Goal: Task Accomplishment & Management: Use online tool/utility

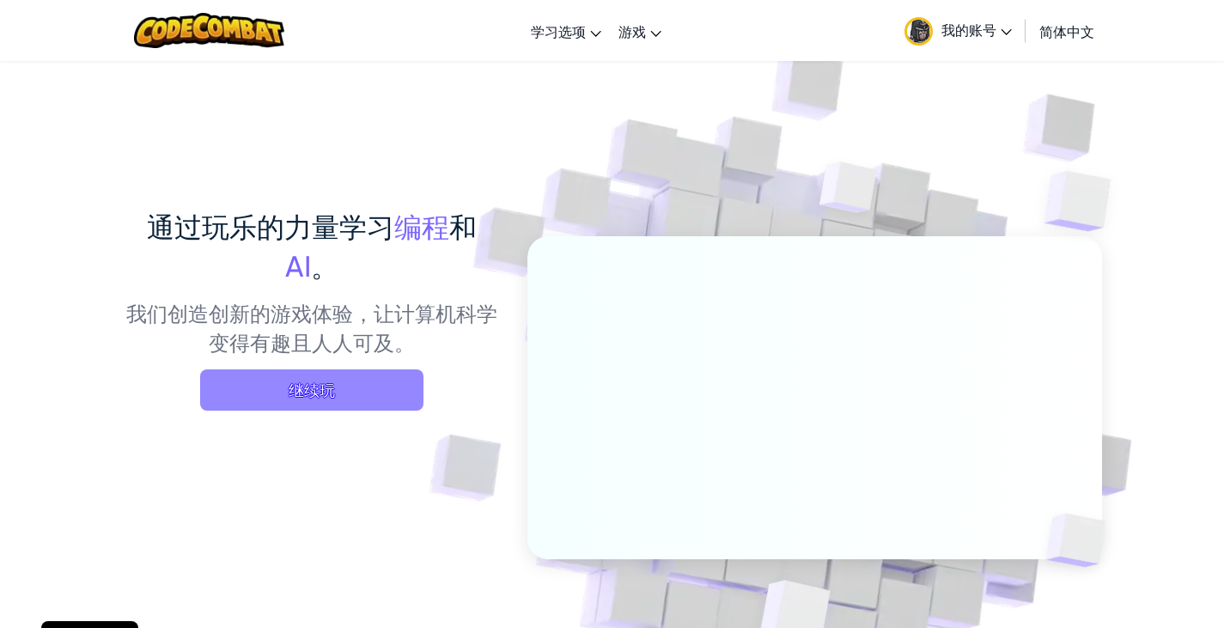
click at [313, 388] on span "继续玩" at bounding box center [311, 389] width 223 height 41
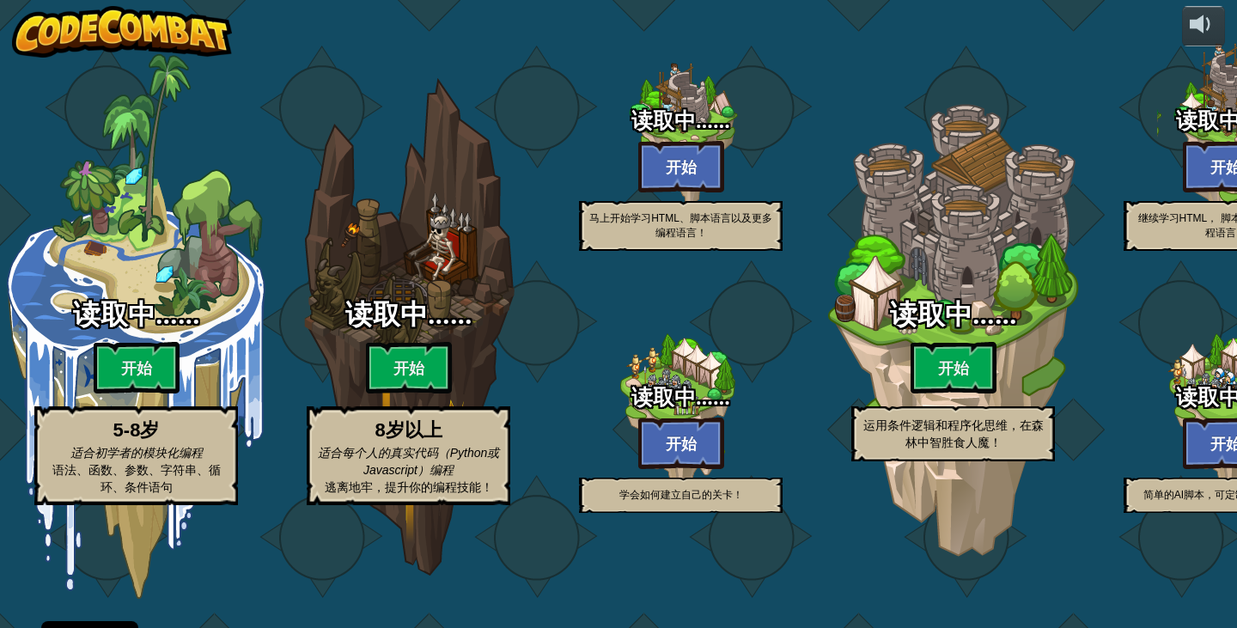
select select "zh-HANS"
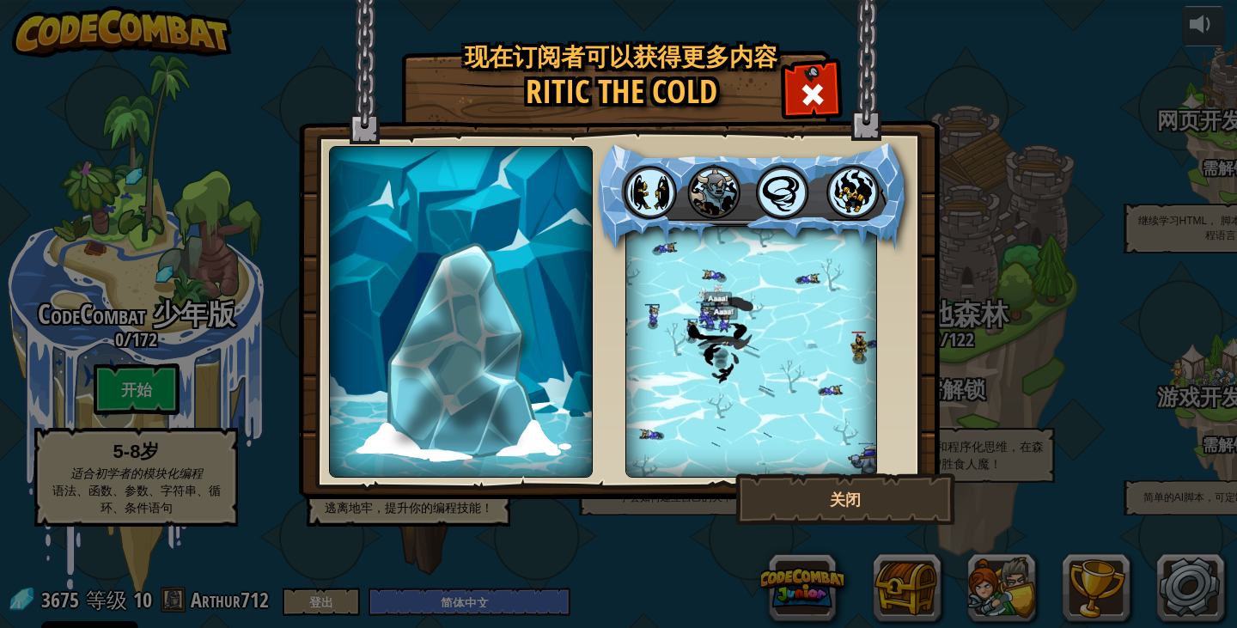
click at [738, 364] on div at bounding box center [751, 352] width 252 height 252
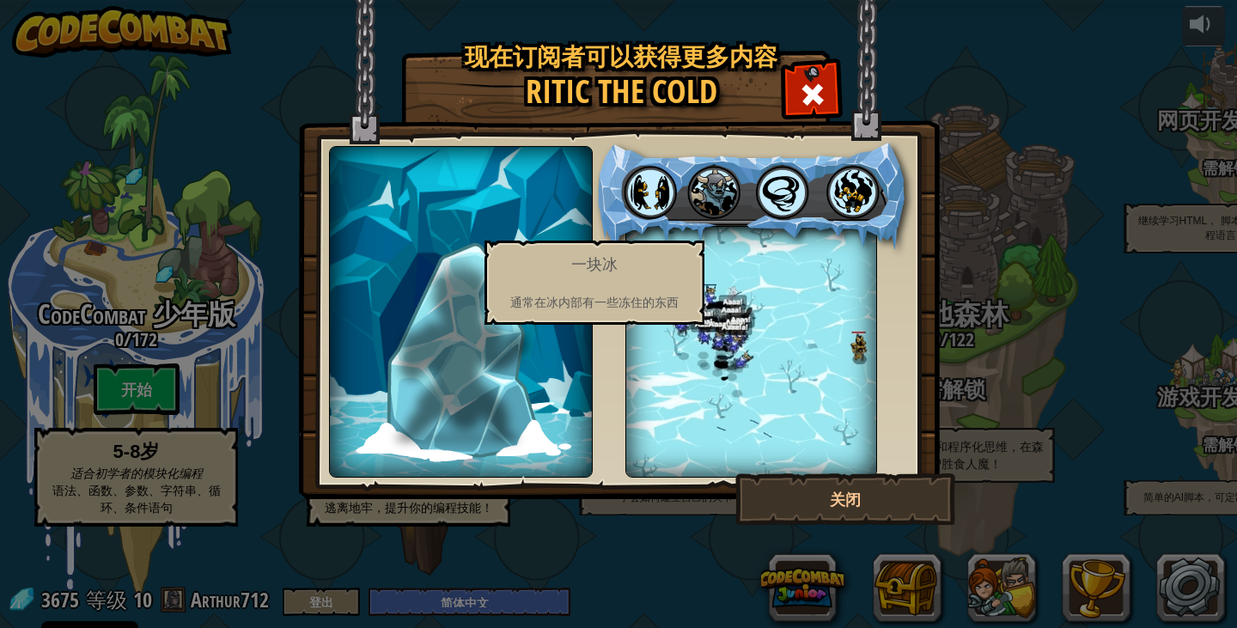
click at [425, 324] on img at bounding box center [461, 348] width 131 height 191
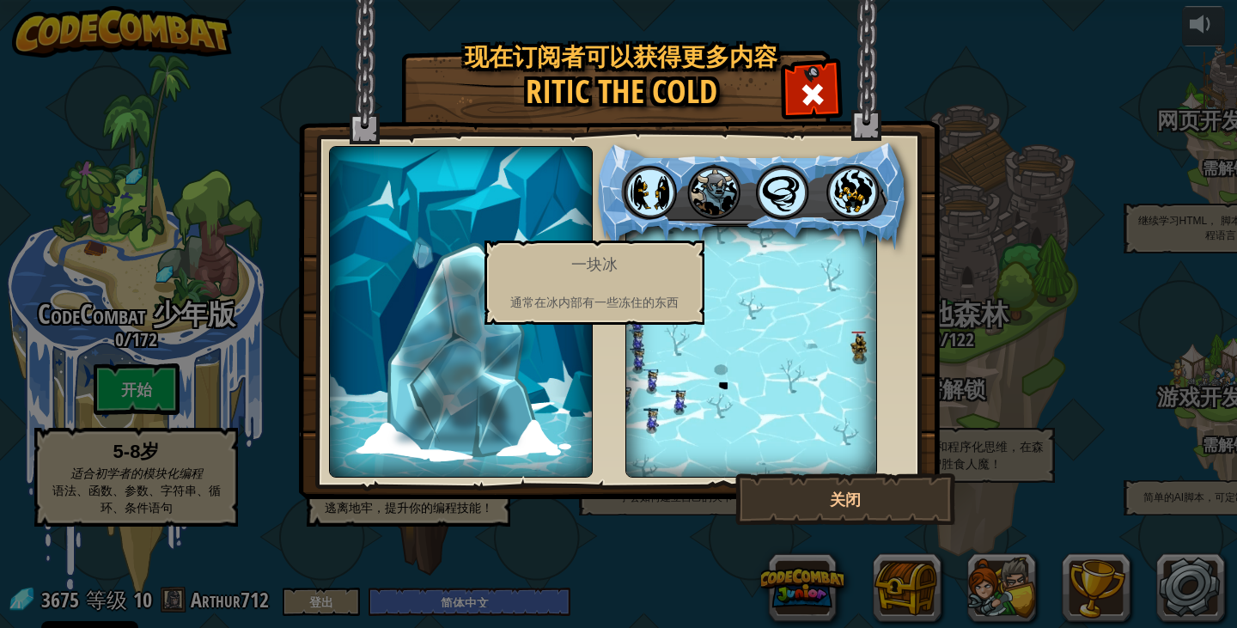
click at [425, 324] on img at bounding box center [461, 348] width 131 height 191
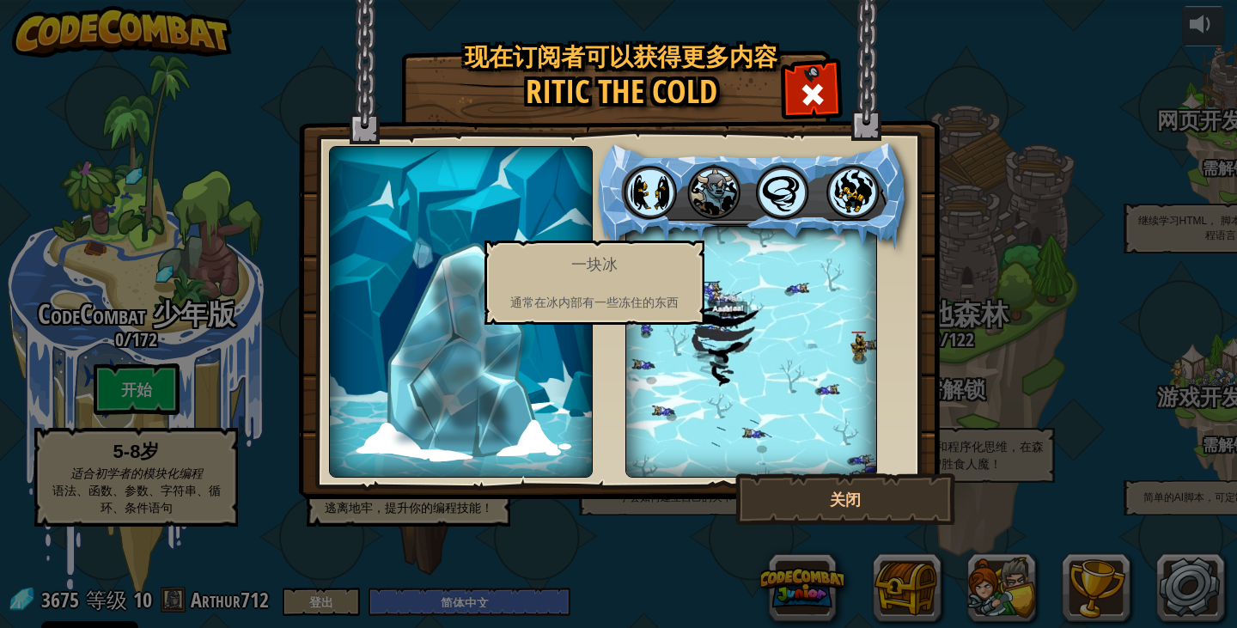
click at [425, 324] on img at bounding box center [461, 348] width 131 height 191
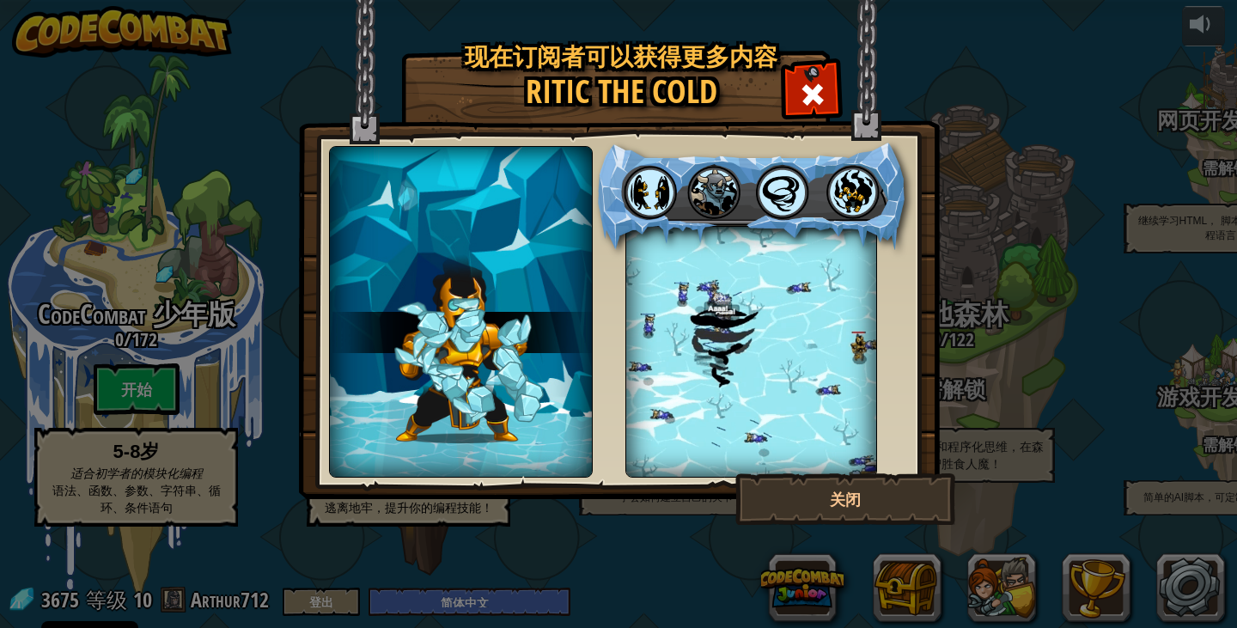
click at [425, 324] on img at bounding box center [461, 348] width 129 height 194
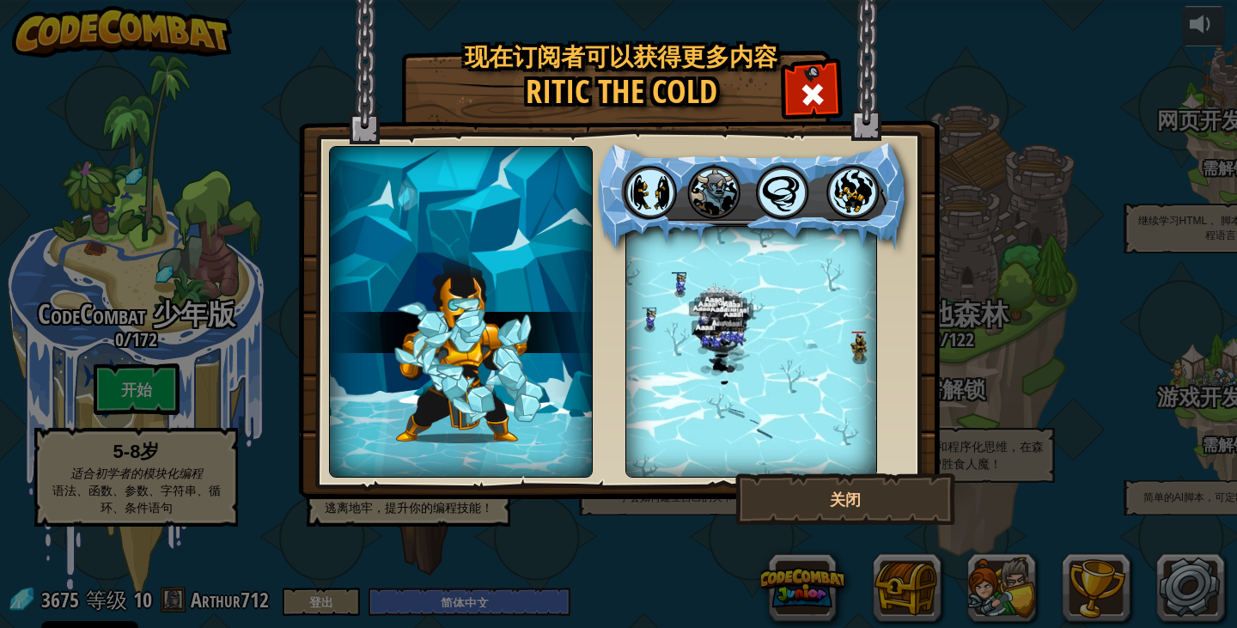
click at [425, 324] on img at bounding box center [461, 348] width 129 height 194
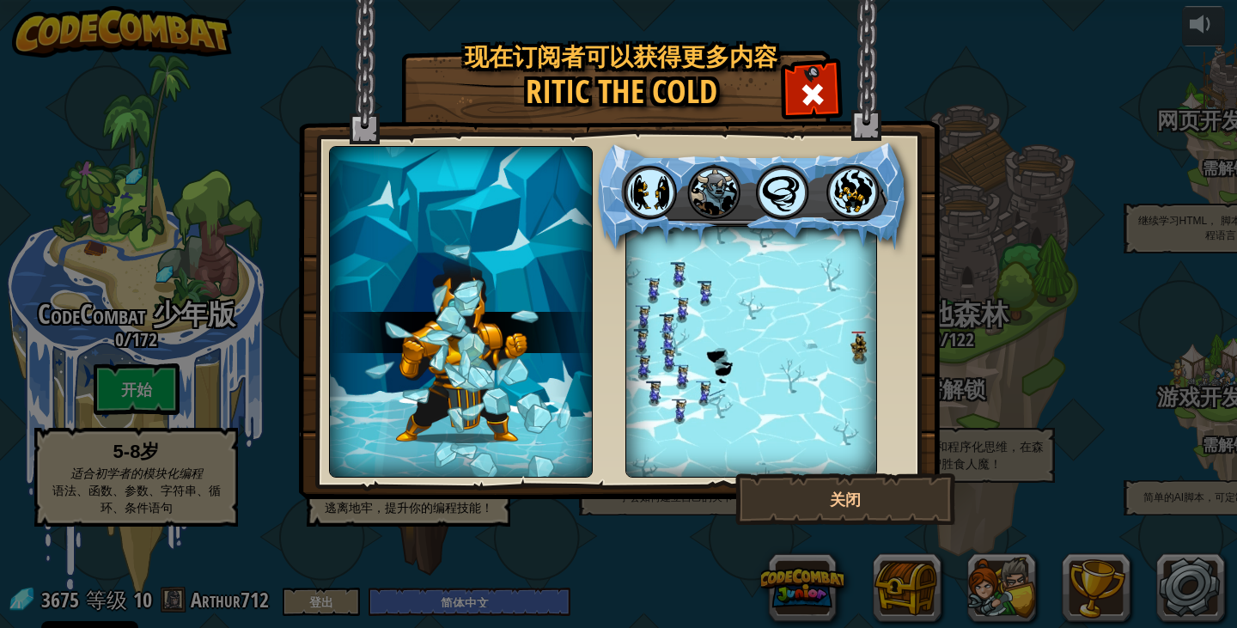
click at [425, 324] on img at bounding box center [461, 348] width 129 height 194
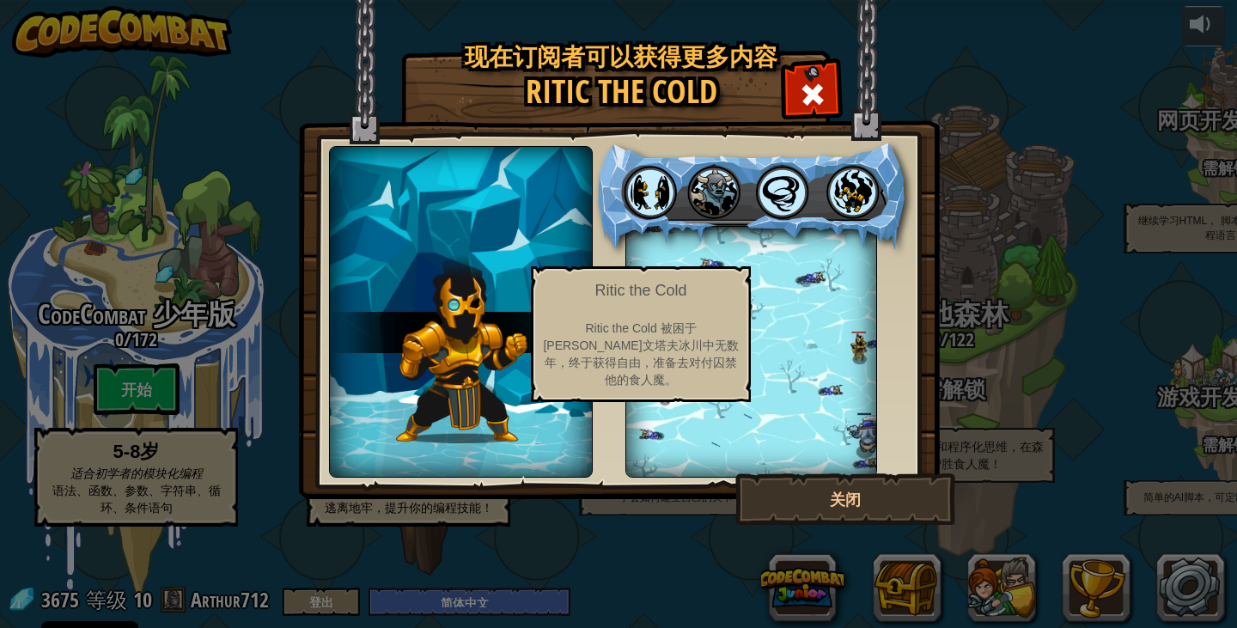
click at [472, 350] on img at bounding box center [461, 348] width 129 height 194
click at [472, 350] on img at bounding box center [462, 348] width 130 height 193
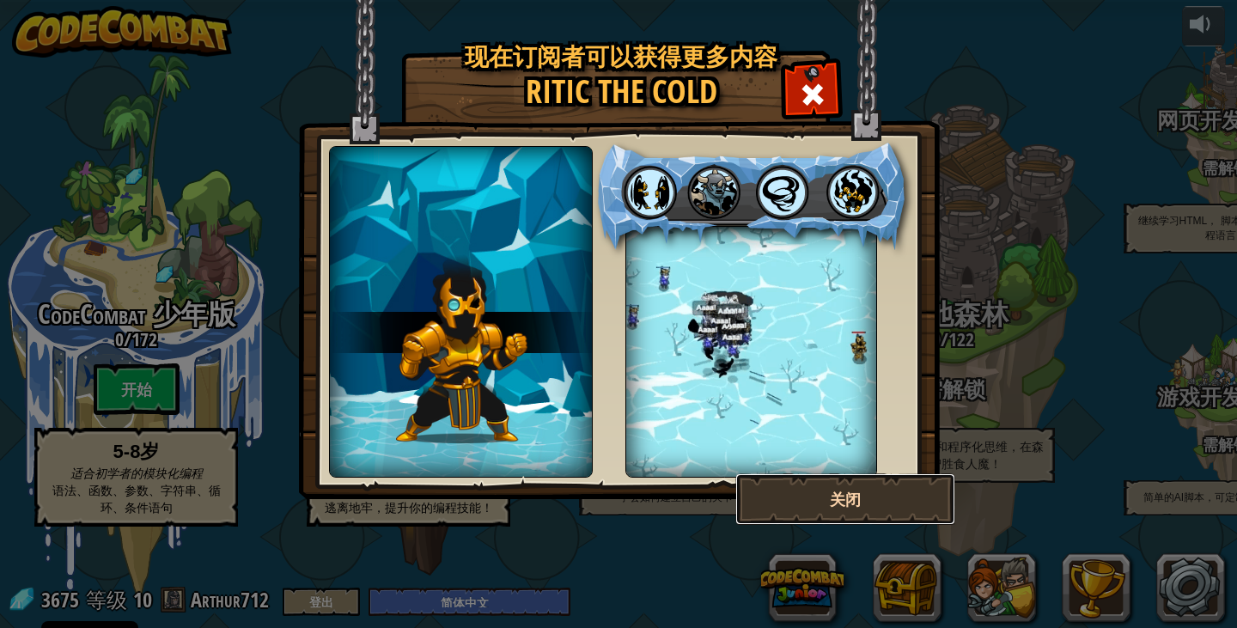
click at [871, 510] on button "关闭" at bounding box center [845, 499] width 220 height 52
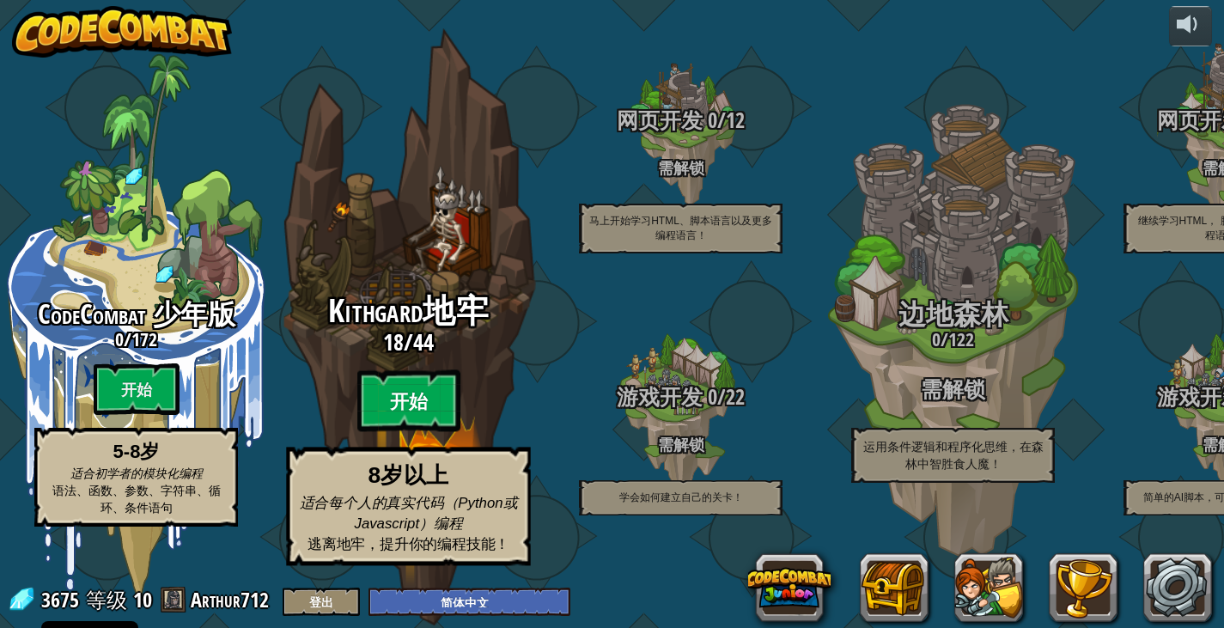
click at [398, 422] on btn "开始" at bounding box center [408, 401] width 103 height 62
select select "zh-HANS"
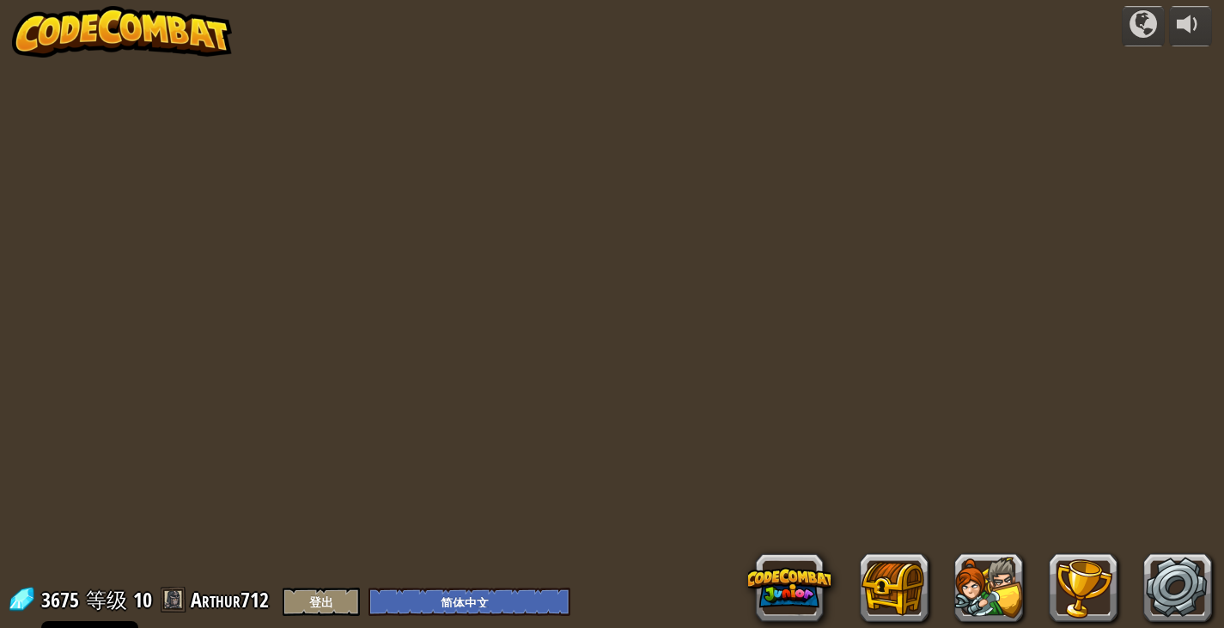
select select "zh-HANS"
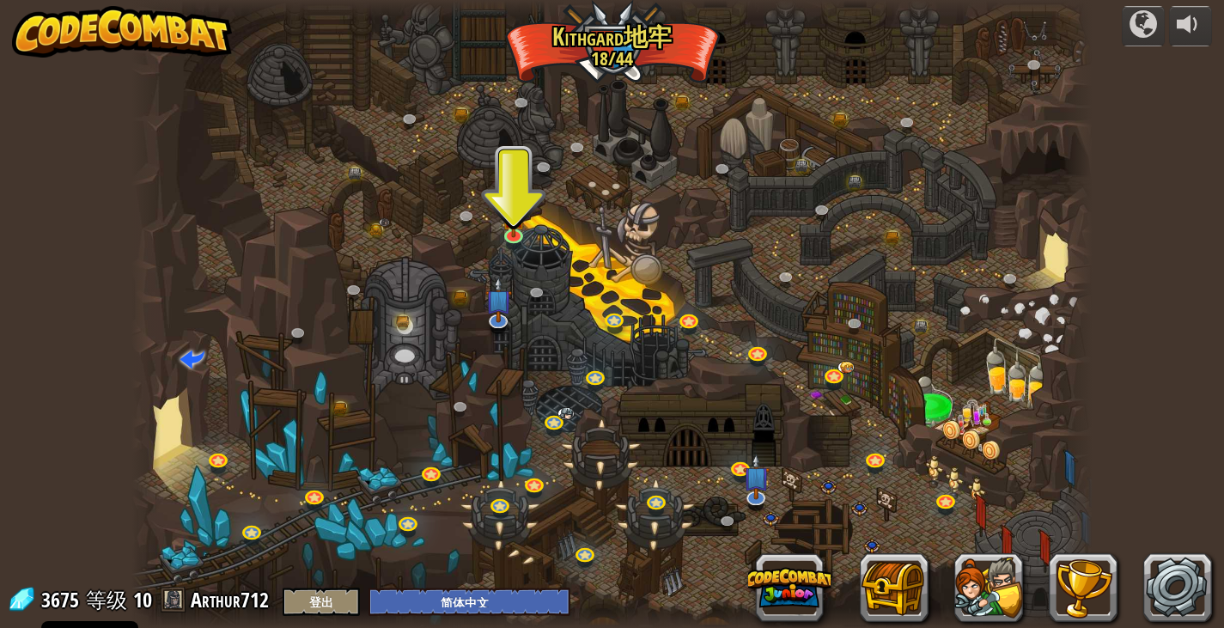
click at [1051, 212] on div at bounding box center [611, 314] width 960 height 628
click at [503, 248] on div at bounding box center [611, 314] width 960 height 628
click at [505, 237] on link at bounding box center [515, 234] width 34 height 34
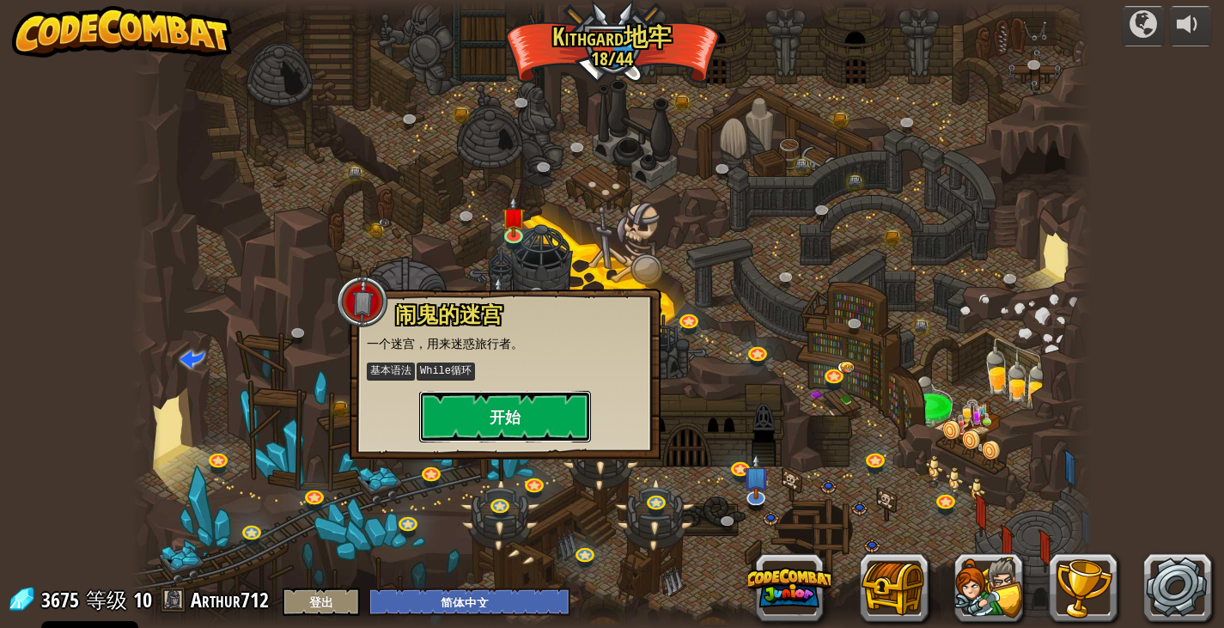
click at [487, 416] on button "开始" at bounding box center [505, 417] width 172 height 52
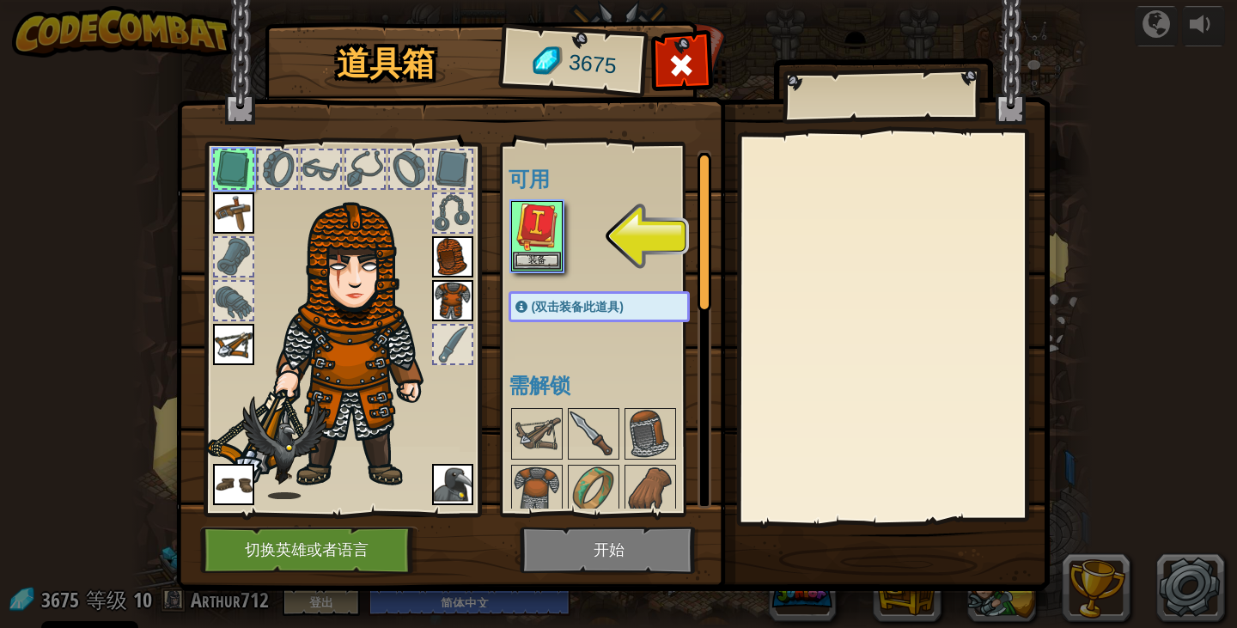
drag, startPoint x: 251, startPoint y: 394, endPoint x: 259, endPoint y: 369, distance: 26.4
click at [258, 369] on img at bounding box center [308, 337] width 229 height 308
click at [535, 259] on button "装备" at bounding box center [537, 260] width 48 height 18
click at [535, 466] on img at bounding box center [537, 490] width 48 height 48
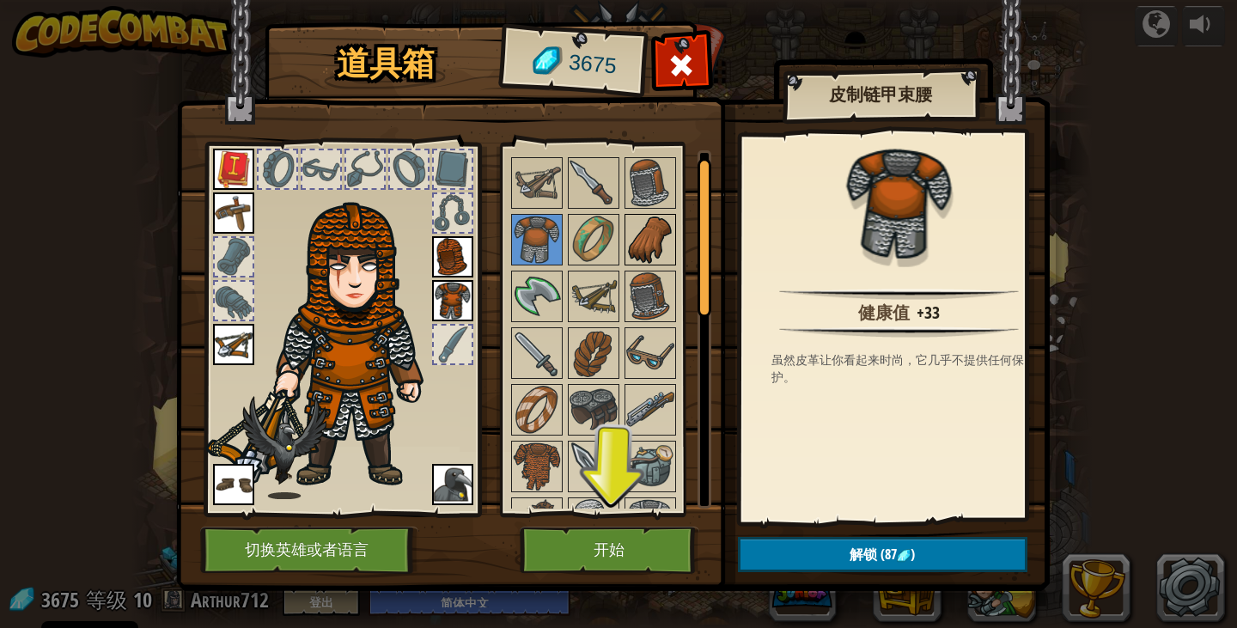
scroll to position [86, 0]
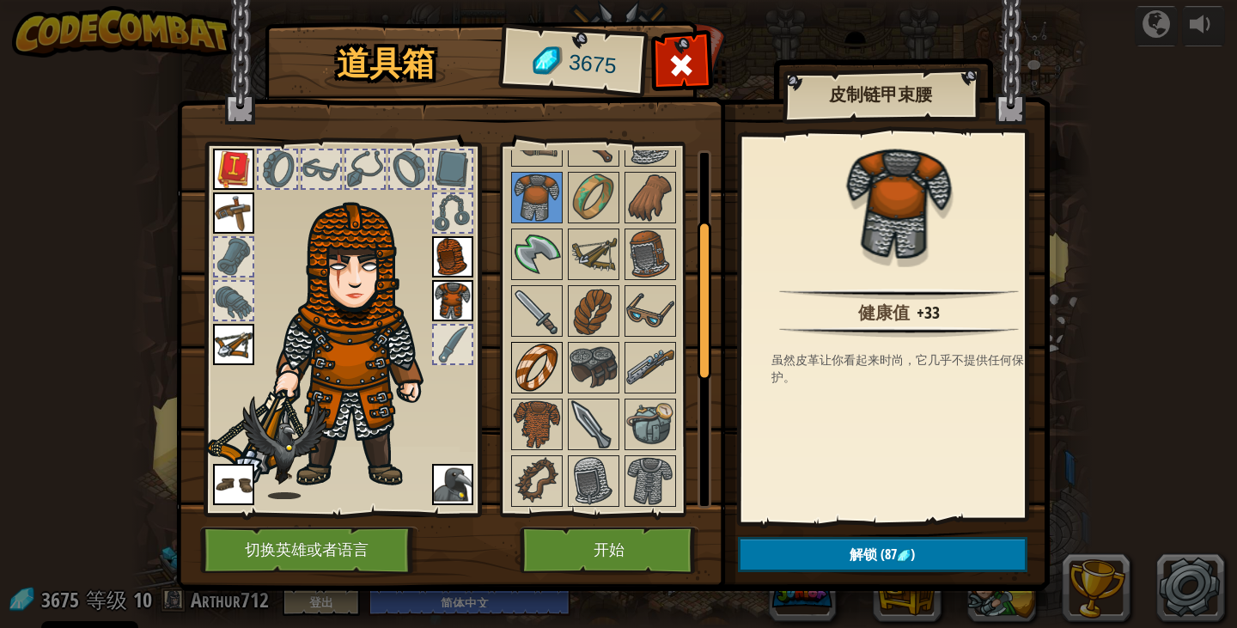
click at [546, 380] on img at bounding box center [537, 368] width 48 height 48
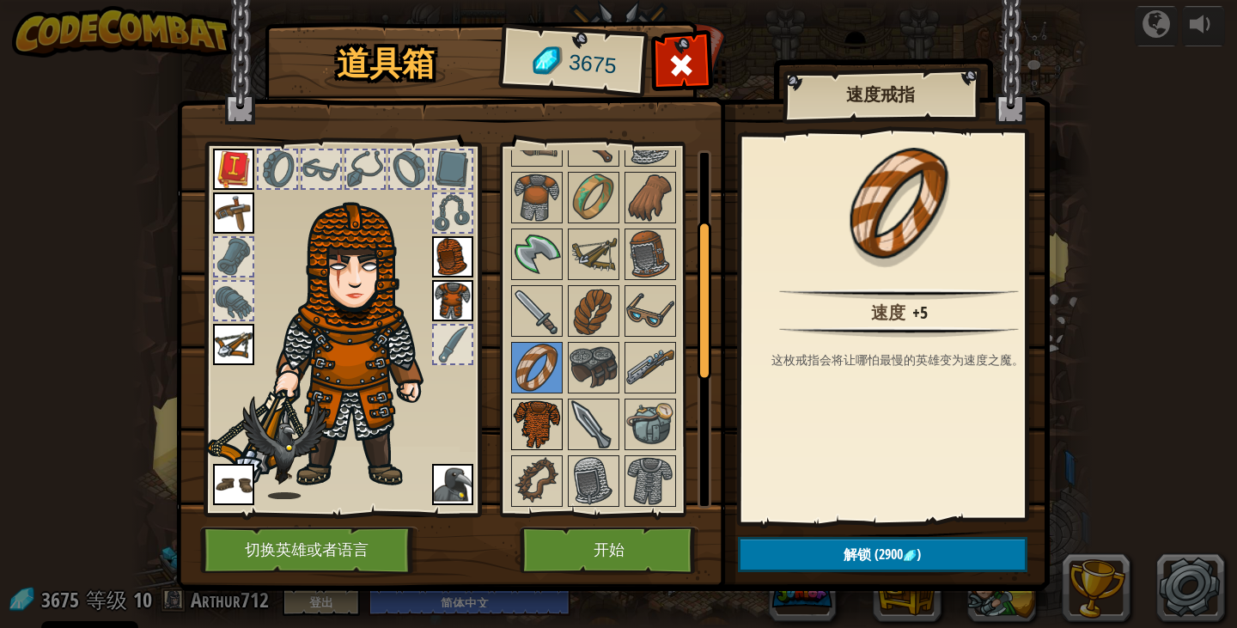
click at [545, 439] on img at bounding box center [537, 424] width 48 height 48
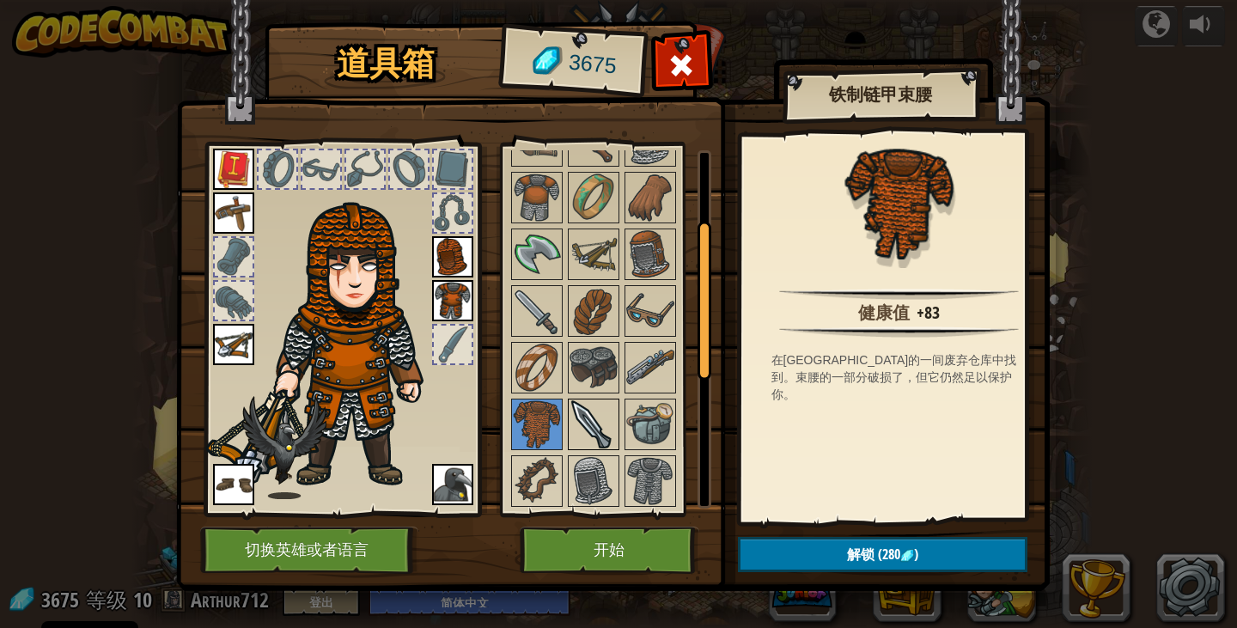
click at [583, 436] on img at bounding box center [594, 424] width 48 height 48
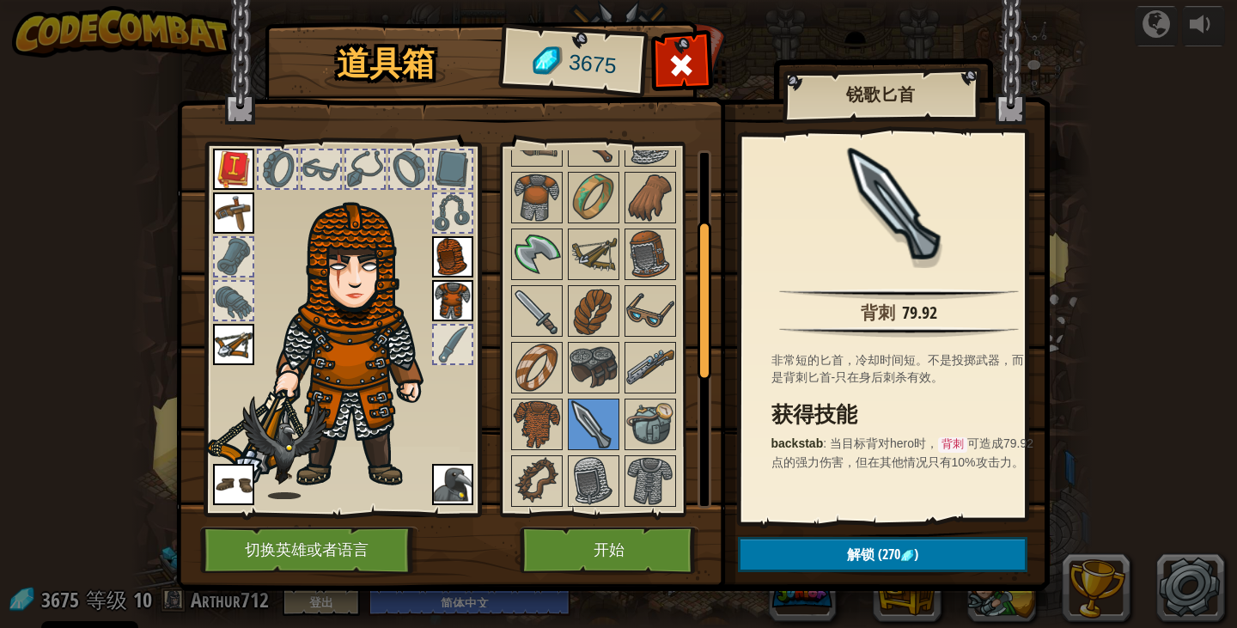
click at [447, 340] on div at bounding box center [453, 345] width 38 height 38
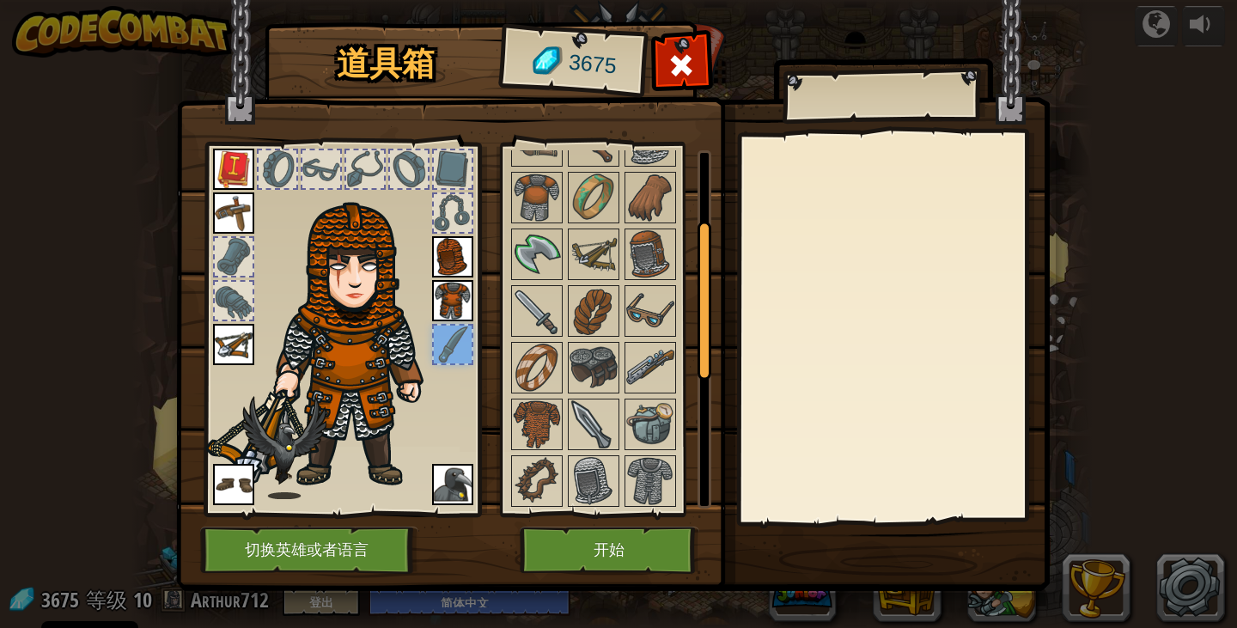
click at [450, 355] on div at bounding box center [453, 345] width 38 height 38
click at [578, 424] on img at bounding box center [594, 424] width 48 height 48
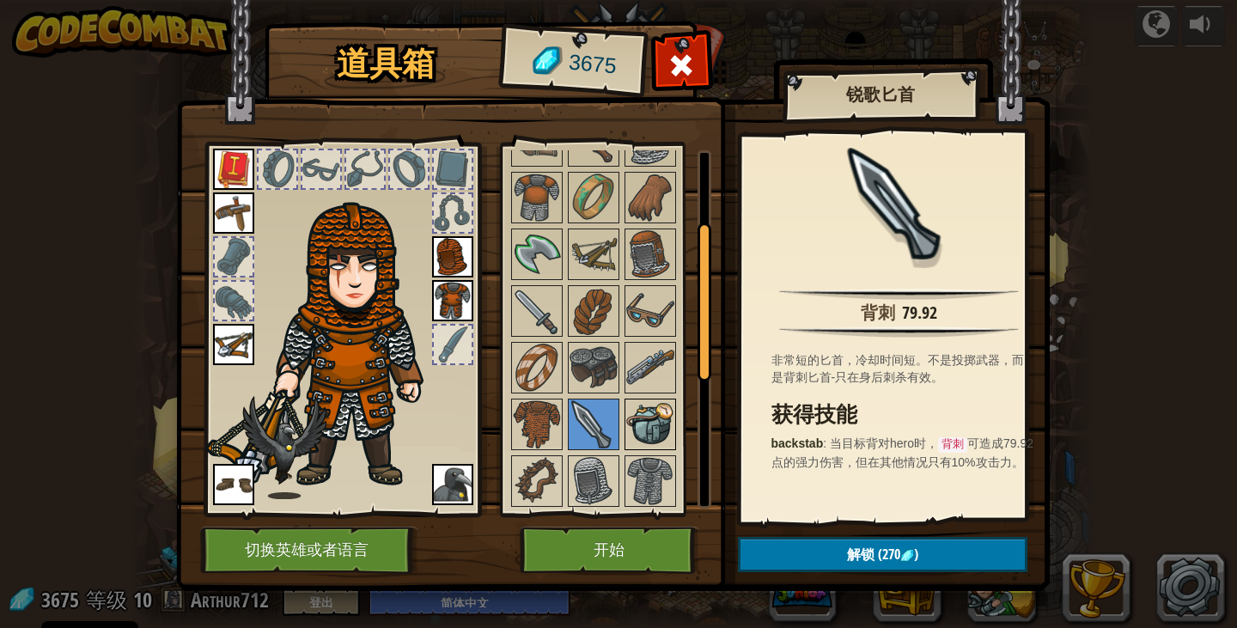
scroll to position [257, 0]
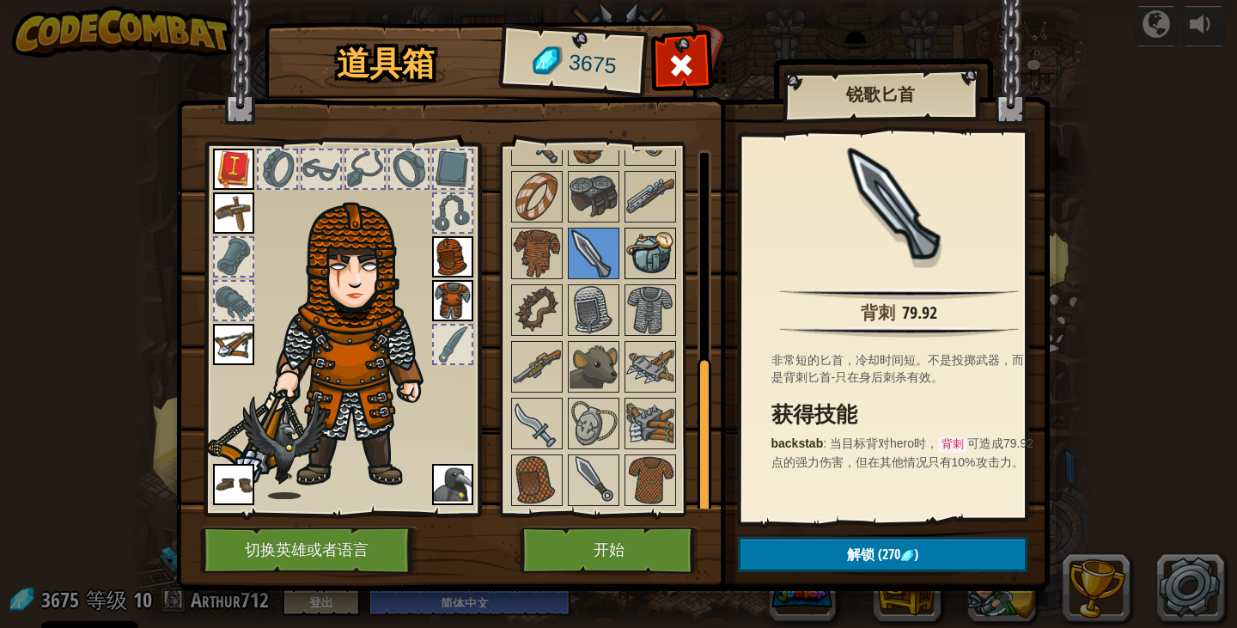
click at [641, 275] on img at bounding box center [650, 253] width 48 height 48
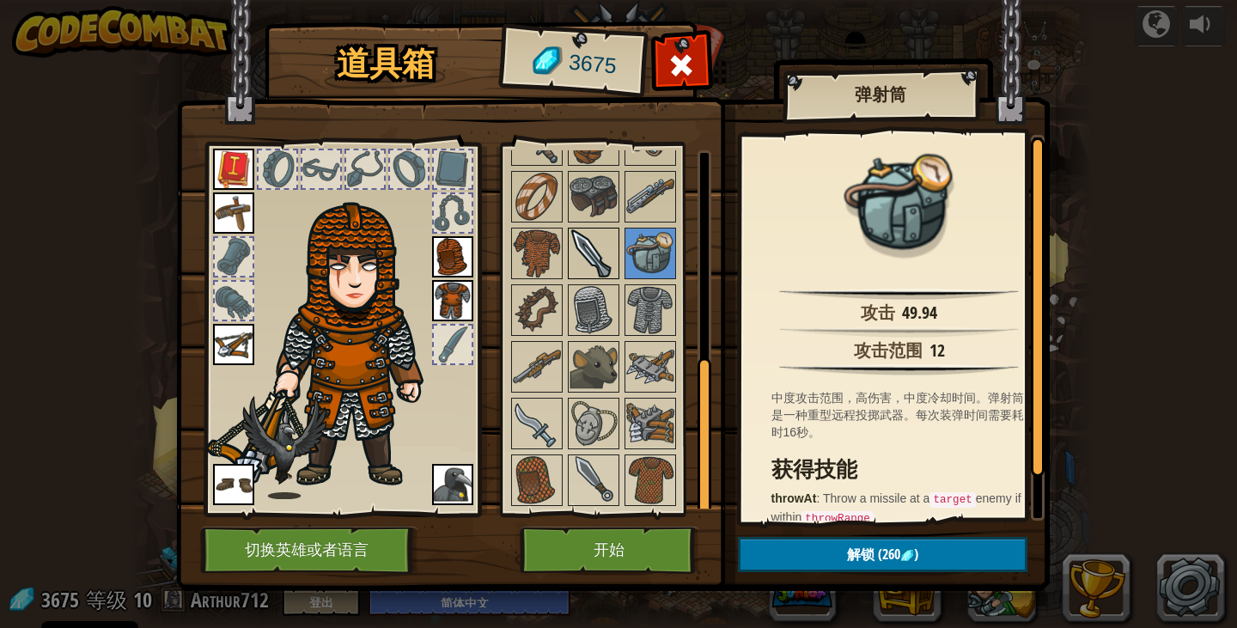
click at [606, 261] on img at bounding box center [594, 253] width 48 height 48
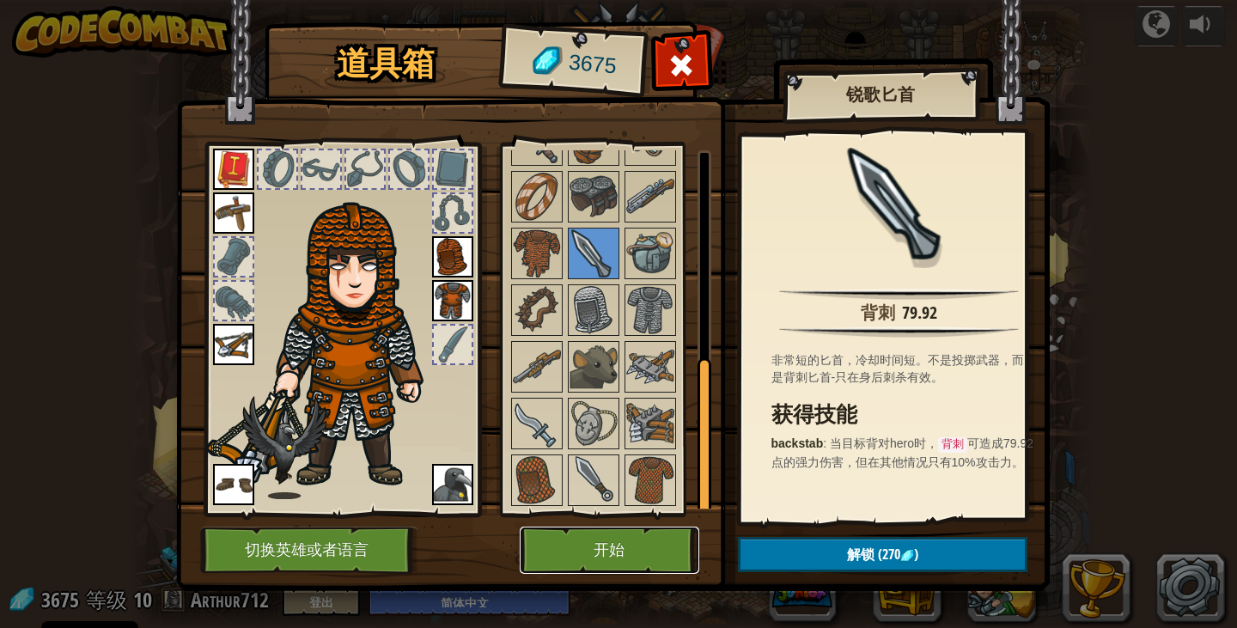
click at [594, 542] on button "开始" at bounding box center [610, 550] width 180 height 47
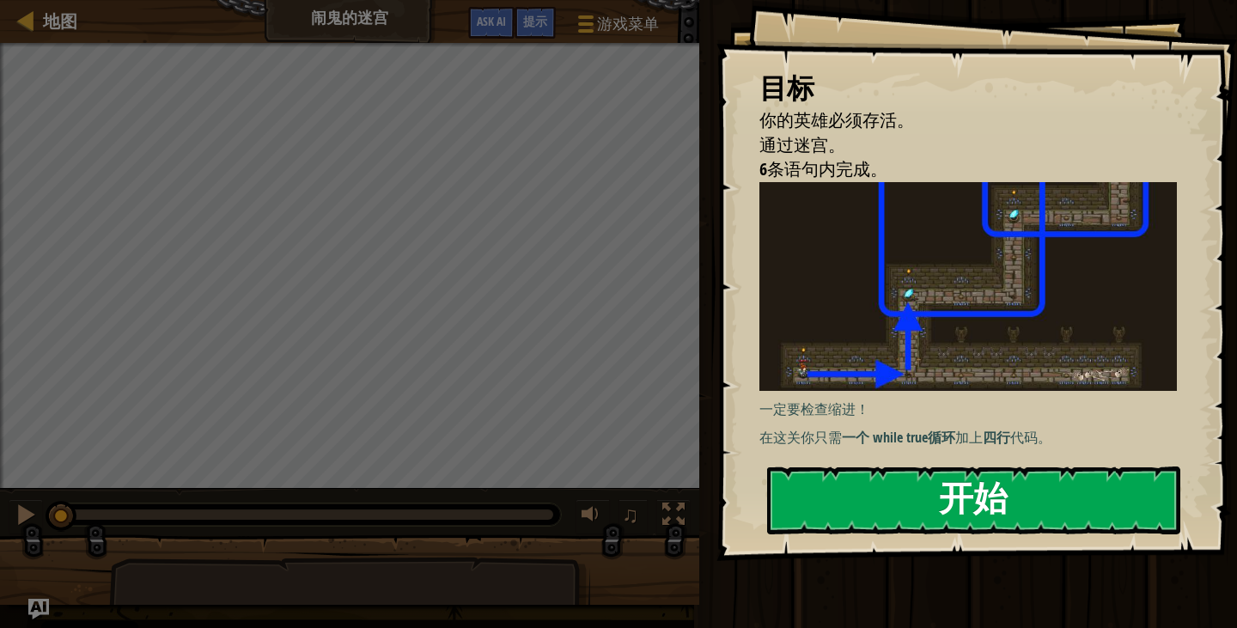
click at [877, 490] on button "开始" at bounding box center [973, 500] width 413 height 68
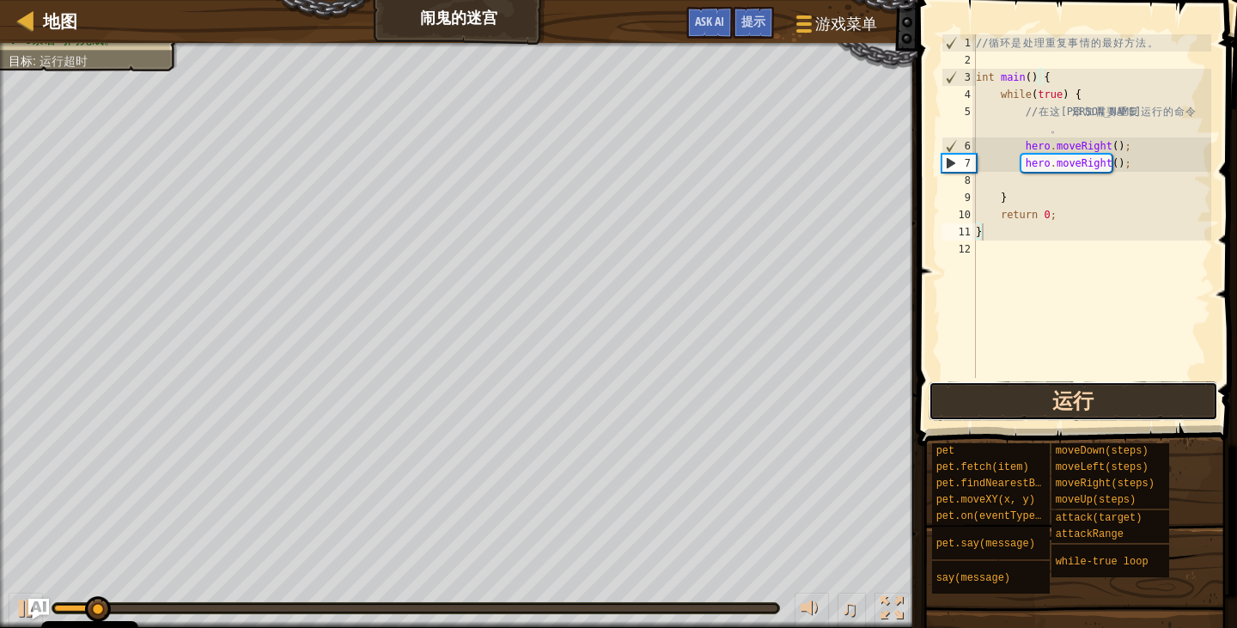
click at [1100, 408] on button "运行" at bounding box center [1073, 401] width 289 height 40
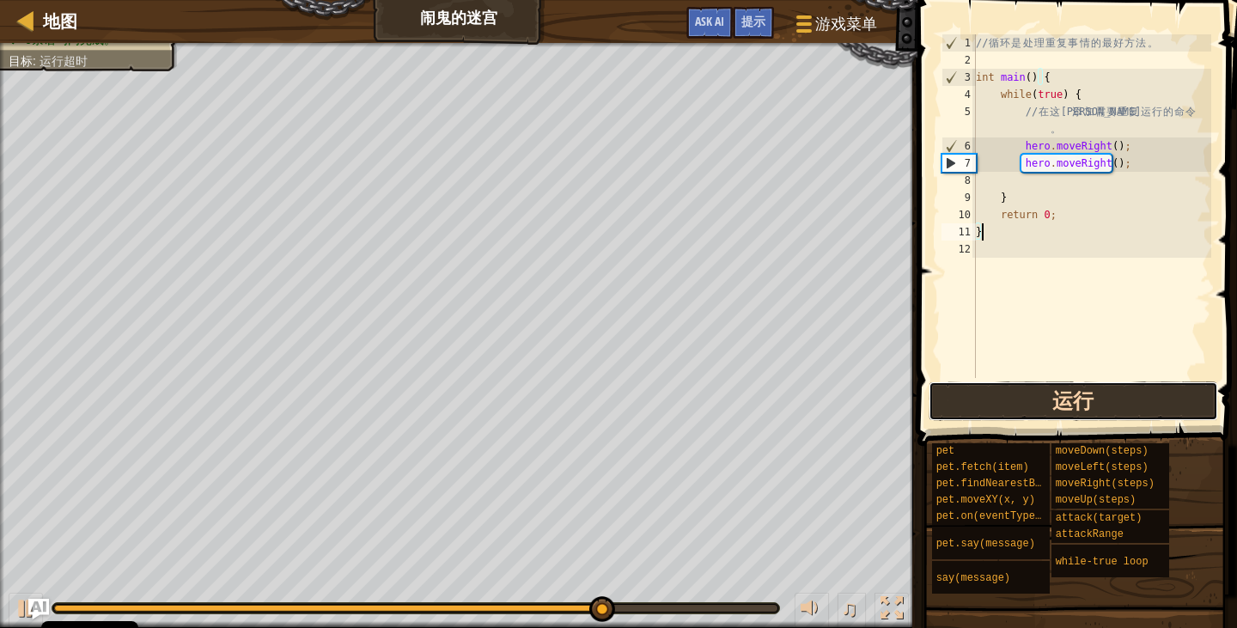
click at [1027, 411] on button "运行" at bounding box center [1073, 401] width 289 height 40
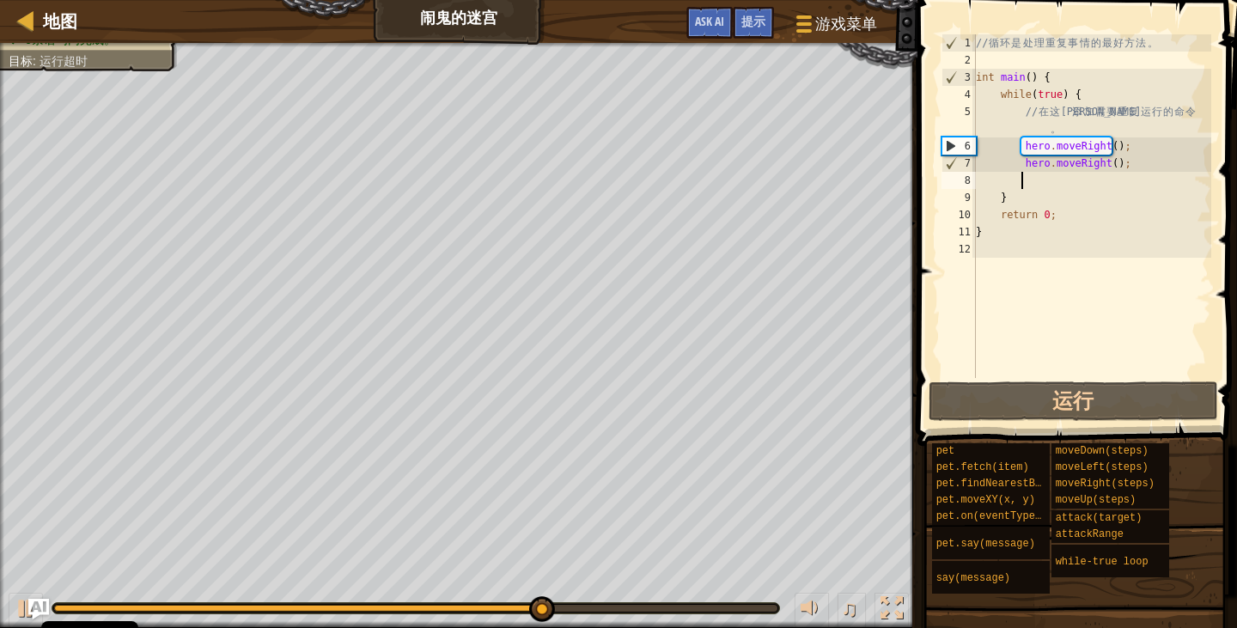
click at [1118, 172] on div "// 循 环 是 处 理 重 复 事 情 的 最 好 方 法 。 int main ( ) { while ( true ) { // 在 这 里 添 加 需…" at bounding box center [1091, 223] width 239 height 378
click at [1124, 165] on div "// 循 环 是 处 理 重 复 事 情 的 最 好 方 法 。 int main ( ) { while ( true ) { // 在 这 里 添 加 需…" at bounding box center [1091, 223] width 239 height 378
type textarea "hero.moveRight();"
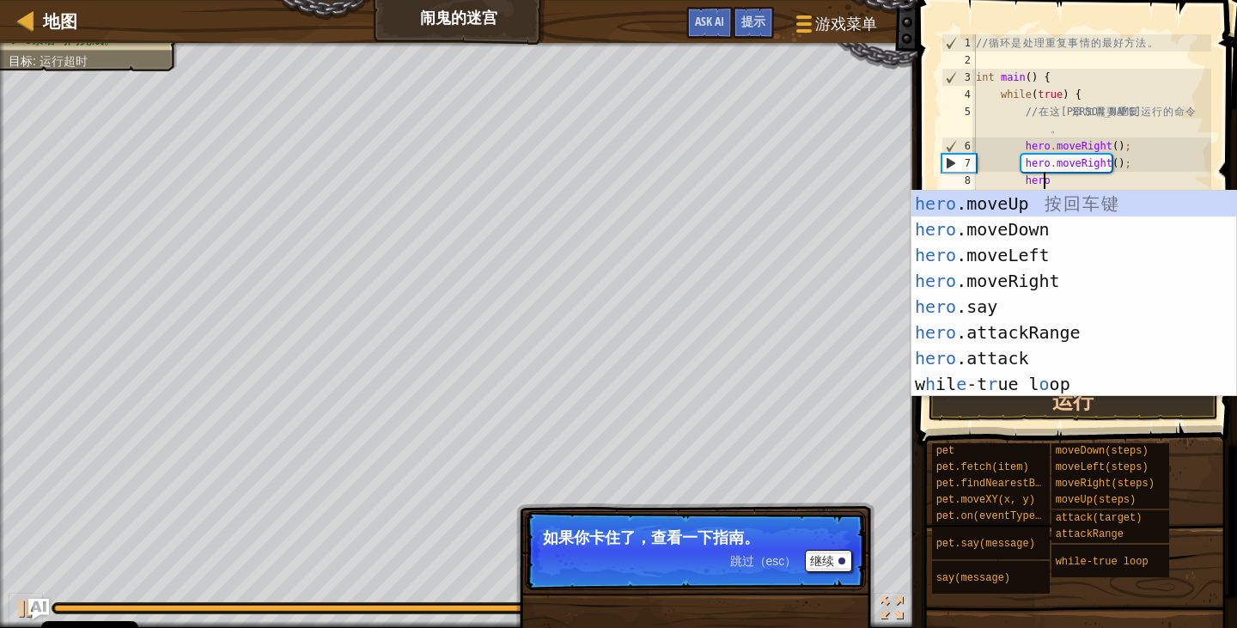
scroll to position [8, 4]
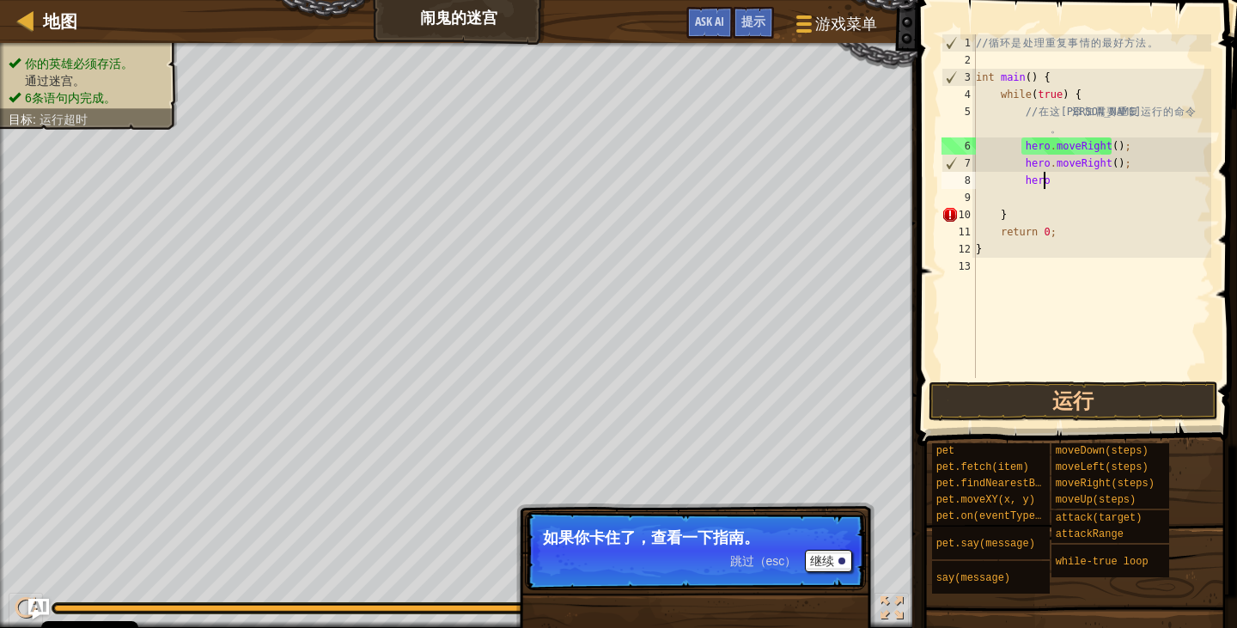
type textarea "hero."
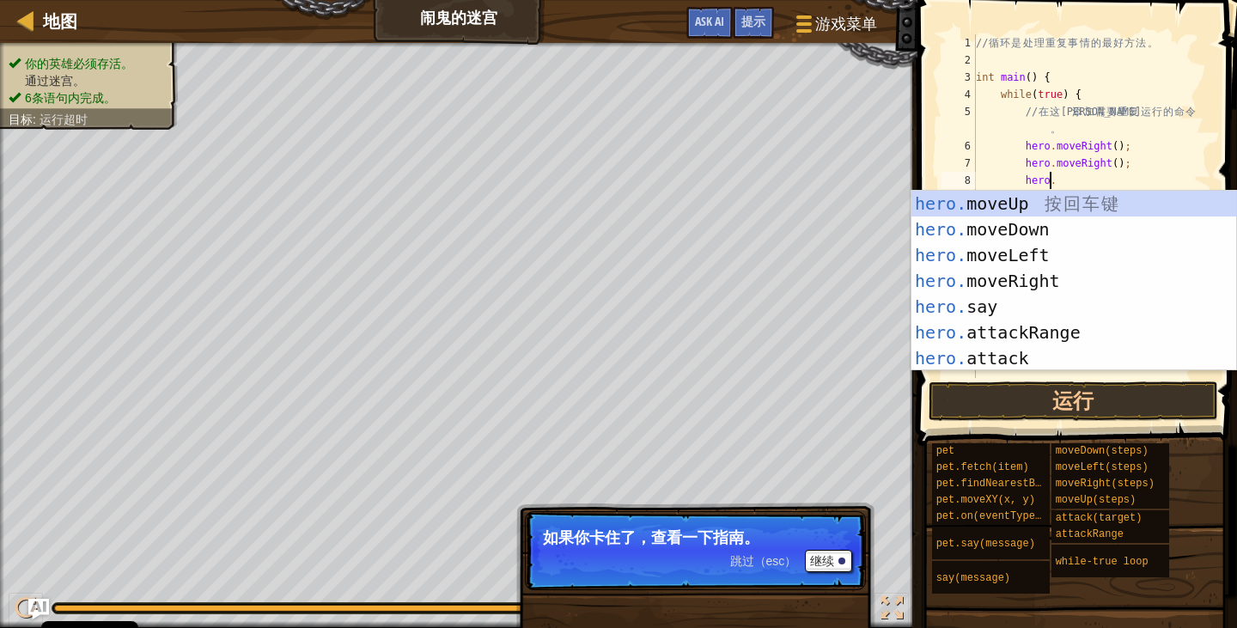
click at [1080, 193] on div "hero. moveUp 按 回 车 键 hero. moveDown 按 回 车 键 hero. moveLeft 按 回 车 键 hero. moveRi…" at bounding box center [1073, 307] width 325 height 232
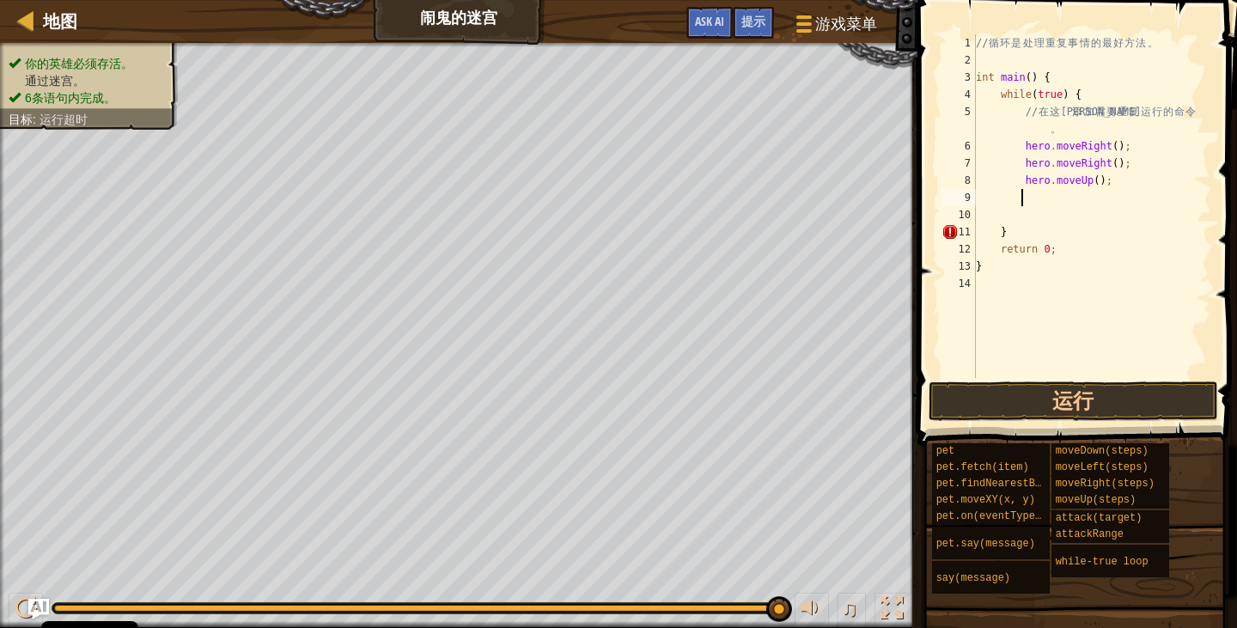
scroll to position [8, 3]
click at [1071, 399] on button "运行" at bounding box center [1073, 401] width 289 height 40
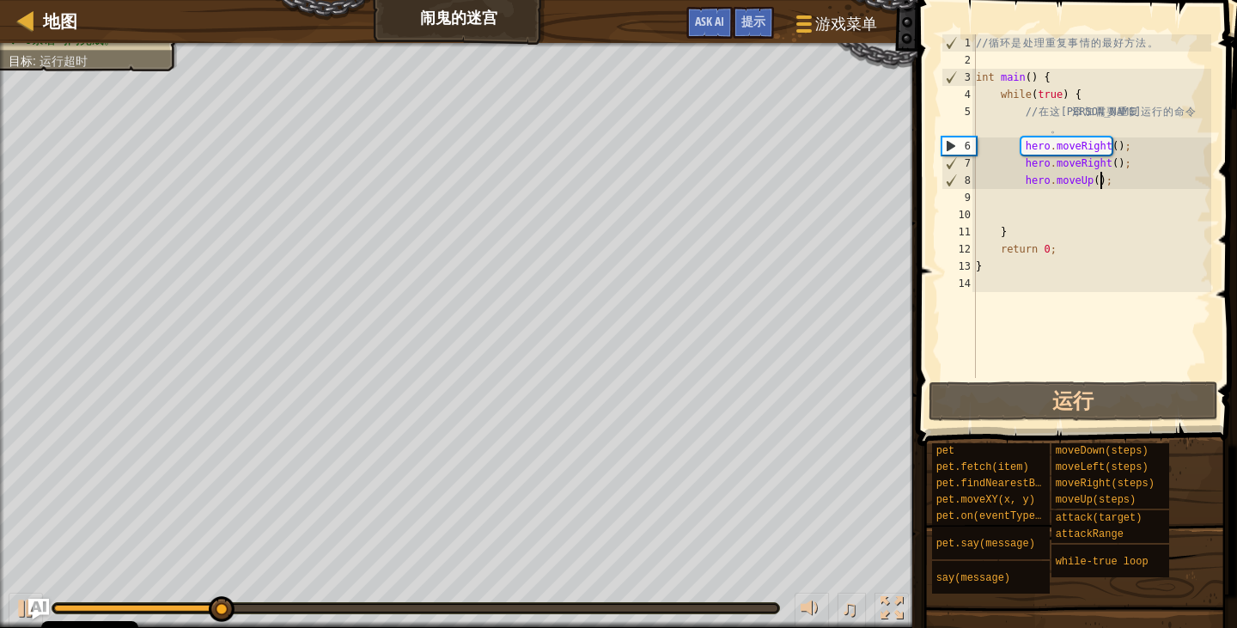
drag, startPoint x: 1110, startPoint y: 187, endPoint x: 1093, endPoint y: 188, distance: 17.2
click at [1093, 188] on div "// 循 环 是 处 理 重 复 事 情 的 最 好 方 法 。 int main ( ) { while ( true ) { // 在 这 里 添 加 需…" at bounding box center [1091, 223] width 239 height 378
type textarea "hero.moveUp();"
click at [1100, 187] on div "// 循 环 是 处 理 重 复 事 情 的 最 好 方 法 。 int main ( ) { while ( true ) { // 在 这 里 添 加 需…" at bounding box center [1091, 206] width 239 height 344
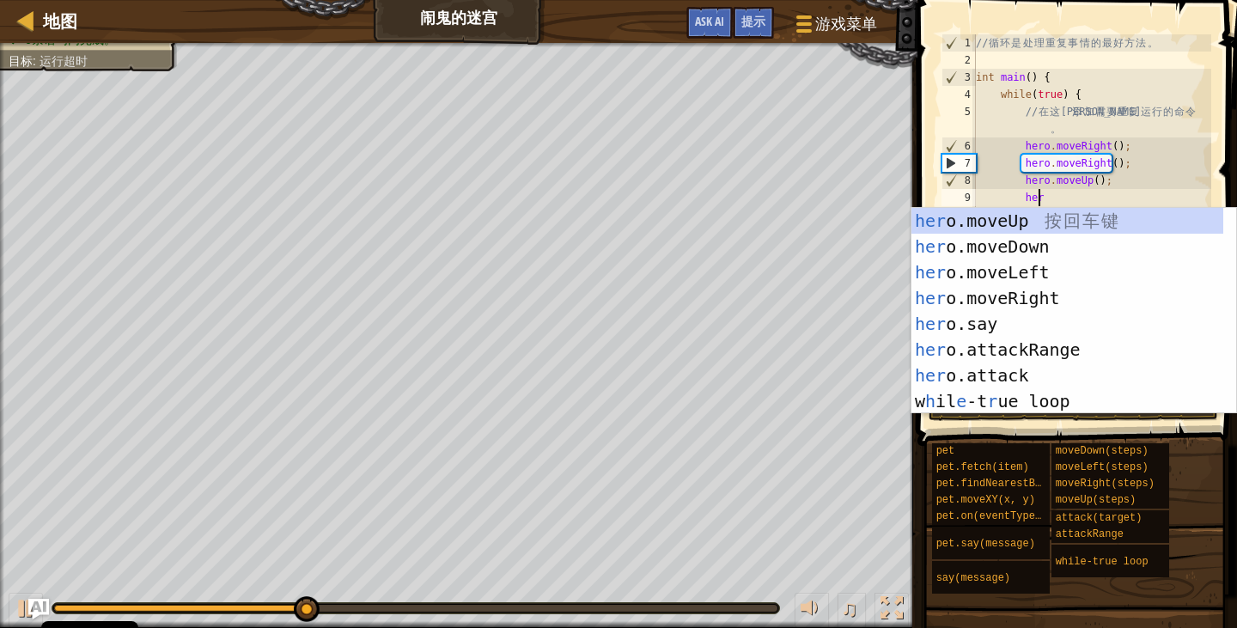
type textarea "hero"
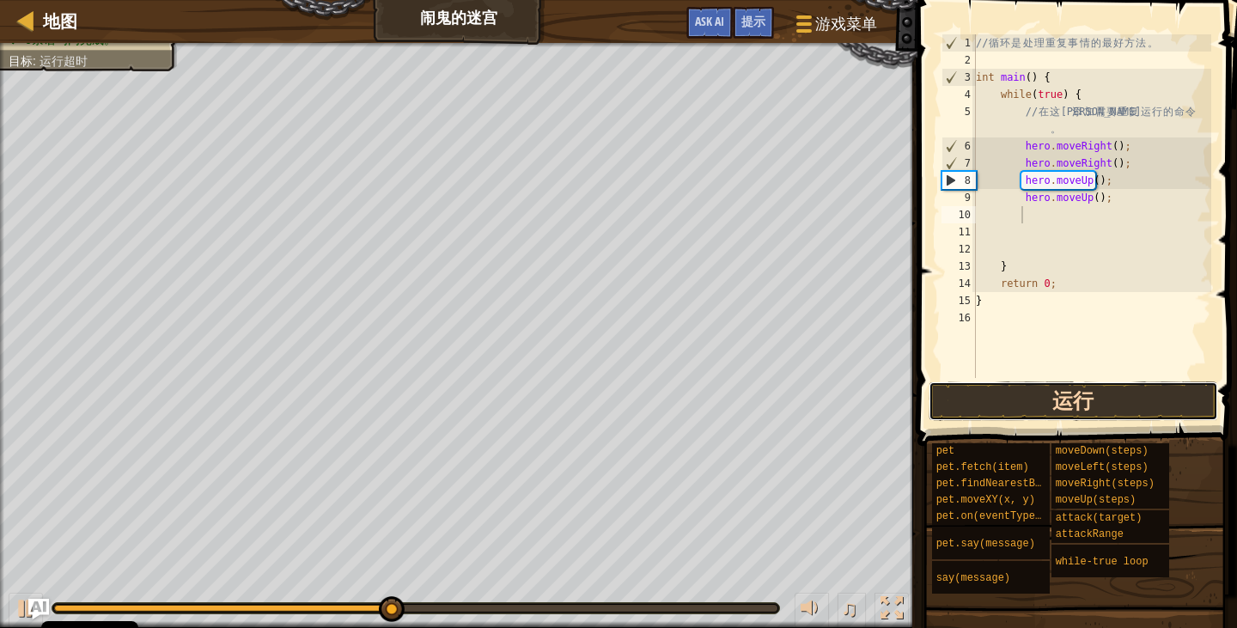
click at [1117, 395] on button "运行" at bounding box center [1073, 401] width 289 height 40
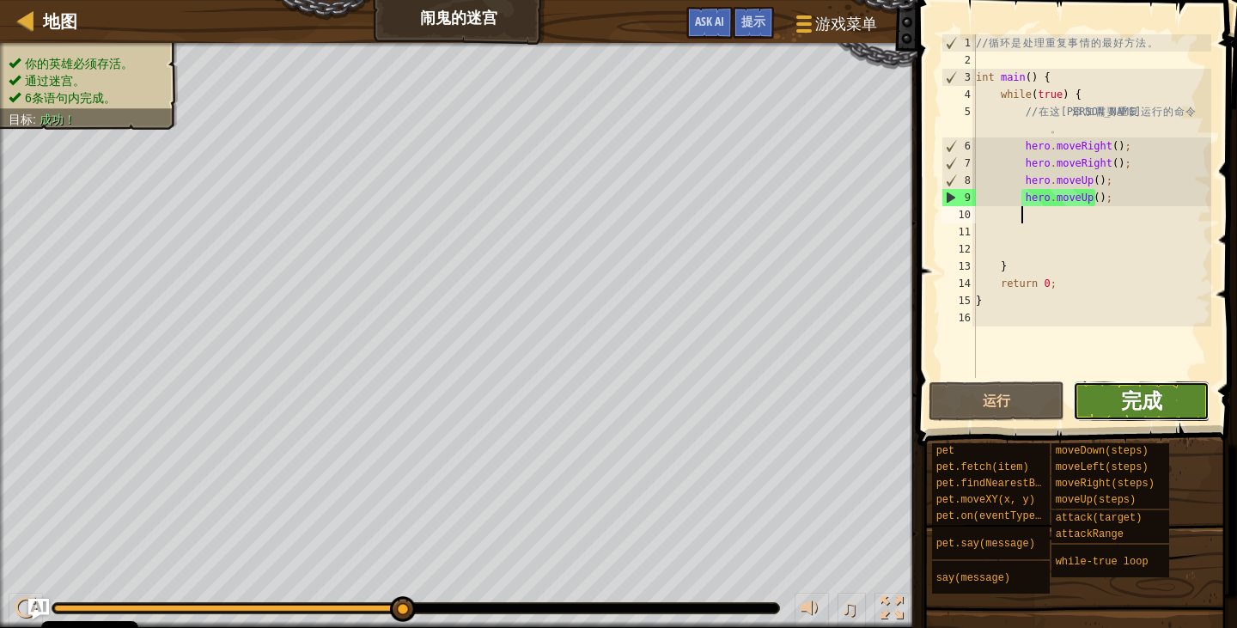
click at [1137, 407] on span "完成" at bounding box center [1141, 400] width 41 height 27
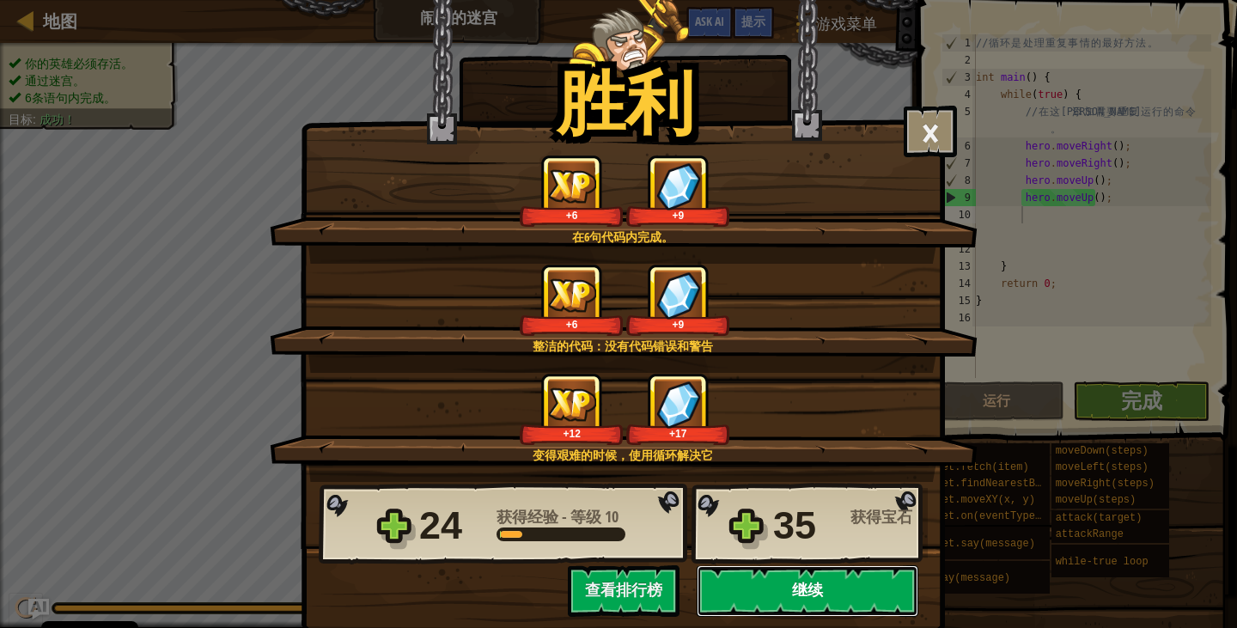
click at [780, 587] on button "继续" at bounding box center [808, 591] width 222 height 52
select select "zh-HANS"
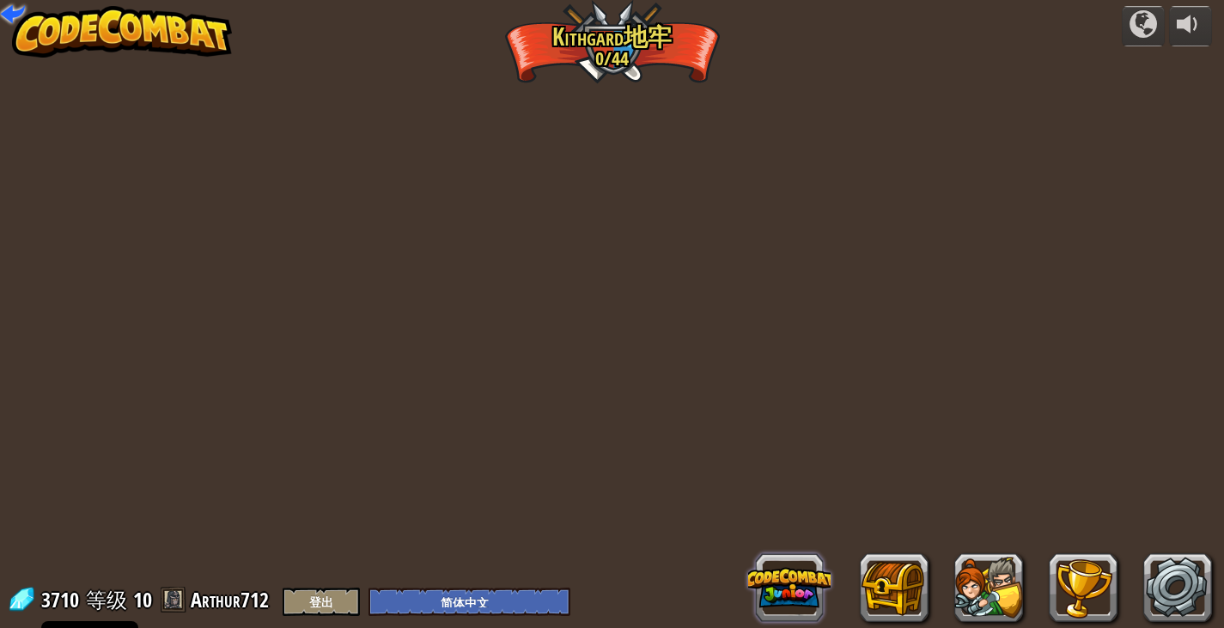
select select "zh-HANS"
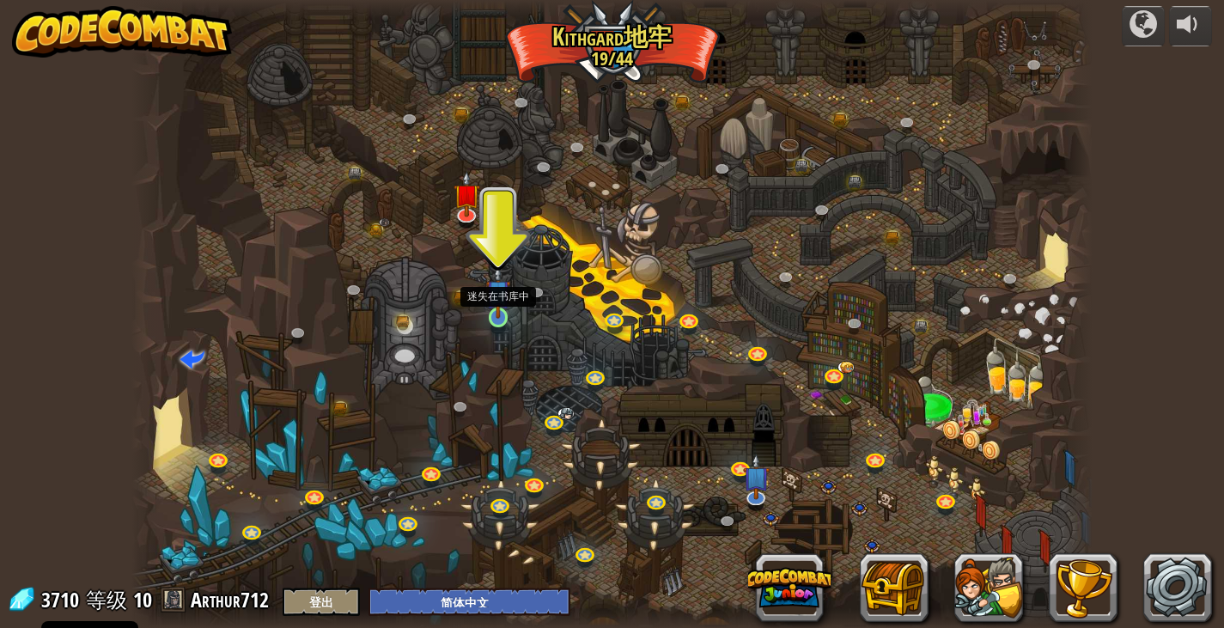
click at [497, 311] on img at bounding box center [498, 292] width 24 height 55
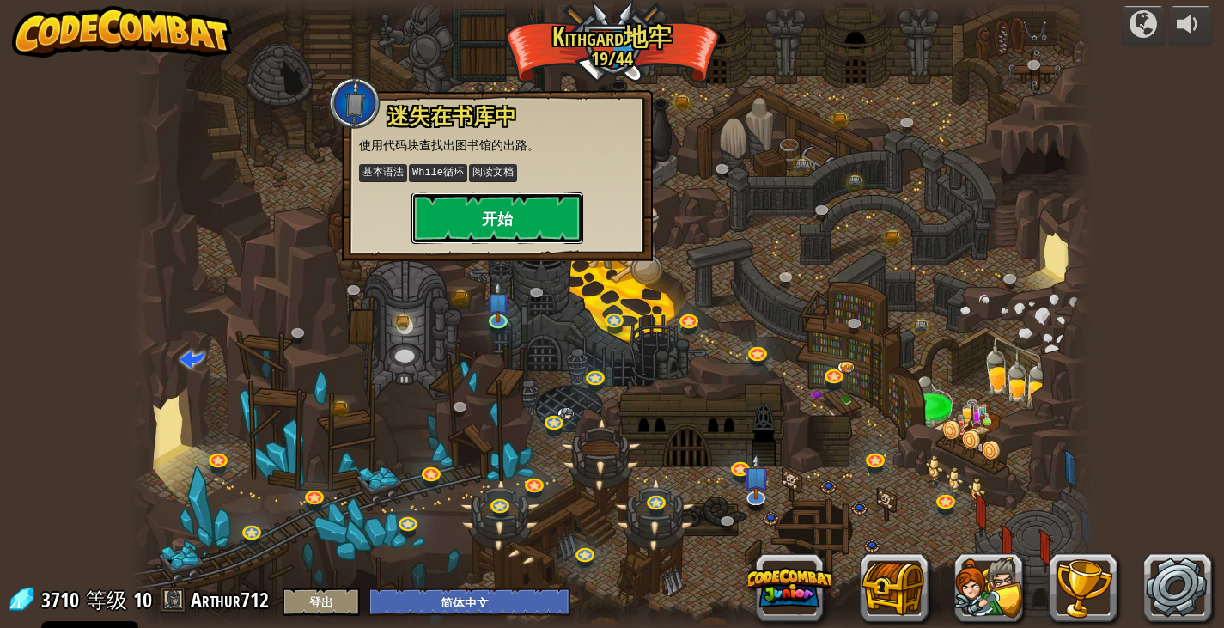
click at [501, 232] on button "开始" at bounding box center [497, 218] width 172 height 52
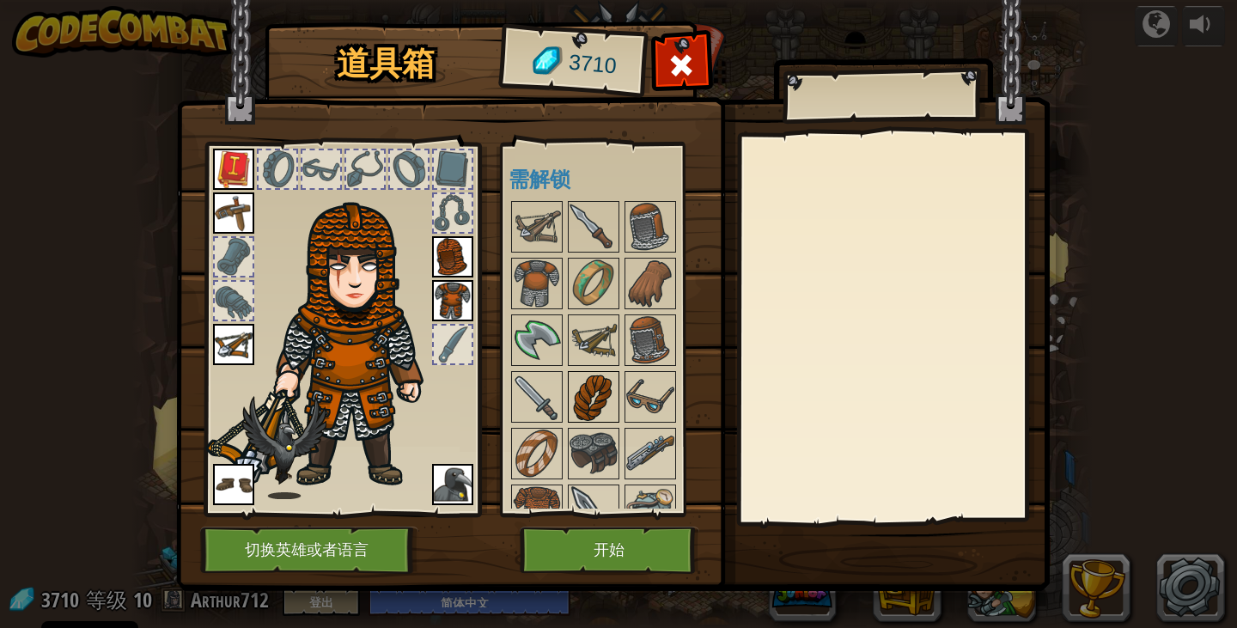
scroll to position [86, 0]
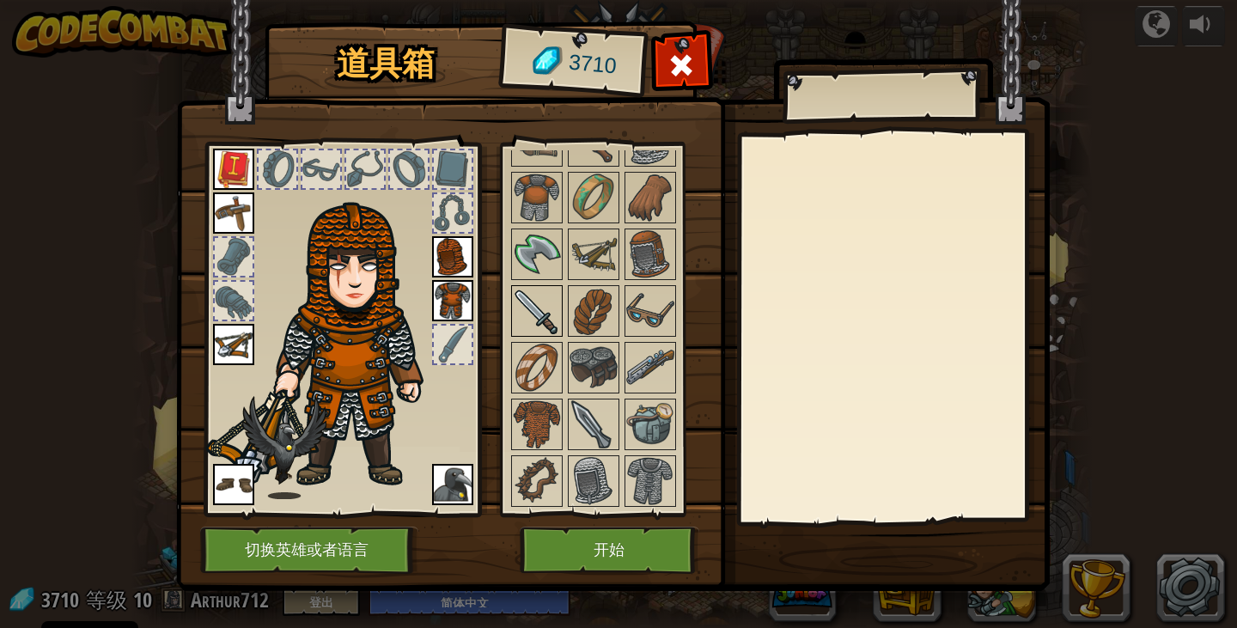
click at [545, 314] on img at bounding box center [537, 311] width 48 height 48
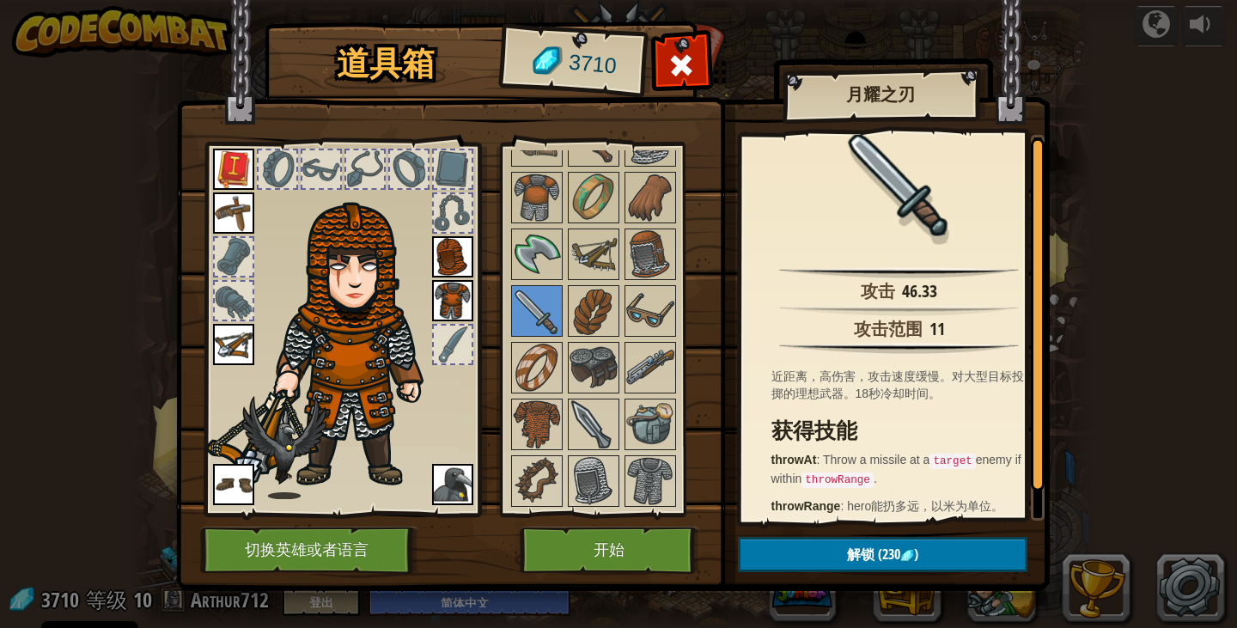
scroll to position [29, 0]
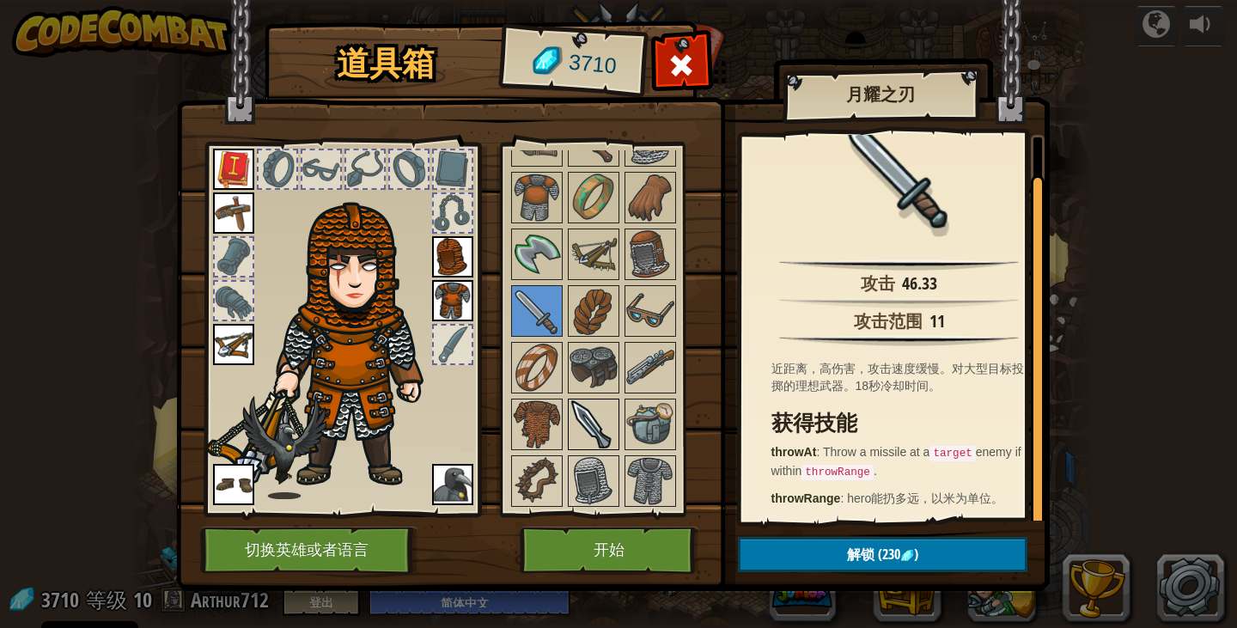
click at [588, 429] on img at bounding box center [594, 424] width 48 height 48
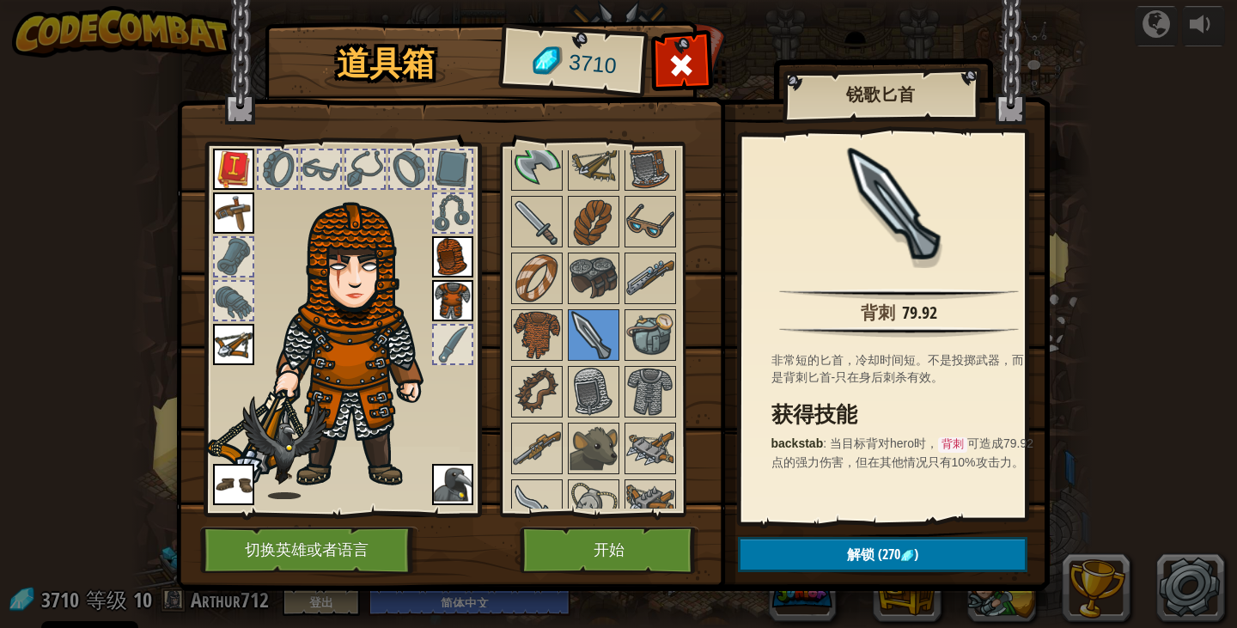
scroll to position [257, 0]
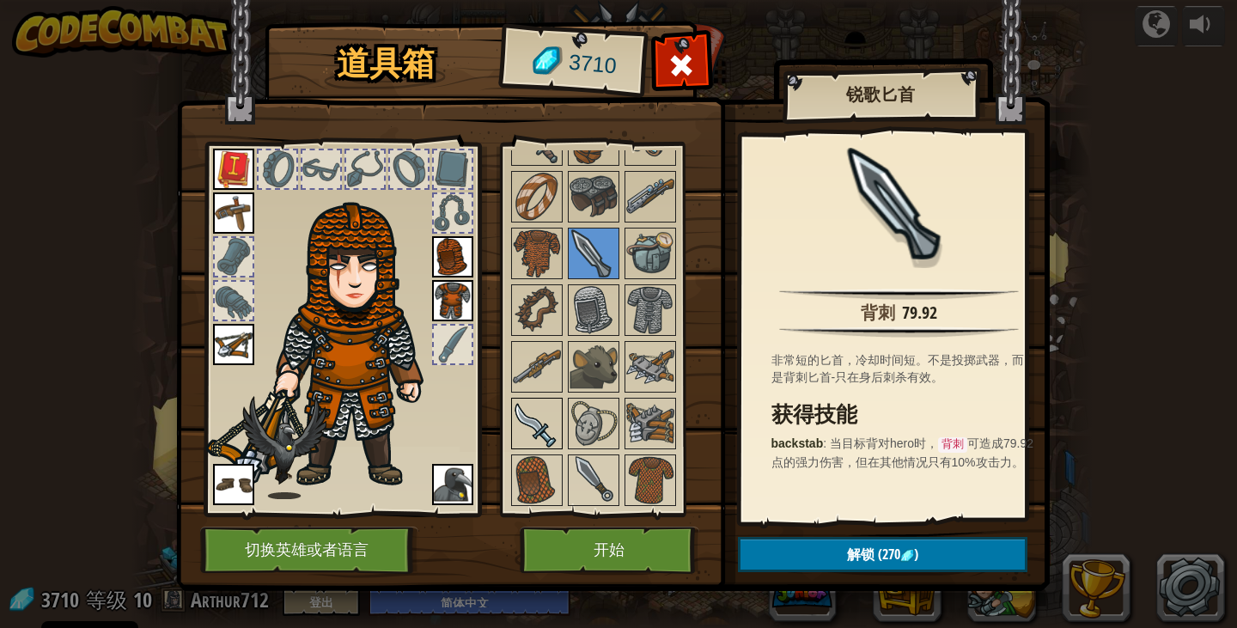
click at [551, 415] on img at bounding box center [537, 423] width 48 height 48
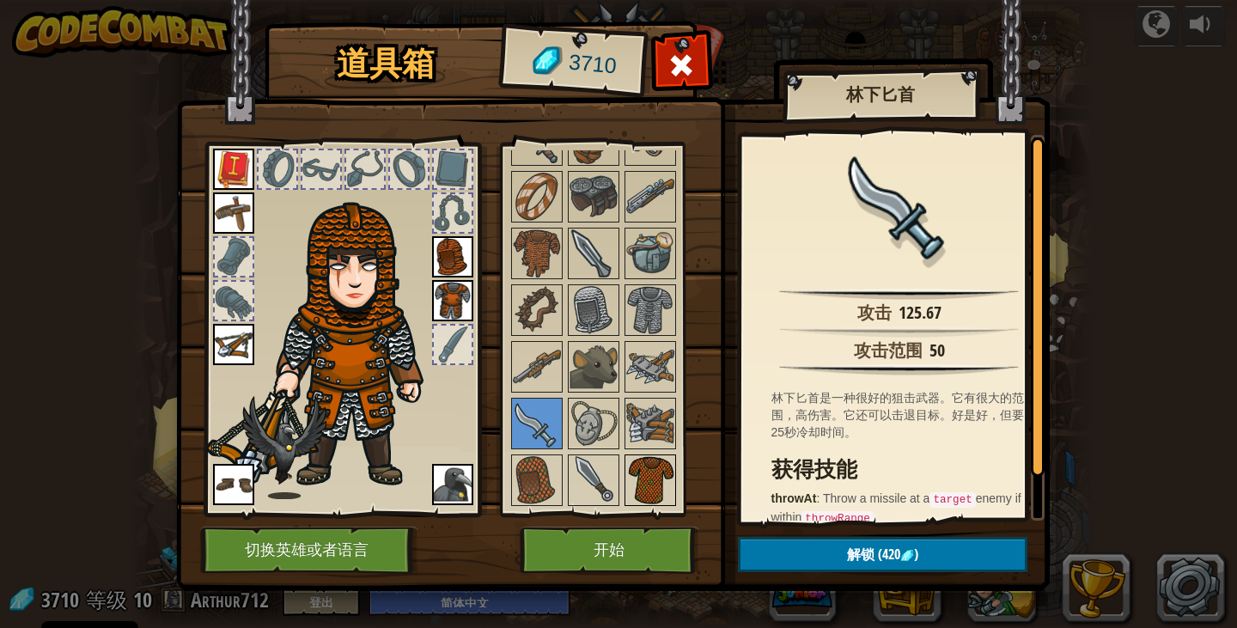
click at [650, 484] on img at bounding box center [650, 480] width 48 height 48
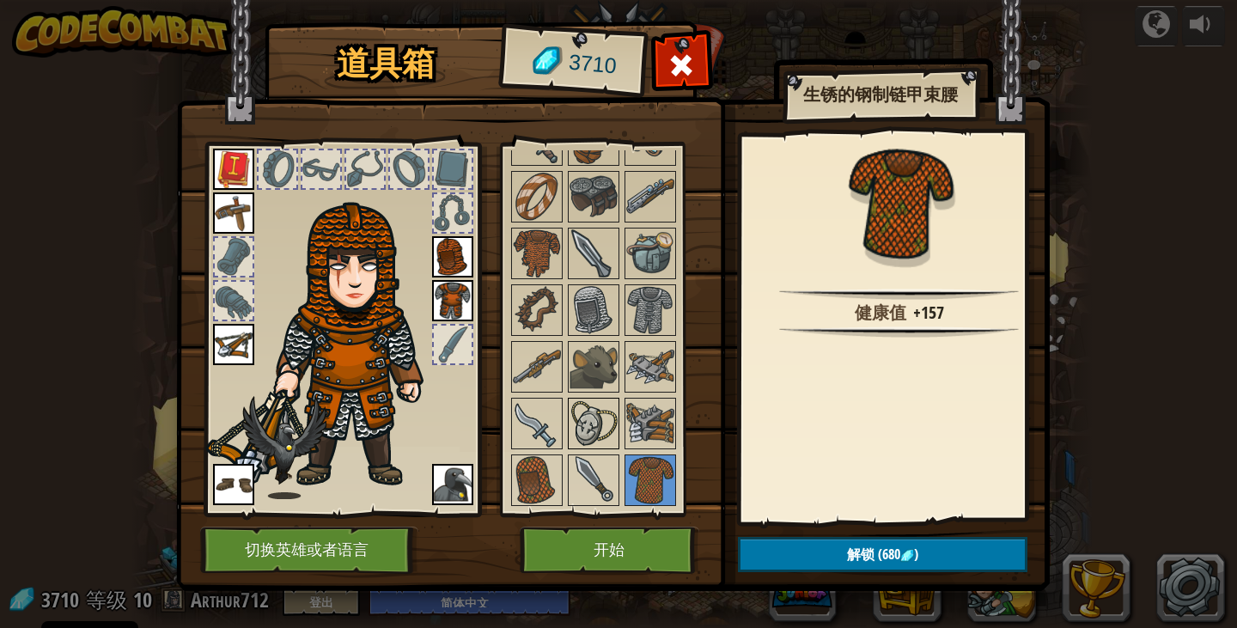
drag, startPoint x: 533, startPoint y: 466, endPoint x: 575, endPoint y: 438, distance: 50.3
click at [545, 461] on img at bounding box center [537, 480] width 48 height 48
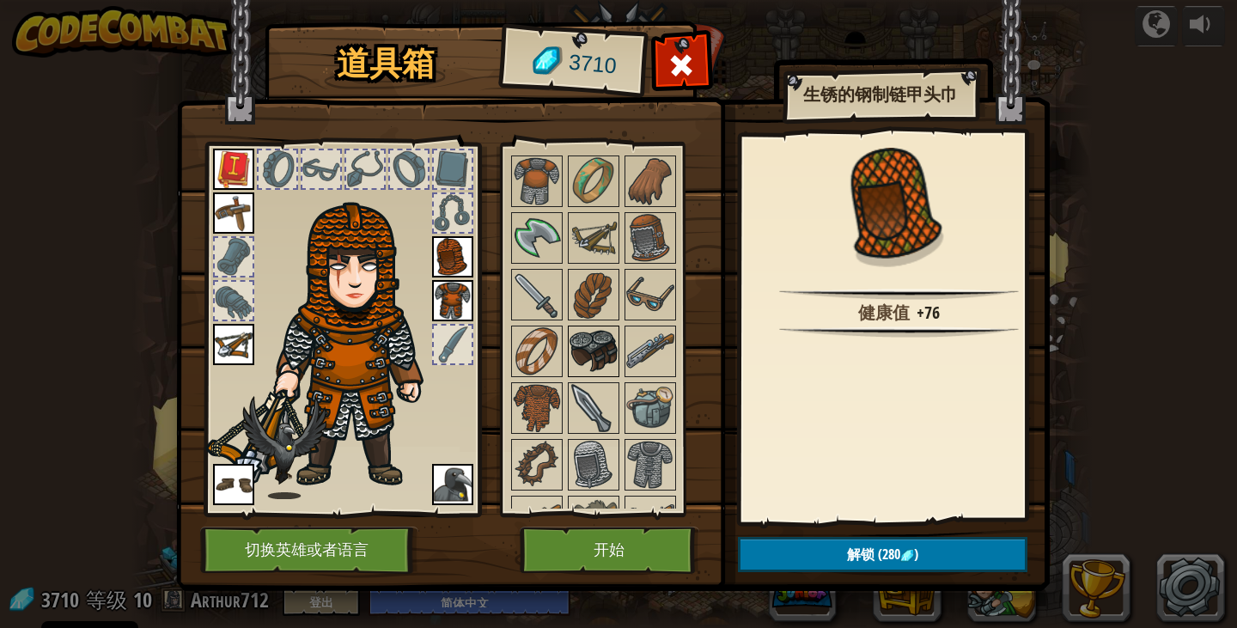
scroll to position [85, 0]
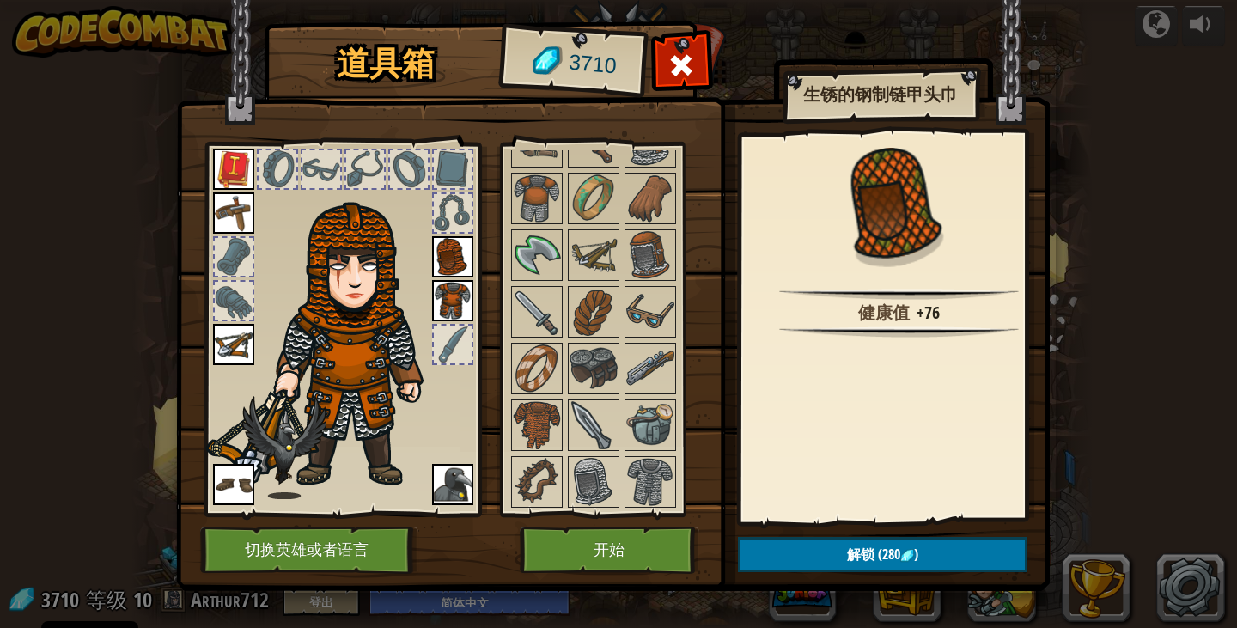
click at [448, 308] on img at bounding box center [452, 300] width 41 height 41
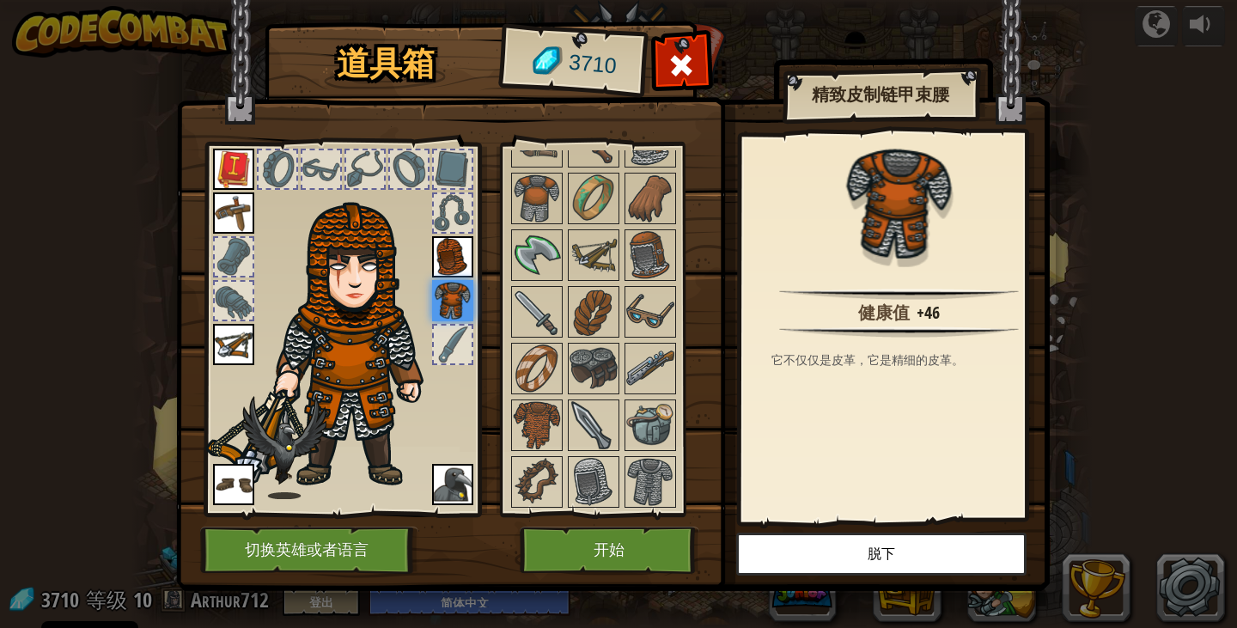
click at [449, 251] on img at bounding box center [452, 256] width 41 height 41
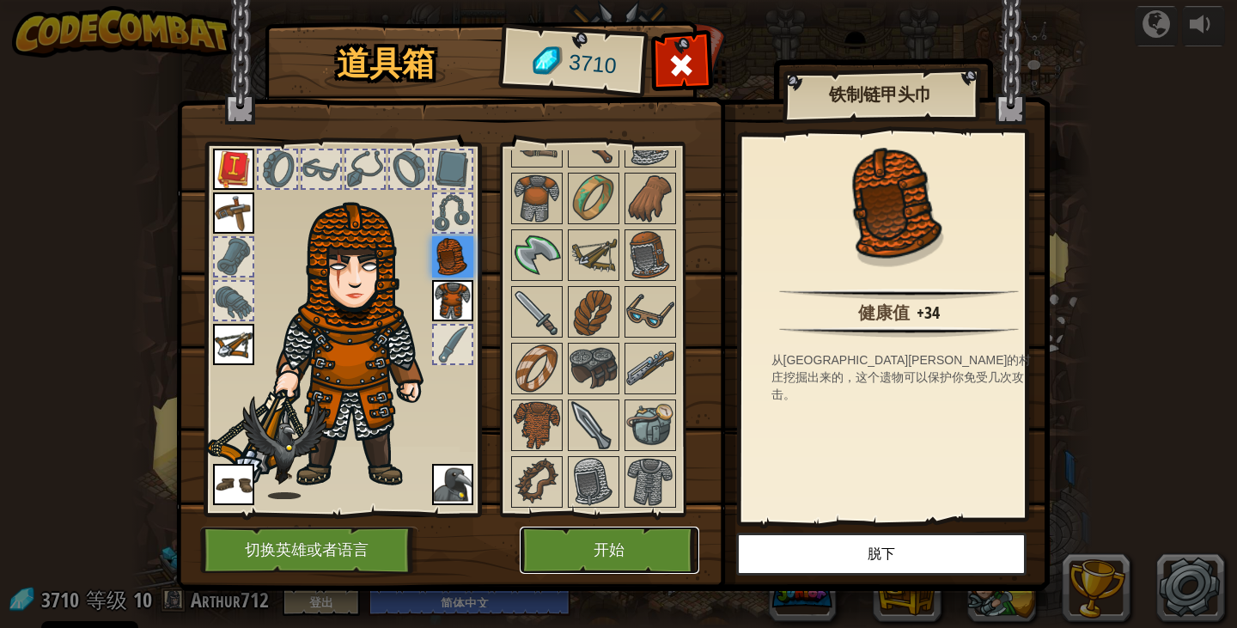
click at [648, 549] on button "开始" at bounding box center [610, 550] width 180 height 47
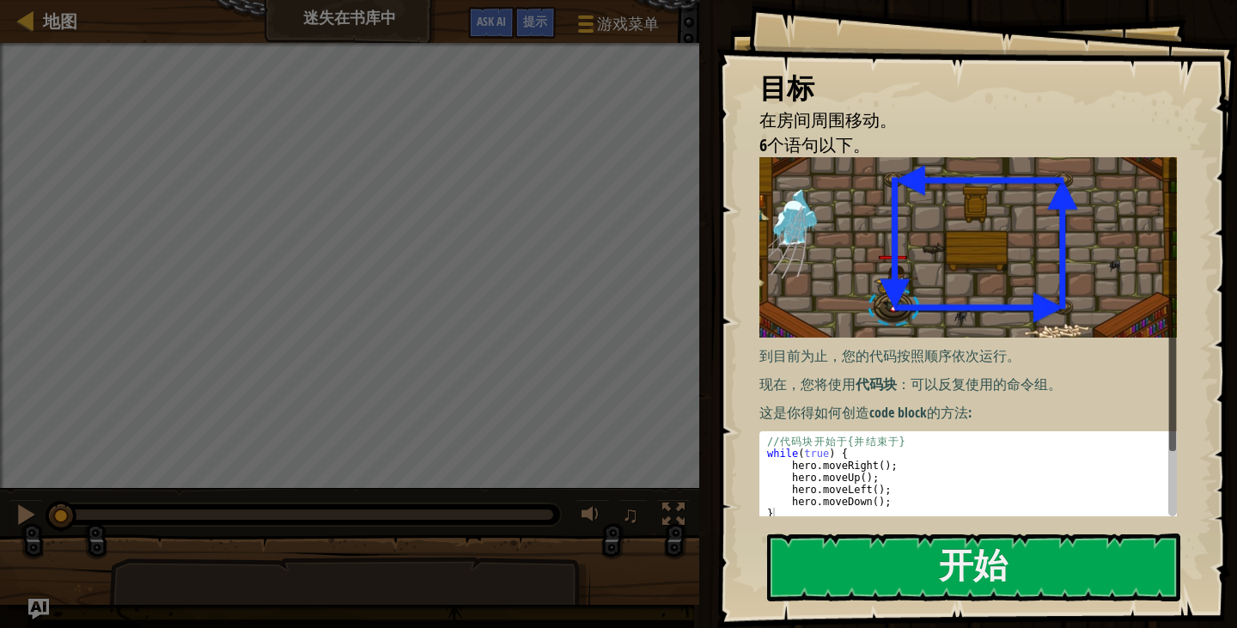
click at [860, 603] on div "目标 在房间周围移动。 6个语句以下。 到目前为止，您的代码按照顺序依次运行。 现在，您将使用 代码块 ：可以反复使用的命令组。 这是你得如何创造 code …" at bounding box center [976, 314] width 521 height 628
click at [868, 578] on button "开始" at bounding box center [973, 567] width 413 height 68
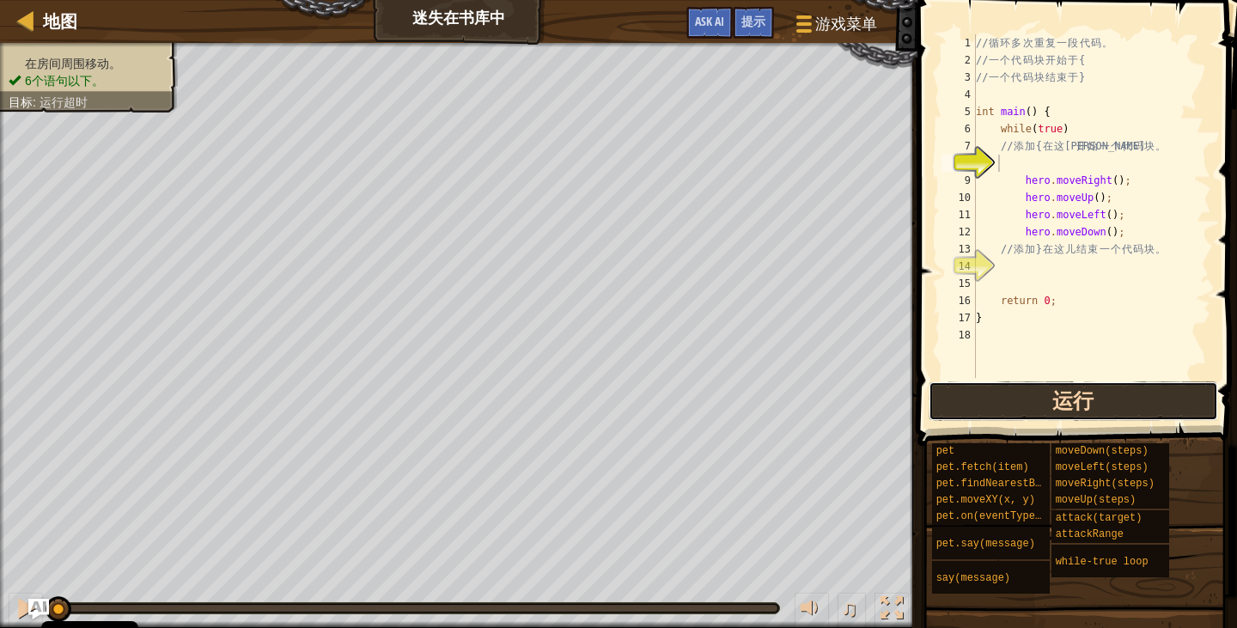
click at [1027, 405] on button "运行" at bounding box center [1073, 401] width 289 height 40
click at [1022, 401] on button "运行" at bounding box center [1073, 401] width 289 height 40
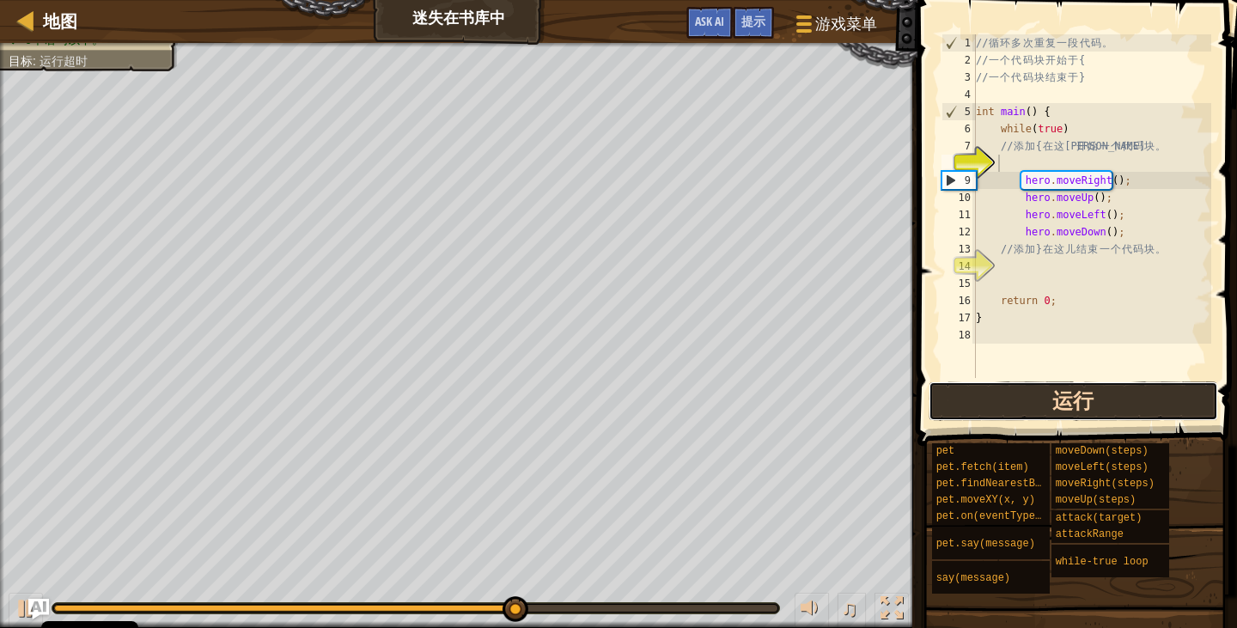
click at [1077, 393] on button "运行" at bounding box center [1073, 401] width 289 height 40
click at [1070, 393] on button "运行" at bounding box center [1073, 401] width 289 height 40
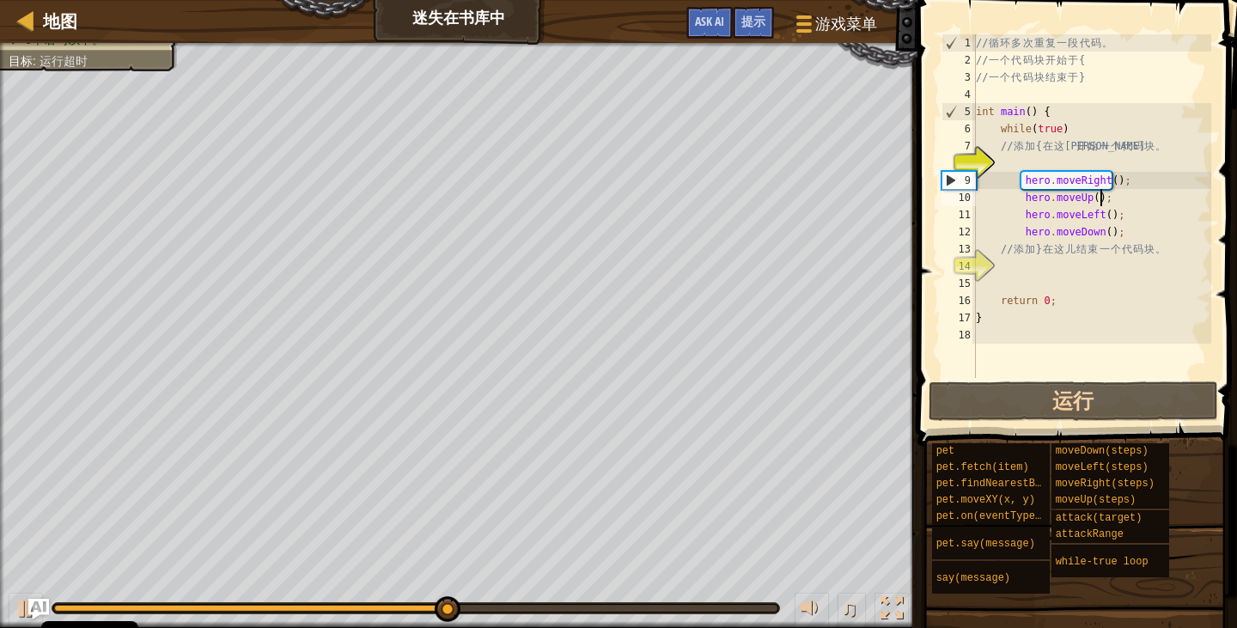
click at [1124, 194] on div "// 循 环 多 次 重 复 一 段 代 码 。 // 一 个 代 码 块 开 始 于 { // 一 个 代 码 块 结 束 于 } int main ( )…" at bounding box center [1091, 223] width 239 height 378
click at [1169, 256] on div "// 循 环 多 次 重 复 一 段 代 码 。 // 一 个 代 码 块 开 始 于 { // 一 个 代 码 块 结 束 于 } int main ( )…" at bounding box center [1091, 223] width 239 height 378
type textarea "// 添加}在这儿结束一个代码块。"
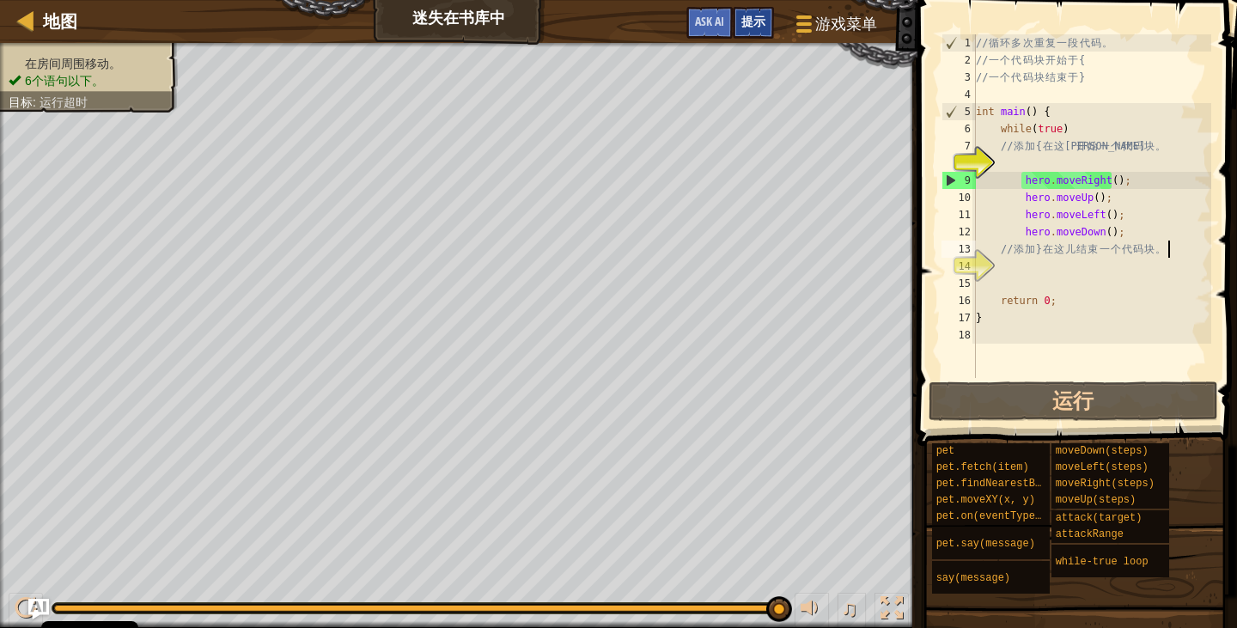
click at [751, 27] on span "提示" at bounding box center [753, 21] width 24 height 16
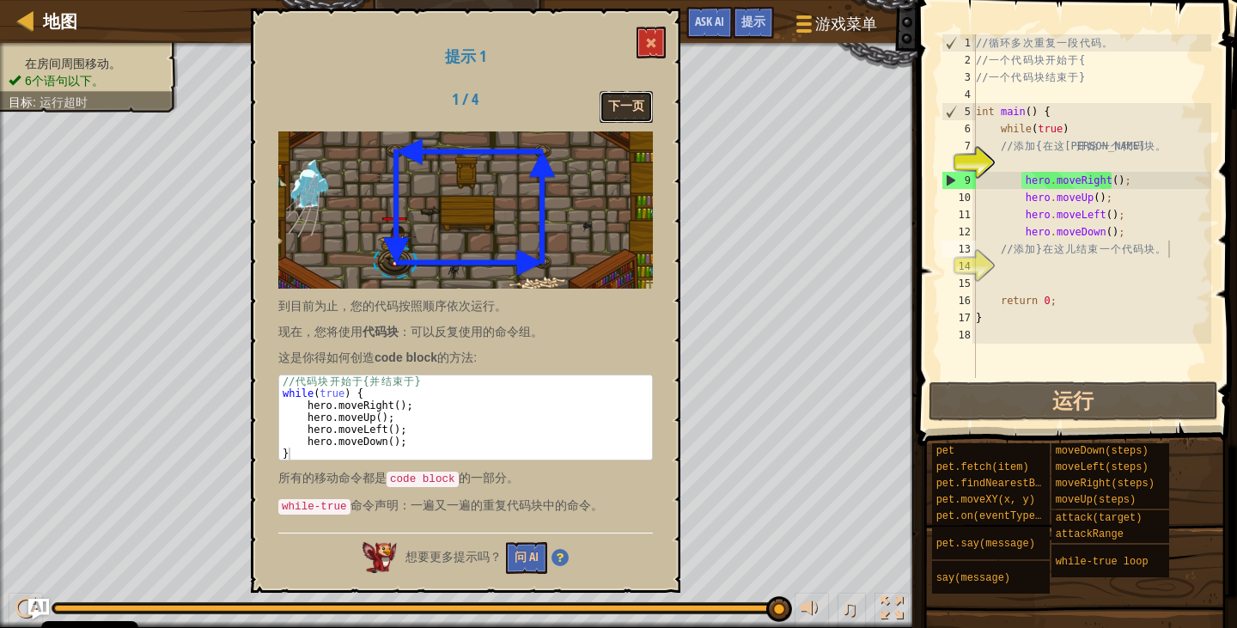
click at [631, 100] on button "下一页" at bounding box center [626, 107] width 53 height 32
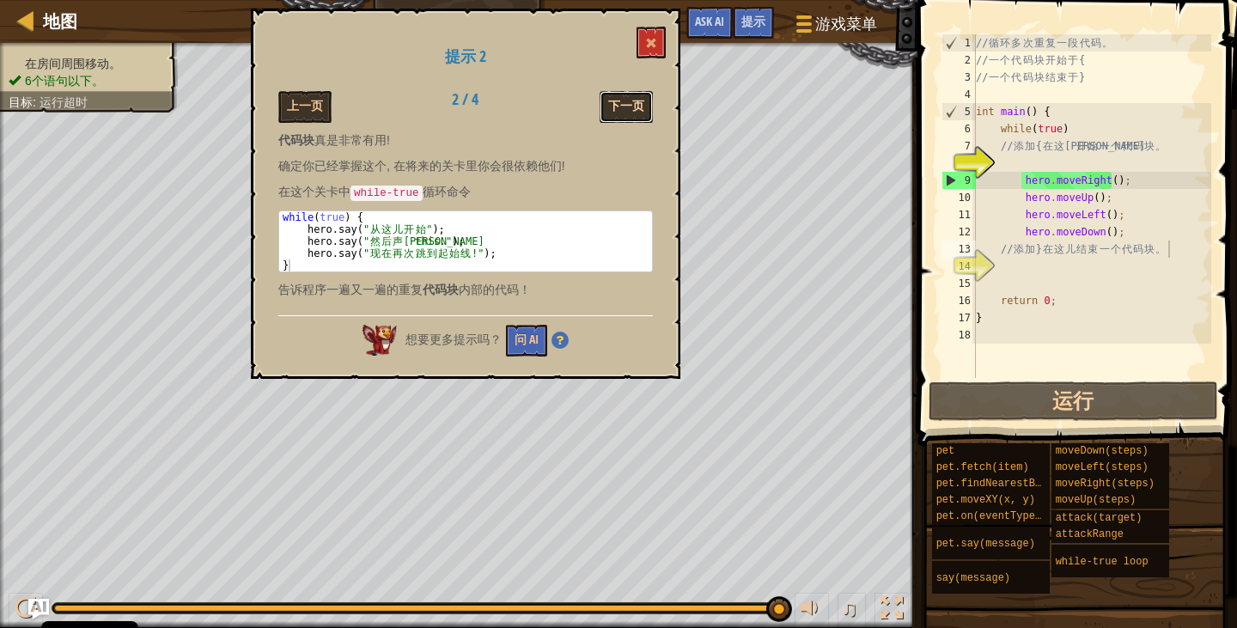
click at [633, 111] on button "下一页" at bounding box center [626, 107] width 53 height 32
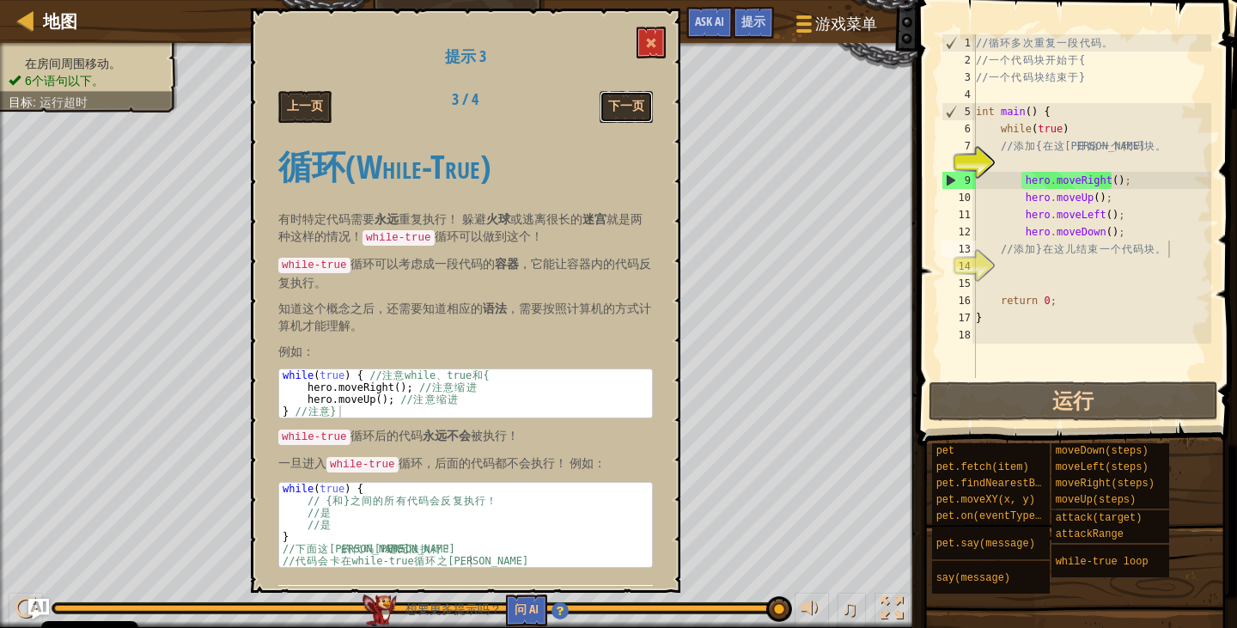
click at [633, 111] on button "下一页" at bounding box center [626, 107] width 53 height 32
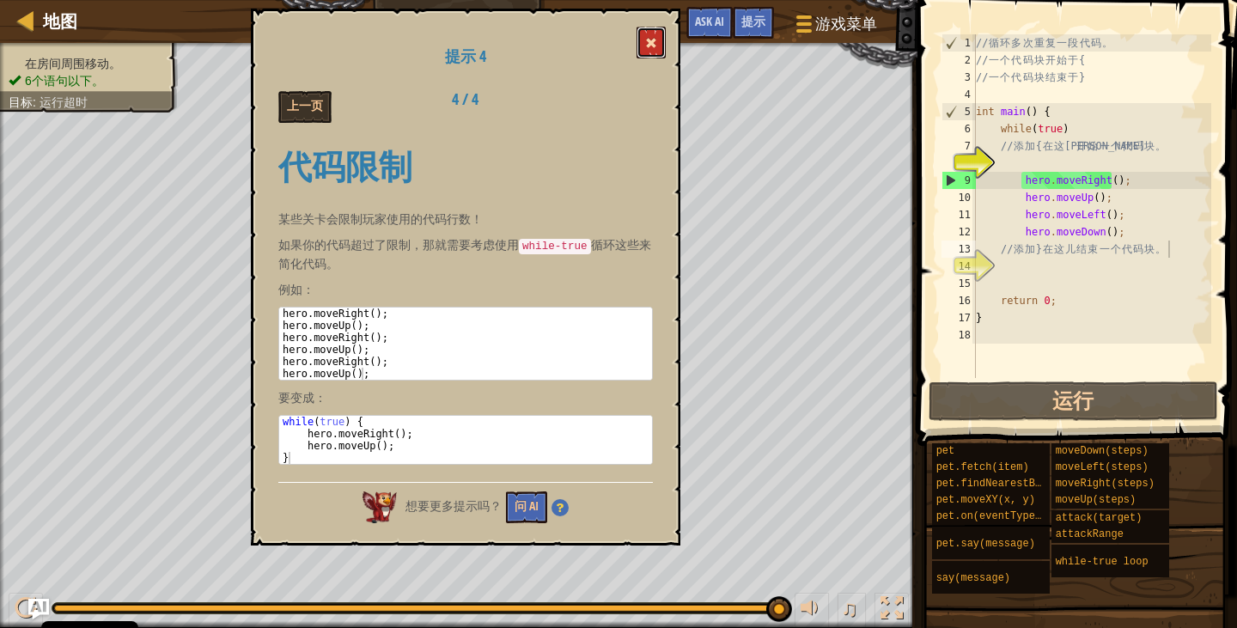
click at [653, 44] on span at bounding box center [651, 43] width 12 height 12
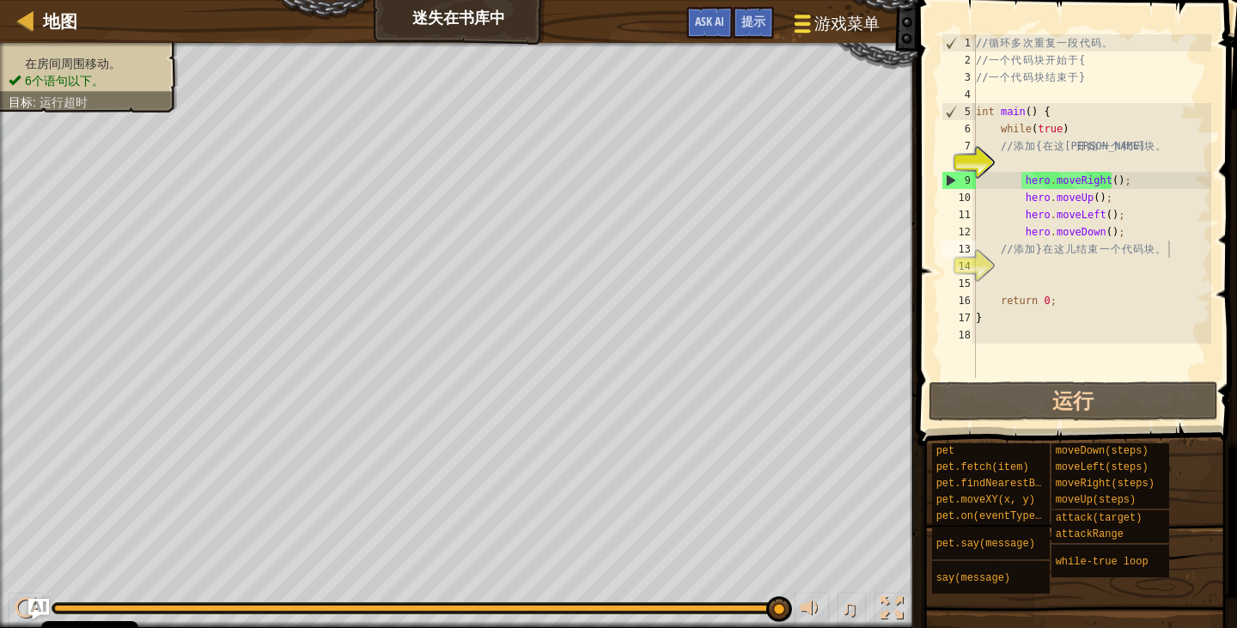
click at [795, 27] on div at bounding box center [802, 23] width 23 height 25
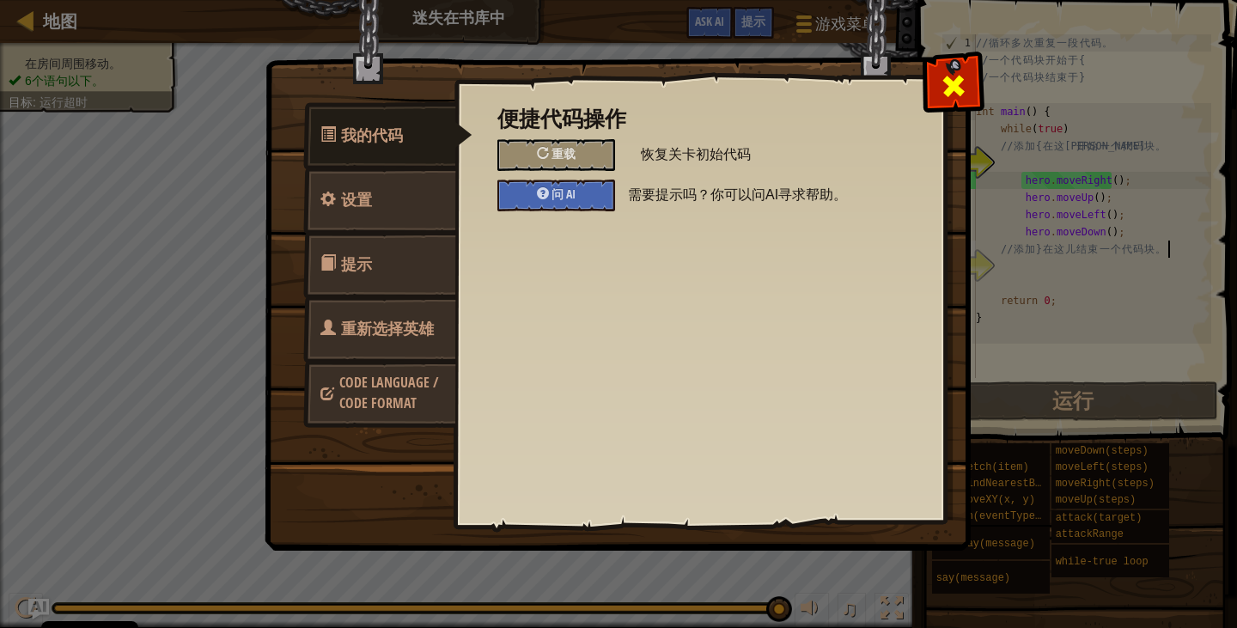
click at [960, 72] on span at bounding box center [953, 85] width 27 height 27
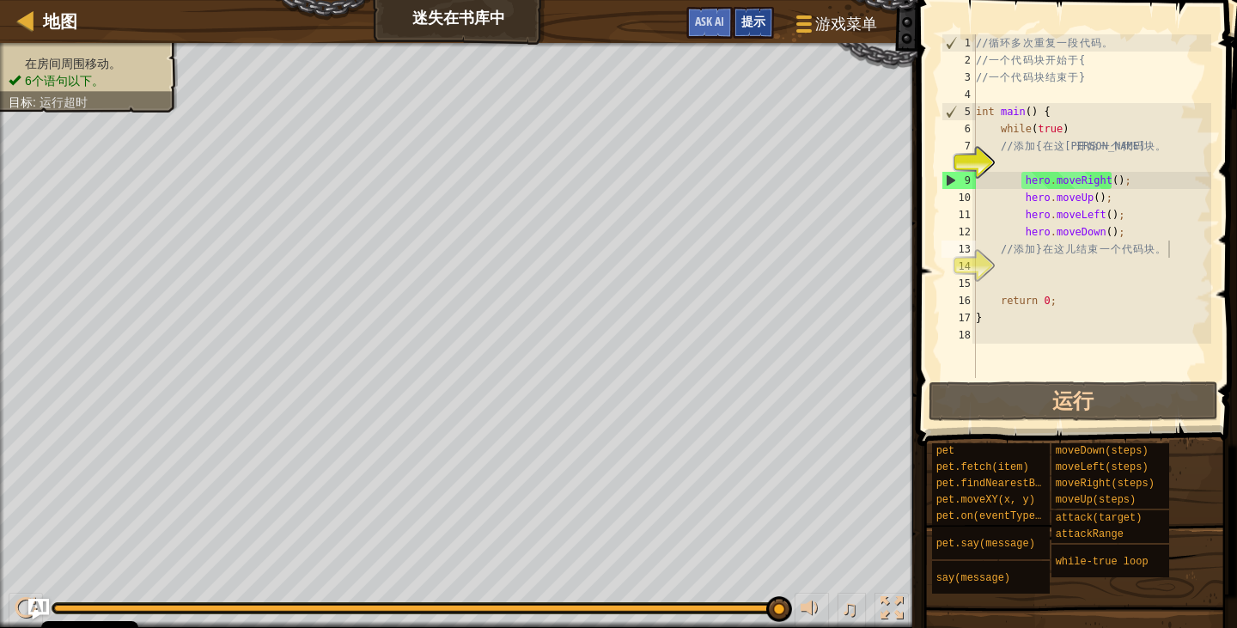
click at [747, 31] on div "提示" at bounding box center [753, 23] width 41 height 32
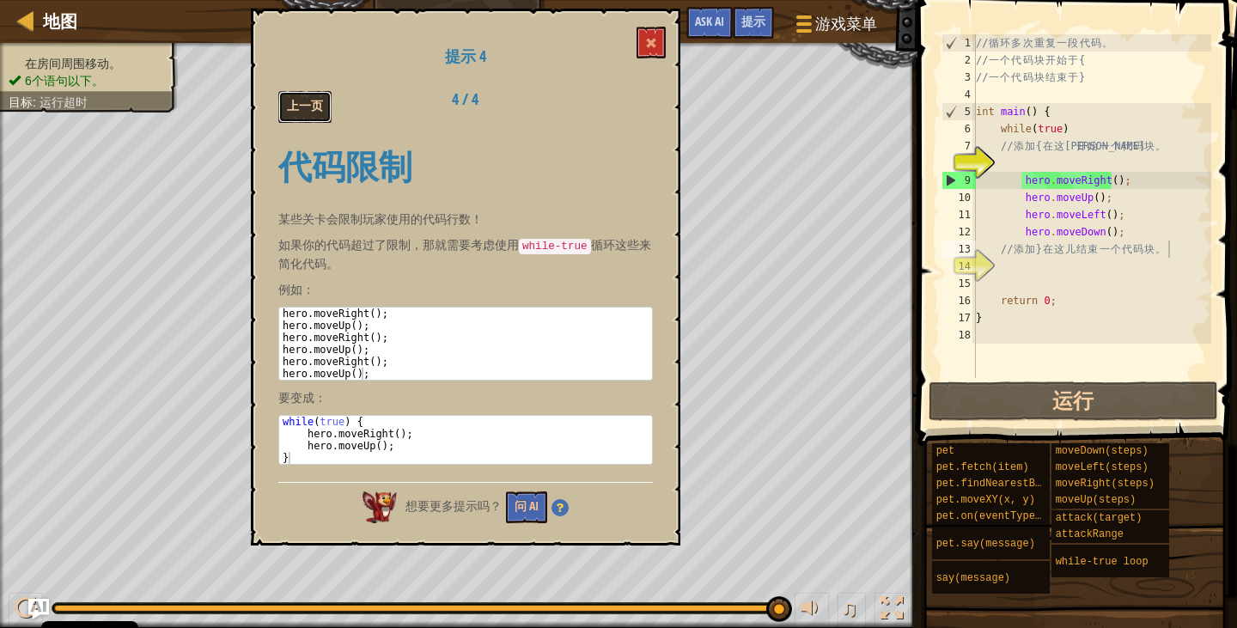
click at [308, 103] on button "上一页" at bounding box center [304, 107] width 53 height 32
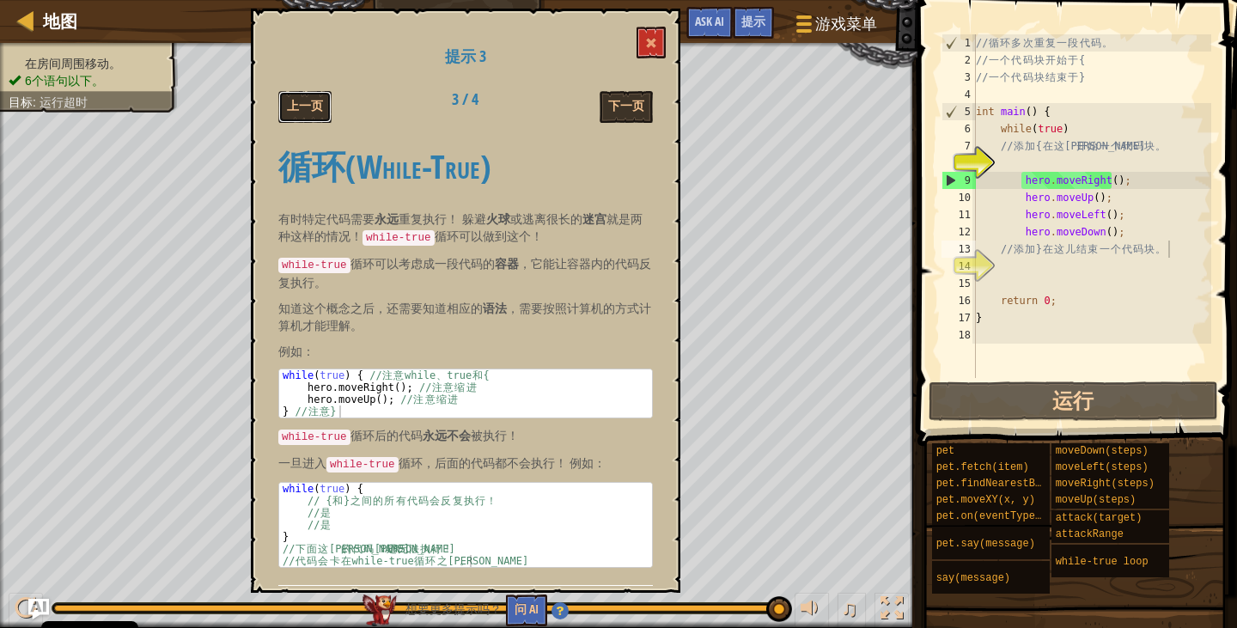
click at [308, 103] on button "上一页" at bounding box center [304, 107] width 53 height 32
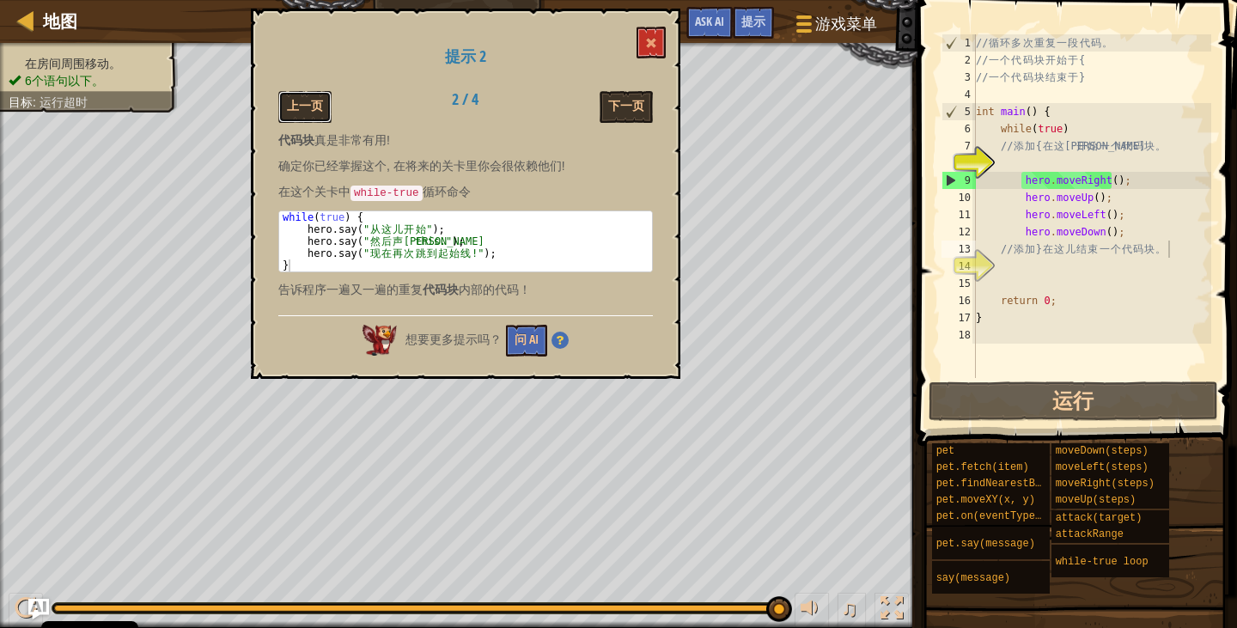
click at [308, 103] on button "上一页" at bounding box center [304, 107] width 53 height 32
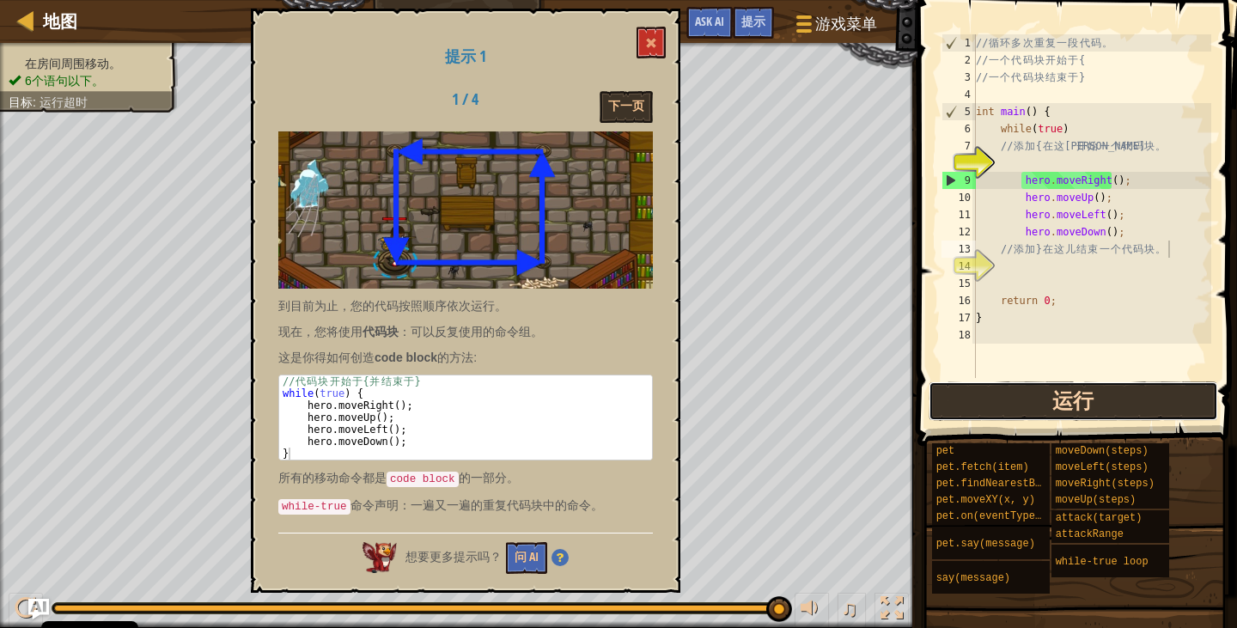
click at [1053, 411] on button "运行" at bounding box center [1073, 401] width 289 height 40
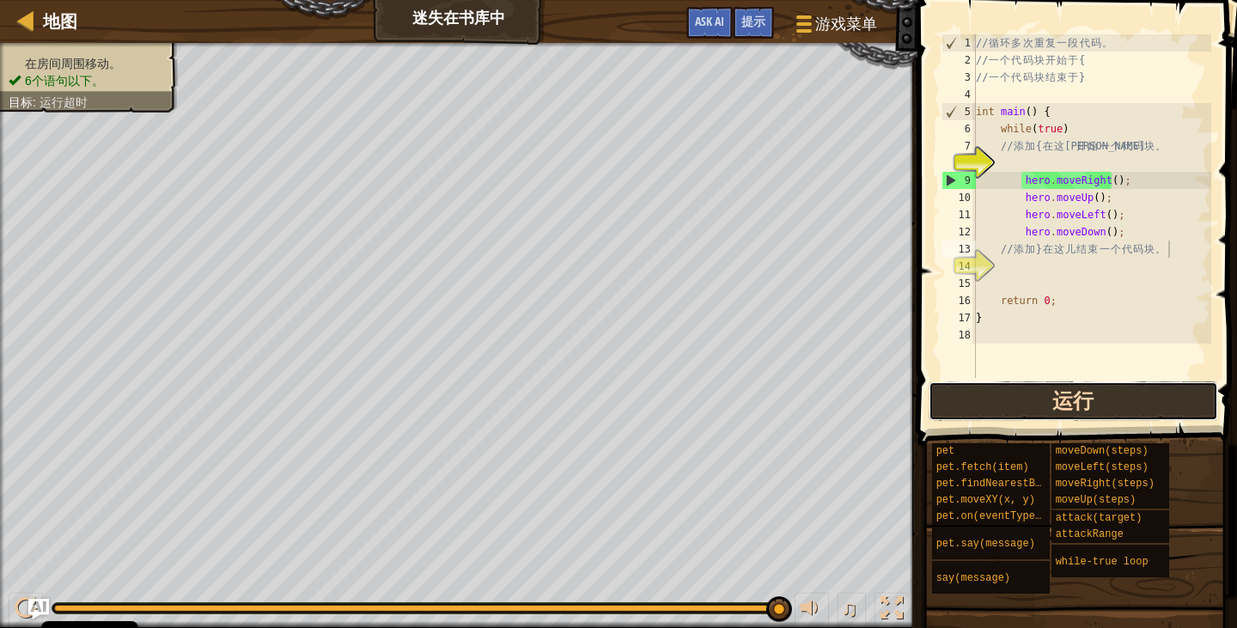
click at [1053, 410] on button "运行" at bounding box center [1073, 401] width 289 height 40
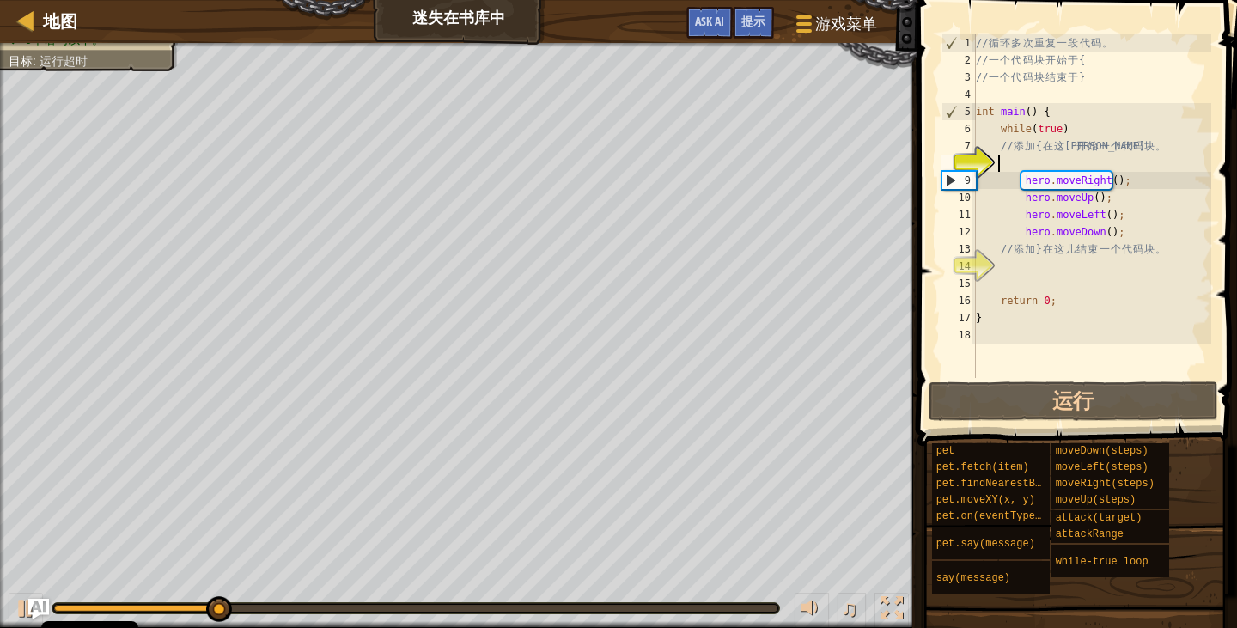
click at [1124, 170] on div "// 循 环 多 次 重 复 一 段 代 码 。 // 一 个 代 码 块 开 始 于 { // 一 个 代 码 块 结 束 于 } int main ( )…" at bounding box center [1091, 223] width 239 height 378
click at [966, 196] on div "10" at bounding box center [958, 197] width 34 height 17
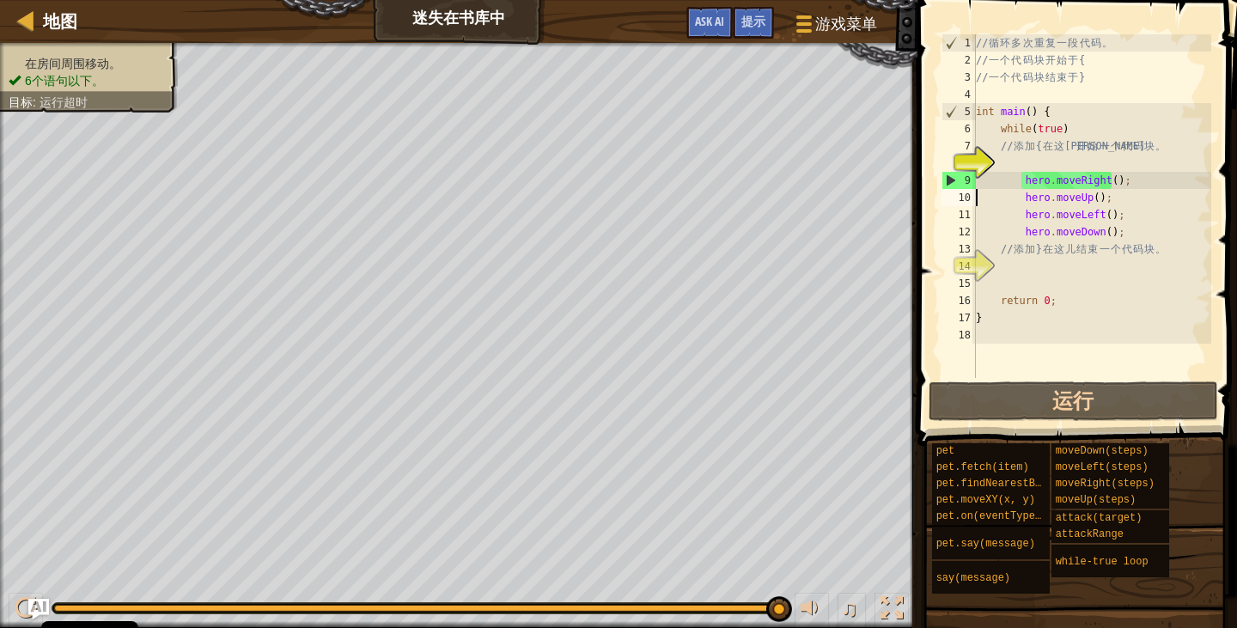
click at [1110, 298] on div "// 循 环 多 次 重 复 一 段 代 码 。 // 一 个 代 码 块 开 始 于 { // 一 个 代 码 块 结 束 于 } int main ( )…" at bounding box center [1091, 223] width 239 height 378
type textarea "return 0;"
click at [1008, 280] on div "// 循 环 多 次 重 复 一 段 代 码 。 // 一 个 代 码 块 开 始 于 { // 一 个 代 码 块 结 束 于 } int main ( )…" at bounding box center [1091, 223] width 239 height 378
click at [1076, 139] on div "// 循 环 多 次 重 复 一 段 代 码 。 // 一 个 代 码 块 开 始 于 { // 一 个 代 码 块 结 束 于 } int main ( )…" at bounding box center [1091, 223] width 239 height 378
click at [1070, 133] on div "// 循 环 多 次 重 复 一 段 代 码 。 // 一 个 代 码 块 开 始 于 { // 一 个 代 码 块 结 束 于 } int main ( )…" at bounding box center [1091, 223] width 239 height 378
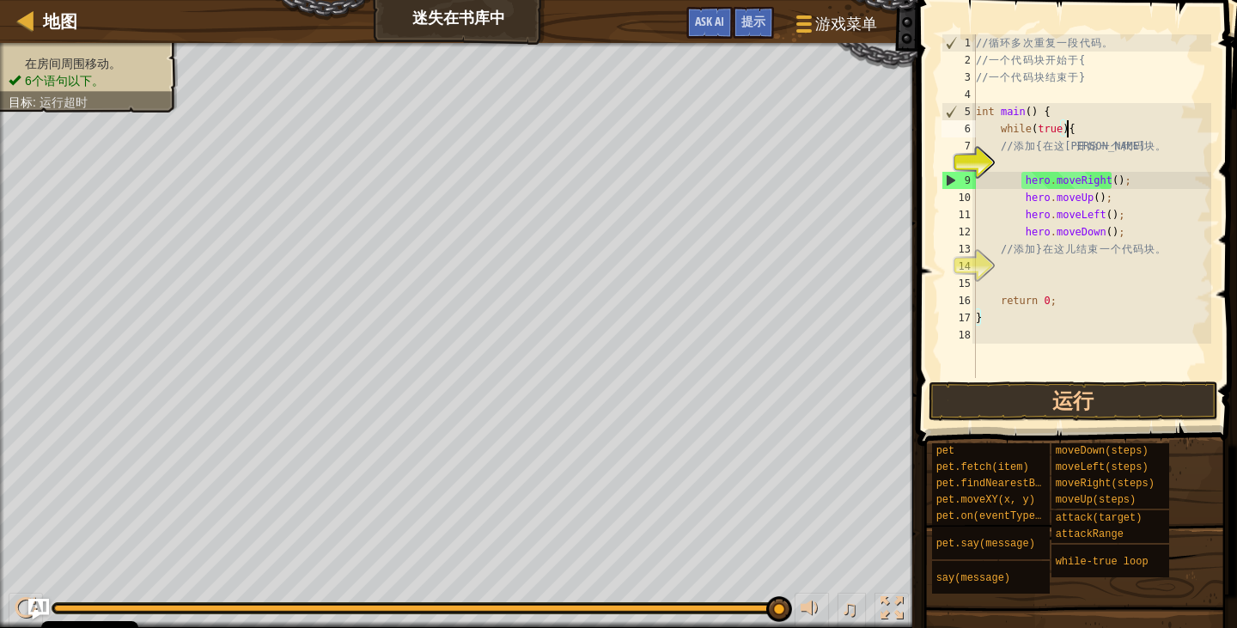
scroll to position [8, 6]
type textarea "// 添加{在这里开始一个代码块。"
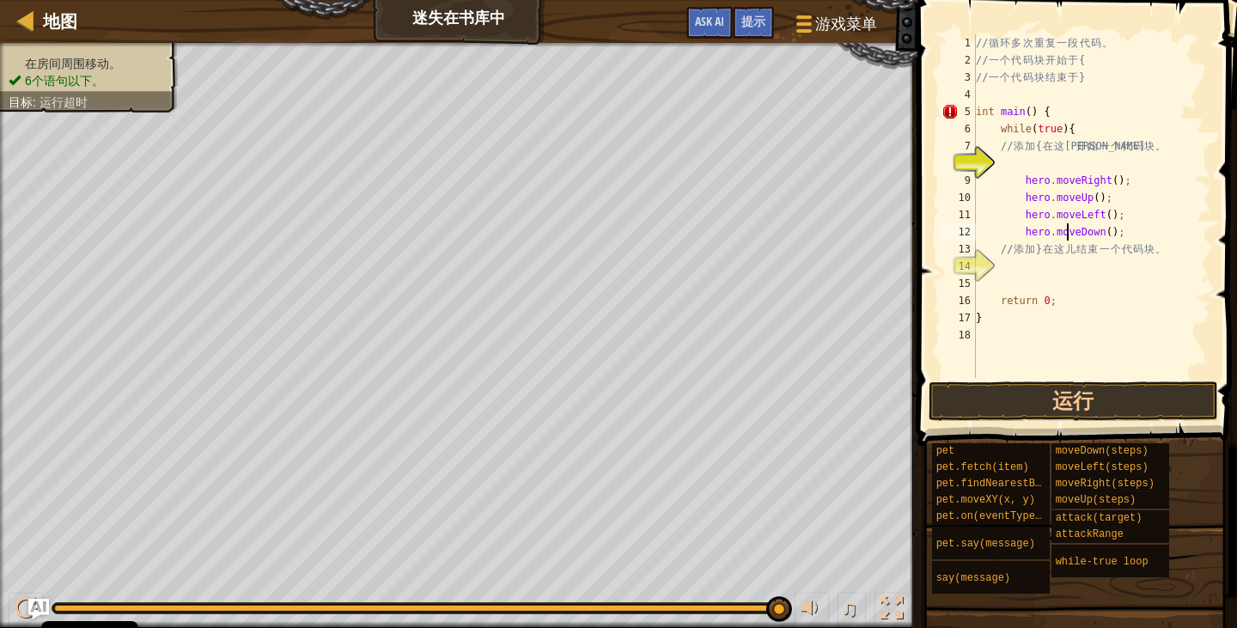
type textarea "// 添加}在这儿结束一个代码块。"
type textarea "}"
click at [1134, 396] on button "运行" at bounding box center [1073, 401] width 289 height 40
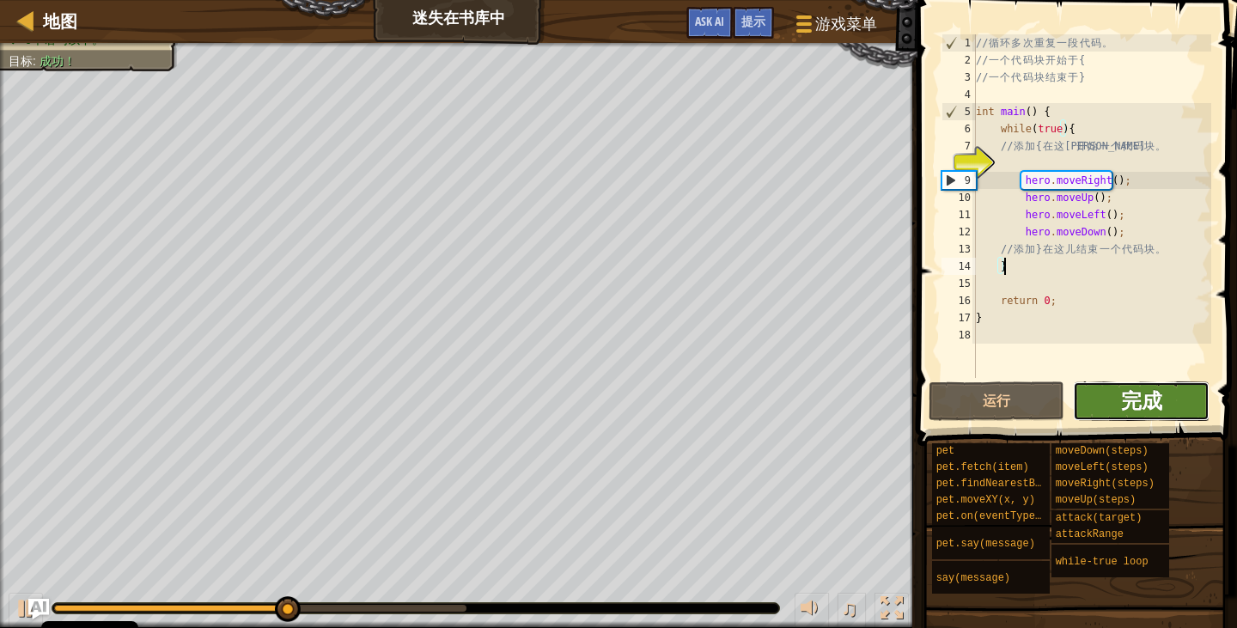
click at [1139, 412] on span "完成" at bounding box center [1141, 400] width 41 height 27
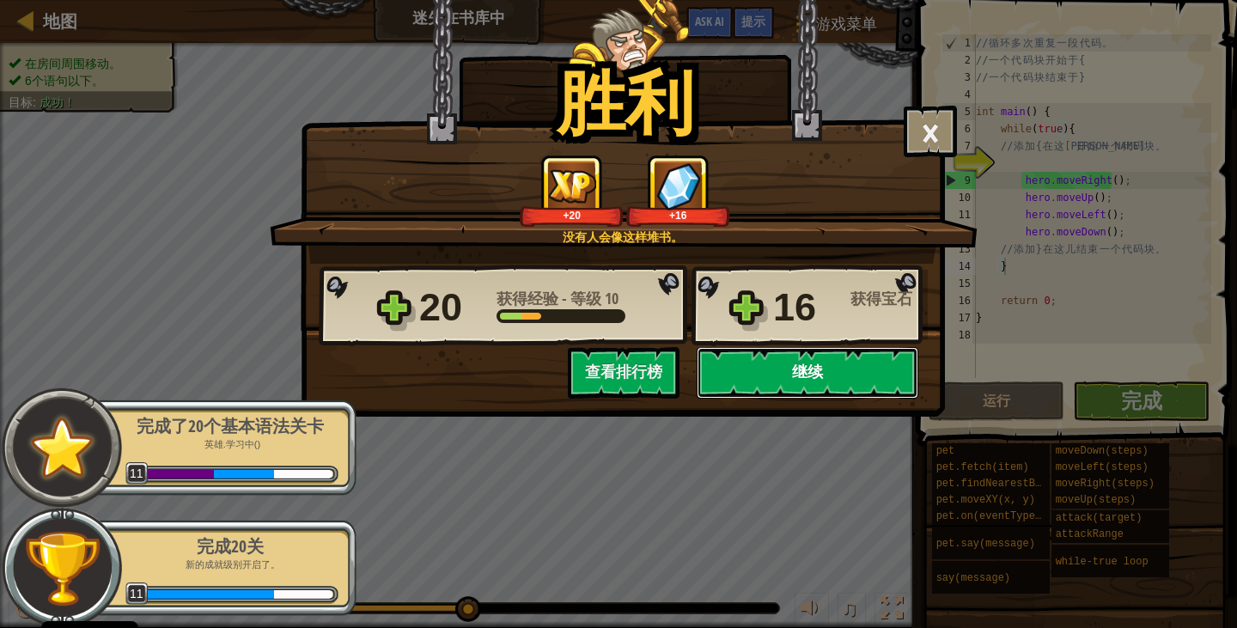
click at [804, 374] on button "继续" at bounding box center [808, 373] width 222 height 52
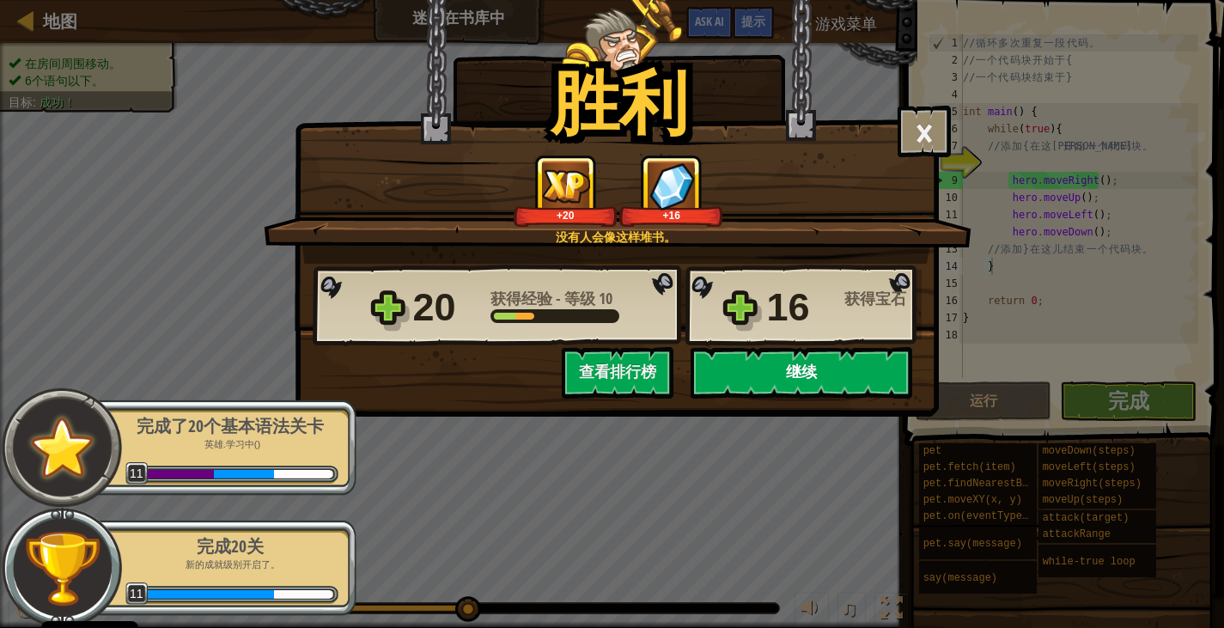
select select "zh-HANS"
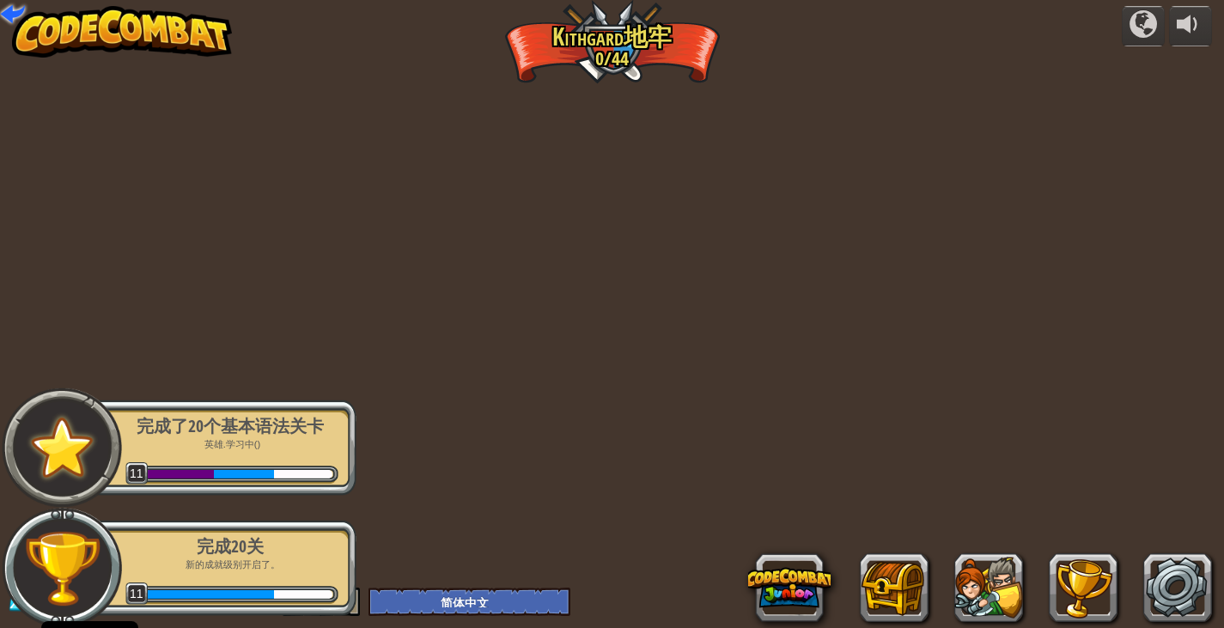
select select "zh-HANS"
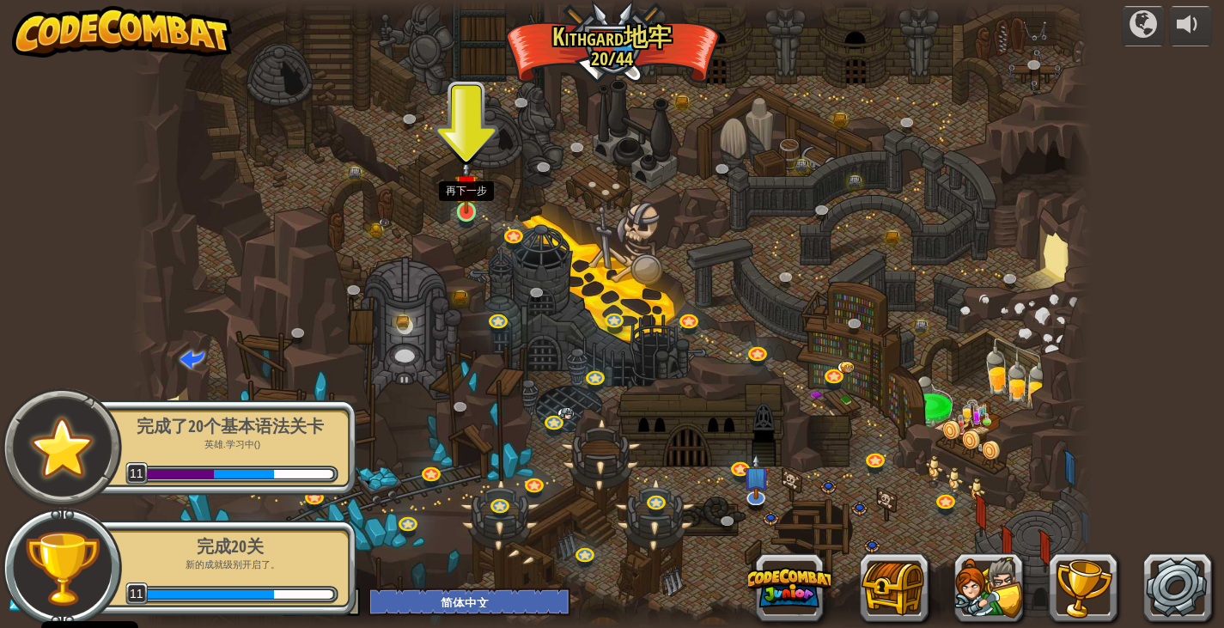
click at [455, 204] on img at bounding box center [466, 186] width 24 height 55
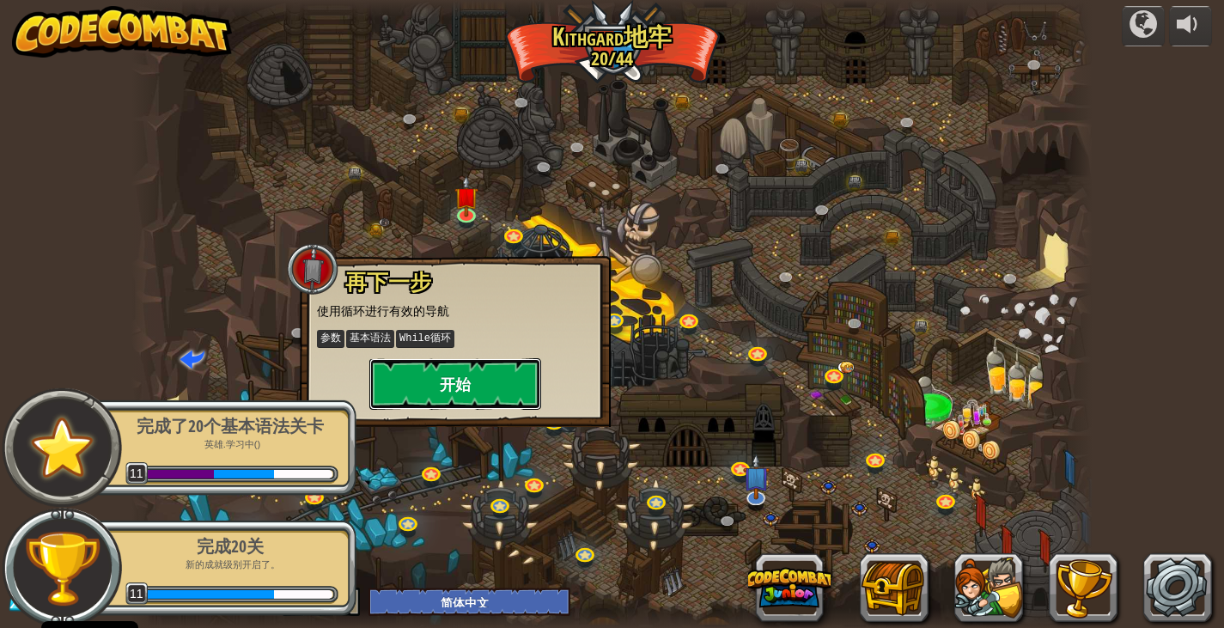
click at [504, 368] on button "开始" at bounding box center [455, 384] width 172 height 52
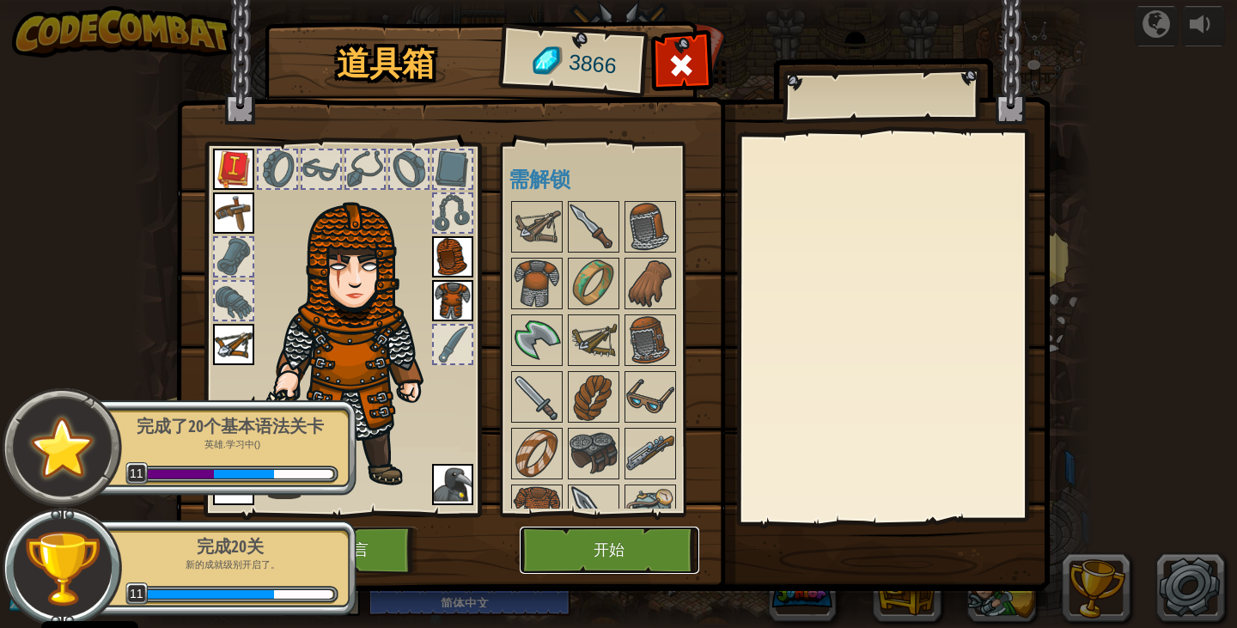
click at [658, 542] on button "开始" at bounding box center [610, 550] width 180 height 47
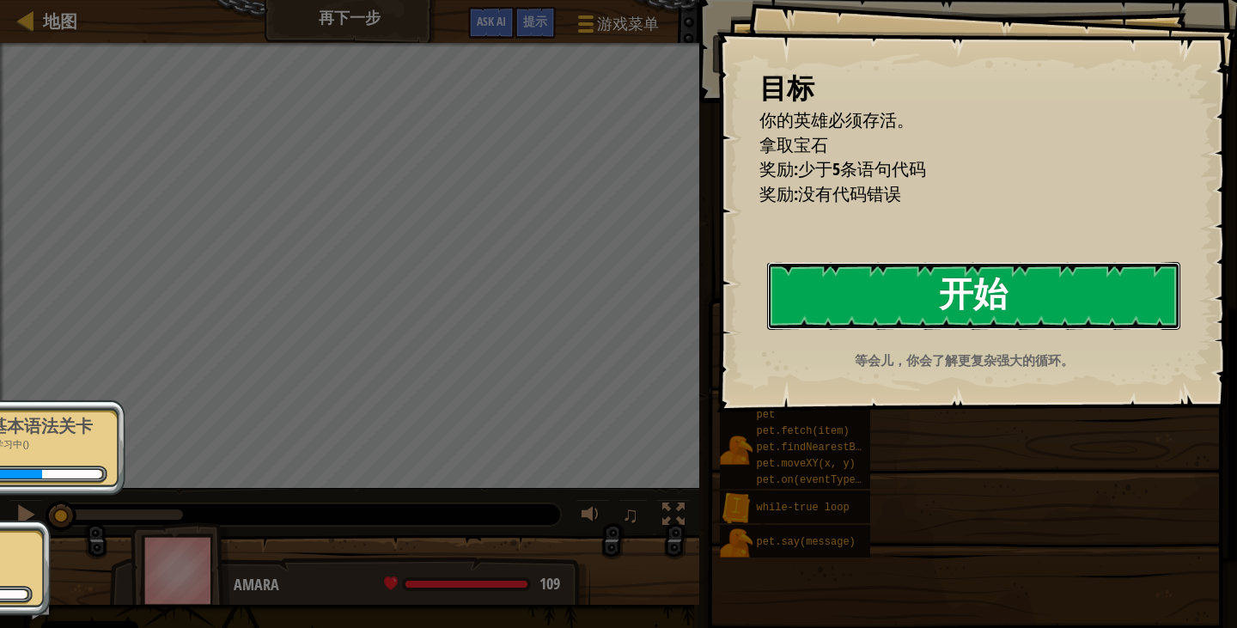
click at [767, 330] on button "开始" at bounding box center [973, 296] width 413 height 68
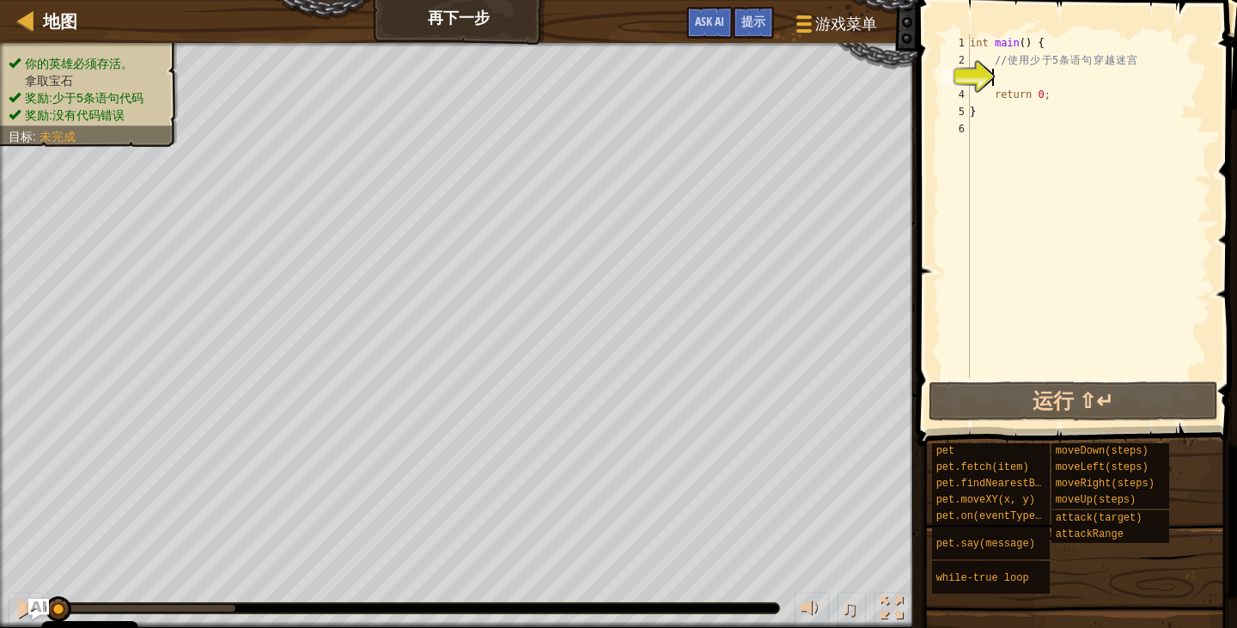
click at [1003, 78] on div "int main ( ) { // 使 用 少 于 5 条 语 句 穿 越 迷 宫 return 0 ; }" at bounding box center [1088, 223] width 245 height 378
type textarea "w"
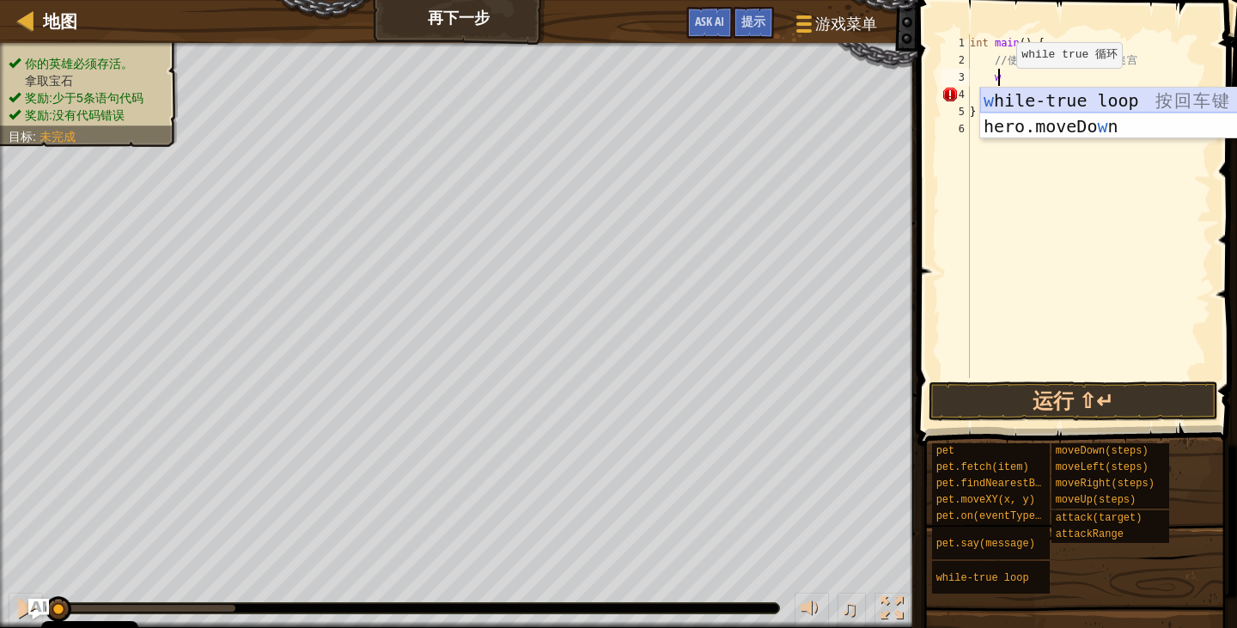
click at [1003, 95] on div "w hile-true loop 按 回 车 键 hero.moveDo w n 按 回 车 键" at bounding box center [1142, 139] width 325 height 103
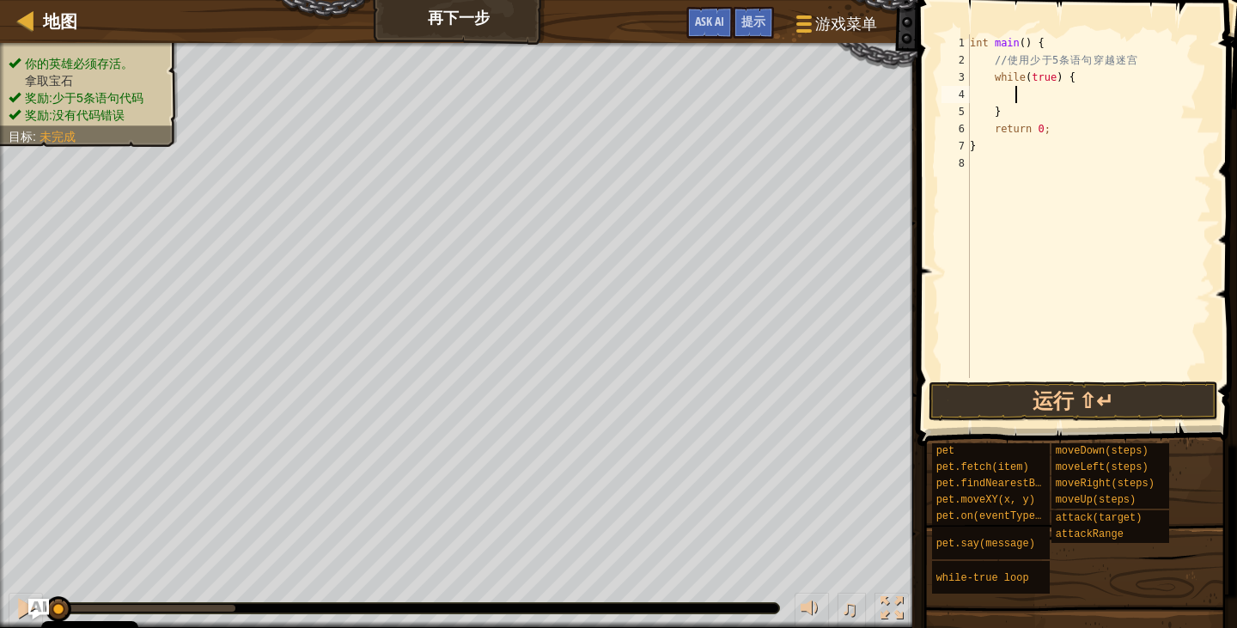
type textarea "h"
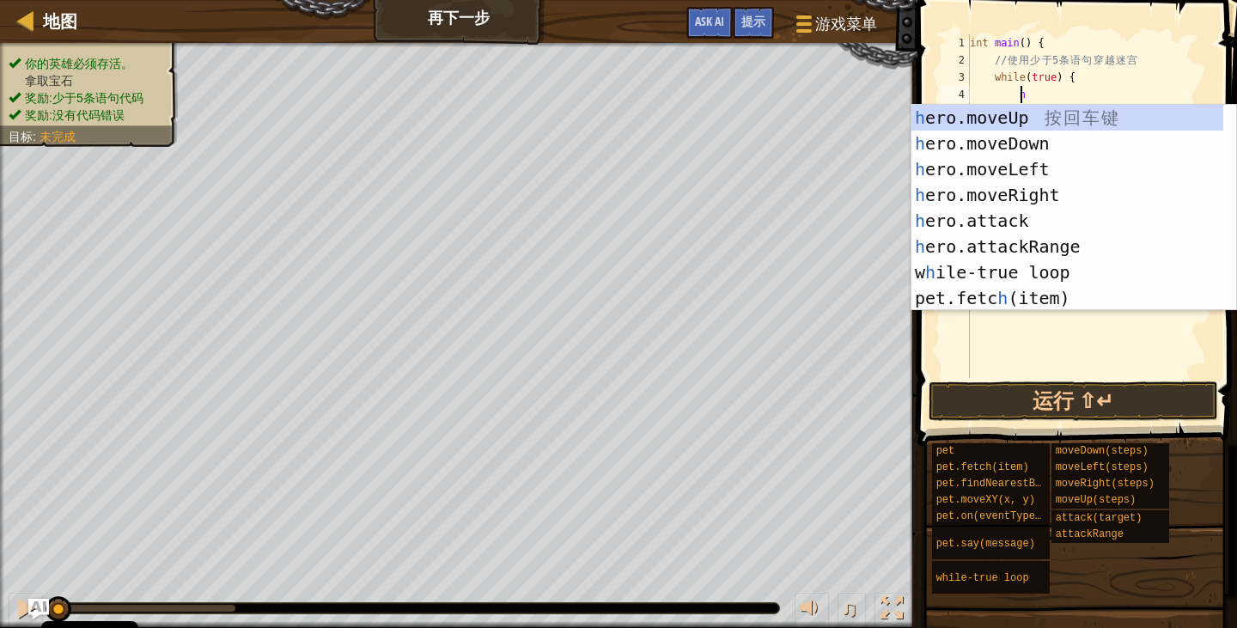
scroll to position [8, 3]
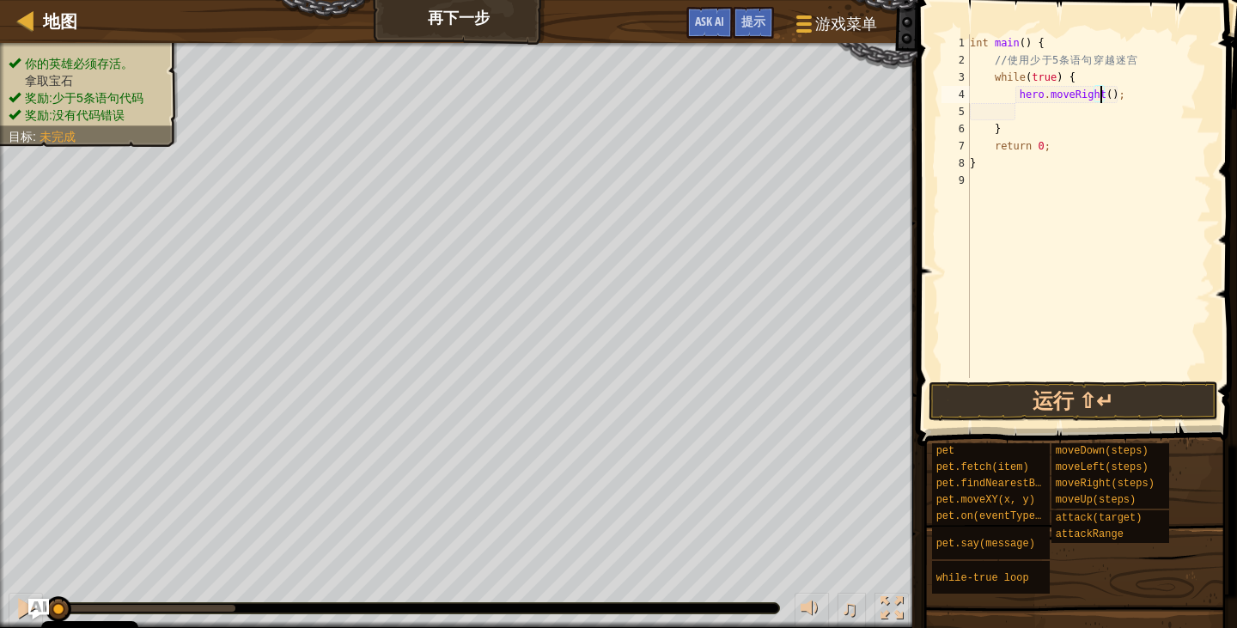
type textarea "hero.moveRight(2);"
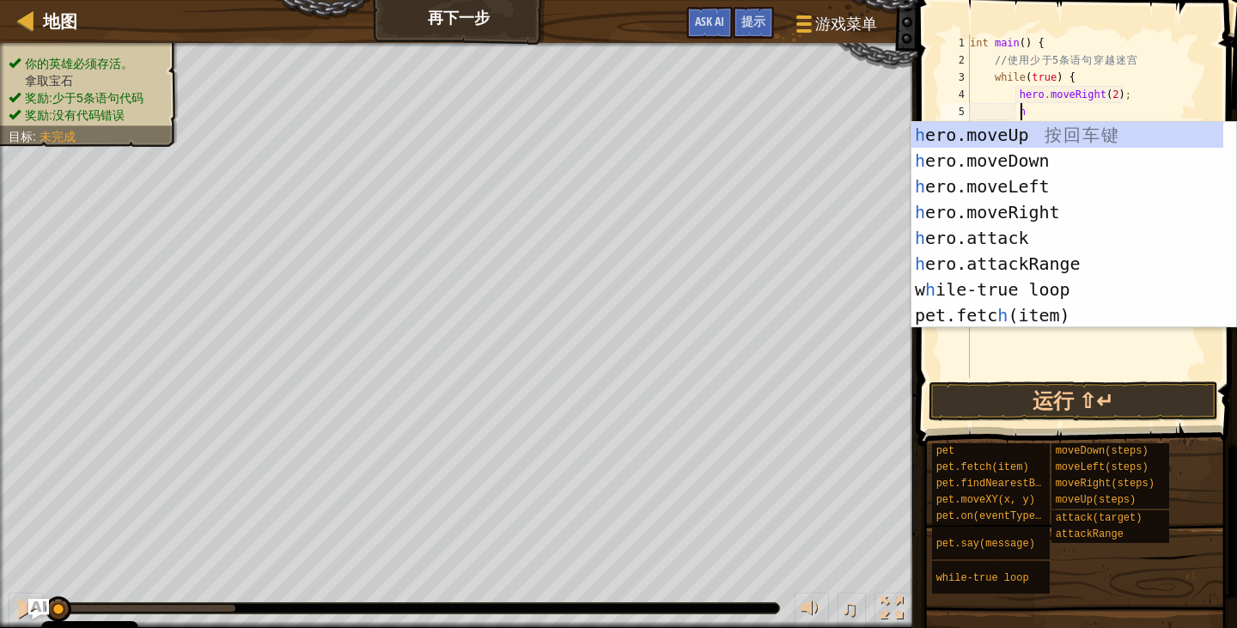
type textarea "hd"
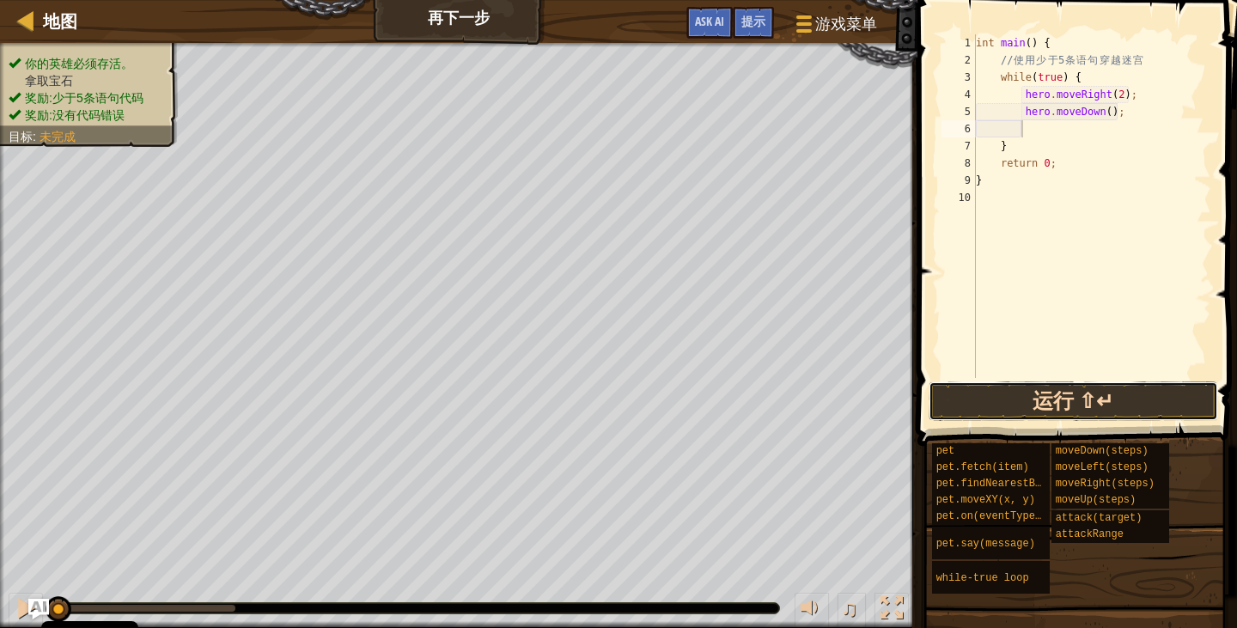
click at [1135, 402] on button "运行 ⇧↵" at bounding box center [1073, 401] width 289 height 40
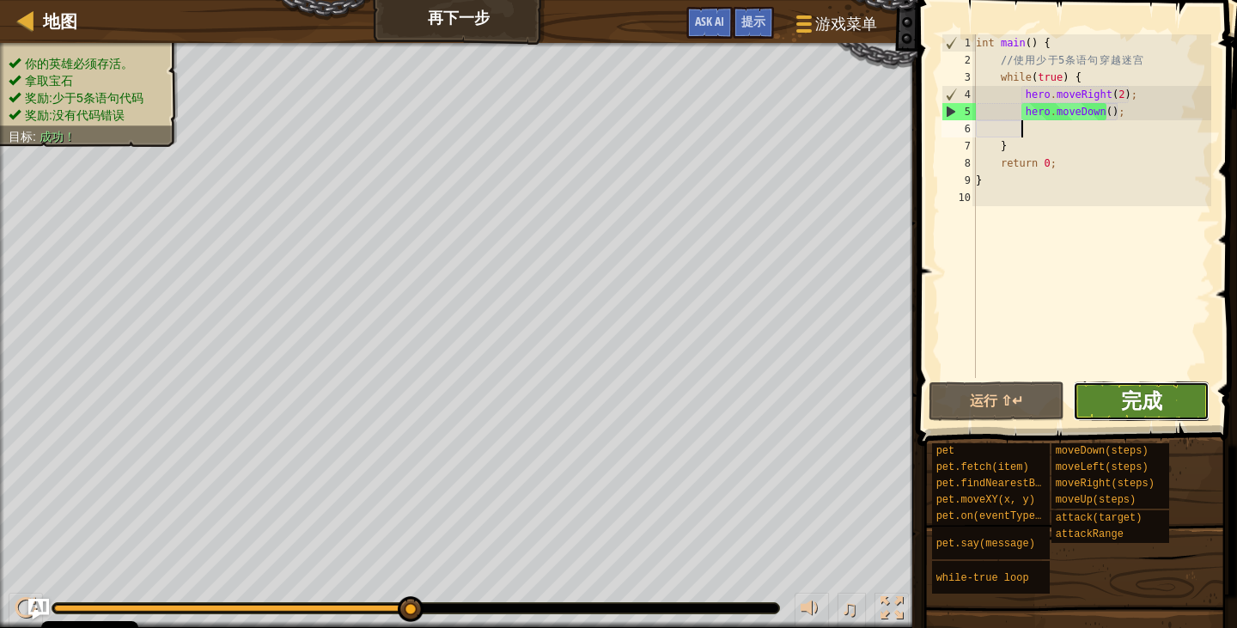
click at [1155, 411] on span "完成" at bounding box center [1141, 400] width 41 height 27
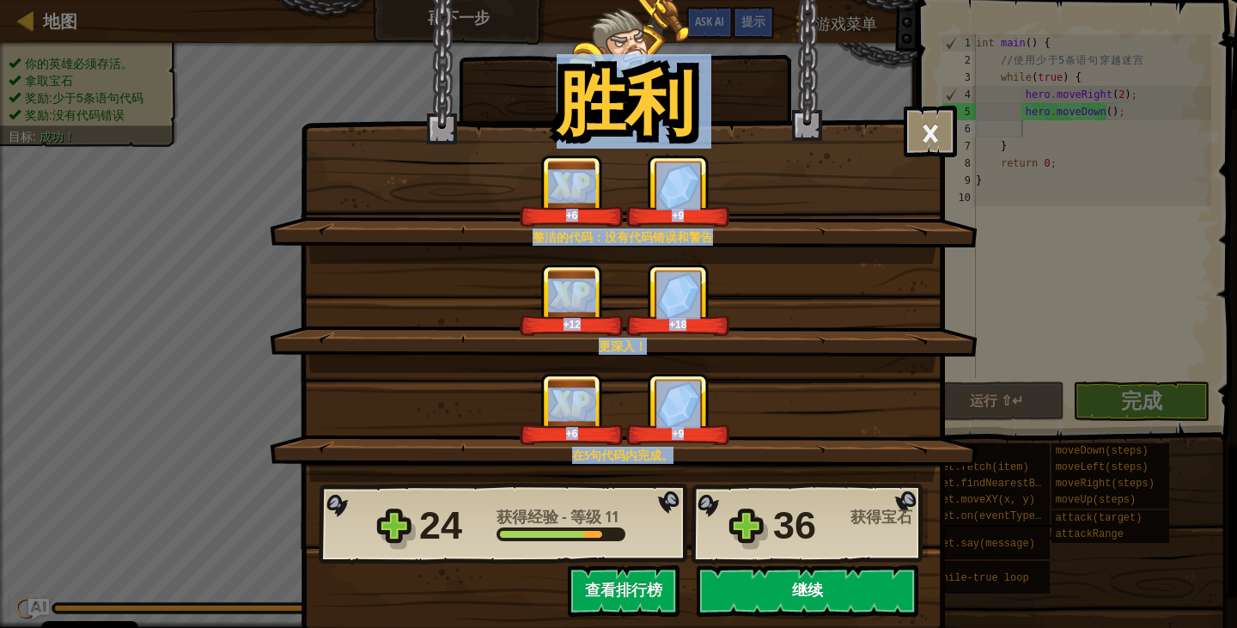
drag, startPoint x: 908, startPoint y: 645, endPoint x: 845, endPoint y: 610, distance: 71.9
click at [902, 2] on html "Cookie Policy CodeCombat使用了必要和非必要的cookies. 隐私 禁用非必要的cookies 允许 cookies 地图 再下一步 …" at bounding box center [618, 1] width 1237 height 2
click at [837, 597] on button "继续" at bounding box center [808, 591] width 222 height 52
select select "zh-HANS"
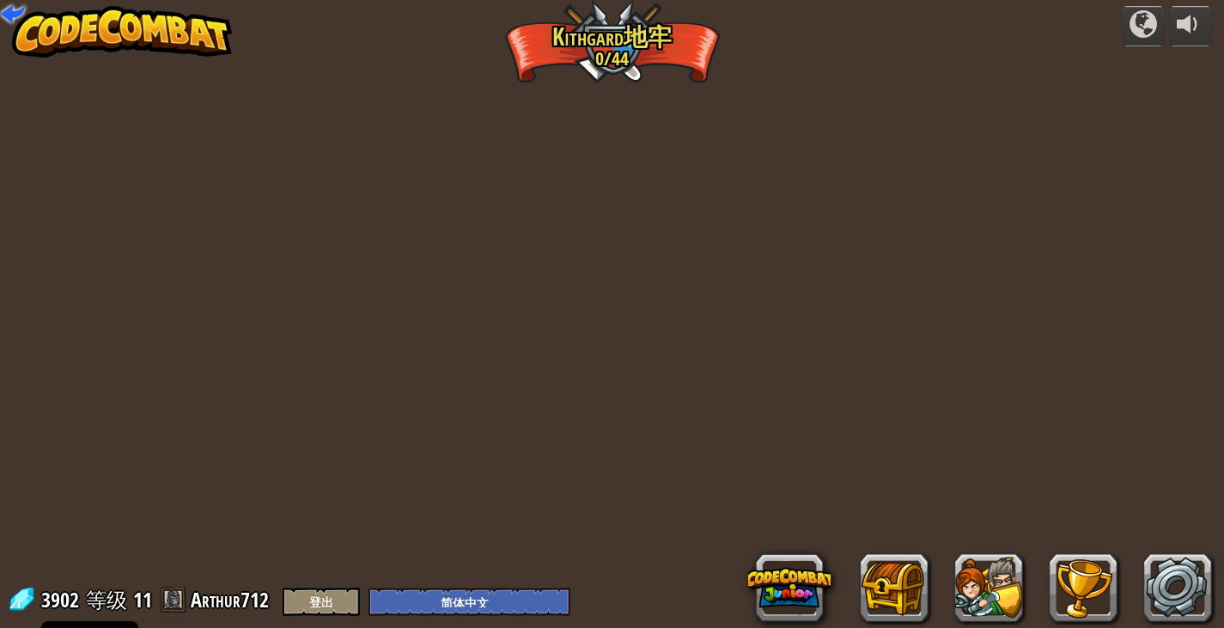
select select "zh-HANS"
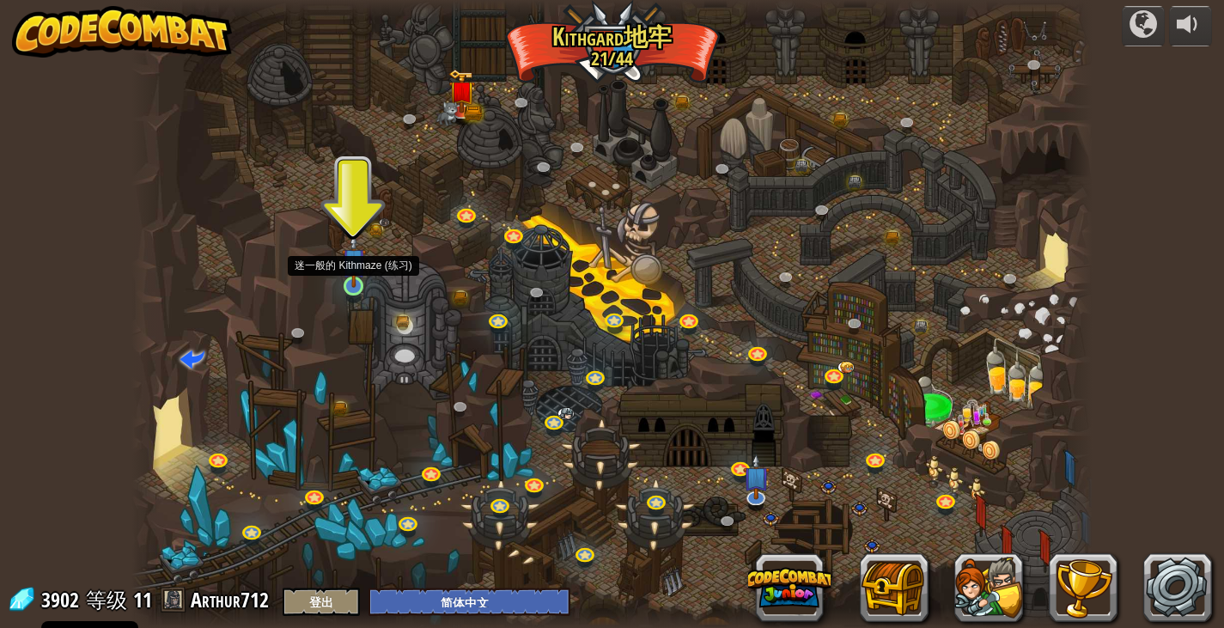
click at [364, 278] on img at bounding box center [354, 260] width 24 height 55
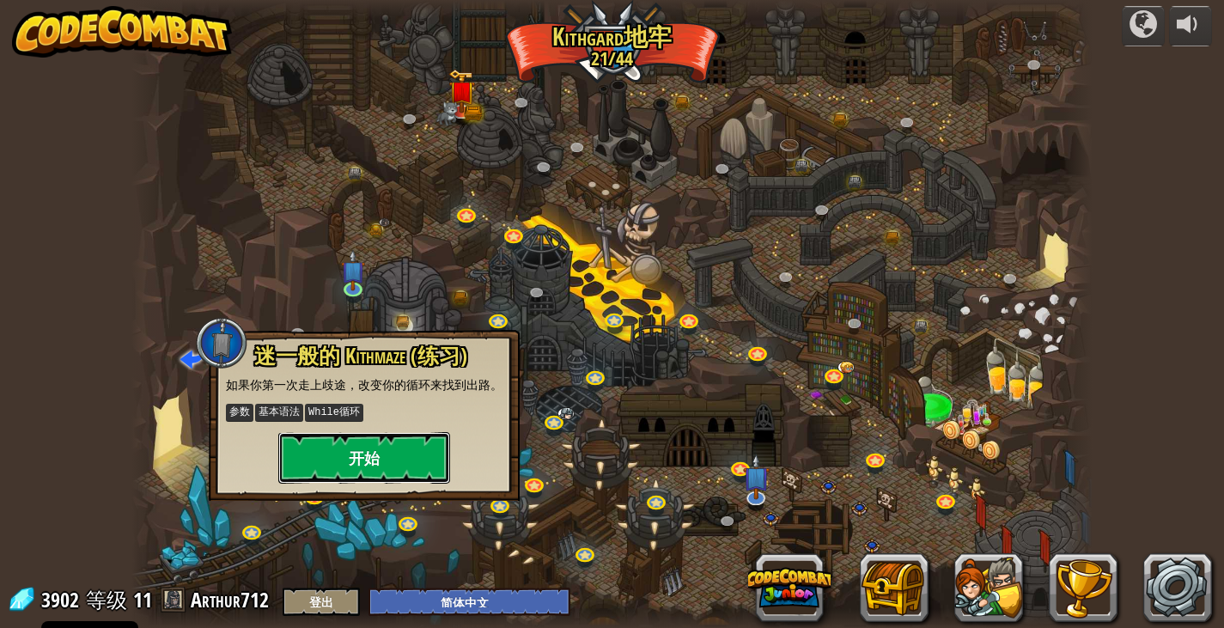
click at [423, 456] on button "开始" at bounding box center [364, 458] width 172 height 52
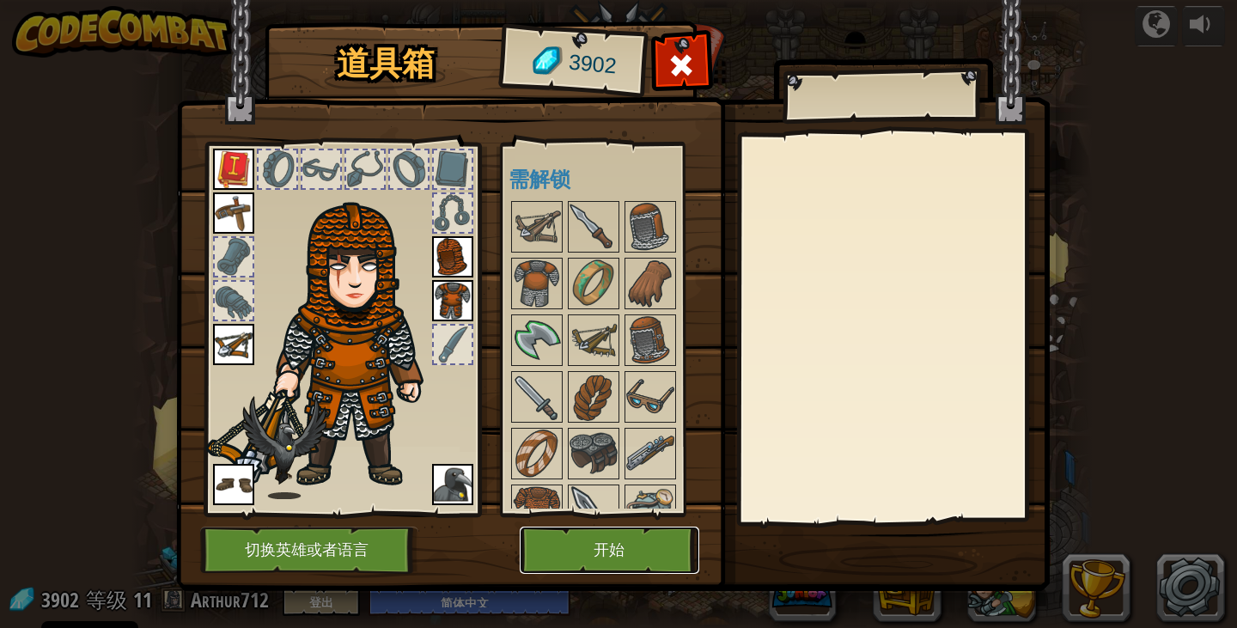
click at [624, 557] on button "开始" at bounding box center [610, 550] width 180 height 47
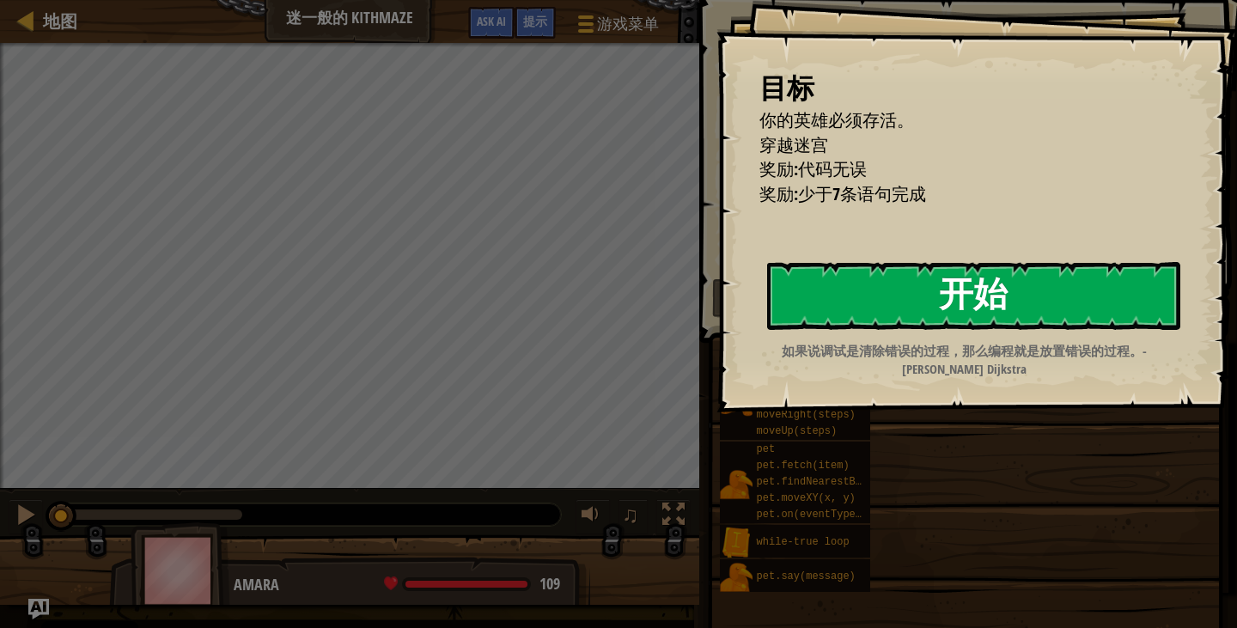
click at [840, 295] on button "开始" at bounding box center [973, 296] width 413 height 68
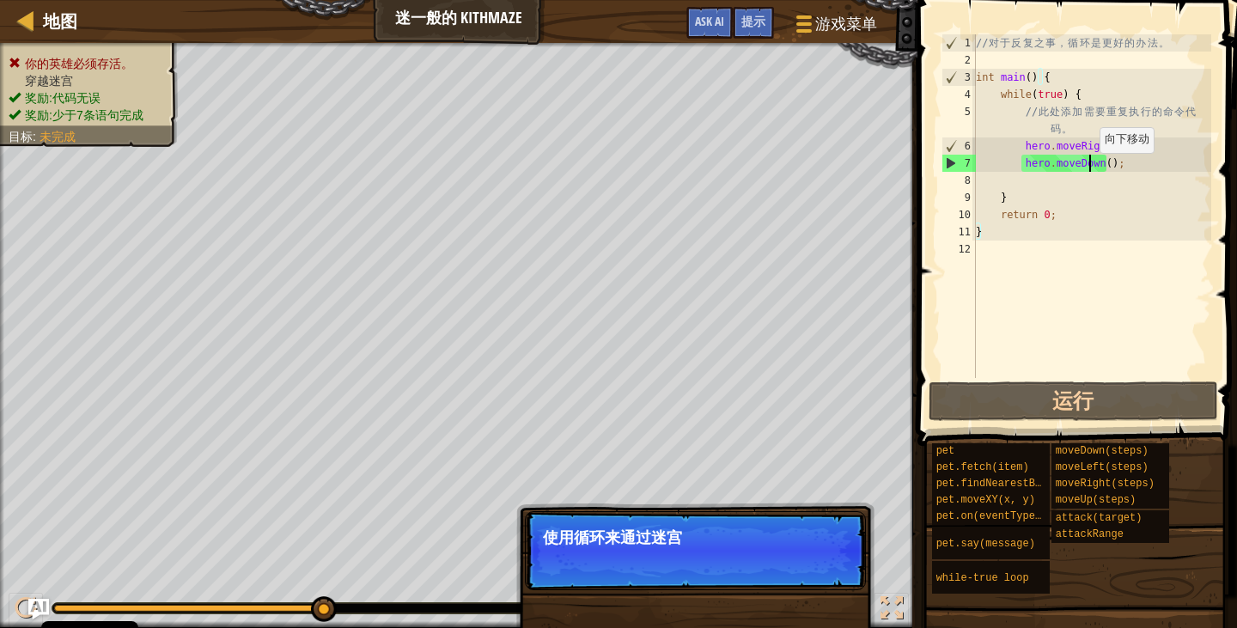
click at [1091, 169] on div "// 对 于 反 复 之 事 ， 循 环 是 更 好 的 办 法 。 int main ( ) { while ( true ) { // 此 处 添 加 需…" at bounding box center [1091, 223] width 239 height 378
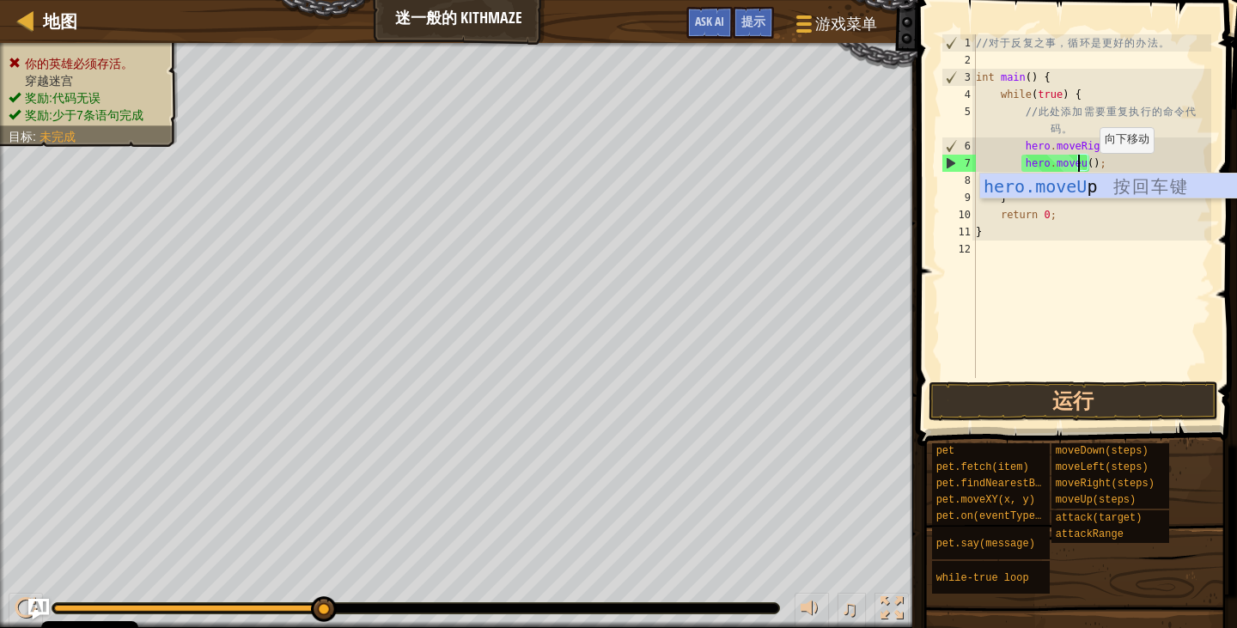
scroll to position [8, 8]
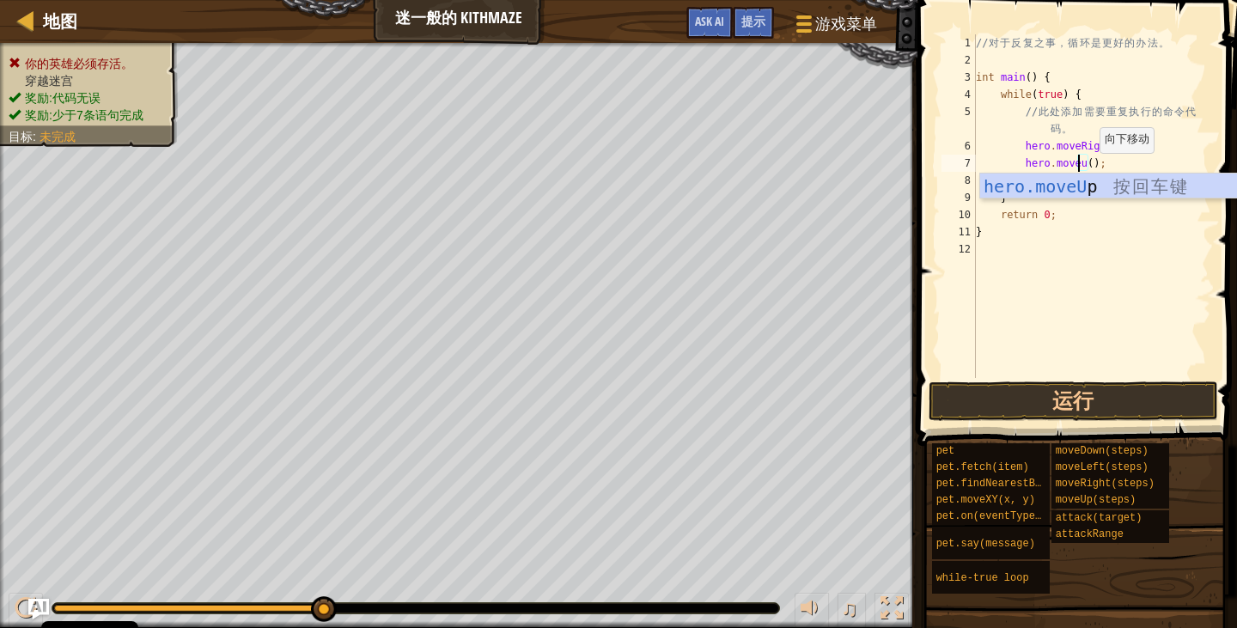
type textarea "hero.moveUp();"
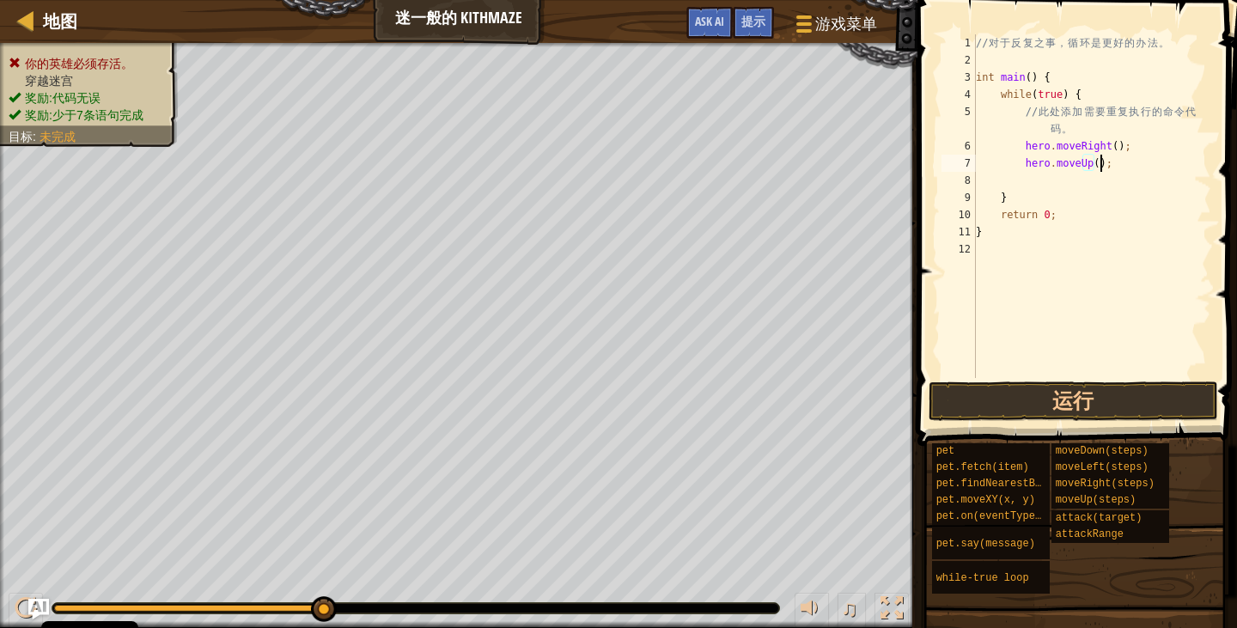
click at [1111, 165] on div "// 对 于 反 复 之 事 ， 循 环 是 更 好 的 办 法 。 int main ( ) { while ( true ) { // 此 处 添 加 需…" at bounding box center [1091, 223] width 239 height 378
type textarea "h"
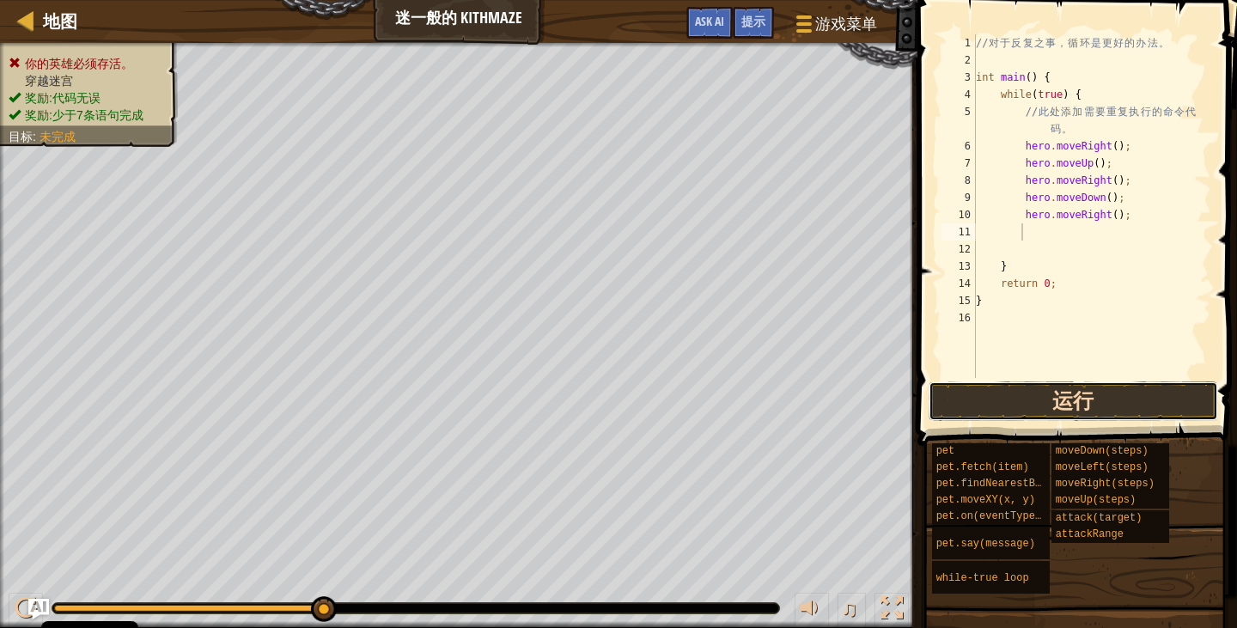
click at [1073, 410] on button "运行" at bounding box center [1073, 401] width 289 height 40
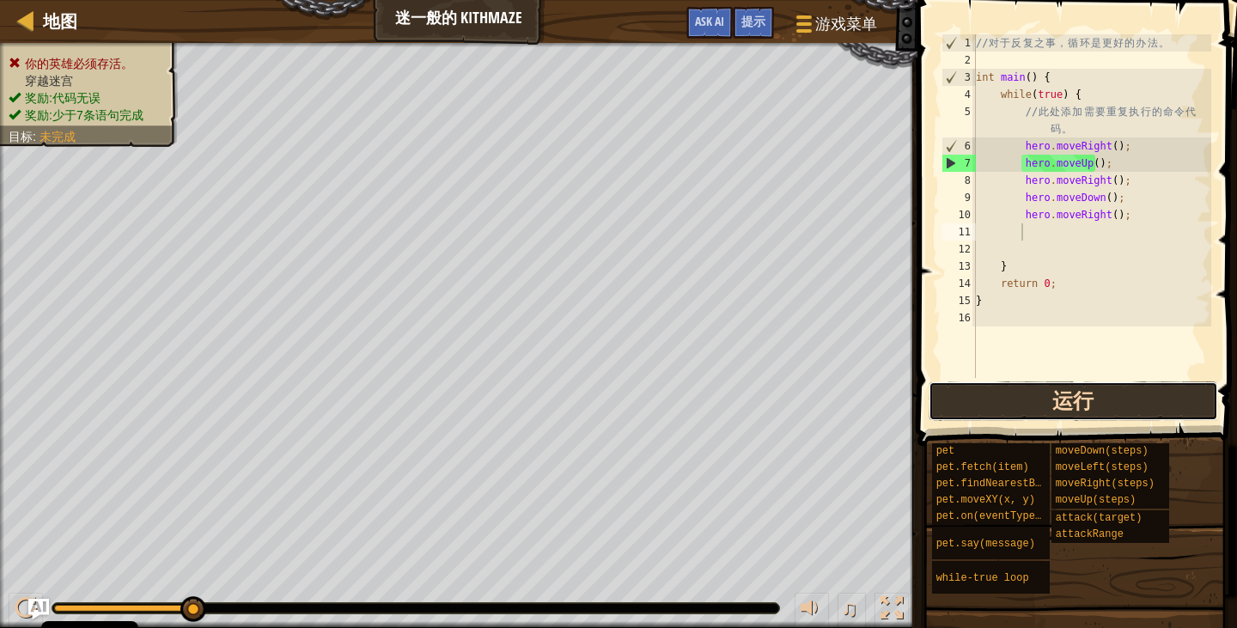
click at [1007, 405] on button "运行" at bounding box center [1073, 401] width 289 height 40
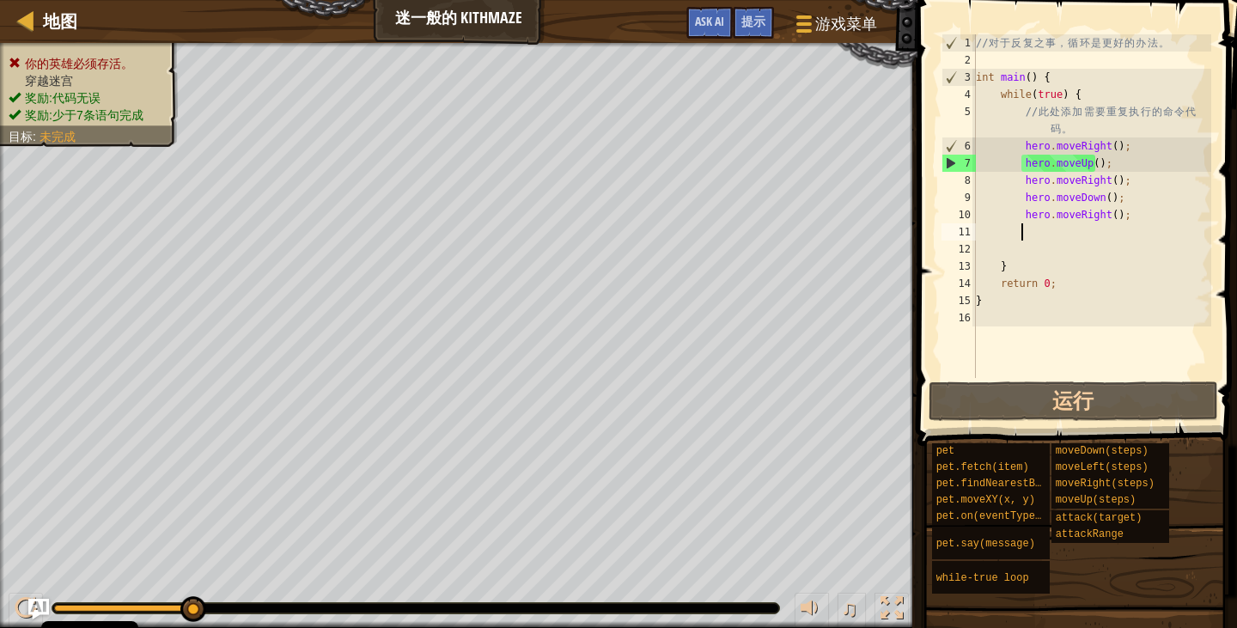
click at [1185, 210] on div "// 对 于 反 复 之 事 ， 循 环 是 更 好 的 办 法 。 int main ( ) { while ( true ) { // 此 处 添 加 需…" at bounding box center [1091, 223] width 239 height 378
click at [1124, 198] on div "// 对 于 反 复 之 事 ， 循 环 是 更 好 的 办 法 。 int main ( ) { while ( true ) { // 此 处 添 加 需…" at bounding box center [1091, 223] width 239 height 378
type textarea "hero.moveDown();"
drag, startPoint x: 1019, startPoint y: 196, endPoint x: 1107, endPoint y: 198, distance: 88.5
click at [1107, 198] on div "// 对 于 反 复 之 事 ， 循 环 是 更 好 的 办 法 。 int main ( ) { while ( true ) { // 此 处 添 加 需…" at bounding box center [1091, 223] width 239 height 378
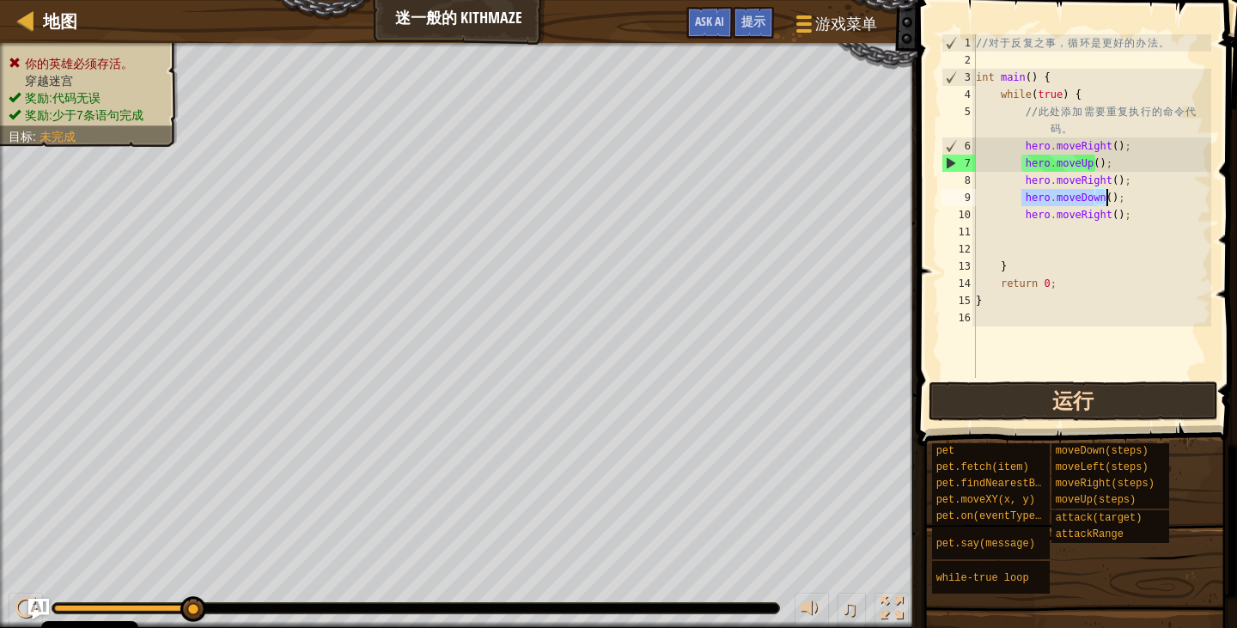
click at [937, 391] on div "地图 迷一般的 Kithmaze 游戏菜单 完成 提示 Ask AI 1 הההההההההההההההההההההההההההההההההההההההההה…" at bounding box center [618, 314] width 1237 height 628
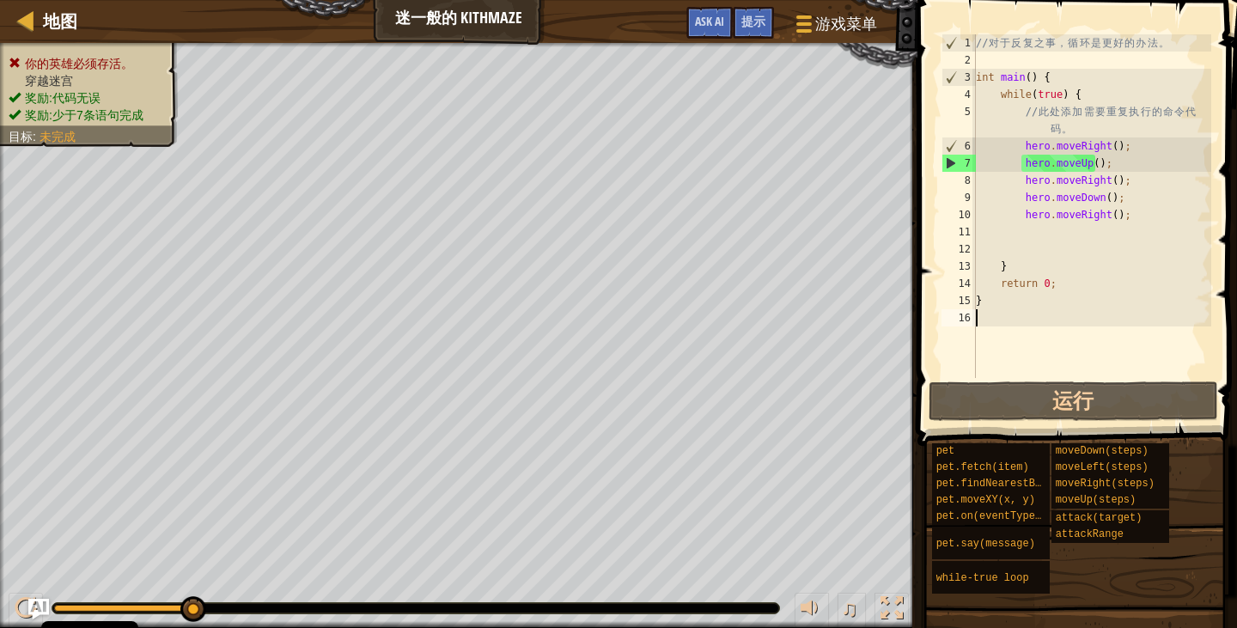
click at [1086, 366] on div "// 对 于 反 复 之 事 ， 循 环 是 更 好 的 办 法 。 int main ( ) { while ( true ) { // 此 处 添 加 需…" at bounding box center [1091, 223] width 239 height 378
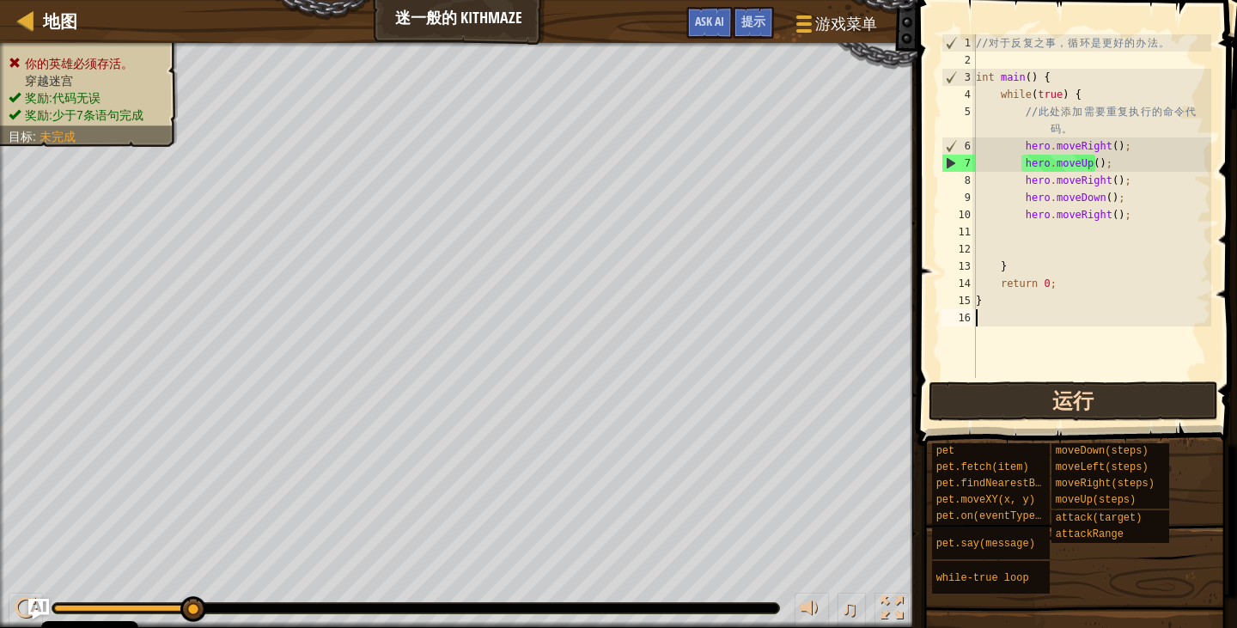
scroll to position [8, 0]
click at [1078, 387] on button "运行" at bounding box center [1073, 401] width 289 height 40
click at [1080, 405] on button "运行" at bounding box center [1073, 401] width 289 height 40
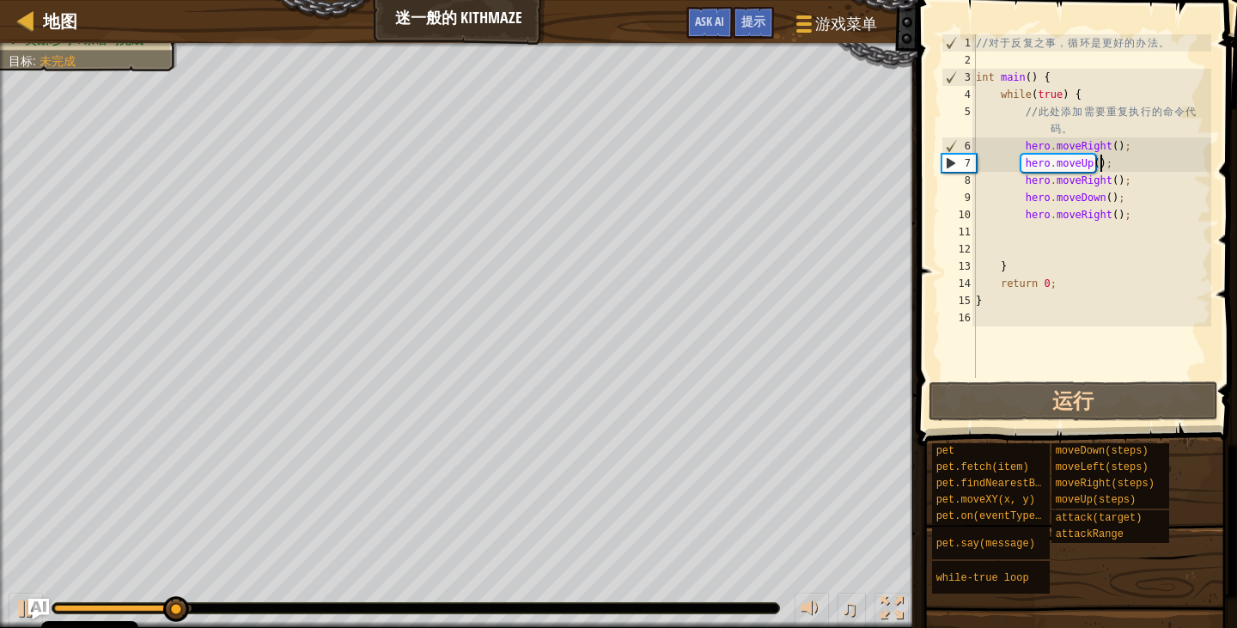
click at [1114, 165] on div "// 对 于 反 复 之 事 ， 循 环 是 更 好 的 办 法 。 int main ( ) { while ( true ) { // 此 处 添 加 需…" at bounding box center [1091, 223] width 239 height 378
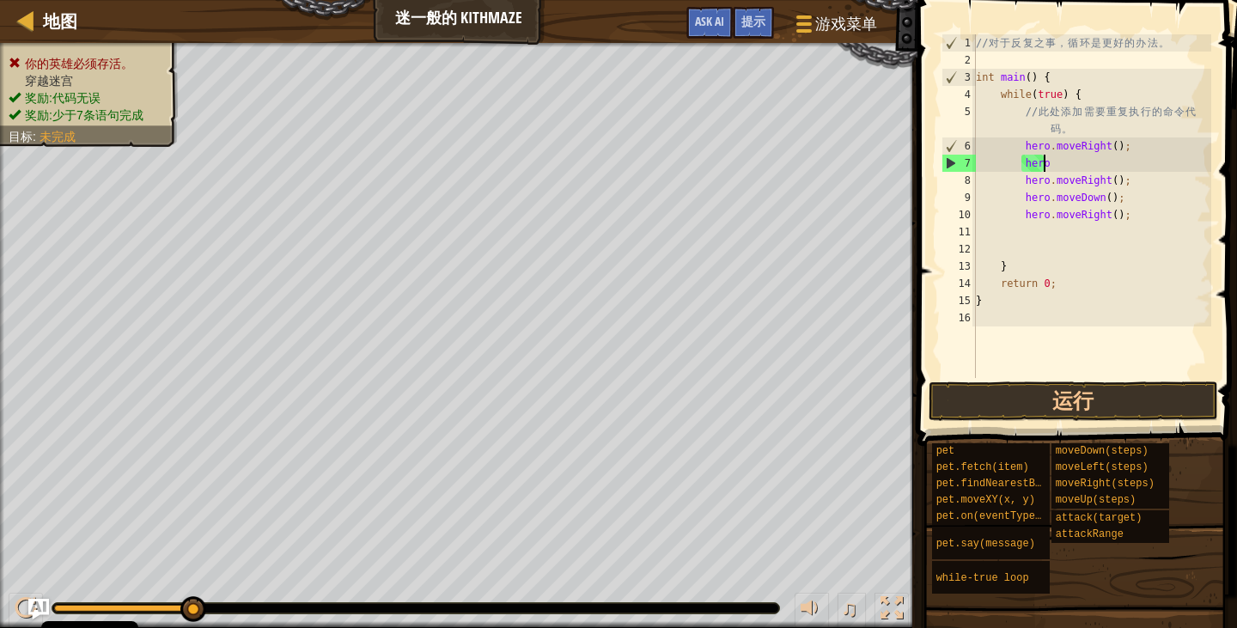
type textarea "h"
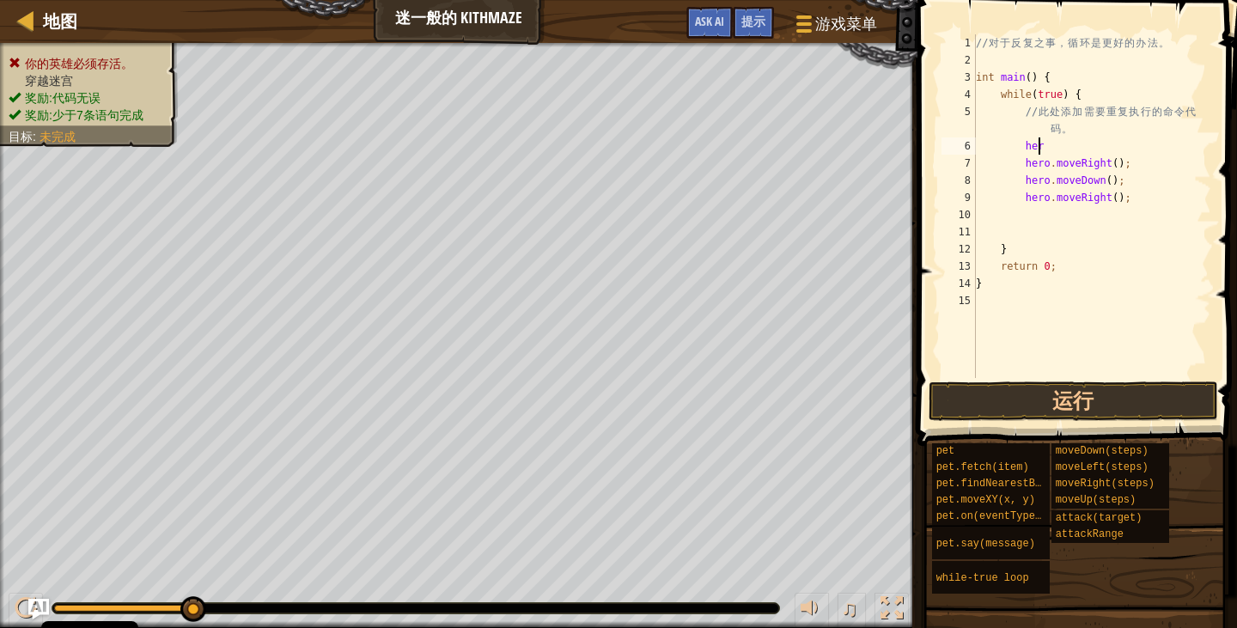
type textarea "h"
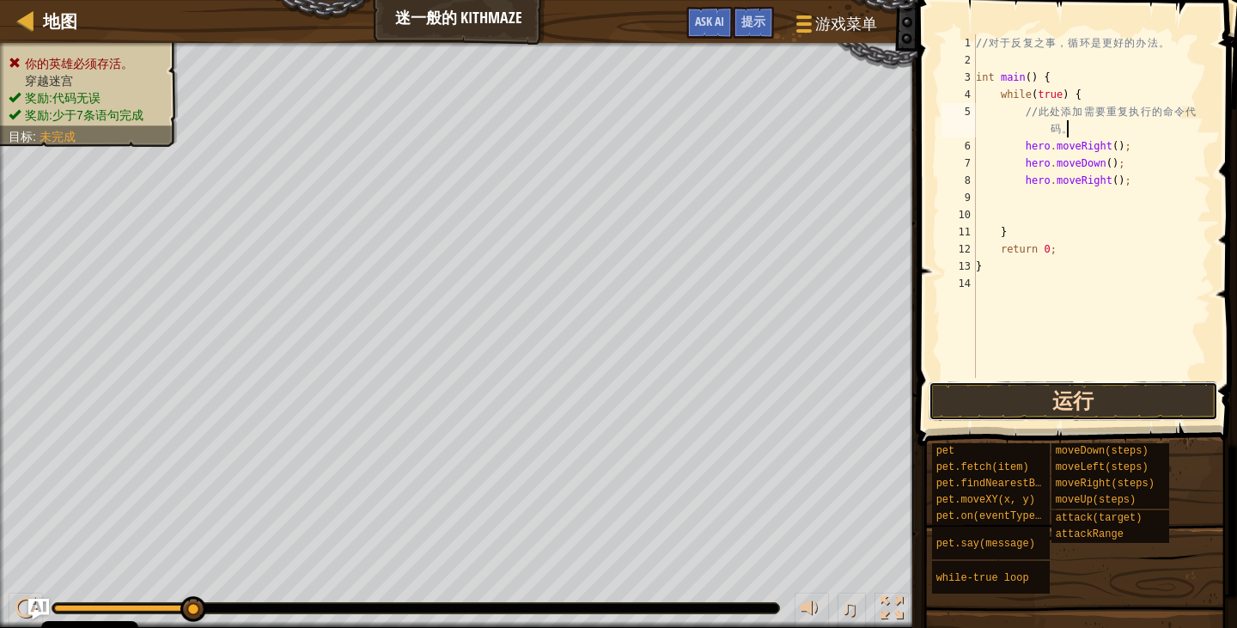
click at [1108, 394] on button "运行" at bounding box center [1073, 401] width 289 height 40
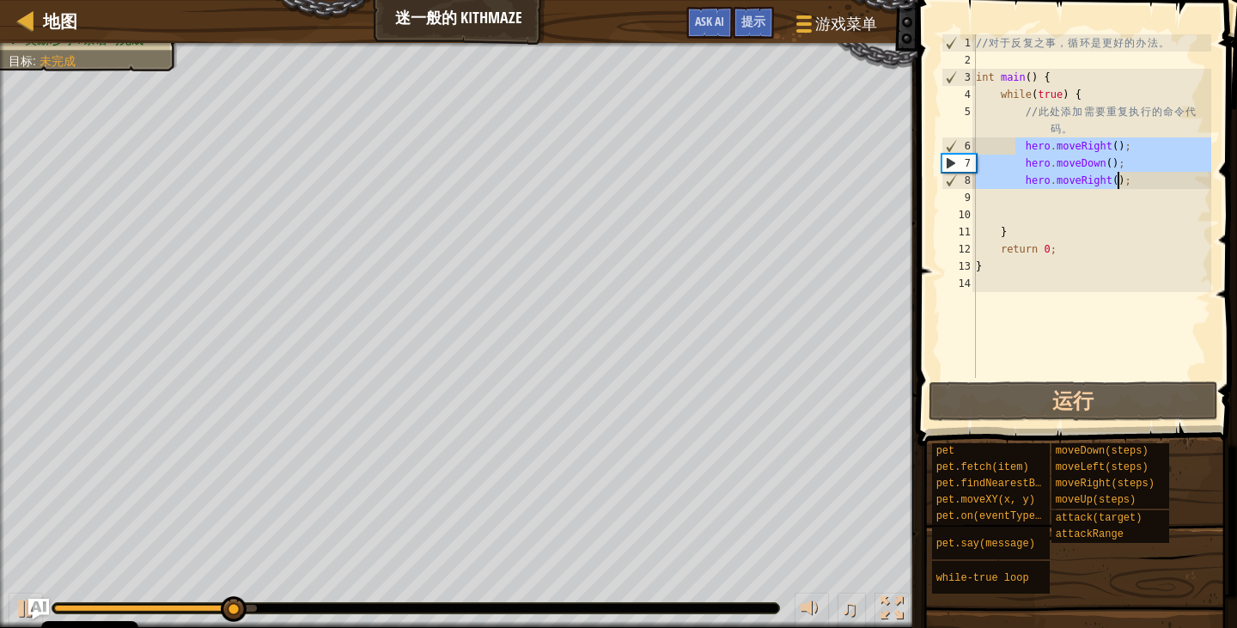
drag, startPoint x: 1017, startPoint y: 151, endPoint x: 1126, endPoint y: 182, distance: 113.4
click at [1126, 182] on div "// 对 于 反 复 之 事 ， 循 环 是 更 好 的 办 法 。 int main ( ) { while ( true ) { // 此 处 添 加 需…" at bounding box center [1091, 223] width 239 height 378
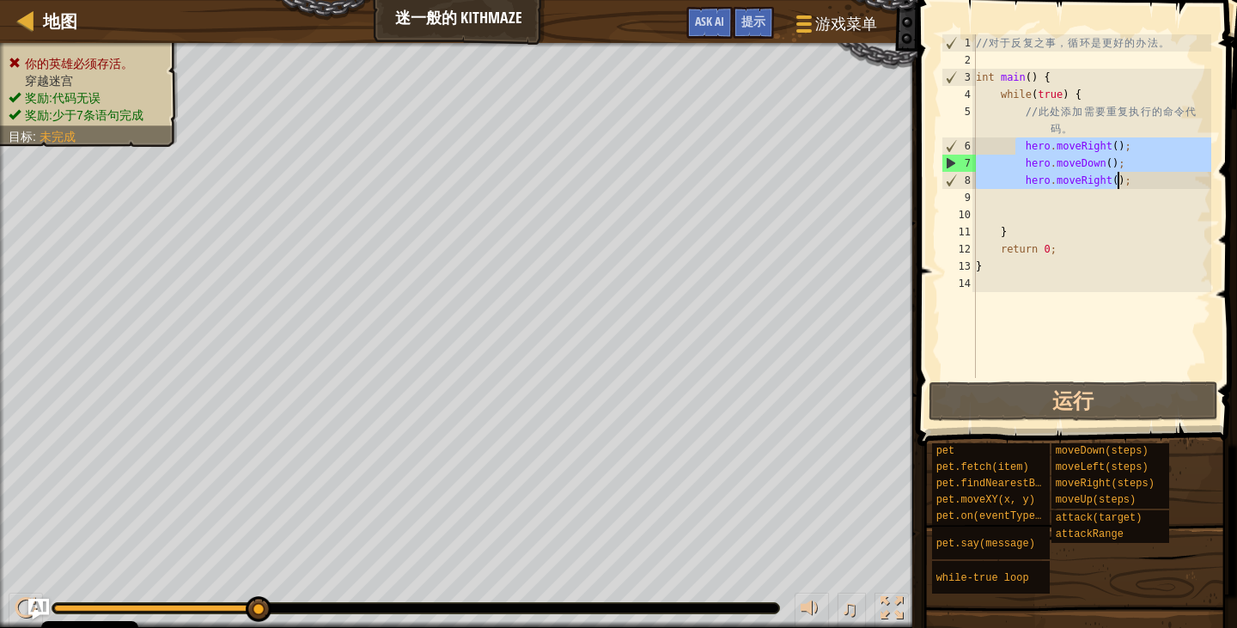
click at [1051, 81] on div "// 对 于 反 复 之 事 ， 循 环 是 更 好 的 办 法 。 int main ( ) { while ( true ) { // 此 处 添 加 需…" at bounding box center [1091, 223] width 239 height 378
type textarea "int main() {"
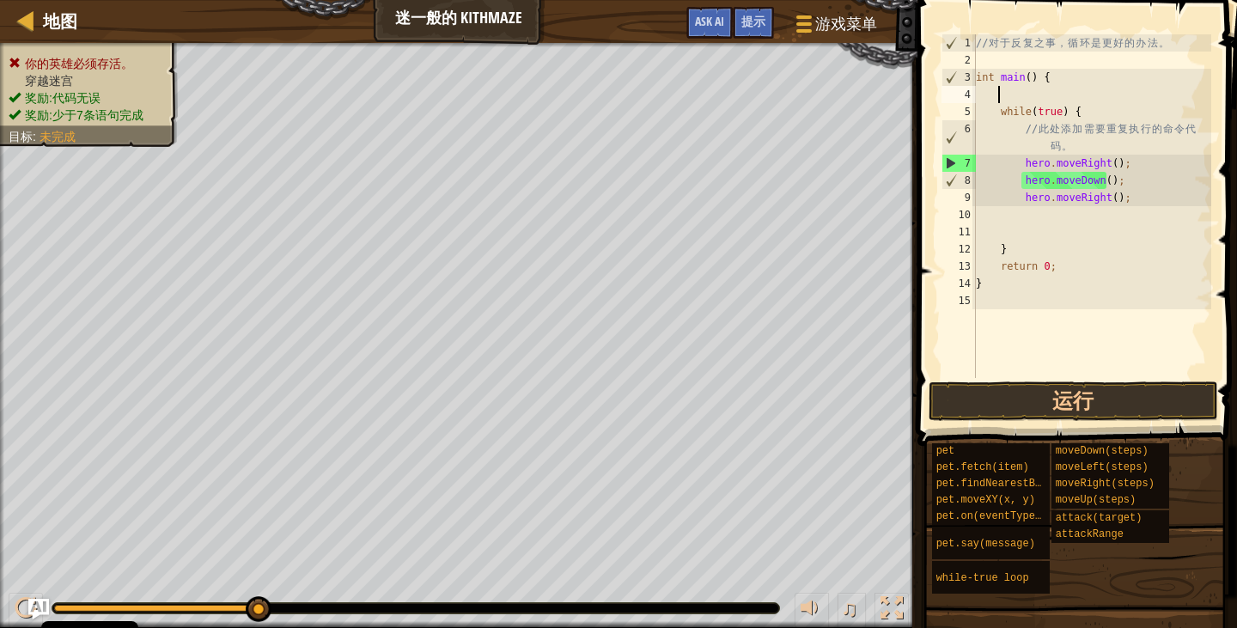
paste textarea "hero.moveRight();"
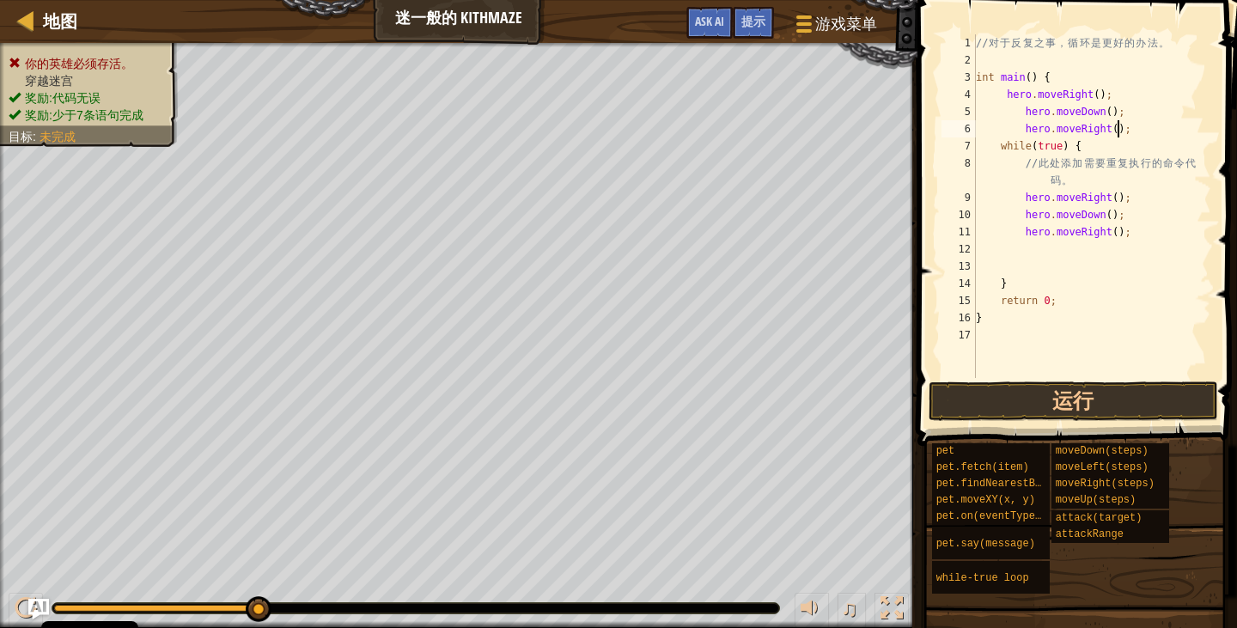
click at [1105, 178] on div "// 对 于 反 复 之 事 ， 循 环 是 更 好 的 办 法 。 int main ( ) { hero . moveRight ( ) ; hero .…" at bounding box center [1091, 223] width 239 height 378
type textarea "// 此处添加需要重复执行的命令代码。"
click at [1116, 185] on div "// 对 于 反 复 之 事 ， 循 环 是 更 好 的 办 法 。 int main ( ) { hero . moveRight ( ) ; hero .…" at bounding box center [1091, 223] width 239 height 378
click at [1091, 186] on div "// 对 于 反 复 之 事 ， 循 环 是 更 好 的 办 法 。 int main ( ) { hero . moveRight ( ) ; hero .…" at bounding box center [1091, 223] width 239 height 378
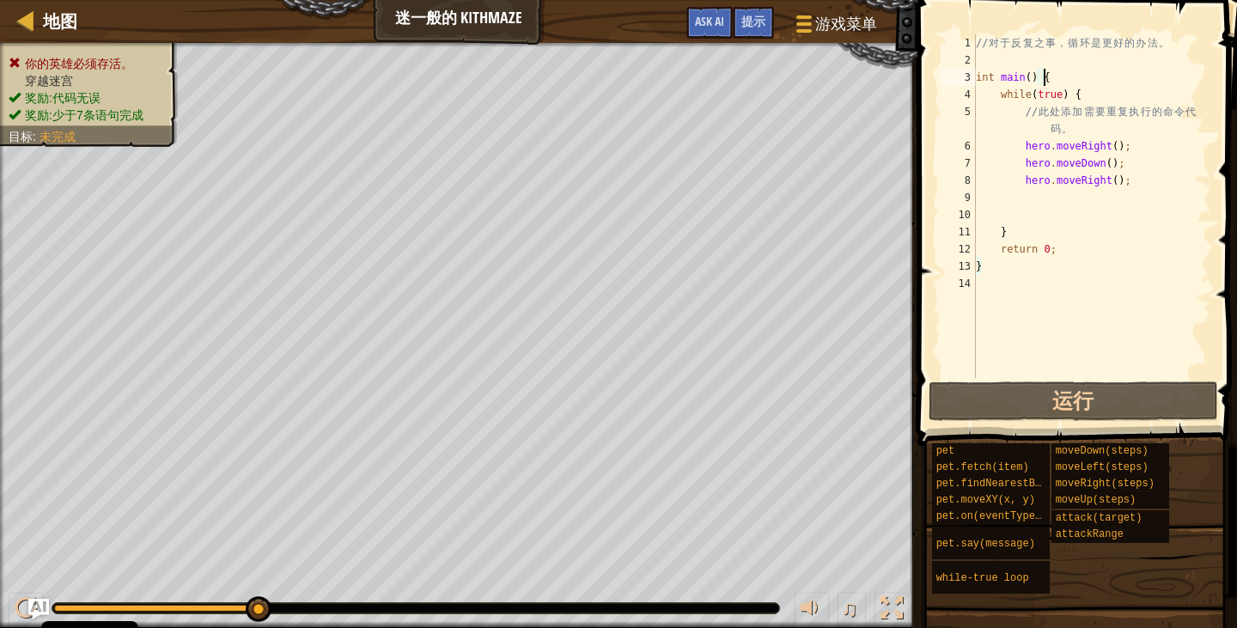
type textarea "// 此处添加需要重复执行的命令代码。"
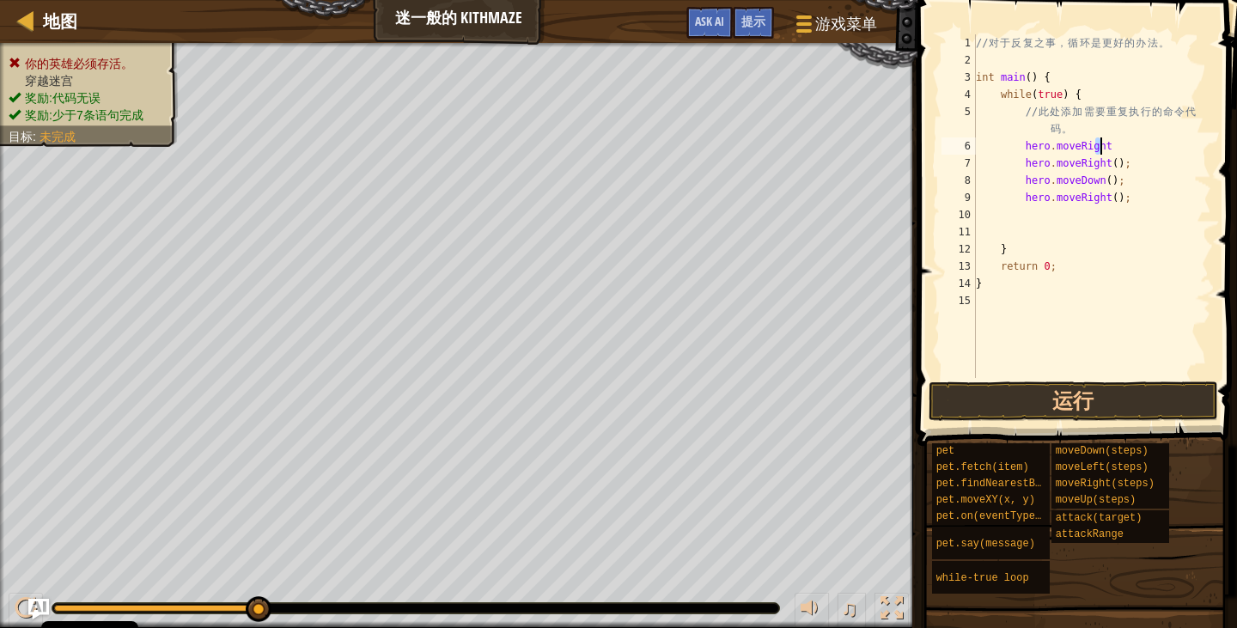
type textarea "hero.moveRight();"
type textarea "h"
paste textarea "hero.moveRight();"
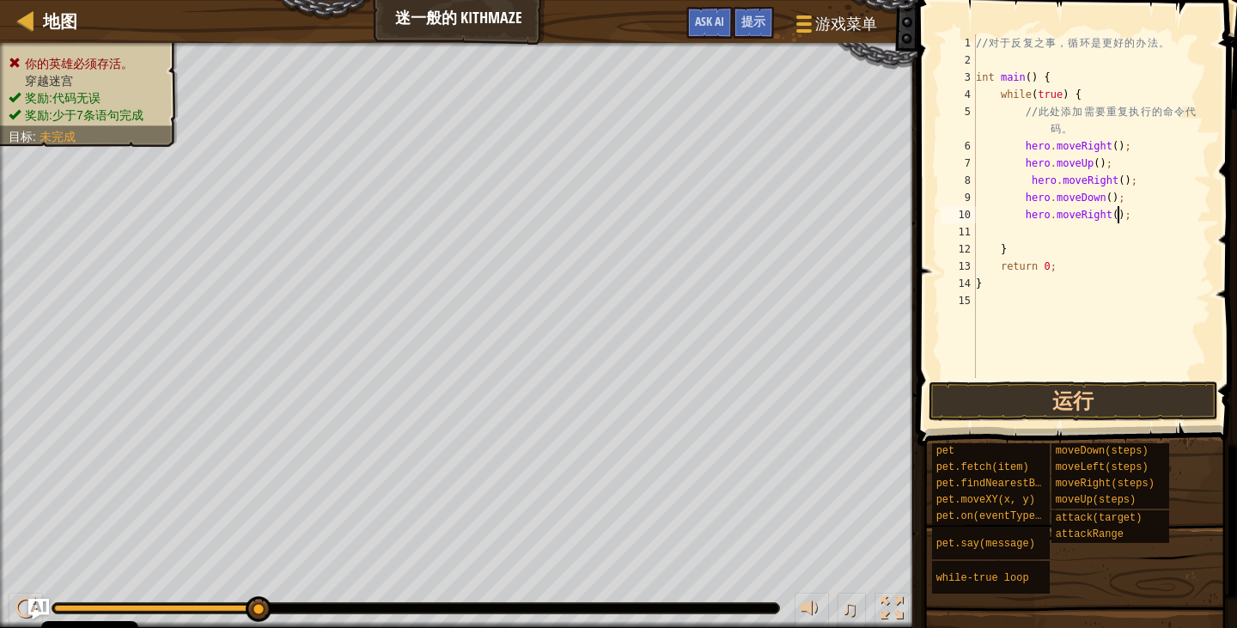
click at [1057, 70] on div "// 对 于 反 复 之 事 ， 循 环 是 更 好 的 办 法 。 int main ( ) { while ( true ) { // 此 处 添 加 需…" at bounding box center [1091, 223] width 239 height 378
type textarea "int main() {"
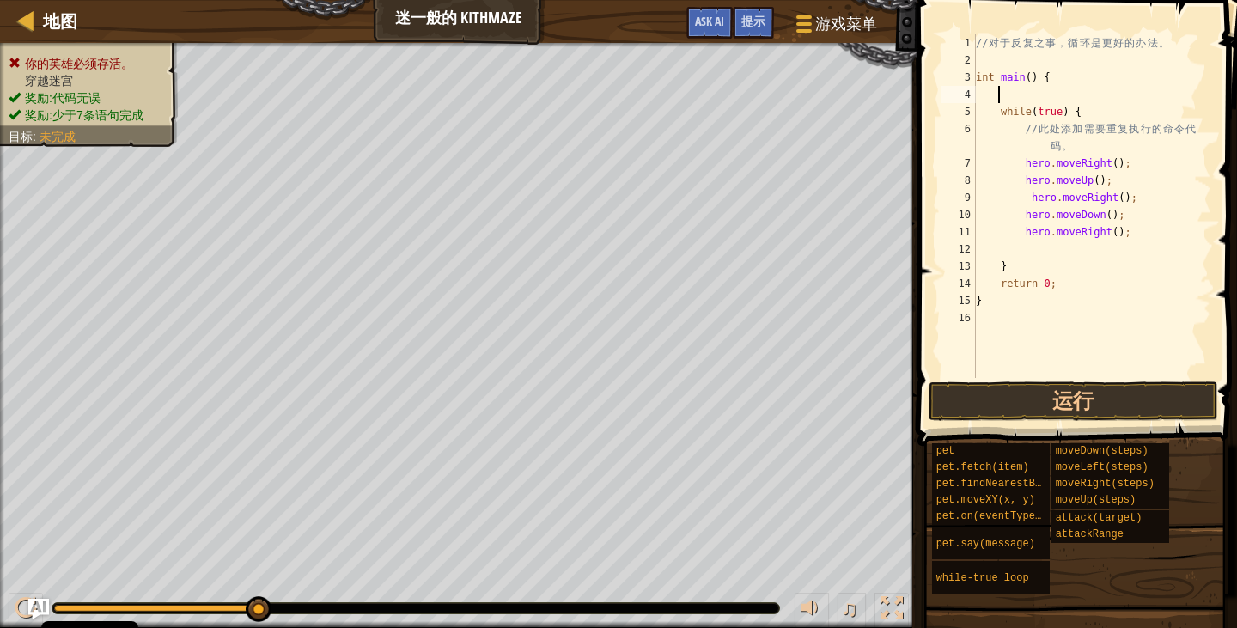
paste textarea "hero.moveRight();"
type textarea "hero.moveRight();"
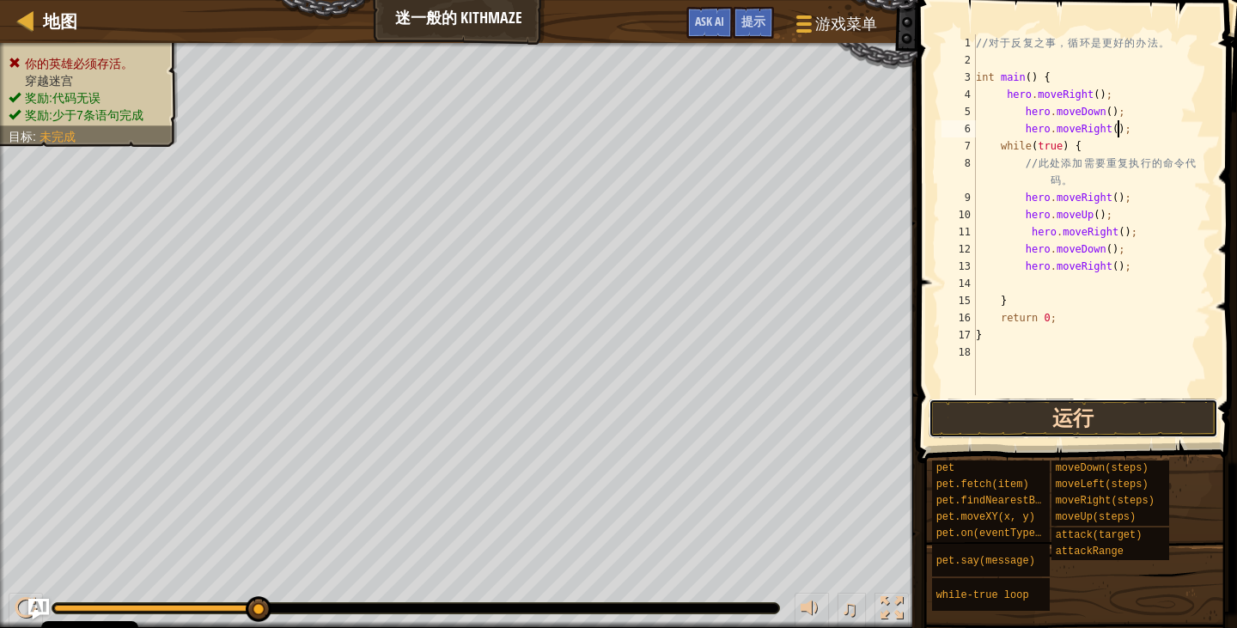
click at [1081, 412] on button "运行" at bounding box center [1073, 419] width 289 height 40
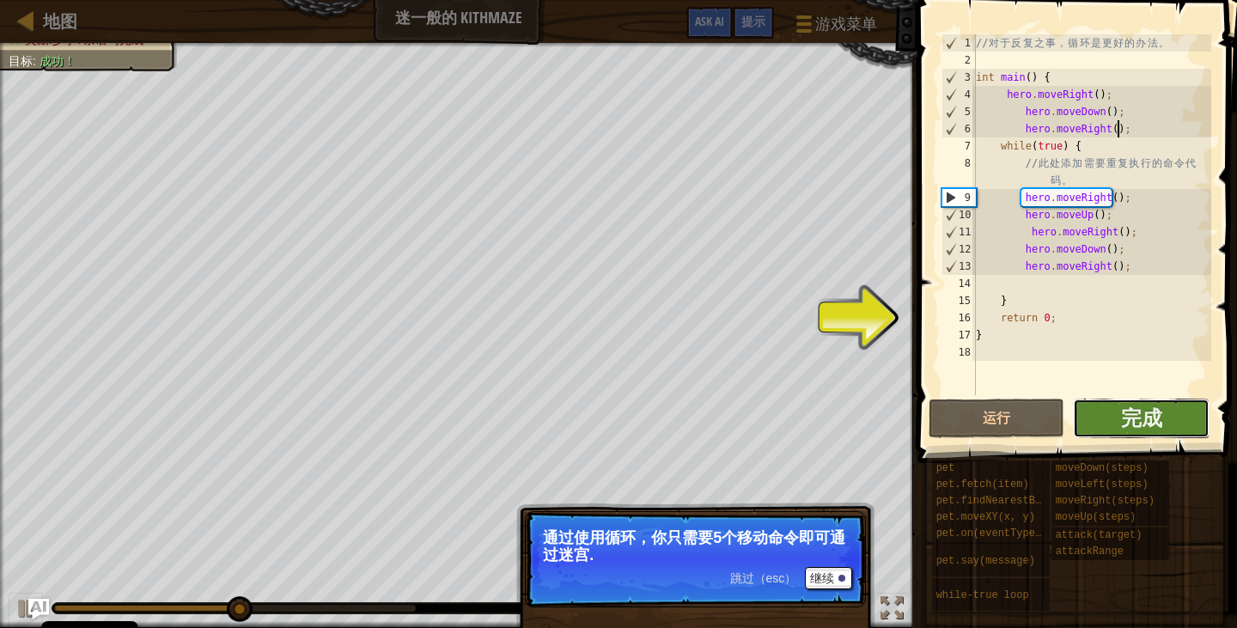
click at [1173, 433] on button "完成" at bounding box center [1141, 419] width 137 height 40
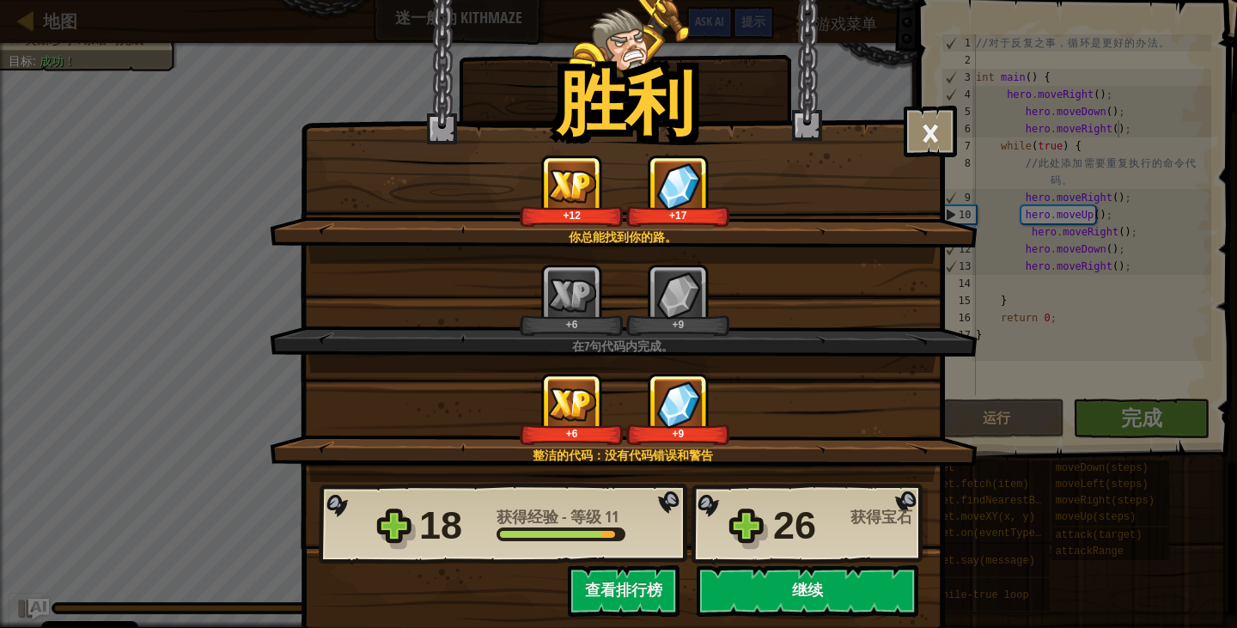
scroll to position [8, 11]
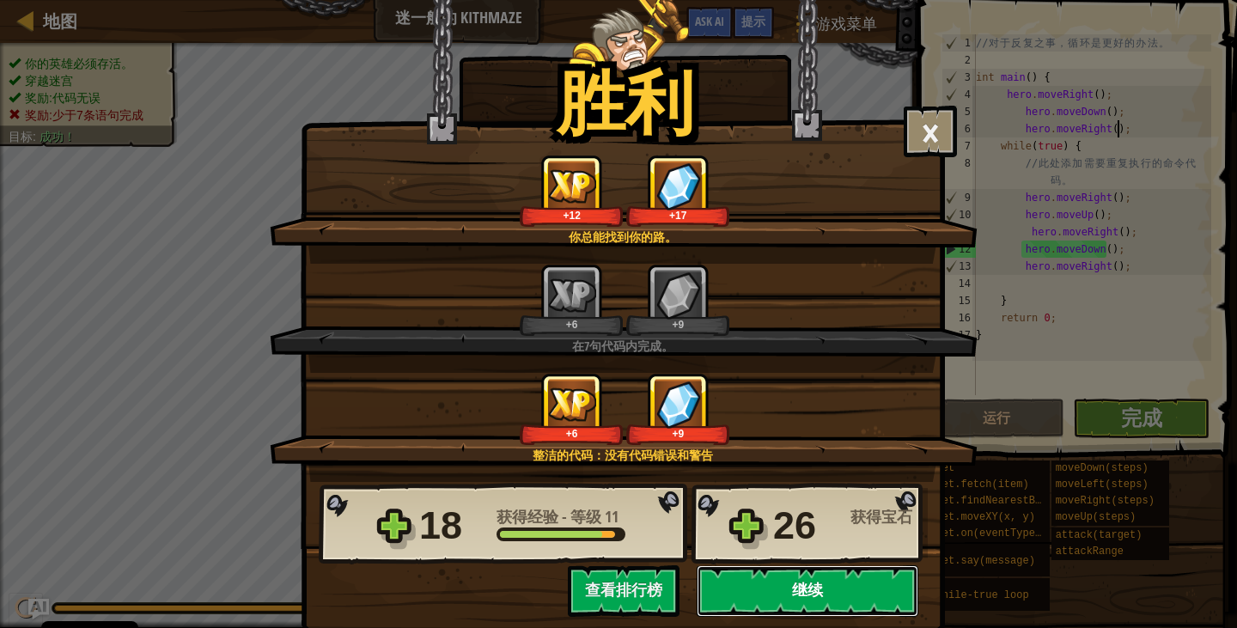
click at [797, 597] on button "继续" at bounding box center [808, 591] width 222 height 52
select select "zh-HANS"
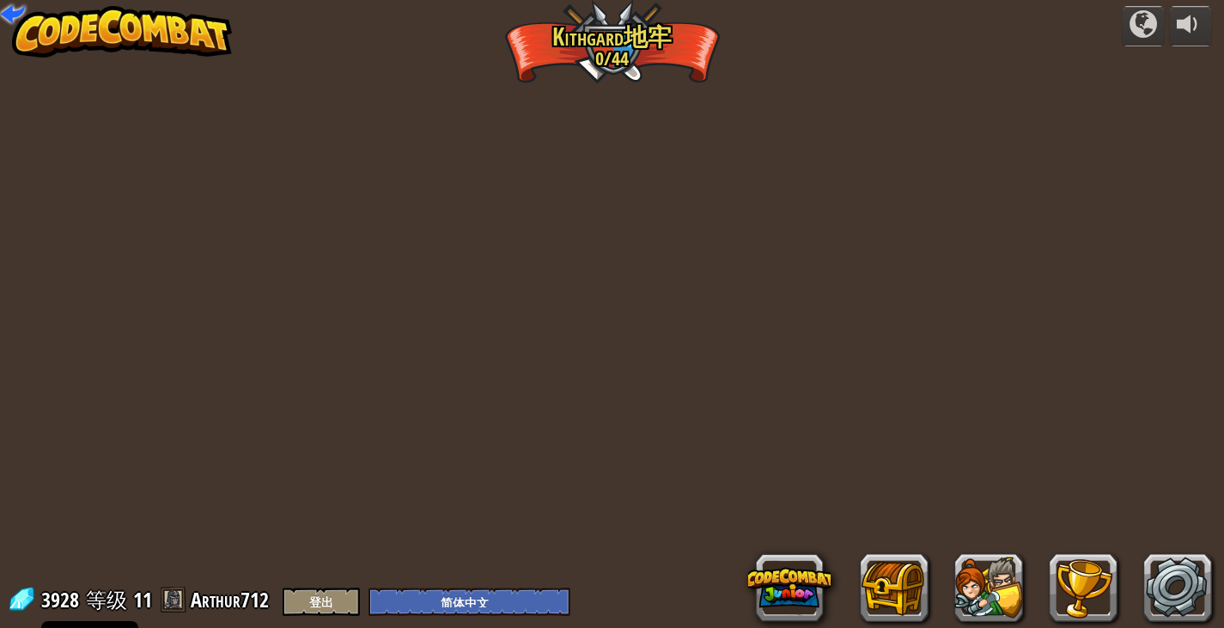
select select "zh-HANS"
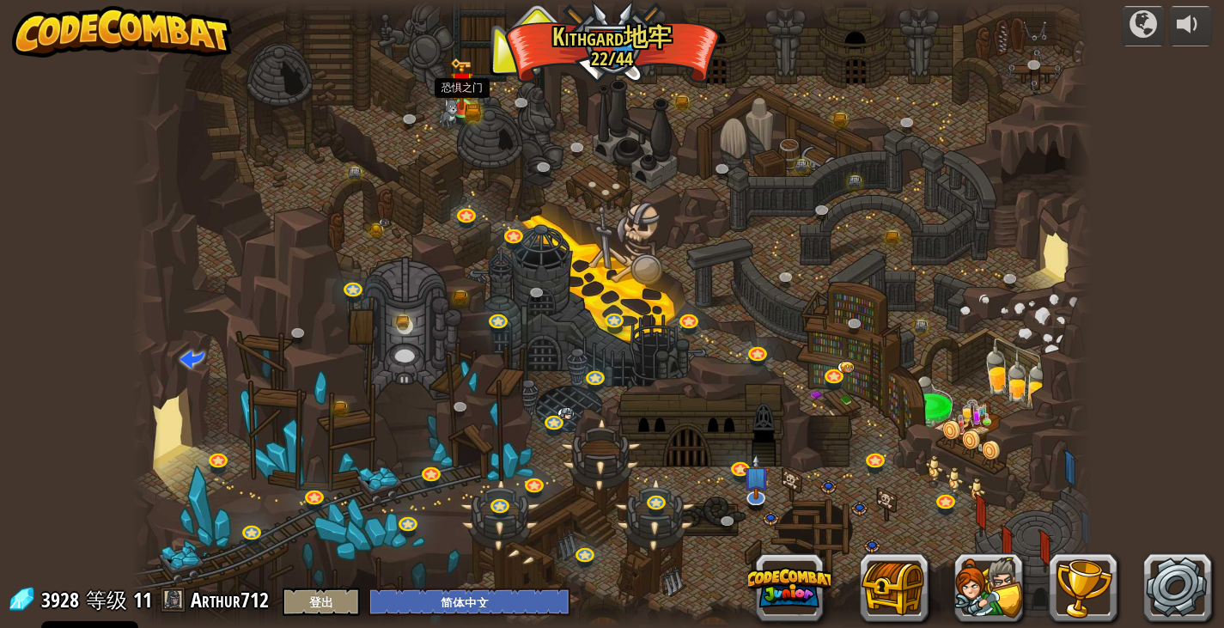
click at [466, 94] on img at bounding box center [462, 84] width 24 height 52
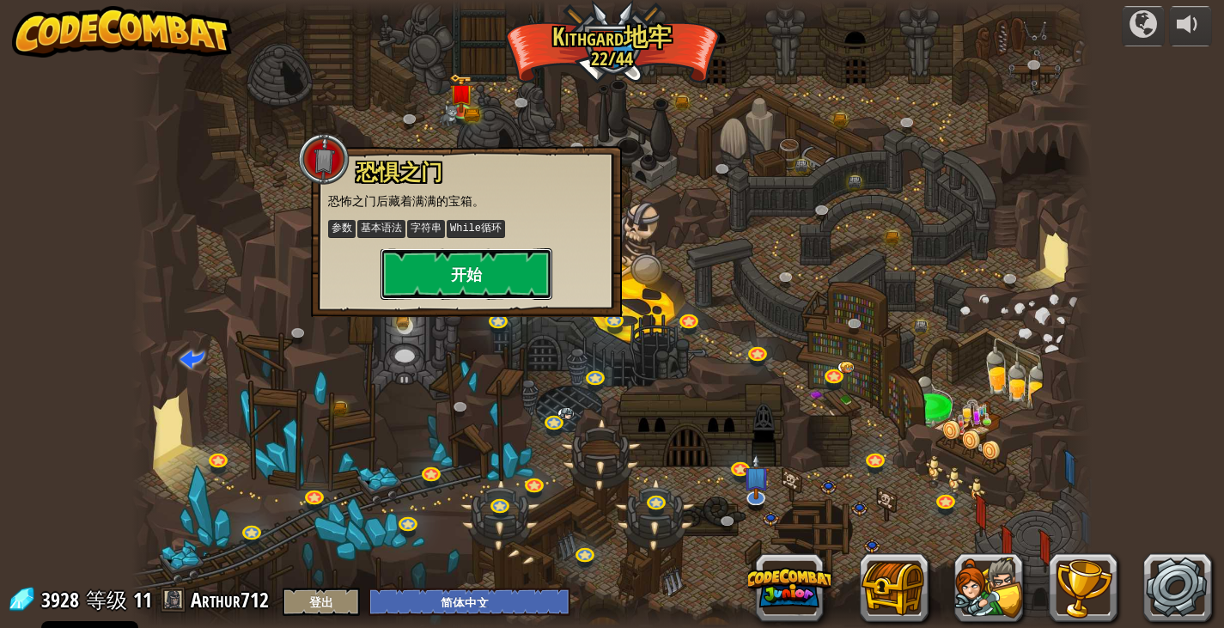
click at [498, 279] on button "开始" at bounding box center [467, 274] width 172 height 52
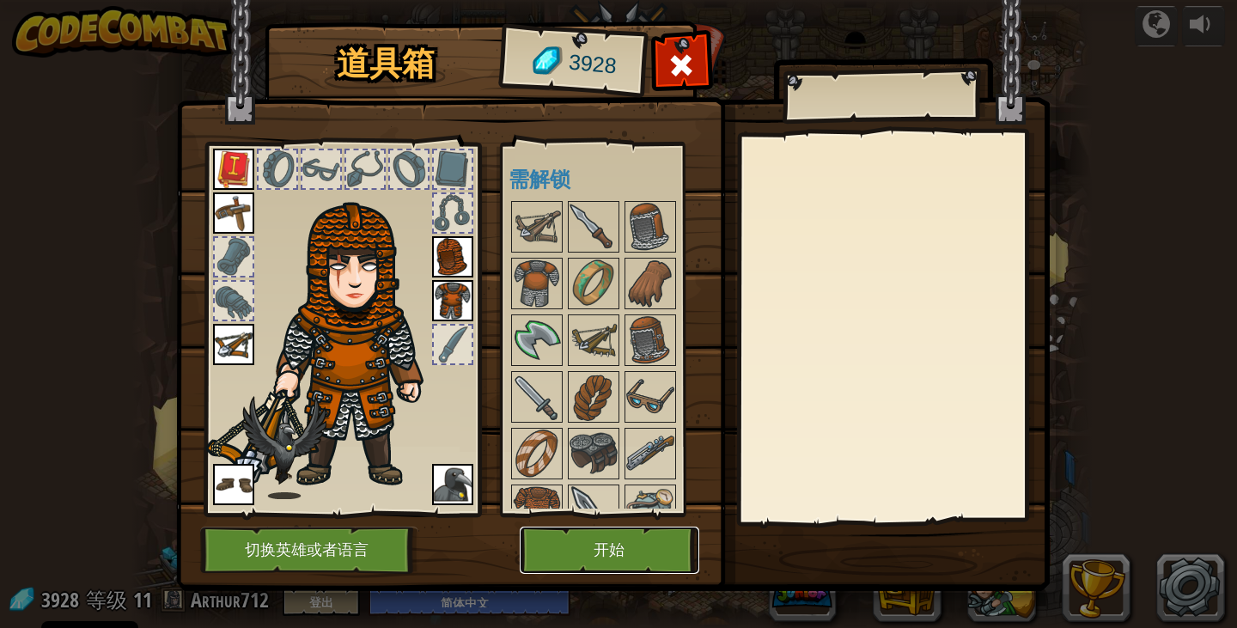
click at [612, 550] on button "开始" at bounding box center [610, 550] width 180 height 47
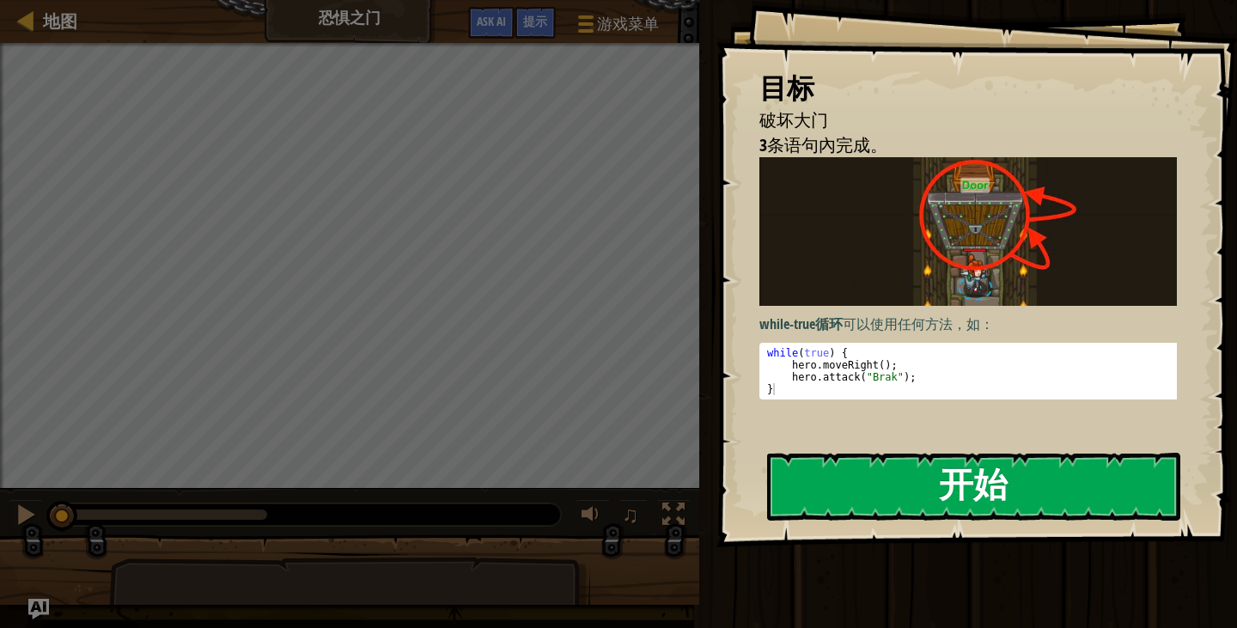
click at [886, 490] on button "开始" at bounding box center [973, 487] width 413 height 68
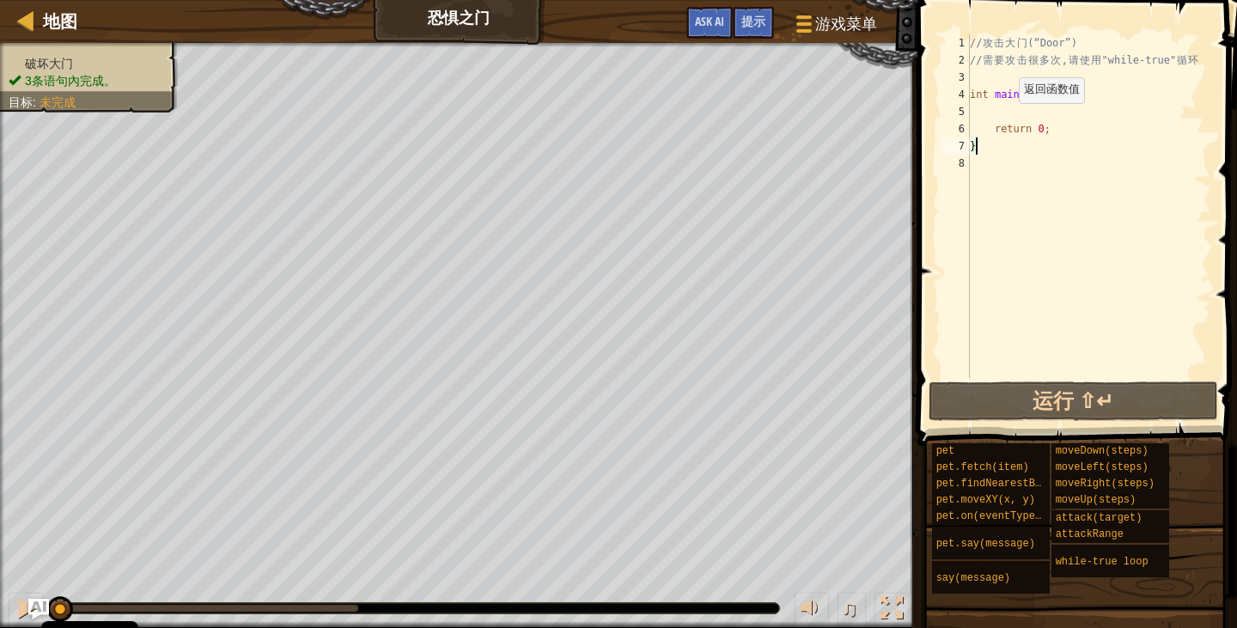
click at [1004, 121] on div "// 攻 击 大 门 (“Door”) // 需 要 攻 击 很 多 次 , 请 使 用 "while-true" 循 环 int main ( ) { re…" at bounding box center [1088, 223] width 245 height 378
type textarea "return 0;"
click at [1002, 119] on div "// 攻 击 大 门 (“Door”) // 需 要 攻 击 很 多 次 , 请 使 用 "while-true" 循 环 int main ( ) { re…" at bounding box center [1088, 223] width 245 height 378
type textarea "w"
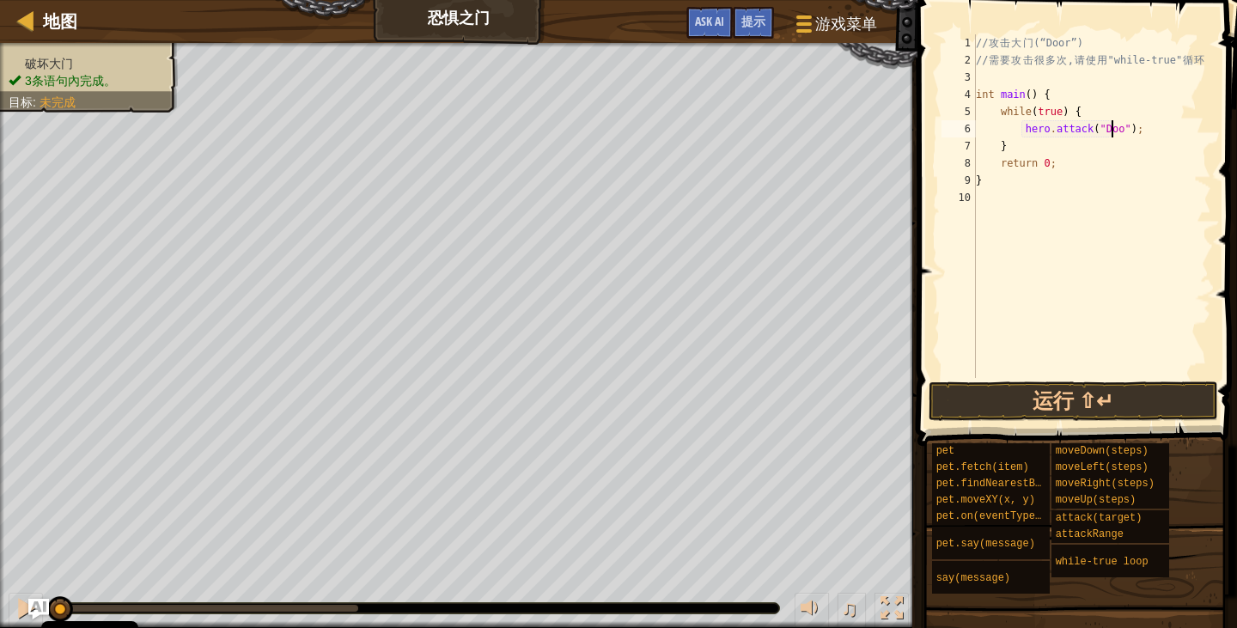
scroll to position [8, 11]
type textarea "hero.attack("Door");"
click at [1139, 393] on button "运行 ⇧↵" at bounding box center [1073, 401] width 289 height 40
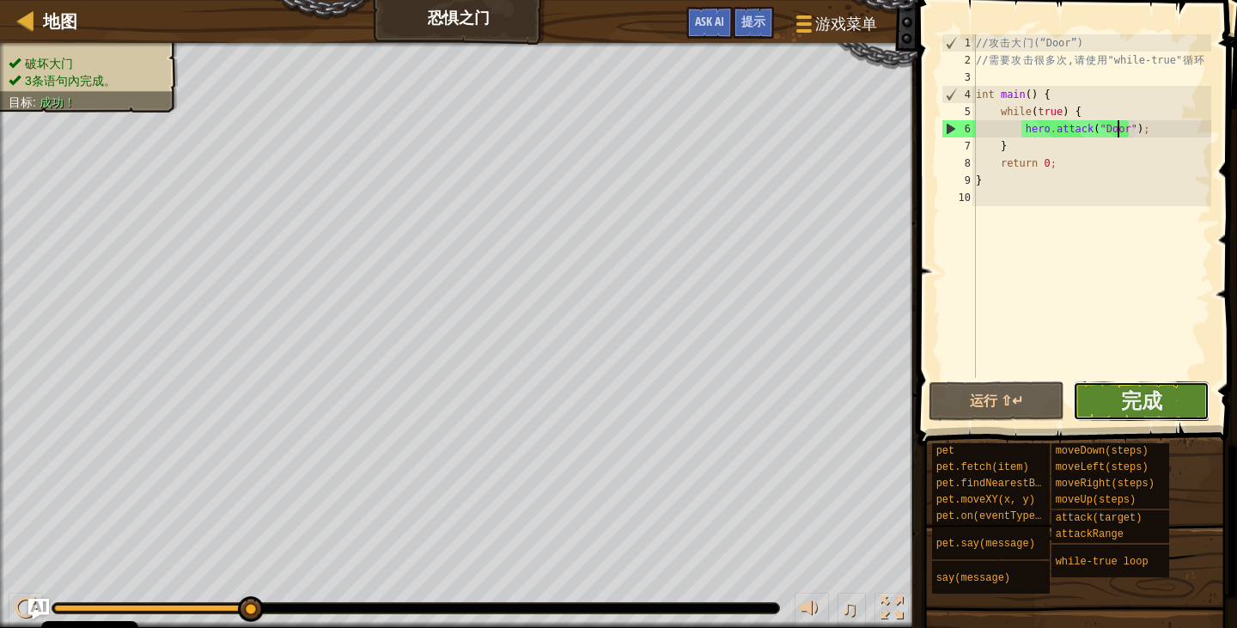
click at [1118, 396] on button "完成" at bounding box center [1141, 401] width 137 height 40
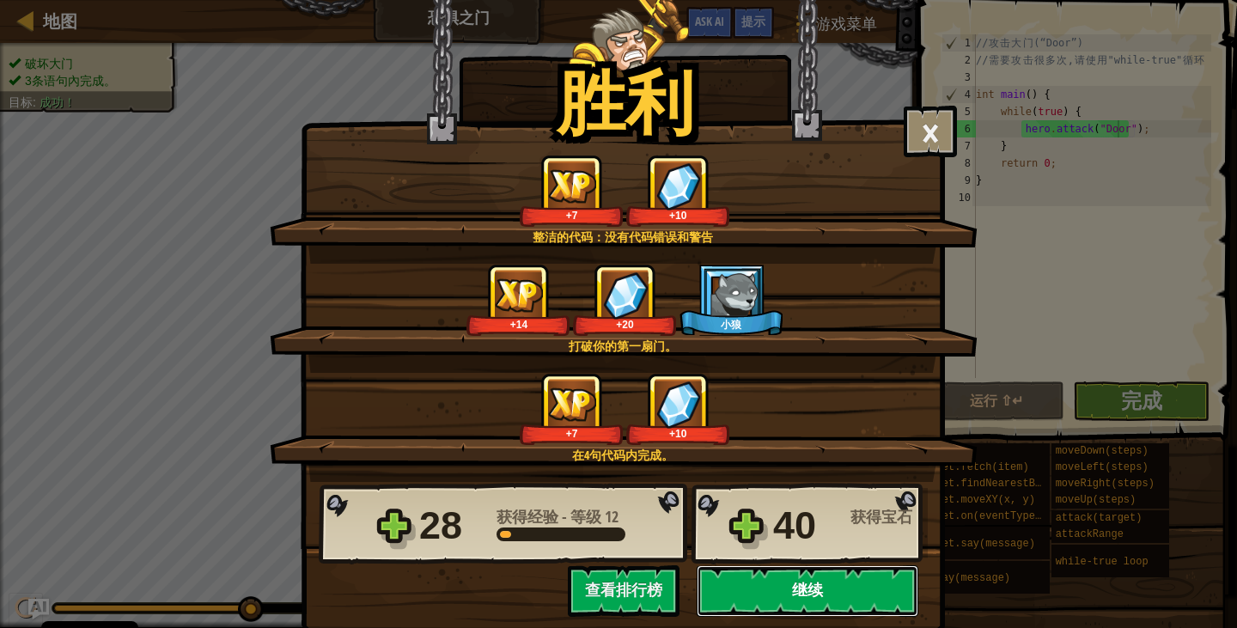
click at [847, 592] on button "继续" at bounding box center [808, 591] width 222 height 52
select select "zh-HANS"
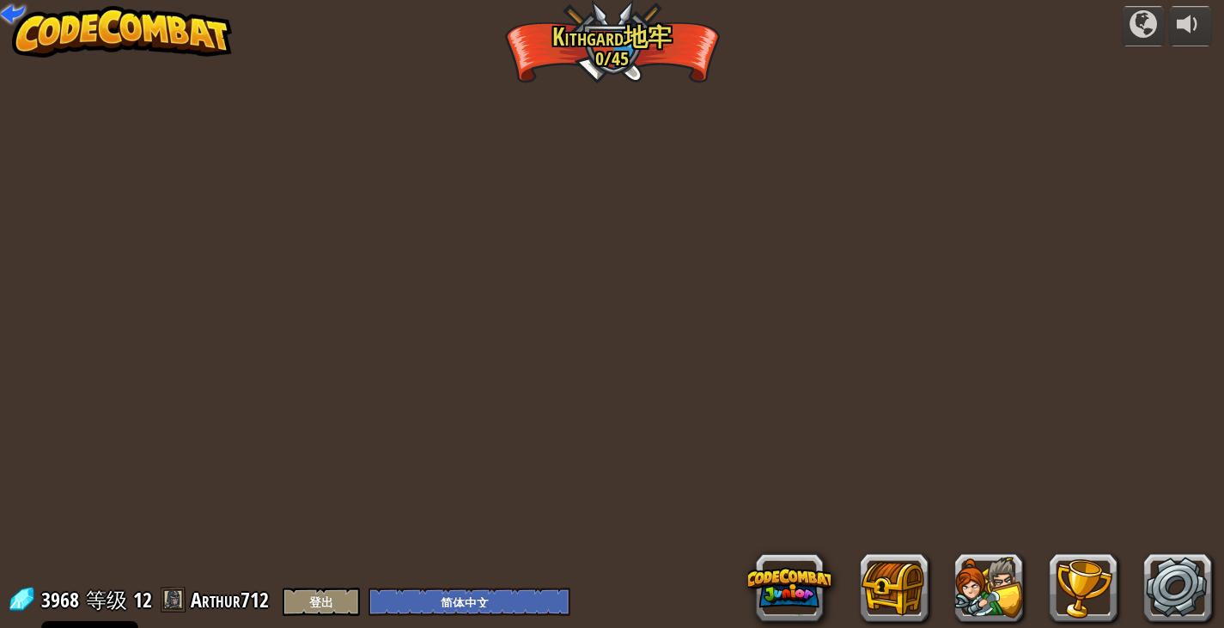
select select "zh-HANS"
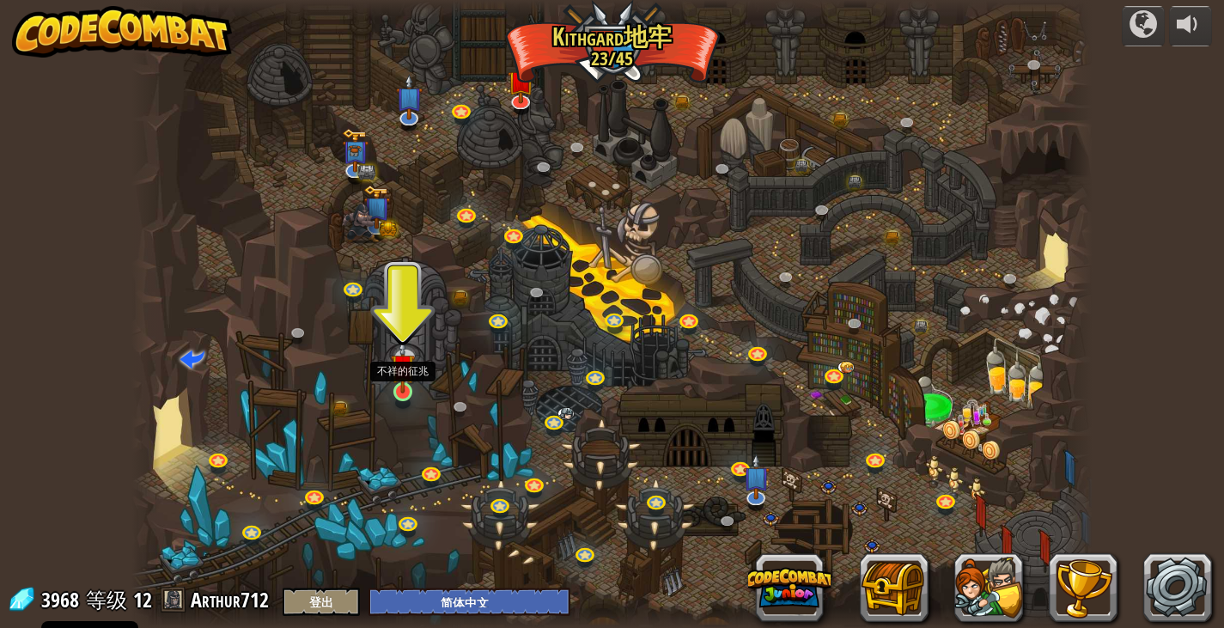
click at [399, 371] on img at bounding box center [403, 365] width 24 height 55
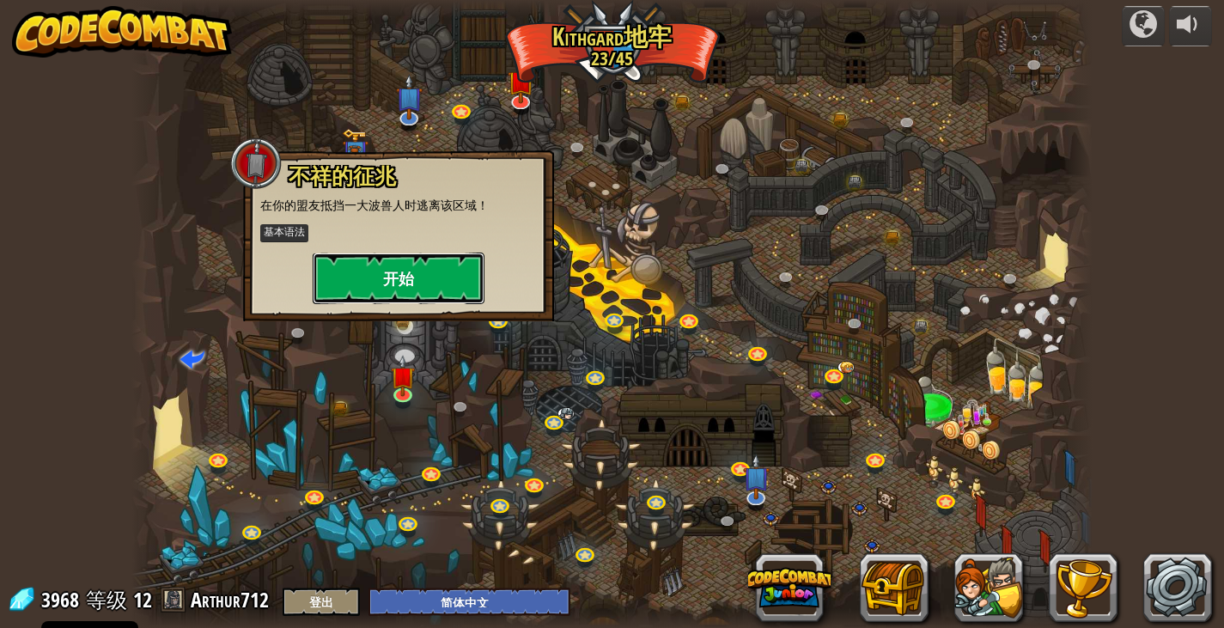
click at [425, 264] on button "开始" at bounding box center [399, 279] width 172 height 52
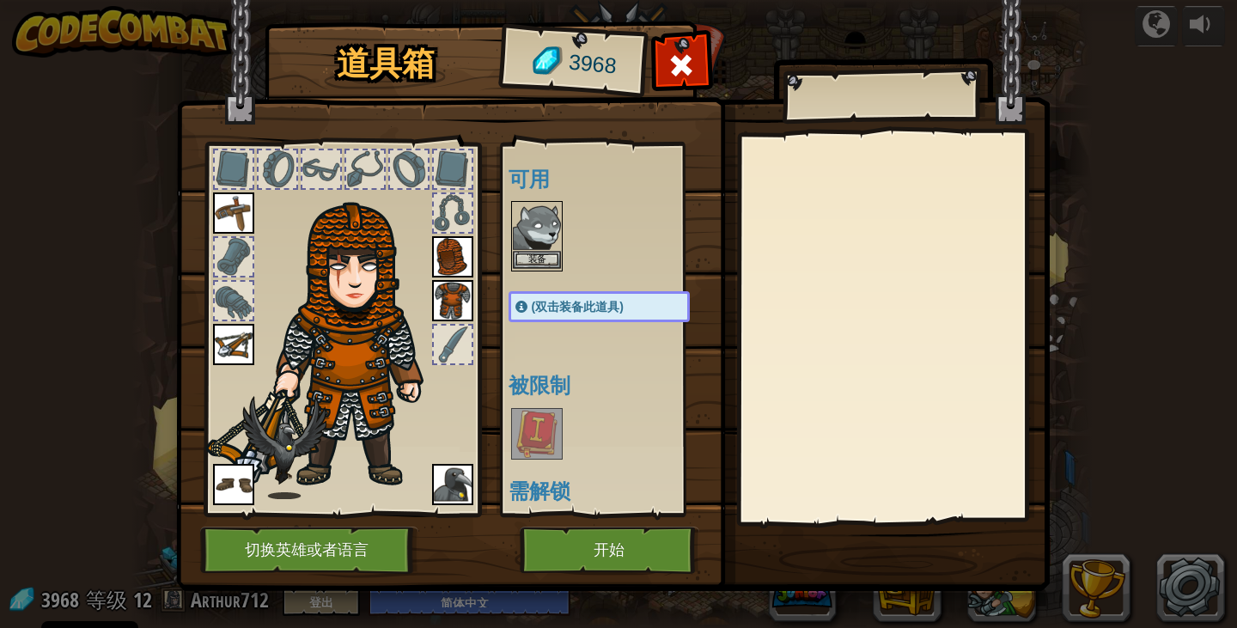
click at [545, 241] on img at bounding box center [537, 227] width 48 height 48
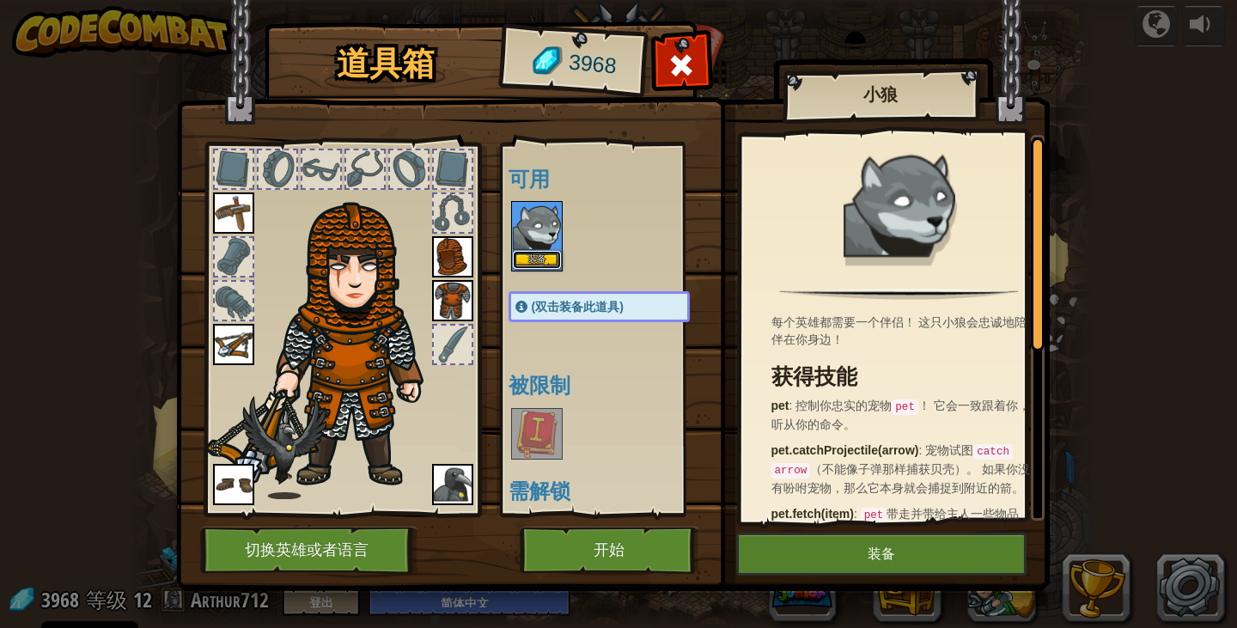
click at [534, 266] on button "装备" at bounding box center [537, 260] width 48 height 18
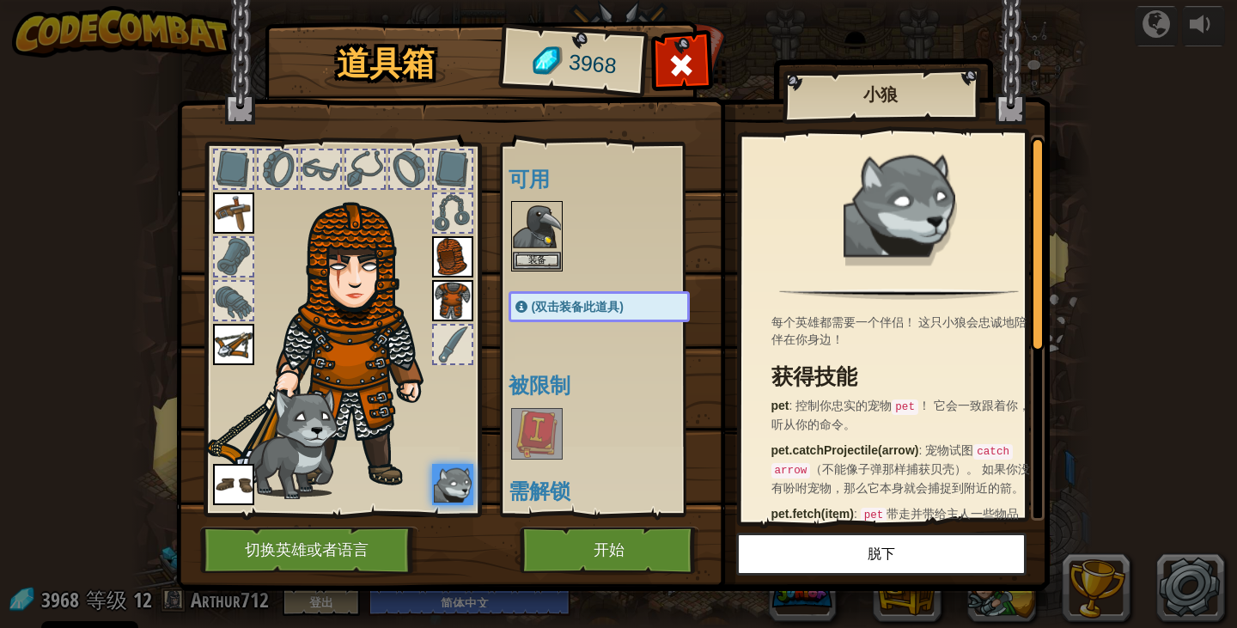
click at [613, 586] on img at bounding box center [613, 279] width 874 height 624
click at [616, 580] on img at bounding box center [613, 279] width 874 height 624
click at [616, 577] on img at bounding box center [613, 279] width 874 height 624
click at [633, 574] on img at bounding box center [613, 279] width 874 height 624
click at [631, 560] on button "开始" at bounding box center [610, 550] width 180 height 47
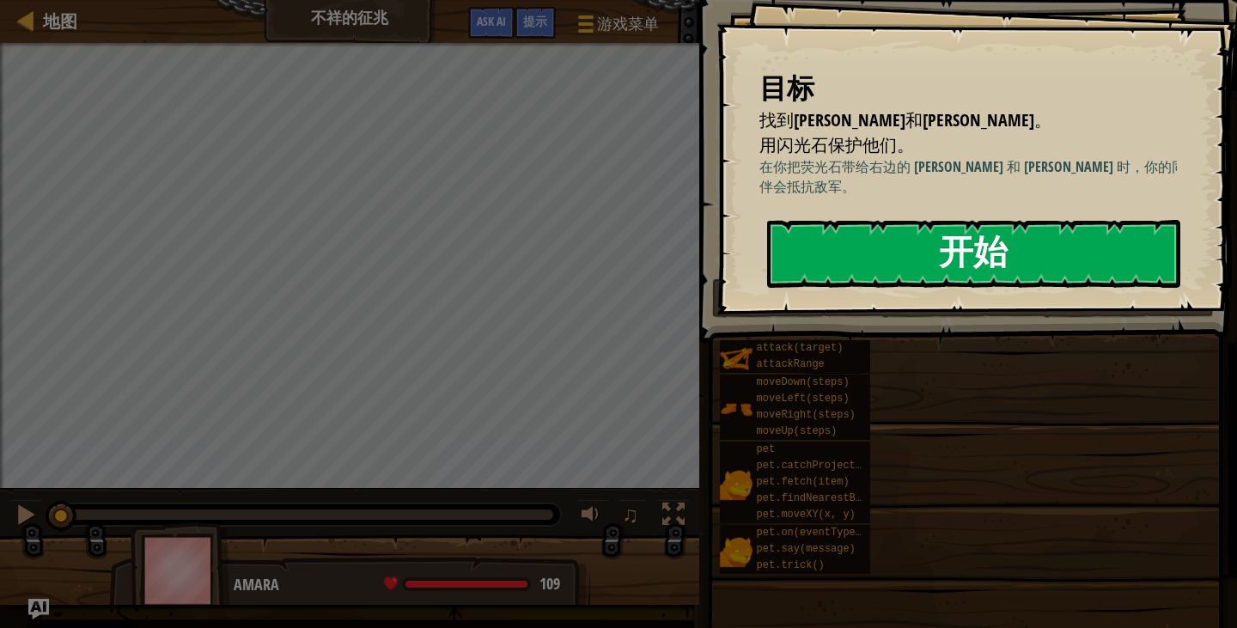
click at [855, 269] on button "开始" at bounding box center [973, 254] width 413 height 68
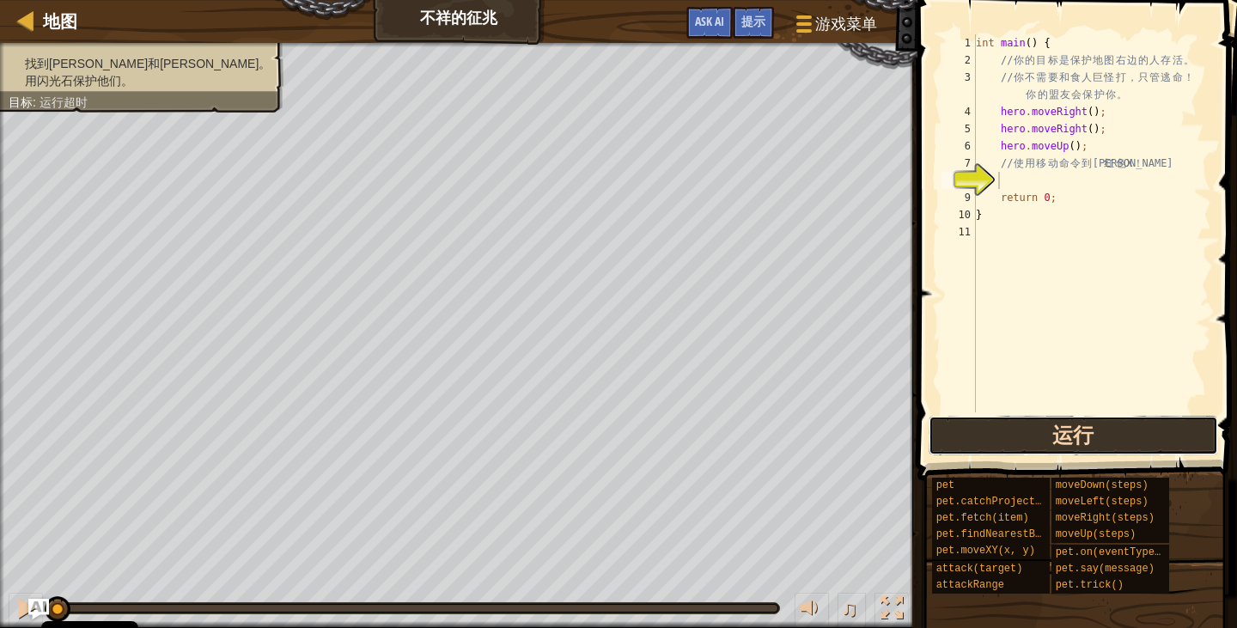
click at [984, 449] on button "运行" at bounding box center [1073, 436] width 289 height 40
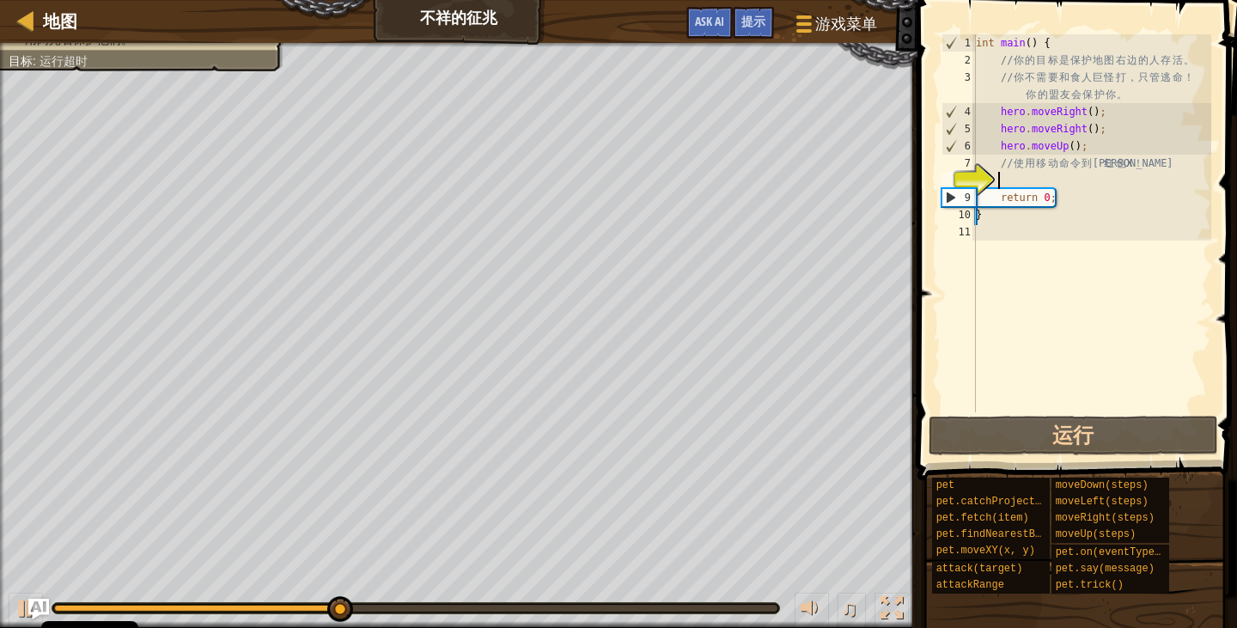
click at [1082, 152] on div "int main ( ) { // 你 的 目 标 是 保 护 地 图 右 边 的 人 存 活 。 // 你 不 需 要 和 食 人 巨 怪 打 ， 只 管 …" at bounding box center [1091, 240] width 239 height 412
type textarea "hero.moveUp();"
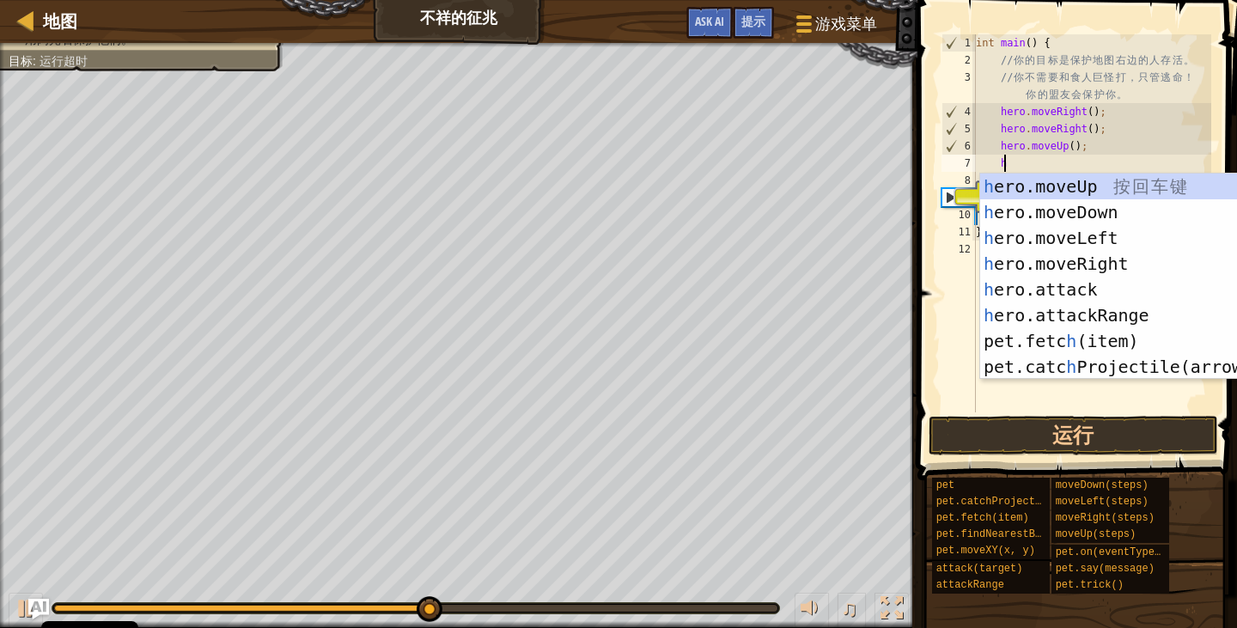
type textarea "h"
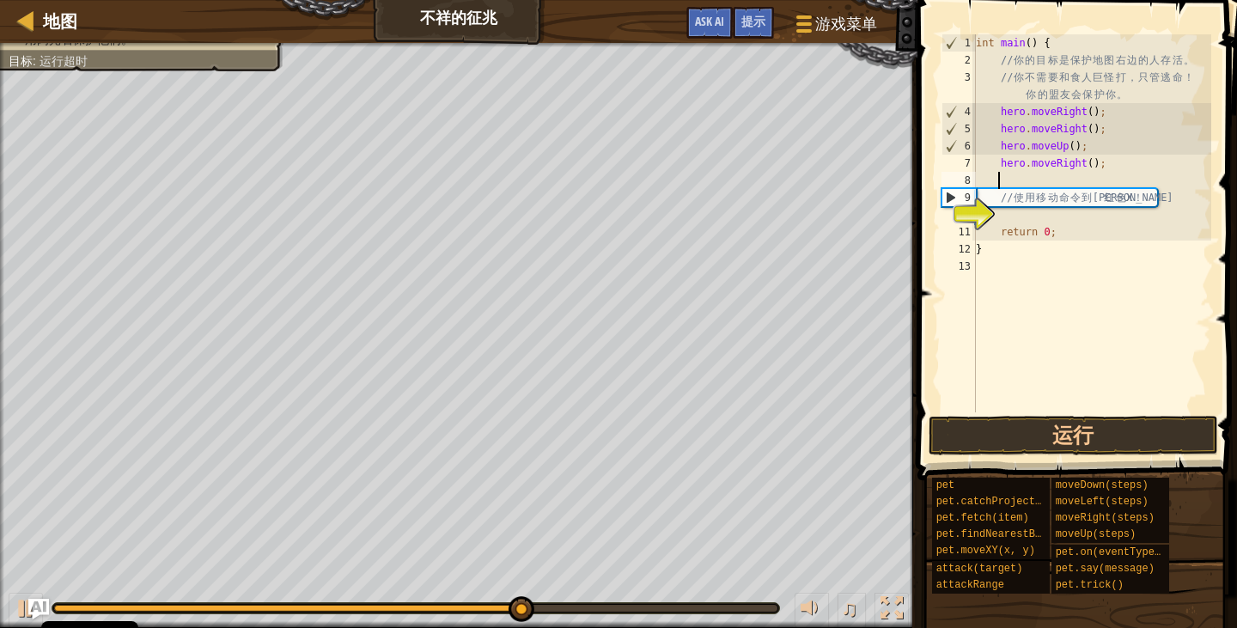
click at [1106, 164] on div "int main ( ) { // 你 的 目 标 是 保 护 地 图 右 边 的 人 存 活 。 // 你 不 需 要 和 食 人 巨 怪 打 ， 只 管 …" at bounding box center [1091, 240] width 239 height 412
type textarea "hero.moveRight();"
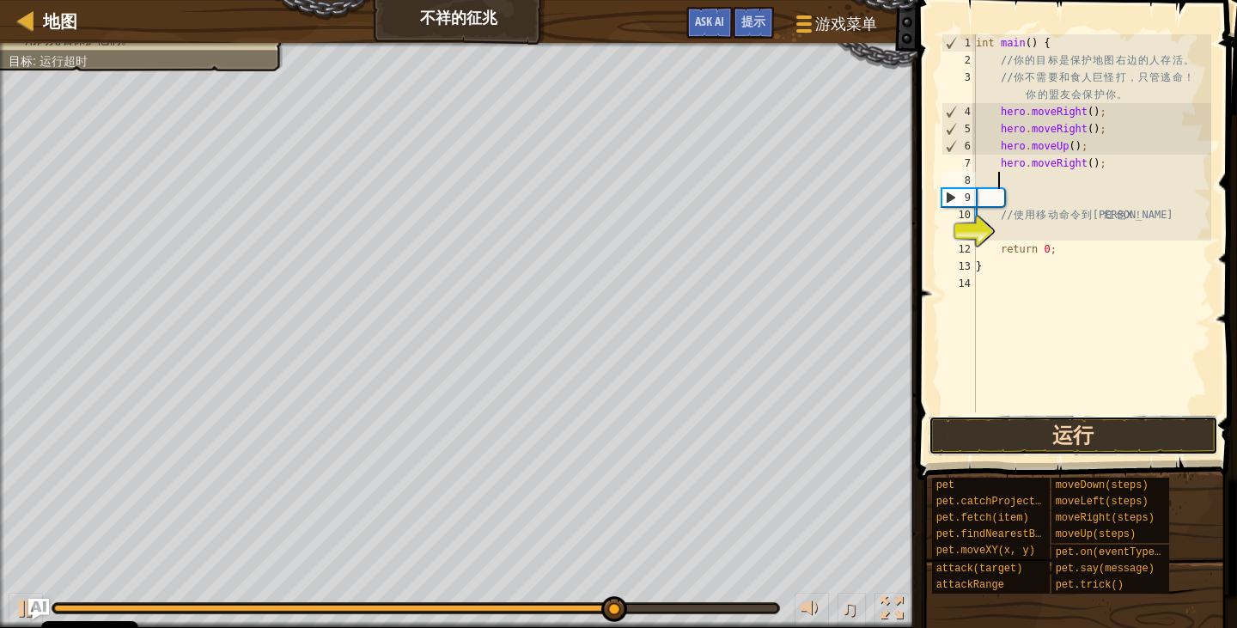
click at [1106, 433] on button "运行" at bounding box center [1073, 436] width 289 height 40
click at [1102, 437] on button "运行" at bounding box center [1073, 436] width 289 height 40
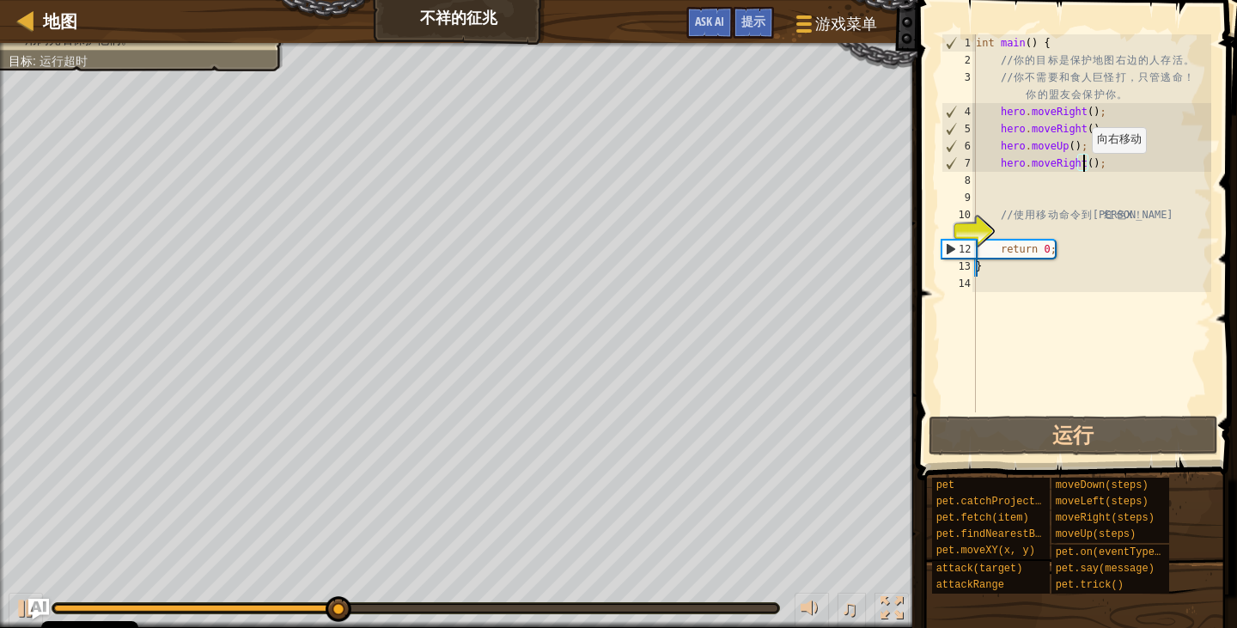
click at [1083, 170] on div "int main ( ) { // 你 的 目 标 是 保 护 地 图 右 边 的 人 存 活 。 // 你 不 需 要 和 食 人 巨 怪 打 ， 只 管 …" at bounding box center [1091, 240] width 239 height 412
type textarea "hero.moveRight(3);"
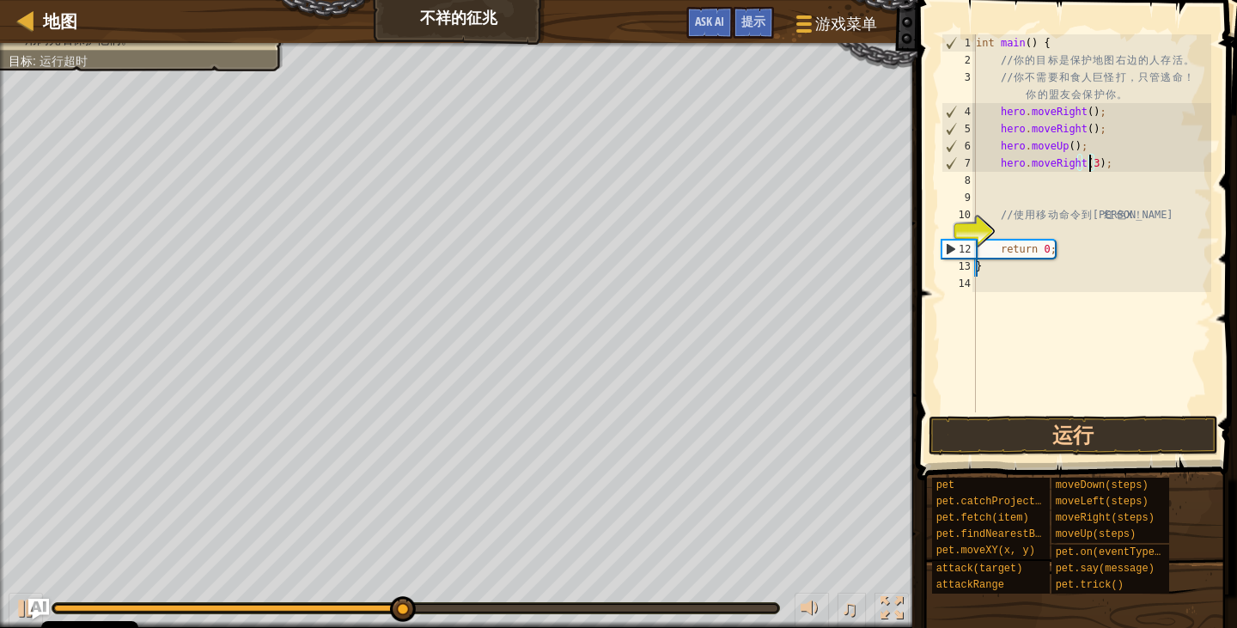
click at [995, 183] on div "int main ( ) { // 你 的 目 标 是 保 护 地 图 右 边 的 人 存 活 。 // 你 不 需 要 和 食 人 巨 怪 打 ， 只 管 …" at bounding box center [1091, 240] width 239 height 412
type textarea "h"
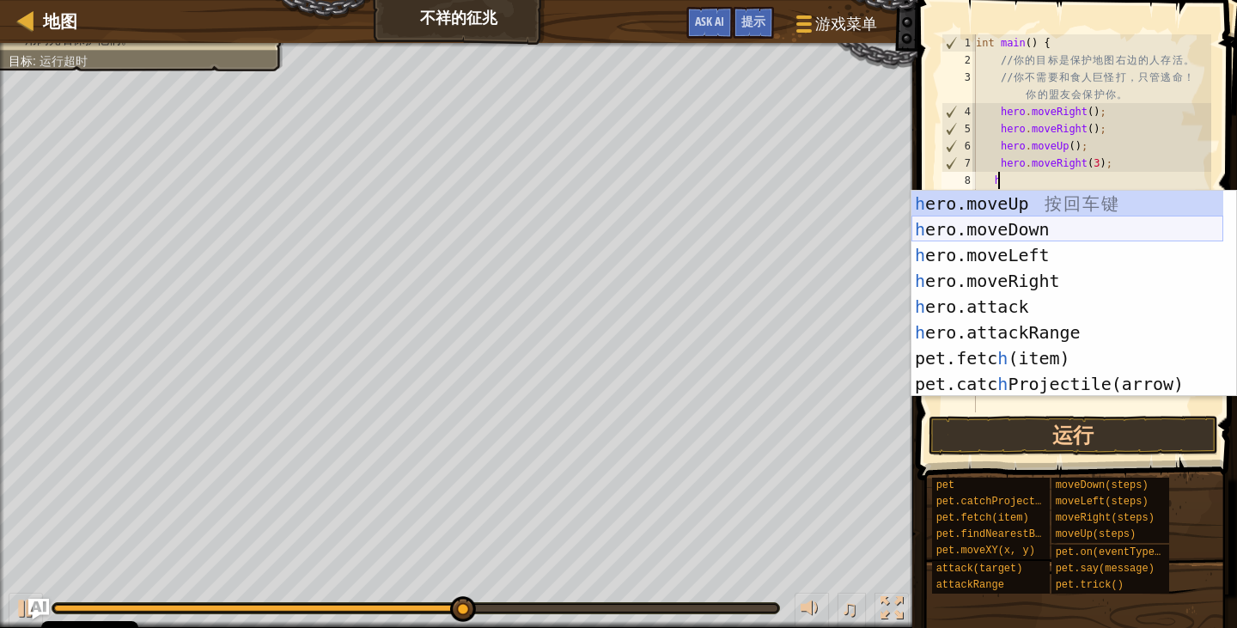
click at [962, 225] on div "h ero.moveUp 按 回 车 键 h ero.moveDown 按 回 车 键 h ero.moveLeft 按 回 车 键 h ero.moveRi…" at bounding box center [1067, 320] width 312 height 258
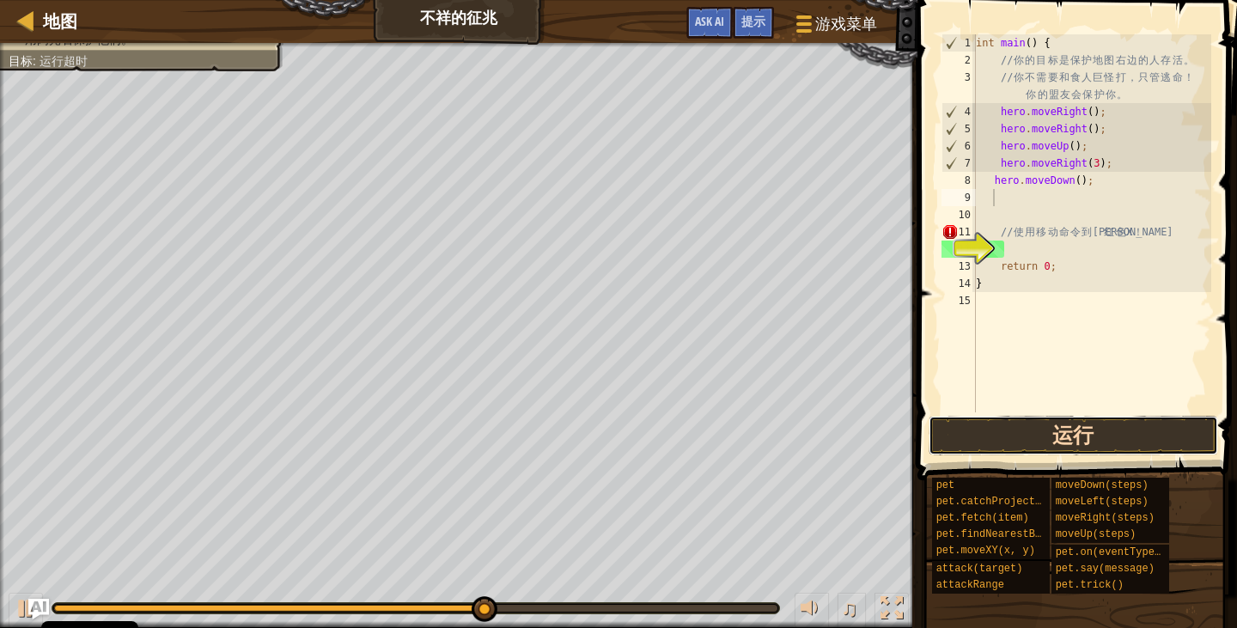
click at [1018, 436] on button "运行" at bounding box center [1073, 436] width 289 height 40
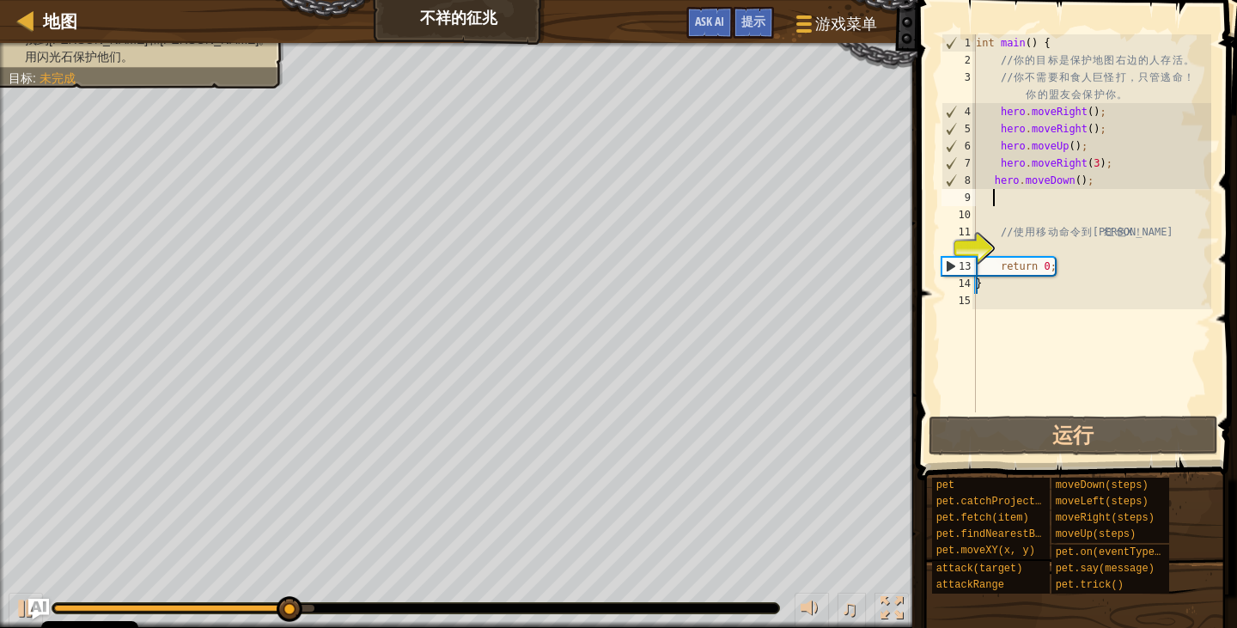
click at [995, 201] on div "int main ( ) { // 你 的 目 标 是 保 护 地 图 右 边 的 人 存 活 。 // 你 不 需 要 和 食 人 巨 怪 打 ， 只 管 …" at bounding box center [1091, 240] width 239 height 412
type textarea "h"
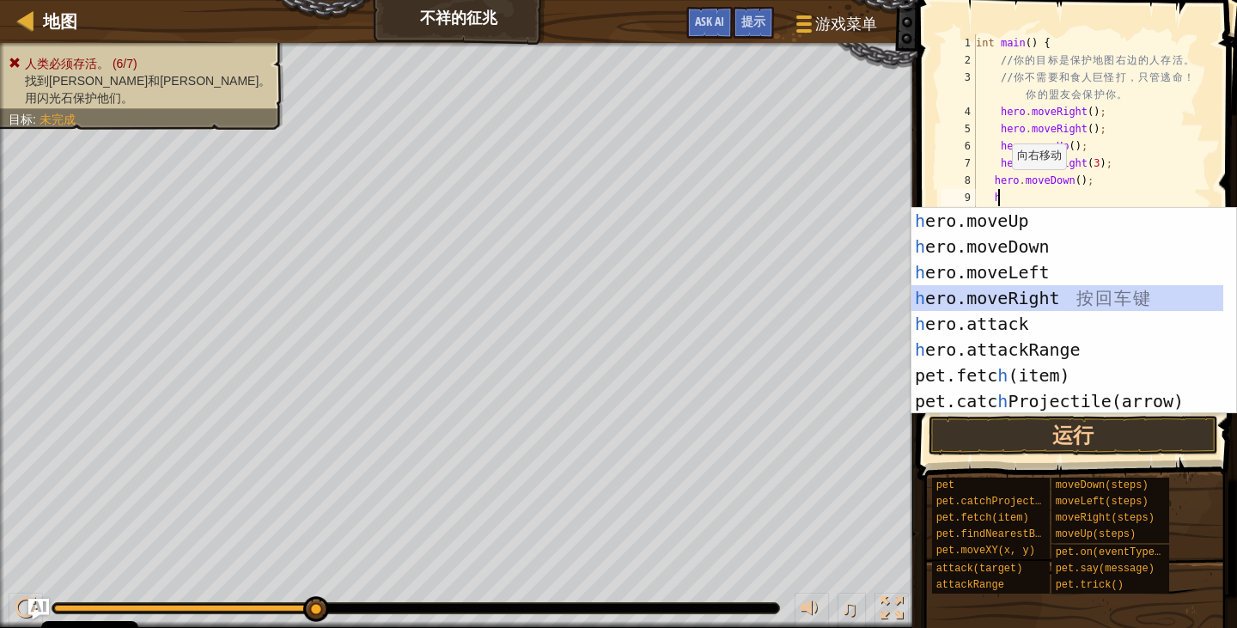
click at [1033, 292] on div "h ero.moveUp 按 回 车 键 h ero.moveDown 按 回 车 键 h ero.moveLeft 按 回 车 键 h ero.moveRi…" at bounding box center [1067, 337] width 312 height 258
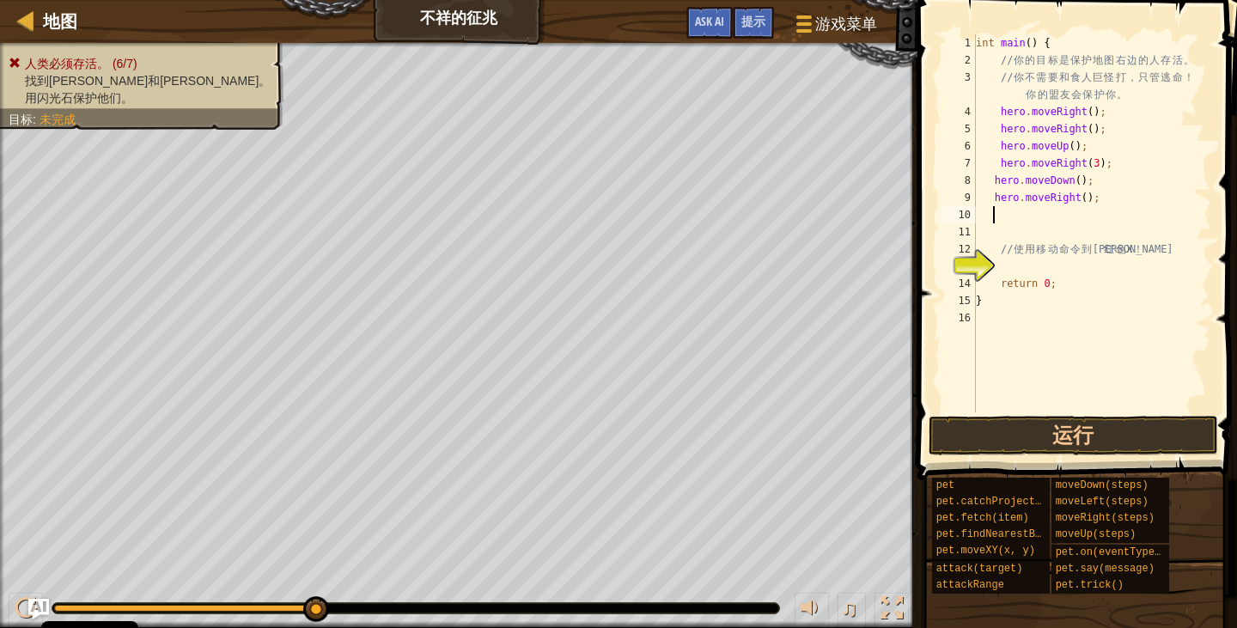
type textarea "h"
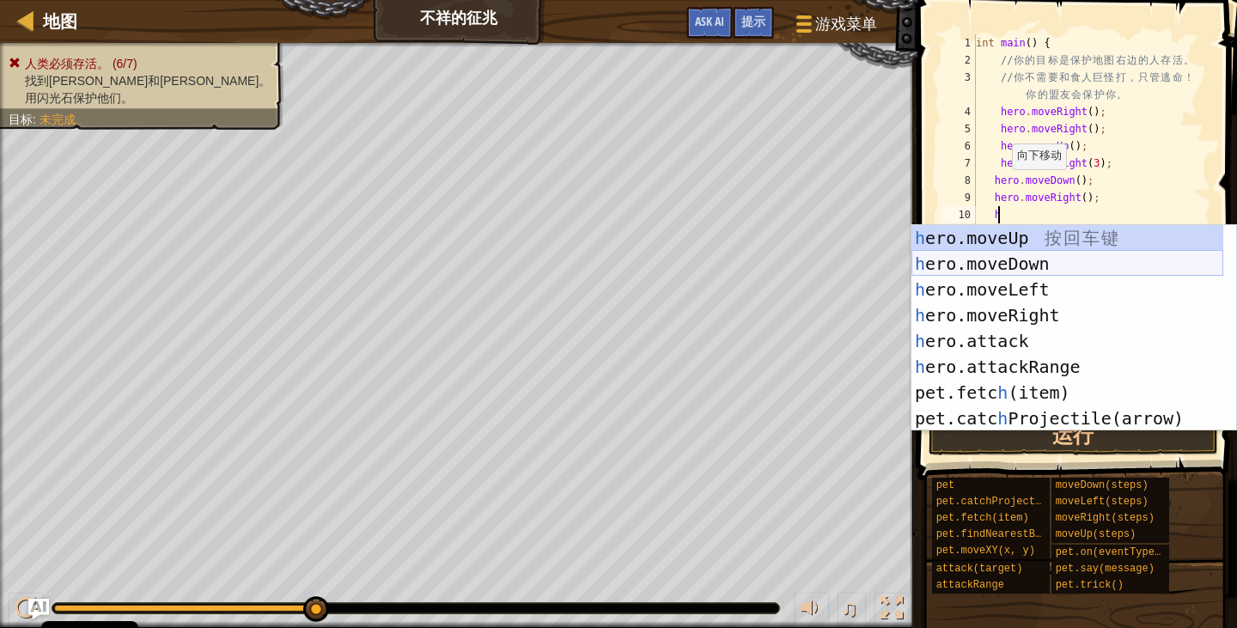
click at [1071, 267] on div "h ero.moveUp 按 回 车 键 h ero.moveDown 按 回 车 键 h ero.moveLeft 按 回 车 键 h ero.moveRi…" at bounding box center [1067, 354] width 312 height 258
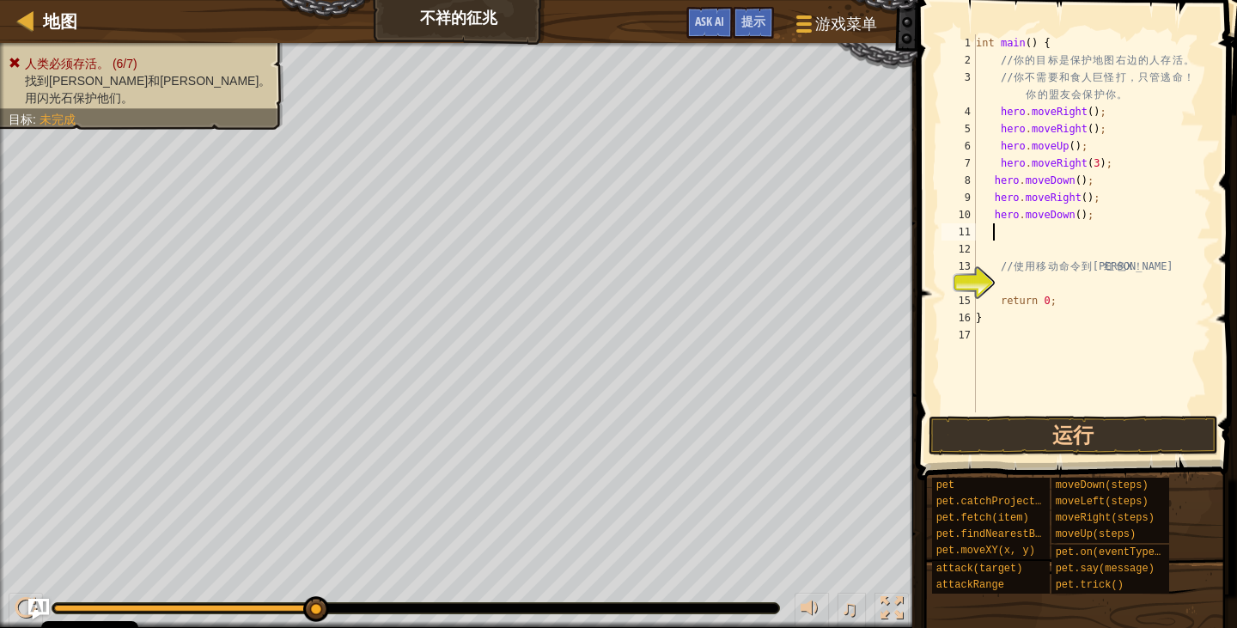
type textarea "h"
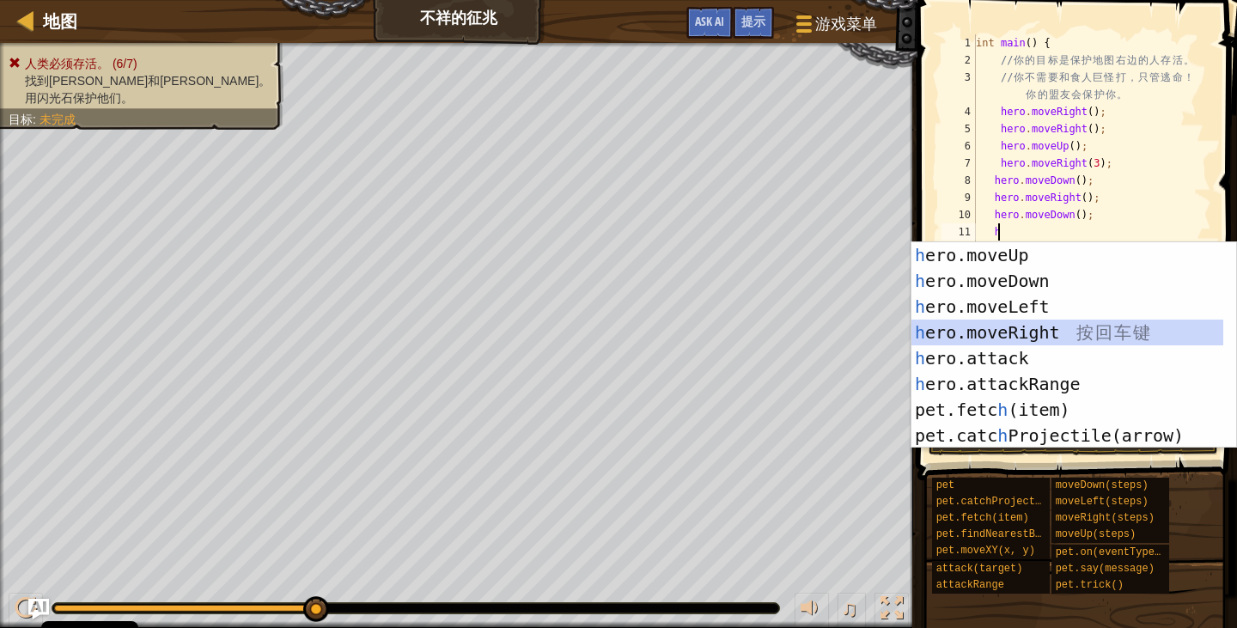
click at [986, 342] on div "h ero.moveUp 按 回 车 键 h ero.moveDown 按 回 车 键 h ero.moveLeft 按 回 车 键 h ero.moveRi…" at bounding box center [1067, 371] width 312 height 258
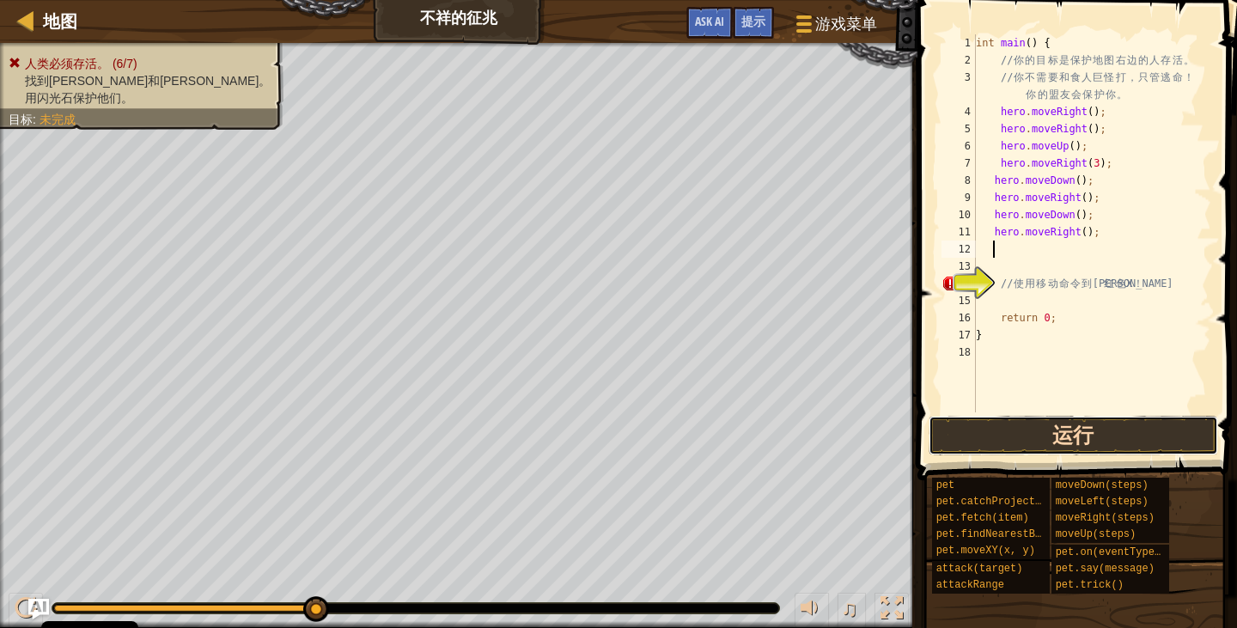
click at [1018, 420] on button "运行" at bounding box center [1073, 436] width 289 height 40
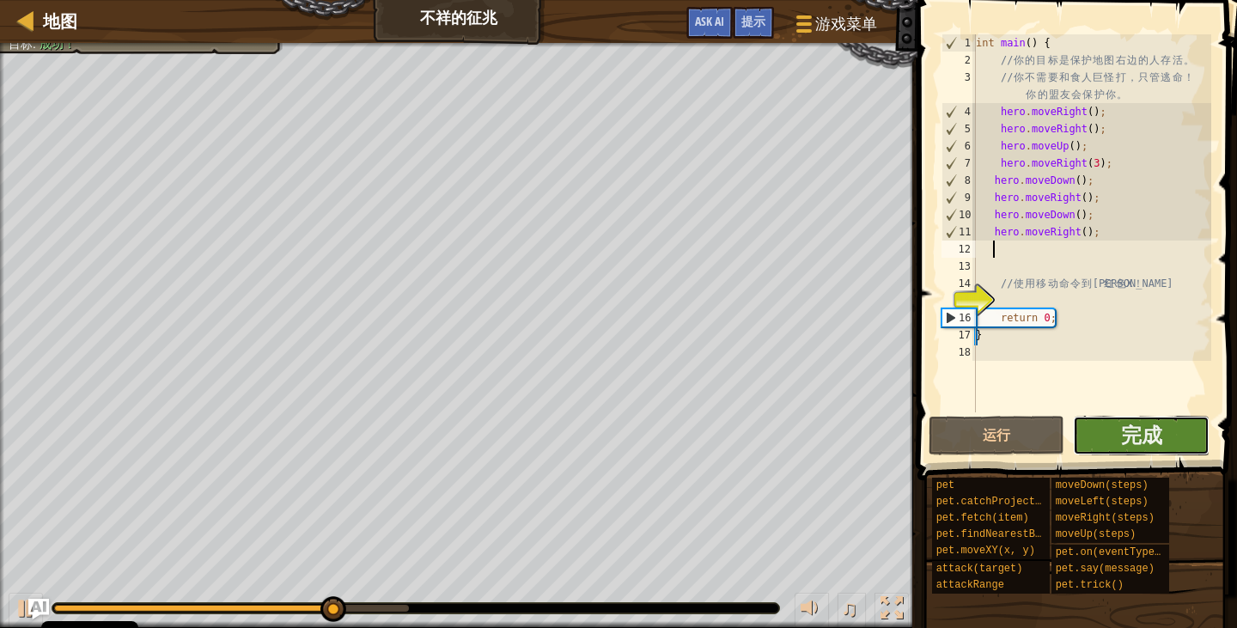
click at [1130, 449] on button "完成" at bounding box center [1141, 436] width 137 height 40
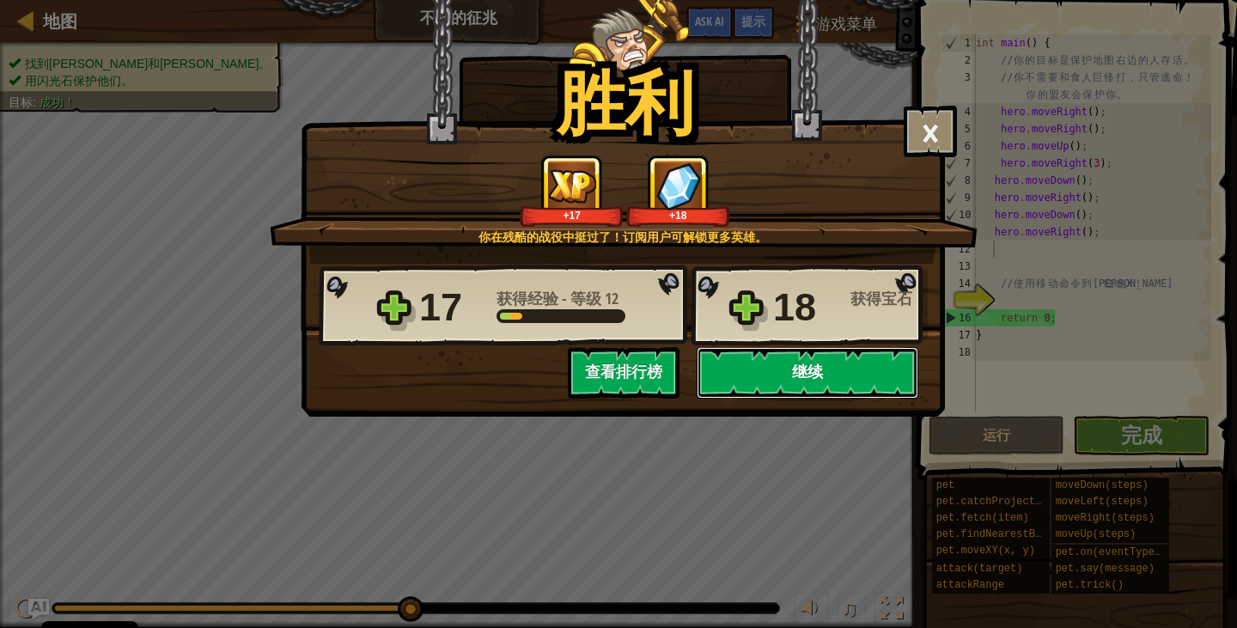
click at [773, 375] on button "继续" at bounding box center [808, 373] width 222 height 52
select select "zh-HANS"
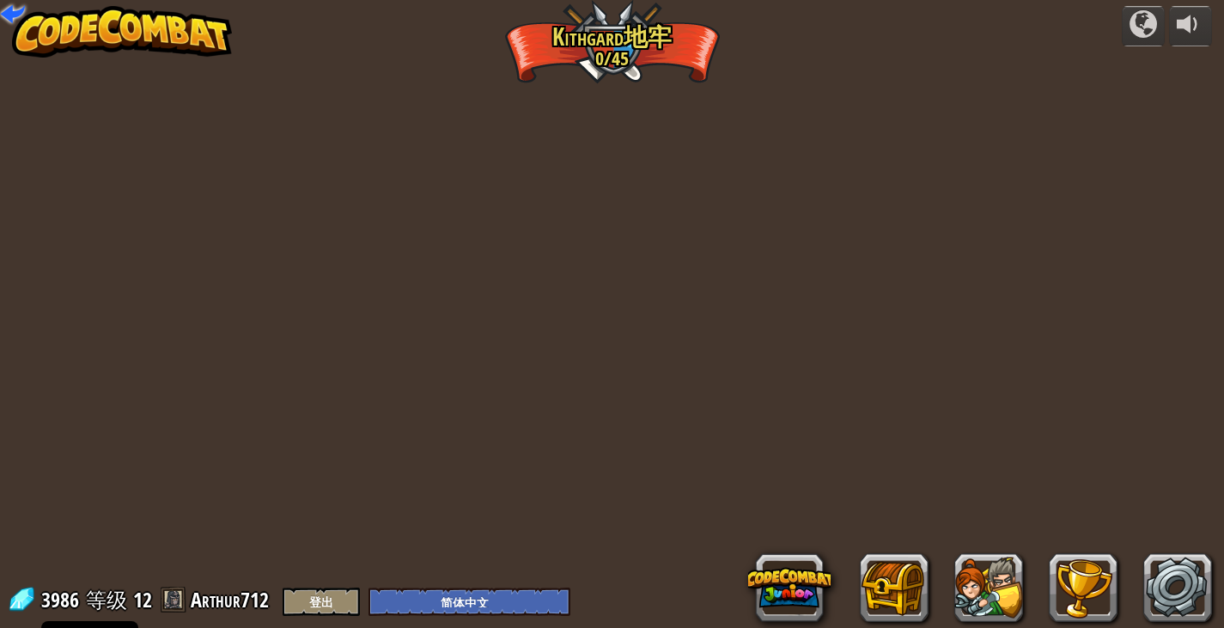
select select "zh-HANS"
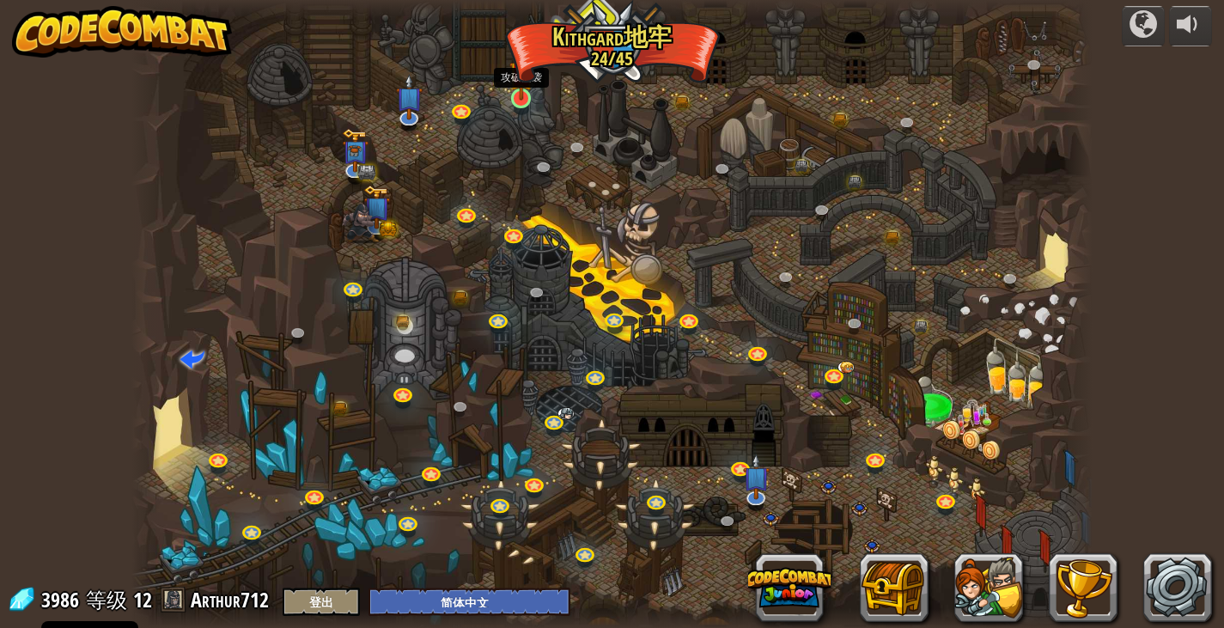
click at [524, 101] on div at bounding box center [520, 97] width 19 height 19
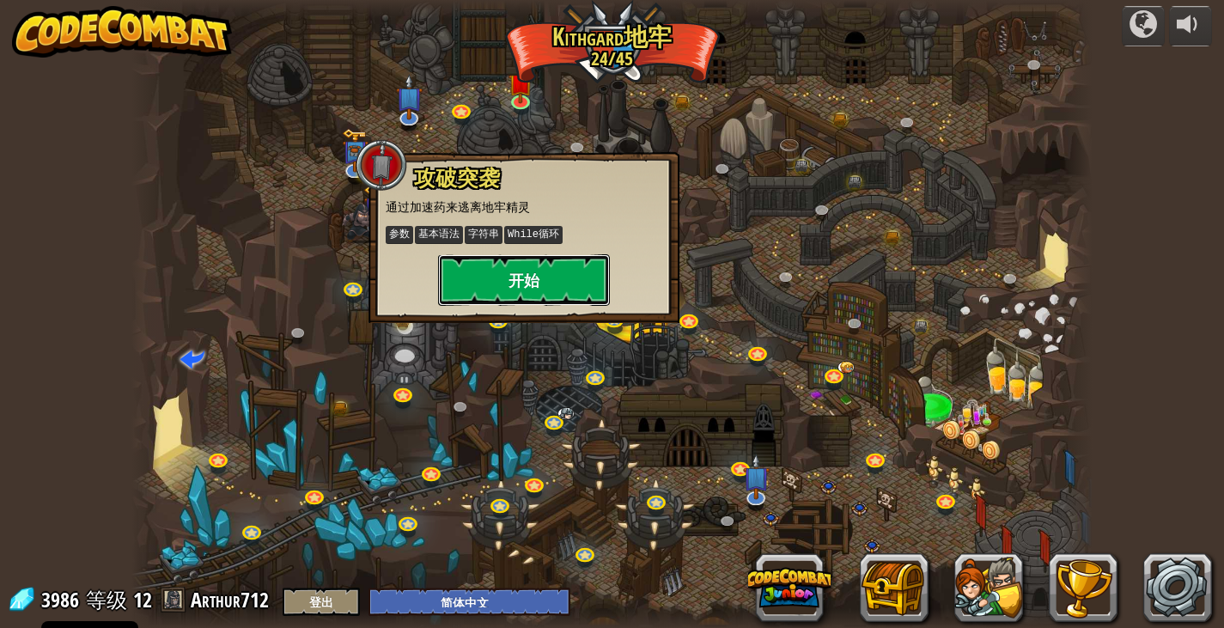
click at [512, 292] on button "开始" at bounding box center [524, 280] width 172 height 52
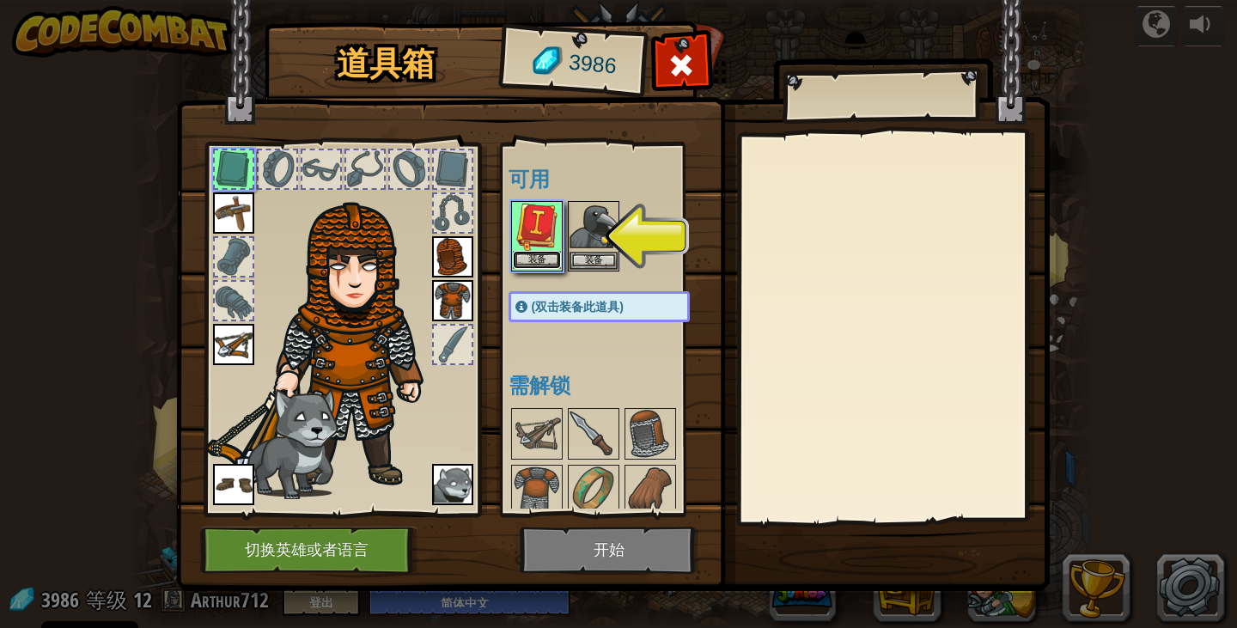
click at [547, 255] on button "装备" at bounding box center [537, 260] width 48 height 18
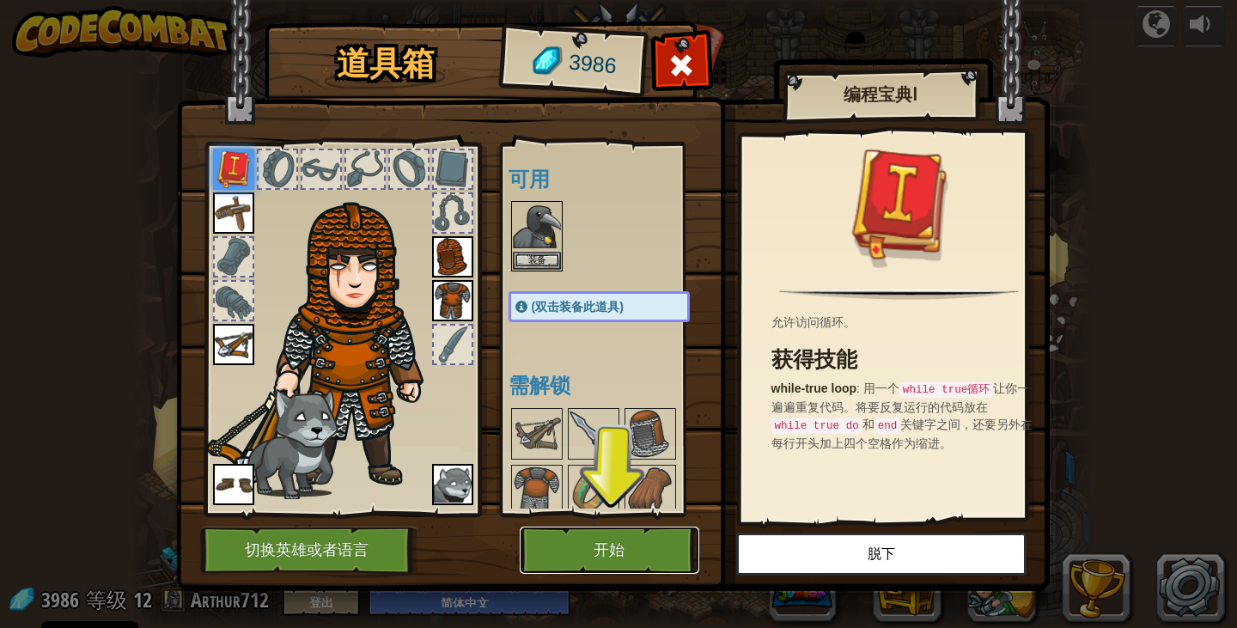
click at [675, 564] on button "开始" at bounding box center [610, 550] width 180 height 47
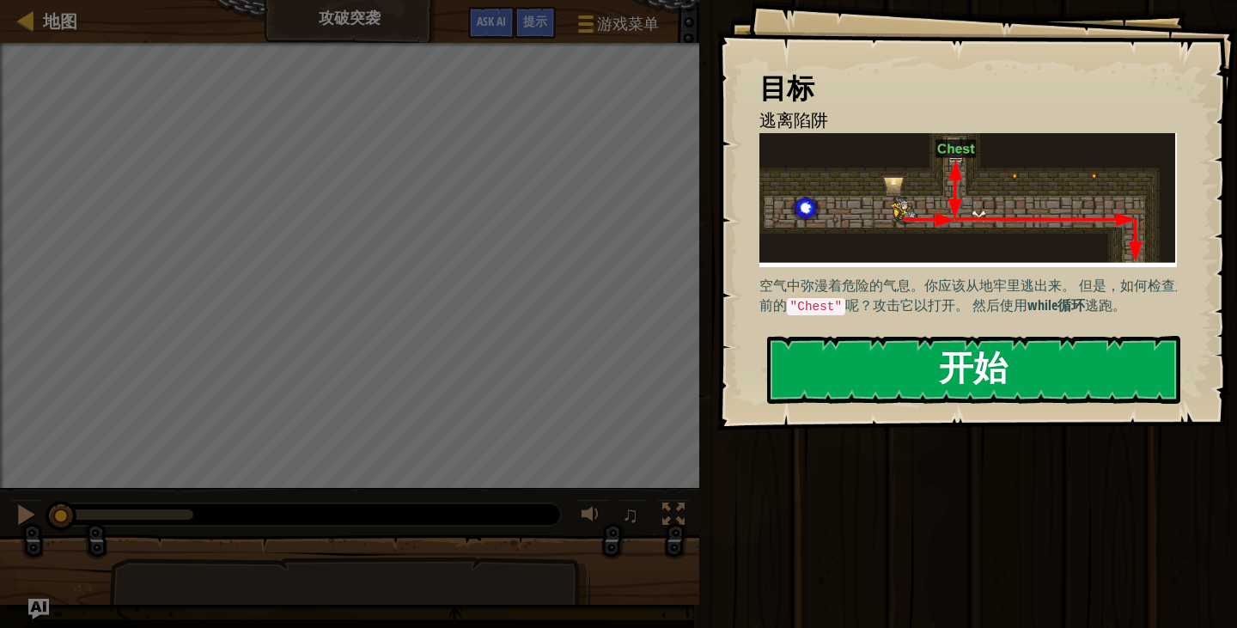
click at [896, 349] on button "开始" at bounding box center [973, 370] width 413 height 68
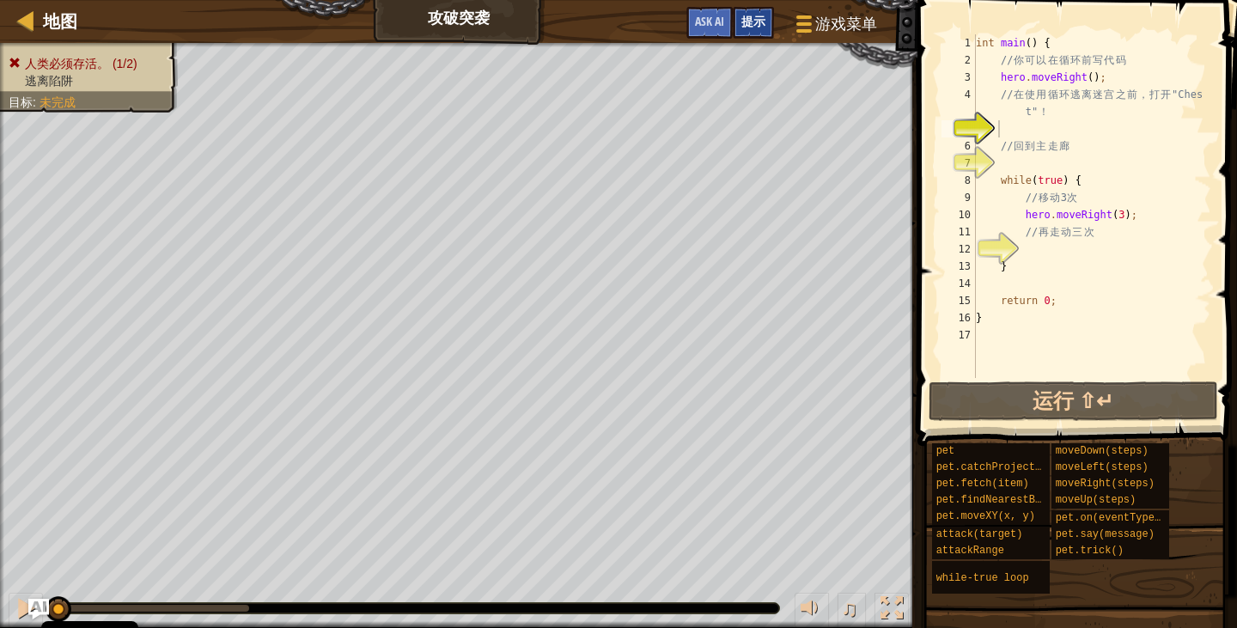
click at [760, 38] on div "提示" at bounding box center [753, 23] width 41 height 32
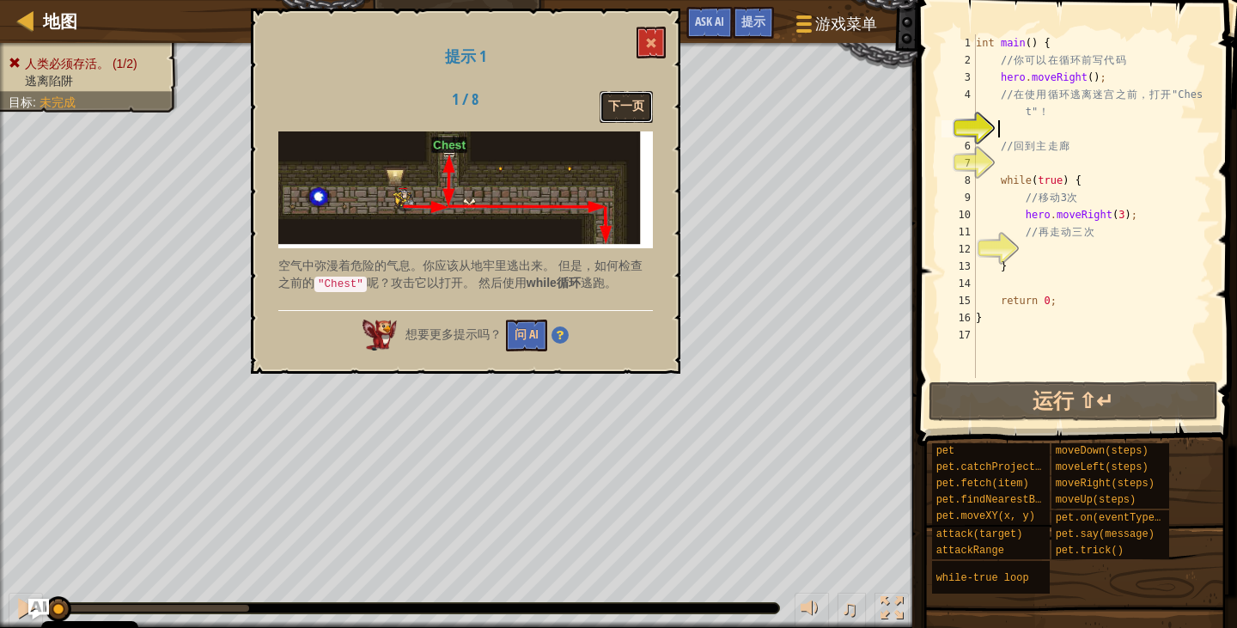
click at [631, 106] on button "下一页" at bounding box center [626, 107] width 53 height 32
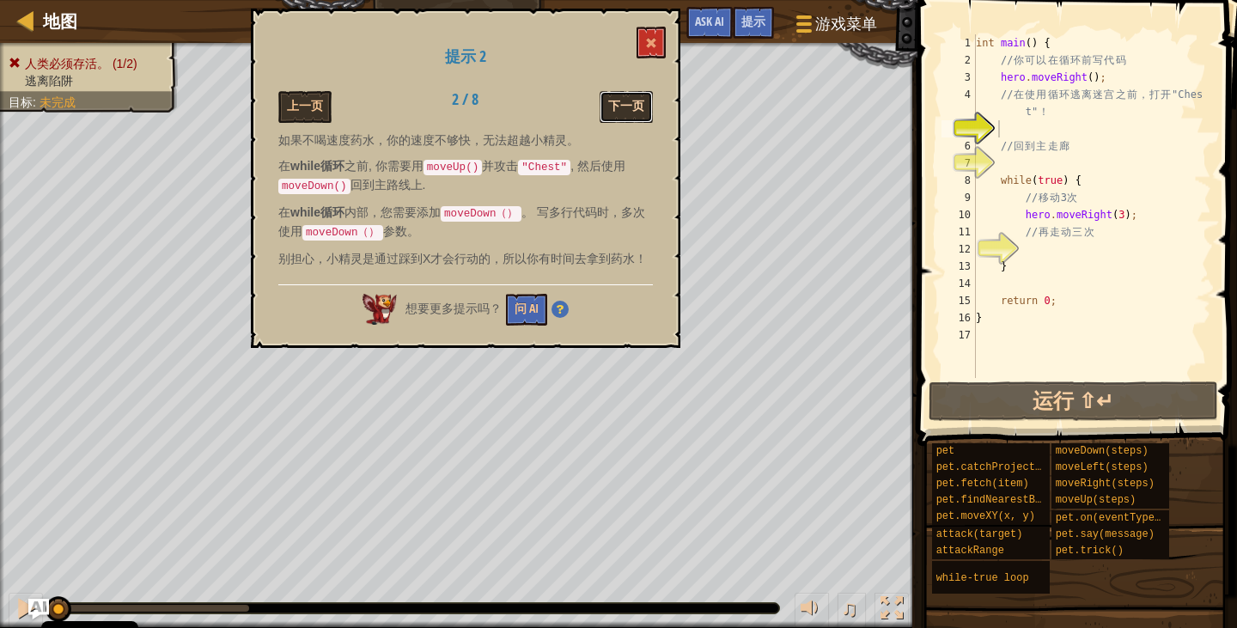
click at [631, 106] on button "下一页" at bounding box center [626, 107] width 53 height 32
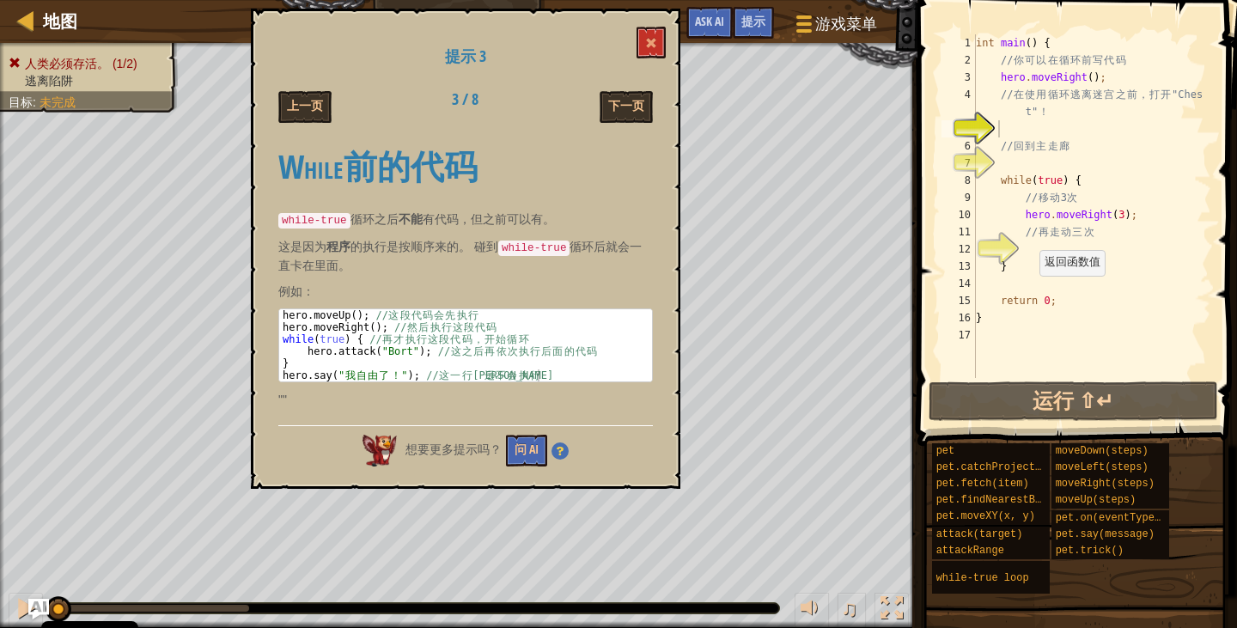
type textarea "return 0;"
click at [1033, 292] on div "int main ( ) { // 你 可 以 在 循 环 前 写 代 码 hero . moveRight ( ) ; // 在 使 用 循 环 逃 离 迷…" at bounding box center [1091, 223] width 239 height 378
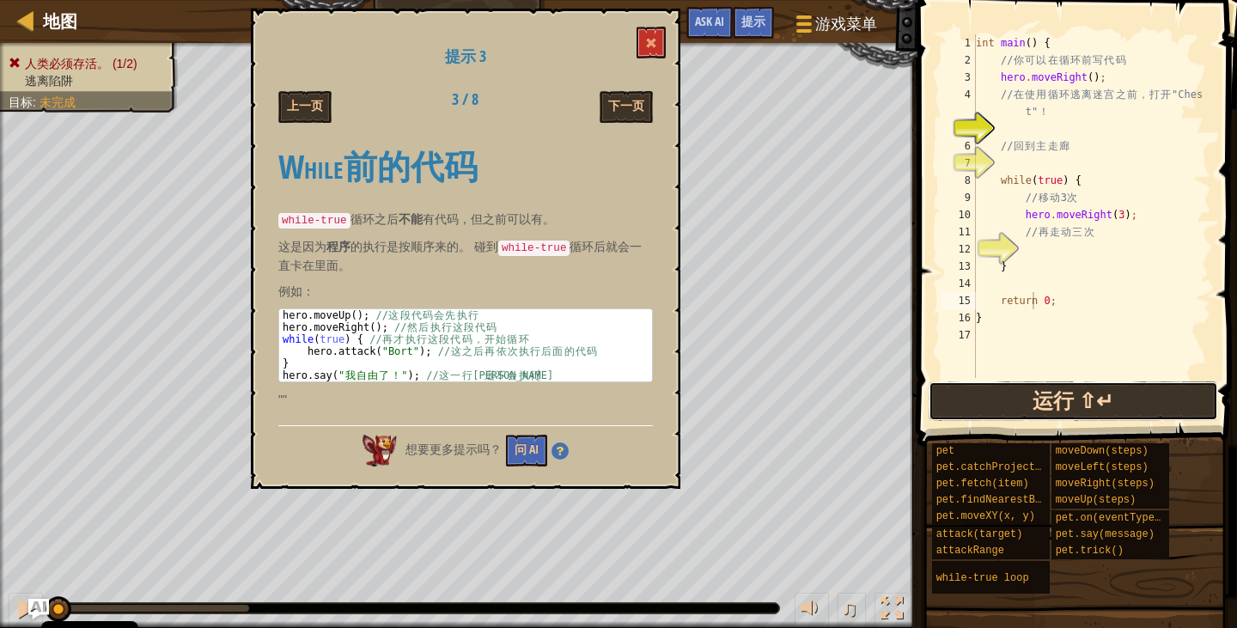
click at [1076, 405] on button "运行 ⇧↵" at bounding box center [1073, 401] width 289 height 40
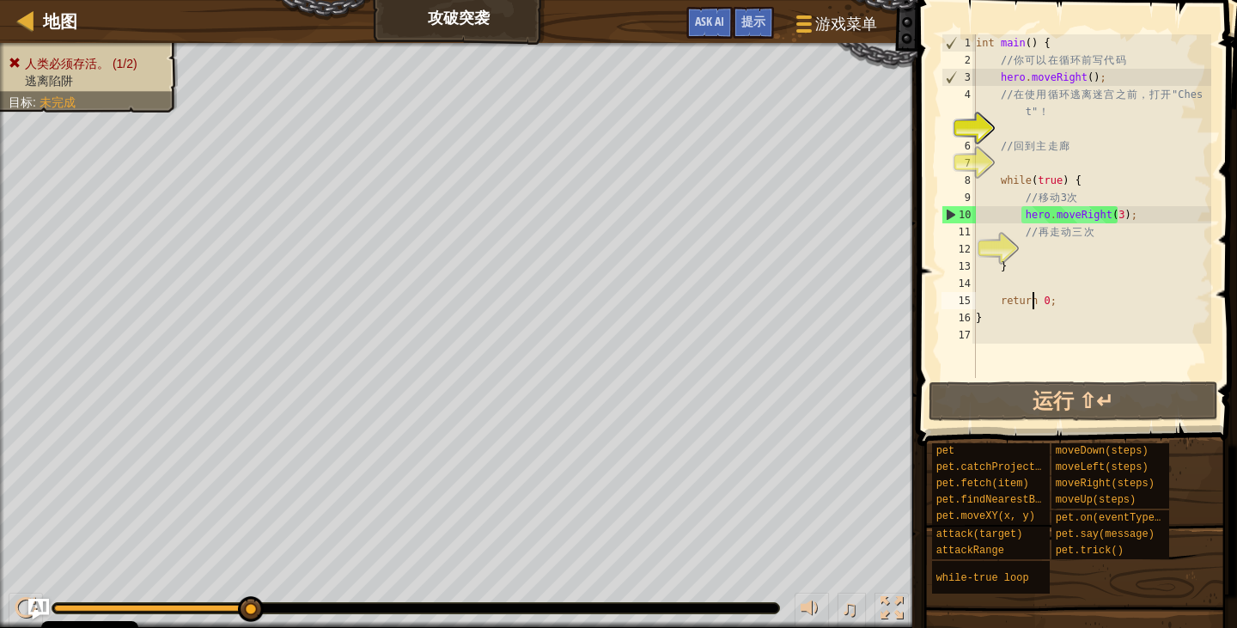
click at [1006, 132] on div "int main ( ) { // 你 可 以 在 循 环 前 写 代 码 hero . moveRight ( ) ; // 在 使 用 循 环 逃 离 迷…" at bounding box center [1091, 223] width 239 height 378
type textarea "h"
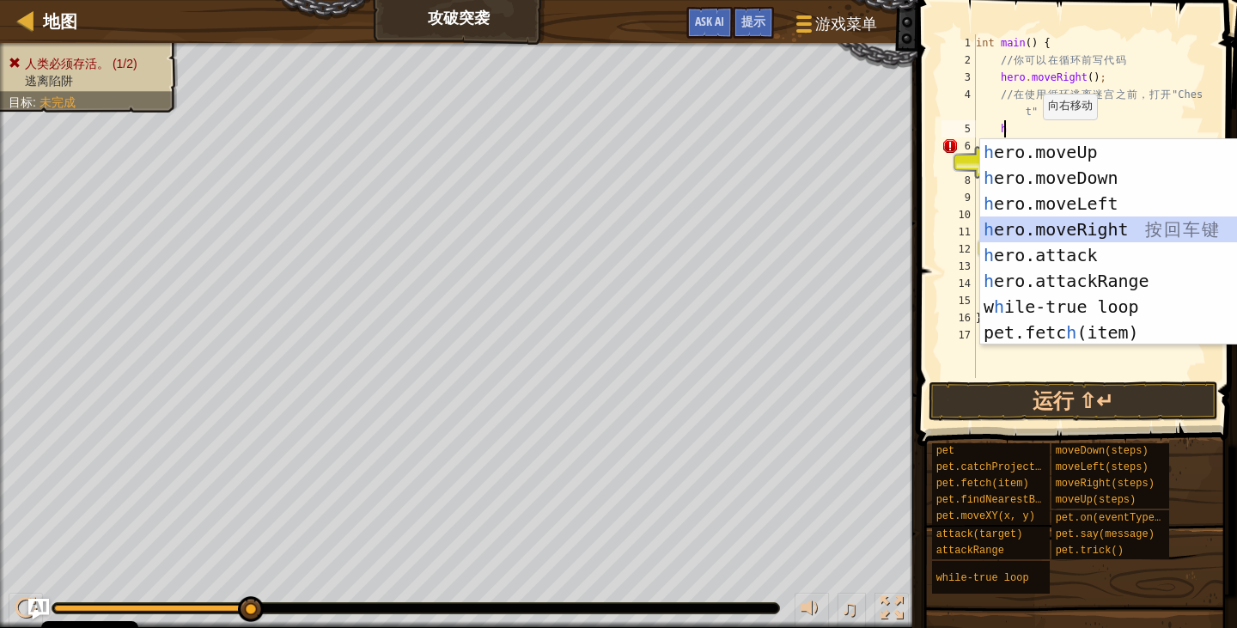
click at [1120, 227] on div "h ero.moveUp 按 回 车 键 h ero.moveDown 按 回 车 键 h ero.moveLeft 按 回 车 键 h ero.moveRi…" at bounding box center [1136, 268] width 312 height 258
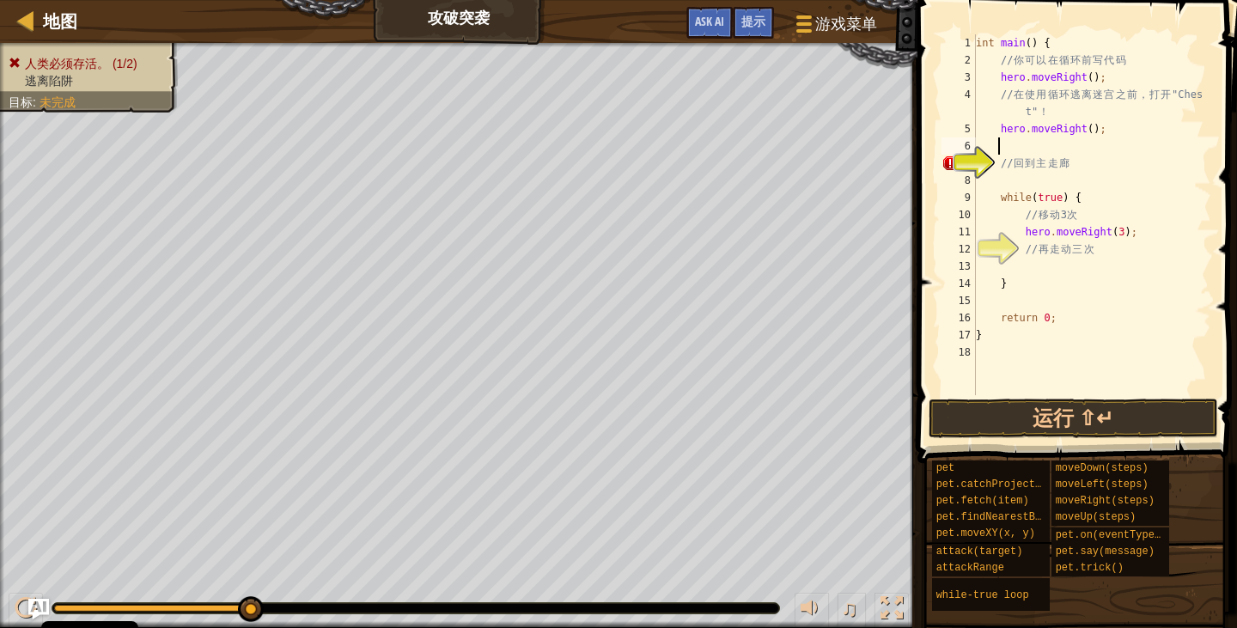
type textarea "h"
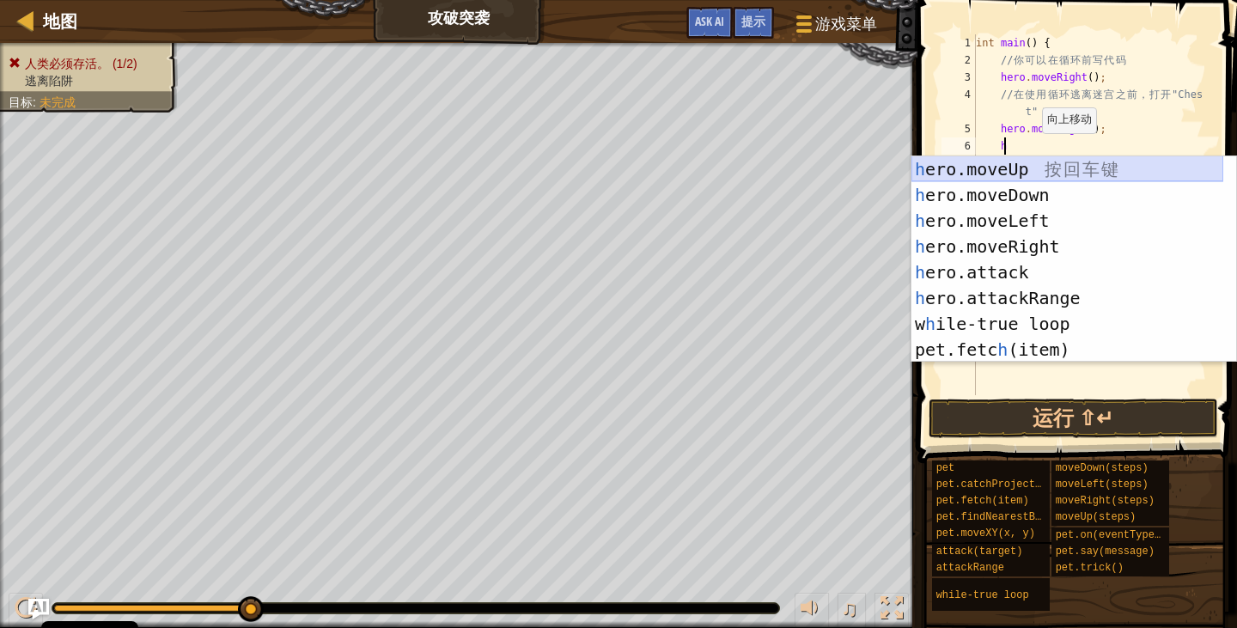
click at [1049, 167] on div "h ero.moveUp 按 回 车 键 h ero.moveDown 按 回 车 键 h ero.moveLeft 按 回 车 键 h ero.moveRi…" at bounding box center [1067, 285] width 312 height 258
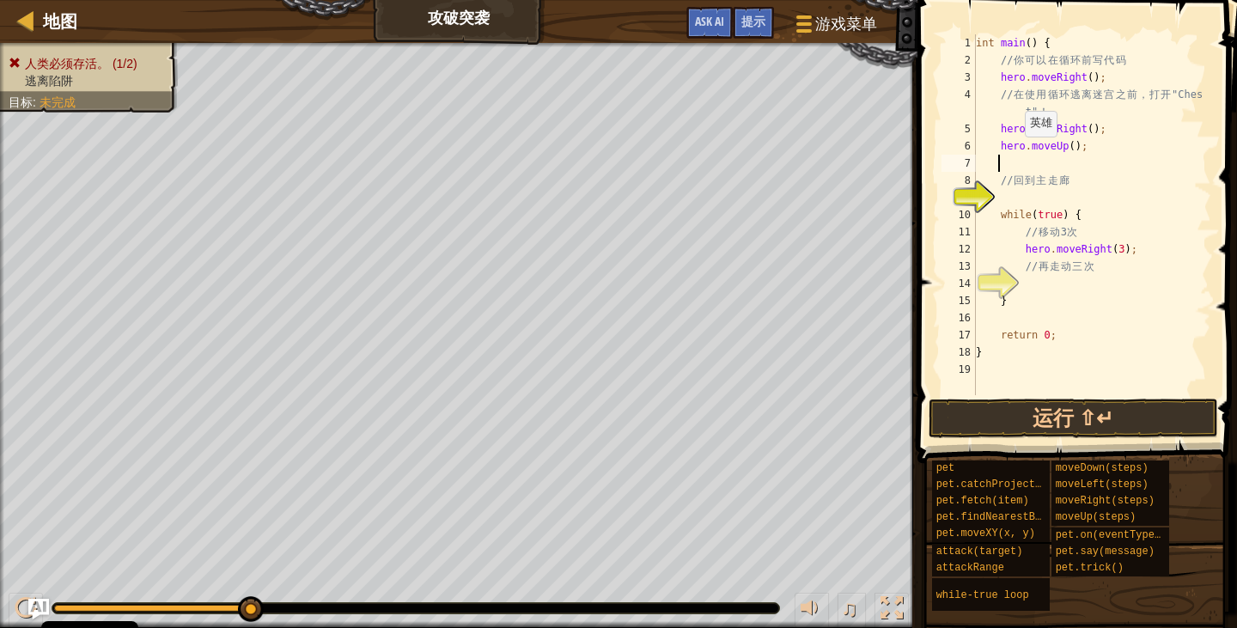
type textarea "h"
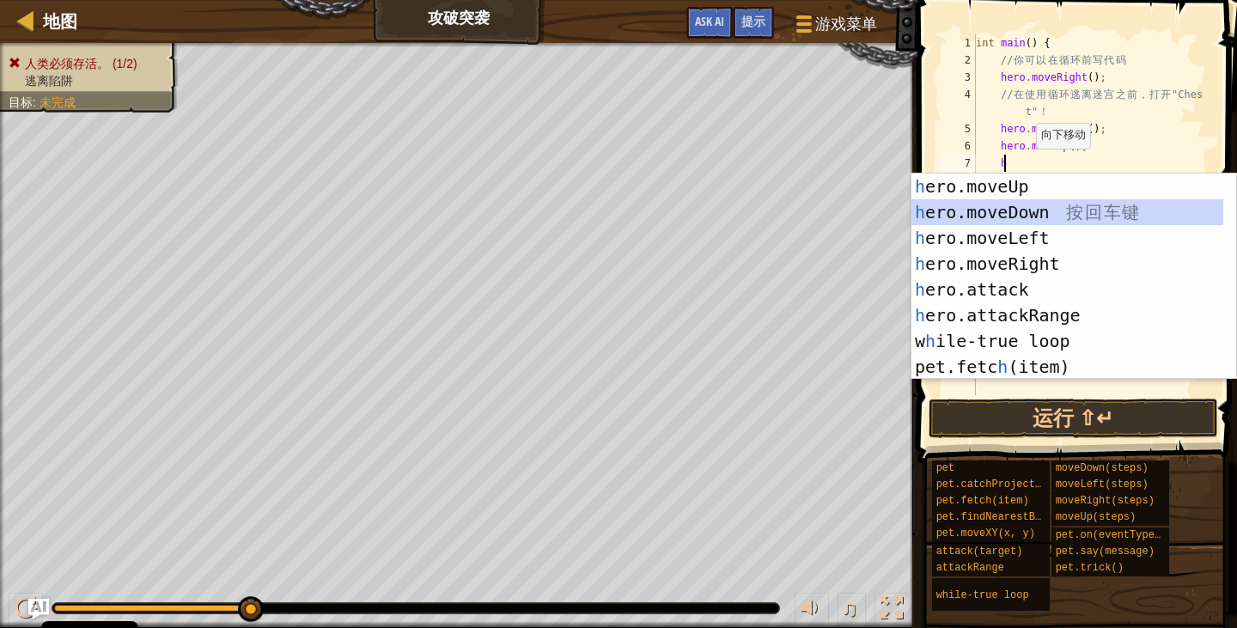
click at [1051, 212] on div "h ero.moveUp 按 回 车 键 h ero.moveDown 按 回 车 键 h ero.moveLeft 按 回 车 键 h ero.moveRi…" at bounding box center [1067, 303] width 312 height 258
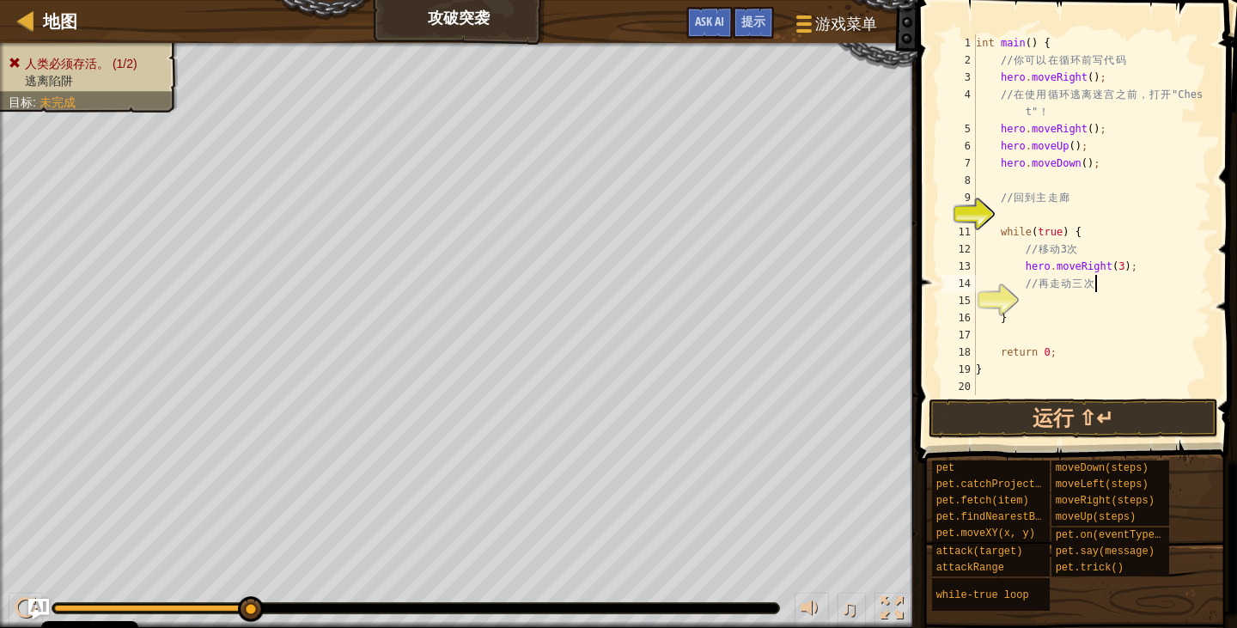
click at [1112, 279] on div "int main ( ) { // 你 可 以 在 循 环 前 写 代 码 hero . moveRight ( ) ; // 在 使 用 循 环 逃 离 迷…" at bounding box center [1091, 231] width 239 height 395
click at [1109, 422] on button "运行 ⇧↵" at bounding box center [1073, 419] width 289 height 40
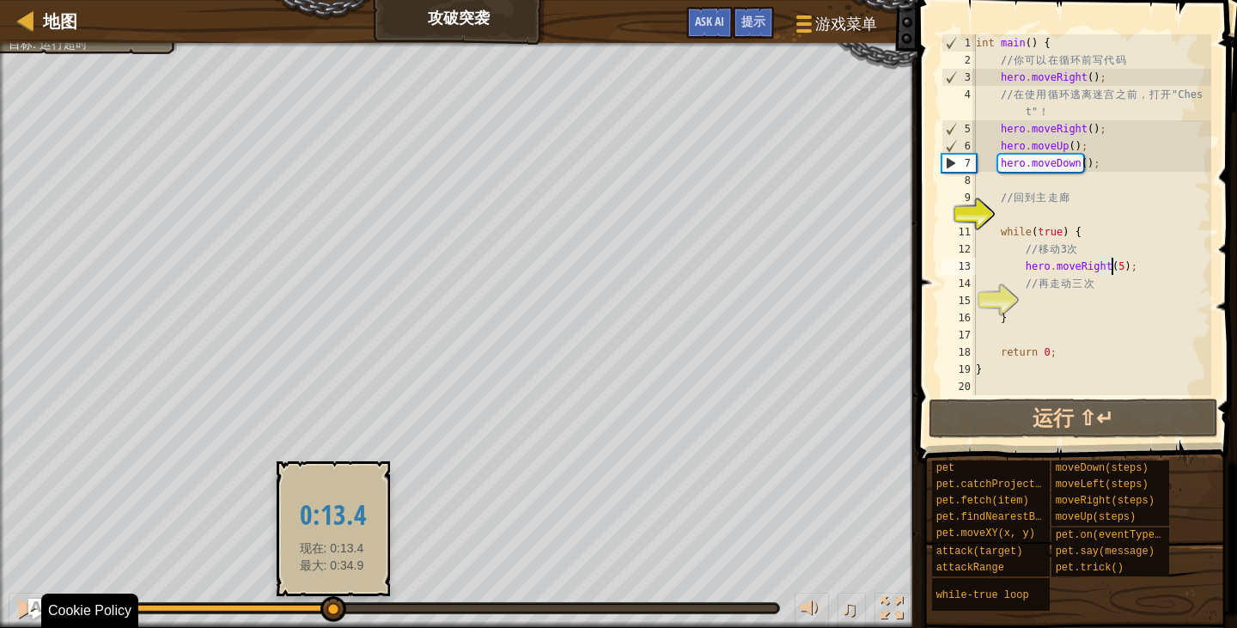
drag, startPoint x: 458, startPoint y: 615, endPoint x: 430, endPoint y: 574, distance: 50.0
click at [408, 0] on body "Cookie Policy CodeCombat使用了必要和非必要的cookies. 隐私 禁用非必要的cookies 允许 cookies 地图 攻破突袭 …" at bounding box center [618, 0] width 1237 height 0
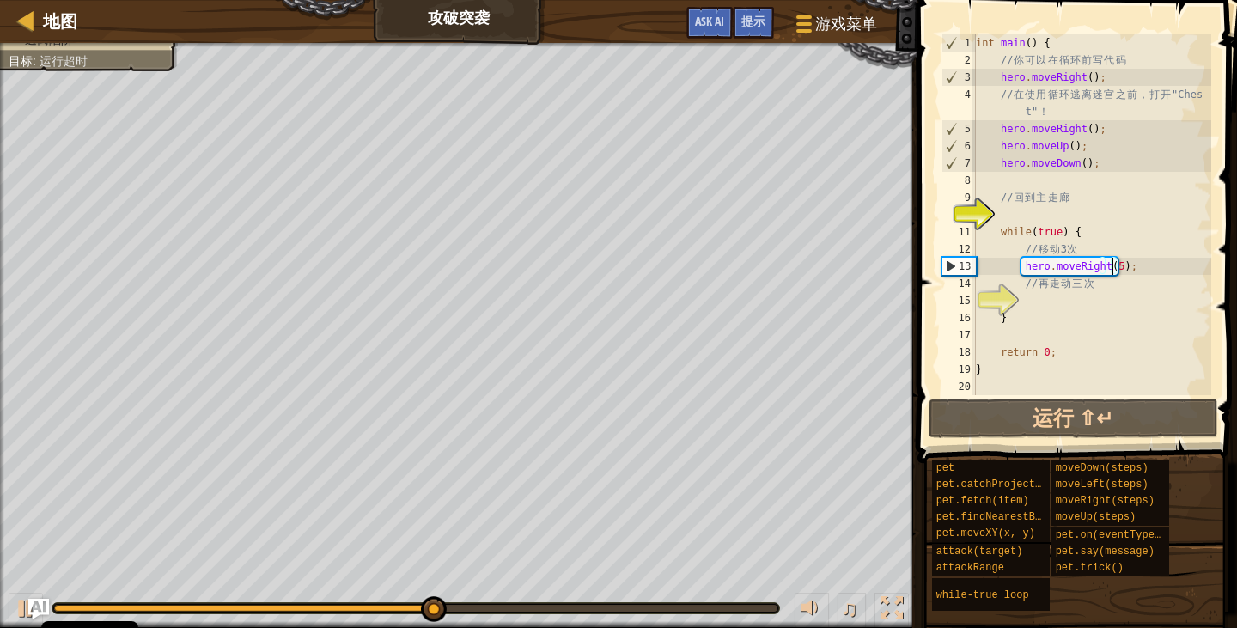
click at [1096, 132] on div "int main ( ) { // 你 可 以 在 循 环 前 写 代 码 hero . moveRight ( ) ; // 在 使 用 循 环 逃 离 迷…" at bounding box center [1091, 231] width 239 height 395
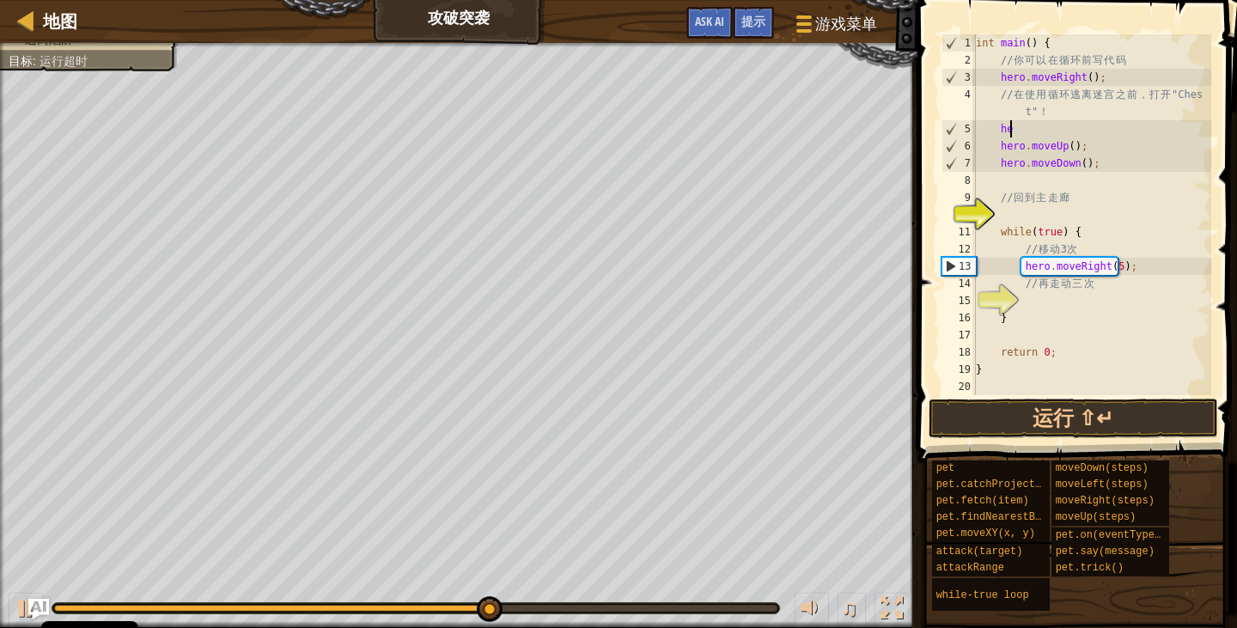
type textarea "h"
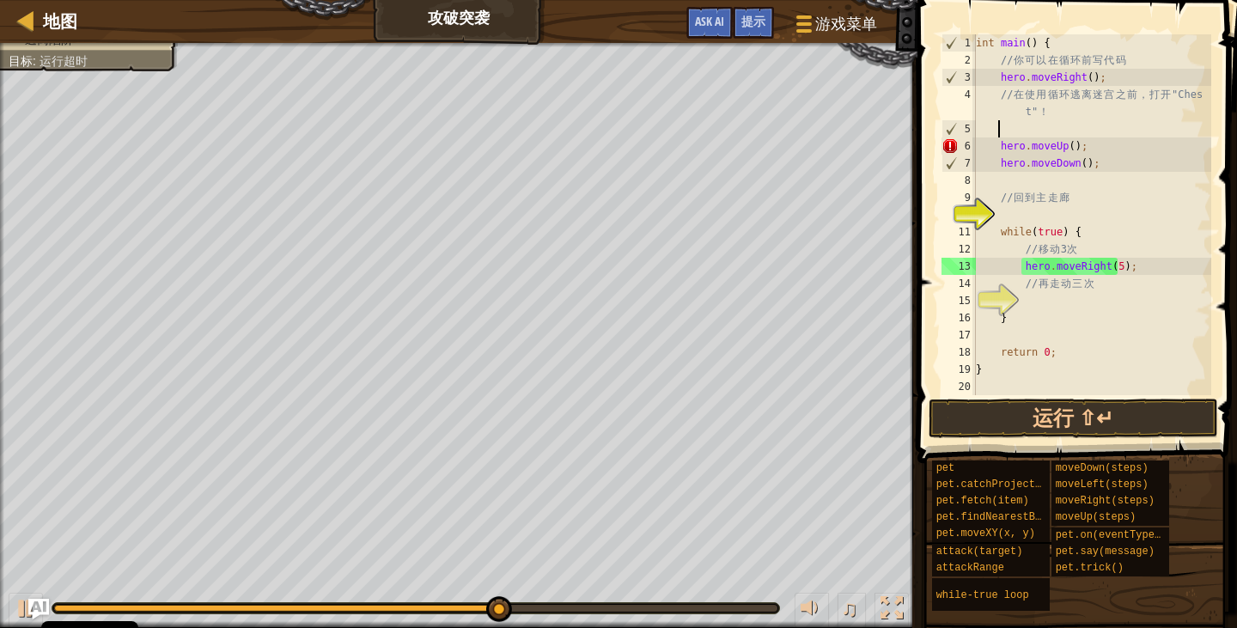
scroll to position [8, 1]
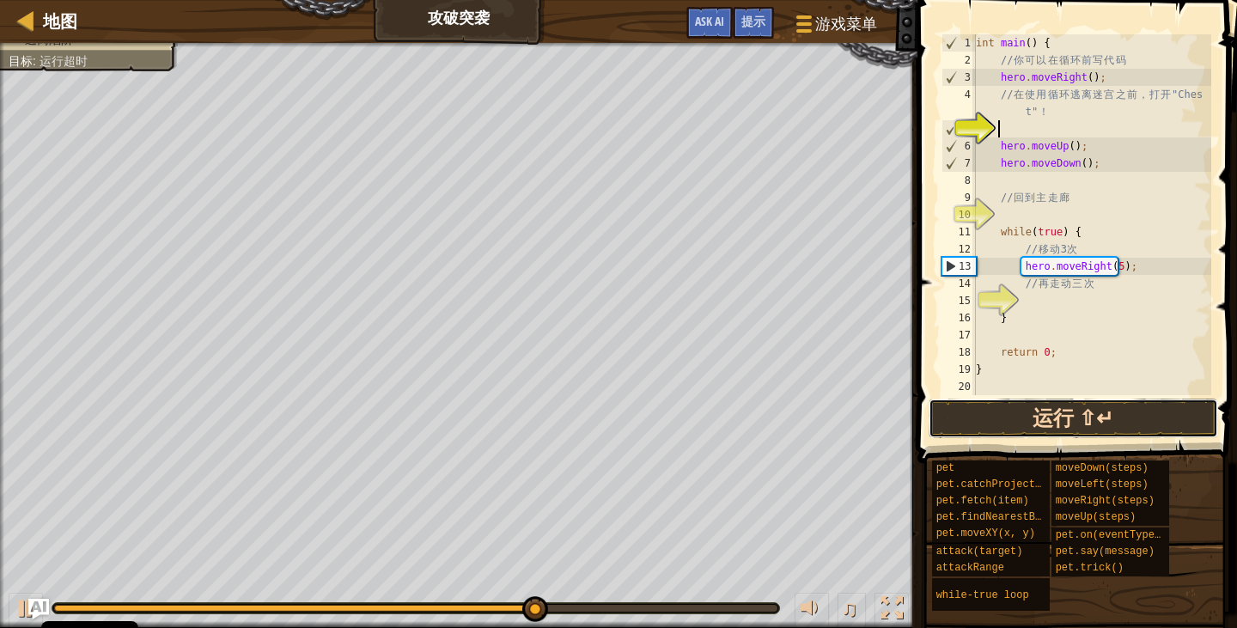
click at [1178, 409] on button "运行 ⇧↵" at bounding box center [1073, 419] width 289 height 40
click at [1171, 413] on button "运行 ⇧↵" at bounding box center [1073, 419] width 289 height 40
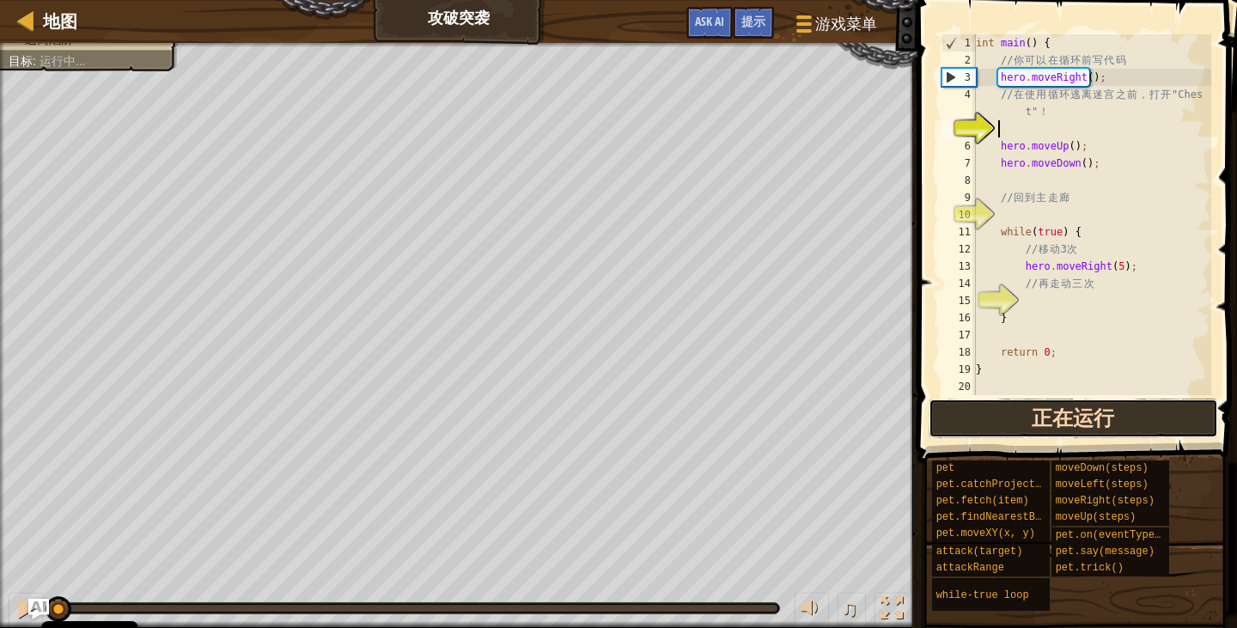
click at [1138, 428] on button "正在运行" at bounding box center [1073, 419] width 289 height 40
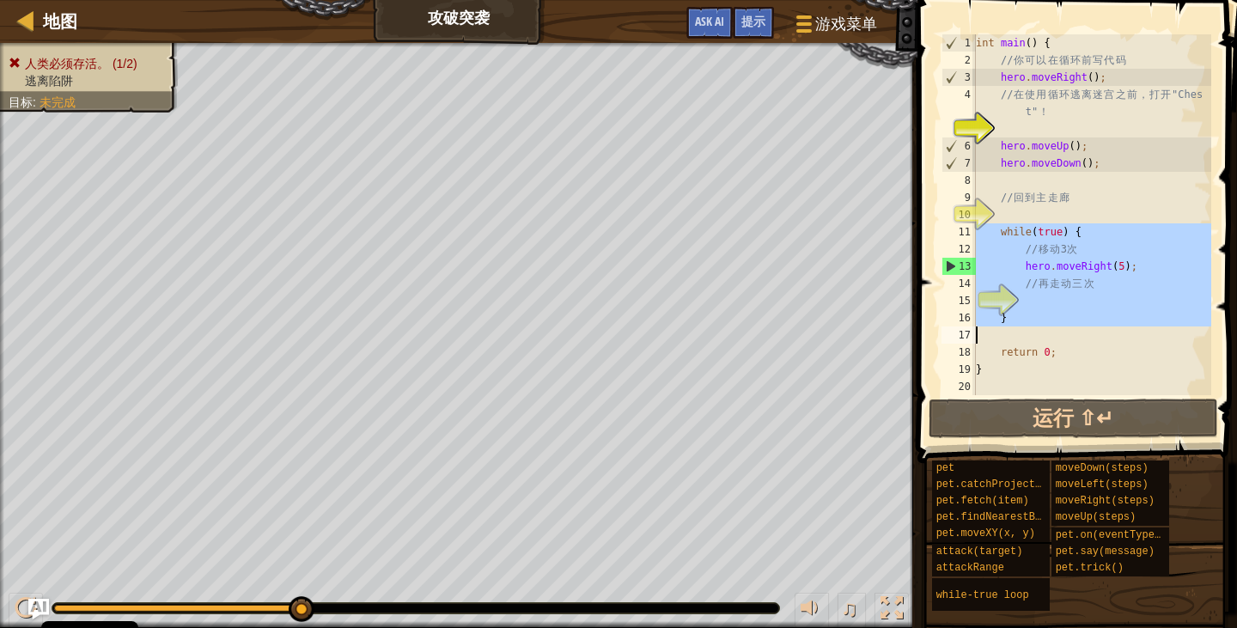
drag, startPoint x: 984, startPoint y: 226, endPoint x: 1148, endPoint y: 323, distance: 190.6
click at [1148, 323] on div "1 2 3 4 5 6 7 8 9 10 11 12 13 14 15 16 17 18 19 20 int main ( ) { // 你 可 以 在 循 …" at bounding box center [1074, 214] width 273 height 361
type textarea "}"
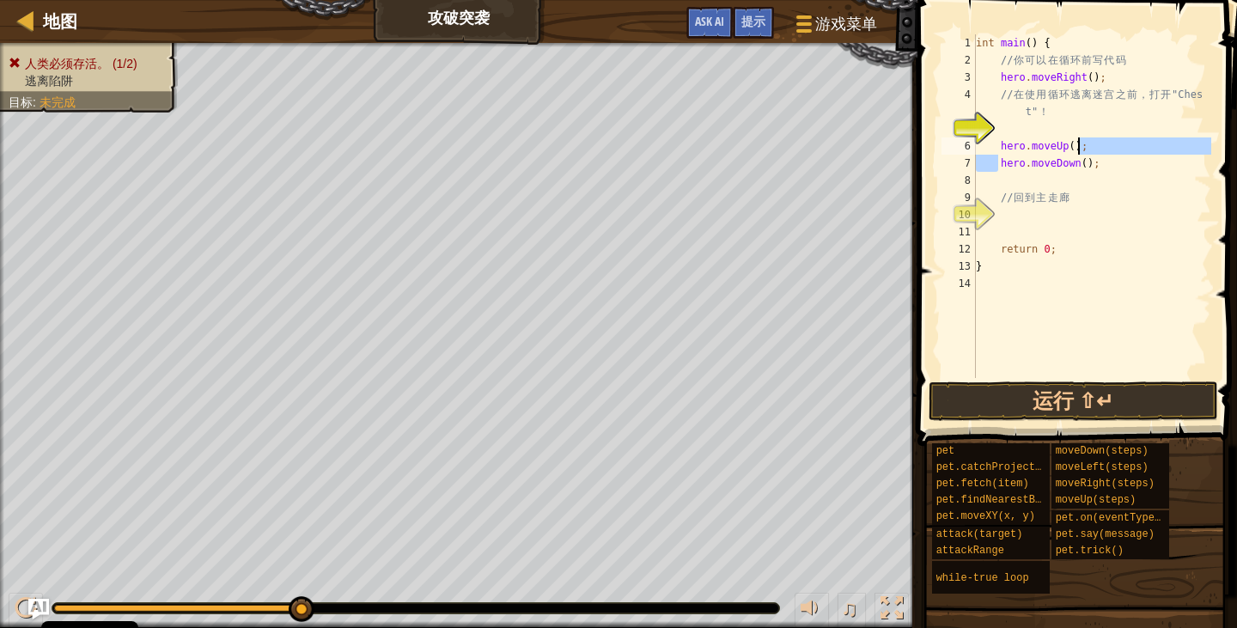
drag, startPoint x: 997, startPoint y: 155, endPoint x: 1027, endPoint y: 161, distance: 29.7
click at [1058, 155] on div "int main ( ) { // 你 可 以 在 循 环 前 写 代 码 hero . moveRight ( ) ; // 在 使 用 循 环 逃 离 迷…" at bounding box center [1091, 223] width 239 height 378
drag, startPoint x: 1002, startPoint y: 152, endPoint x: 1109, endPoint y: 175, distance: 109.9
click at [1109, 175] on div "int main ( ) { // 你 可 以 在 循 环 前 写 代 码 hero . moveRight ( ) ; // 在 使 用 循 环 逃 离 迷…" at bounding box center [1091, 223] width 239 height 378
type textarea "hero.moveDown();"
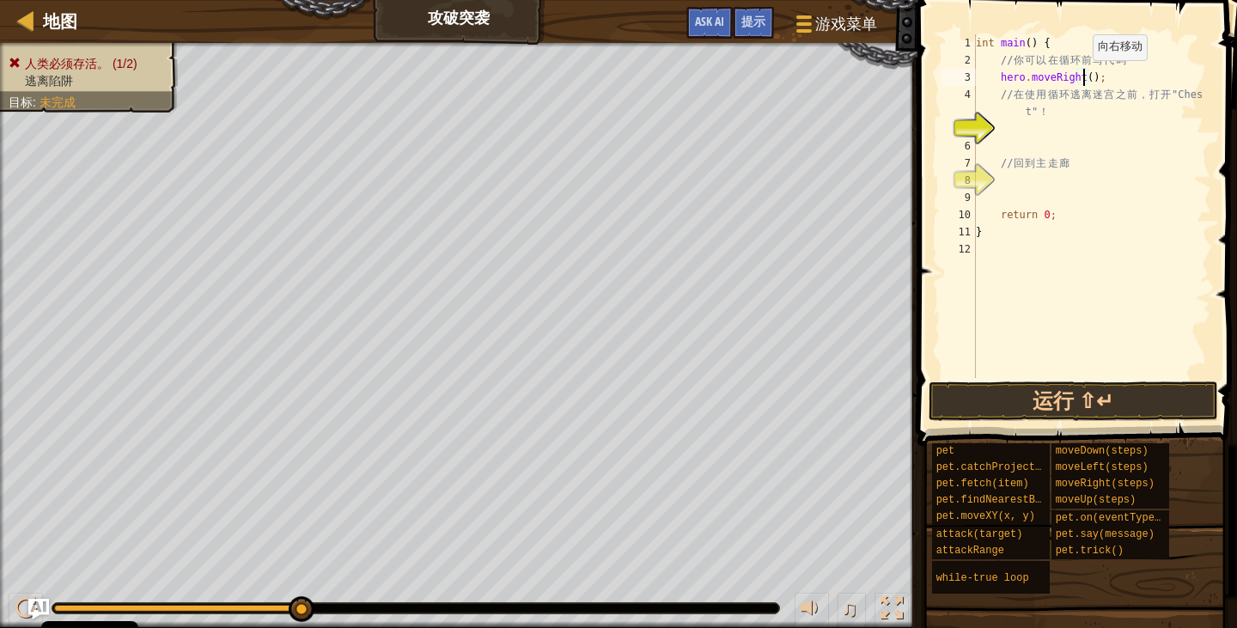
click at [1084, 77] on div "int main ( ) { // 你 可 以 在 循 环 前 写 代 码 hero . moveRight ( ) ; // 在 使 用 循 环 逃 离 迷…" at bounding box center [1091, 223] width 239 height 378
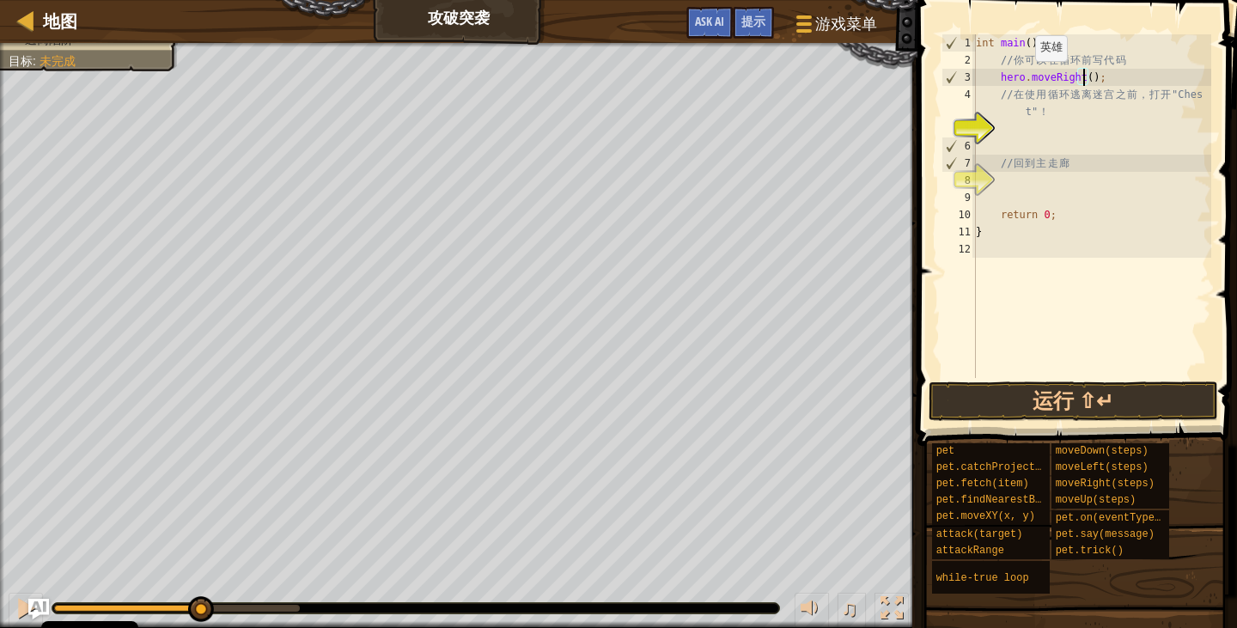
click at [482, 484] on div "人类必须存活。 (1/2) 逃离陷阱 目标 : 未完成 ♫ Amara 109 x: 82 y: 110 x: 110 y: 110 action: move" at bounding box center [618, 335] width 1237 height 585
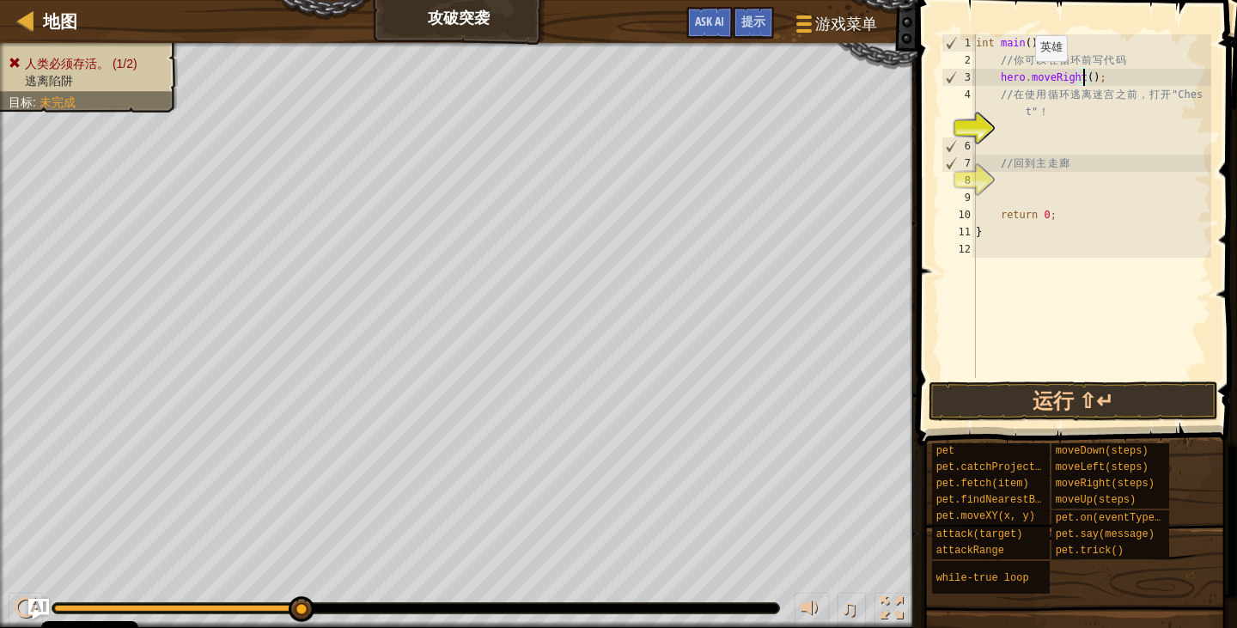
type textarea "hero.moveRight(4);"
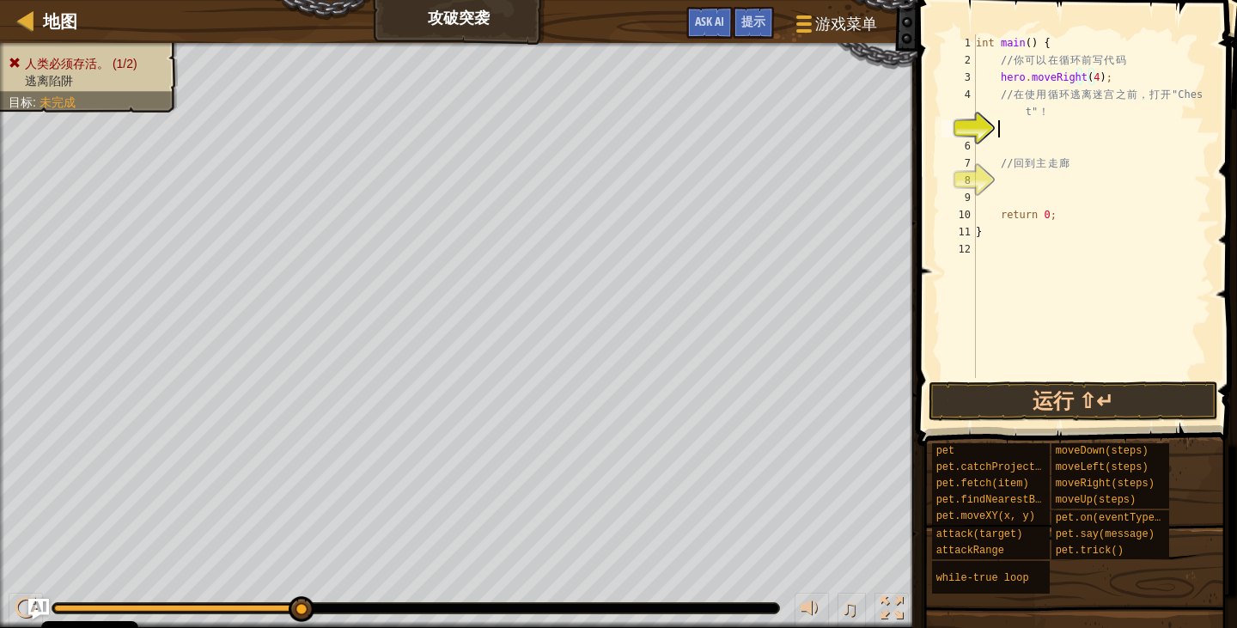
click at [1009, 129] on div "int main ( ) { // 你 可 以 在 循 环 前 写 代 码 hero . moveRight ( 4 ) ; // 在 使 用 循 环 逃 离…" at bounding box center [1091, 223] width 239 height 378
type textarea "h"
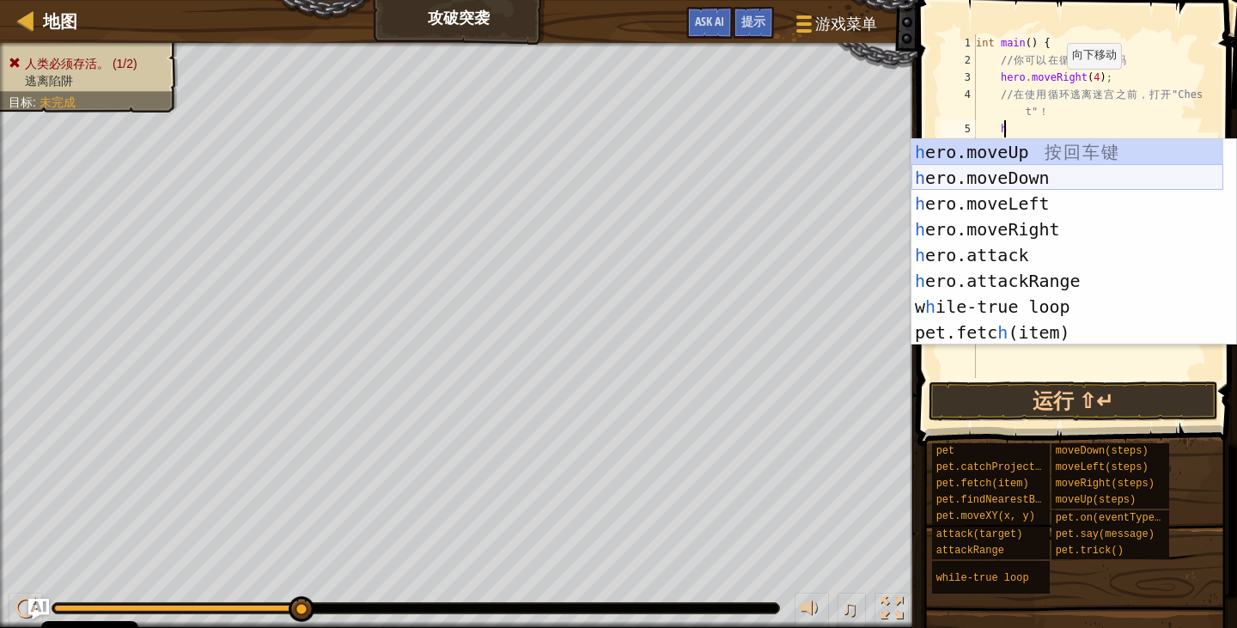
click at [1020, 186] on div "h ero.moveUp 按 回 车 键 h ero.moveDown 按 回 车 键 h ero.moveLeft 按 回 车 键 h ero.moveRi…" at bounding box center [1067, 268] width 312 height 258
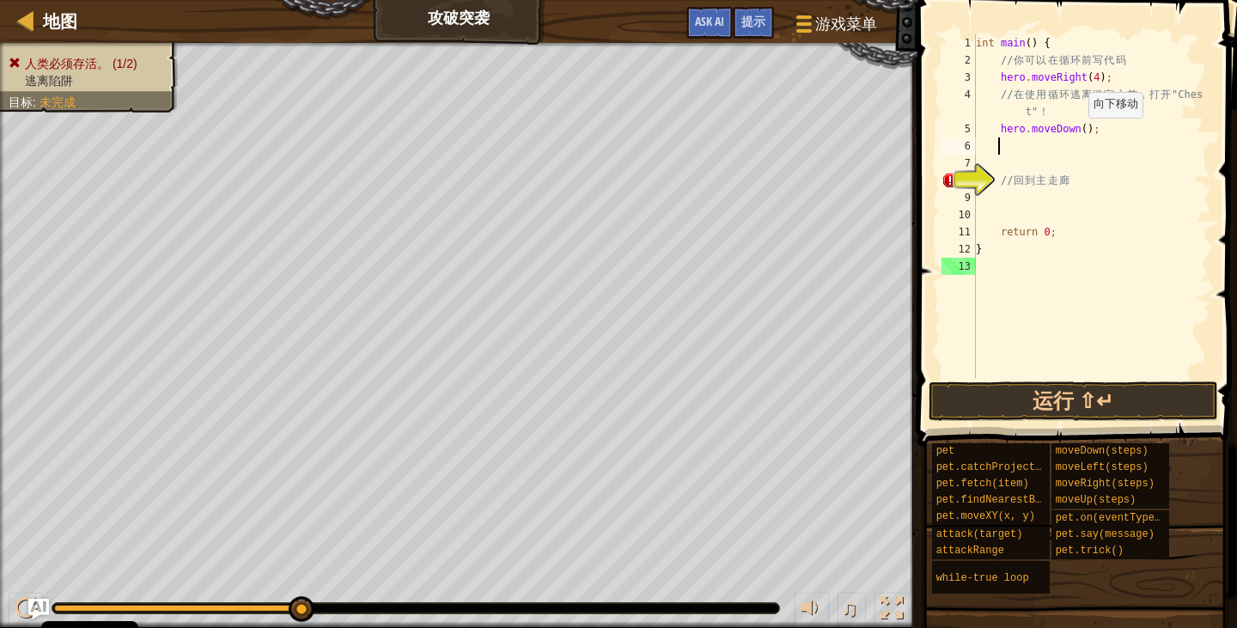
click at [1080, 134] on div "int main ( ) { // 你 可 以 在 循 环 前 写 代 码 hero . moveRight ( 4 ) ; // 在 使 用 循 环 逃 离…" at bounding box center [1091, 223] width 239 height 378
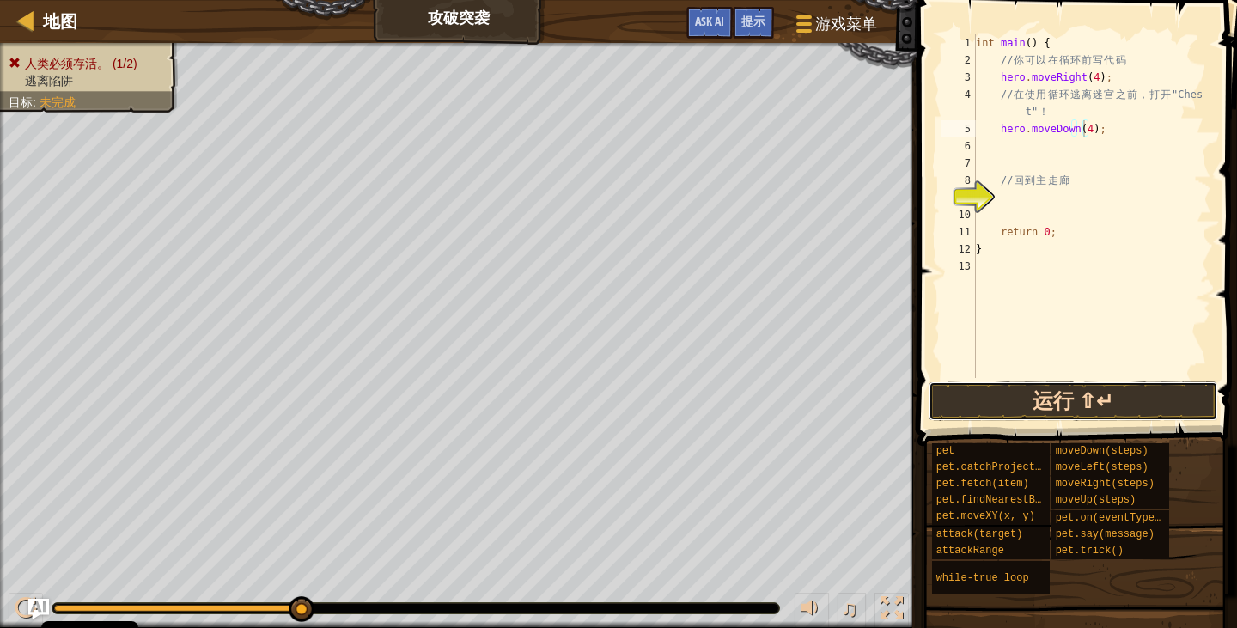
click at [1058, 401] on button "运行 ⇧↵" at bounding box center [1073, 401] width 289 height 40
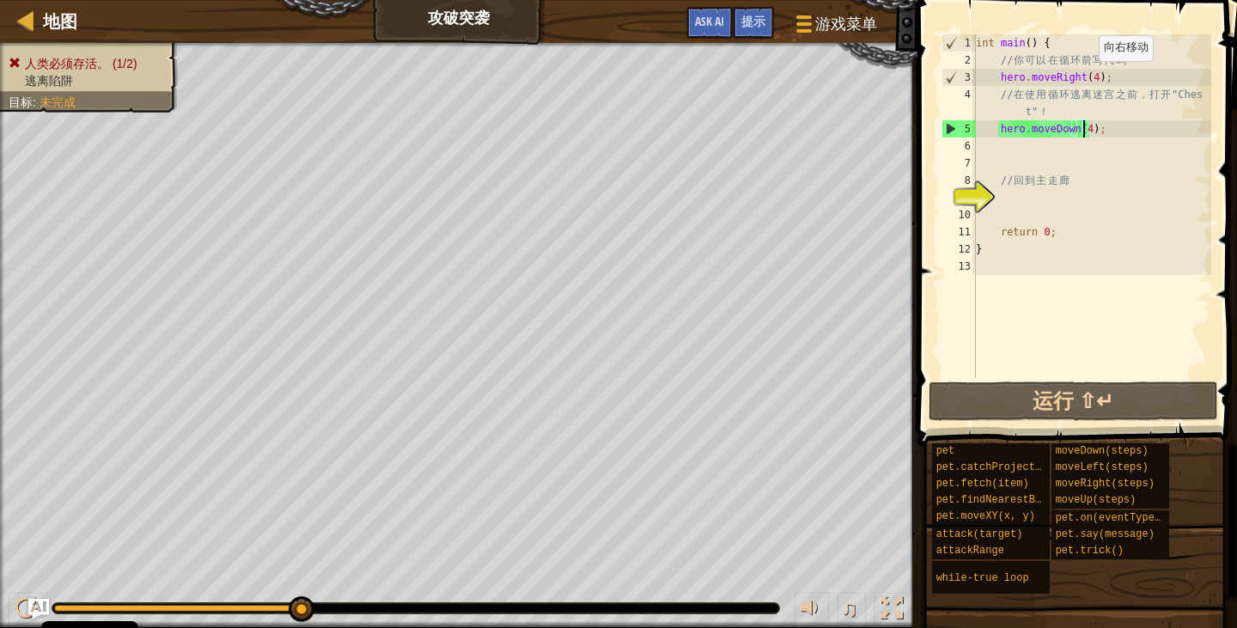
click at [1090, 78] on div "int main ( ) { // 你 可 以 在 循 环 前 写 代 码 hero . moveRight ( 4 ) ; // 在 使 用 循 环 逃 离…" at bounding box center [1091, 223] width 239 height 378
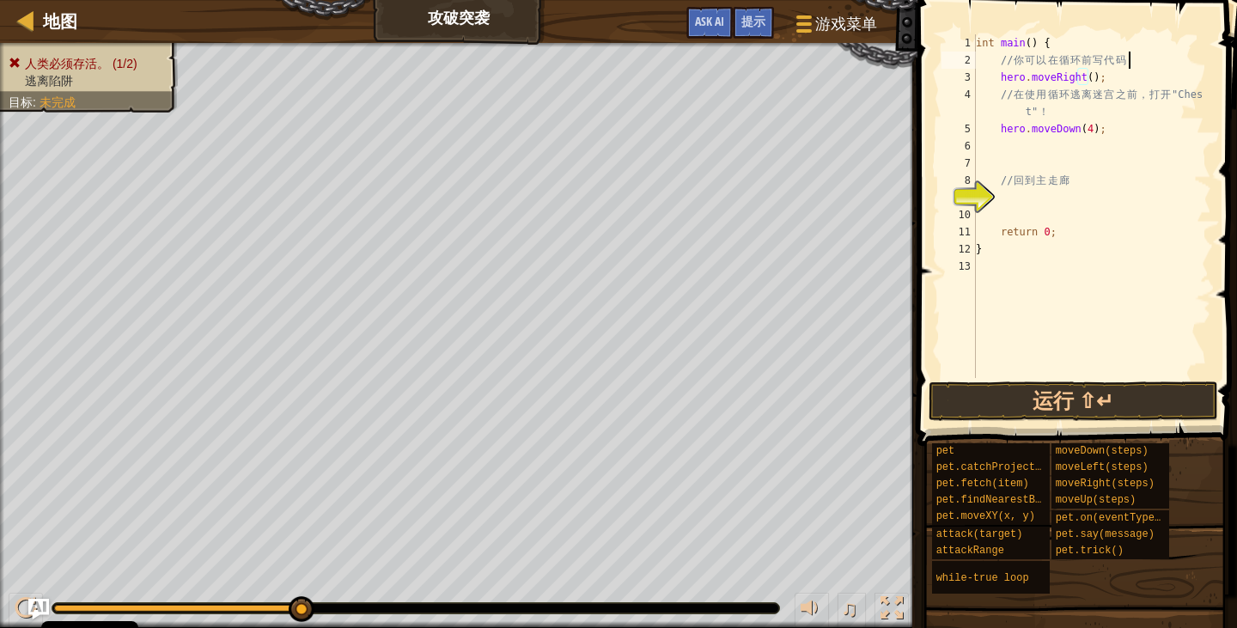
click at [1131, 63] on div "int main ( ) { // 你 可 以 在 循 环 前 写 代 码 hero . moveRight ( ) ; // 在 使 用 循 环 逃 离 迷…" at bounding box center [1091, 223] width 239 height 378
type textarea "// 你可以在循环前写代码"
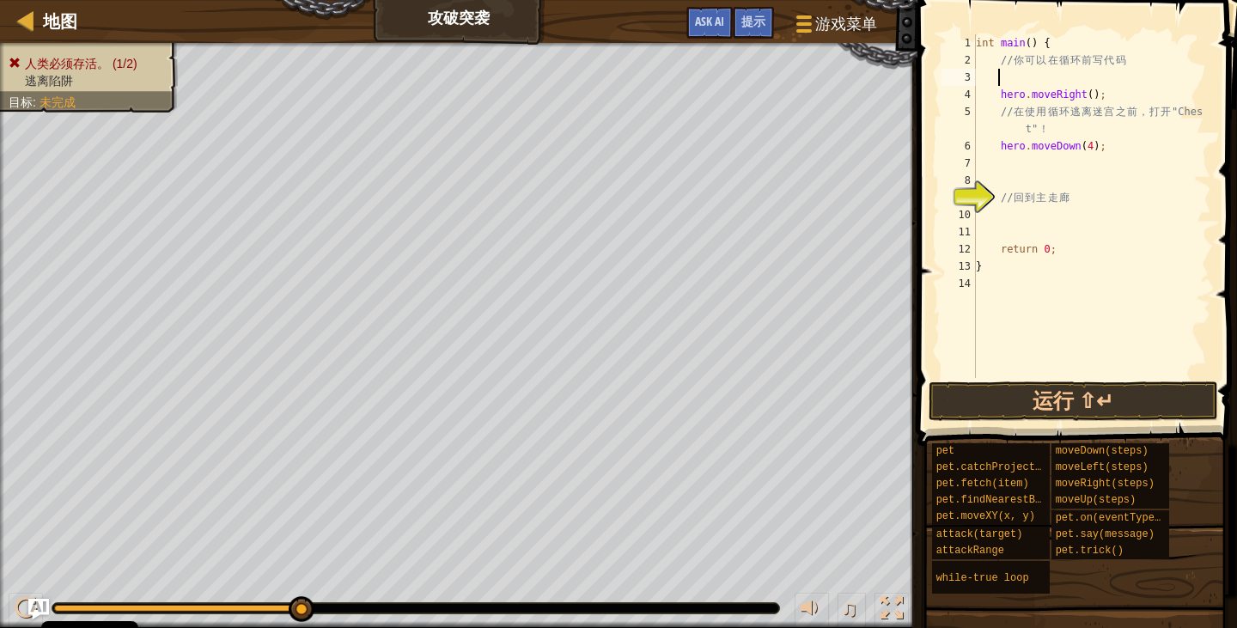
scroll to position [8, 1]
type textarea "h"
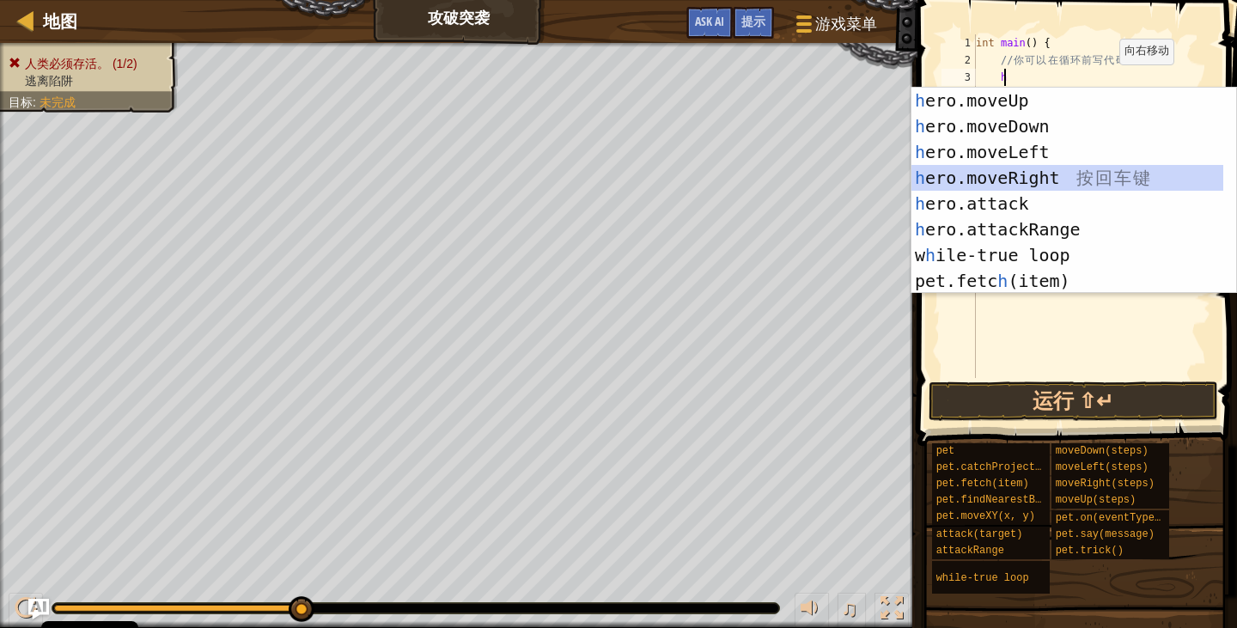
click at [1024, 171] on div "h ero.moveUp 按 回 车 键 h ero.moveDown 按 回 车 键 h ero.moveLeft 按 回 车 键 h ero.moveRi…" at bounding box center [1067, 217] width 312 height 258
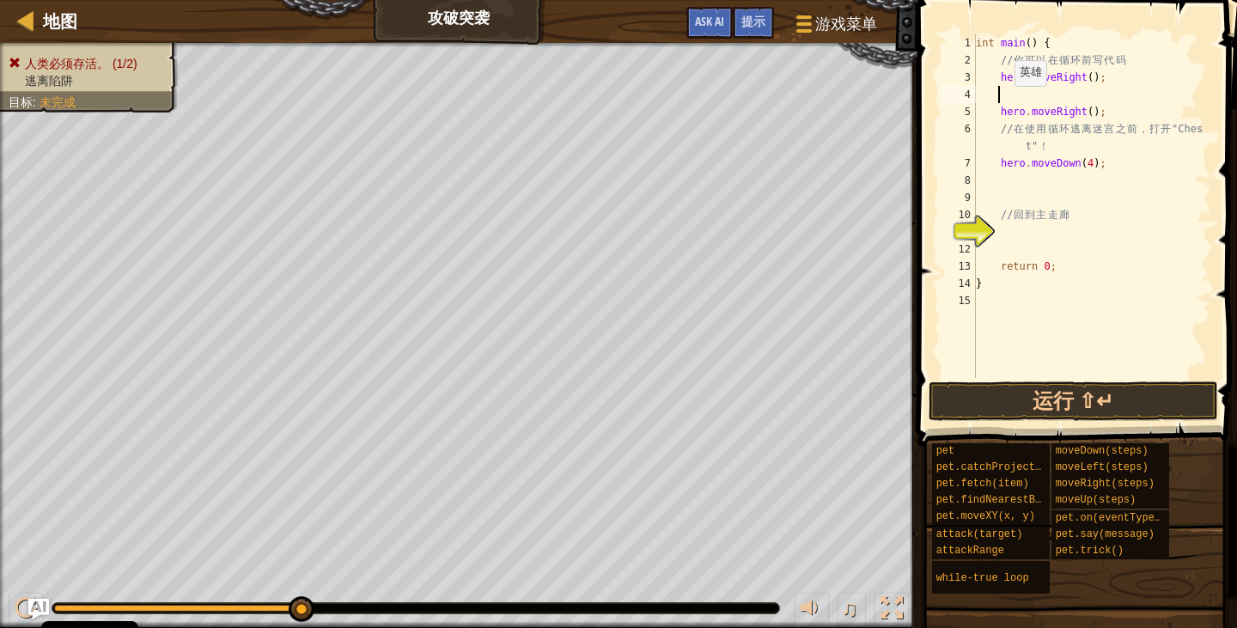
type textarea "h"
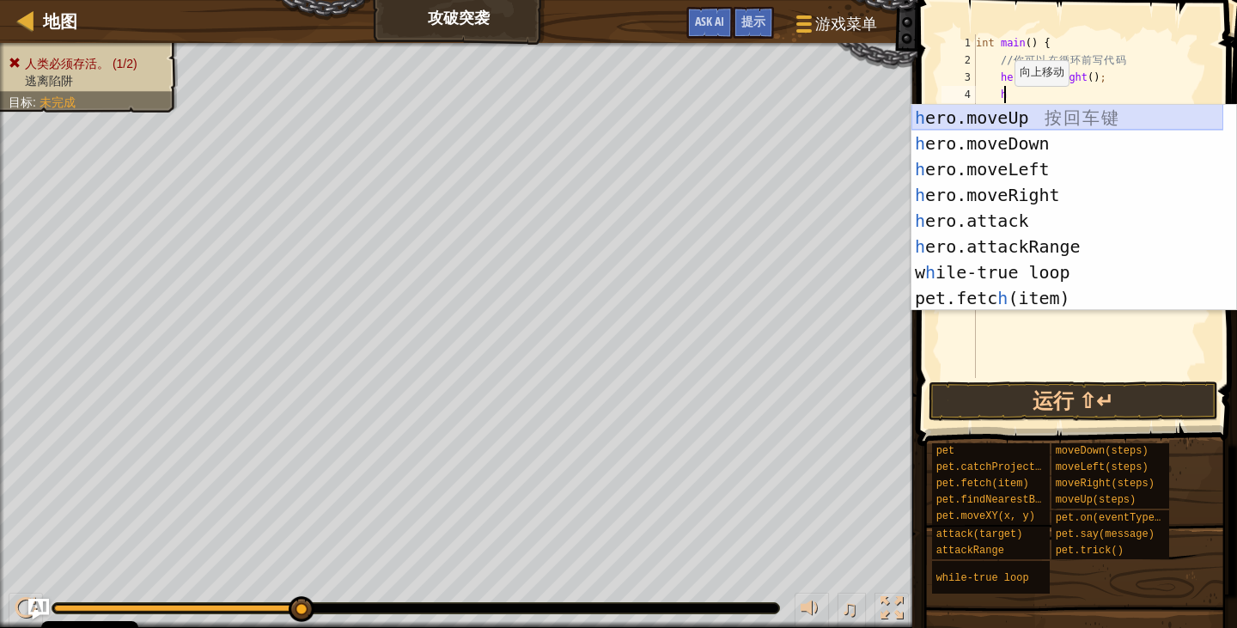
click at [1034, 118] on div "h ero.moveUp 按 回 车 键 h ero.moveDown 按 回 车 键 h ero.moveLeft 按 回 车 键 h ero.moveRi…" at bounding box center [1067, 234] width 312 height 258
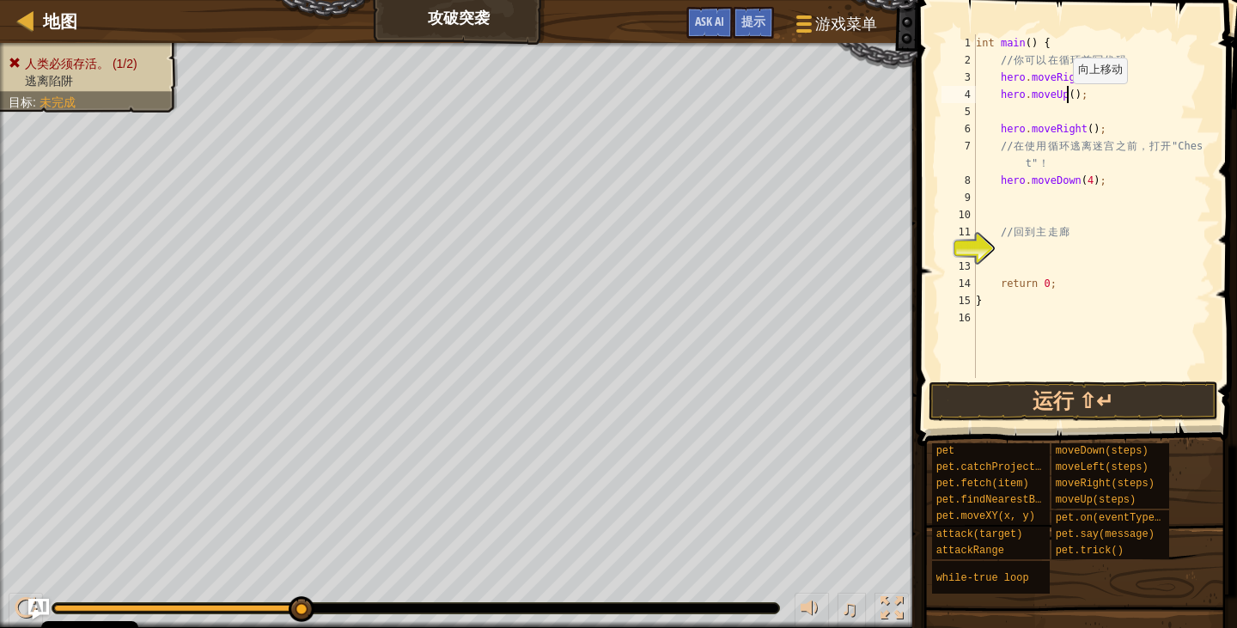
click at [1064, 100] on div "int main ( ) { // 你 可 以 在 循 环 前 写 代 码 hero . moveRight ( ) ; hero . moveUp ( ) …" at bounding box center [1091, 223] width 239 height 378
type textarea "hero.moveUp(2);"
click at [998, 115] on div "int main ( ) { // 你 可 以 在 循 环 前 写 代 码 hero . moveRight ( ) ; hero . moveUp ( 2 …" at bounding box center [1091, 223] width 239 height 378
type textarea "h"
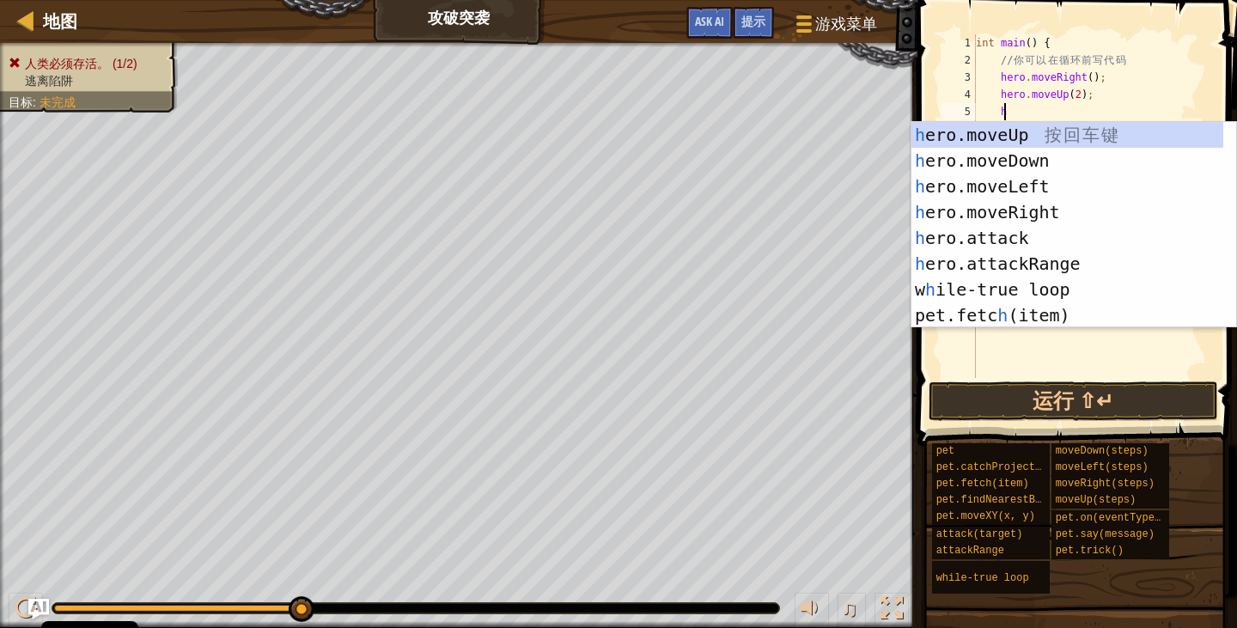
scroll to position [8, 1]
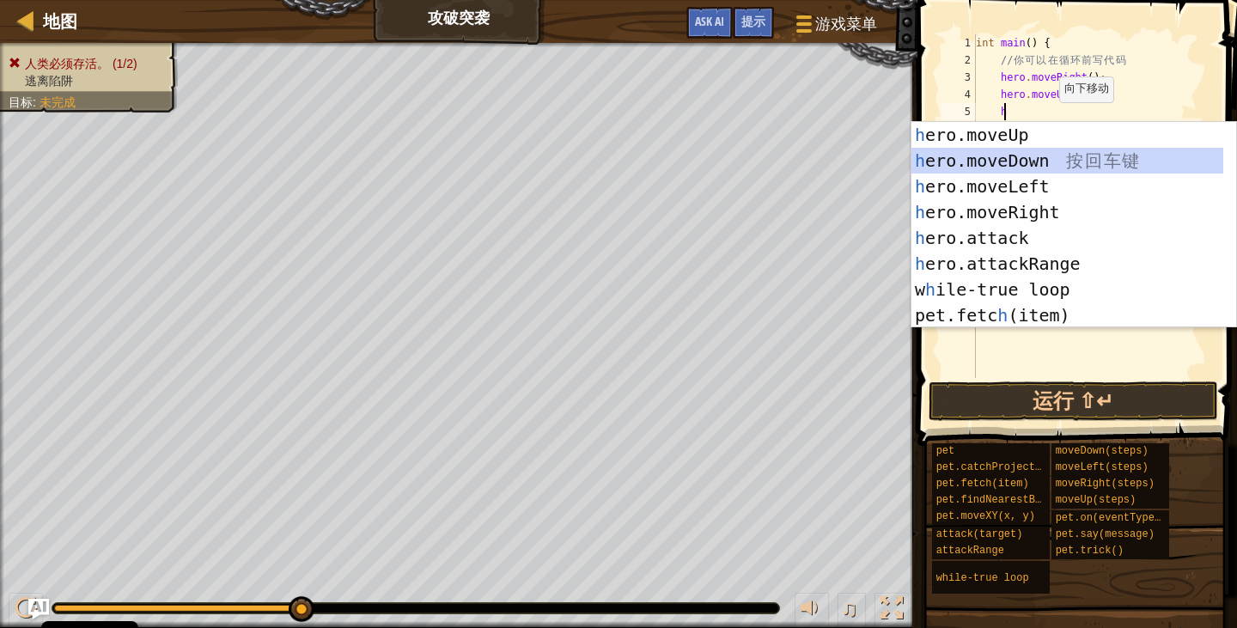
click at [1051, 165] on div "h ero.moveUp 按 回 车 键 h ero.moveDown 按 回 车 键 h ero.moveLeft 按 回 车 键 h ero.moveRi…" at bounding box center [1067, 251] width 312 height 258
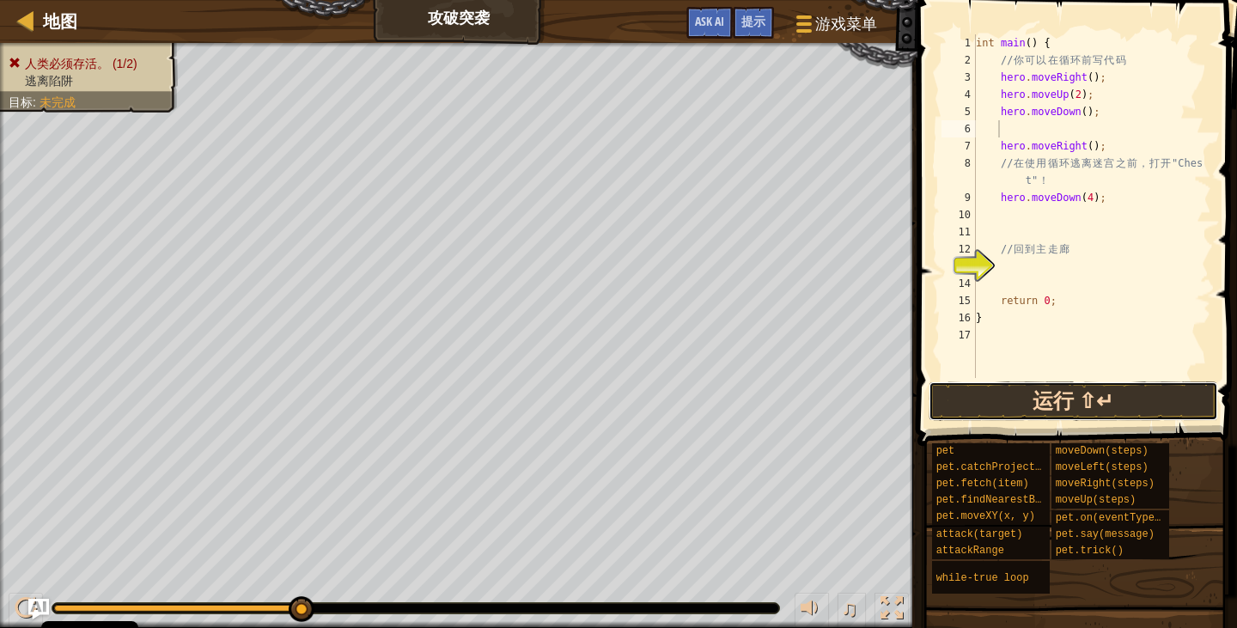
click at [1075, 402] on button "运行 ⇧↵" at bounding box center [1073, 401] width 289 height 40
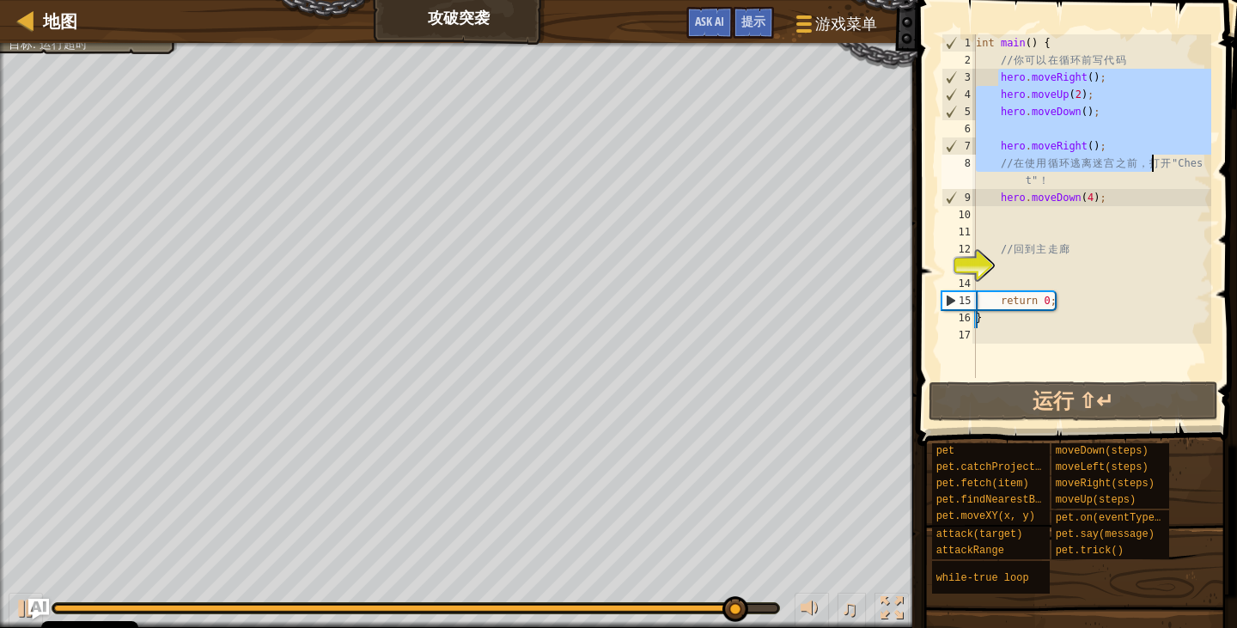
drag, startPoint x: 996, startPoint y: 83, endPoint x: 1158, endPoint y: 158, distance: 177.9
click at [1158, 158] on div "int main ( ) { // 你 可 以 在 循 环 前 写 代 码 hero . moveRight ( ) ; hero . moveUp ( 2 …" at bounding box center [1091, 223] width 239 height 378
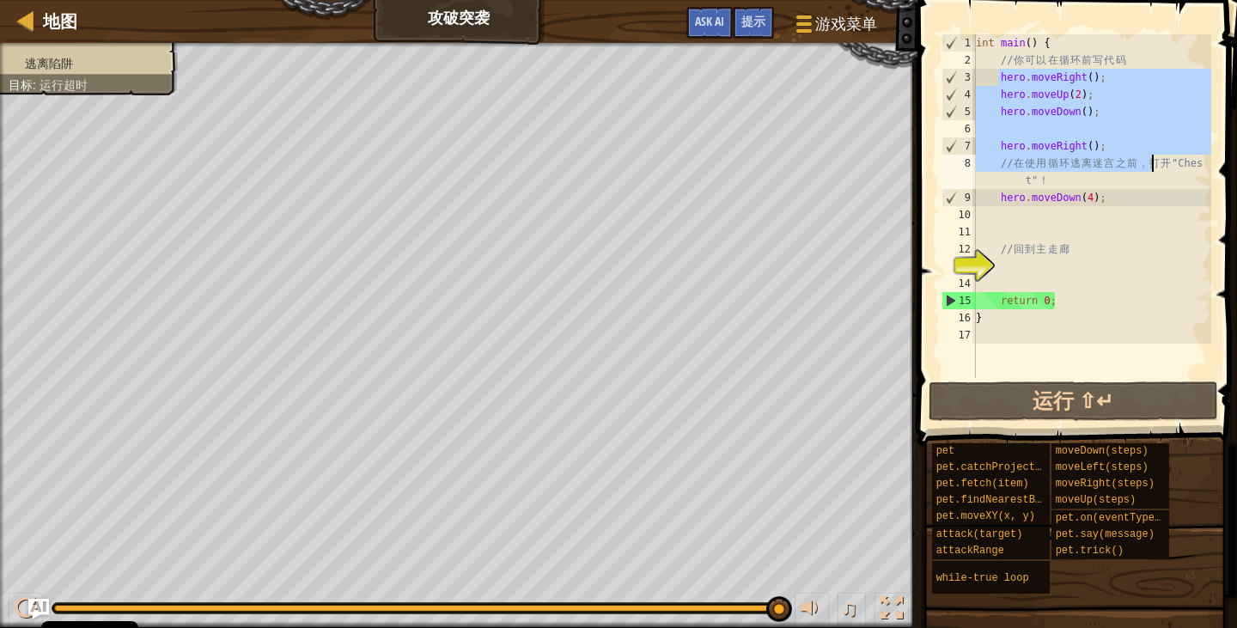
click at [1109, 149] on div "int main ( ) { // 你 可 以 在 循 环 前 写 代 码 hero . moveRight ( ) ; hero . moveUp ( 2 …" at bounding box center [1091, 206] width 239 height 344
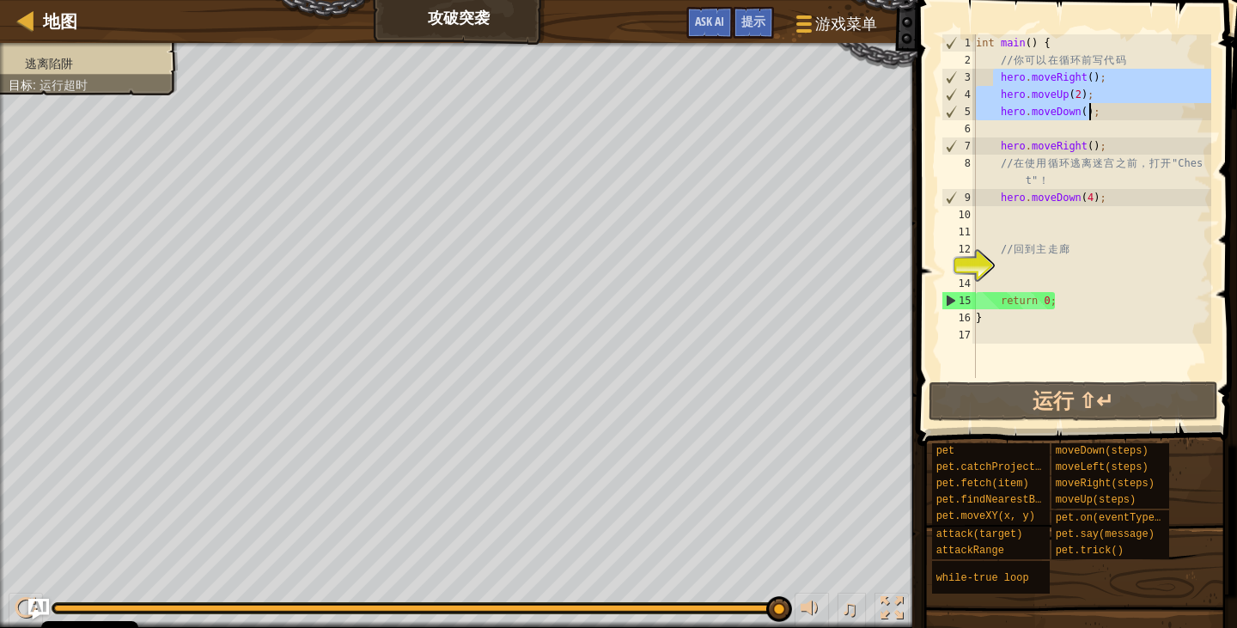
drag, startPoint x: 996, startPoint y: 79, endPoint x: 1112, endPoint y: 108, distance: 119.6
click at [1112, 108] on div "int main ( ) { // 你 可 以 在 循 环 前 写 代 码 hero . moveRight ( ) ; hero . moveUp ( 2 …" at bounding box center [1091, 223] width 239 height 378
type textarea "hero.moveUp(2); hero.moveDown();"
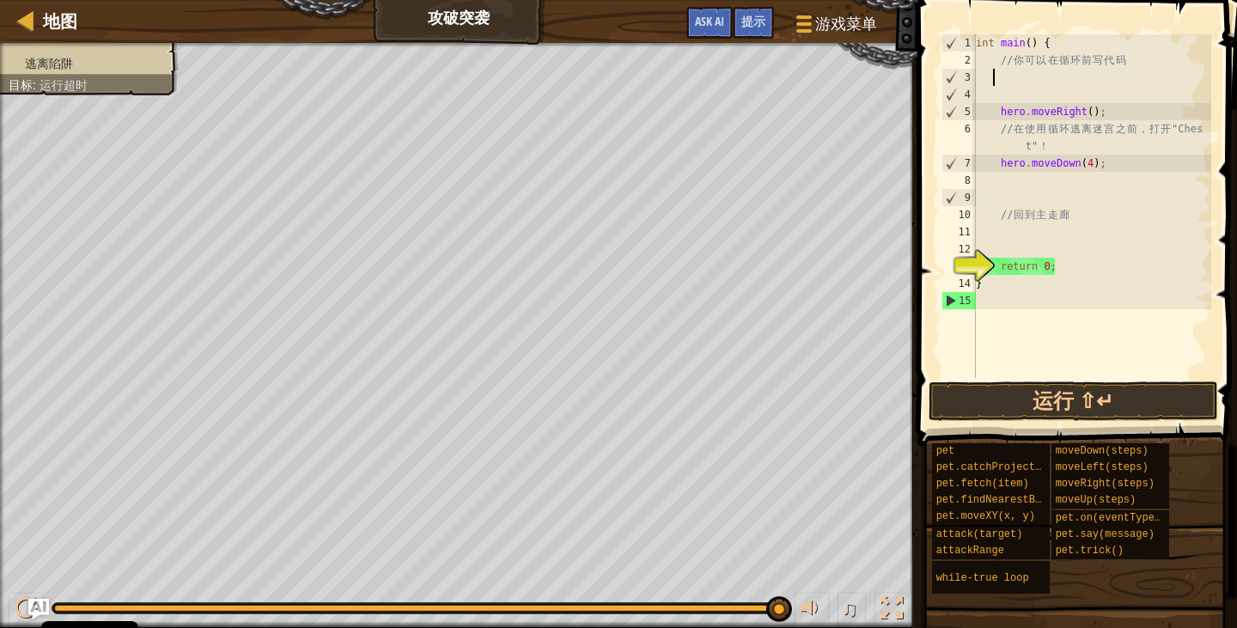
scroll to position [8, 0]
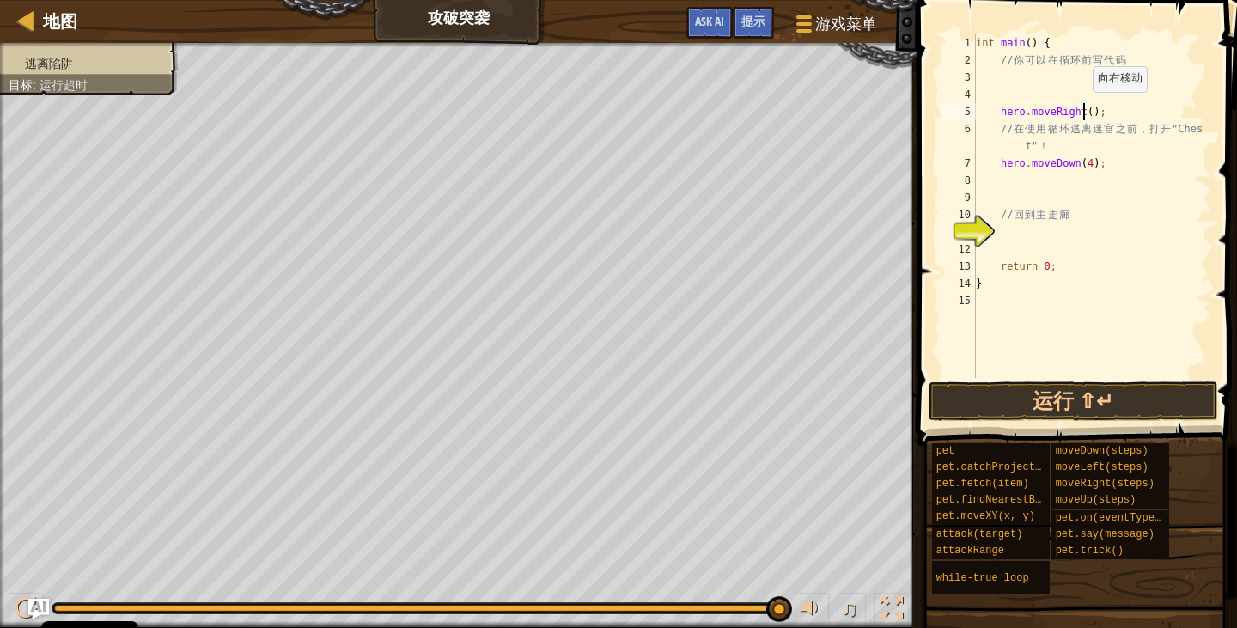
click at [1084, 109] on div "int main ( ) { // 你 可 以 在 循 环 前 写 代 码 hero . moveRight ( ) ; // 在 使 用 循 环 逃 离 迷…" at bounding box center [1091, 223] width 239 height 378
click at [1075, 389] on button "运行 ⇧↵" at bounding box center [1073, 401] width 289 height 40
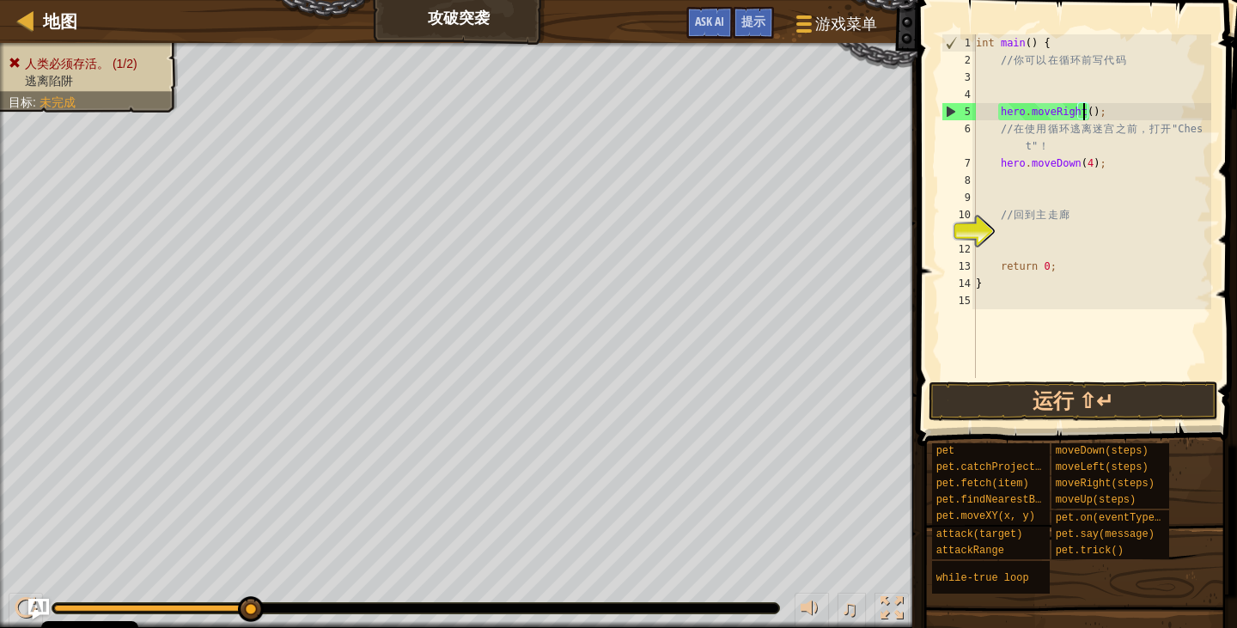
type textarea "hero.moveRight(3);"
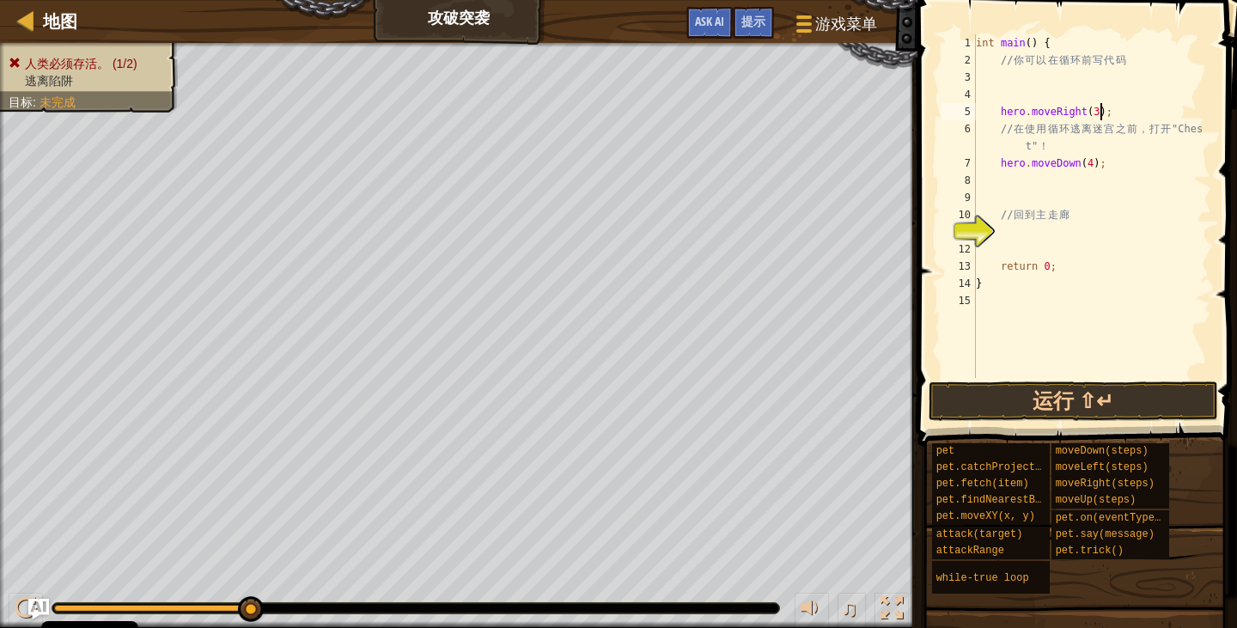
click at [1106, 113] on div "int main ( ) { // 你 可 以 在 循 环 前 写 代 码 hero . moveRight ( 3 ) ; // 在 使 用 循 环 逃 离…" at bounding box center [1091, 223] width 239 height 378
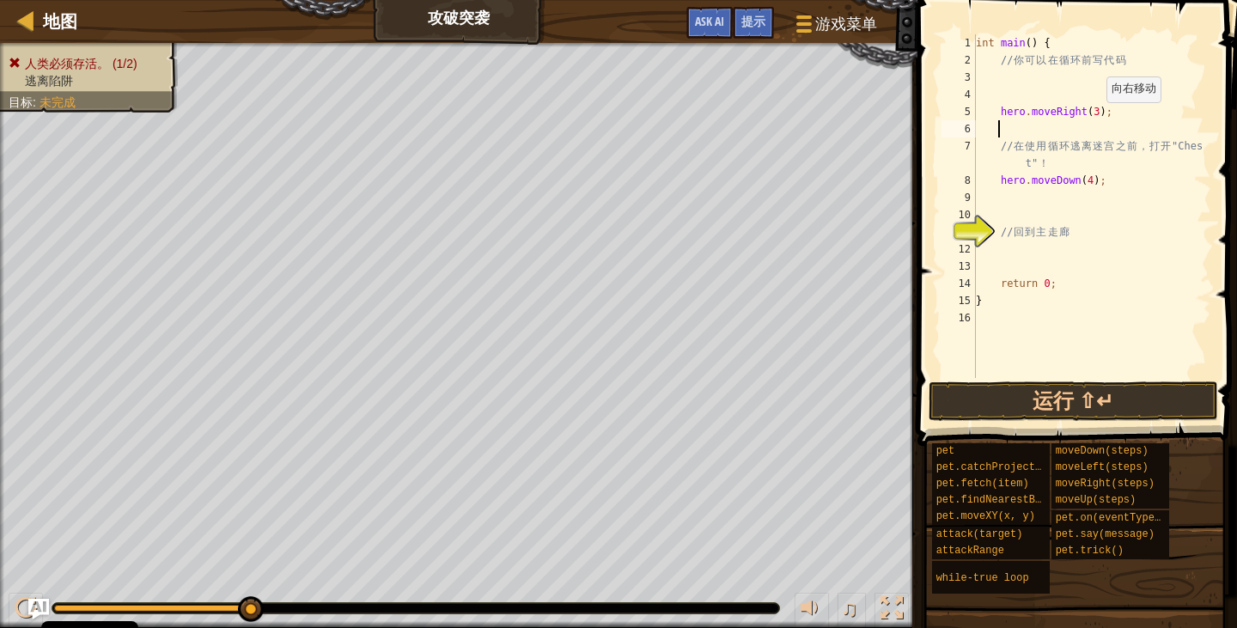
type textarea "h"
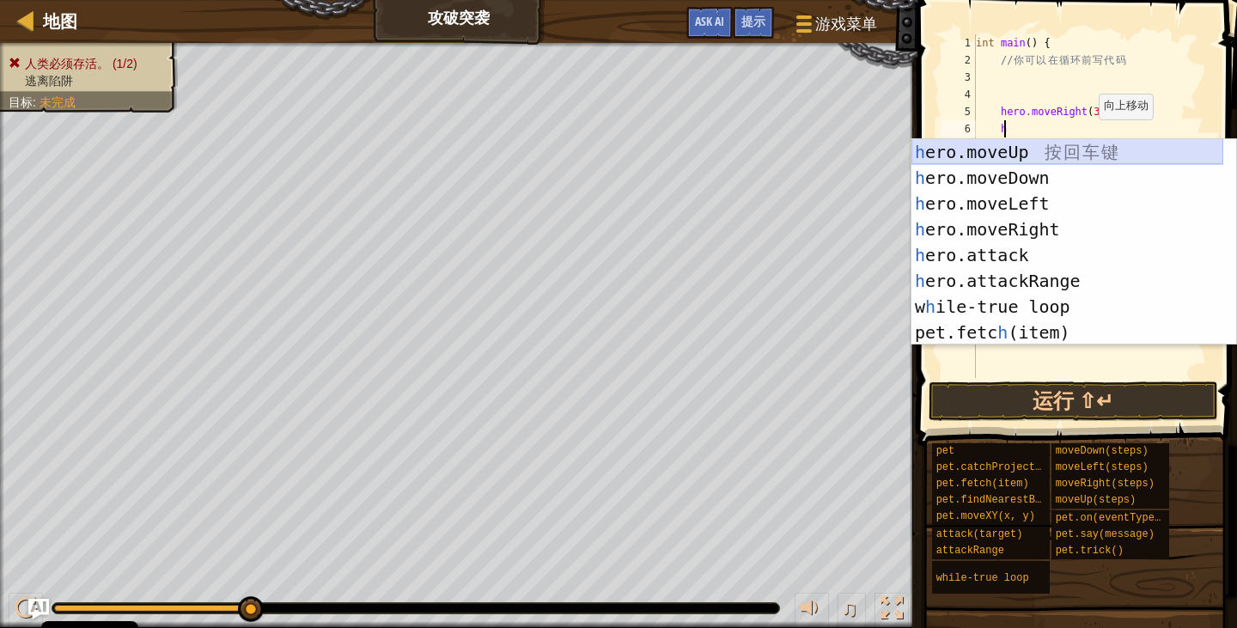
click at [1090, 153] on div "h ero.moveUp 按 回 车 键 h ero.moveDown 按 回 车 键 h ero.moveLeft 按 回 车 键 h ero.moveRi…" at bounding box center [1067, 268] width 312 height 258
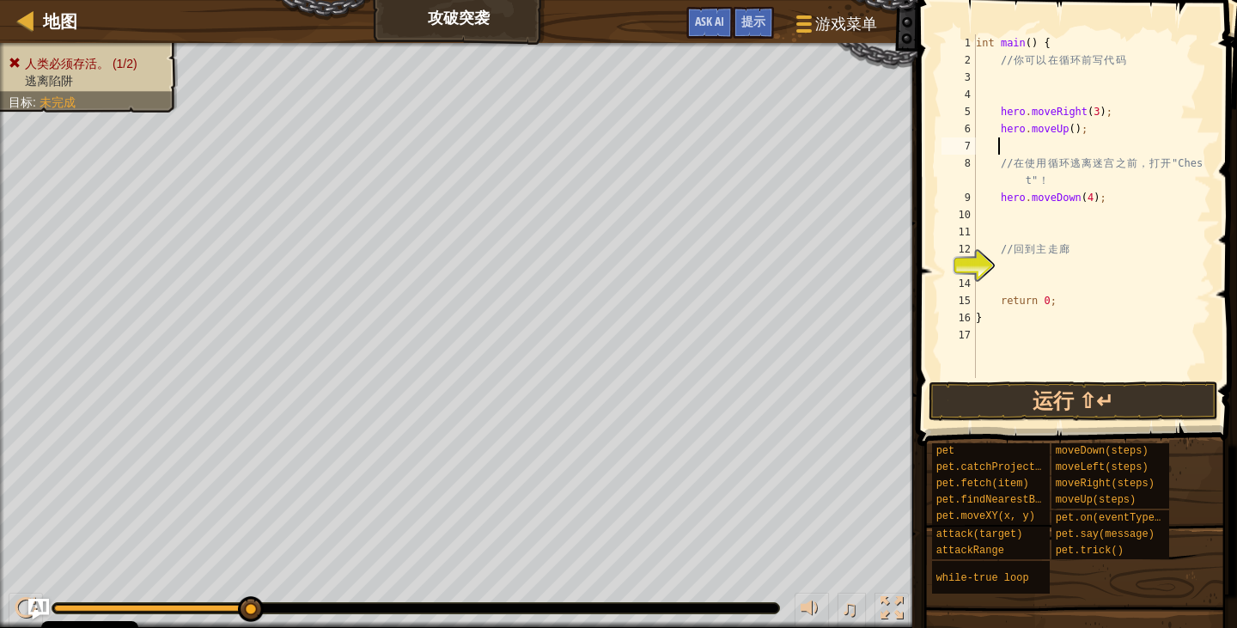
type textarea "h"
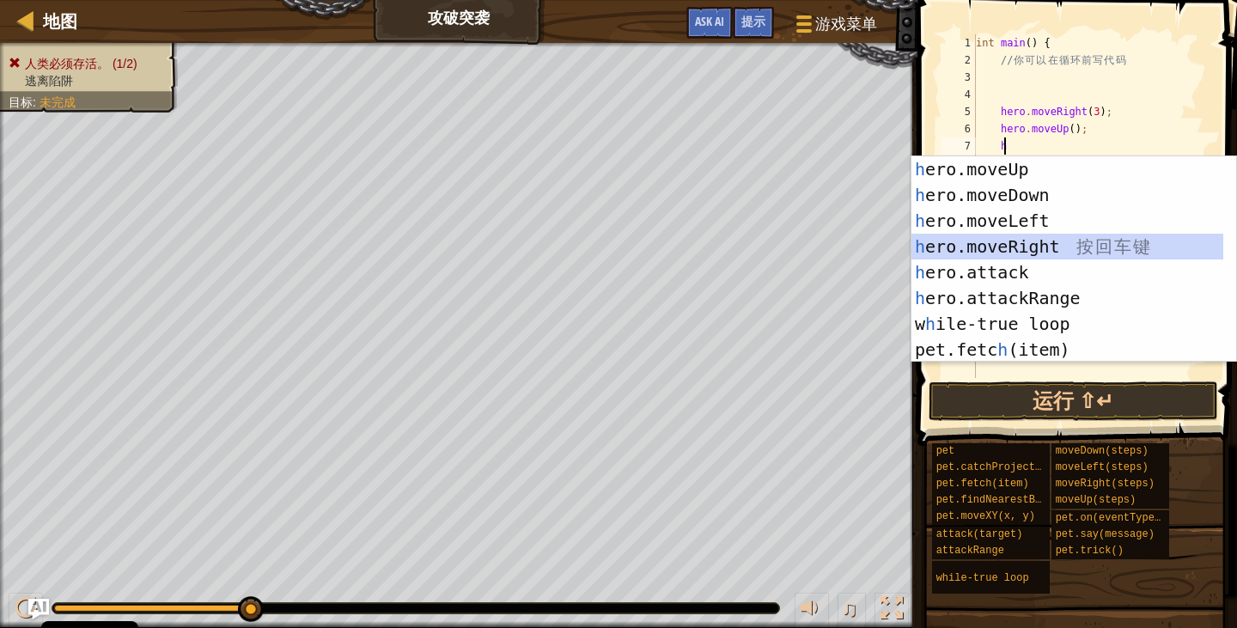
click at [1027, 253] on div "h ero.moveUp 按 回 车 键 h ero.moveDown 按 回 车 键 h ero.moveLeft 按 回 车 键 h ero.moveRi…" at bounding box center [1067, 285] width 312 height 258
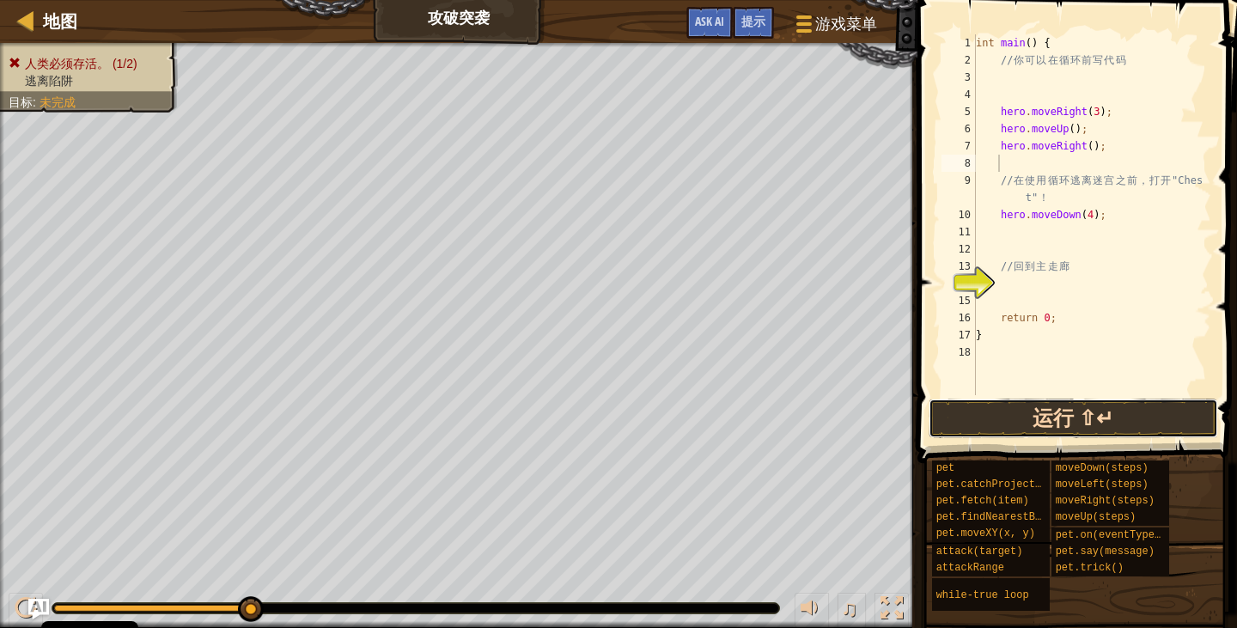
click at [1026, 436] on button "运行 ⇧↵" at bounding box center [1073, 419] width 289 height 40
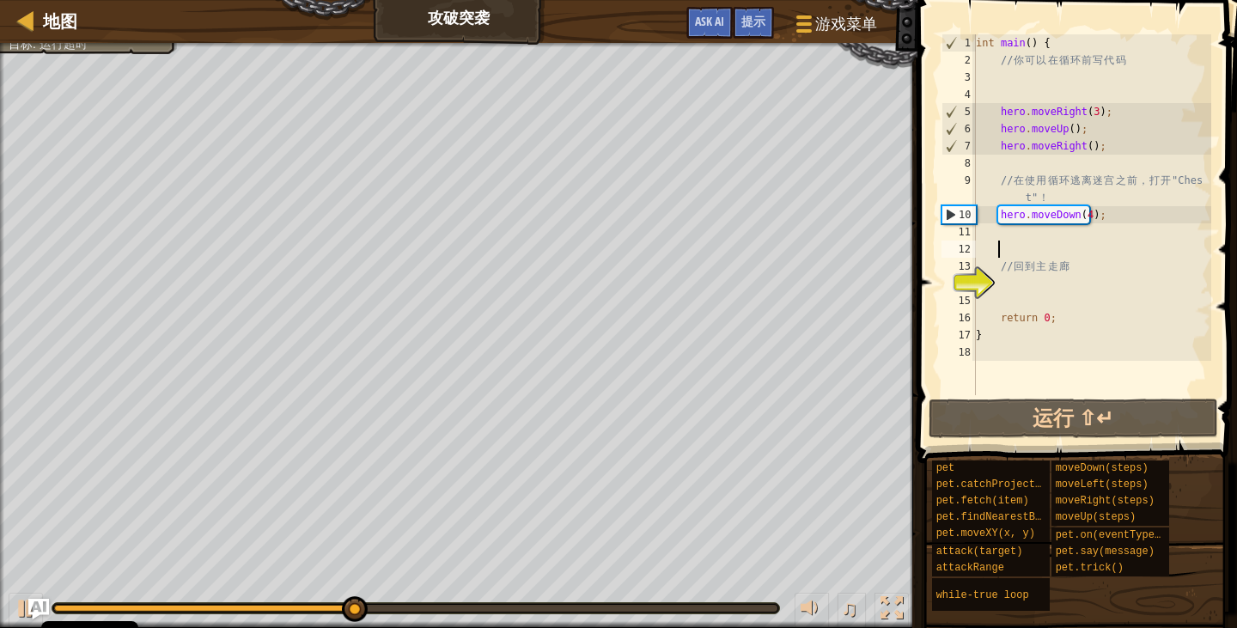
click at [1003, 251] on div "int main ( ) { // 你 可 以 在 循 环 前 写 代 码 hero . moveRight ( 3 ) ; hero . moveUp ( …" at bounding box center [1091, 231] width 239 height 395
type textarea "h"
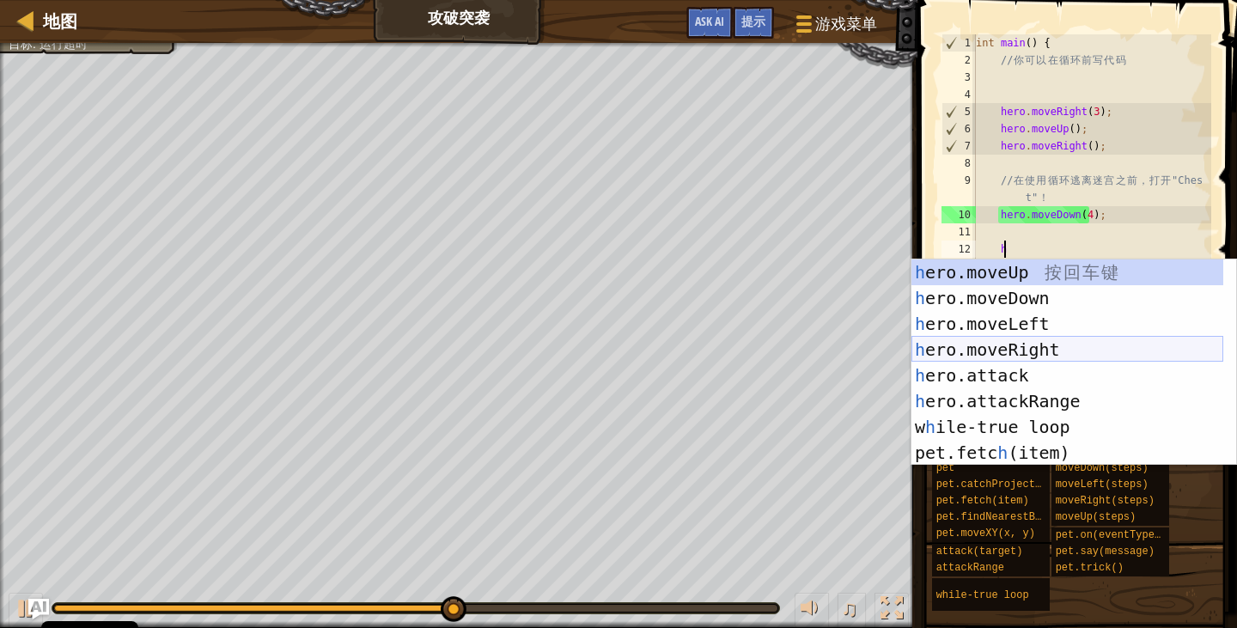
click at [1022, 348] on div "h ero.moveUp 按 回 车 键 h ero.moveDown 按 回 车 键 h ero.moveLeft 按 回 车 键 h ero.moveRi…" at bounding box center [1067, 388] width 312 height 258
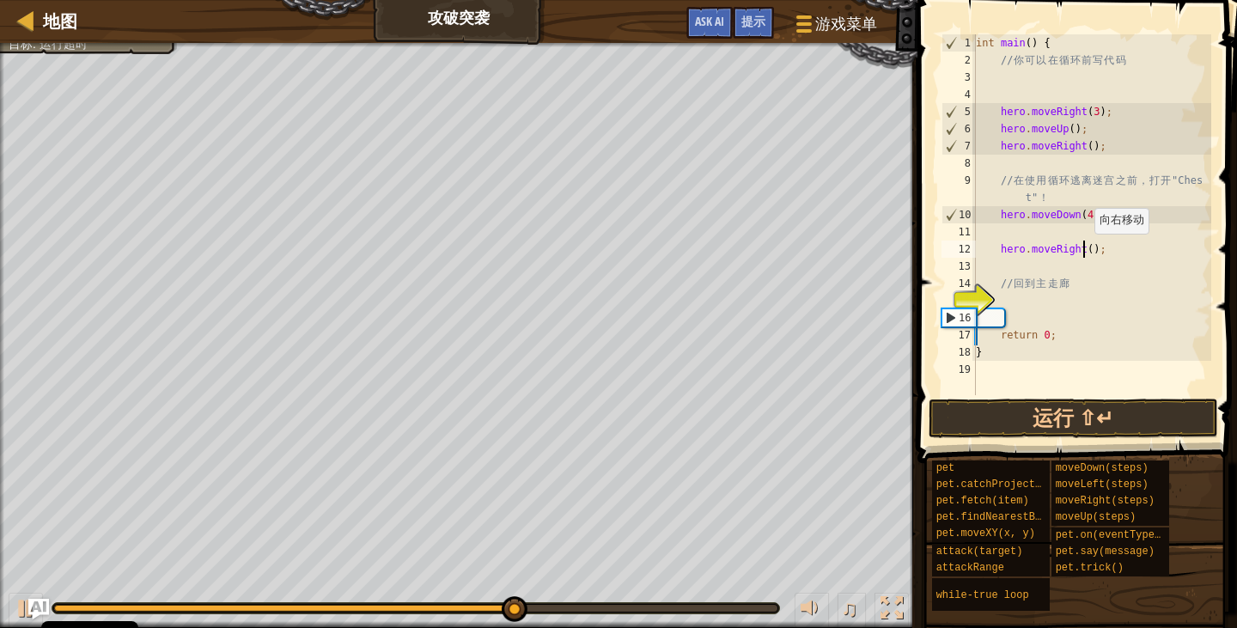
click at [1086, 250] on div "int main ( ) { // 你 可 以 在 循 环 前 写 代 码 hero . moveRight ( 3 ) ; hero . moveUp ( …" at bounding box center [1091, 231] width 239 height 395
type textarea "hero.moveRight(3);"
click at [1044, 414] on button "运行 ⇧↵" at bounding box center [1073, 419] width 289 height 40
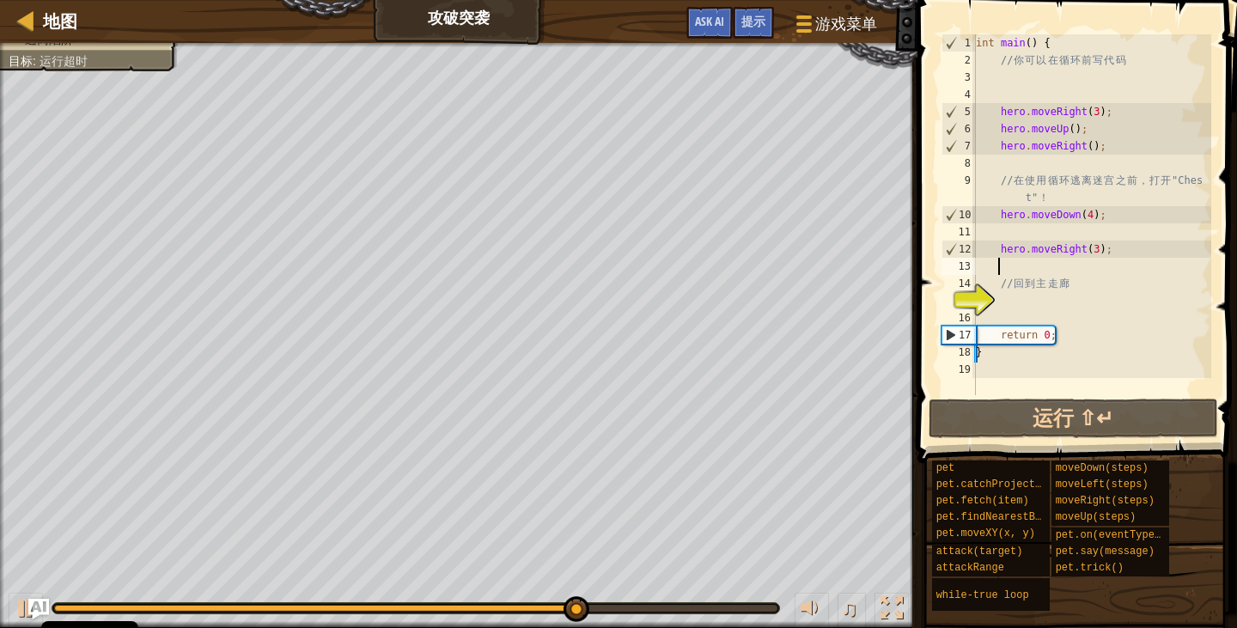
click at [1007, 268] on div "int main ( ) { // 你 可 以 在 循 环 前 写 代 码 hero . moveRight ( 3 ) ; hero . moveUp ( …" at bounding box center [1091, 231] width 239 height 395
type textarea "h"
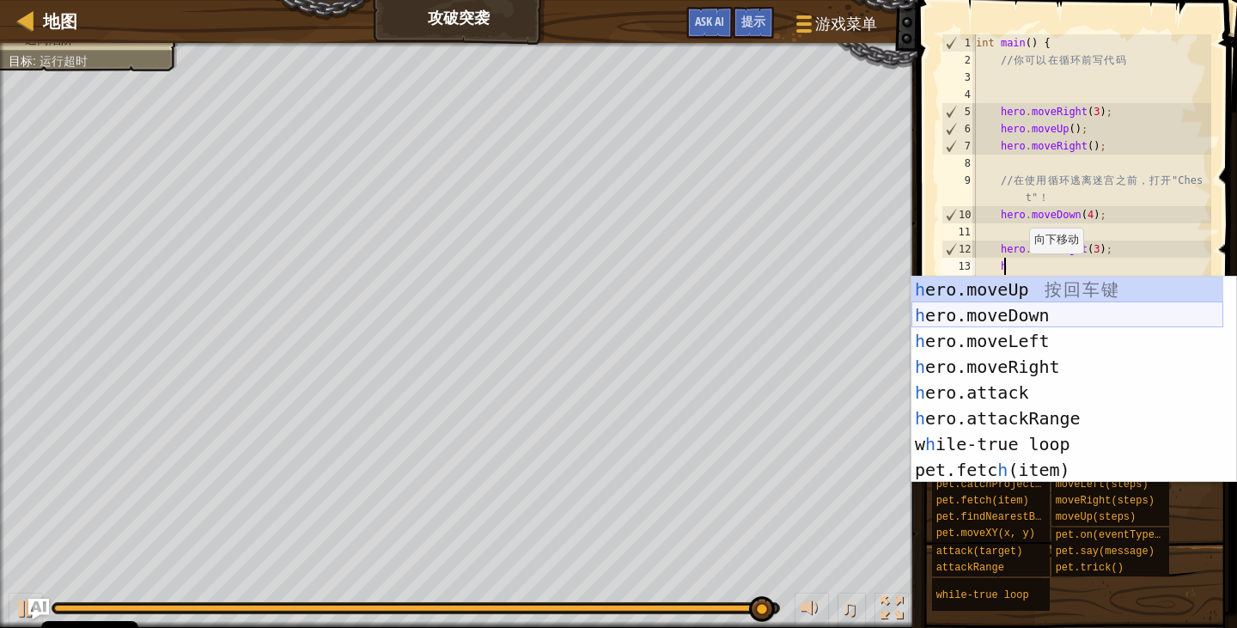
click at [1019, 323] on div "h ero.moveUp 按 回 车 键 h ero.moveDown 按 回 车 键 h ero.moveLeft 按 回 车 键 h ero.moveRi…" at bounding box center [1067, 406] width 312 height 258
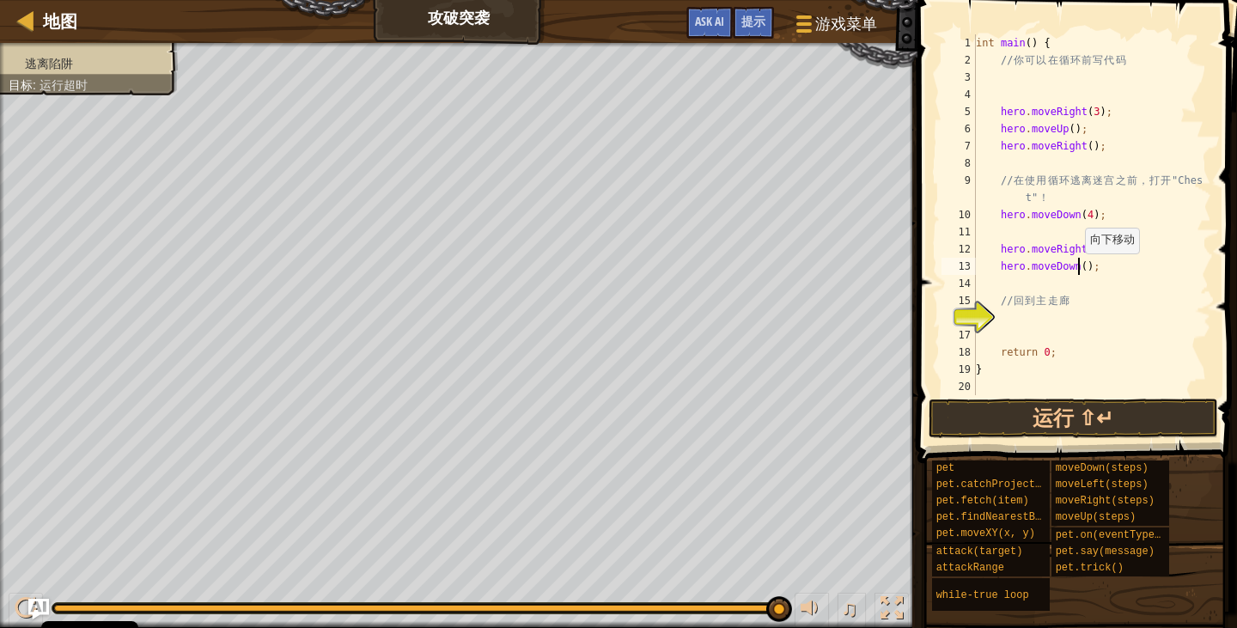
click at [1076, 270] on div "int main ( ) { // 你 可 以 在 循 环 前 写 代 码 hero . moveRight ( 3 ) ; hero . moveUp ( …" at bounding box center [1091, 231] width 239 height 395
click at [1142, 410] on button "运行 ⇧↵" at bounding box center [1073, 419] width 289 height 40
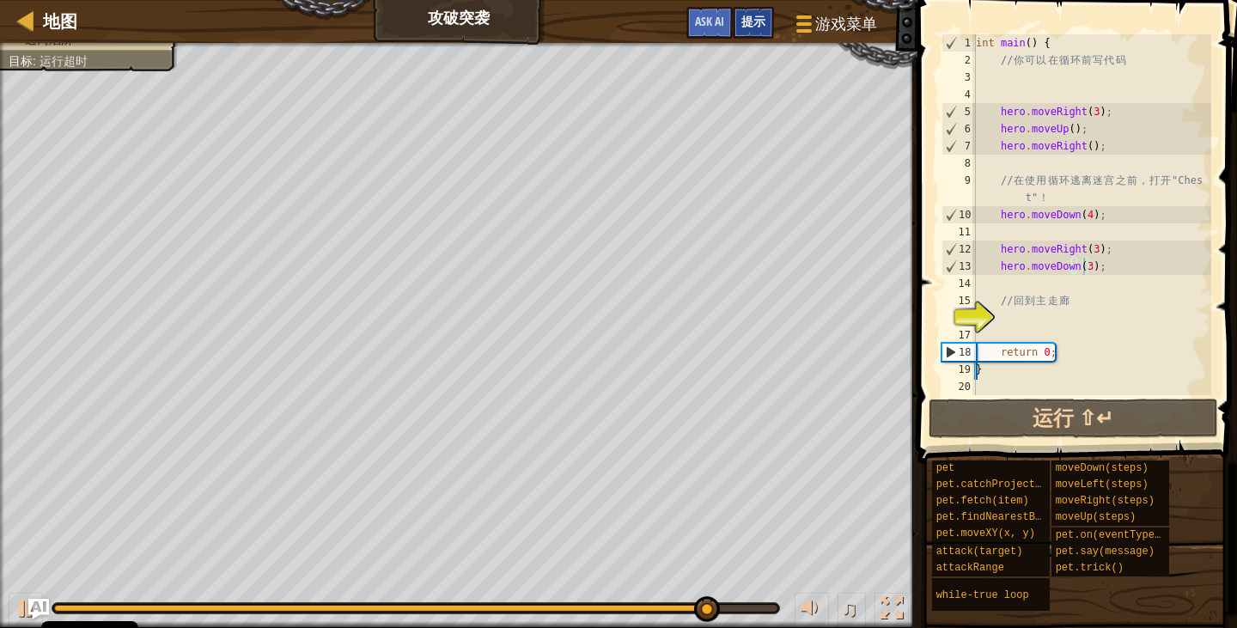
click at [758, 21] on span "提示" at bounding box center [753, 21] width 24 height 16
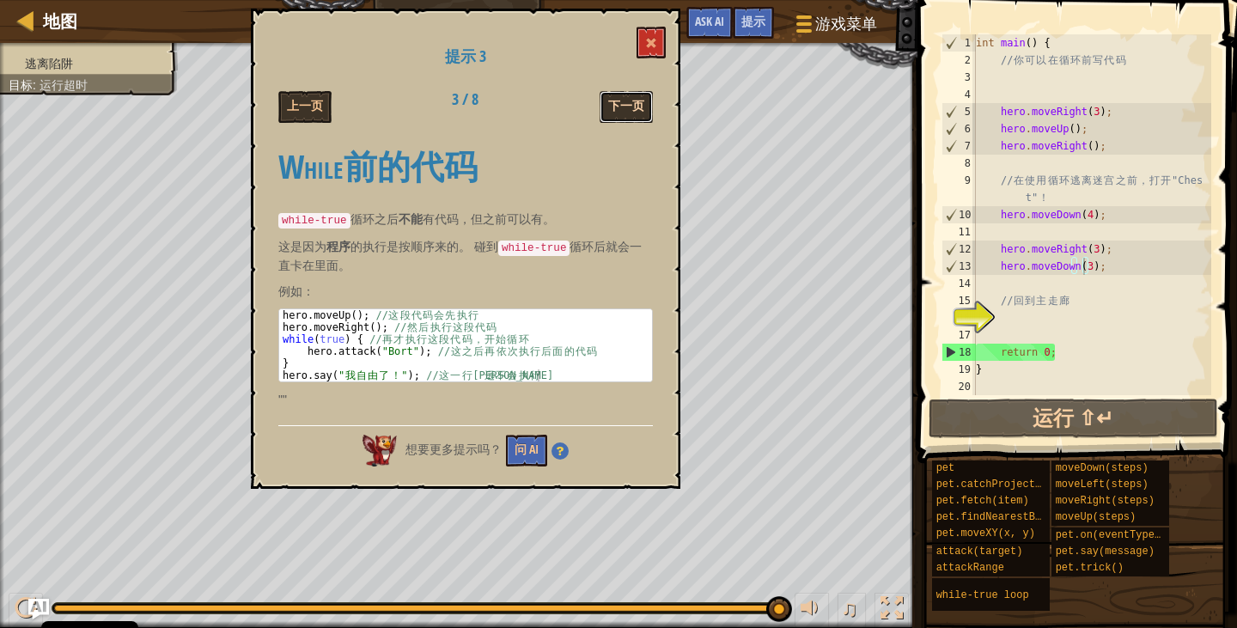
click at [628, 114] on button "下一页" at bounding box center [626, 107] width 53 height 32
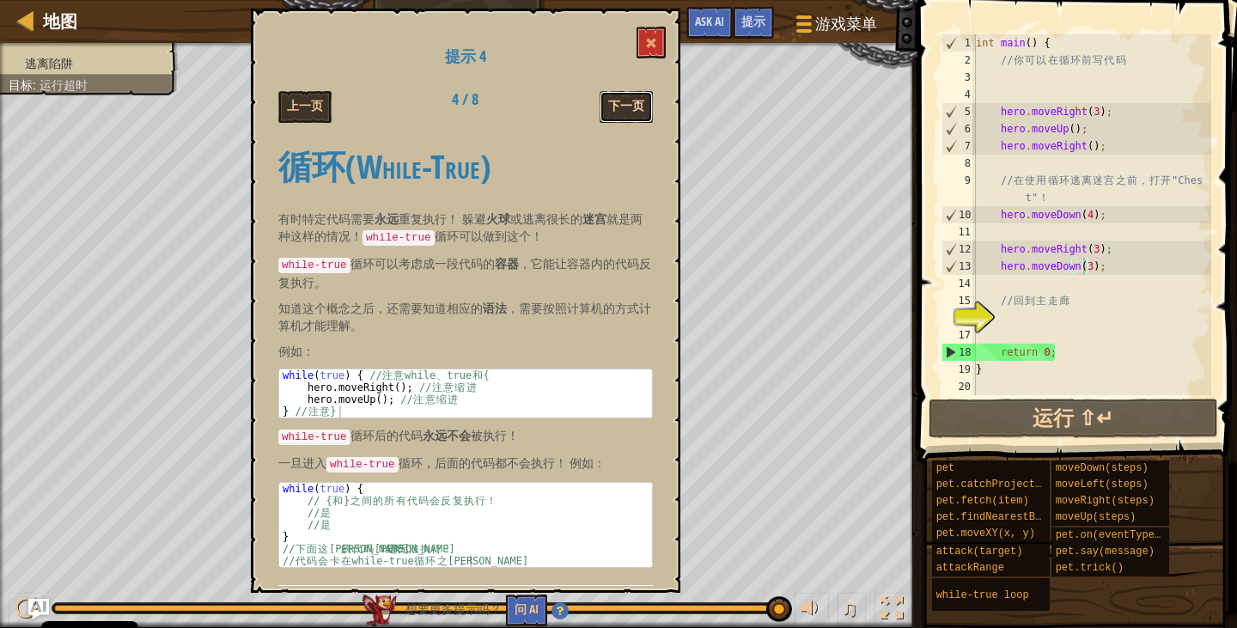
click at [617, 104] on button "下一页" at bounding box center [626, 107] width 53 height 32
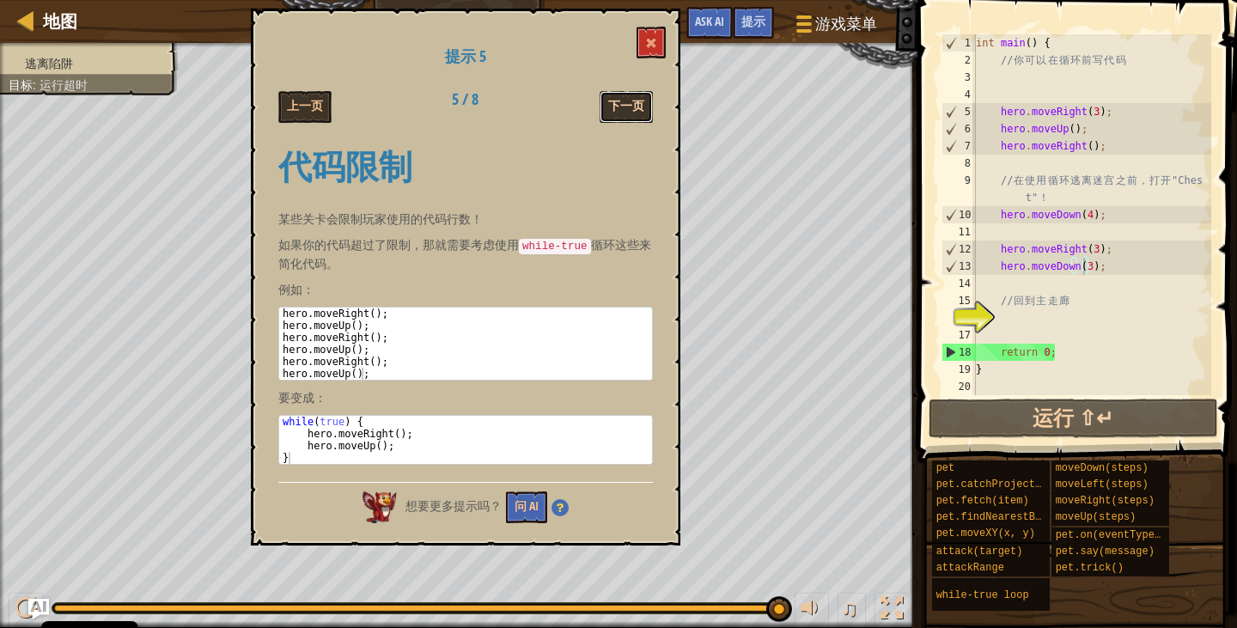
click at [613, 106] on button "下一页" at bounding box center [626, 107] width 53 height 32
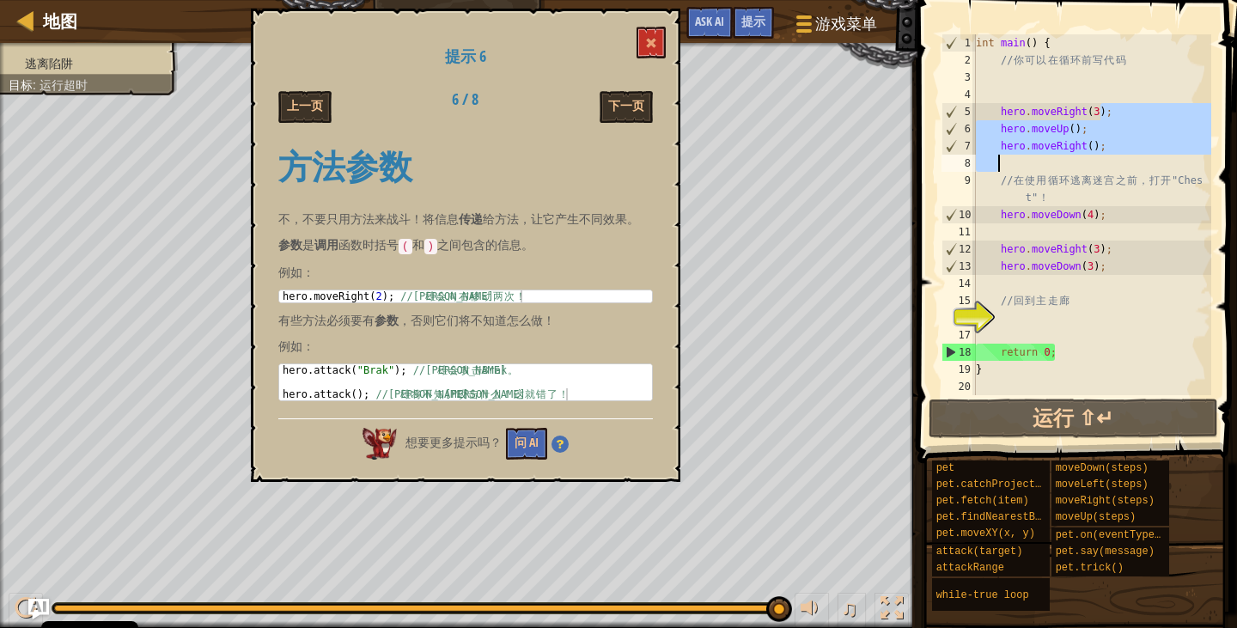
drag, startPoint x: 1112, startPoint y: 116, endPoint x: 1008, endPoint y: 165, distance: 114.9
click at [1008, 165] on div "int main ( ) { // 你 可 以 在 循 环 前 写 代 码 hero . moveRight ( 3 ) ; hero . moveUp ( …" at bounding box center [1091, 231] width 239 height 395
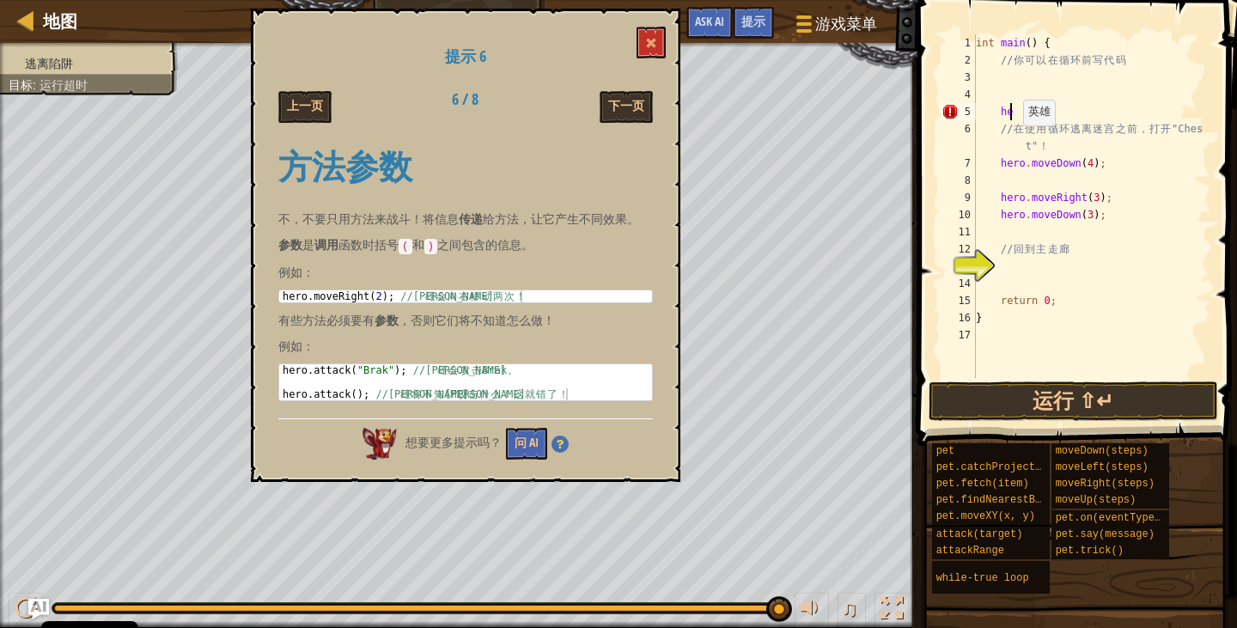
scroll to position [8, 2]
type textarea "h"
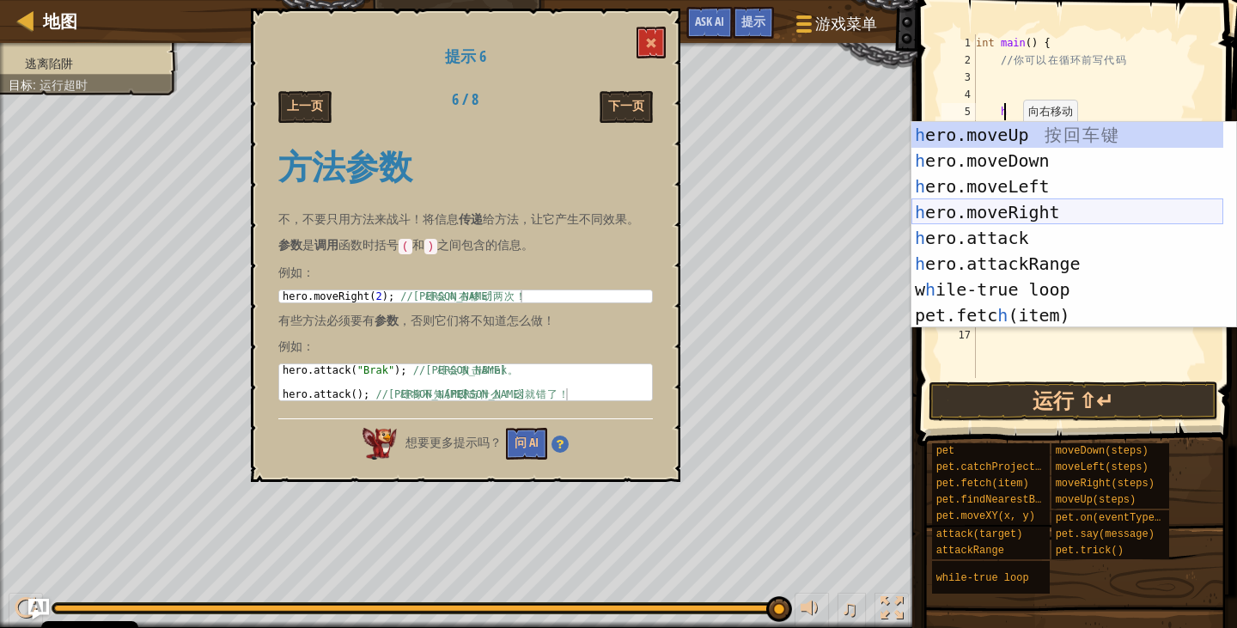
click at [1023, 222] on div "h ero.moveUp 按 回 车 键 h ero.moveDown 按 回 车 键 h ero.moveLeft 按 回 车 键 h ero.moveRi…" at bounding box center [1067, 251] width 312 height 258
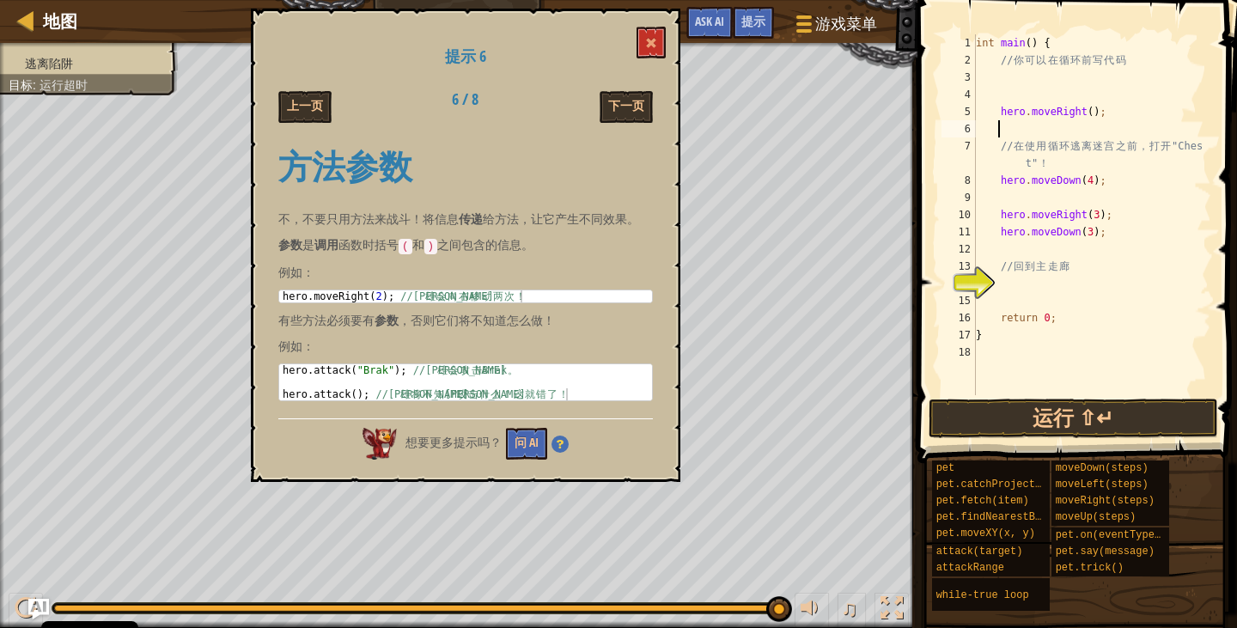
type textarea "h"
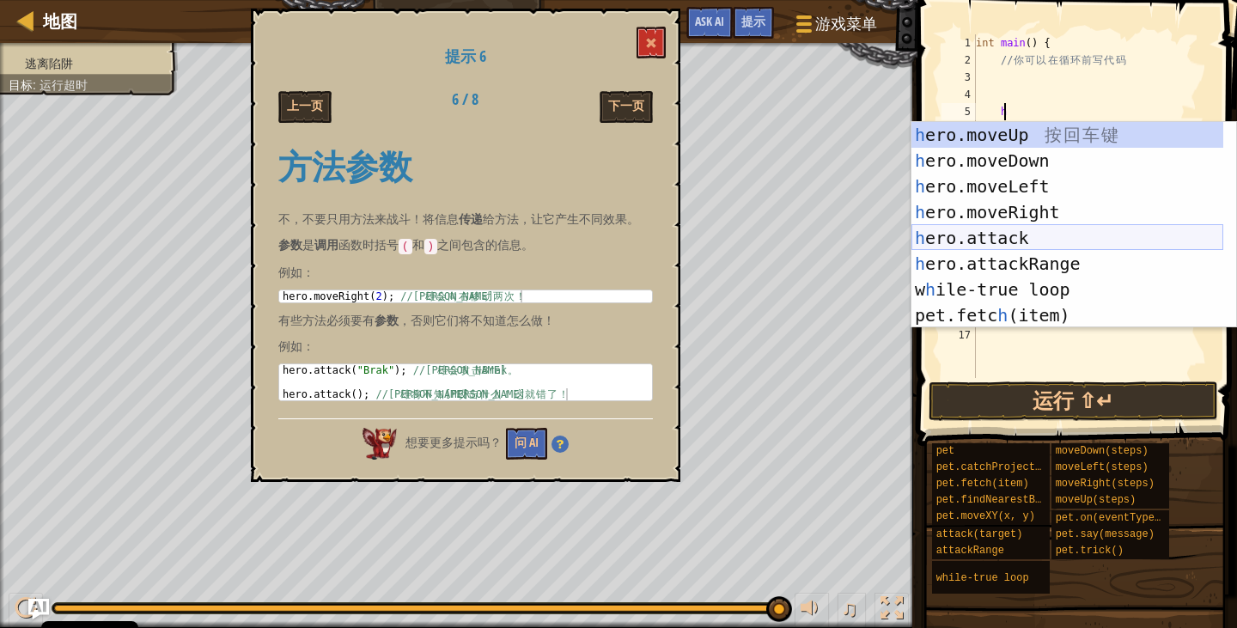
click at [1020, 244] on div "h ero.moveUp 按 回 车 键 h ero.moveDown 按 回 车 键 h ero.moveLeft 按 回 车 键 h ero.moveRi…" at bounding box center [1067, 251] width 312 height 258
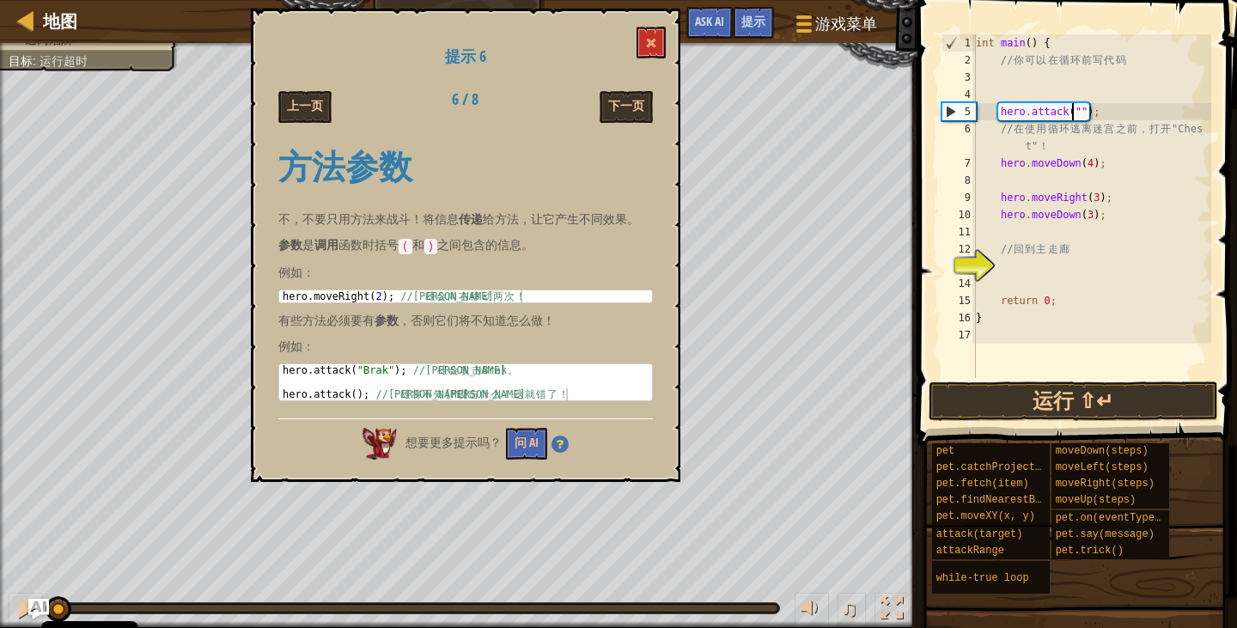
drag, startPoint x: 769, startPoint y: 609, endPoint x: 0, endPoint y: 442, distance: 786.7
click at [0, 442] on div "逃离陷阱 目标 : 运行超时 ♫ Amara 109 x: 39 y: 110 x: 74 y: 110 action: move" at bounding box center [618, 335] width 1237 height 585
click at [642, 52] on button at bounding box center [651, 43] width 29 height 32
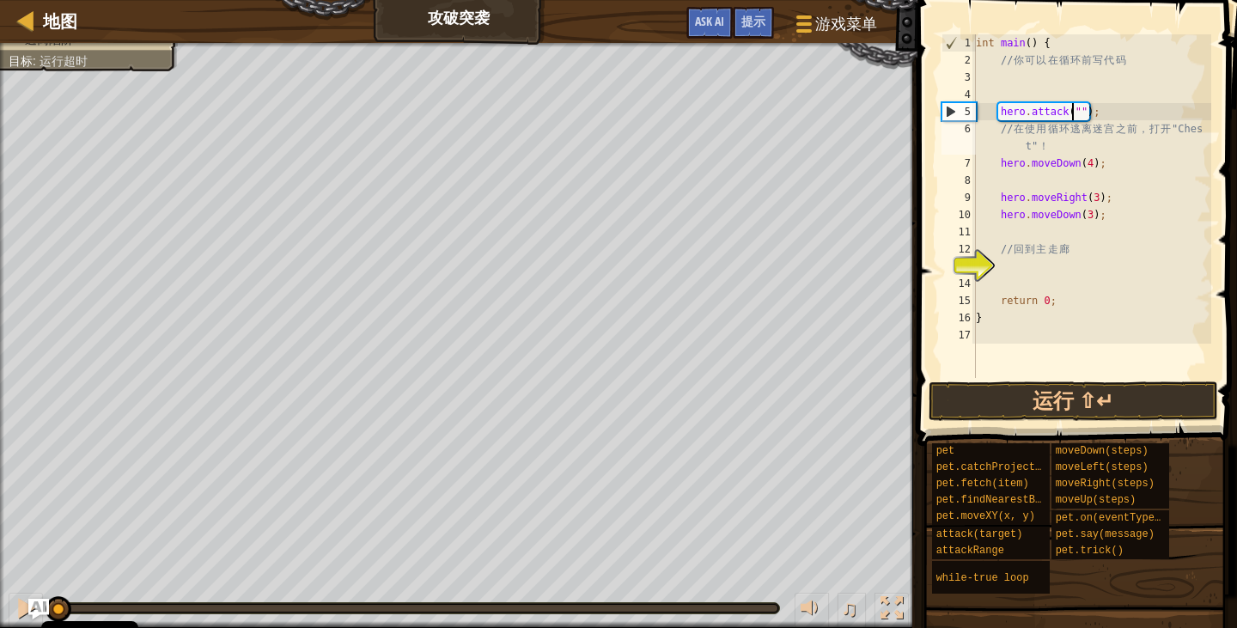
click at [1130, 150] on div "int main ( ) { // 你 可 以 在 循 环 前 写 代 码 hero . attack ( " " ) ; // 在 使 用 循 环 逃 离 …" at bounding box center [1091, 223] width 239 height 378
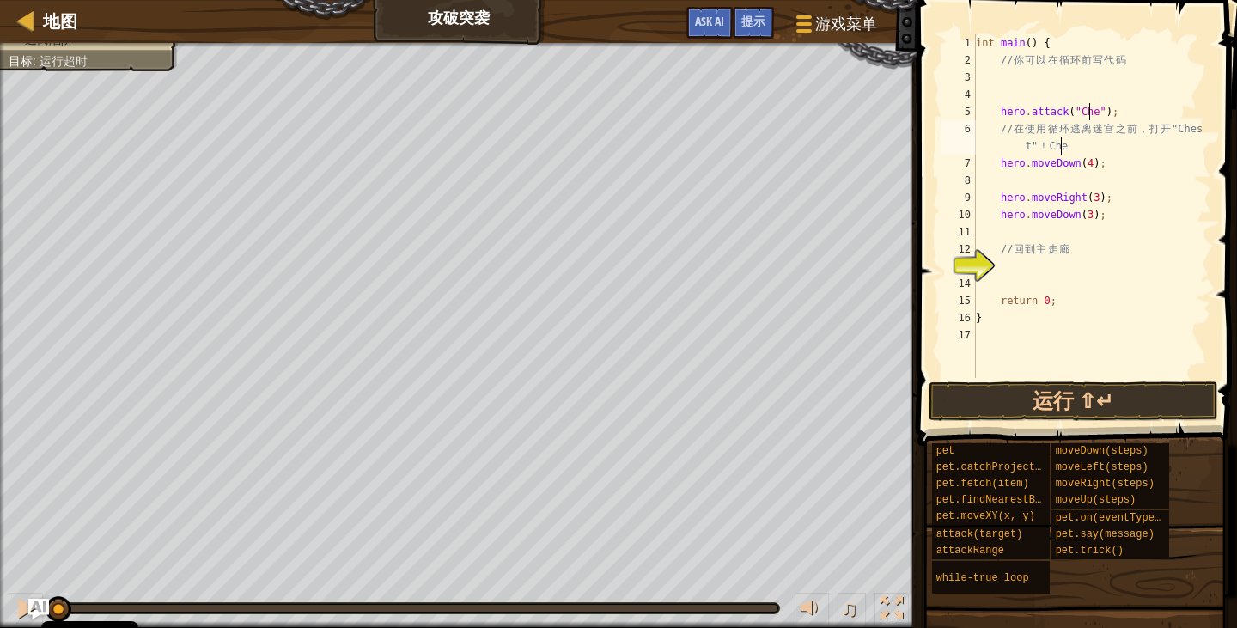
scroll to position [8, 20]
type textarea "// 在使用循环逃离迷宫之前，打开"Chest"！Chest"
click at [1007, 99] on div "int main ( ) { // 你 可 以 在 循 环 前 写 代 码 hero . attack ( " Chest " ) ; // 在 使 用 循 …" at bounding box center [1091, 223] width 239 height 378
type textarea "h"
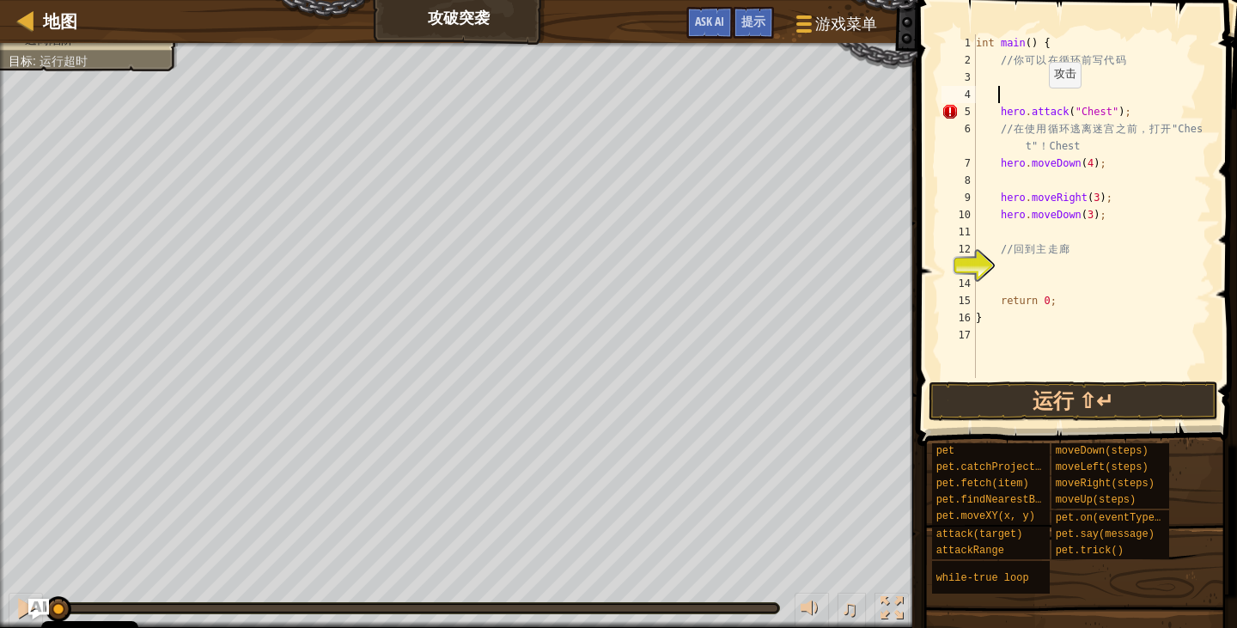
type textarea "h"
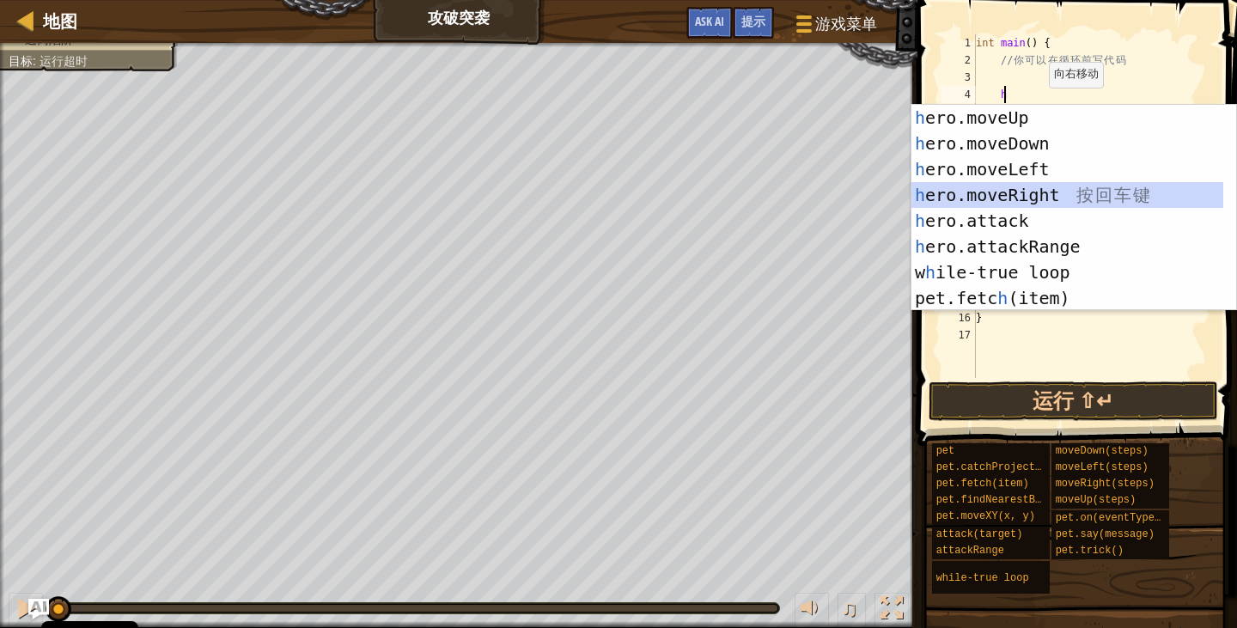
click at [1016, 198] on div "h ero.moveUp 按 回 车 键 h ero.moveDown 按 回 车 键 h ero.moveLeft 按 回 车 键 h ero.moveRi…" at bounding box center [1067, 234] width 312 height 258
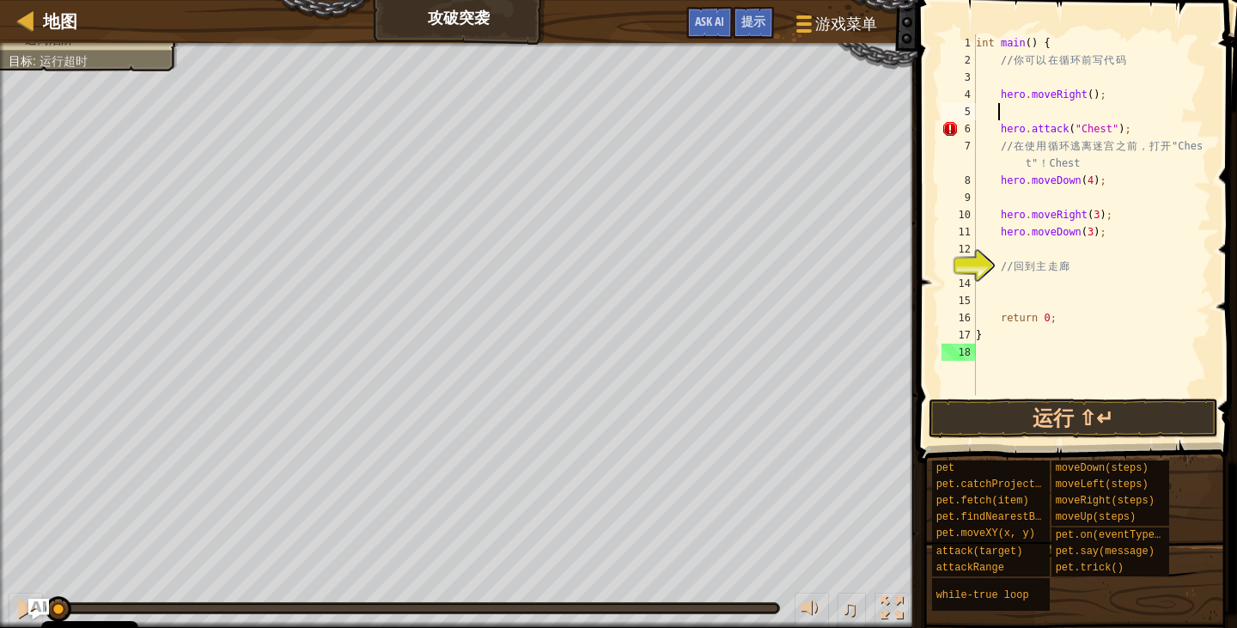
type textarea "h"
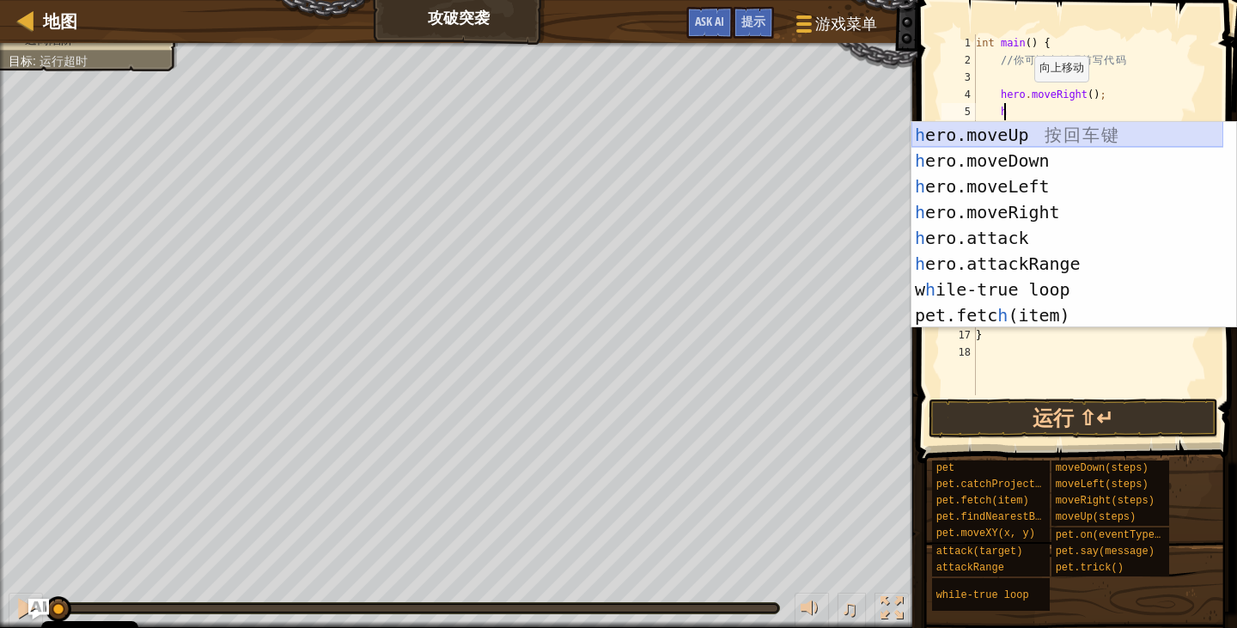
click at [1012, 127] on div "h ero.moveUp 按 回 车 键 h ero.moveDown 按 回 车 键 h ero.moveLeft 按 回 车 键 h ero.moveRi…" at bounding box center [1067, 251] width 312 height 258
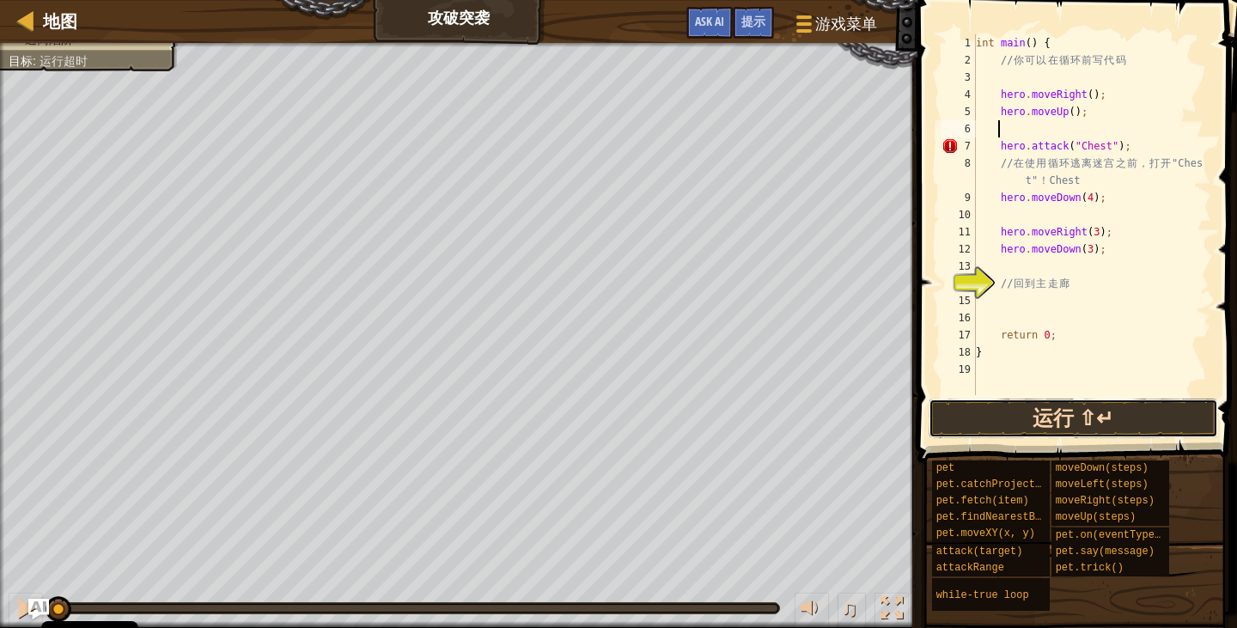
click at [1068, 423] on button "运行 ⇧↵" at bounding box center [1073, 419] width 289 height 40
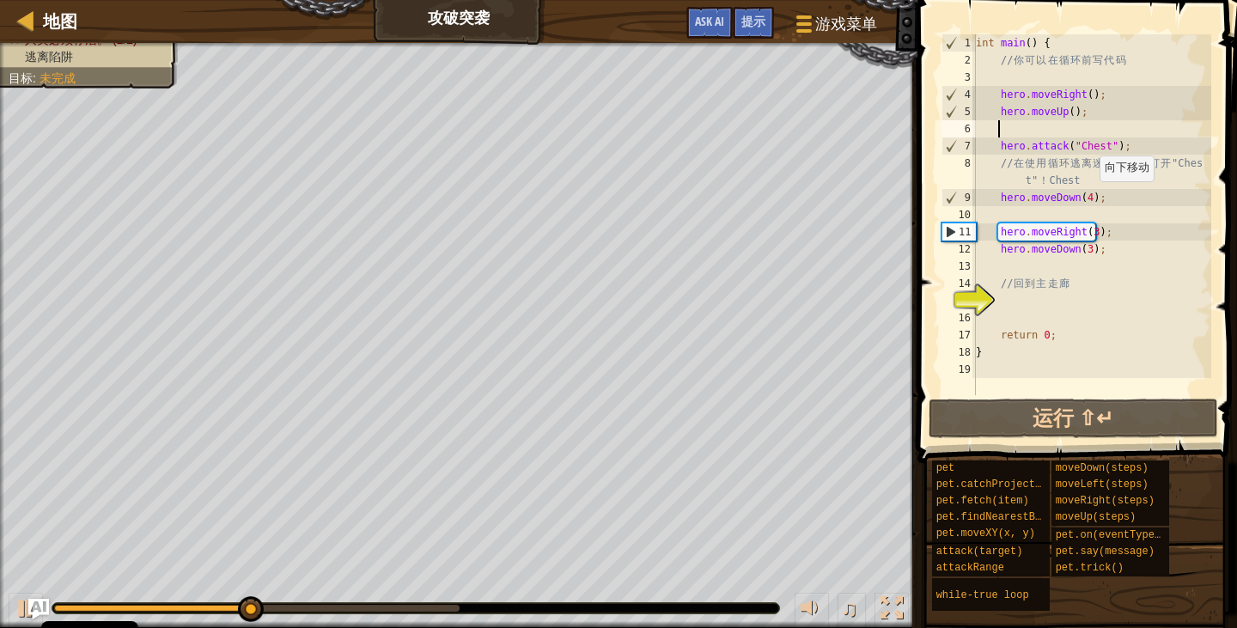
click at [1091, 202] on div "int main ( ) { // 你 可 以 在 循 环 前 写 代 码 hero . moveRight ( ) ; hero . moveUp ( ) …" at bounding box center [1091, 231] width 239 height 395
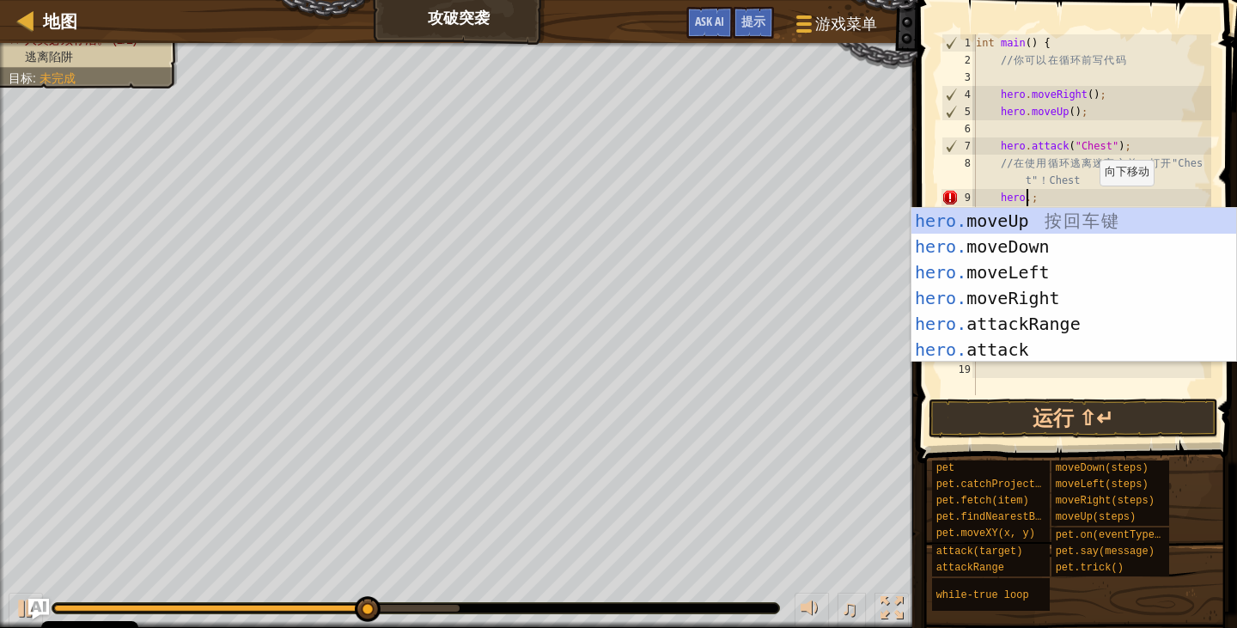
scroll to position [8, 3]
click at [1027, 296] on div "hero. moveUp 按 回 车 键 hero. moveDown 按 回 车 键 hero. moveLeft 按 回 车 键 hero. moveRi…" at bounding box center [1073, 311] width 325 height 206
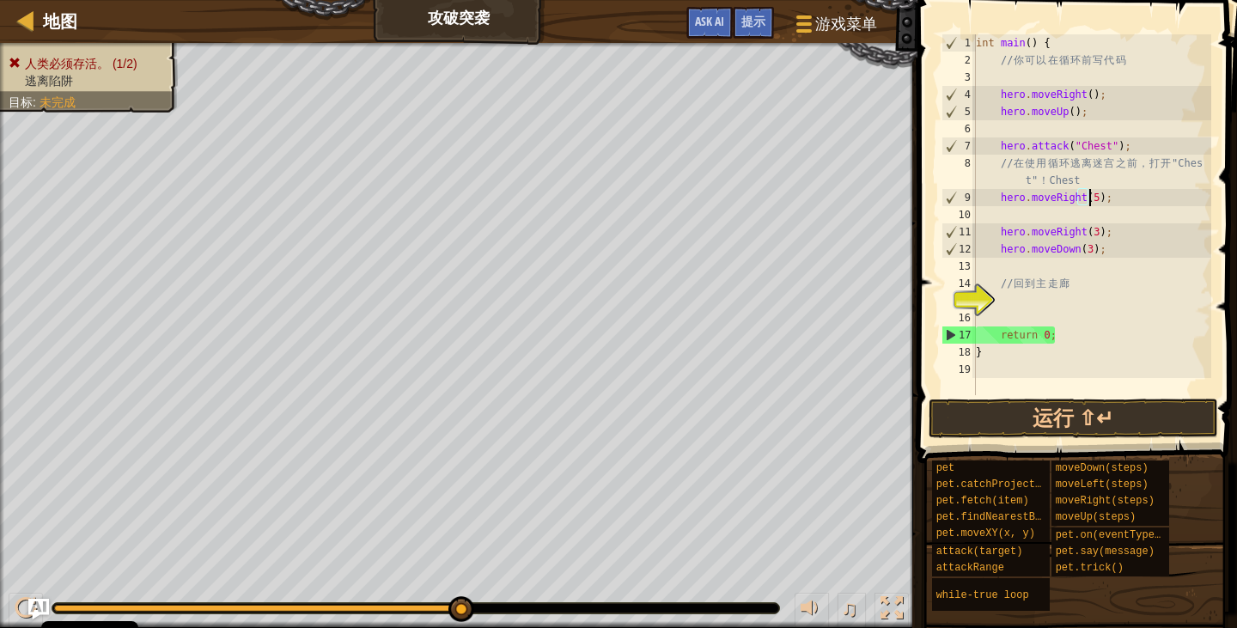
scroll to position [8, 9]
click at [1055, 412] on button "运行 ⇧↵" at bounding box center [1073, 419] width 289 height 40
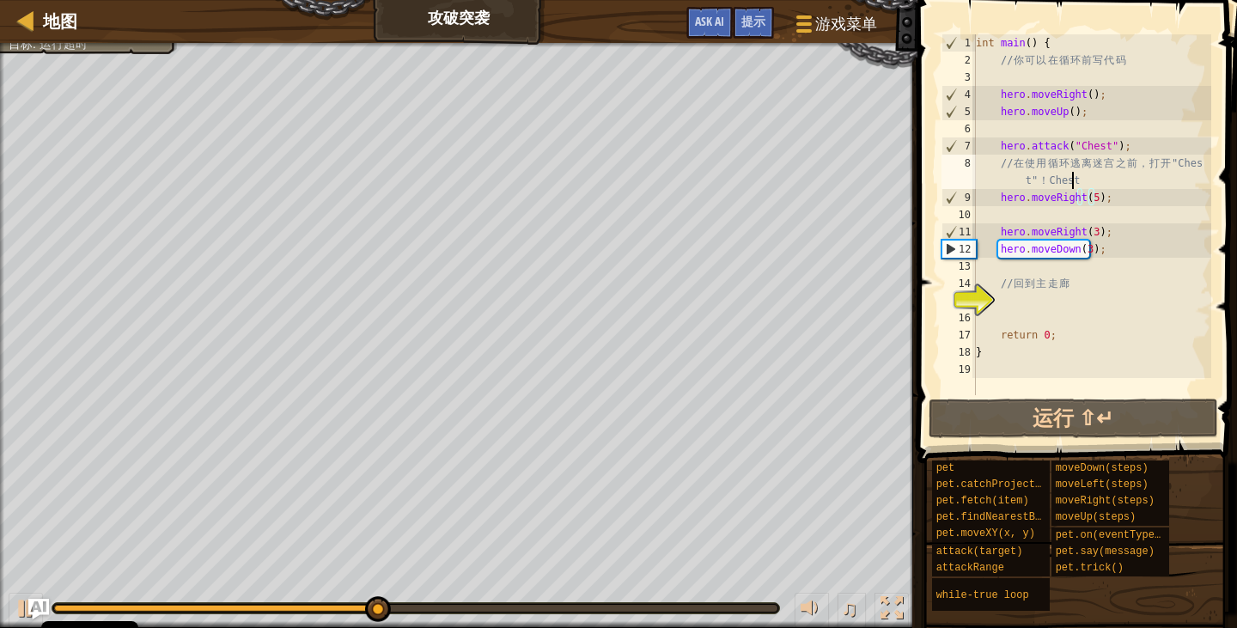
click at [1100, 185] on div "int main ( ) { // 你 可 以 在 循 环 前 写 代 码 hero . moveRight ( ) ; hero . moveUp ( ) …" at bounding box center [1091, 231] width 239 height 395
type textarea "// 在使用循环逃离迷宫之前，打开"Chest"！Chest"
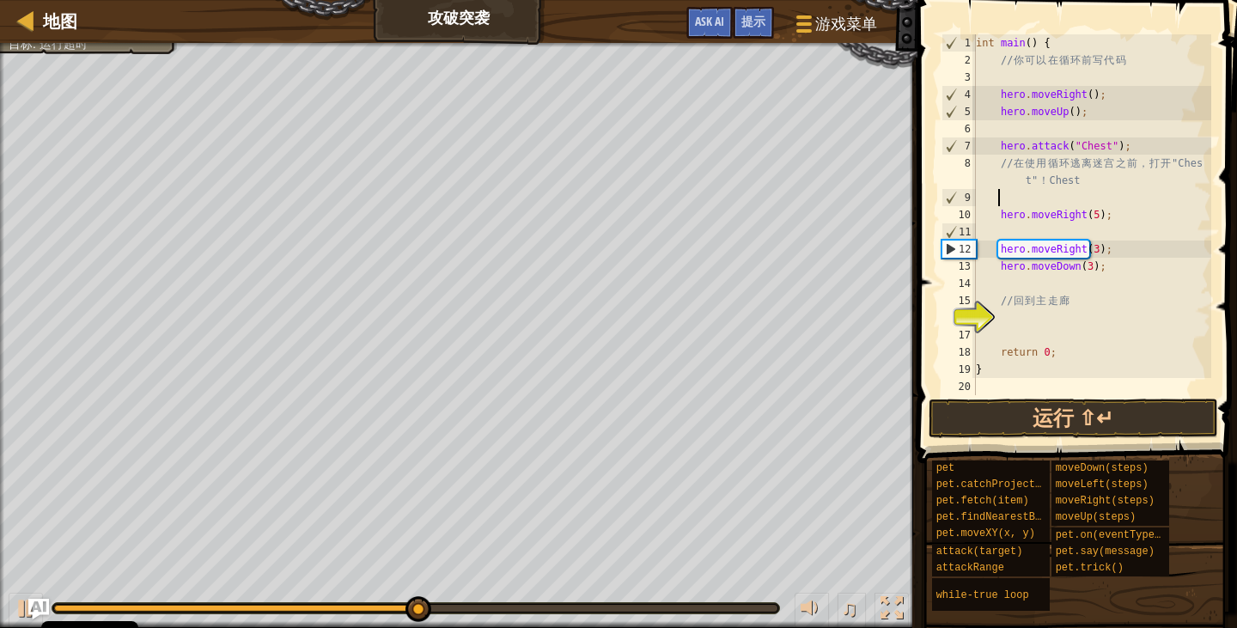
type textarea "h"
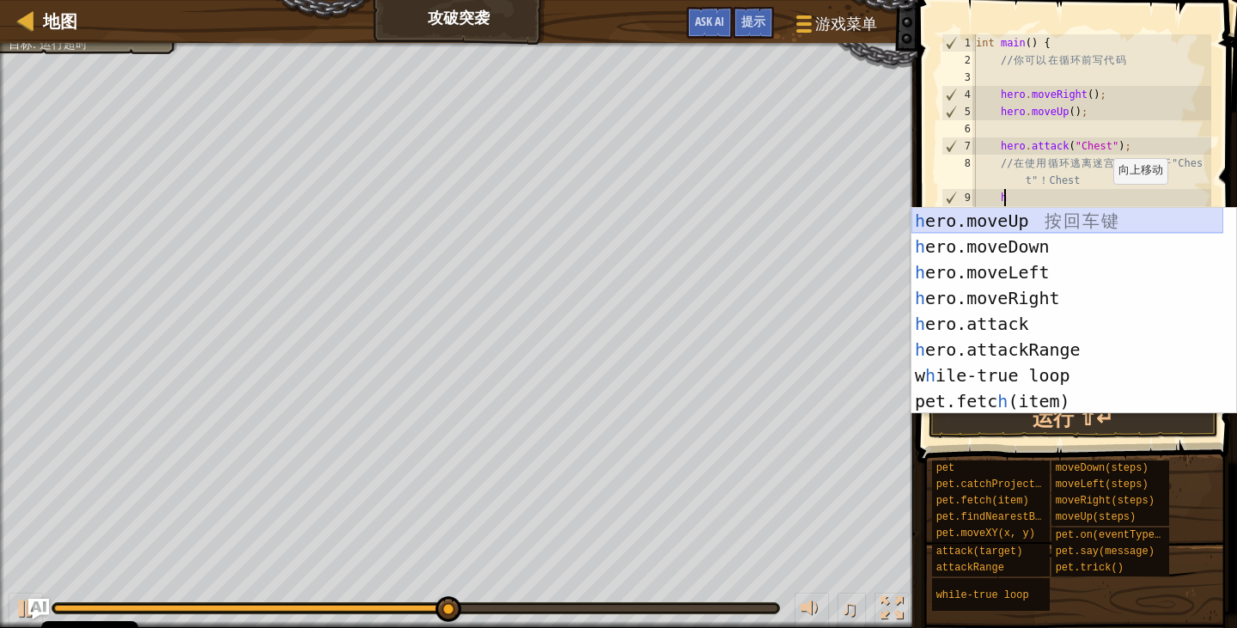
click at [1113, 230] on div "h ero.moveUp 按 回 车 键 h ero.moveDown 按 回 车 键 h ero.moveLeft 按 回 车 键 h ero.moveRi…" at bounding box center [1067, 337] width 312 height 258
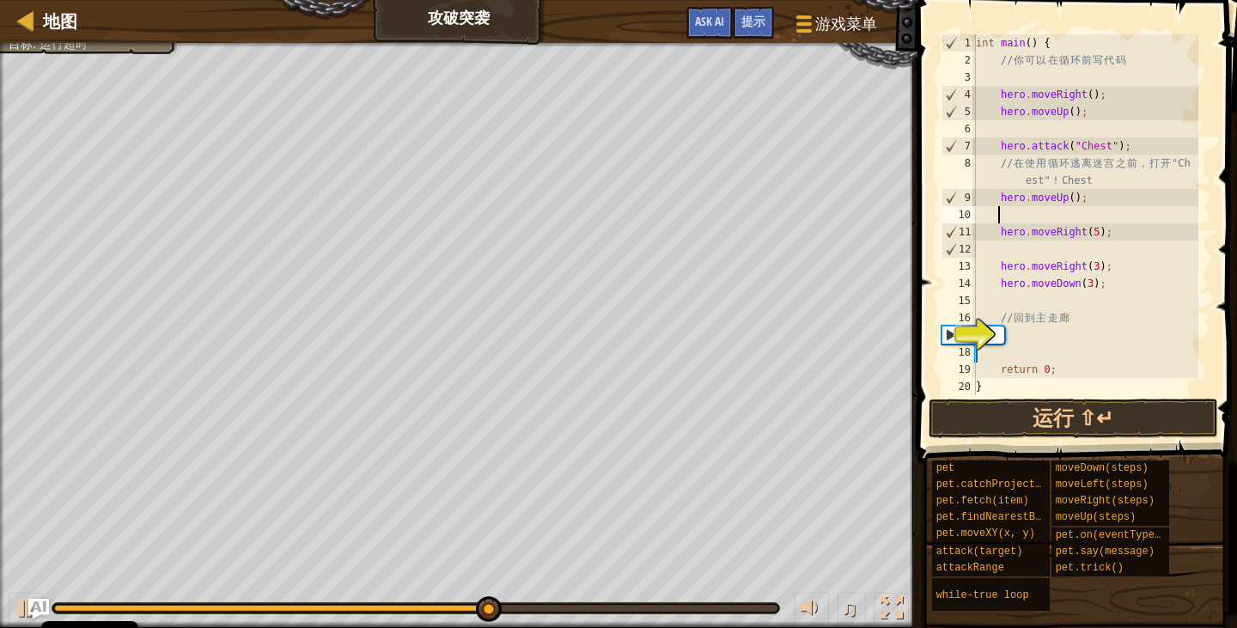
type textarea "h"
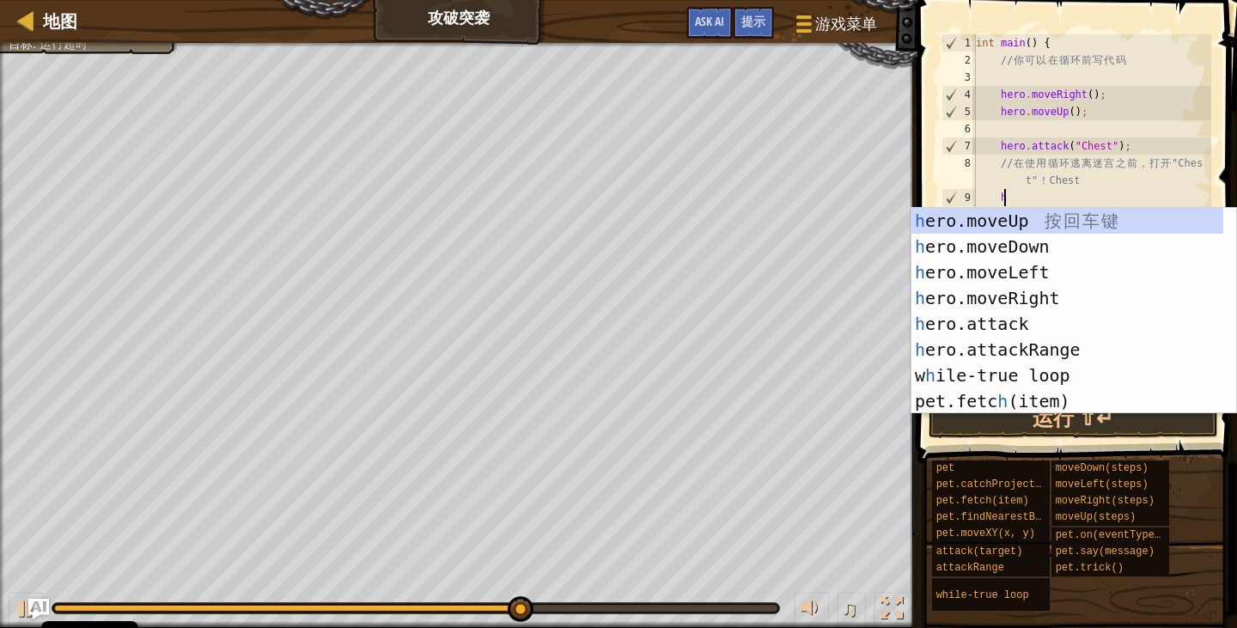
type textarea "h"
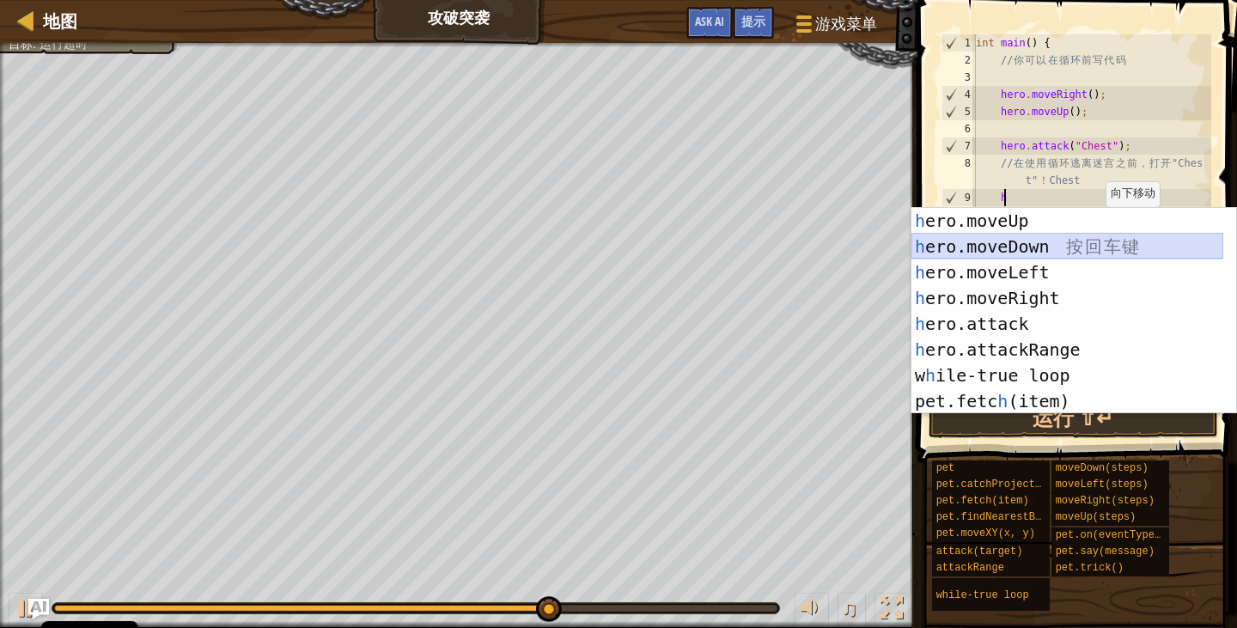
click at [1085, 246] on div "h ero.moveUp 按 回 车 键 h ero.moveDown 按 回 车 键 h ero.moveLeft 按 回 车 键 h ero.moveRi…" at bounding box center [1067, 337] width 312 height 258
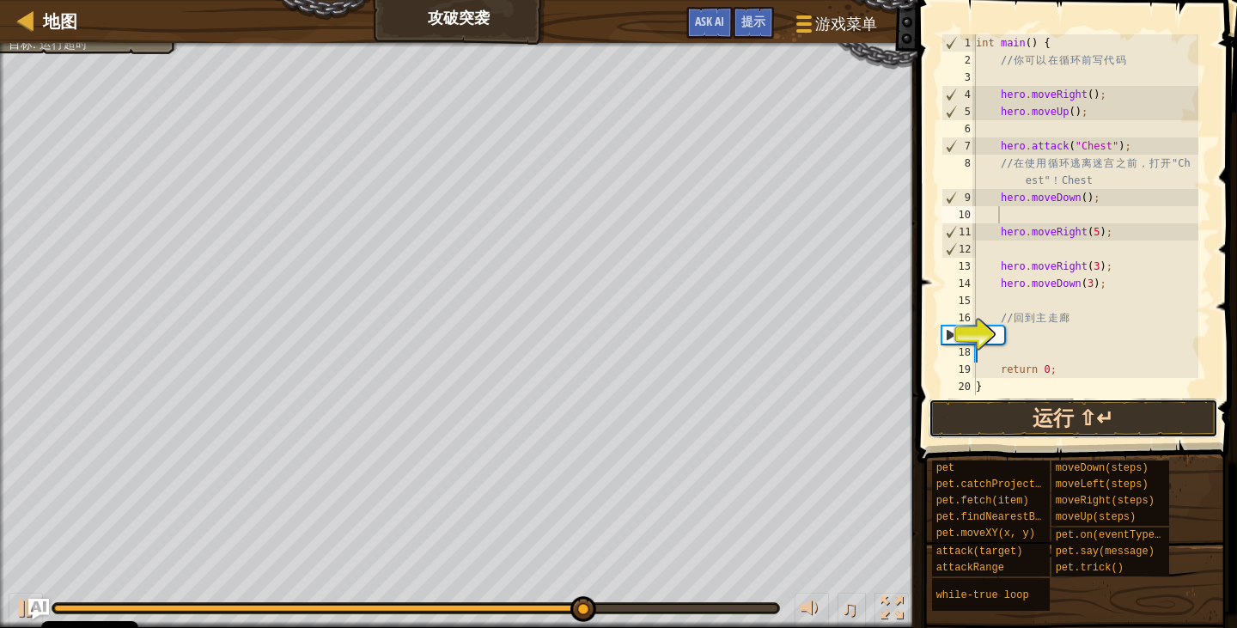
click at [1114, 432] on button "运行 ⇧↵" at bounding box center [1073, 419] width 289 height 40
click at [1118, 424] on button "运行 ⇧↵" at bounding box center [1073, 419] width 289 height 40
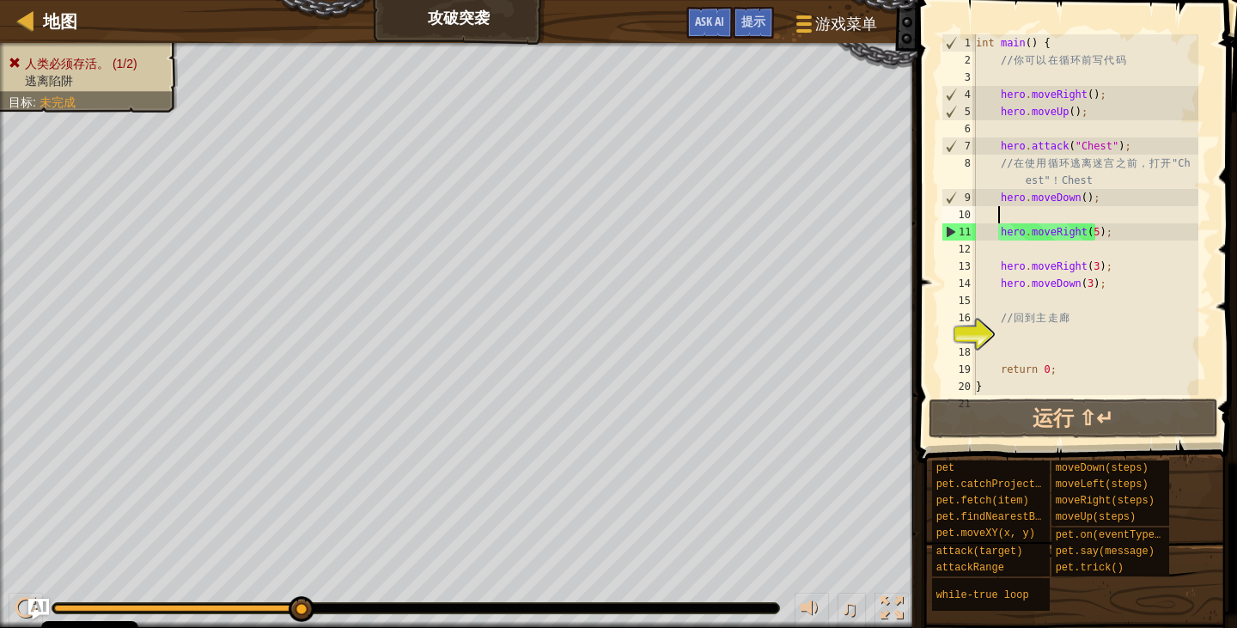
click at [1091, 244] on div "int main ( ) { // 你 可 以 在 循 环 前 写 代 码 hero . moveRight ( ) ; hero . moveUp ( ) …" at bounding box center [1085, 231] width 226 height 395
click at [1091, 234] on div "int main ( ) { // 你 可 以 在 循 环 前 写 代 码 hero . moveRight ( ) ; hero . moveUp ( ) …" at bounding box center [1085, 231] width 226 height 395
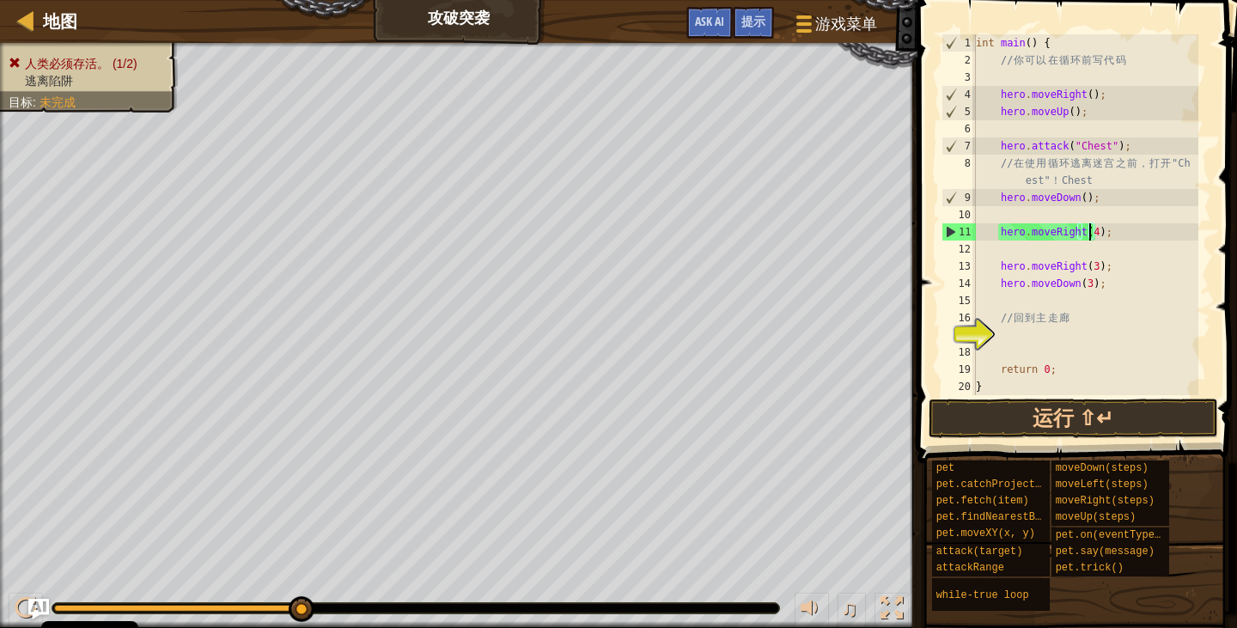
scroll to position [8, 9]
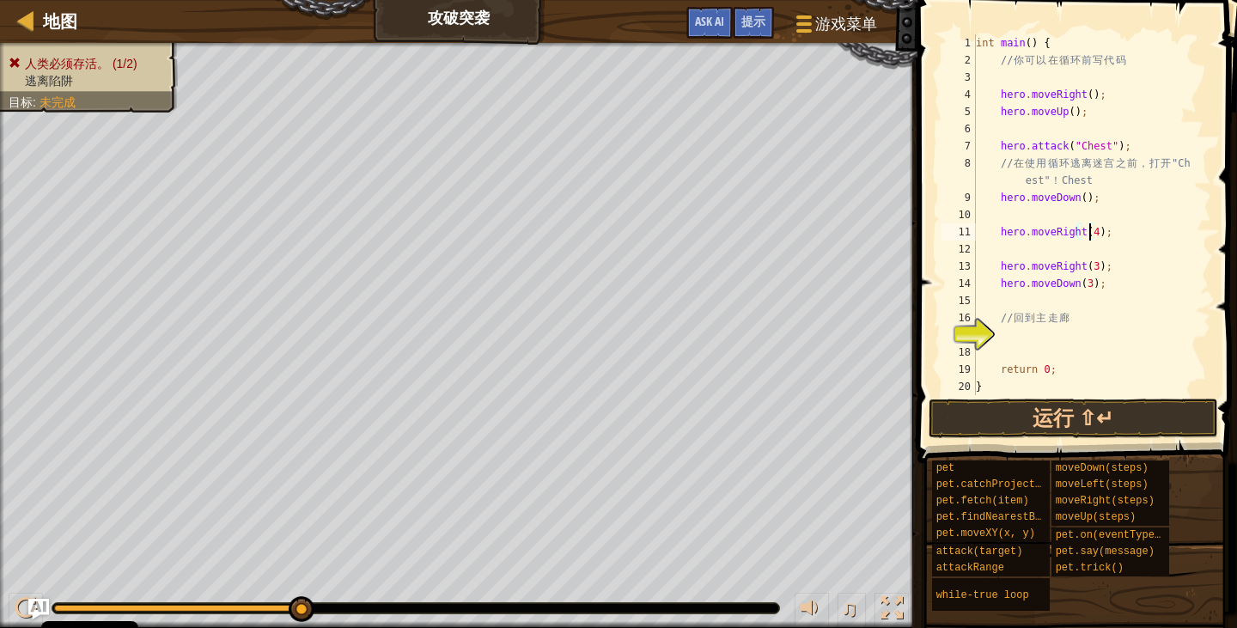
click at [1101, 266] on div "int main ( ) { // 你 可 以 在 循 环 前 写 代 码 hero . moveRight ( ) ; hero . moveUp ( ) …" at bounding box center [1085, 231] width 226 height 395
type textarea "h"
click at [1112, 401] on button "运行 ⇧↵" at bounding box center [1073, 419] width 289 height 40
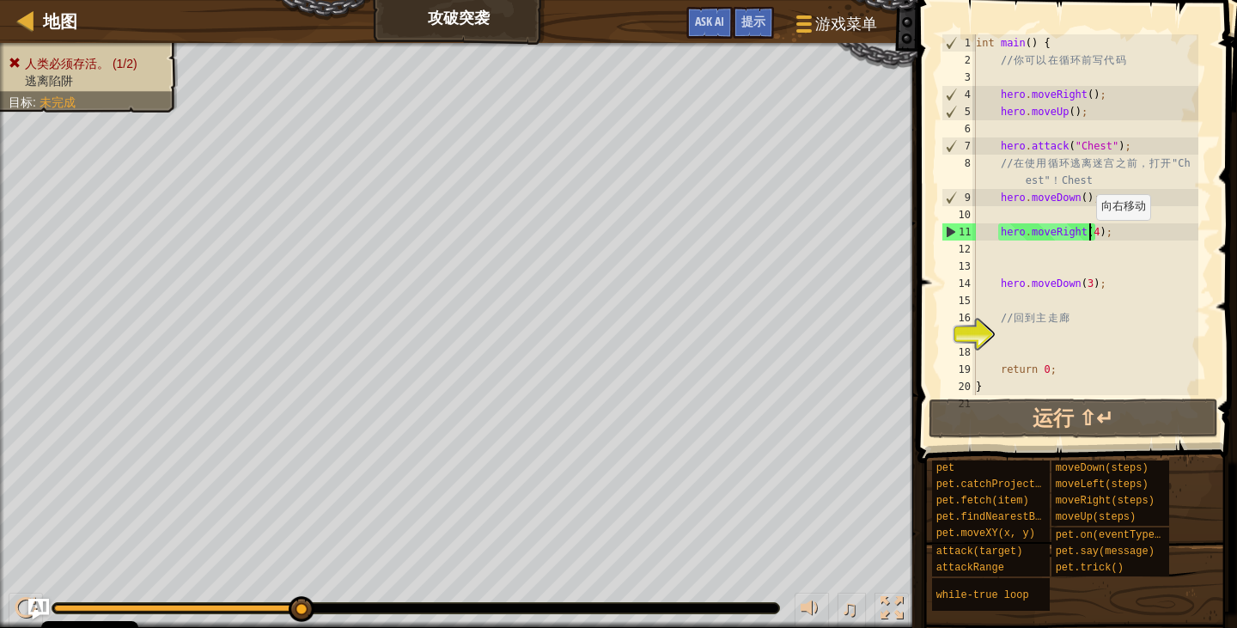
click at [1087, 236] on div "int main ( ) { // 你 可 以 在 循 环 前 写 代 码 hero . moveRight ( ) ; hero . moveUp ( ) …" at bounding box center [1085, 231] width 226 height 395
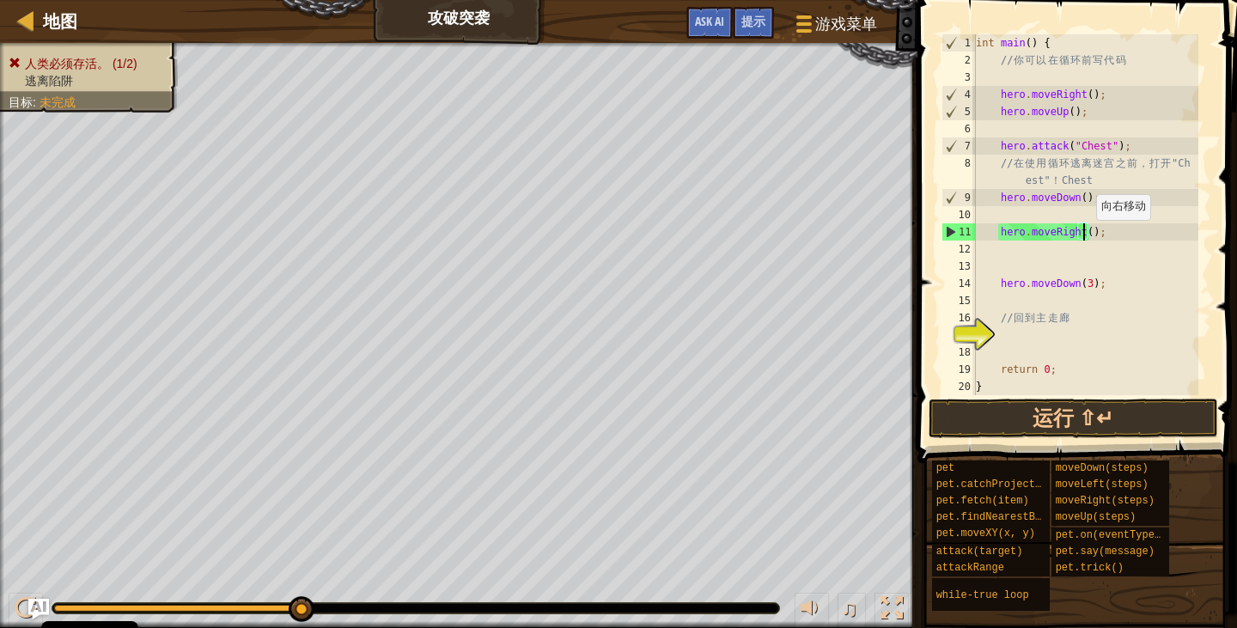
scroll to position [8, 9]
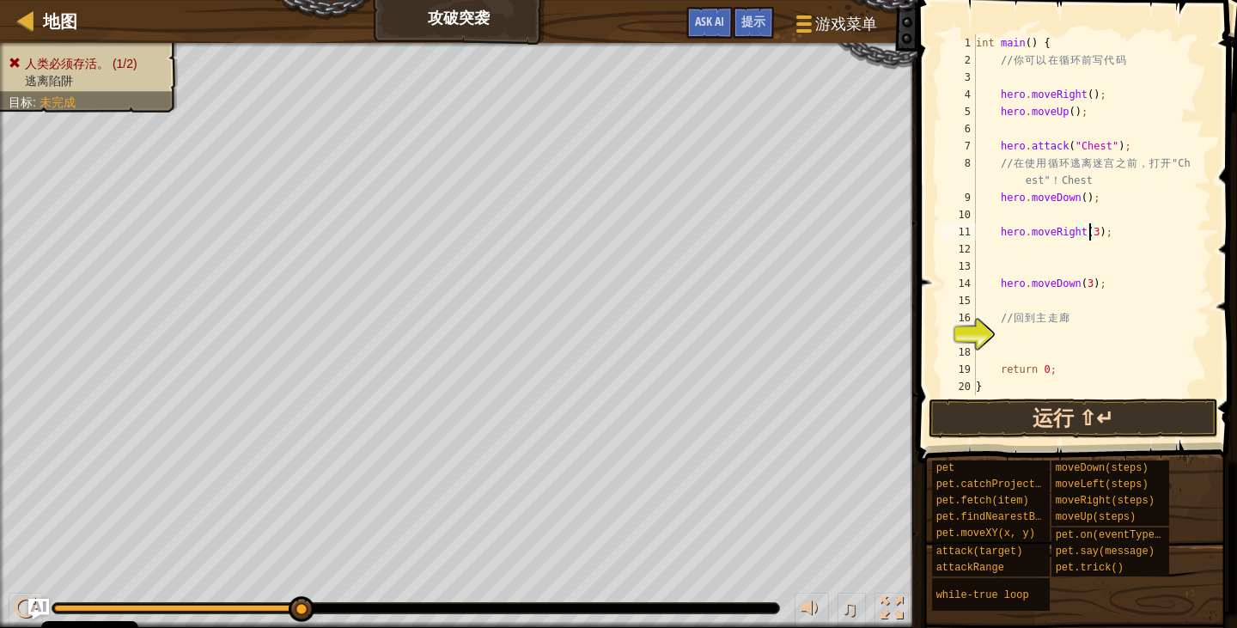
type textarea "hero.moveRight(3);"
click at [1017, 419] on button "运行 ⇧↵" at bounding box center [1073, 419] width 289 height 40
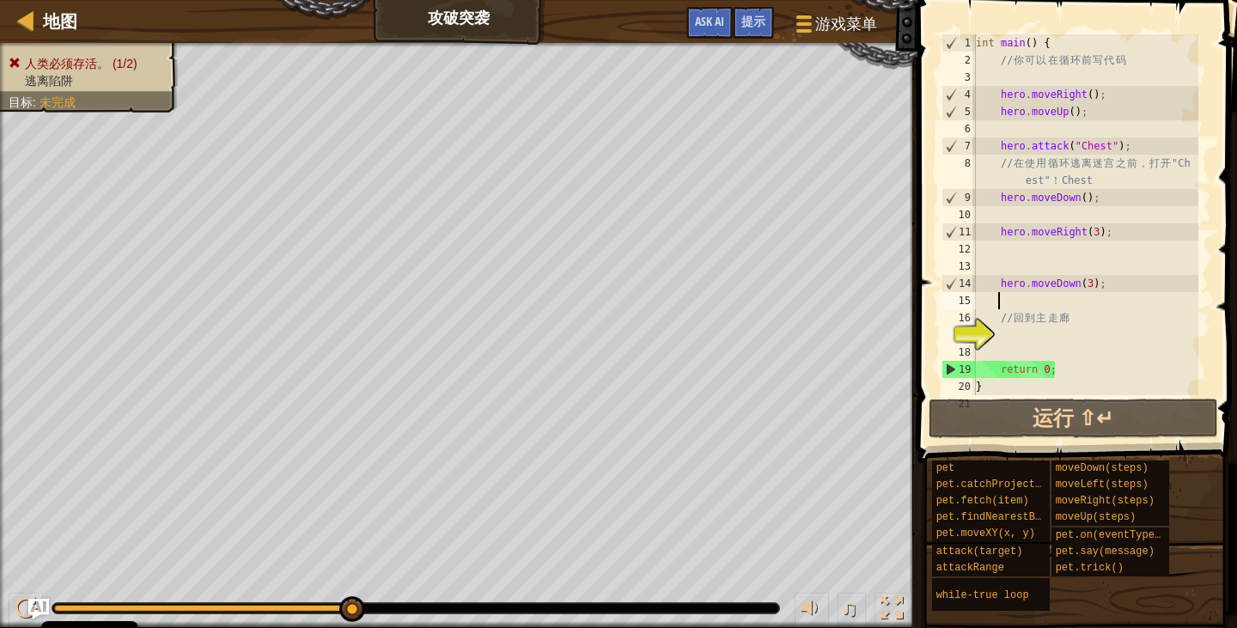
click at [1010, 305] on div "int main ( ) { // 你 可 以 在 循 环 前 写 代 码 hero . moveRight ( ) ; hero . moveUp ( ) …" at bounding box center [1085, 231] width 226 height 395
type textarea "h"
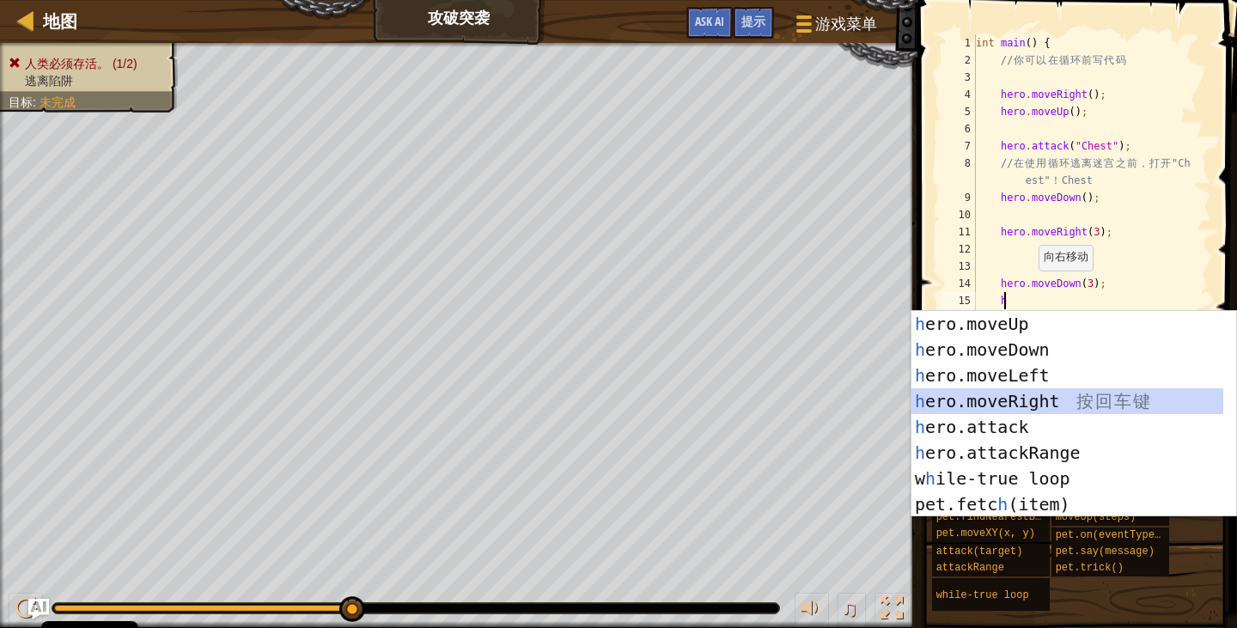
click at [1008, 393] on div "h ero.moveUp 按 回 车 键 h ero.moveDown 按 回 车 键 h ero.moveLeft 按 回 车 键 h ero.moveRi…" at bounding box center [1067, 440] width 312 height 258
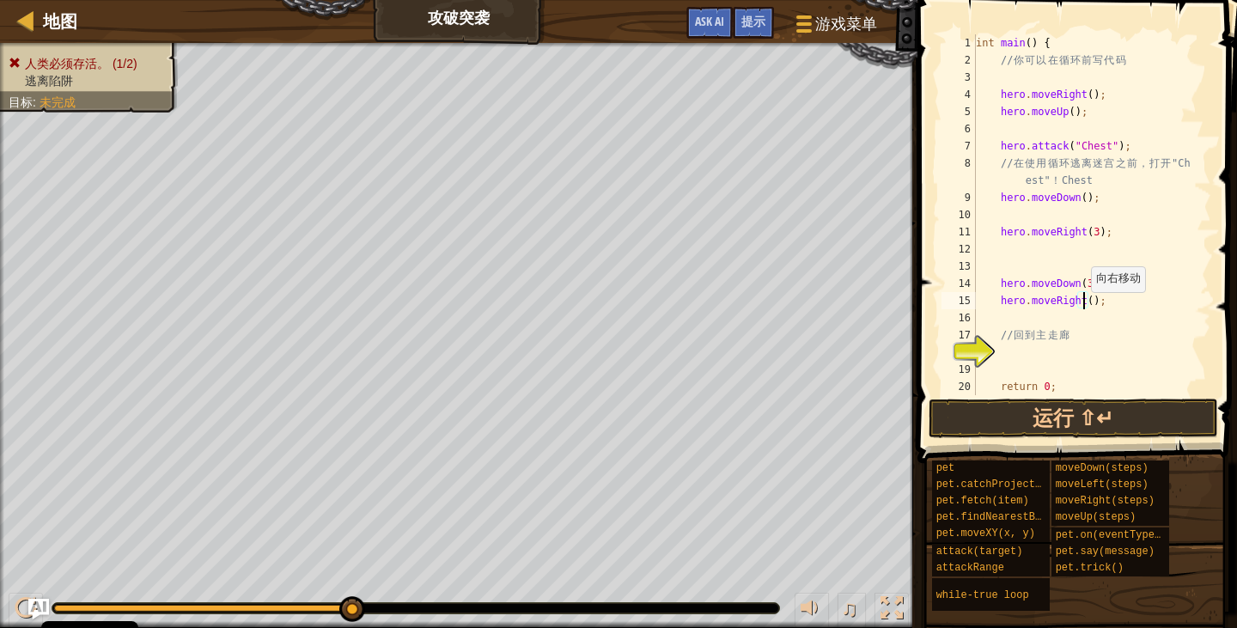
click at [1082, 308] on div "int main ( ) { // 你 可 以 在 循 环 前 写 代 码 hero . moveRight ( ) ; hero . moveUp ( ) …" at bounding box center [1085, 231] width 226 height 395
type textarea "hero.moveRight(3);"
click at [1148, 435] on button "运行 ⇧↵" at bounding box center [1073, 419] width 289 height 40
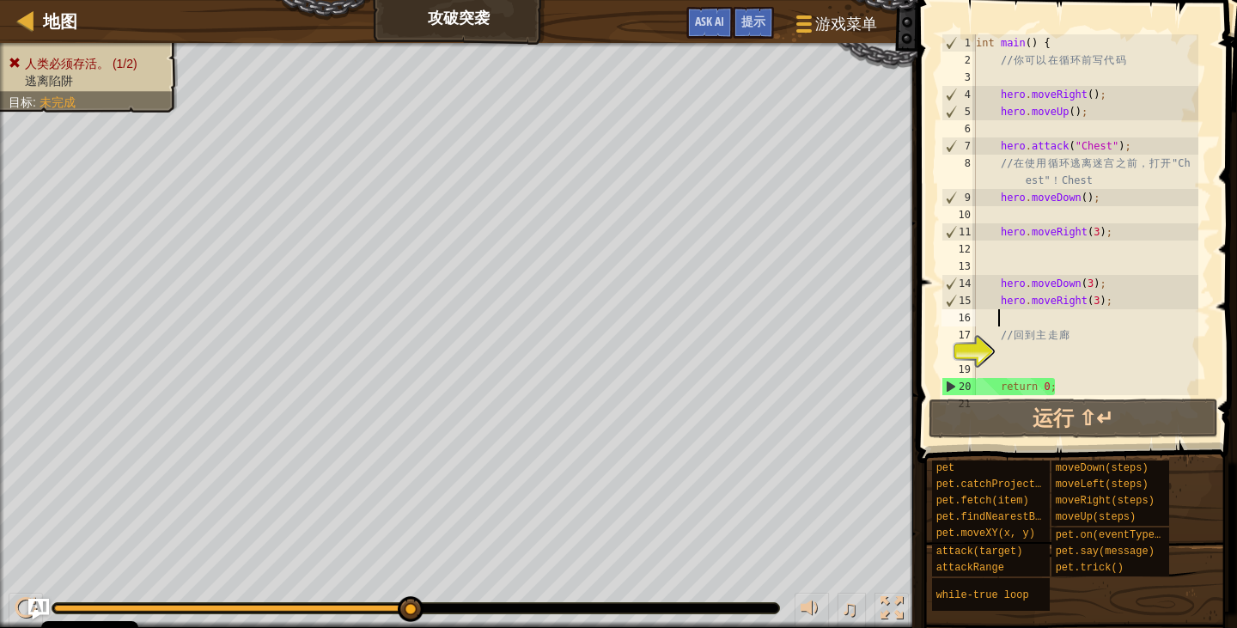
click at [1008, 316] on div "int main ( ) { // 你 可 以 在 循 环 前 写 代 码 hero . moveRight ( ) ; hero . moveUp ( ) …" at bounding box center [1085, 231] width 226 height 395
type textarea "h"
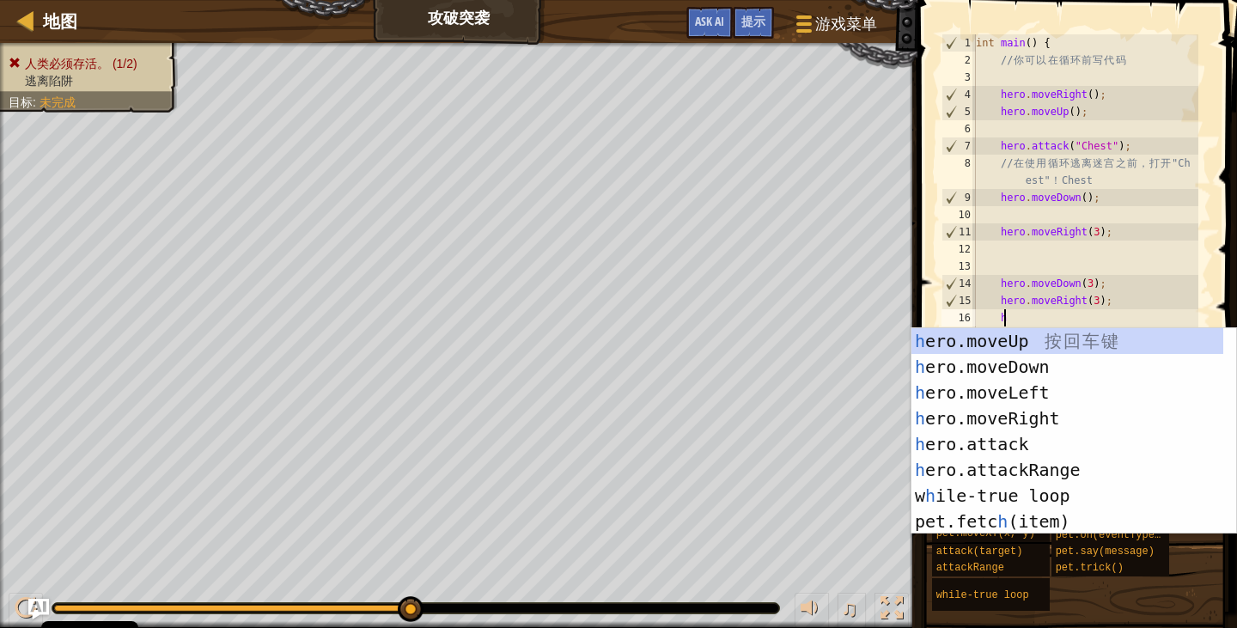
scroll to position [8, 1]
click at [1024, 374] on div "h ero.moveUp 按 回 车 键 h ero.moveDown 按 回 车 键 h ero.moveLeft 按 回 车 键 h ero.moveRi…" at bounding box center [1067, 457] width 312 height 258
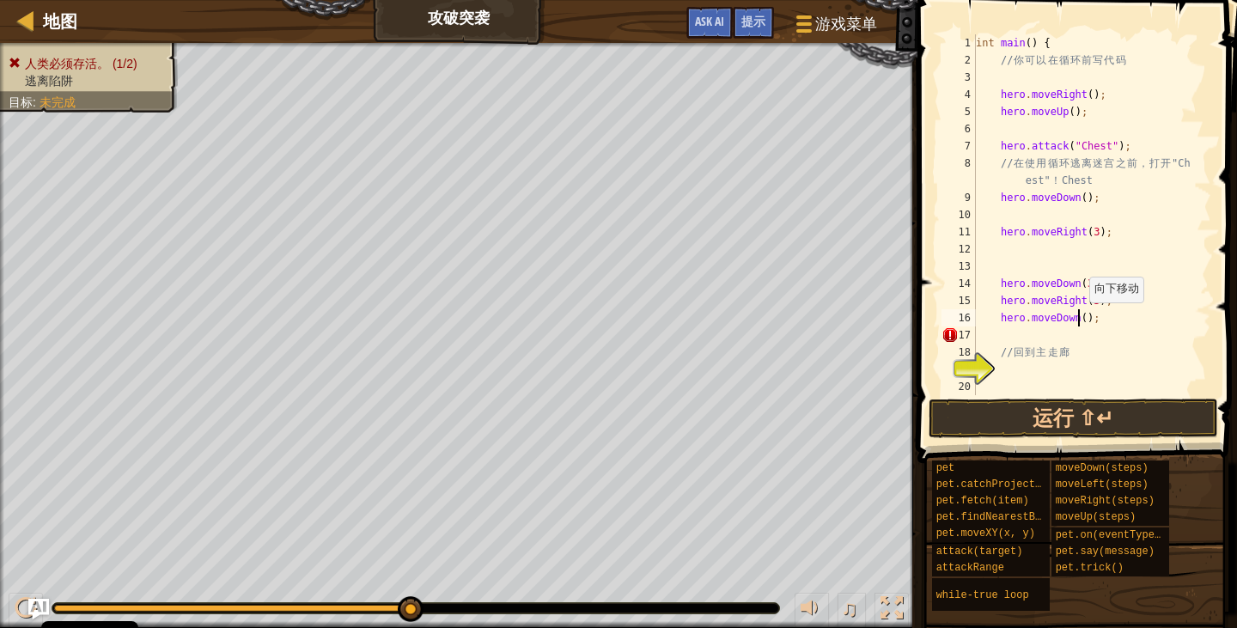
click at [1081, 320] on div "int main ( ) { // 你 可 以 在 循 环 前 写 代 码 hero . moveRight ( ) ; hero . moveUp ( ) …" at bounding box center [1085, 231] width 226 height 395
type textarea "hero.moveDown(4);"
click at [1084, 394] on div "int main ( ) { // 你 可 以 在 循 环 前 写 代 码 hero . moveRight ( ) ; hero . moveUp ( ) …" at bounding box center [1085, 231] width 226 height 395
click at [1082, 408] on button "运行 ⇧↵" at bounding box center [1073, 419] width 289 height 40
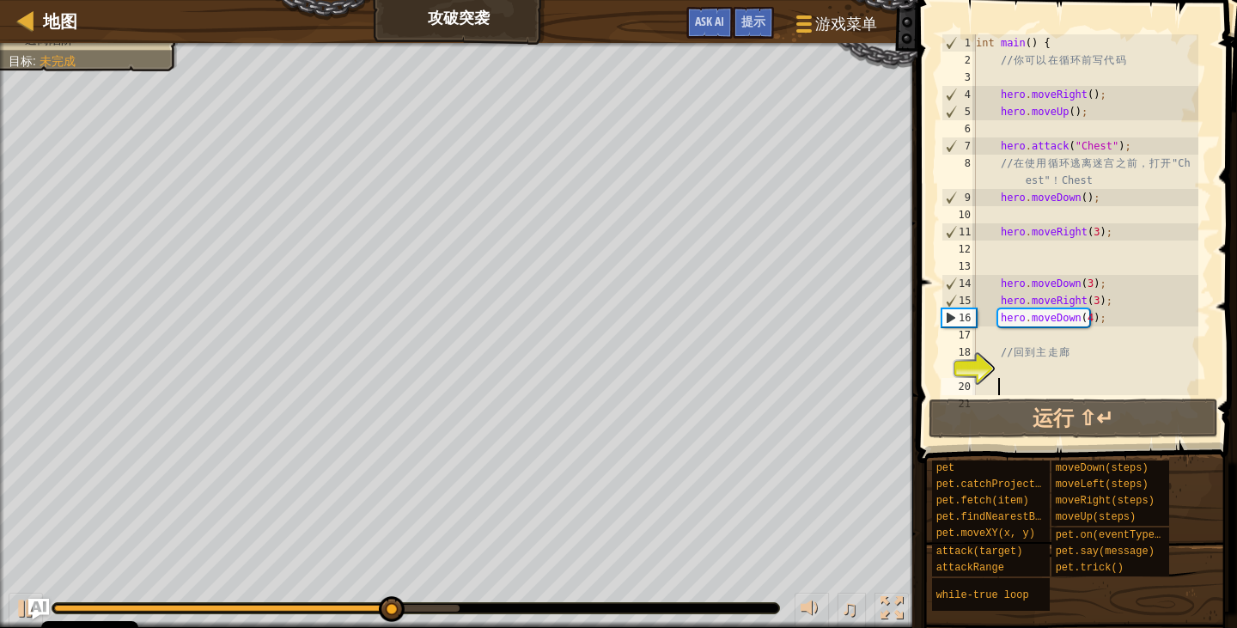
click at [1084, 329] on div "int main ( ) { // 你 可 以 在 循 环 前 写 代 码 hero . moveRight ( ) ; hero . moveUp ( ) …" at bounding box center [1085, 231] width 226 height 395
click at [1084, 328] on div "int main ( ) { // 你 可 以 在 循 环 前 写 代 码 hero . moveRight ( ) ; hero . moveUp ( ) …" at bounding box center [1085, 231] width 226 height 395
click at [1083, 321] on div "int main ( ) { // 你 可 以 在 循 环 前 写 代 码 hero . moveRight ( ) ; hero . moveUp ( ) …" at bounding box center [1085, 231] width 226 height 395
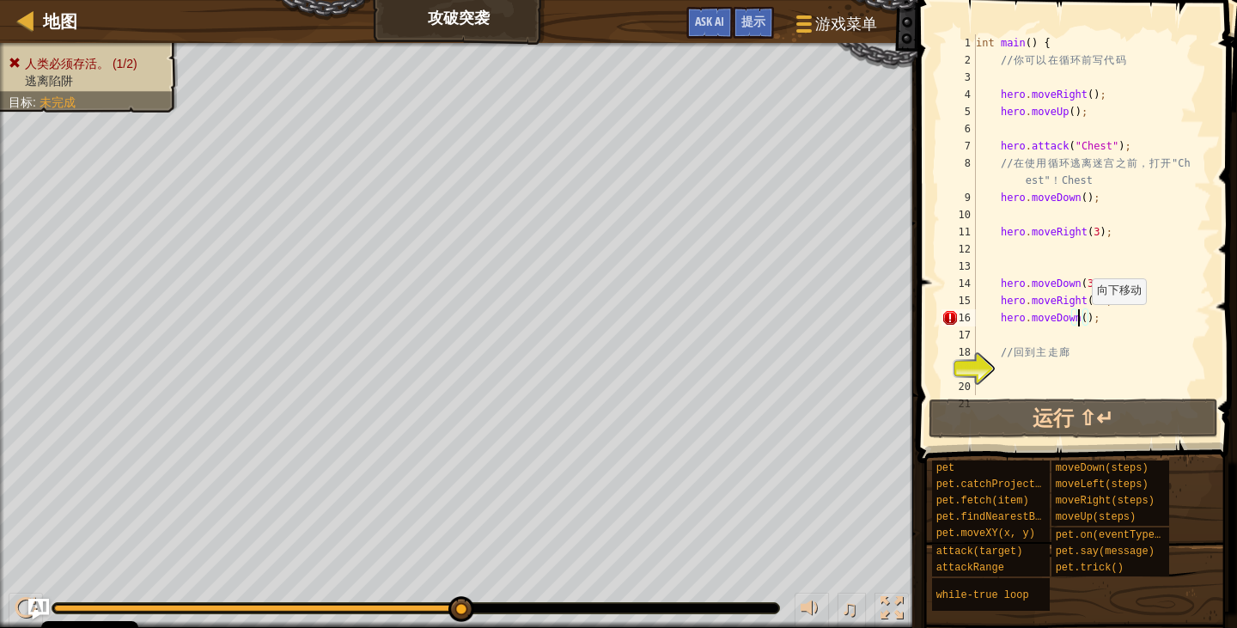
scroll to position [8, 9]
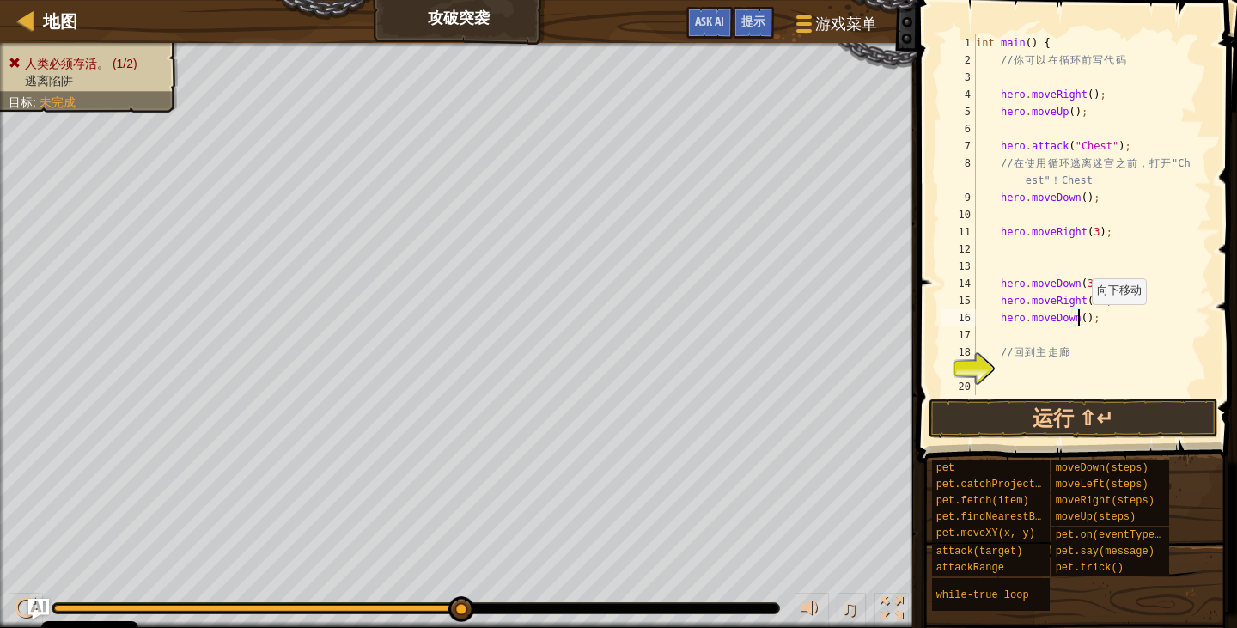
type textarea "hero.moveDown(3);"
click at [1095, 316] on div "int main ( ) { // 你 可 以 在 循 环 前 写 代 码 hero . moveRight ( ) ; hero . moveUp ( ) …" at bounding box center [1085, 231] width 226 height 395
type textarea "h"
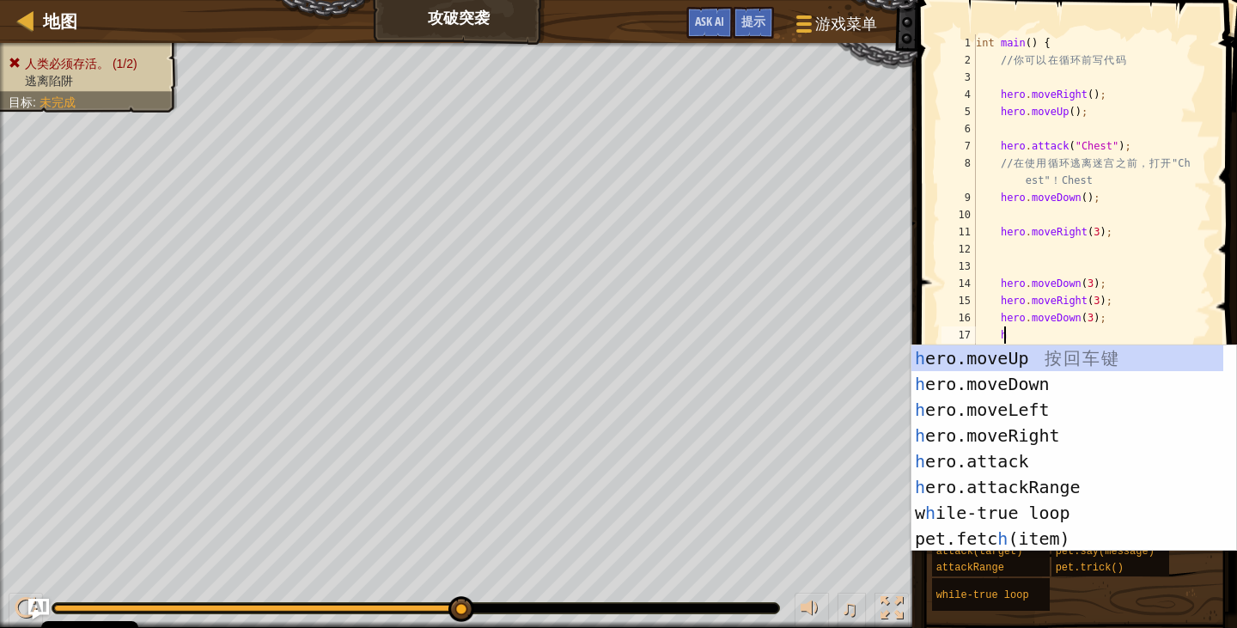
scroll to position [8, 1]
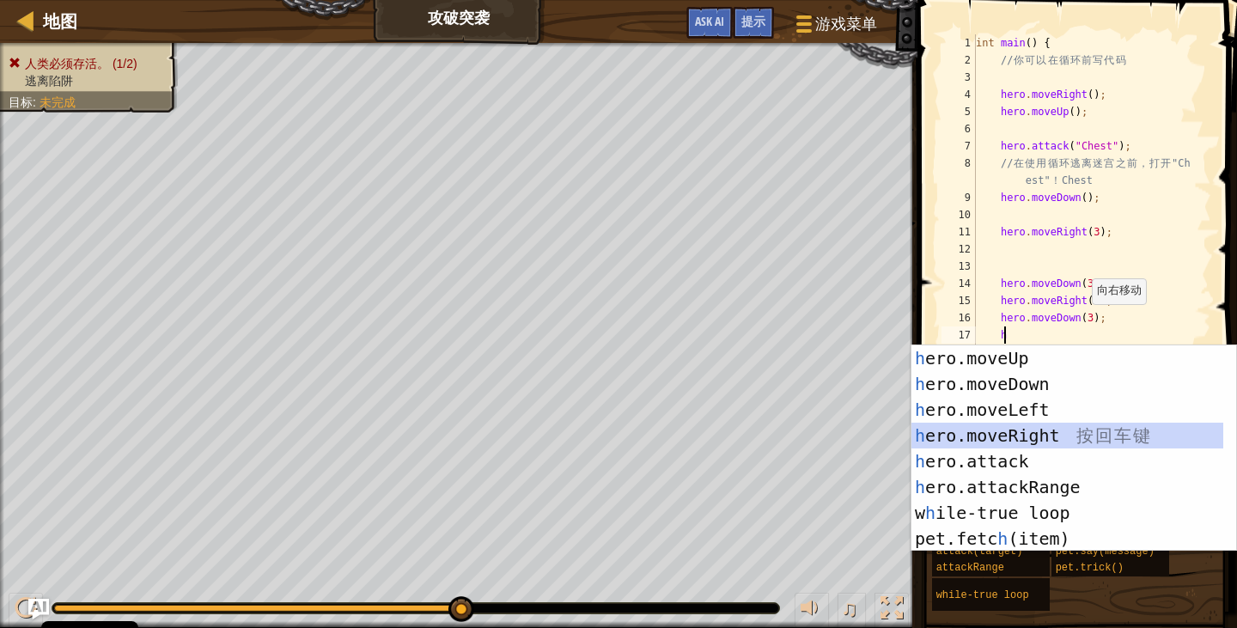
click at [1048, 429] on div "h ero.moveUp 按 回 车 键 h ero.moveDown 按 回 车 键 h ero.moveLeft 按 回 车 键 h ero.moveRi…" at bounding box center [1067, 474] width 312 height 258
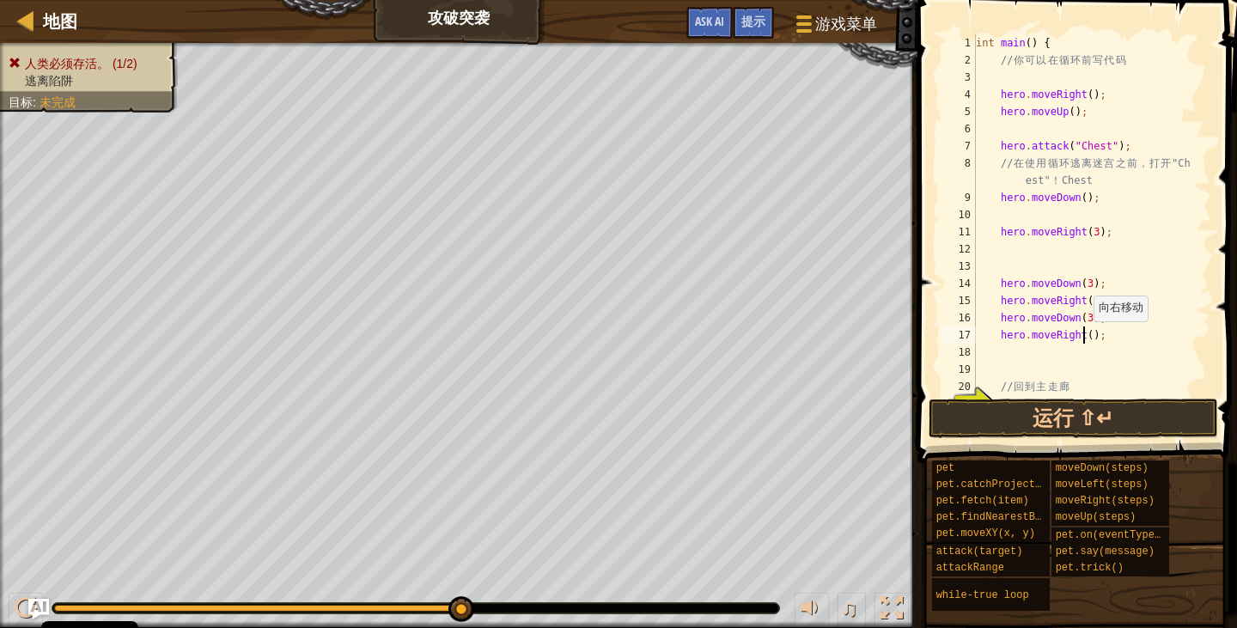
click at [1085, 338] on div "int main ( ) { // 你 可 以 在 循 环 前 写 代 码 hero . moveRight ( ) ; hero . moveUp ( ) …" at bounding box center [1085, 231] width 226 height 395
type textarea "hero.moveRight(3);"
click at [1114, 423] on button "运行 ⇧↵" at bounding box center [1073, 419] width 289 height 40
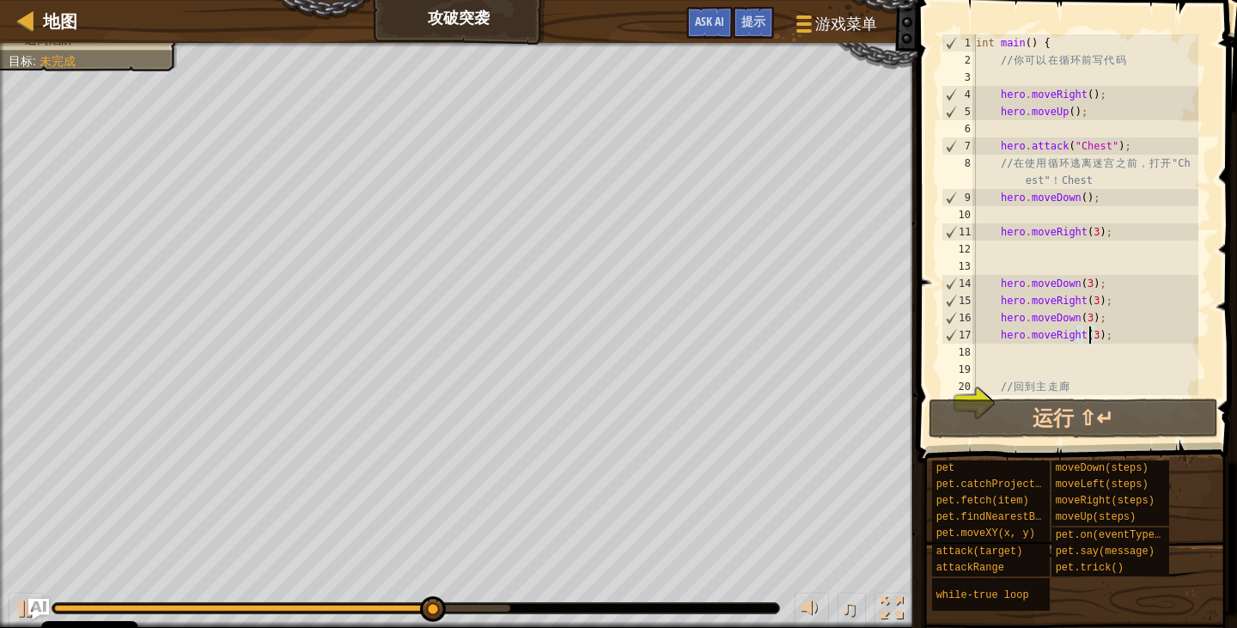
click at [1113, 336] on div "int main ( ) { // 你 可 以 在 循 环 前 写 代 码 hero . moveRight ( ) ; hero . moveUp ( ) …" at bounding box center [1085, 231] width 226 height 395
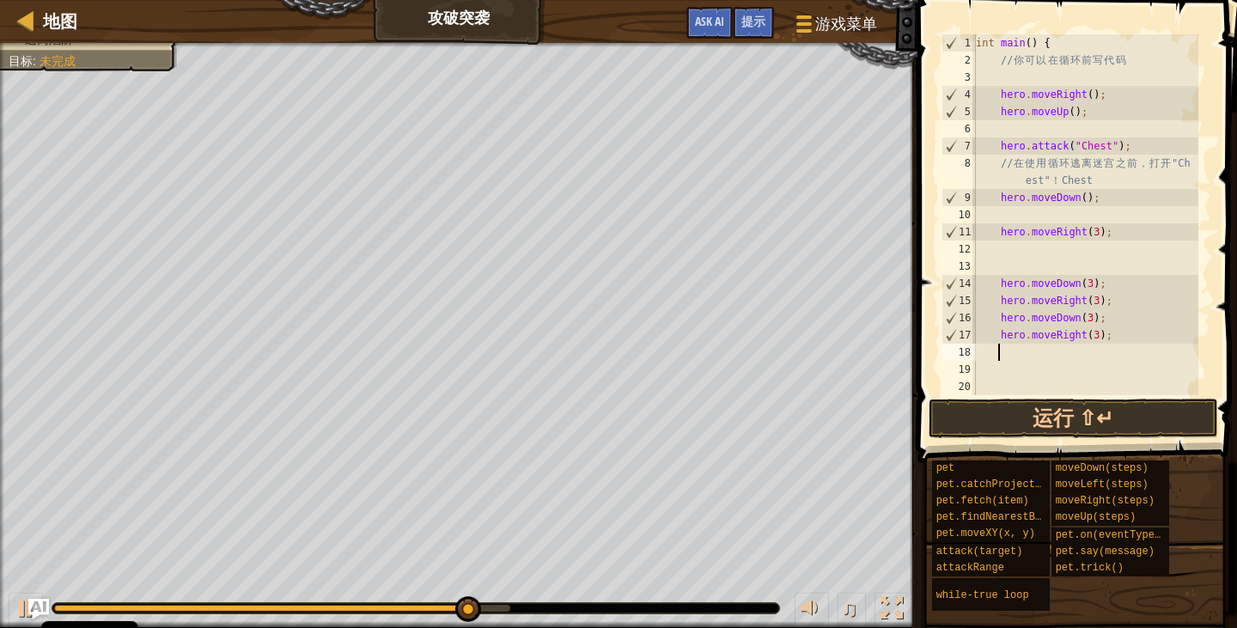
type textarea "h"
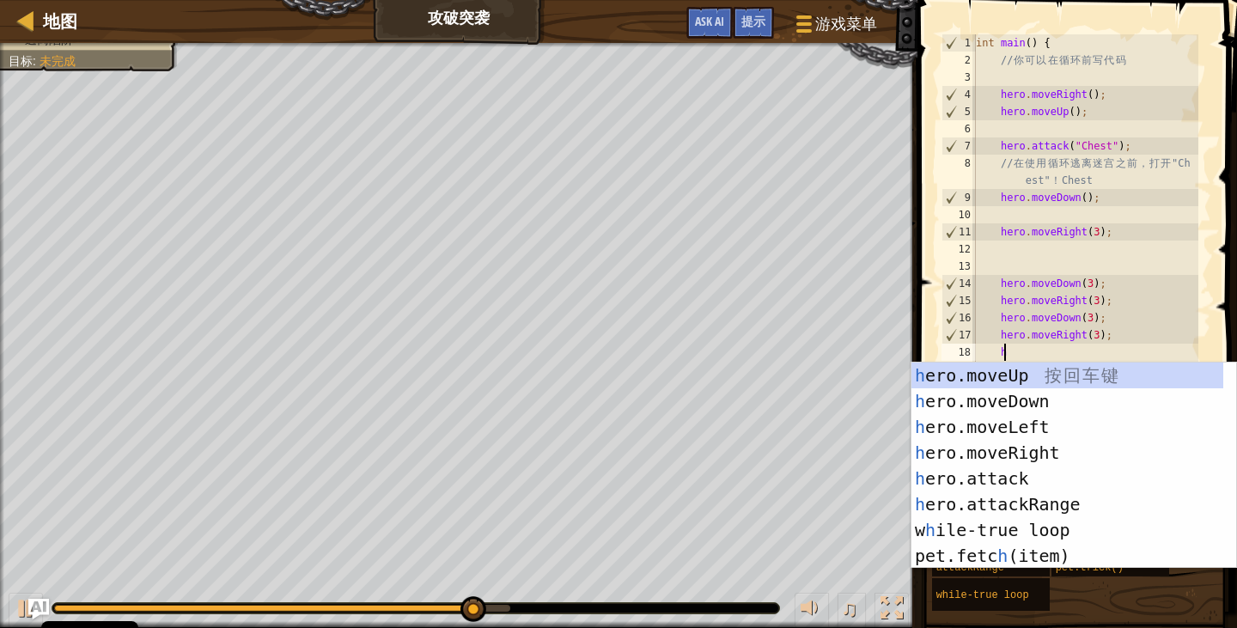
scroll to position [8, 1]
click at [1087, 402] on div "h ero.moveUp 按 回 车 键 h ero.moveDown 按 回 车 键 h ero.moveLeft 按 回 车 键 h ero.moveRi…" at bounding box center [1067, 491] width 312 height 258
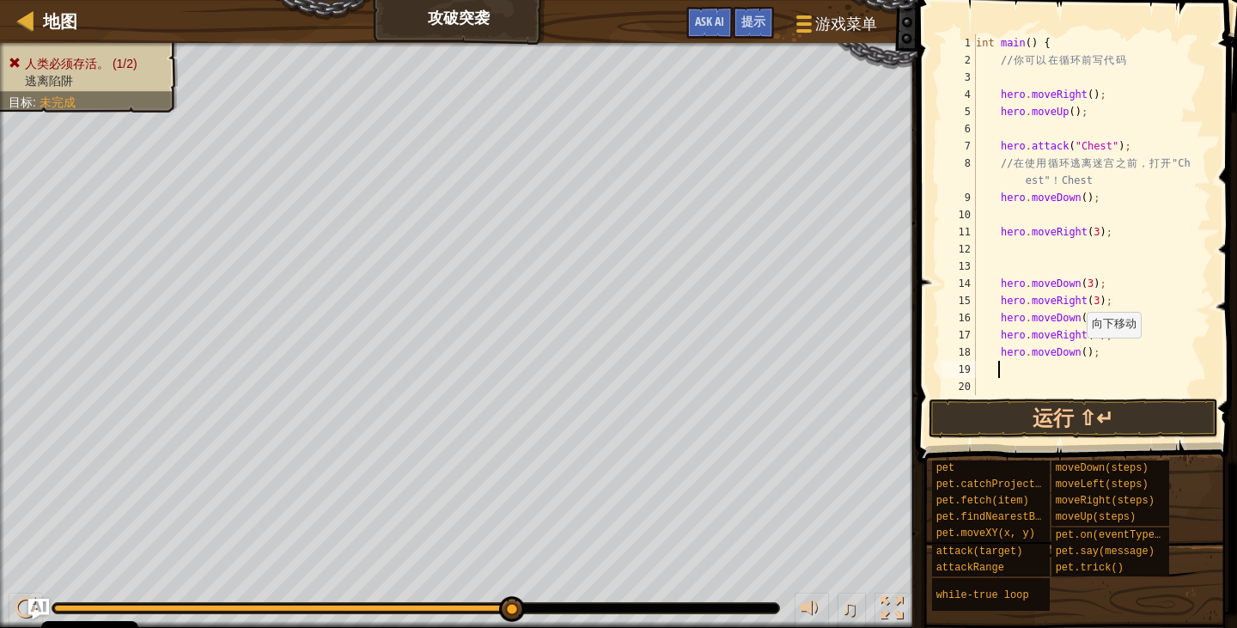
click at [1078, 355] on div "int main ( ) { // 你 可 以 在 循 环 前 写 代 码 hero . moveRight ( ) ; hero . moveUp ( ) …" at bounding box center [1085, 231] width 226 height 395
type textarea "hero.moveDown(3);"
click at [1011, 368] on div "int main ( ) { // 你 可 以 在 循 环 前 写 代 码 hero . moveRight ( ) ; hero . moveUp ( ) …" at bounding box center [1085, 231] width 226 height 395
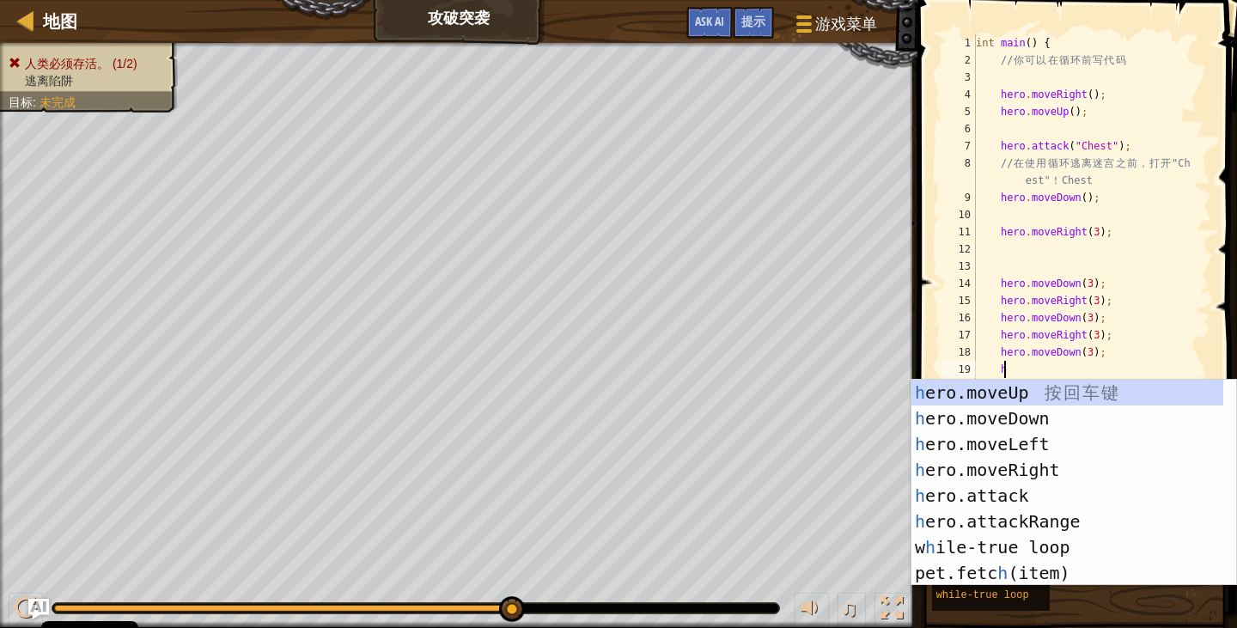
type textarea "h"
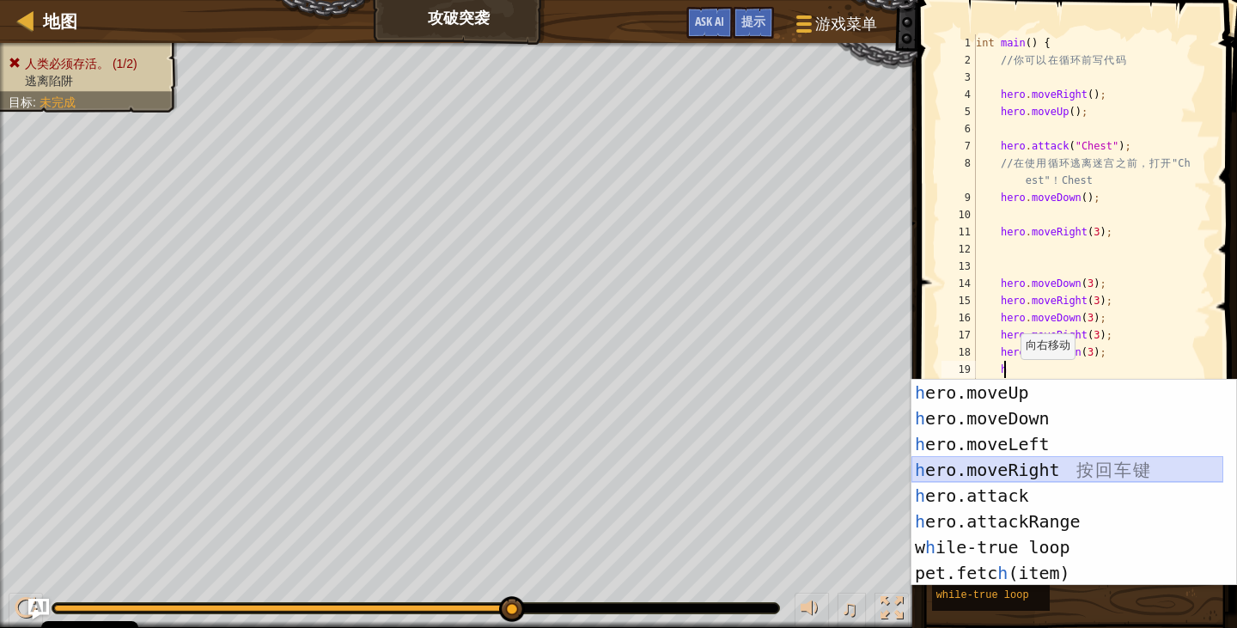
click at [1014, 462] on div "h ero.moveUp 按 回 车 键 h ero.moveDown 按 回 车 键 h ero.moveLeft 按 回 车 键 h ero.moveRi…" at bounding box center [1067, 509] width 312 height 258
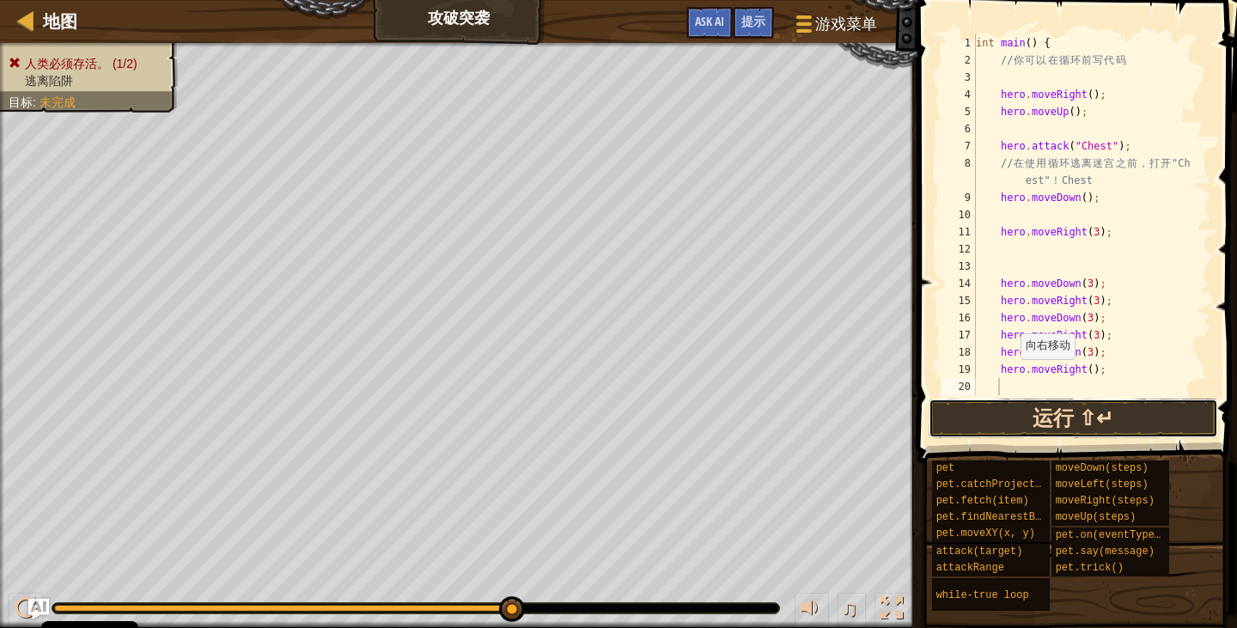
click at [1100, 417] on button "运行 ⇧↵" at bounding box center [1073, 419] width 289 height 40
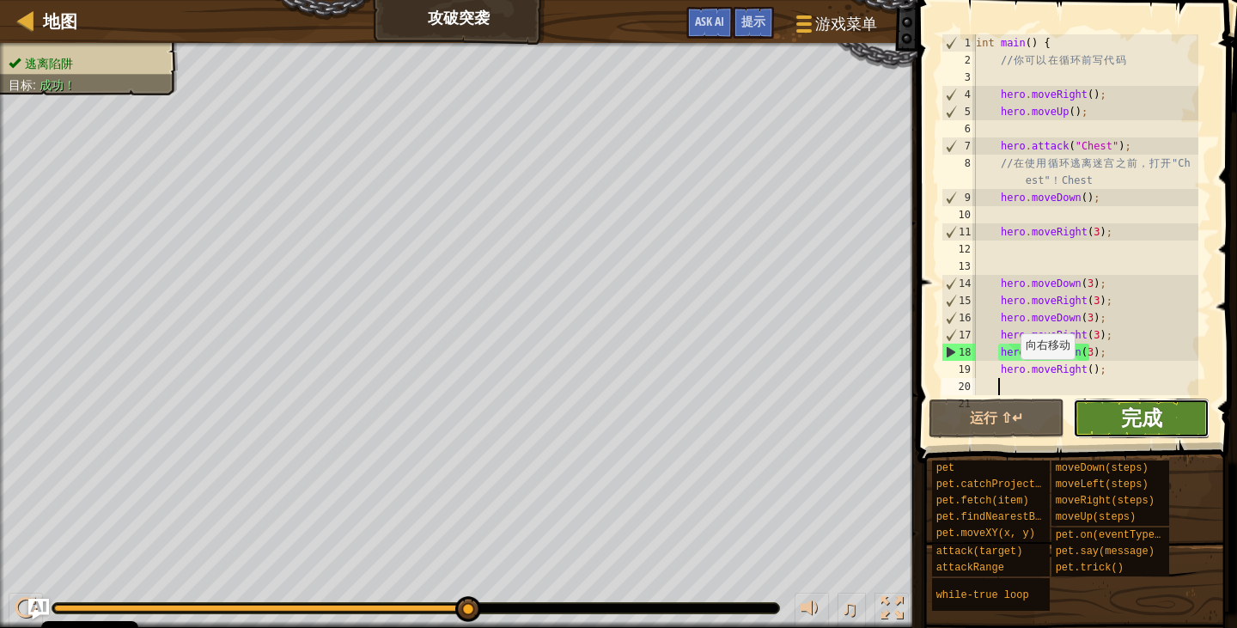
click at [1139, 430] on span "完成" at bounding box center [1141, 417] width 41 height 27
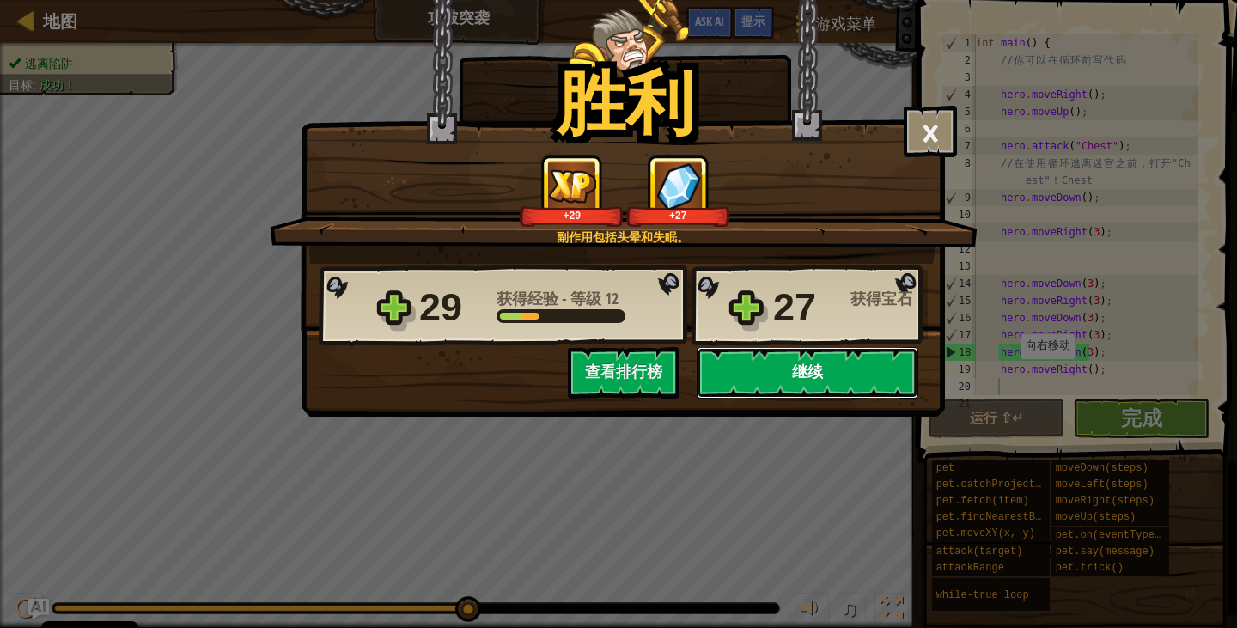
click at [777, 370] on button "继续" at bounding box center [808, 373] width 222 height 52
select select "zh-HANS"
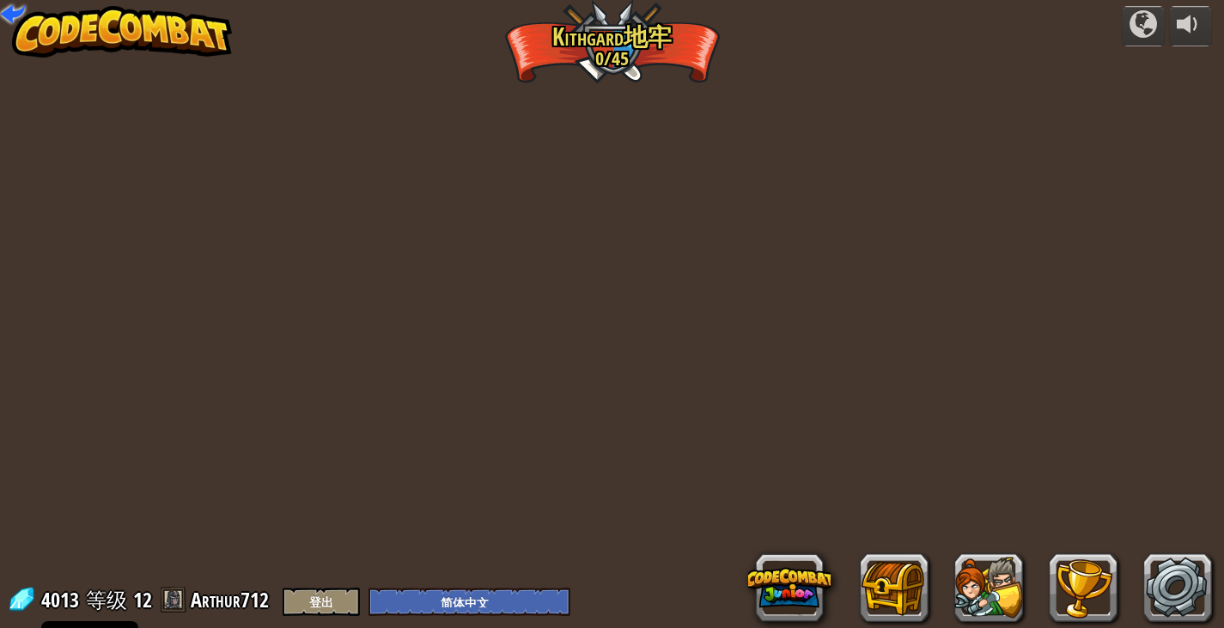
select select "zh-HANS"
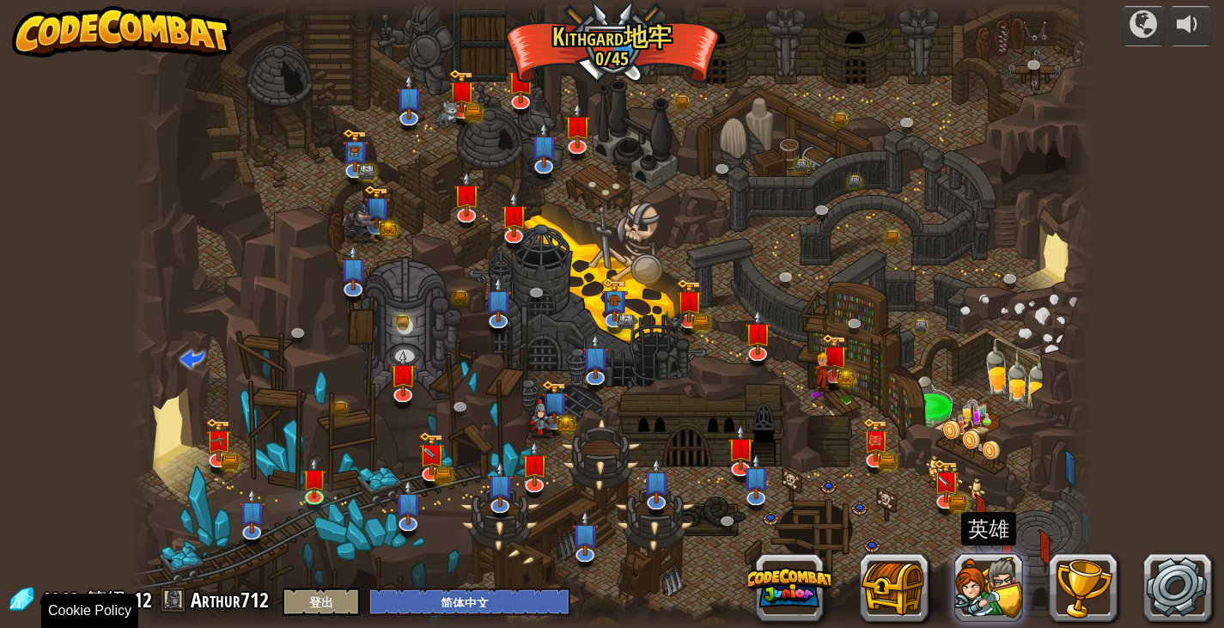
select select "zh-HANS"
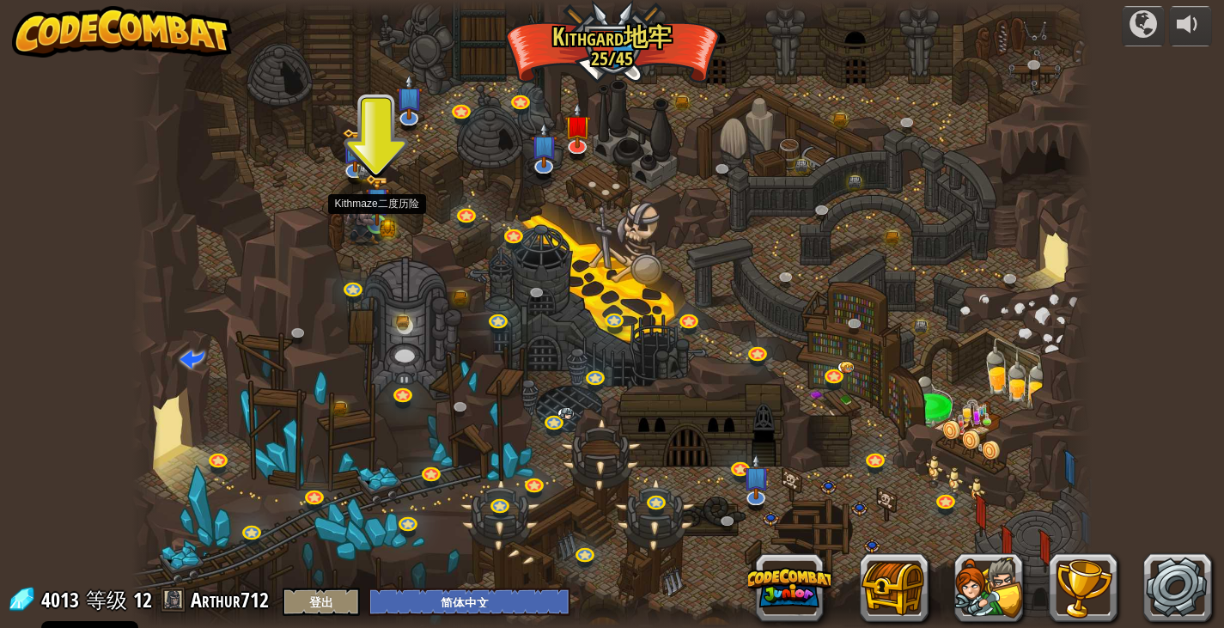
click at [378, 223] on img at bounding box center [363, 221] width 34 height 46
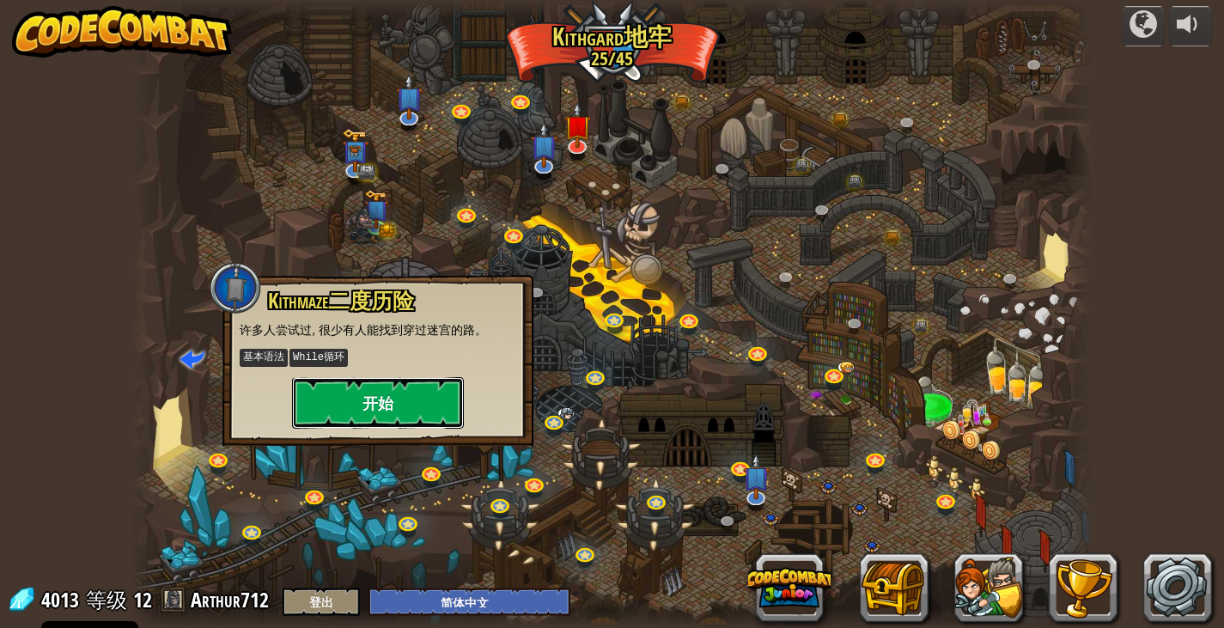
click at [369, 395] on button "开始" at bounding box center [378, 403] width 172 height 52
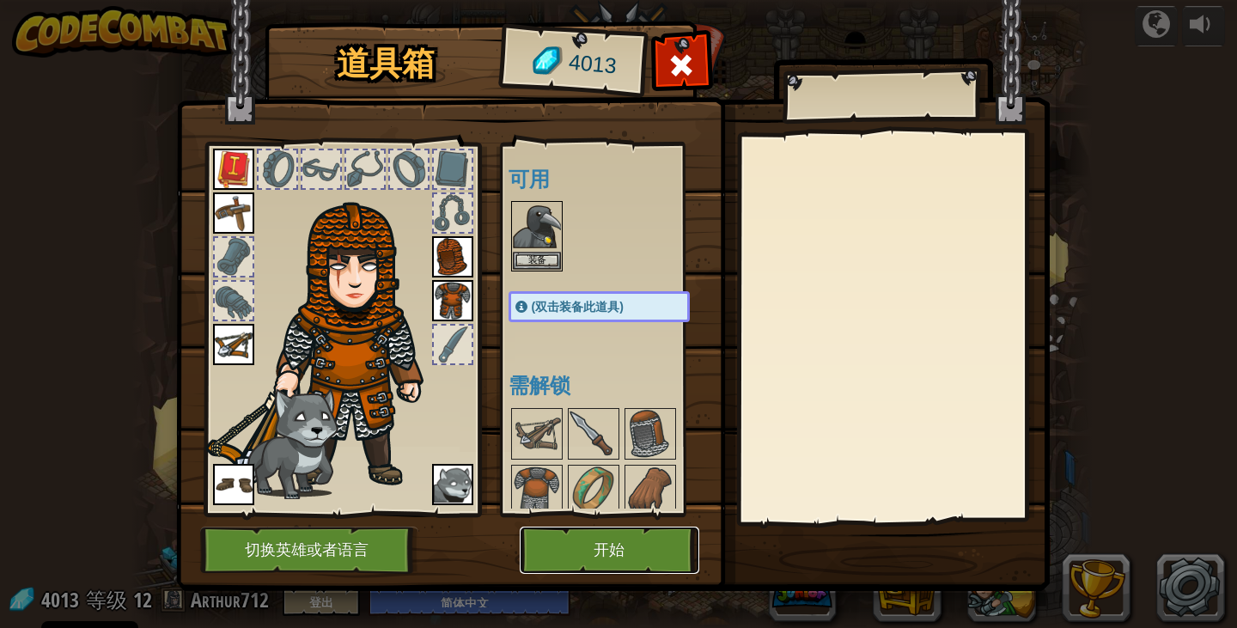
click at [614, 549] on button "开始" at bounding box center [610, 550] width 180 height 47
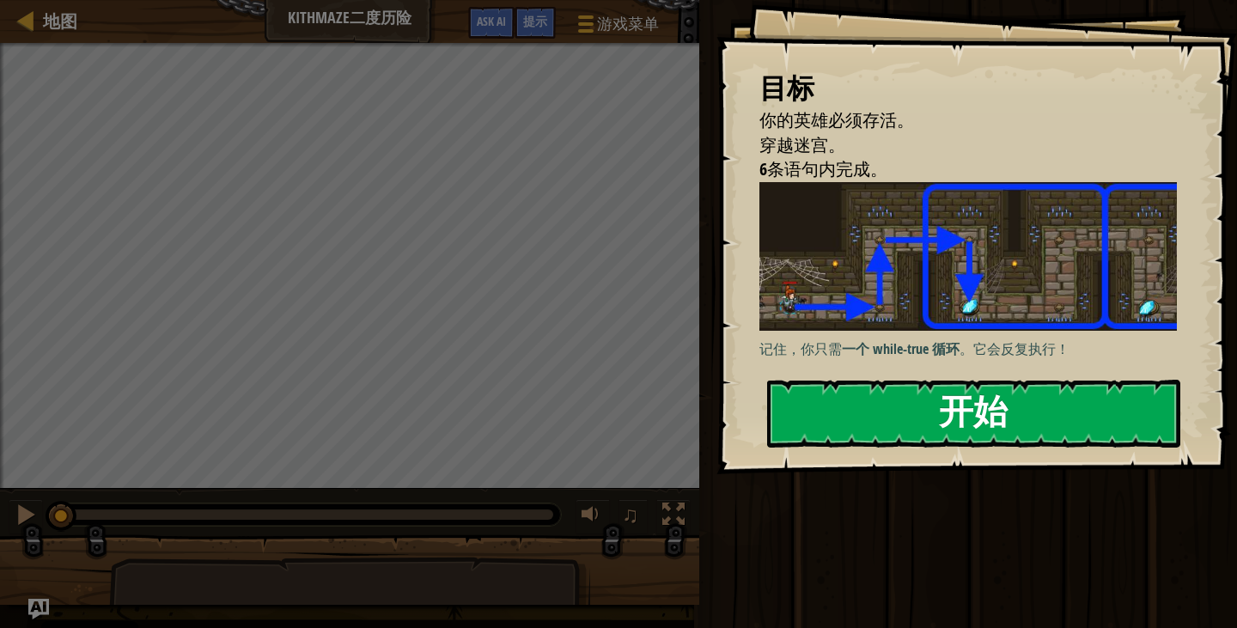
click at [1046, 438] on button "开始" at bounding box center [973, 414] width 413 height 68
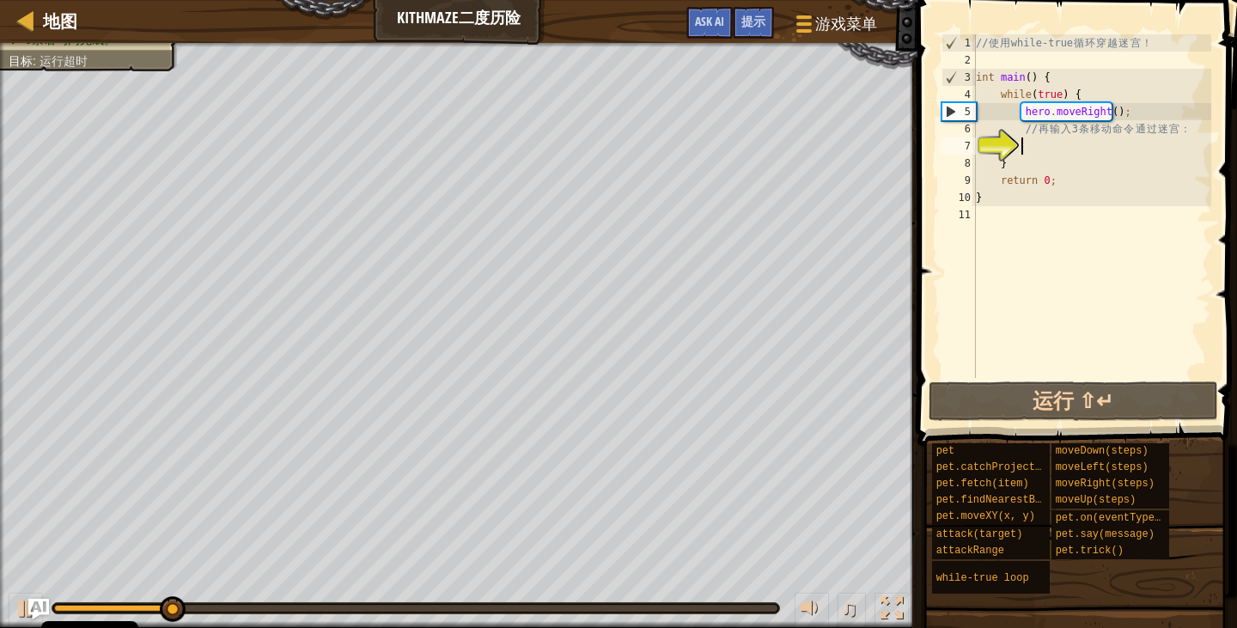
type textarea "h"
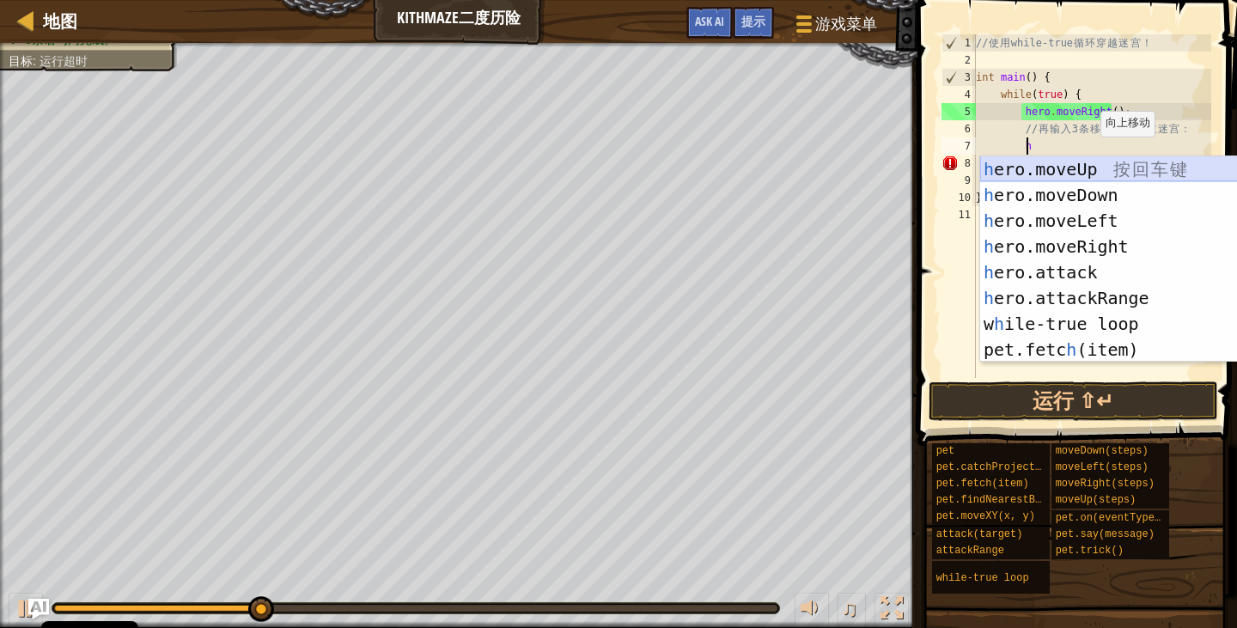
click at [1080, 162] on div "h ero.moveUp 按 回 车 键 h ero.moveDown 按 回 车 键 h ero.moveLeft 按 回 车 键 h ero.moveRi…" at bounding box center [1136, 285] width 312 height 258
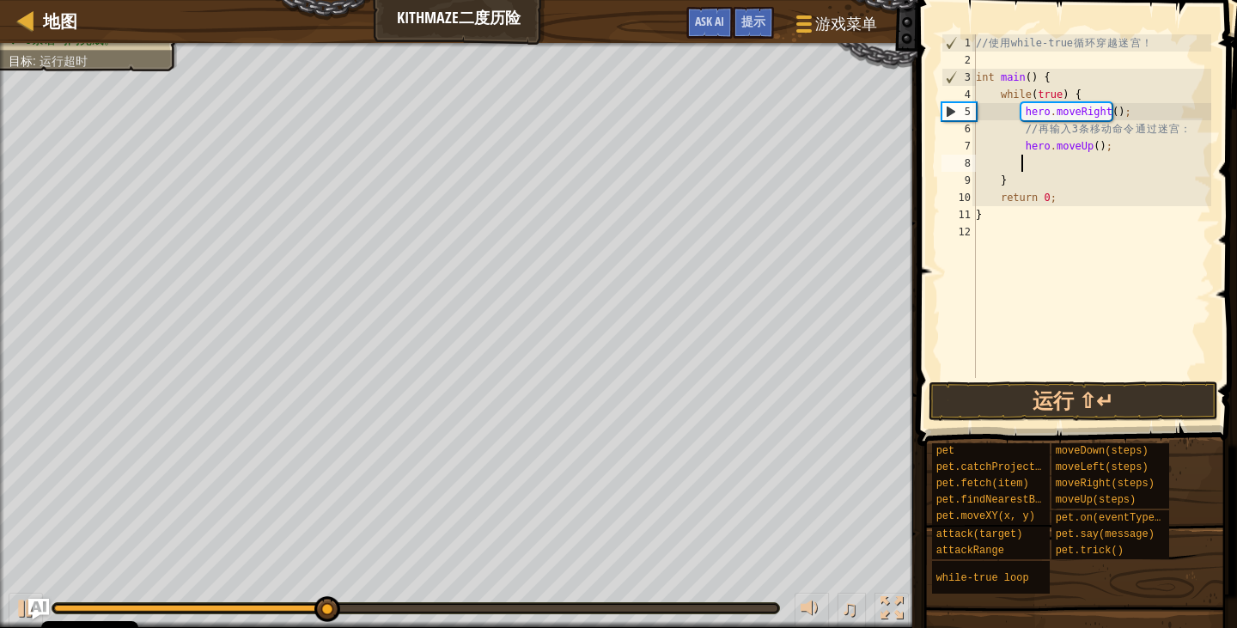
type textarea "h"
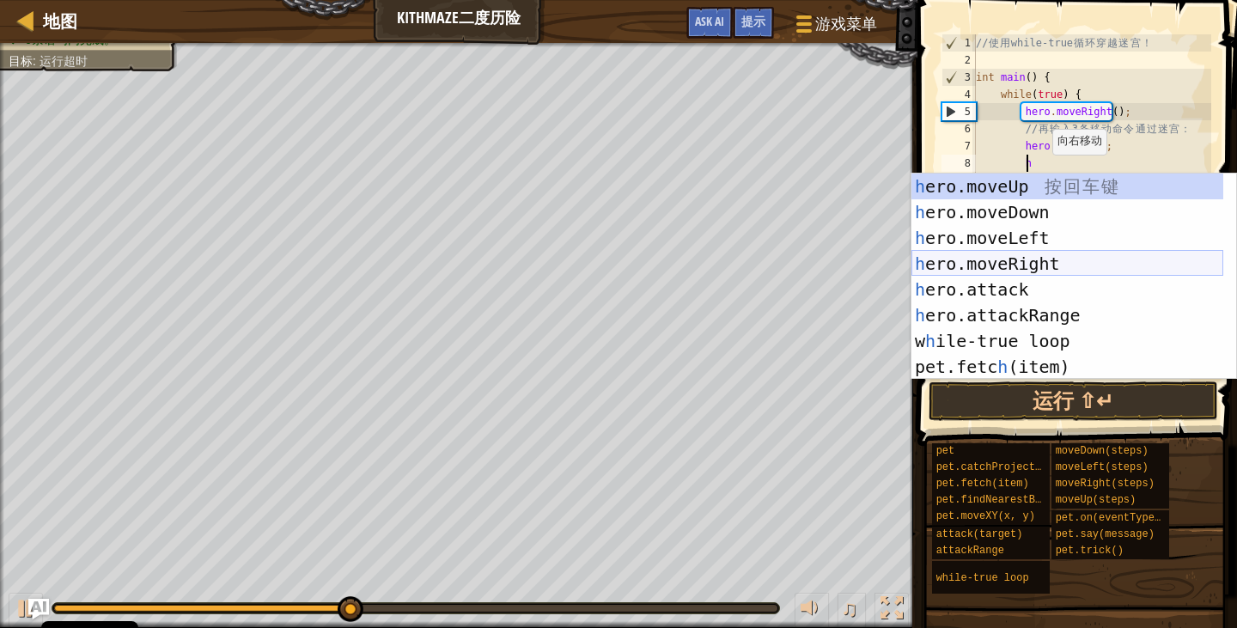
click at [1054, 264] on div "h ero.moveUp 按 回 车 键 h ero.moveDown 按 回 车 键 h ero.moveLeft 按 回 车 键 h ero.moveRi…" at bounding box center [1067, 303] width 312 height 258
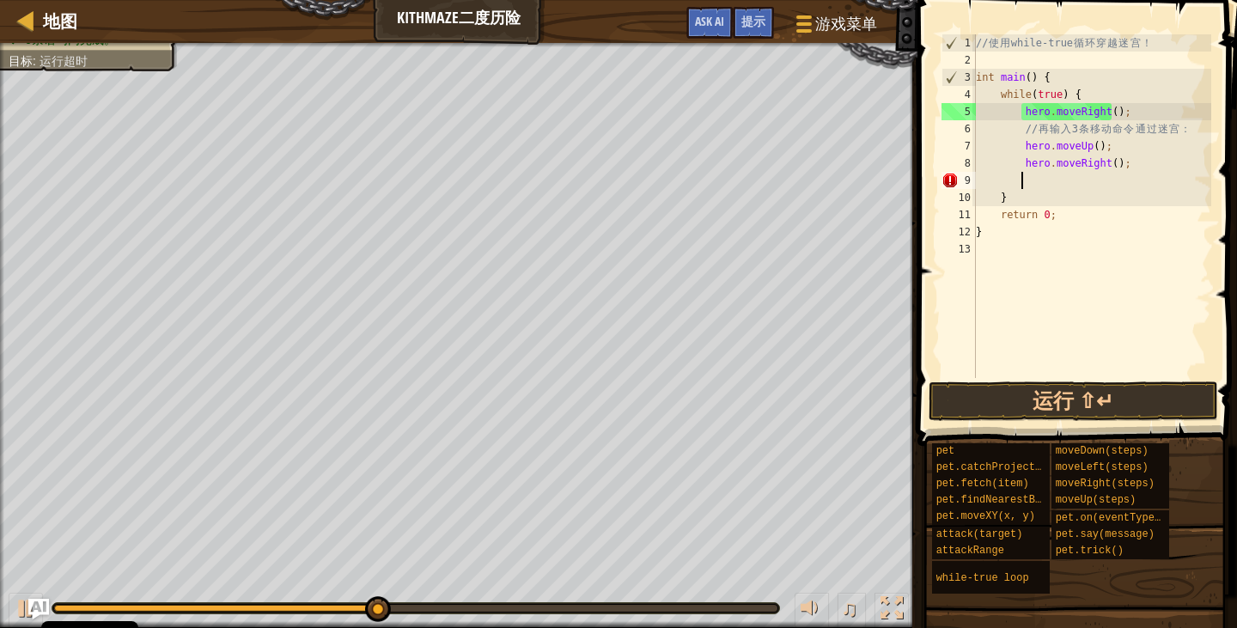
type textarea "h"
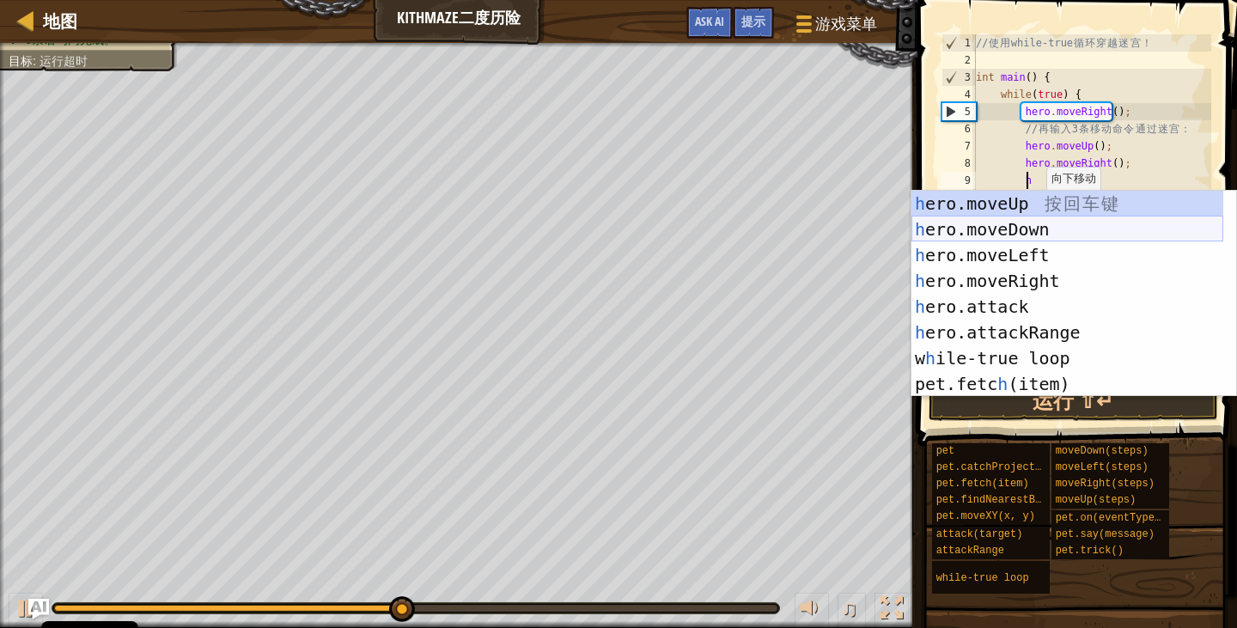
click at [1034, 229] on div "h ero.moveUp 按 回 车 键 h ero.moveDown 按 回 车 键 h ero.moveLeft 按 回 车 键 h ero.moveRi…" at bounding box center [1067, 320] width 312 height 258
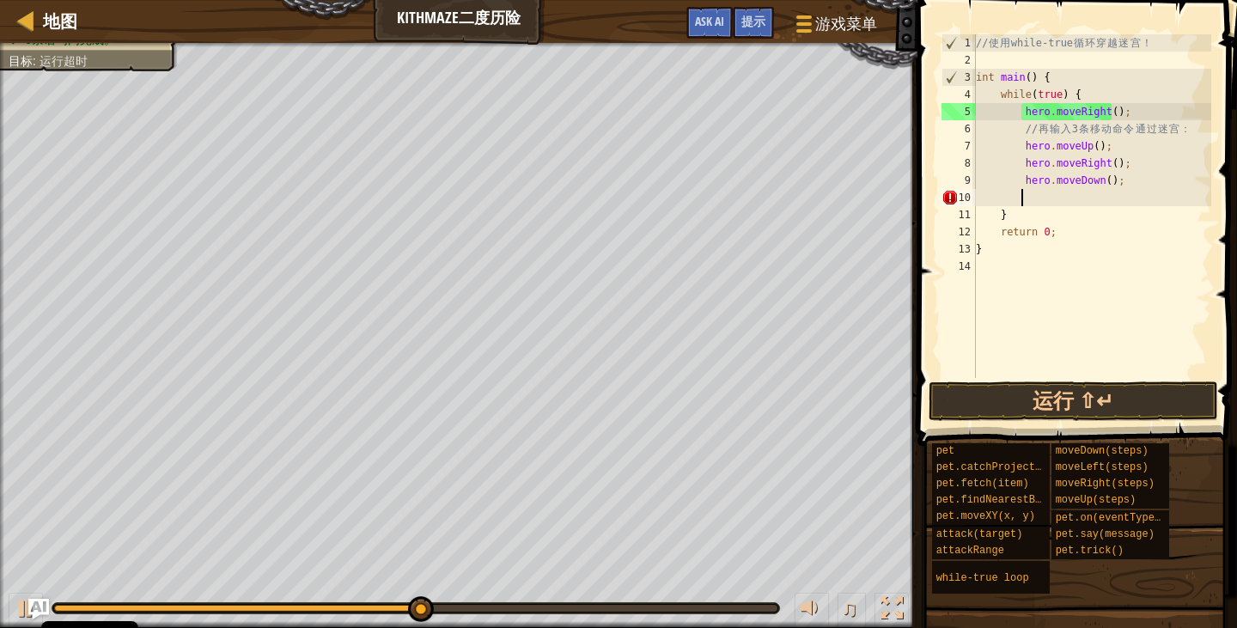
type textarea "h"
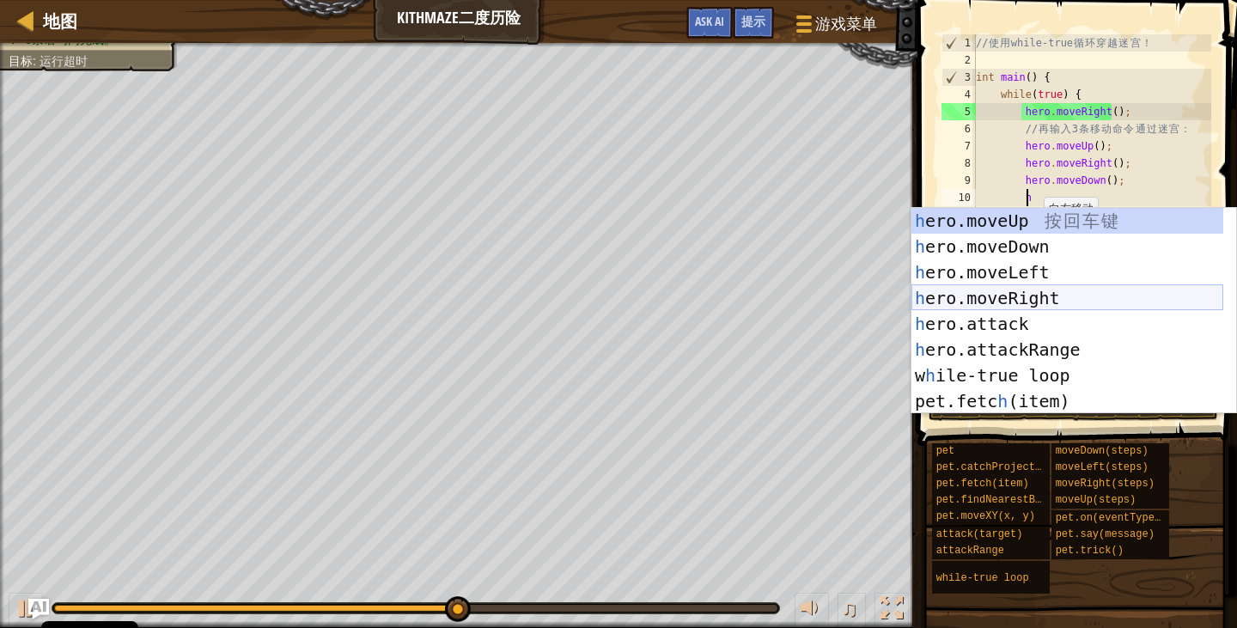
click at [1028, 295] on div "h ero.moveUp 按 回 车 键 h ero.moveDown 按 回 车 键 h ero.moveLeft 按 回 车 键 h ero.moveRi…" at bounding box center [1067, 337] width 312 height 258
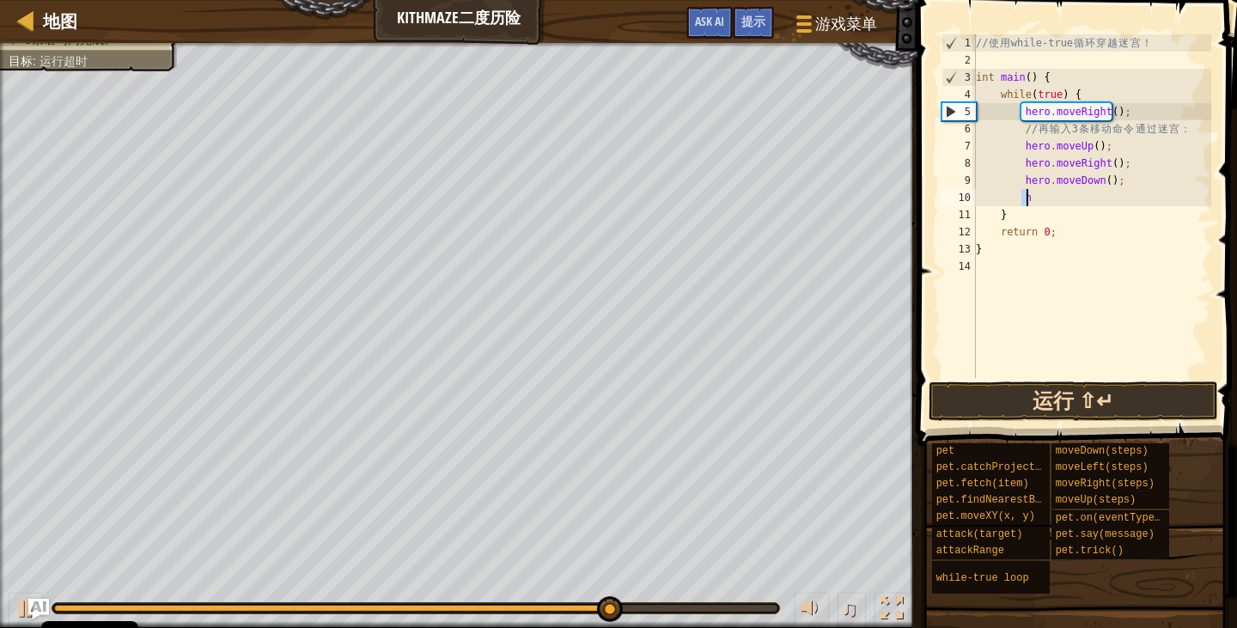
type textarea "h"
click at [1076, 412] on button "运行 ⇧↵" at bounding box center [1073, 401] width 289 height 40
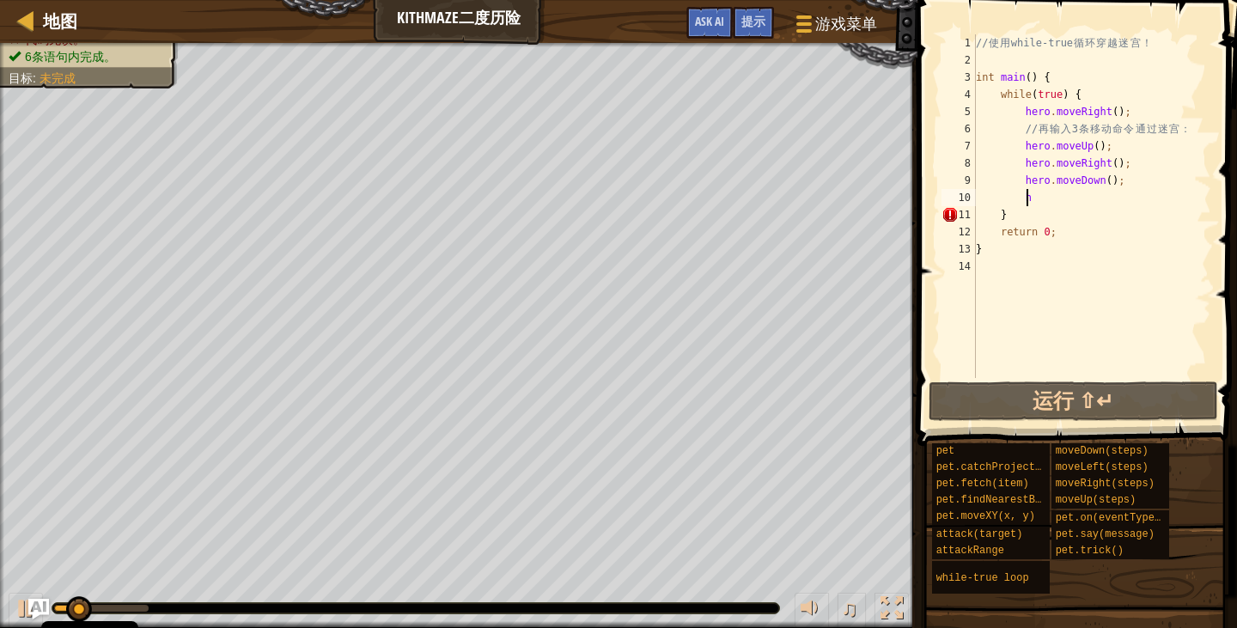
click at [1035, 197] on div "// 使 用 while-true 循 环 穿 越 迷 宫 ！ int main ( ) { while ( true ) { hero . moveRigh…" at bounding box center [1091, 223] width 239 height 378
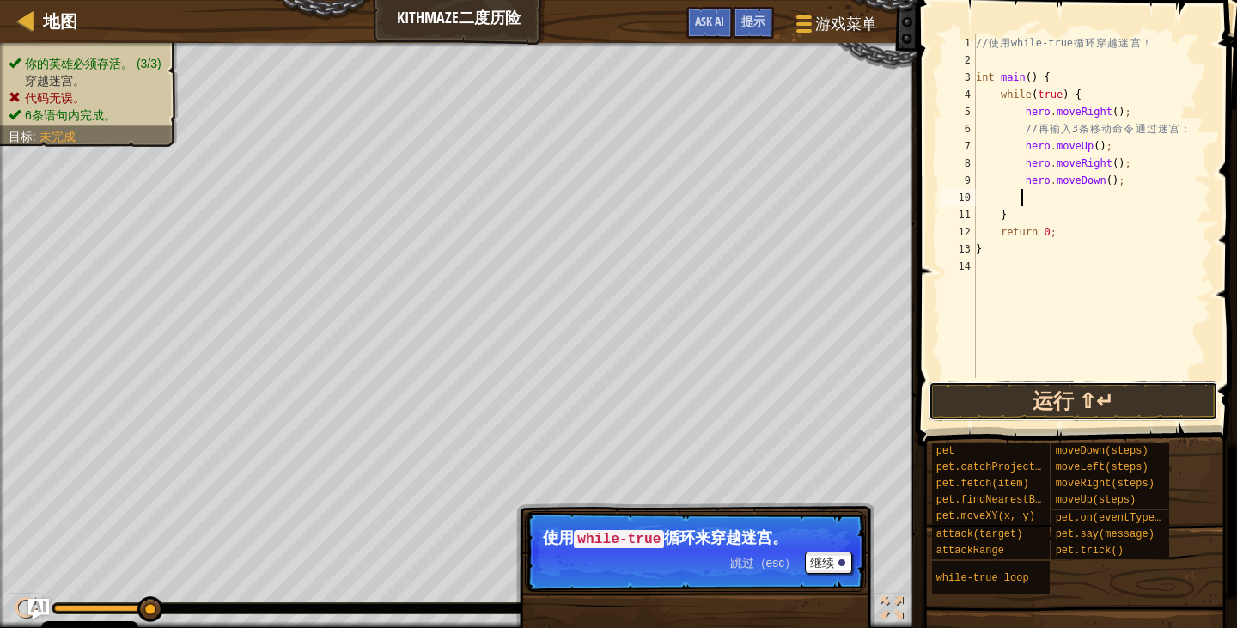
click at [1039, 399] on button "运行 ⇧↵" at bounding box center [1073, 401] width 289 height 40
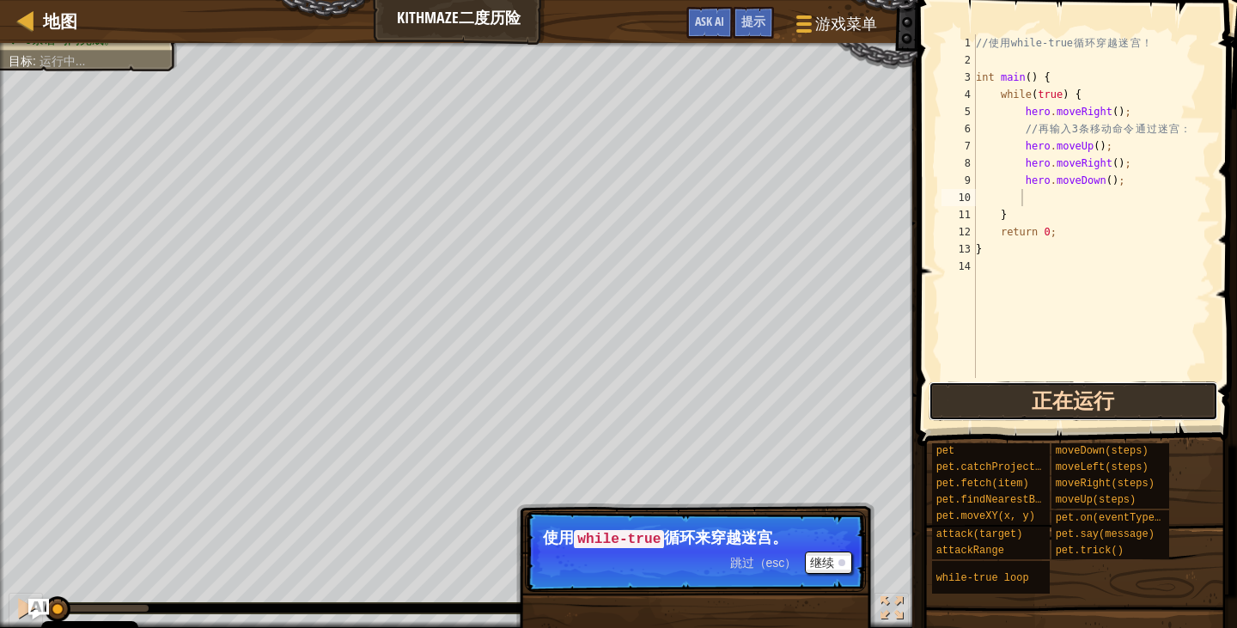
click at [1039, 400] on button "正在运行" at bounding box center [1073, 401] width 289 height 40
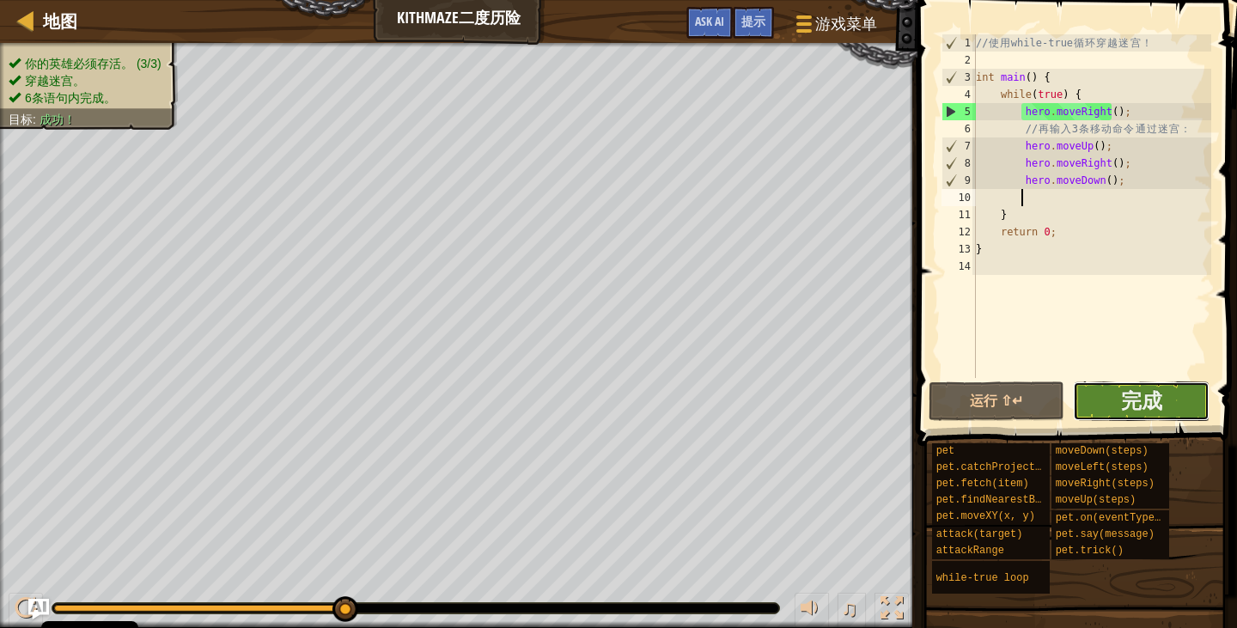
click at [1103, 406] on button "完成" at bounding box center [1141, 401] width 137 height 40
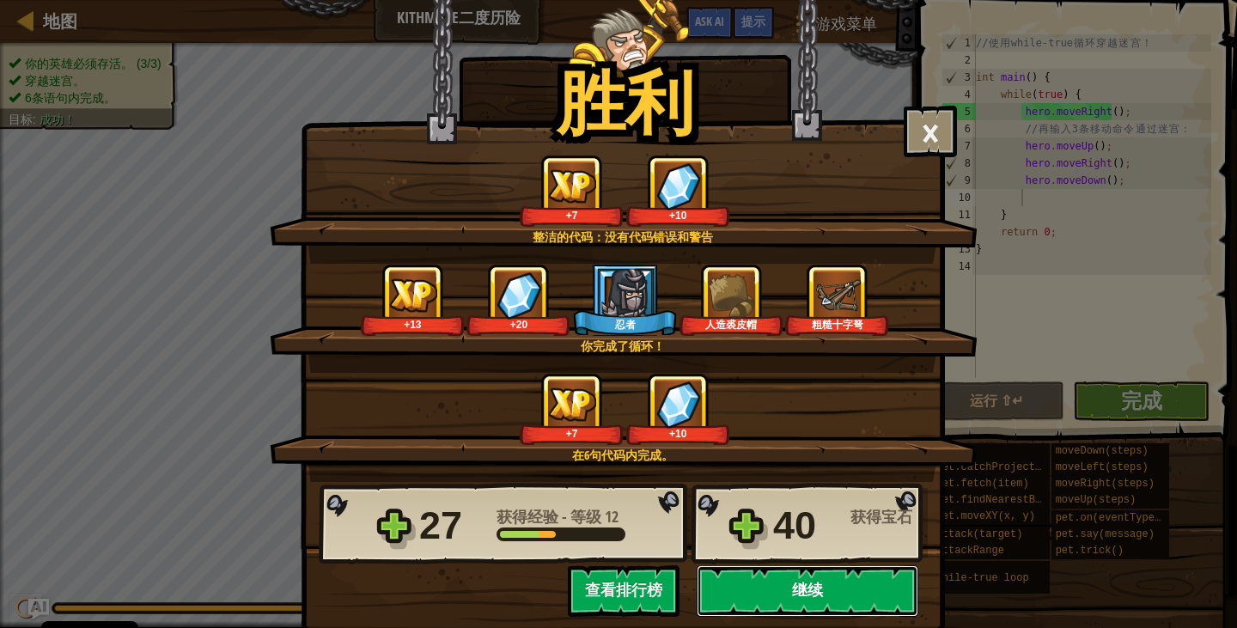
click at [752, 606] on button "继续" at bounding box center [808, 591] width 222 height 52
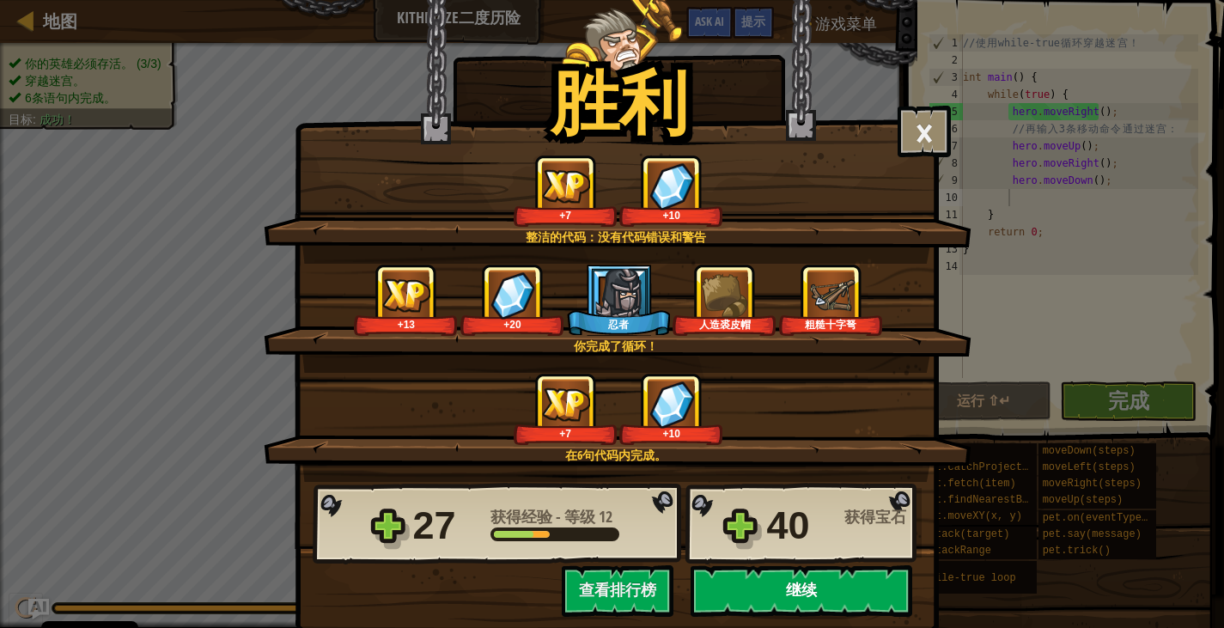
select select "zh-HANS"
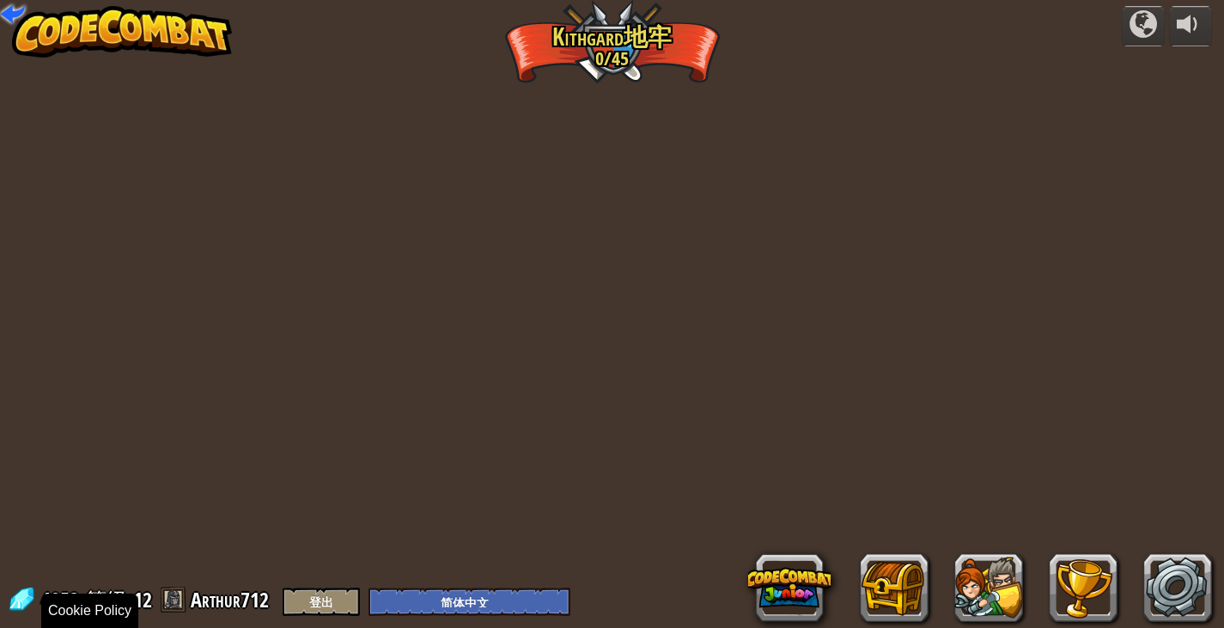
select select "zh-HANS"
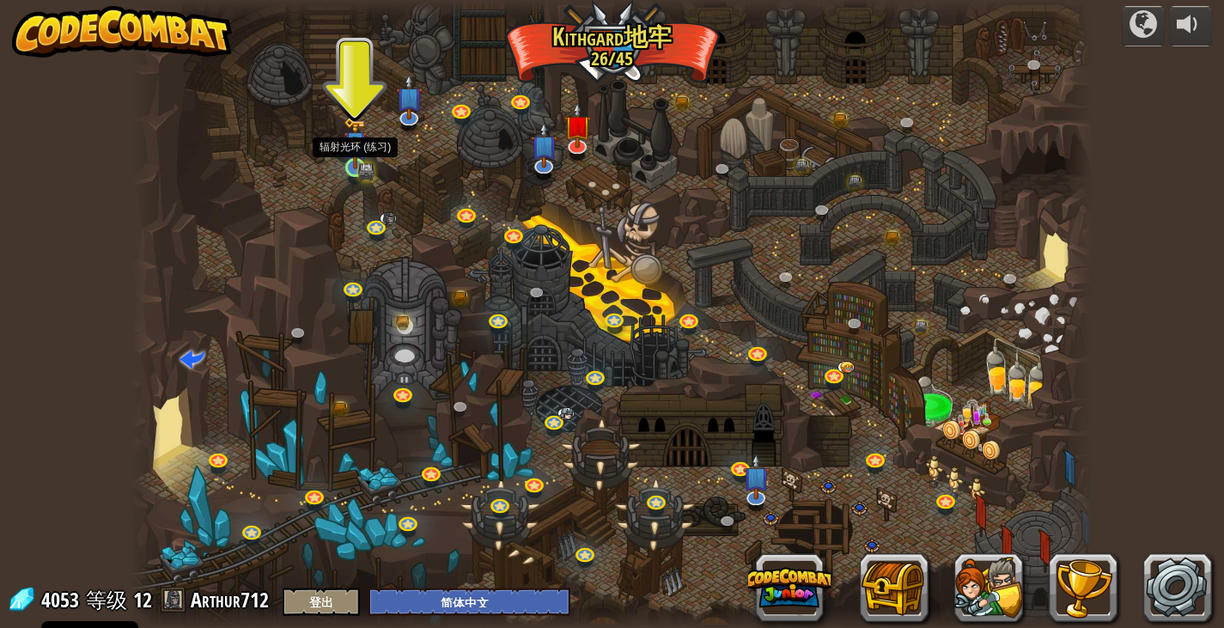
click at [360, 162] on img at bounding box center [356, 143] width 24 height 52
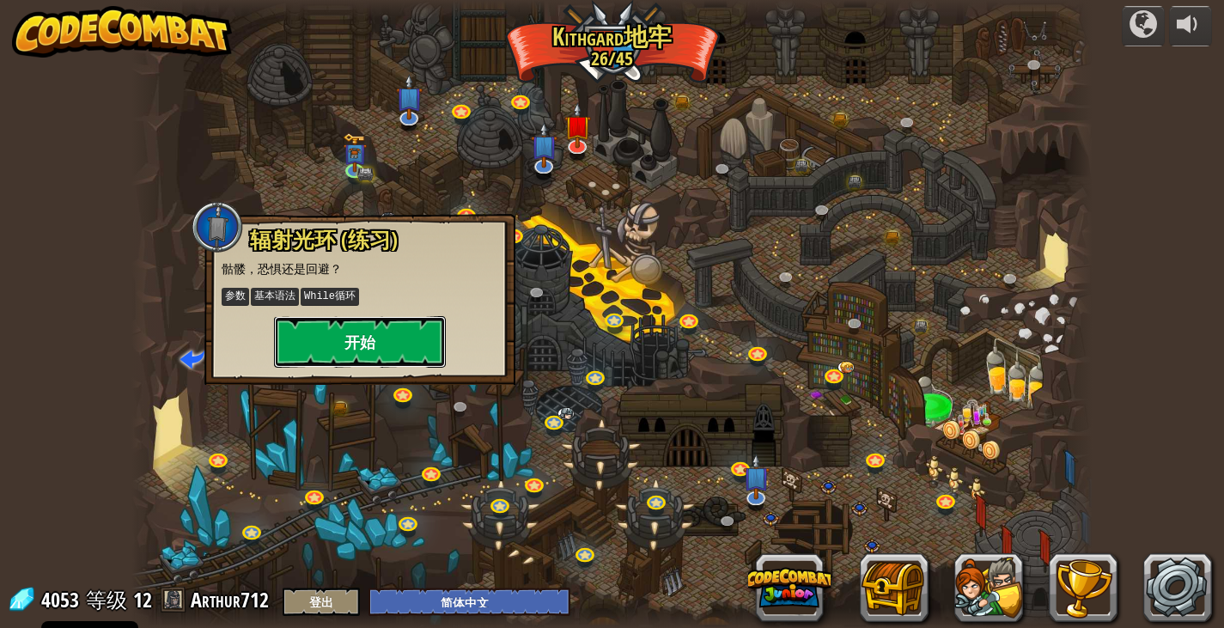
click at [406, 365] on button "开始" at bounding box center [360, 342] width 172 height 52
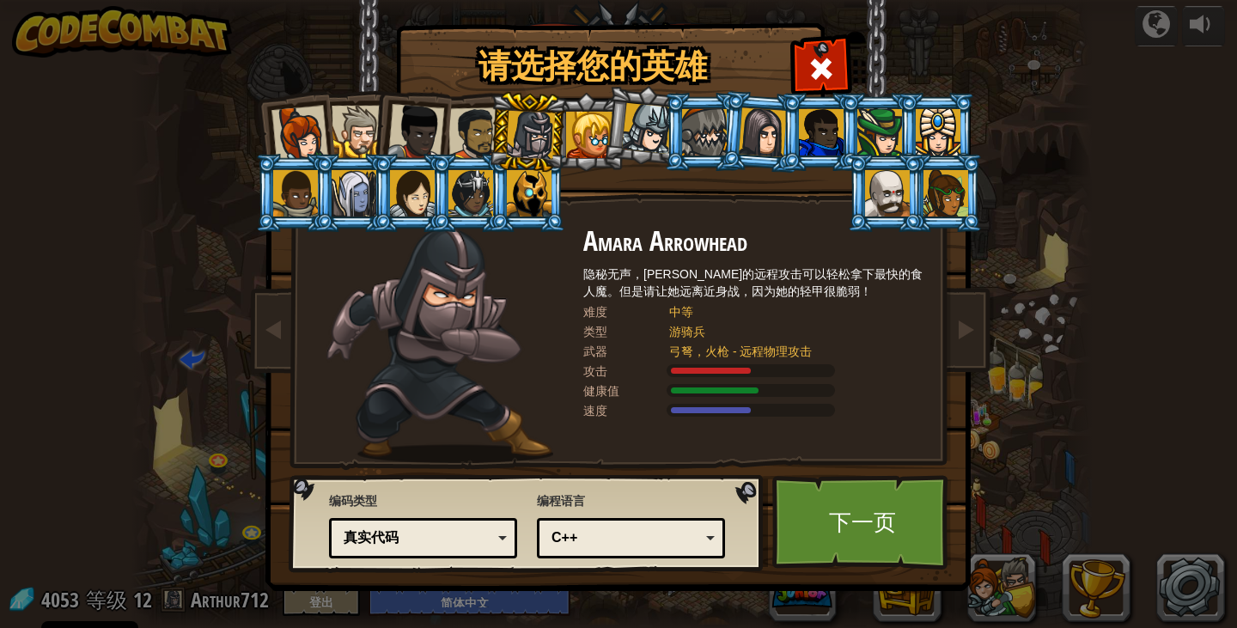
click at [574, 146] on div at bounding box center [589, 135] width 46 height 46
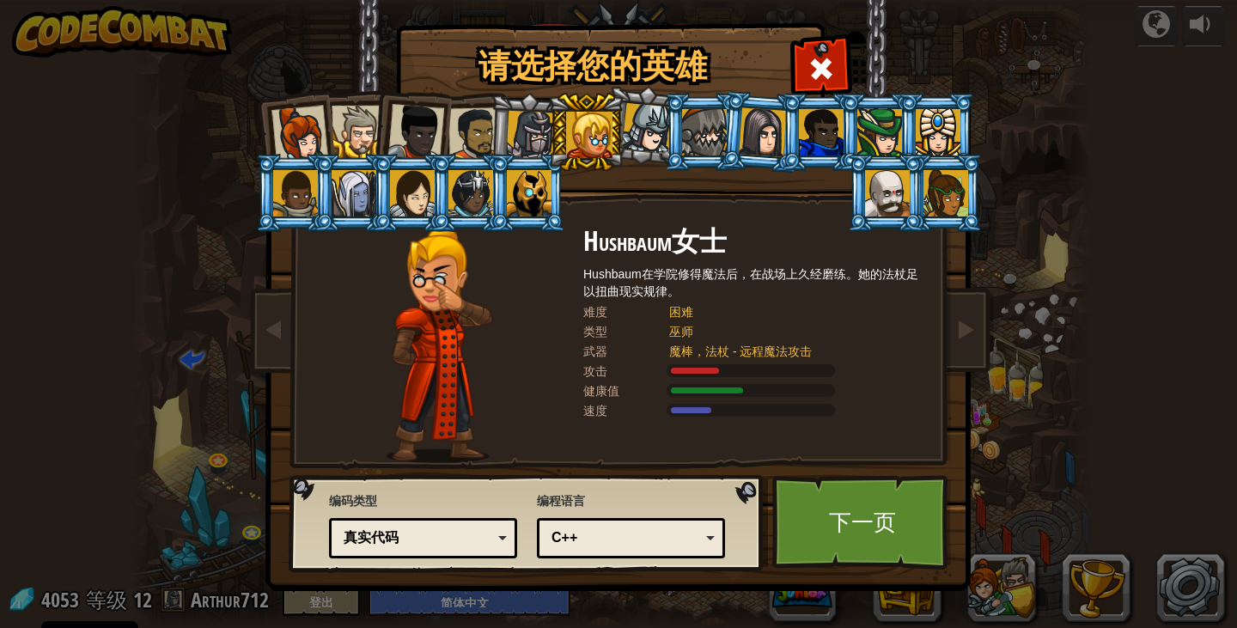
click at [633, 163] on div "[PERSON_NAME]长官 [PERSON_NAME]是一个不拘小节的领导者，无论是保卫村庄，袭击食人魔基地，还是捡起闪亮的东西，她都不怕亲自上阵。 难度…" at bounding box center [618, 271] width 644 height 375
click at [648, 161] on li at bounding box center [643, 125] width 85 height 86
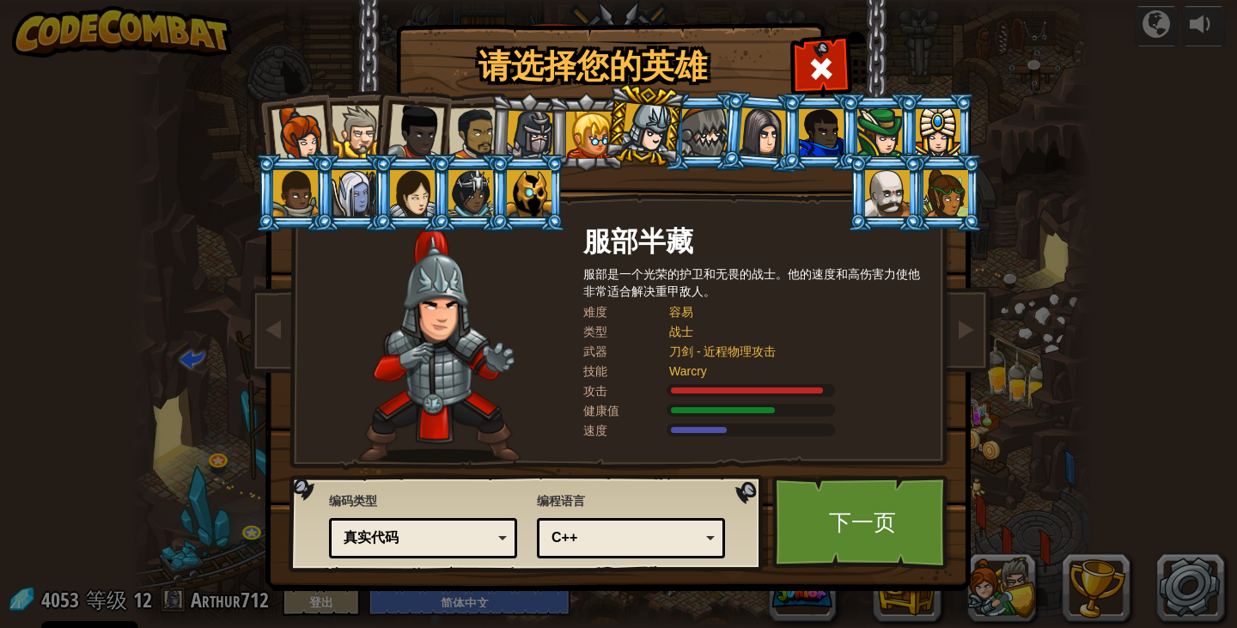
click at [700, 148] on div at bounding box center [704, 132] width 45 height 46
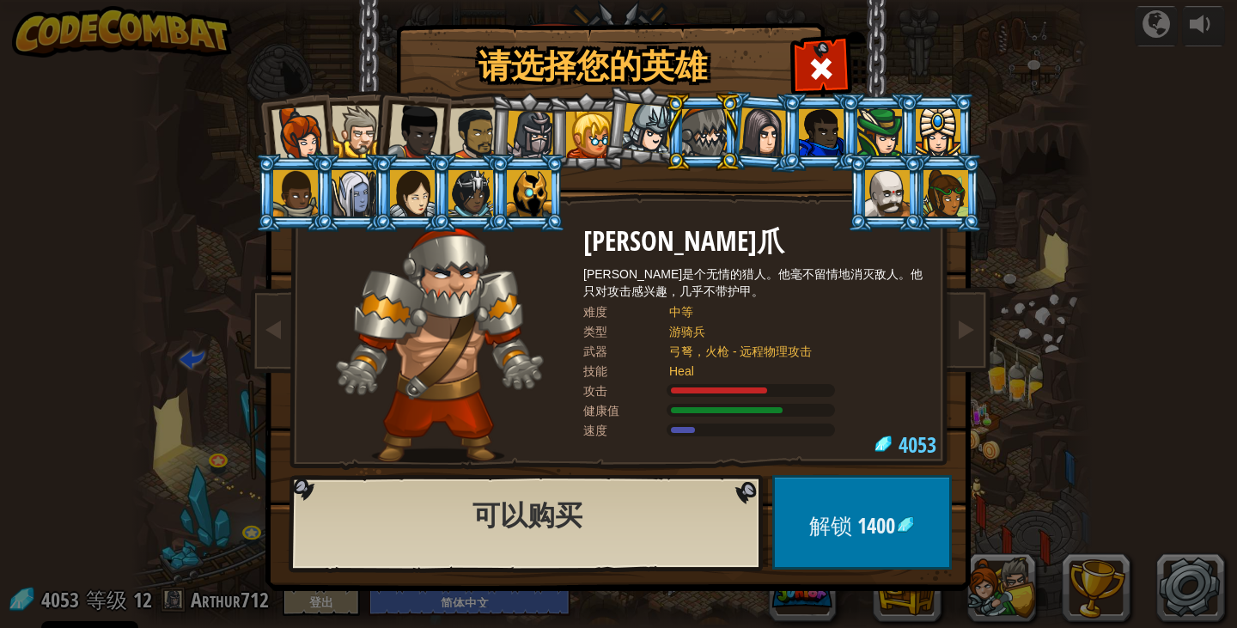
click at [774, 153] on div at bounding box center [763, 131] width 48 height 49
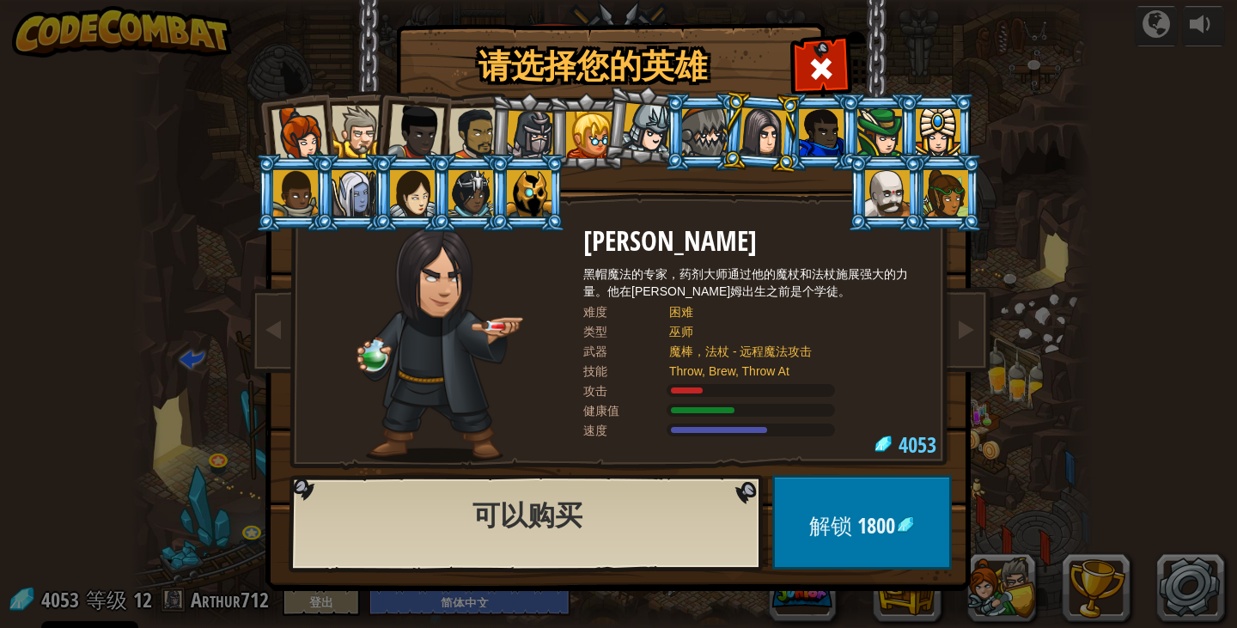
click at [819, 148] on div at bounding box center [821, 132] width 45 height 46
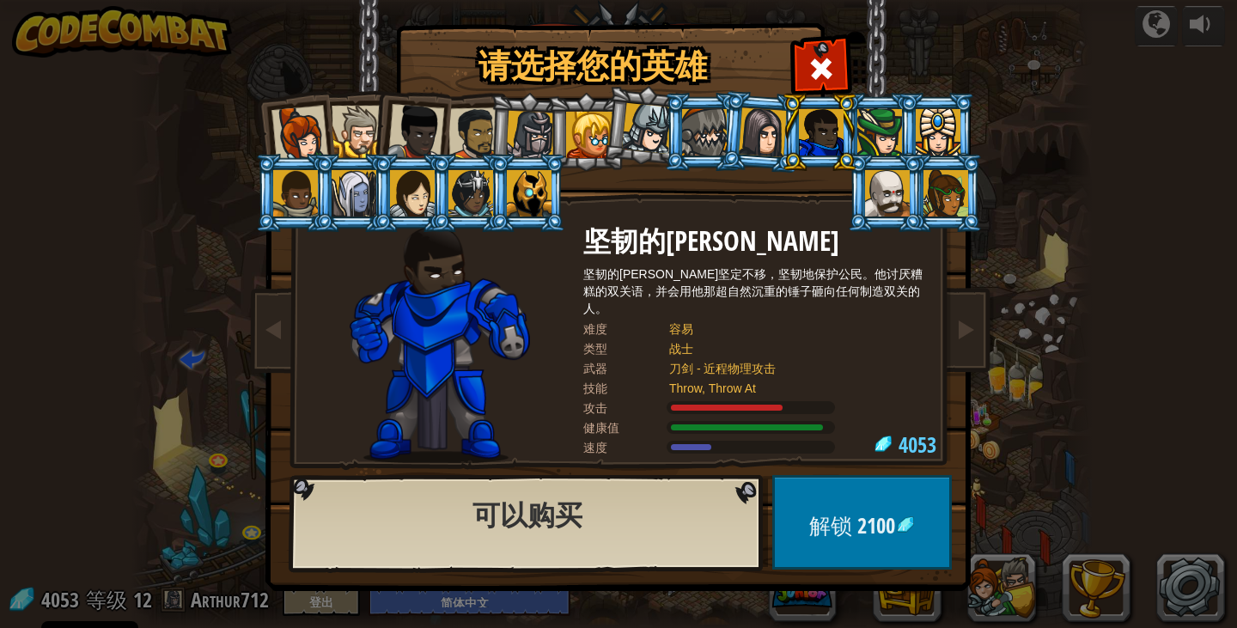
click at [287, 135] on div at bounding box center [299, 134] width 57 height 57
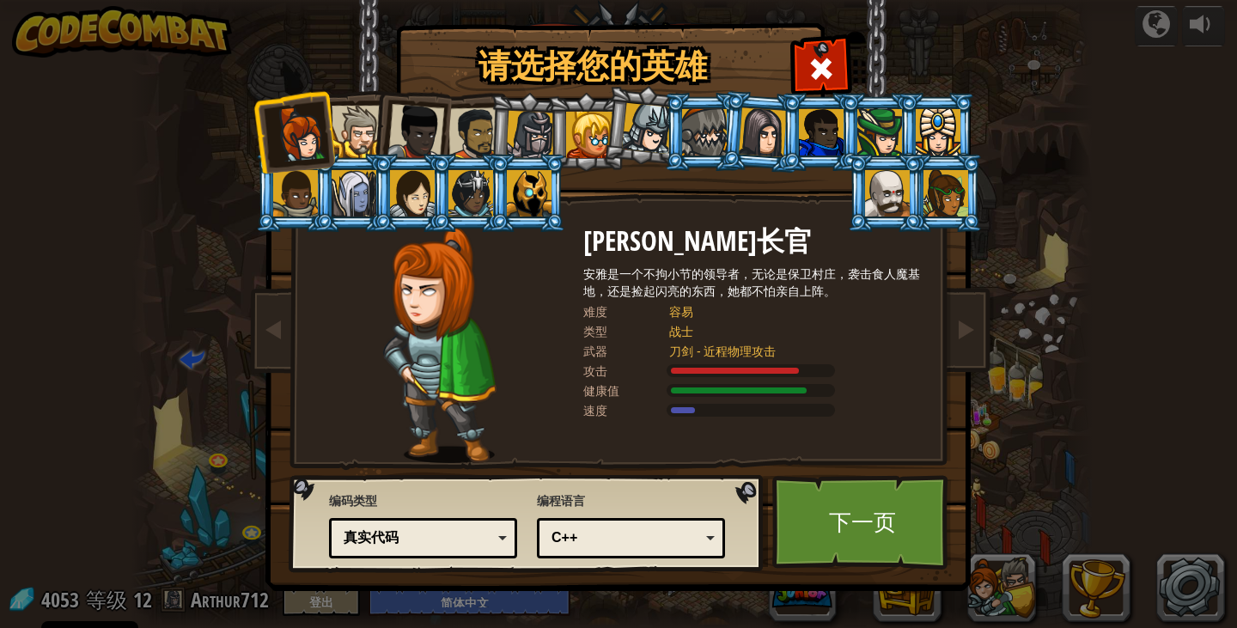
click at [360, 133] on div at bounding box center [358, 132] width 52 height 52
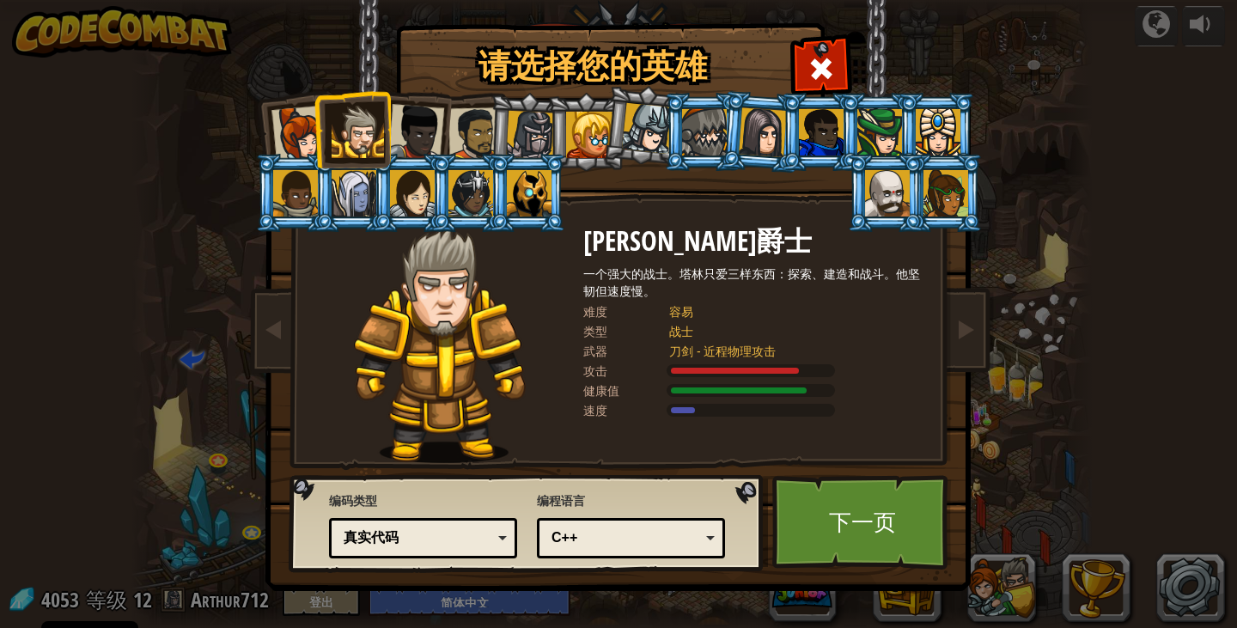
click at [422, 149] on div at bounding box center [415, 132] width 57 height 57
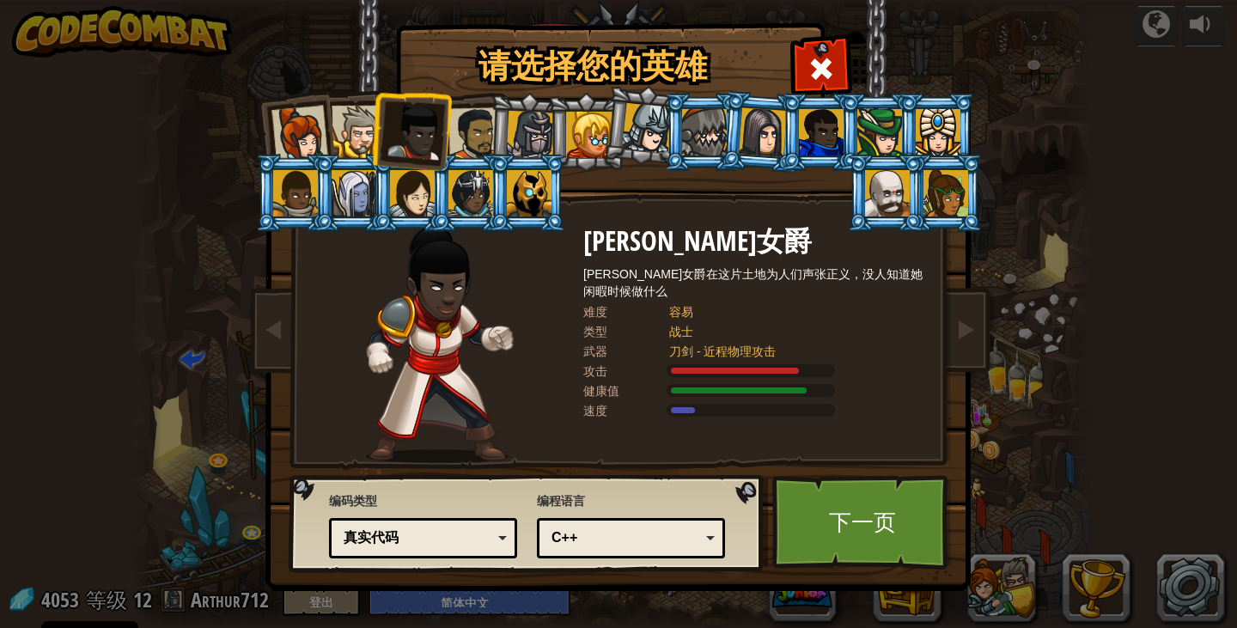
click at [508, 146] on div at bounding box center [530, 135] width 49 height 49
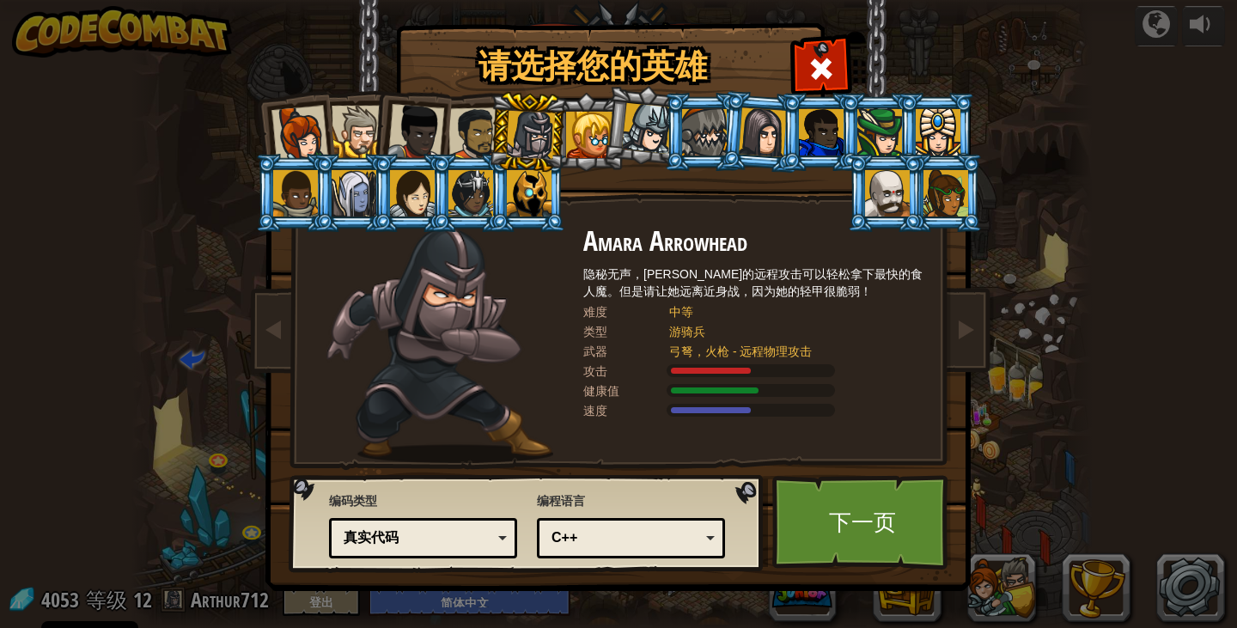
click at [488, 145] on li at bounding box center [528, 132] width 82 height 82
click at [481, 144] on div at bounding box center [474, 133] width 53 height 53
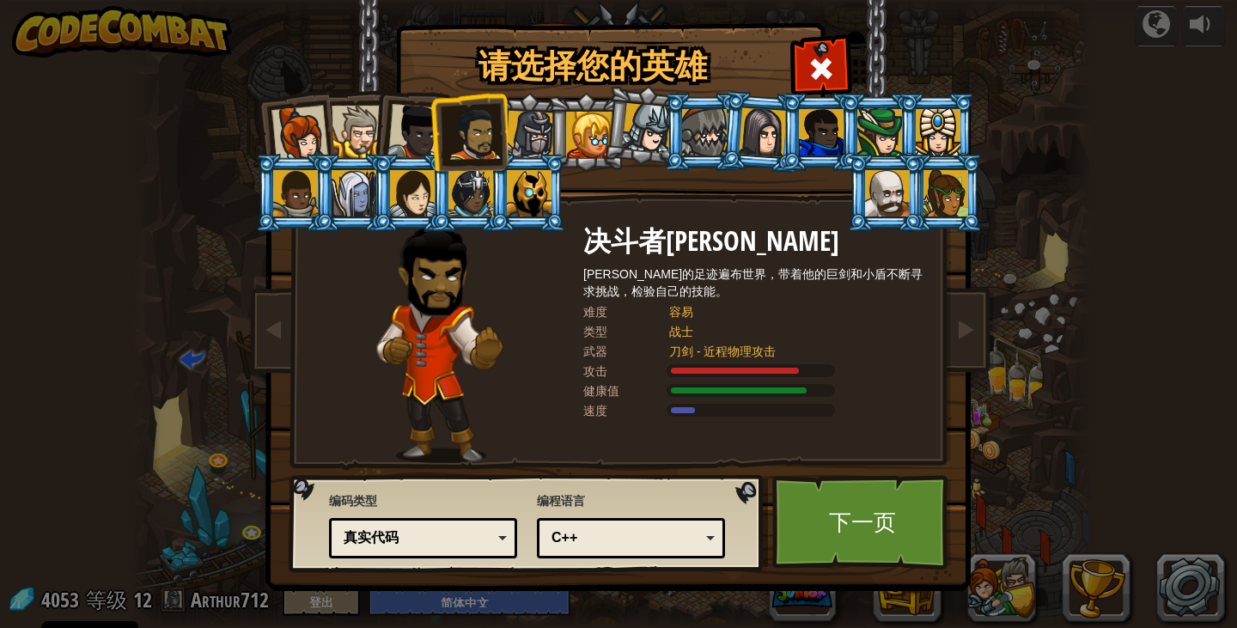
click at [516, 146] on div at bounding box center [530, 135] width 49 height 49
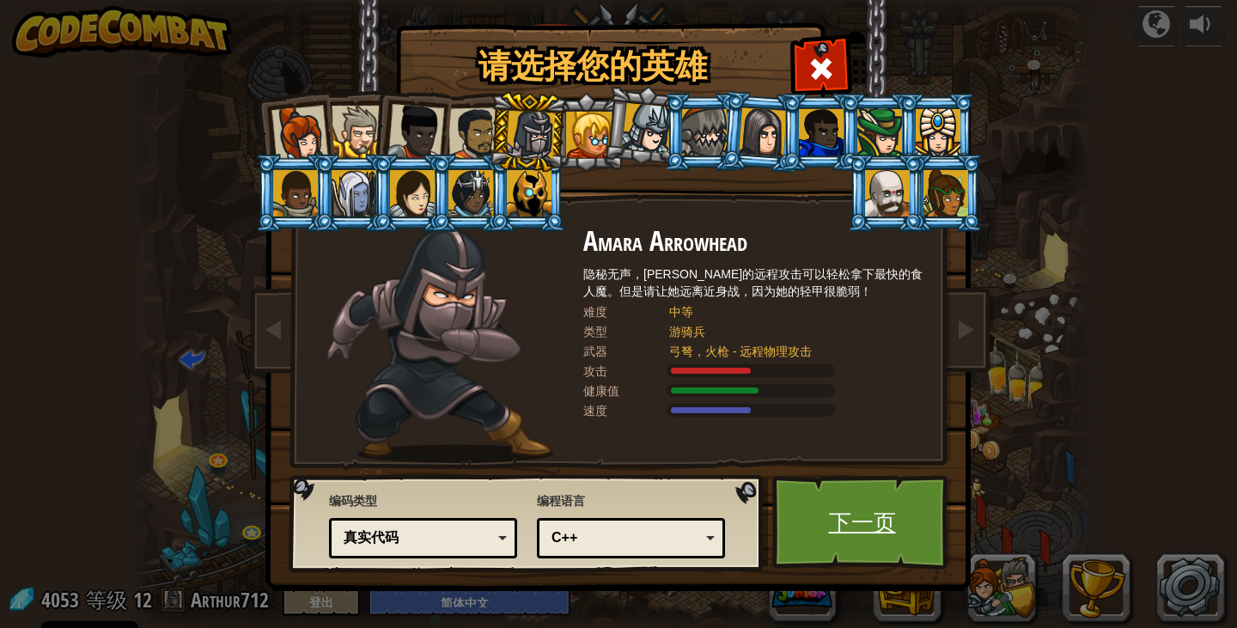
click at [916, 558] on link "下一页" at bounding box center [862, 522] width 180 height 94
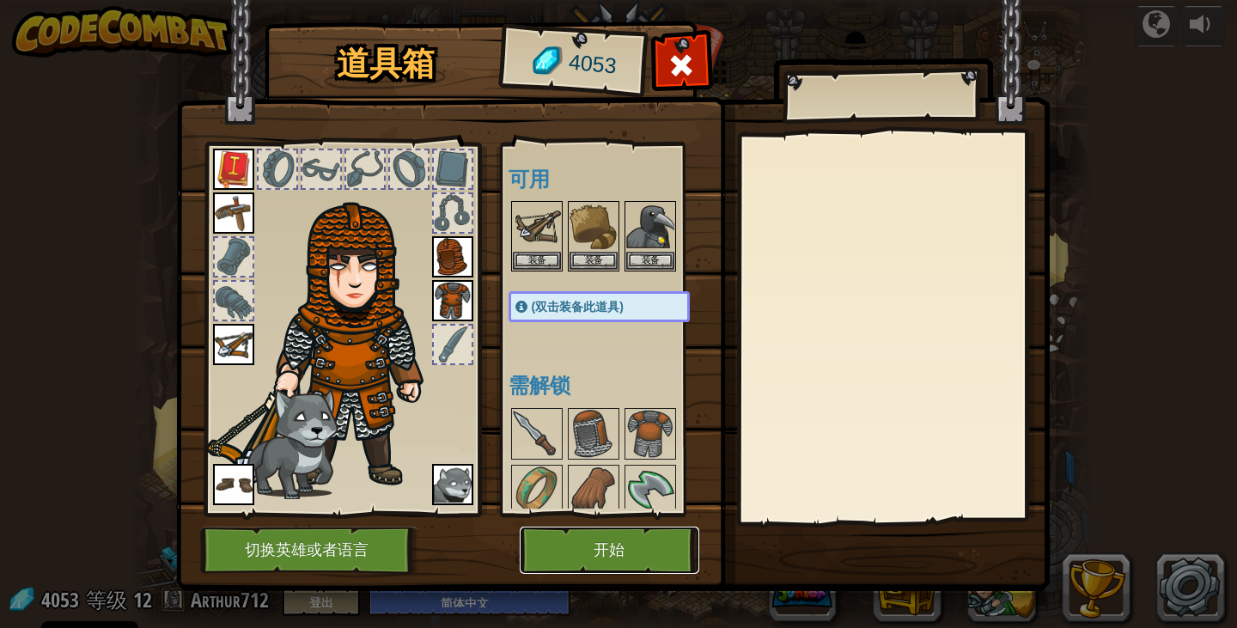
click at [593, 530] on button "开始" at bounding box center [610, 550] width 180 height 47
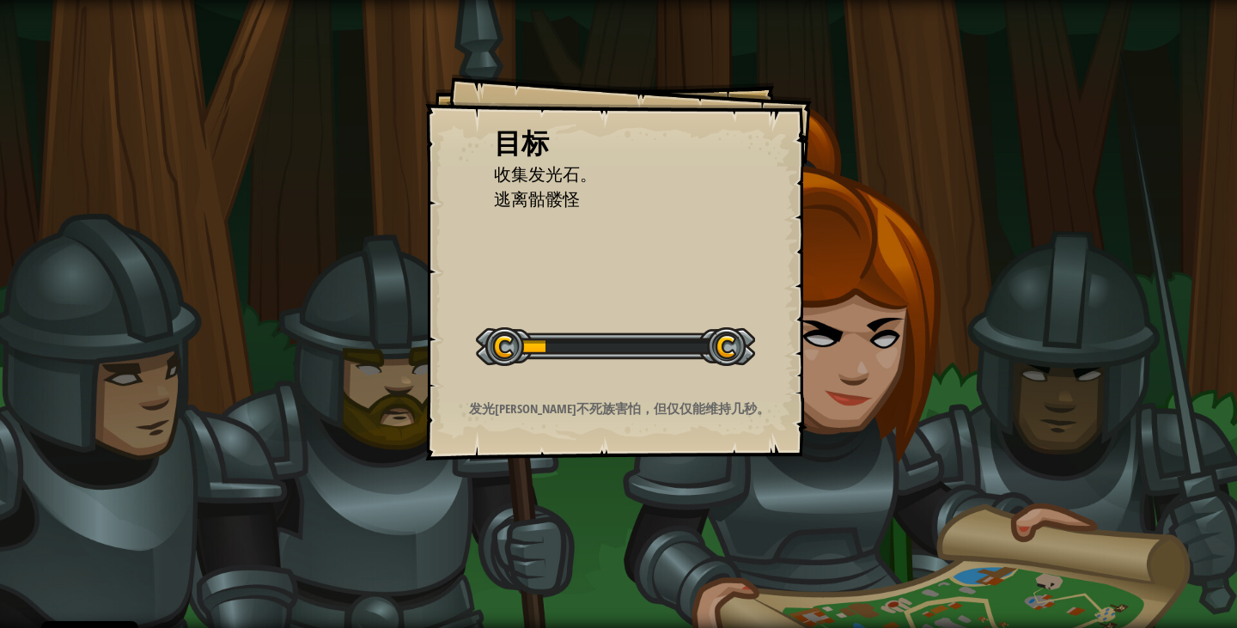
click at [560, 465] on div "目标 收集发光石。 逃离骷髅怪 开始 载入失败 订阅后才可开始本关 订阅 你将需要加入一个课程来玩这个关卡 回到我的课程 请询问老师分配后续课程，或者联系客服…" at bounding box center [618, 314] width 1237 height 628
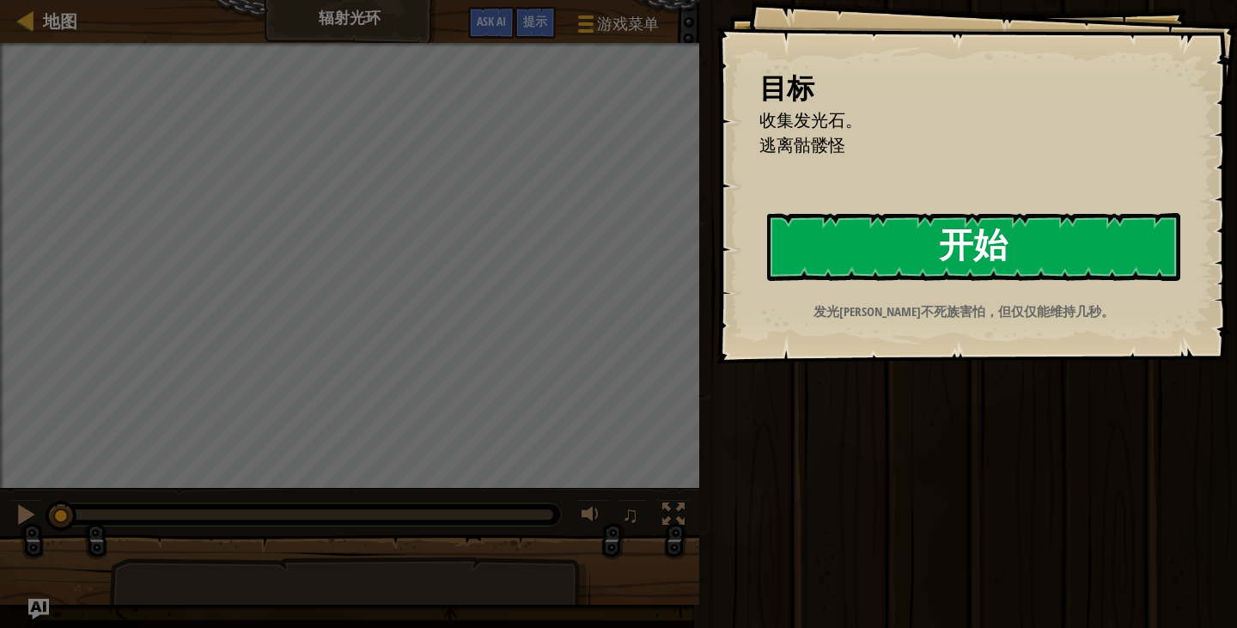
click at [943, 264] on button "开始" at bounding box center [973, 247] width 413 height 68
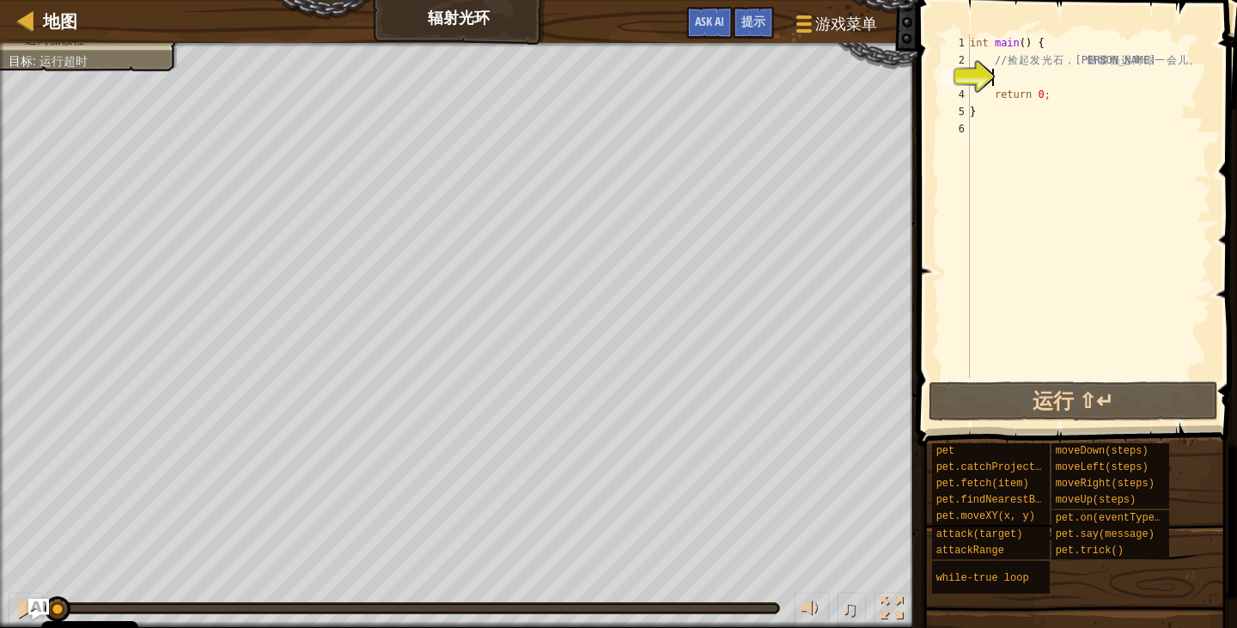
click at [995, 72] on div "int main ( ) { // 捡 起 发 光 石 ， 让 骷 髅 怪 远 离 你 一 会 儿 。 return 0 ; }" at bounding box center [1088, 223] width 245 height 378
type textarea "w"
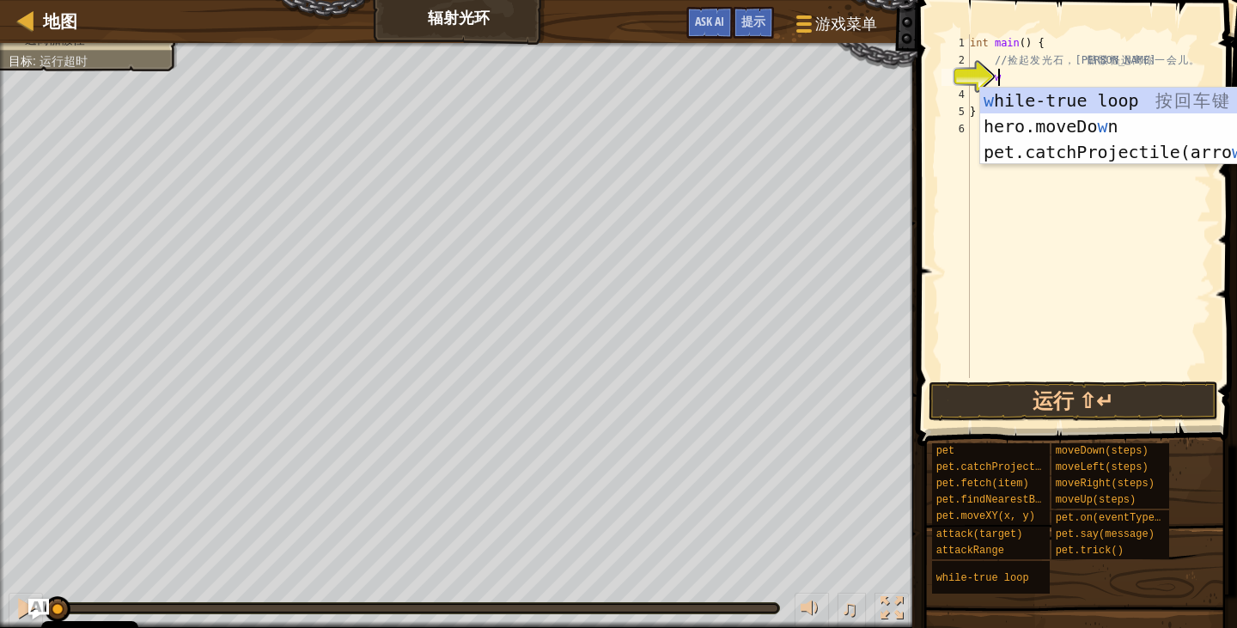
scroll to position [8, 1]
click at [1063, 96] on div "w hile-true loop 按 回 车 键 hero.moveDo w n 按 回 车 键 pet.catchProjectile(arro w ) 按…" at bounding box center [1142, 152] width 325 height 129
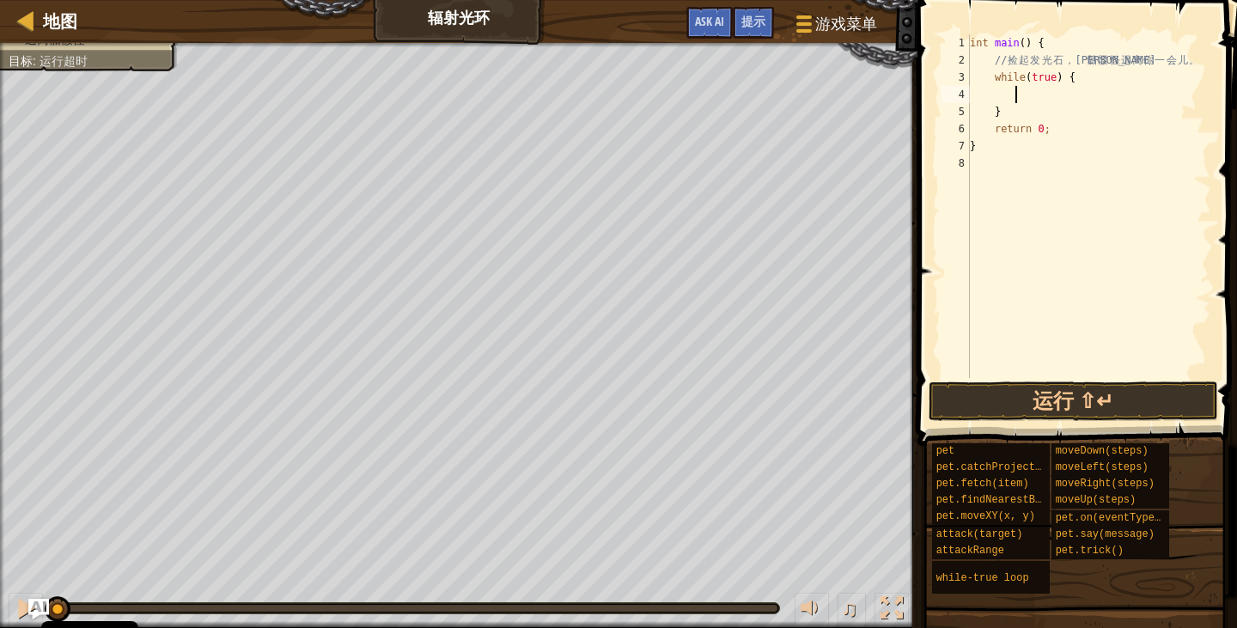
type textarea "h"
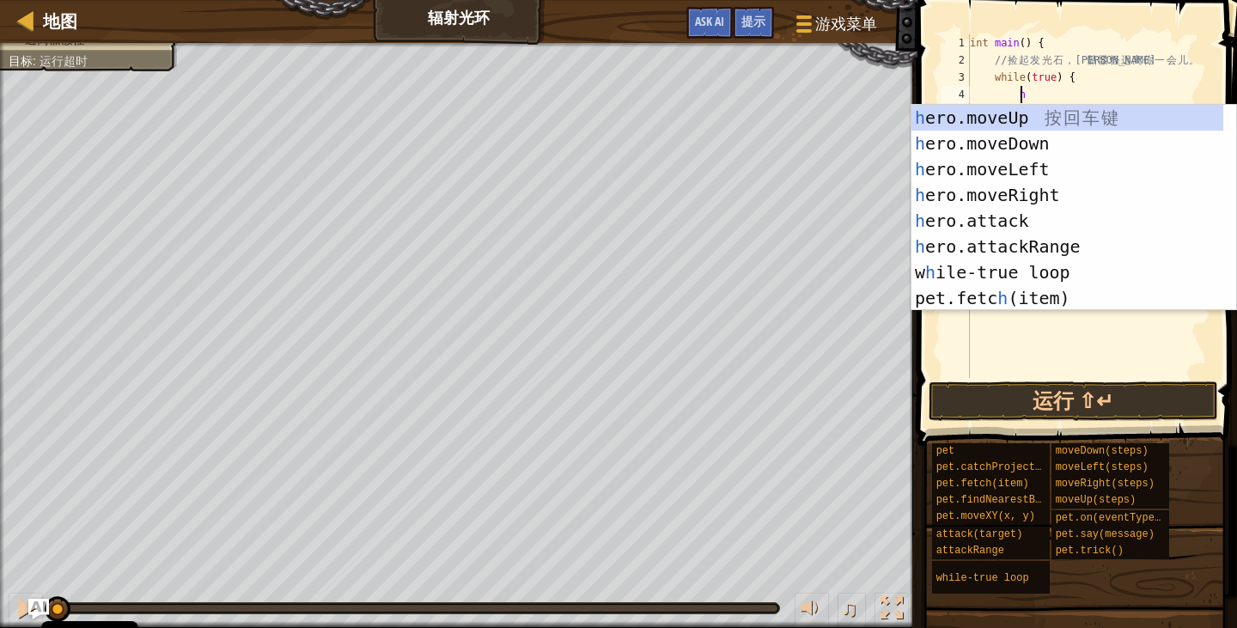
scroll to position [8, 3]
click at [1027, 118] on div "h ero.moveUp 按 回 车 键 h ero.moveDown 按 回 车 键 h ero.moveLeft 按 回 车 键 h ero.moveRi…" at bounding box center [1067, 234] width 312 height 258
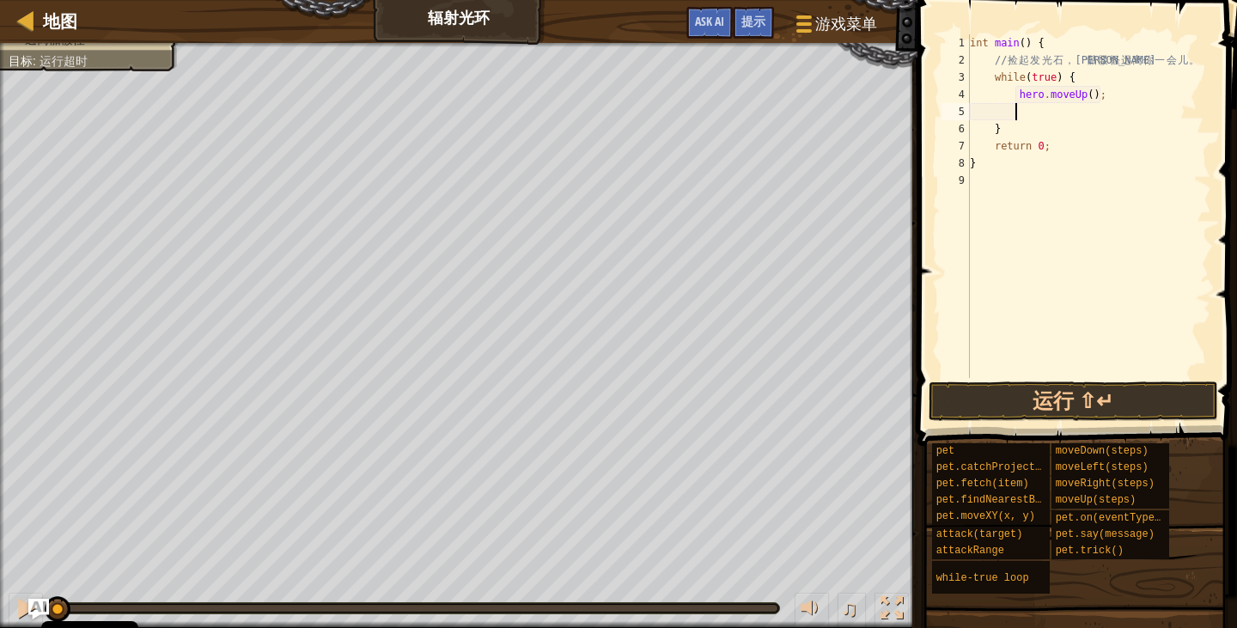
type textarea "h"
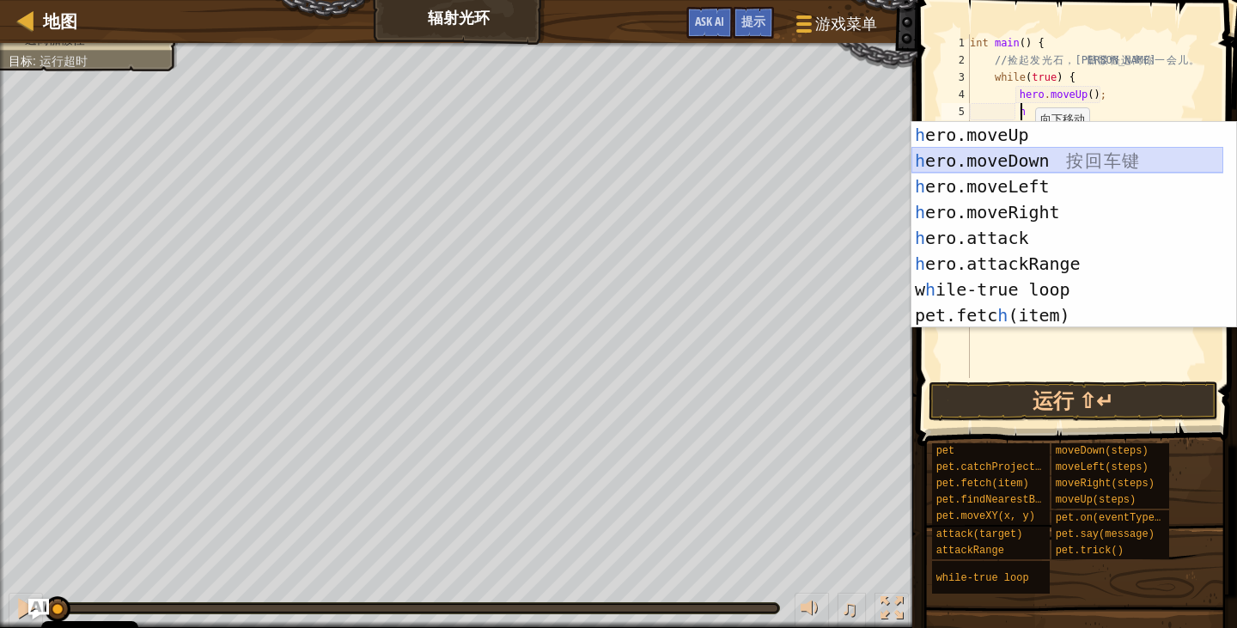
click at [1023, 163] on div "h ero.moveUp 按 回 车 键 h ero.moveDown 按 回 车 键 h ero.moveLeft 按 回 车 键 h ero.moveRi…" at bounding box center [1067, 251] width 312 height 258
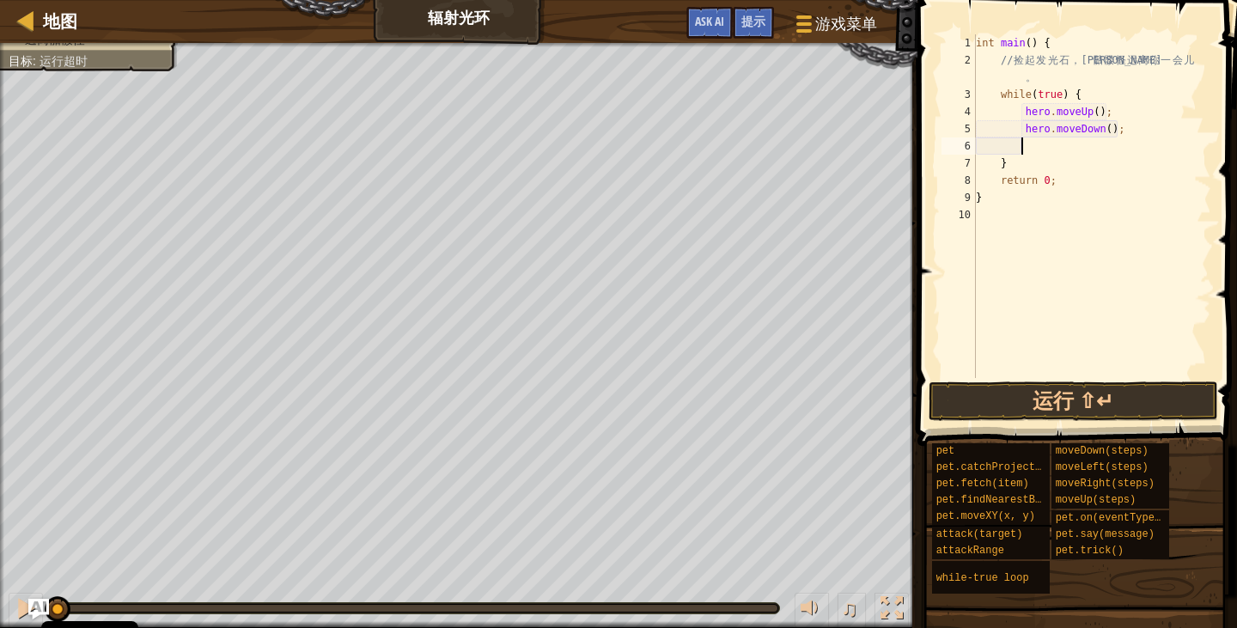
type textarea "h"
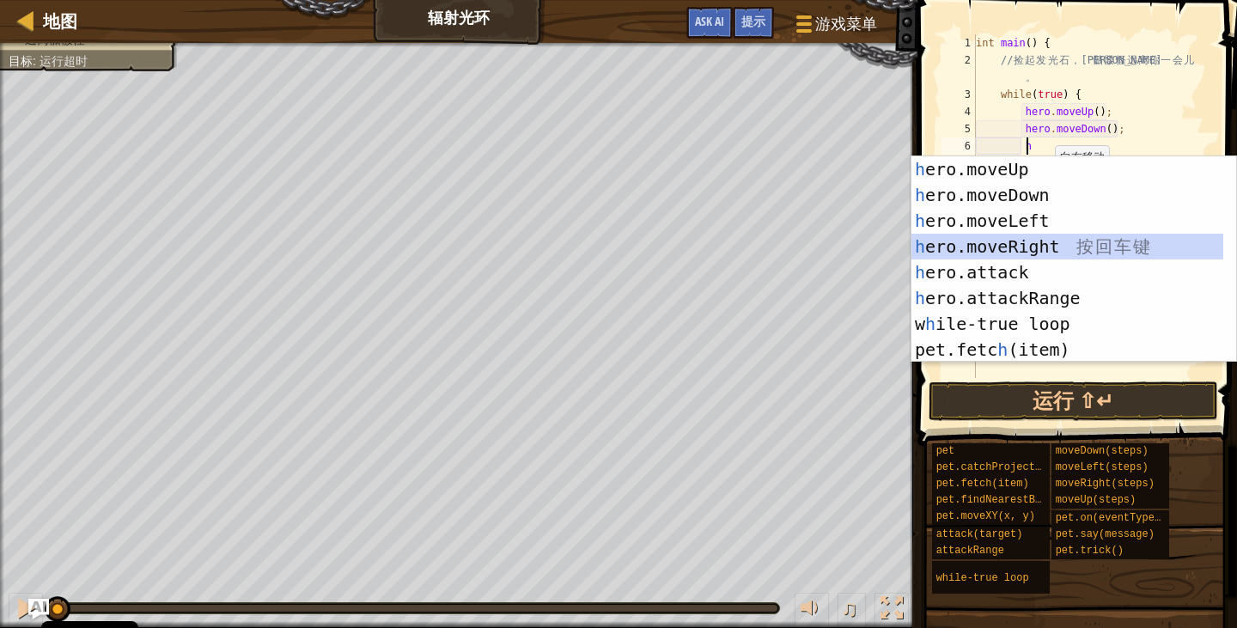
click at [1033, 238] on div "h ero.moveUp 按 回 车 键 h ero.moveDown 按 回 车 键 h ero.moveLeft 按 回 车 键 h ero.moveRi…" at bounding box center [1067, 285] width 312 height 258
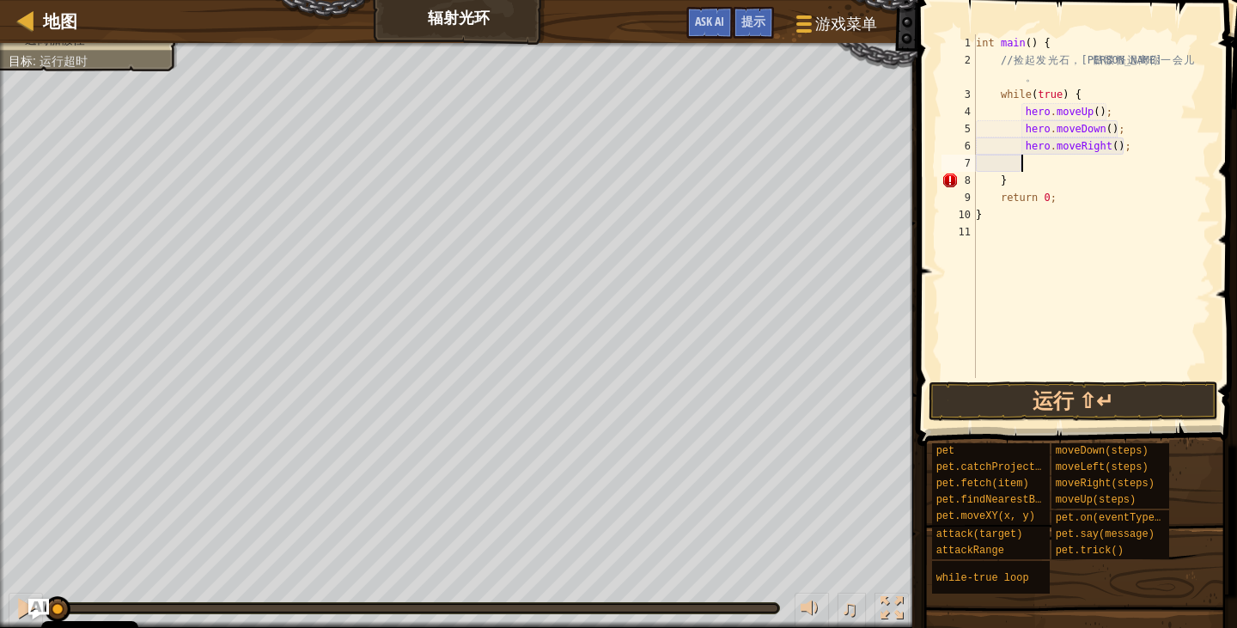
type textarea "h"
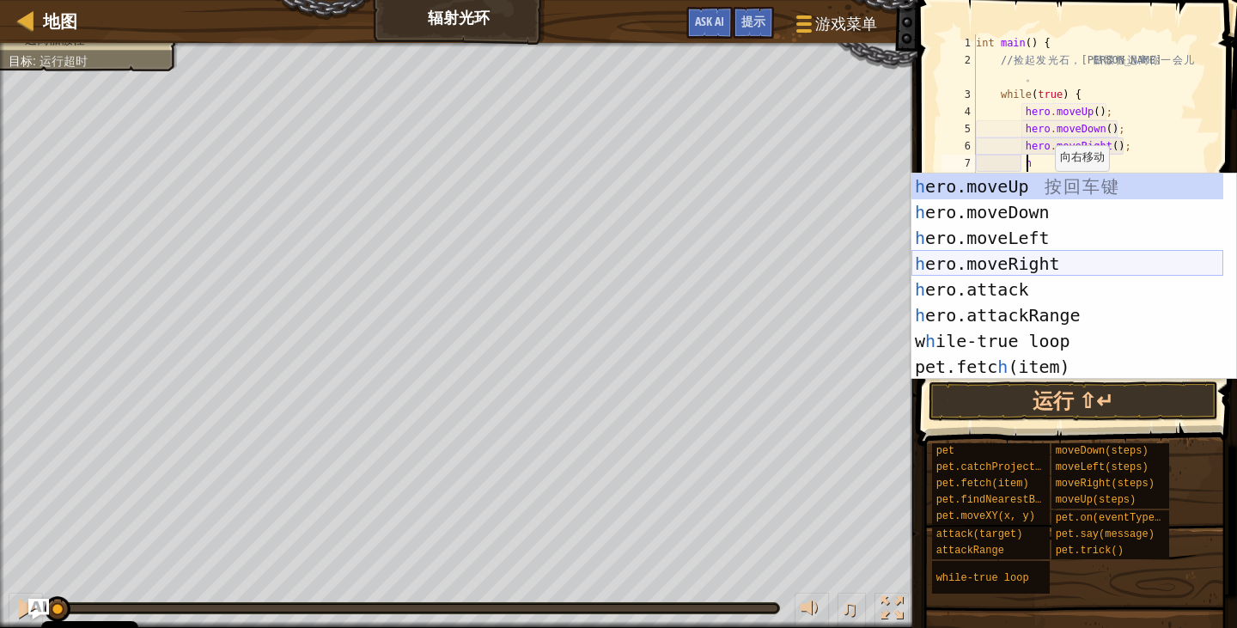
click at [1041, 260] on div "h ero.moveUp 按 回 车 键 h ero.moveDown 按 回 车 键 h ero.moveLeft 按 回 车 键 h ero.moveRi…" at bounding box center [1067, 303] width 312 height 258
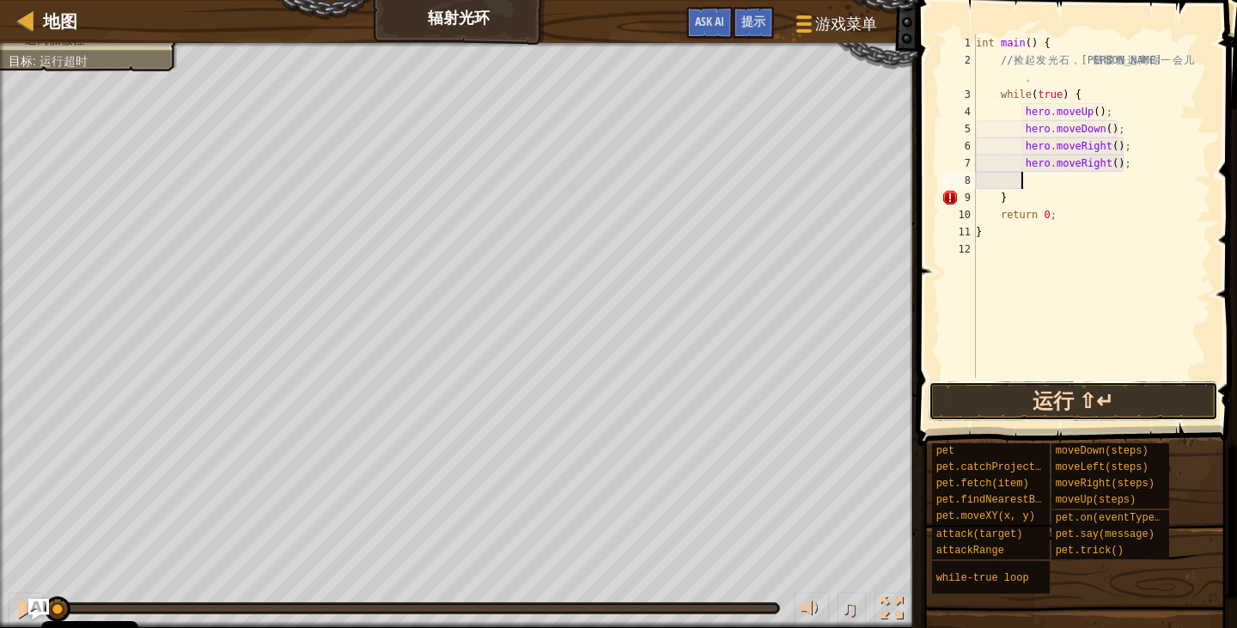
click at [1136, 393] on button "运行 ⇧↵" at bounding box center [1073, 401] width 289 height 40
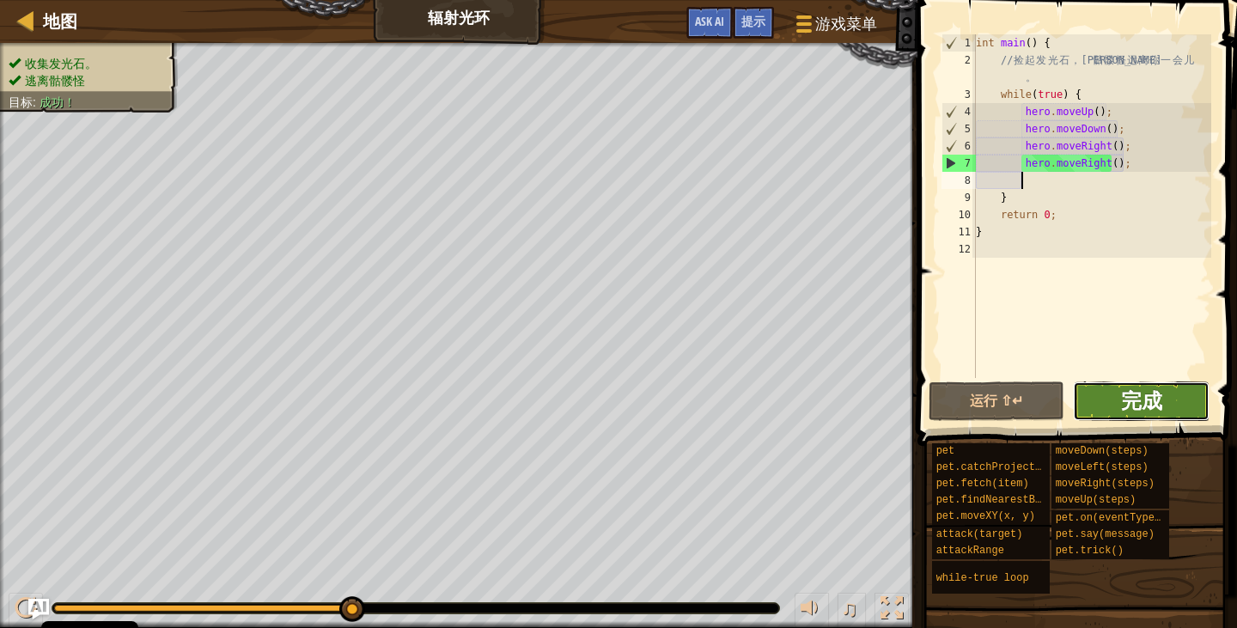
click at [1123, 396] on span "完成" at bounding box center [1141, 400] width 41 height 27
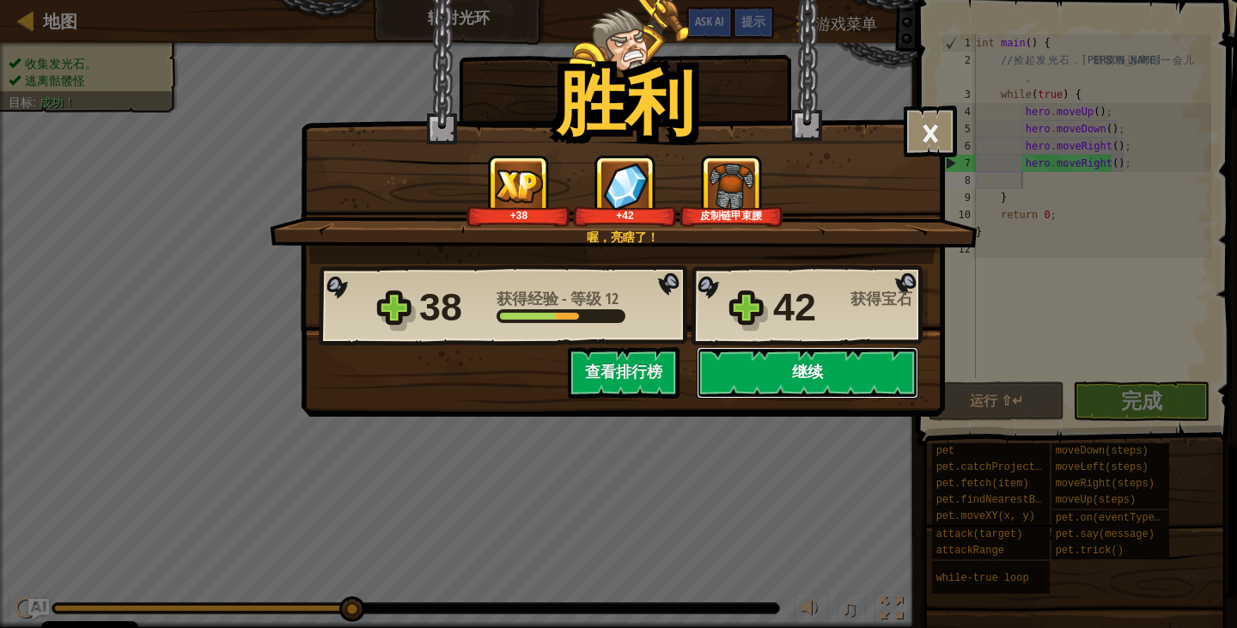
click at [748, 369] on button "继续" at bounding box center [808, 373] width 222 height 52
select select "zh-HANS"
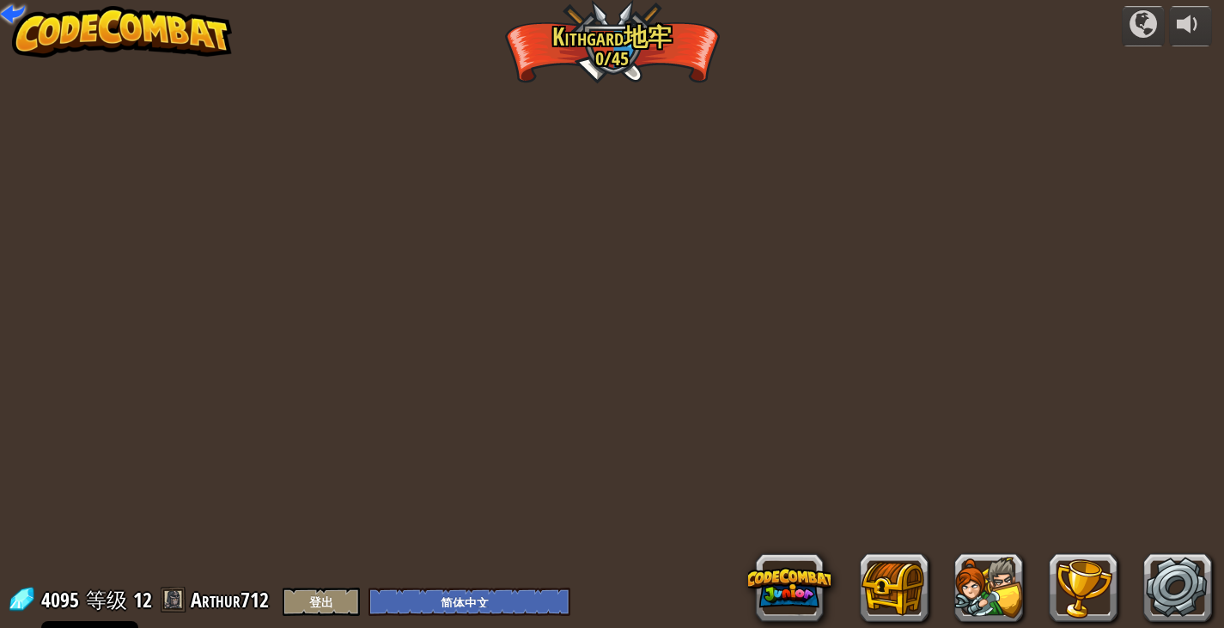
select select "zh-HANS"
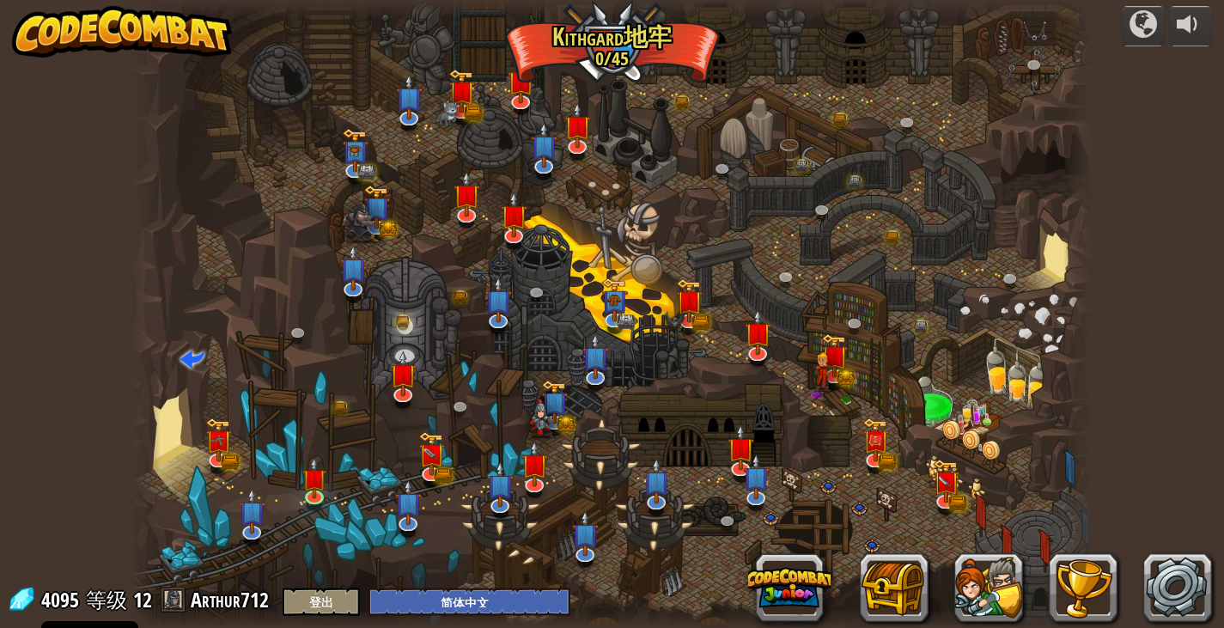
select select "zh-HANS"
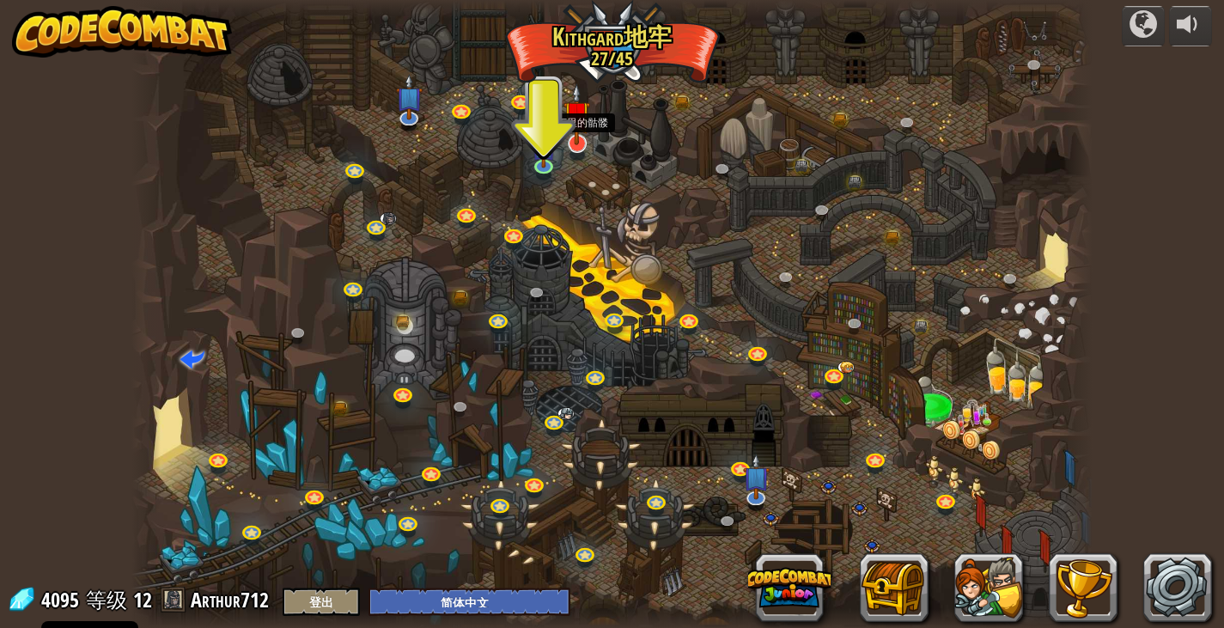
click at [572, 141] on img at bounding box center [577, 114] width 27 height 62
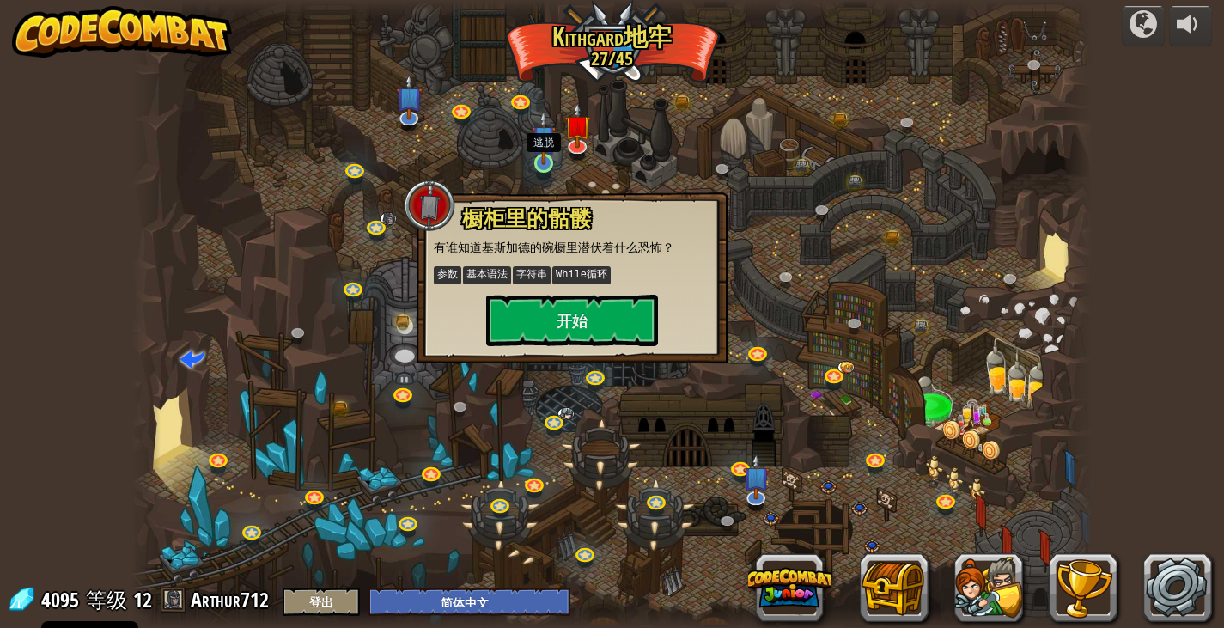
click at [546, 155] on img at bounding box center [544, 137] width 24 height 55
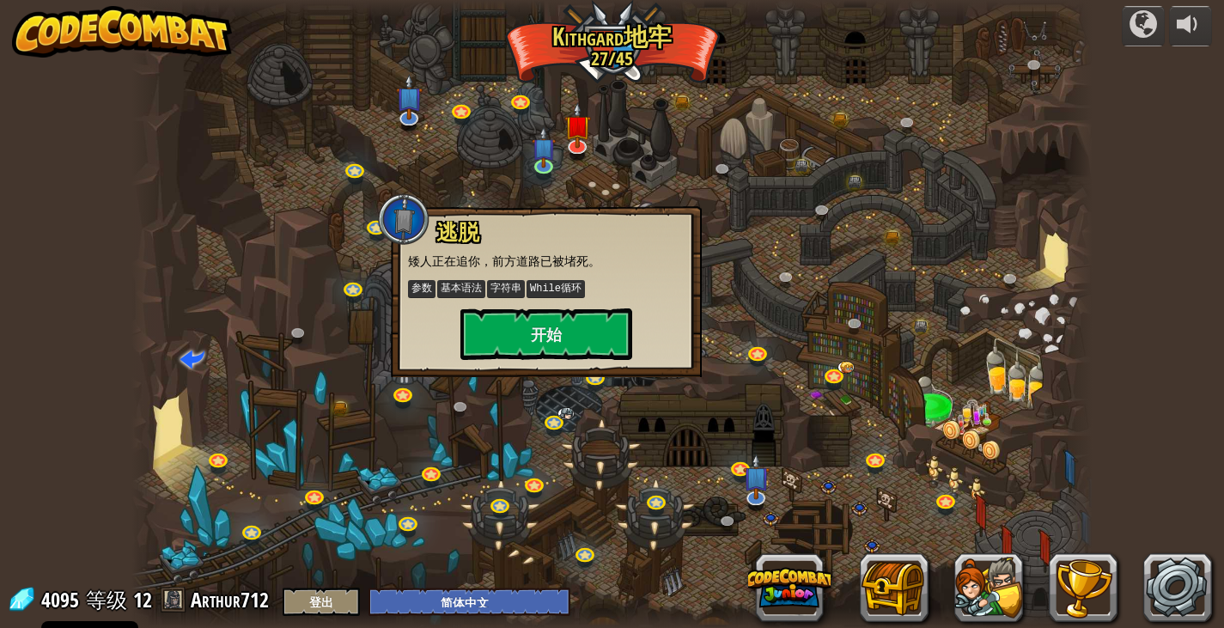
click at [424, 142] on div at bounding box center [611, 314] width 960 height 628
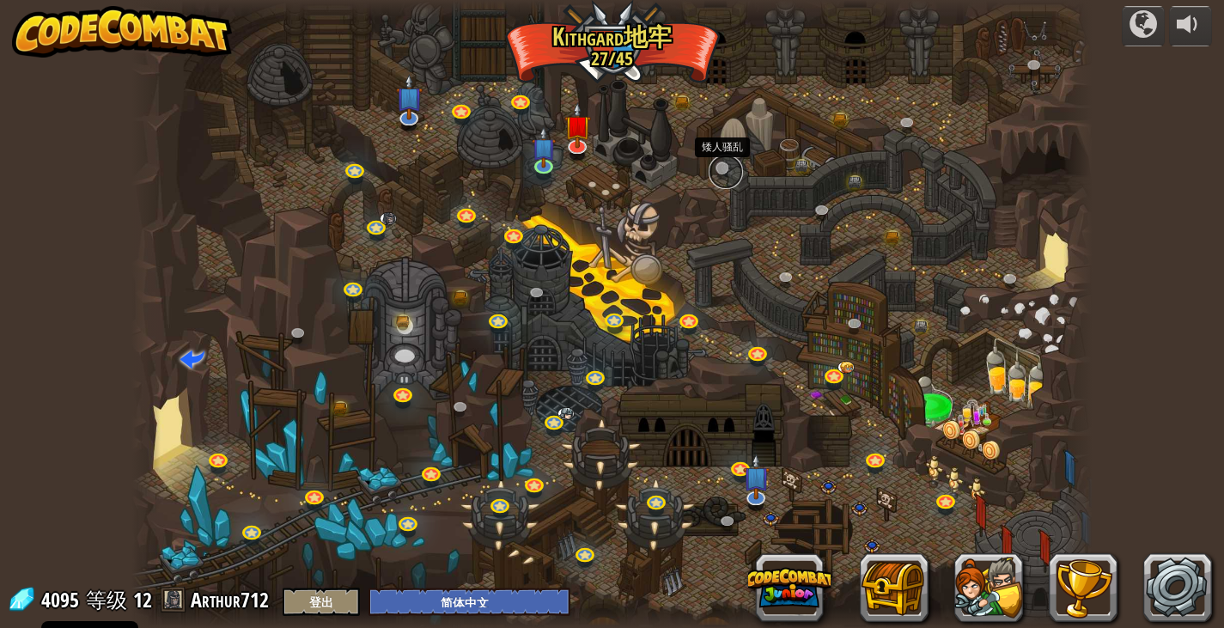
click at [724, 174] on link at bounding box center [726, 172] width 34 height 34
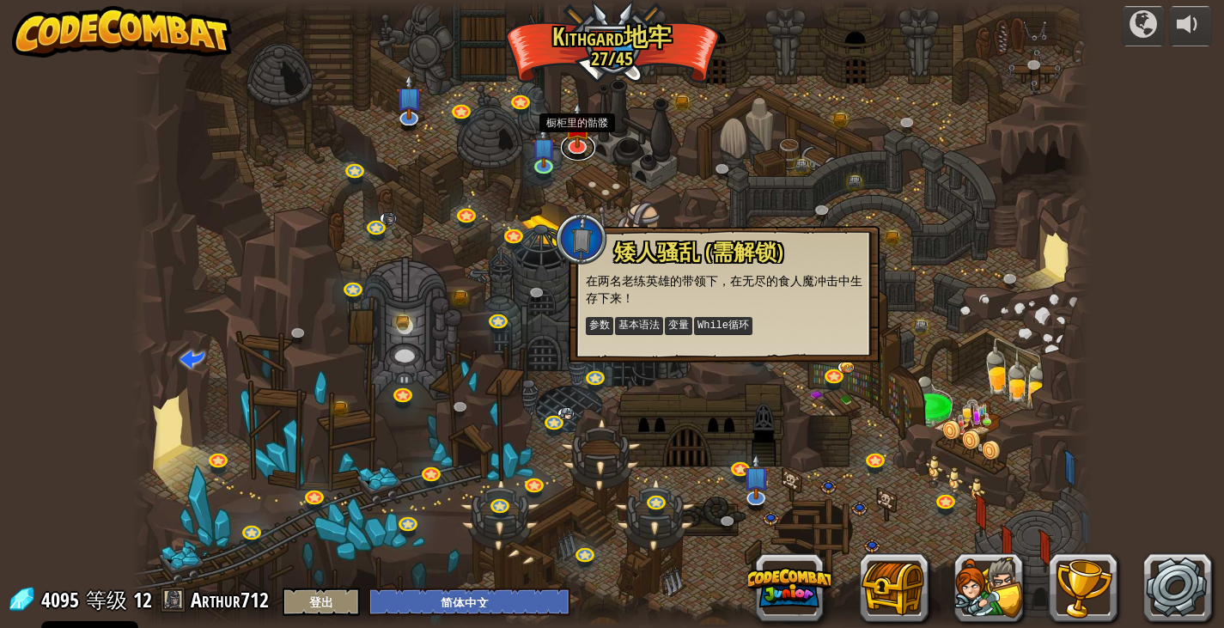
click at [588, 155] on div "蜿蜒峡谷 (需解锁) 挑战：使用迄今为止学到的所有编程技能收集最多的黄金！ 基本语法 While循环 字符串 变量 阅读文档 老对手 (需解锁) 使用你的第一…" at bounding box center [611, 314] width 960 height 628
click at [573, 145] on link at bounding box center [578, 144] width 34 height 34
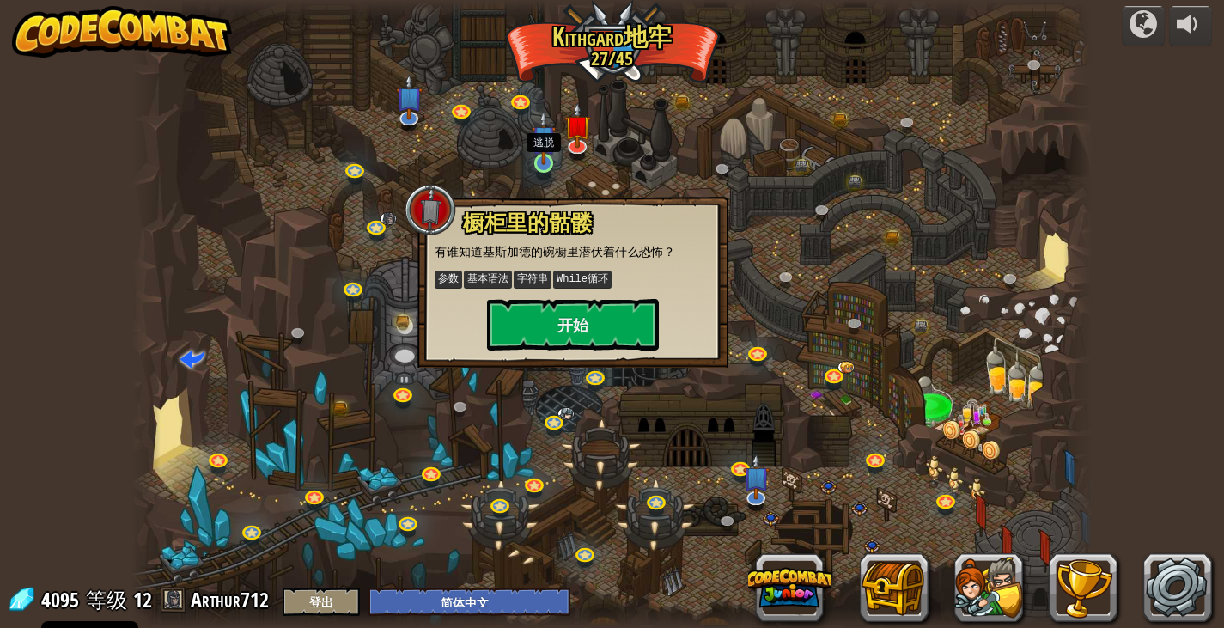
click at [545, 164] on img at bounding box center [544, 137] width 24 height 55
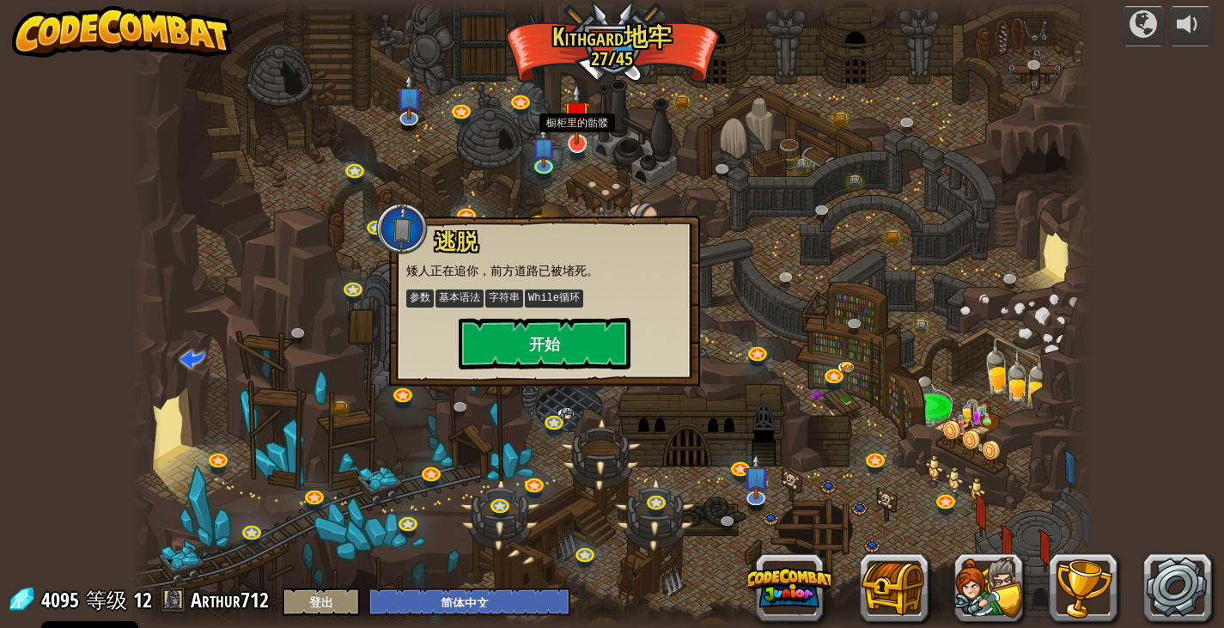
click at [570, 137] on img at bounding box center [577, 114] width 27 height 62
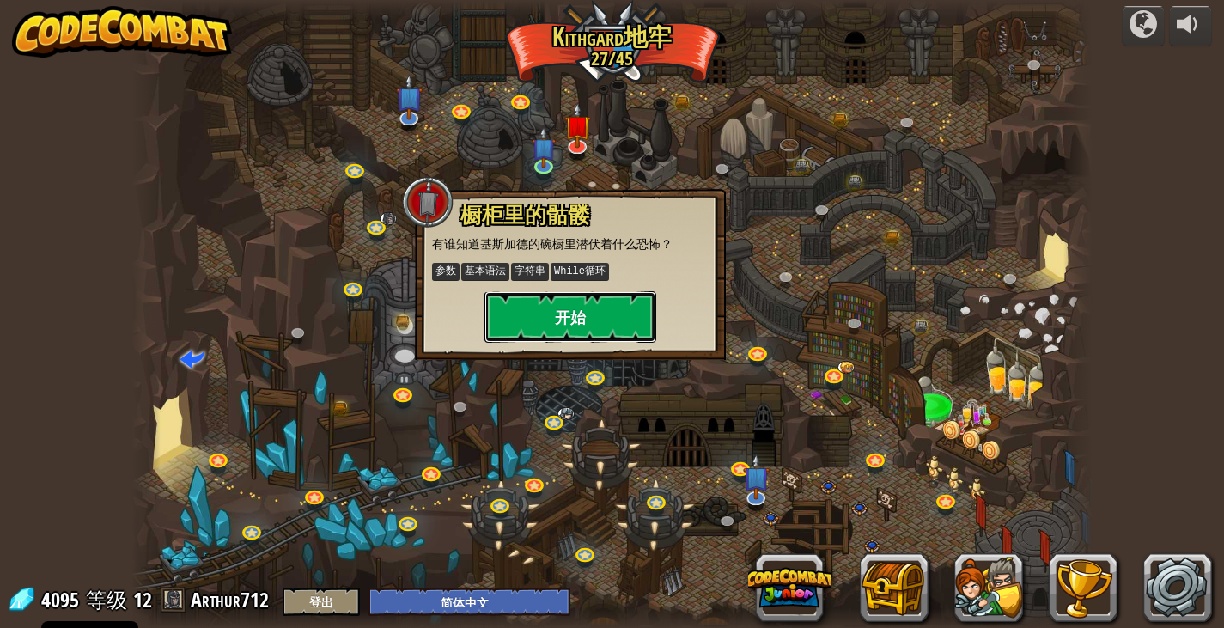
click at [570, 291] on button "开始" at bounding box center [570, 317] width 172 height 52
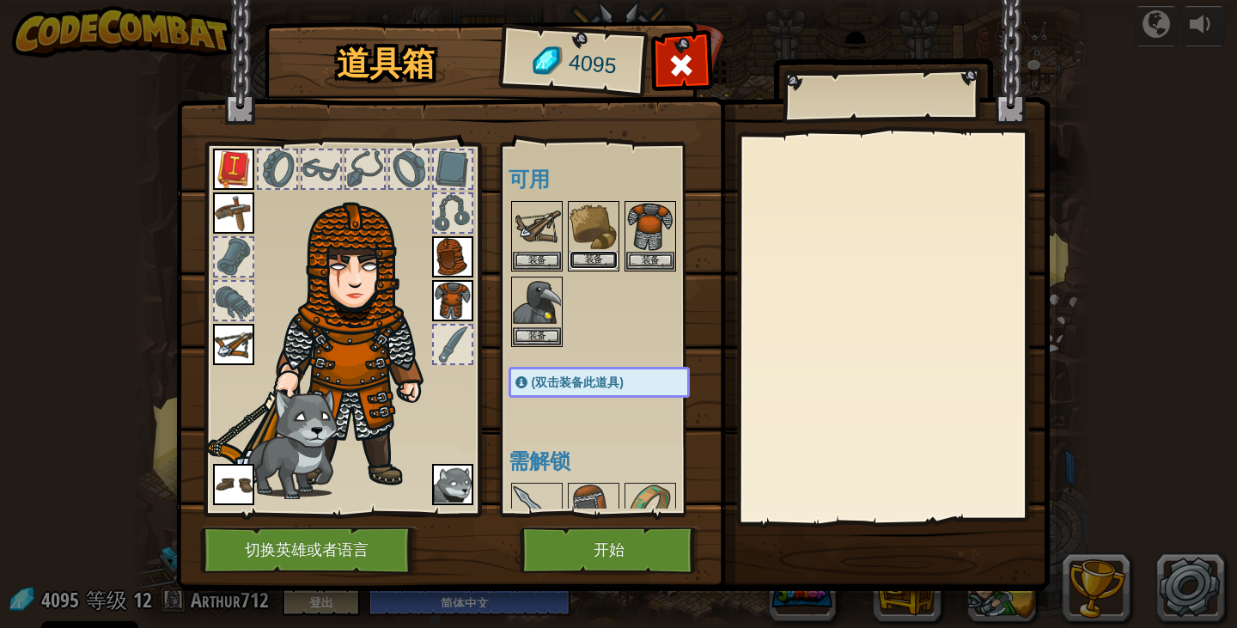
click at [587, 251] on button "装备" at bounding box center [594, 260] width 48 height 18
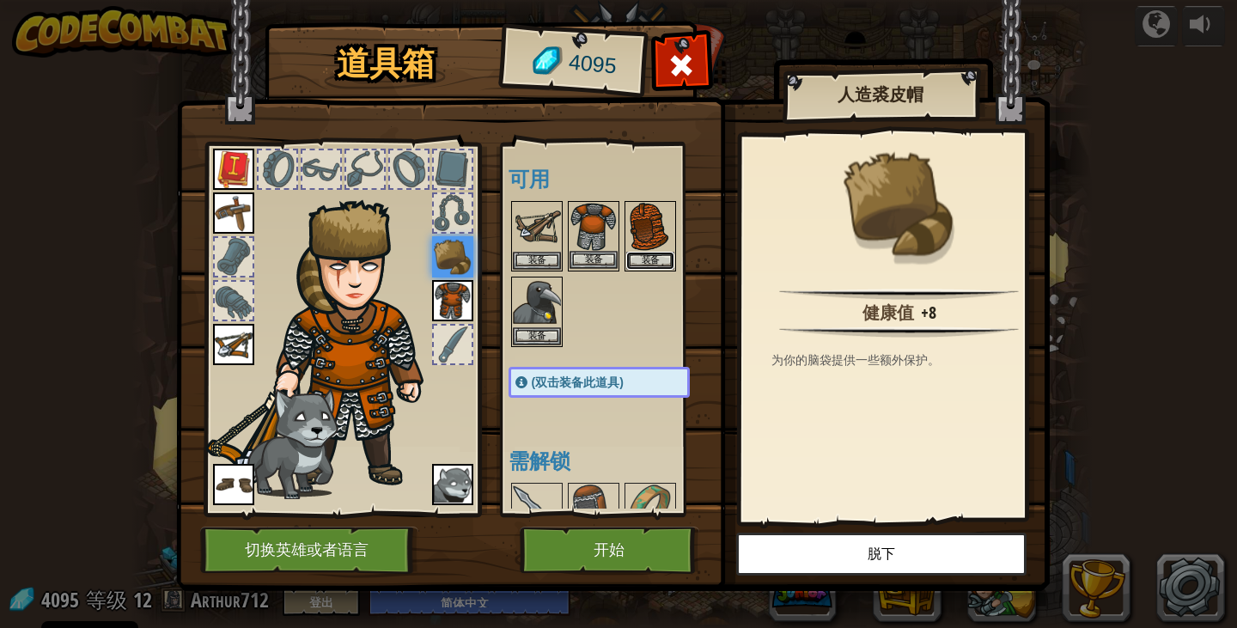
click at [626, 255] on button "装备" at bounding box center [650, 261] width 48 height 18
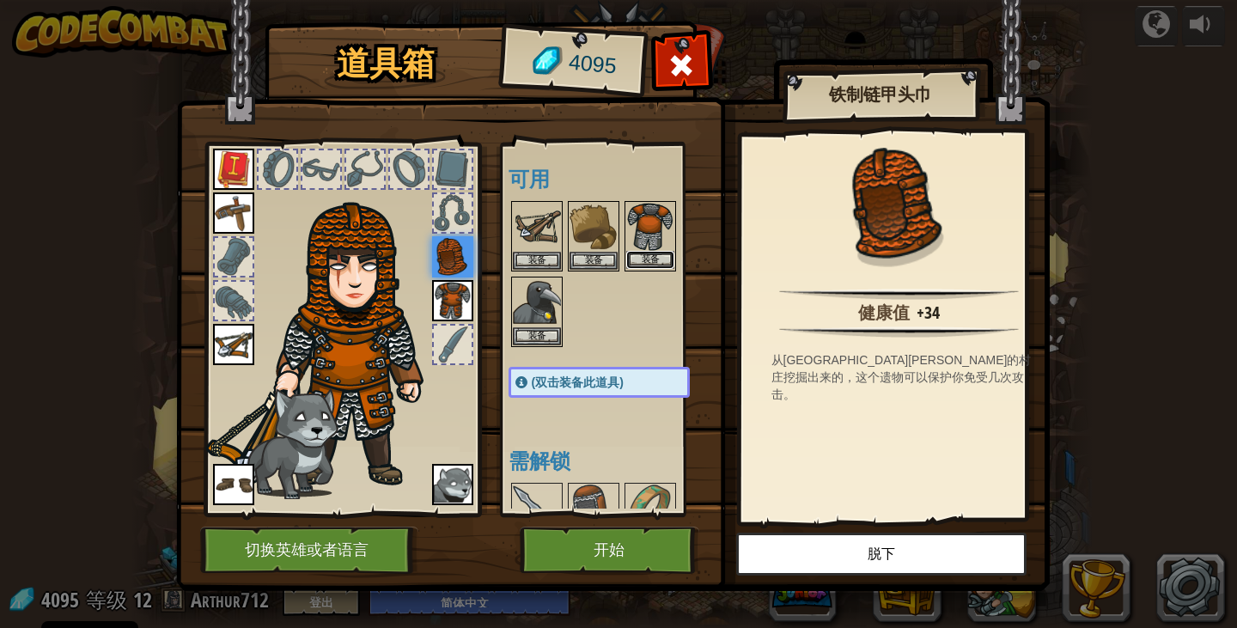
click at [651, 253] on button "装备" at bounding box center [650, 260] width 48 height 18
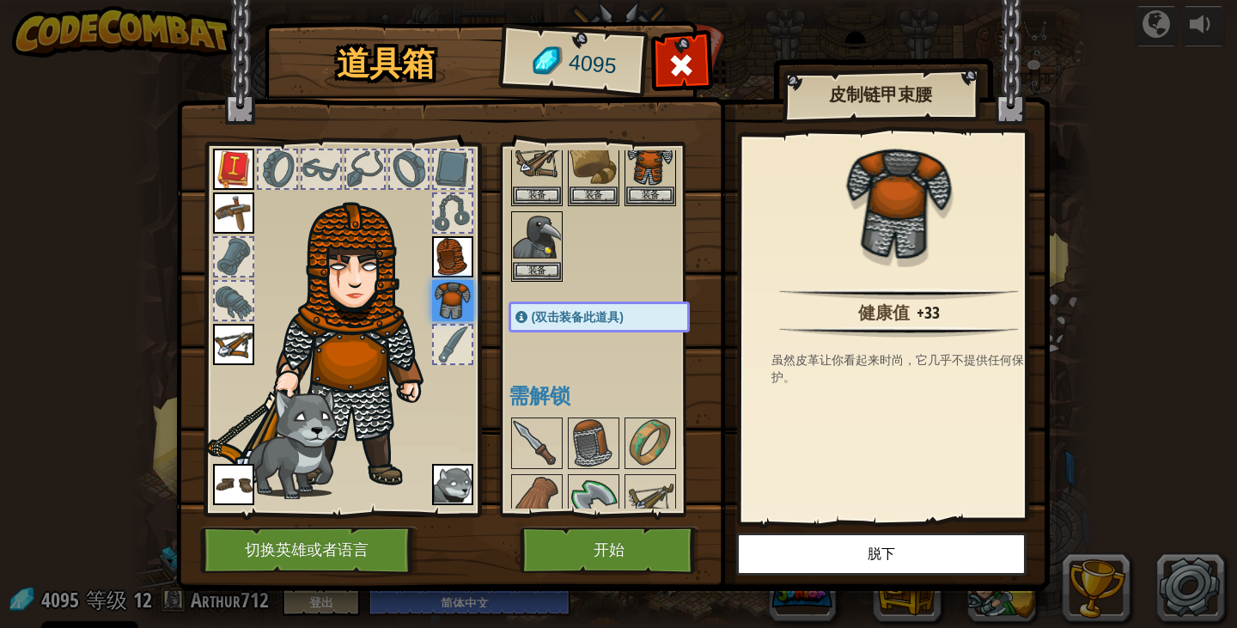
scroll to position [86, 0]
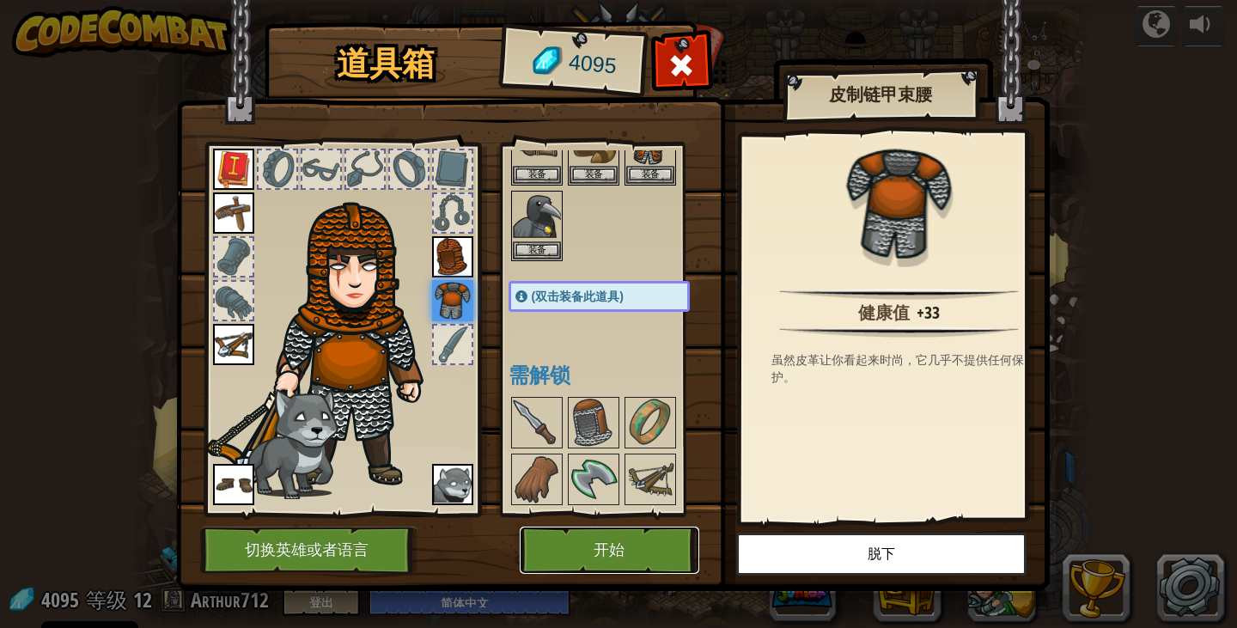
click at [612, 552] on button "开始" at bounding box center [610, 550] width 180 height 47
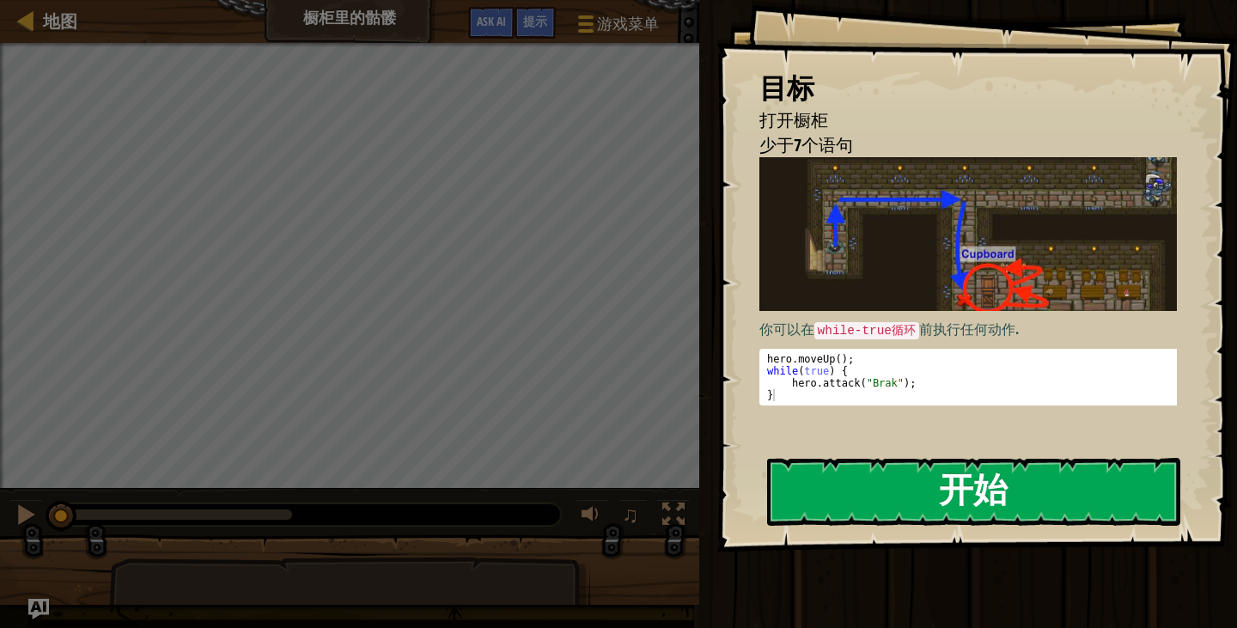
click at [949, 522] on button "开始" at bounding box center [973, 492] width 413 height 68
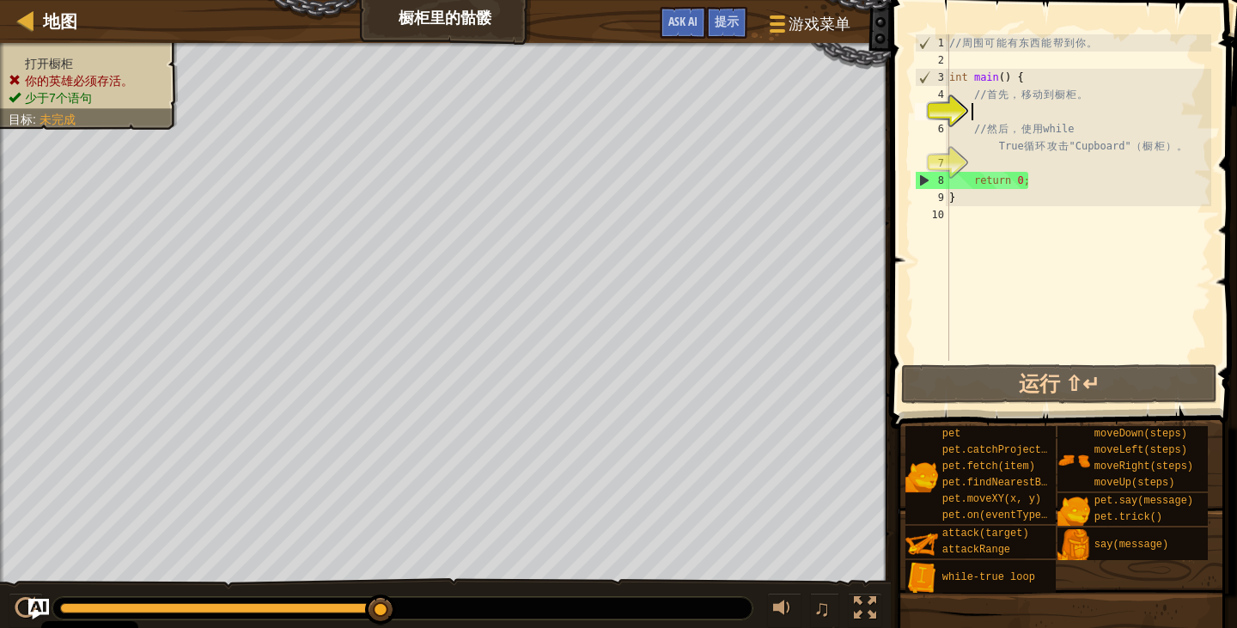
type textarea "h"
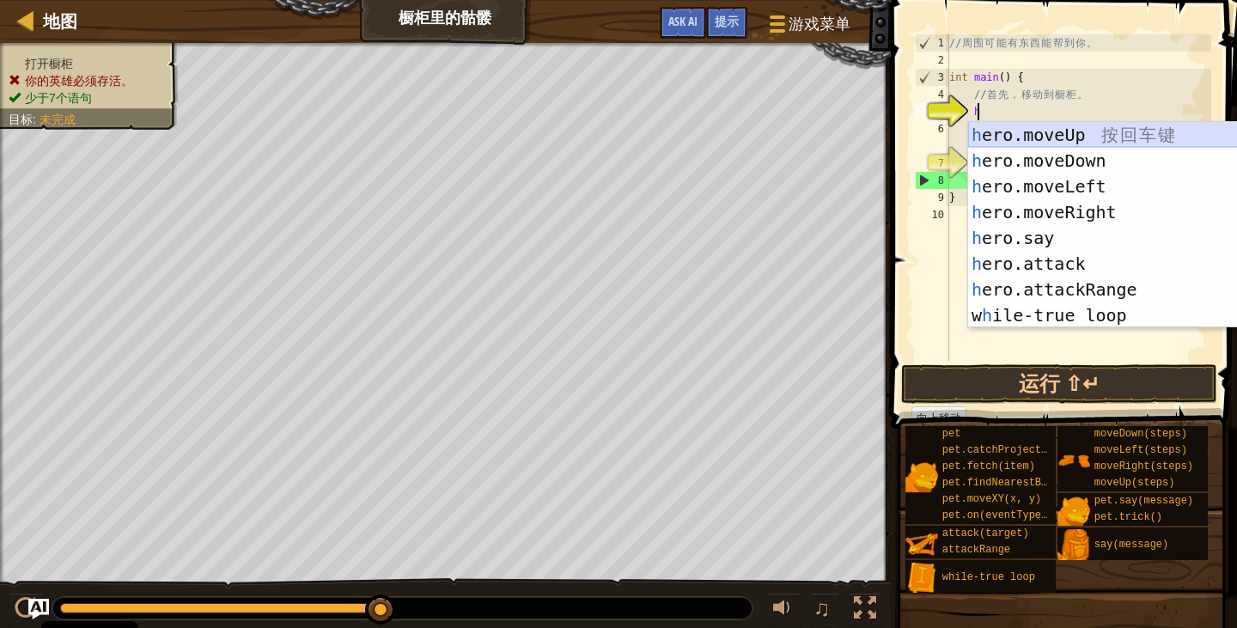
click at [1067, 125] on div "h ero.moveUp 按 回 车 键 h ero.moveDown 按 回 车 键 h ero.moveLeft 按 回 车 键 h ero.moveRi…" at bounding box center [1124, 251] width 312 height 258
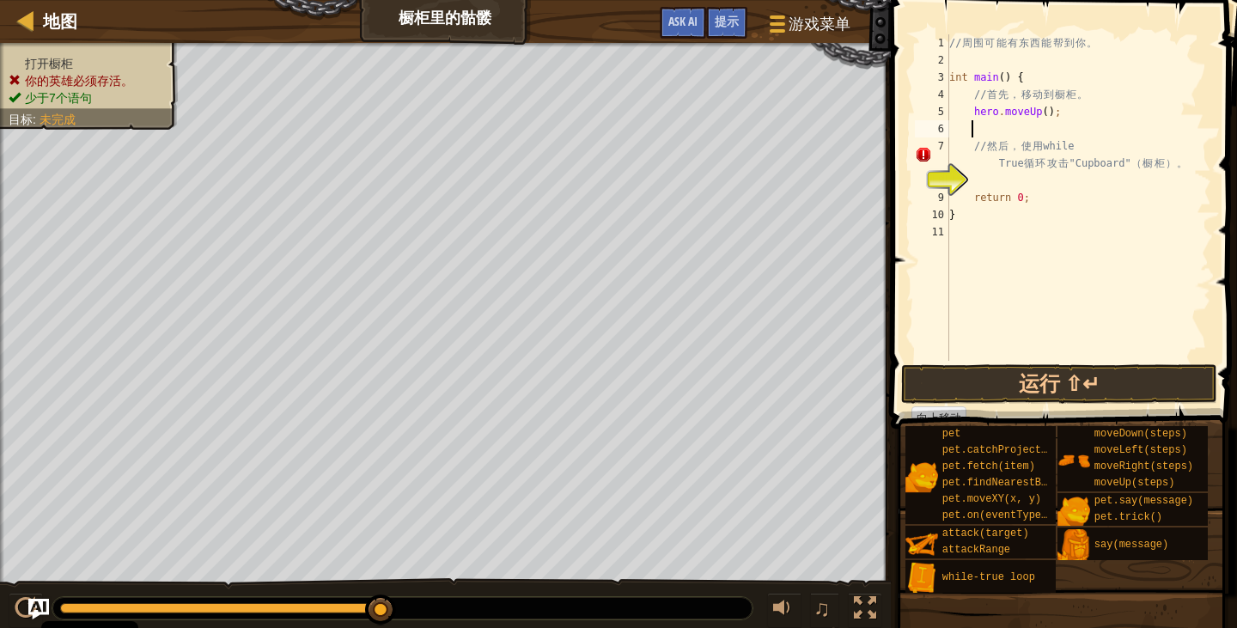
scroll to position [8, 1]
type textarea "h"
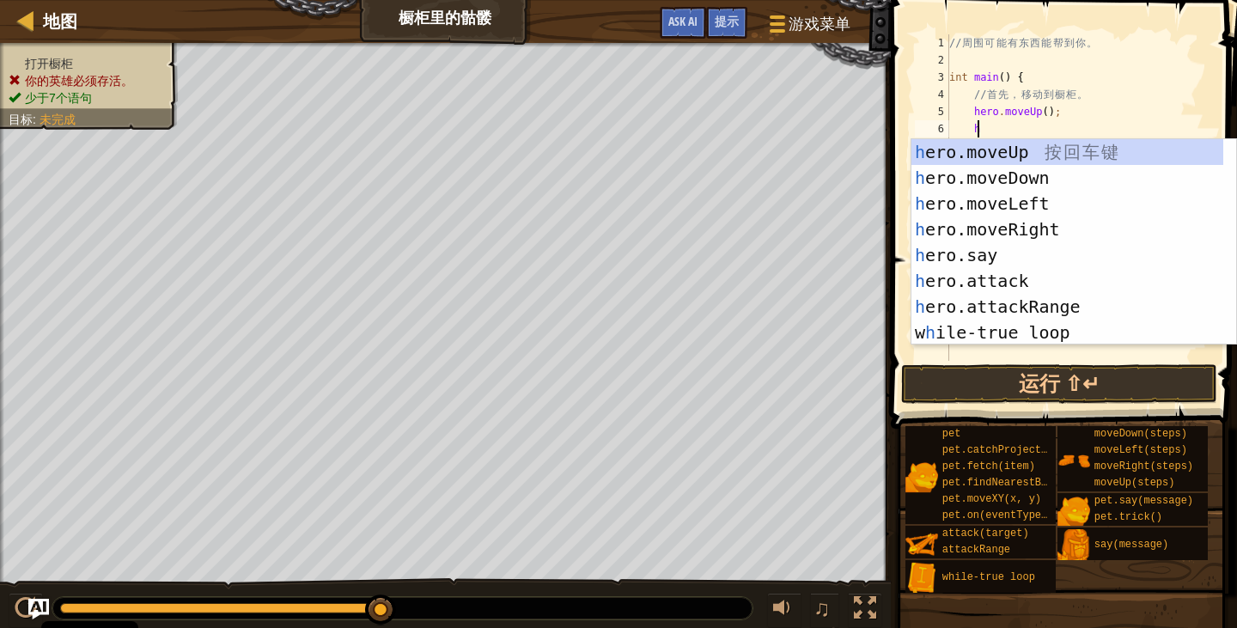
scroll to position [8, 2]
click at [1020, 238] on div "h ero.moveUp 按 回 车 键 h ero.moveDown 按 回 车 键 h ero.moveLeft 按 回 车 键 h ero.moveRi…" at bounding box center [1067, 268] width 312 height 258
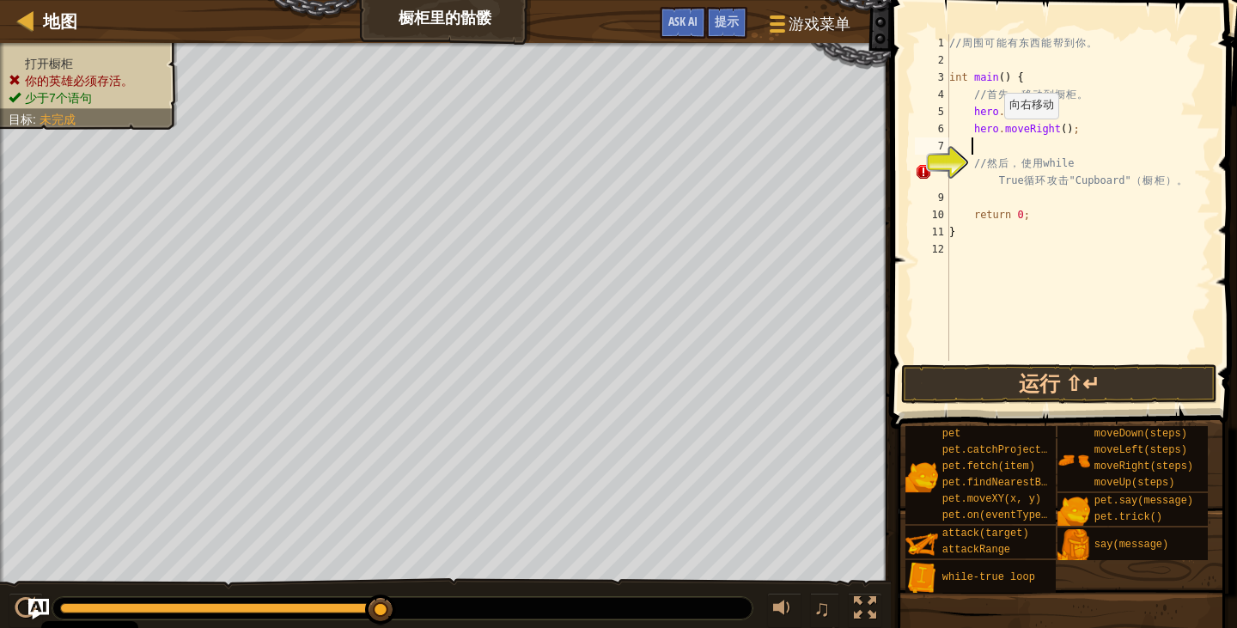
scroll to position [8, 1]
click at [1057, 131] on div "// 周 围 可 能 有 东 西 能 帮 到 你 。 int main ( ) { // 首 先 ， 移 动 到 橱 柜 。 hero . moveUp ( …" at bounding box center [1078, 214] width 265 height 361
type textarea "hero.moveRight(2);"
click at [972, 153] on div "// 周 围 可 能 有 东 西 能 帮 到 你 。 int main ( ) { // 首 先 ， 移 动 到 橱 柜 。 hero . moveUp ( …" at bounding box center [1078, 214] width 265 height 361
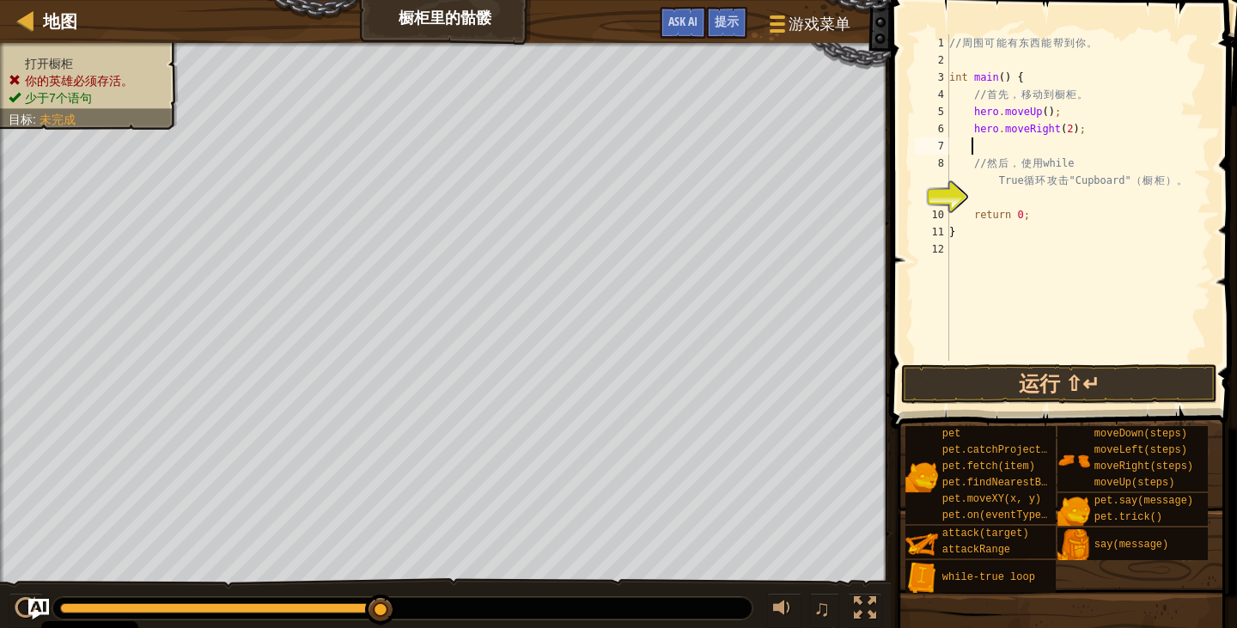
scroll to position [8, 1]
type textarea "h"
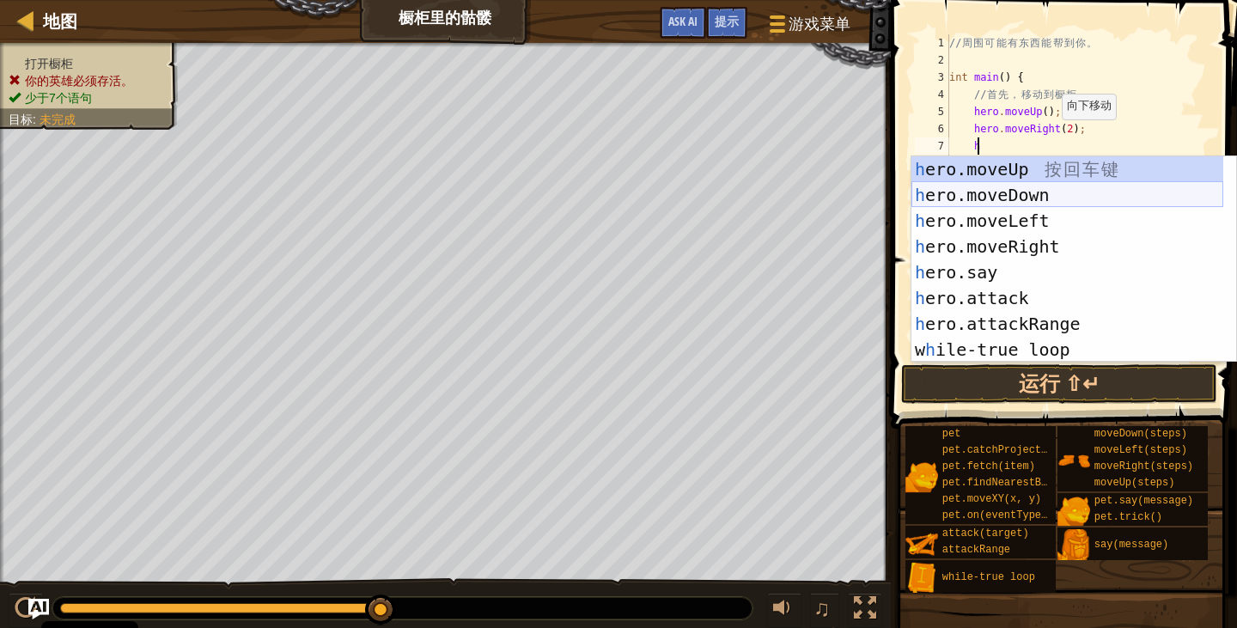
click at [1026, 202] on div "h ero.moveUp 按 回 车 键 h ero.moveDown 按 回 车 键 h ero.moveLeft 按 回 车 键 h ero.moveRi…" at bounding box center [1067, 285] width 312 height 258
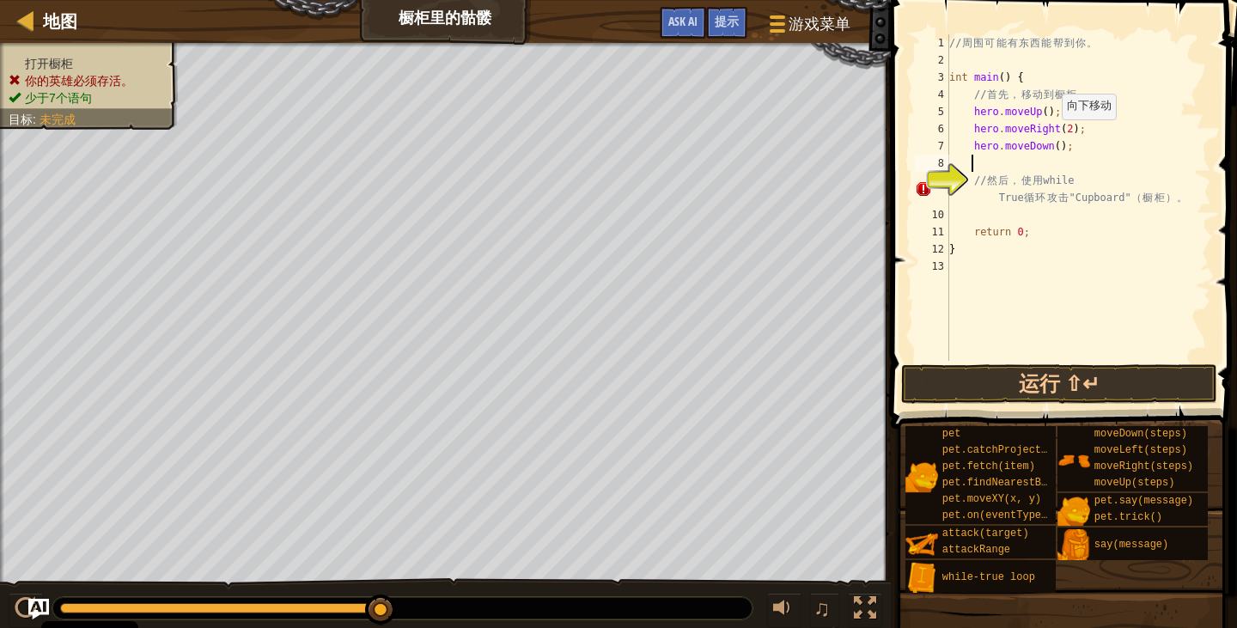
scroll to position [8, 1]
click at [1048, 151] on div "// 周 围 可 能 有 东 西 能 帮 到 你 。 int main ( ) { // 首 先 ， 移 动 到 橱 柜 。 hero . moveUp ( …" at bounding box center [1078, 214] width 265 height 361
type textarea "hero.moveDown(2);"
click at [1015, 357] on div "// 周 围 可 能 有 东 西 能 帮 到 你 。 int main ( ) { // 首 先 ， 移 动 到 橱 柜 。 hero . moveUp ( …" at bounding box center [1078, 214] width 265 height 361
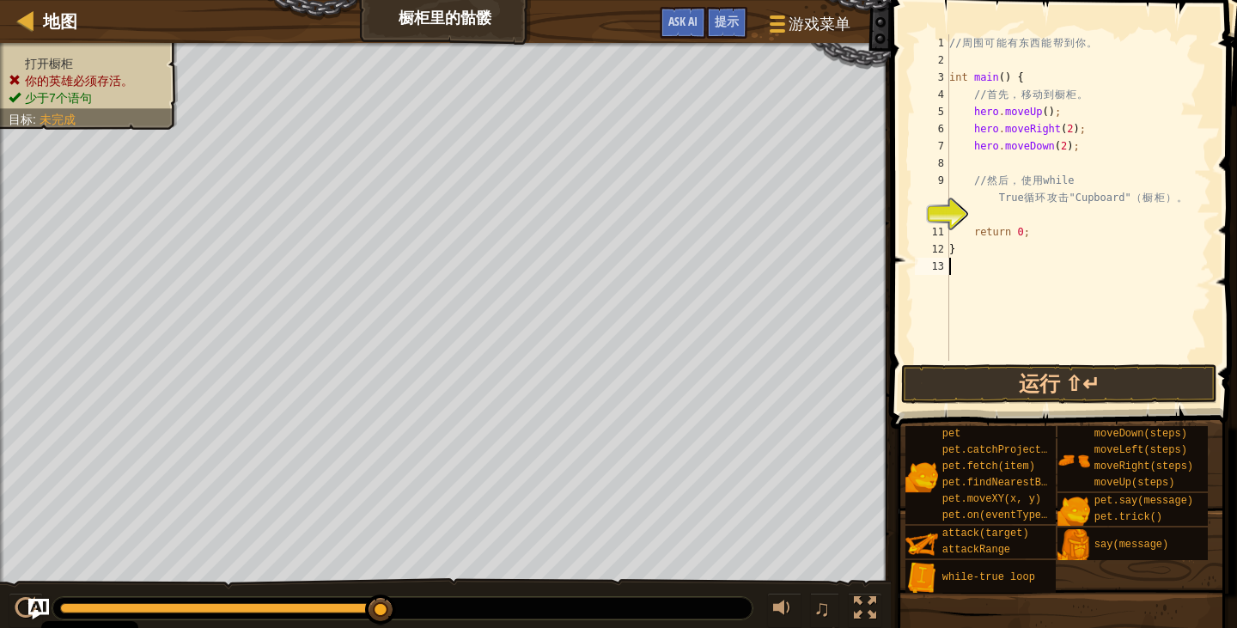
scroll to position [8, 0]
click at [1017, 362] on span at bounding box center [1066, 189] width 360 height 479
click at [1022, 382] on button "运行 ⇧↵" at bounding box center [1059, 384] width 316 height 40
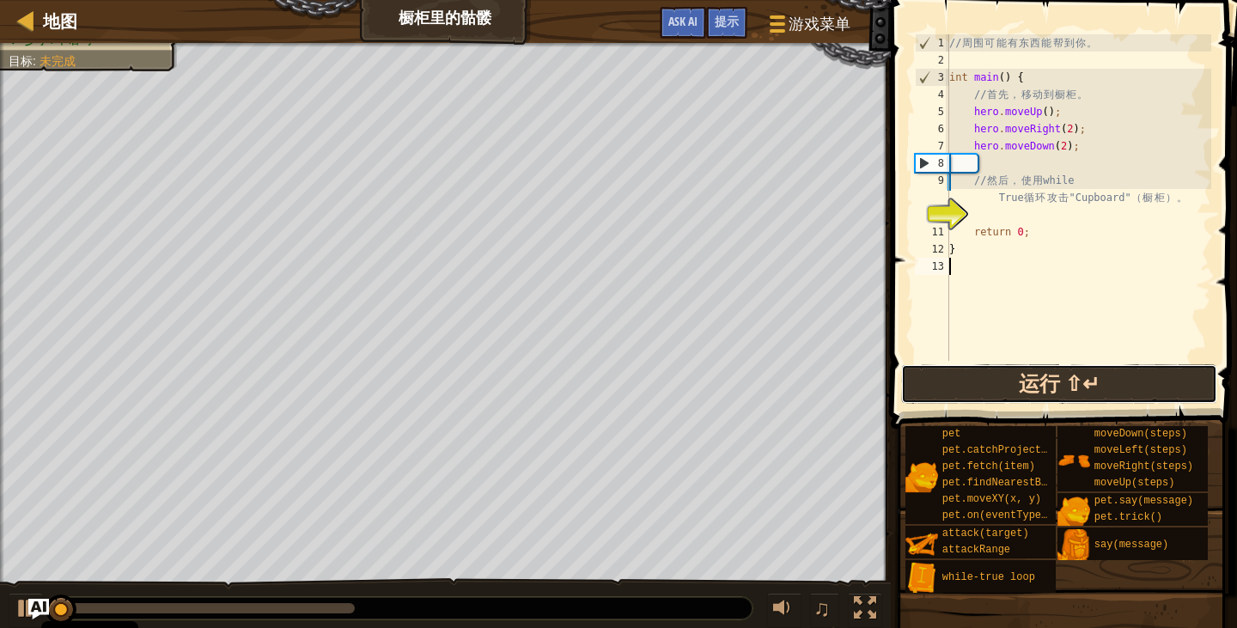
click at [1025, 378] on button "运行 ⇧↵" at bounding box center [1059, 384] width 316 height 40
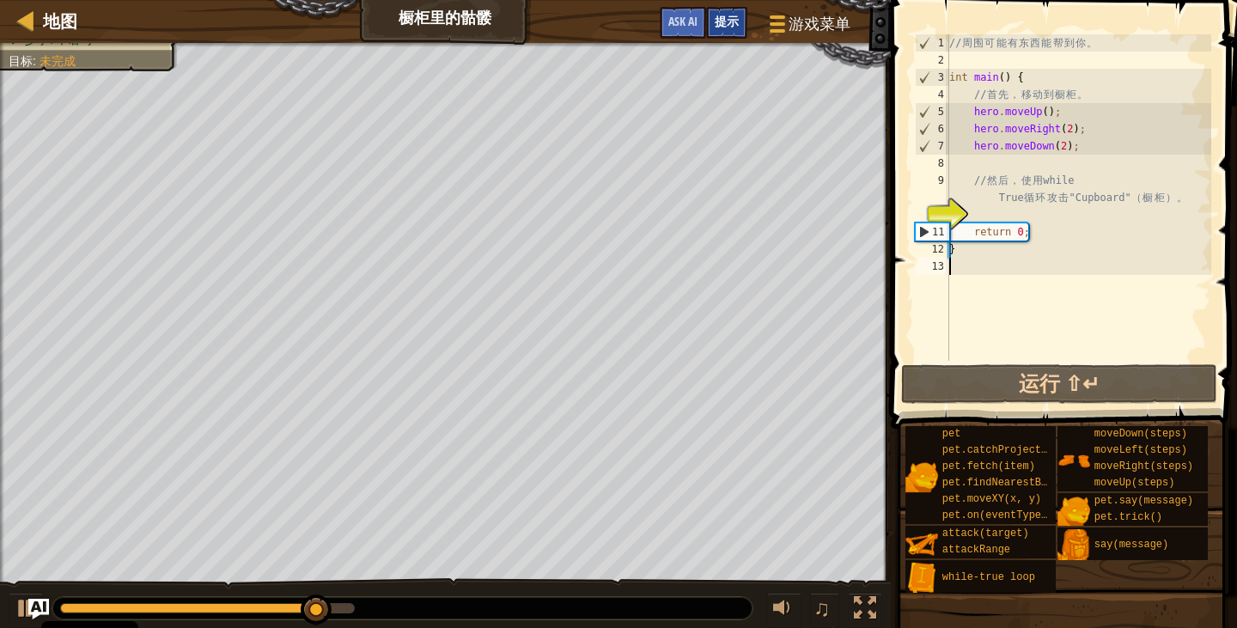
click at [729, 29] on div "提示" at bounding box center [726, 23] width 41 height 32
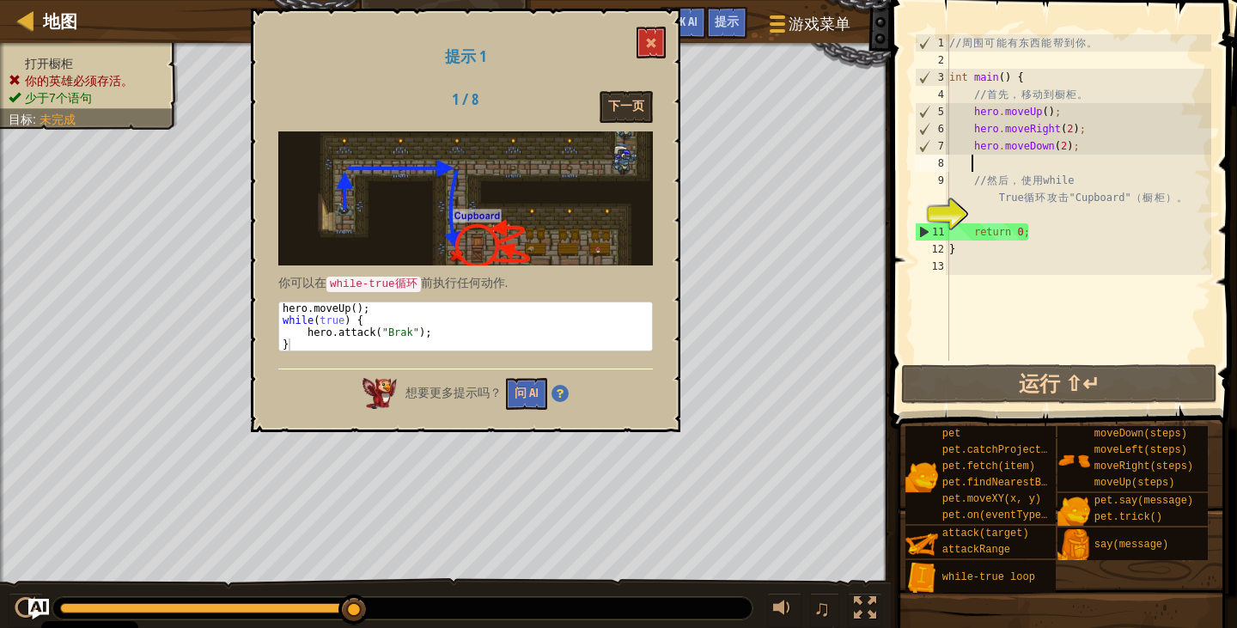
click at [976, 164] on div "// 周 围 可 能 有 东 西 能 帮 到 你 。 int main ( ) { // 首 先 ， 移 动 到 橱 柜 。 hero . moveUp ( …" at bounding box center [1078, 214] width 265 height 361
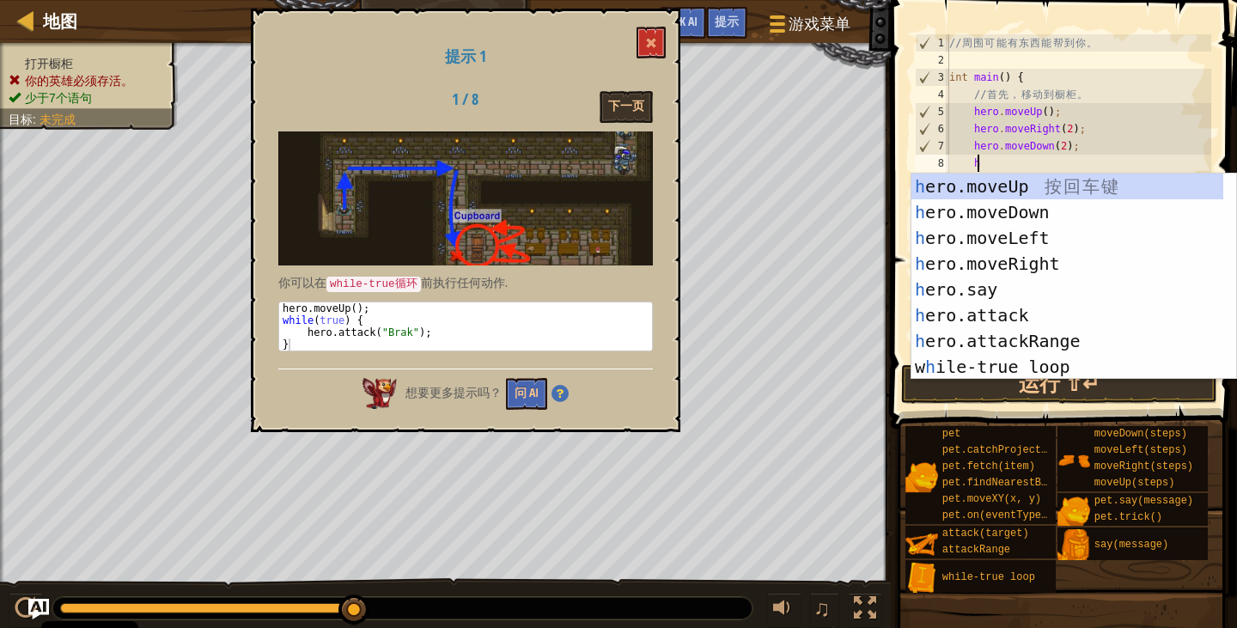
scroll to position [8, 2]
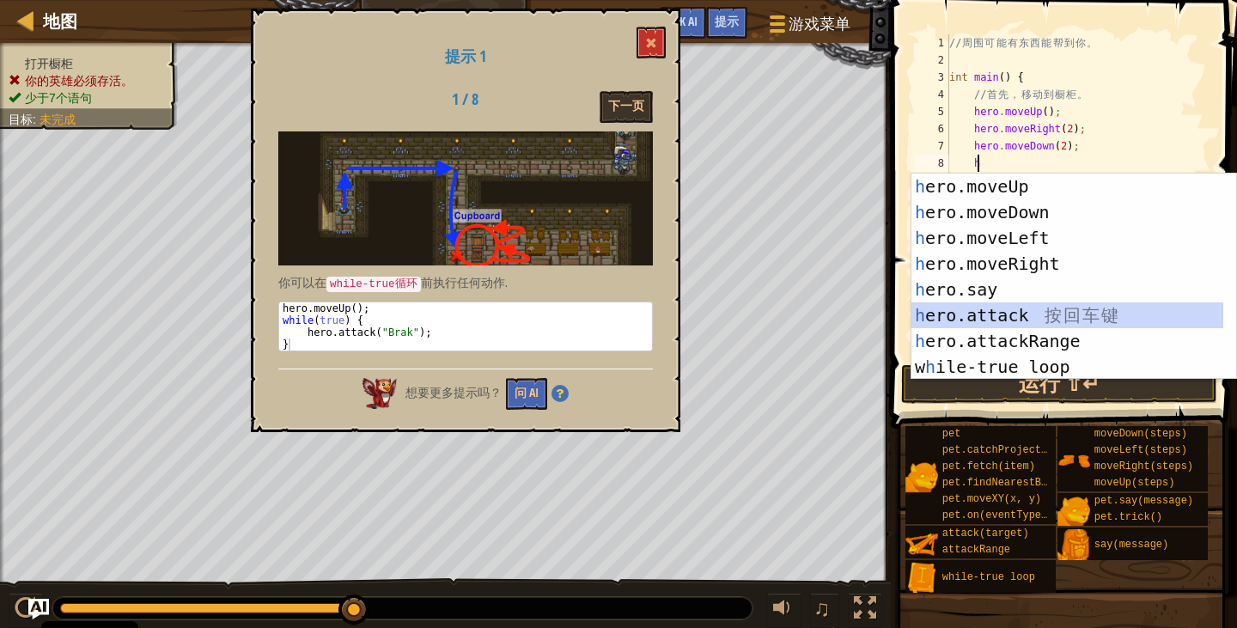
click at [985, 317] on div "h ero.moveUp 按 回 车 键 h ero.moveDown 按 回 车 键 h ero.moveLeft 按 回 车 键 h ero.moveRi…" at bounding box center [1067, 303] width 312 height 258
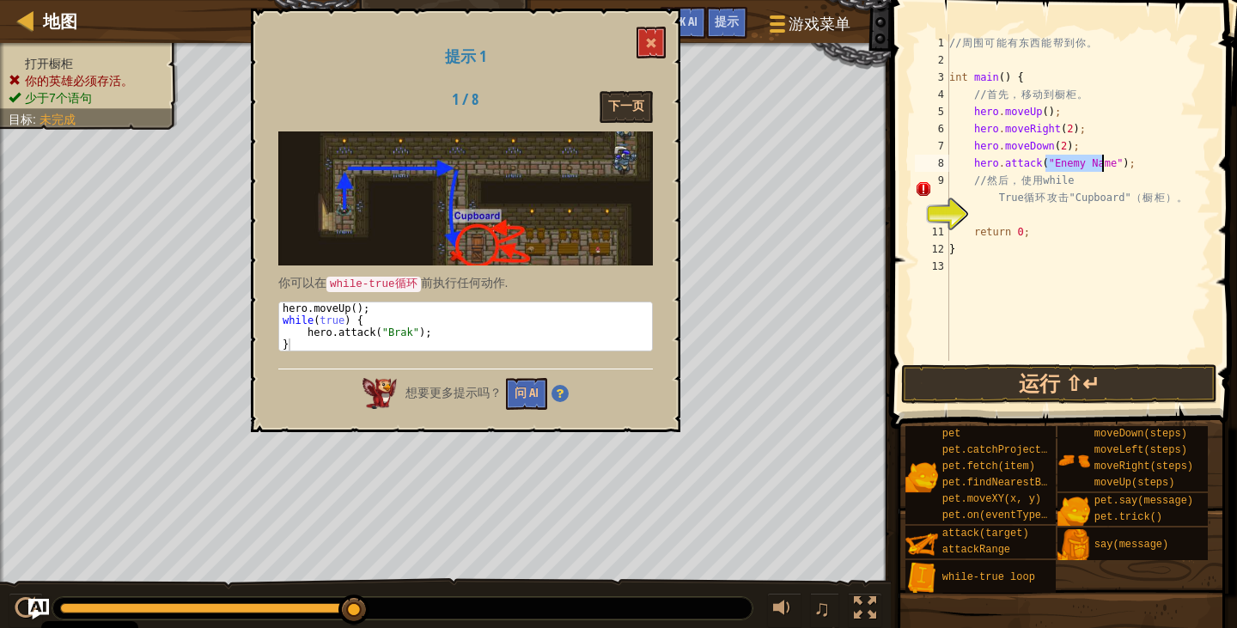
type textarea "hero.attack("");"
click at [661, 41] on button at bounding box center [651, 43] width 29 height 32
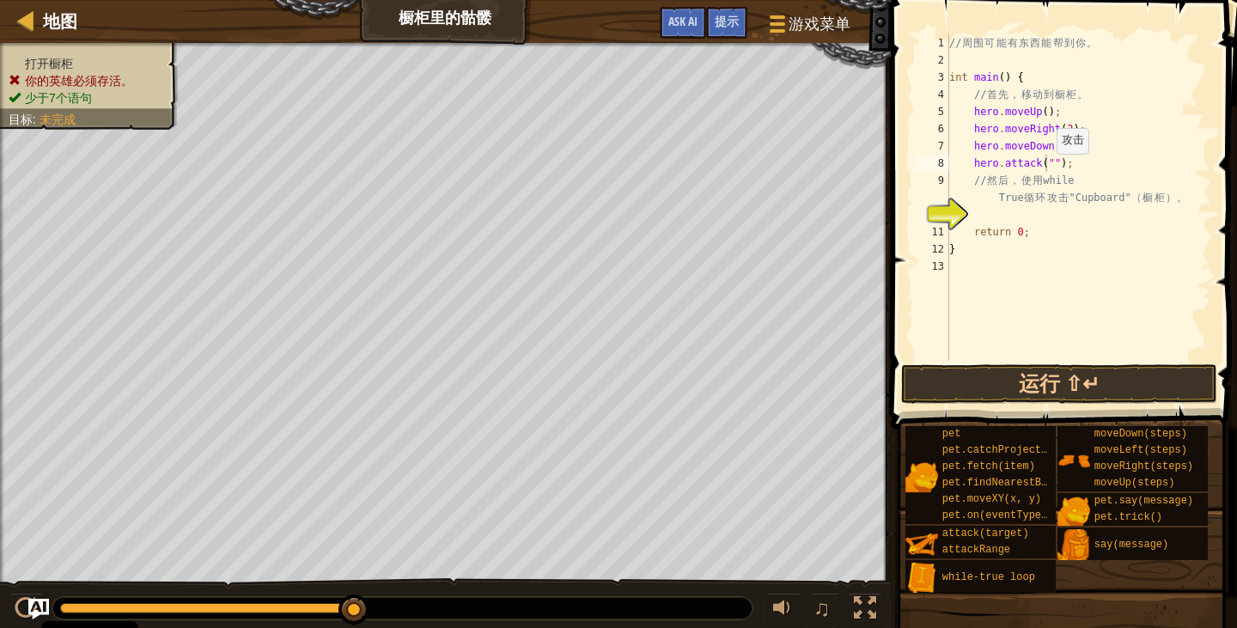
click at [1048, 170] on div "// 周 围 可 能 有 东 西 能 帮 到 你 。 int main ( ) { // 首 先 ， 移 动 到 橱 柜 。 hero . moveUp ( …" at bounding box center [1078, 214] width 265 height 361
click at [1054, 380] on button "运行 ⇧↵" at bounding box center [1059, 384] width 316 height 40
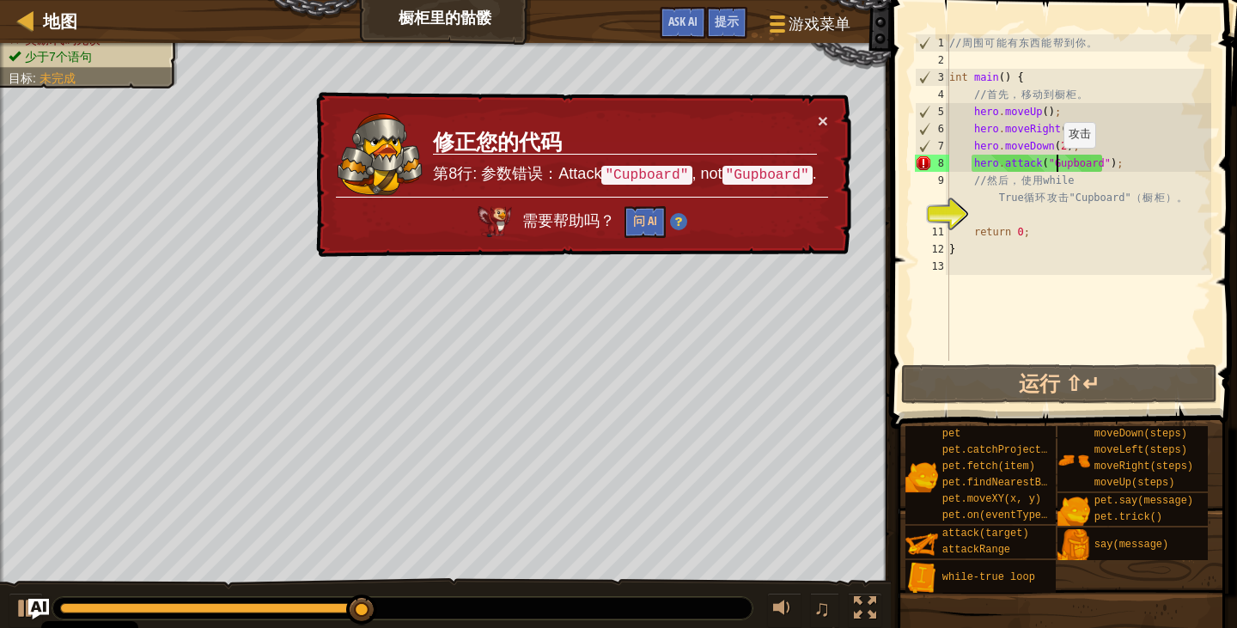
click at [1054, 165] on div "// 周 围 可 能 有 东 西 能 帮 到 你 。 int main ( ) { // 首 先 ， 移 动 到 橱 柜 。 hero . moveUp ( …" at bounding box center [1078, 214] width 265 height 361
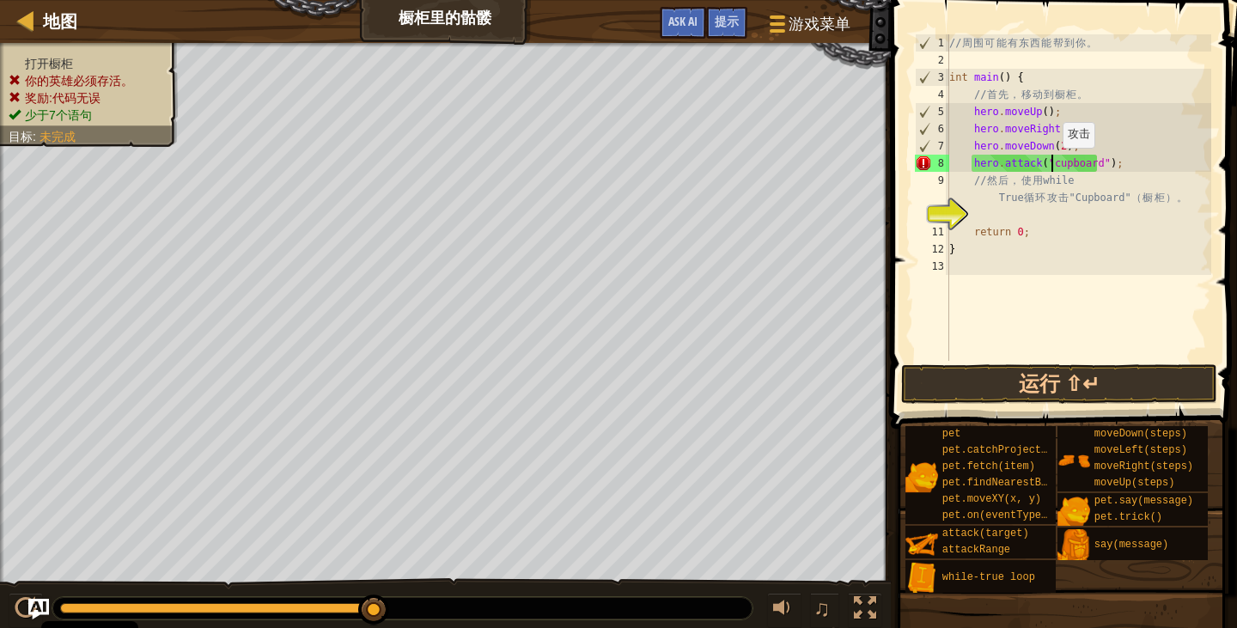
scroll to position [8, 9]
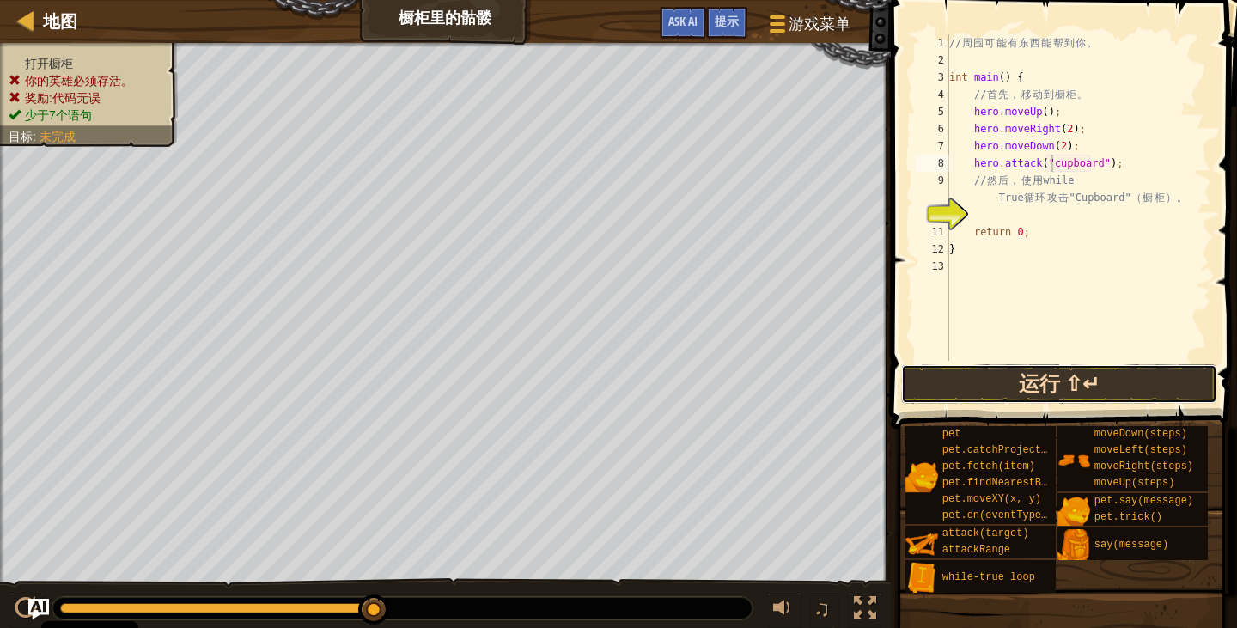
click at [1045, 381] on button "运行 ⇧↵" at bounding box center [1059, 384] width 316 height 40
type textarea "hero.attack("Cupboard");"
click at [1038, 401] on button "运行 ⇧↵" at bounding box center [1059, 384] width 316 height 40
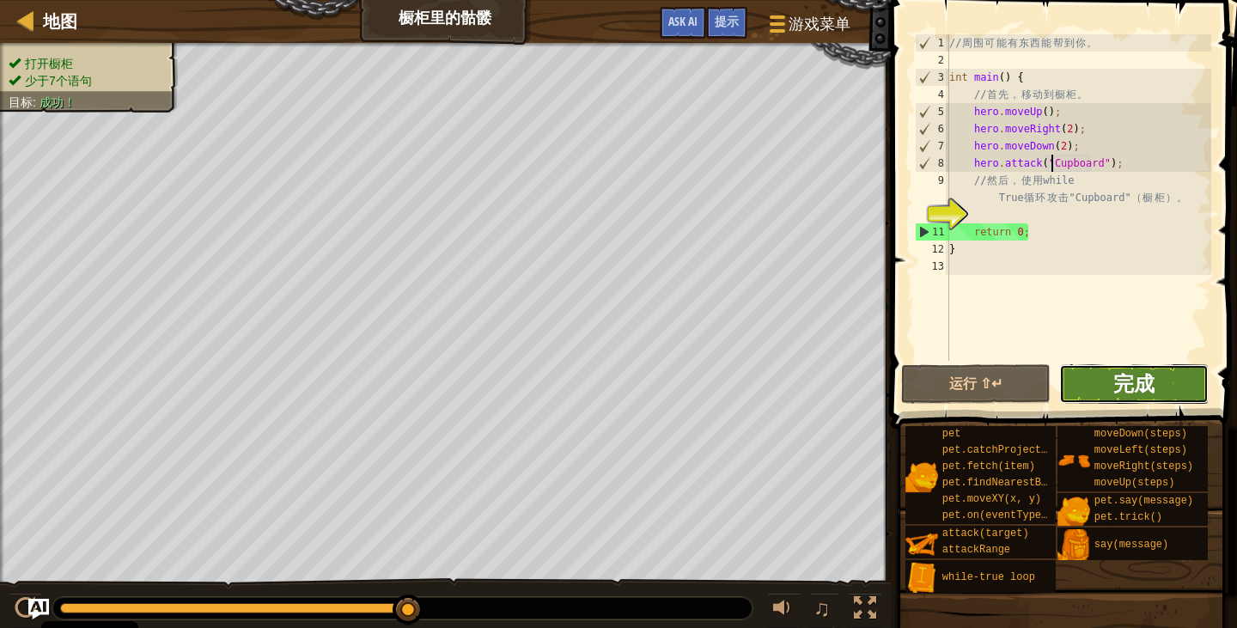
click at [1131, 380] on span "完成" at bounding box center [1133, 382] width 41 height 27
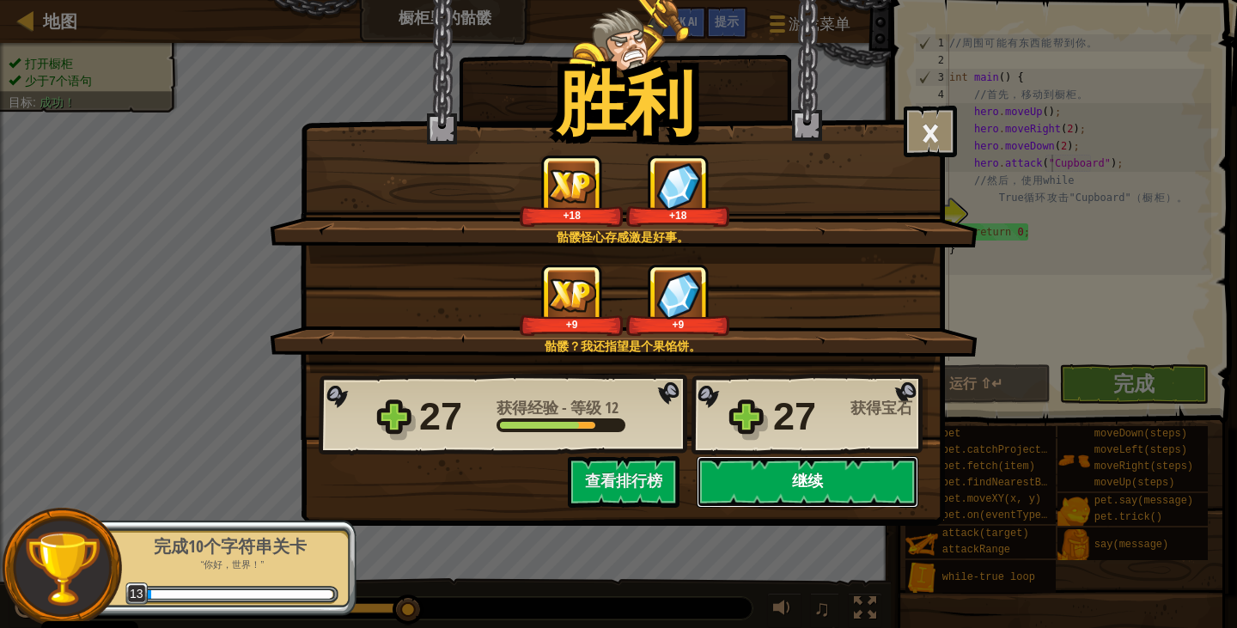
click at [799, 486] on button "继续" at bounding box center [808, 482] width 222 height 52
select select "zh-HANS"
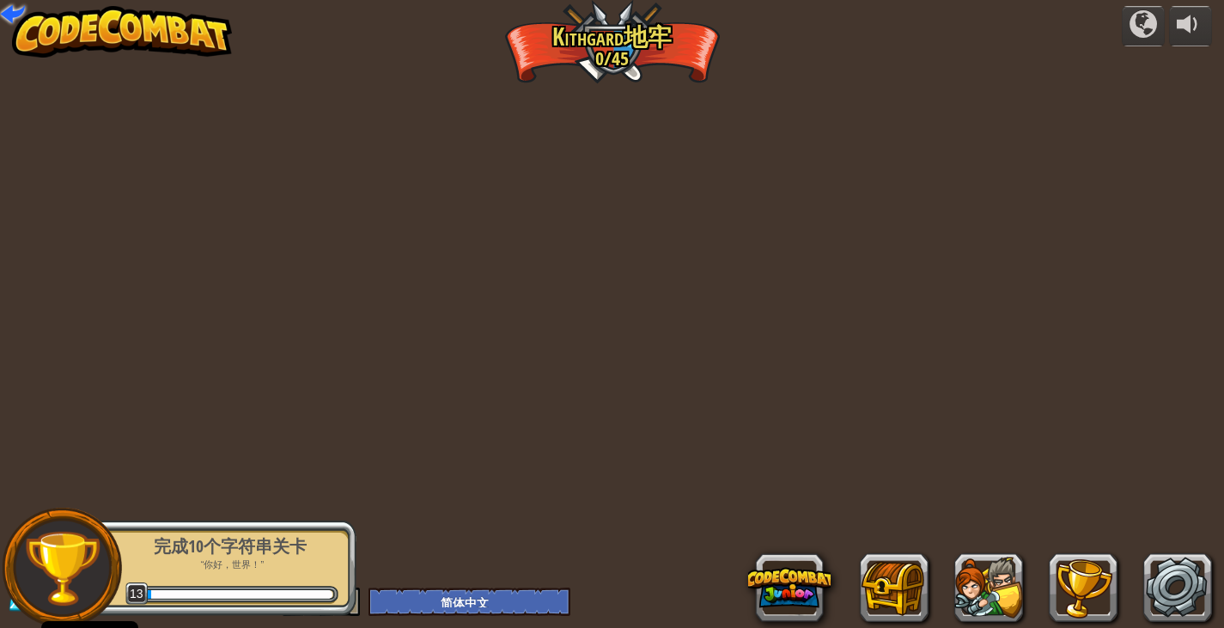
select select "zh-HANS"
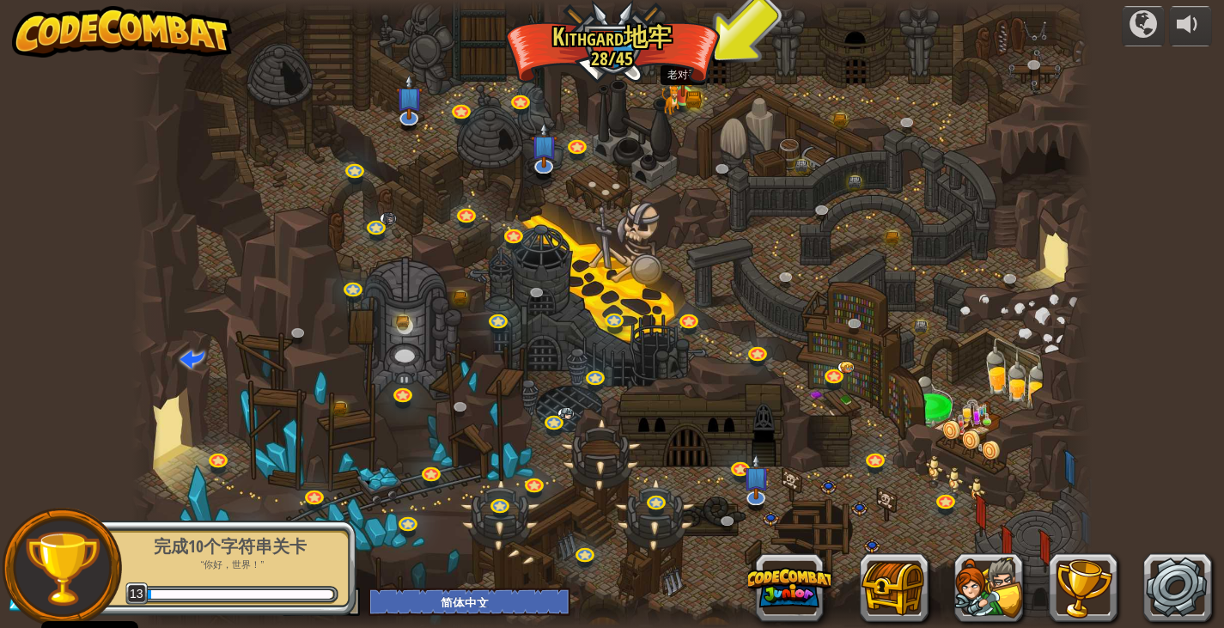
click at [680, 96] on img at bounding box center [683, 71] width 24 height 52
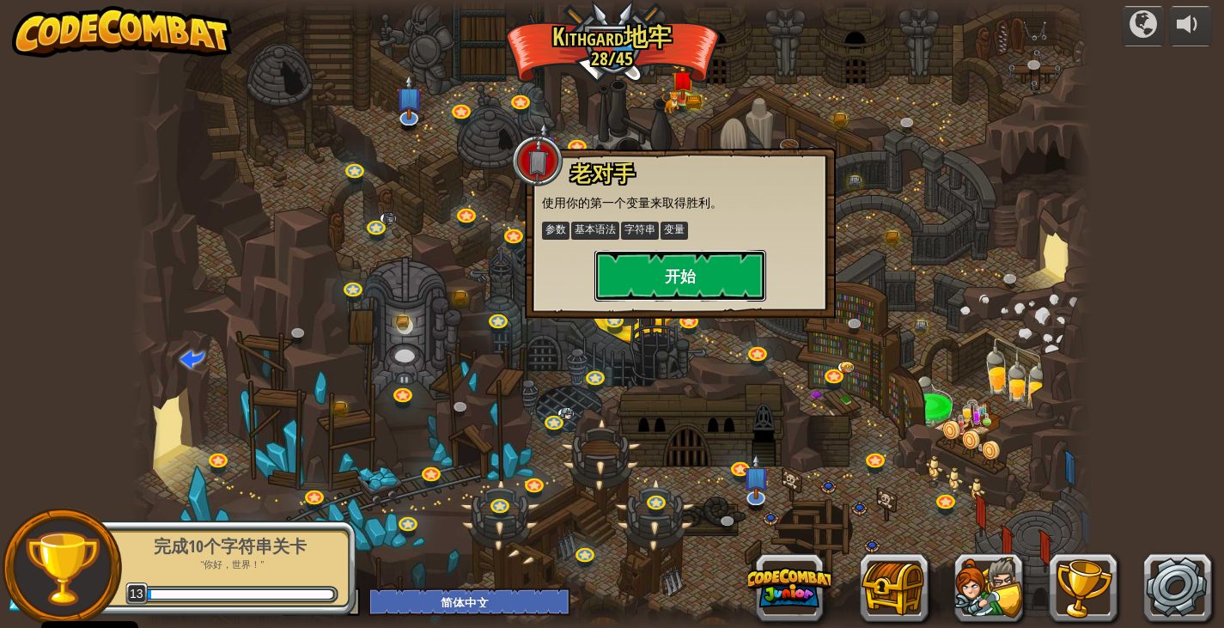
click at [657, 297] on button "开始" at bounding box center [680, 276] width 172 height 52
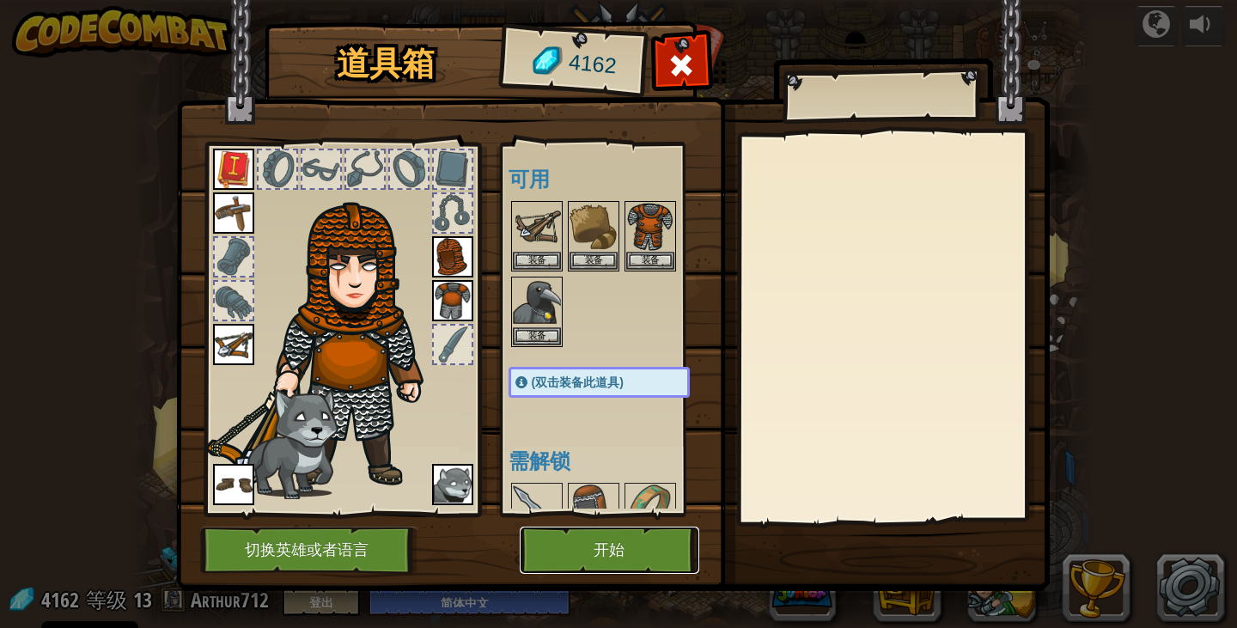
click at [588, 545] on button "开始" at bounding box center [610, 550] width 180 height 47
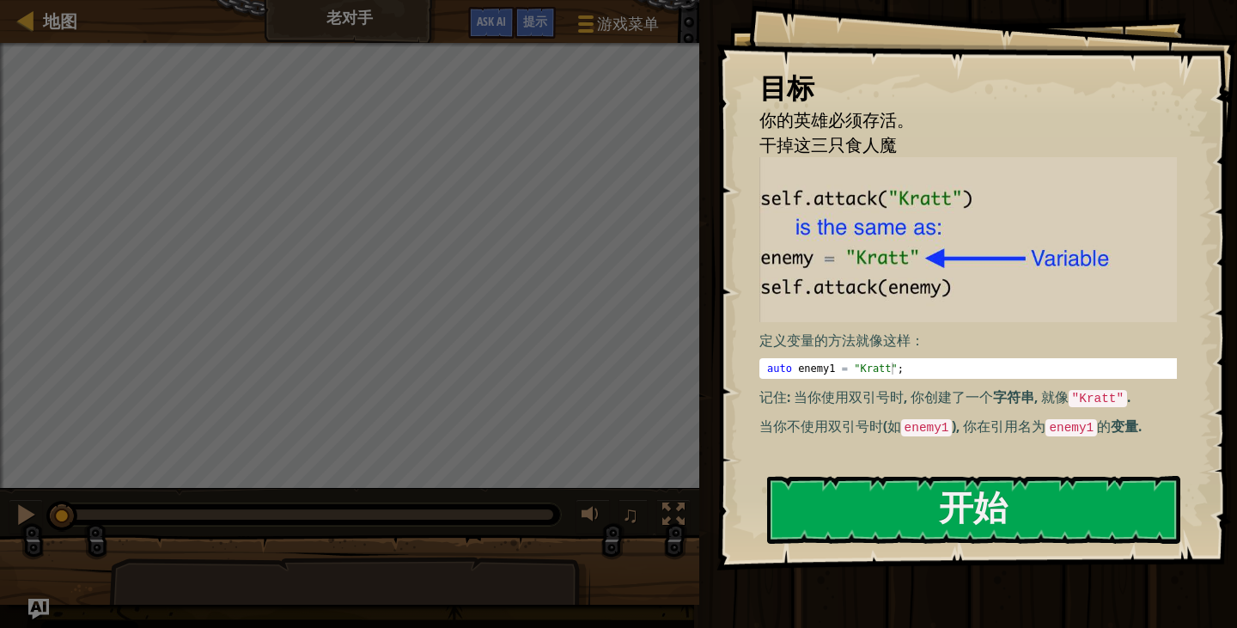
click at [801, 550] on div "目标 你的英雄必须存活。 干掉这三只食人魔 定义变量的方法就像这样： 1 auto enemy1 = " Kratt " ; הההההההההההההההה…" at bounding box center [976, 285] width 521 height 570
click at [830, 542] on button "开始" at bounding box center [973, 510] width 413 height 68
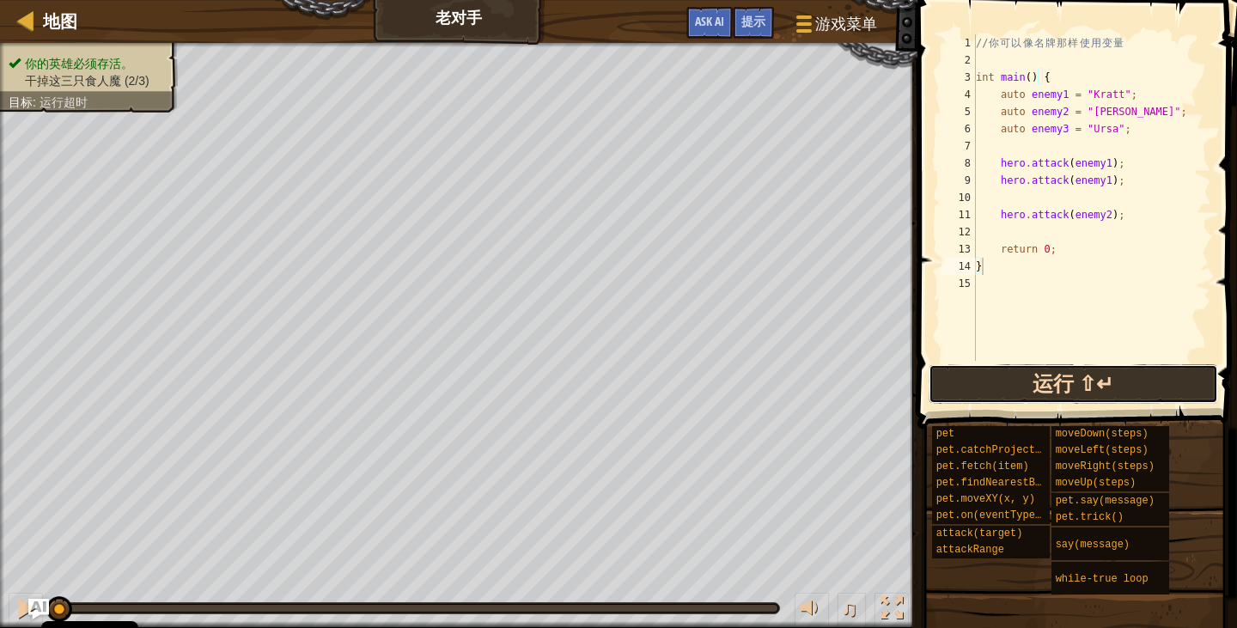
click at [1040, 367] on button "运行 ⇧↵" at bounding box center [1073, 384] width 289 height 40
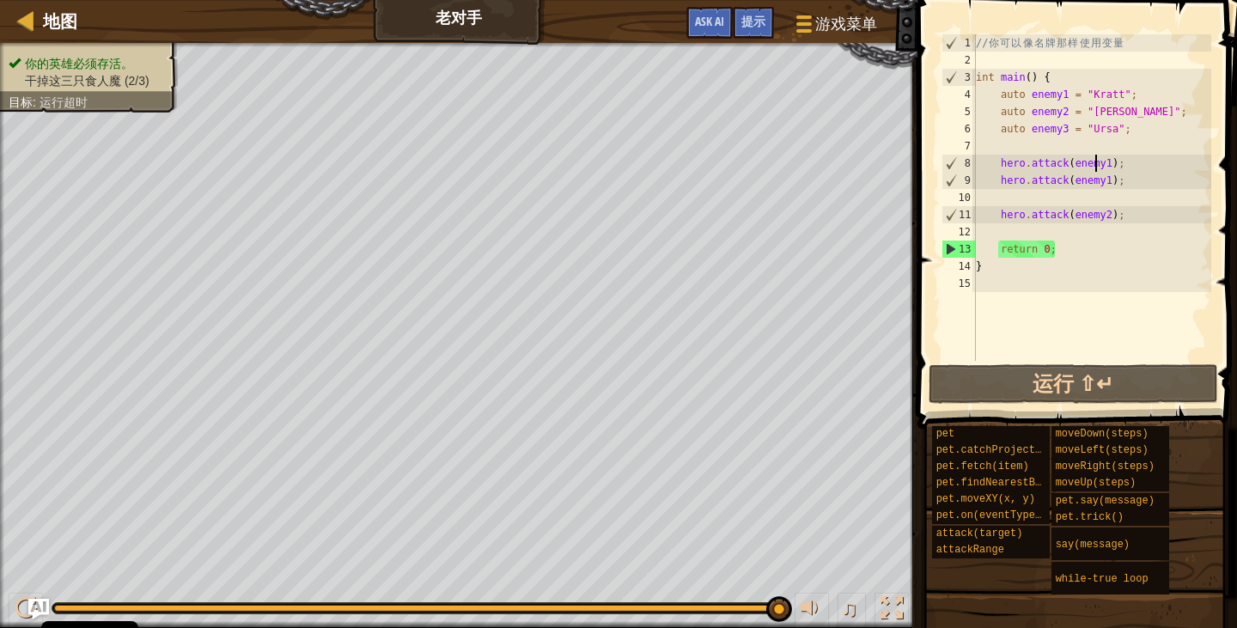
click at [1098, 168] on div "// 你 可 以 像 名 牌 那 样 使 用 变 量 int main ( ) { auto enemy1 = " Kratt " ; auto enemy2…" at bounding box center [1091, 214] width 239 height 361
click at [1100, 187] on div "// 你 可 以 像 名 牌 那 样 使 用 变 量 int main ( ) { auto enemy1 = " Kratt " ; auto enemy2…" at bounding box center [1091, 214] width 239 height 361
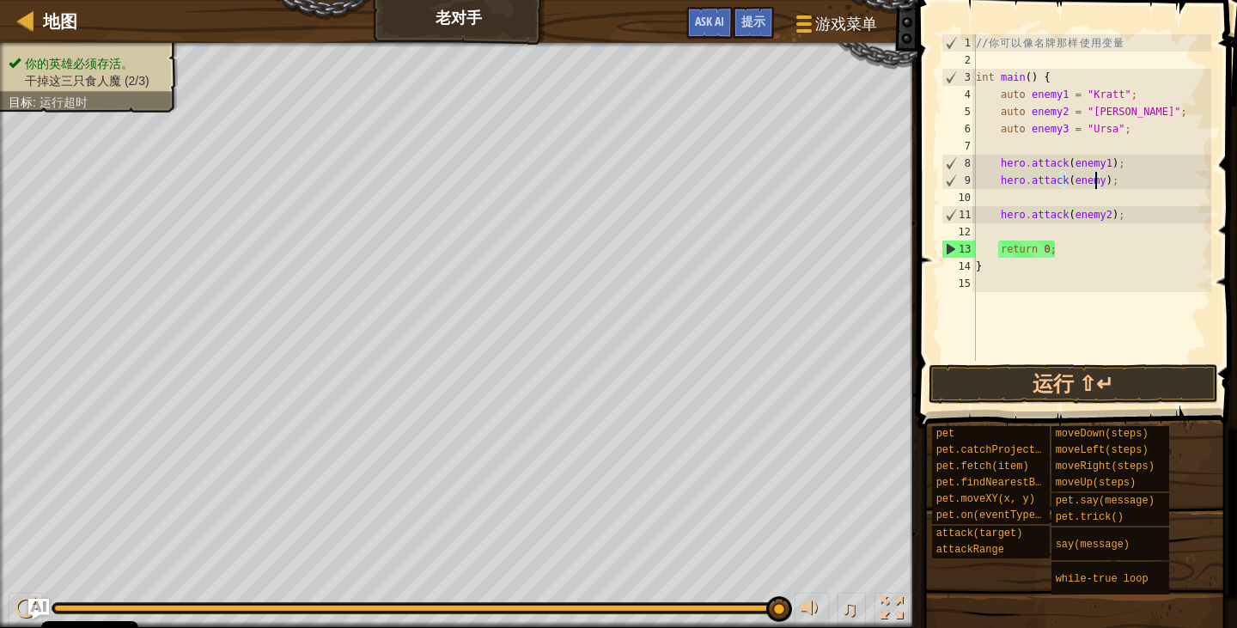
scroll to position [8, 9]
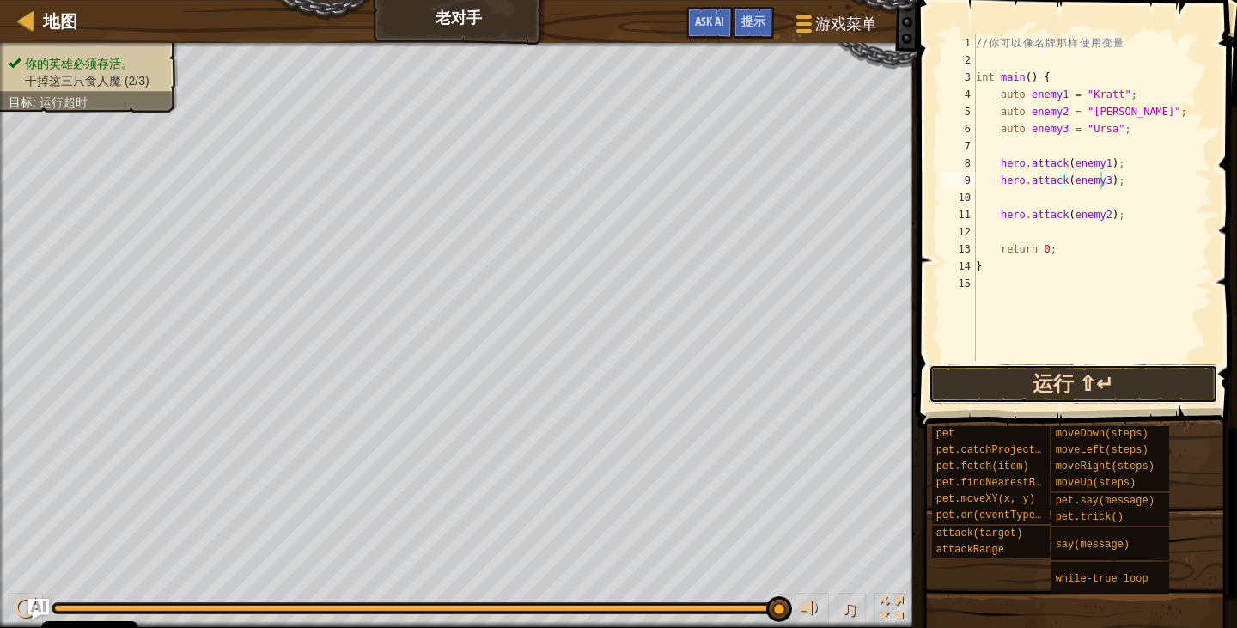
click at [1056, 382] on button "运行 ⇧↵" at bounding box center [1073, 384] width 289 height 40
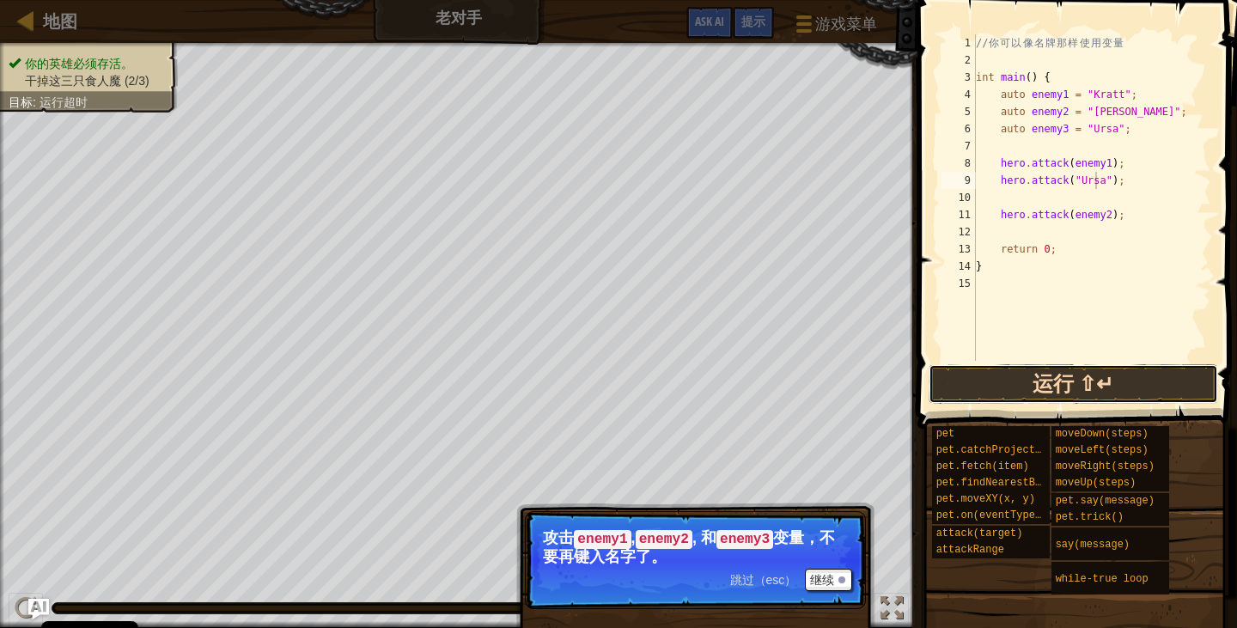
click at [1045, 380] on button "运行 ⇧↵" at bounding box center [1073, 384] width 289 height 40
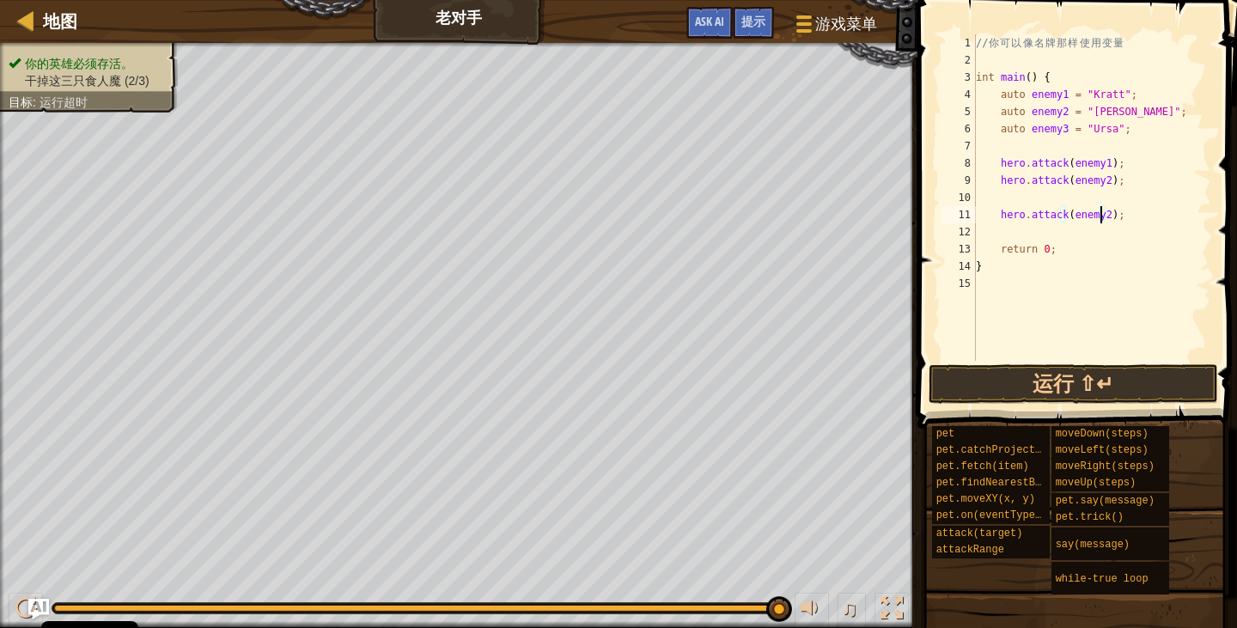
click at [1099, 220] on div "// 你 可 以 像 名 牌 那 样 使 用 变 量 int main ( ) { auto enemy1 = " Kratt " ; auto enemy2…" at bounding box center [1091, 214] width 239 height 361
type textarea "hero.attack(enemy3);"
click at [1045, 386] on button "运行 ⇧↵" at bounding box center [1073, 384] width 289 height 40
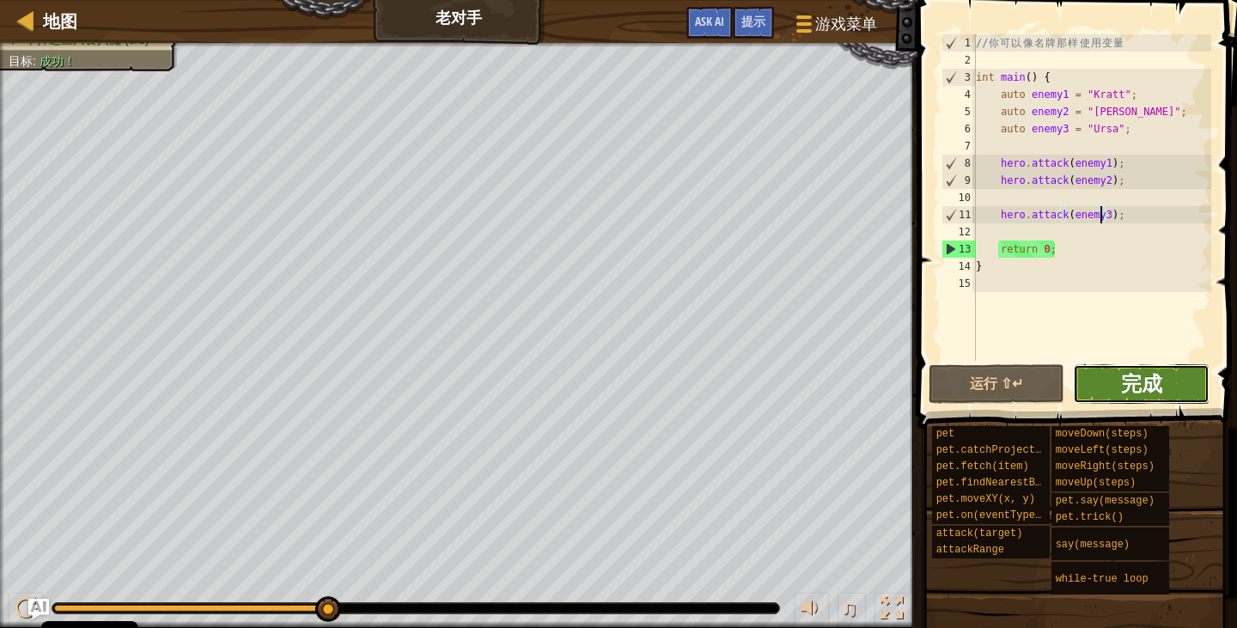
click at [1145, 384] on span "完成" at bounding box center [1141, 382] width 41 height 27
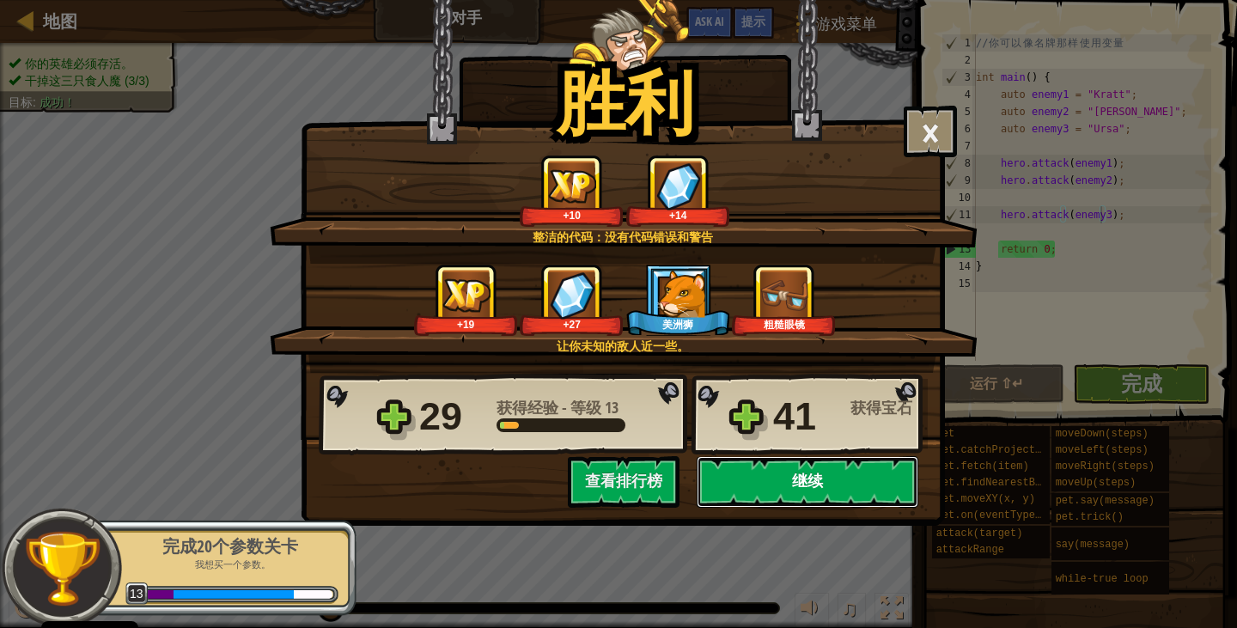
click at [759, 480] on button "继续" at bounding box center [808, 482] width 222 height 52
select select "zh-HANS"
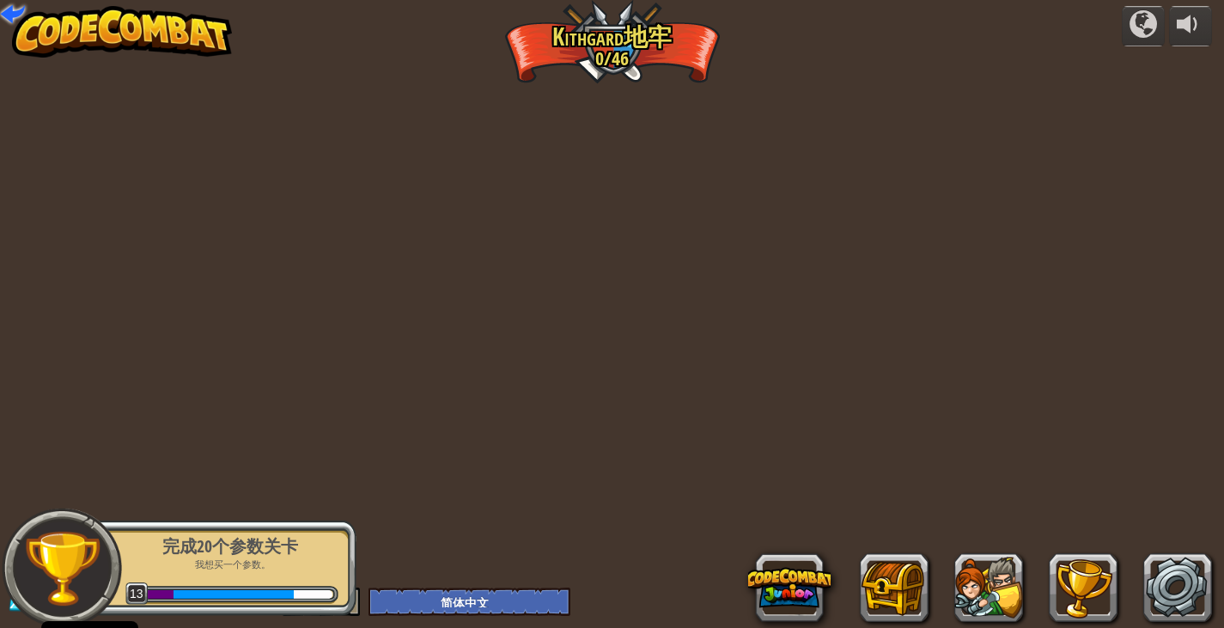
select select "zh-HANS"
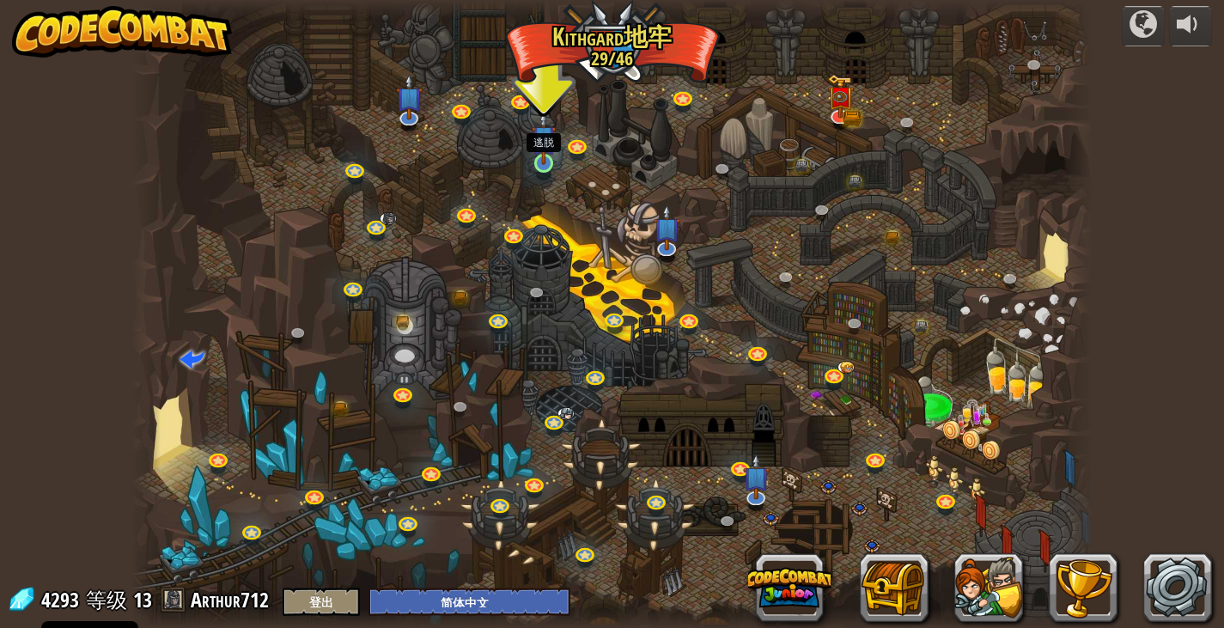
click at [542, 138] on img at bounding box center [544, 137] width 24 height 55
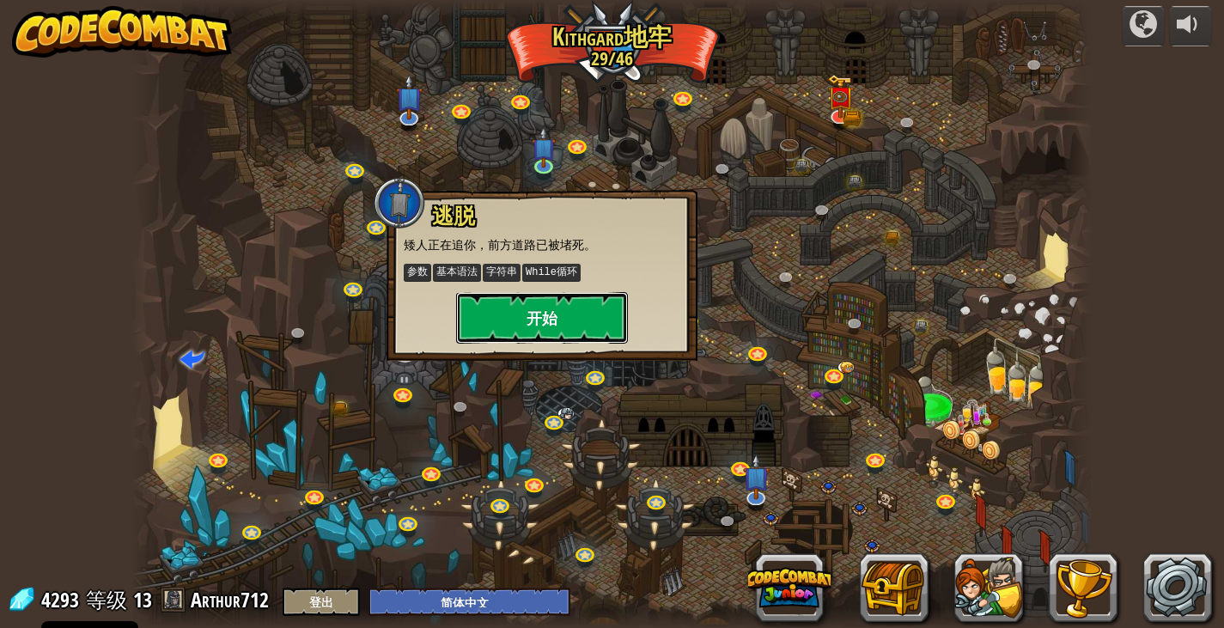
click at [528, 325] on button "开始" at bounding box center [542, 318] width 172 height 52
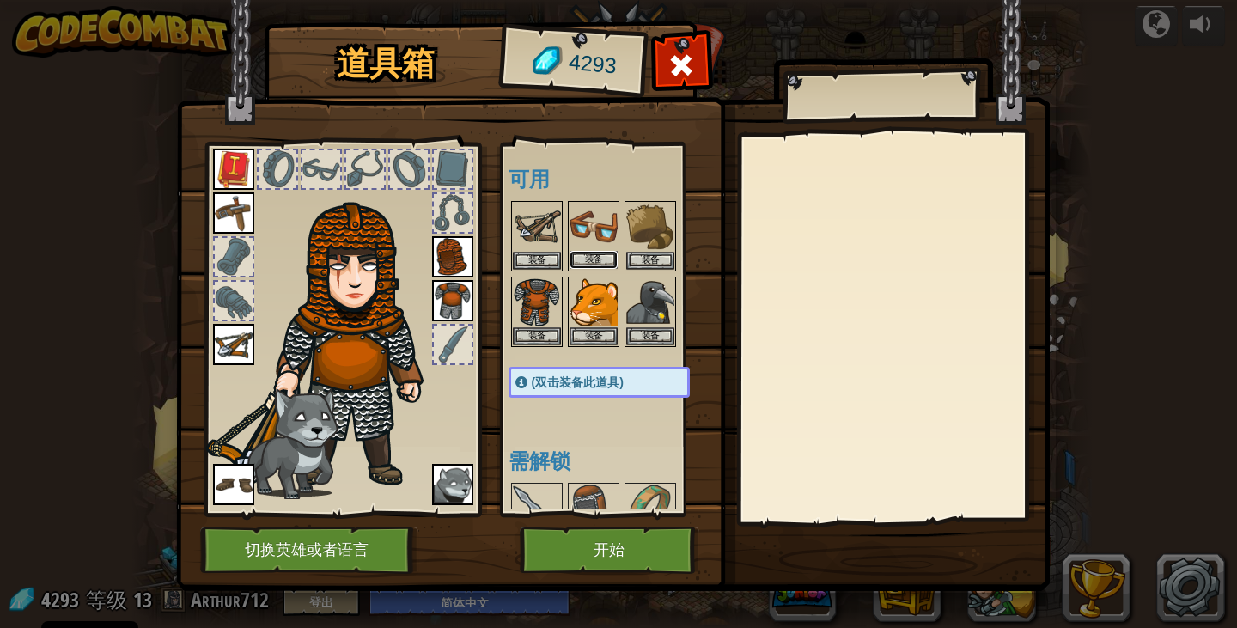
click at [585, 256] on button "装备" at bounding box center [594, 260] width 48 height 18
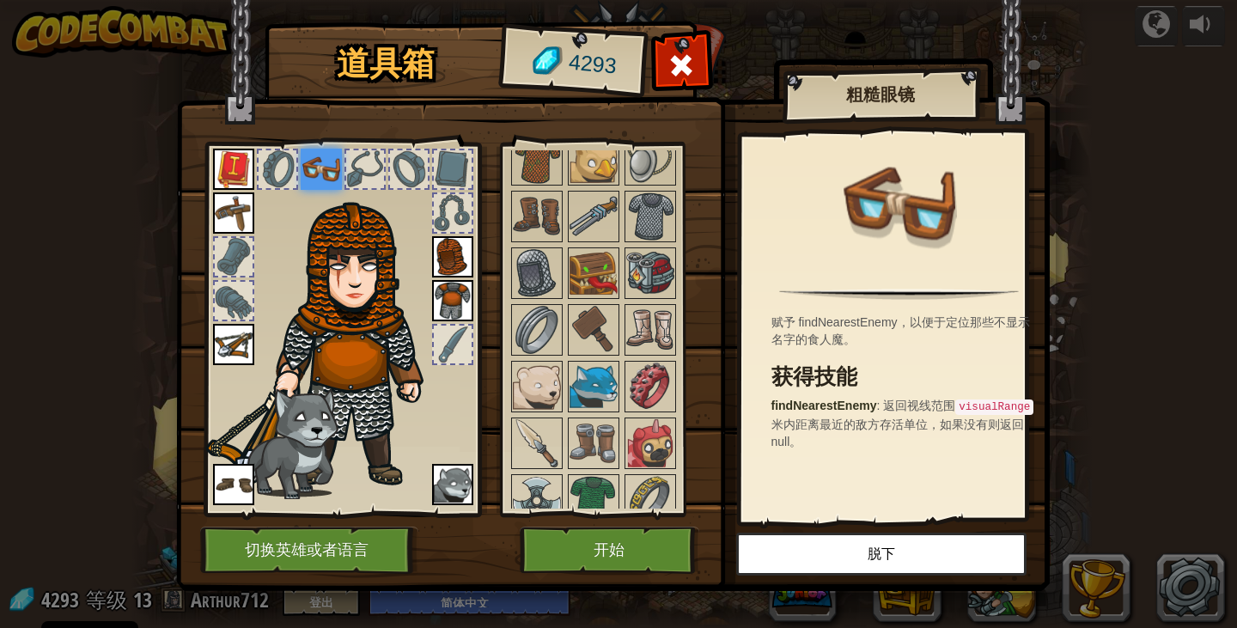
scroll to position [935, 0]
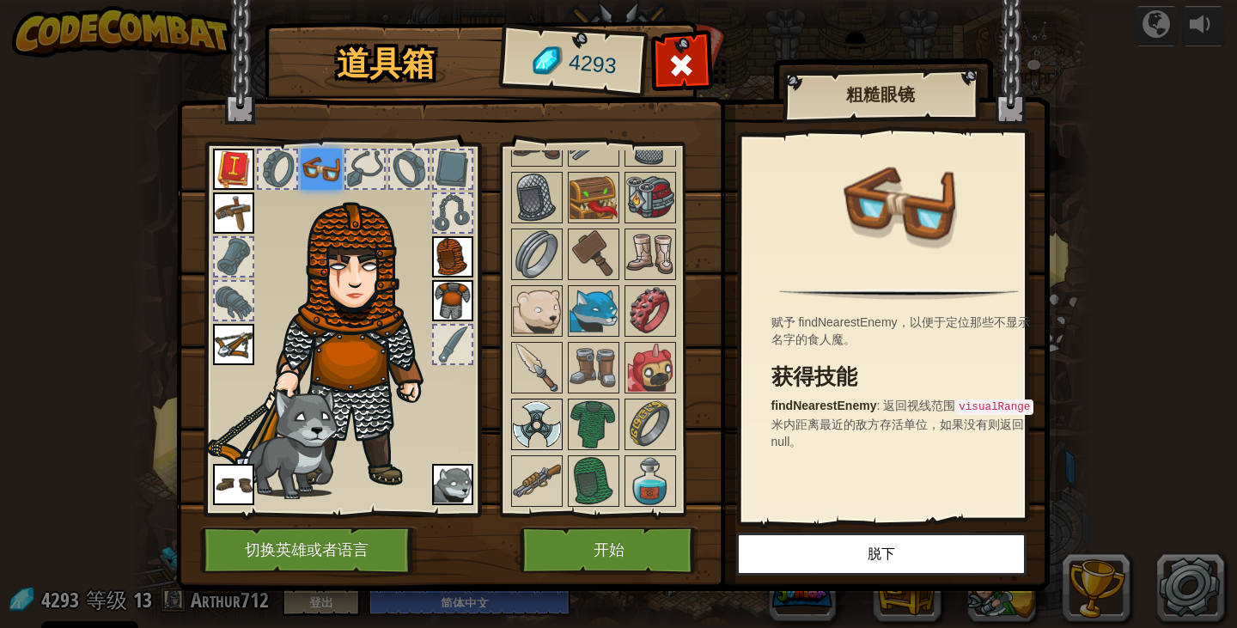
click at [550, 427] on img at bounding box center [537, 424] width 48 height 48
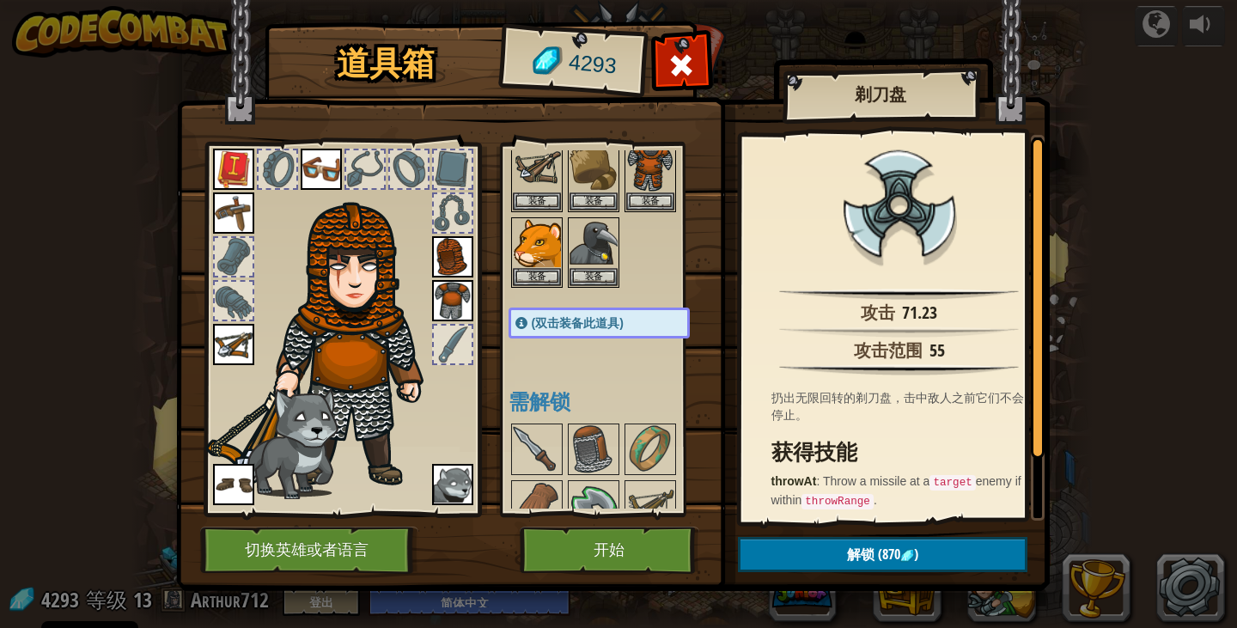
scroll to position [0, 0]
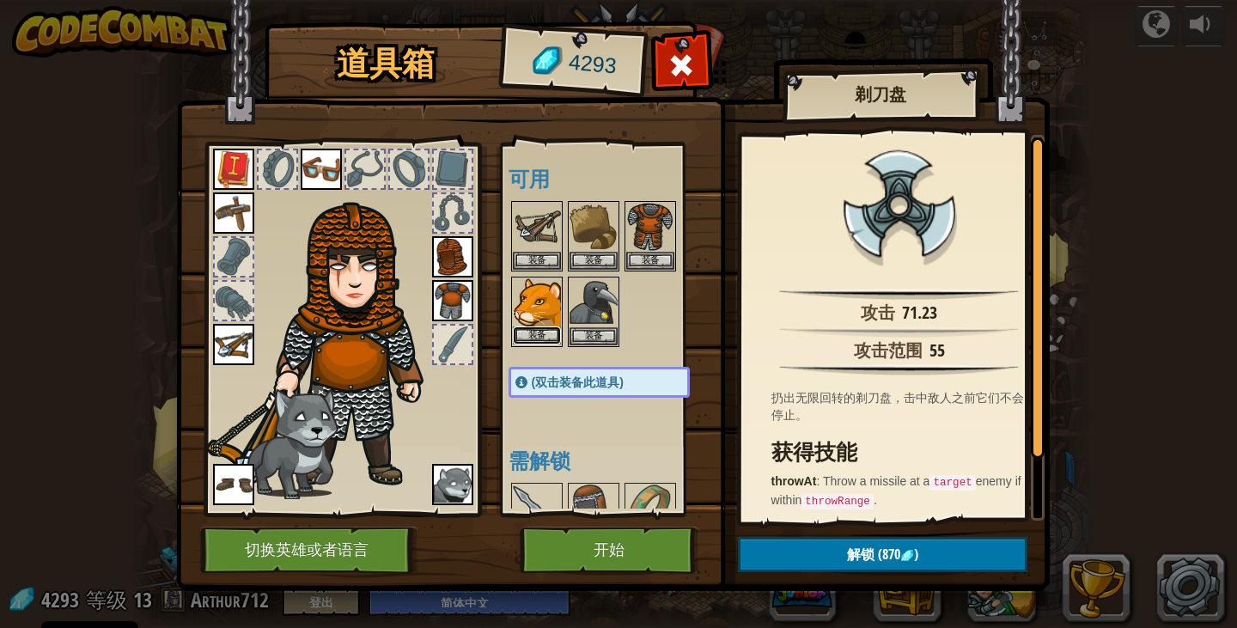
click at [526, 332] on button "装备" at bounding box center [537, 335] width 48 height 18
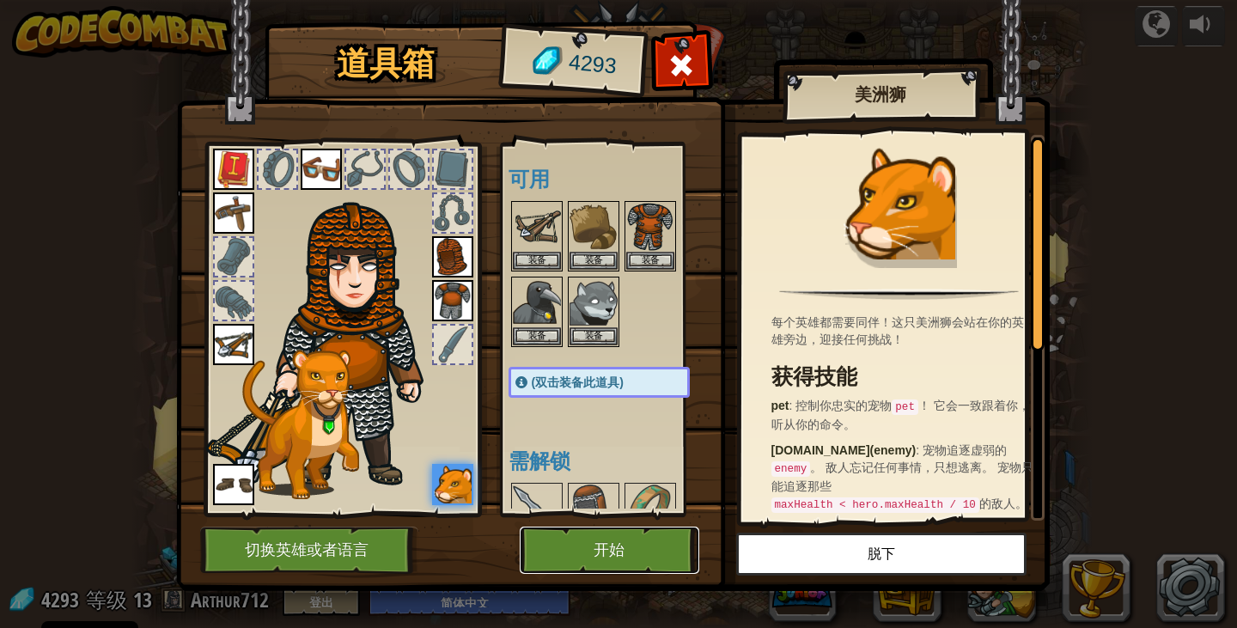
click at [634, 541] on button "开始" at bounding box center [610, 550] width 180 height 47
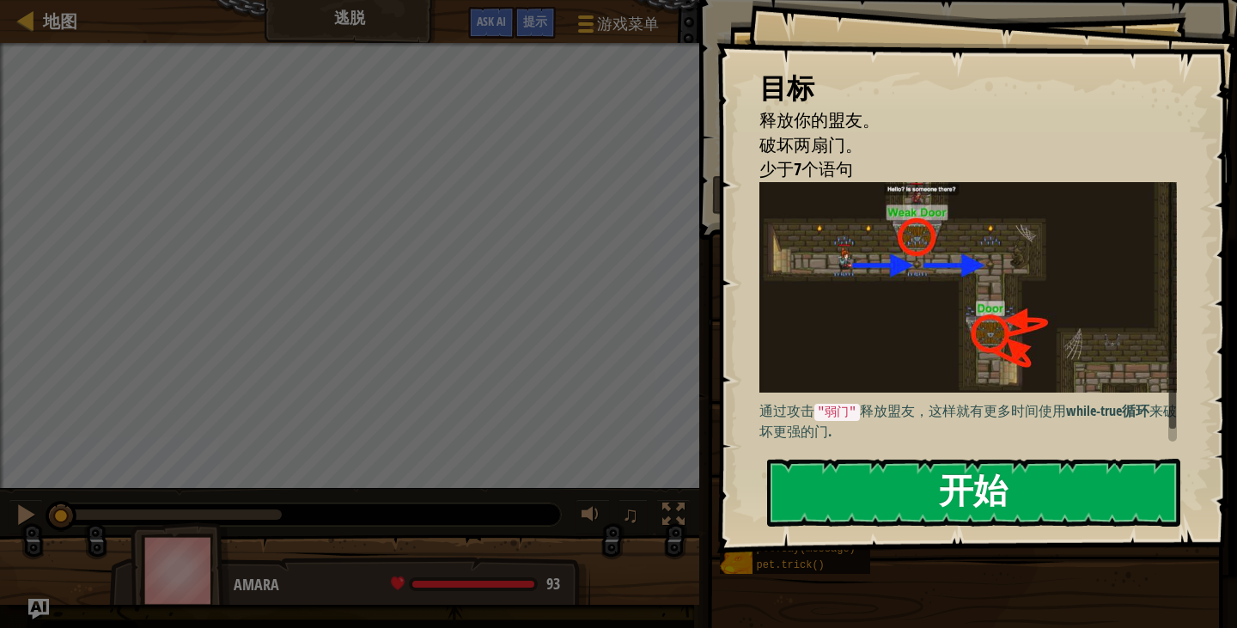
click at [780, 500] on button "开始" at bounding box center [973, 493] width 413 height 68
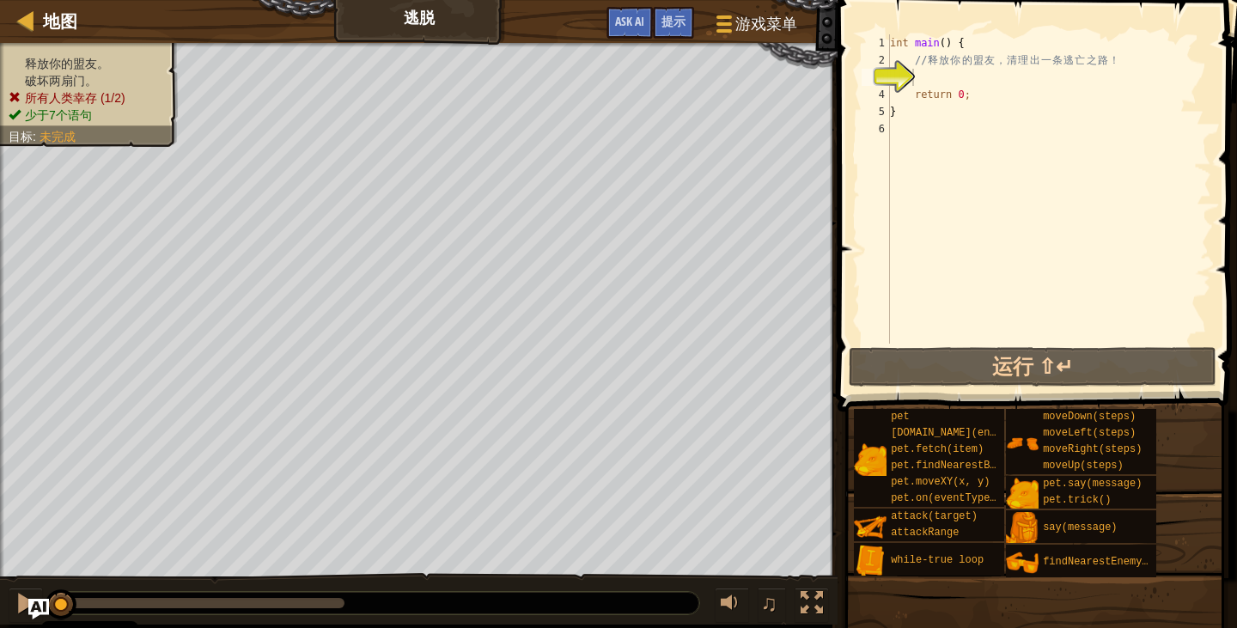
click at [104, 60] on ul "释放你的盟友。 破坏两扇门。 所有人类幸存 (1/2) 少于7个语句" at bounding box center [89, 89] width 161 height 69
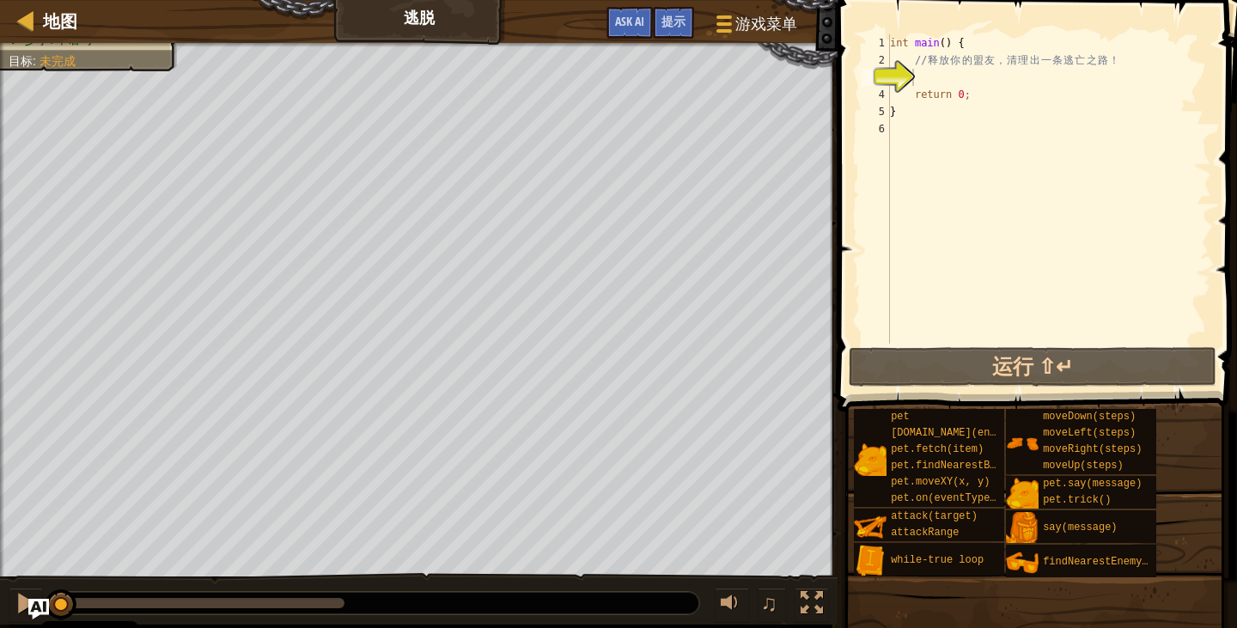
click at [960, 122] on div "int main ( ) { // 释 放 你 的 盟 友 ， 清 理 出 一 条 逃 亡 之 路 ！ return 0 ; }" at bounding box center [1048, 206] width 325 height 344
click at [938, 94] on div "int main ( ) { // 释 放 你 的 盟 友 ， 清 理 出 一 条 逃 亡 之 路 ！ return 0 ; }" at bounding box center [1048, 206] width 325 height 344
type textarea "return 0;"
click at [929, 89] on div "int main ( ) { // 释 放 你 的 盟 友 ， 清 理 出 一 条 逃 亡 之 路 ！ return 0 ; }" at bounding box center [1048, 206] width 325 height 344
click at [927, 88] on div "int main ( ) { // 释 放 你 的 盟 友 ， 清 理 出 一 条 逃 亡 之 路 ！ return 0 ; }" at bounding box center [1048, 206] width 325 height 344
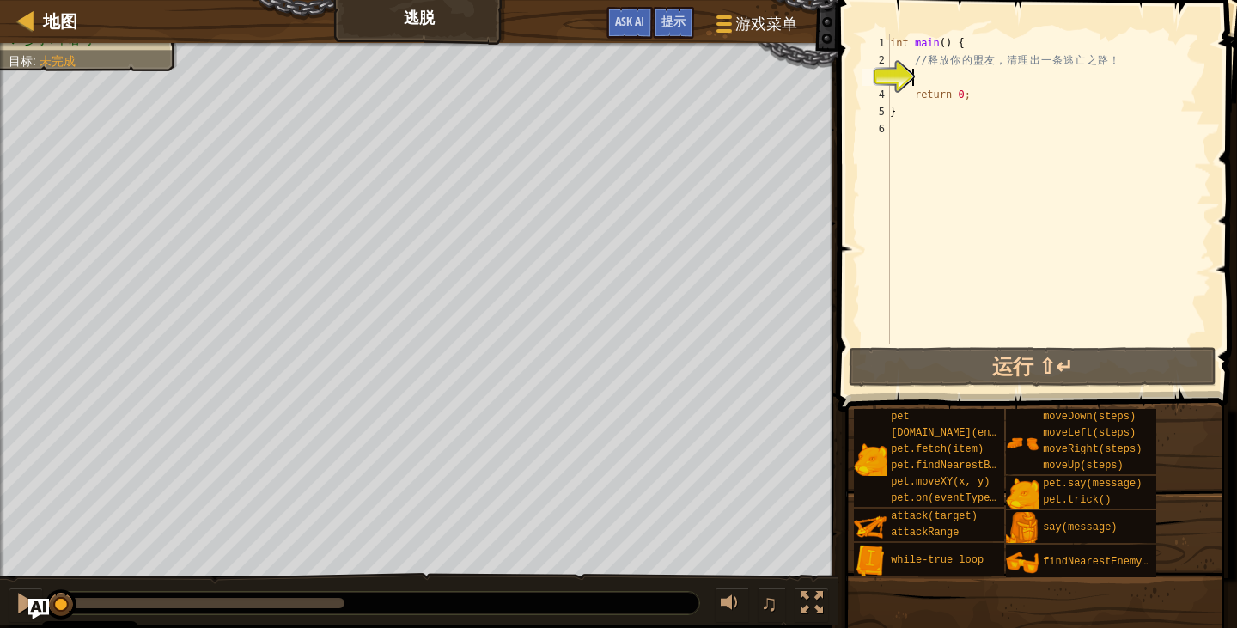
click at [916, 79] on div "int main ( ) { // 释 放 你 的 盟 友 ， 清 理 出 一 条 逃 亡 之 路 ！ return 0 ; }" at bounding box center [1048, 206] width 325 height 344
type textarea "h"
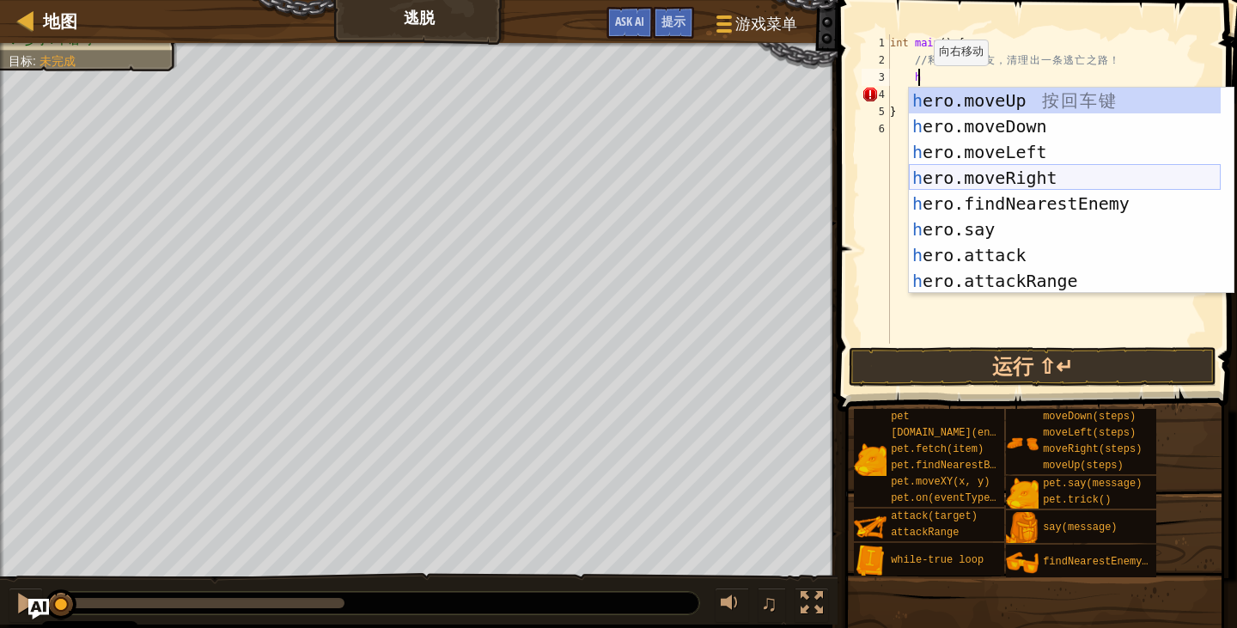
click at [1002, 189] on div "h ero.moveUp 按 回 车 键 h ero.moveDown 按 回 车 键 h ero.moveLeft 按 回 车 键 h ero.moveRi…" at bounding box center [1065, 217] width 312 height 258
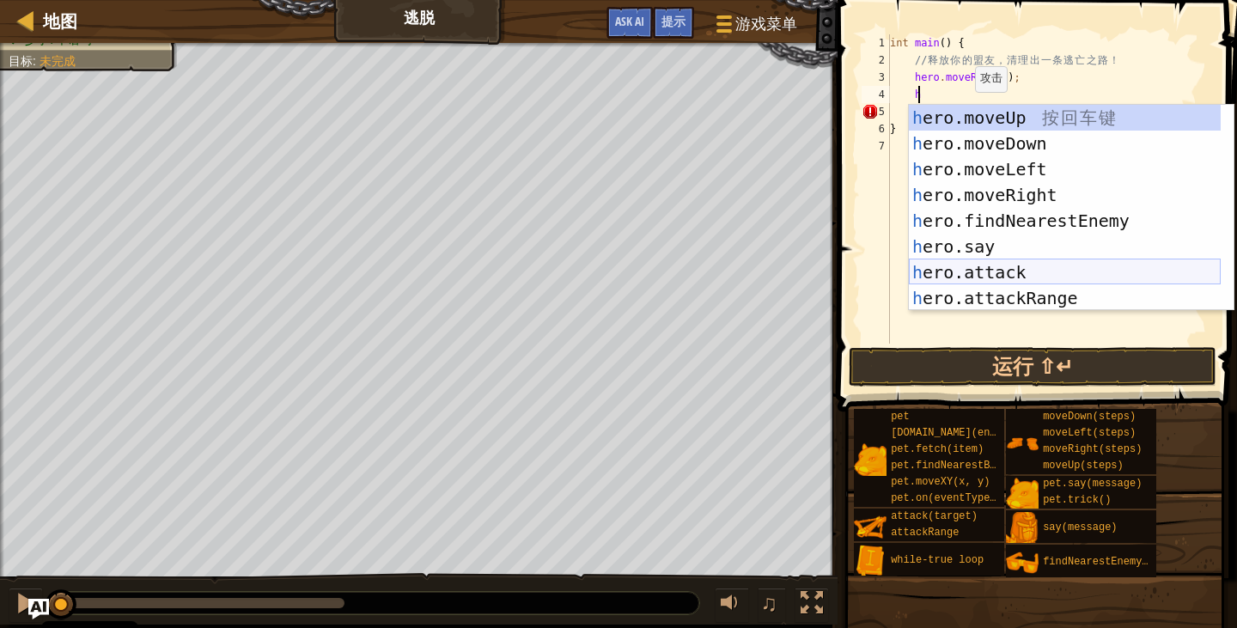
click at [974, 271] on div "h ero.moveUp 按 回 车 键 h ero.moveDown 按 回 车 键 h ero.moveLeft 按 回 车 键 h ero.moveRi…" at bounding box center [1065, 234] width 312 height 258
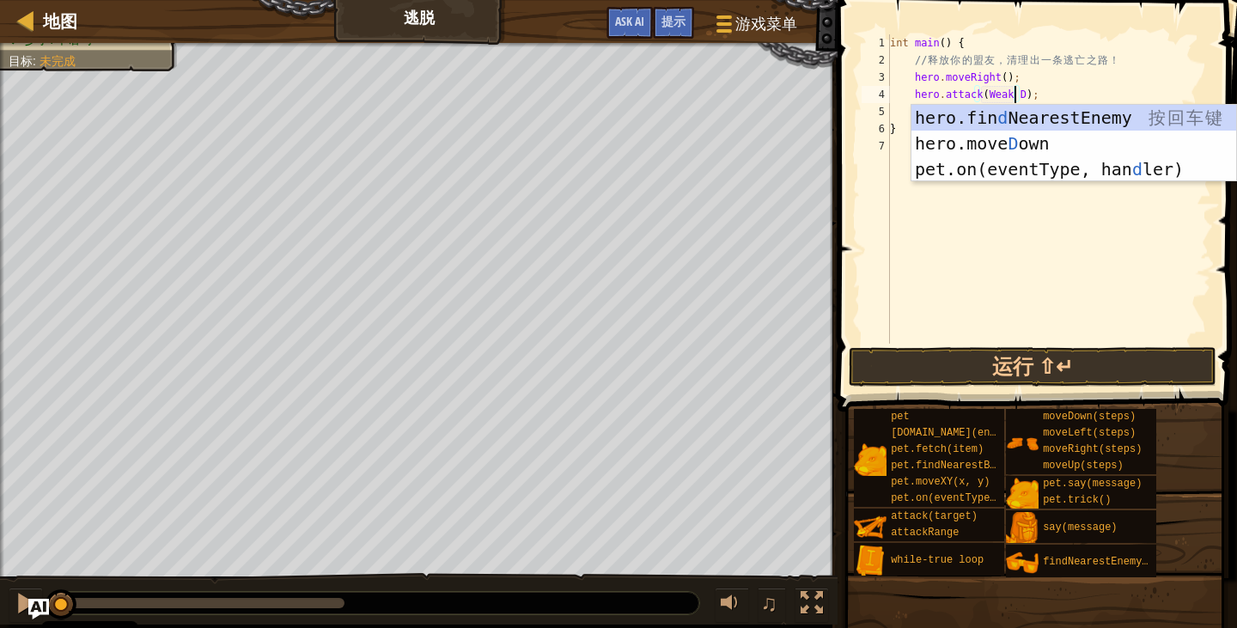
scroll to position [8, 9]
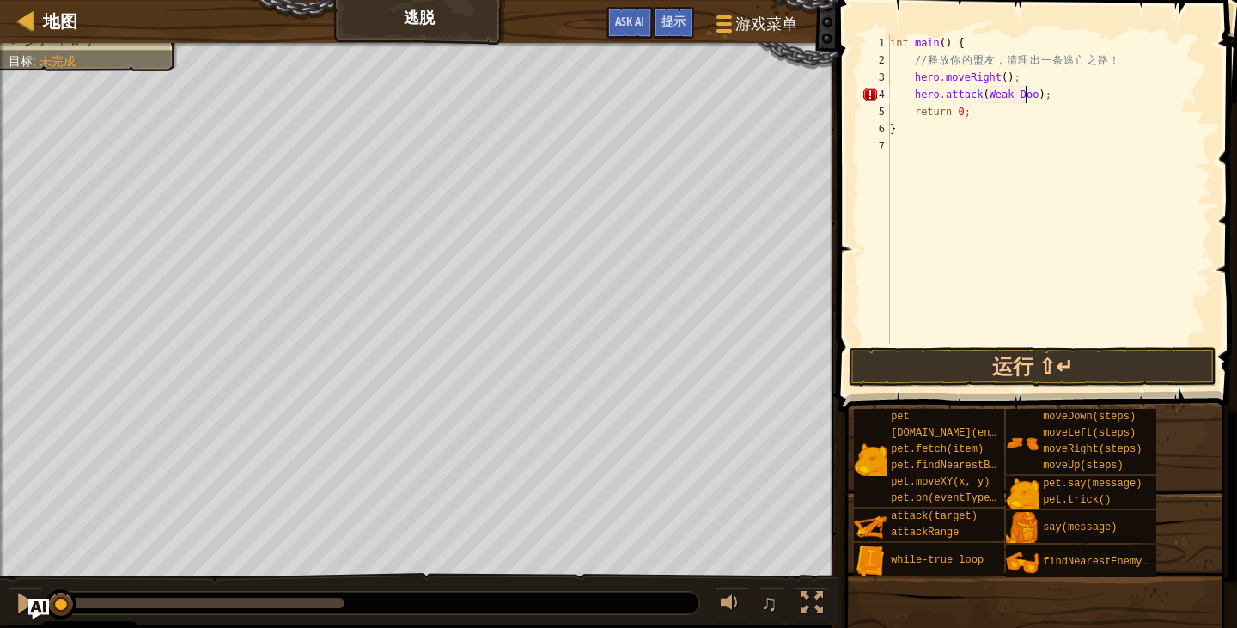
type textarea "hero.attack(Weak Door);"
click at [1046, 93] on div "int main ( ) { // 释 放 你 的 盟 友 ， 清 理 出 一 条 逃 亡 之 路 ！ hero . moveRight ( ) ; hero…" at bounding box center [1048, 206] width 325 height 344
type textarea "h"
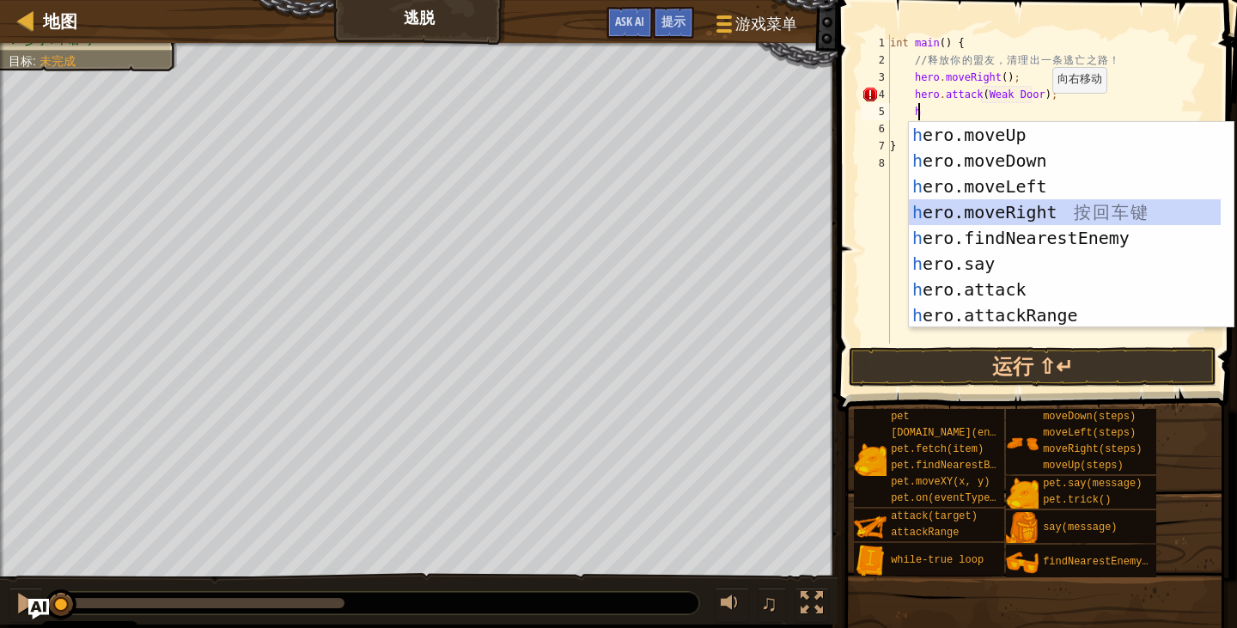
click at [1002, 212] on div "h ero.moveUp 按 回 车 键 h ero.moveDown 按 回 车 键 h ero.moveLeft 按 回 车 键 h ero.moveRi…" at bounding box center [1071, 251] width 325 height 258
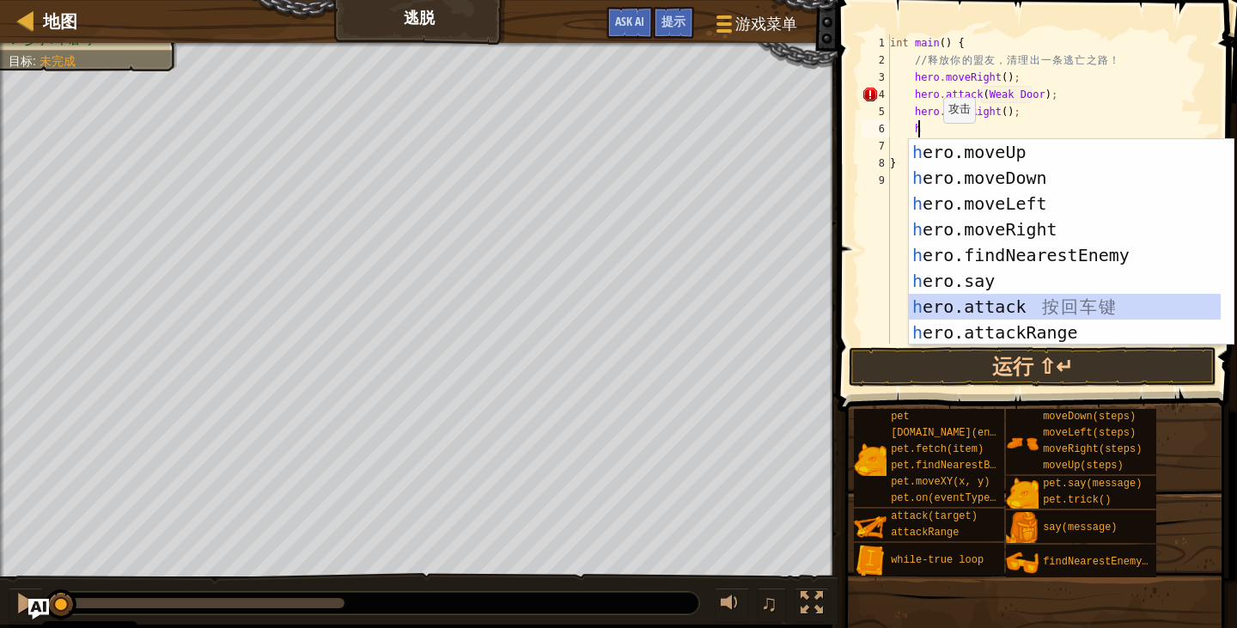
click at [960, 304] on div "h ero.moveUp 按 回 车 键 h ero.moveDown 按 回 车 键 h ero.moveLeft 按 回 车 键 h ero.moveRi…" at bounding box center [1065, 268] width 312 height 258
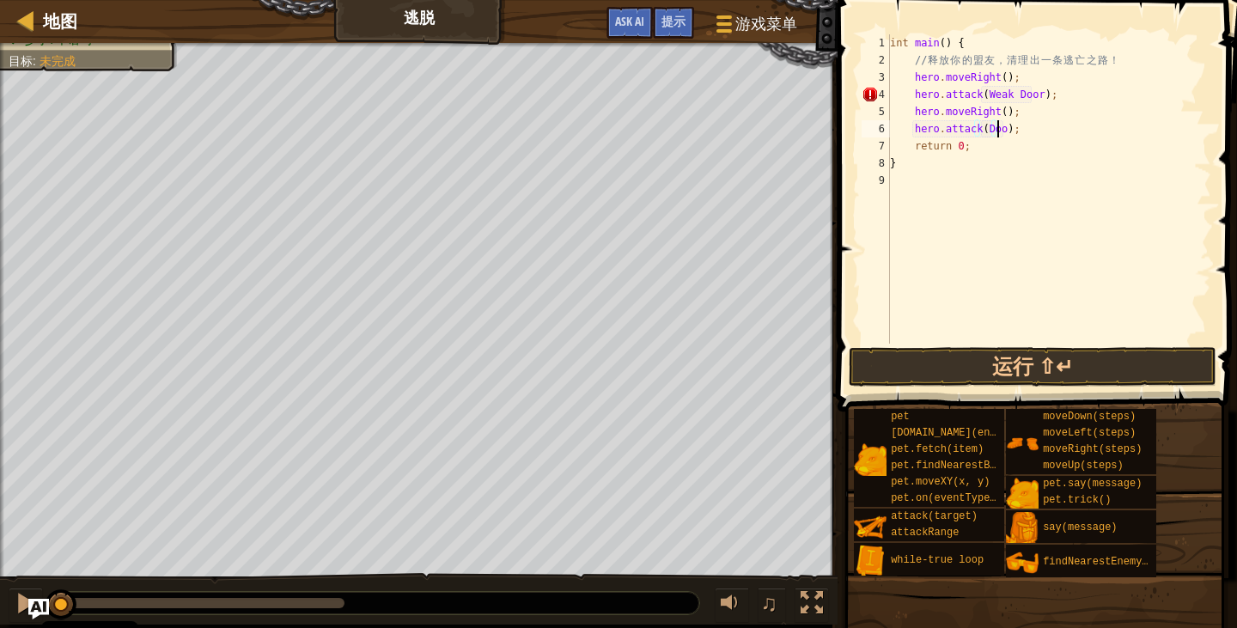
scroll to position [8, 9]
type textarea "hero.attack(Door);"
drag, startPoint x: 910, startPoint y: 128, endPoint x: 1026, endPoint y: 131, distance: 116.0
click at [1026, 131] on div "int main ( ) { // 释 放 你 的 盟 友 ， 清 理 出 一 条 逃 亡 之 路 ！ hero . moveRight ( ) ; hero…" at bounding box center [1048, 206] width 325 height 344
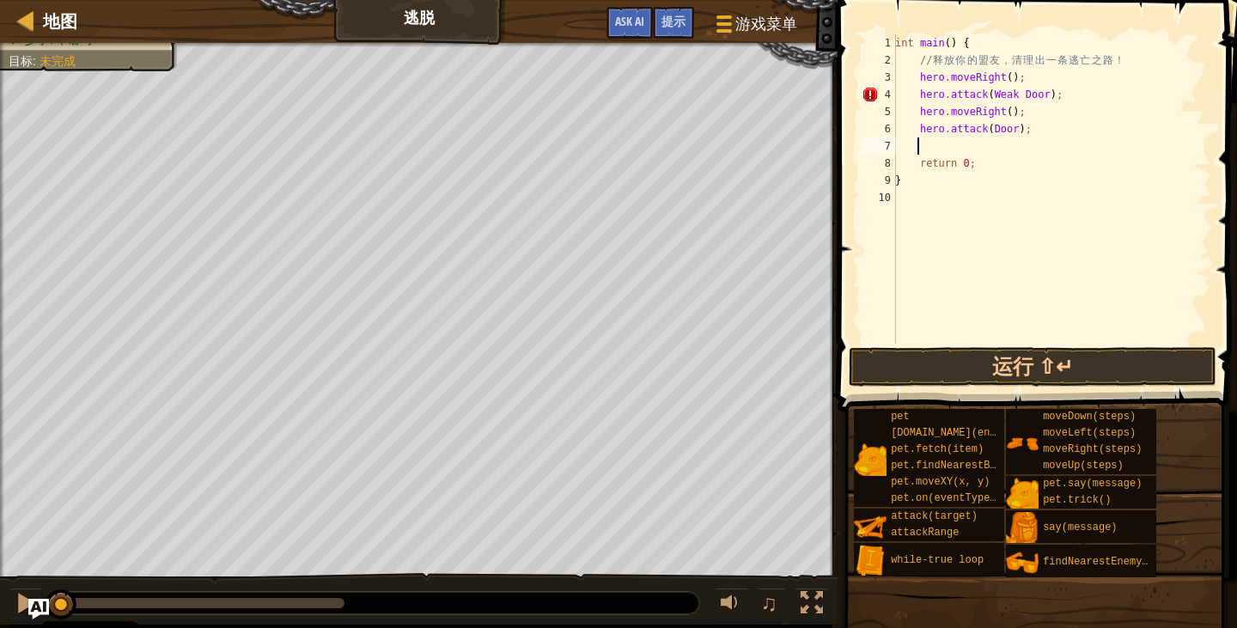
paste textarea "hero.attack(Door);"
type textarea "hero.attack(Door);"
paste textarea "hero.attack(Door);"
type textarea "hero.attack(Door);"
paste textarea "hero.attack(Door);"
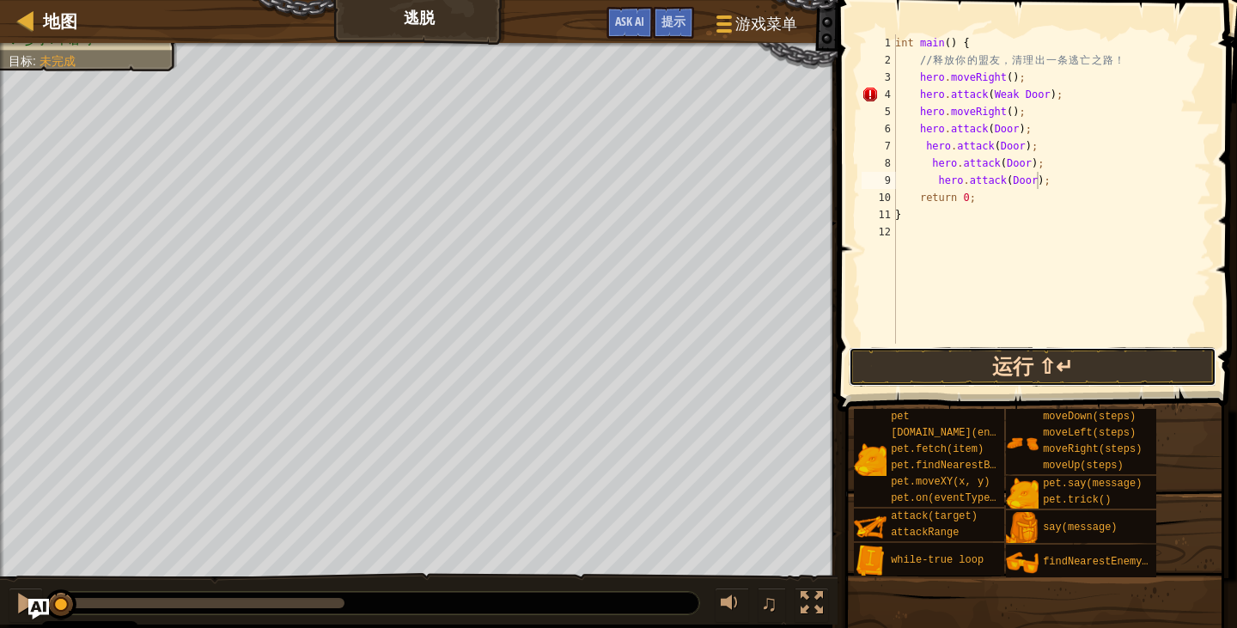
click at [1075, 375] on button "运行 ⇧↵" at bounding box center [1033, 367] width 368 height 40
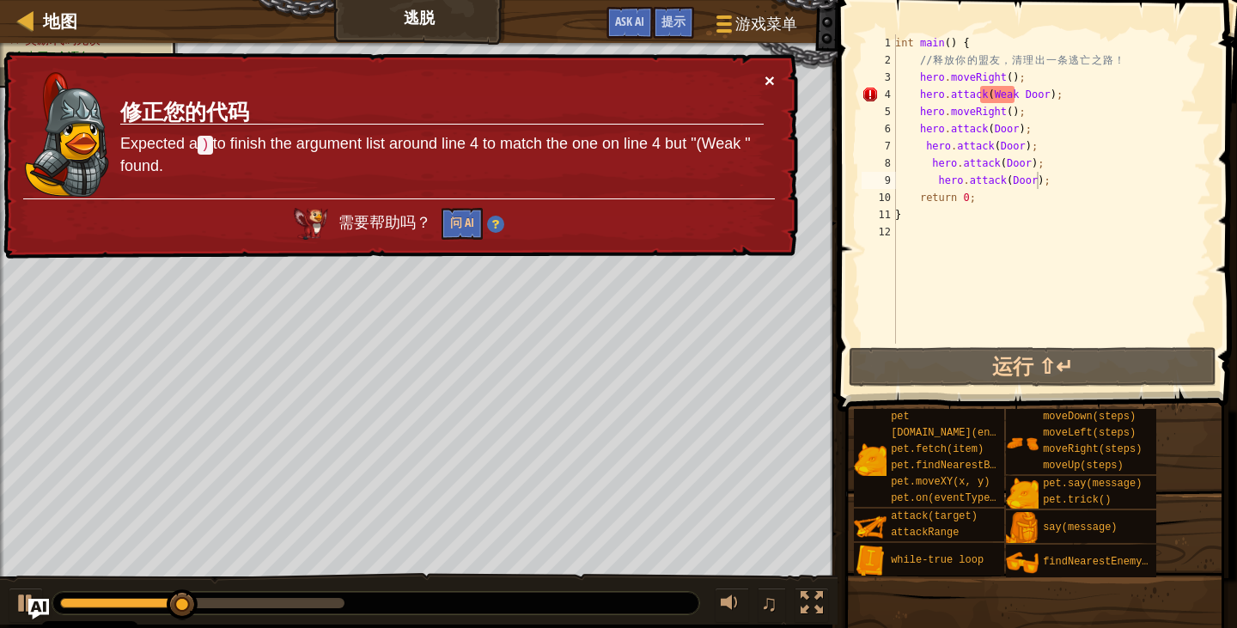
click at [771, 88] on button "×" at bounding box center [770, 80] width 10 height 18
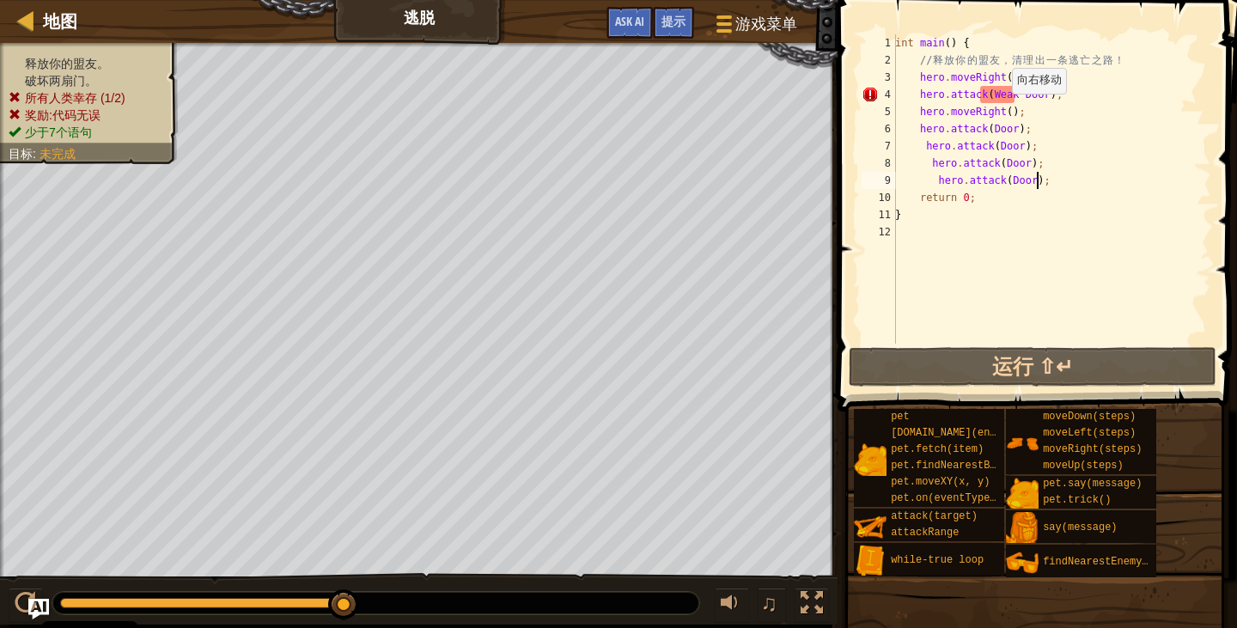
click at [1002, 110] on div "int main ( ) { // 释 放 你 的 盟 友 ， 清 理 出 一 条 逃 亡 之 路 ！ hero . moveRight ( ) ; hero…" at bounding box center [1052, 206] width 320 height 344
click at [1002, 94] on div "int main ( ) { // 释 放 你 的 盟 友 ， 清 理 出 一 条 逃 亡 之 路 ！ hero . moveRight ( ) ; hero…" at bounding box center [1052, 206] width 320 height 344
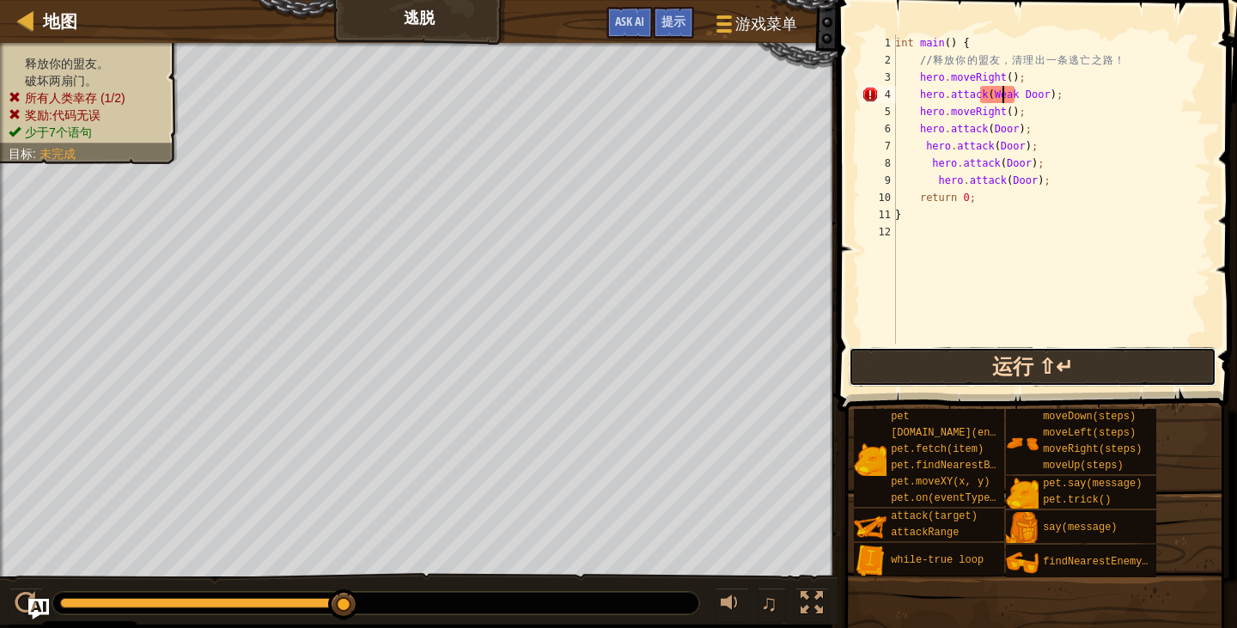
click at [1000, 373] on button "运行 ⇧↵" at bounding box center [1033, 367] width 368 height 40
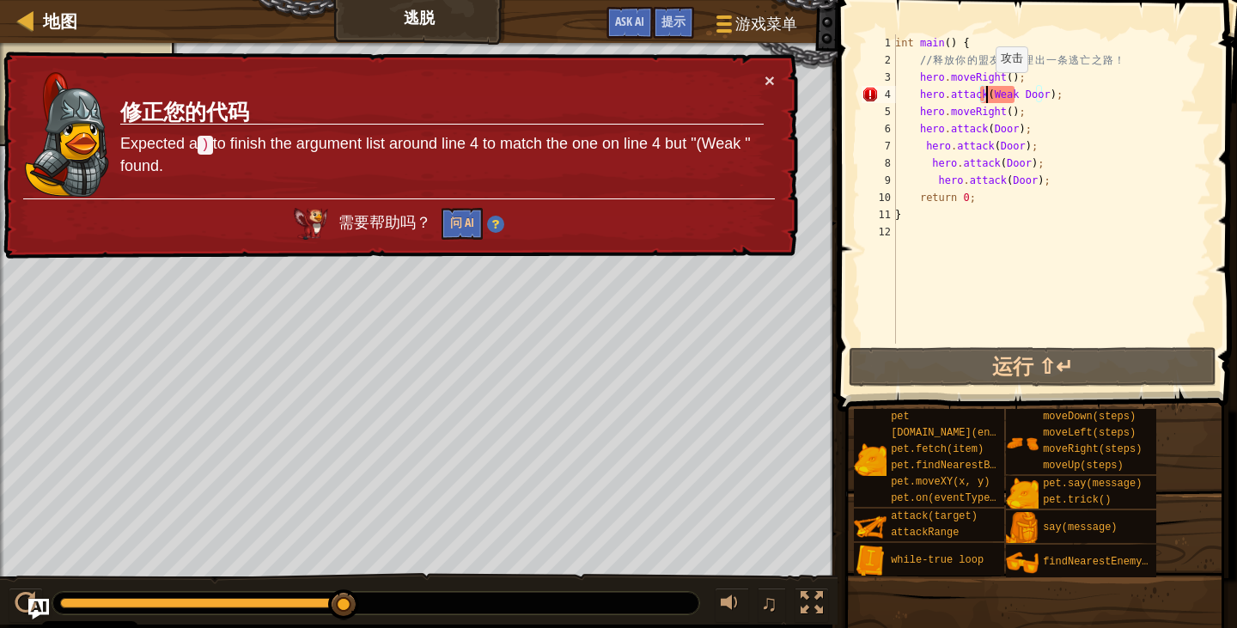
click at [986, 89] on div "int main ( ) { // 释 放 你 的 盟 友 ， 清 理 出 一 条 逃 亡 之 路 ！ hero . moveRight ( ) ; hero…" at bounding box center [1052, 206] width 320 height 344
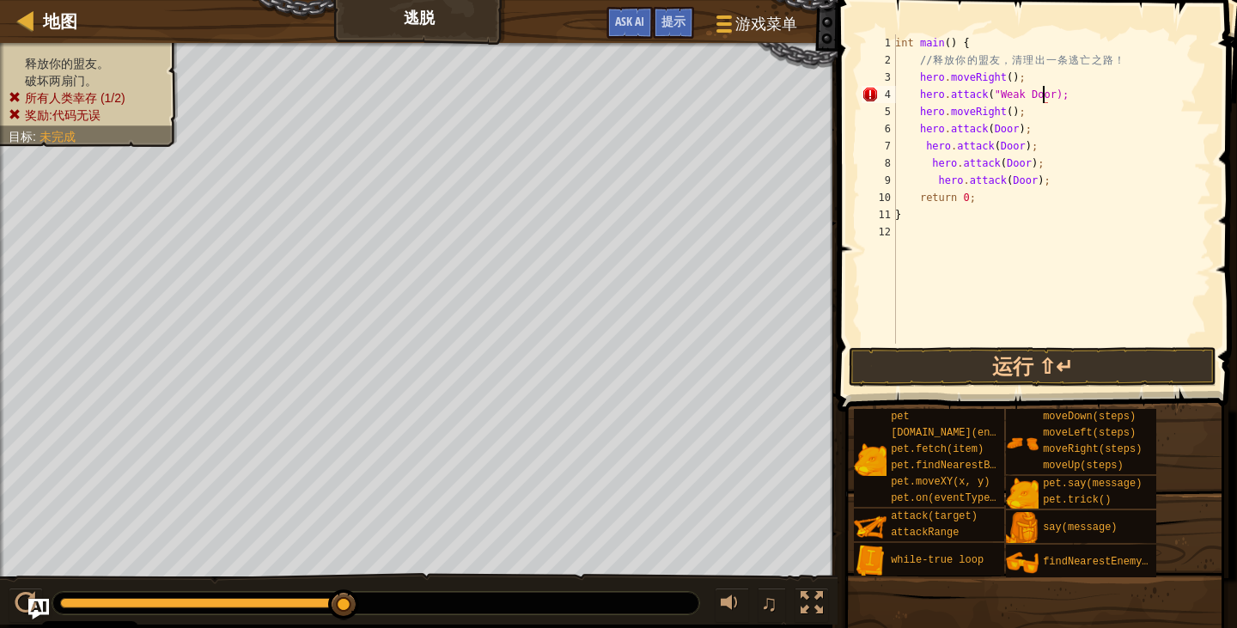
scroll to position [8, 12]
click at [956, 355] on button "运行 ⇧↵" at bounding box center [1033, 367] width 368 height 40
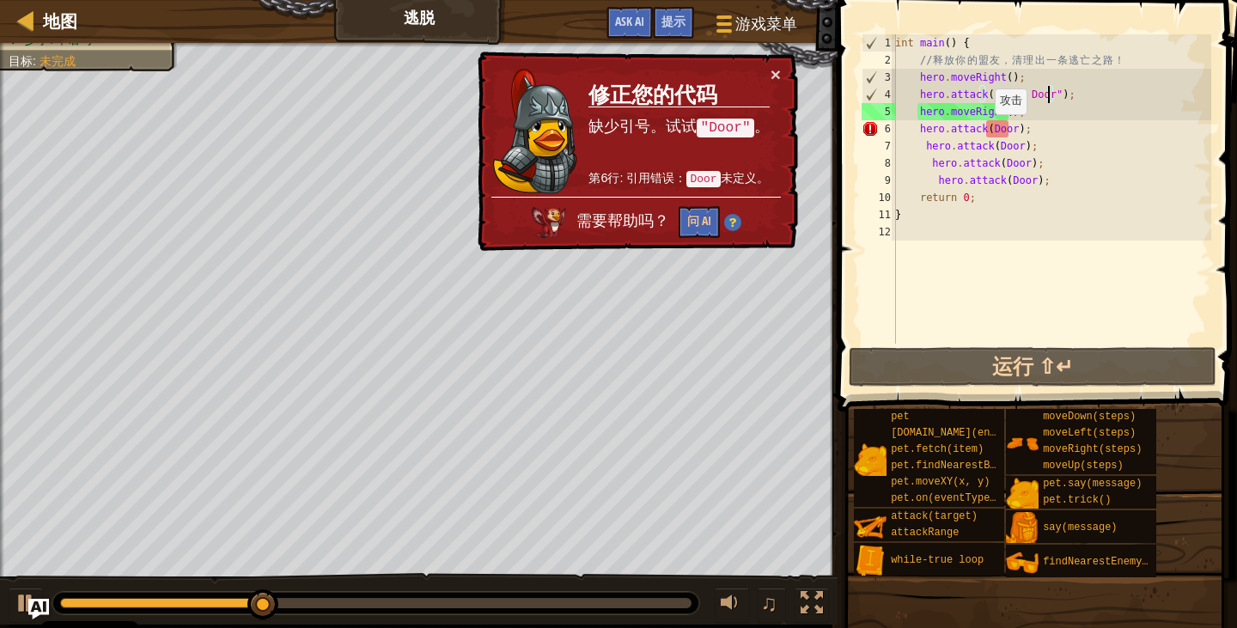
click at [985, 131] on div "int main ( ) { // 释 放 你 的 盟 友 ， 清 理 出 一 条 逃 亡 之 路 ！ hero . moveRight ( ) ; hero…" at bounding box center [1052, 206] width 320 height 344
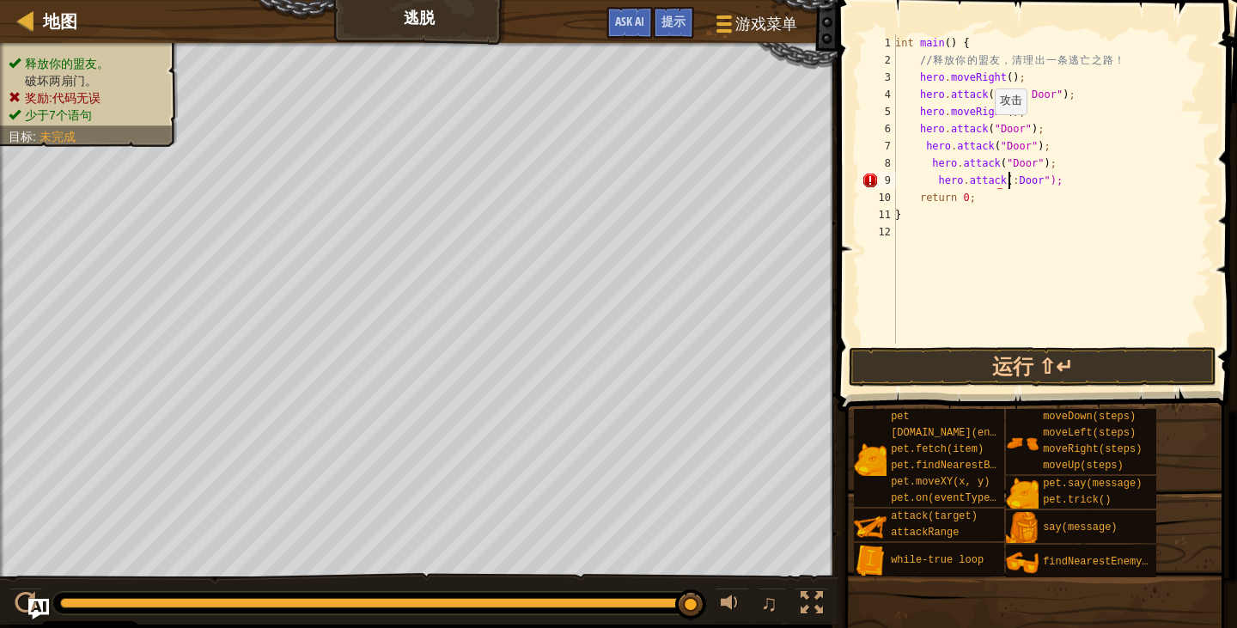
scroll to position [8, 9]
click at [993, 373] on button "运行 ⇧↵" at bounding box center [1033, 367] width 368 height 40
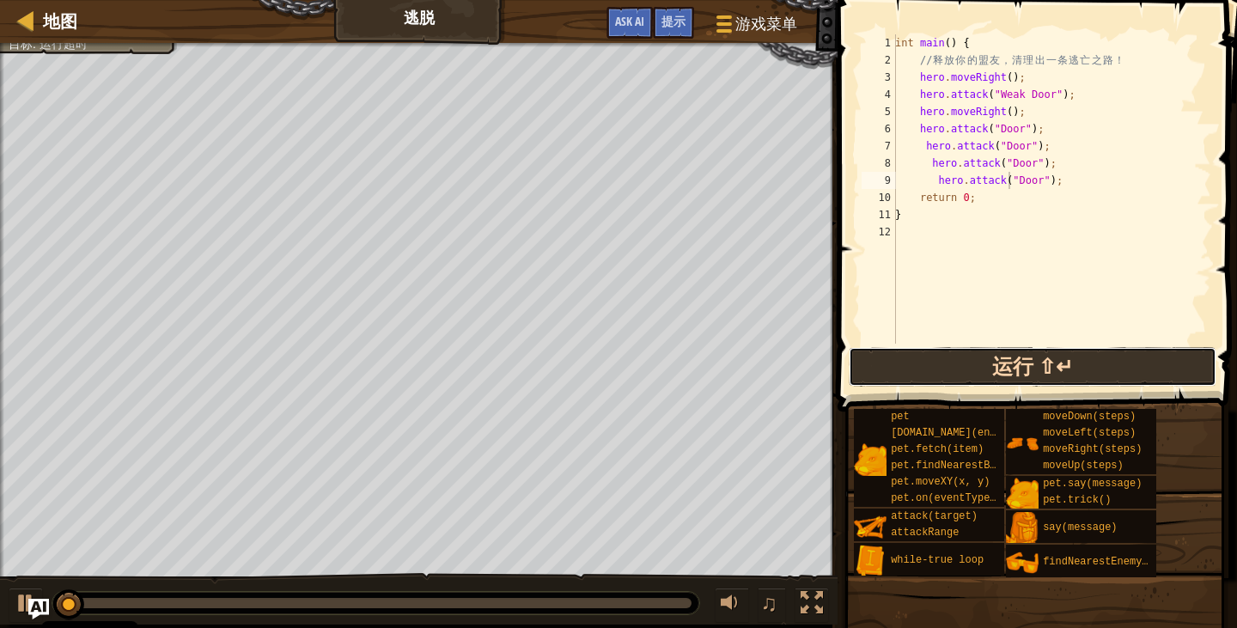
click at [1006, 375] on button "运行 ⇧↵" at bounding box center [1033, 367] width 368 height 40
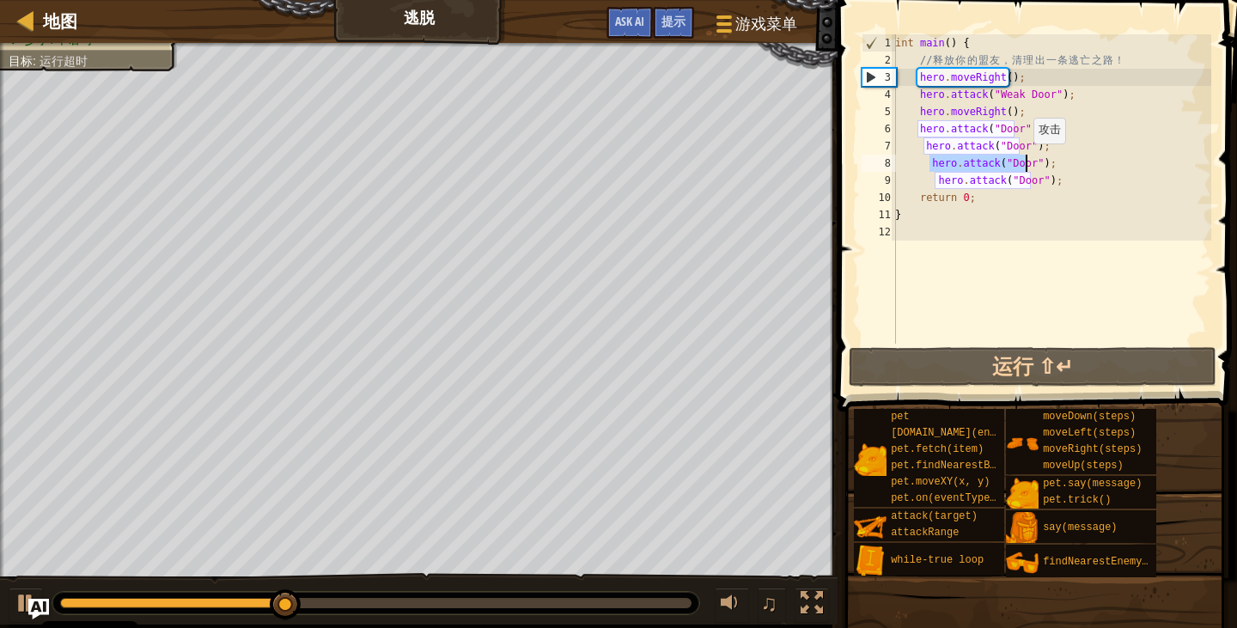
drag, startPoint x: 927, startPoint y: 155, endPoint x: 1024, endPoint y: 160, distance: 97.2
click at [1024, 160] on div "int main ( ) { // 释 放 你 的 盟 友 ， 清 理 出 一 条 逃 亡 之 路 ！ hero . moveRight ( ) ; hero…" at bounding box center [1052, 206] width 320 height 344
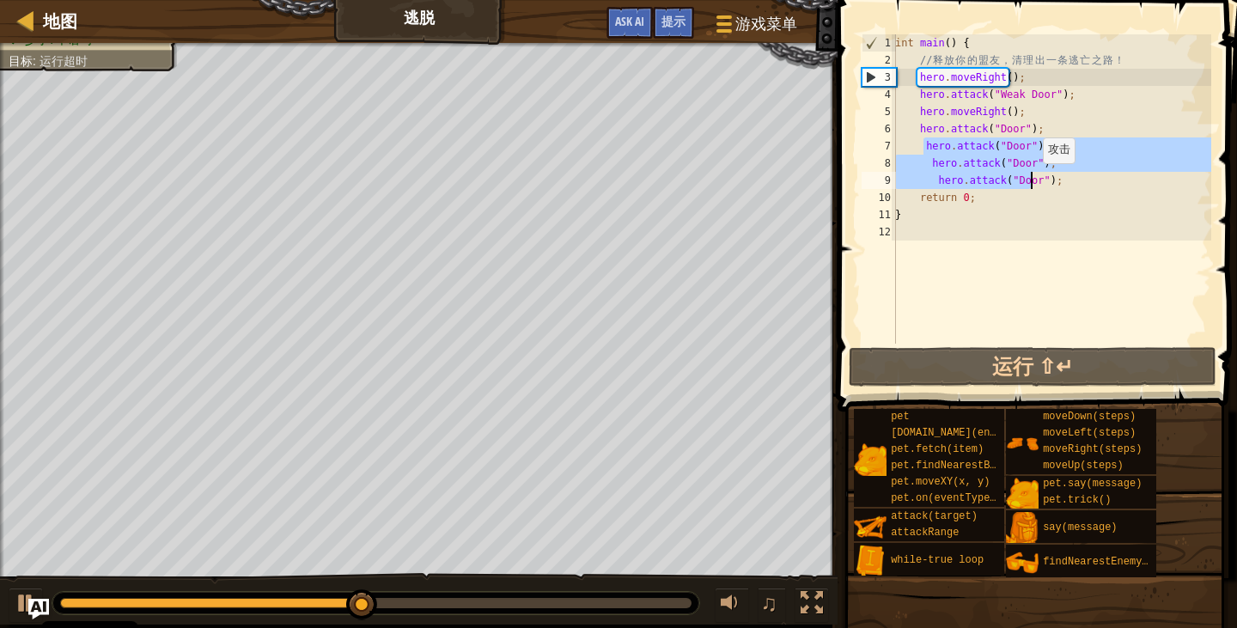
drag, startPoint x: 926, startPoint y: 146, endPoint x: 1033, endPoint y: 180, distance: 112.7
click at [1033, 180] on div "int main ( ) { // 释 放 你 的 盟 友 ， 清 理 出 一 条 逃 亡 之 路 ！ hero . moveRight ( ) ; hero…" at bounding box center [1052, 206] width 320 height 344
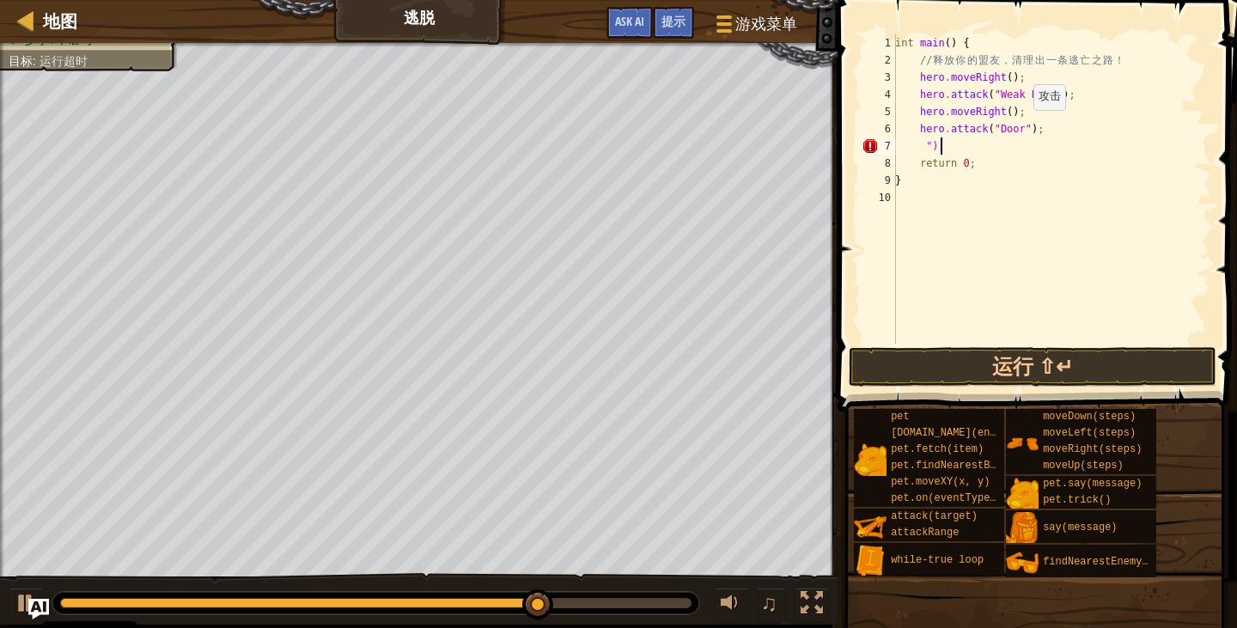
type textarea """
click at [1019, 108] on div "int main ( ) { // 释 放 你 的 盟 友 ， 清 理 出 一 条 逃 亡 之 路 ！ hero . moveRight ( ) ; hero…" at bounding box center [1052, 206] width 320 height 344
type textarea "hero.moveRight();"
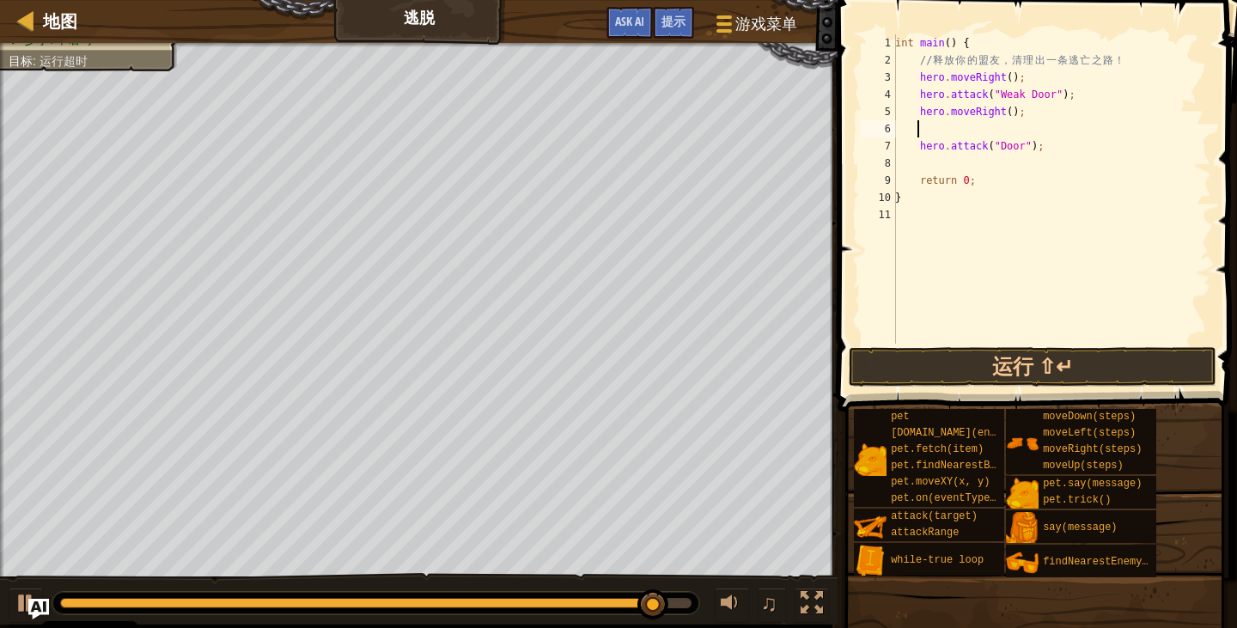
type textarea "e"
type textarea "w"
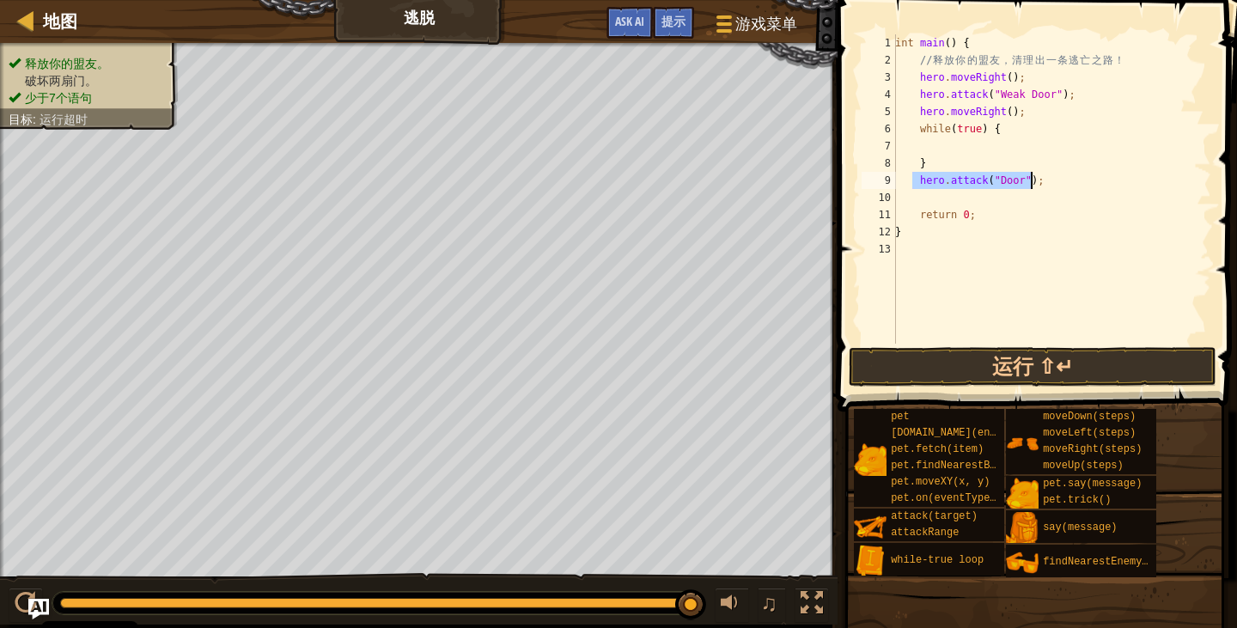
drag, startPoint x: 911, startPoint y: 183, endPoint x: 1033, endPoint y: 186, distance: 122.9
click at [1033, 186] on div "int main ( ) { // 释 放 你 的 盟 友 ， 清 理 出 一 条 逃 亡 之 路 ！ hero . moveRight ( ) ; hero…" at bounding box center [1052, 206] width 320 height 344
type textarea "hero.attack("Door");"
click at [933, 145] on div "int main ( ) { // 释 放 你 的 盟 友 ， 清 理 出 一 条 逃 亡 之 路 ！ hero . moveRight ( ) ; hero…" at bounding box center [1052, 206] width 320 height 344
paste textarea "hero.attack("Door");"
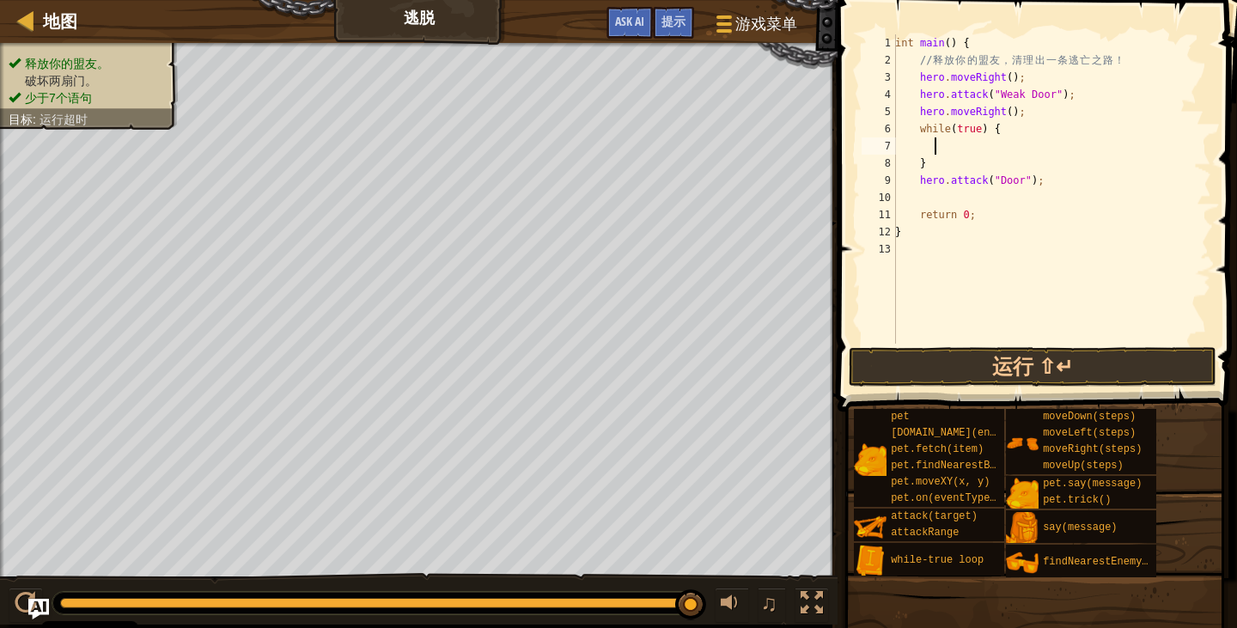
type textarea "hero.attack("Door");"
click at [934, 346] on div "hero.attack("Door"); 1 2 3 4 5 6 7 8 9 10 11 12 13 int main ( ) { // 释 放 你 的 盟 …" at bounding box center [1034, 240] width 405 height 462
click at [933, 348] on button "运行 ⇧↵" at bounding box center [1033, 367] width 368 height 40
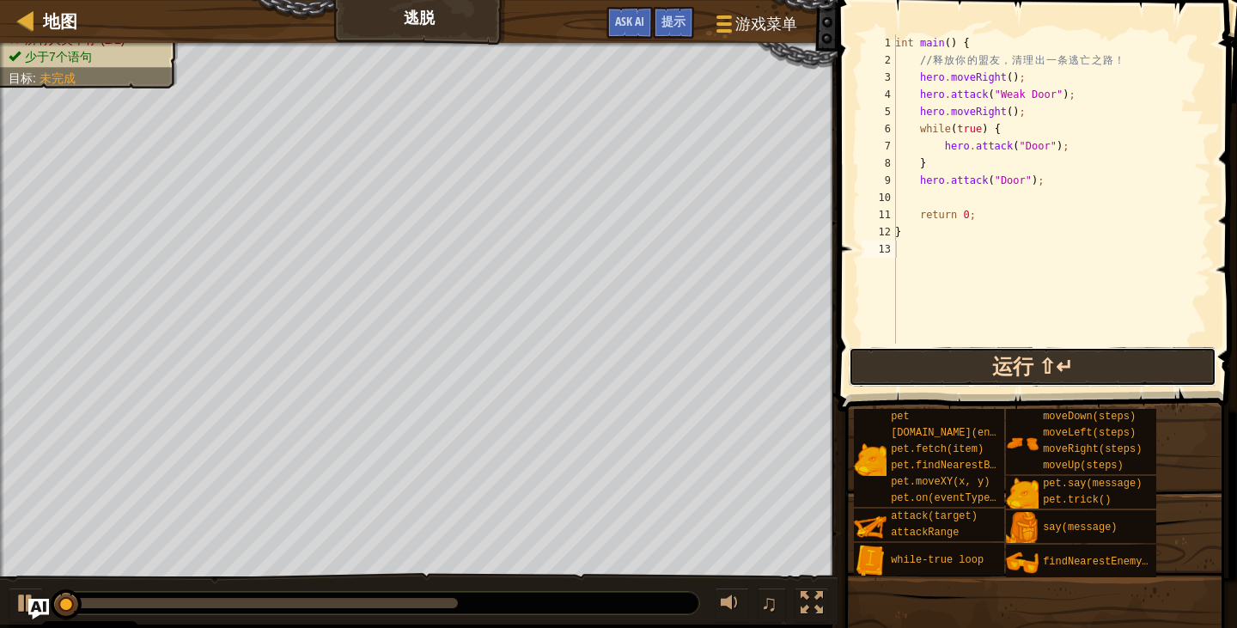
click at [890, 361] on button "运行 ⇧↵" at bounding box center [1033, 367] width 368 height 40
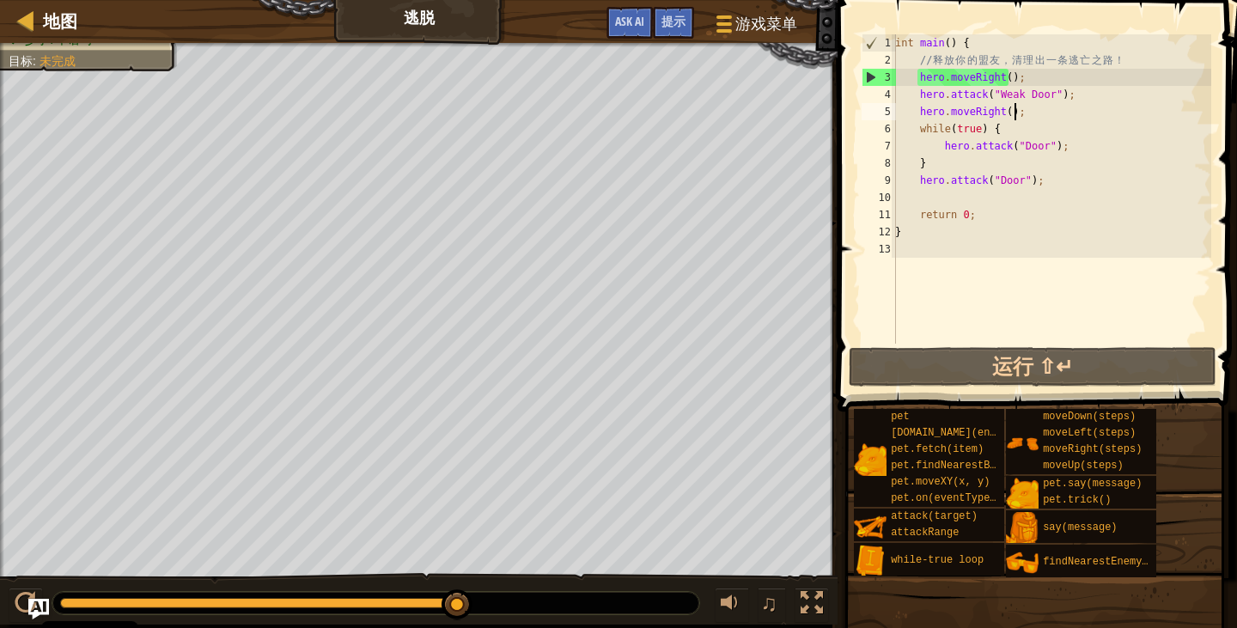
click at [1019, 112] on div "int main ( ) { // 释 放 你 的 盟 友 ， 清 理 出 一 条 逃 亡 之 路 ！ hero . moveRight ( ) ; hero…" at bounding box center [1052, 206] width 320 height 344
type textarea "hero.moveRight();"
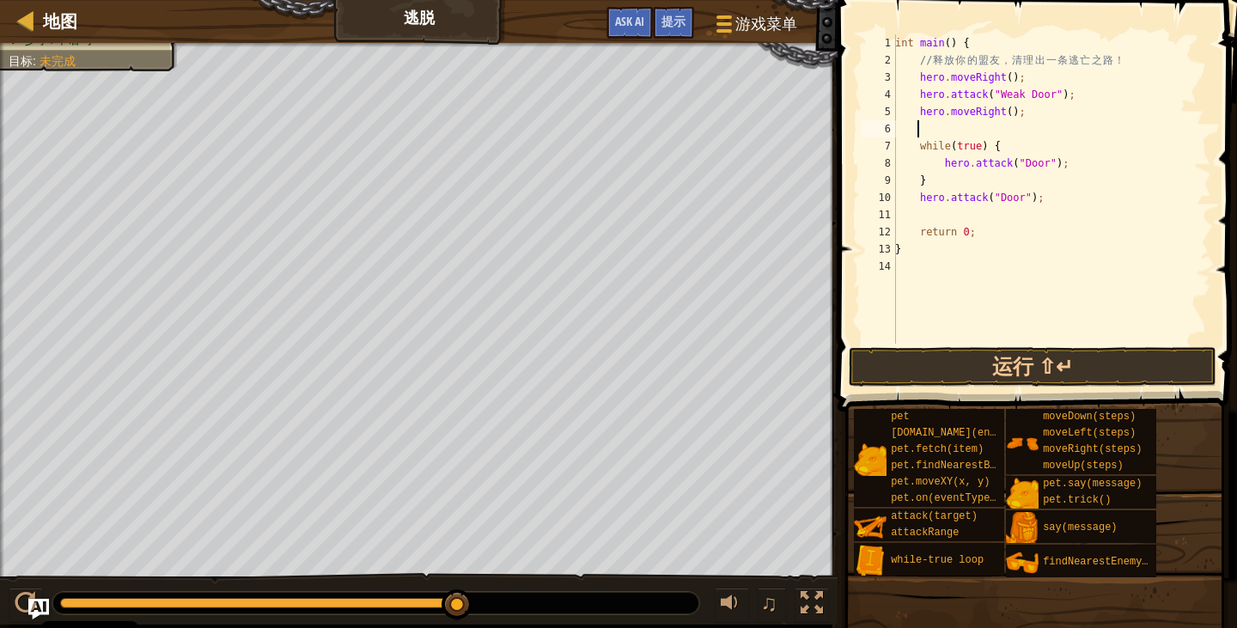
type textarea "h"
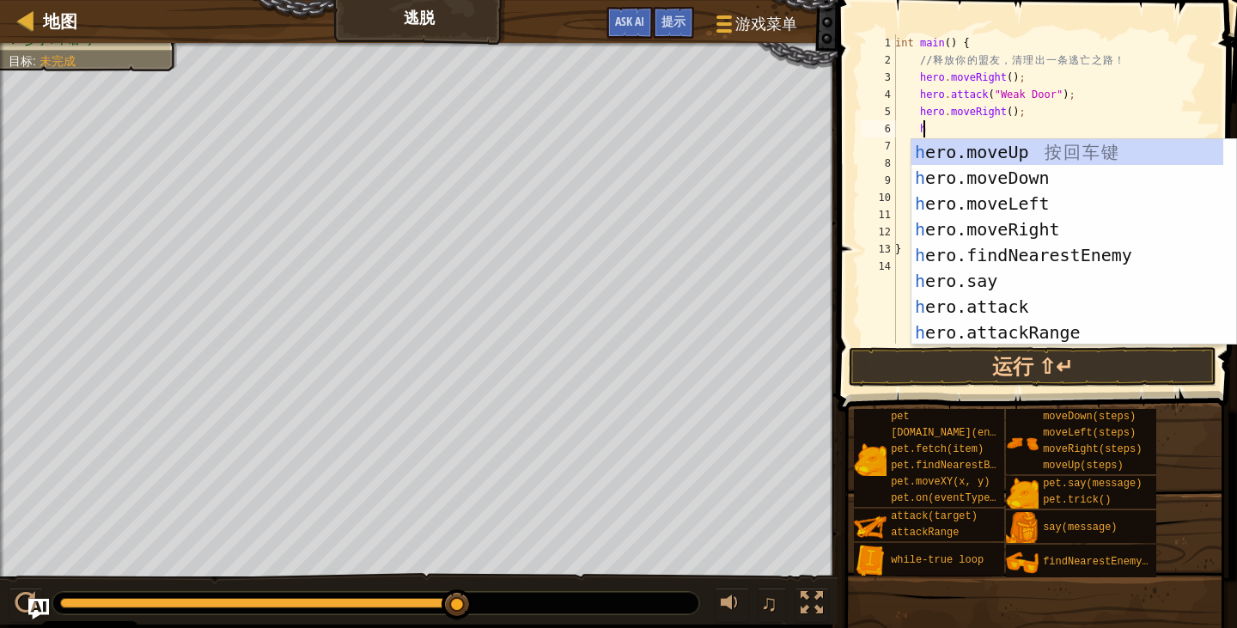
scroll to position [8, 1]
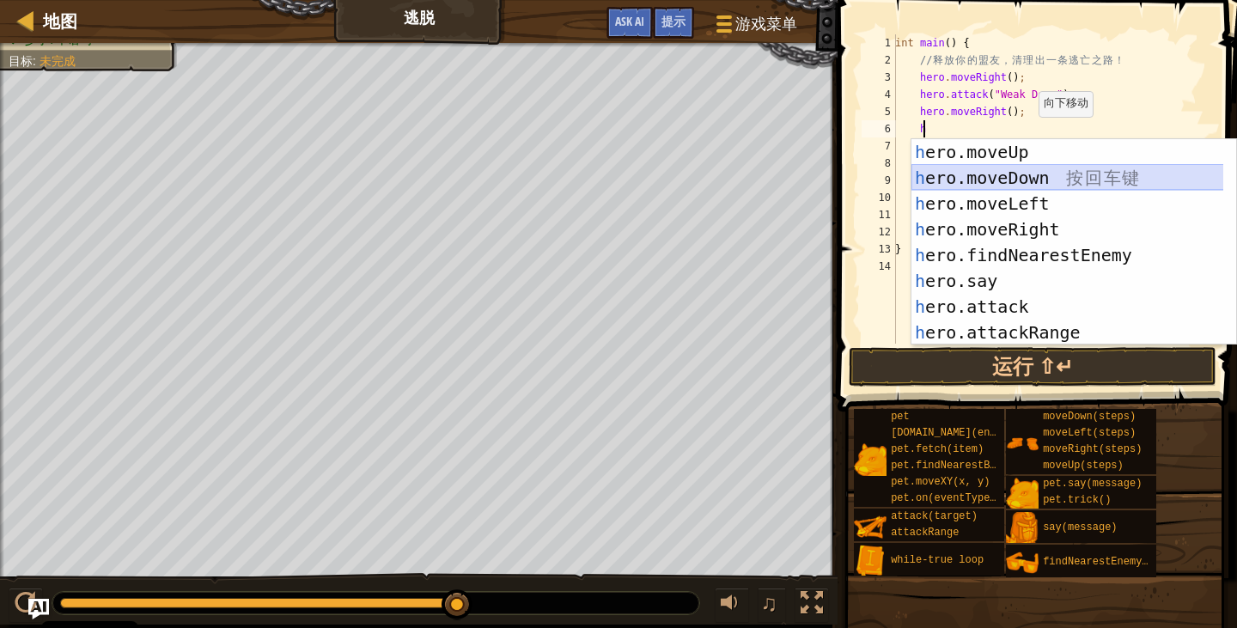
click at [1063, 173] on div "h ero.moveUp 按 回 车 键 h ero.moveDown 按 回 车 键 h ero.moveLeft 按 回 车 键 h ero.moveRi…" at bounding box center [1073, 268] width 325 height 258
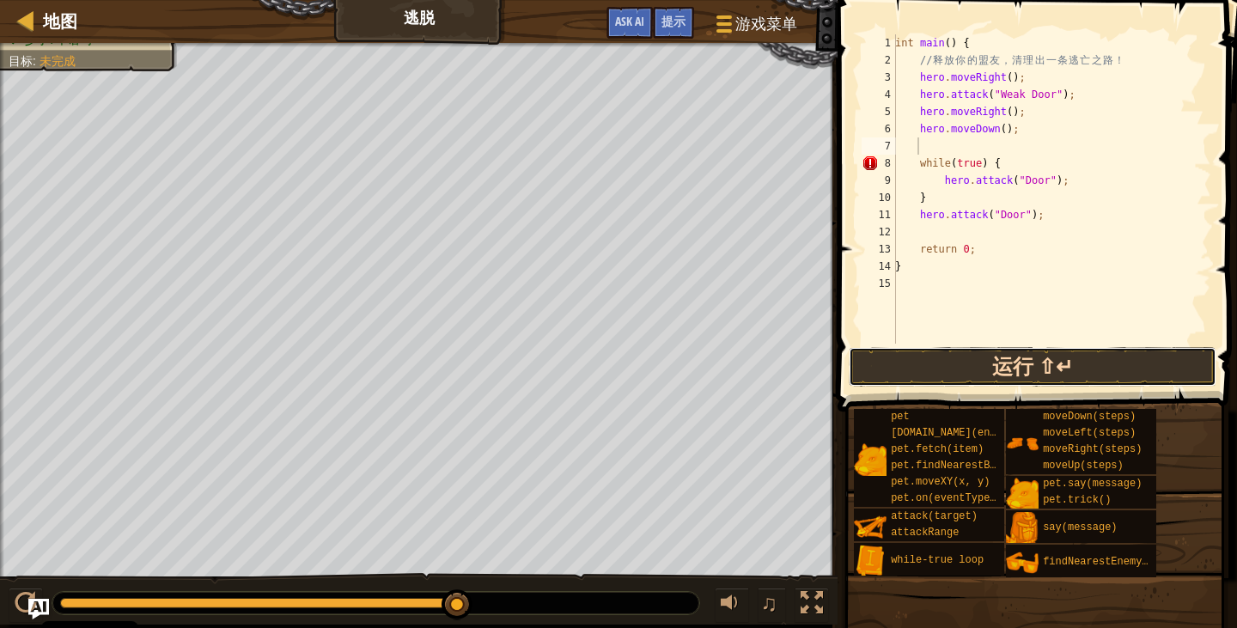
click at [1138, 375] on button "运行 ⇧↵" at bounding box center [1033, 367] width 368 height 40
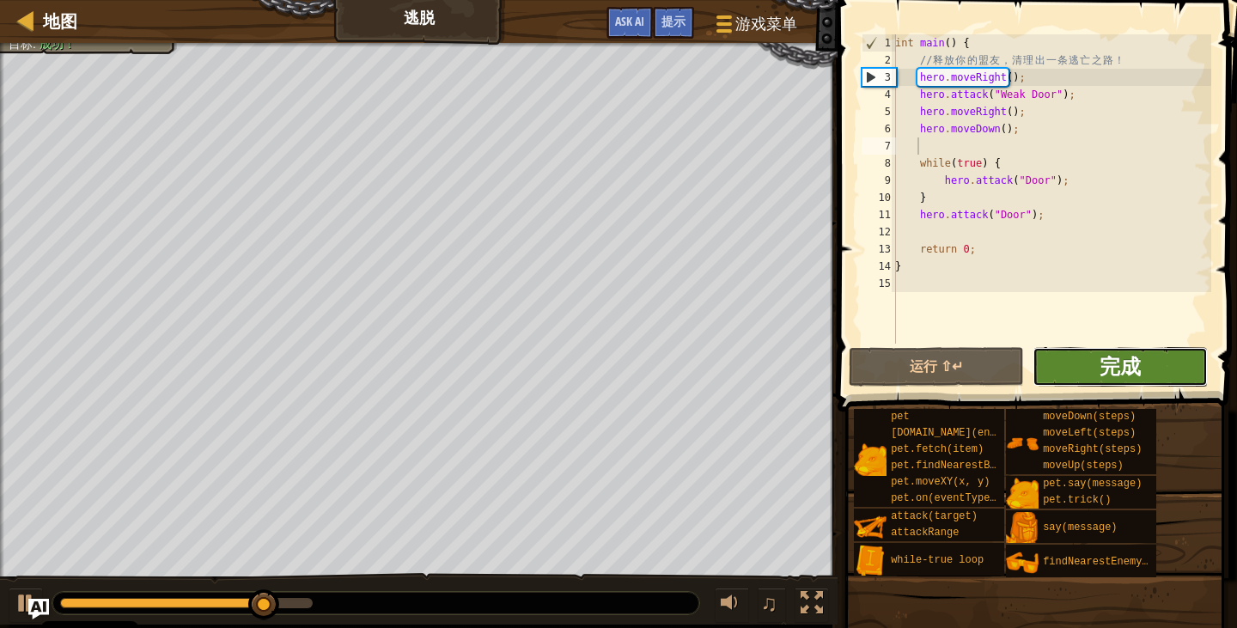
click at [1104, 371] on span "完成" at bounding box center [1120, 365] width 41 height 27
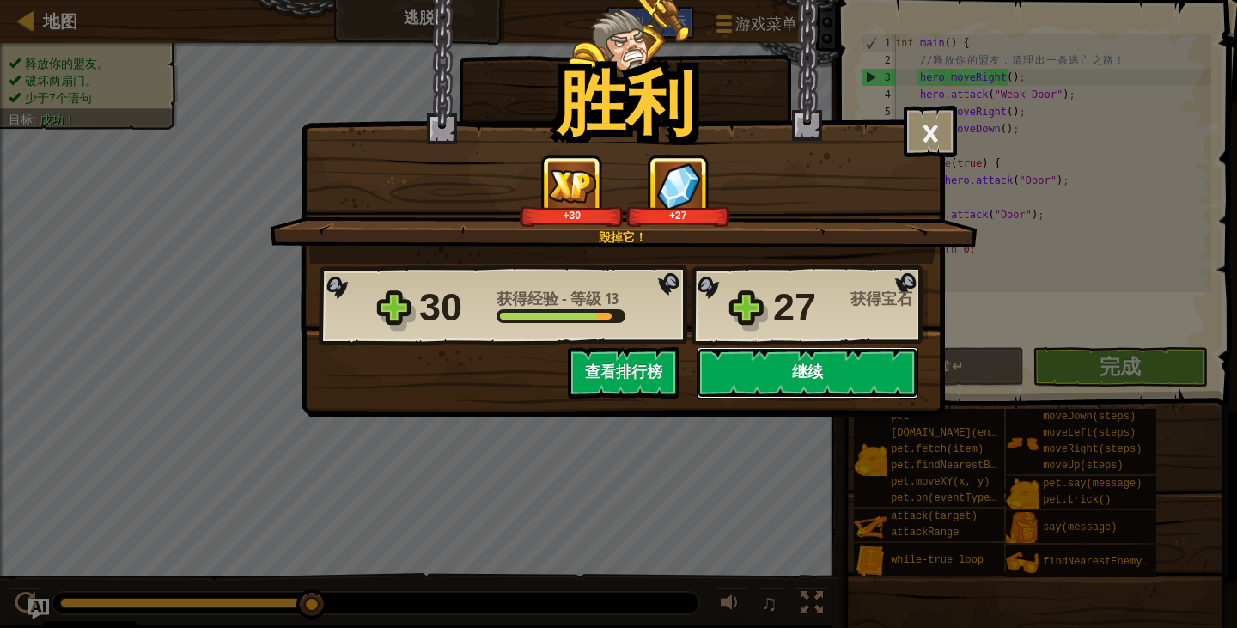
click at [854, 374] on button "继续" at bounding box center [808, 373] width 222 height 52
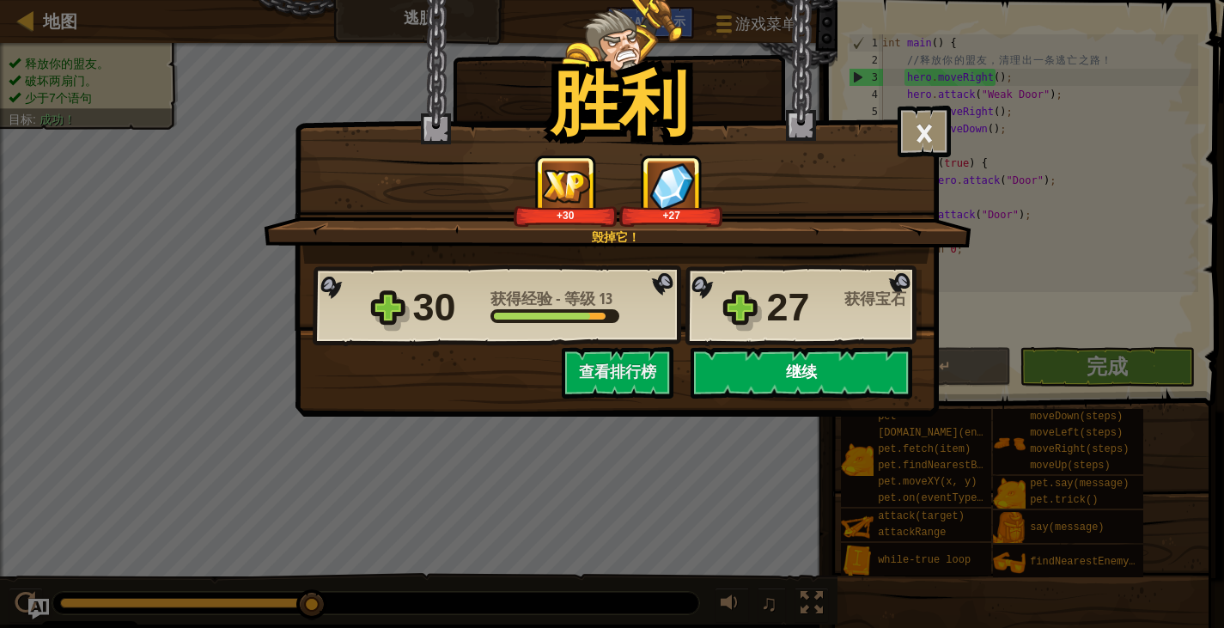
select select "zh-HANS"
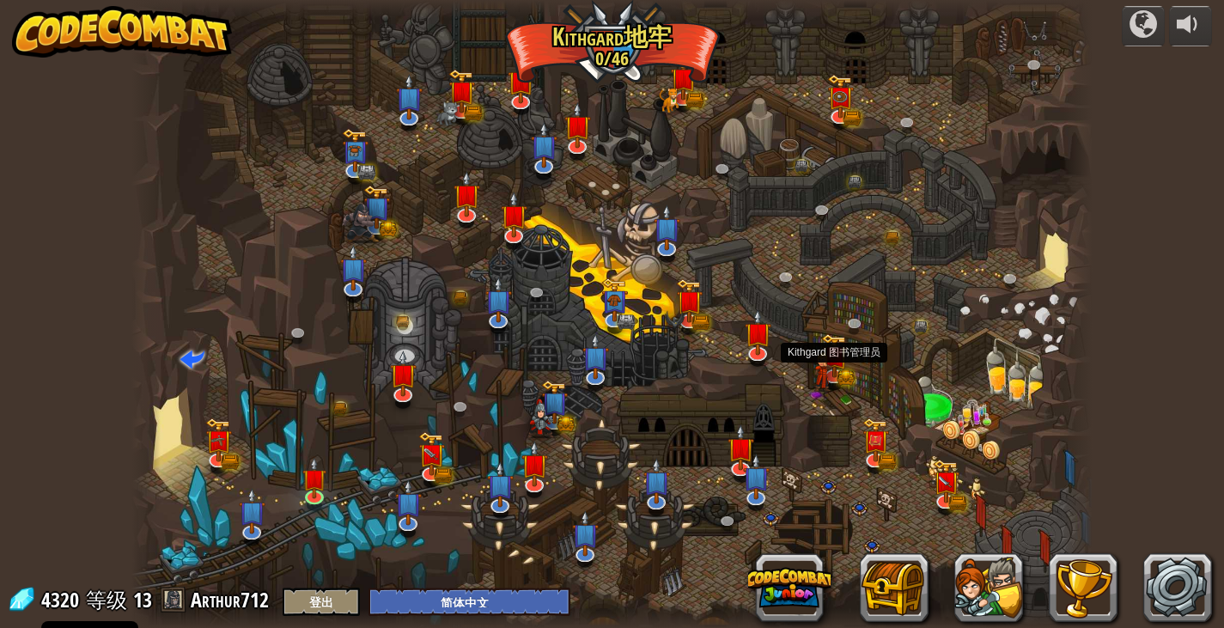
select select "zh-HANS"
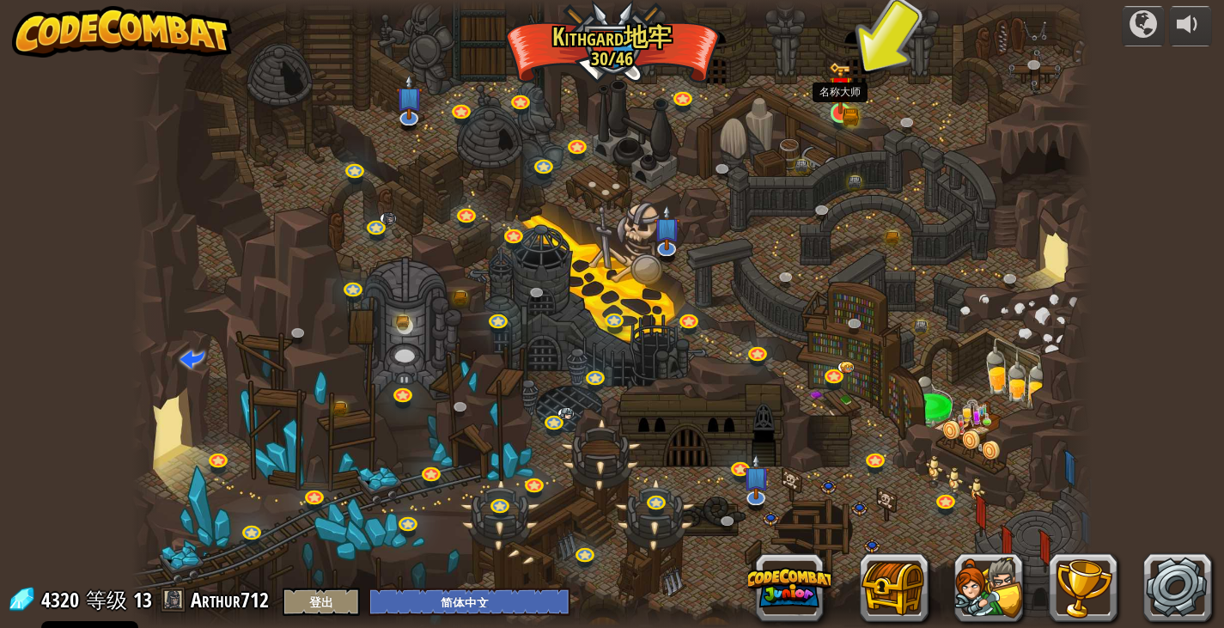
click at [841, 111] on img at bounding box center [841, 88] width 24 height 52
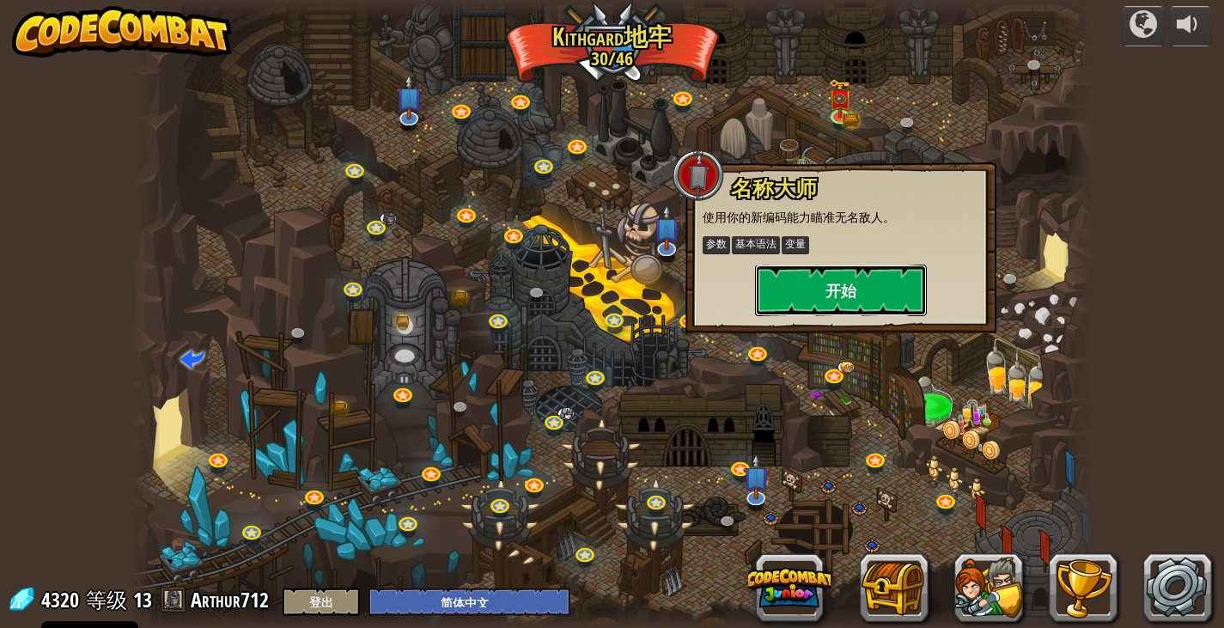
click at [828, 295] on button "开始" at bounding box center [841, 291] width 172 height 52
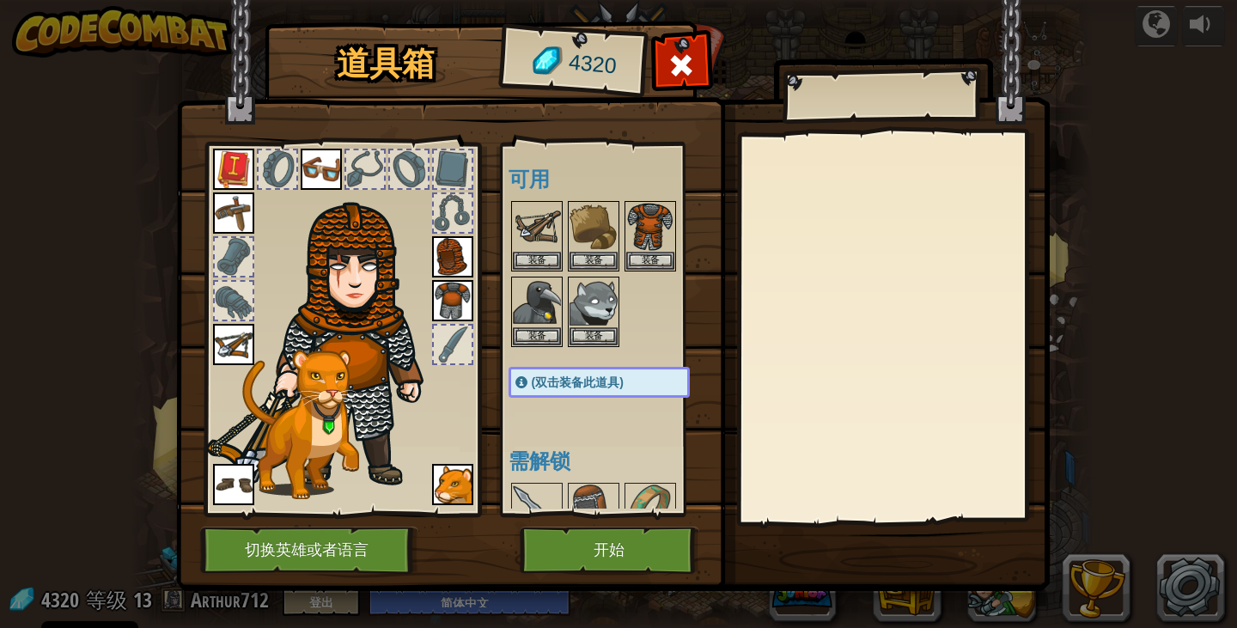
click at [616, 525] on img at bounding box center [613, 279] width 874 height 624
click at [591, 539] on button "开始" at bounding box center [610, 550] width 180 height 47
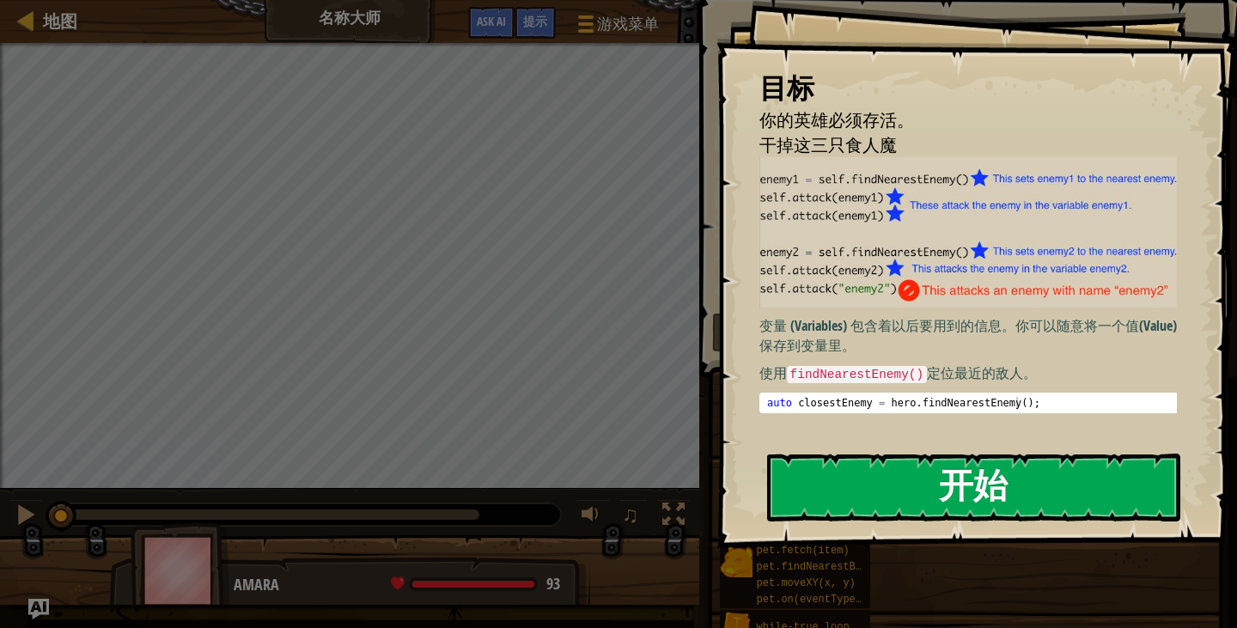
click at [942, 496] on button "开始" at bounding box center [973, 488] width 413 height 68
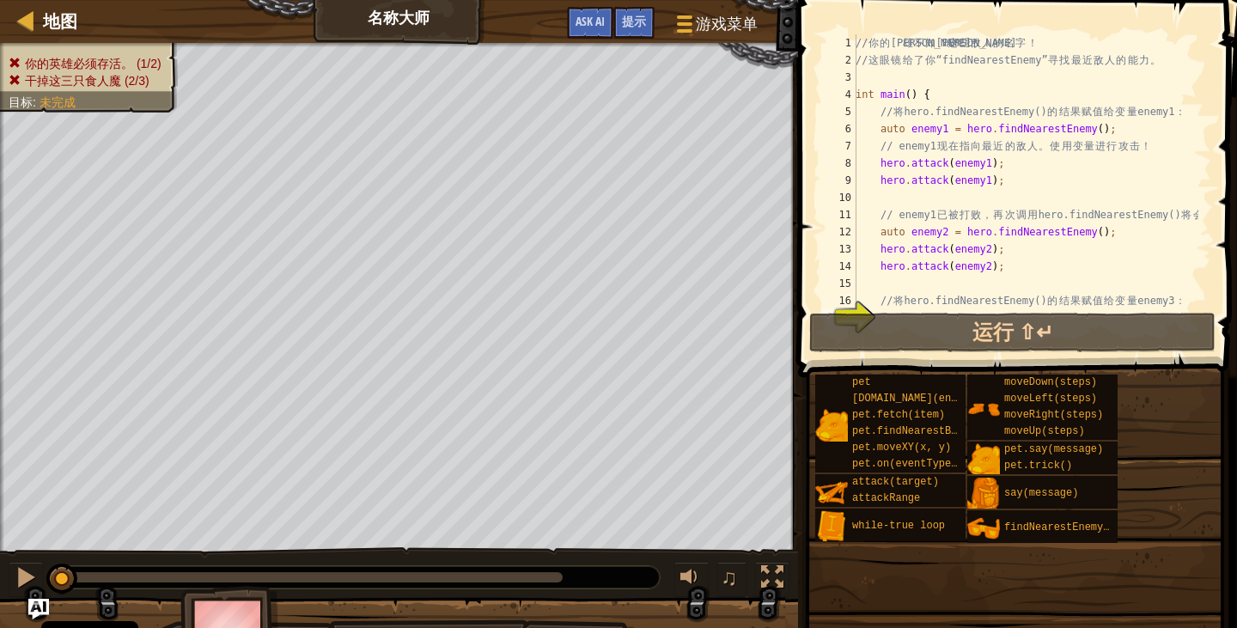
scroll to position [52, 0]
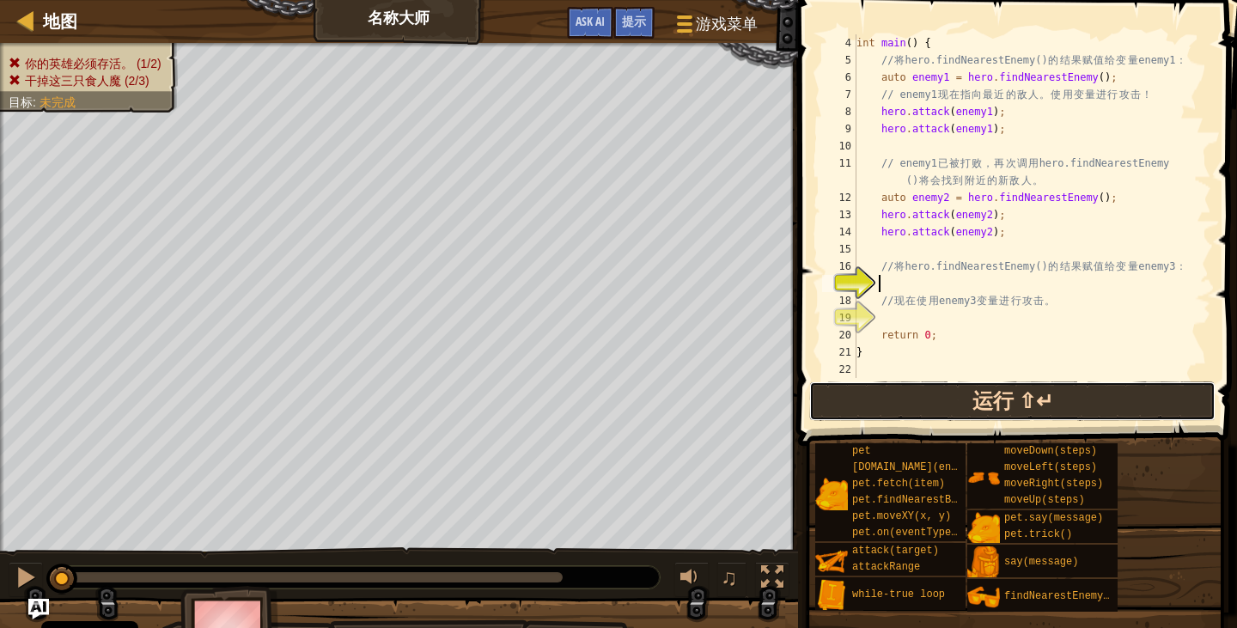
click at [959, 402] on button "运行 ⇧↵" at bounding box center [1012, 401] width 406 height 40
click at [914, 402] on button "运行 ⇧↵" at bounding box center [1012, 401] width 406 height 40
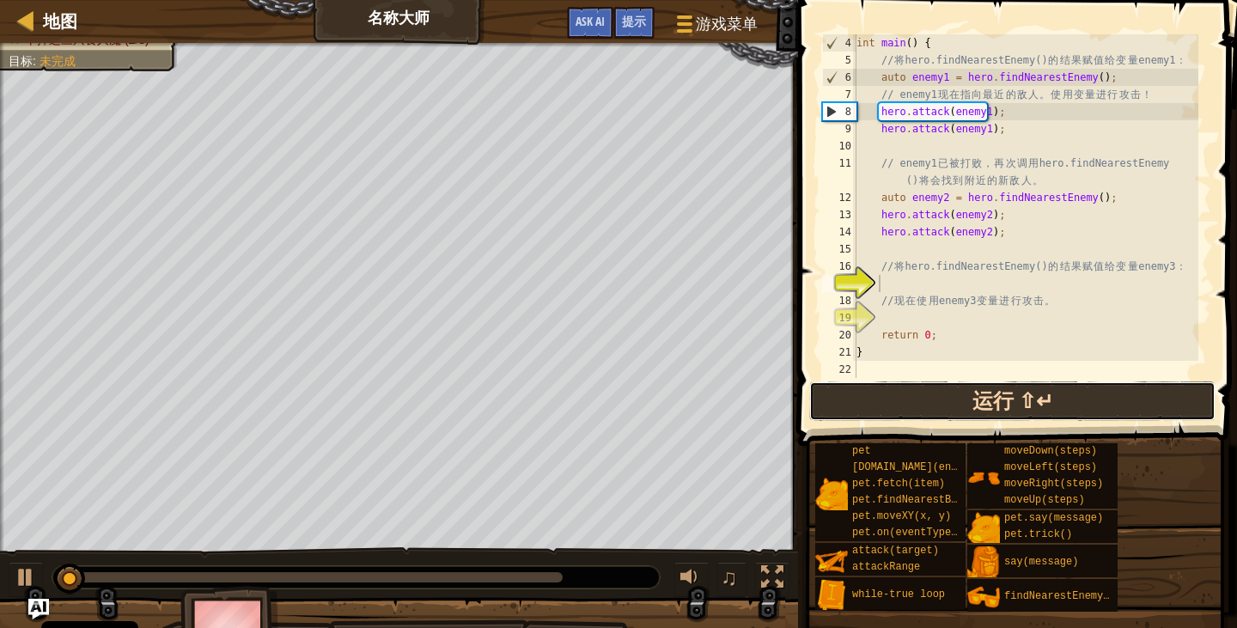
click at [914, 402] on button "运行 ⇧↵" at bounding box center [1012, 401] width 406 height 40
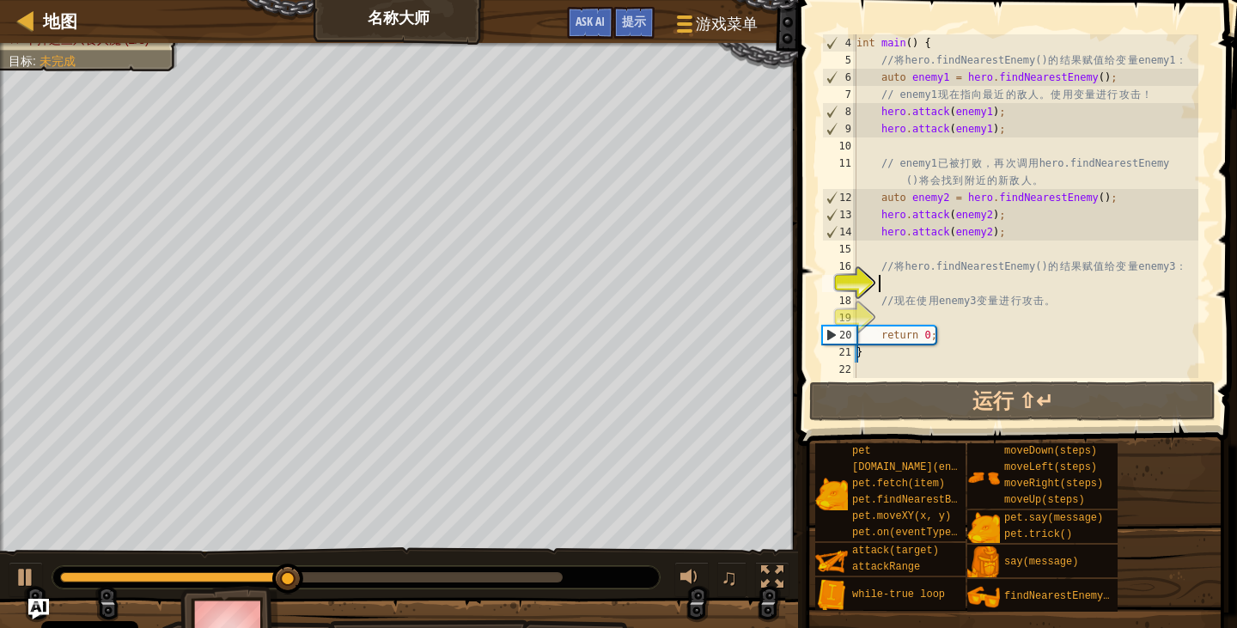
scroll to position [0, 0]
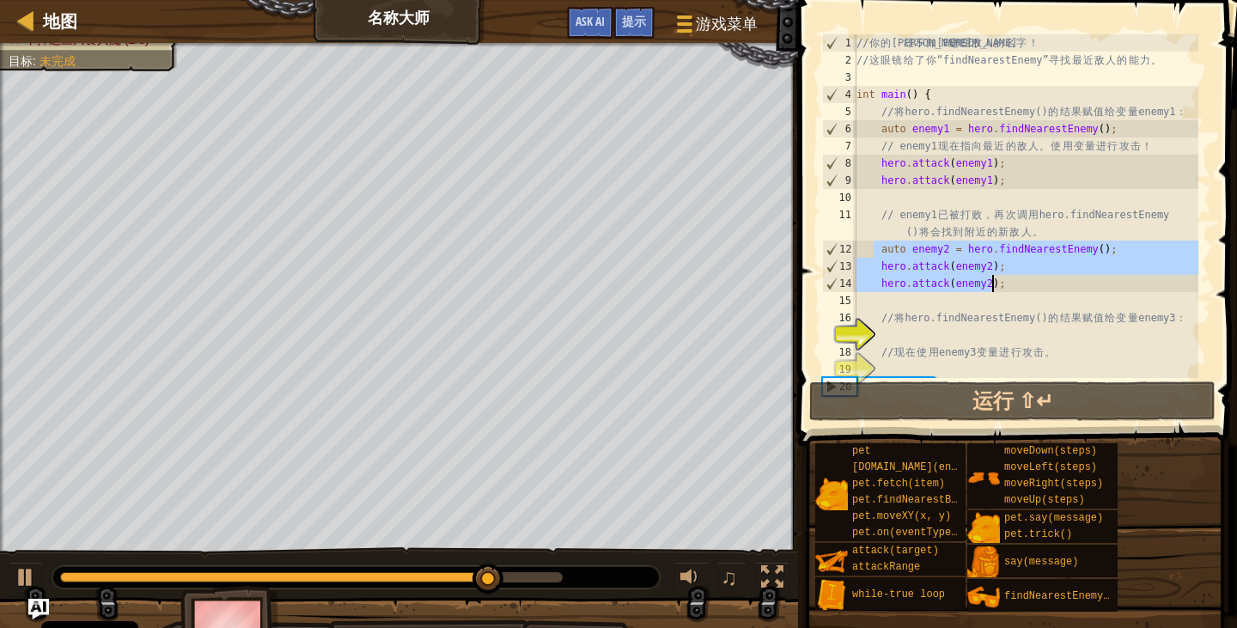
drag, startPoint x: 875, startPoint y: 251, endPoint x: 1124, endPoint y: 281, distance: 250.1
click at [1124, 281] on div "// 你 的 英 雄 不 知 道 这 些 敌 人 的 名 字 ！ // 这 眼 镜 给 了 你 “findNearestEnemy” 寻 找 最 近 敌 人 …" at bounding box center [1025, 223] width 345 height 378
type textarea "hero.attack(enemy2); hero.attack(enemy2);"
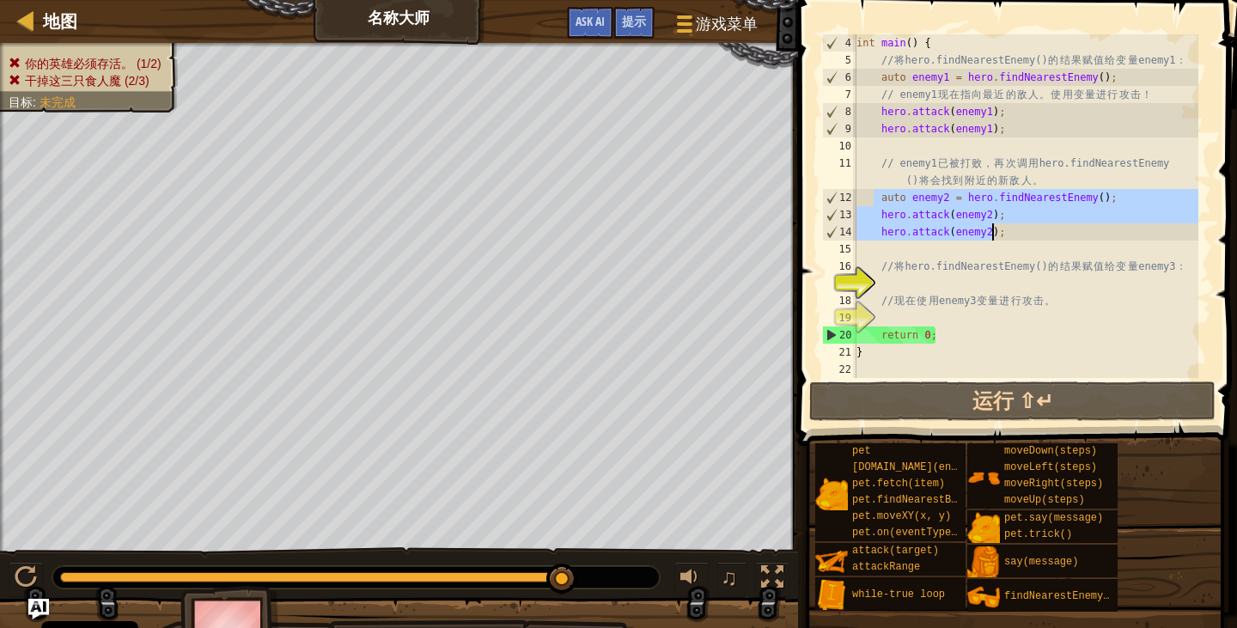
click at [893, 287] on div "int main ( ) { // 将 hero.findNearestEnemy() 的 结 果 赋 值 给 变 量 enemy1 ： auto enemy…" at bounding box center [1025, 223] width 345 height 378
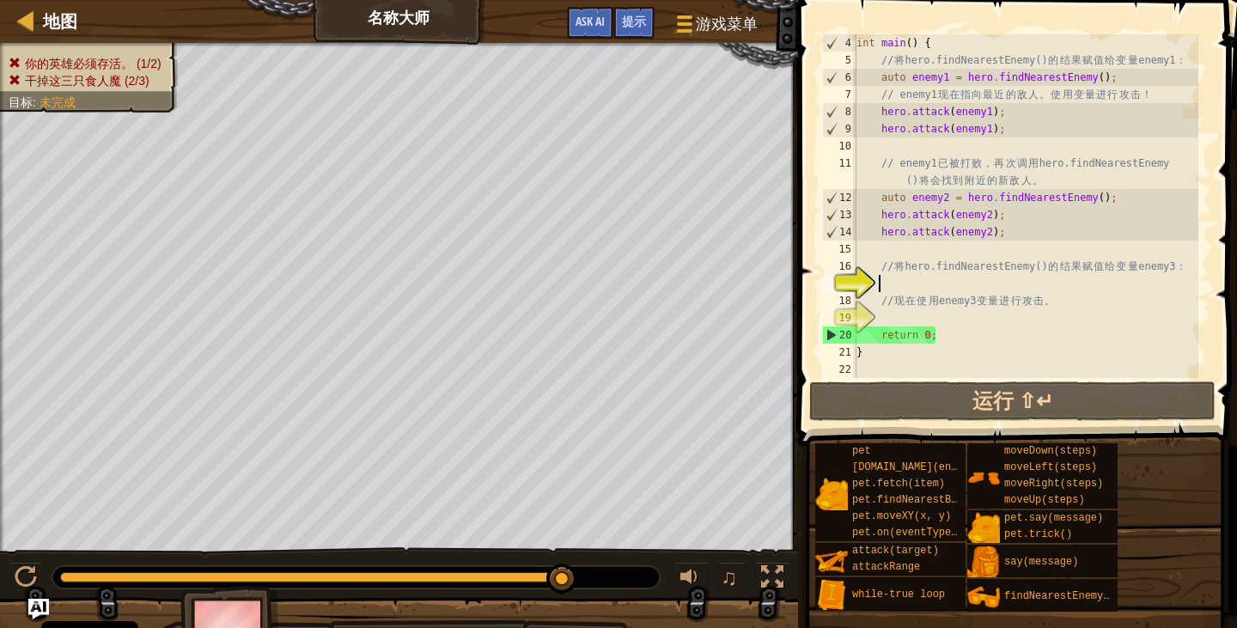
paste textarea "hero.attack(enemy2);"
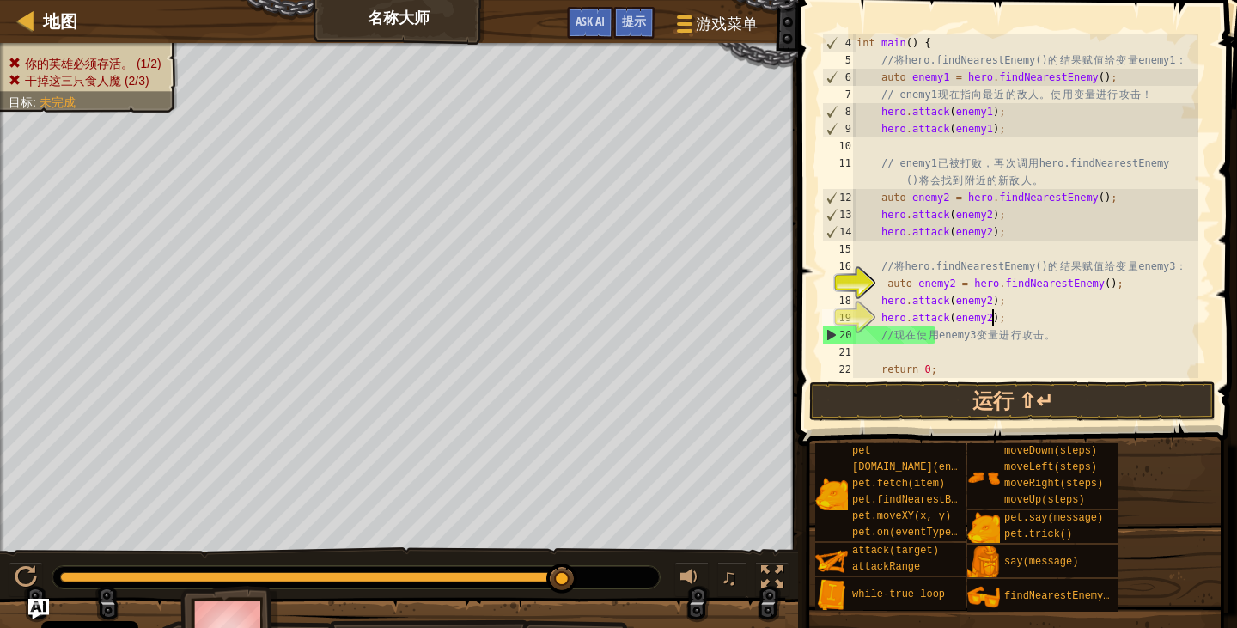
click at [978, 300] on div "int main ( ) { // 将 hero.findNearestEnemy() 的 结 果 赋 值 给 变 量 enemy1 ： auto enemy…" at bounding box center [1025, 223] width 345 height 378
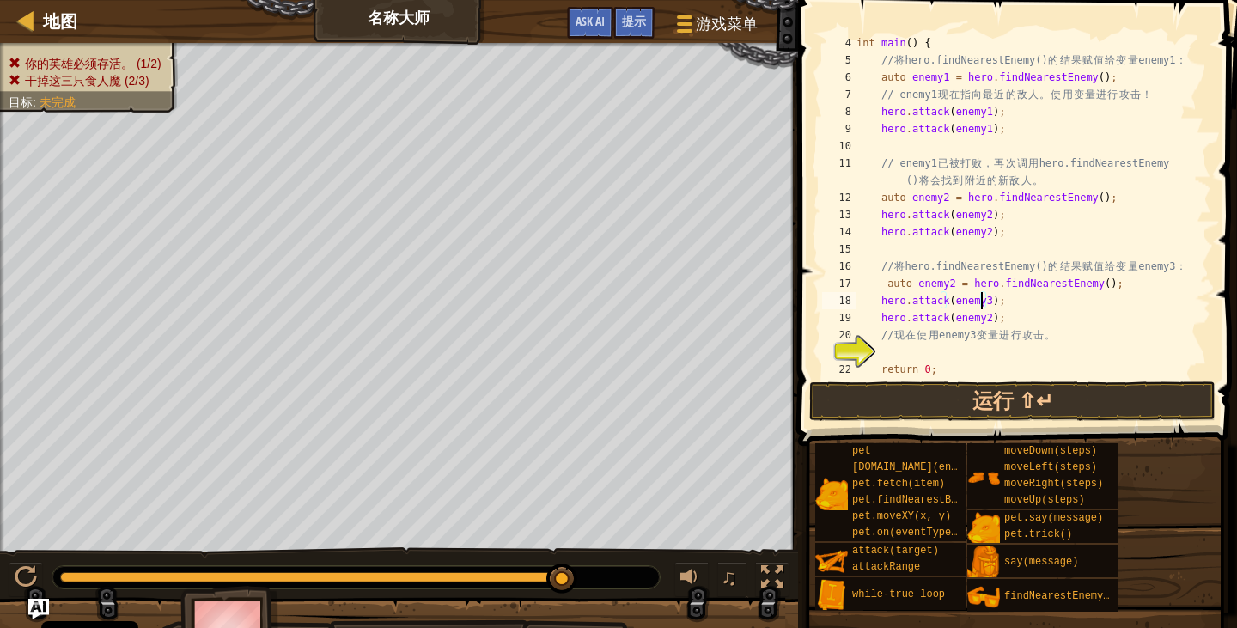
scroll to position [8, 10]
click at [981, 325] on div "int main ( ) { // 将 hero.findNearestEnemy() 的 结 果 赋 值 给 变 量 enemy1 ： auto enemy…" at bounding box center [1025, 223] width 345 height 378
click at [943, 283] on div "int main ( ) { // 将 hero.findNearestEnemy() 的 结 果 赋 值 给 变 量 enemy1 ： auto enemy…" at bounding box center [1025, 223] width 345 height 378
type textarea "auto enemy3 = hero.findNearestEnemy();"
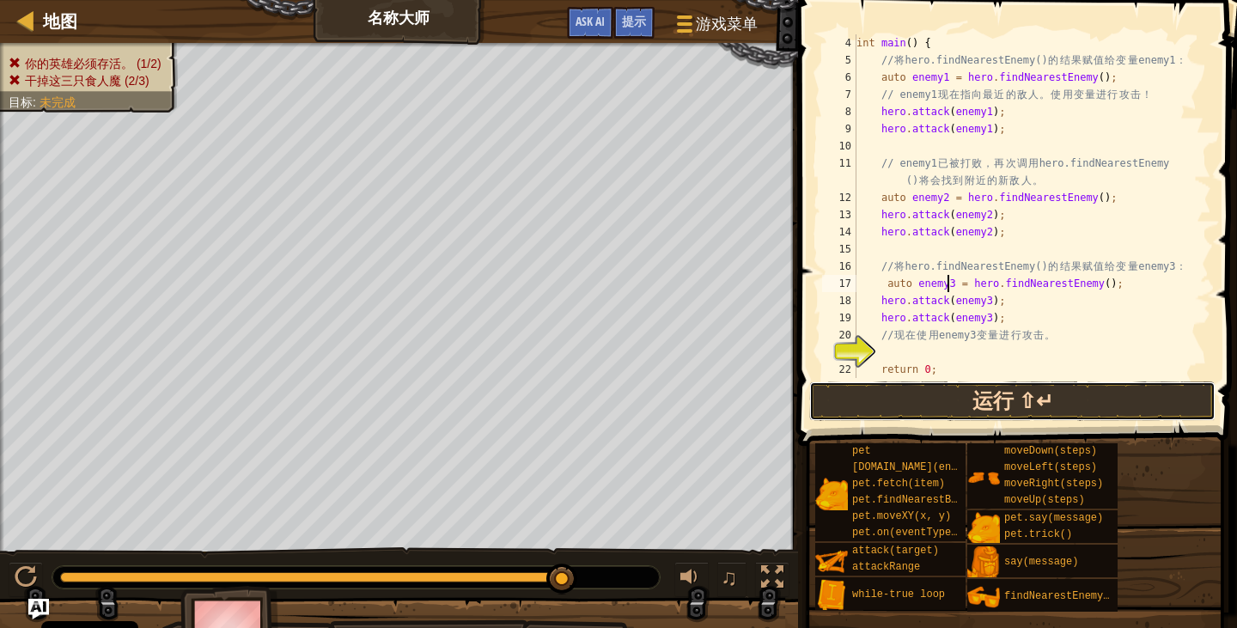
click at [960, 383] on button "运行 ⇧↵" at bounding box center [1012, 401] width 406 height 40
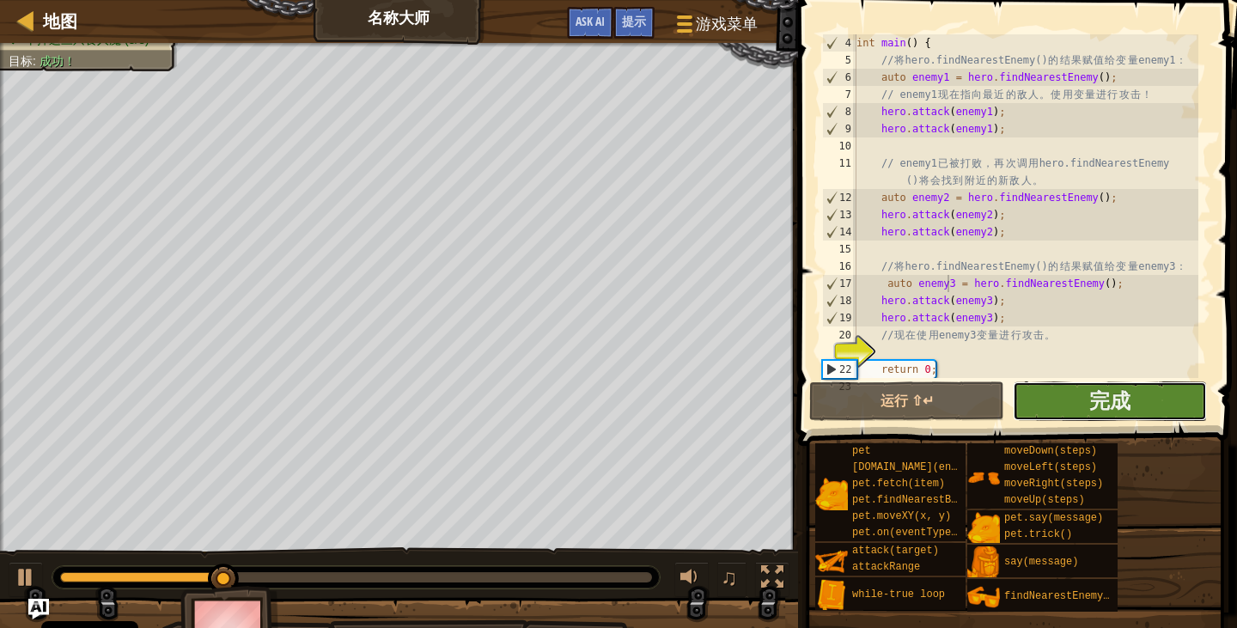
click at [1107, 415] on button "完成" at bounding box center [1110, 401] width 194 height 40
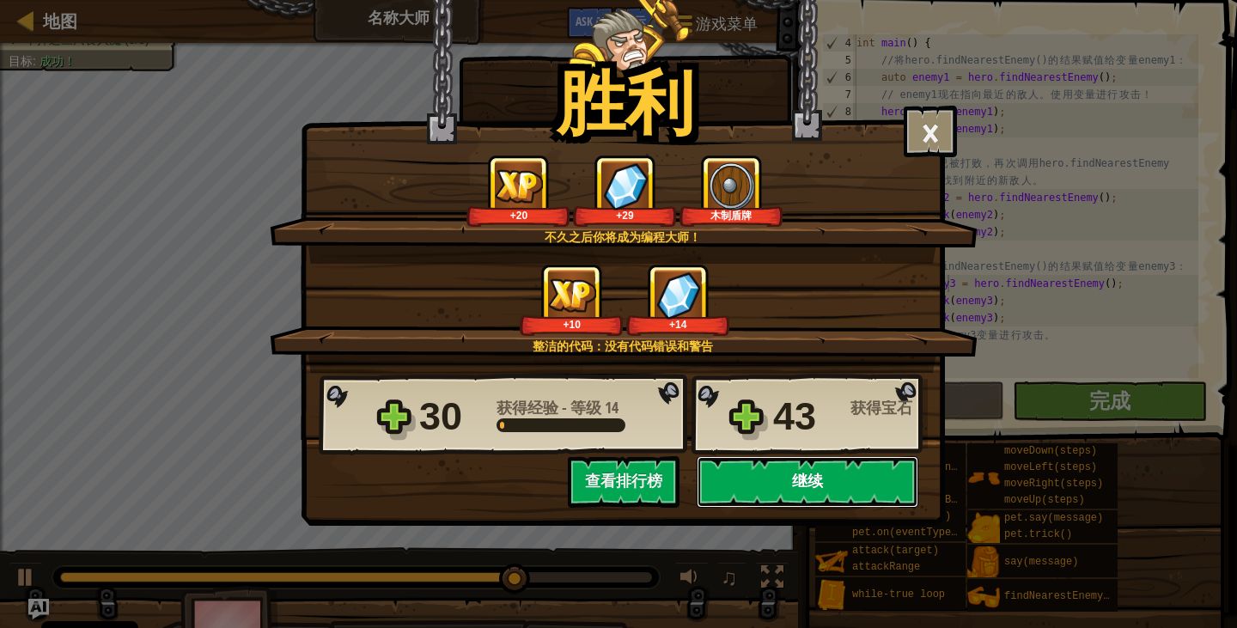
click at [780, 475] on button "继续" at bounding box center [808, 482] width 222 height 52
select select "zh-HANS"
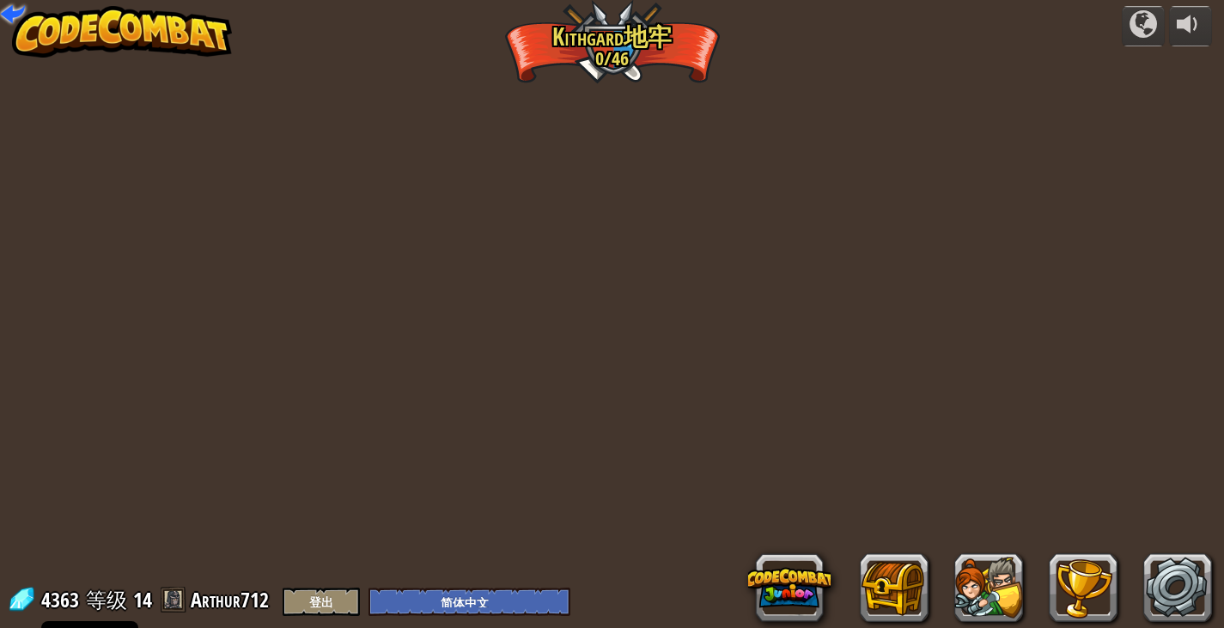
select select "zh-HANS"
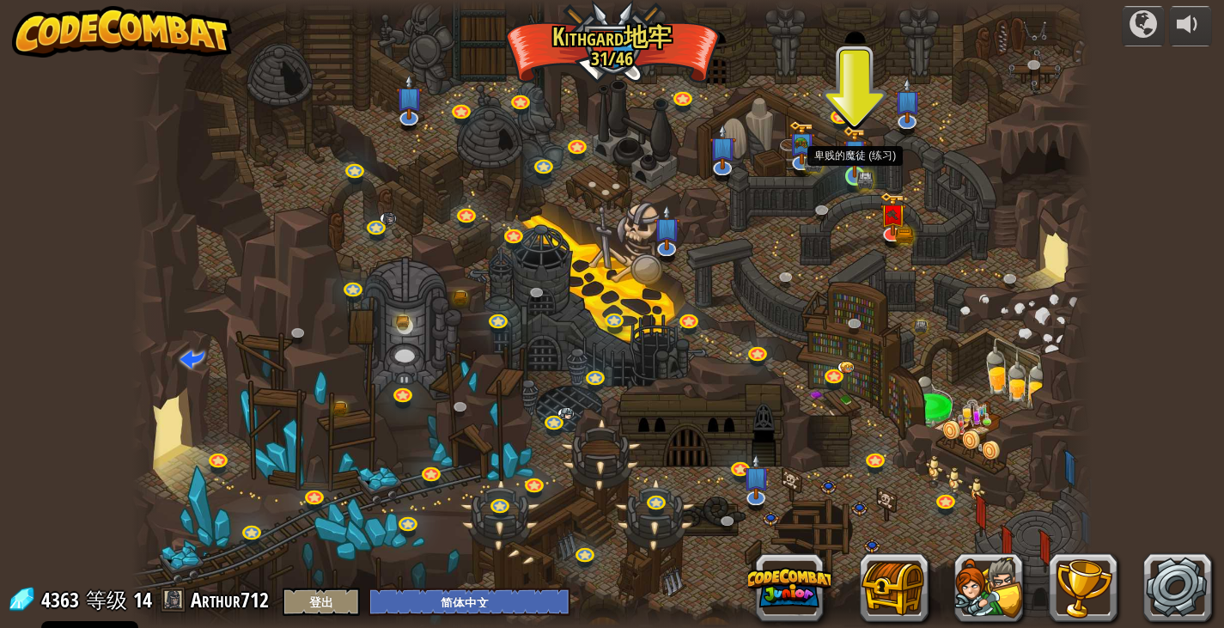
click at [850, 159] on img at bounding box center [855, 152] width 14 height 14
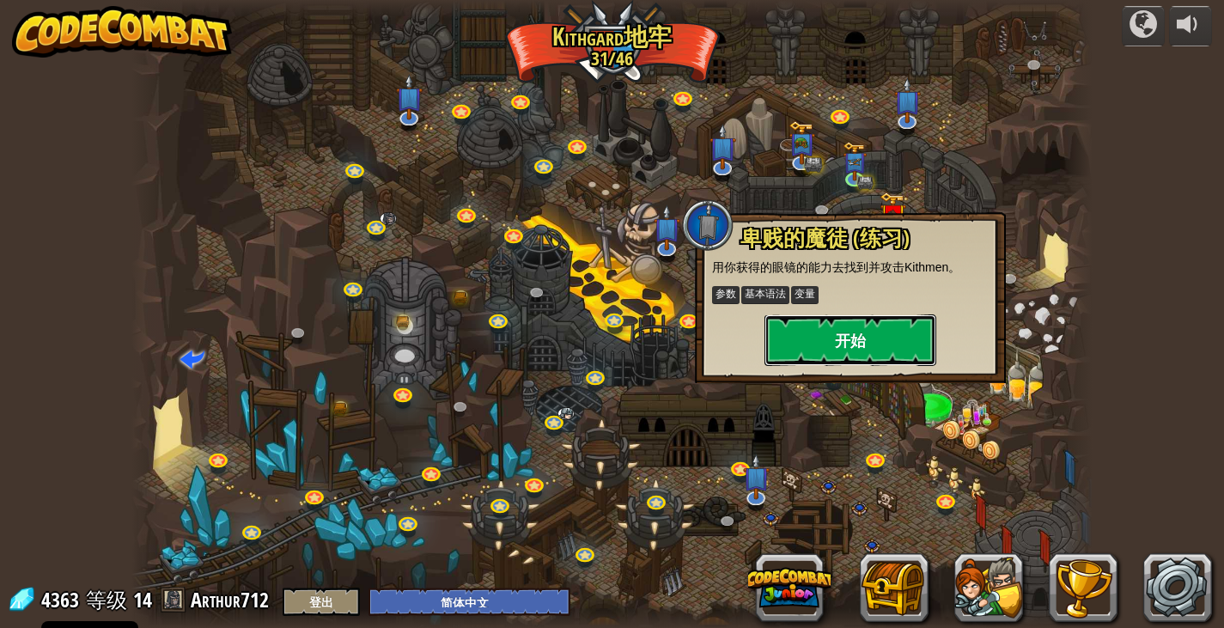
click at [859, 352] on button "开始" at bounding box center [851, 340] width 172 height 52
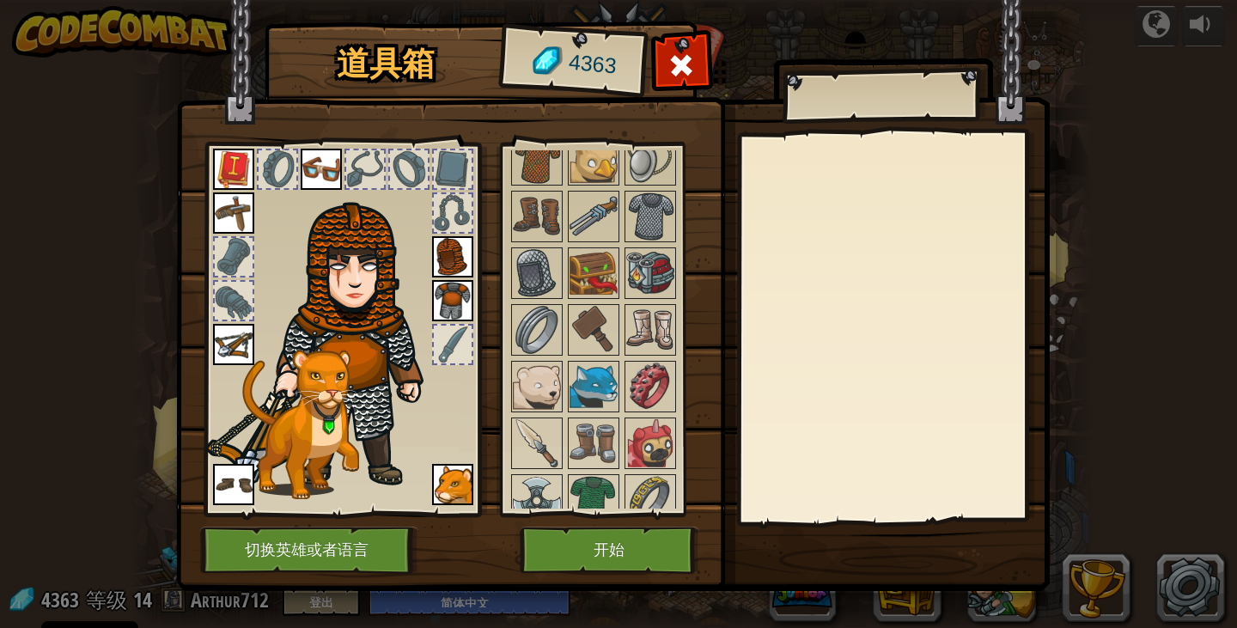
scroll to position [1031, 0]
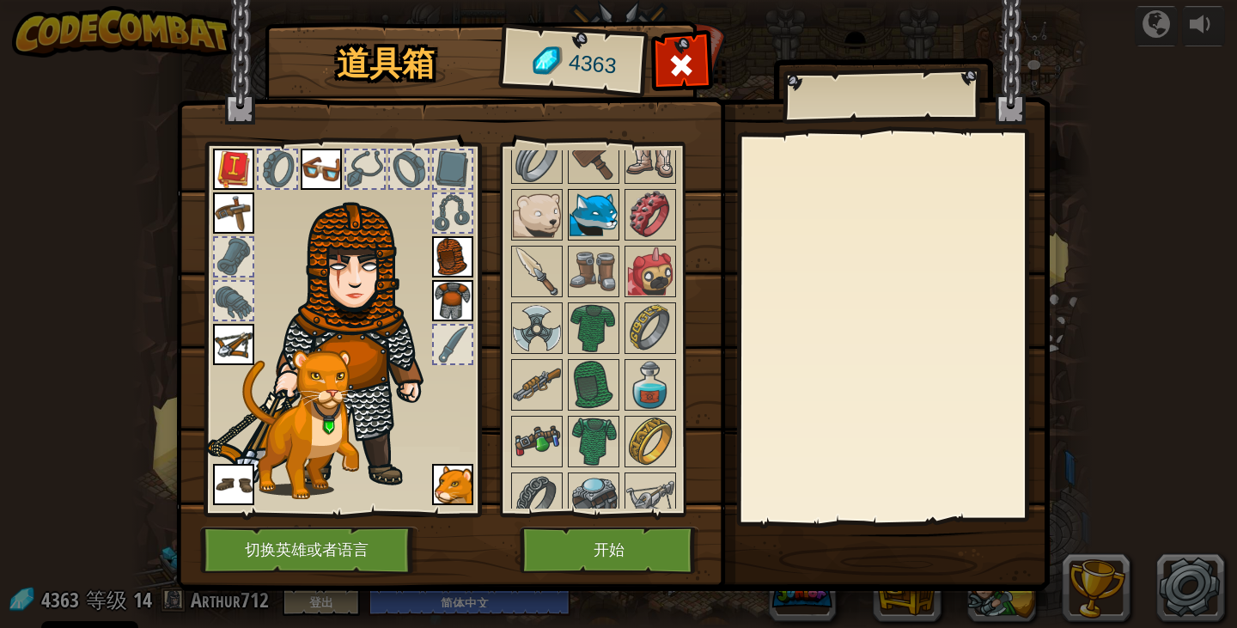
click at [594, 222] on img at bounding box center [594, 215] width 48 height 48
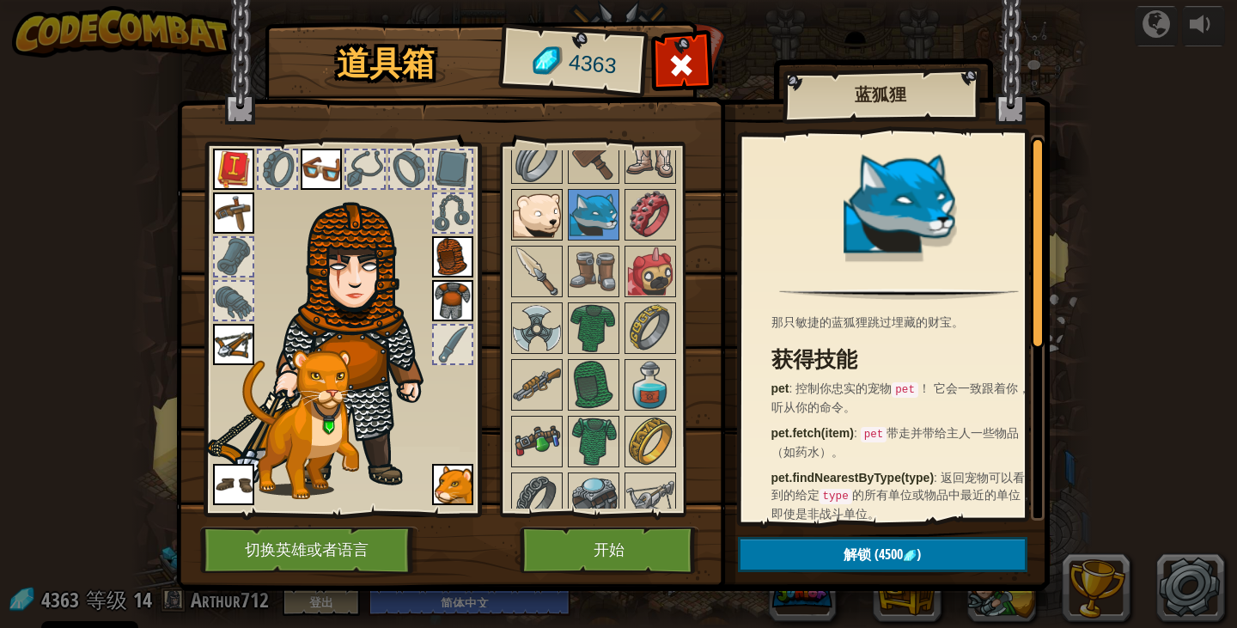
click at [520, 210] on img at bounding box center [537, 215] width 48 height 48
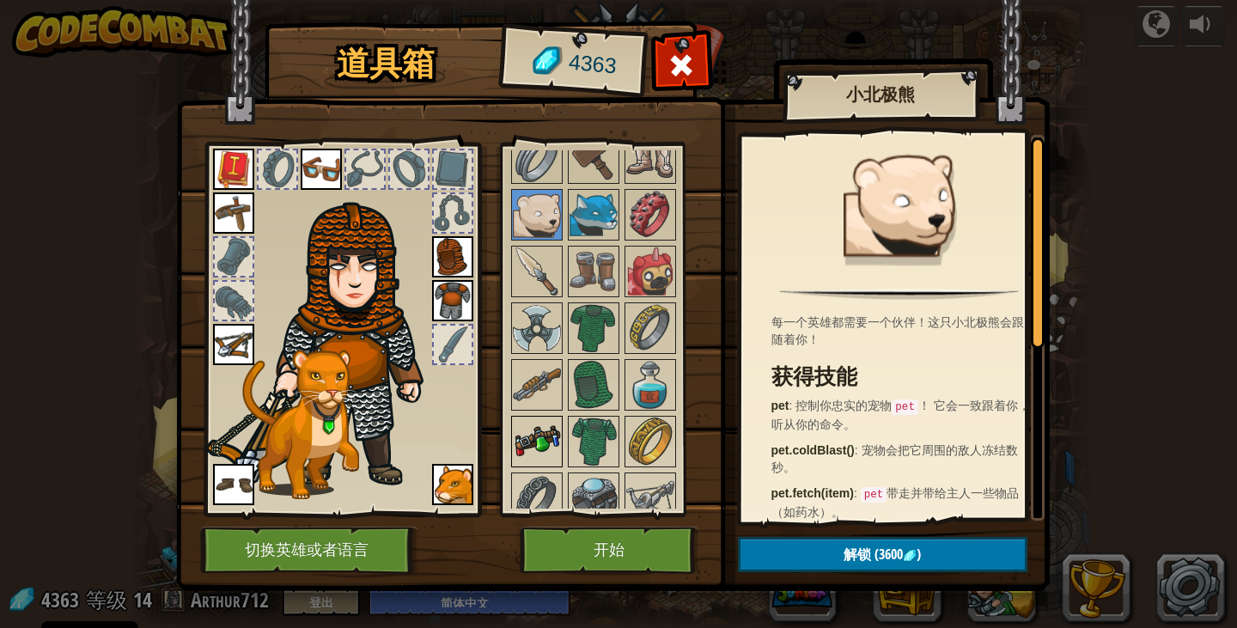
click at [545, 439] on img at bounding box center [537, 441] width 48 height 48
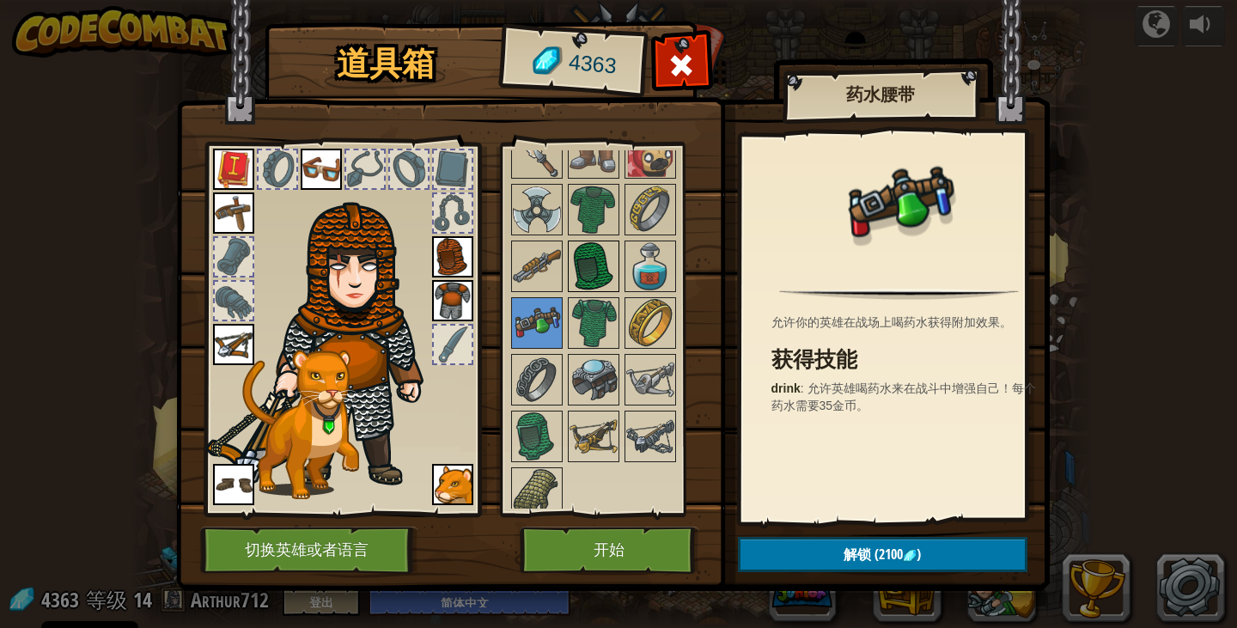
scroll to position [1161, 0]
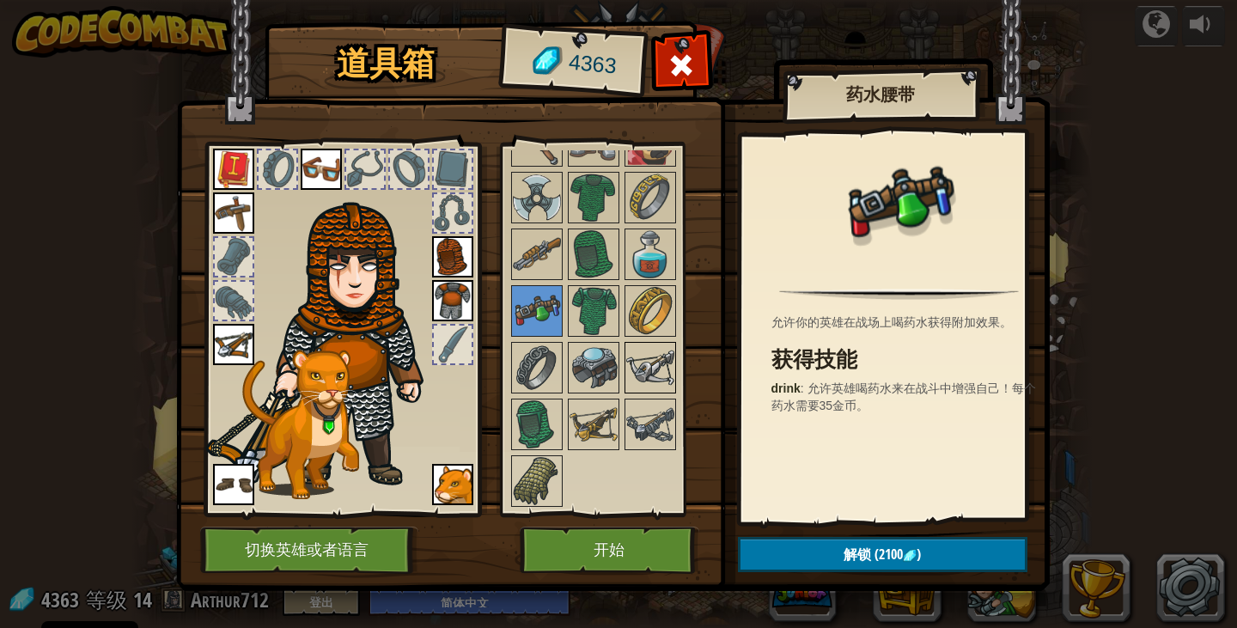
click at [646, 378] on img at bounding box center [650, 368] width 48 height 48
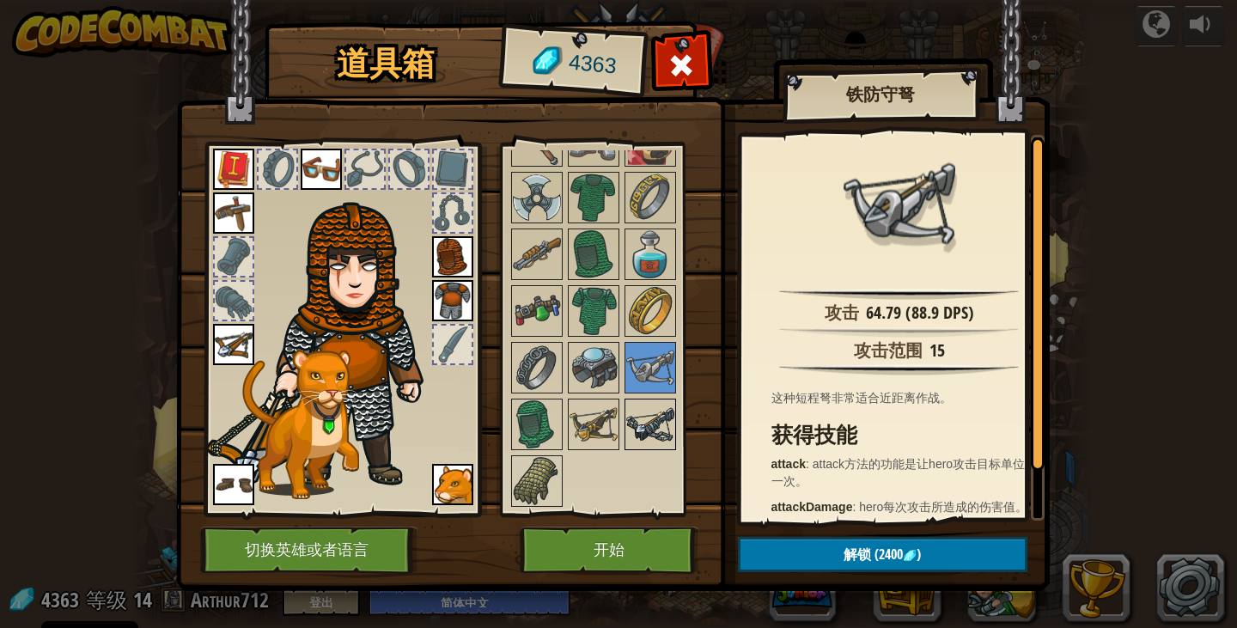
click at [634, 428] on img at bounding box center [650, 424] width 48 height 48
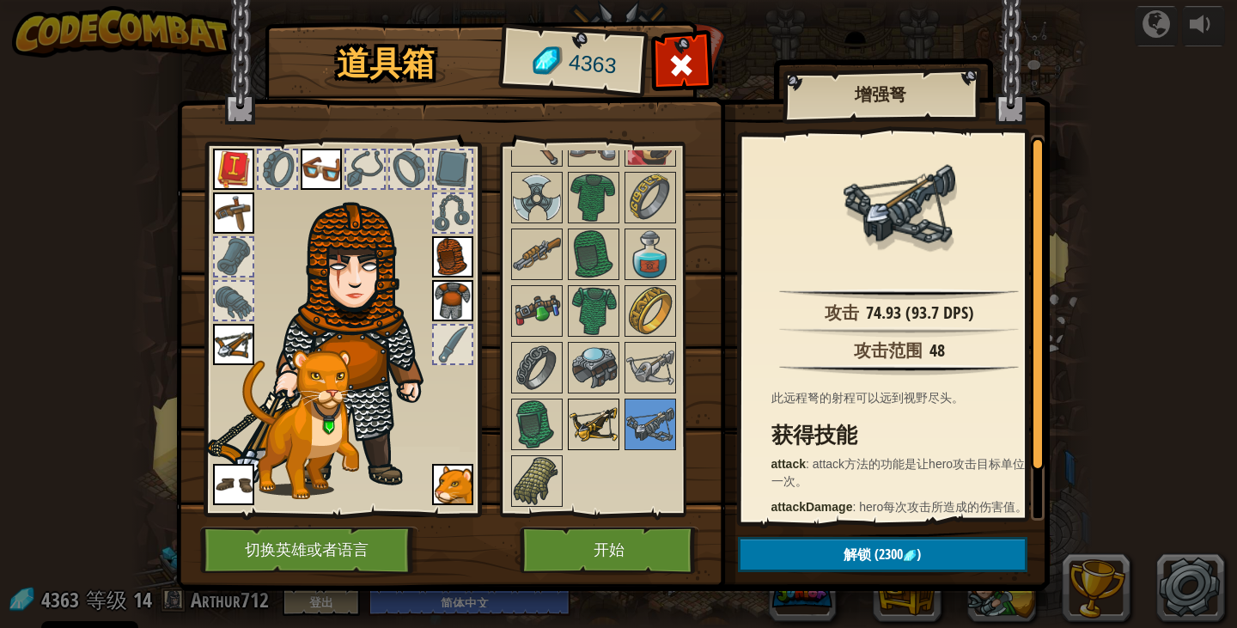
click at [607, 428] on img at bounding box center [594, 424] width 48 height 48
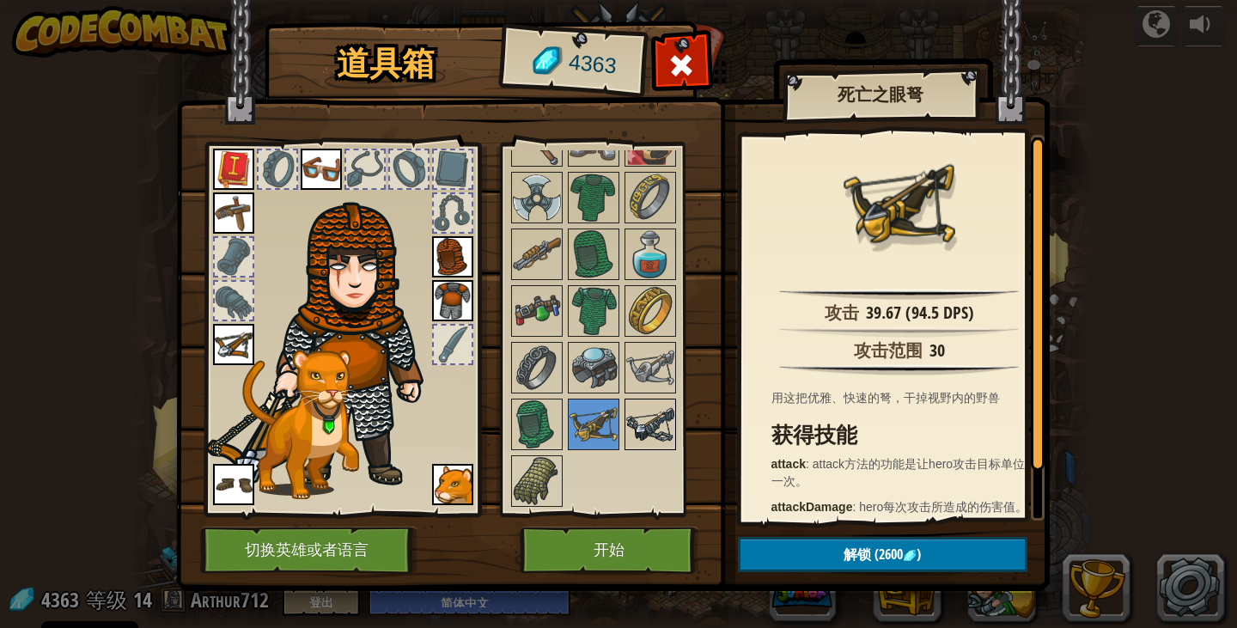
click at [643, 417] on img at bounding box center [650, 424] width 48 height 48
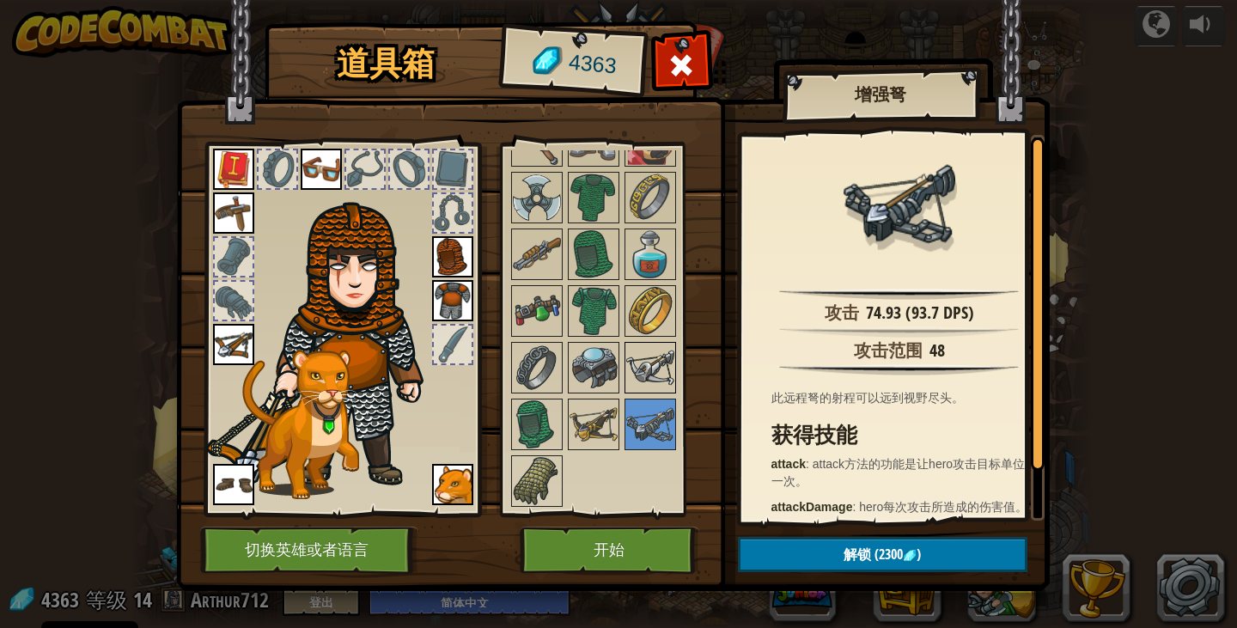
click at [642, 371] on img at bounding box center [650, 368] width 48 height 48
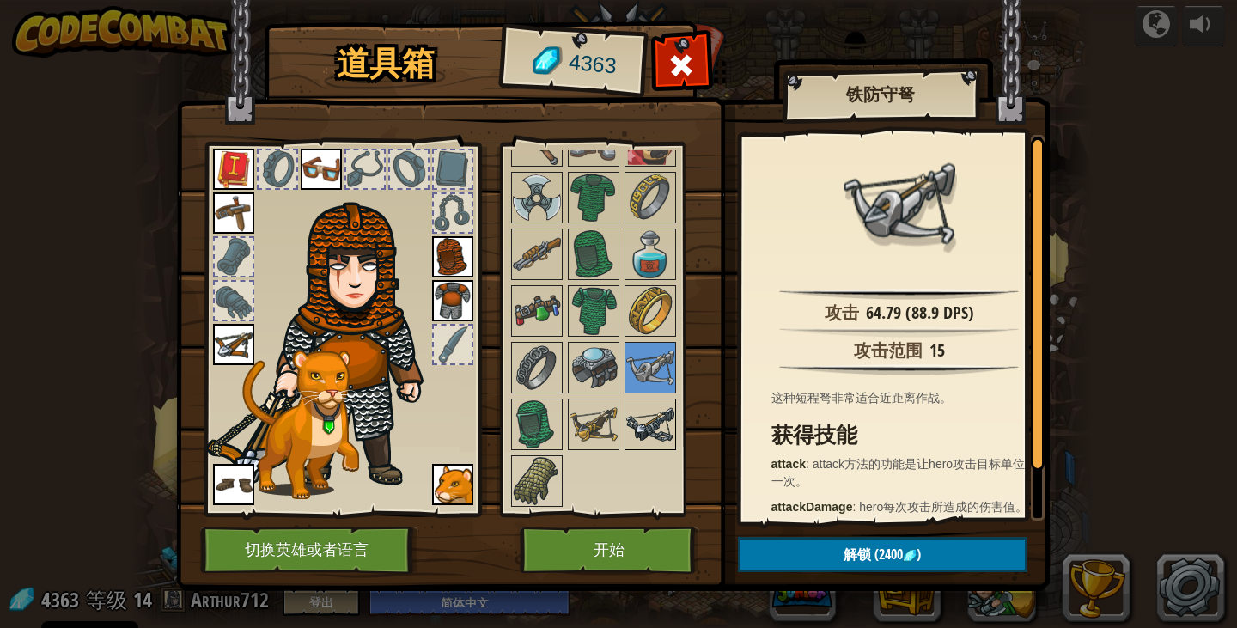
click at [636, 426] on img at bounding box center [650, 424] width 48 height 48
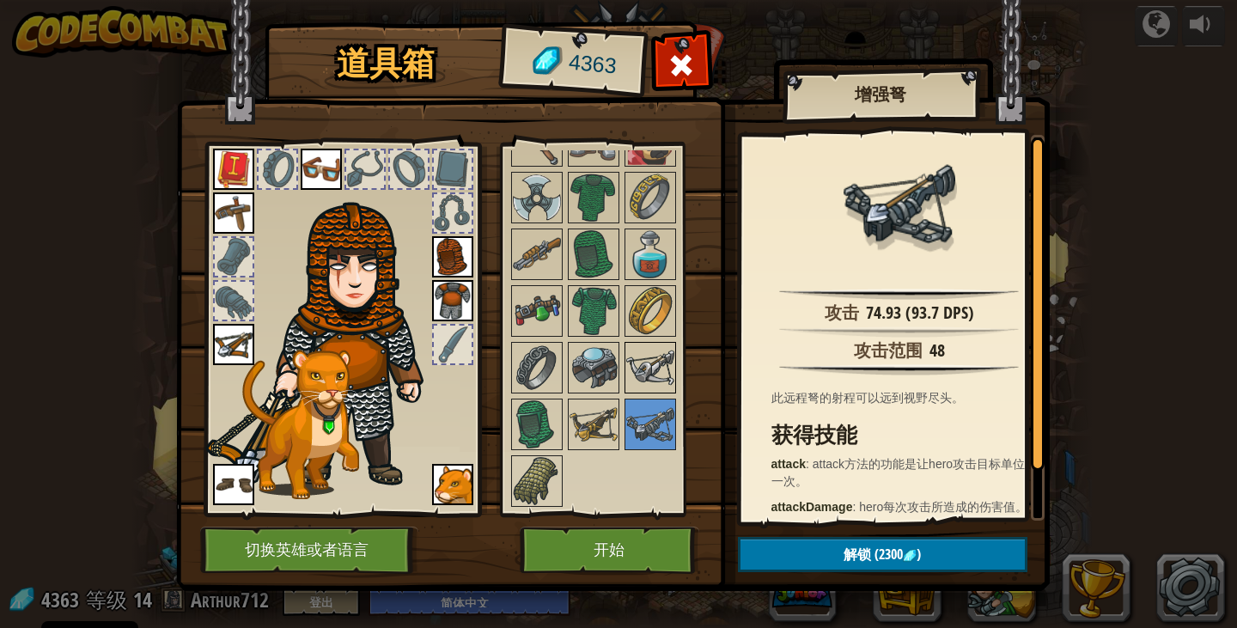
click at [637, 378] on img at bounding box center [650, 368] width 48 height 48
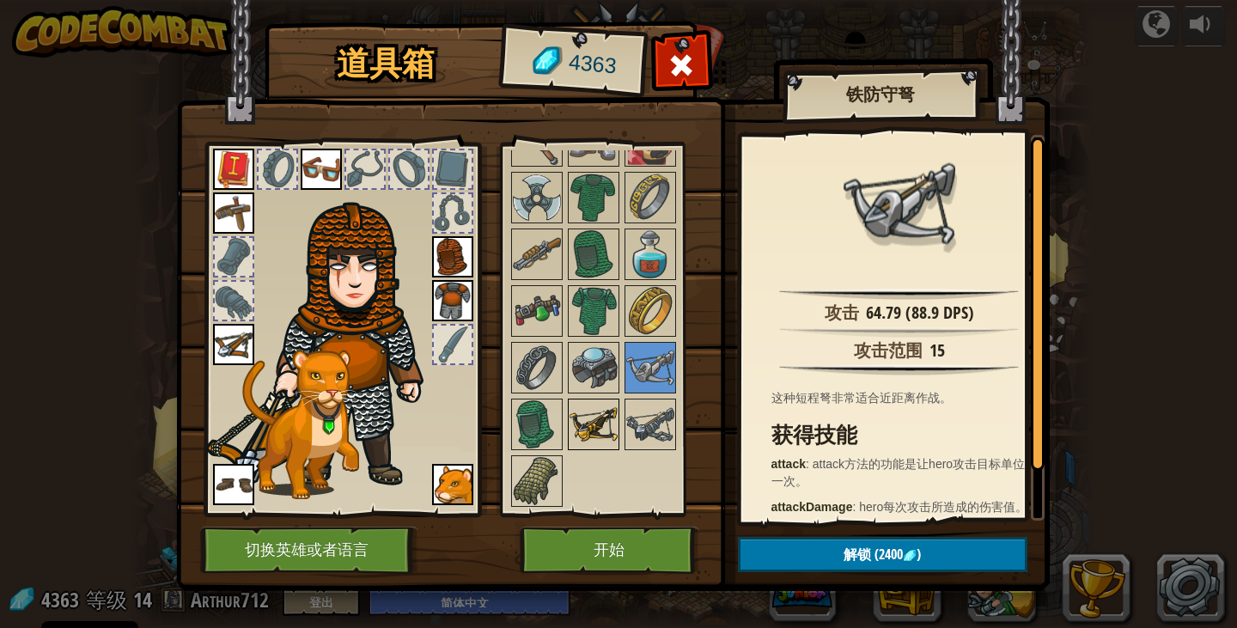
click at [591, 440] on img at bounding box center [594, 424] width 48 height 48
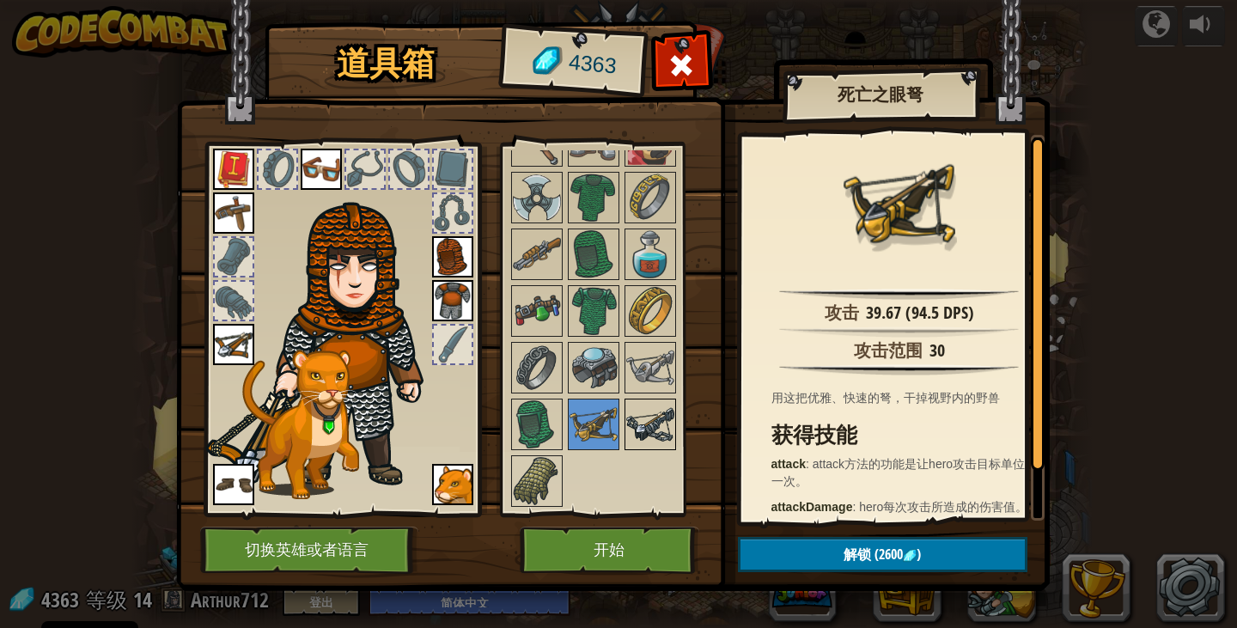
click at [648, 424] on img at bounding box center [650, 424] width 48 height 48
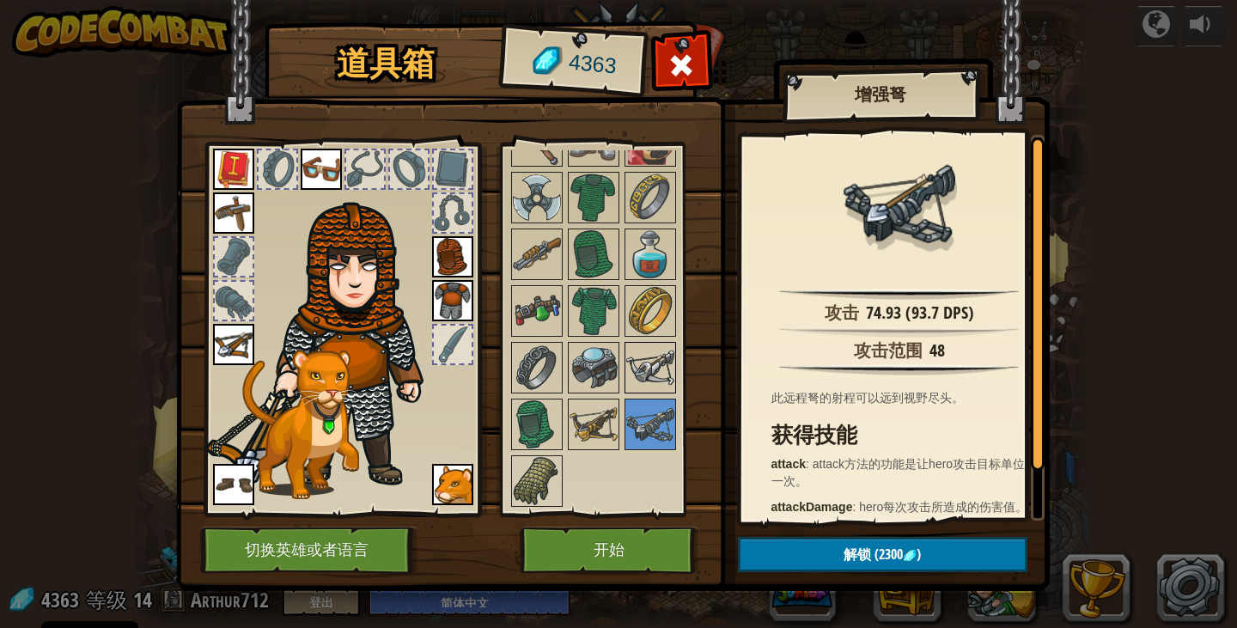
click at [651, 378] on img at bounding box center [650, 368] width 48 height 48
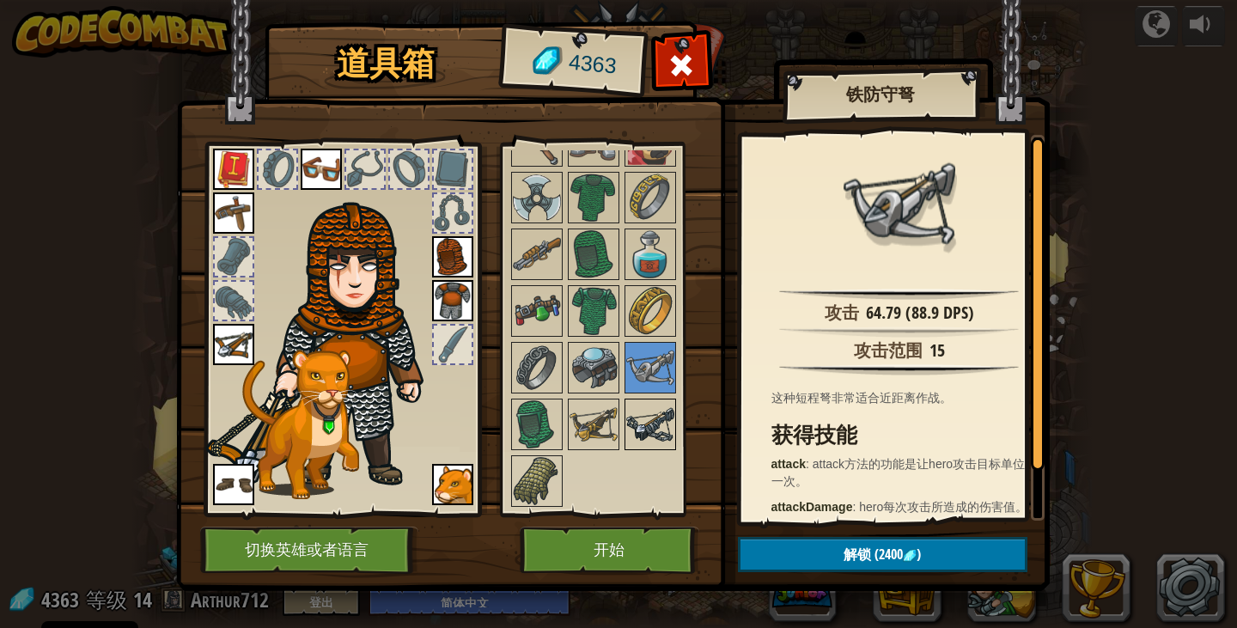
click at [650, 432] on img at bounding box center [650, 424] width 48 height 48
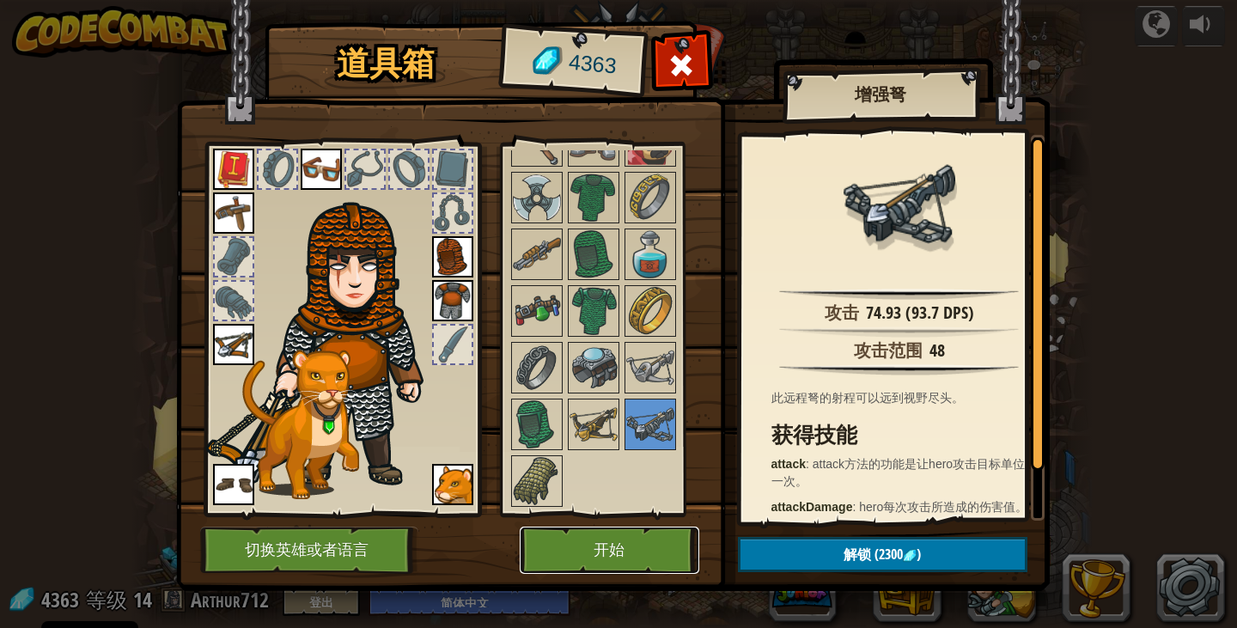
click at [643, 551] on button "开始" at bounding box center [610, 550] width 180 height 47
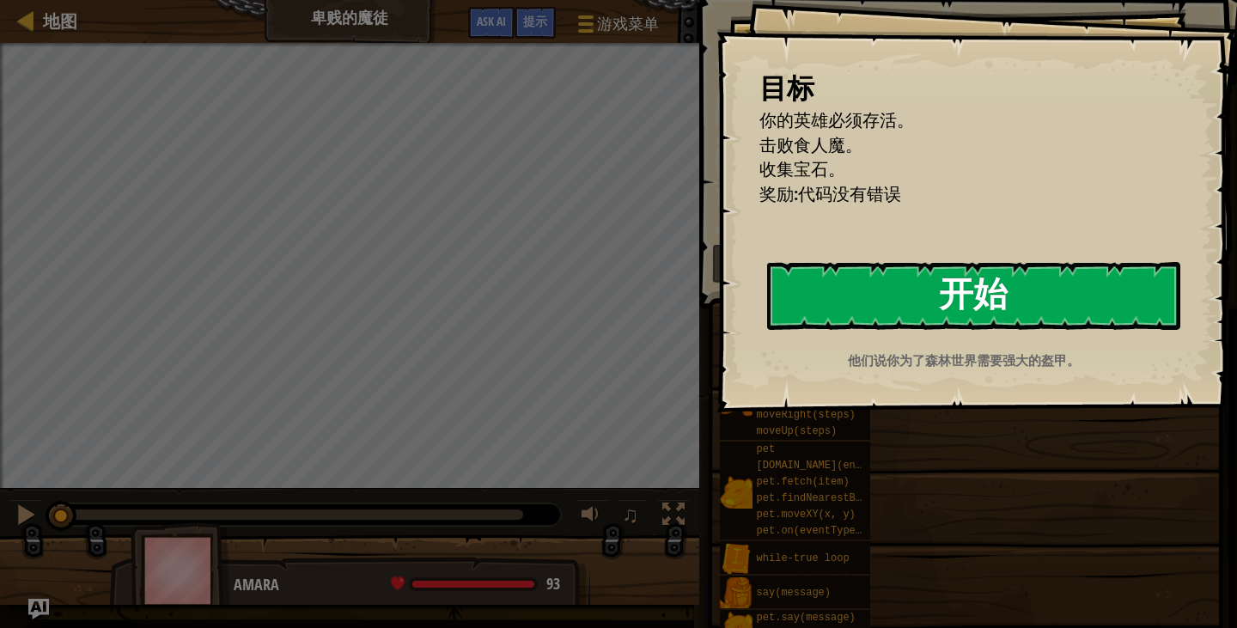
click at [856, 302] on button "开始" at bounding box center [973, 296] width 413 height 68
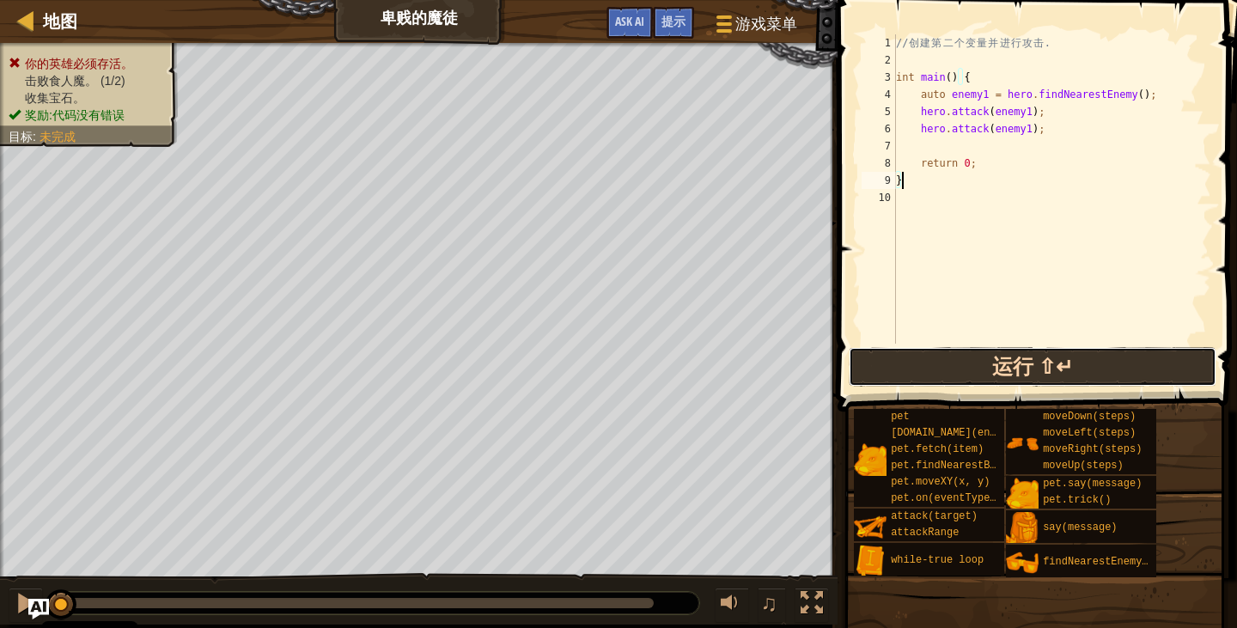
click at [966, 370] on button "运行 ⇧↵" at bounding box center [1033, 367] width 368 height 40
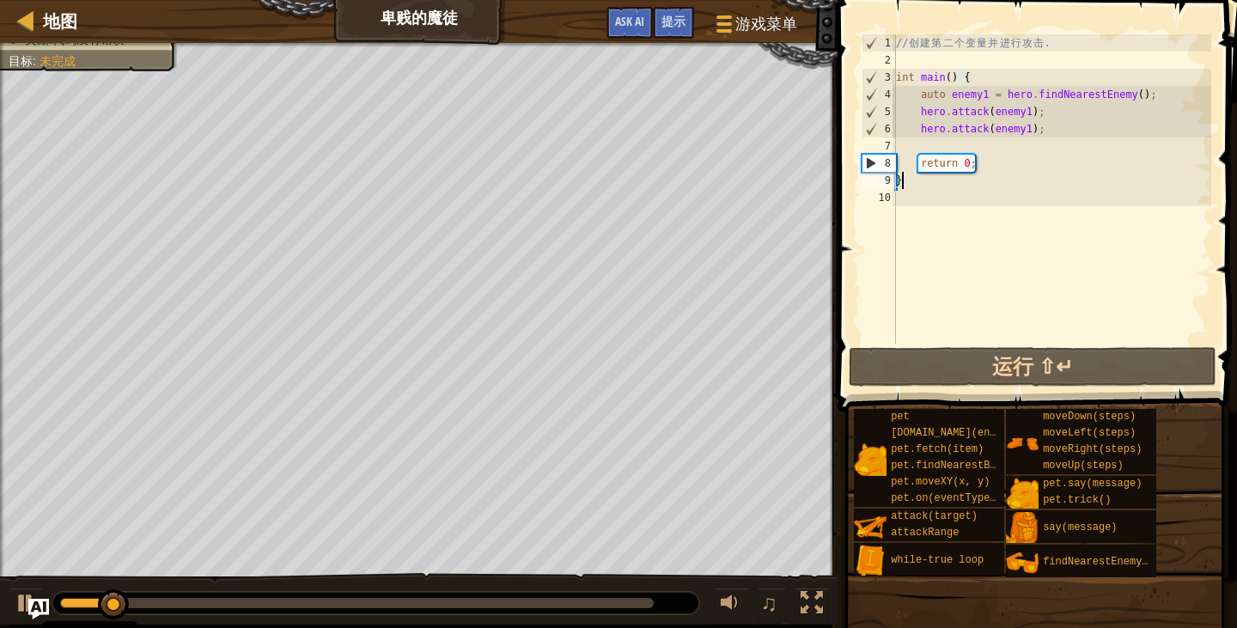
click at [923, 152] on div "// 创 建 第 二 个 变 量 并 进 行 攻 击 . int main ( ) { auto enemy1 = hero . findNearestEne…" at bounding box center [1052, 206] width 319 height 344
paste textarea "hero.attack(enemy2);"
type textarea "hero.attack(enemy2);"
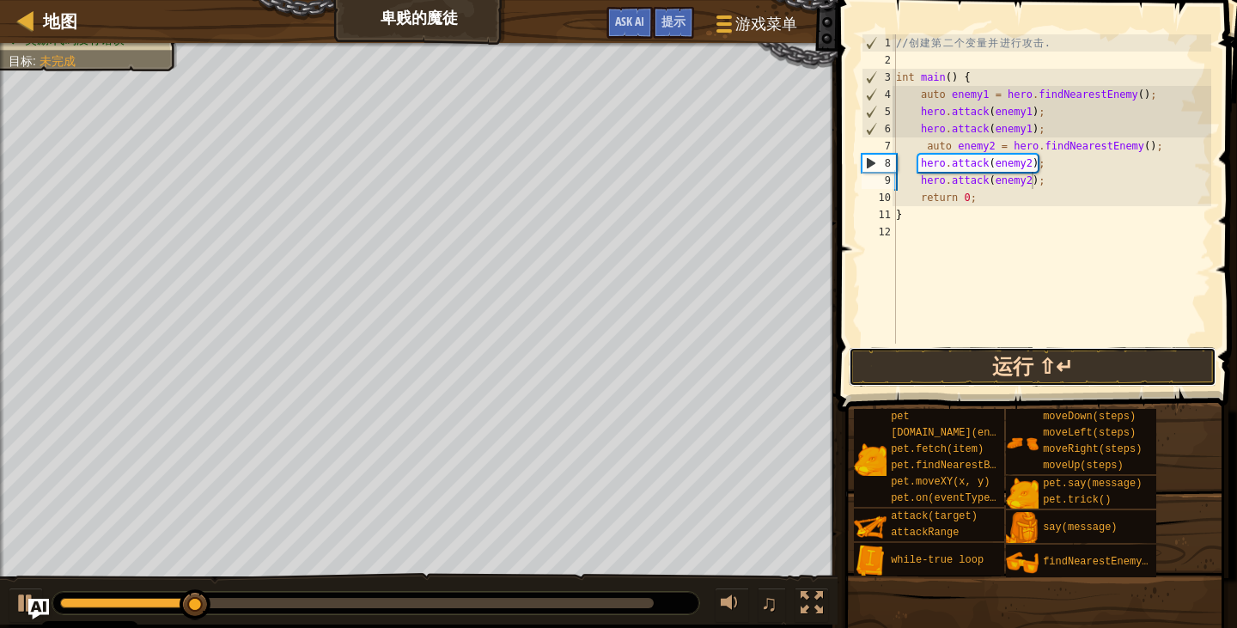
click at [1055, 378] on button "运行 ⇧↵" at bounding box center [1033, 367] width 368 height 40
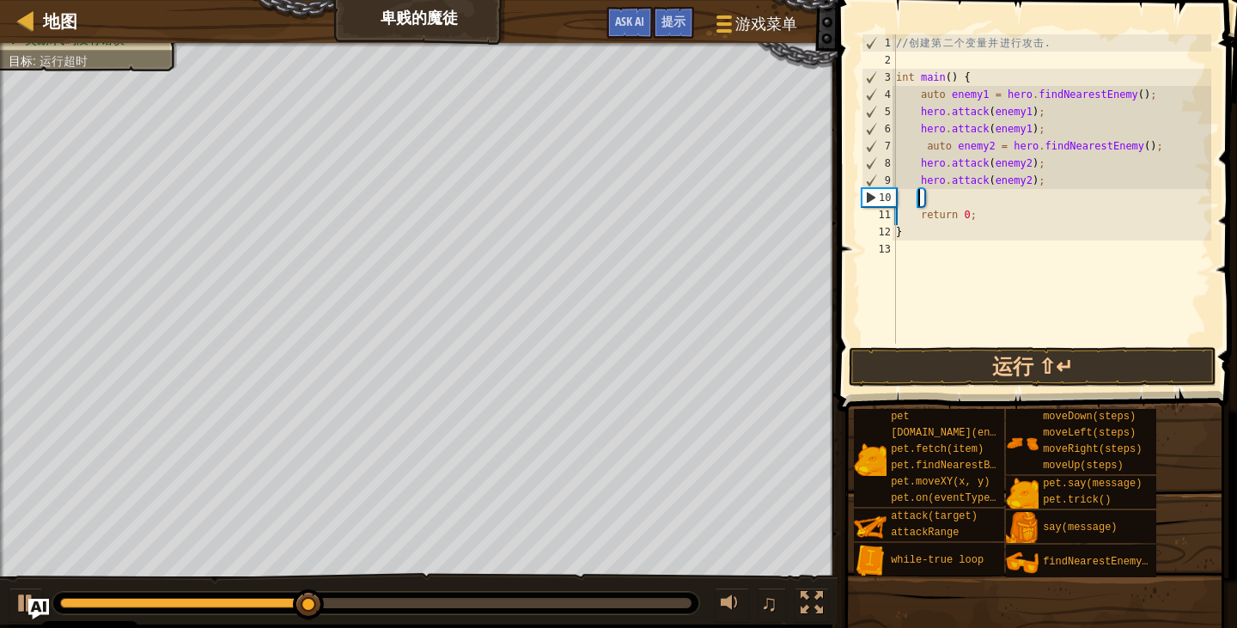
type textarea "h"
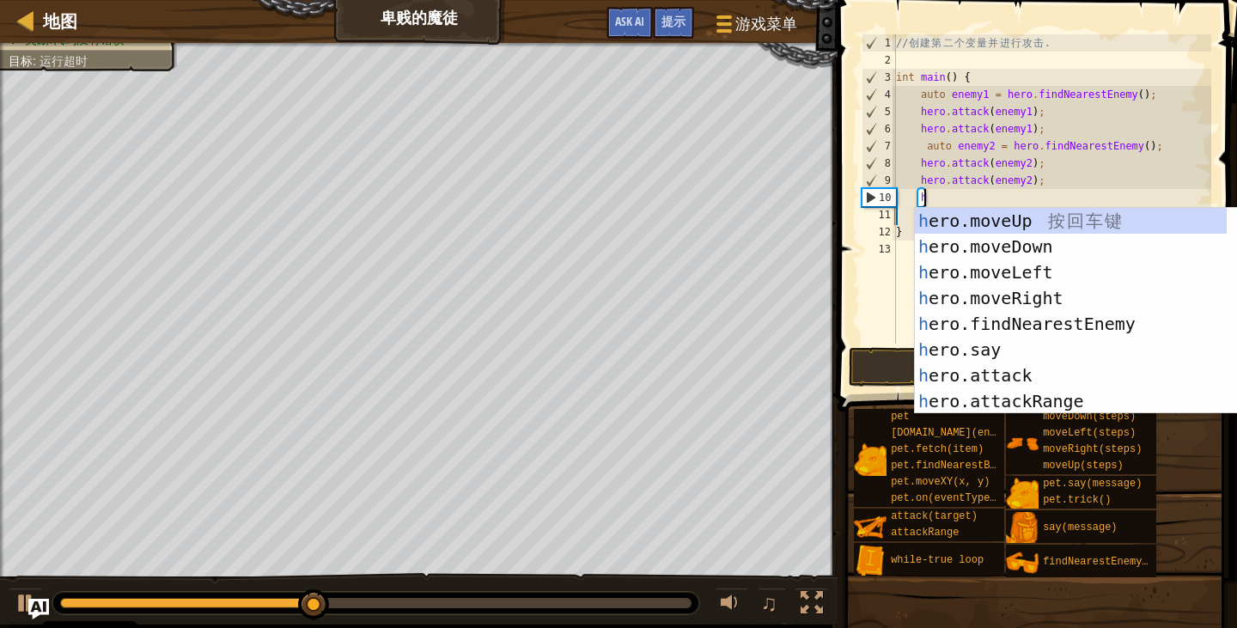
scroll to position [8, 1]
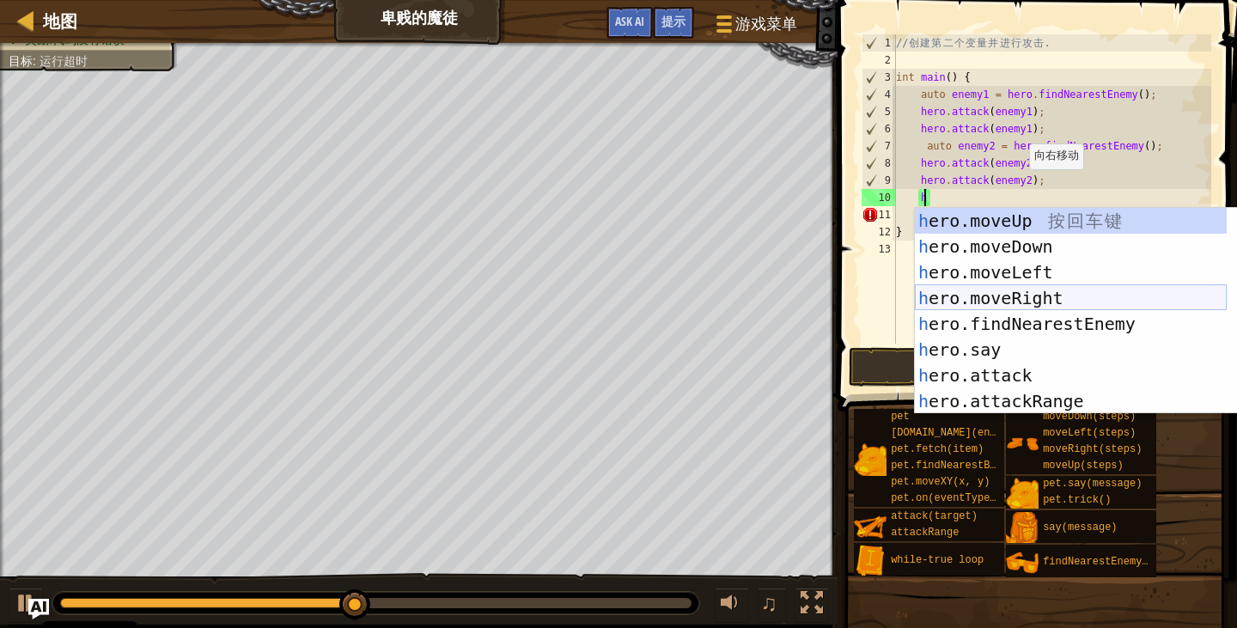
click at [1020, 294] on div "h ero.moveUp 按 回 车 键 h ero.moveDown 按 回 车 键 h ero.moveLeft 按 回 车 键 h ero.moveRi…" at bounding box center [1071, 337] width 312 height 258
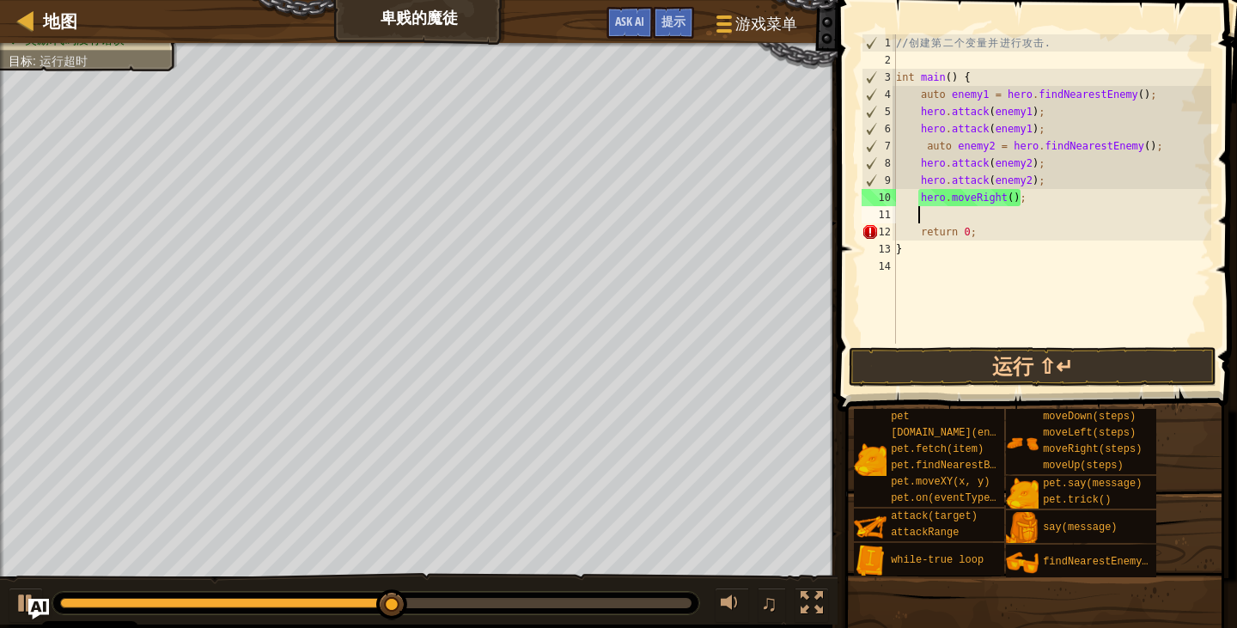
type textarea "h"
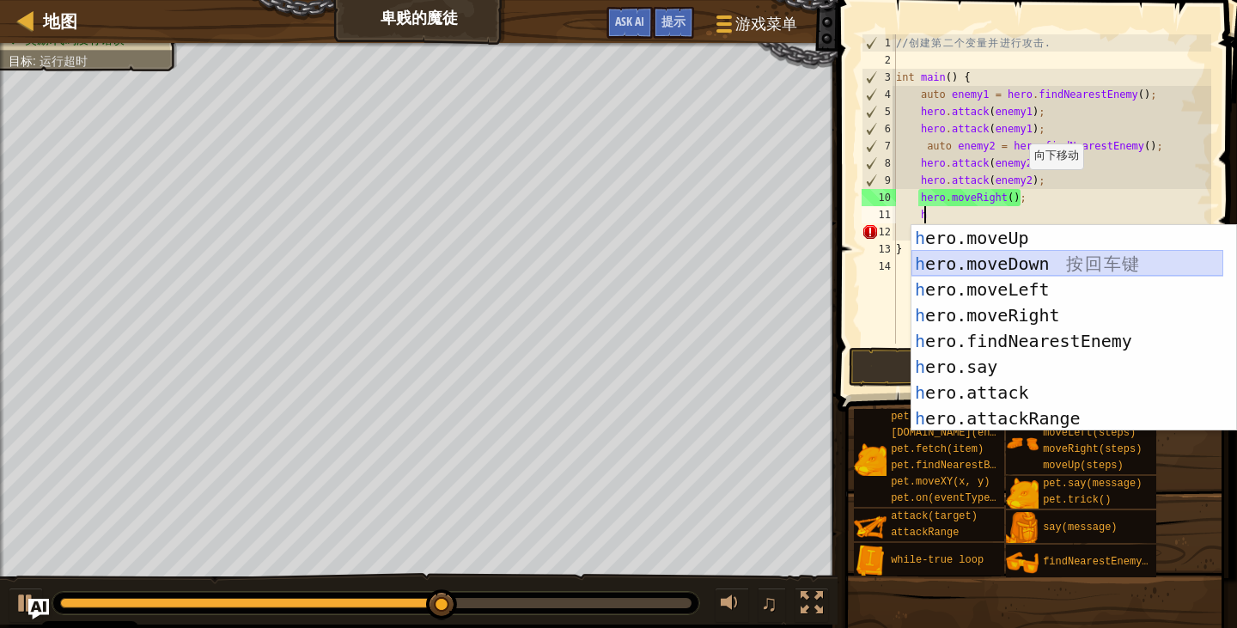
click at [1024, 265] on div "h ero.moveUp 按 回 车 键 h ero.moveDown 按 回 车 键 h ero.moveLeft 按 回 车 键 h ero.moveRi…" at bounding box center [1067, 354] width 312 height 258
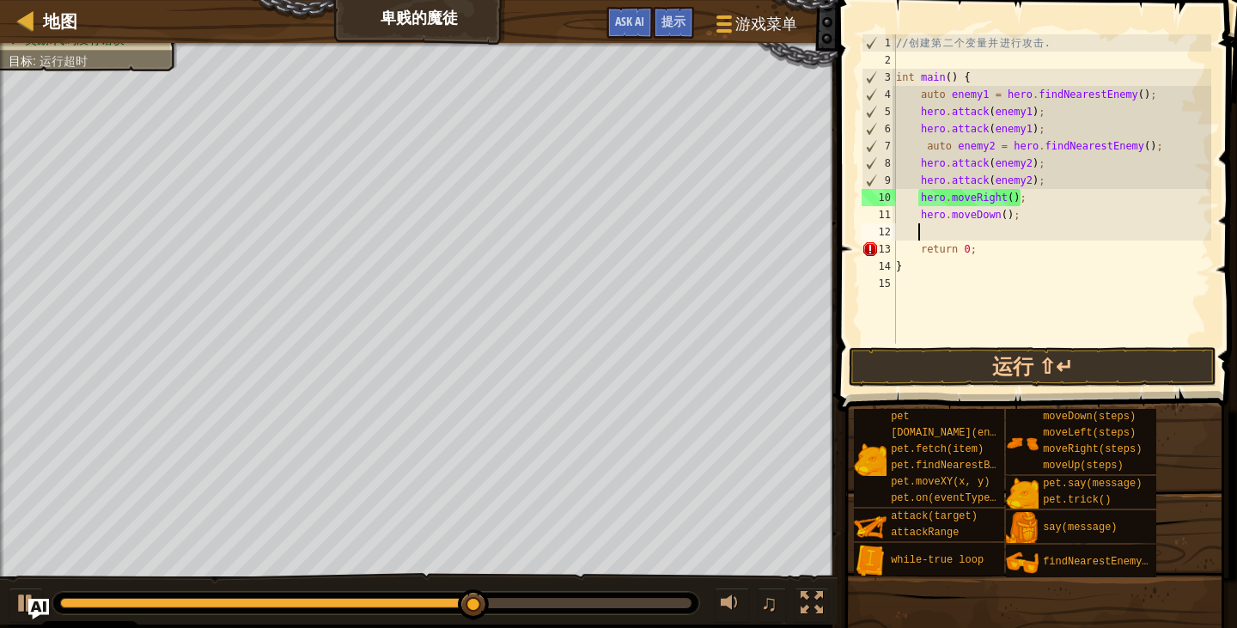
type textarea "h"
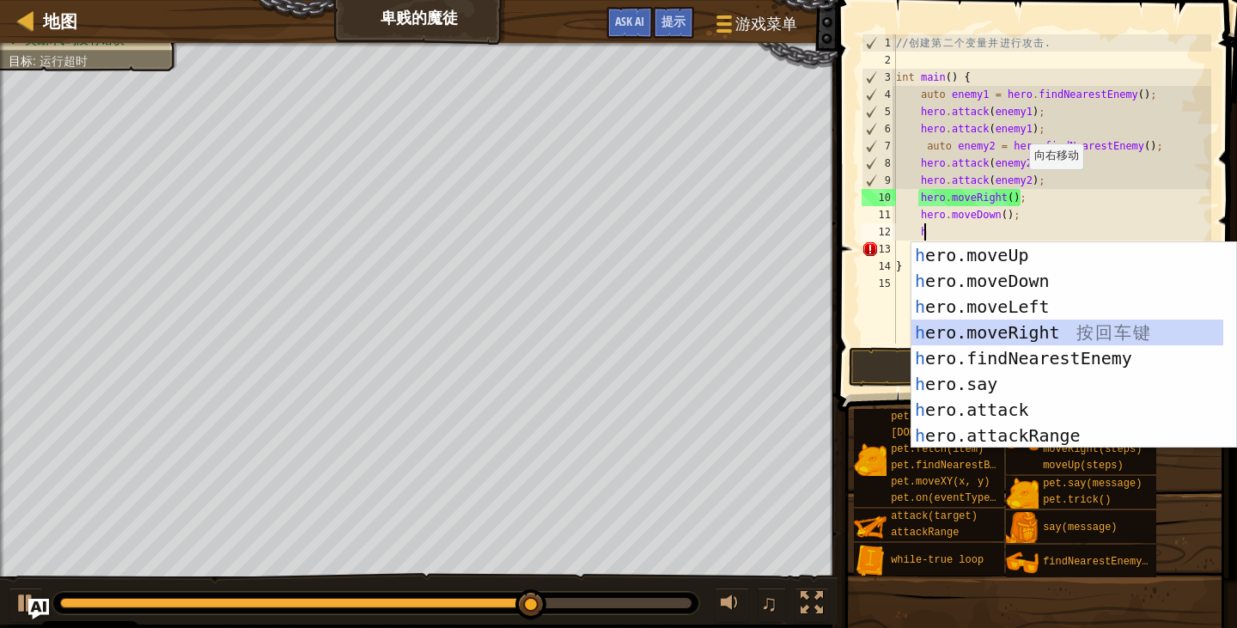
click at [1023, 330] on div "h ero.moveUp 按 回 车 键 h ero.moveDown 按 回 车 键 h ero.moveLeft 按 回 车 键 h ero.moveRi…" at bounding box center [1067, 371] width 312 height 258
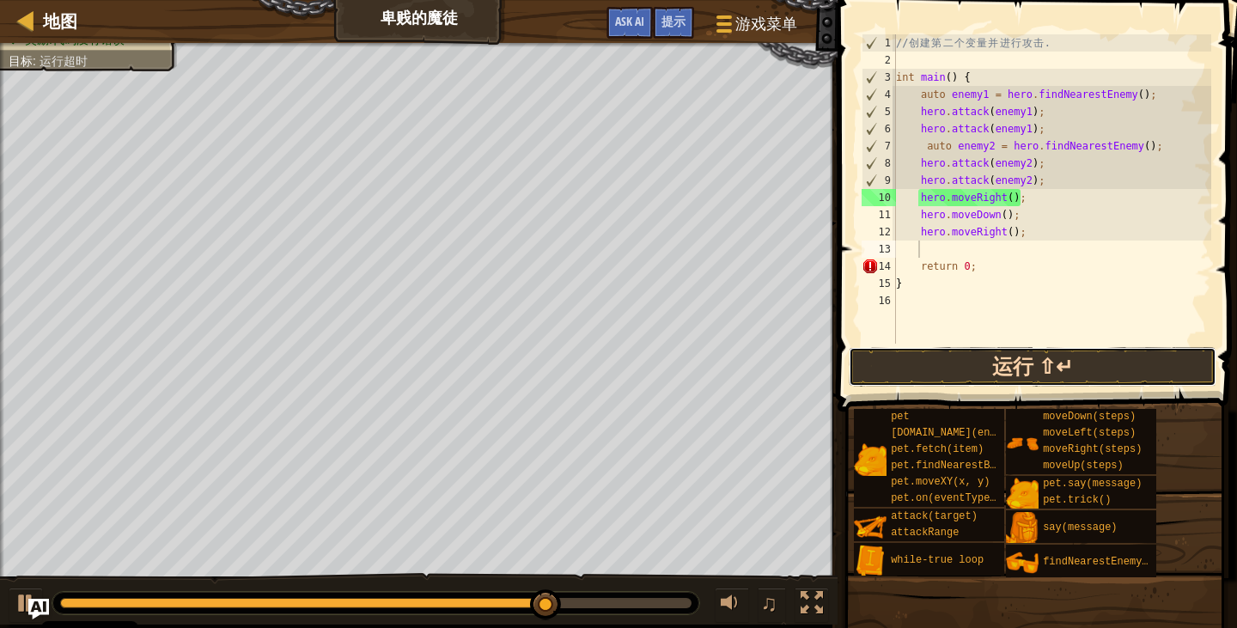
click at [1039, 356] on button "运行 ⇧↵" at bounding box center [1033, 367] width 368 height 40
click at [1017, 356] on button "运行 ⇧↵" at bounding box center [1033, 367] width 368 height 40
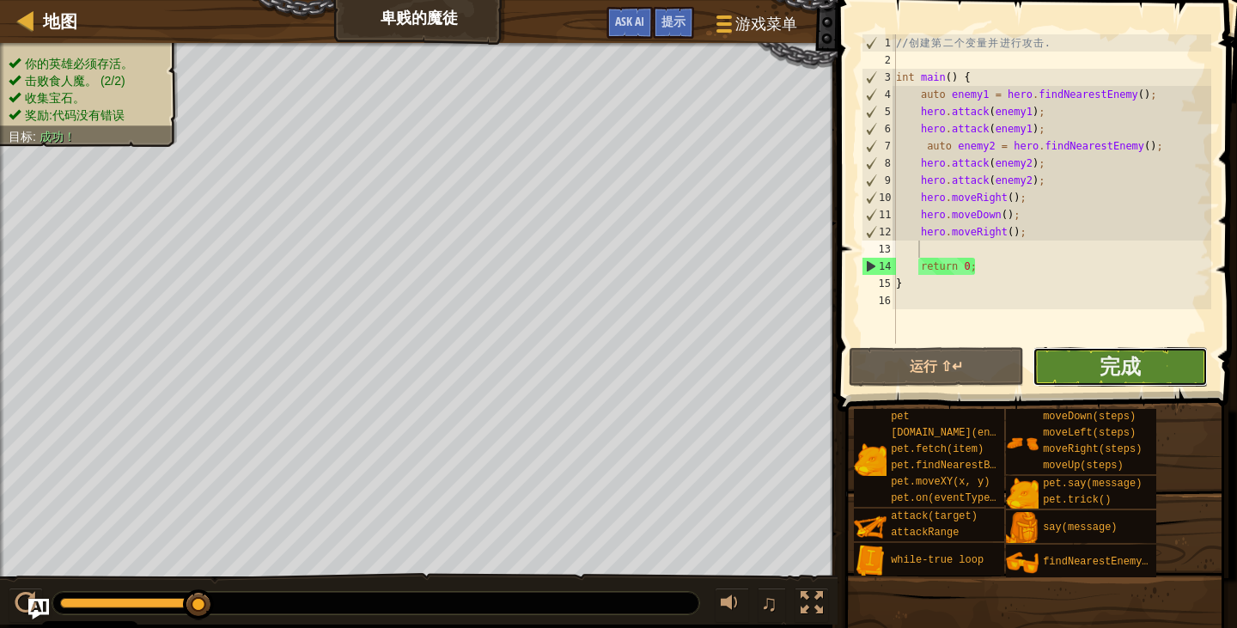
click at [1155, 374] on button "完成" at bounding box center [1120, 367] width 175 height 40
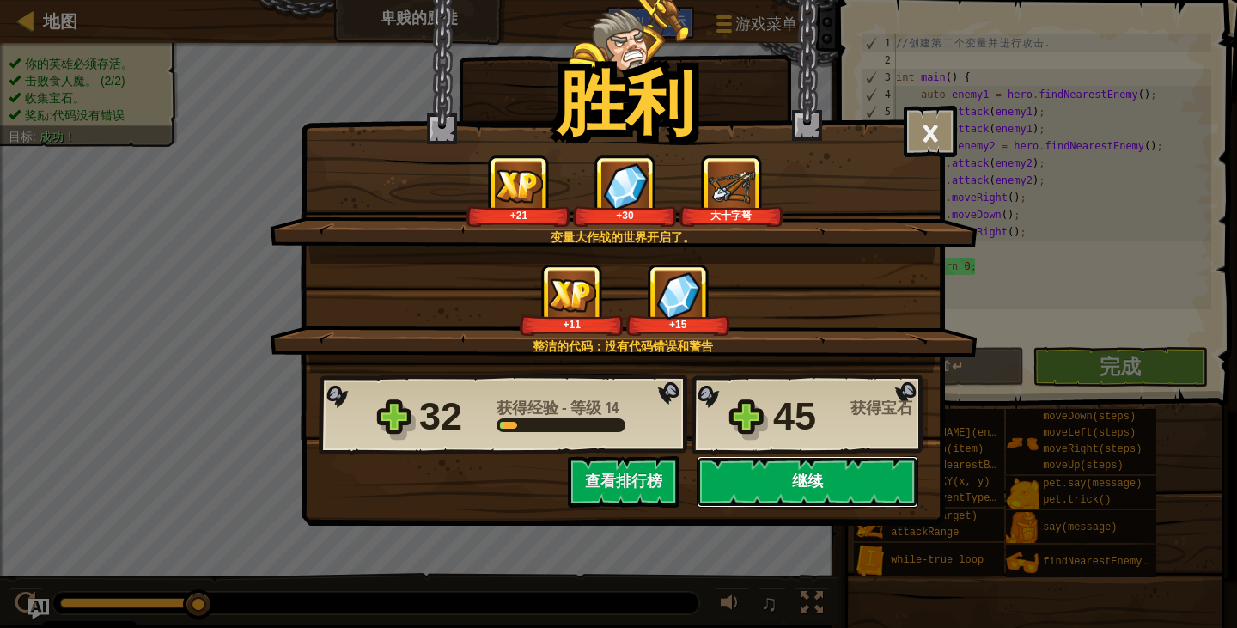
click at [760, 476] on button "继续" at bounding box center [808, 482] width 222 height 52
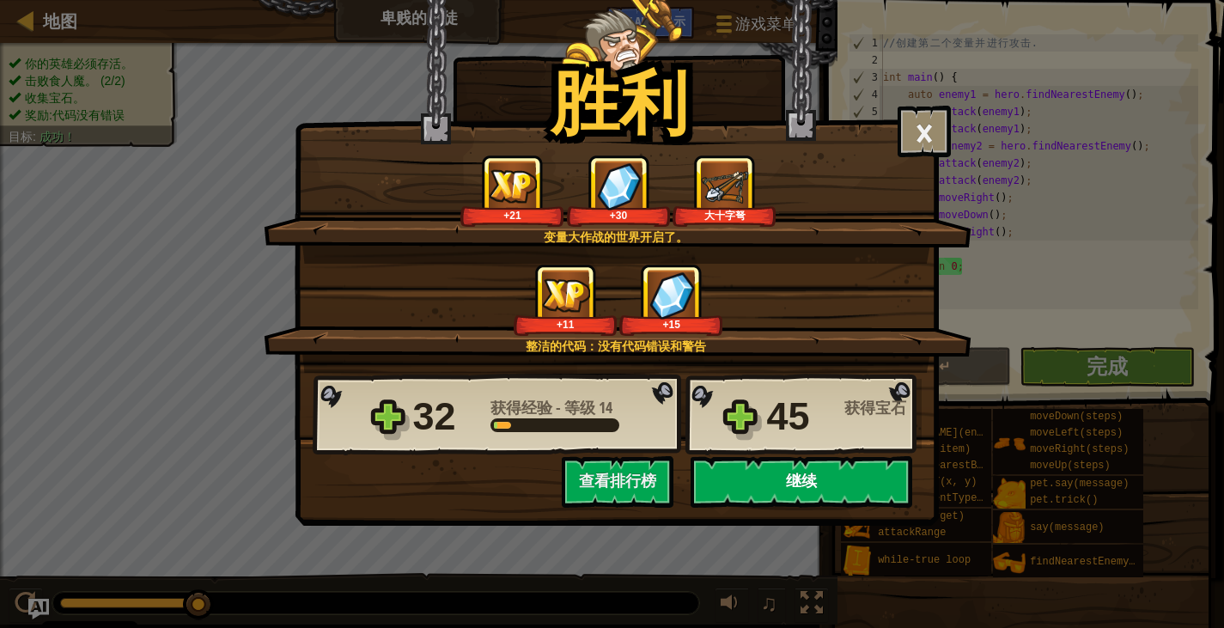
select select "zh-HANS"
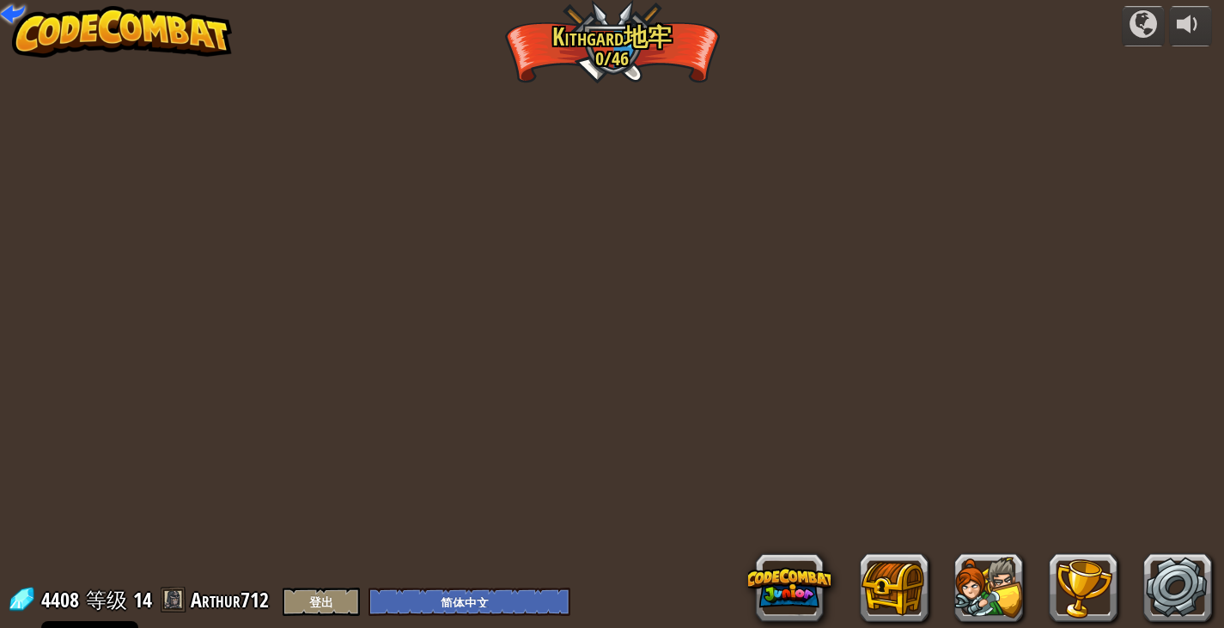
select select "zh-HANS"
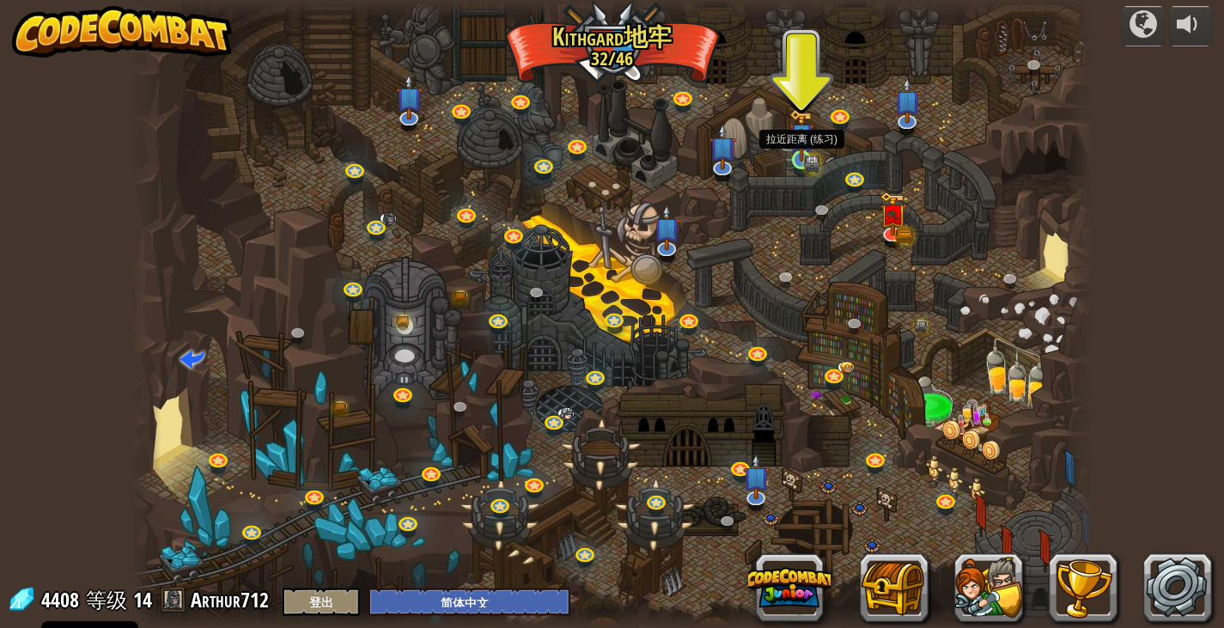
click at [803, 159] on img at bounding box center [801, 135] width 24 height 52
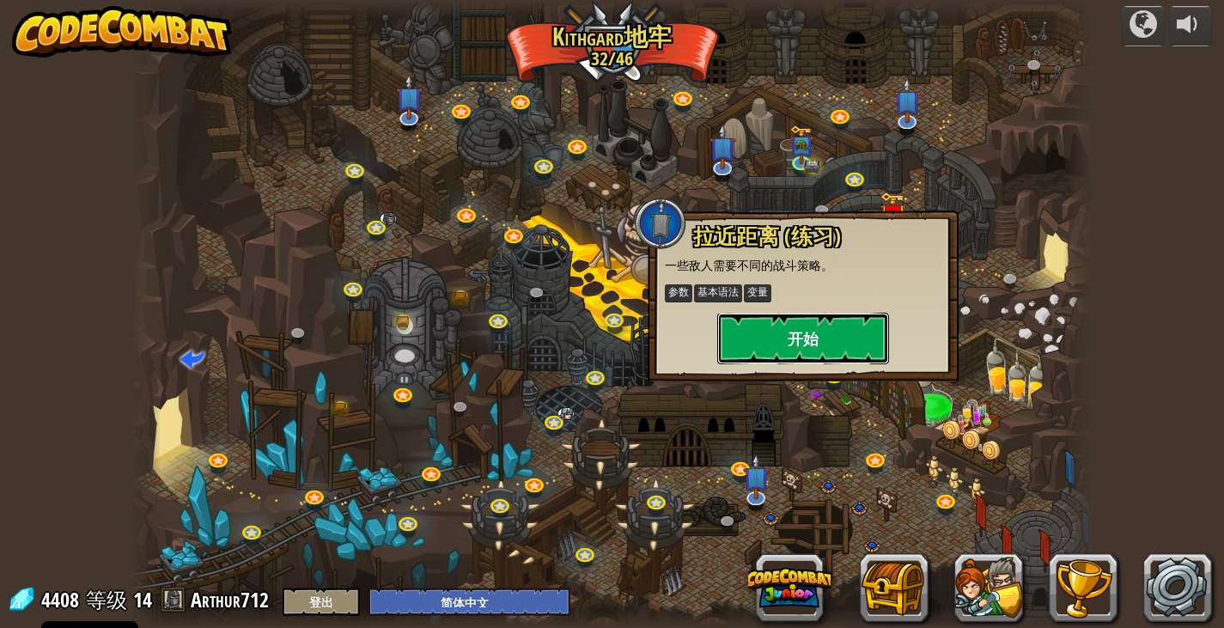
click at [754, 335] on button "开始" at bounding box center [803, 339] width 172 height 52
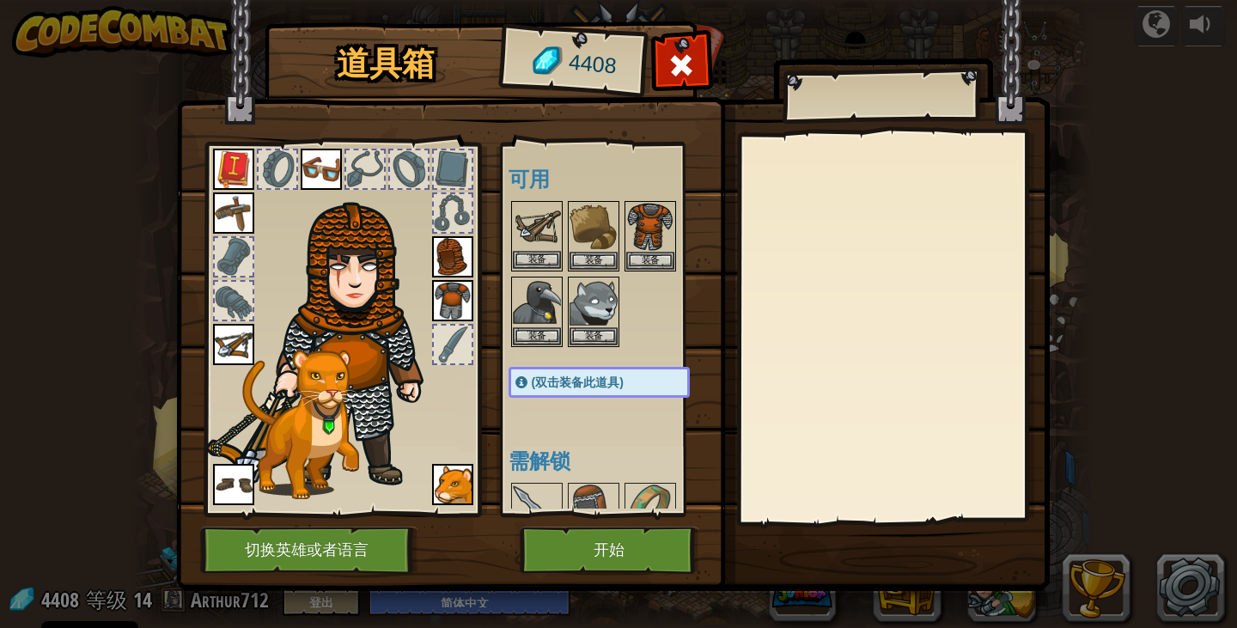
click at [539, 233] on img at bounding box center [537, 227] width 48 height 48
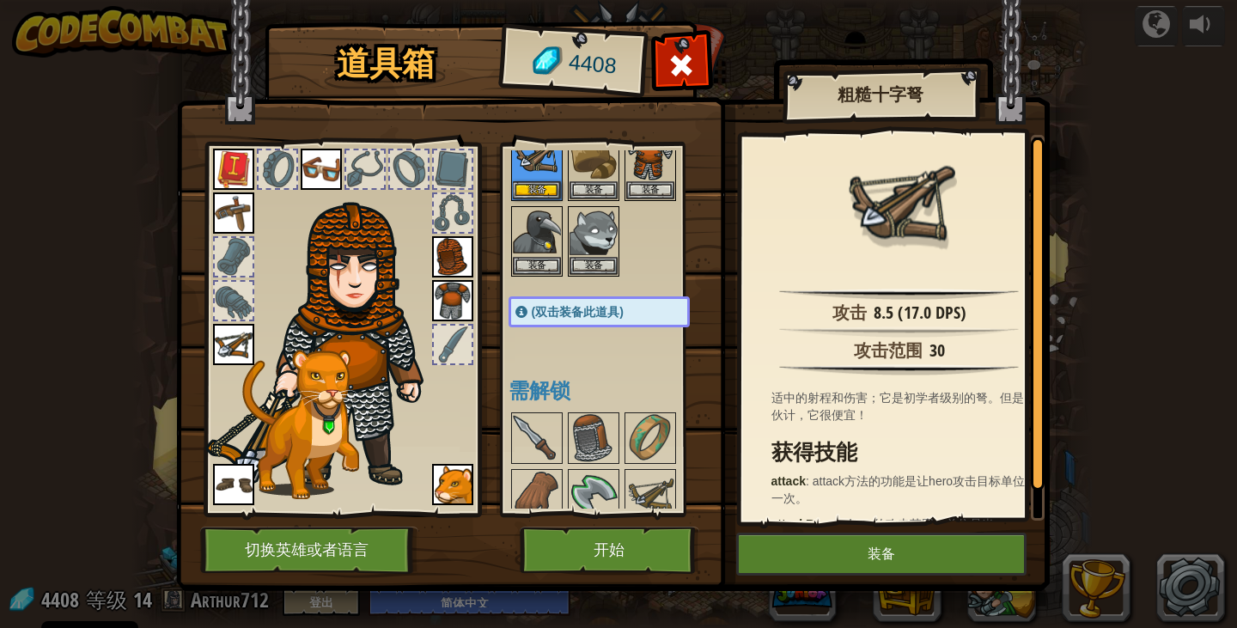
scroll to position [86, 0]
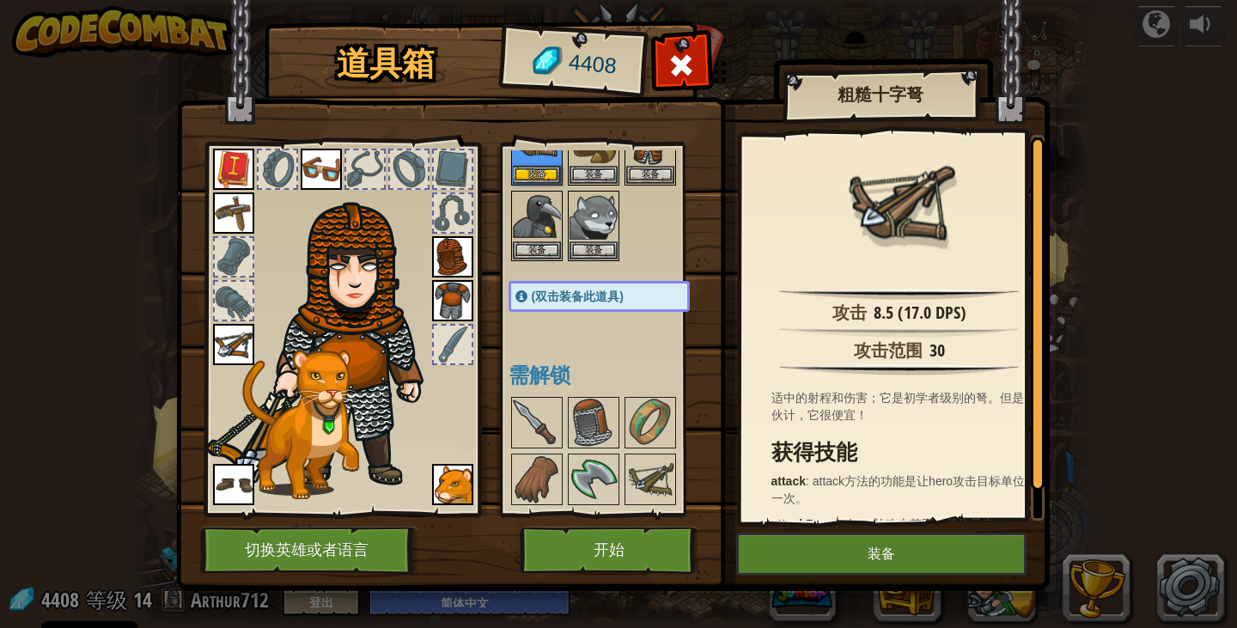
click at [225, 349] on img at bounding box center [233, 344] width 41 height 41
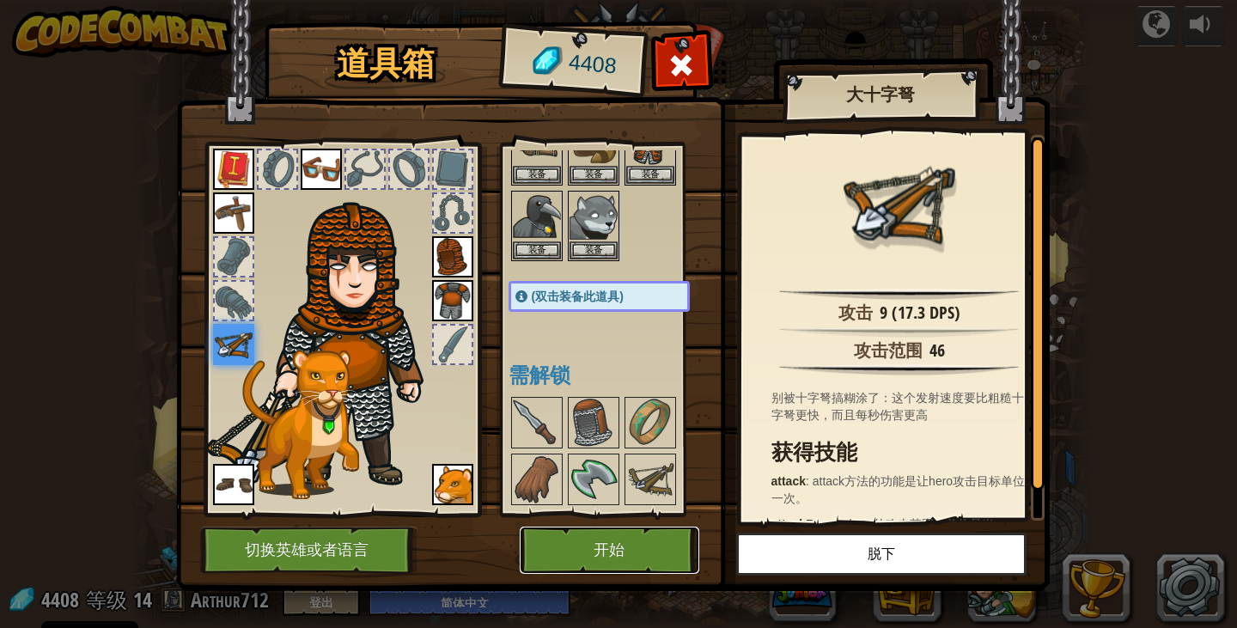
click at [616, 529] on button "开始" at bounding box center [610, 550] width 180 height 47
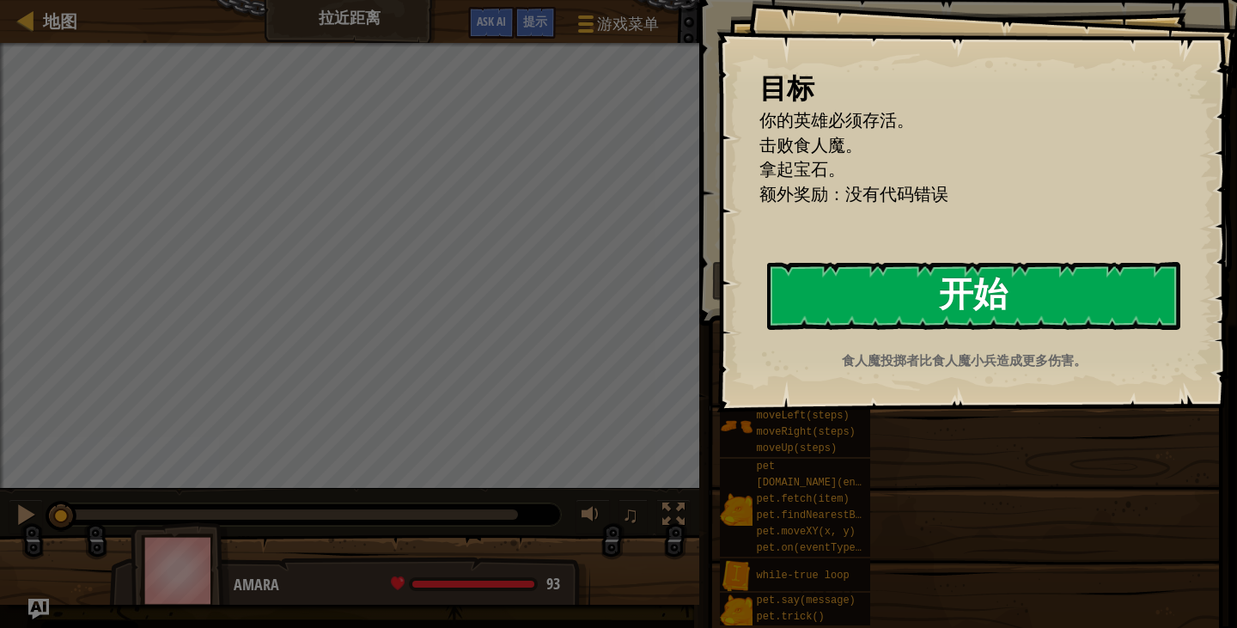
click at [938, 311] on button "开始" at bounding box center [973, 296] width 413 height 68
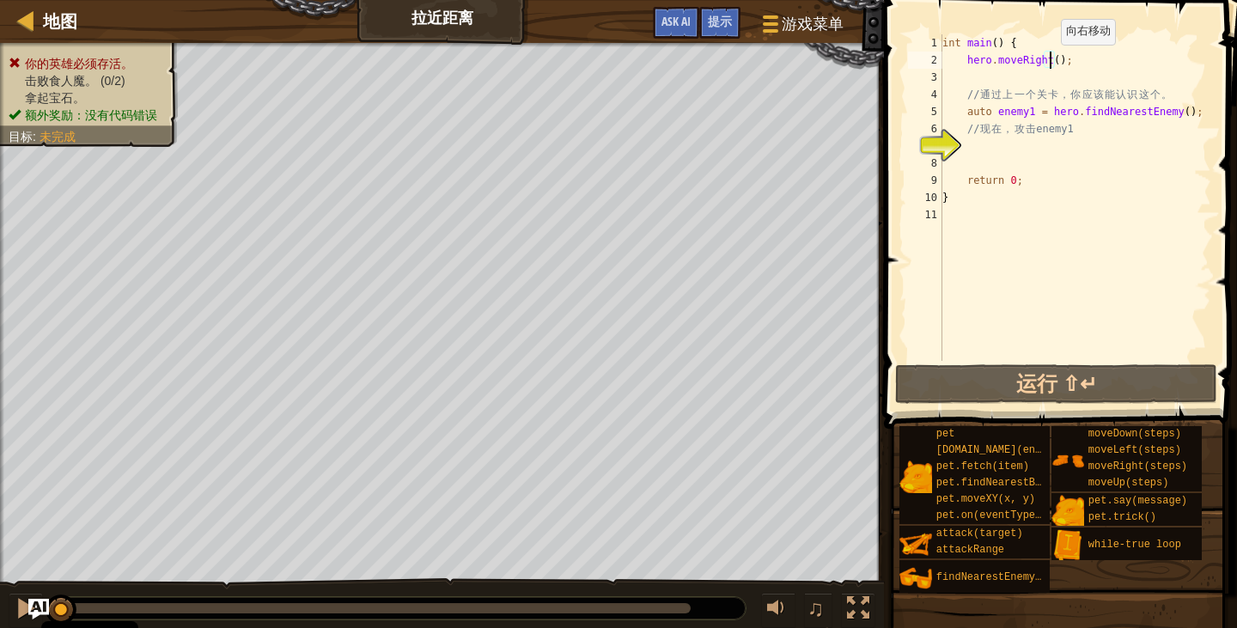
click at [1052, 62] on div "int main ( ) { hero . moveRight ( ) ; // 通 过 上 一 个 关 卡 ， 你 应 该 能 认 识 这 个 。 auto…" at bounding box center [1075, 214] width 272 height 361
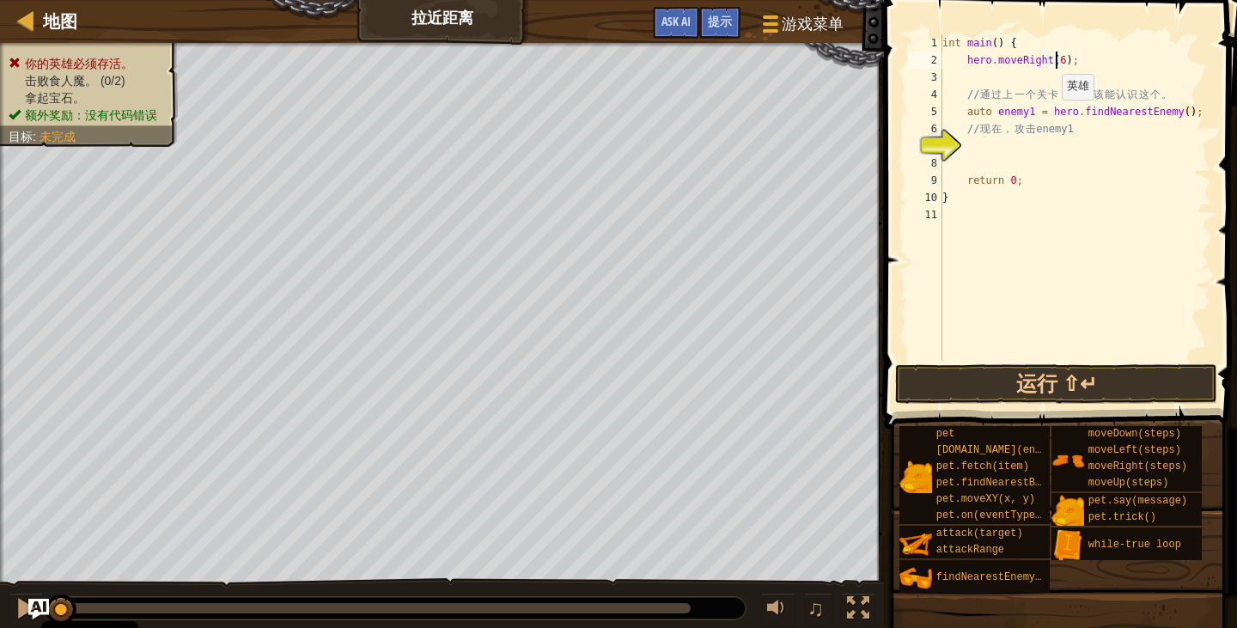
scroll to position [8, 9]
click at [1030, 379] on button "运行 ⇧↵" at bounding box center [1056, 384] width 322 height 40
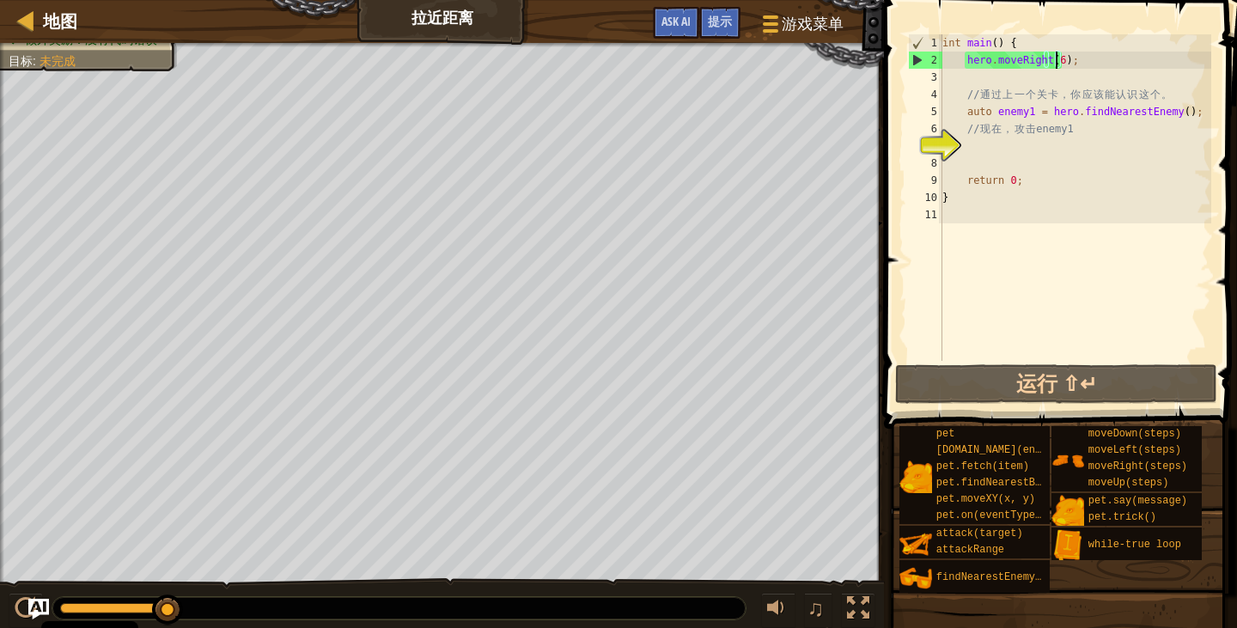
click at [1179, 116] on div "int main ( ) { hero . moveRight ( 6 ) ; // 通 过 上 一 个 关 卡 ， 你 应 该 能 认 识 这 个 。 au…" at bounding box center [1075, 214] width 272 height 361
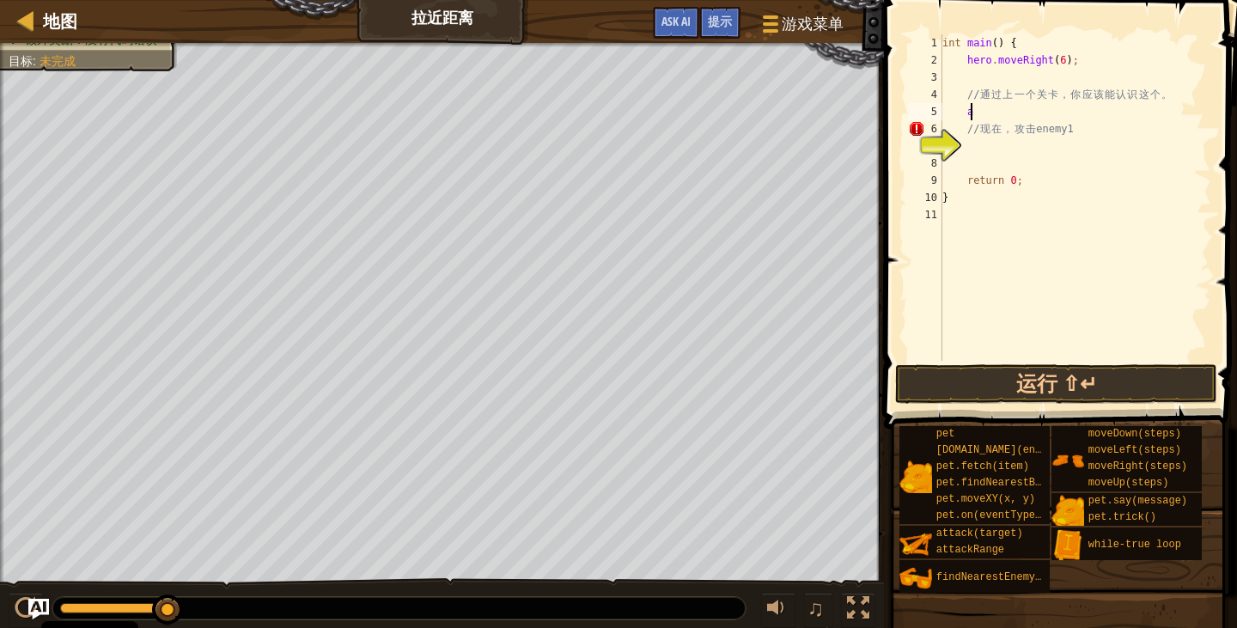
type textarea "a"
paste textarea "hero.attack(enemy2);"
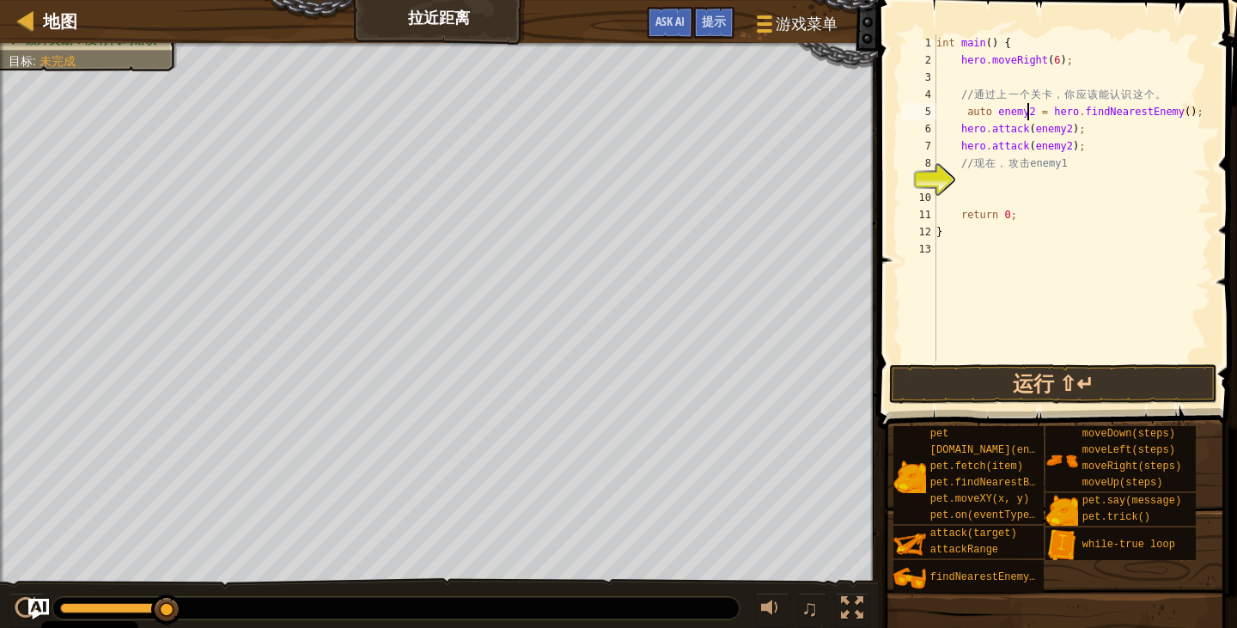
click at [1030, 116] on div "int main ( ) { hero . moveRight ( 6 ) ; // 通 过 上 一 个 关 卡 ， 你 应 该 能 认 识 这 个 。 au…" at bounding box center [1072, 214] width 278 height 361
type textarea "auto enemy2 = hero.findNearestEnemy();"
click at [971, 76] on div "int main ( ) { hero . moveRight ( 6 ) ; // 通 过 上 一 个 关 卡 ， 你 应 该 能 认 识 这 个 。 au…" at bounding box center [1072, 214] width 278 height 361
paste textarea "hero.attack(enemy2);"
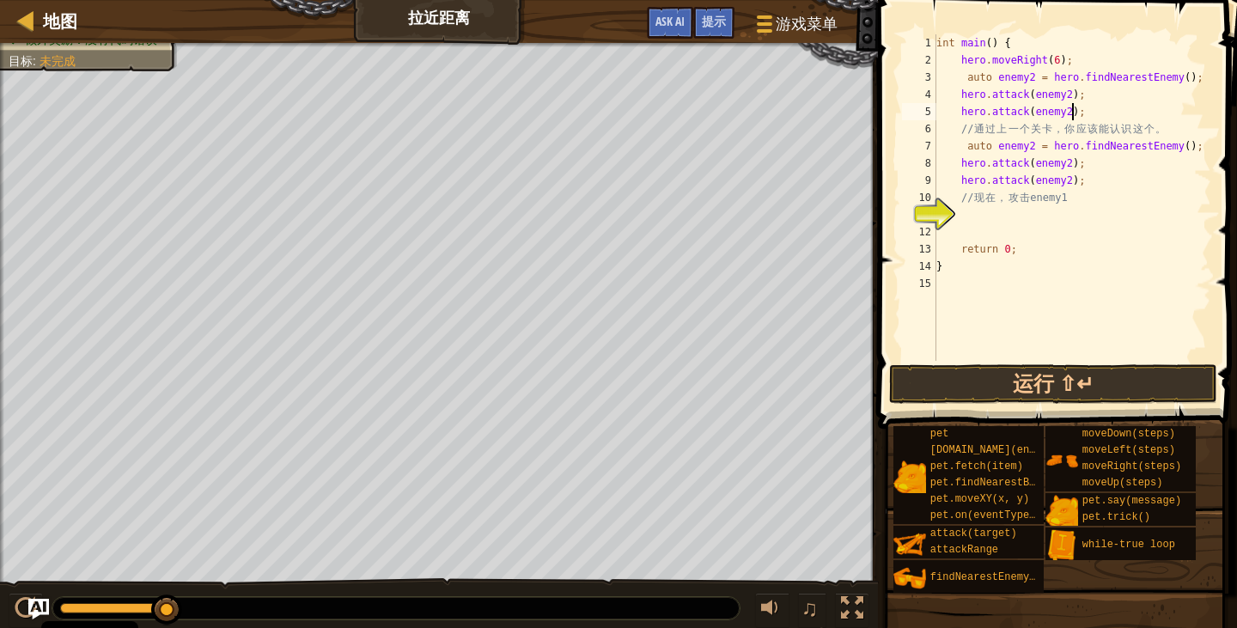
click at [1027, 78] on div "int main ( ) { hero . moveRight ( 6 ) ; auto enemy2 = hero . findNearestEnemy (…" at bounding box center [1072, 214] width 278 height 361
click at [1063, 88] on div "int main ( ) { hero . moveRight ( 6 ) ; auto enemy1 = hero . findNearestEnemy (…" at bounding box center [1072, 214] width 278 height 361
click at [1066, 109] on div "int main ( ) { hero . moveRight ( 6 ) ; auto enemy1 = hero . findNearestEnemy (…" at bounding box center [1072, 214] width 278 height 361
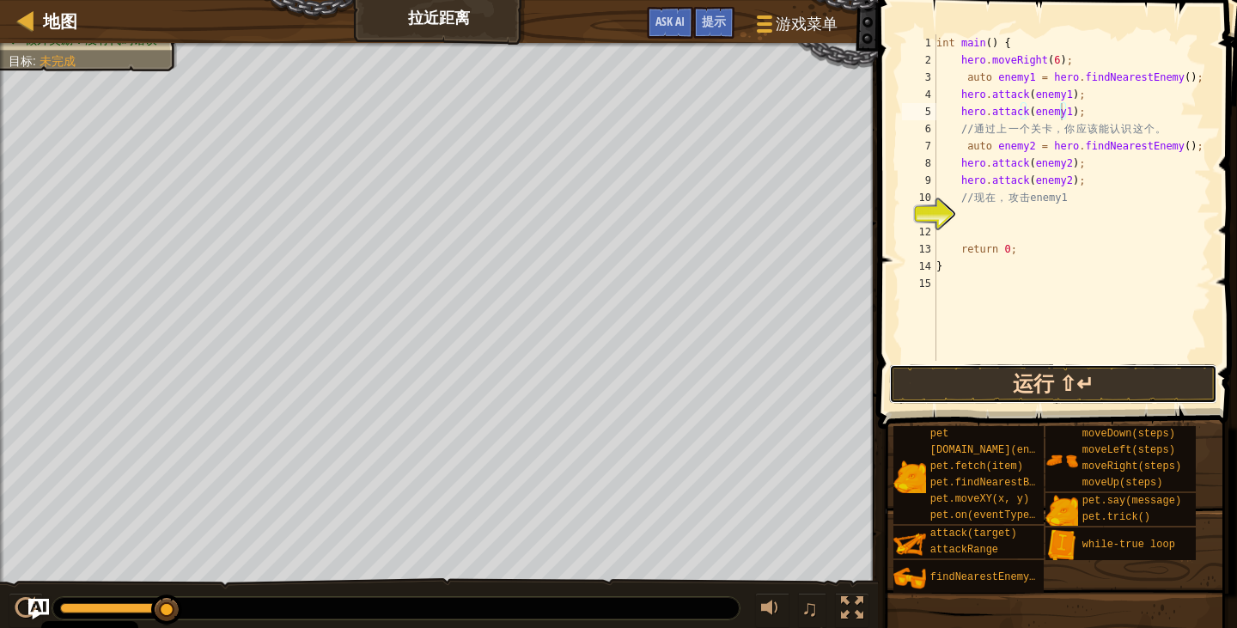
click at [1101, 365] on button "运行 ⇧↵" at bounding box center [1053, 384] width 328 height 40
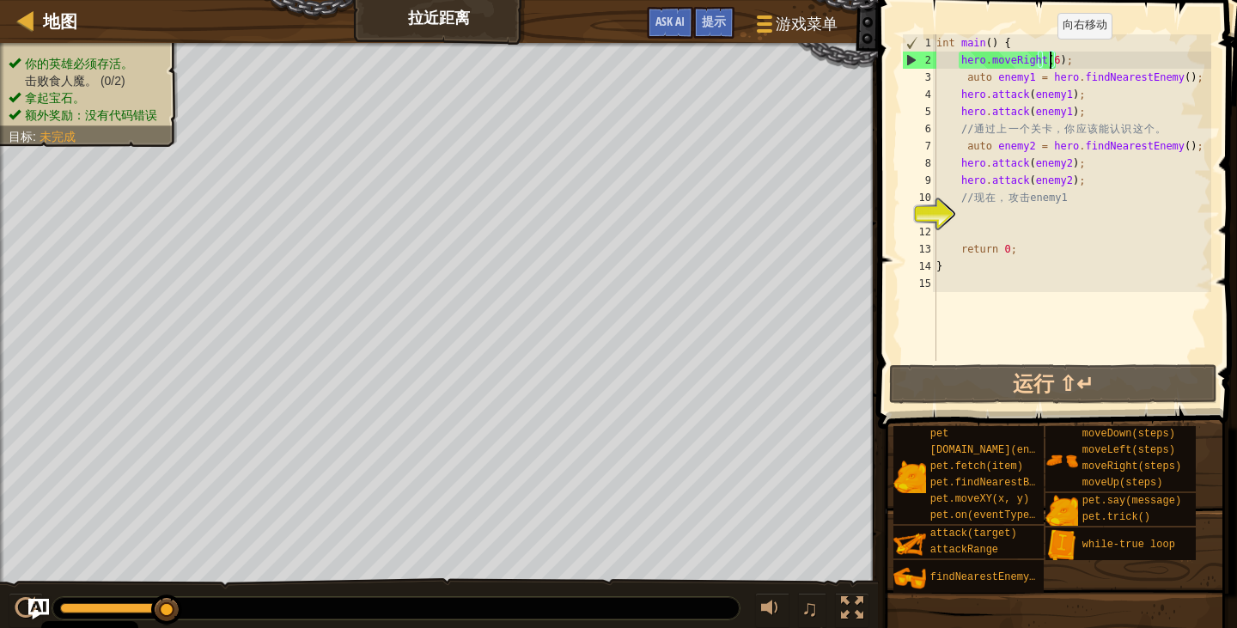
click at [1049, 56] on div "int main ( ) { hero . moveRight ( 6 ) ; auto enemy1 = hero . findNearestEnemy (…" at bounding box center [1072, 214] width 278 height 361
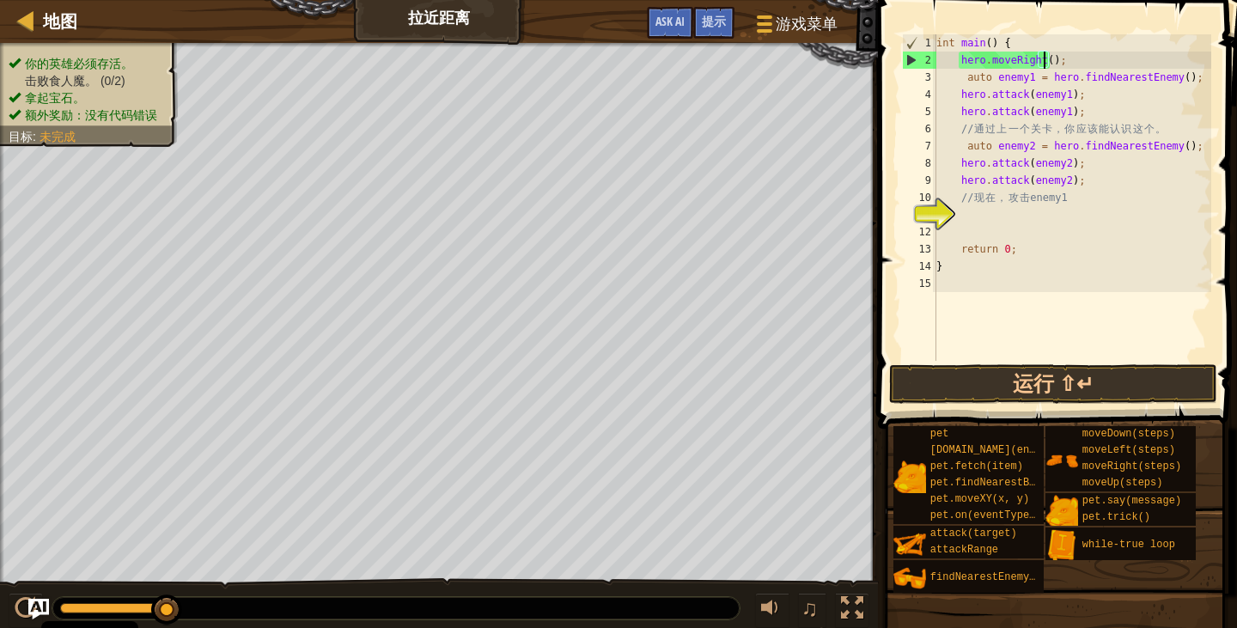
scroll to position [8, 9]
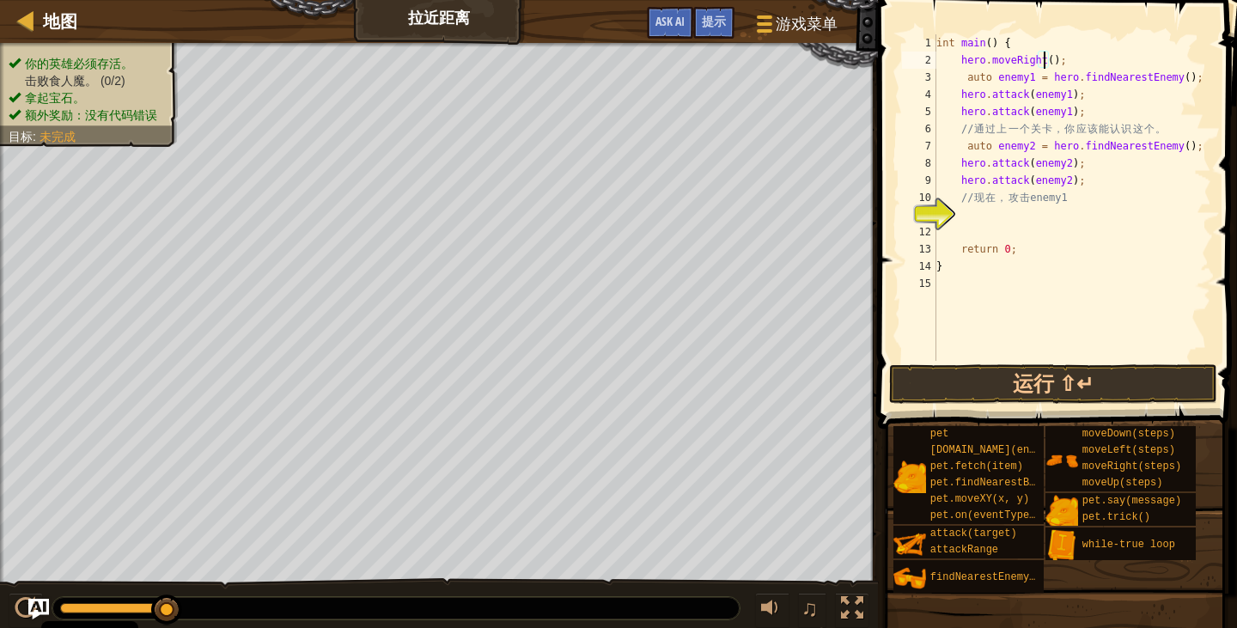
type textarea "hero.moveRight(2);"
click at [964, 224] on div "int main ( ) { hero . moveRight ( 2 ) ; auto enemy1 = hero . findNearestEnemy (…" at bounding box center [1072, 214] width 278 height 361
type textarea "h"
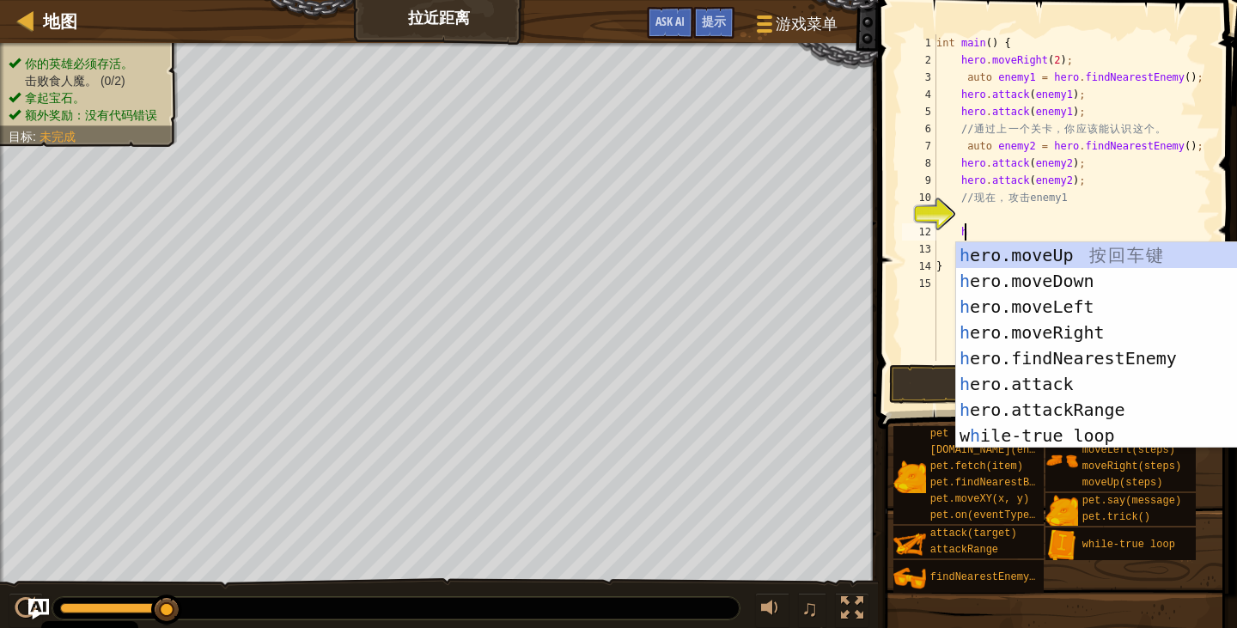
scroll to position [8, 2]
click at [1045, 330] on div "h ero.moveUp 按 回 车 键 h ero.moveDown 按 回 车 键 h ero.moveLeft 按 回 车 键 h ero.moveRi…" at bounding box center [1112, 371] width 312 height 258
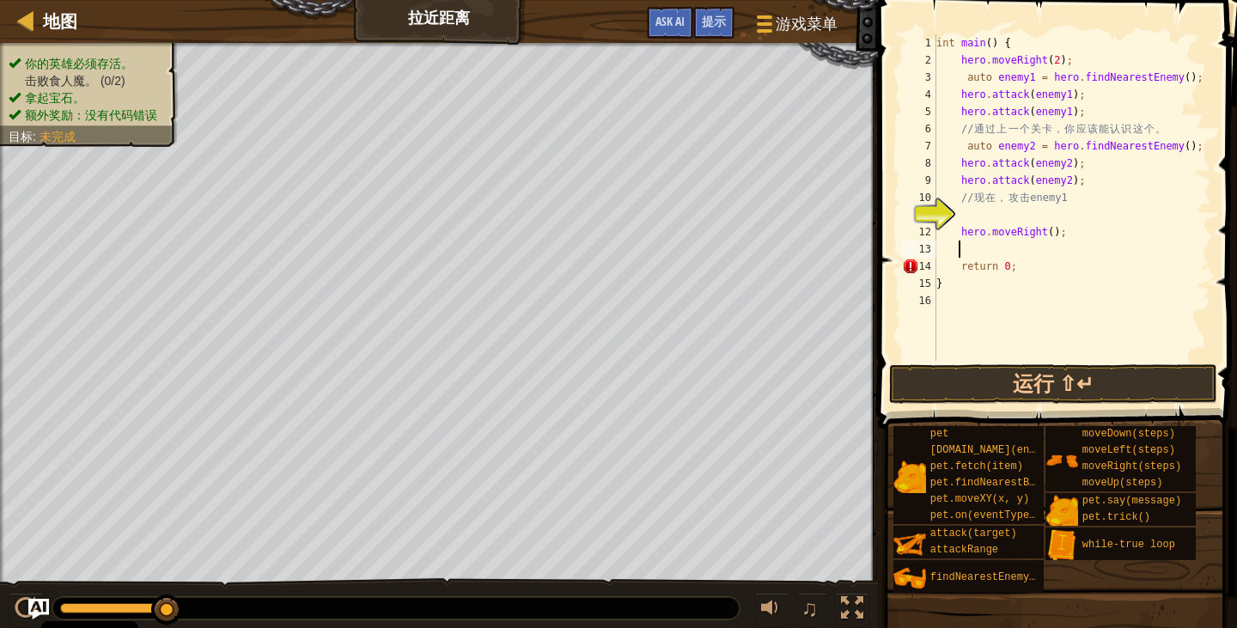
type textarea "h"
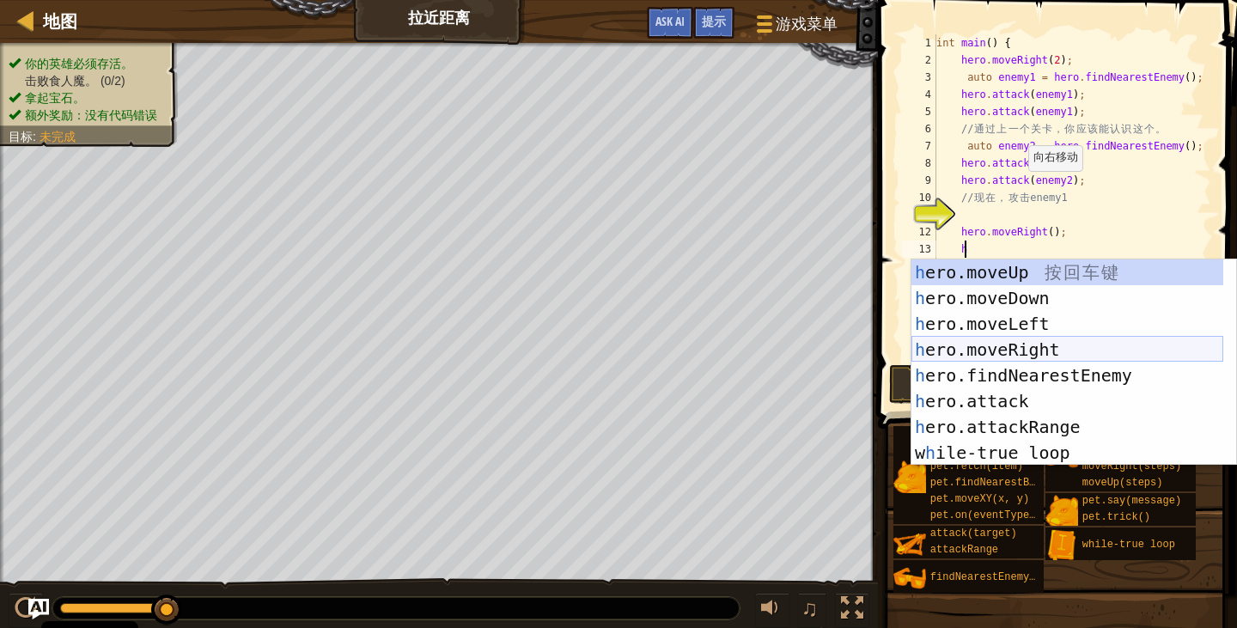
click at [1015, 350] on div "h ero.moveUp 按 回 车 键 h ero.moveDown 按 回 车 键 h ero.moveLeft 按 回 车 键 h ero.moveRi…" at bounding box center [1067, 388] width 312 height 258
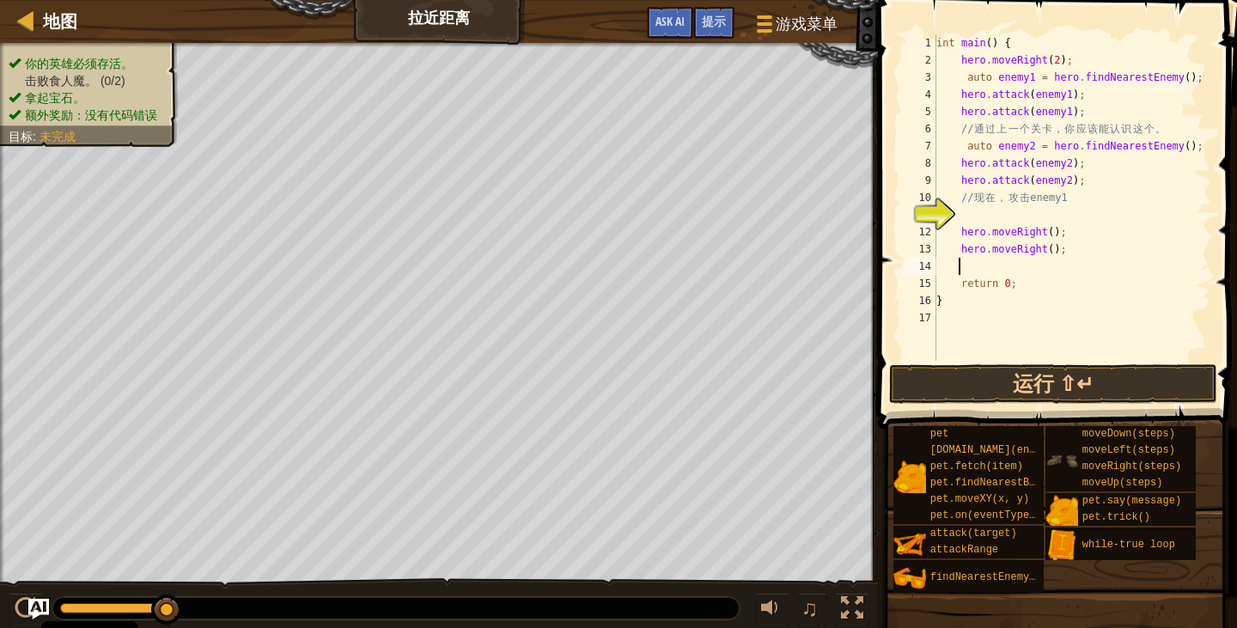
scroll to position [8, 1]
click at [1044, 377] on button "运行 ⇧↵" at bounding box center [1053, 384] width 328 height 40
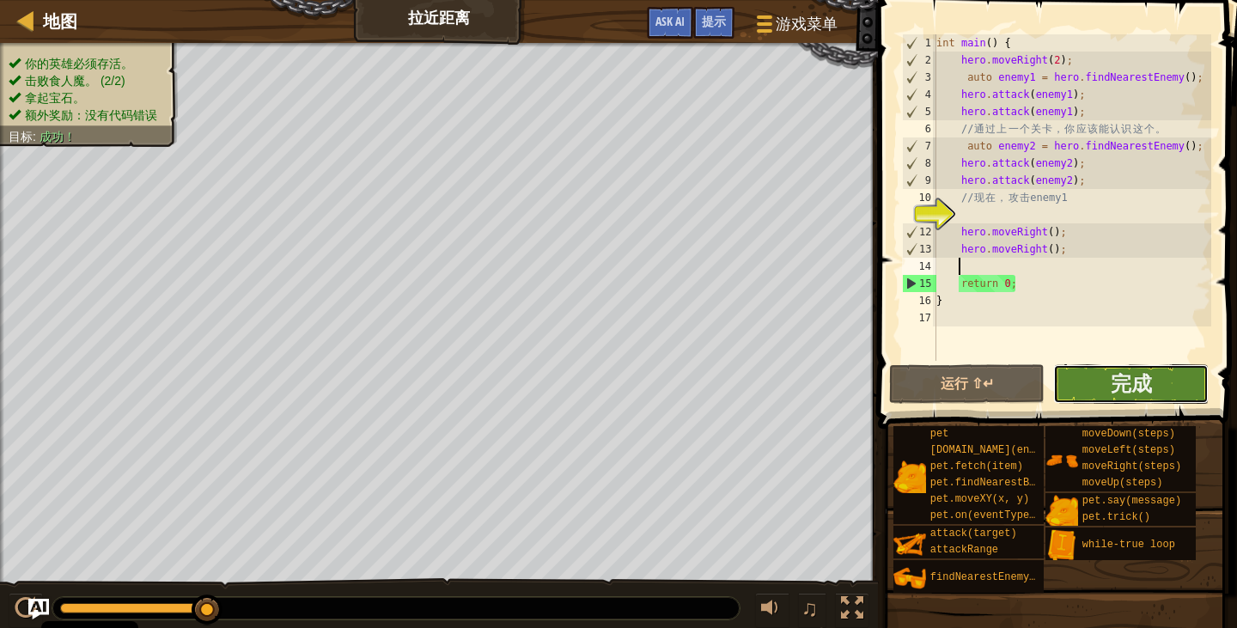
click at [1082, 383] on button "完成" at bounding box center [1130, 384] width 155 height 40
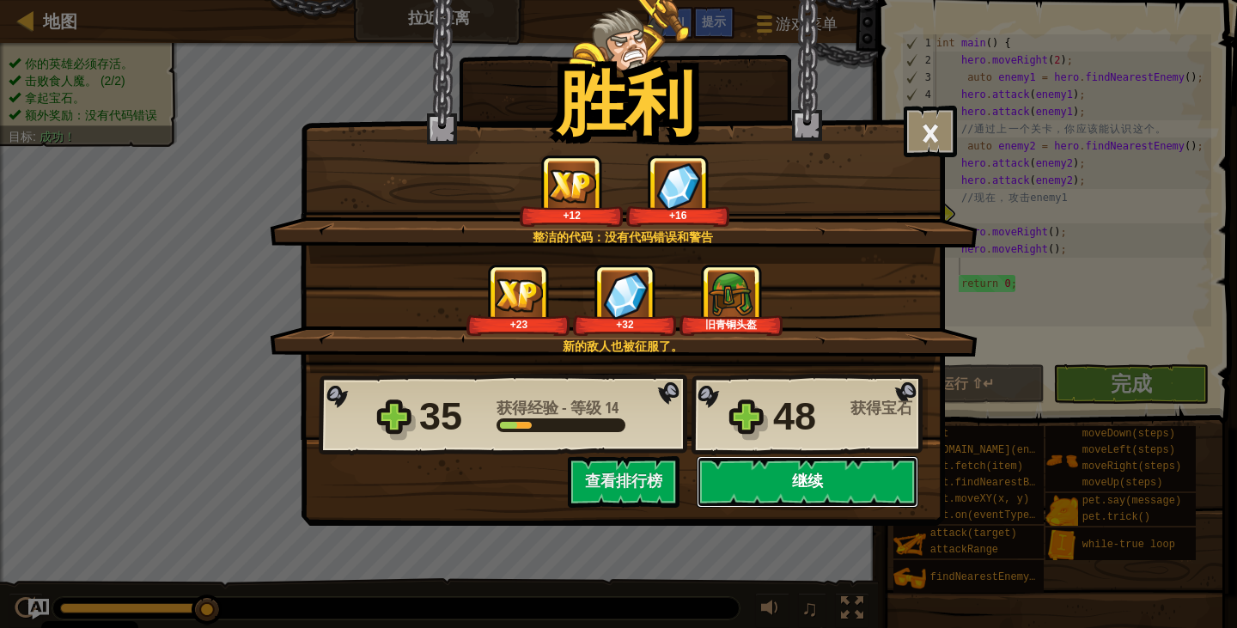
click at [813, 492] on button "继续" at bounding box center [808, 482] width 222 height 52
select select "zh-HANS"
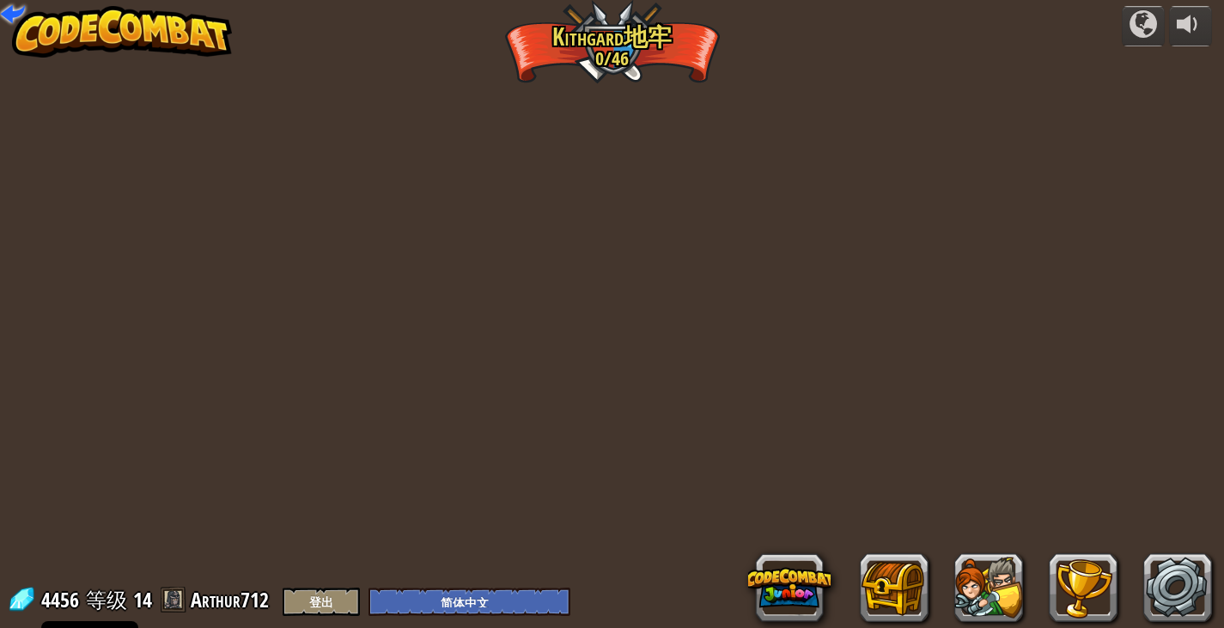
select select "zh-HANS"
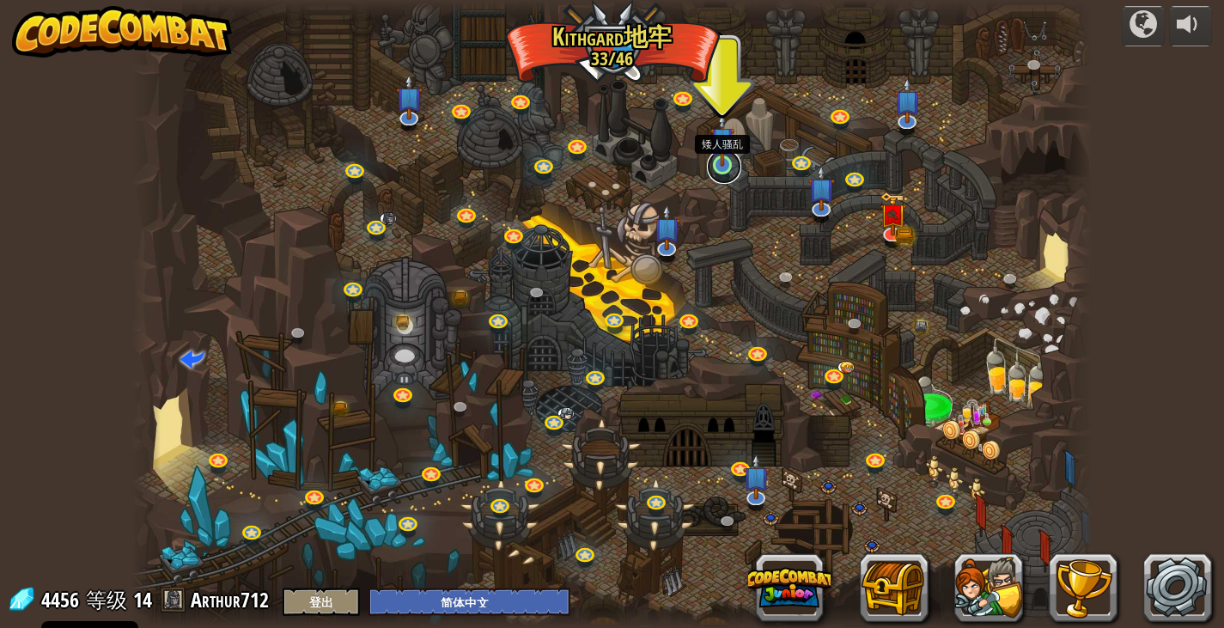
click at [728, 178] on link at bounding box center [724, 166] width 34 height 34
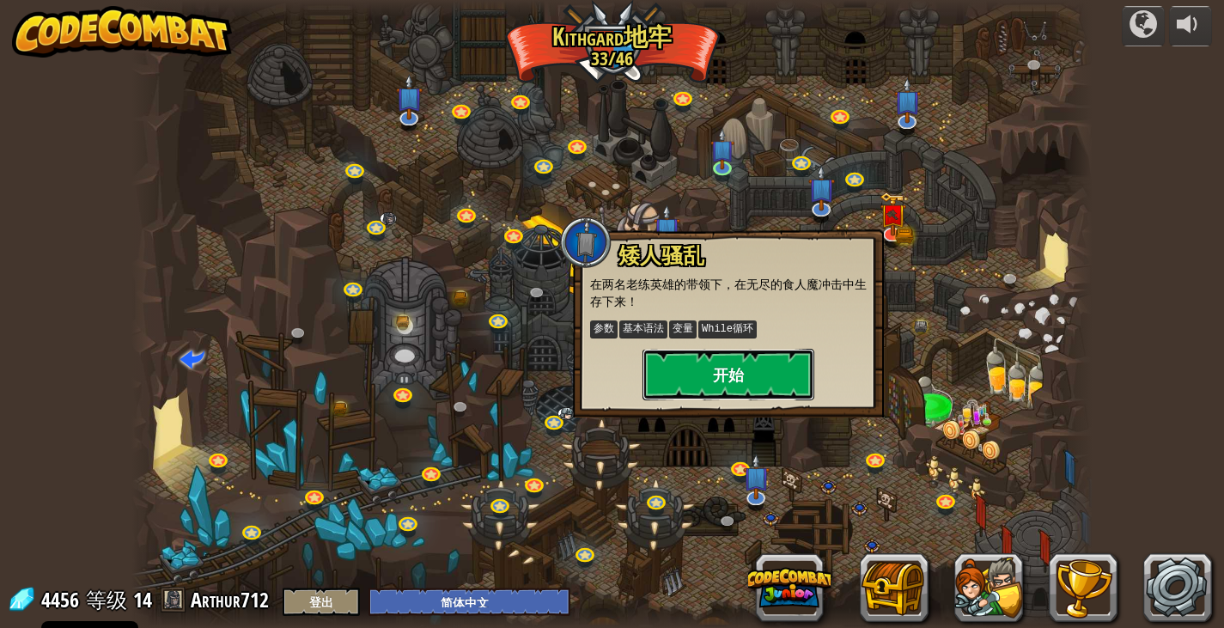
click at [710, 369] on button "开始" at bounding box center [729, 375] width 172 height 52
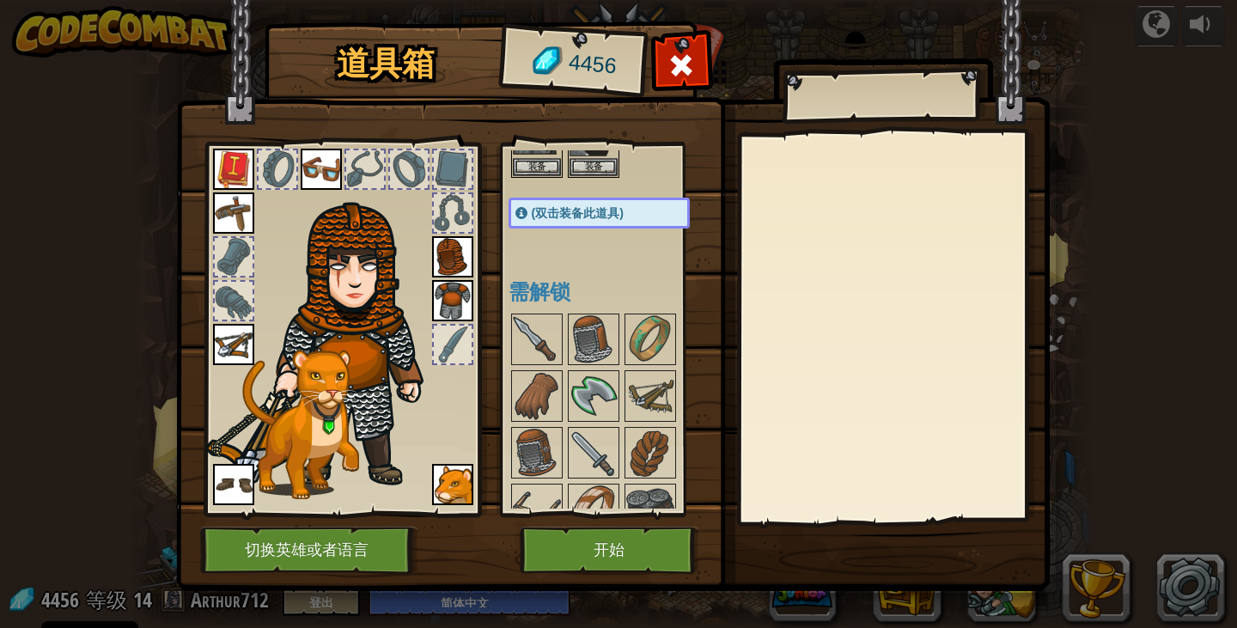
scroll to position [86, 0]
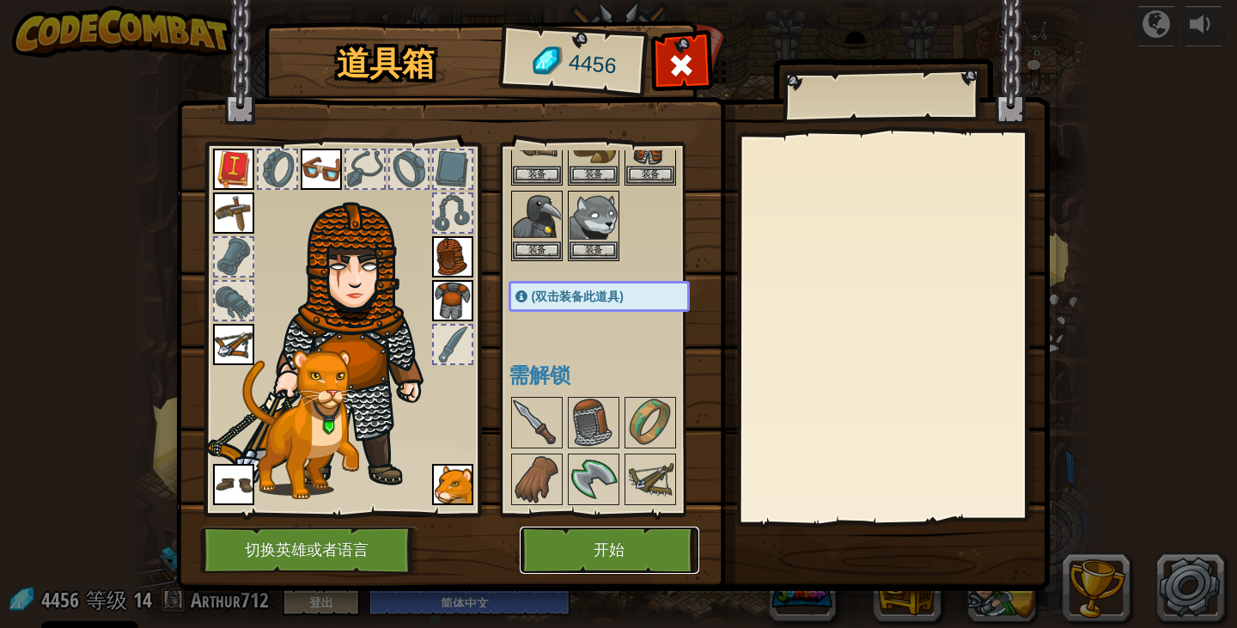
click at [588, 539] on button "开始" at bounding box center [610, 550] width 180 height 47
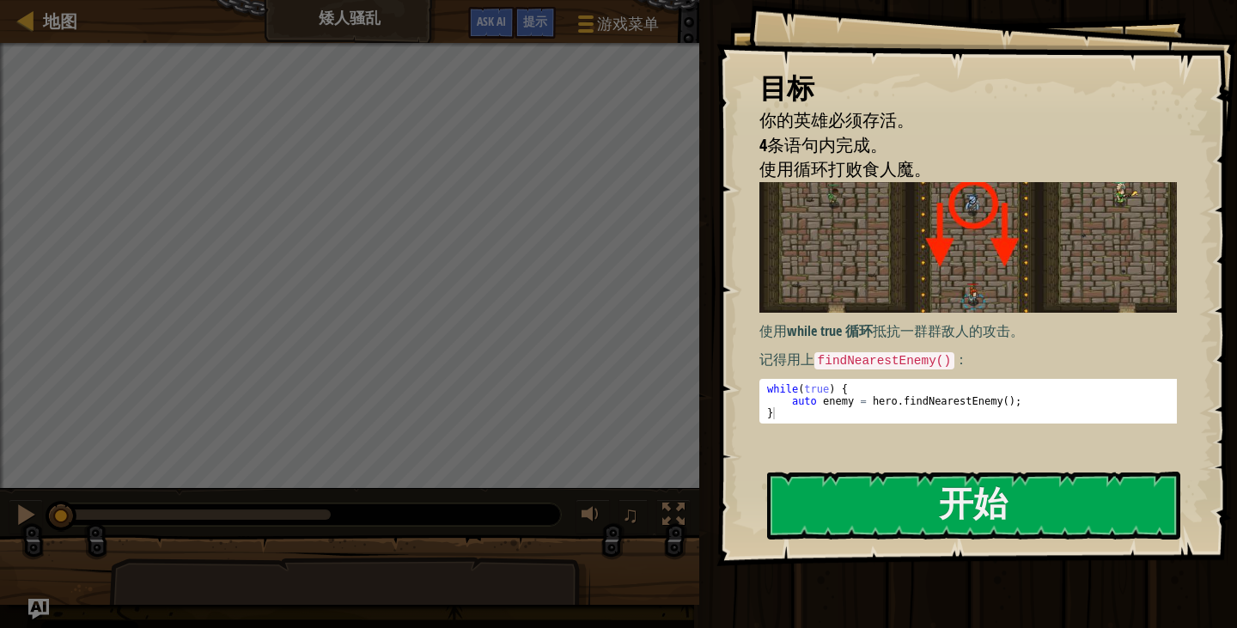
click at [874, 545] on div "目标 你的英雄必须存活。 4条语句内完成。 使用循环打败食人魔。 使用 while true 循环 抵抗一群群敌人的攻击。 记得用上 findNearestE…" at bounding box center [976, 283] width 521 height 566
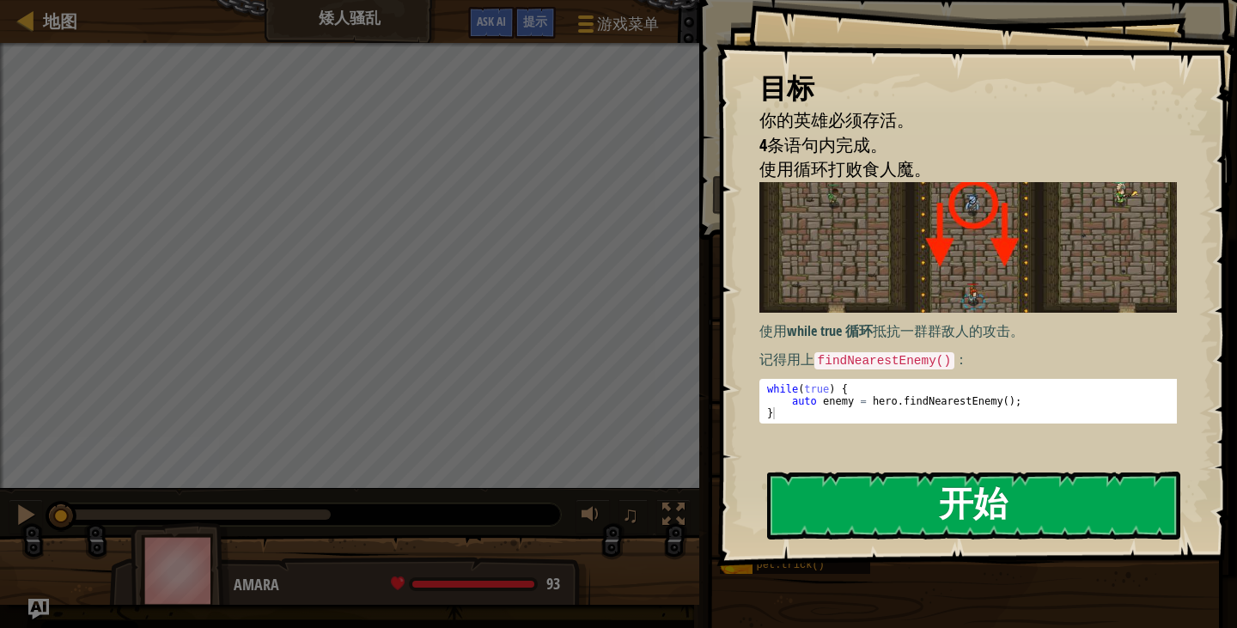
click at [877, 517] on button "开始" at bounding box center [973, 506] width 413 height 68
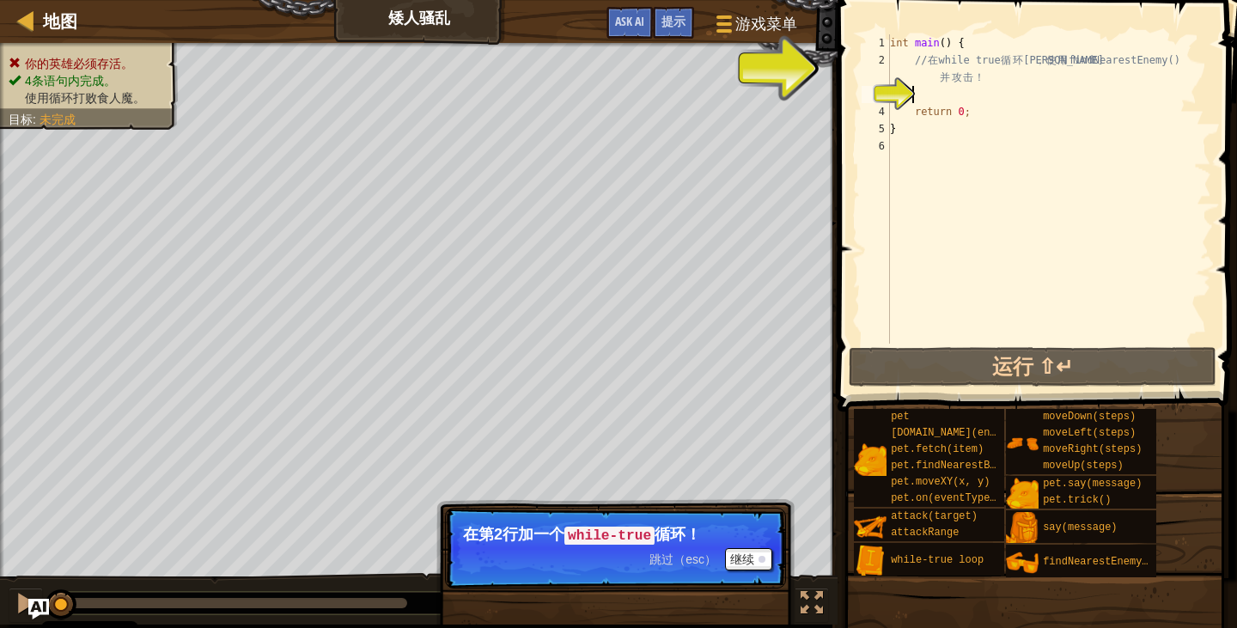
click at [927, 96] on div "int main ( ) { // 在 while true 循 环 里 ， 使 用 findNearestEnemy() 并 攻 击 ！ return 0 …" at bounding box center [1048, 206] width 325 height 344
click at [916, 96] on div "int main ( ) { // 在 while true 循 环 里 ， 使 用 findNearestEnemy() 并 攻 击 ！ return 0 …" at bounding box center [1048, 206] width 325 height 344
type textarea "w"
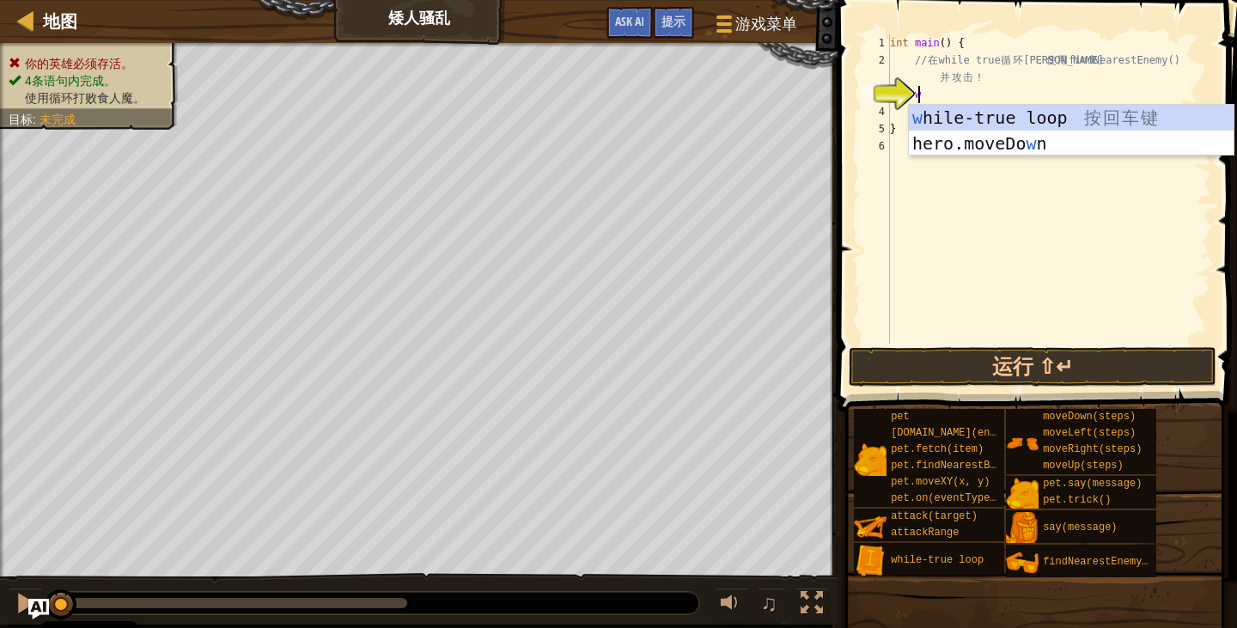
scroll to position [8, 1]
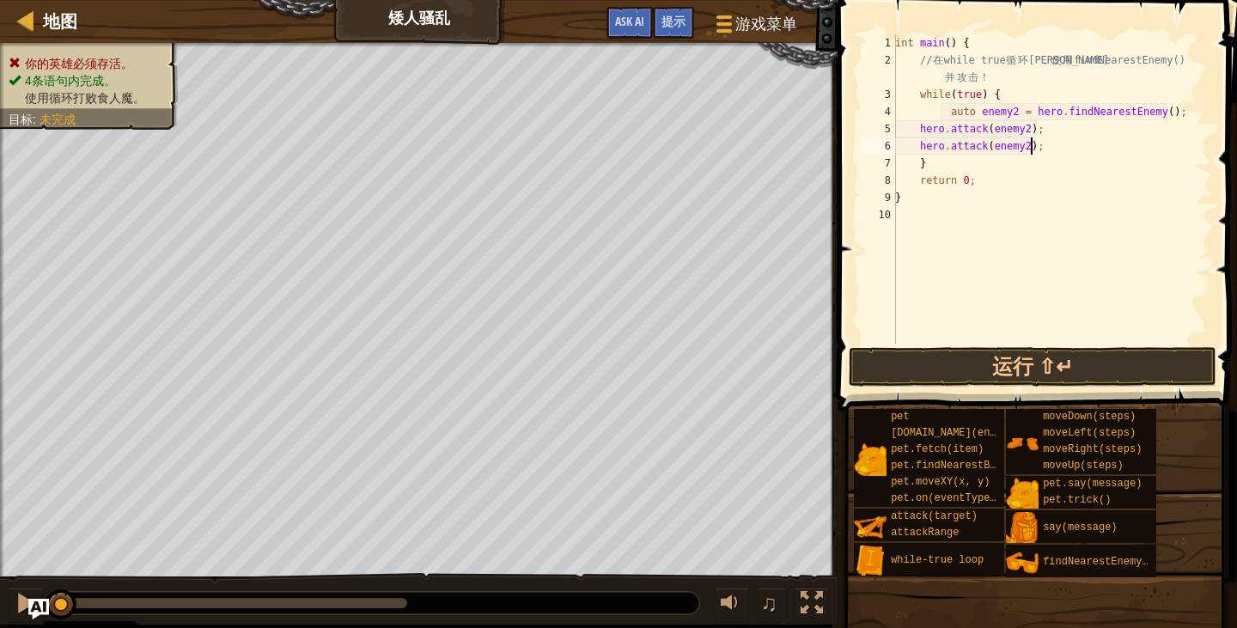
click at [1014, 112] on div "int main ( ) { // 在 while true 循 环 里 ， 使 用 findNearestEnemy() 并 攻 击 ！ while ( t…" at bounding box center [1052, 206] width 320 height 344
click at [1007, 113] on div "int main ( ) { // 在 while true 循 环 里 ， 使 用 findNearestEnemy() 并 攻 击 ！ while ( t…" at bounding box center [1052, 206] width 320 height 344
click at [1022, 130] on div "int main ( ) { // 在 while true 循 环 里 ， 使 用 findNearestEnemy() 并 攻 击 ！ while ( t…" at bounding box center [1052, 206] width 320 height 344
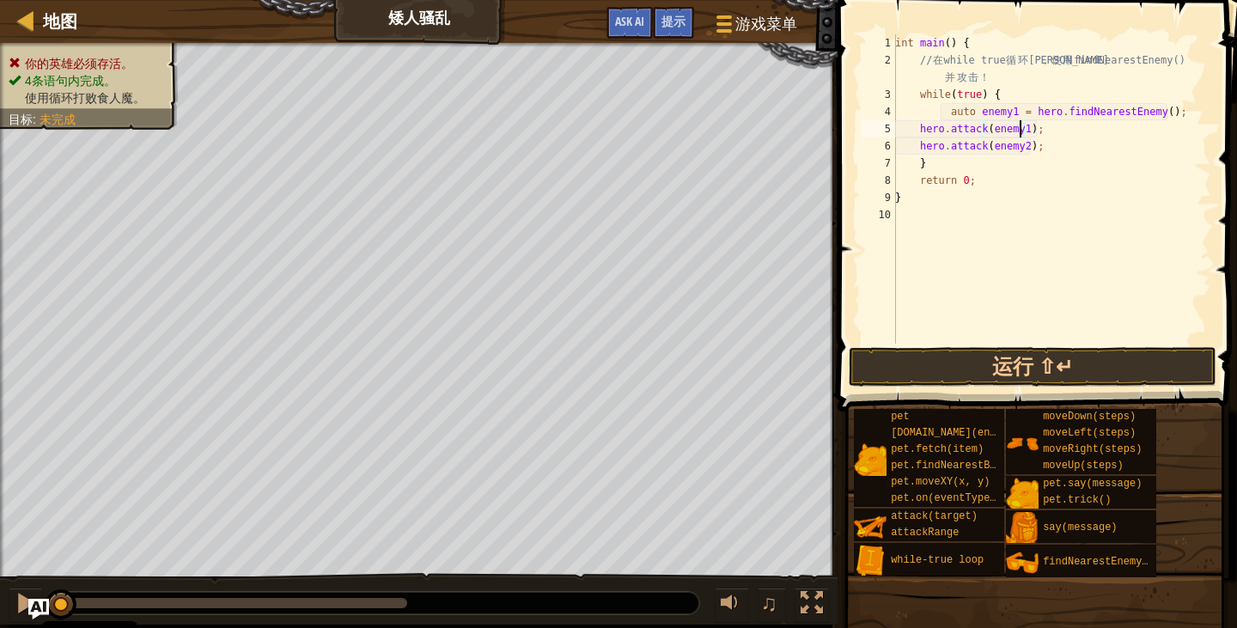
click at [1021, 155] on div "int main ( ) { // 在 while true 循 环 里 ， 使 用 findNearestEnemy() 并 攻 击 ！ while ( t…" at bounding box center [1052, 206] width 320 height 344
click at [1055, 365] on button "运行 ⇧↵" at bounding box center [1033, 367] width 368 height 40
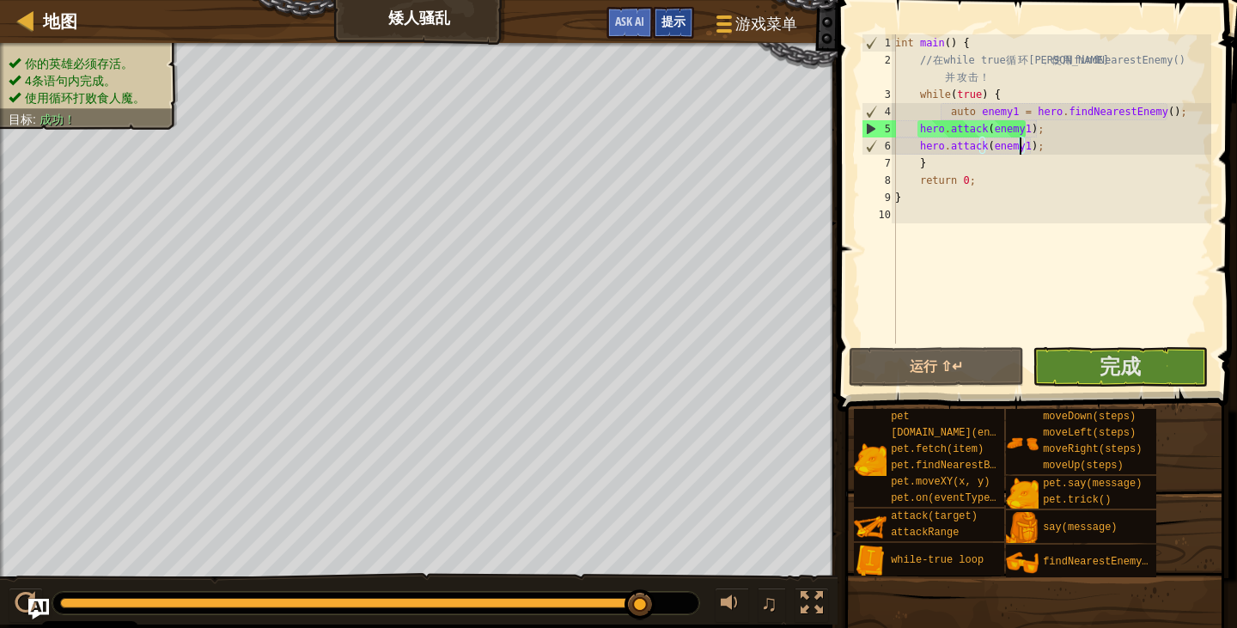
click at [676, 29] on span "提示" at bounding box center [673, 21] width 24 height 16
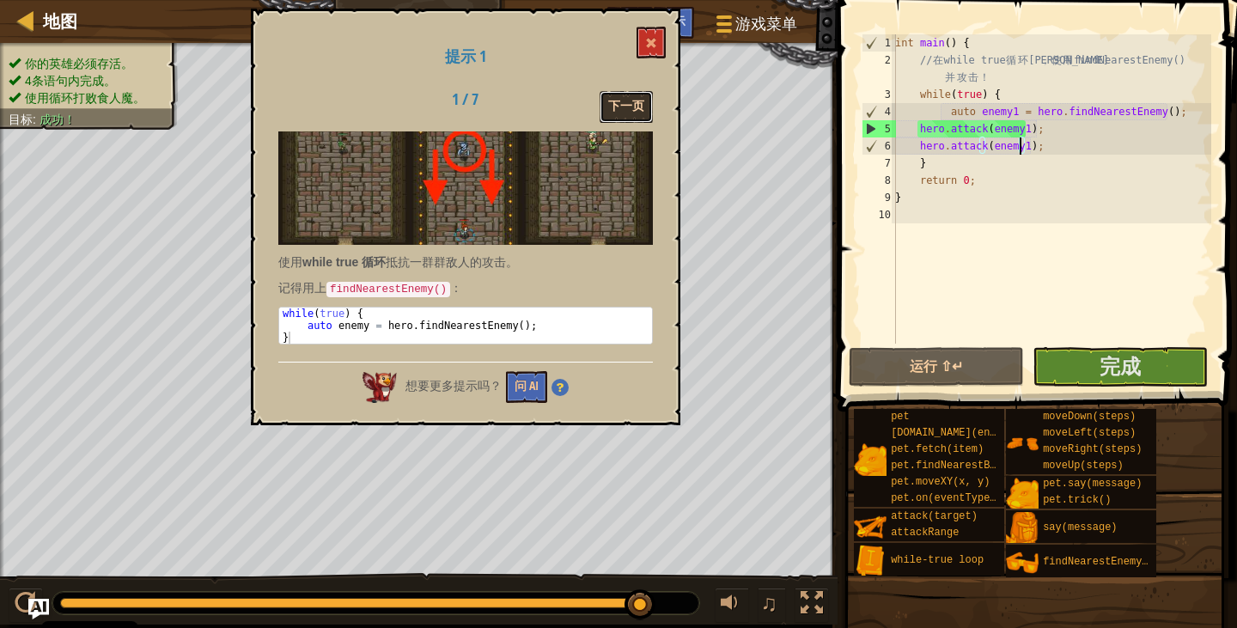
click at [627, 101] on button "下一页" at bounding box center [626, 107] width 53 height 32
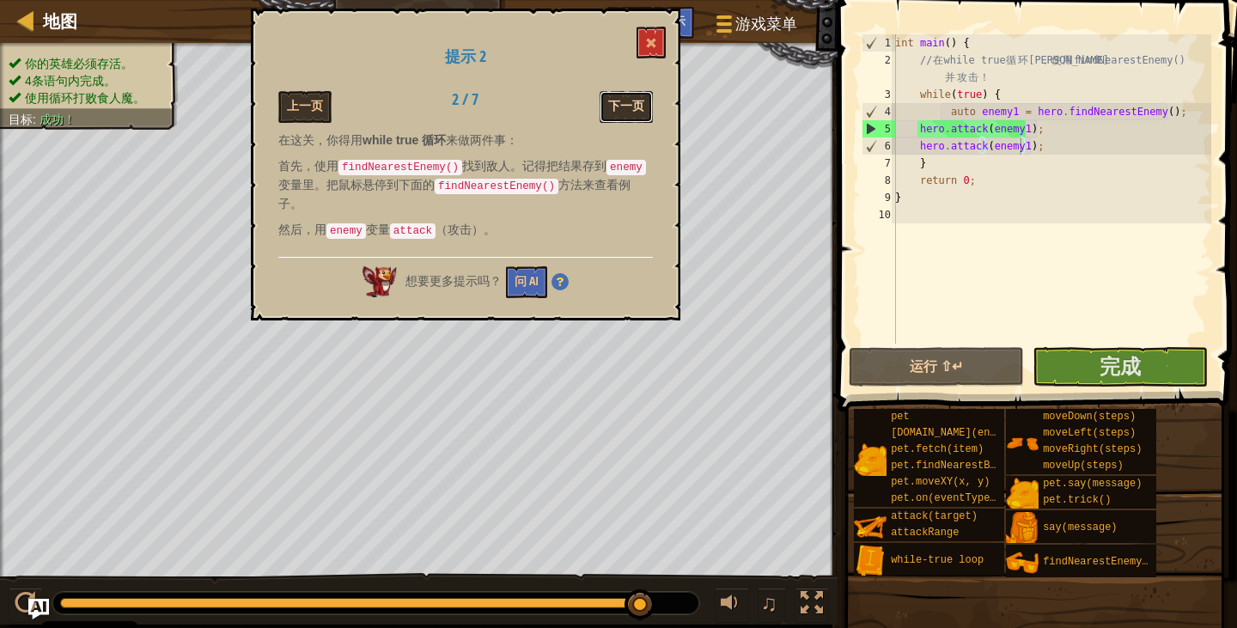
click at [627, 98] on button "下一页" at bounding box center [626, 107] width 53 height 32
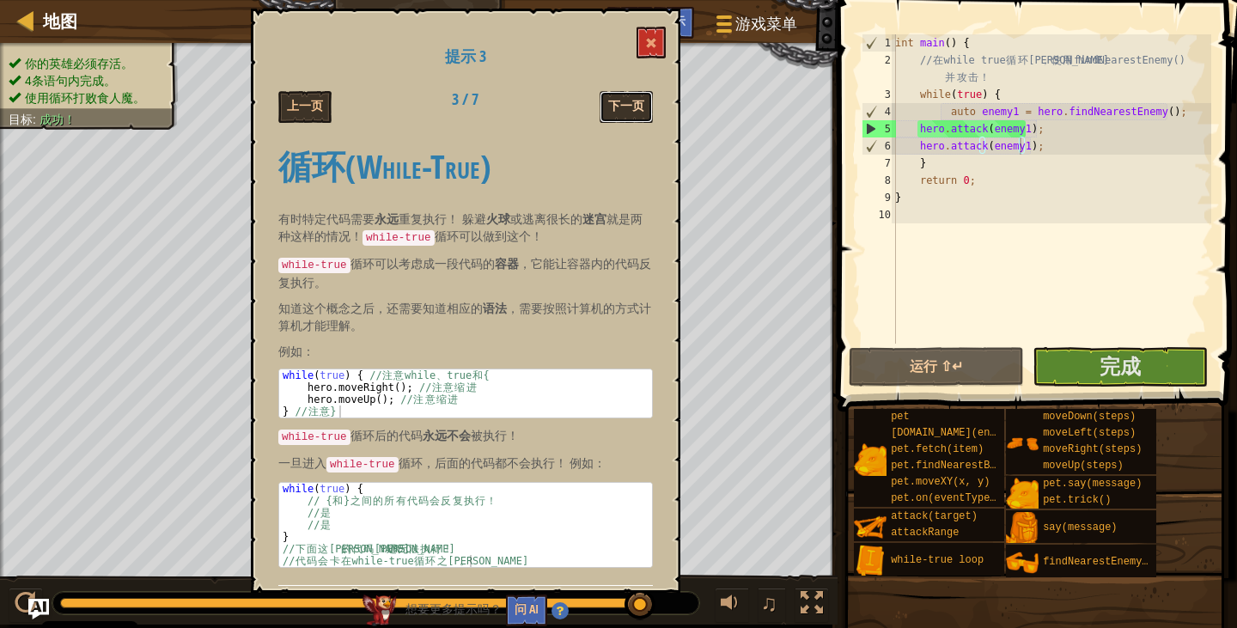
click at [606, 101] on button "下一页" at bounding box center [626, 107] width 53 height 32
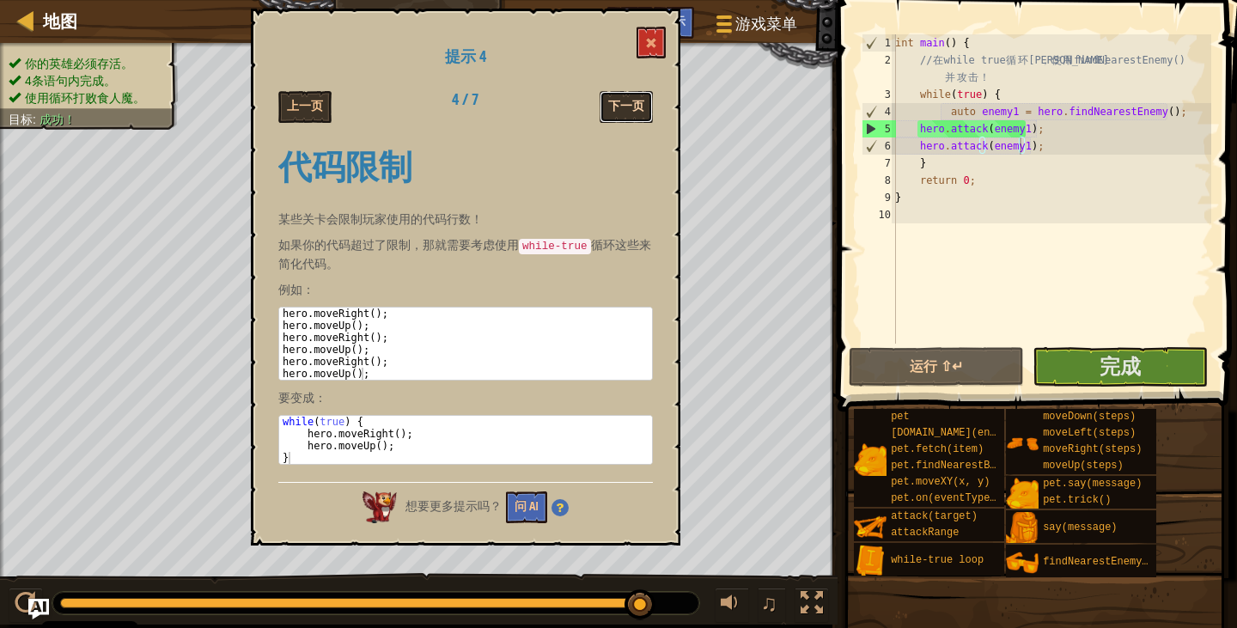
click at [622, 108] on button "下一页" at bounding box center [626, 107] width 53 height 32
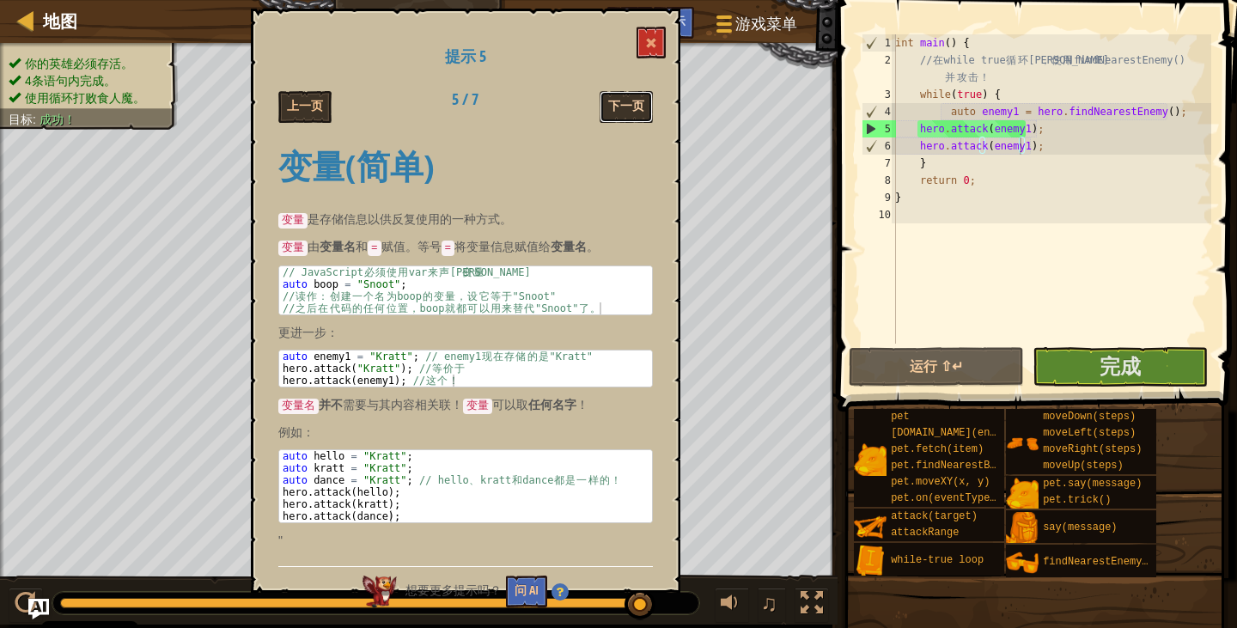
click at [620, 108] on button "下一页" at bounding box center [626, 107] width 53 height 32
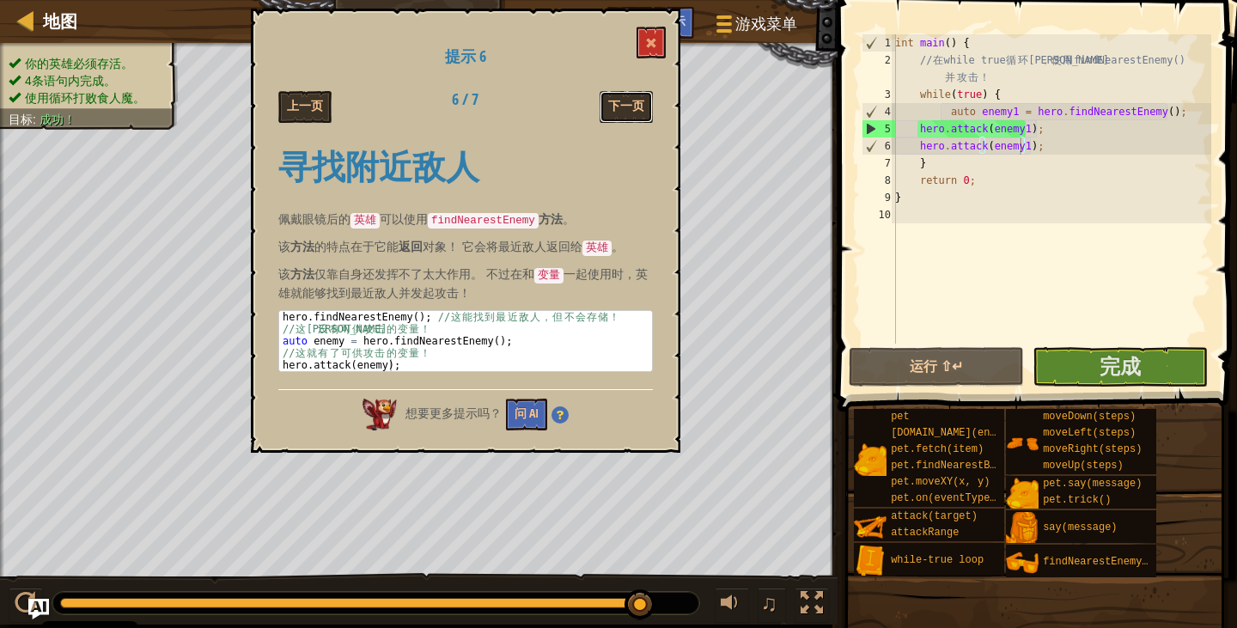
click at [620, 108] on button "下一页" at bounding box center [626, 107] width 53 height 32
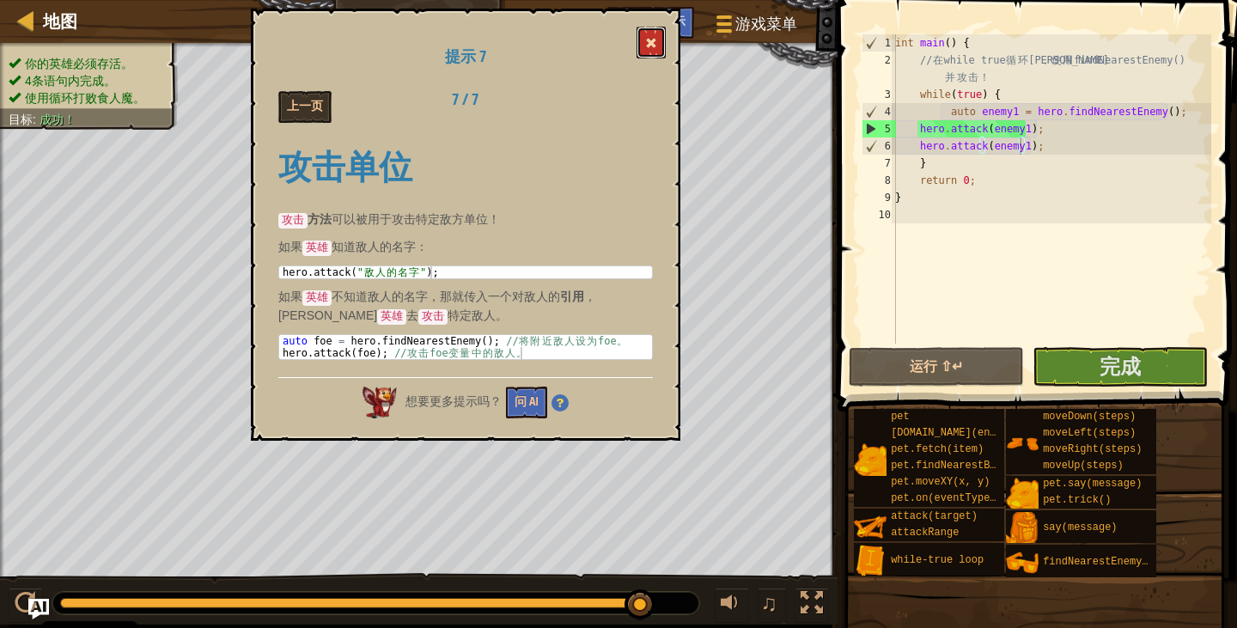
click at [645, 56] on button at bounding box center [651, 43] width 29 height 32
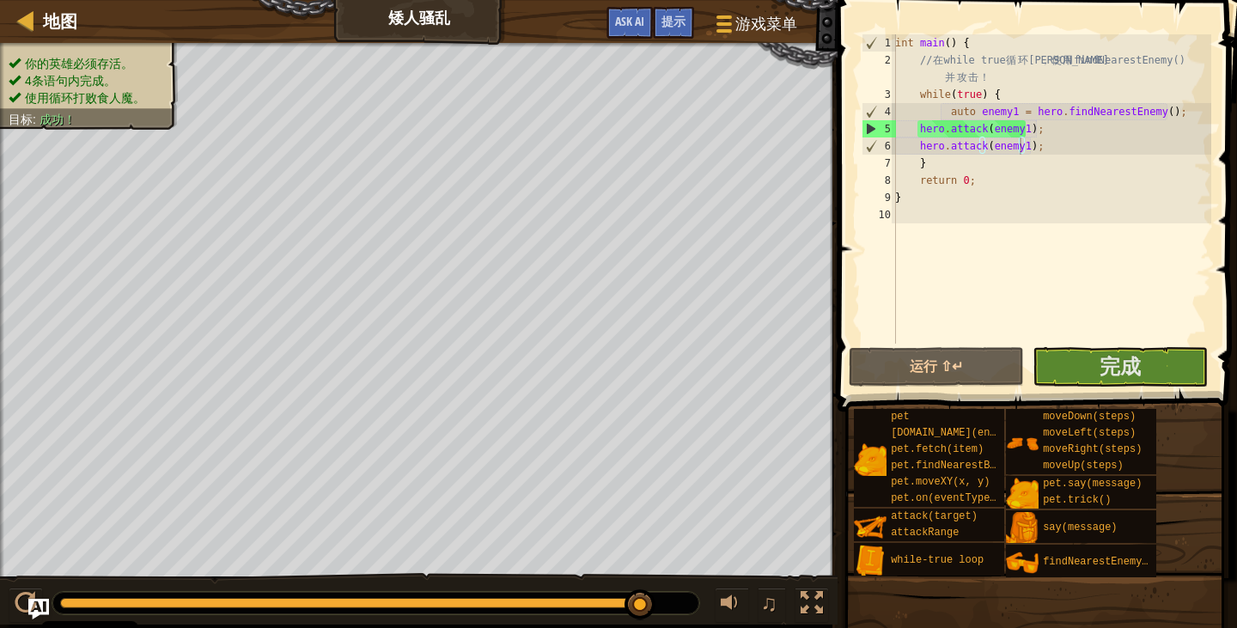
type textarea "}"
click at [934, 166] on div "int main ( ) { // 在 while true 循 环 里 ， 使 用 findNearestEnemy() 并 攻 击 ！ while ( t…" at bounding box center [1052, 206] width 320 height 344
click at [1128, 362] on span "完成" at bounding box center [1120, 365] width 41 height 27
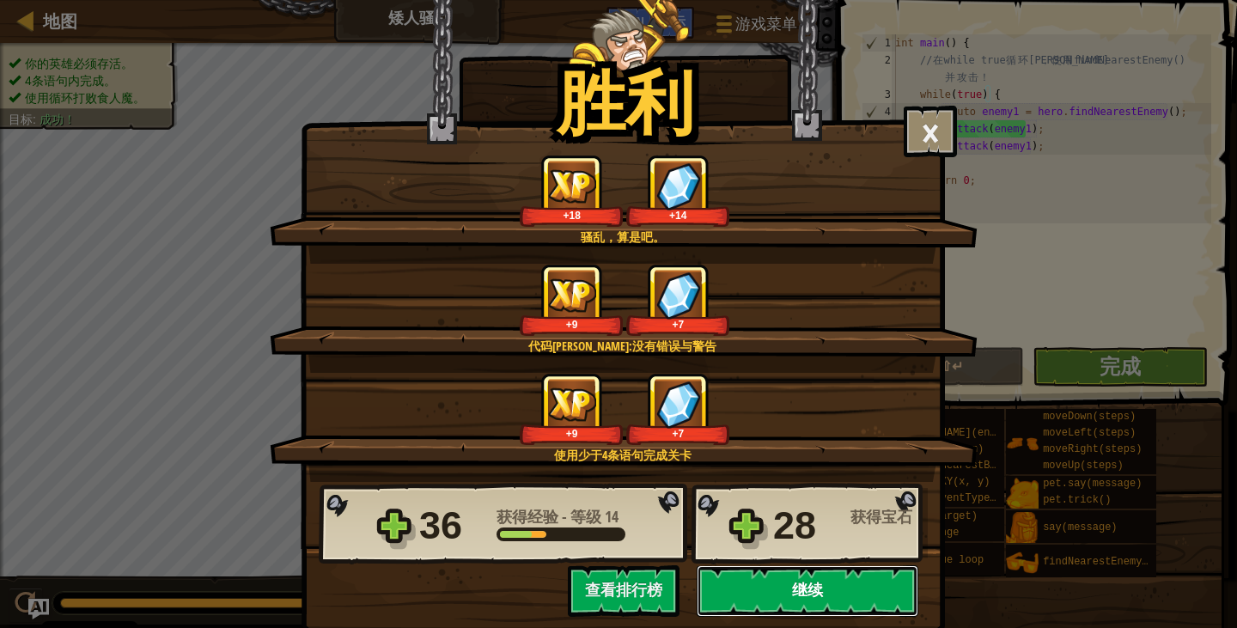
click at [778, 592] on button "继续" at bounding box center [808, 591] width 222 height 52
select select "zh-HANS"
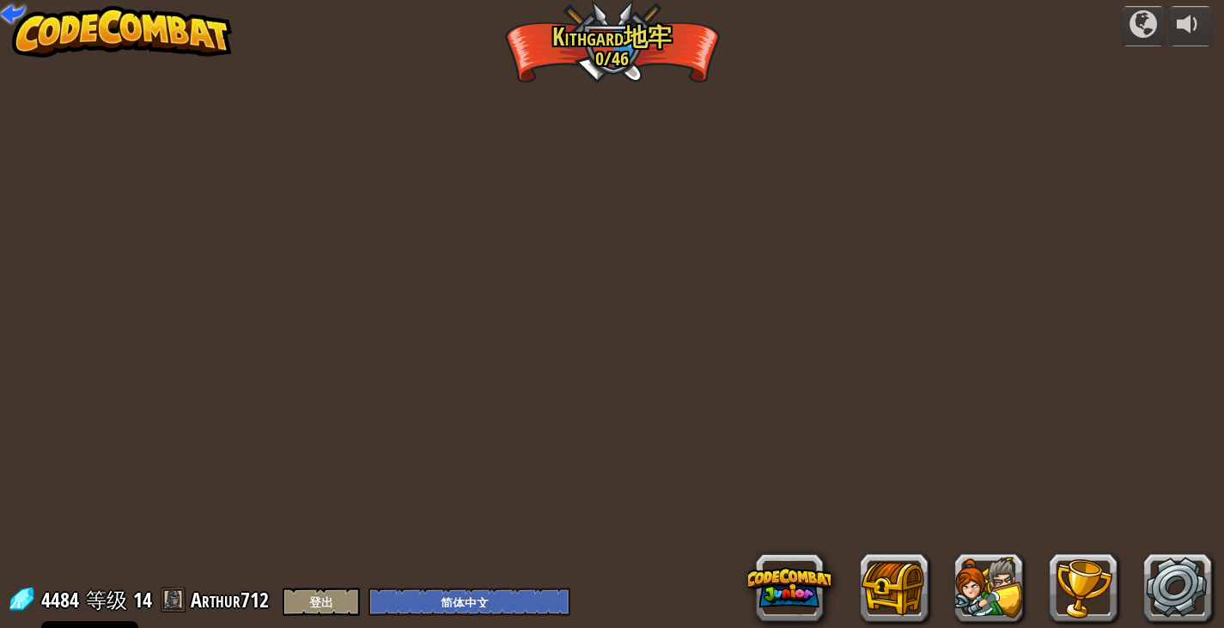
select select "zh-HANS"
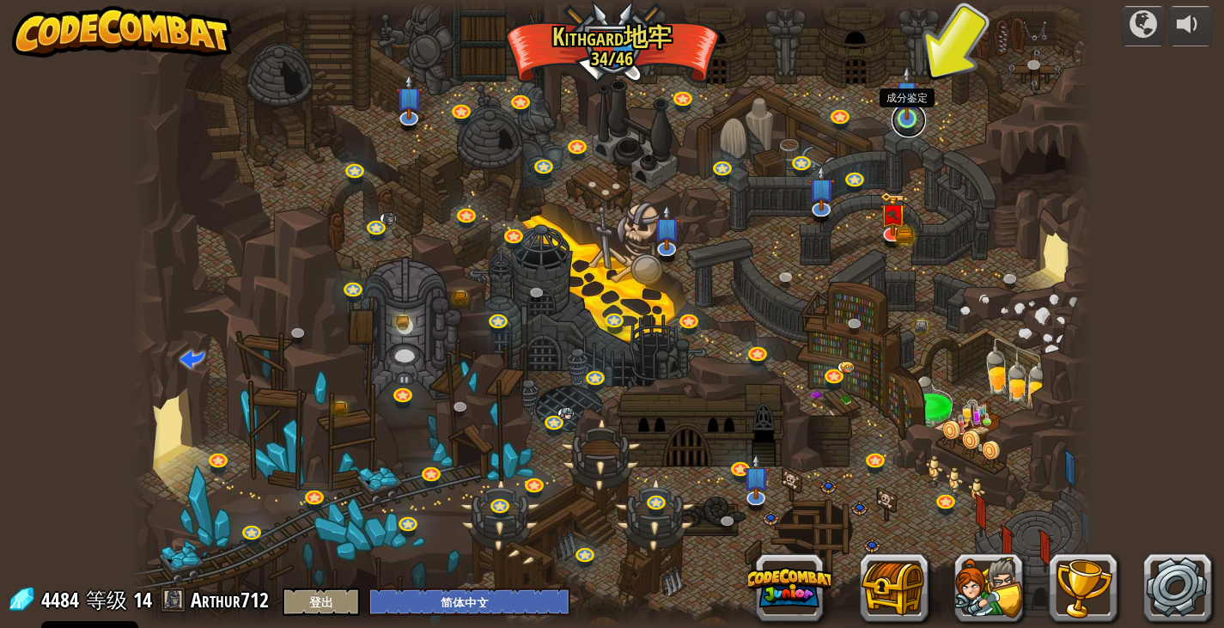
click at [910, 125] on link at bounding box center [909, 120] width 34 height 34
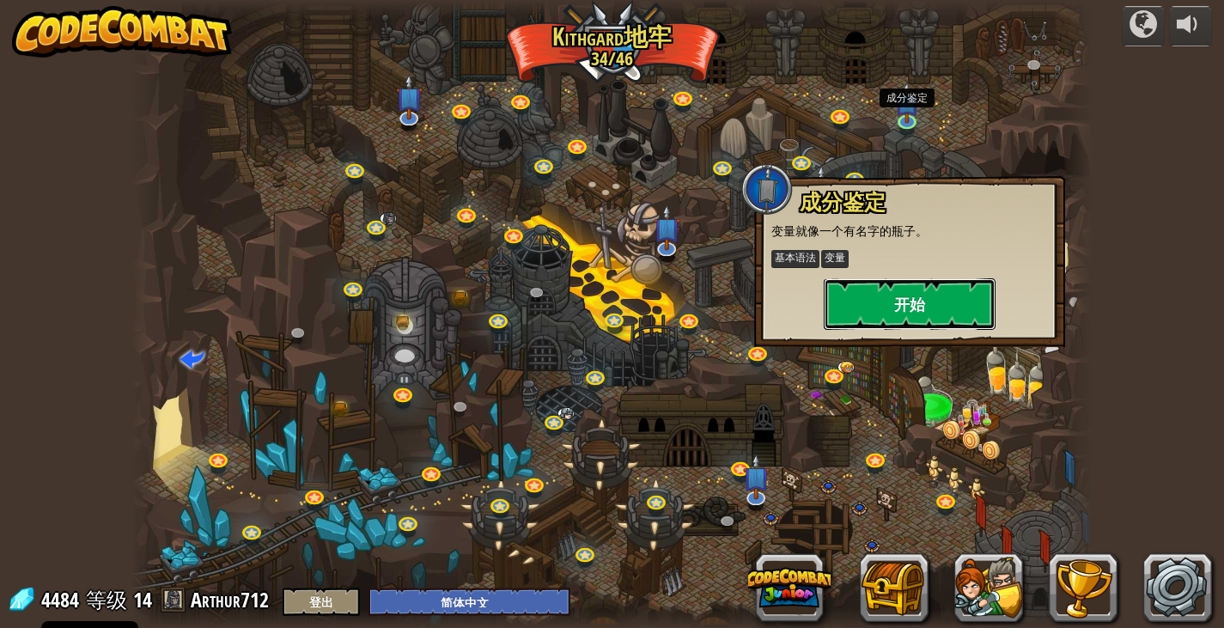
click at [898, 320] on button "开始" at bounding box center [910, 304] width 172 height 52
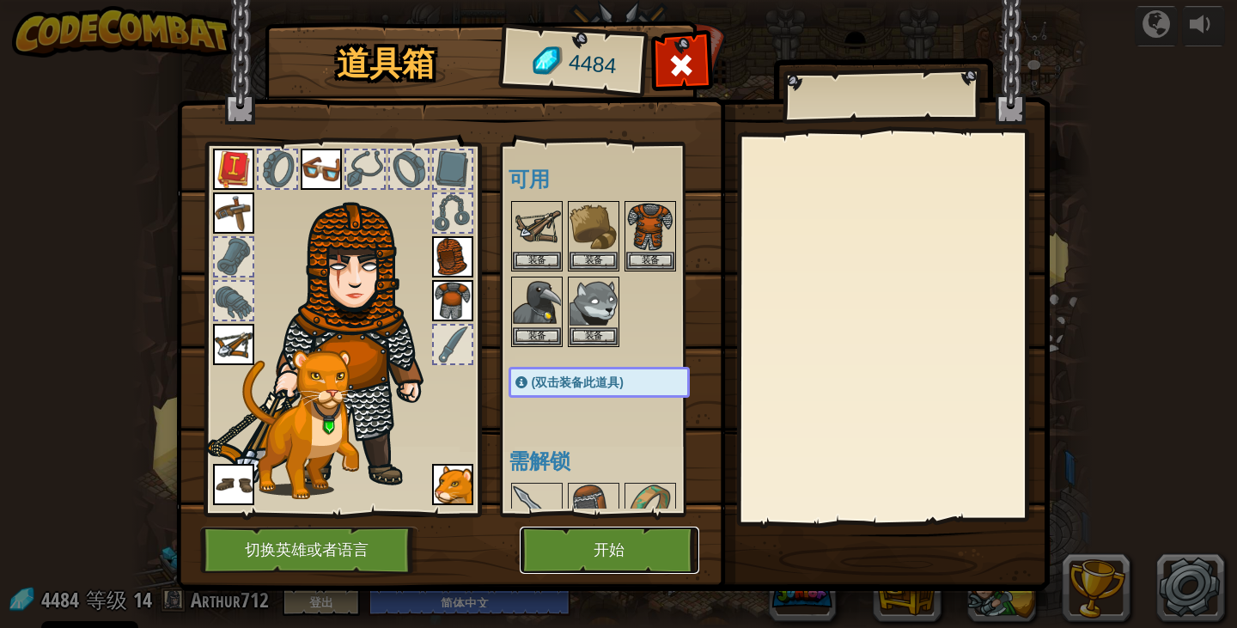
click at [608, 542] on button "开始" at bounding box center [610, 550] width 180 height 47
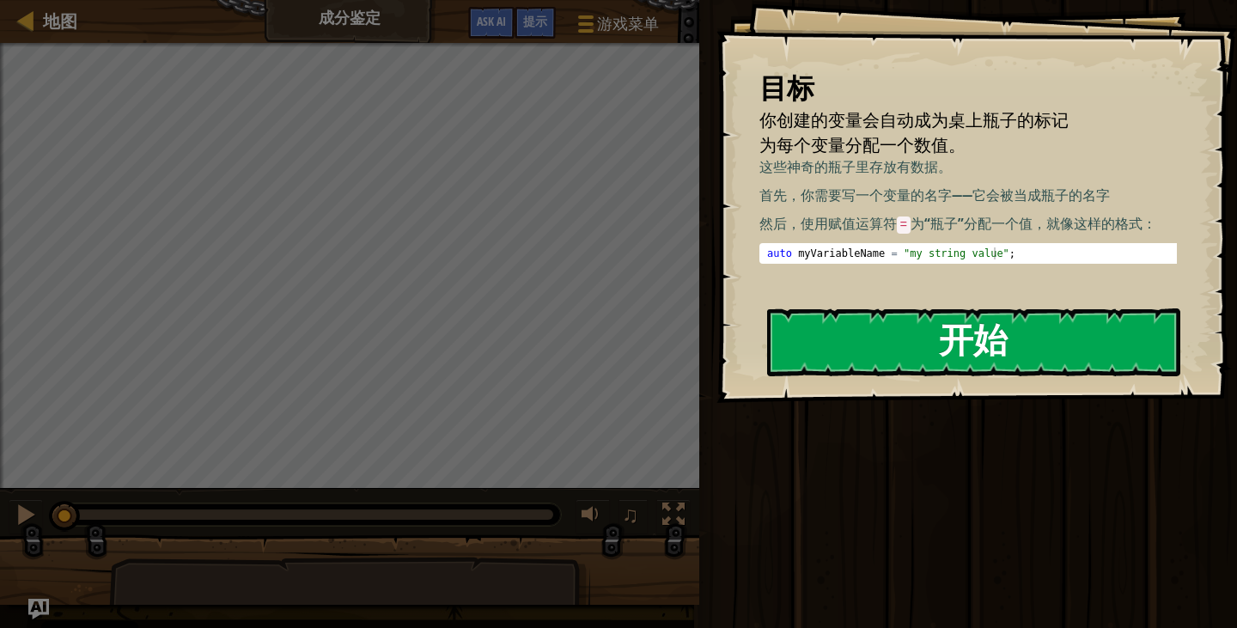
click at [980, 329] on button "开始" at bounding box center [973, 342] width 413 height 68
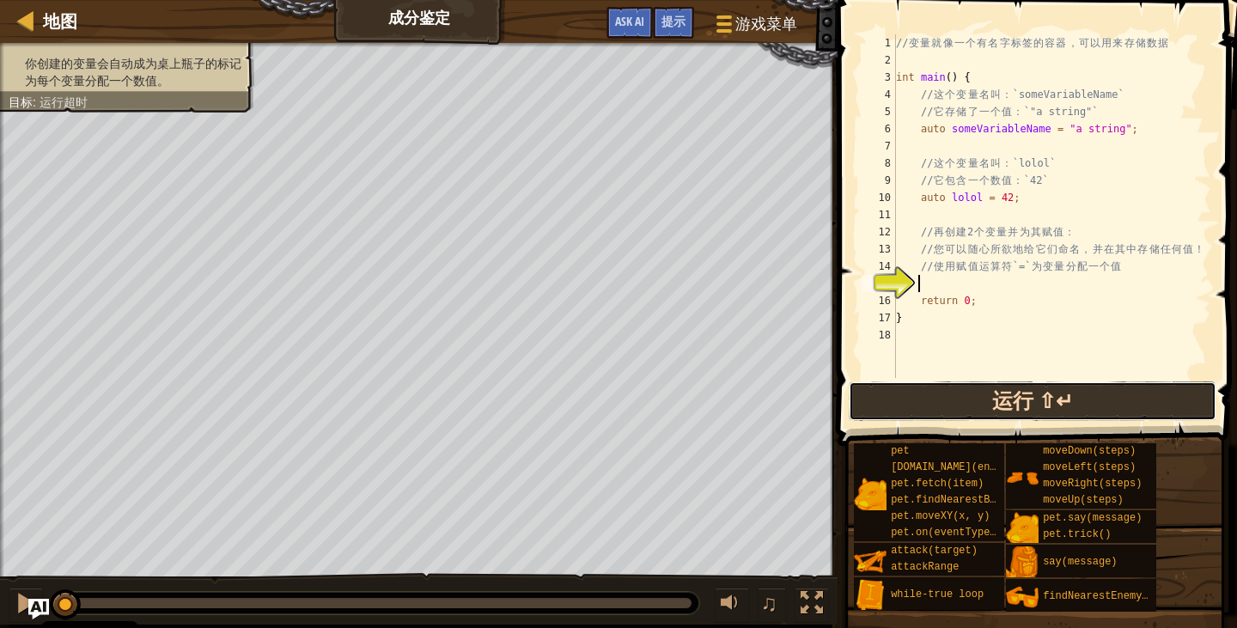
click at [1051, 411] on button "运行 ⇧↵" at bounding box center [1033, 401] width 368 height 40
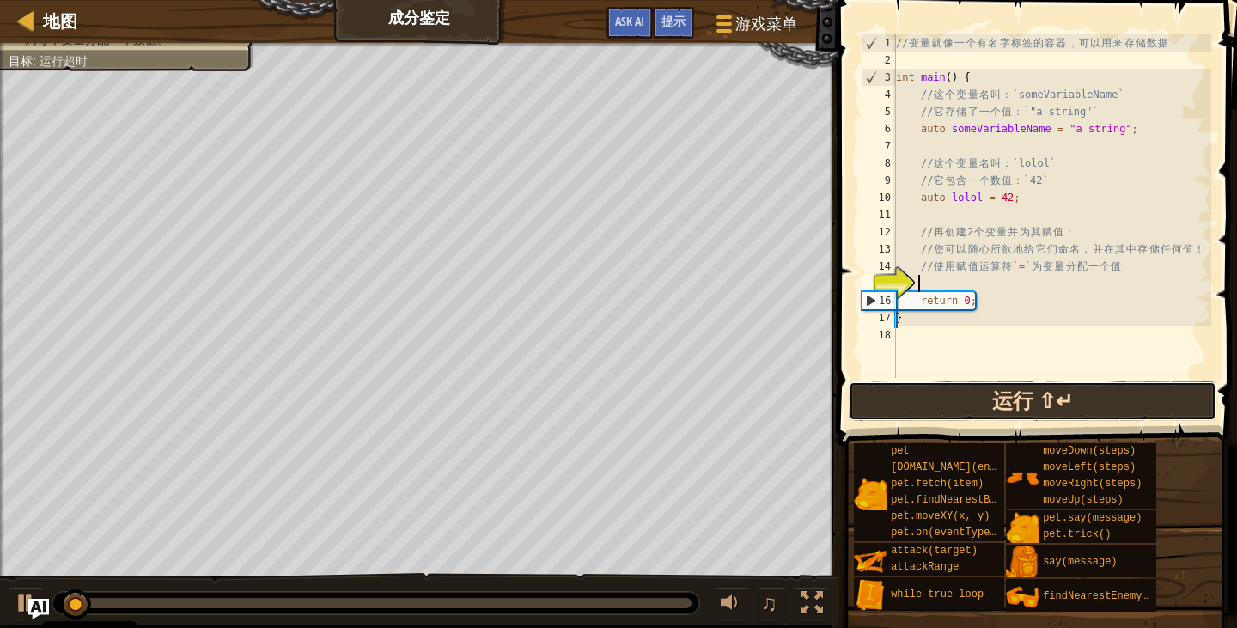
click at [1019, 399] on button "运行 ⇧↵" at bounding box center [1033, 401] width 368 height 40
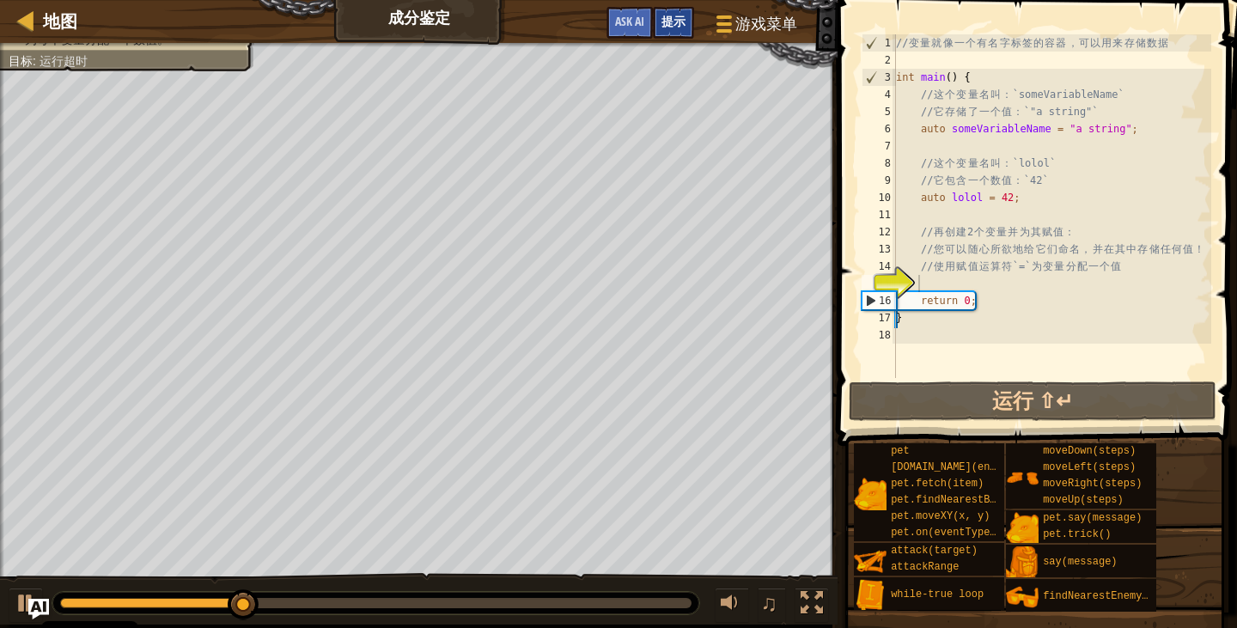
click at [679, 31] on div "提示" at bounding box center [673, 23] width 41 height 32
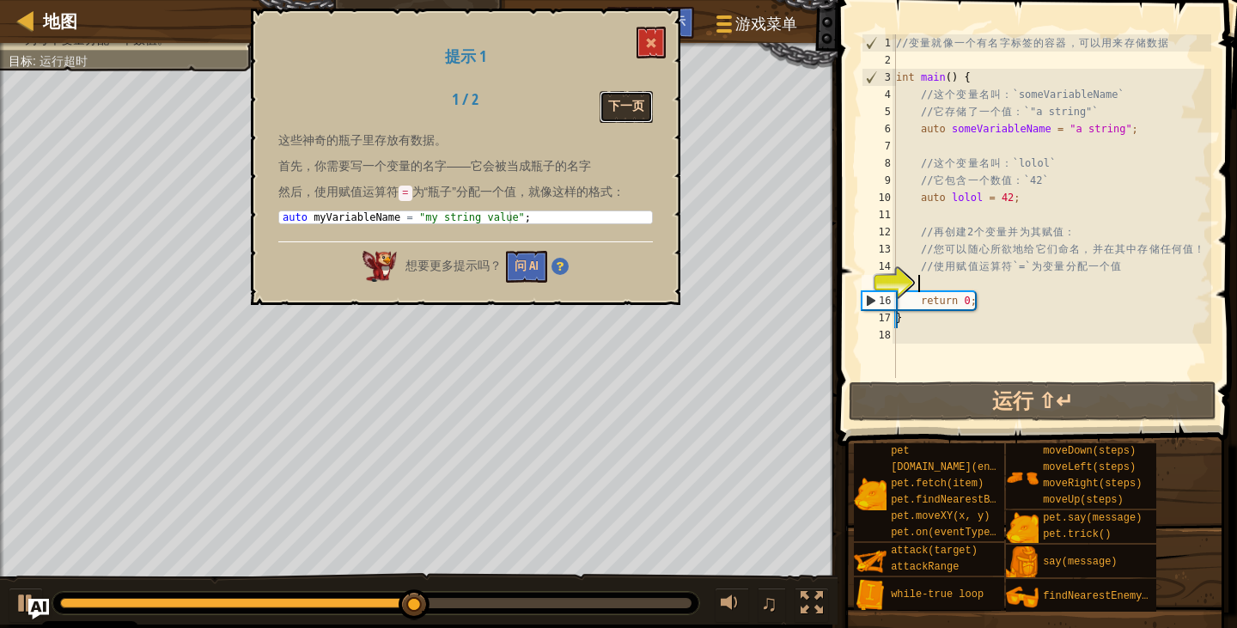
click at [615, 102] on button "下一页" at bounding box center [626, 107] width 53 height 32
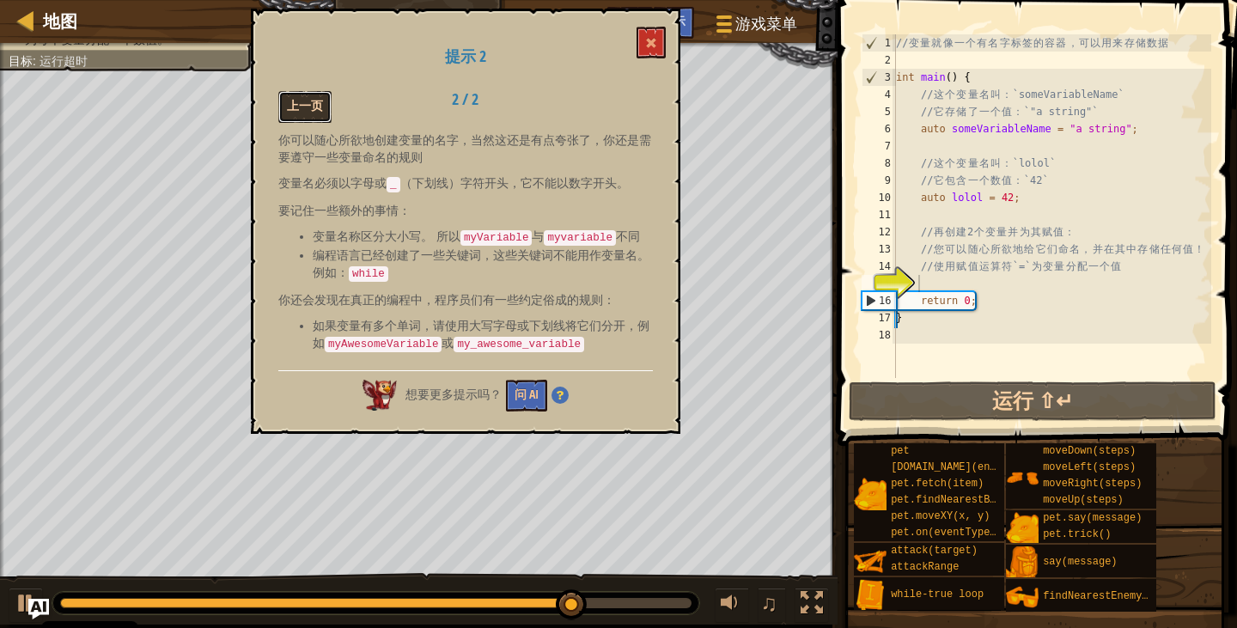
click at [317, 118] on button "上一页" at bounding box center [304, 107] width 53 height 32
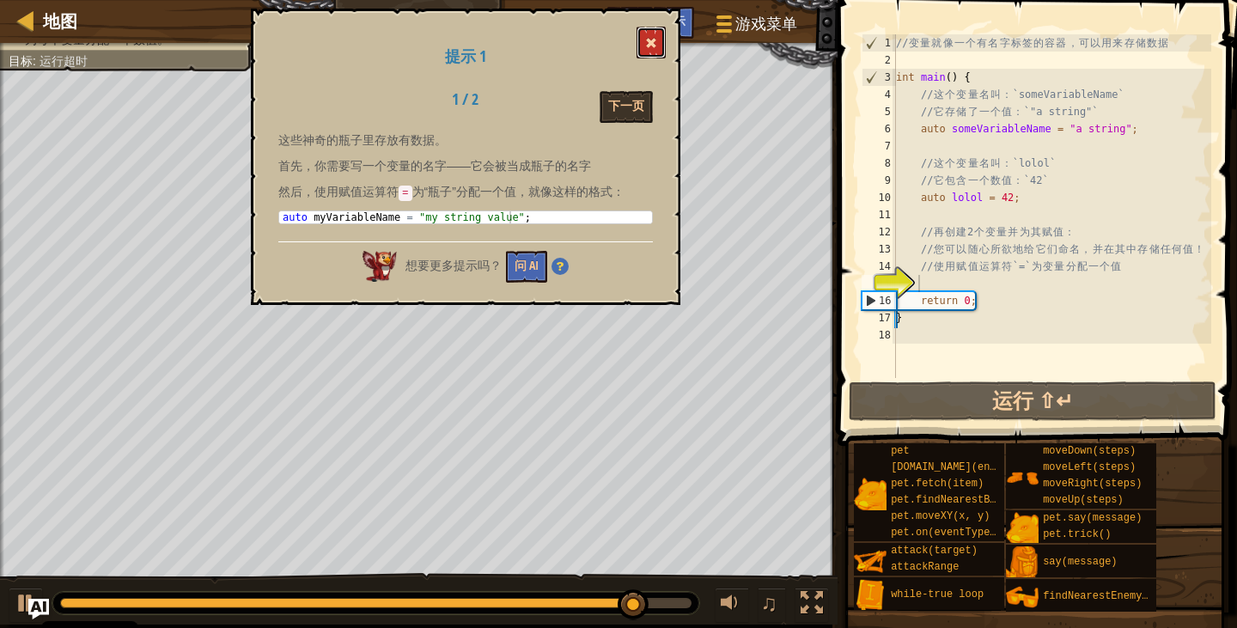
click at [653, 50] on button at bounding box center [651, 43] width 29 height 32
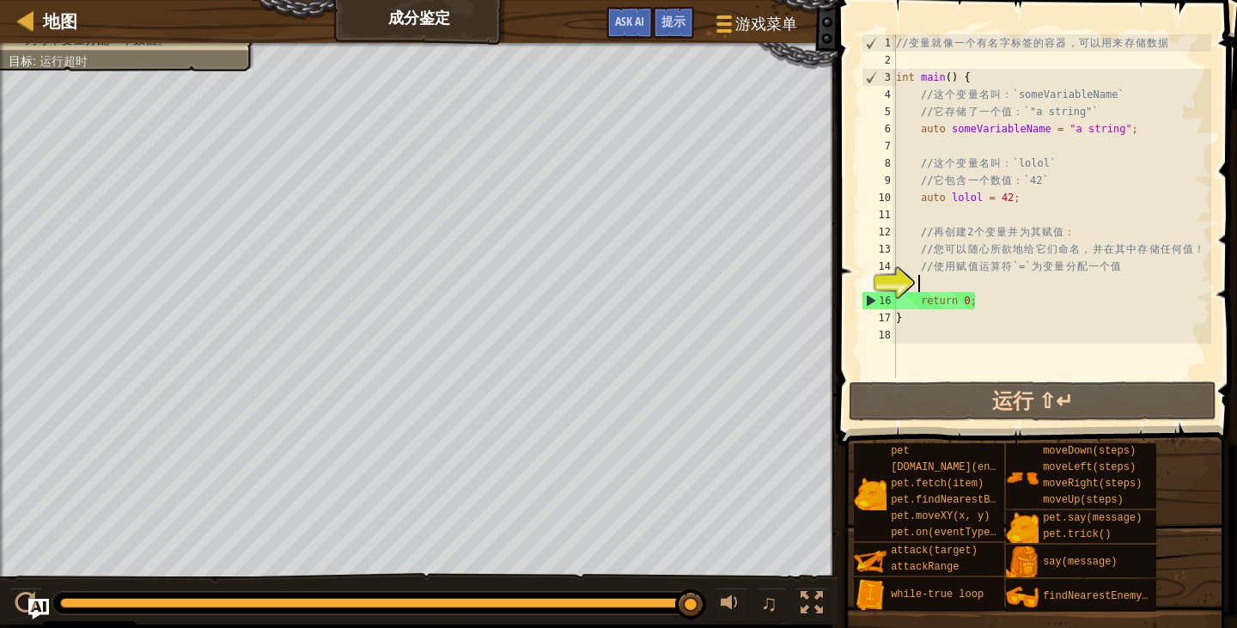
click at [922, 219] on div "// 变 量 就 像 一 个 有 名 字 标 签 的 容 器 ， 可 以 用 来 存 储 数 据 int main ( ) { // 这 个 变 量 名 叫 …" at bounding box center [1052, 223] width 319 height 378
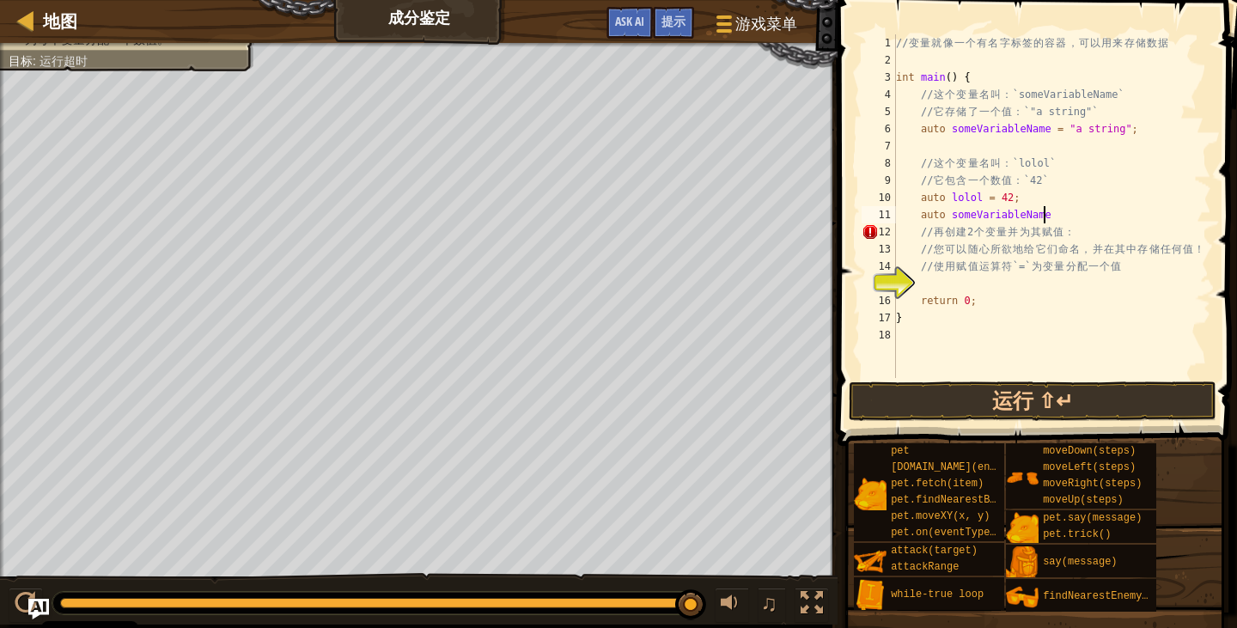
scroll to position [8, 11]
type textarea "auto someVariableName = 7"
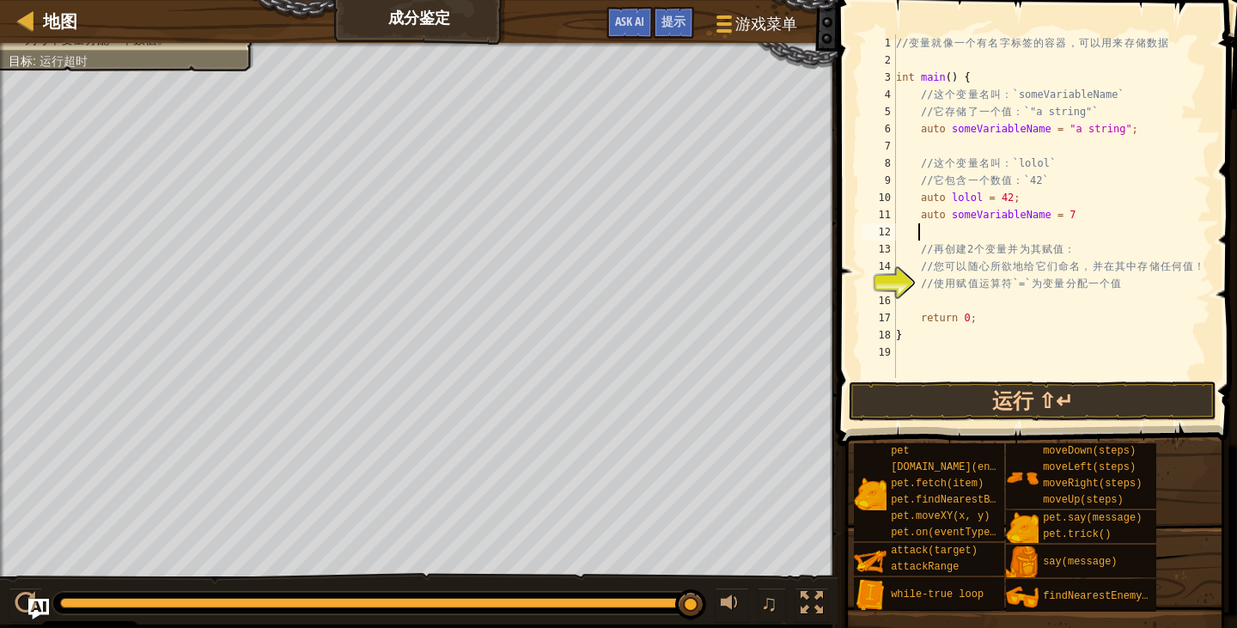
scroll to position [8, 1]
drag, startPoint x: 986, startPoint y: 346, endPoint x: 986, endPoint y: 371, distance: 24.9
click at [988, 368] on div "// 变 量 就 像 一 个 有 名 字 标 签 的 容 器 ， 可 以 用 来 存 储 数 据 int main ( ) { // 这 个 变 量 名 叫 …" at bounding box center [1052, 223] width 319 height 378
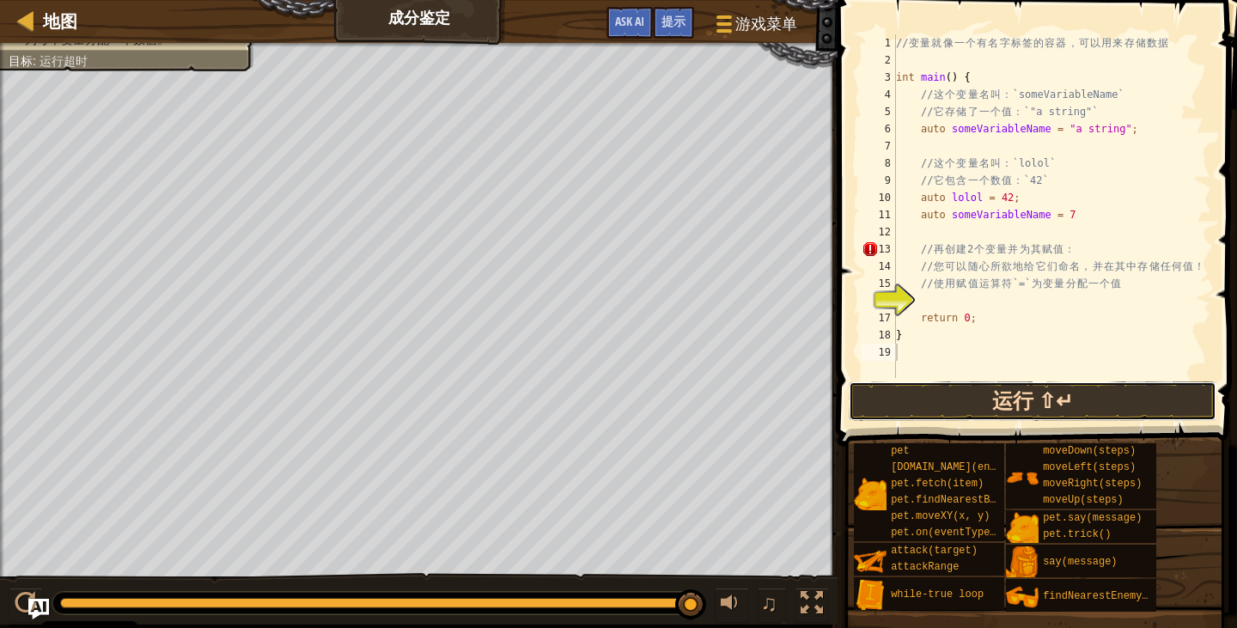
click at [980, 399] on button "运行 ⇧↵" at bounding box center [1033, 401] width 368 height 40
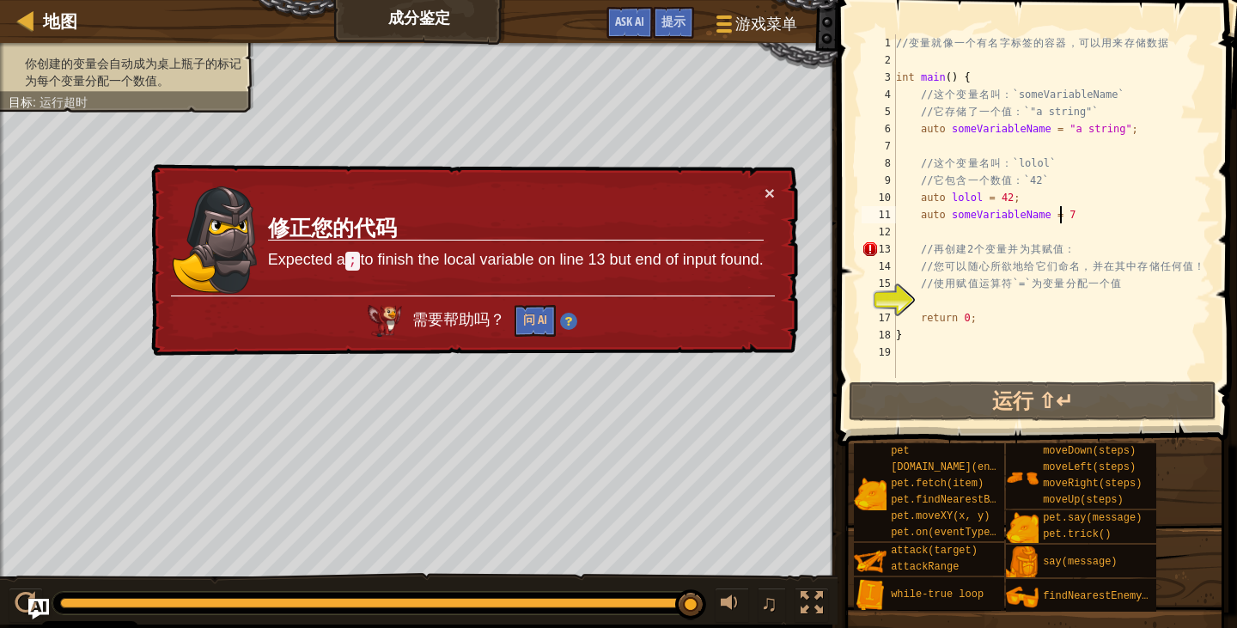
click at [1066, 210] on div "// 变 量 就 像 一 个 有 名 字 标 签 的 容 器 ， 可 以 用 来 存 储 数 据 int main ( ) { // 这 个 变 量 名 叫 …" at bounding box center [1052, 223] width 319 height 378
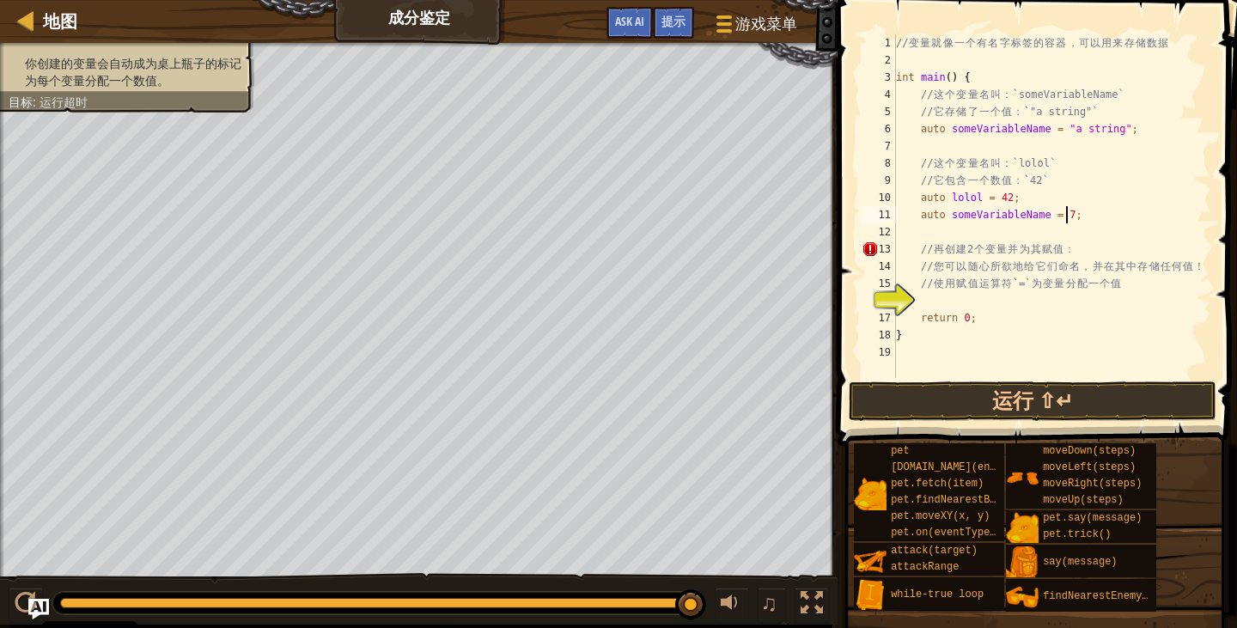
scroll to position [8, 13]
click at [1084, 411] on button "运行 ⇧↵" at bounding box center [1033, 401] width 368 height 40
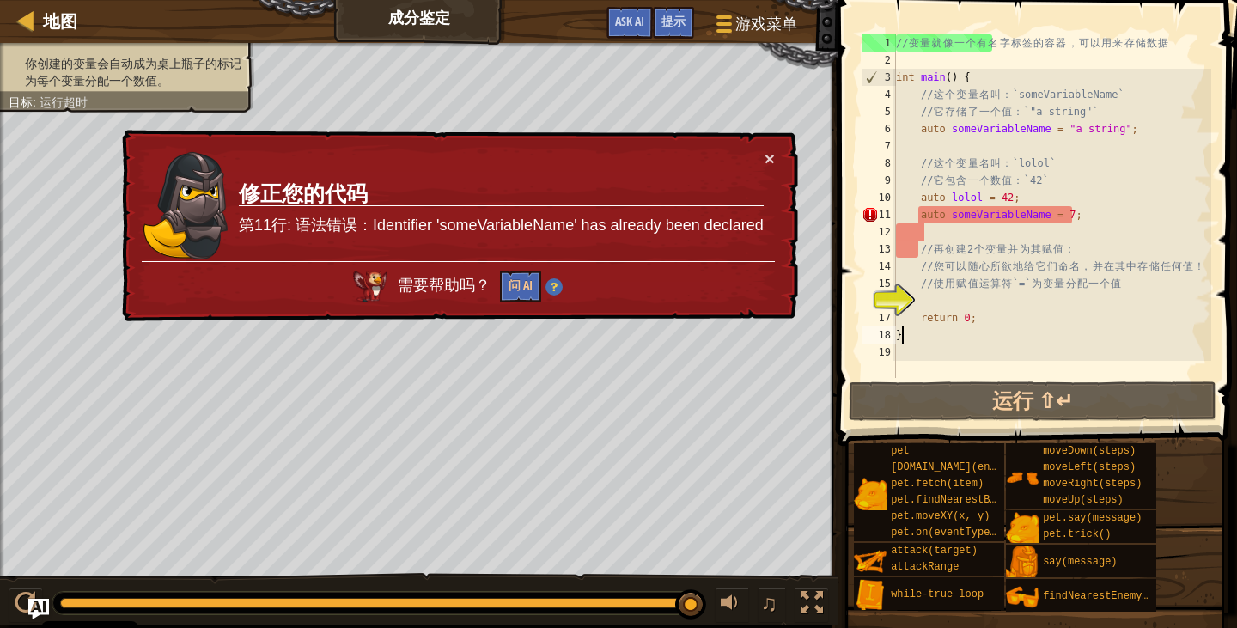
click at [1003, 328] on div "// 变 量 就 像 一 个 有 名 字 标 签 的 容 器 ， 可 以 用 来 存 储 数 据 int main ( ) { // 这 个 变 量 名 叫 …" at bounding box center [1052, 223] width 319 height 378
drag, startPoint x: 766, startPoint y: 177, endPoint x: 758, endPoint y: 187, distance: 12.9
click at [758, 187] on td "修正您的代码 第11行: 语法错误：Identifier 'someVariableName' has already been declared" at bounding box center [501, 205] width 527 height 112
drag, startPoint x: 758, startPoint y: 187, endPoint x: 682, endPoint y: 207, distance: 79.0
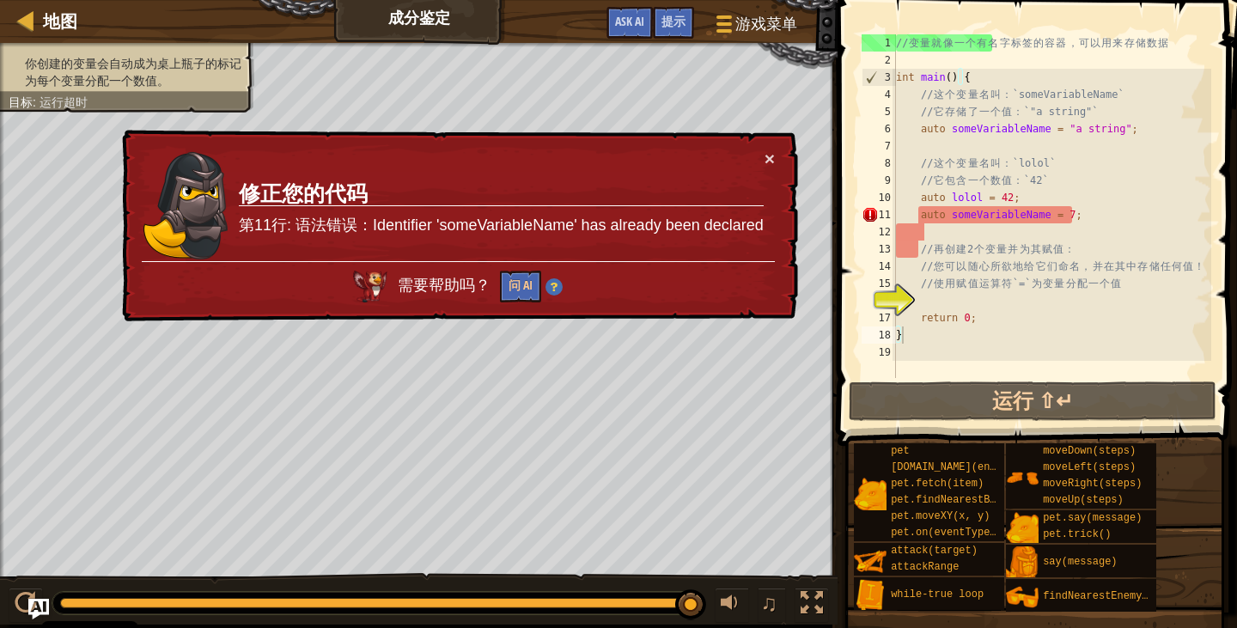
click at [754, 189] on h3 "修正您的代码" at bounding box center [501, 194] width 525 height 24
drag, startPoint x: 786, startPoint y: 197, endPoint x: 758, endPoint y: 208, distance: 29.7
drag, startPoint x: 758, startPoint y: 208, endPoint x: 776, endPoint y: 150, distance: 60.1
click at [776, 150] on div "× 修正您的代码 第11行: 语法错误：Identifier 'someVariableName' has already been declared 需要帮…" at bounding box center [458, 226] width 679 height 192
click at [768, 154] on button "×" at bounding box center [770, 158] width 10 height 18
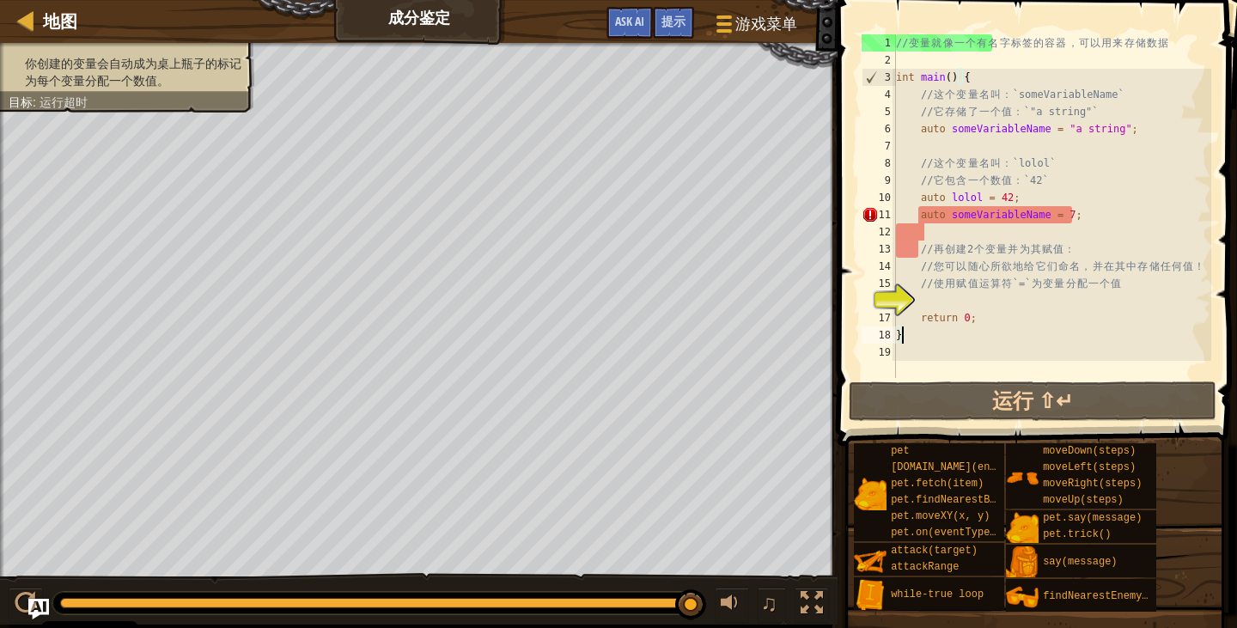
click at [1040, 218] on div "// 变 量 就 像 一 个 有 名 字 标 签 的 容 器 ， 可 以 用 来 存 储 数 据 int main ( ) { // 这 个 变 量 名 叫 …" at bounding box center [1052, 223] width 319 height 378
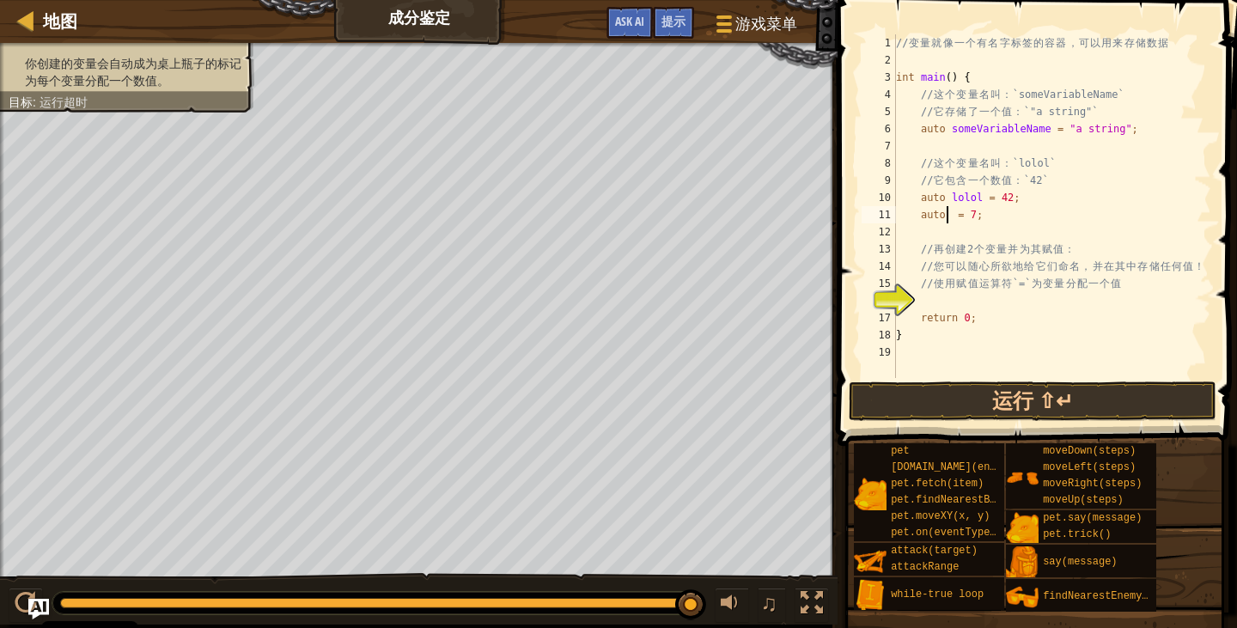
type textarea "auto i = 7;"
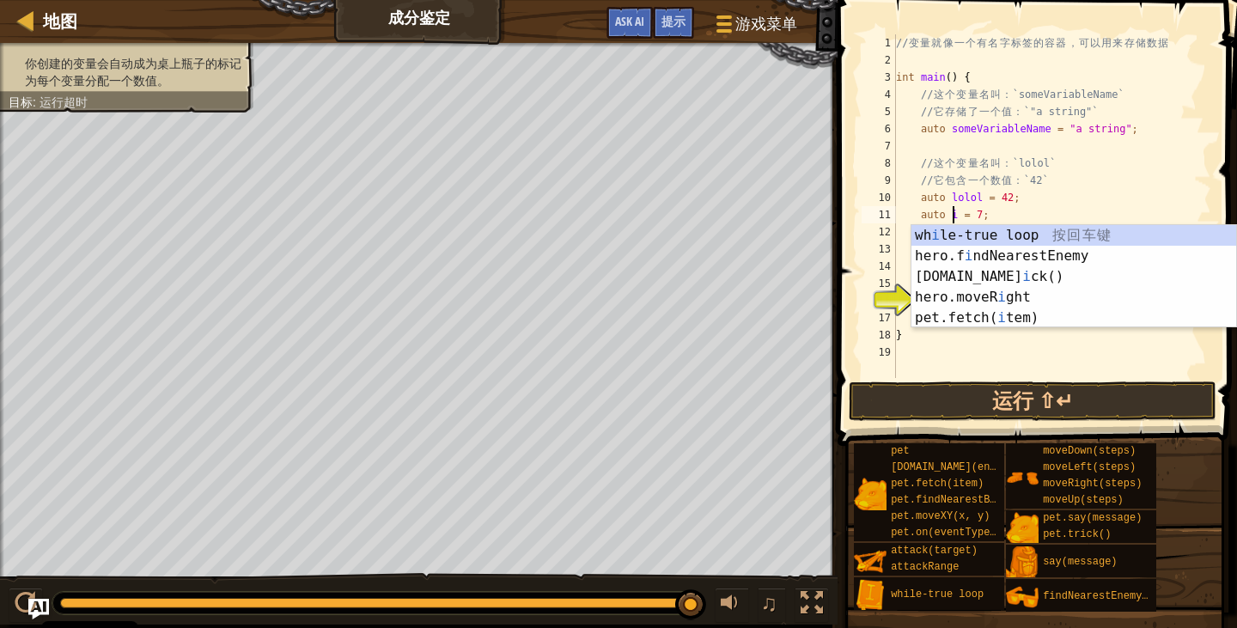
scroll to position [8, 4]
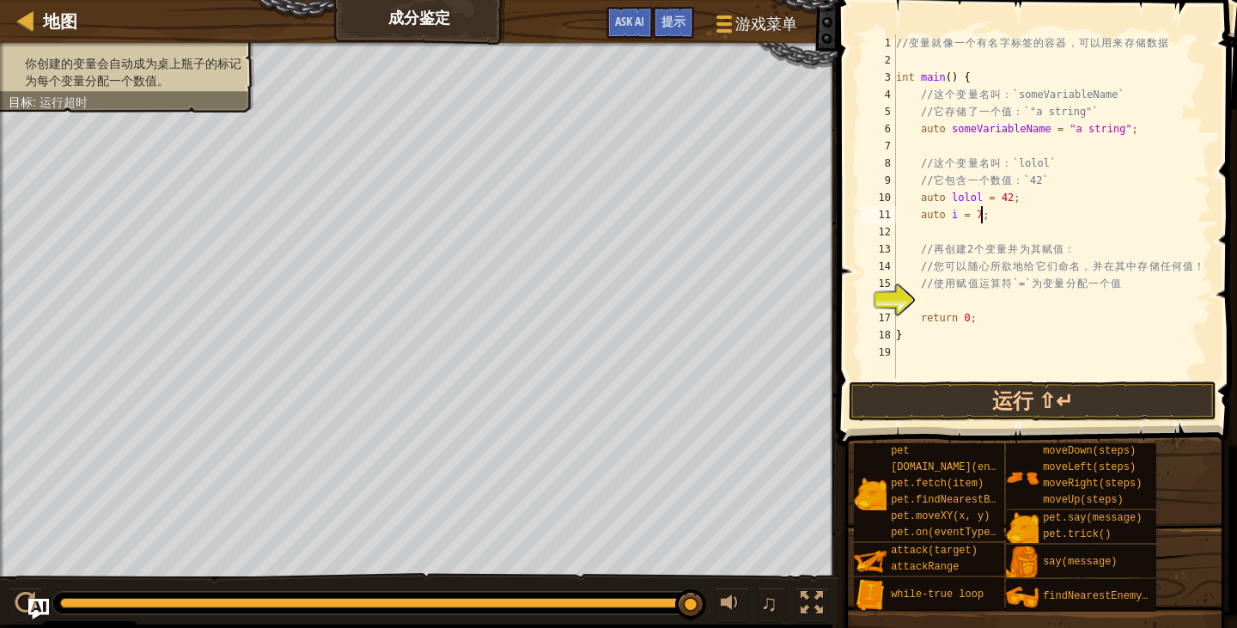
click at [990, 210] on div "// 变 量 就 像 一 个 有 名 字 标 签 的 容 器 ， 可 以 用 来 存 储 数 据 int main ( ) { // 这 个 变 量 名 叫 …" at bounding box center [1052, 223] width 319 height 378
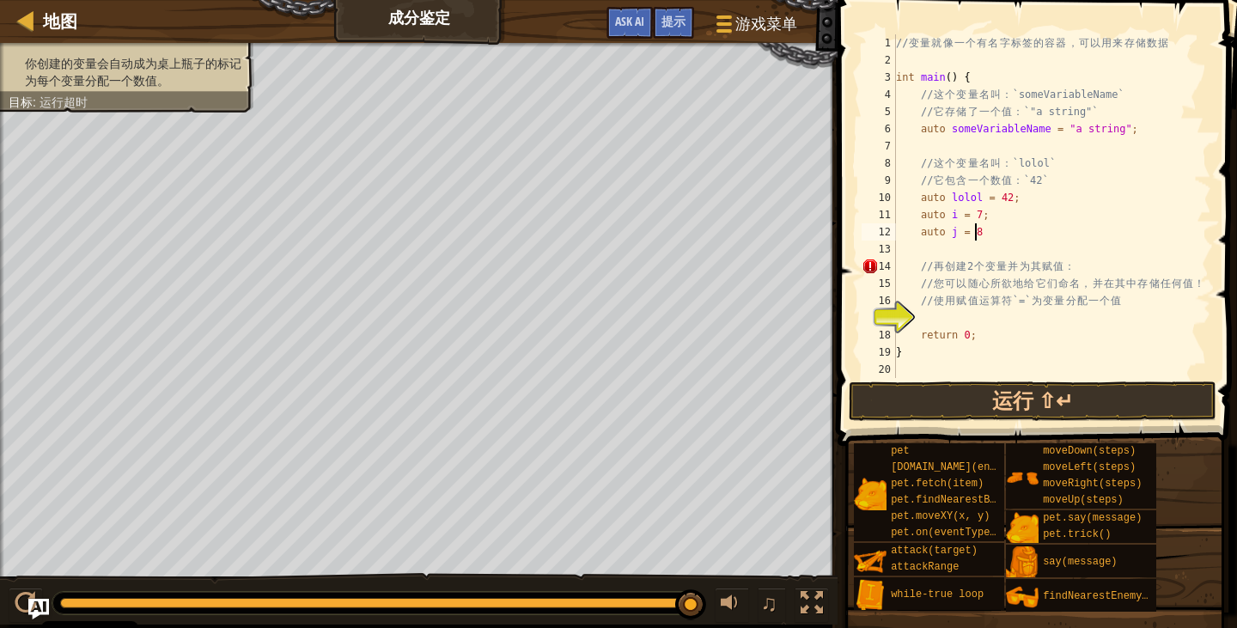
scroll to position [8, 5]
click at [1004, 401] on button "运行 ⇧↵" at bounding box center [1033, 401] width 368 height 40
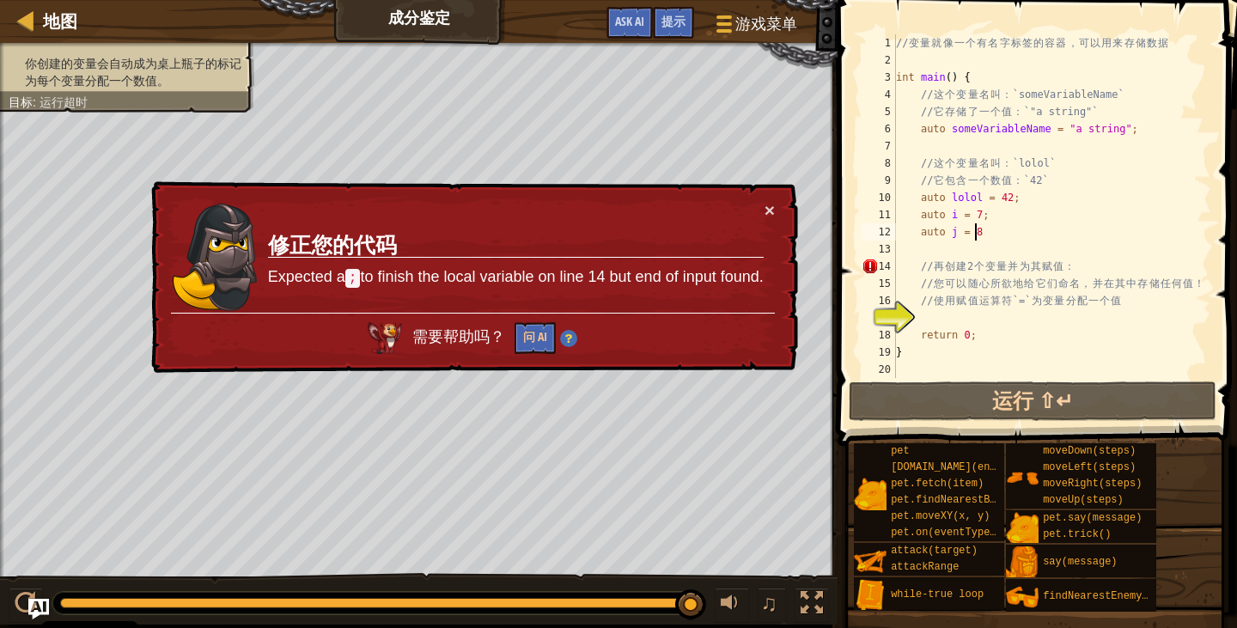
scroll to position [8, 6]
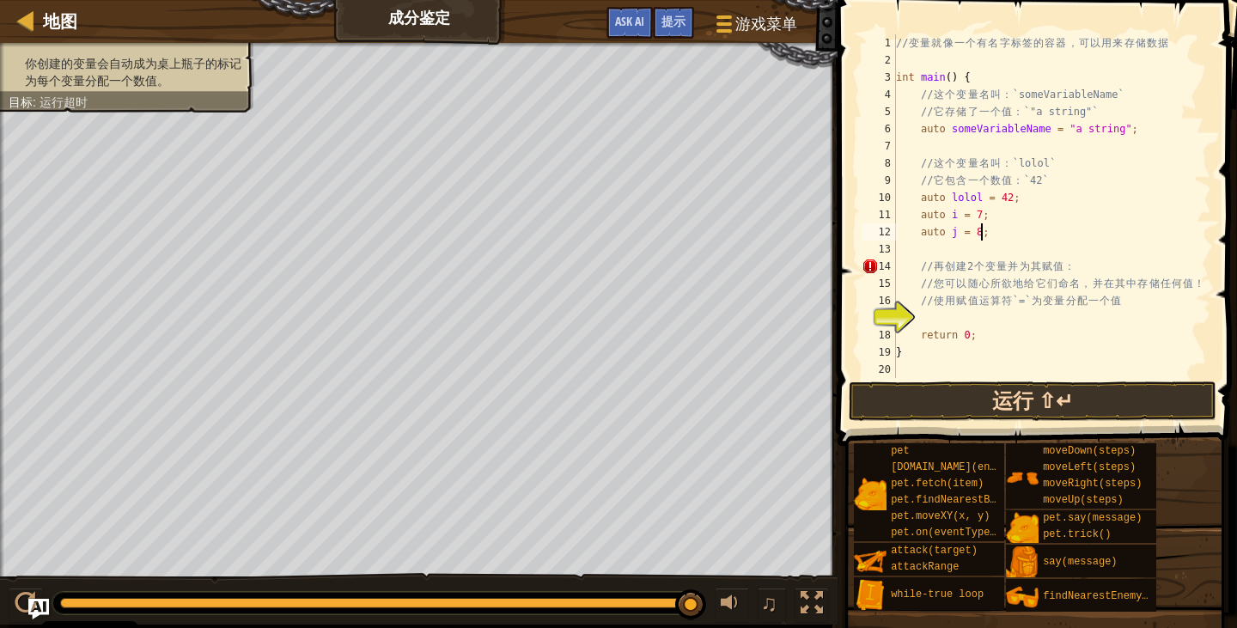
type textarea "auto j = 8;"
click at [851, 399] on button "运行 ⇧↵" at bounding box center [1033, 401] width 368 height 40
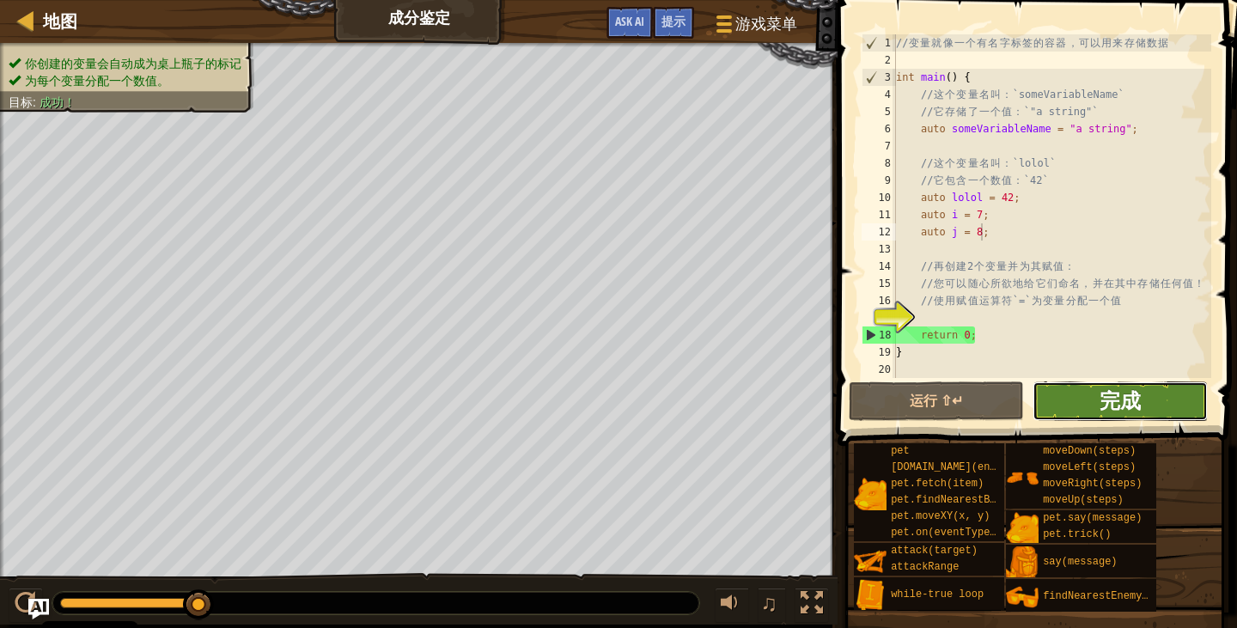
click at [1134, 406] on span "完成" at bounding box center [1120, 400] width 41 height 27
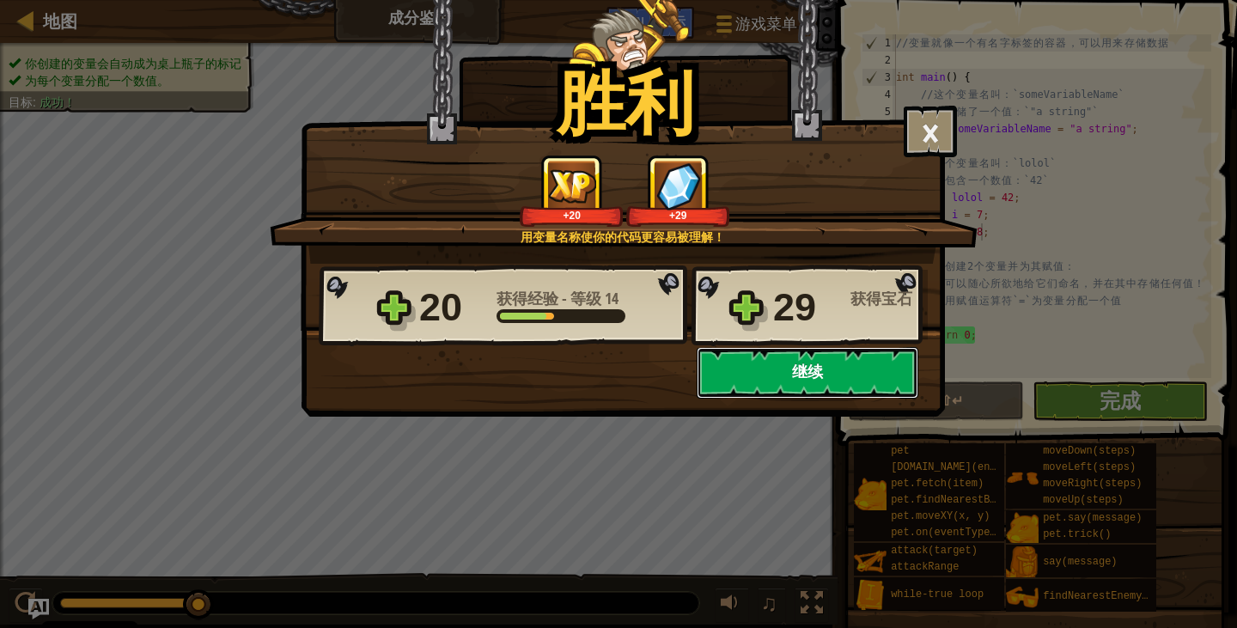
click at [862, 361] on button "继续" at bounding box center [808, 373] width 222 height 52
select select "zh-HANS"
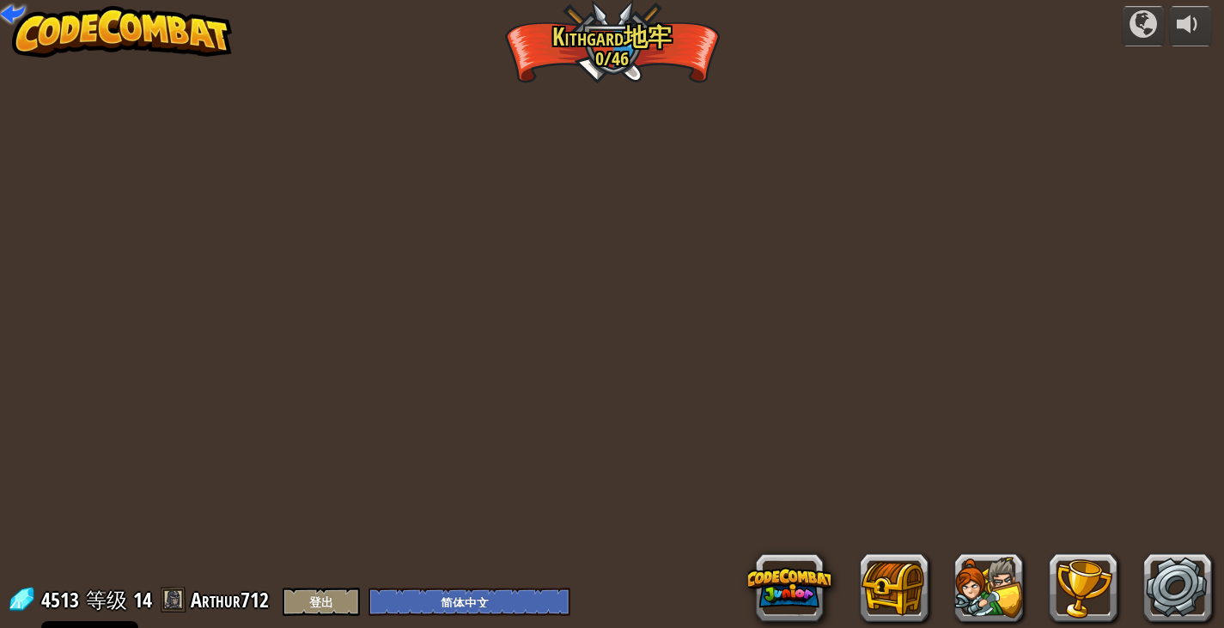
select select "zh-HANS"
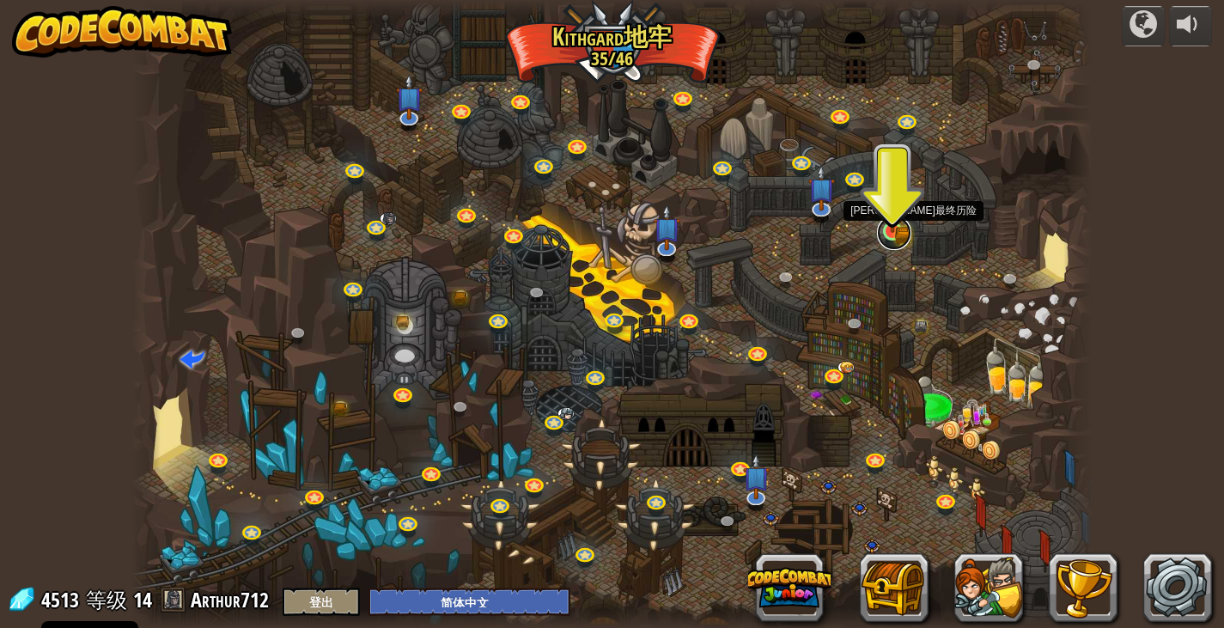
click at [890, 234] on link at bounding box center [894, 233] width 34 height 34
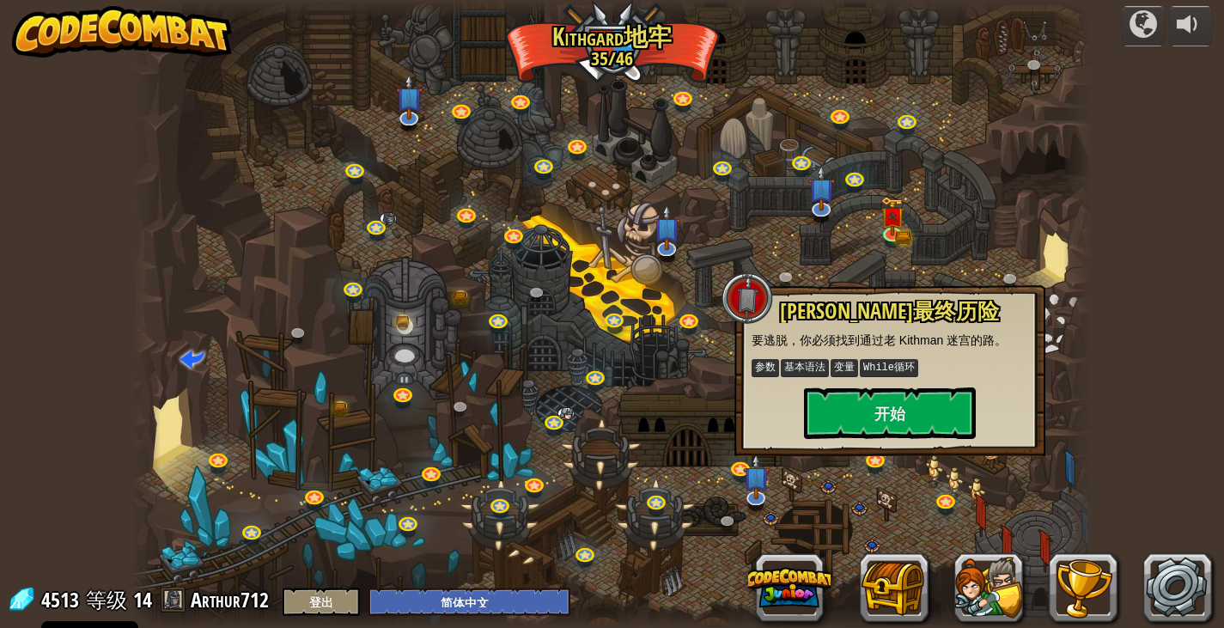
click at [907, 478] on div at bounding box center [611, 314] width 960 height 628
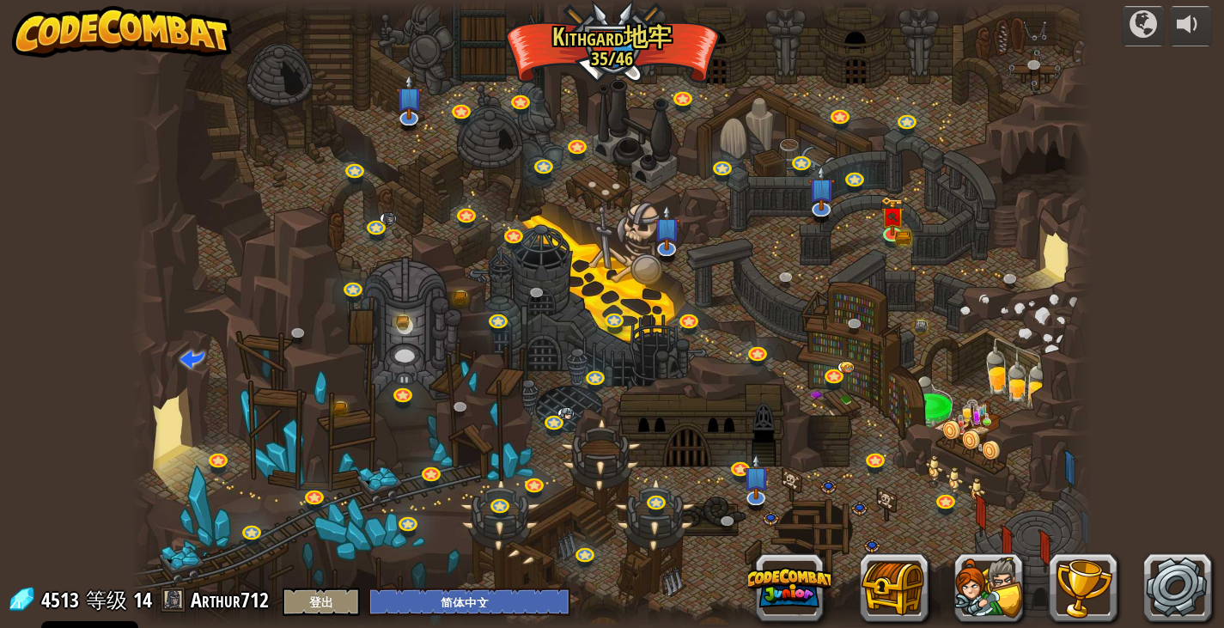
drag, startPoint x: 919, startPoint y: 299, endPoint x: 905, endPoint y: 301, distance: 13.9
drag, startPoint x: 905, startPoint y: 301, endPoint x: 882, endPoint y: 227, distance: 77.4
click at [882, 227] on img at bounding box center [892, 206] width 24 height 52
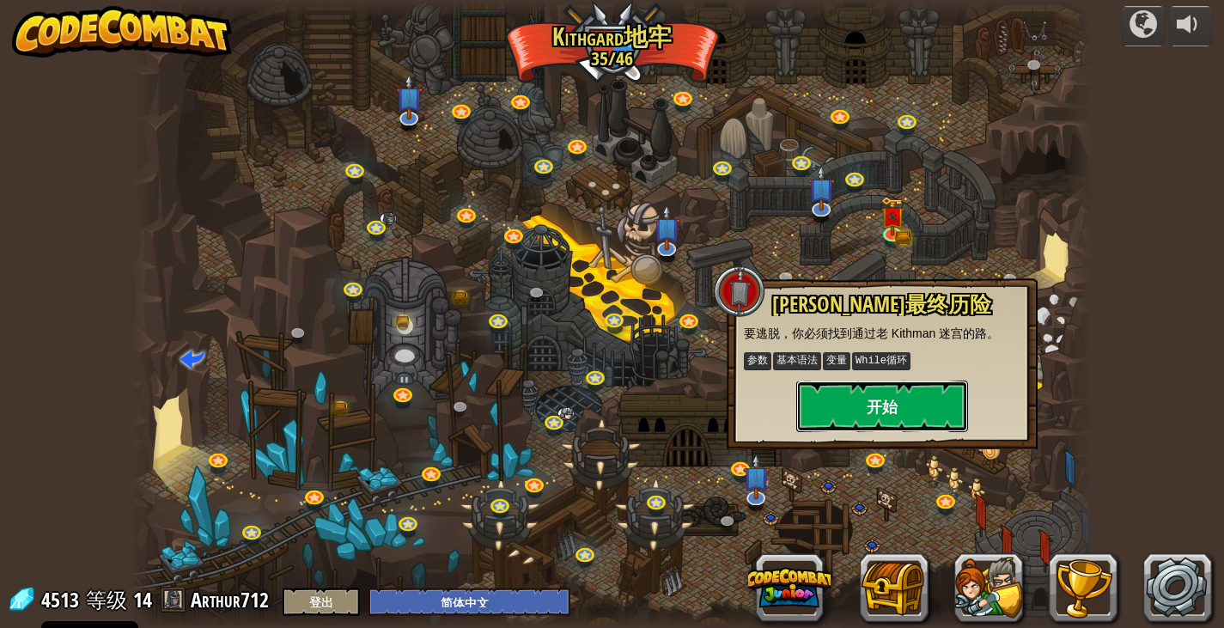
click at [870, 394] on button "开始" at bounding box center [882, 407] width 172 height 52
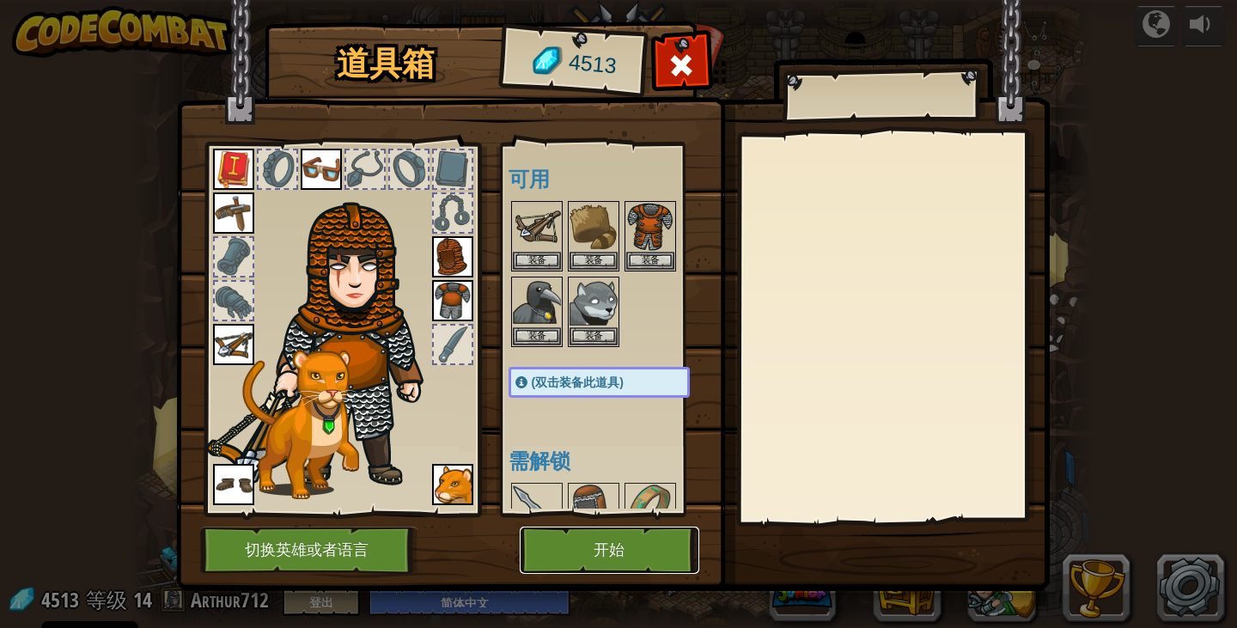
click at [596, 567] on button "开始" at bounding box center [610, 550] width 180 height 47
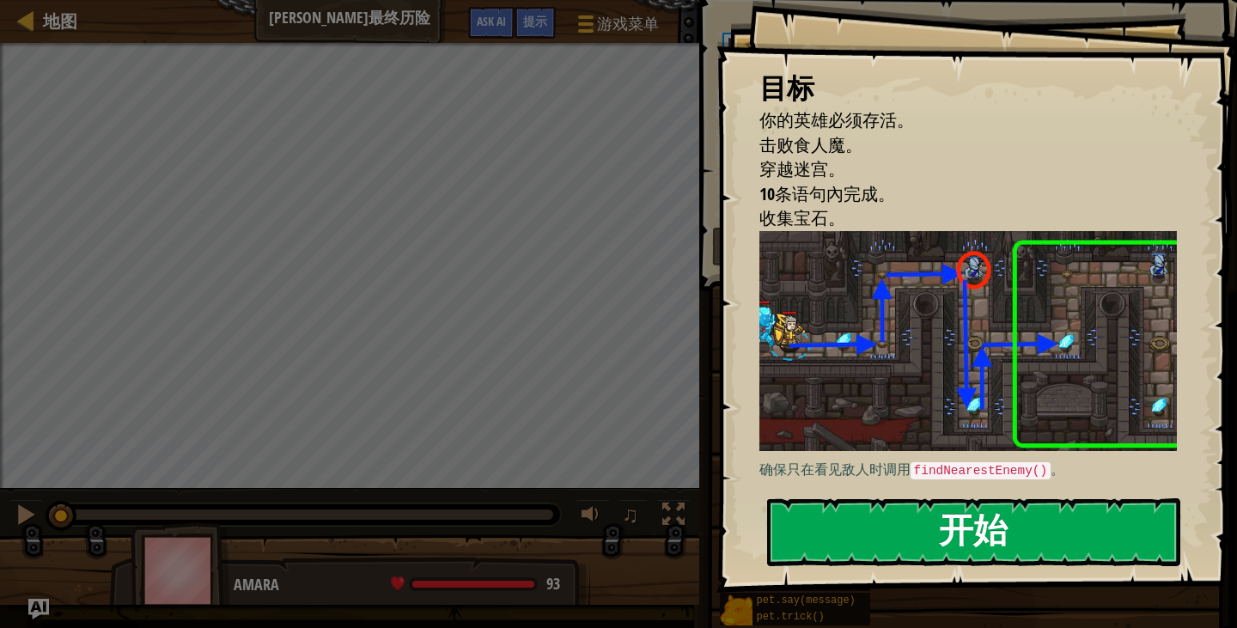
click at [987, 498] on button "开始" at bounding box center [973, 532] width 413 height 68
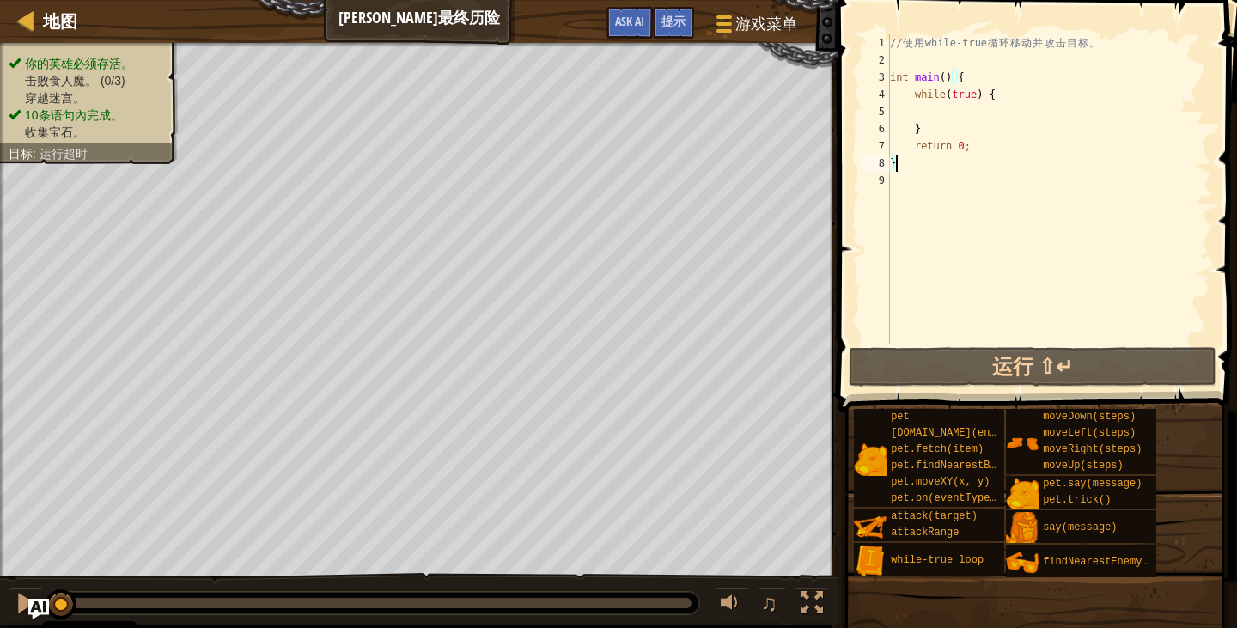
click at [911, 107] on div "// 使 用 while-true 循 环 移 动 并 攻 击 目 标 。 int main ( ) { while ( true ) { } return …" at bounding box center [1048, 206] width 325 height 344
click at [925, 113] on div "// 使 用 while-true 循 环 移 动 并 攻 击 目 标 。 int main ( ) { while ( true ) { } return …" at bounding box center [1048, 206] width 325 height 344
click at [916, 113] on div "// 使 用 while-true 循 环 移 动 并 攻 击 目 标 。 int main ( ) { while ( true ) { } return …" at bounding box center [1048, 206] width 325 height 344
type textarea "h"
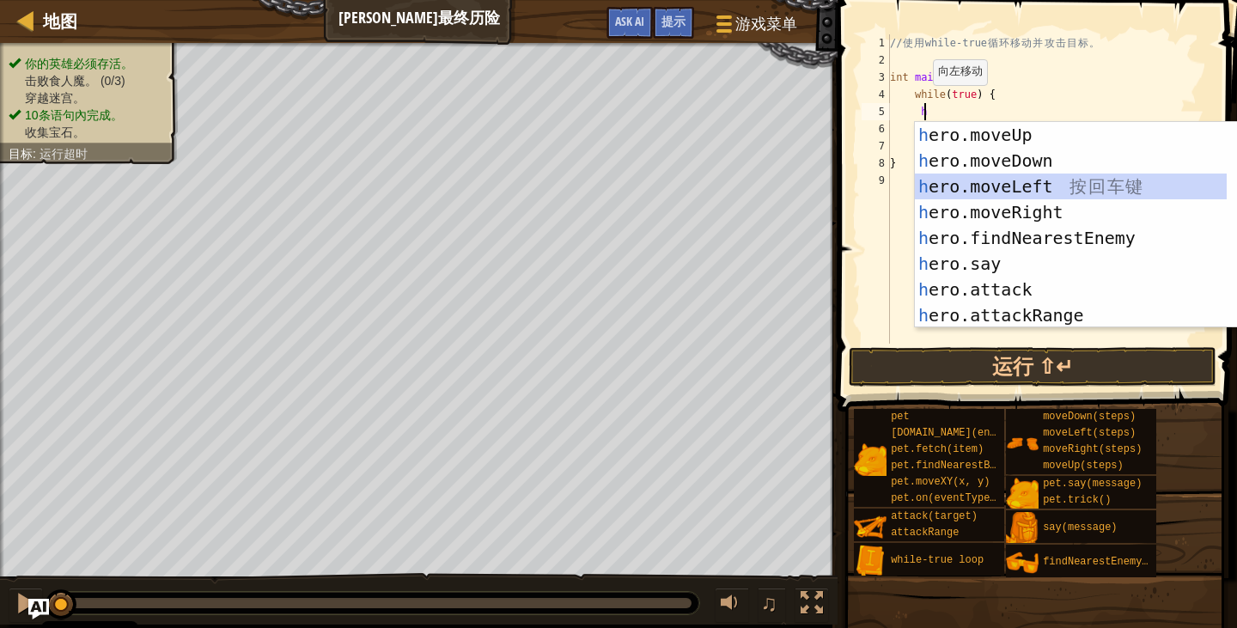
click at [1019, 185] on div "h ero.moveUp 按 回 车 键 h ero.moveDown 按 回 车 键 h ero.moveLeft 按 回 车 键 h ero.moveRi…" at bounding box center [1071, 251] width 312 height 258
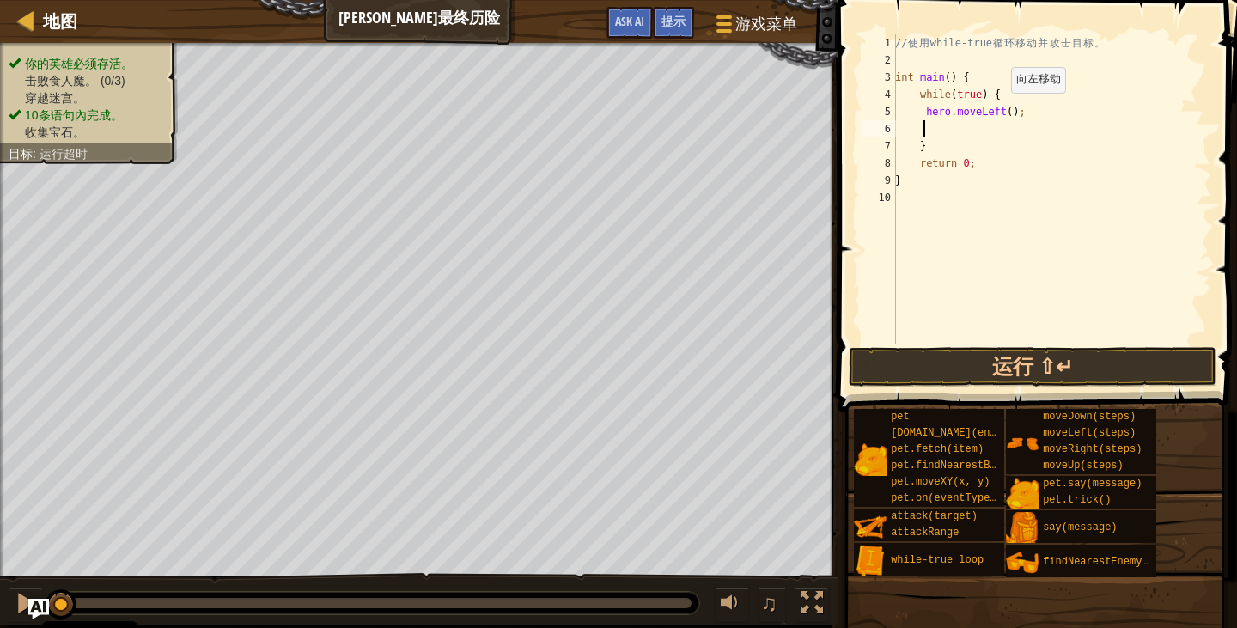
type textarea "h"
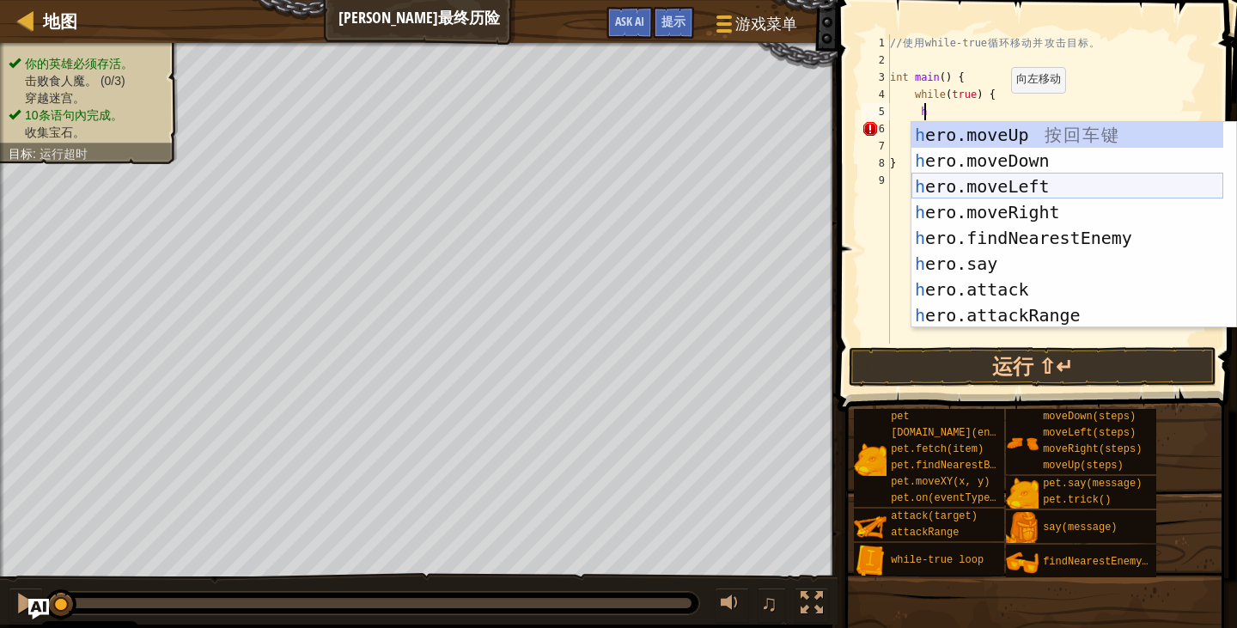
click at [1009, 195] on div "h ero.moveUp 按 回 车 键 h ero.moveDown 按 回 车 键 h ero.moveLeft 按 回 车 键 h ero.moveRi…" at bounding box center [1067, 251] width 312 height 258
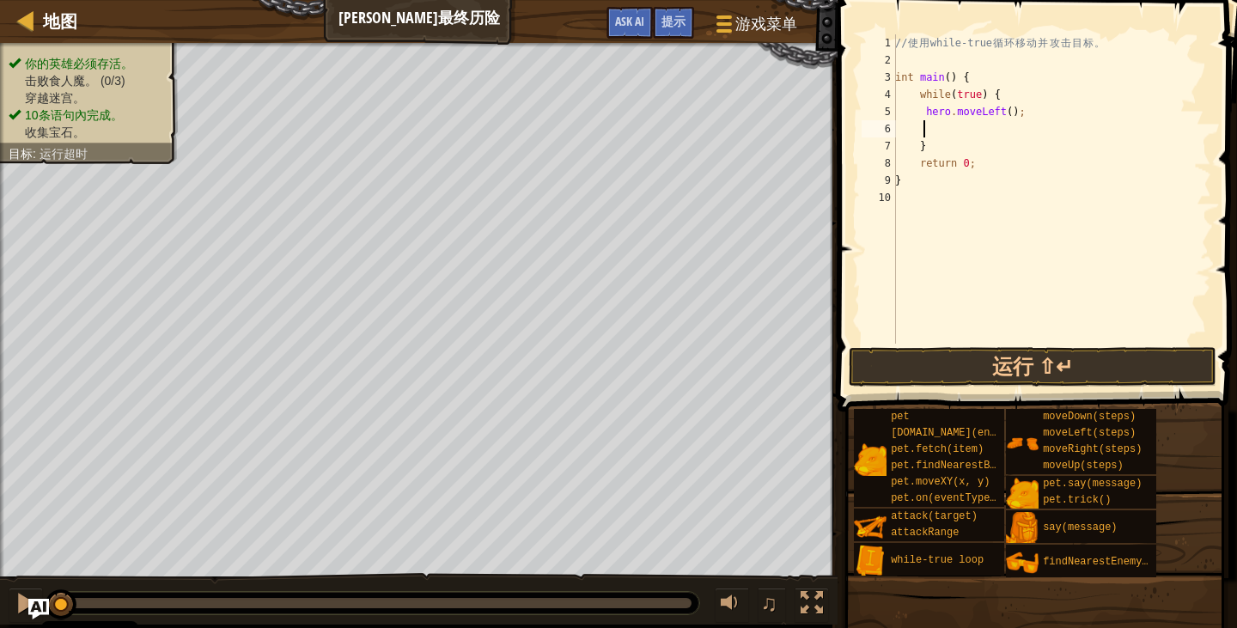
type textarea "h"
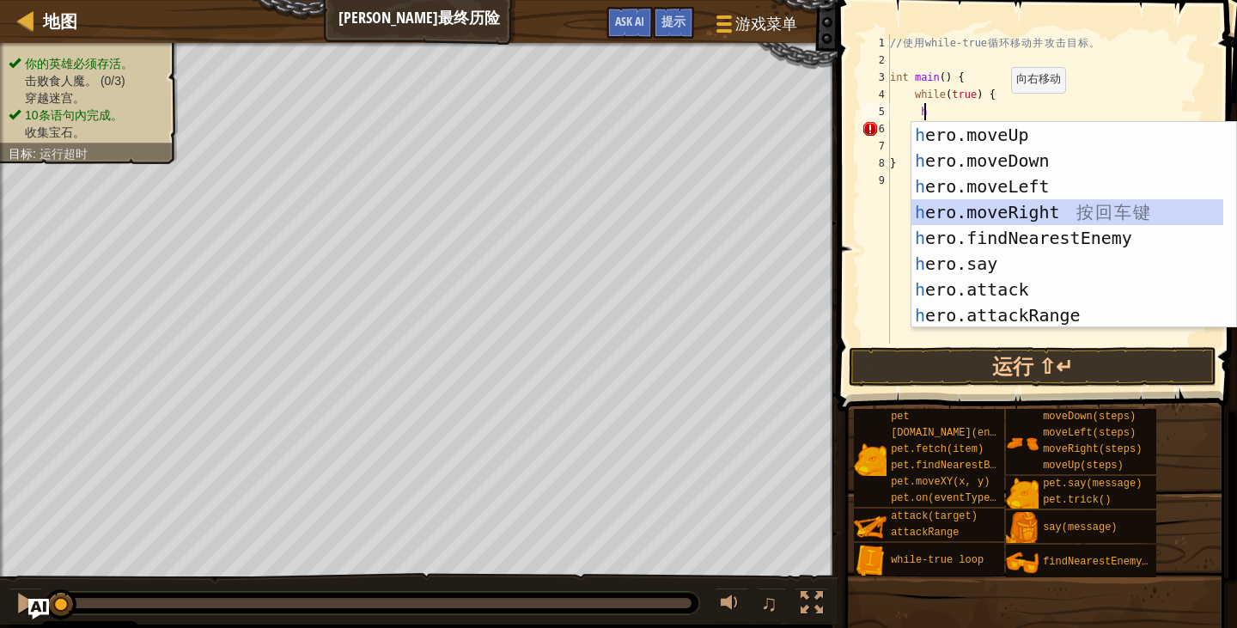
click at [994, 210] on div "h ero.moveUp 按 回 车 键 h ero.moveDown 按 回 车 键 h ero.moveLeft 按 回 车 键 h ero.moveRi…" at bounding box center [1067, 251] width 312 height 258
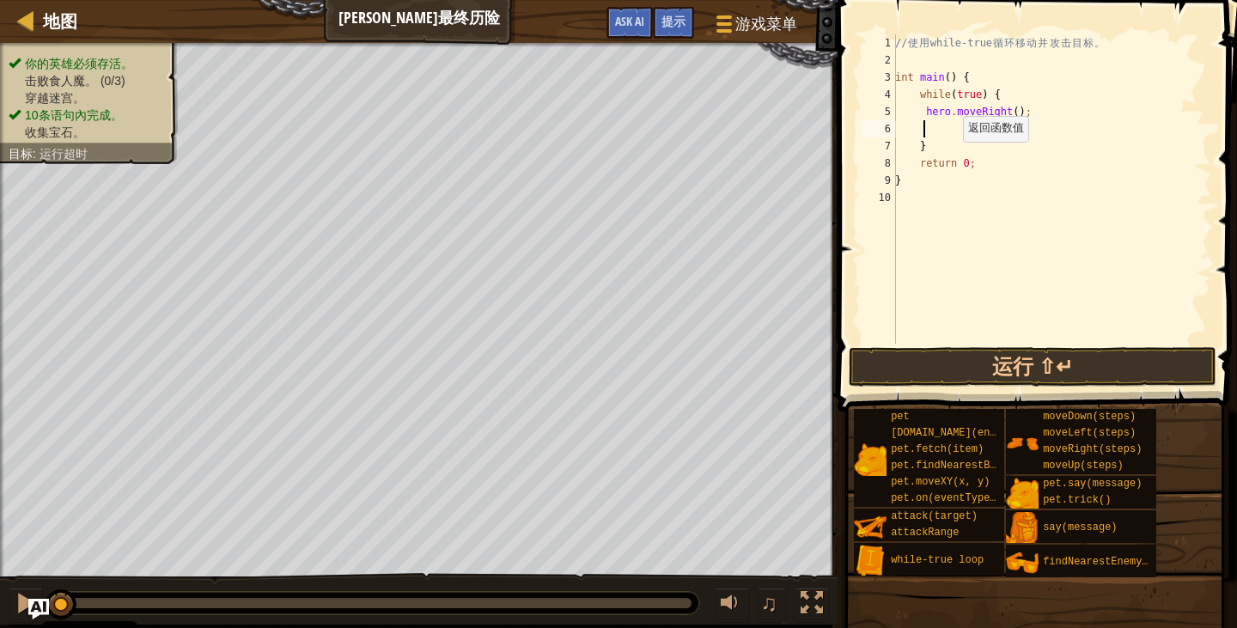
type textarea "h"
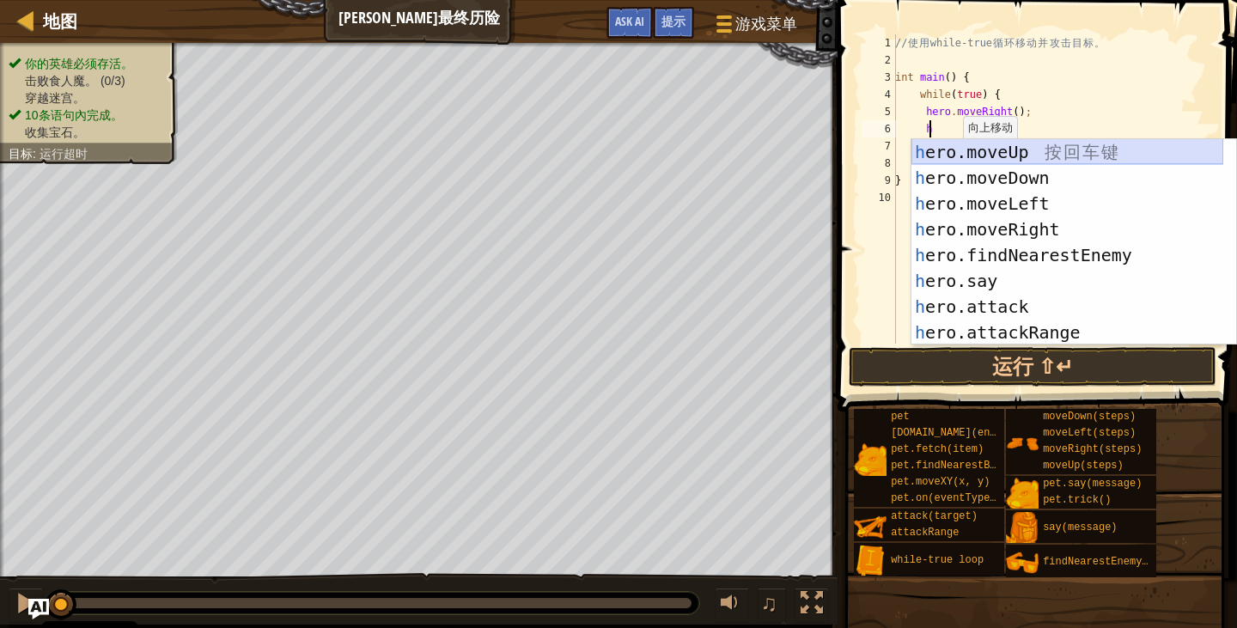
click at [968, 147] on div "h ero.moveUp 按 回 车 键 h ero.moveDown 按 回 车 键 h ero.moveLeft 按 回 车 键 h ero.moveRi…" at bounding box center [1067, 268] width 312 height 258
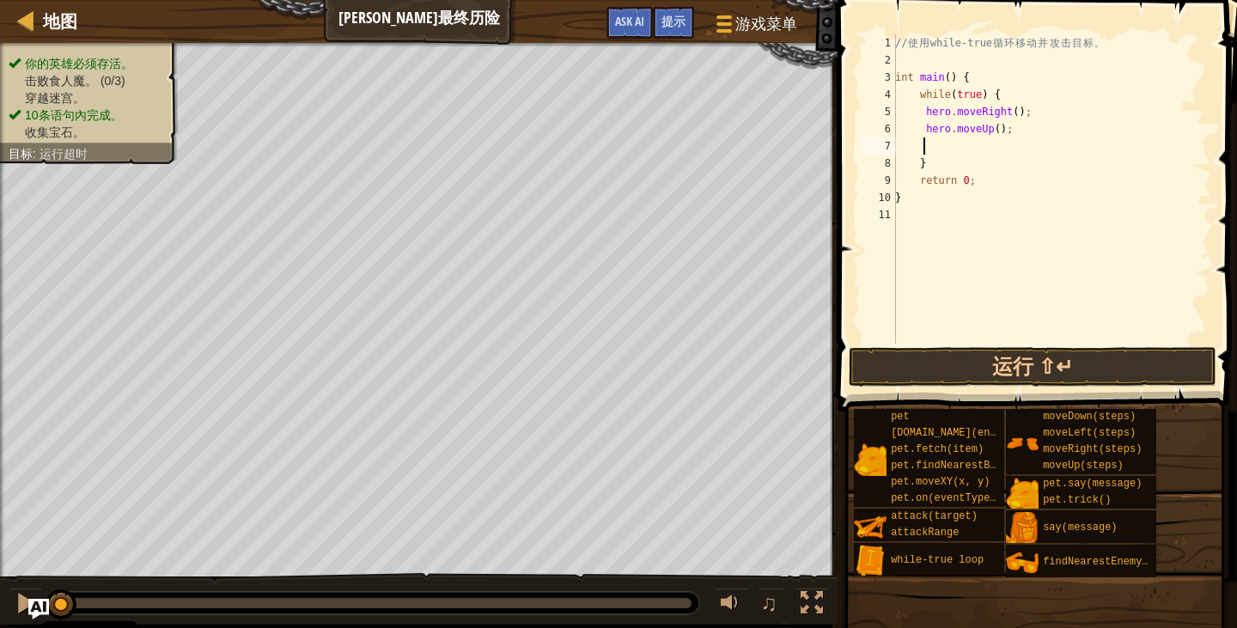
type textarea "h"
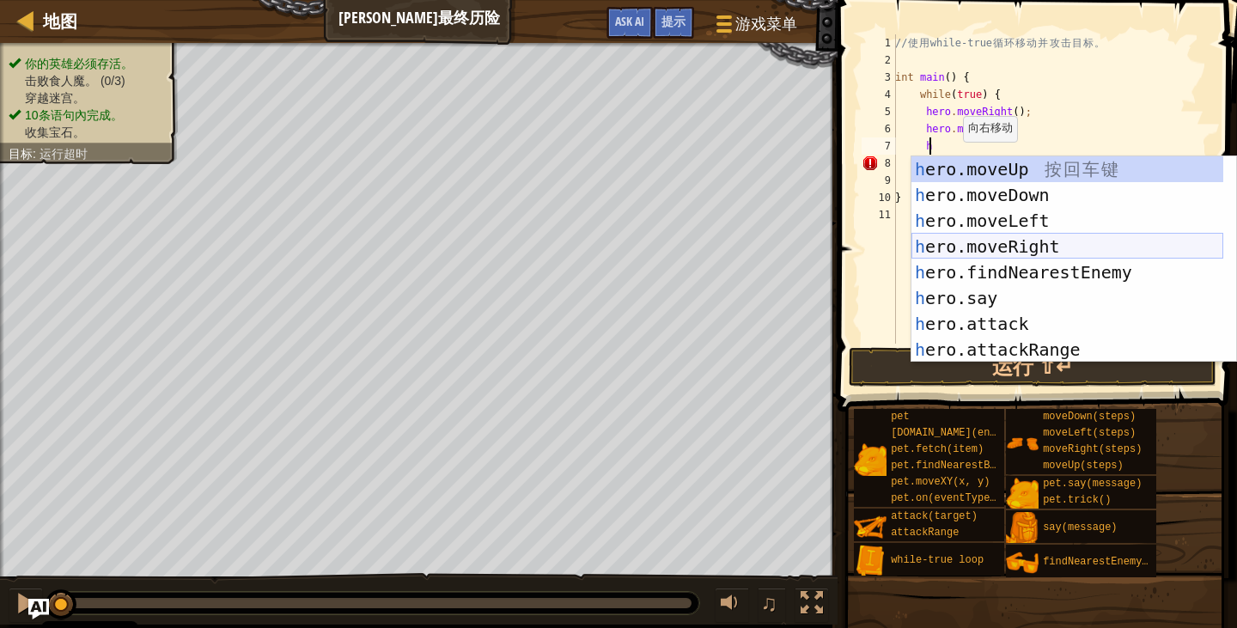
click at [1001, 243] on div "h ero.moveUp 按 回 车 键 h ero.moveDown 按 回 车 键 h ero.moveLeft 按 回 车 键 h ero.moveRi…" at bounding box center [1067, 285] width 312 height 258
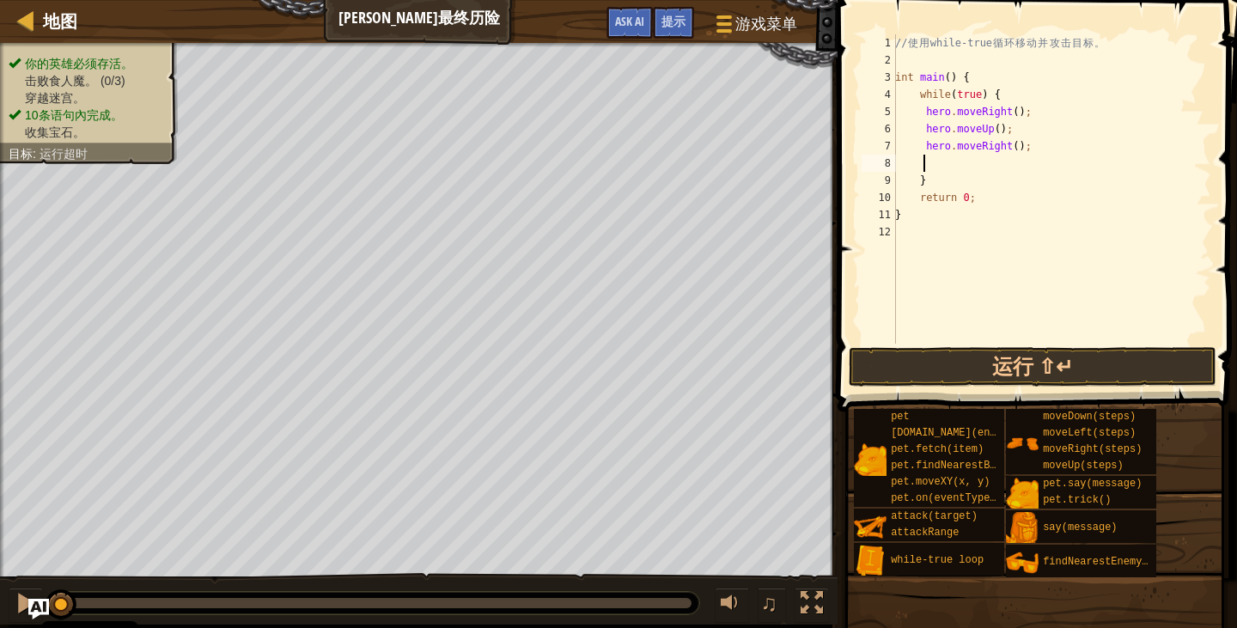
type textarea "h"
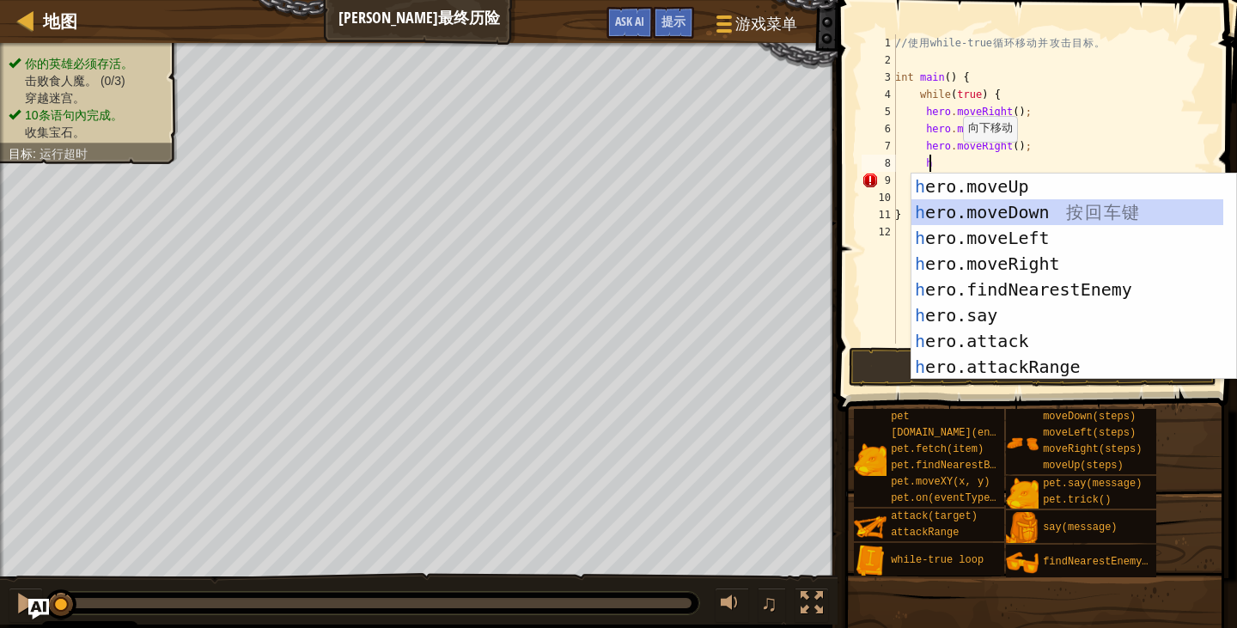
click at [973, 209] on div "h ero.moveUp 按 回 车 键 h ero.moveDown 按 回 车 键 h ero.moveLeft 按 回 车 键 h ero.moveRi…" at bounding box center [1067, 303] width 312 height 258
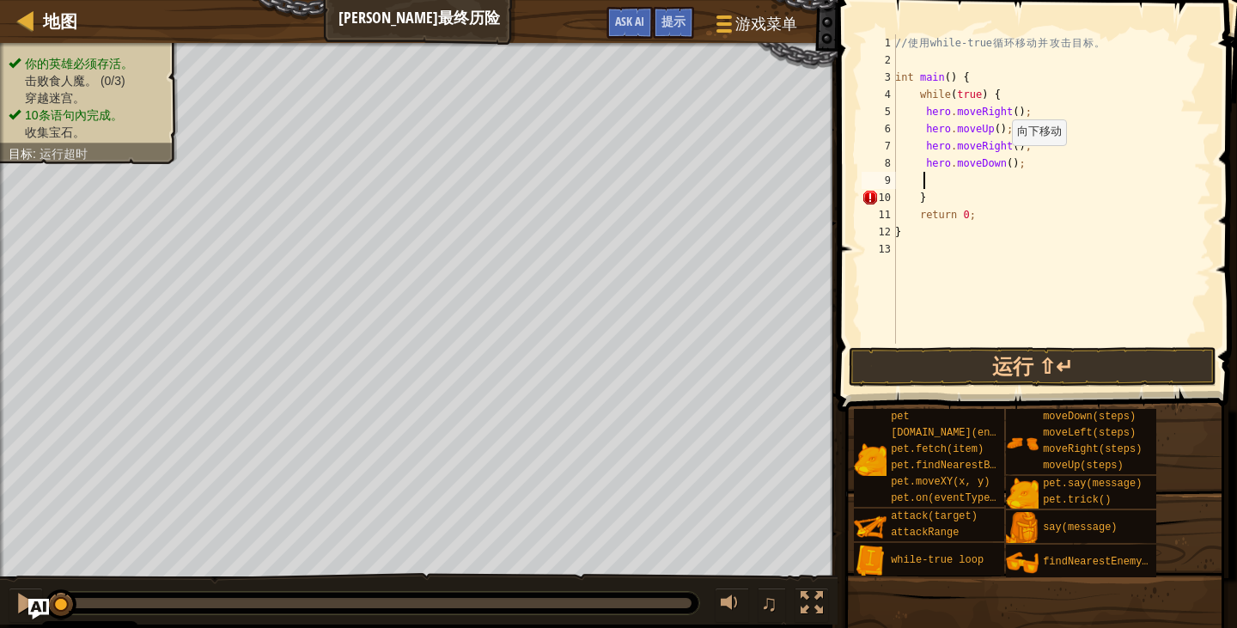
click at [1002, 161] on div "// 使 用 while-true 循 环 移 动 并 攻 击 目 标 。 int main ( ) { while ( true ) { hero . mo…" at bounding box center [1052, 206] width 320 height 344
type textarea "hero.moveDown(2);"
click at [923, 179] on div "// 使 用 while-true 循 环 移 动 并 攻 击 目 标 。 int main ( ) { while ( true ) { hero . mo…" at bounding box center [1052, 206] width 320 height 344
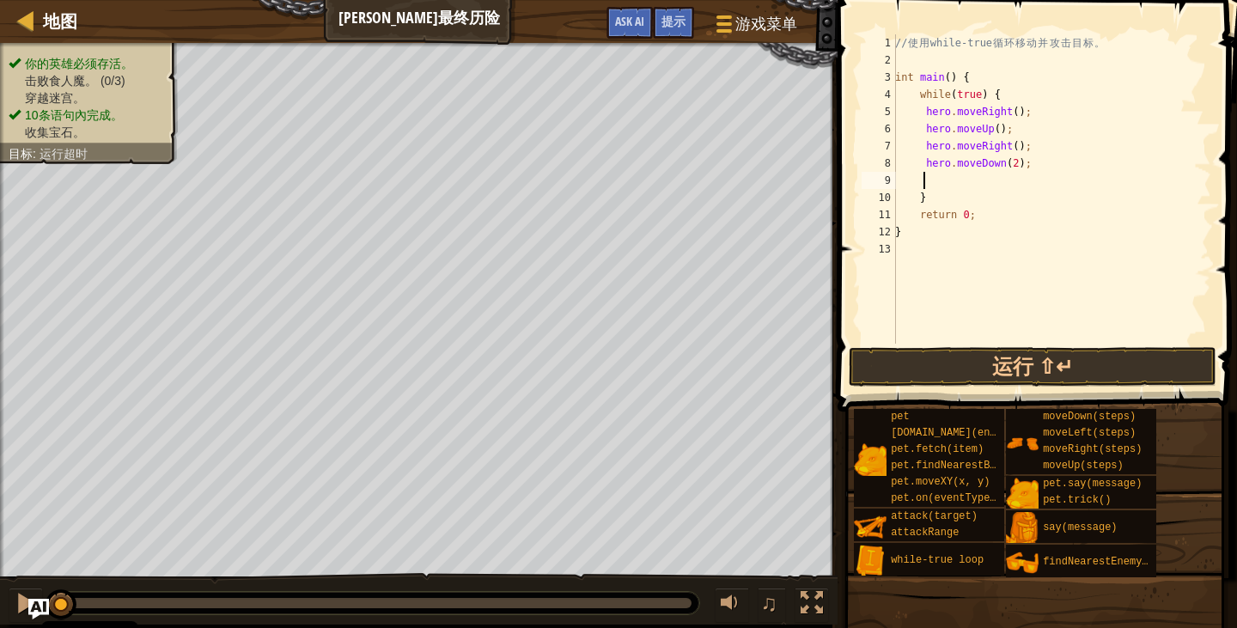
type textarea "h"
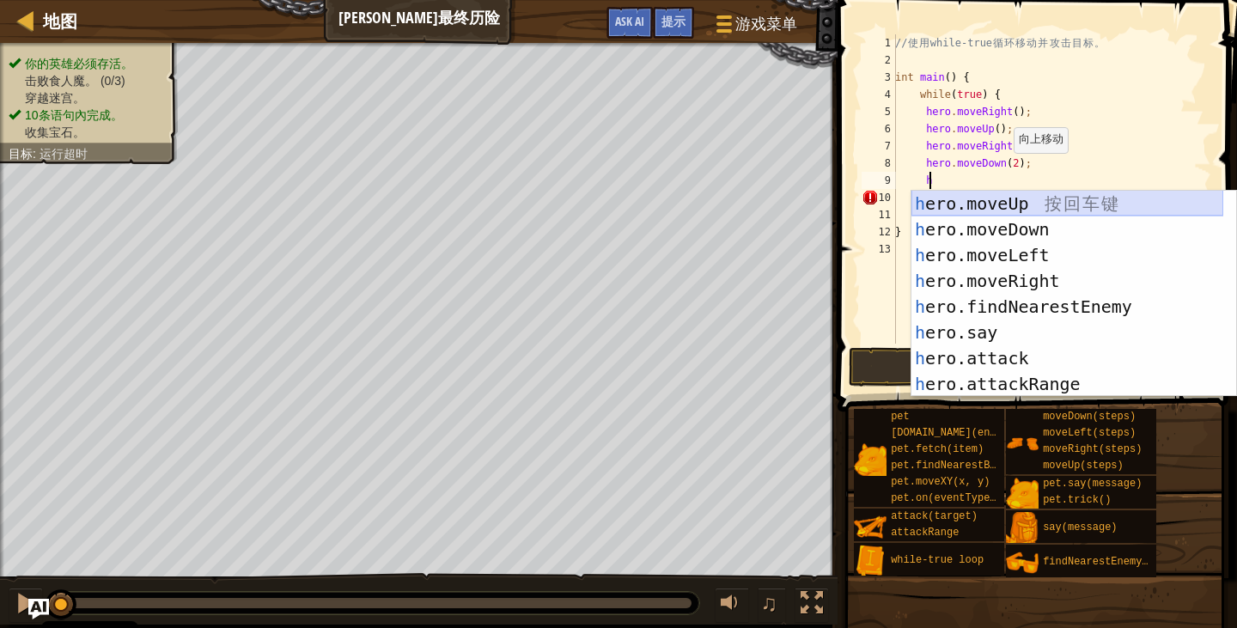
click at [960, 204] on div "h ero.moveUp 按 回 车 键 h ero.moveDown 按 回 车 键 h ero.moveLeft 按 回 车 键 h ero.moveRi…" at bounding box center [1067, 320] width 312 height 258
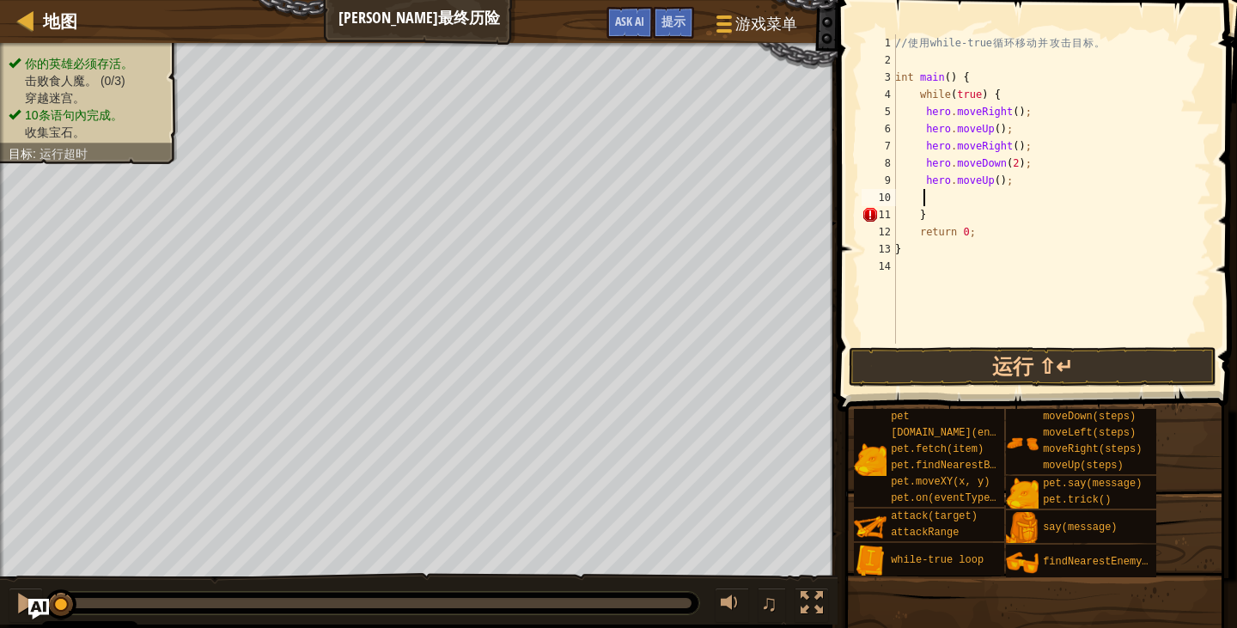
click at [1002, 182] on div "// 使 用 while-true 循 环 移 动 并 攻 击 目 标 。 int main ( ) { while ( true ) { hero . mo…" at bounding box center [1052, 206] width 320 height 344
type textarea "hero.moveUp();"
type textarea "h"
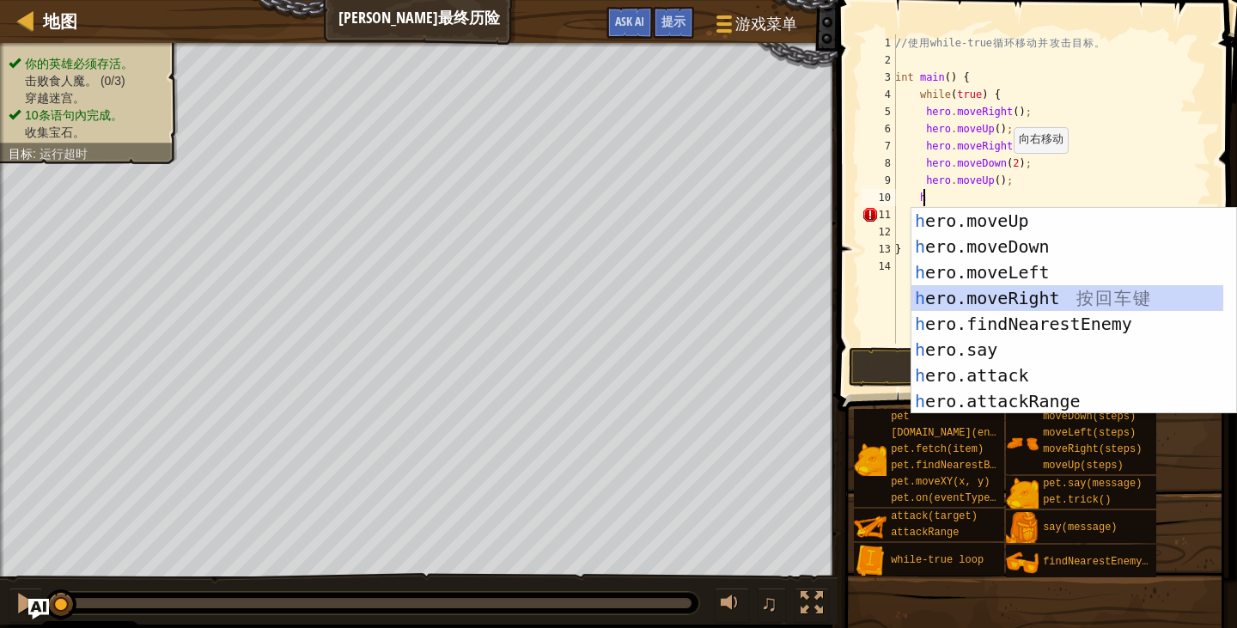
click at [979, 300] on div "h ero.moveUp 按 回 车 键 h ero.moveDown 按 回 车 键 h ero.moveLeft 按 回 车 键 h ero.moveRi…" at bounding box center [1067, 337] width 312 height 258
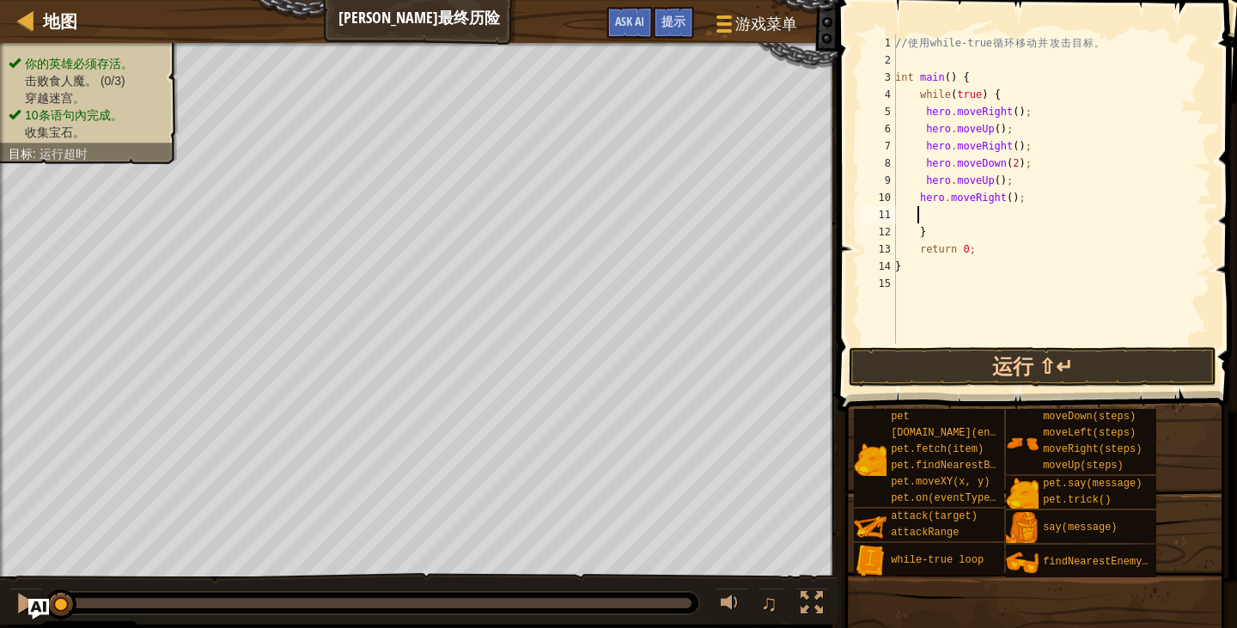
type textarea "h"
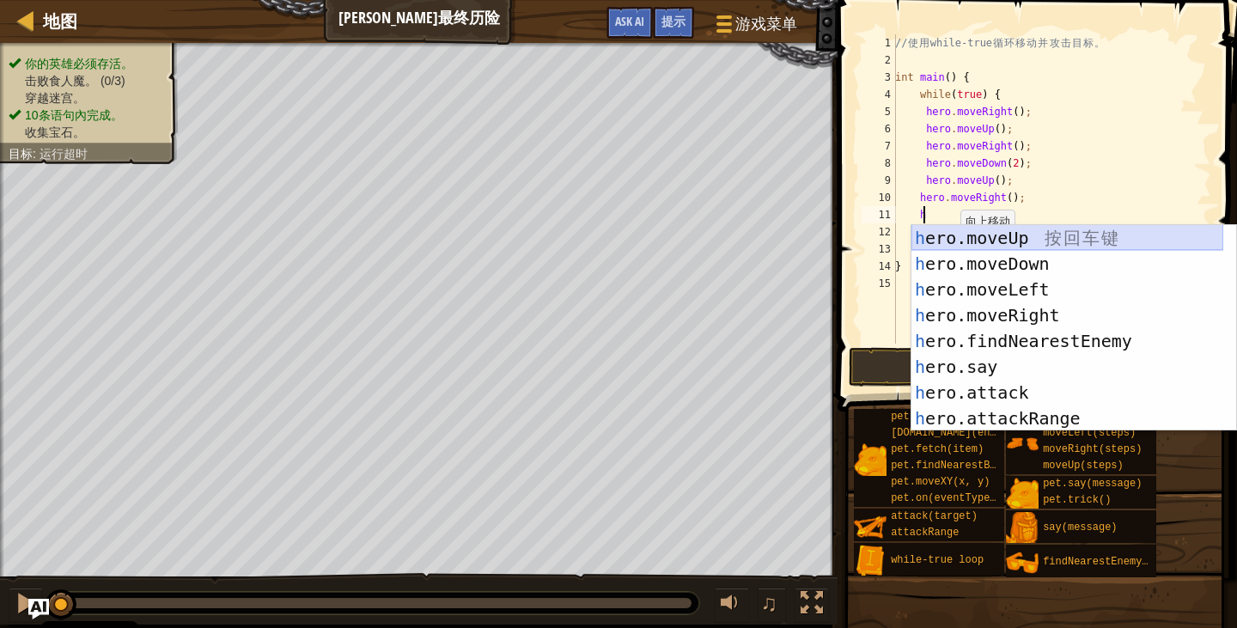
click at [968, 242] on div "h ero.moveUp 按 回 车 键 h ero.moveDown 按 回 车 键 h ero.moveLeft 按 回 车 键 h ero.moveRi…" at bounding box center [1067, 354] width 312 height 258
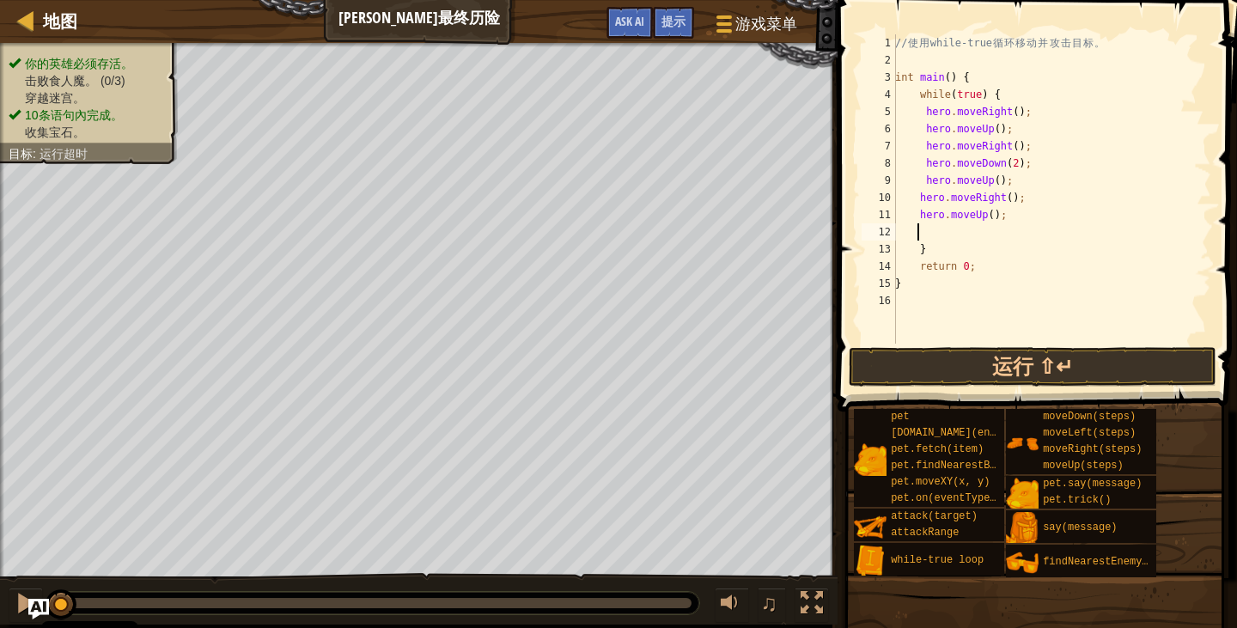
type textarea "h"
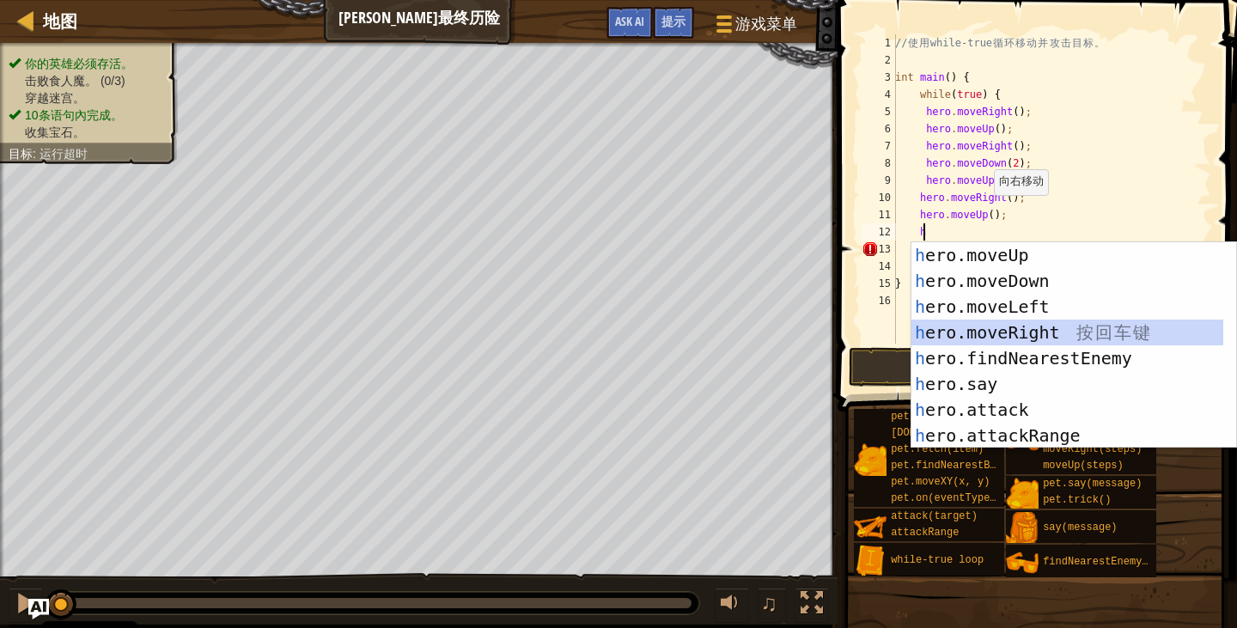
click at [1000, 326] on div "h ero.moveUp 按 回 车 键 h ero.moveDown 按 回 车 键 h ero.moveLeft 按 回 车 键 h ero.moveRi…" at bounding box center [1067, 371] width 312 height 258
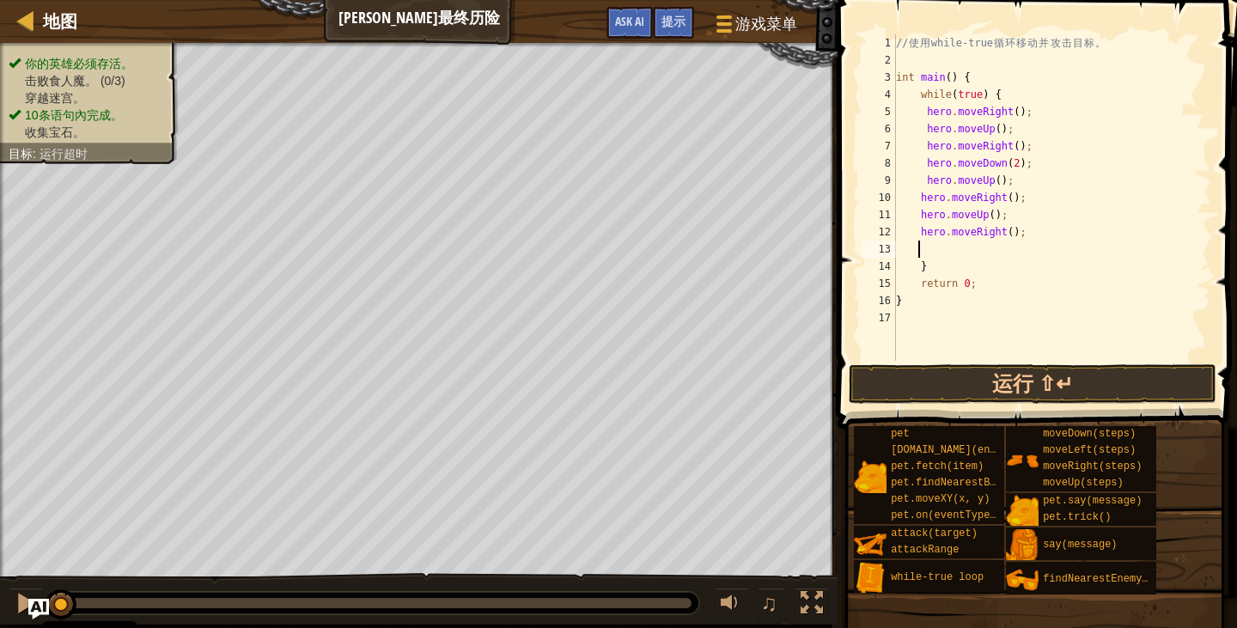
type textarea "h"
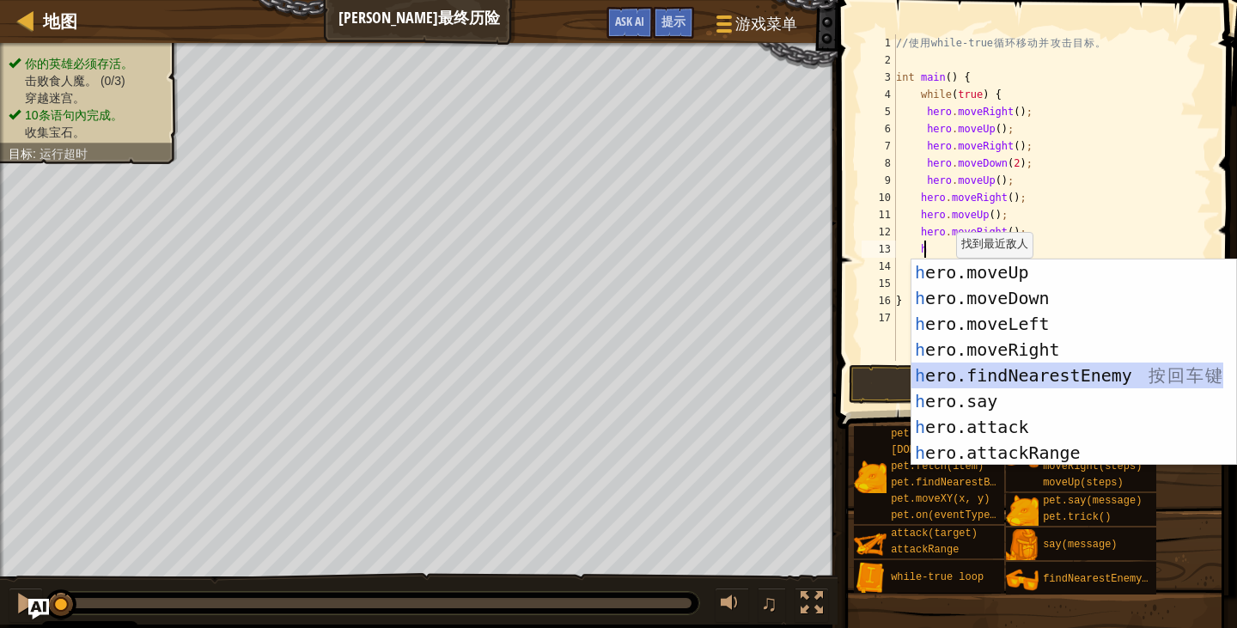
click at [1085, 378] on div "h ero.moveUp 按 回 车 键 h ero.moveDown 按 回 车 键 h ero.moveLeft 按 回 车 键 h ero.moveRi…" at bounding box center [1067, 388] width 312 height 258
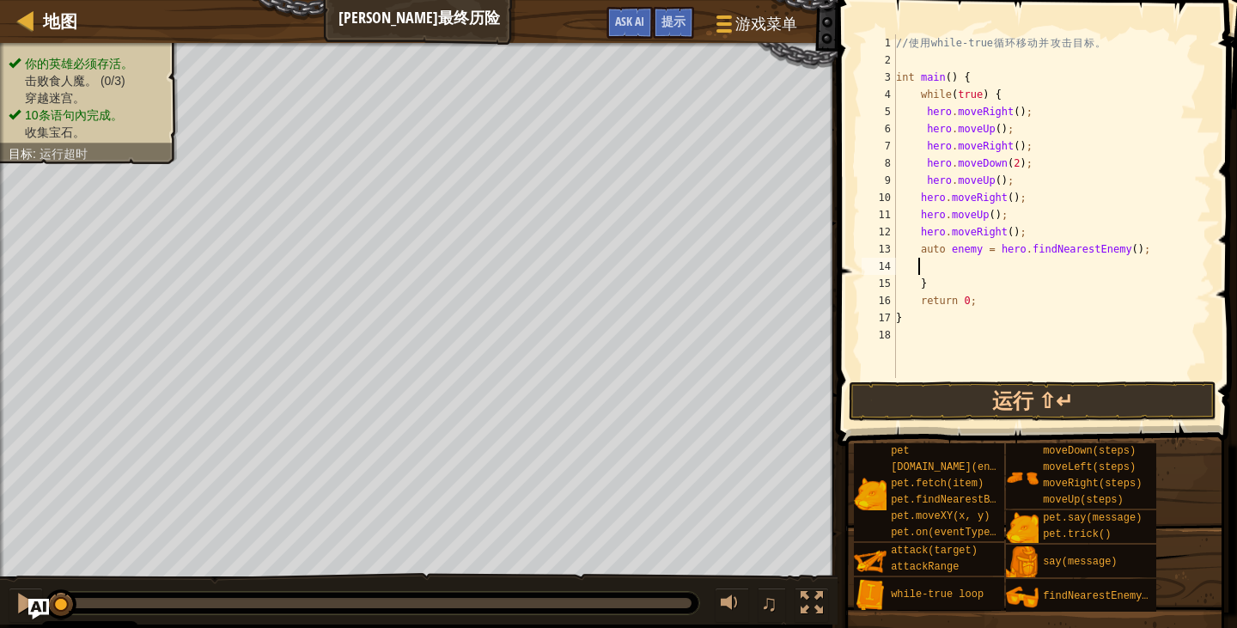
type textarea "h"
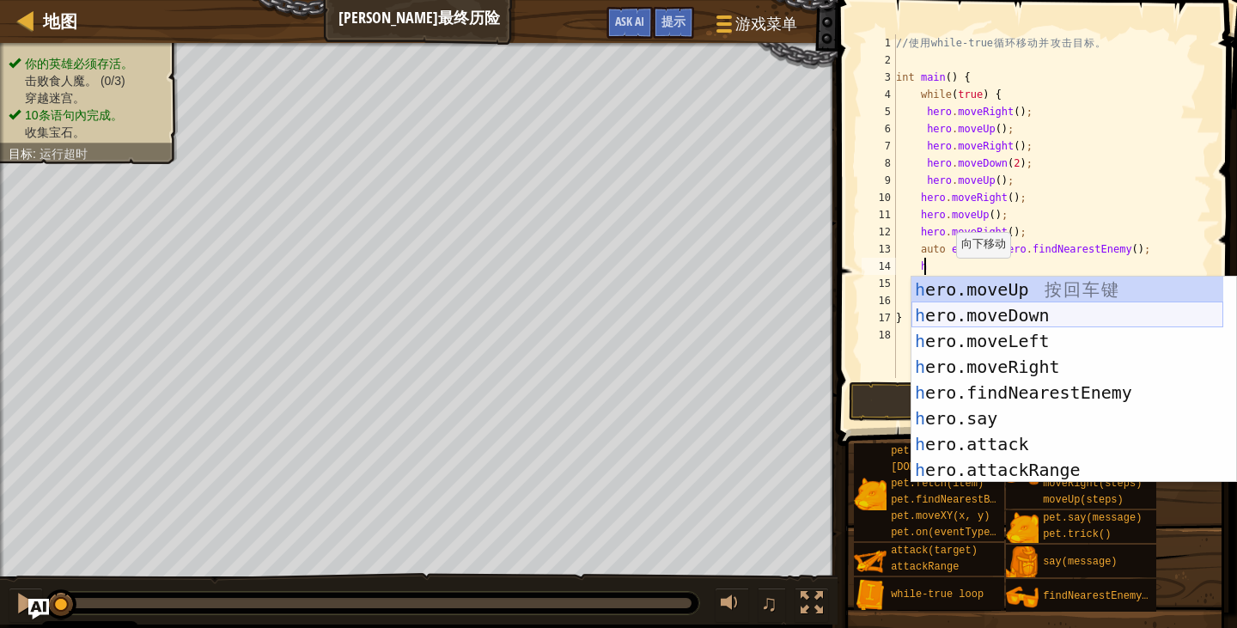
click at [1018, 314] on div "h ero.moveUp 按 回 车 键 h ero.moveDown 按 回 车 键 h ero.moveLeft 按 回 车 键 h ero.moveRi…" at bounding box center [1067, 406] width 312 height 258
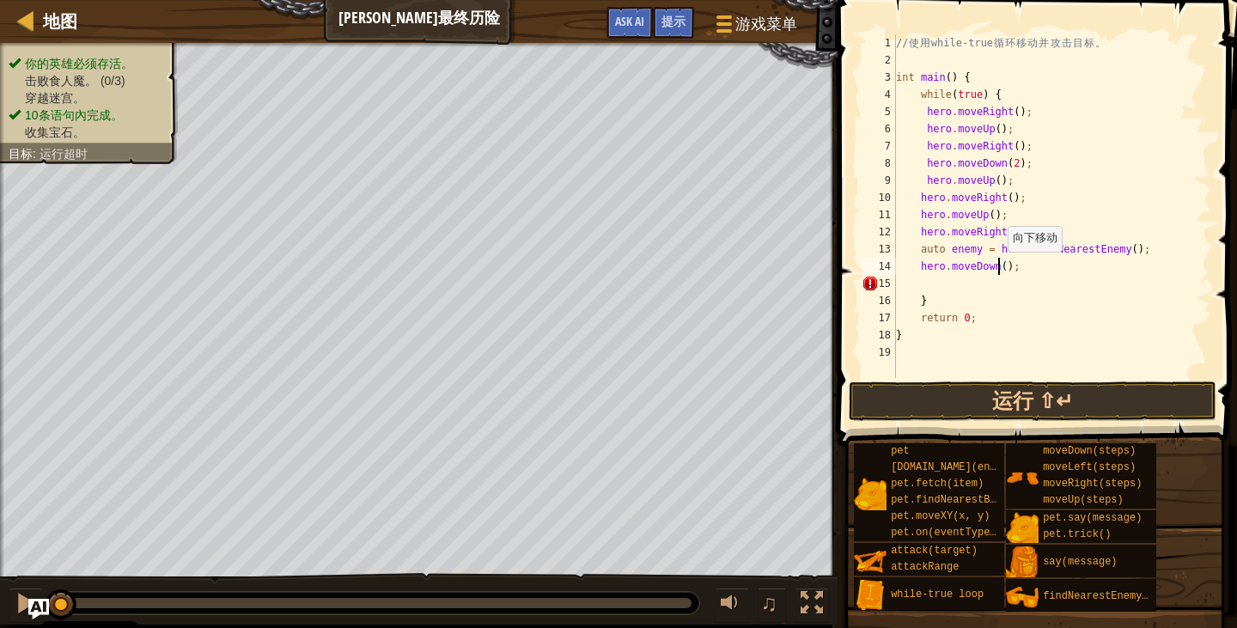
click at [998, 269] on div "// 使 用 while-true 循 环 移 动 并 攻 击 目 标 。 int main ( ) { while ( true ) { hero . mo…" at bounding box center [1052, 223] width 319 height 378
click at [994, 93] on div "// 使 用 while-true 循 环 移 动 并 攻 击 目 标 。 int main ( ) { while ( true ) { hero . mo…" at bounding box center [1052, 223] width 319 height 378
type textarea "w"
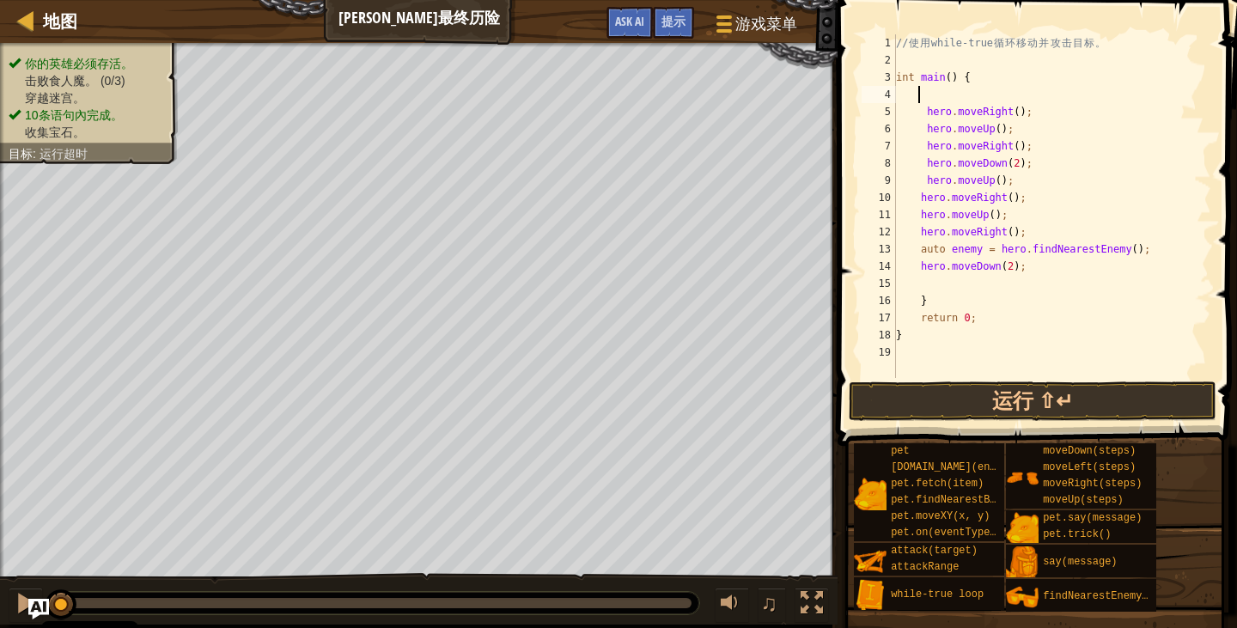
click at [937, 305] on div "// 使 用 while-true 循 环 移 动 并 攻 击 目 标 。 int main ( ) { hero . moveRight ( ) ; her…" at bounding box center [1052, 223] width 319 height 378
type textarea "}"
click at [992, 390] on button "运行 ⇧↵" at bounding box center [1033, 401] width 368 height 40
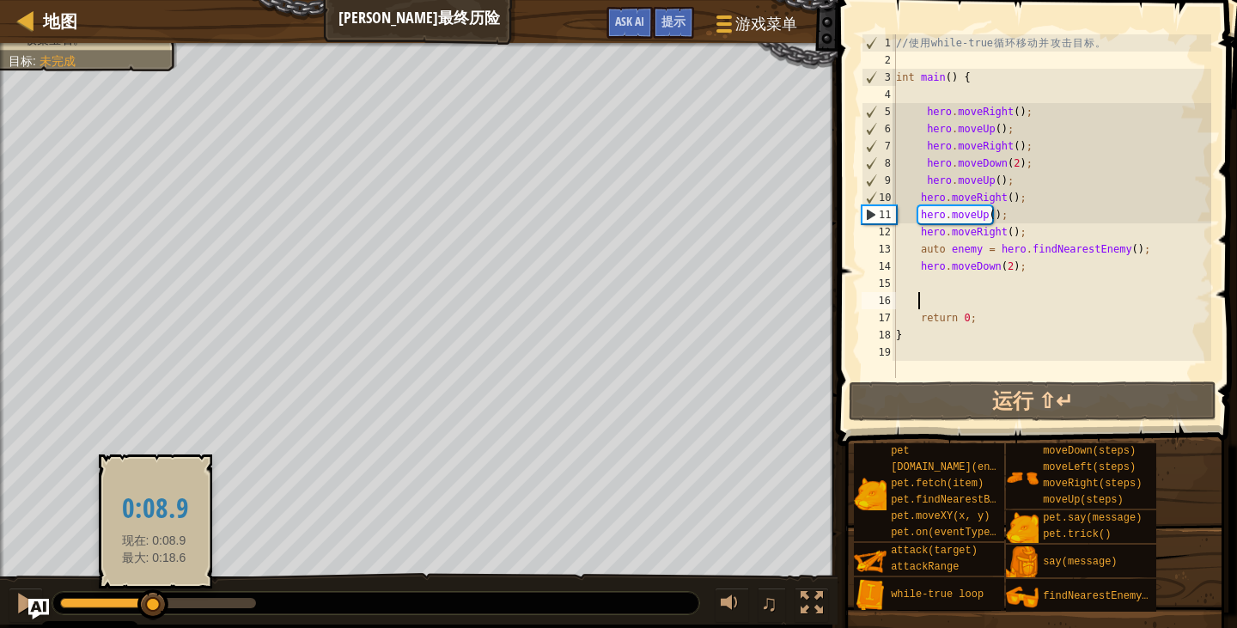
drag, startPoint x: 247, startPoint y: 597, endPoint x: 175, endPoint y: 605, distance: 72.6
click at [168, 605] on div at bounding box center [152, 604] width 31 height 31
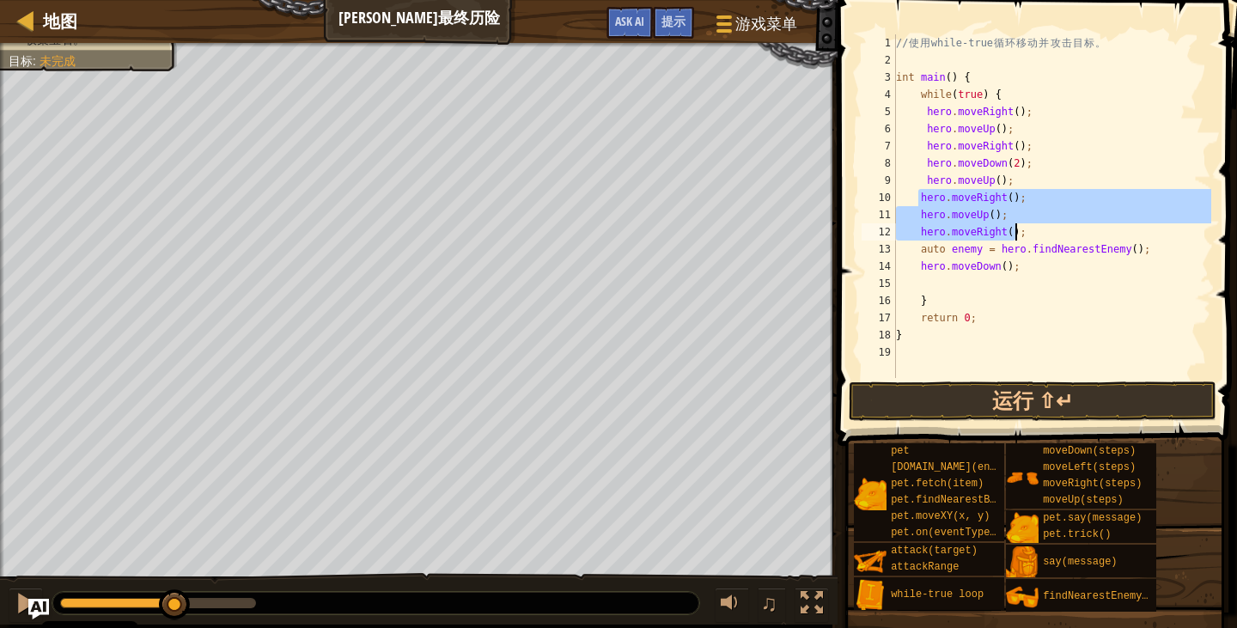
drag, startPoint x: 917, startPoint y: 203, endPoint x: 1025, endPoint y: 233, distance: 111.5
click at [1025, 233] on div "// 使 用 while-true 循 环 移 动 并 攻 击 目 标 。 int main ( ) { while ( true ) { hero . mo…" at bounding box center [1052, 223] width 319 height 378
type textarea "hero.moveUp(); hero.moveRight();"
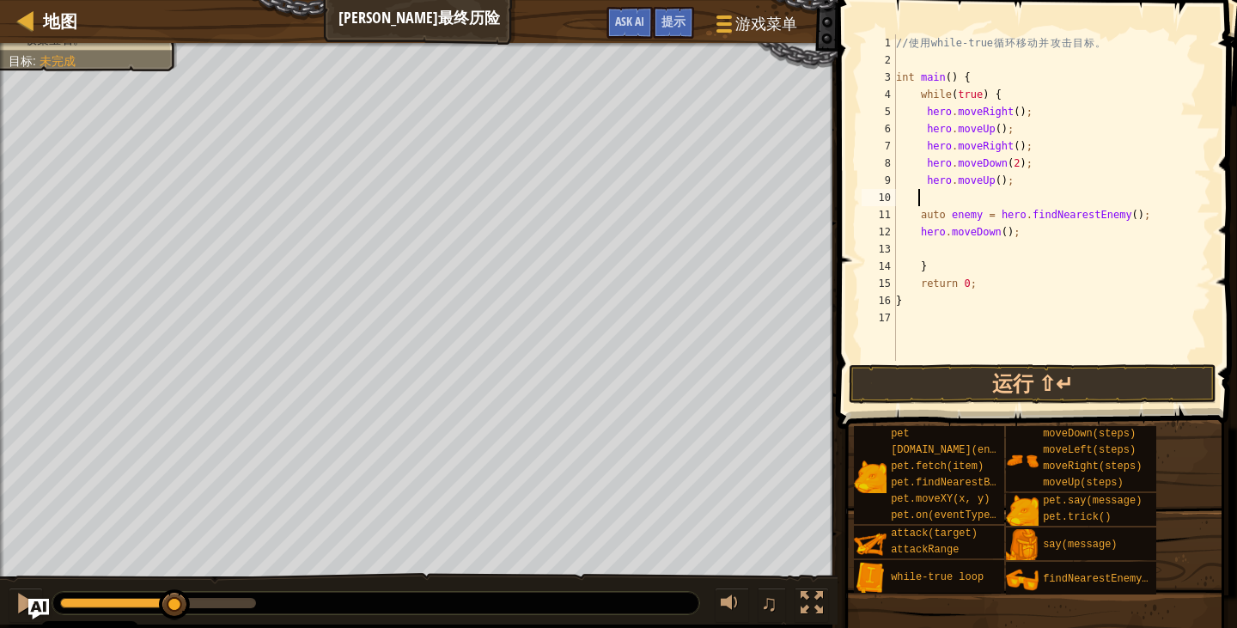
drag, startPoint x: 1033, startPoint y: 239, endPoint x: 1022, endPoint y: 237, distance: 10.5
click at [1023, 237] on div "// 使 用 while-true 循 环 移 动 并 攻 击 目 标 。 int main ( ) { while ( true ) { hero . mo…" at bounding box center [1052, 214] width 319 height 361
type textarea "hero.moveDown"
click at [1033, 242] on div "// 使 用 while-true 循 环 移 动 并 攻 击 目 标 。 int main ( ) { while ( true ) { hero . mo…" at bounding box center [1052, 214] width 319 height 361
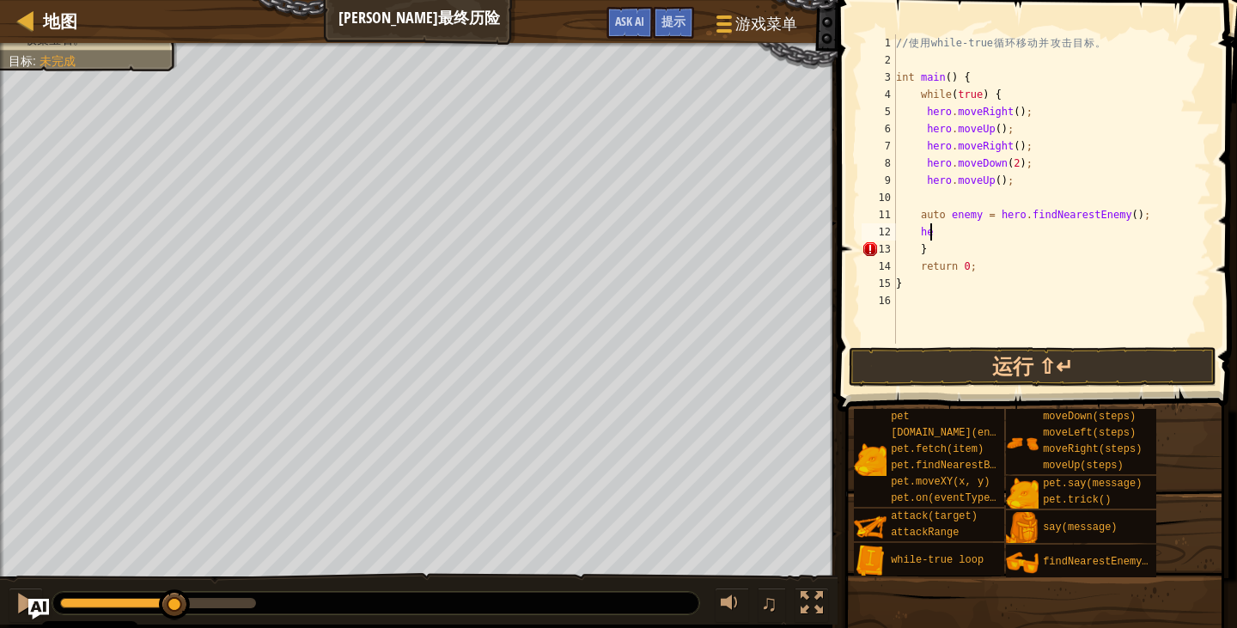
type textarea "h"
click at [1063, 364] on button "运行 ⇧↵" at bounding box center [1033, 367] width 368 height 40
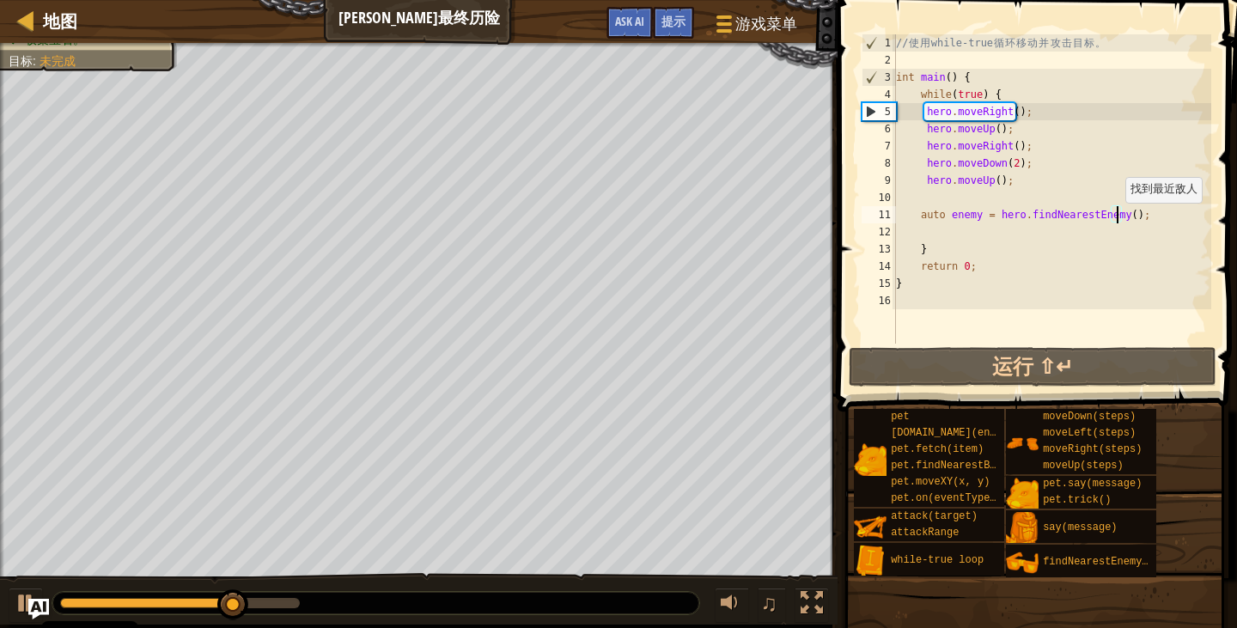
click at [1117, 219] on div "// 使 用 while-true 循 环 移 动 并 攻 击 目 标 。 int main ( ) { while ( true ) { hero . mo…" at bounding box center [1052, 206] width 319 height 344
type textarea "auto enemy = hero.findNearestEnemy();"
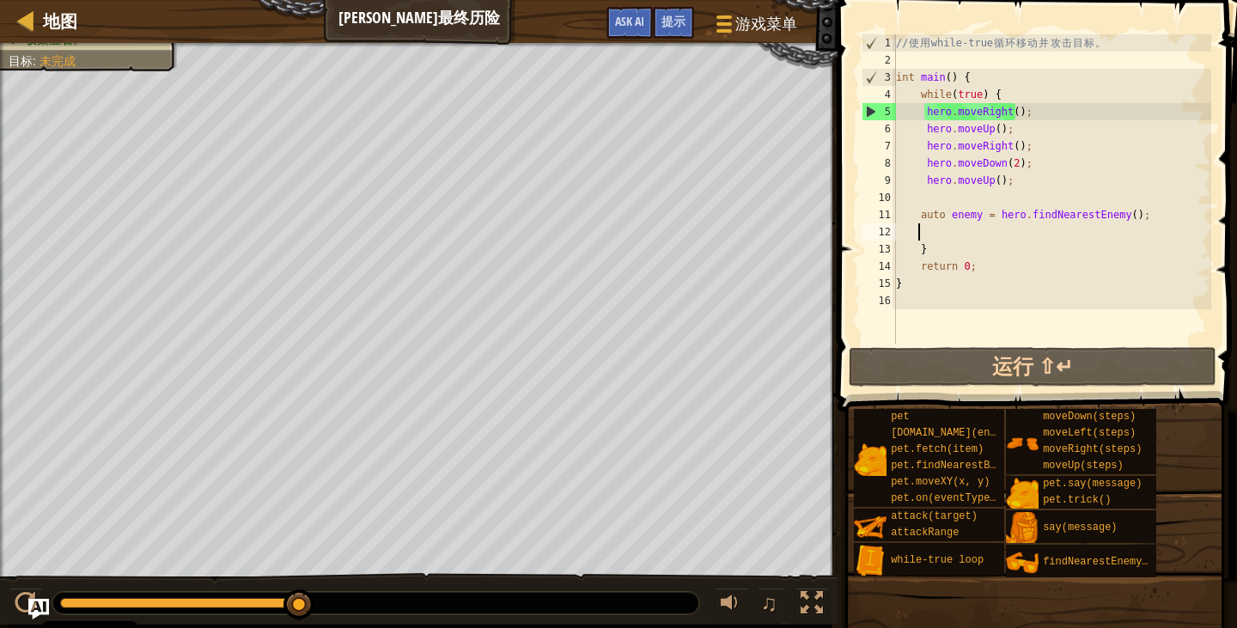
click at [920, 231] on div "// 使 用 while-true 循 环 移 动 并 攻 击 目 标 。 int main ( ) { while ( true ) { hero . mo…" at bounding box center [1052, 206] width 319 height 344
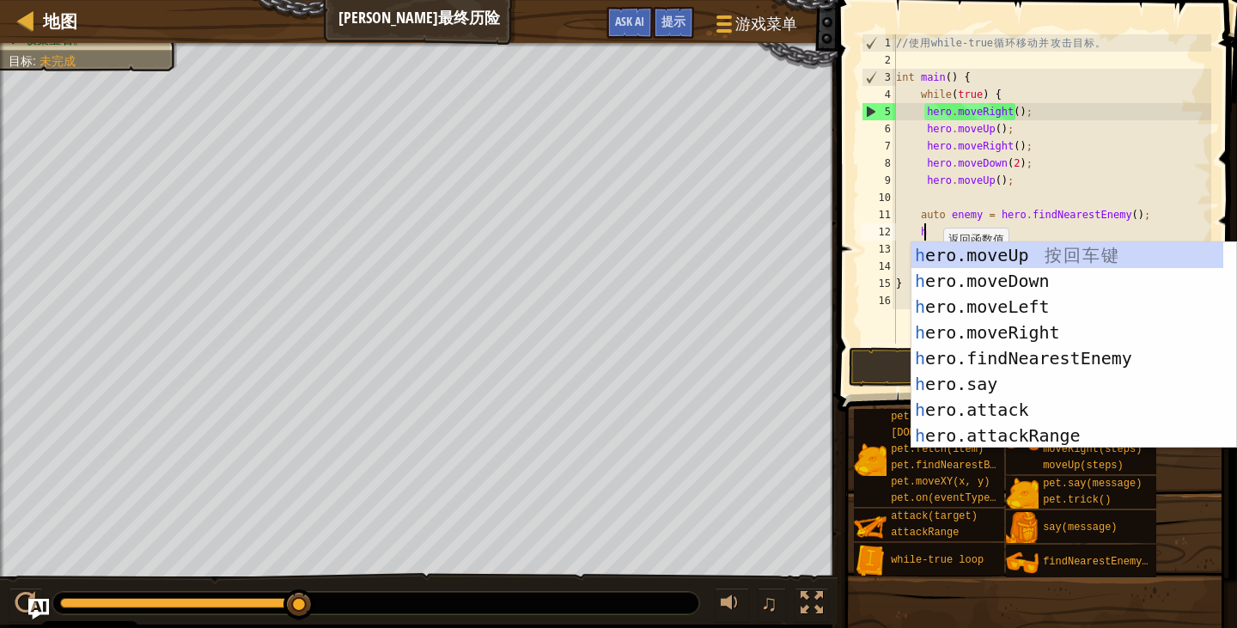
scroll to position [8, 1]
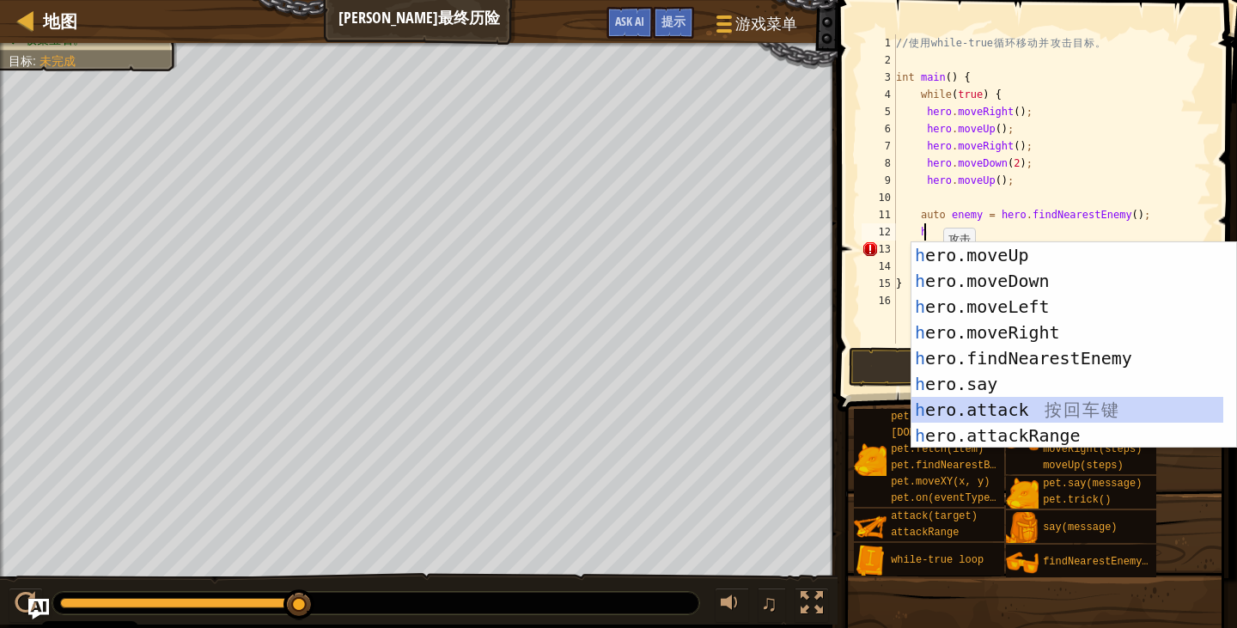
click at [1000, 417] on div "h ero.moveUp 按 回 车 键 h ero.moveDown 按 回 车 键 h ero.moveLeft 按 回 车 键 h ero.moveRi…" at bounding box center [1067, 371] width 312 height 258
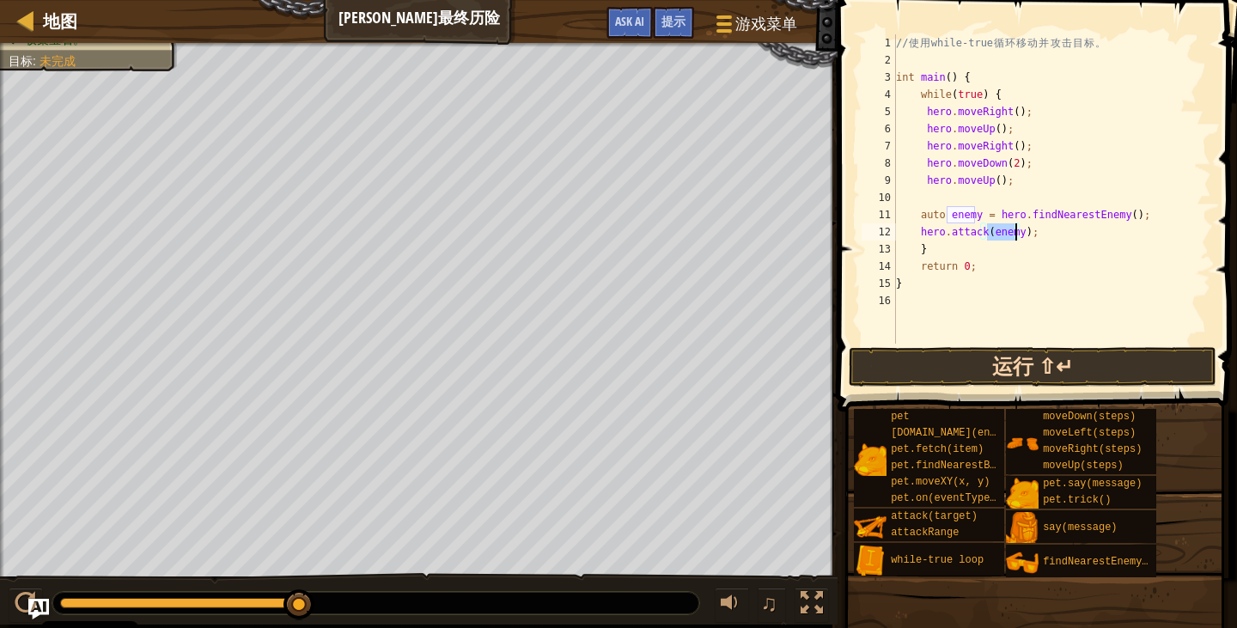
type textarea "hero.attack(enemy);"
click at [1072, 368] on button "运行 ⇧↵" at bounding box center [1033, 367] width 368 height 40
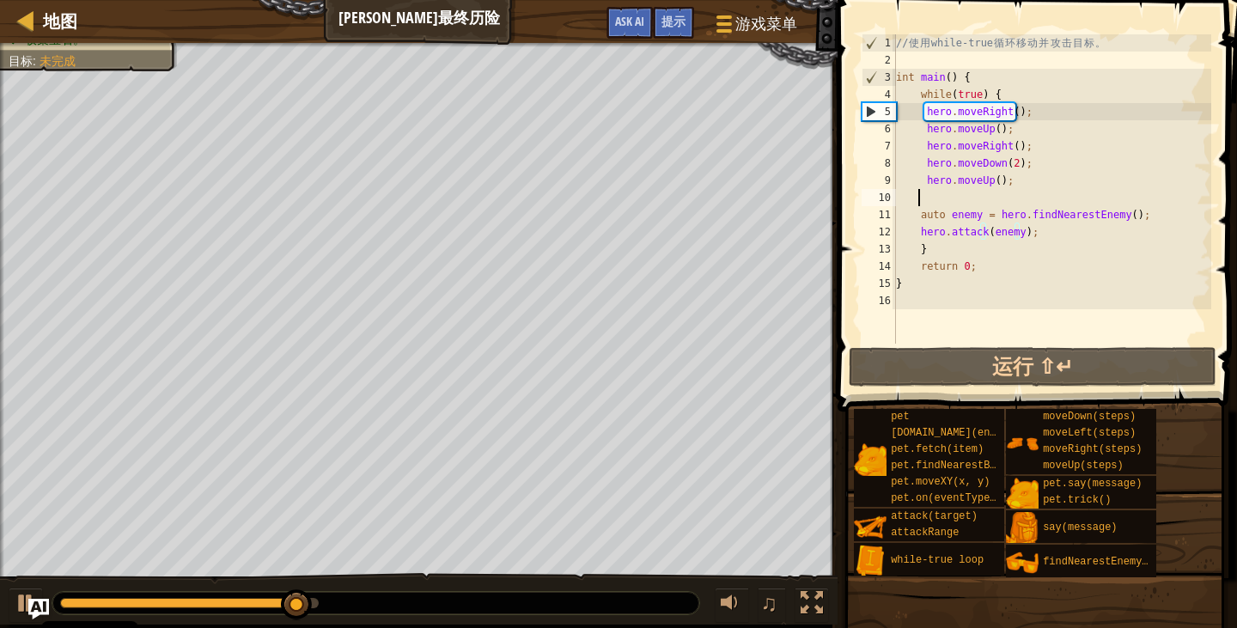
click at [920, 201] on div "// 使 用 while-true 循 环 移 动 并 攻 击 目 标 。 int main ( ) { while ( true ) { hero . mo…" at bounding box center [1052, 206] width 319 height 344
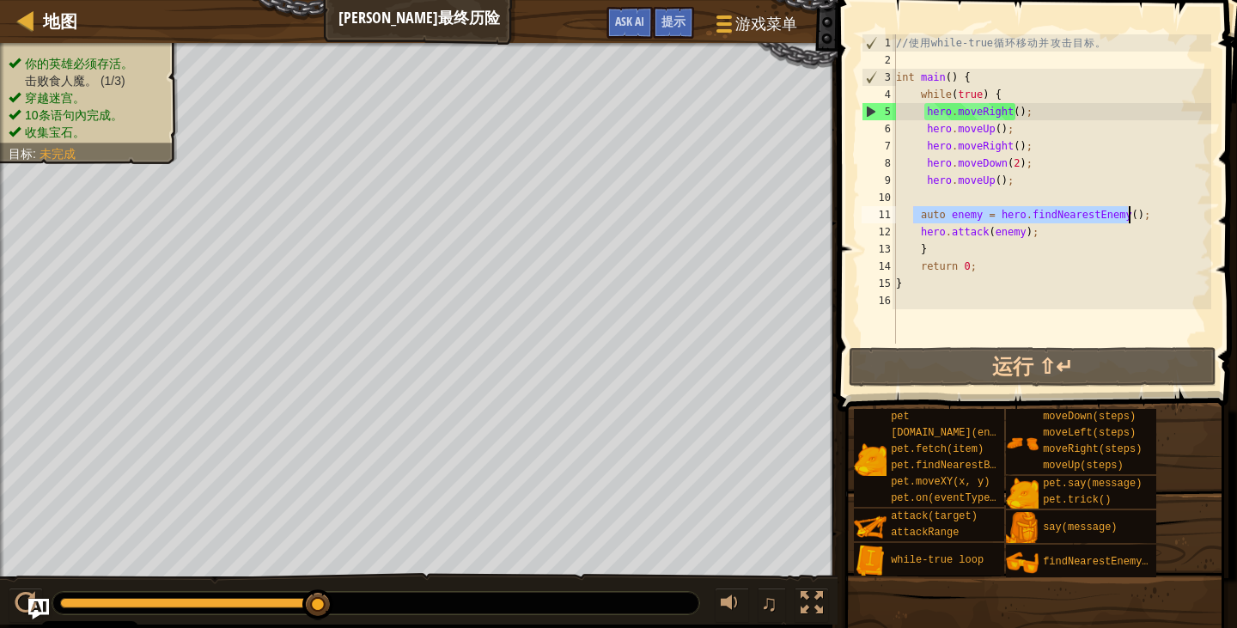
drag, startPoint x: 916, startPoint y: 215, endPoint x: 1129, endPoint y: 215, distance: 213.0
click at [1129, 215] on div "// 使 用 while-true 循 环 移 动 并 攻 击 目 标 。 int main ( ) { while ( true ) { hero . mo…" at bounding box center [1052, 206] width 319 height 344
type textarea "auto enemy = hero.findNearestEnemy();"
click at [921, 198] on div "// 使 用 while-true 循 环 移 动 并 攻 击 目 标 。 int main ( ) { while ( true ) { hero . mo…" at bounding box center [1052, 206] width 319 height 344
paste textarea "auto enemy = hero.findNearestEnemy();"
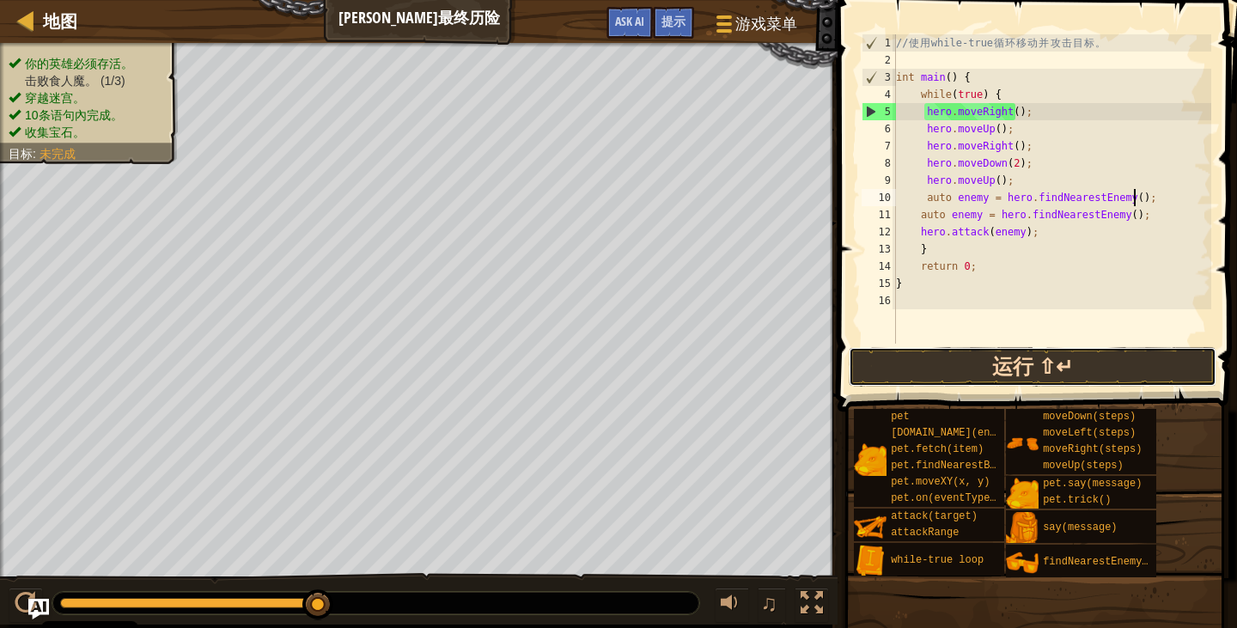
click at [1044, 369] on button "运行 ⇧↵" at bounding box center [1033, 367] width 368 height 40
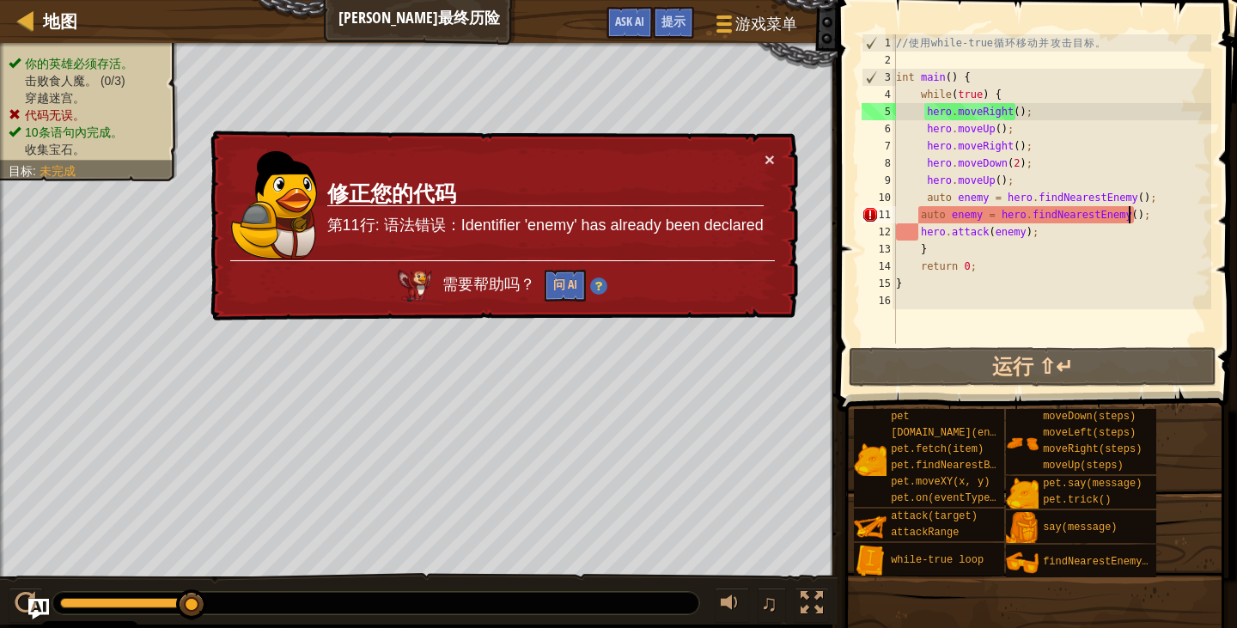
click at [1143, 220] on div "// 使 用 while-true 循 环 移 动 并 攻 击 目 标 。 int main ( ) { while ( true ) { hero . mo…" at bounding box center [1052, 206] width 319 height 344
type textarea "auto enemy = hero.findNearestEnemy();"
click at [773, 155] on button "×" at bounding box center [770, 159] width 10 height 18
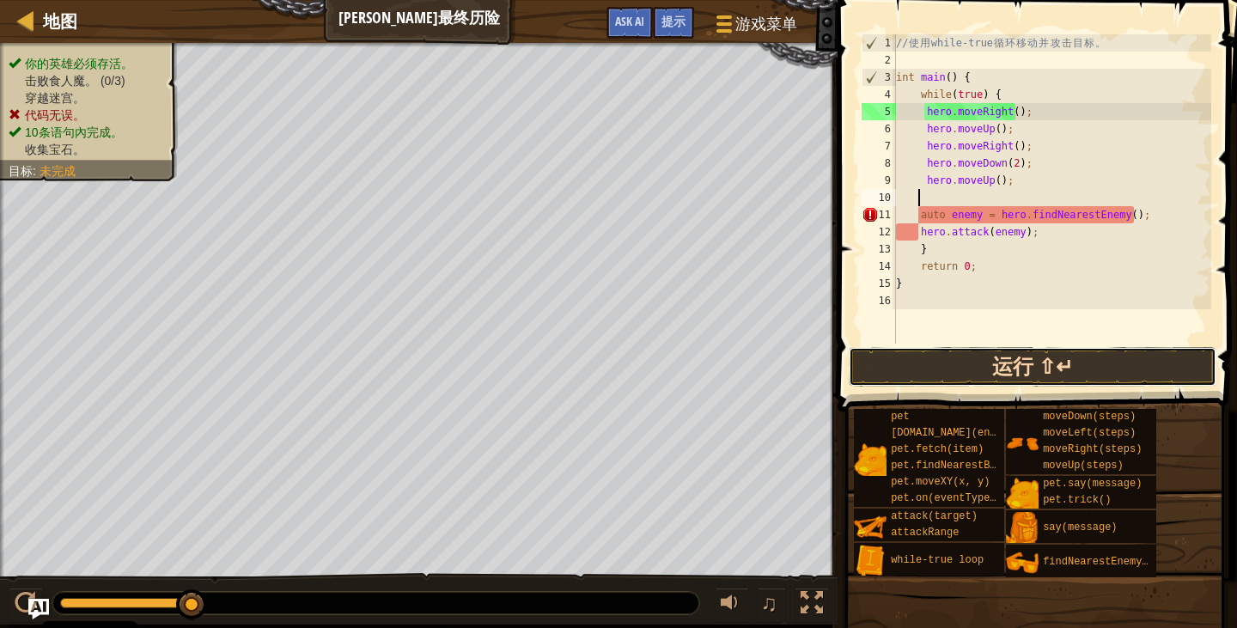
click at [1098, 373] on button "运行 ⇧↵" at bounding box center [1033, 367] width 368 height 40
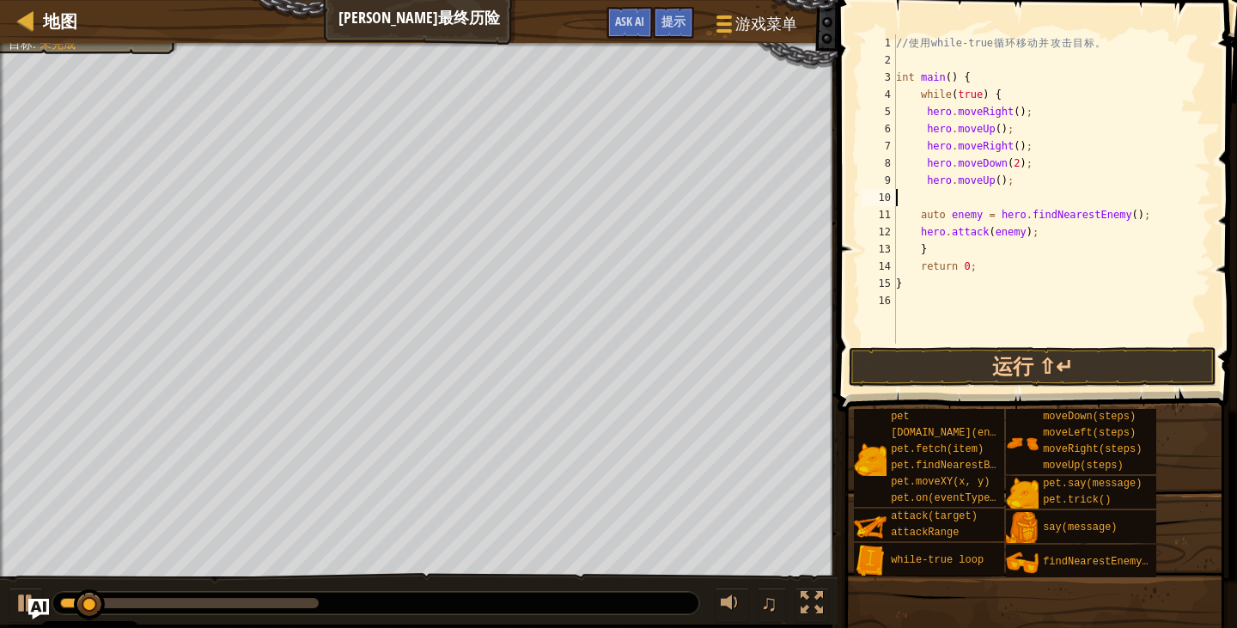
scroll to position [8, 0]
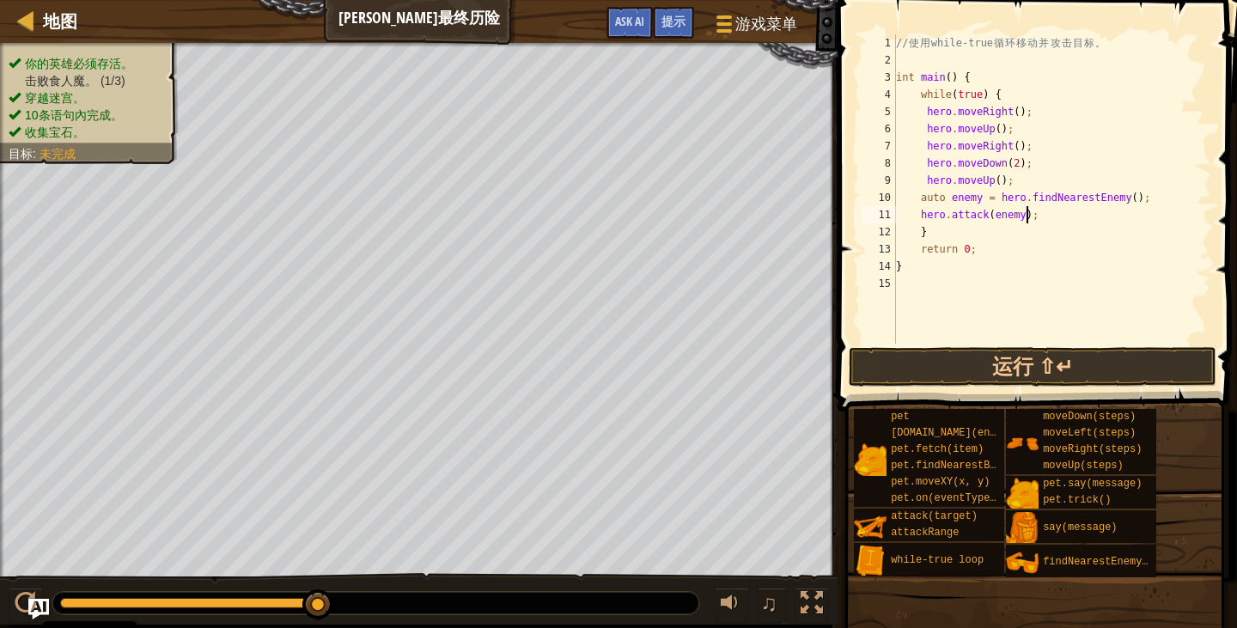
click at [1035, 222] on div "// 使 用 while-true 循 环 移 动 并 攻 击 目 标 。 int main ( ) { while ( true ) { hero . mo…" at bounding box center [1052, 206] width 319 height 344
type textarea "hero.attack(enemy);"
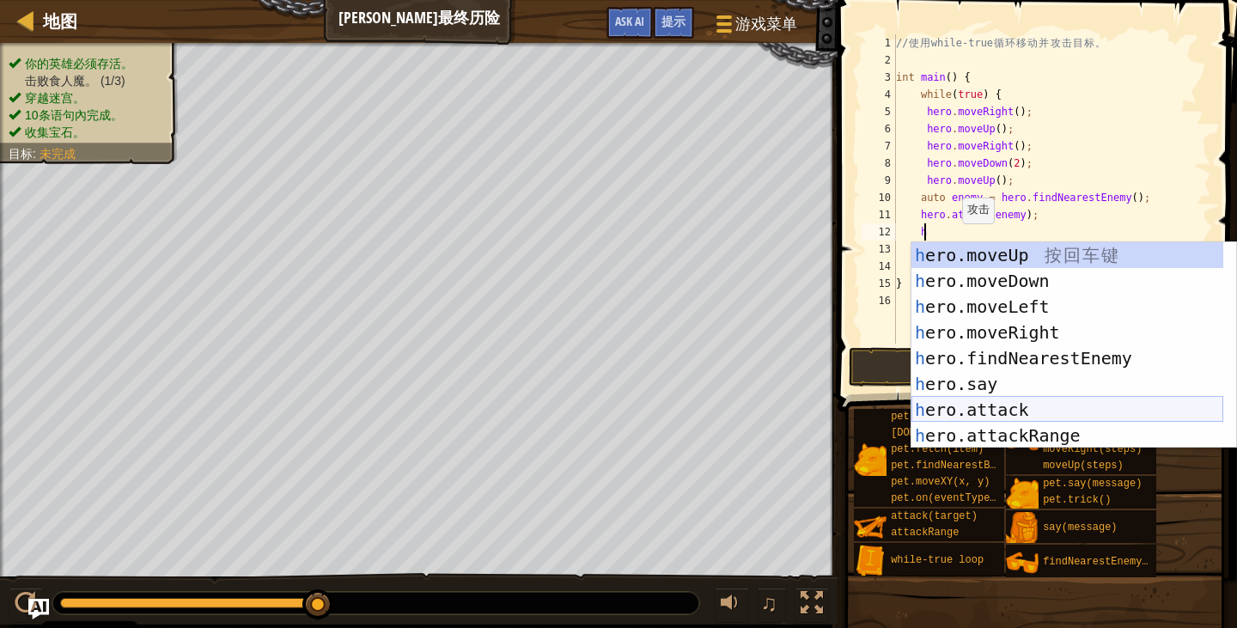
click at [1026, 409] on div "h ero.moveUp 按 回 车 键 h ero.moveDown 按 回 车 键 h ero.moveLeft 按 回 车 键 h ero.moveRi…" at bounding box center [1067, 371] width 312 height 258
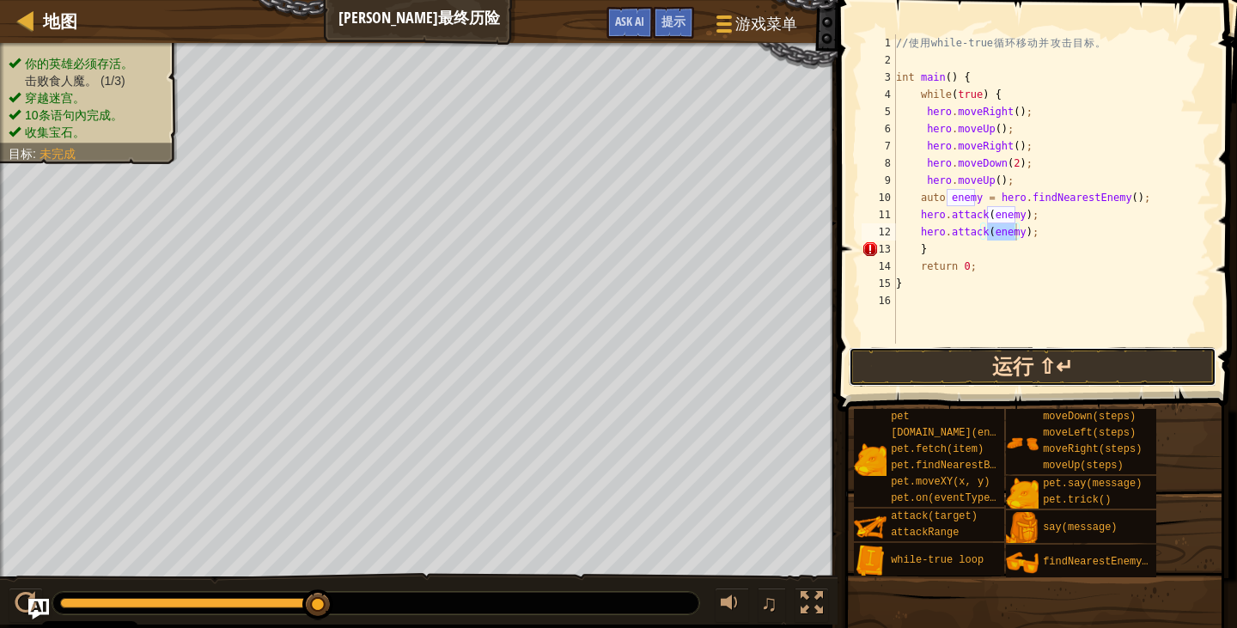
click at [1057, 363] on button "运行 ⇧↵" at bounding box center [1033, 367] width 368 height 40
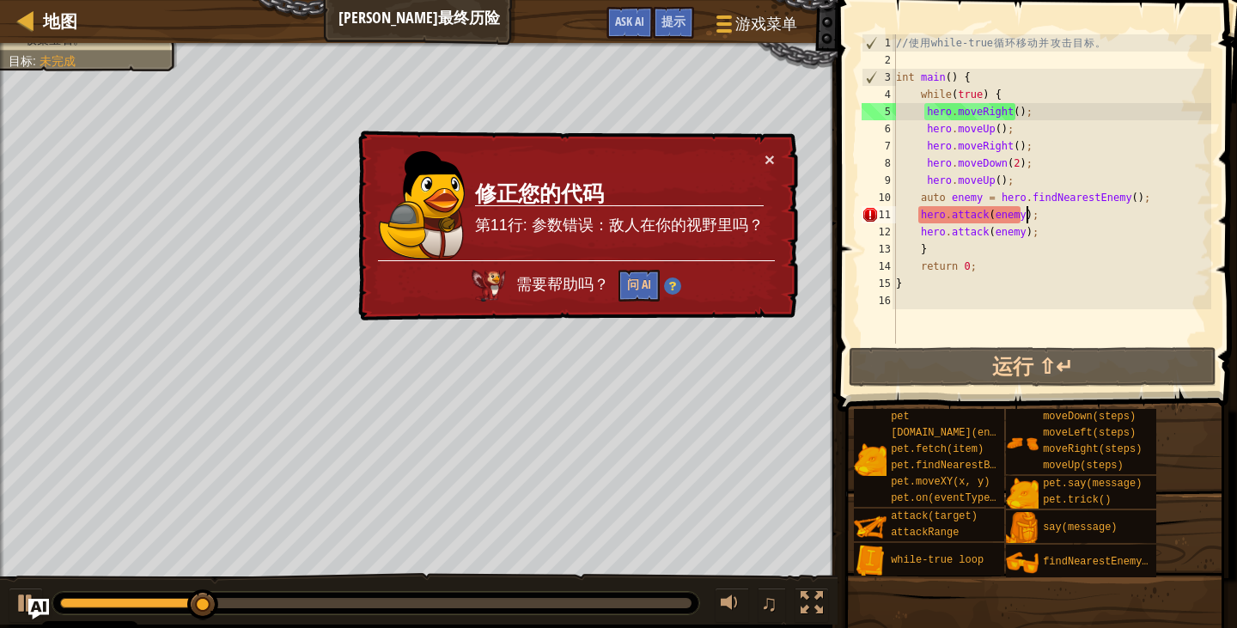
click at [1027, 221] on div "// 使 用 while-true 循 环 移 动 并 攻 击 目 标 。 int main ( ) { while ( true ) { hero . mo…" at bounding box center [1052, 206] width 319 height 344
click at [771, 167] on button "×" at bounding box center [770, 159] width 10 height 18
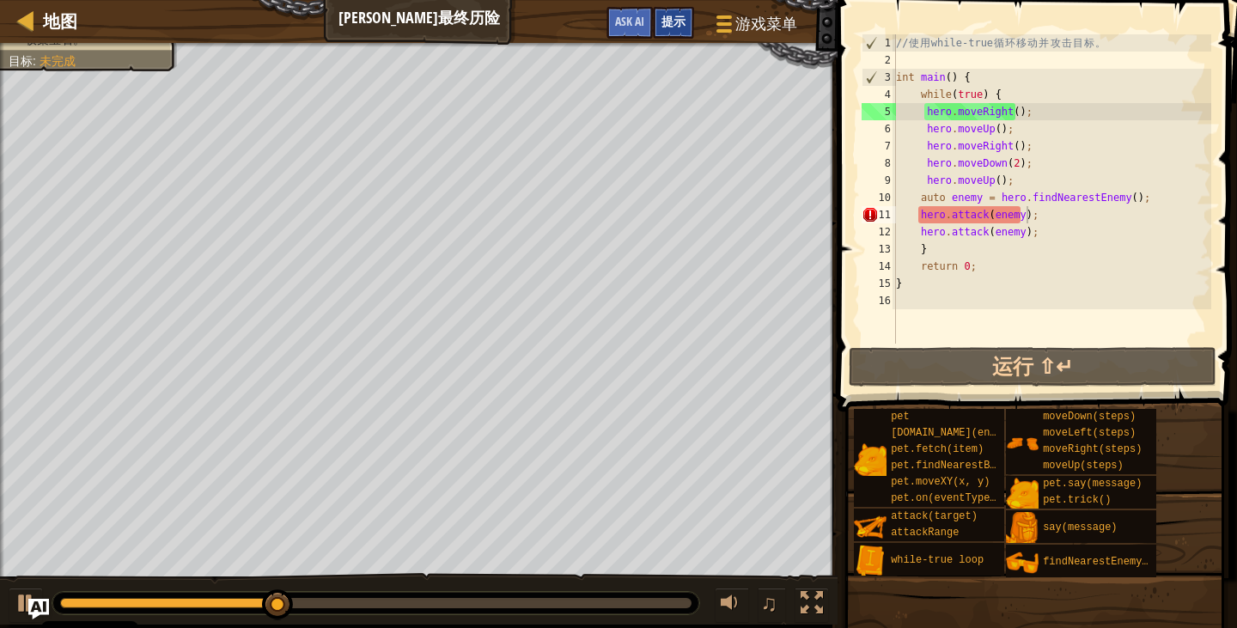
click at [672, 17] on span "提示" at bounding box center [673, 21] width 24 height 16
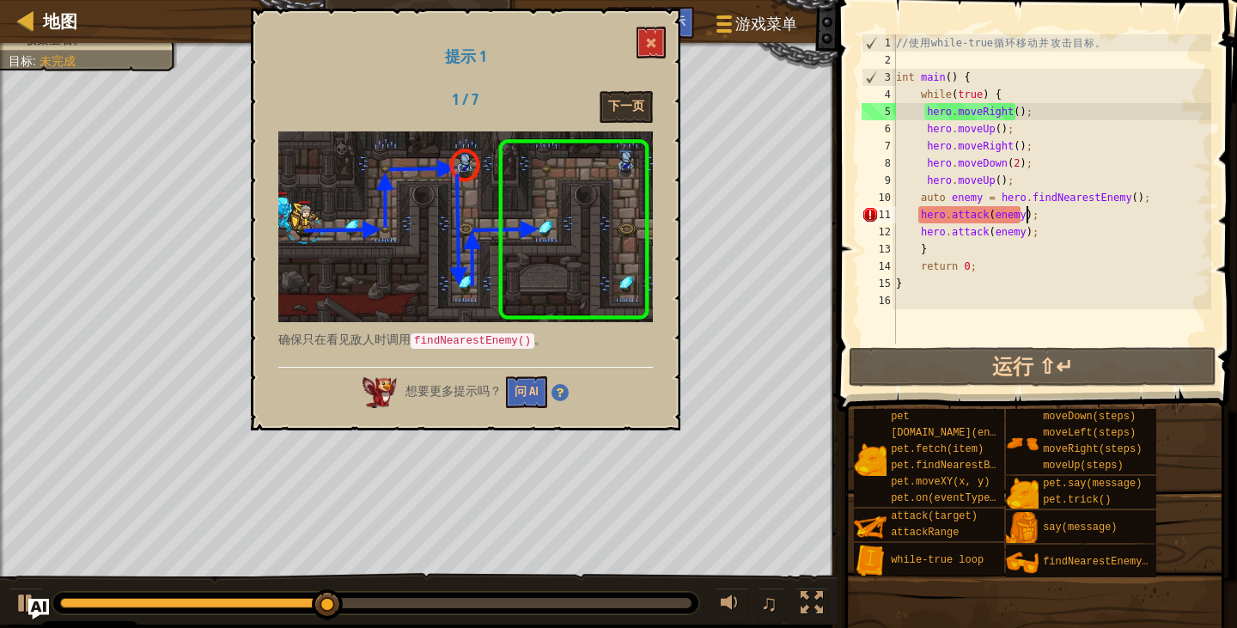
click at [617, 87] on div "提示 1 1 / 7 下一页 确保只在看见敌人时调用 findNearestEnemy() 。 想要更多提示吗？ 问 AI" at bounding box center [466, 220] width 430 height 422
click at [643, 95] on button "下一页" at bounding box center [626, 107] width 53 height 32
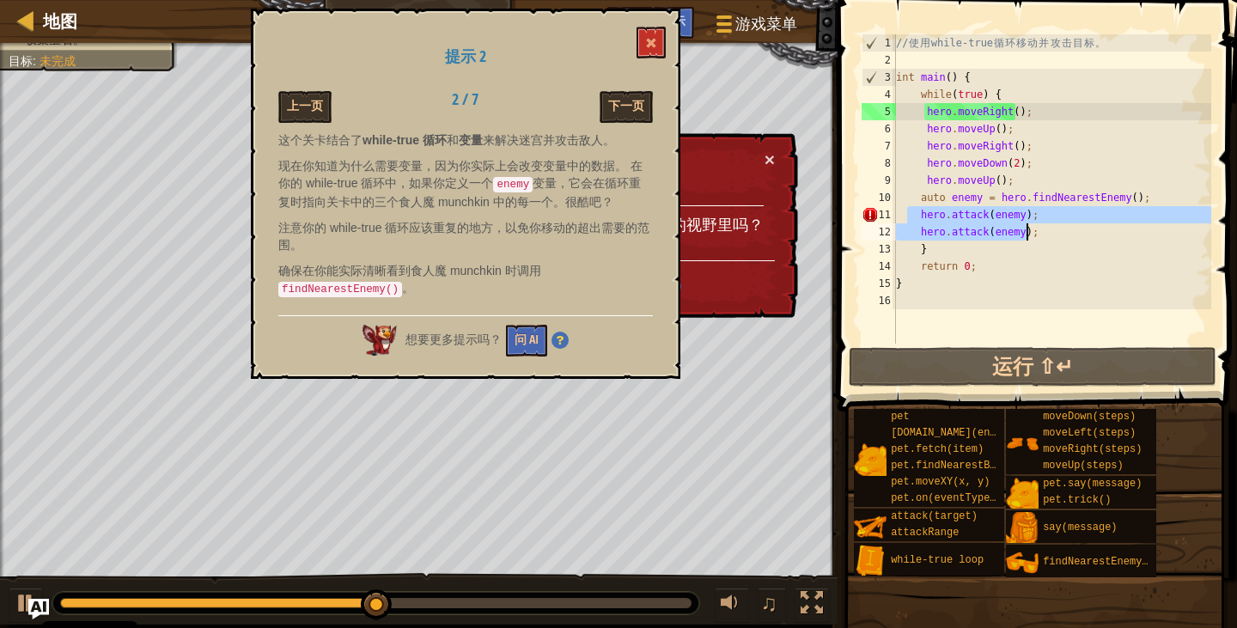
drag, startPoint x: 906, startPoint y: 210, endPoint x: 1050, endPoint y: 235, distance: 145.6
click at [1050, 235] on div "// 使 用 while-true 循 环 移 动 并 攻 击 目 标 。 int main ( ) { while ( true ) { hero . mo…" at bounding box center [1052, 206] width 319 height 344
type textarea "hero.attack(enemy); hero.attack(enemy);"
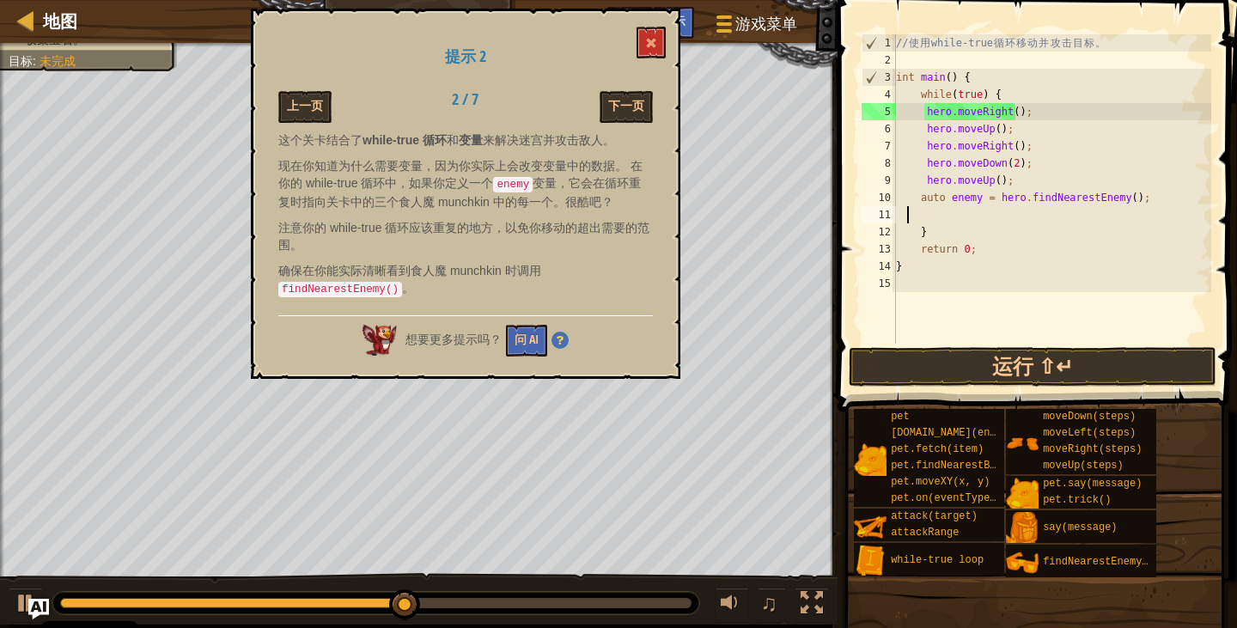
scroll to position [8, 0]
click at [1044, 386] on div "1 2 3 4 5 6 7 8 9 10 11 12 13 14 15 // 使 用 while-true 循 环 移 动 并 攻 击 目 标 。 int m…" at bounding box center [1034, 240] width 405 height 462
click at [1044, 361] on button "运行 ⇧↵" at bounding box center [1033, 367] width 368 height 40
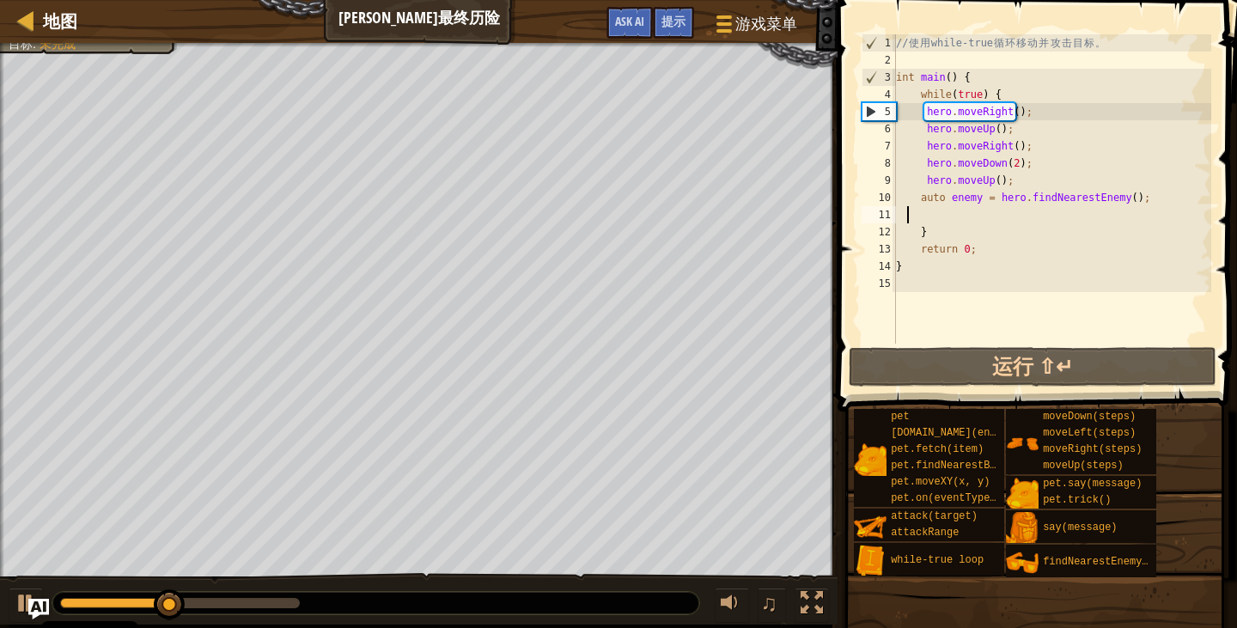
click at [923, 208] on div "// 使 用 while-true 循 环 移 动 并 攻 击 目 标 。 int main ( ) { while ( true ) { hero . mo…" at bounding box center [1052, 206] width 319 height 344
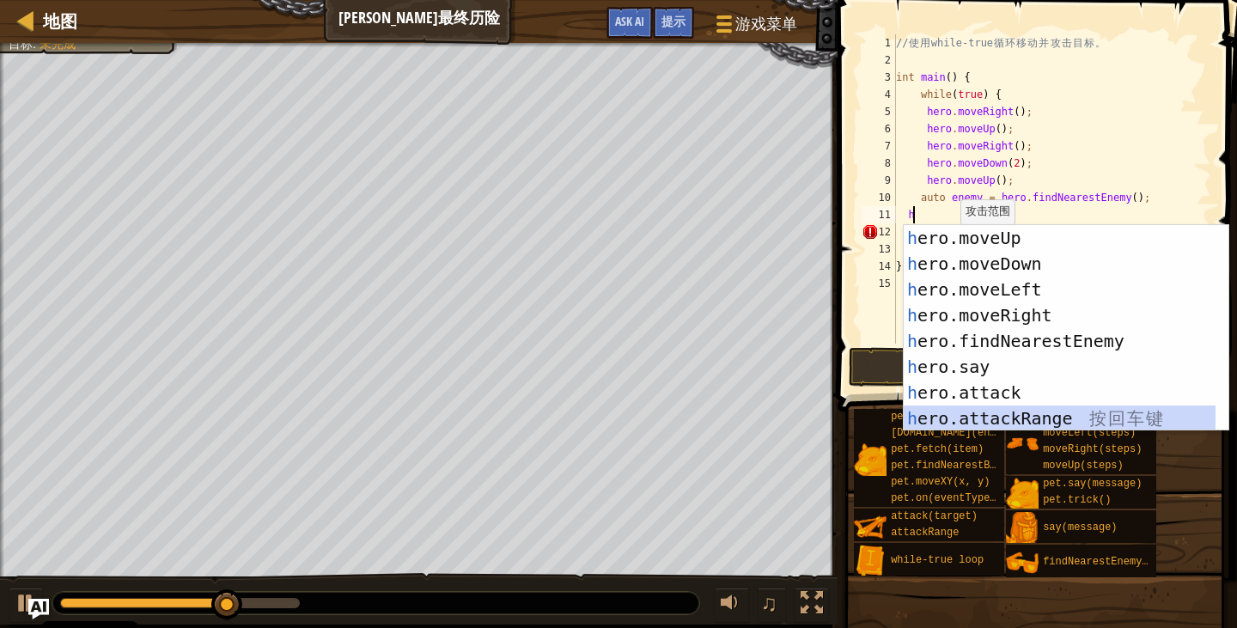
click at [1004, 415] on div "h ero.moveUp 按 回 车 键 h ero.moveDown 按 回 车 键 h ero.moveLeft 按 回 车 键 h ero.moveRi…" at bounding box center [1060, 354] width 312 height 258
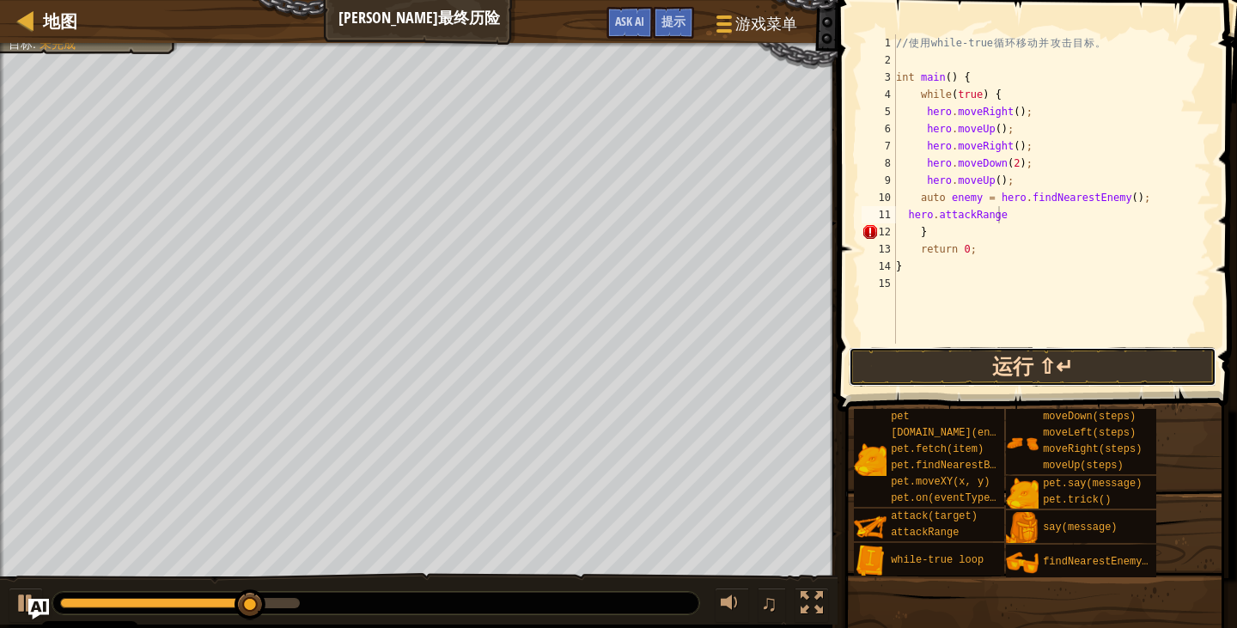
click at [1006, 369] on button "运行 ⇧↵" at bounding box center [1033, 367] width 368 height 40
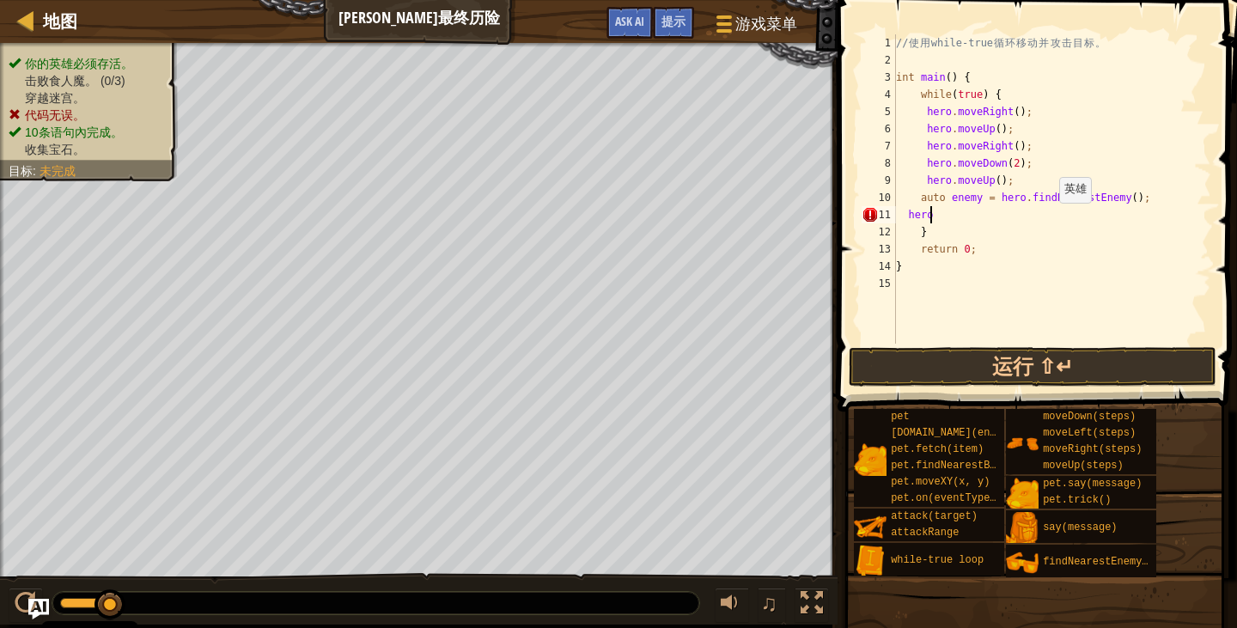
scroll to position [8, 2]
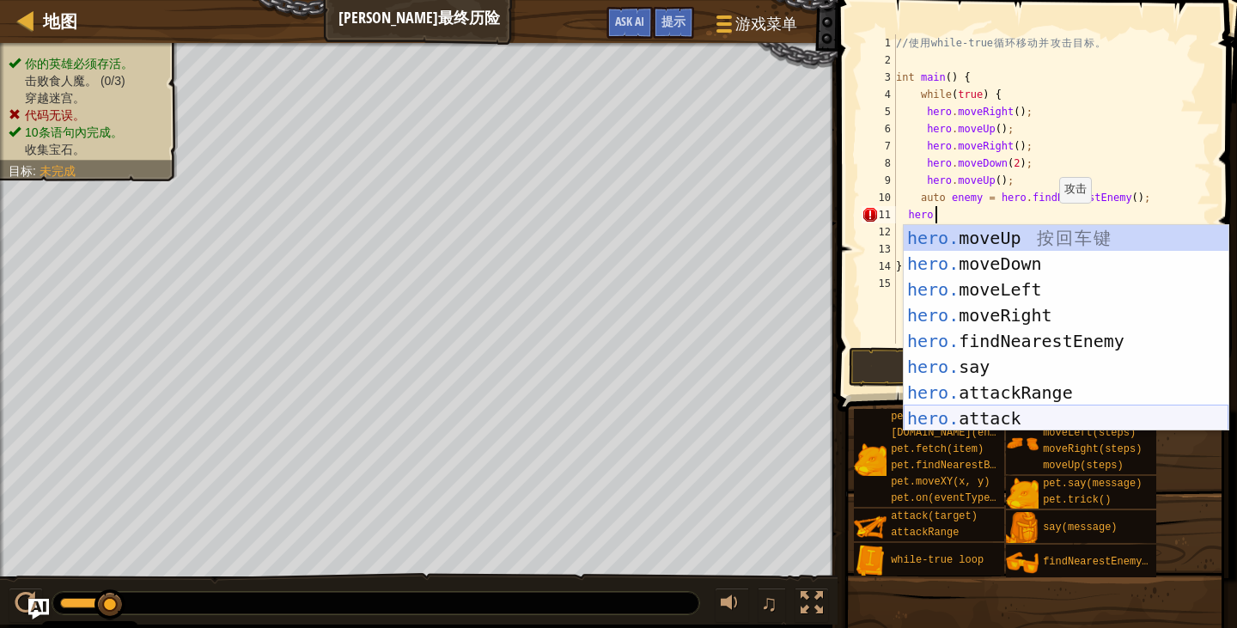
click at [1034, 413] on div "hero. moveUp 按 回 车 键 hero. moveDown 按 回 车 键 hero. moveLeft 按 回 车 键 hero. moveRi…" at bounding box center [1066, 354] width 325 height 258
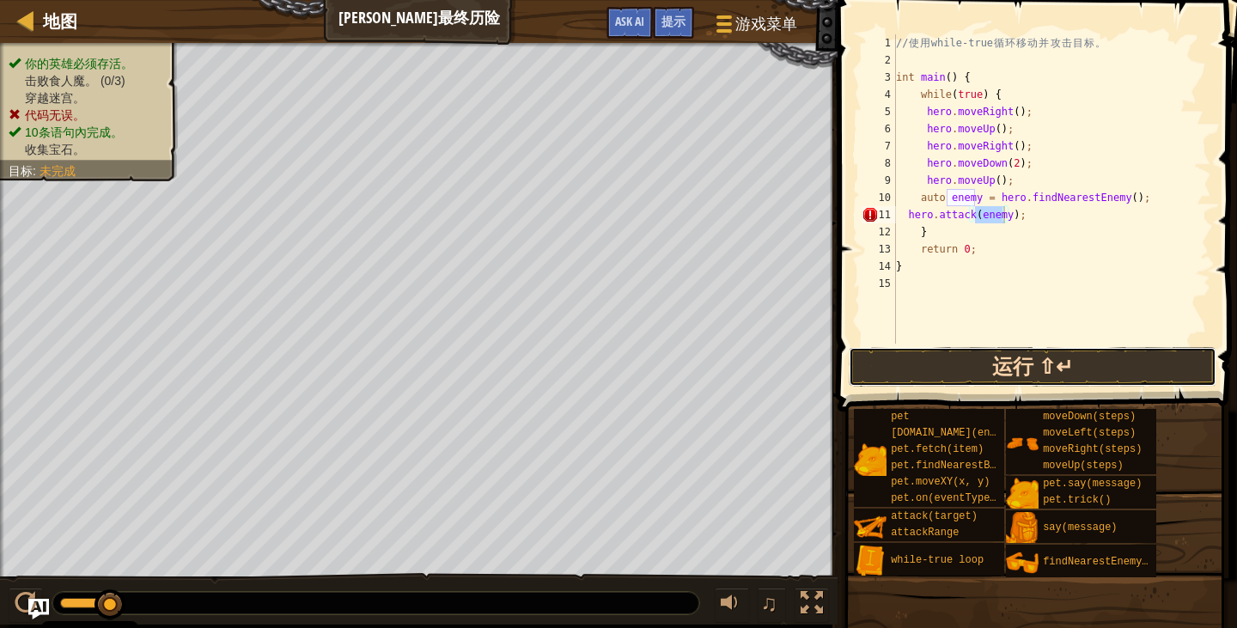
click at [1028, 364] on button "运行 ⇧↵" at bounding box center [1033, 367] width 368 height 40
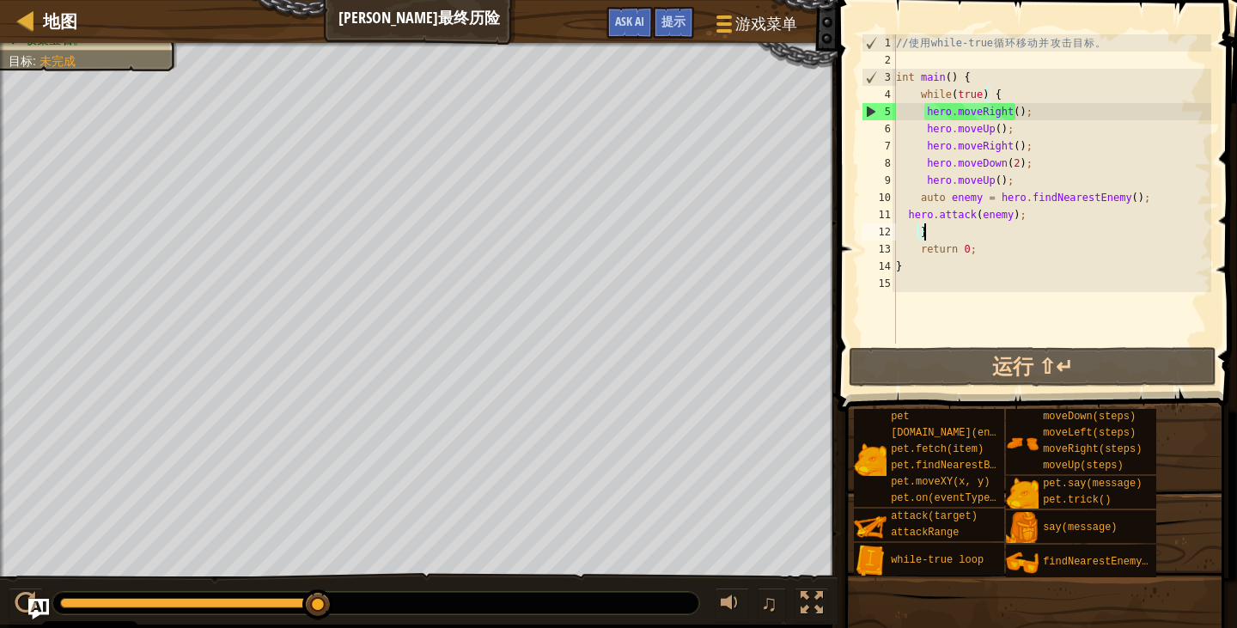
click at [928, 240] on div "// 使 用 while-true 循 环 移 动 并 攻 击 目 标 。 int main ( ) { while ( true ) { hero . mo…" at bounding box center [1052, 206] width 319 height 344
type textarea "}"
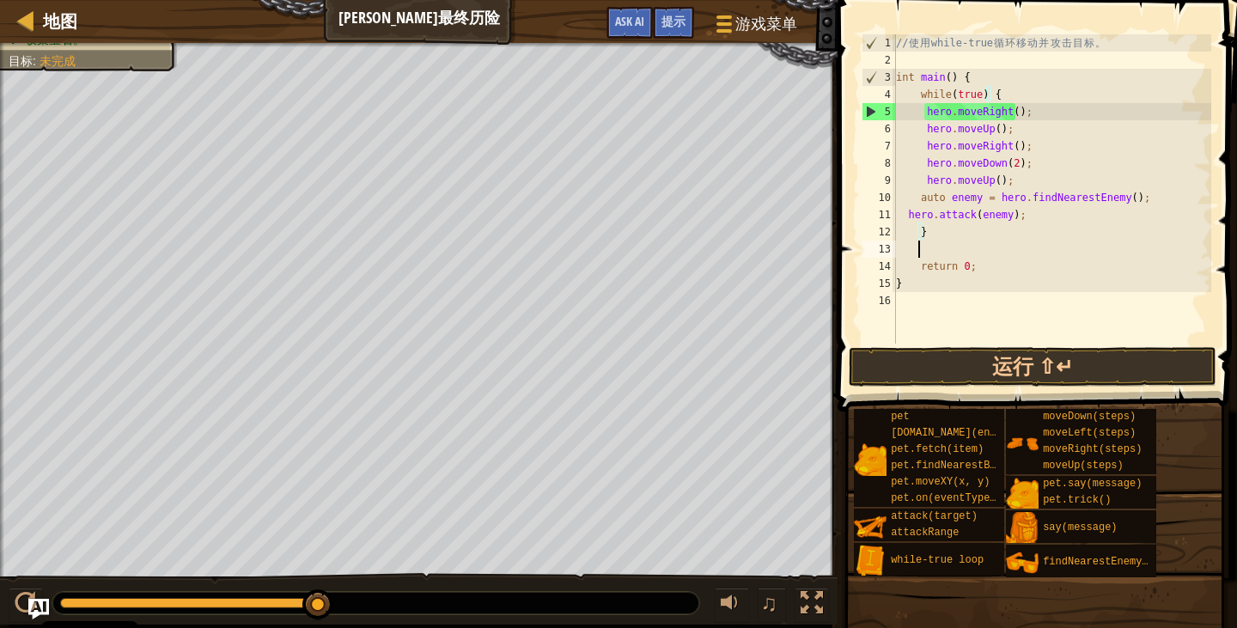
scroll to position [8, 1]
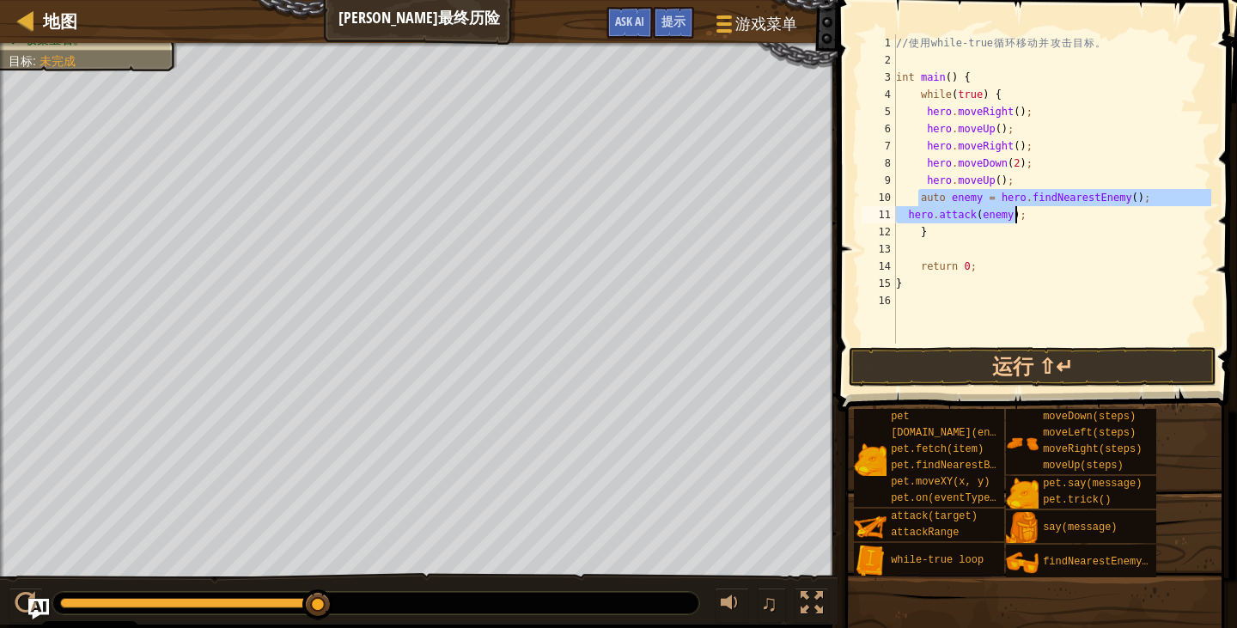
drag, startPoint x: 921, startPoint y: 203, endPoint x: 1124, endPoint y: 222, distance: 203.6
click at [1124, 222] on div "// 使 用 while-true 循 环 移 动 并 攻 击 目 标 。 int main ( ) { while ( true ) { hero . mo…" at bounding box center [1052, 206] width 319 height 344
type textarea "auto enemy = hero.findNearestEnemy(); hero.attack(enemy);"
click at [927, 247] on div "// 使 用 while-true 循 环 移 动 并 攻 击 目 标 。 int main ( ) { while ( true ) { hero . mo…" at bounding box center [1052, 206] width 319 height 344
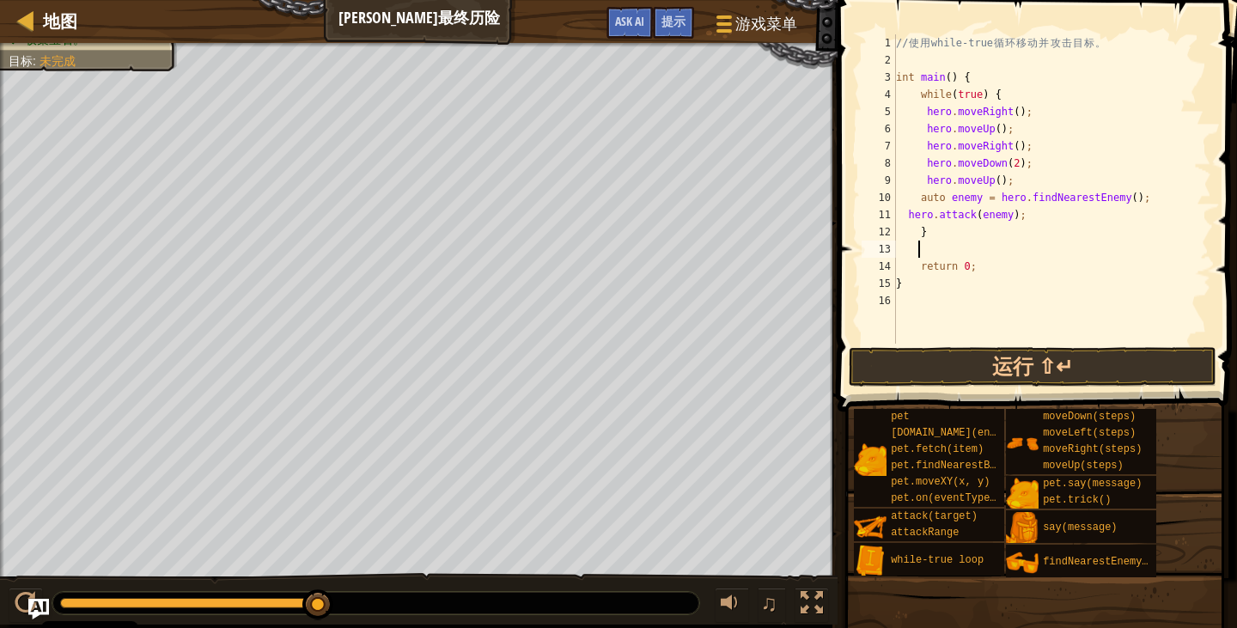
paste textarea "hero.attack(enemy);"
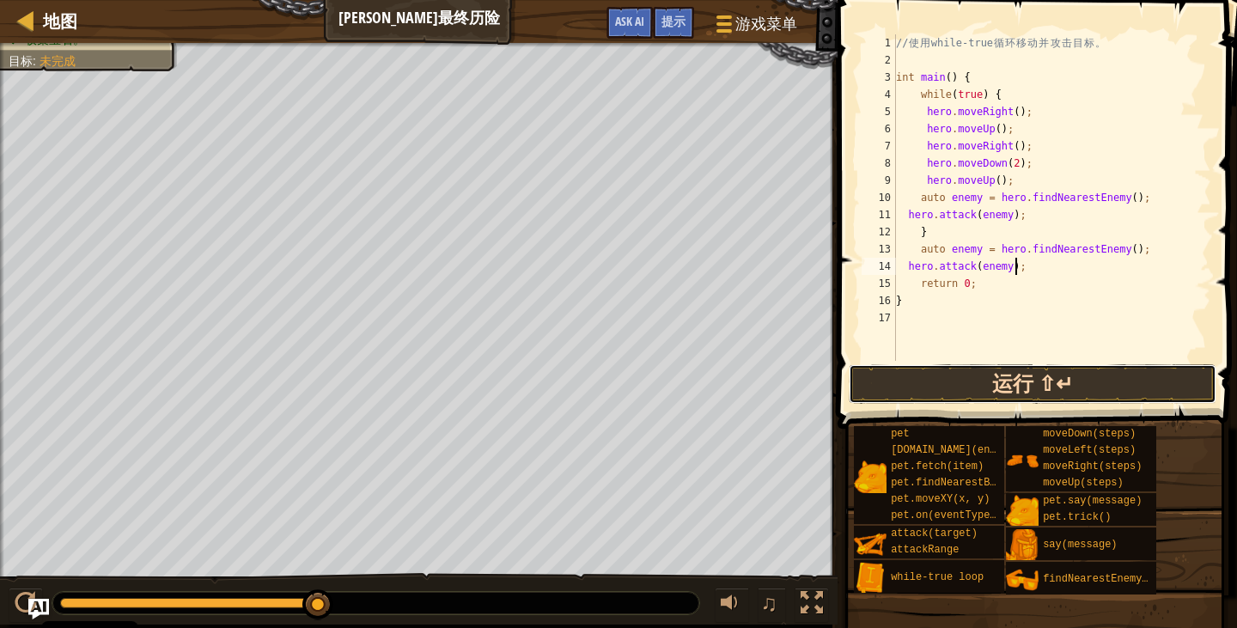
click at [996, 373] on button "运行 ⇧↵" at bounding box center [1033, 384] width 368 height 40
click at [1144, 388] on button "运行 ⇧↵" at bounding box center [1033, 384] width 368 height 40
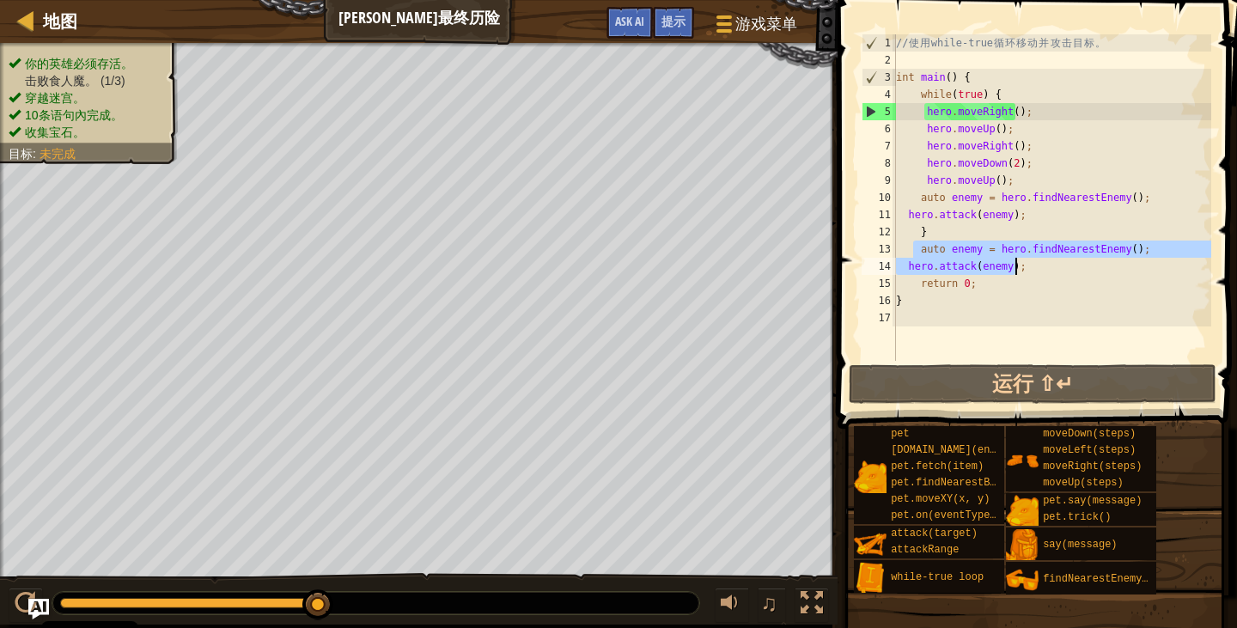
drag, startPoint x: 916, startPoint y: 254, endPoint x: 1106, endPoint y: 270, distance: 191.3
click at [1106, 270] on div "// 使 用 while-true 循 环 移 动 并 攻 击 目 标 。 int main ( ) { while ( true ) { hero . mo…" at bounding box center [1052, 214] width 319 height 361
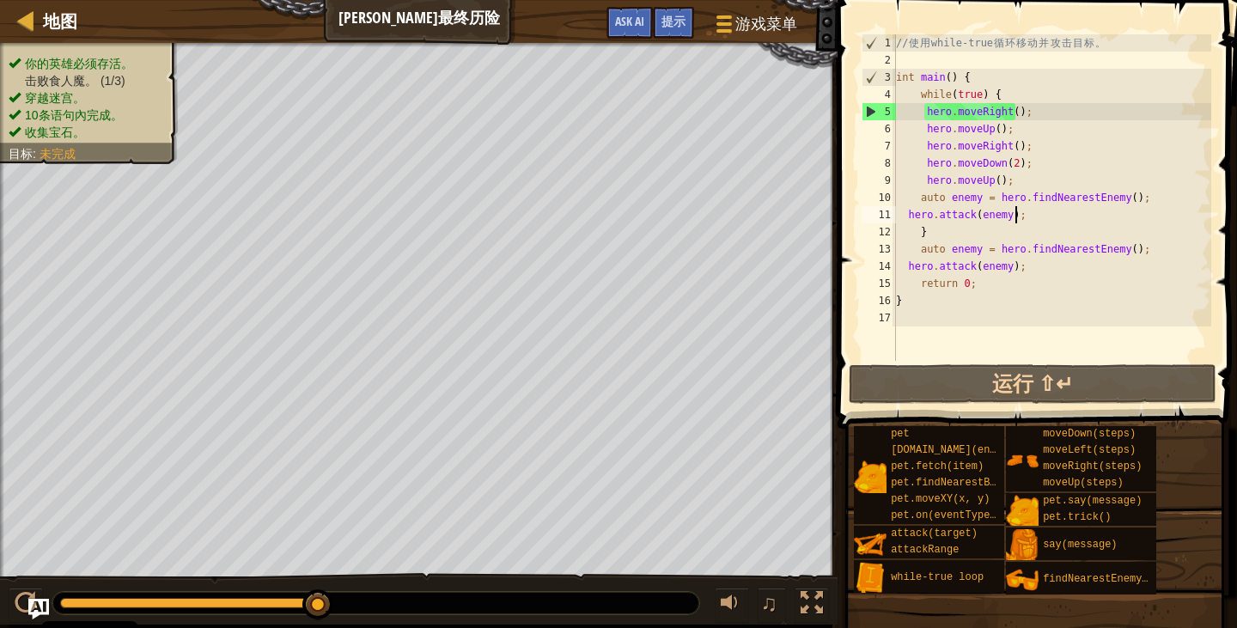
click at [1020, 222] on div "// 使 用 while-true 循 环 移 动 并 攻 击 目 标 。 int main ( ) { while ( true ) { hero . mo…" at bounding box center [1052, 214] width 319 height 361
type textarea "hero.attack(enemy);"
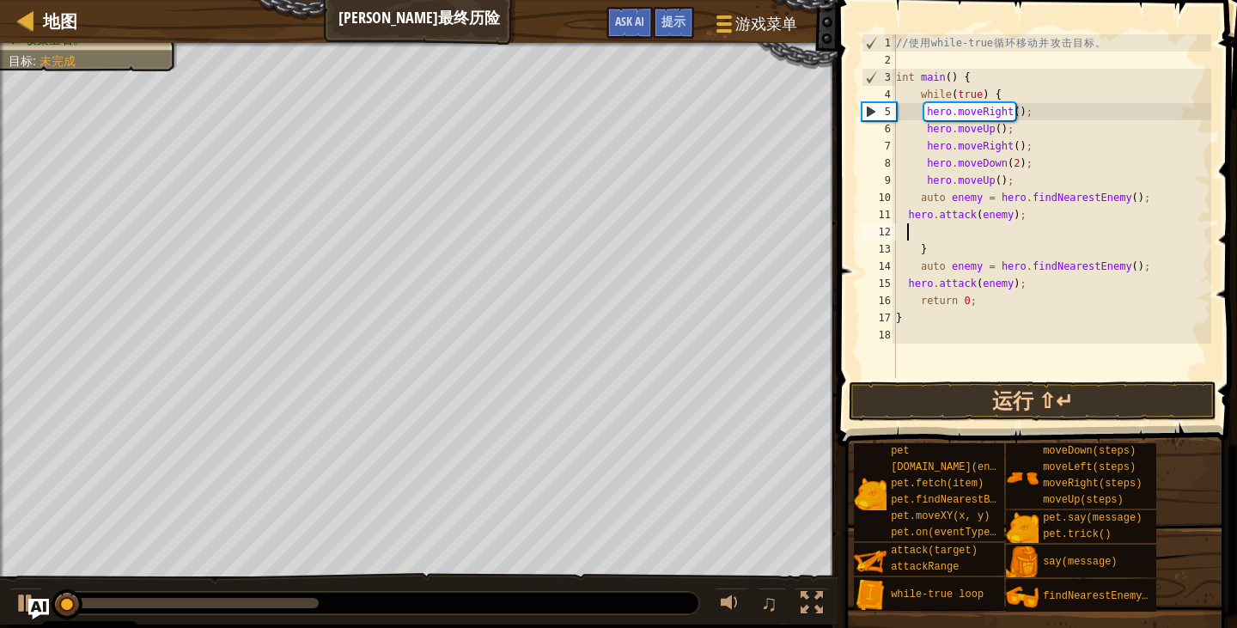
paste textarea "hero.attack(enemy);"
type textarea "hero.attack(enemy);"
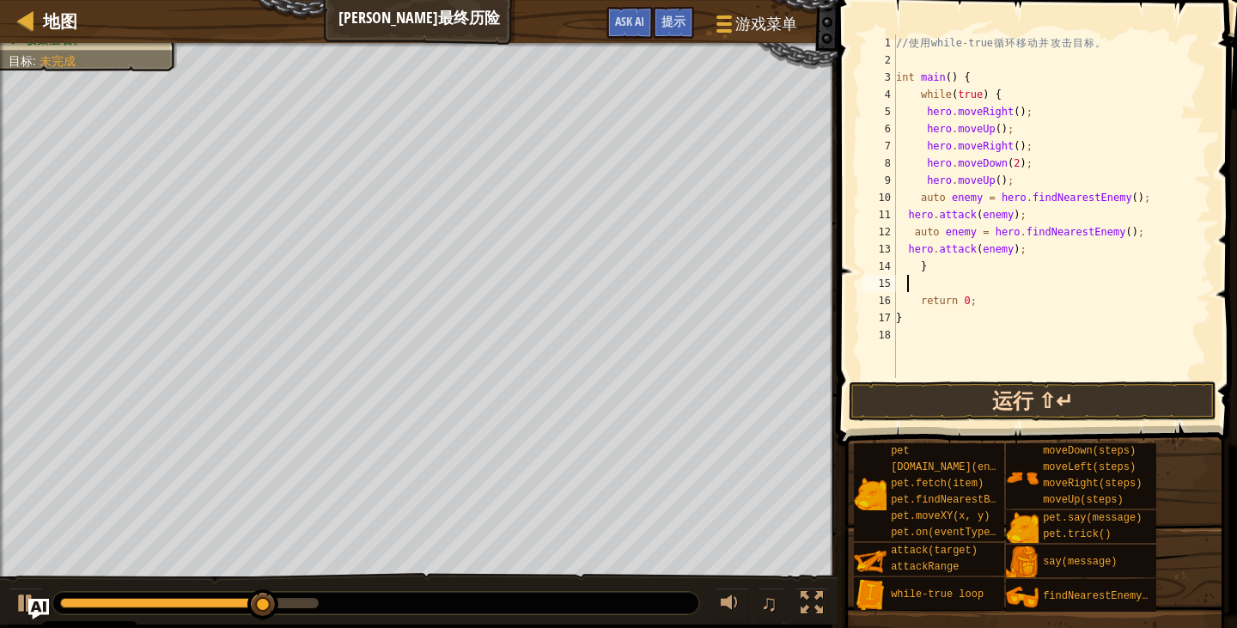
drag, startPoint x: 906, startPoint y: 278, endPoint x: 1059, endPoint y: 386, distance: 186.8
click at [1063, 382] on div "1 2 3 4 5 6 7 8 9 10 11 12 13 14 15 16 17 18 // 使 用 while-true 循 环 移 动 并 攻 击 目 …" at bounding box center [1034, 257] width 405 height 497
click at [1056, 388] on button "运行 ⇧↵" at bounding box center [1033, 401] width 368 height 40
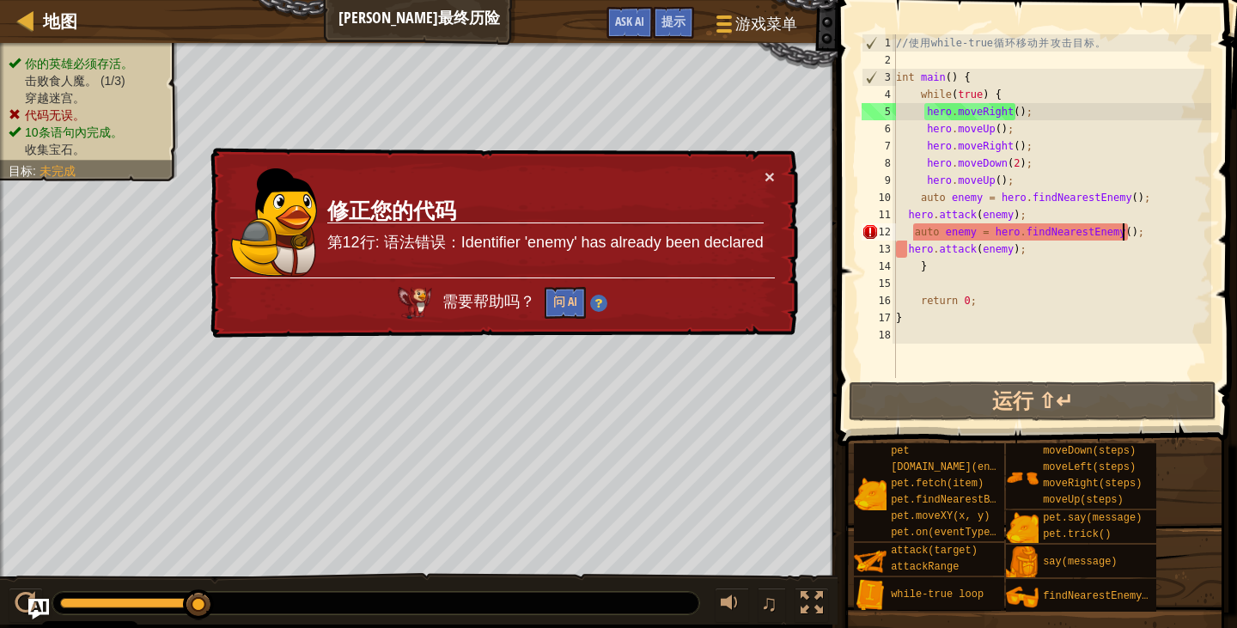
click at [1147, 235] on div "// 使 用 while-true 循 环 移 动 并 攻 击 目 标 。 int main ( ) { while ( true ) { hero . mo…" at bounding box center [1052, 223] width 319 height 378
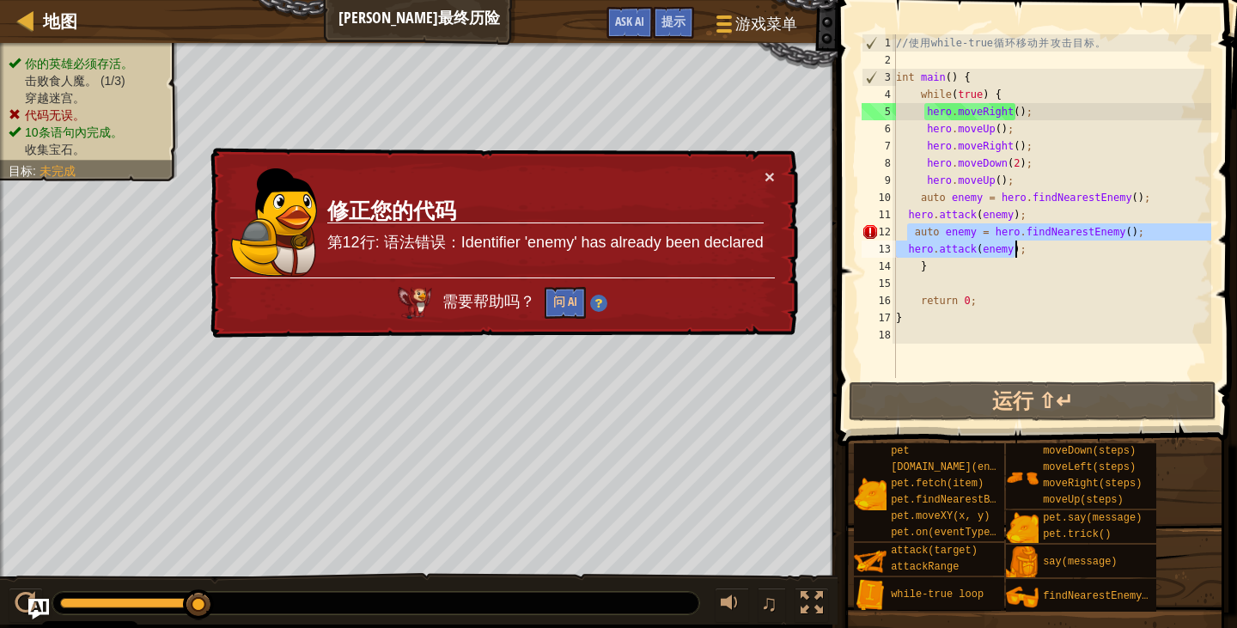
drag, startPoint x: 908, startPoint y: 229, endPoint x: 1138, endPoint y: 256, distance: 231.7
click at [1138, 256] on div "// 使 用 while-true 循 环 移 动 并 攻 击 目 标 。 int main ( ) { while ( true ) { hero . mo…" at bounding box center [1052, 223] width 319 height 378
type textarea "\"
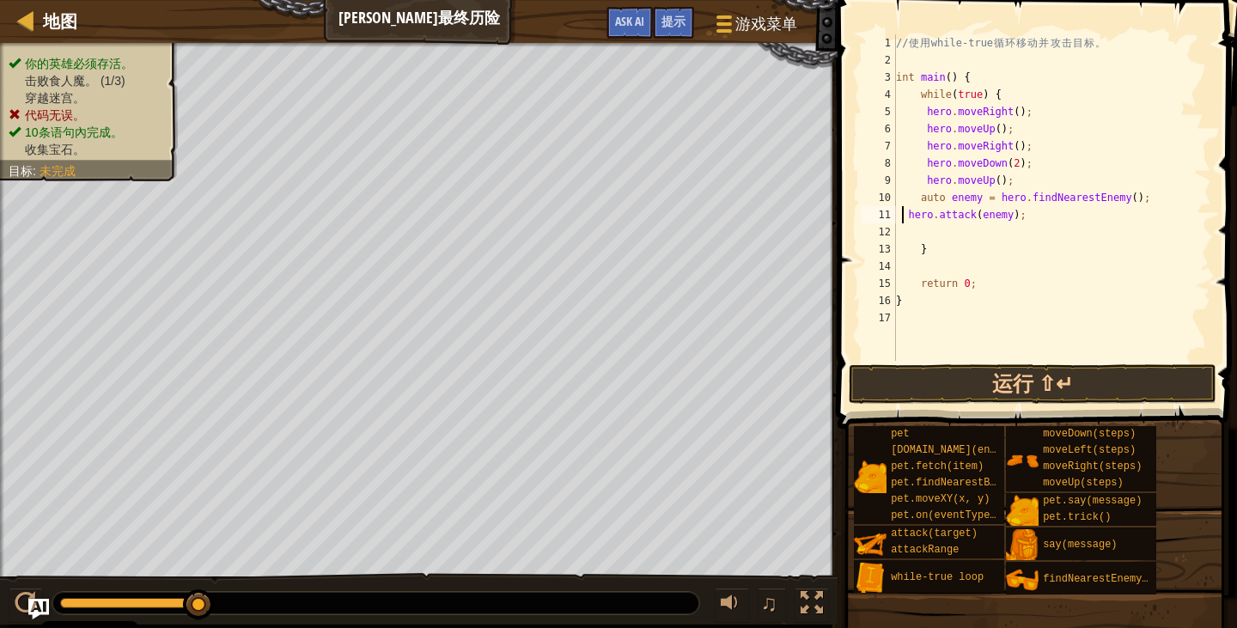
click at [903, 215] on div "// 使 用 while-true 循 环 移 动 并 攻 击 目 标 。 int main ( ) { while ( true ) { hero . mo…" at bounding box center [1052, 214] width 319 height 361
type textarea "hero.attack(enemy);"
click at [973, 399] on button "运行 ⇧↵" at bounding box center [1033, 384] width 368 height 40
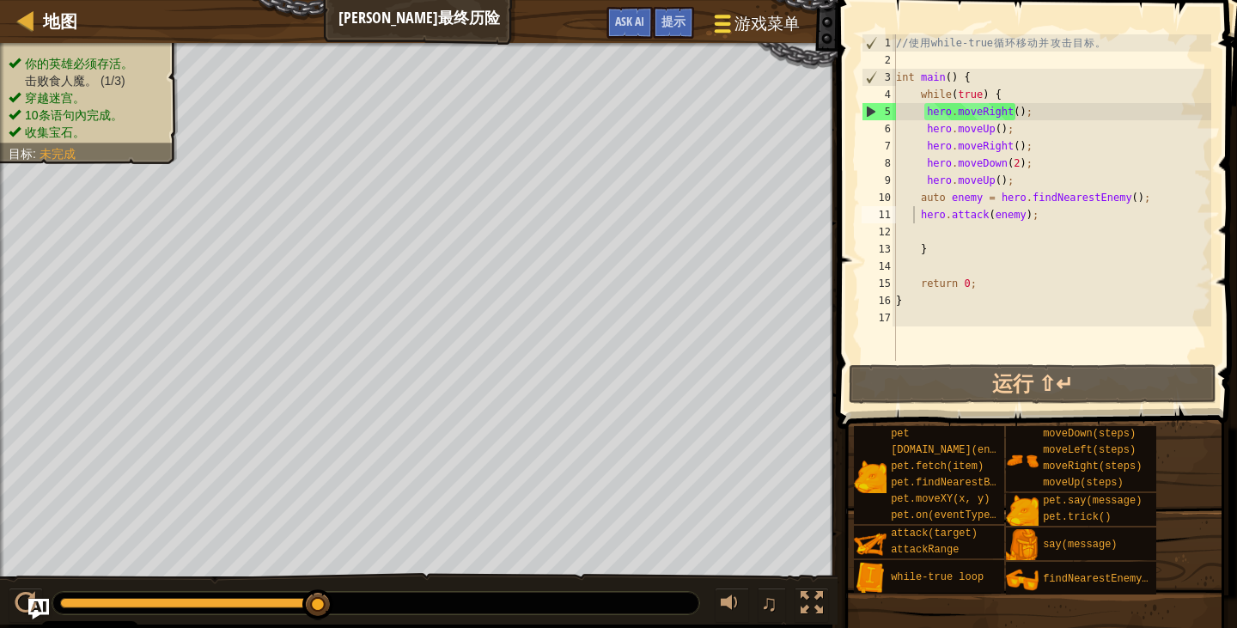
click at [728, 11] on div at bounding box center [722, 23] width 23 height 25
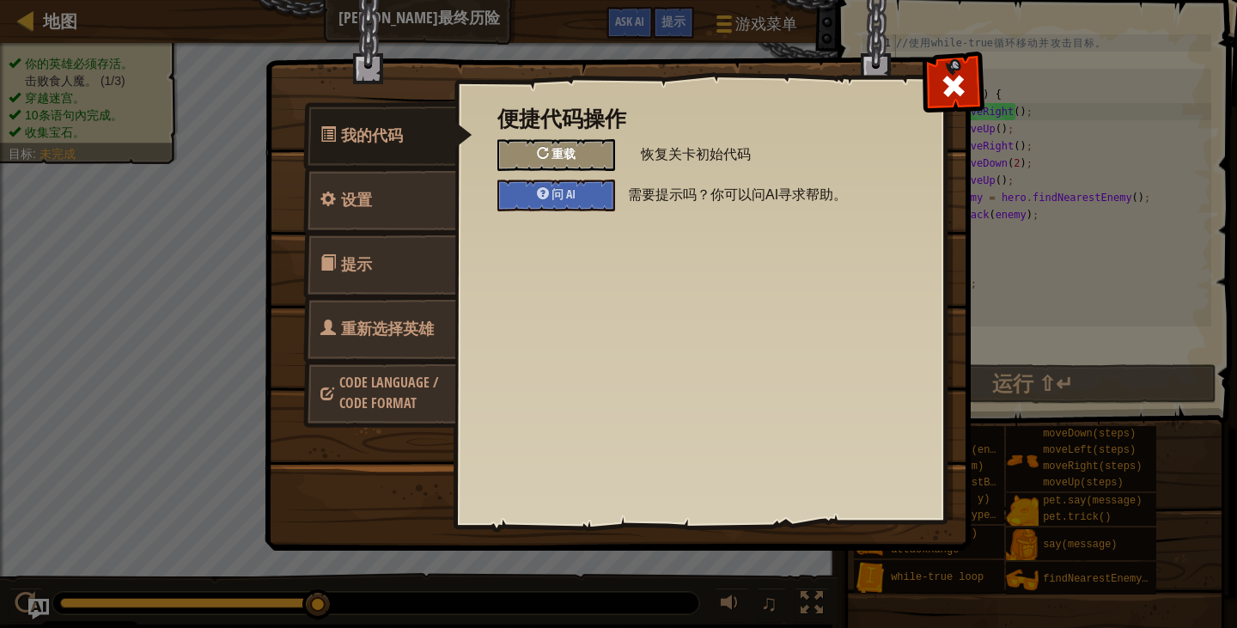
click at [550, 161] on div "重载" at bounding box center [556, 155] width 118 height 32
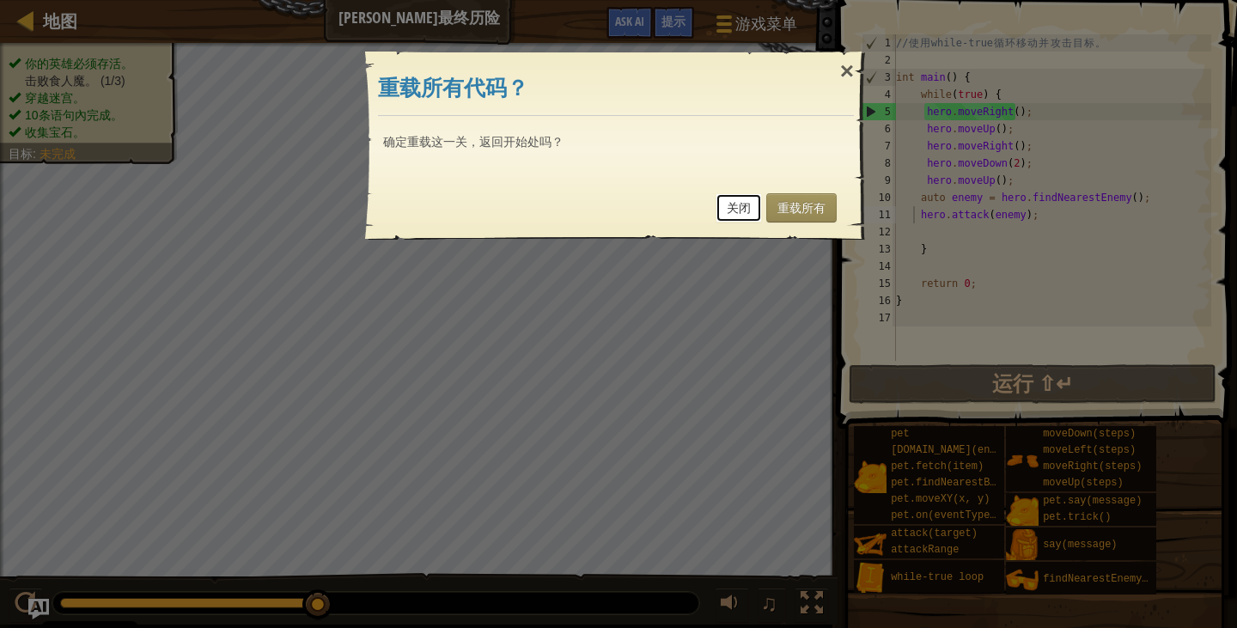
click at [731, 212] on link "关闭" at bounding box center [739, 207] width 46 height 29
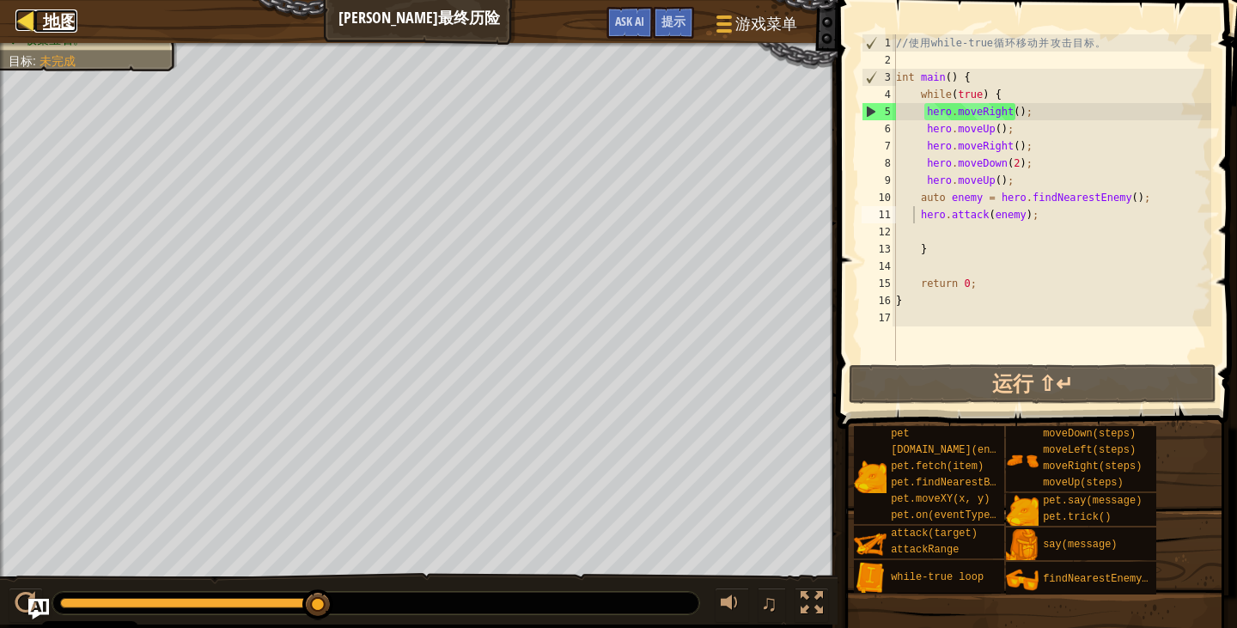
click at [61, 14] on span "地图" at bounding box center [60, 20] width 34 height 23
select select "zh-HANS"
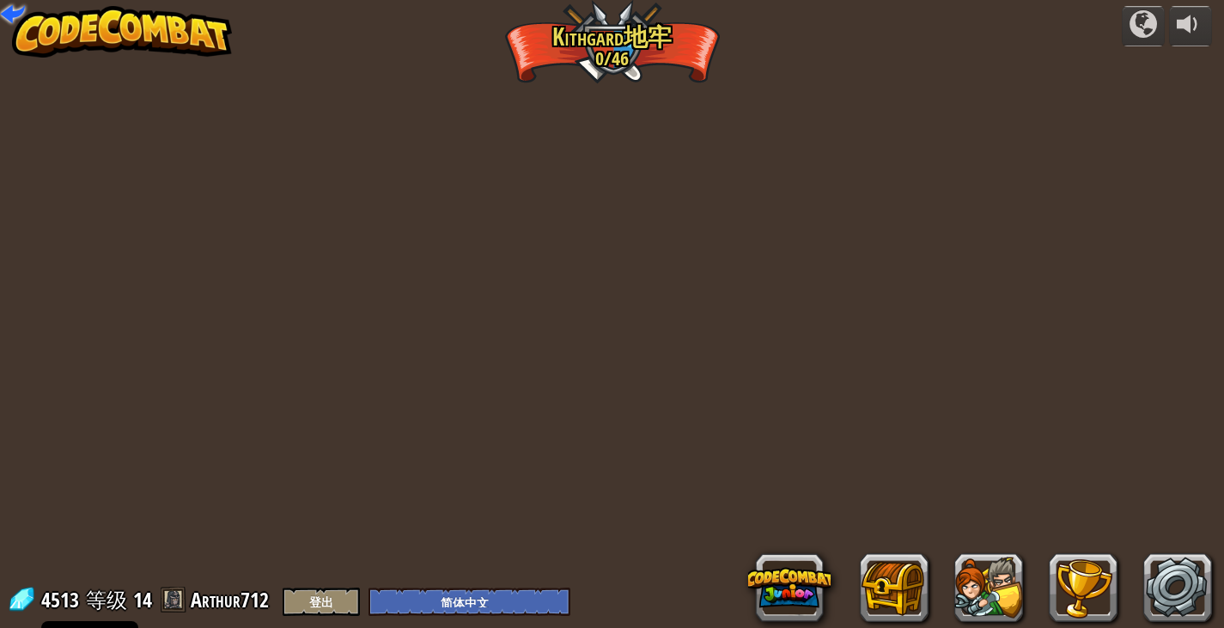
select select "zh-HANS"
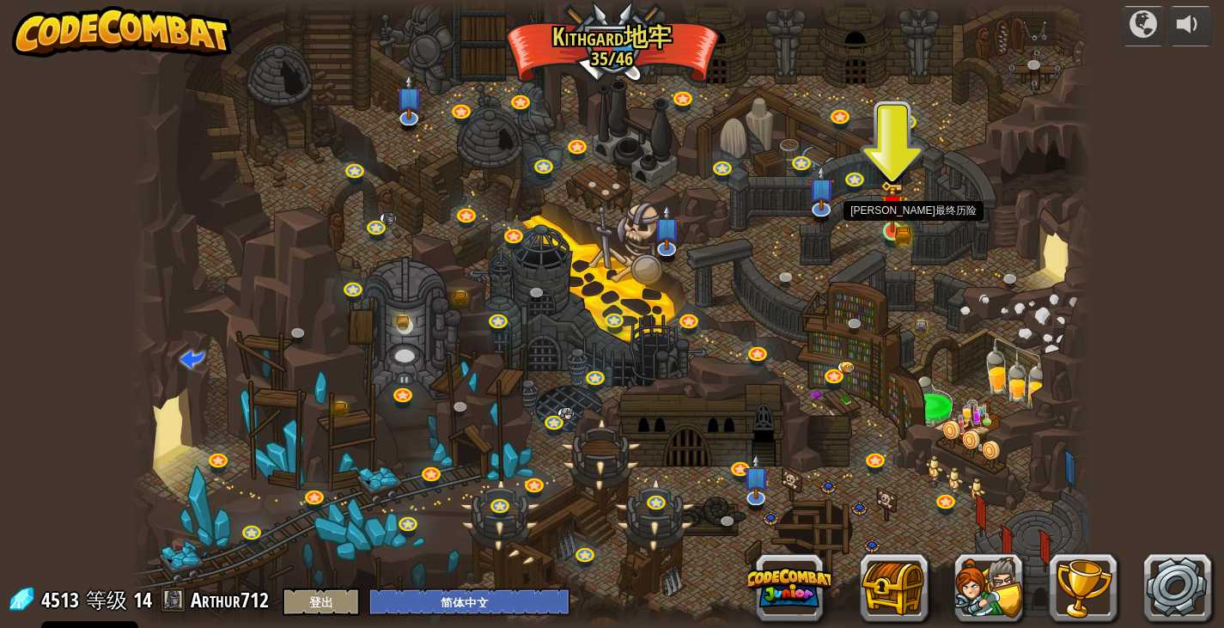
click at [886, 228] on img at bounding box center [892, 206] width 24 height 52
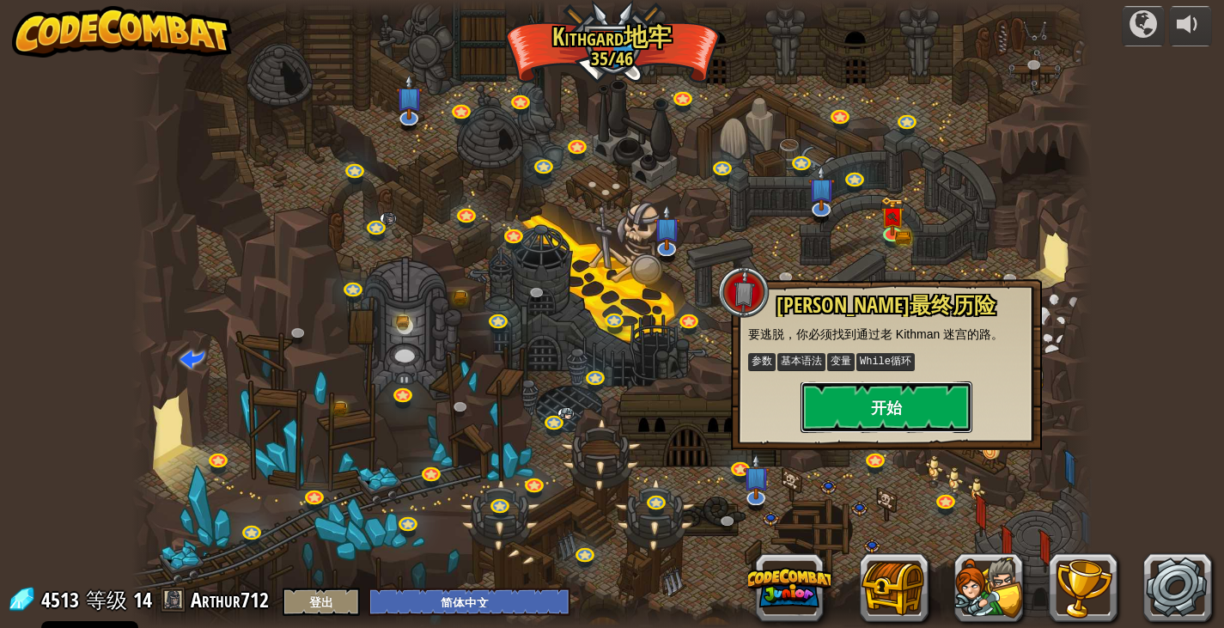
click at [857, 390] on button "开始" at bounding box center [887, 407] width 172 height 52
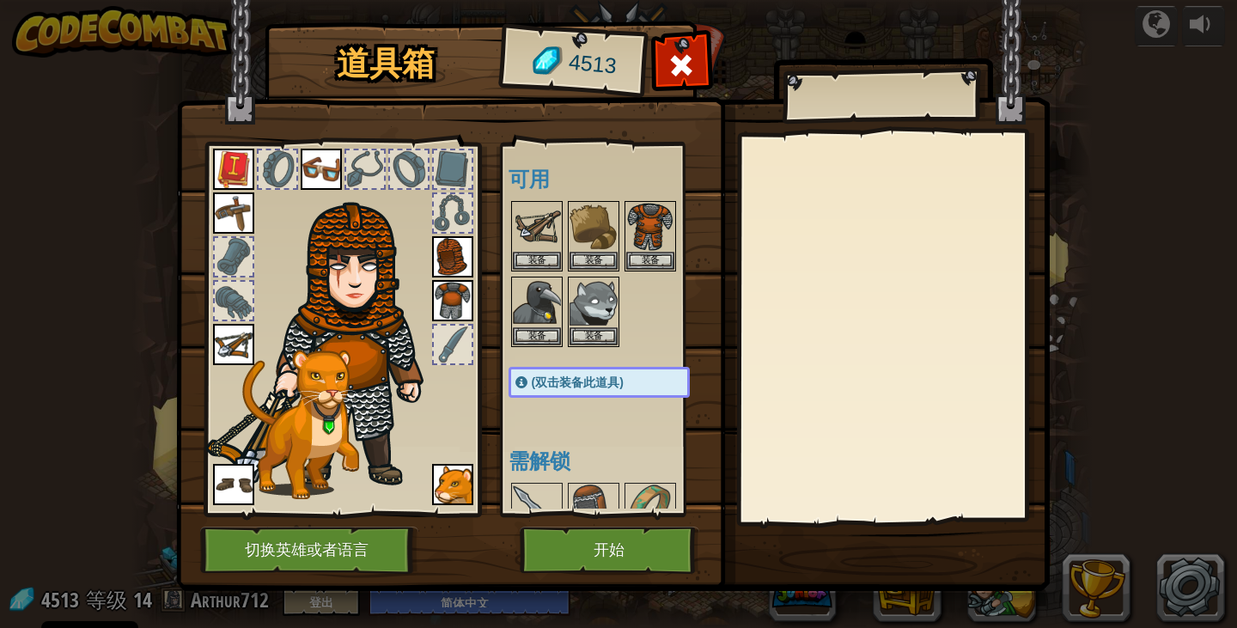
click at [312, 423] on img at bounding box center [300, 424] width 117 height 149
click at [440, 487] on img at bounding box center [452, 484] width 41 height 41
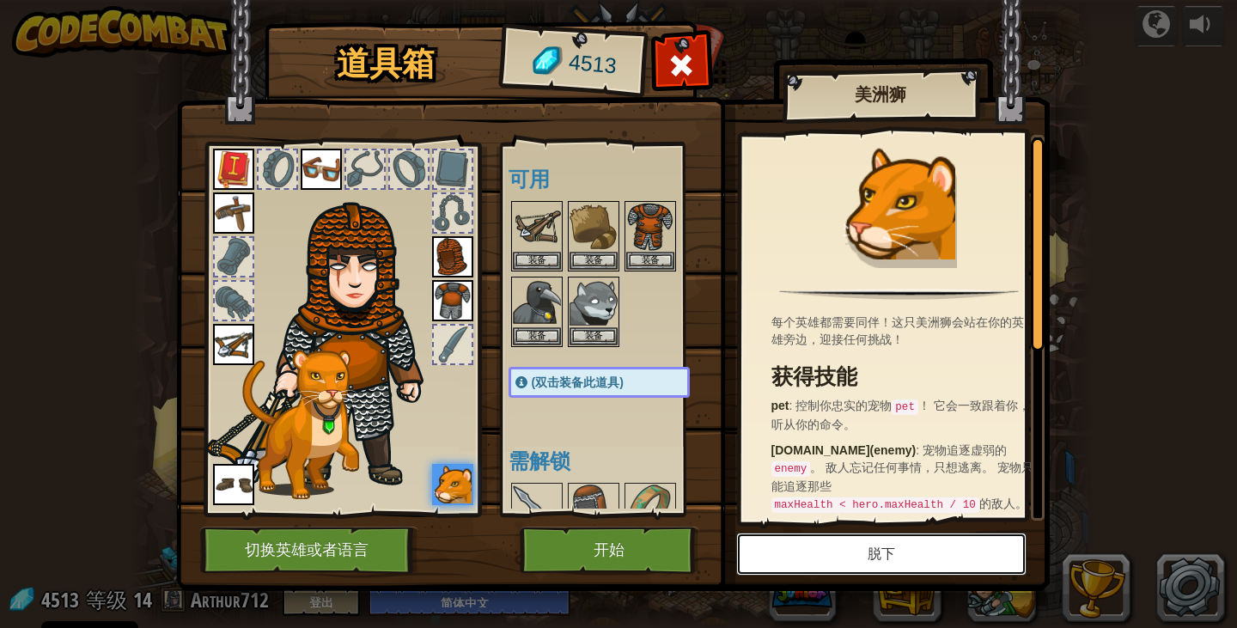
click at [825, 571] on button "脱下" at bounding box center [881, 554] width 290 height 43
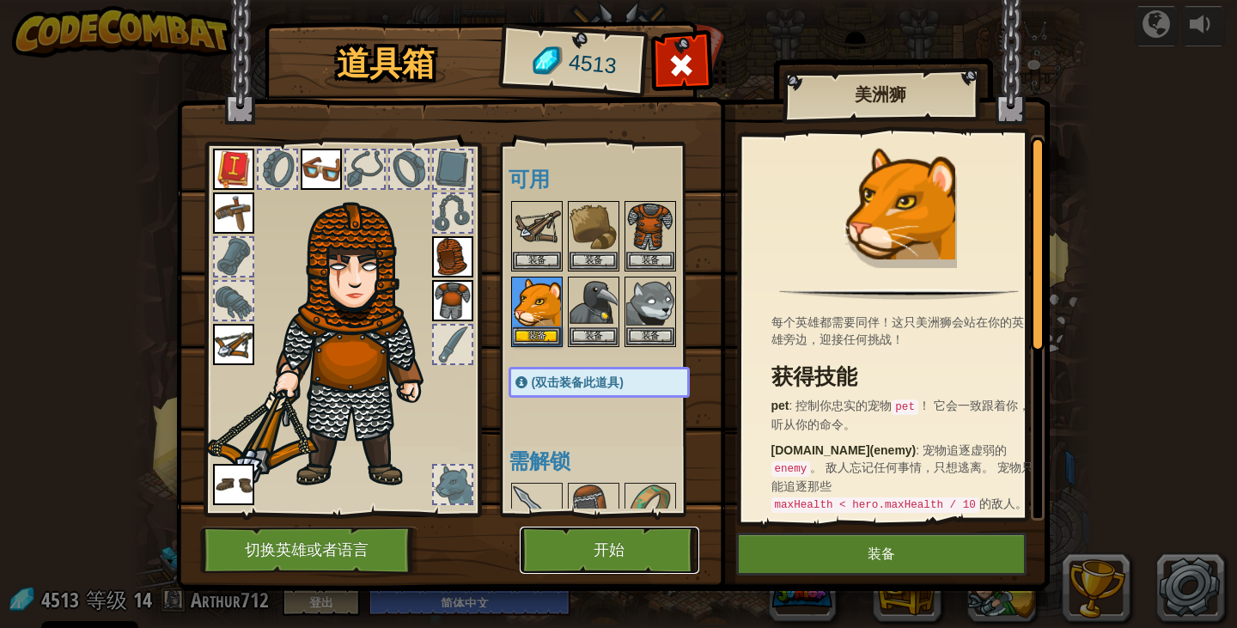
click at [643, 532] on button "开始" at bounding box center [610, 550] width 180 height 47
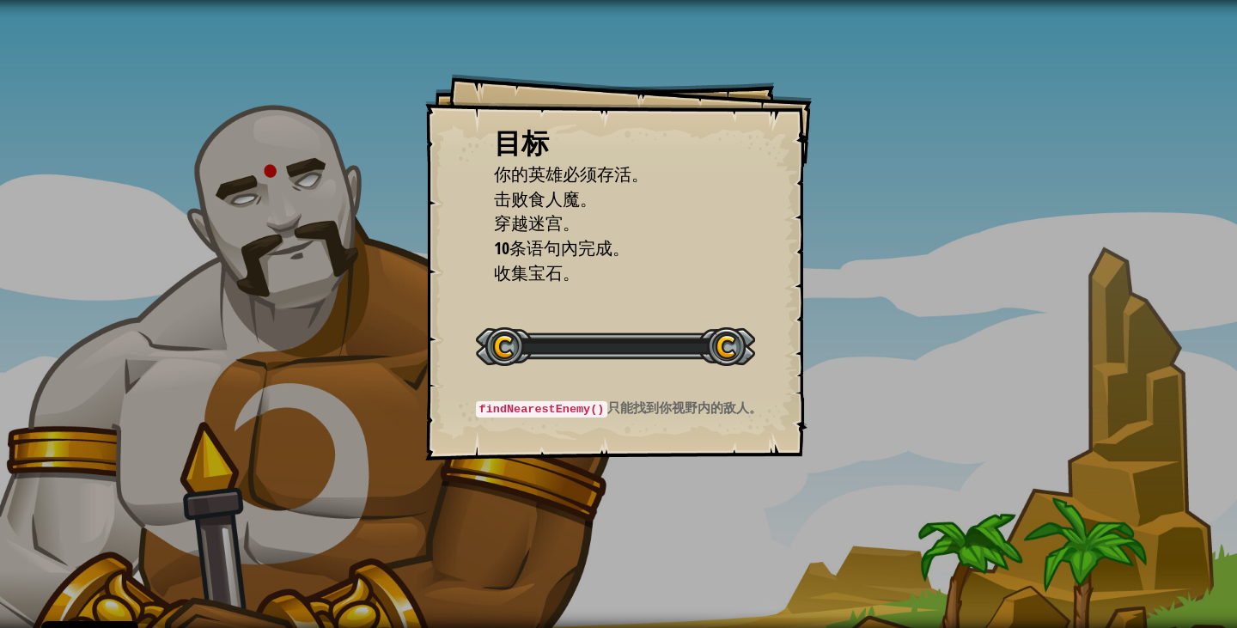
click at [641, 544] on div "目标 你的英雄必须存活。 击败食人魔。 穿越迷宫。 10条语句內完成。 收集宝石。 开始 载入失败 订阅后才可开始本关 订阅 你将需要加入一个课程来玩这个关卡…" at bounding box center [618, 314] width 1237 height 628
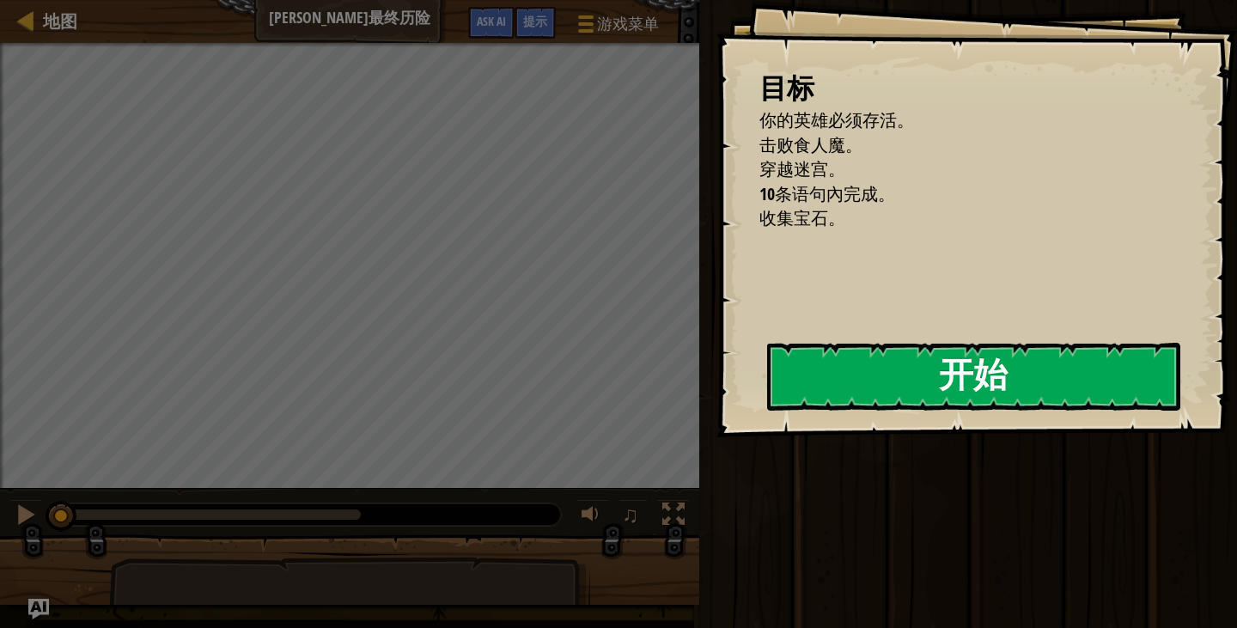
click at [843, 385] on button "开始" at bounding box center [973, 377] width 413 height 68
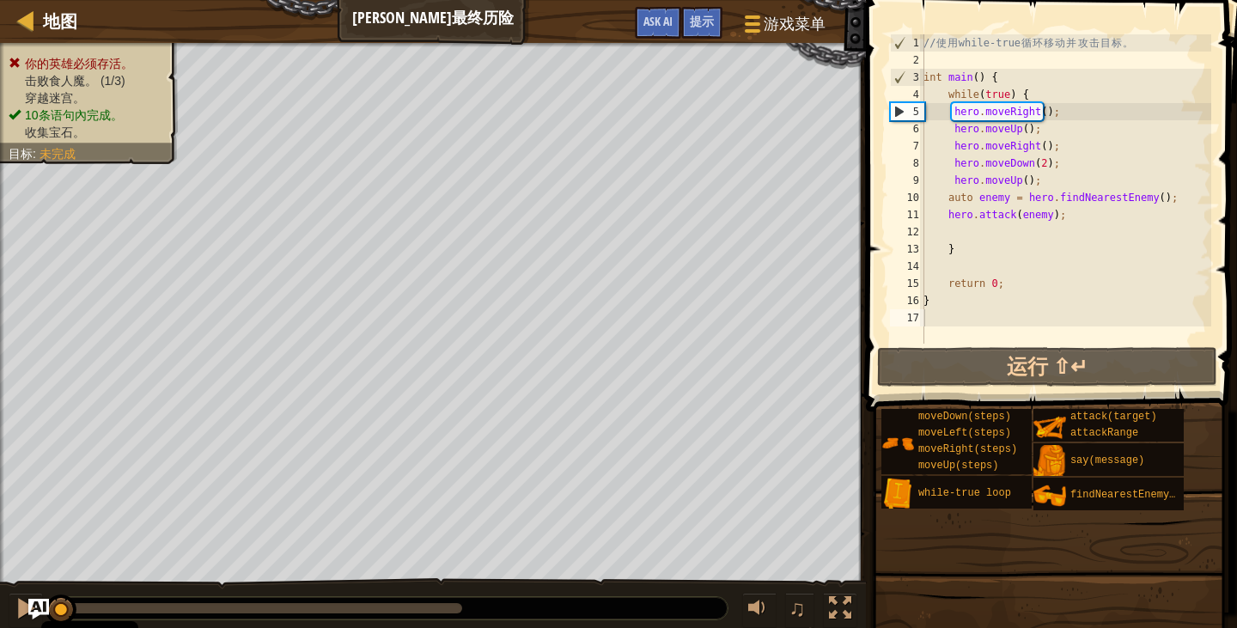
click at [855, 331] on div "你的英雄必须存活。 击败食人魔。 (1/3) 穿越迷宫。 10条语句內完成。 收集宝石。 目标 : 未完成" at bounding box center [433, 318] width 866 height 551
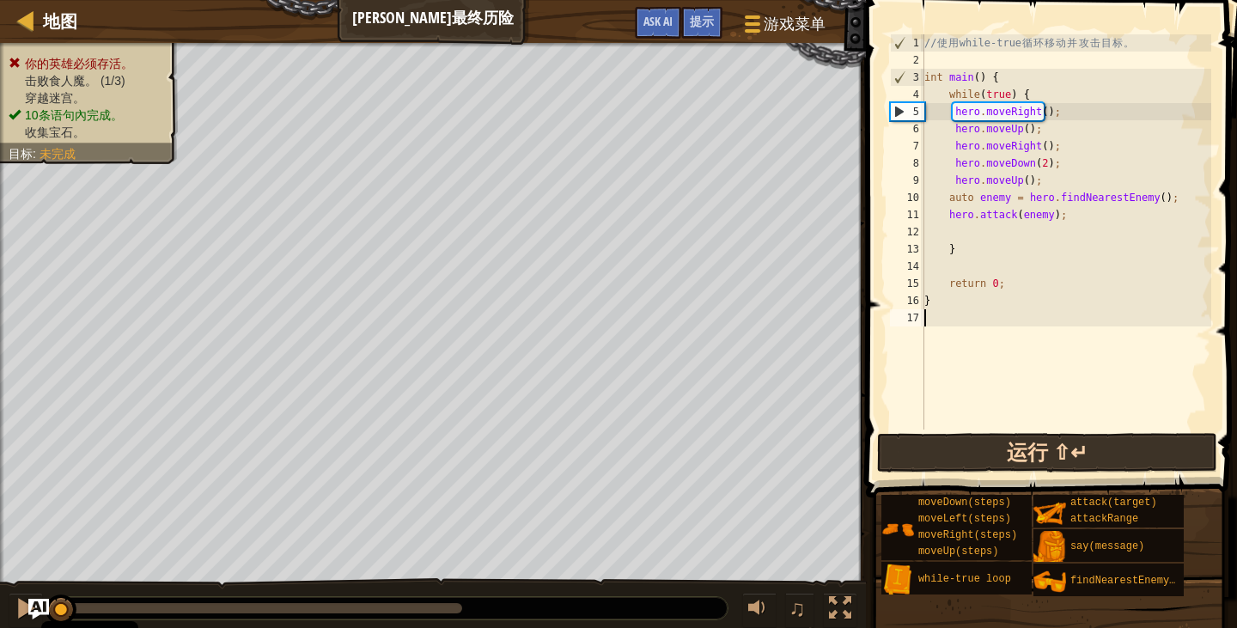
click at [919, 455] on button "运行 ⇧↵" at bounding box center [1047, 453] width 340 height 40
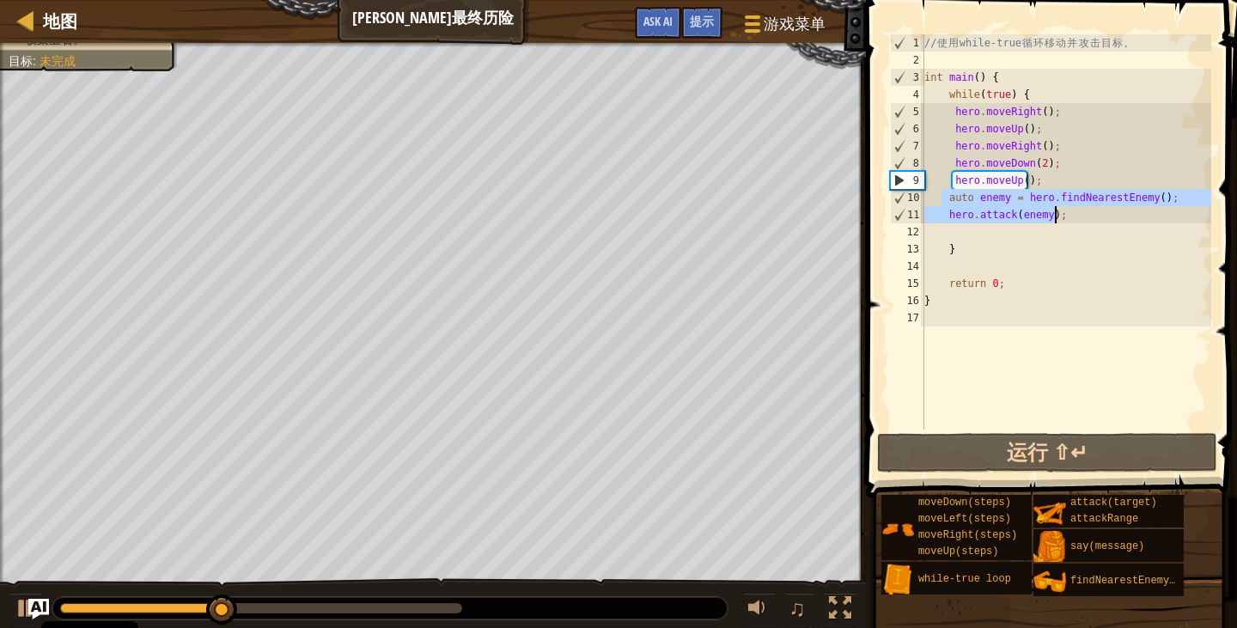
drag, startPoint x: 943, startPoint y: 202, endPoint x: 1164, endPoint y: 210, distance: 220.9
click at [1164, 210] on div "// 使 用 while-true 循 环 移 动 并 攻 击 目 标 。 int main ( ) { while ( true ) { hero . mo…" at bounding box center [1066, 249] width 290 height 430
type textarea "auto enemy = hero.findNearestEnemy(); hero.attack(enemy);"
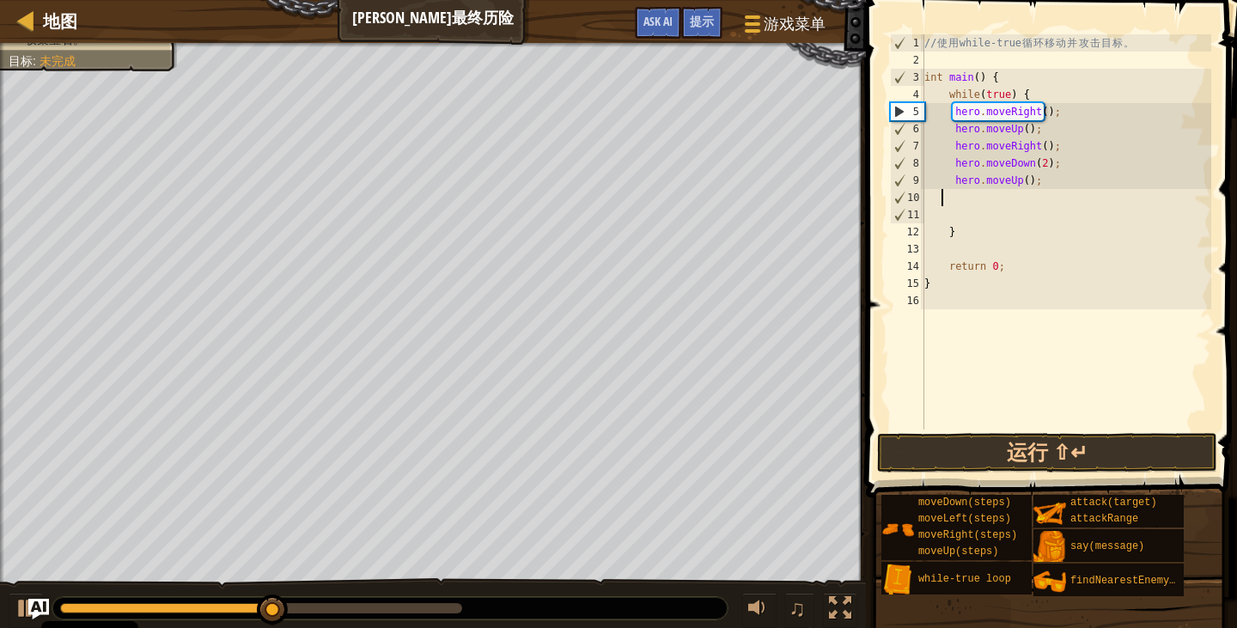
click at [1060, 149] on div "// 使 用 while-true 循 环 移 动 并 攻 击 目 标 。 int main ( ) { while ( true ) { hero . mo…" at bounding box center [1066, 249] width 290 height 430
type textarea "hero.moveRight();"
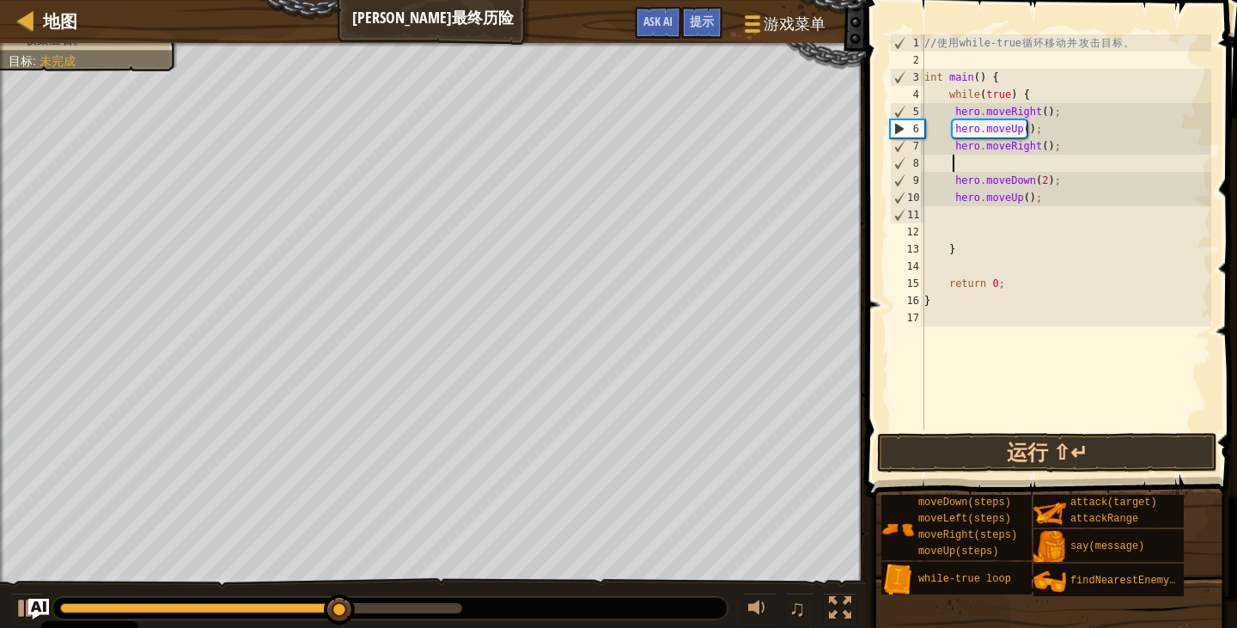
paste textarea "hero.attack(enemy);"
type textarea "hero.attack(enemy);"
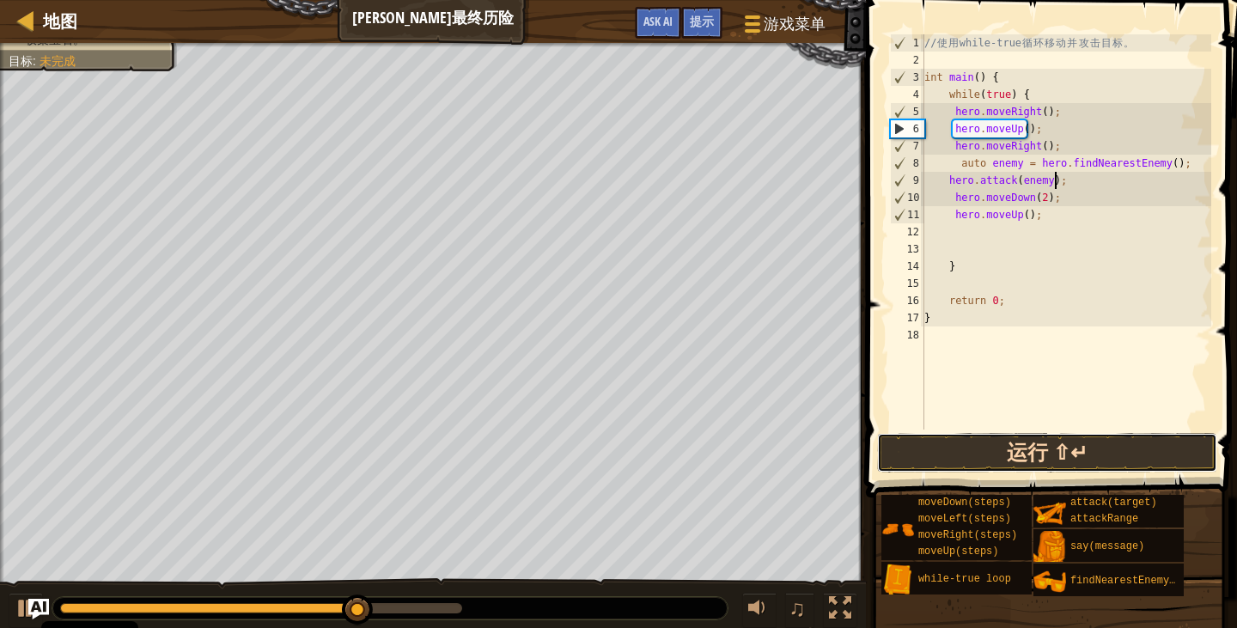
click at [1137, 451] on button "运行 ⇧↵" at bounding box center [1047, 453] width 340 height 40
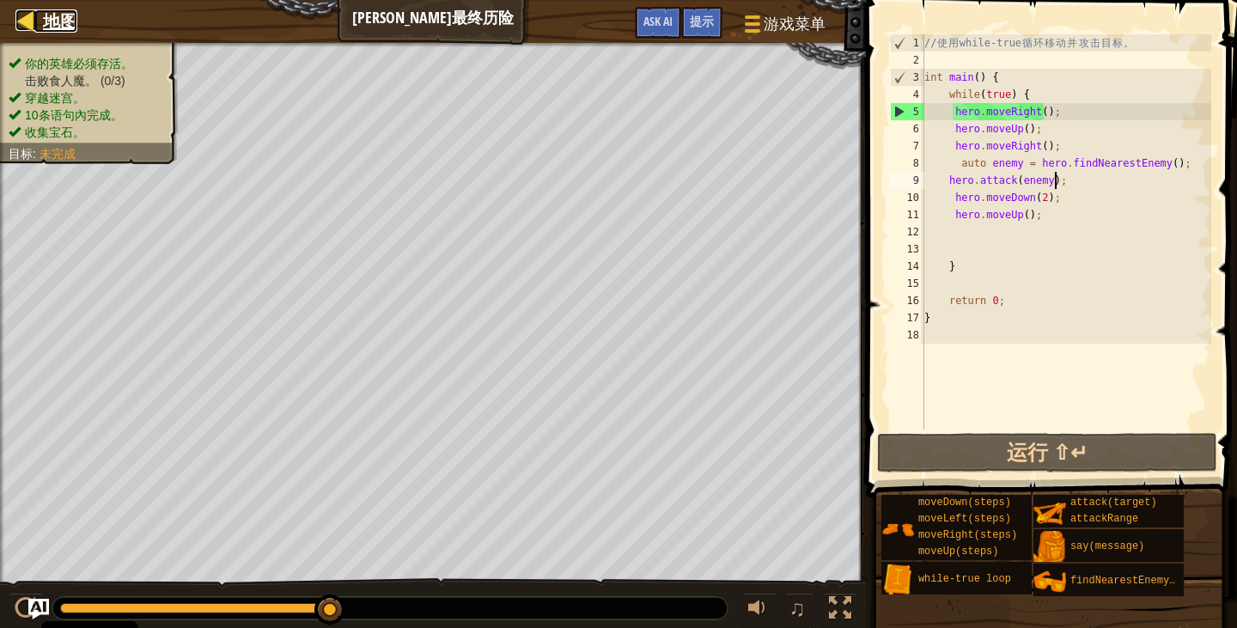
click at [28, 11] on div at bounding box center [25, 19] width 21 height 21
select select "zh-HANS"
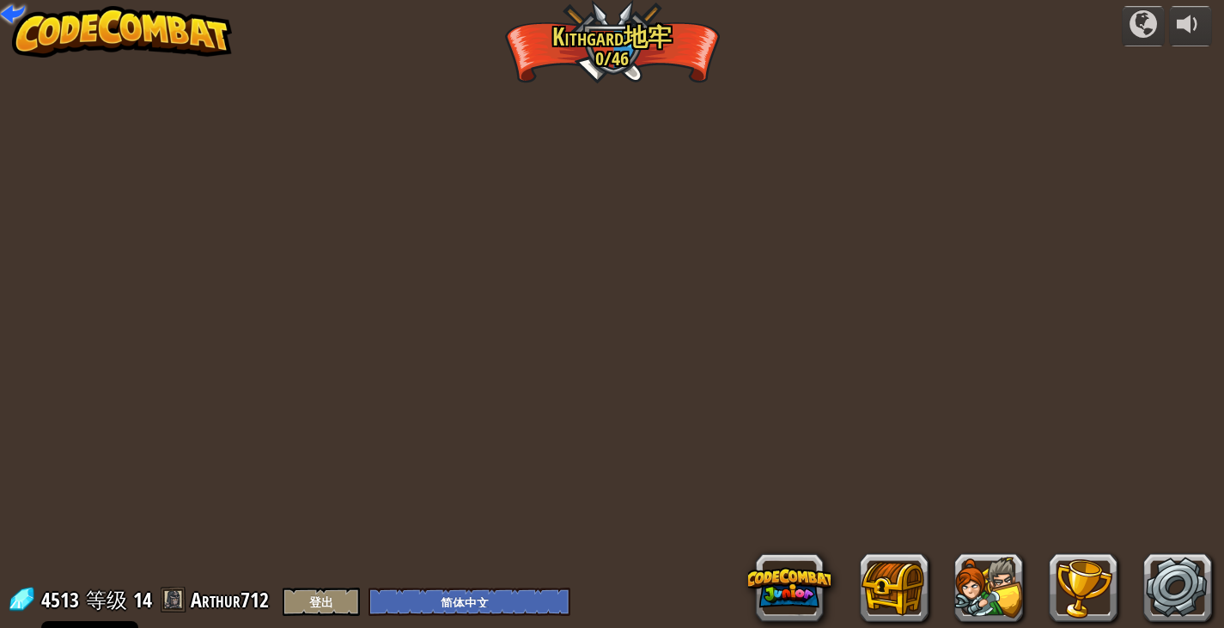
select select "zh-HANS"
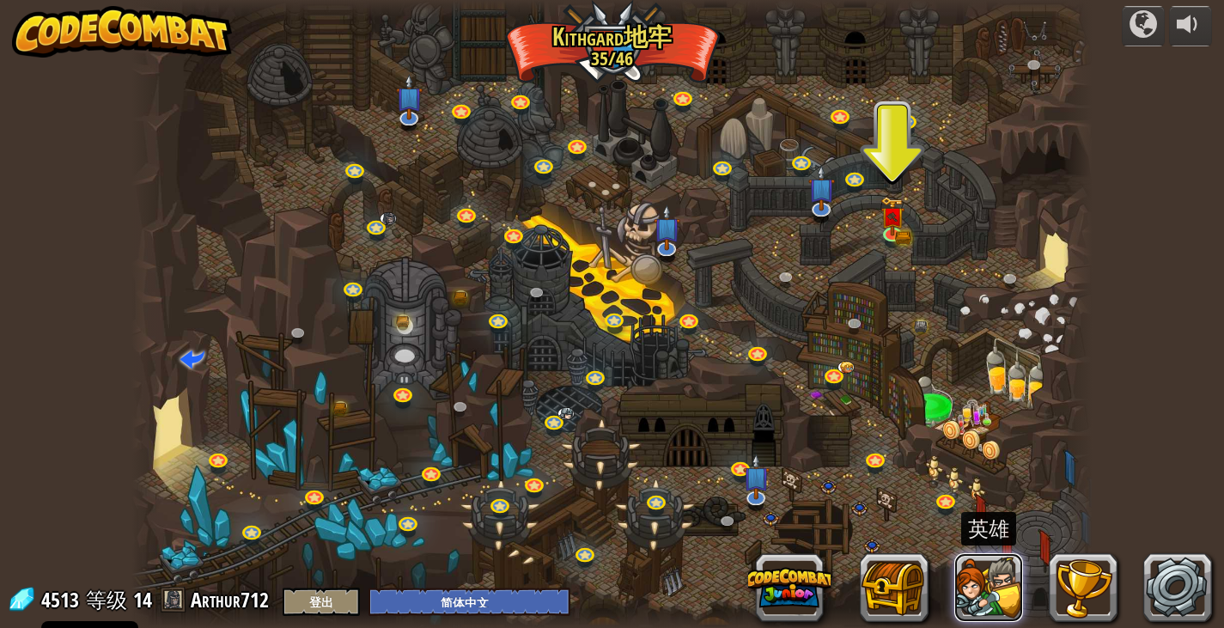
click at [976, 588] on button at bounding box center [988, 587] width 69 height 69
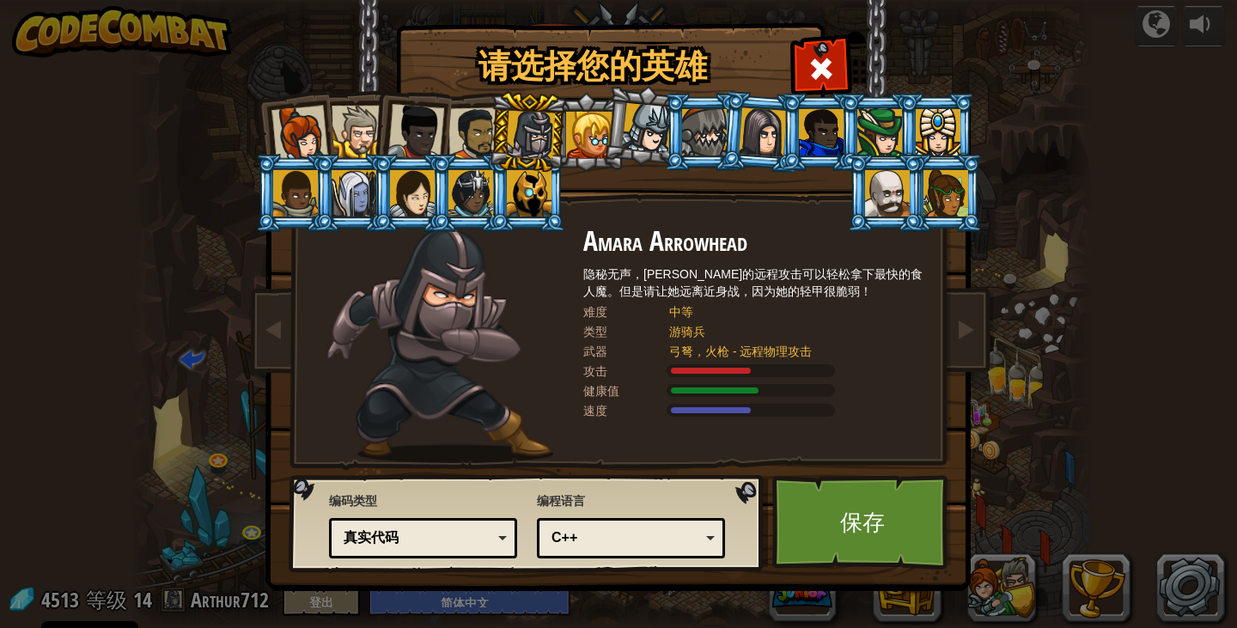
click at [584, 146] on div at bounding box center [589, 135] width 46 height 46
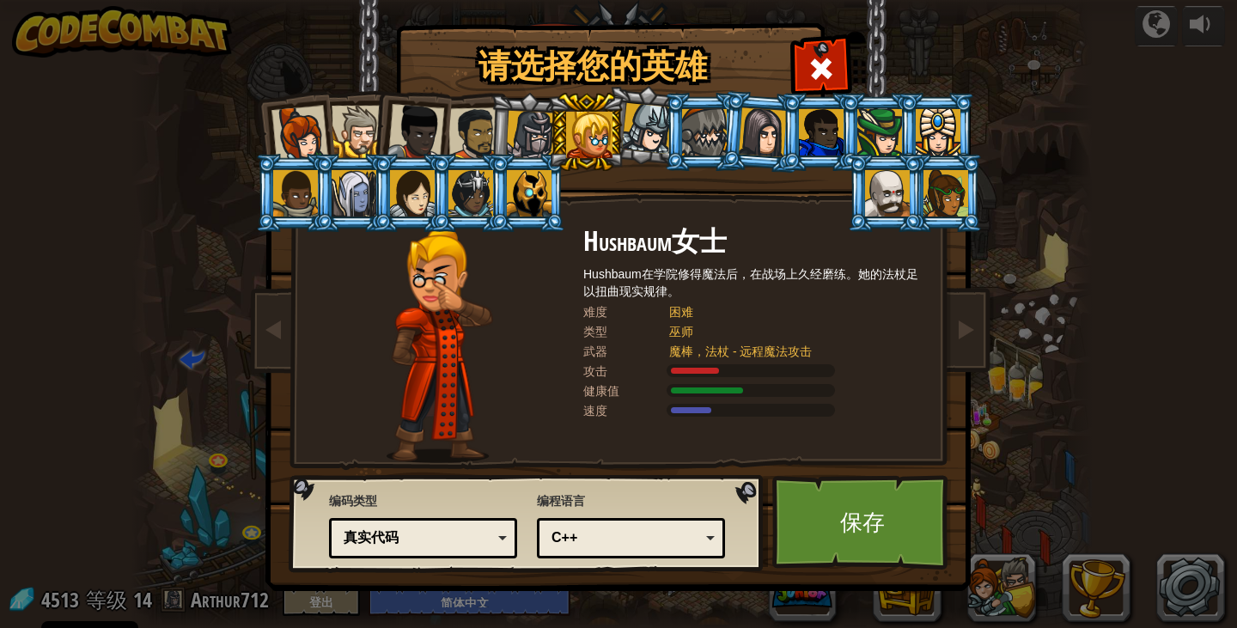
click at [618, 148] on li at bounding box center [585, 132] width 77 height 78
click at [629, 144] on div at bounding box center [647, 128] width 51 height 51
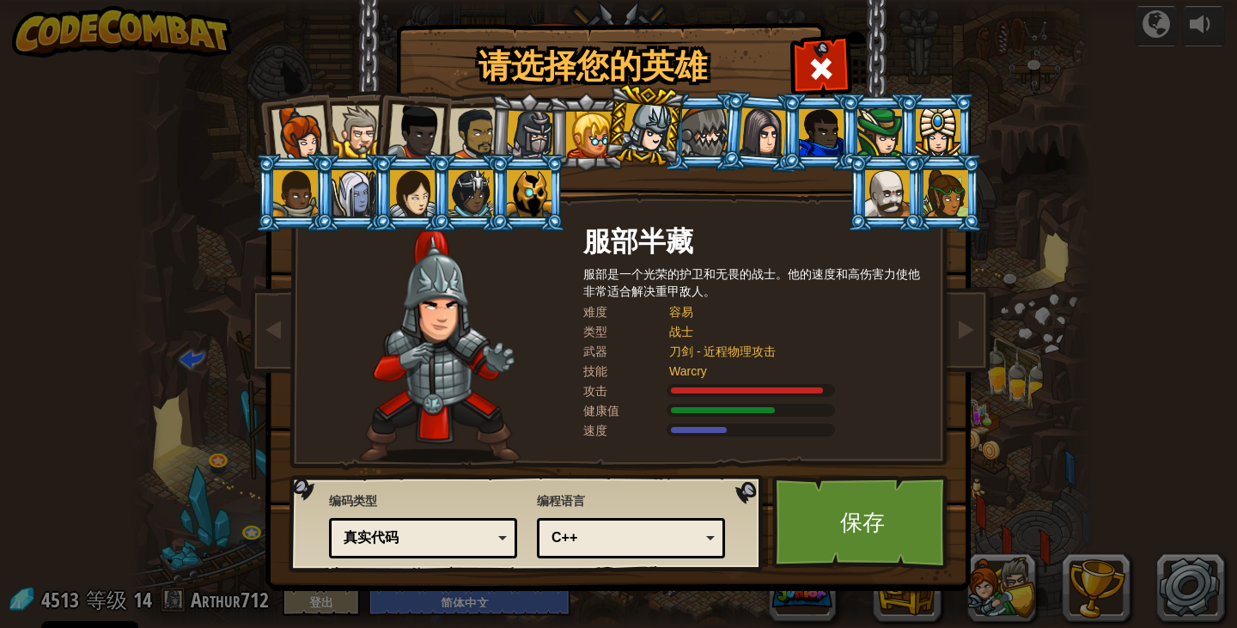
click at [371, 125] on div at bounding box center [358, 132] width 52 height 52
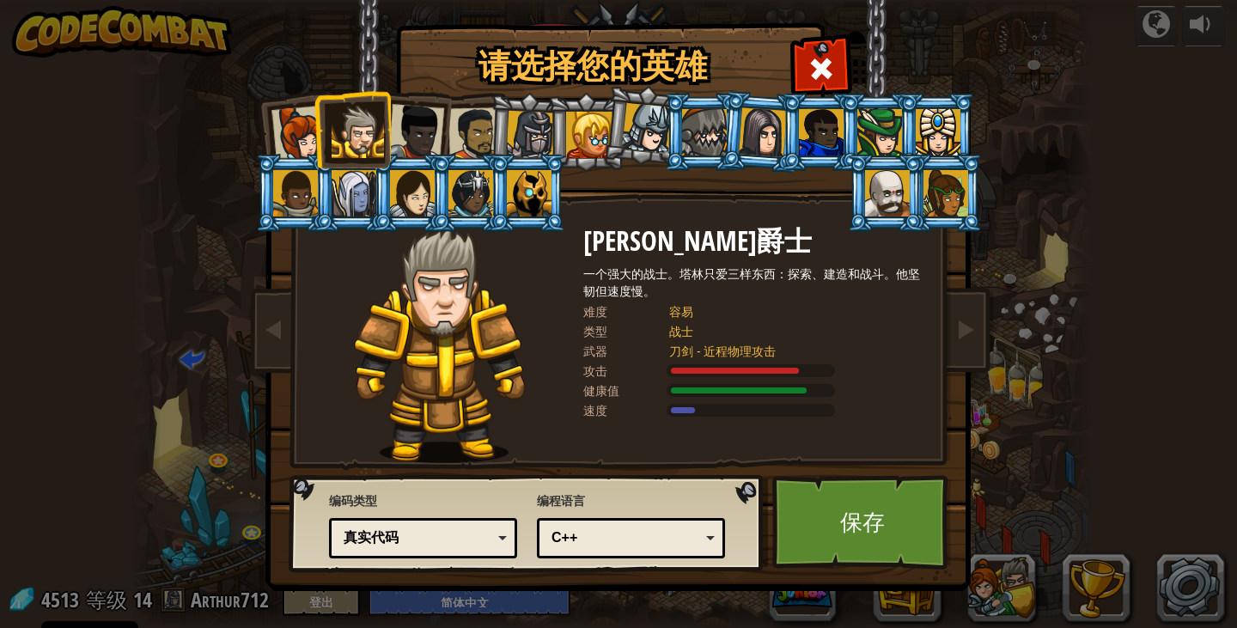
click at [631, 152] on li at bounding box center [643, 125] width 85 height 86
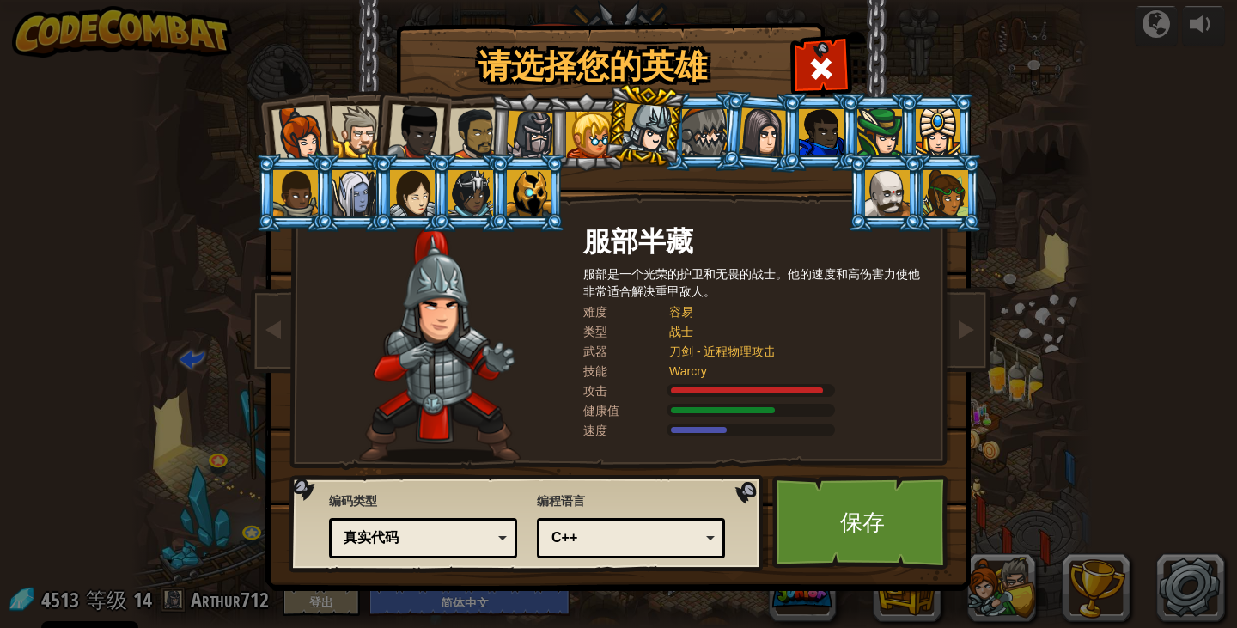
click at [816, 535] on link "保存" at bounding box center [862, 522] width 180 height 94
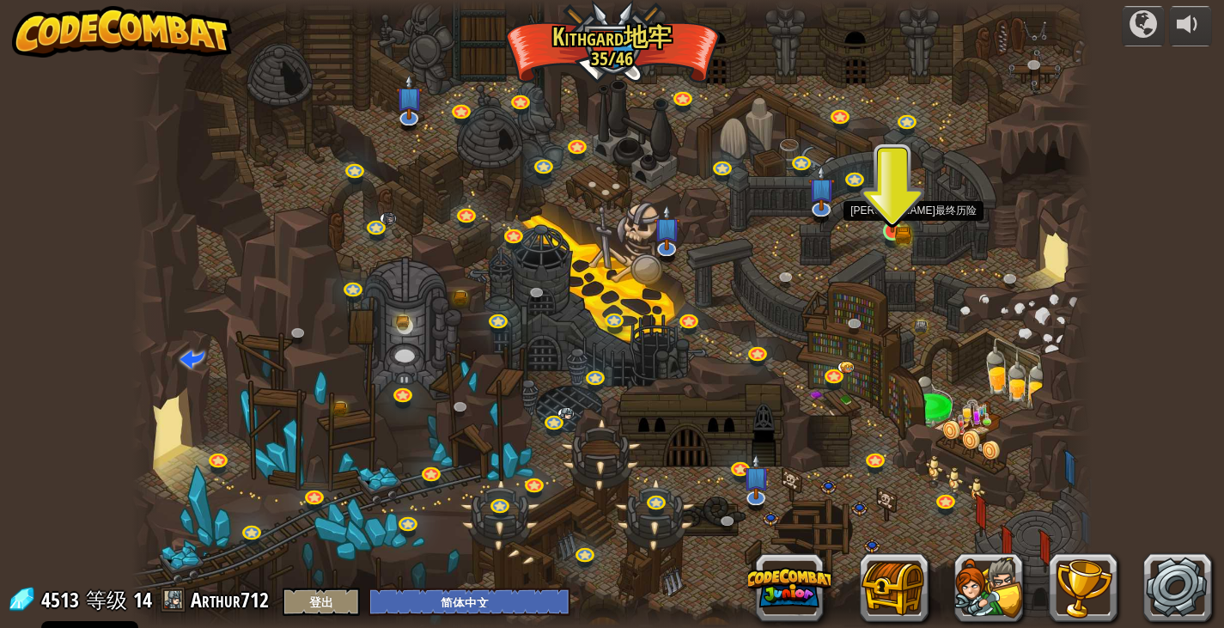
click at [887, 232] on img at bounding box center [892, 206] width 24 height 52
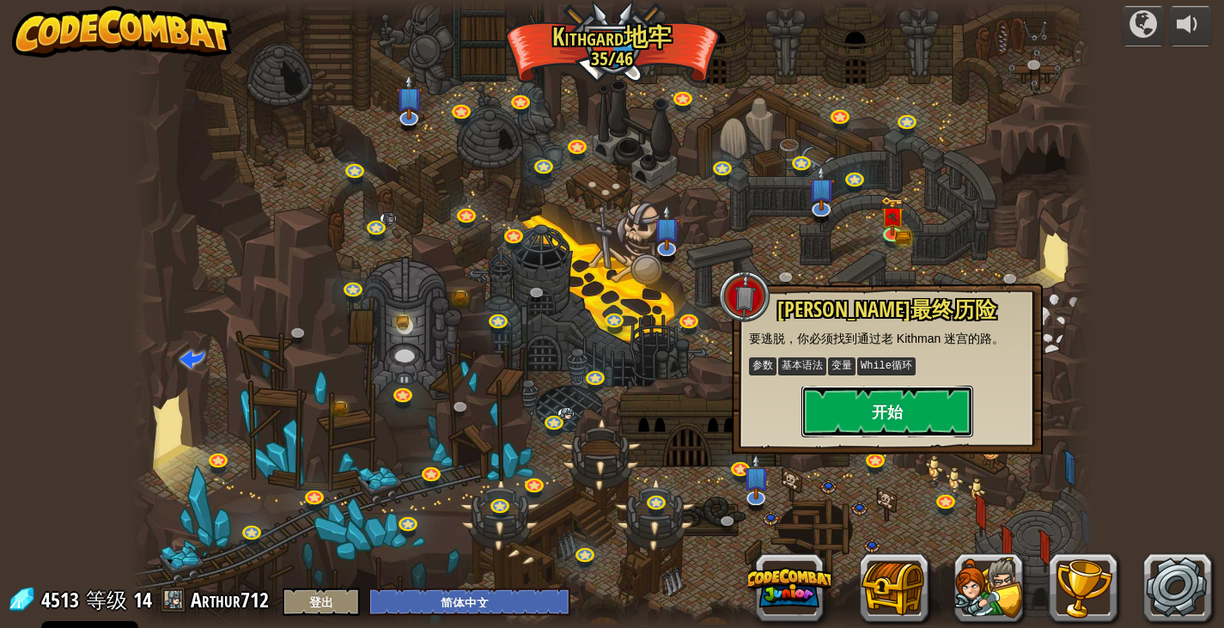
click at [830, 408] on button "开始" at bounding box center [887, 412] width 172 height 52
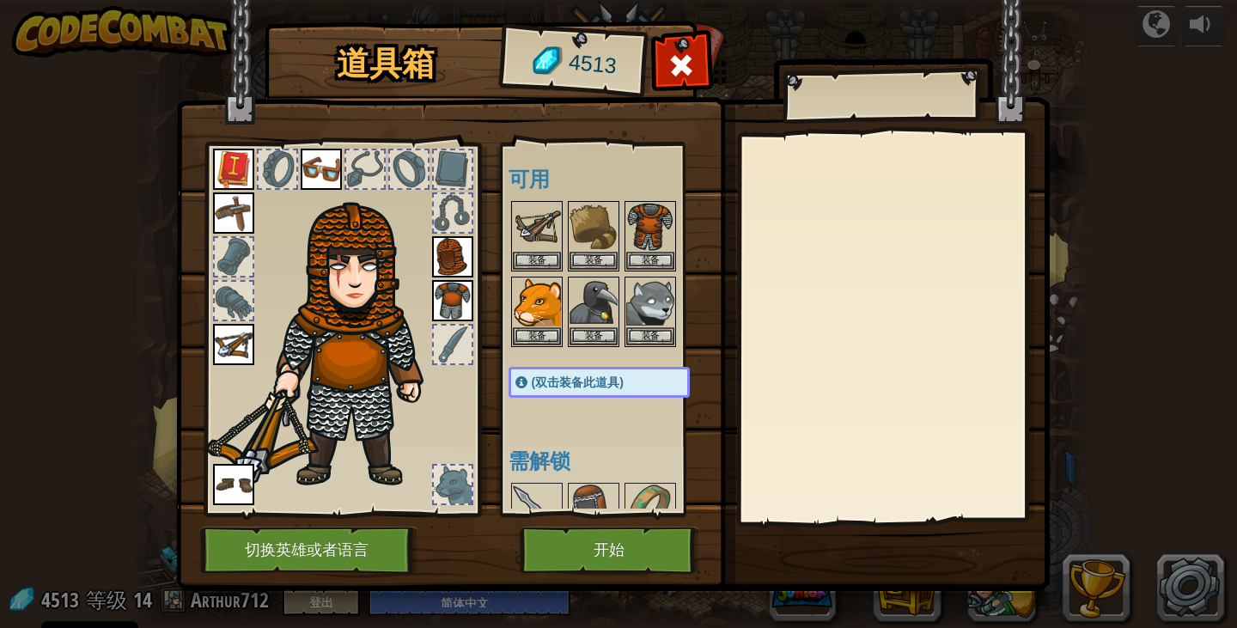
click at [363, 363] on img at bounding box center [308, 337] width 229 height 308
click at [324, 545] on button "切换英雄或者语言" at bounding box center [309, 550] width 218 height 47
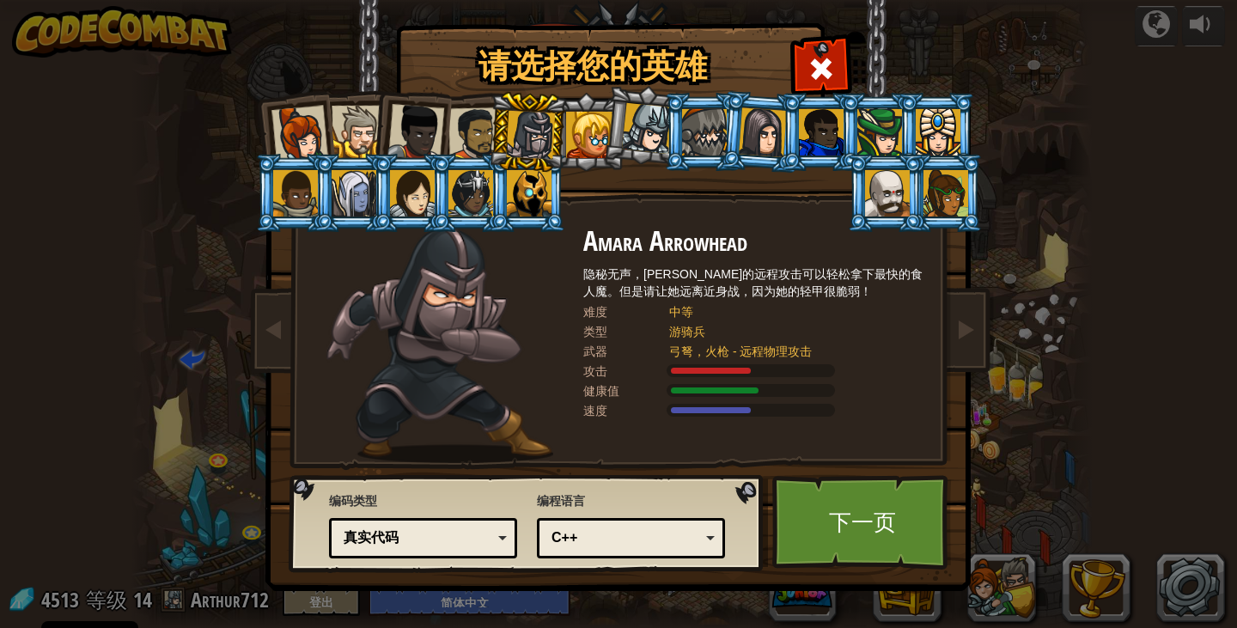
click at [627, 131] on div at bounding box center [647, 128] width 51 height 51
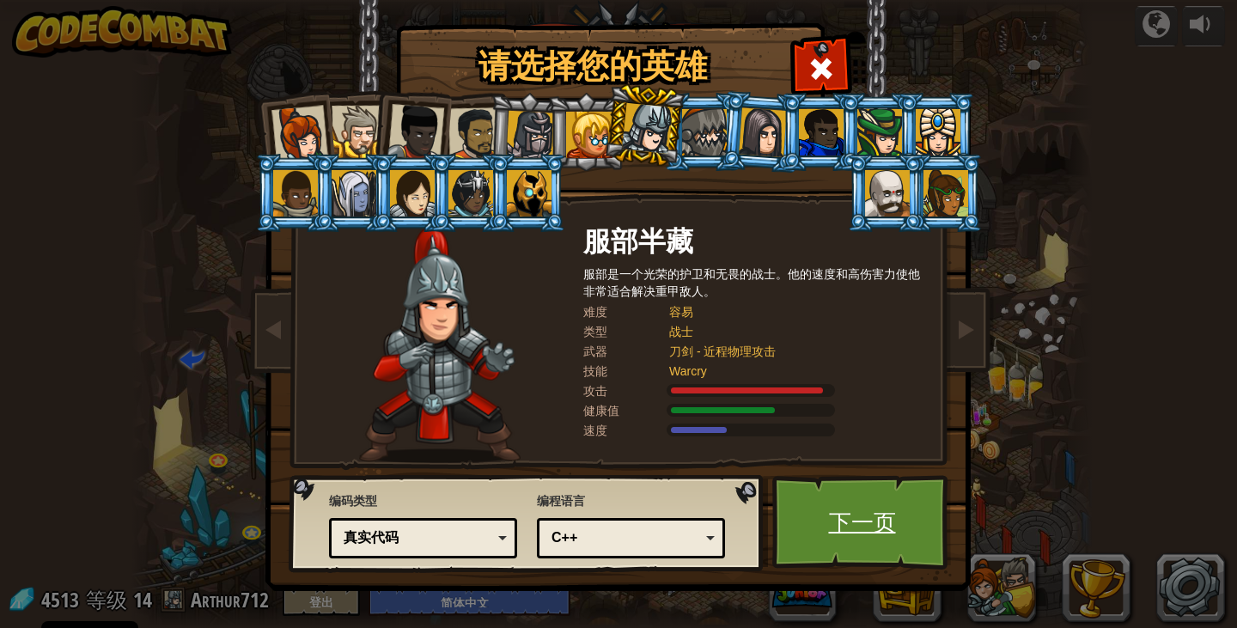
drag, startPoint x: 776, startPoint y: 511, endPoint x: 795, endPoint y: 533, distance: 29.3
click at [795, 533] on link "下一页" at bounding box center [862, 522] width 180 height 94
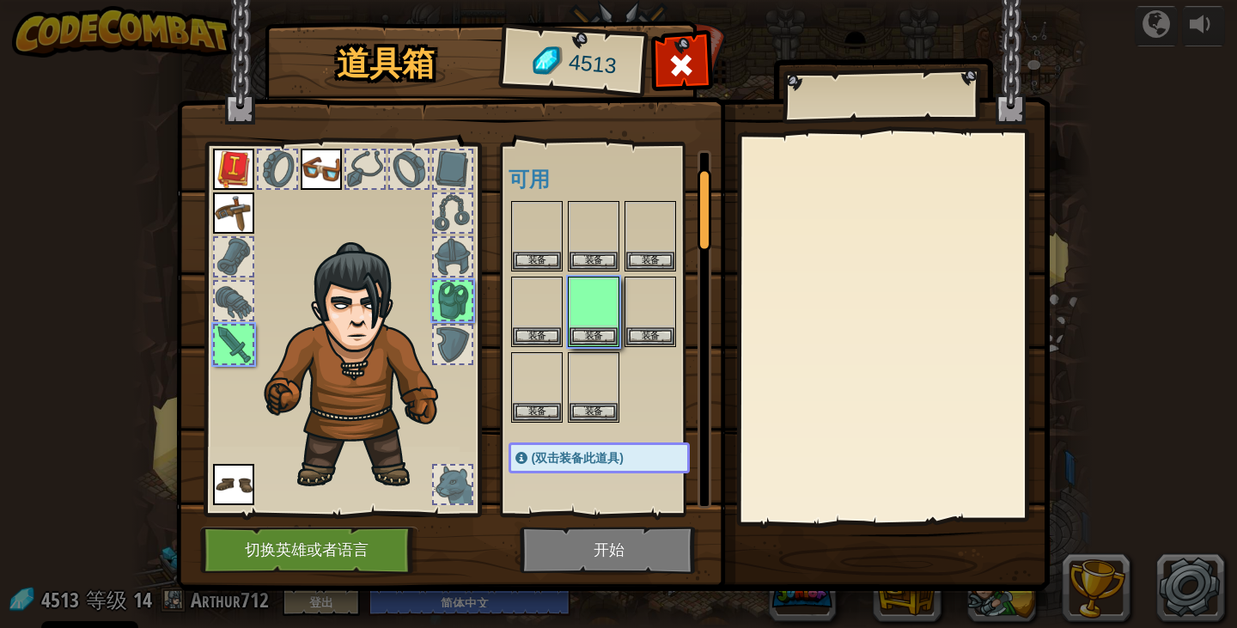
scroll to position [74, 0]
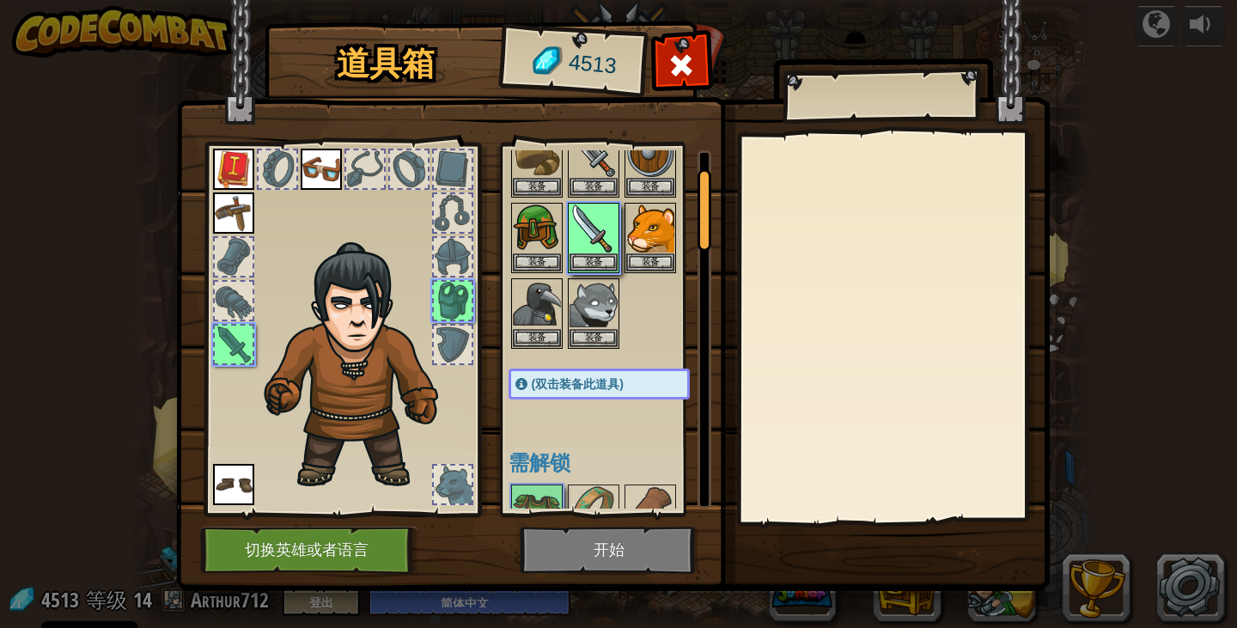
click at [806, 534] on img at bounding box center [613, 279] width 874 height 624
click at [584, 253] on button "装备" at bounding box center [594, 262] width 48 height 18
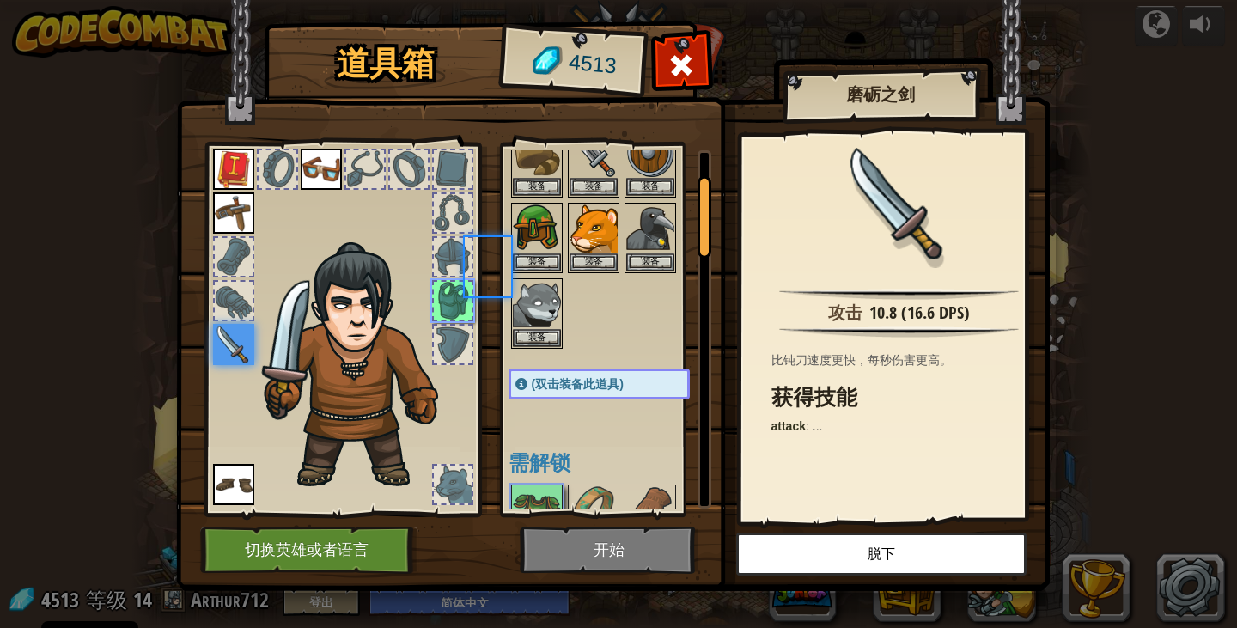
scroll to position [106, 0]
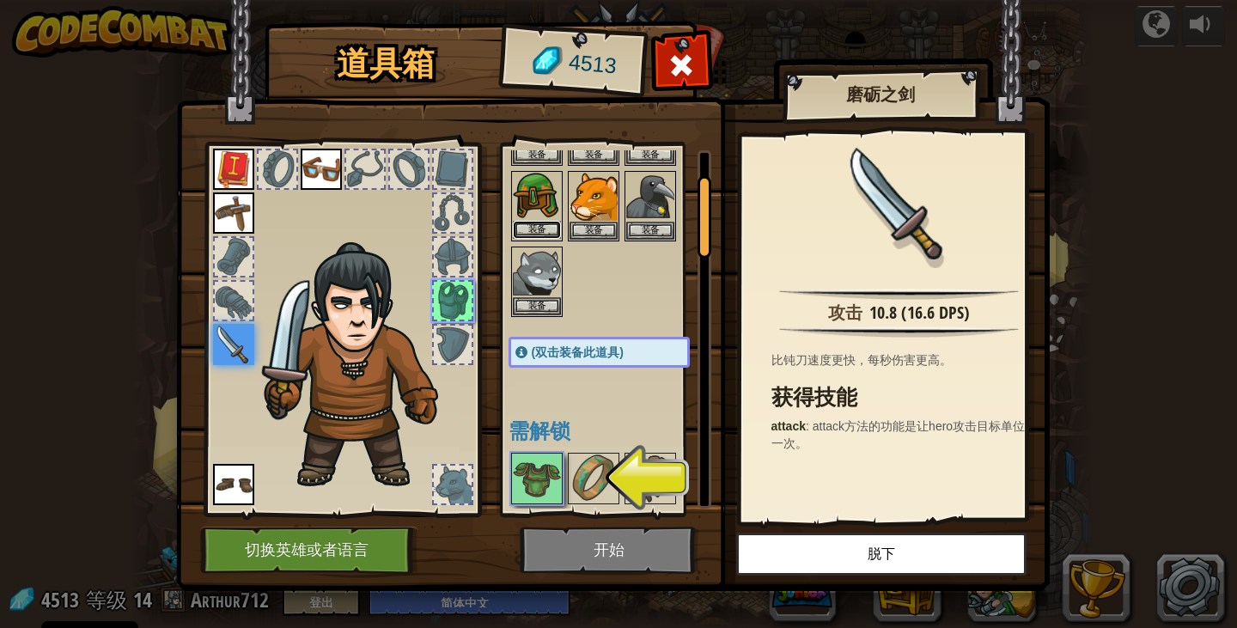
click at [539, 224] on button "装备" at bounding box center [537, 230] width 48 height 18
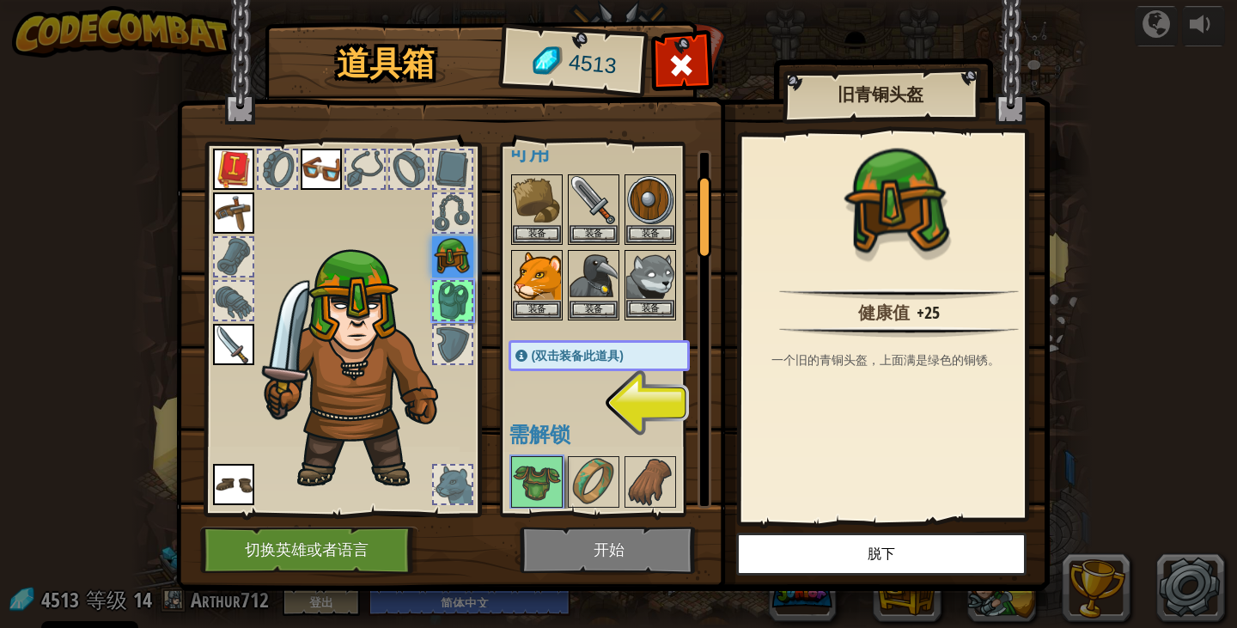
scroll to position [20, 0]
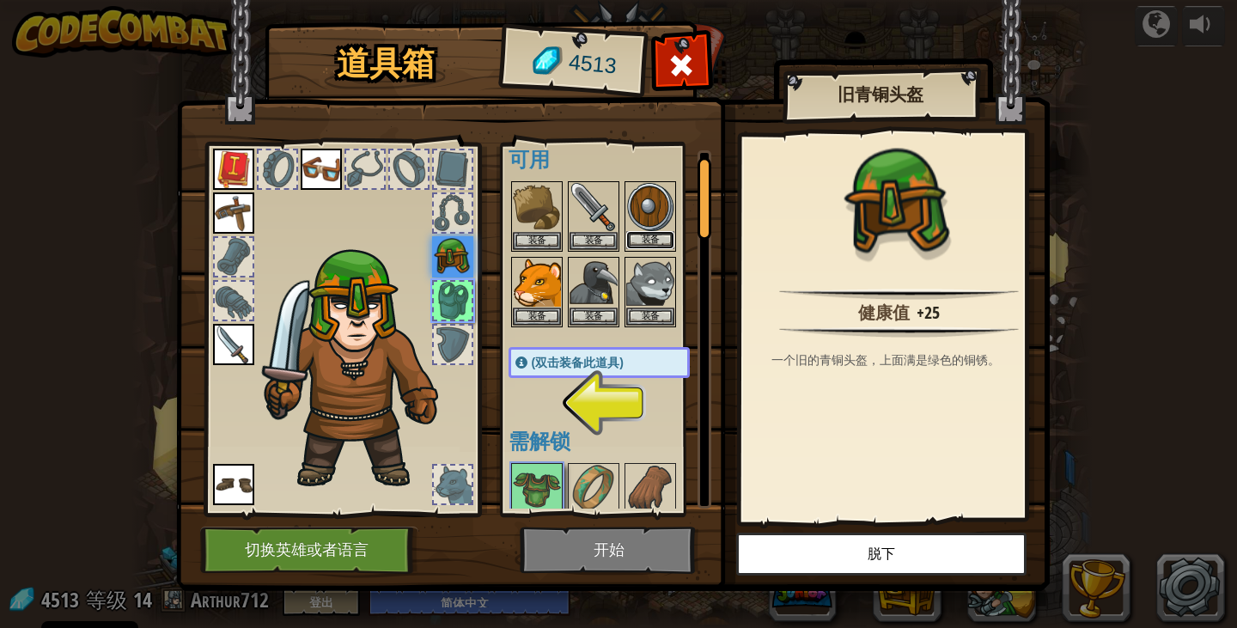
click at [650, 245] on button "装备" at bounding box center [650, 240] width 48 height 18
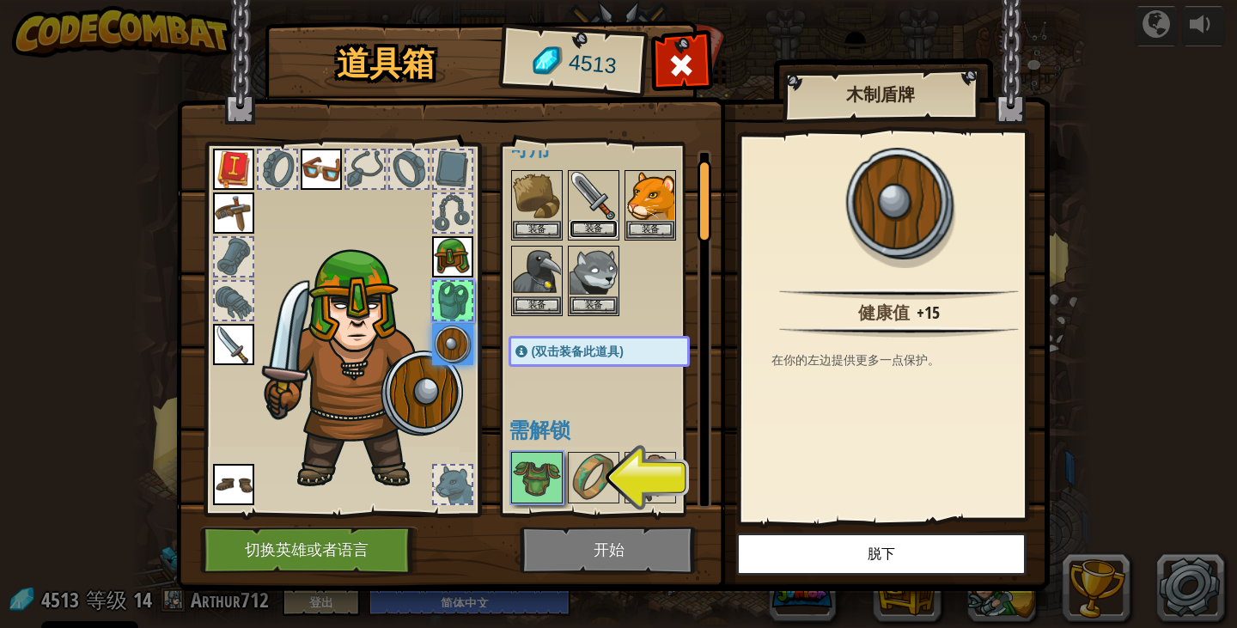
click at [600, 226] on button "装备" at bounding box center [594, 229] width 48 height 18
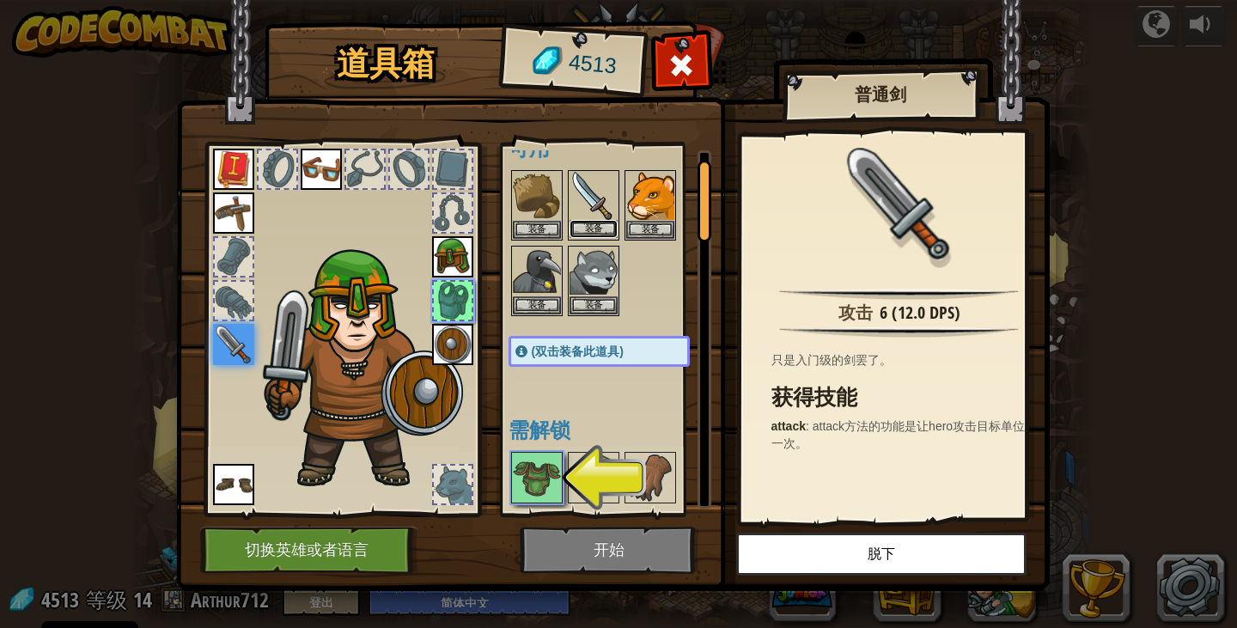
click at [581, 234] on button "装备" at bounding box center [594, 229] width 48 height 18
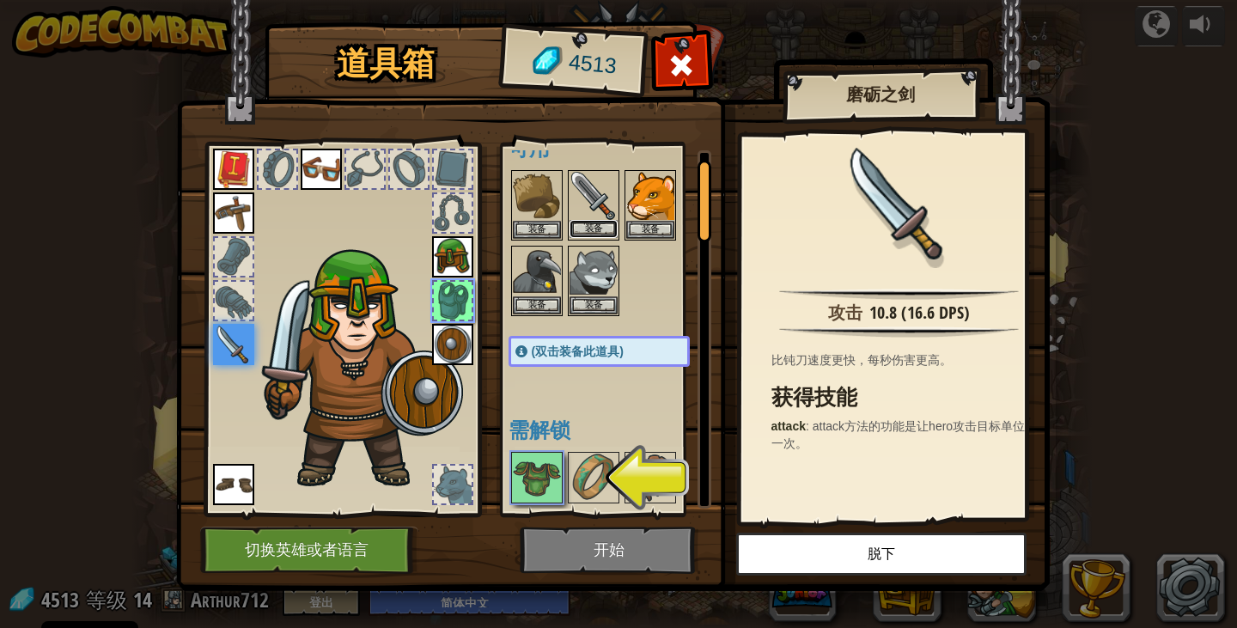
click at [581, 233] on button "装备" at bounding box center [594, 229] width 48 height 18
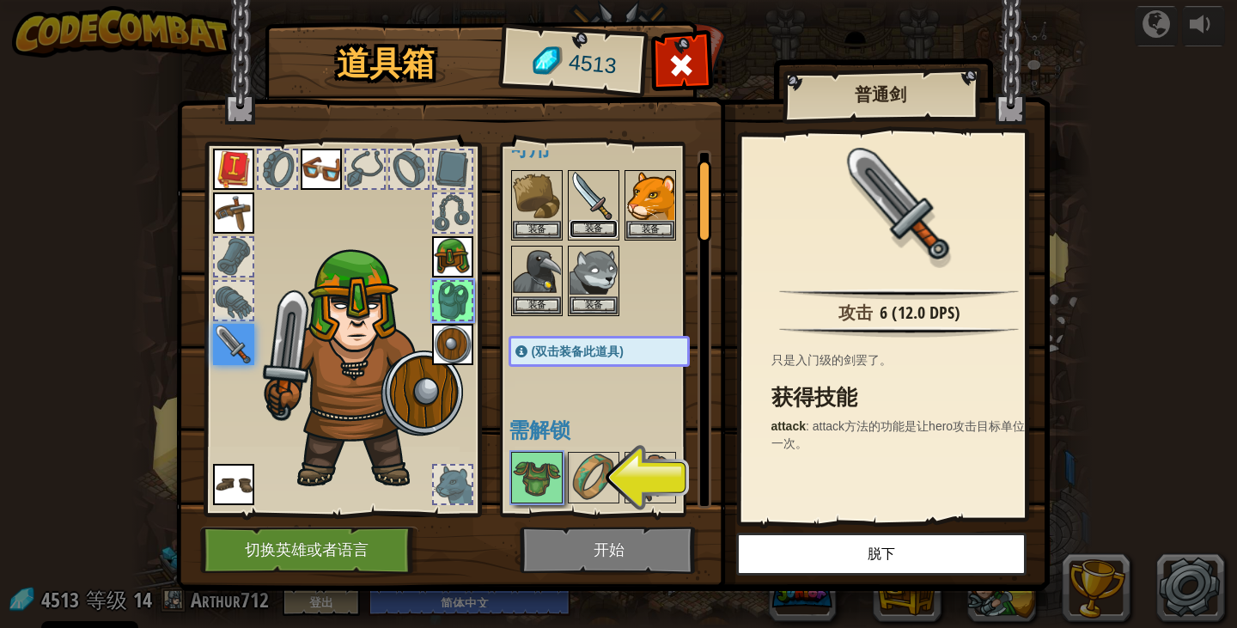
click at [582, 233] on button "装备" at bounding box center [594, 229] width 48 height 18
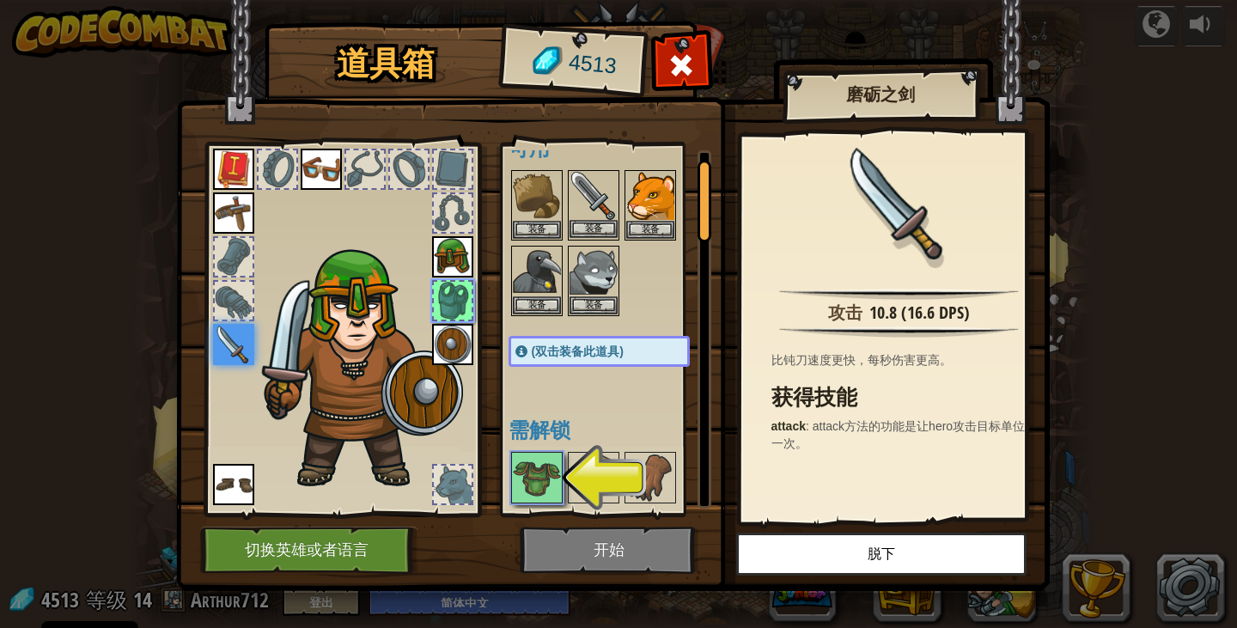
click at [587, 240] on div "装备" at bounding box center [594, 205] width 52 height 70
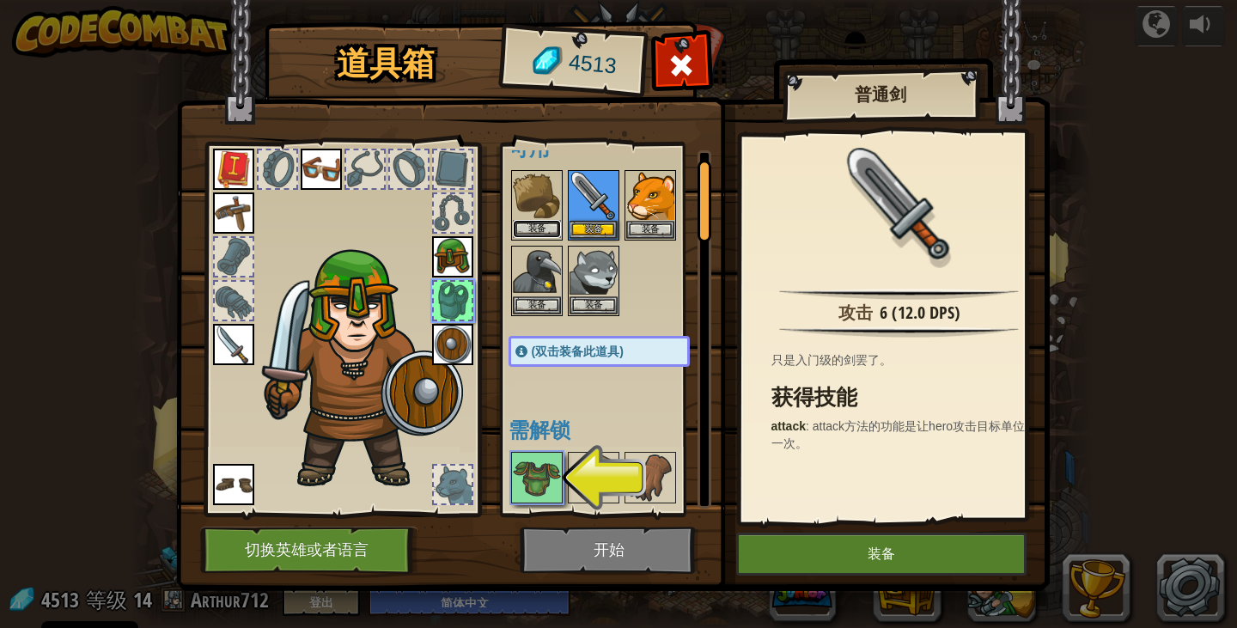
click at [540, 234] on button "装备" at bounding box center [537, 229] width 48 height 18
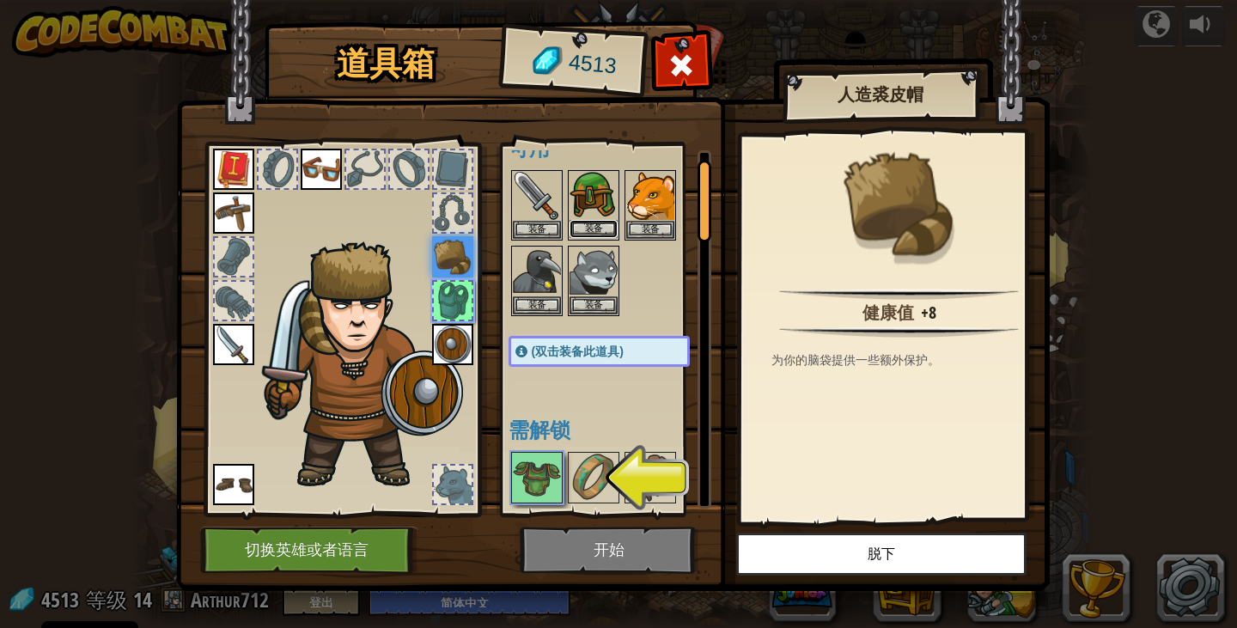
click at [594, 234] on button "装备" at bounding box center [594, 229] width 48 height 18
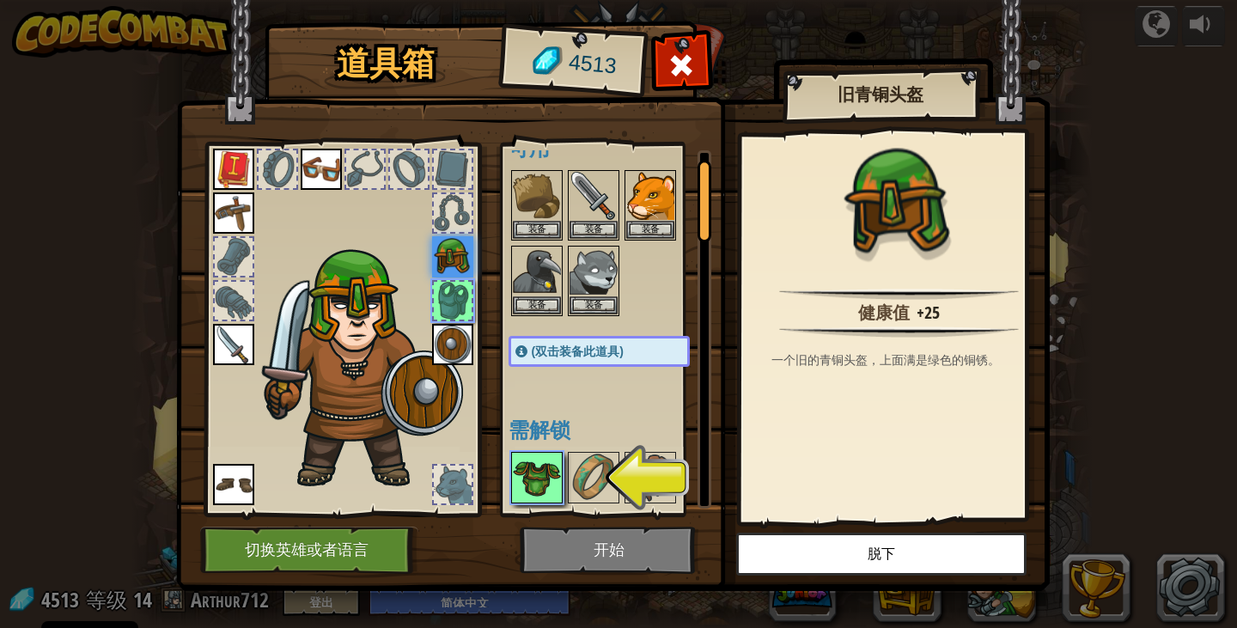
click at [548, 474] on img at bounding box center [537, 478] width 48 height 48
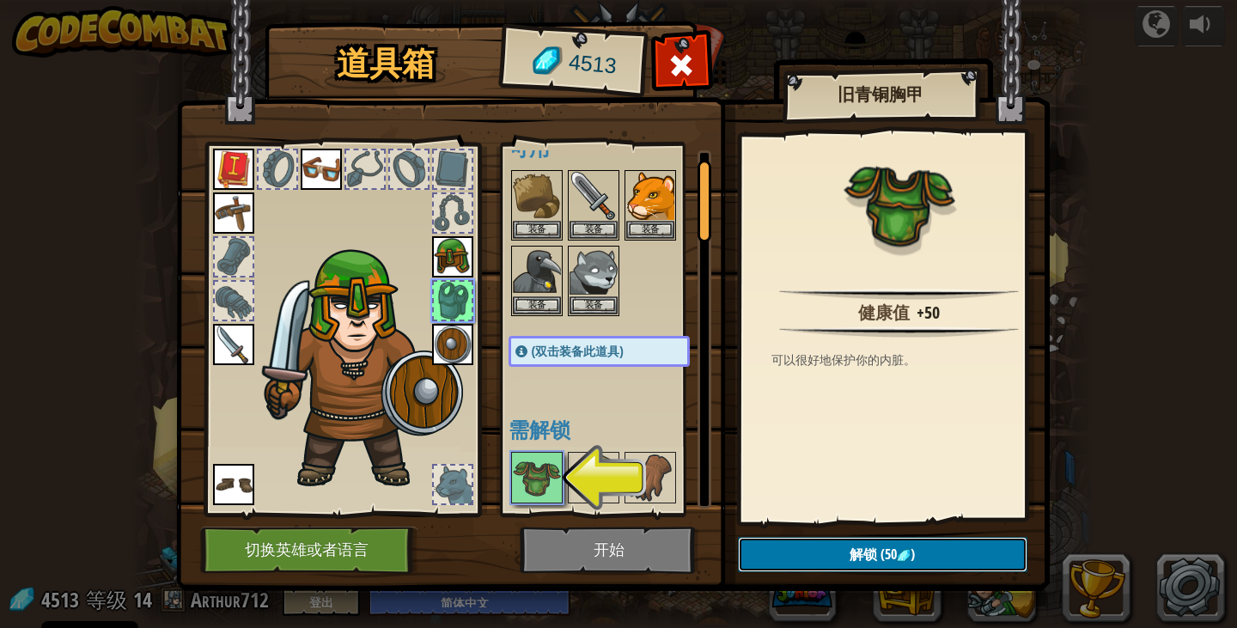
click at [850, 557] on span "解锁" at bounding box center [863, 554] width 27 height 19
click at [830, 558] on button "确认" at bounding box center [882, 554] width 289 height 35
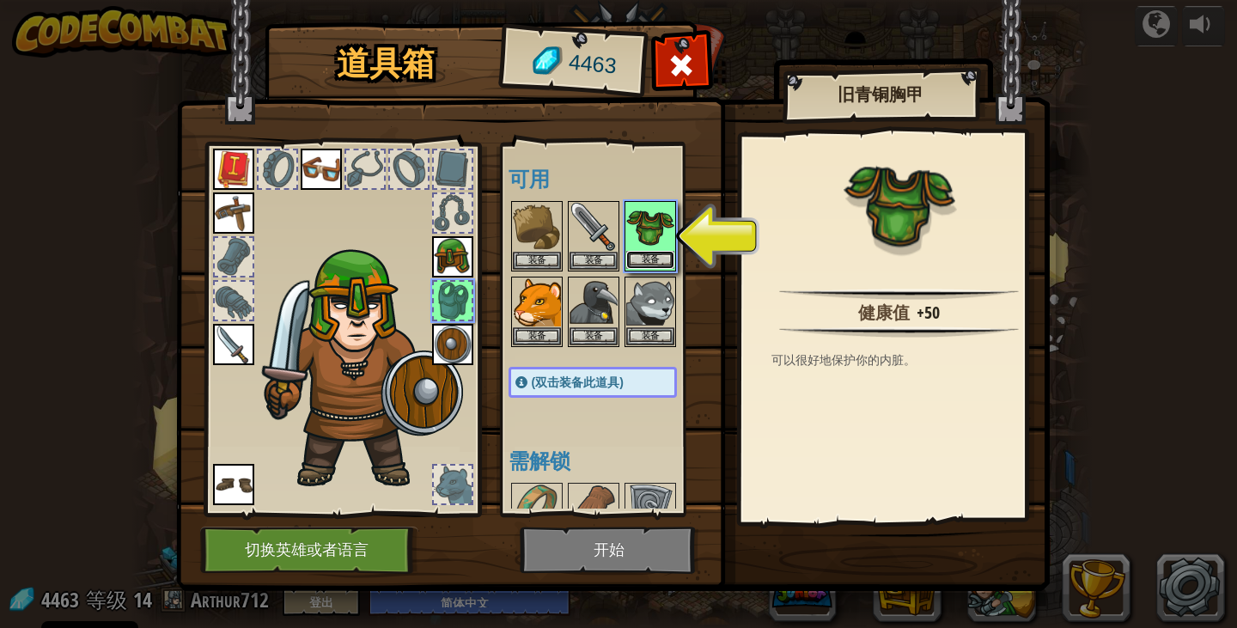
click at [662, 259] on button "装备" at bounding box center [650, 260] width 48 height 18
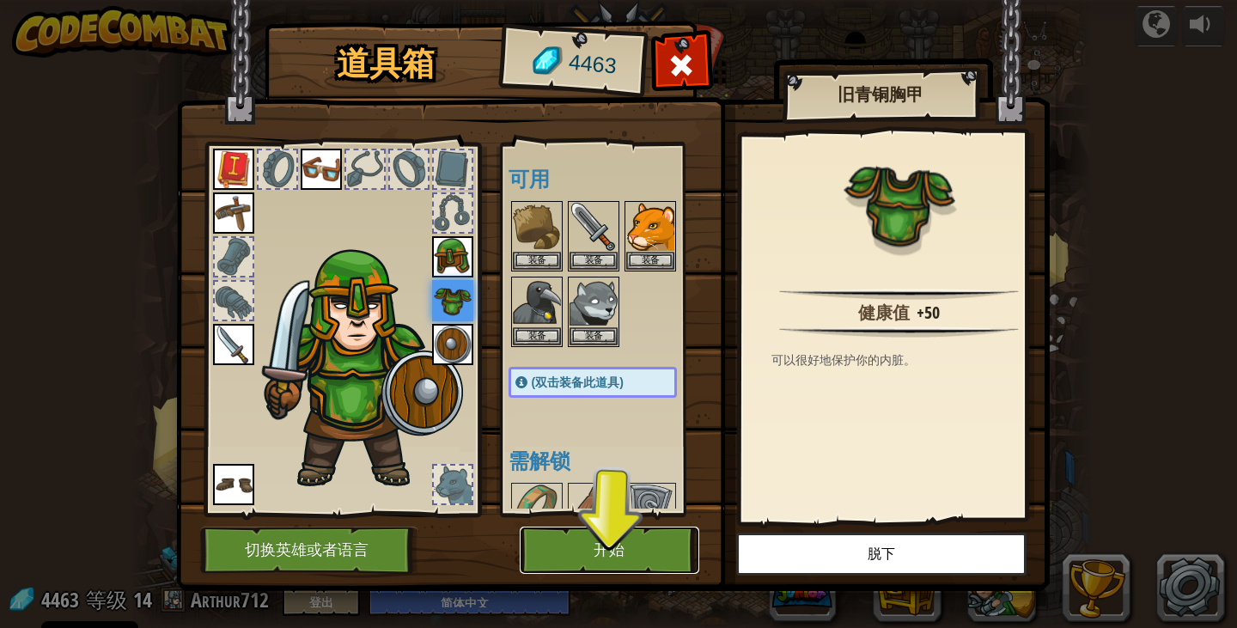
click at [619, 538] on button "开始" at bounding box center [610, 550] width 180 height 47
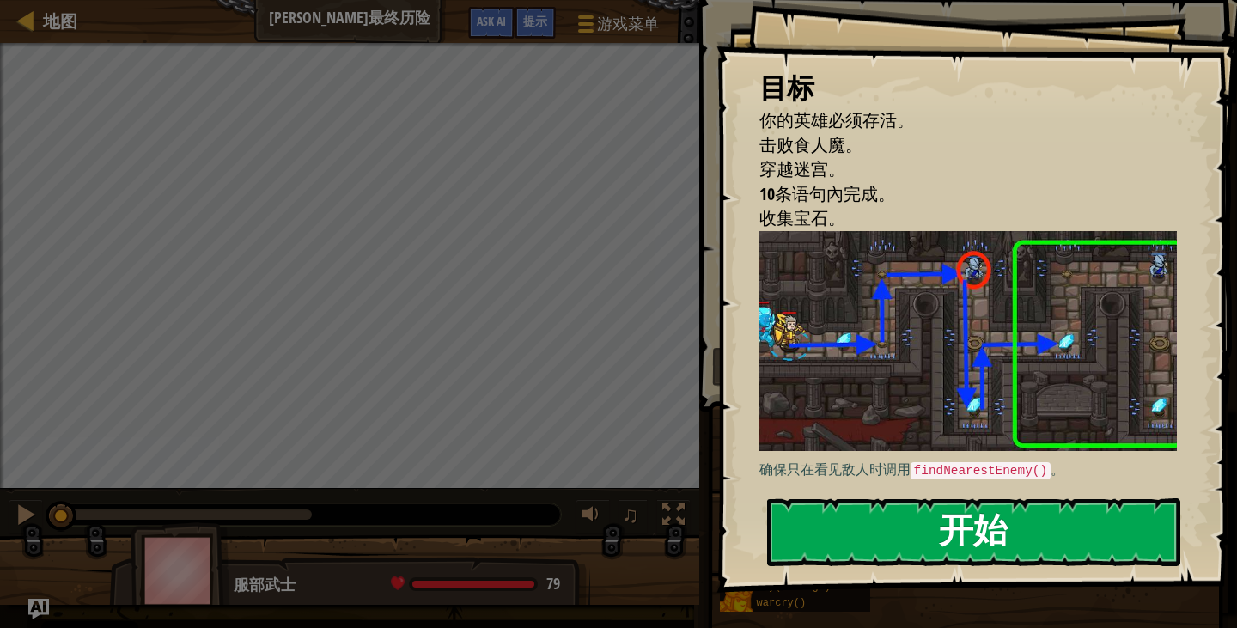
click at [954, 527] on button "开始" at bounding box center [973, 532] width 413 height 68
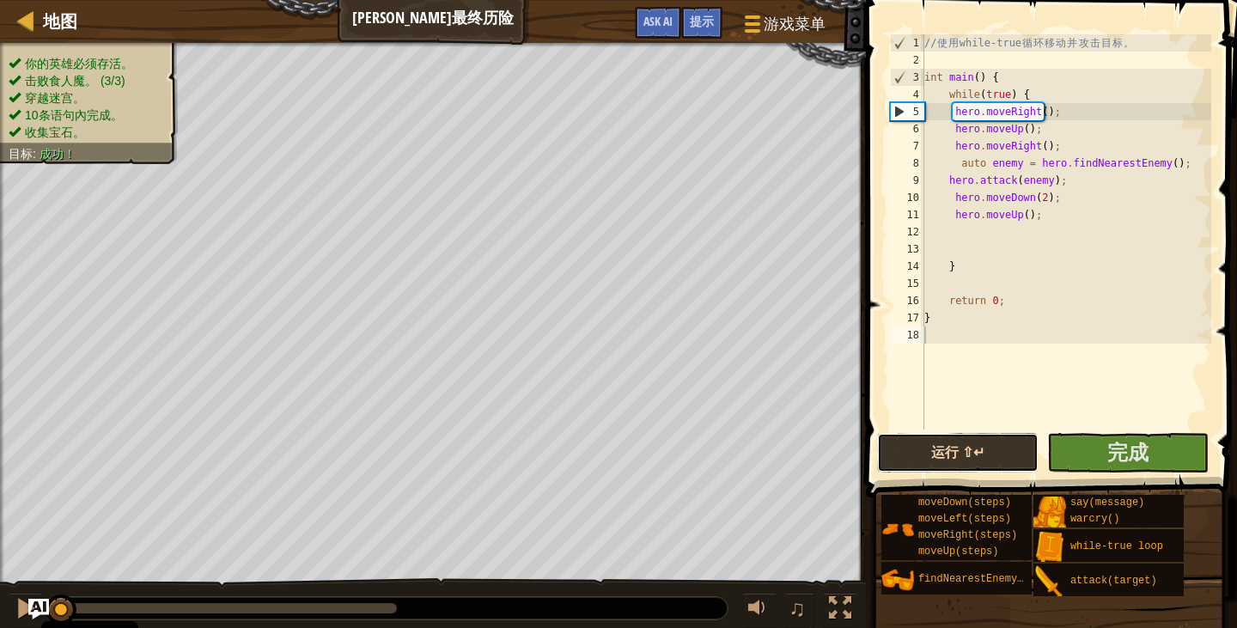
click at [947, 455] on button "运行 ⇧↵" at bounding box center [957, 453] width 161 height 40
click at [947, 454] on button "运行 ⇧↵" at bounding box center [957, 453] width 161 height 40
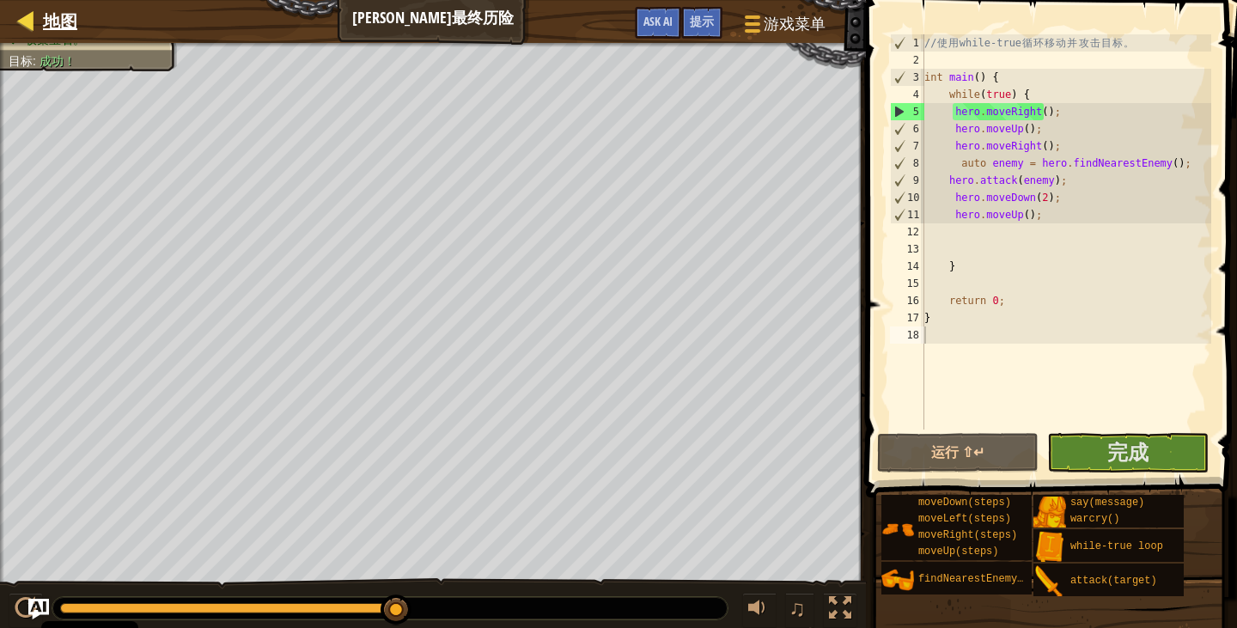
click at [46, 8] on div "地图" at bounding box center [55, 21] width 43 height 43
select select "zh-HANS"
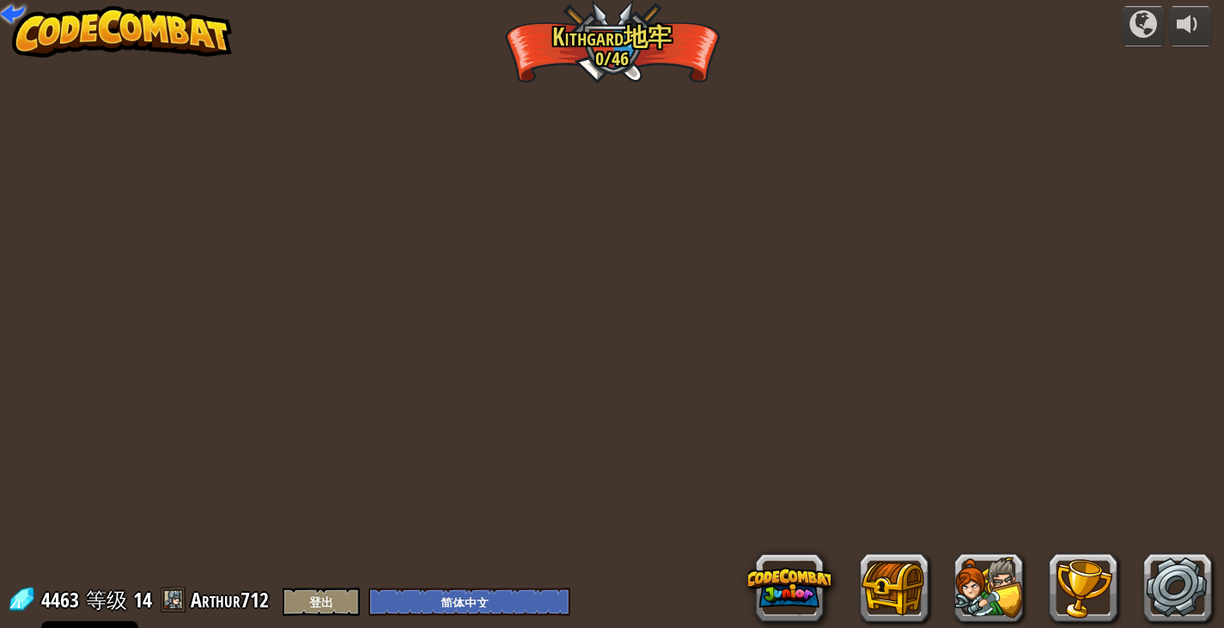
select select "zh-HANS"
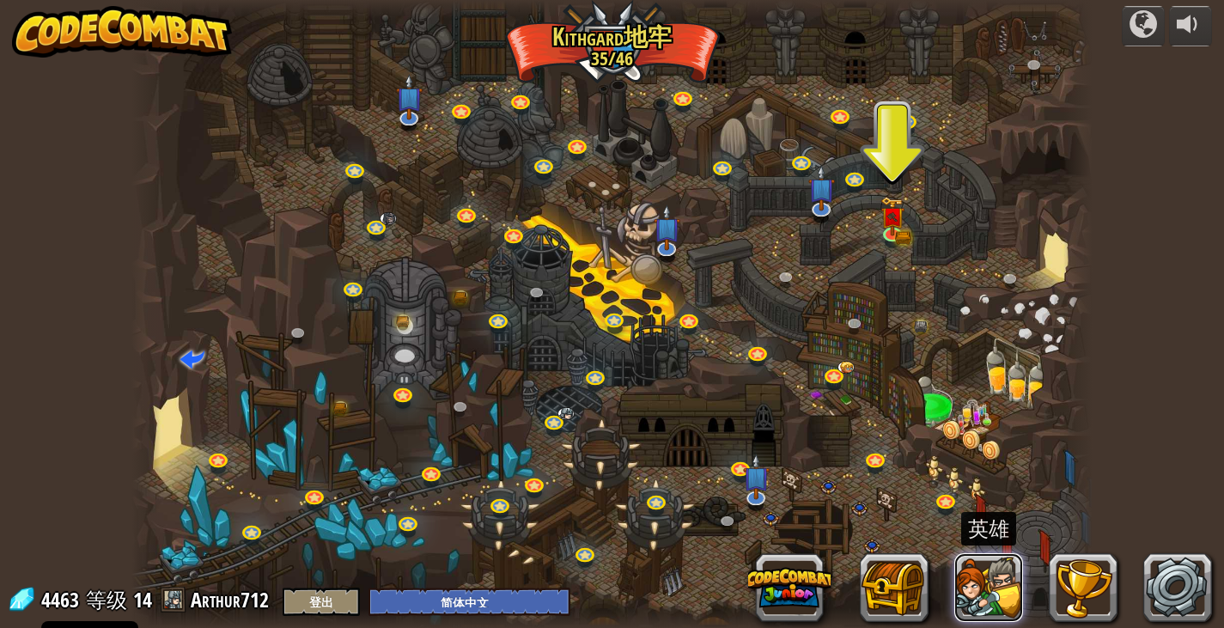
click at [984, 585] on button at bounding box center [988, 587] width 69 height 69
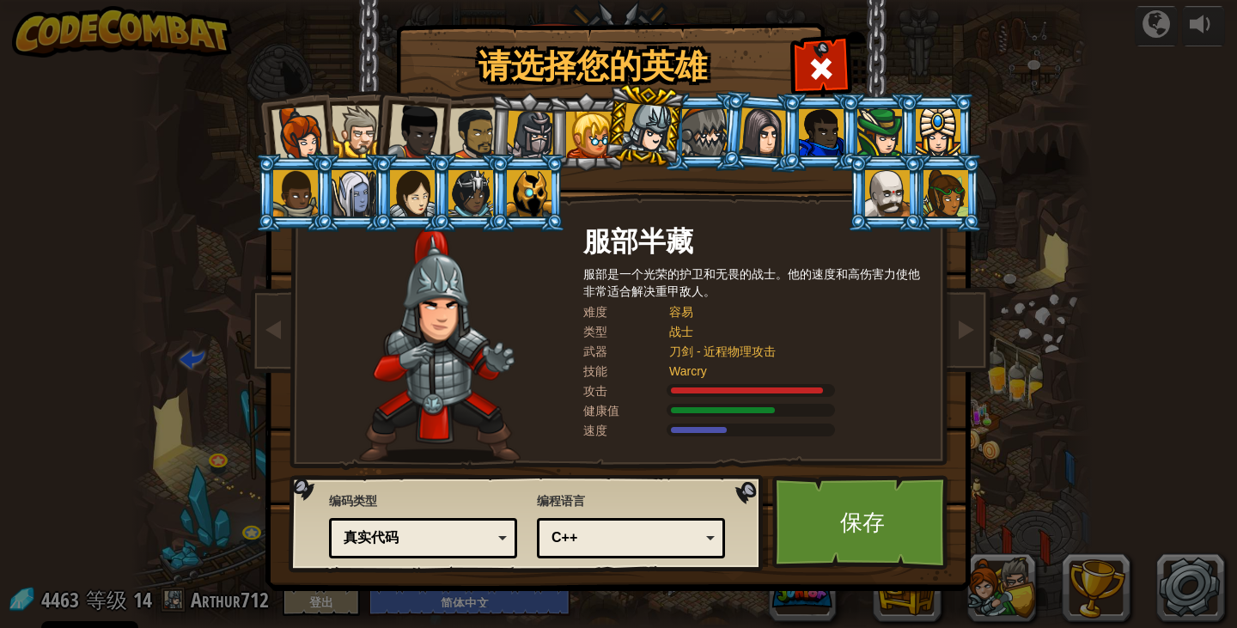
click at [523, 124] on div at bounding box center [530, 135] width 49 height 49
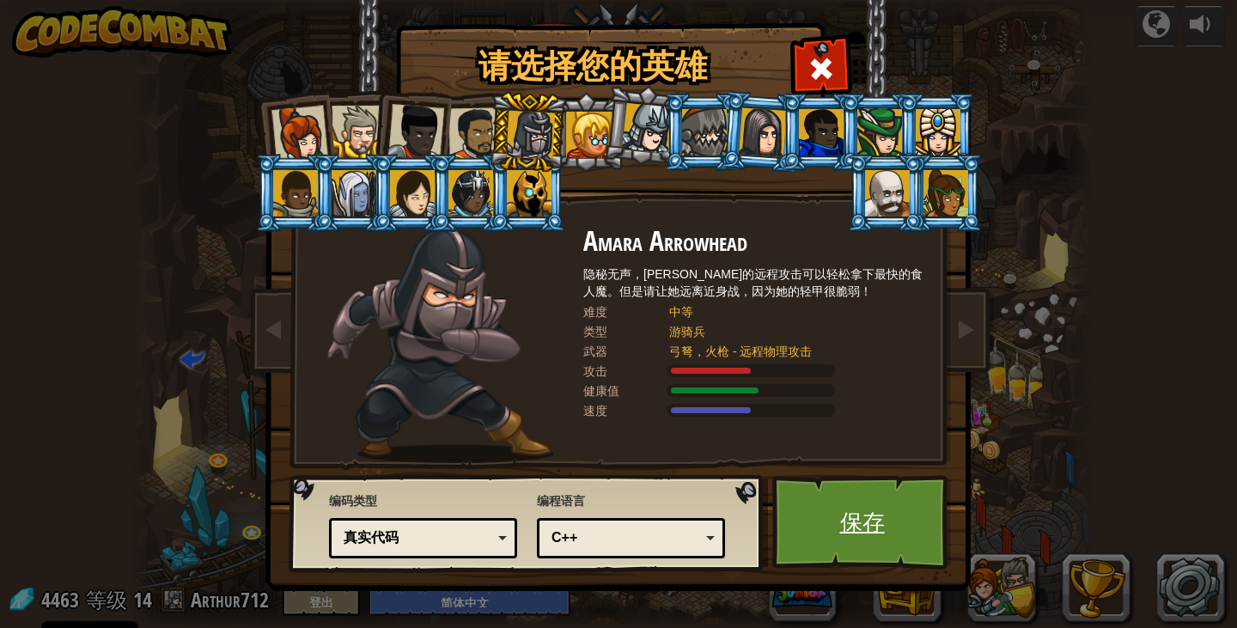
click at [890, 539] on link "保存" at bounding box center [862, 522] width 180 height 94
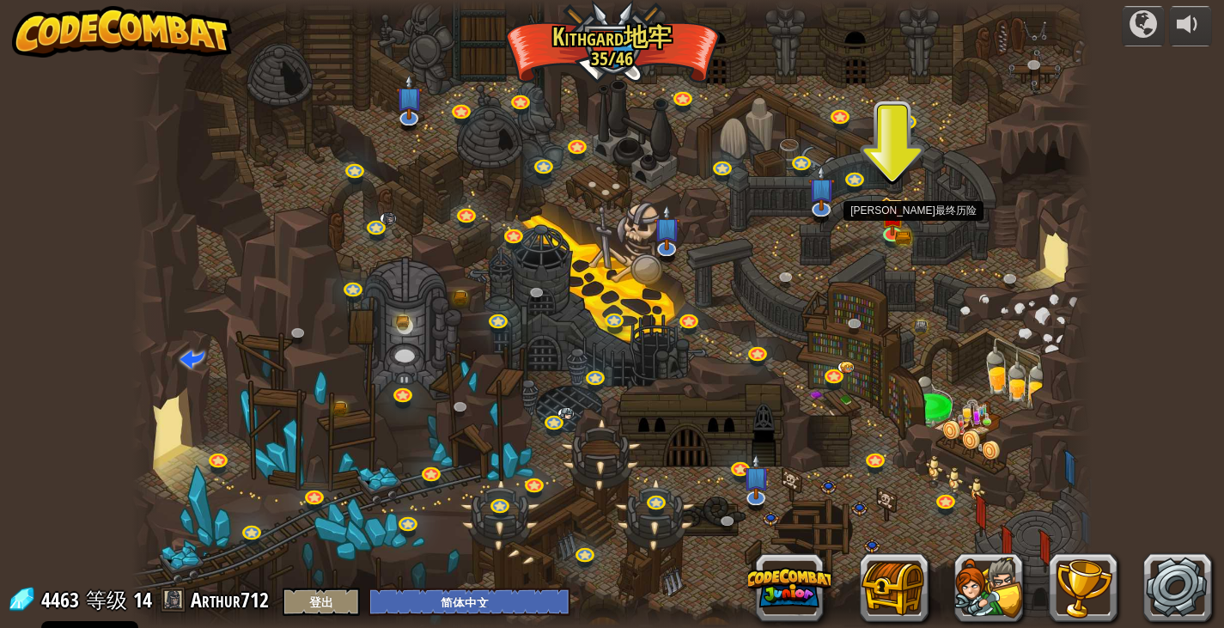
click at [876, 228] on div at bounding box center [611, 314] width 960 height 628
click at [898, 222] on img at bounding box center [892, 206] width 24 height 52
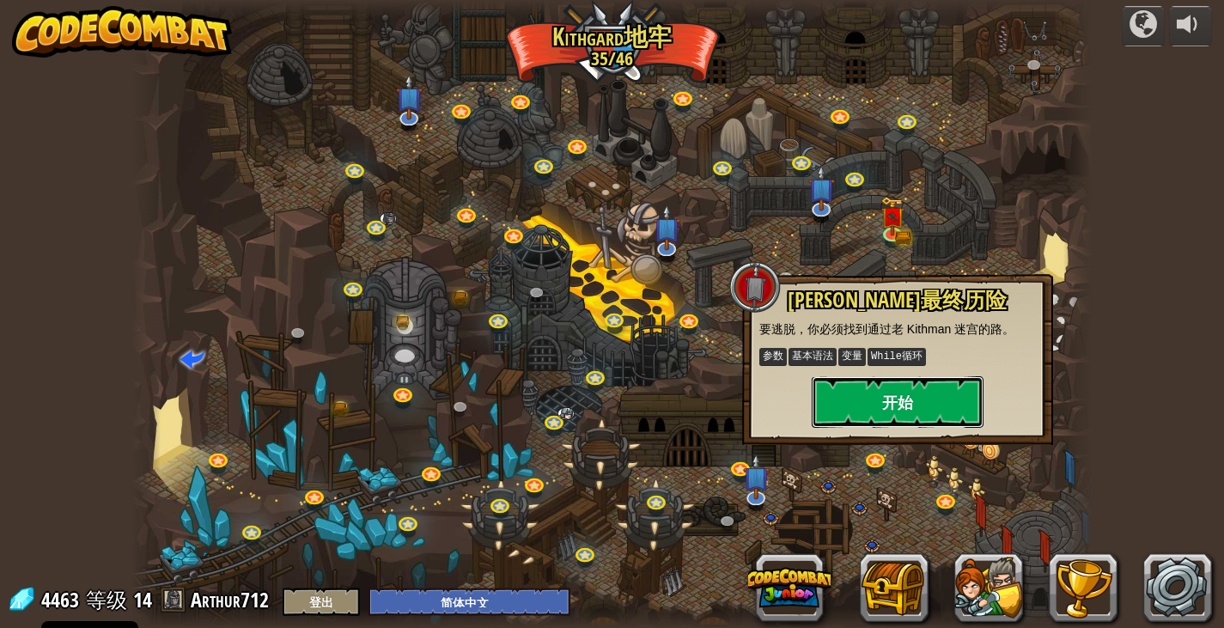
click at [921, 391] on button "开始" at bounding box center [898, 402] width 172 height 52
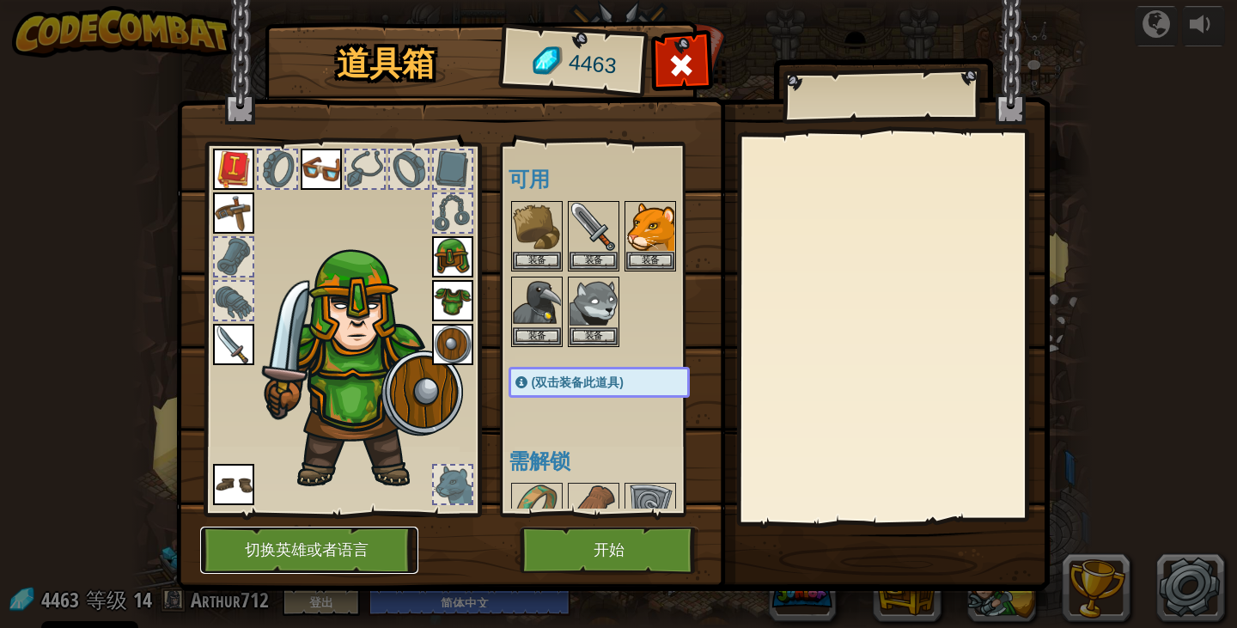
click at [254, 540] on button "切换英雄或者语言" at bounding box center [309, 550] width 218 height 47
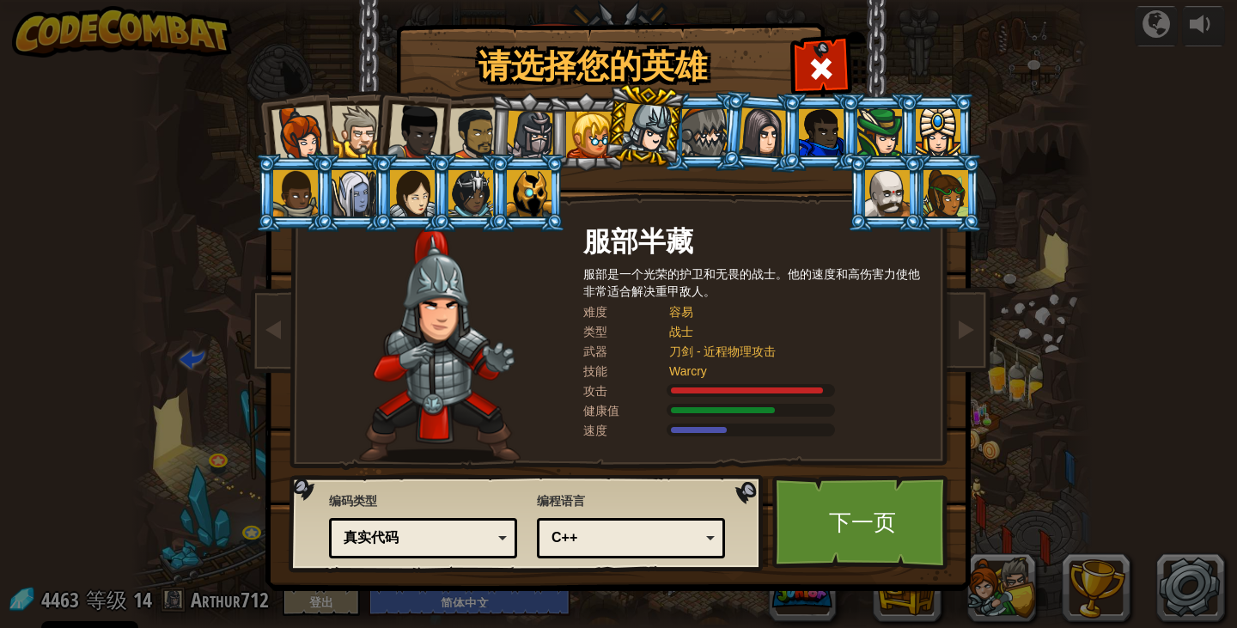
click at [521, 140] on div at bounding box center [530, 135] width 49 height 49
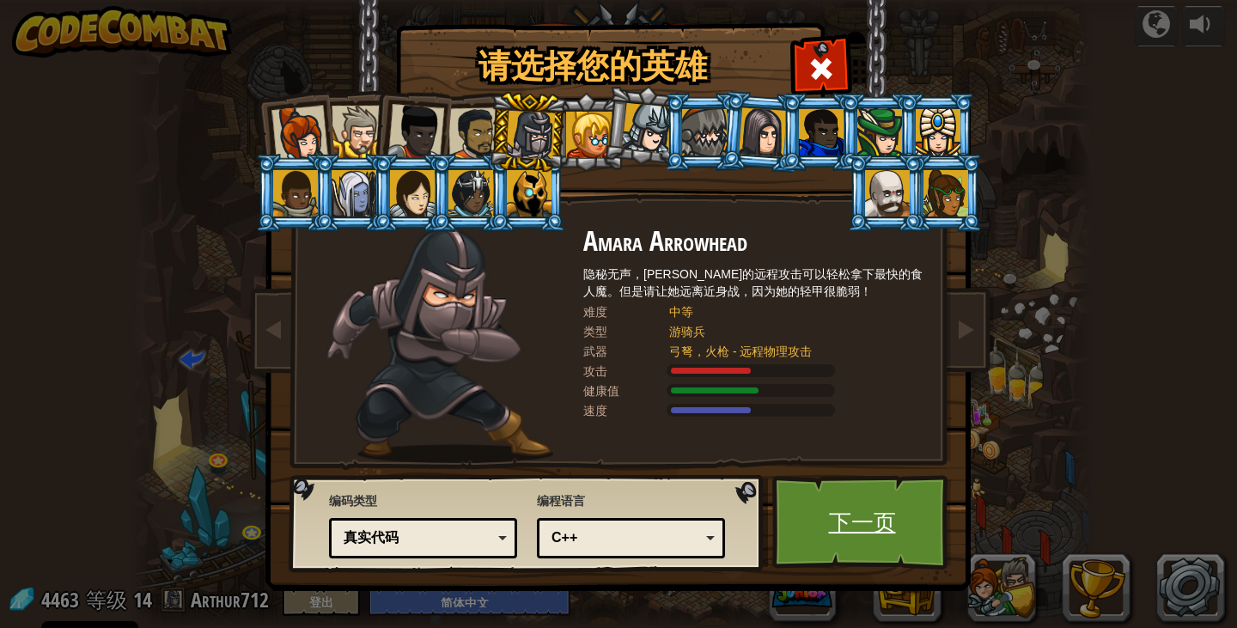
click at [822, 535] on link "下一页" at bounding box center [862, 522] width 180 height 94
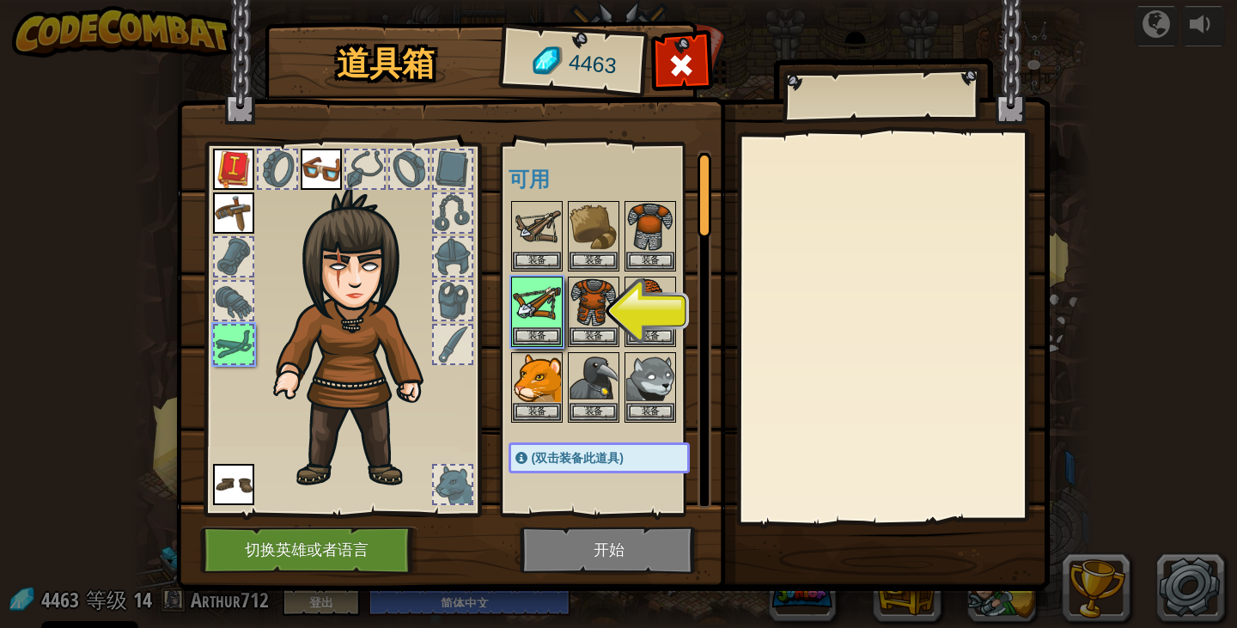
click at [667, 564] on img at bounding box center [613, 279] width 874 height 624
click at [656, 558] on img at bounding box center [613, 279] width 874 height 624
click at [533, 334] on button "装备" at bounding box center [537, 335] width 48 height 18
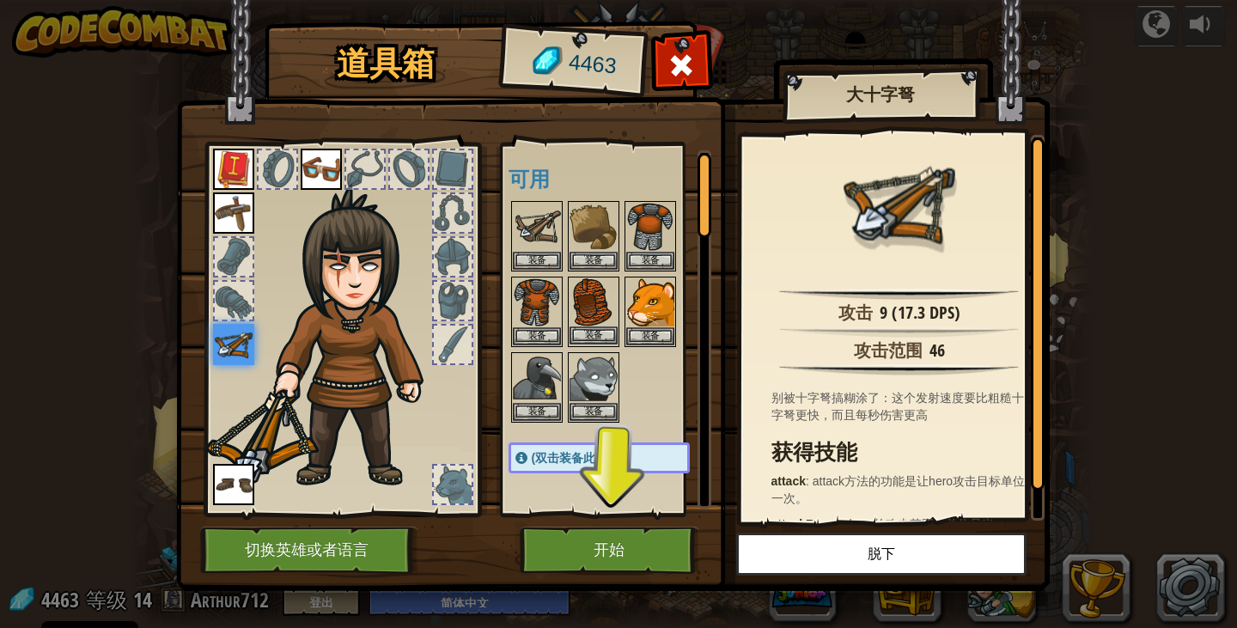
click at [587, 320] on img at bounding box center [594, 302] width 48 height 48
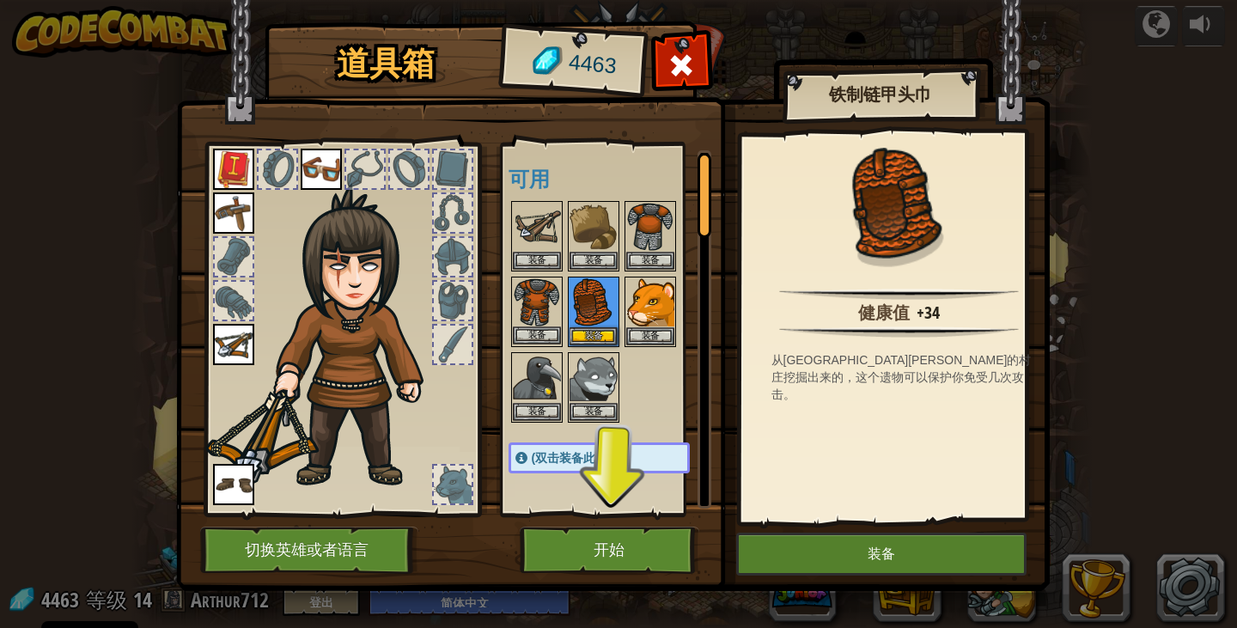
click at [527, 325] on img at bounding box center [537, 302] width 48 height 48
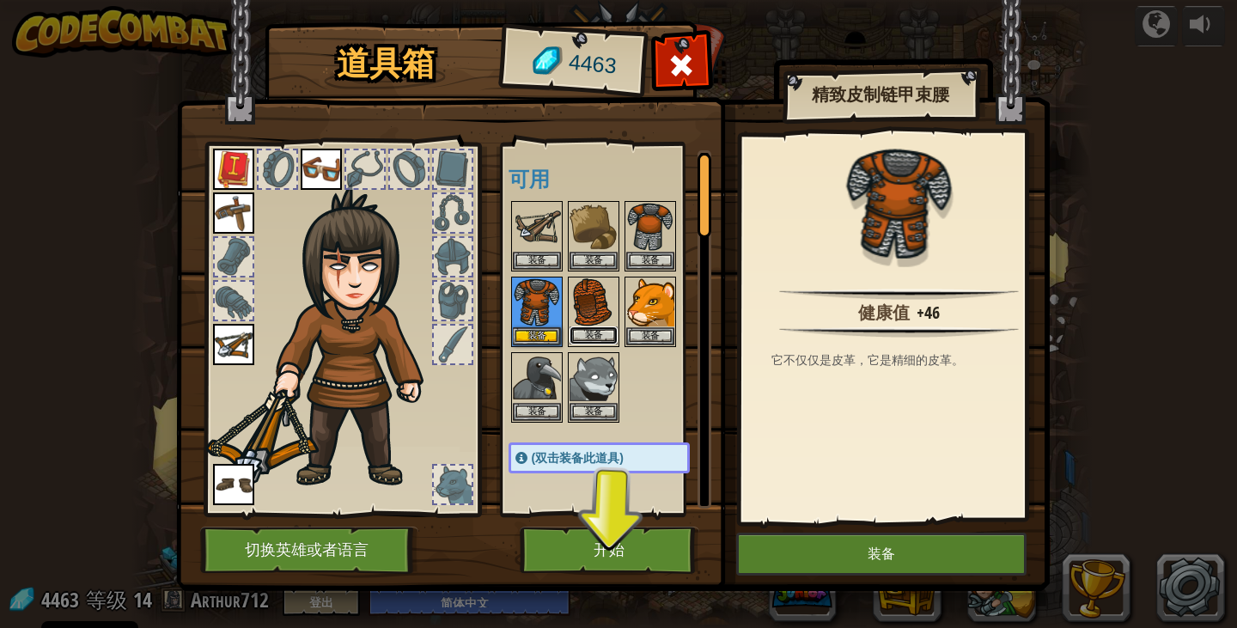
click at [588, 338] on button "装备" at bounding box center [594, 335] width 48 height 18
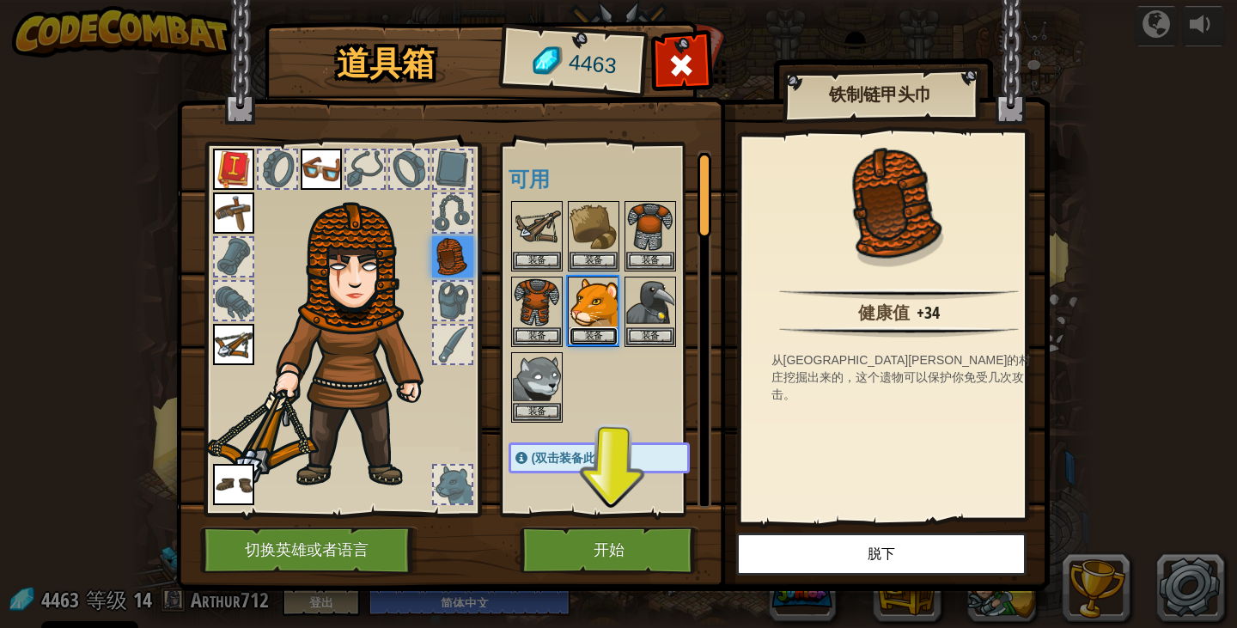
click at [588, 338] on button "装备" at bounding box center [594, 336] width 48 height 18
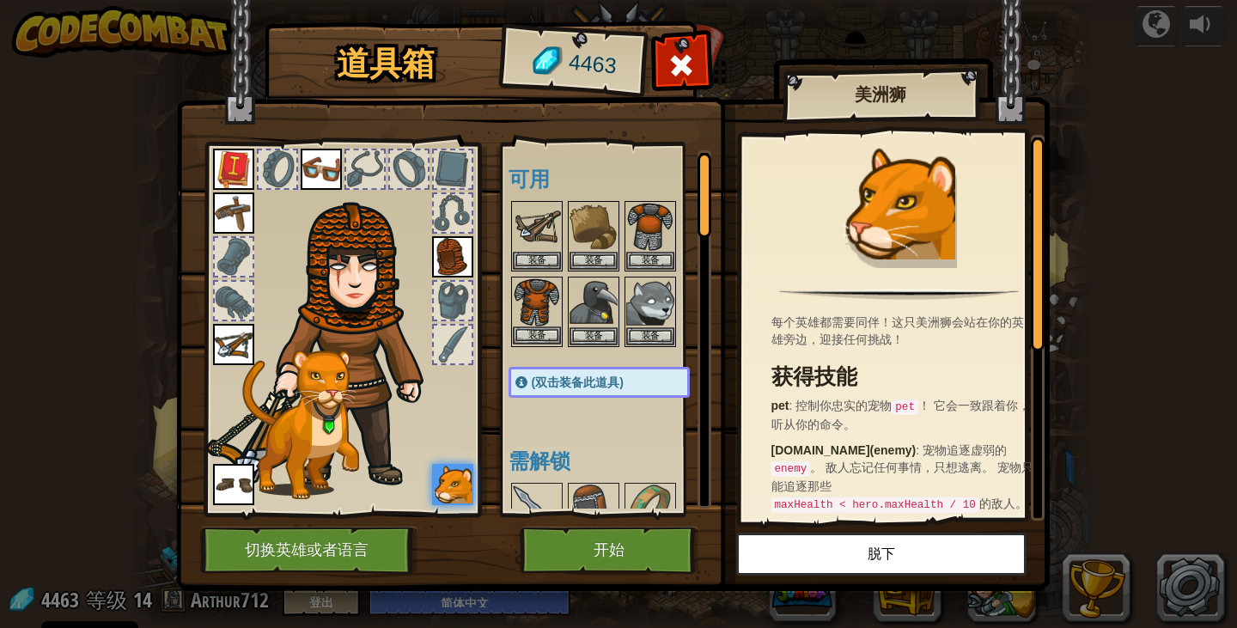
click at [539, 326] on div "装备" at bounding box center [537, 312] width 52 height 70
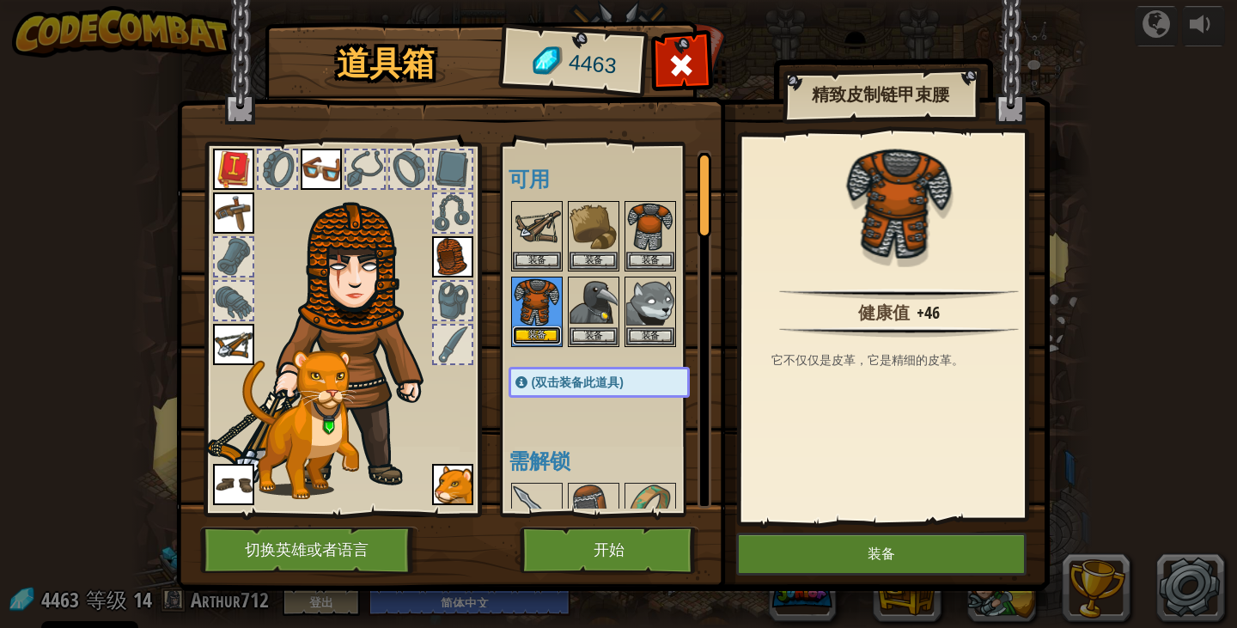
click at [539, 326] on button "装备" at bounding box center [537, 335] width 48 height 18
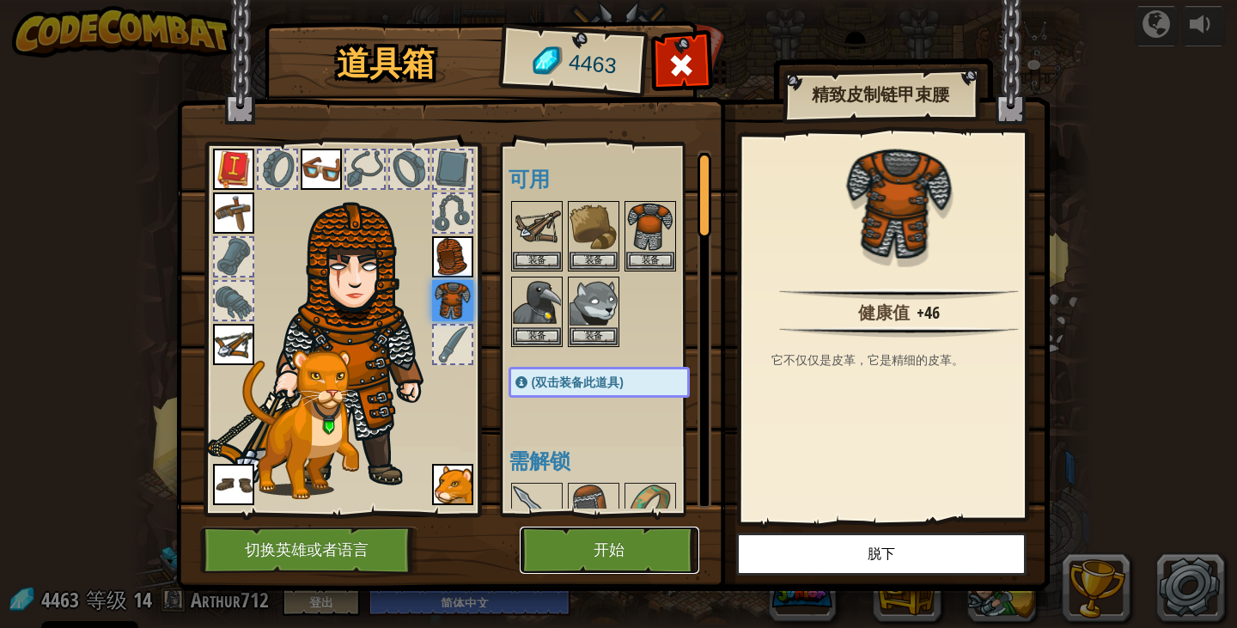
click at [616, 551] on button "开始" at bounding box center [610, 550] width 180 height 47
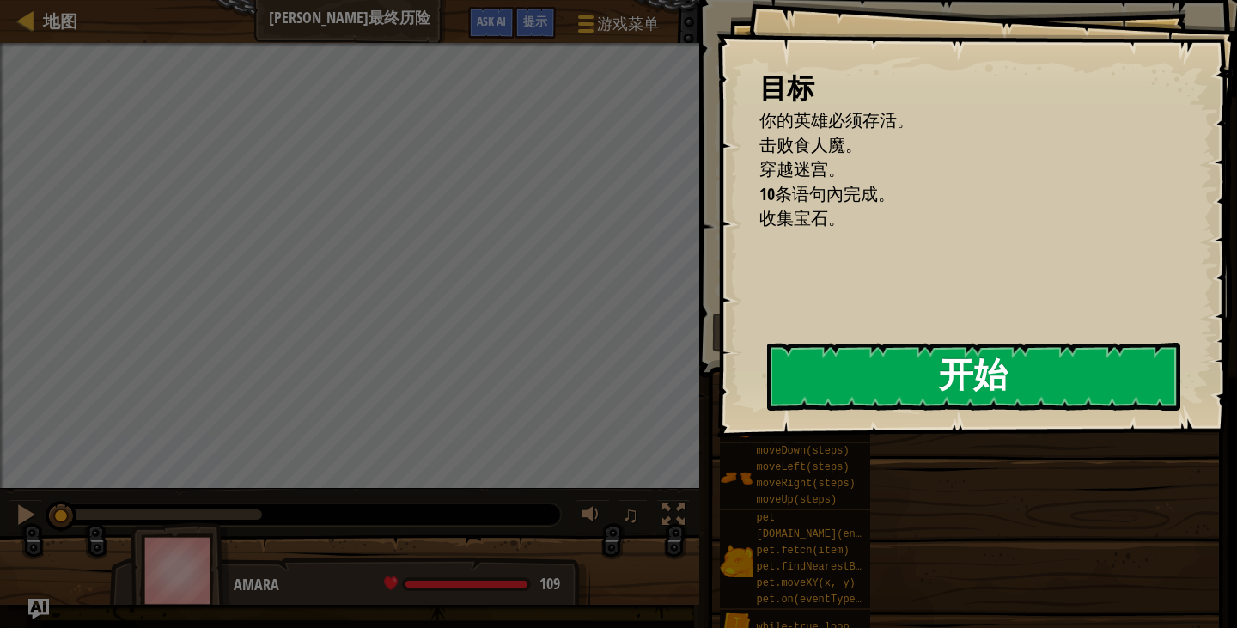
click at [854, 400] on button "开始" at bounding box center [973, 377] width 413 height 68
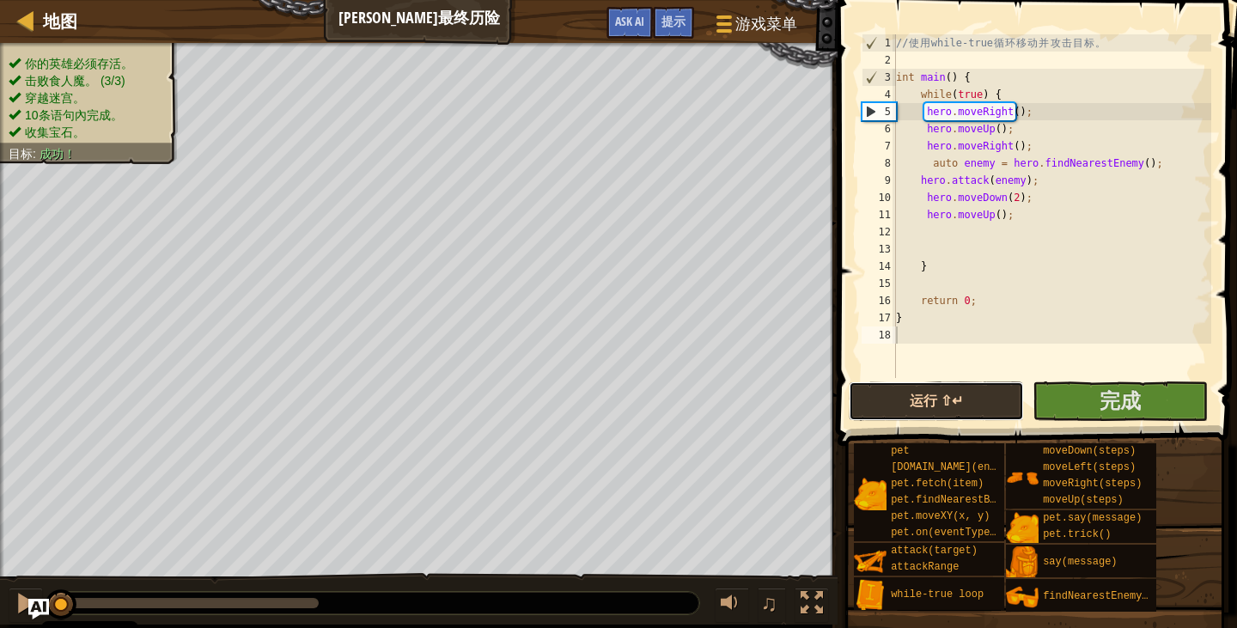
click at [918, 395] on button "运行 ⇧↵" at bounding box center [936, 401] width 175 height 40
click at [909, 397] on button "运行 ⇧↵" at bounding box center [936, 401] width 175 height 40
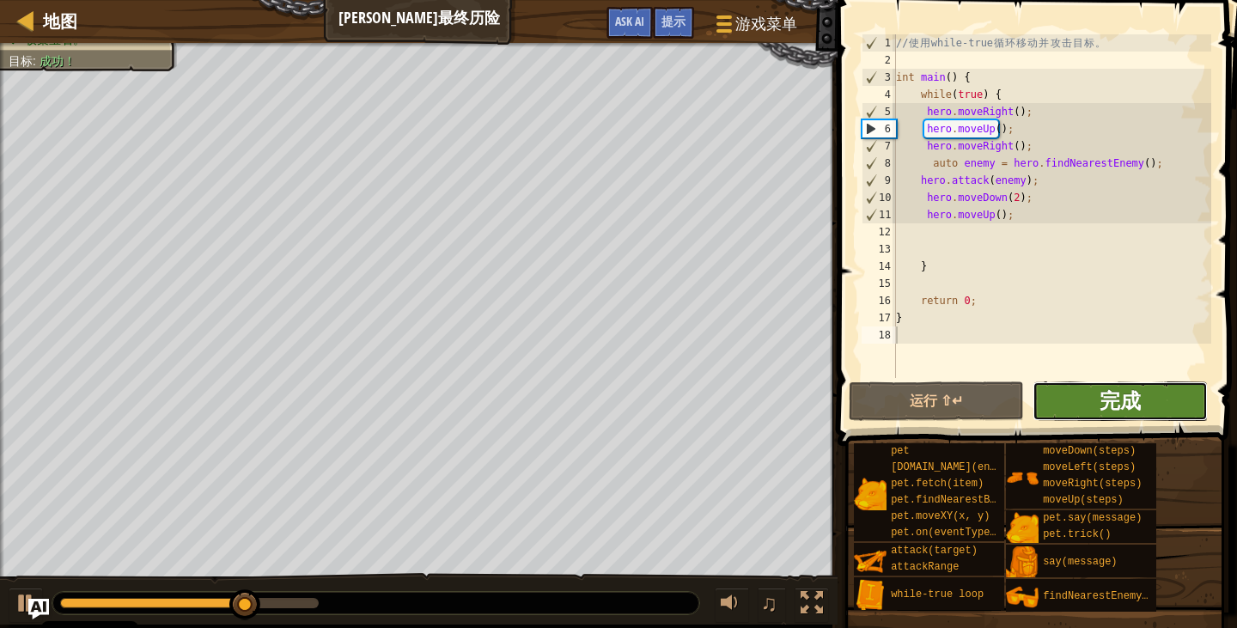
click at [1110, 403] on span "完成" at bounding box center [1120, 400] width 41 height 27
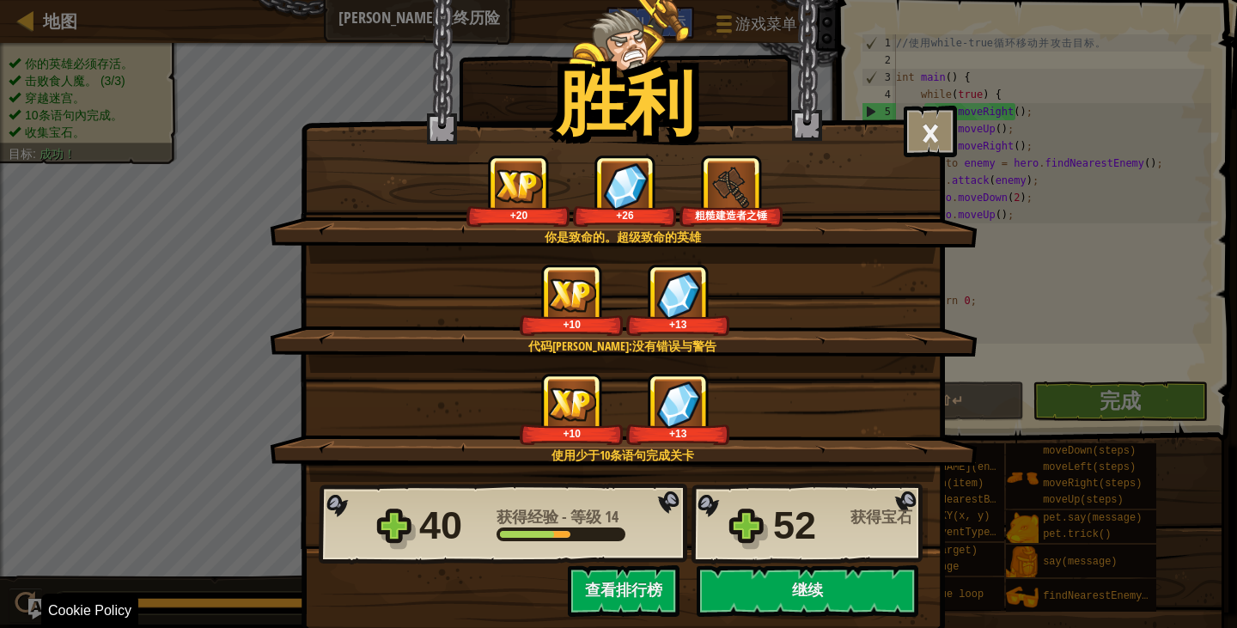
click at [795, 621] on div "胜利 × Kithman族的长者们已经忘记了成功逃离迷宫者的名字。 这个关卡有多好玩？ 给我们反馈！ 你是致命的。超级致命的英雄 +20 +26 粗糙建造者之…" at bounding box center [623, 317] width 644 height 635
click at [791, 601] on button "继续" at bounding box center [808, 591] width 222 height 52
select select "zh-HANS"
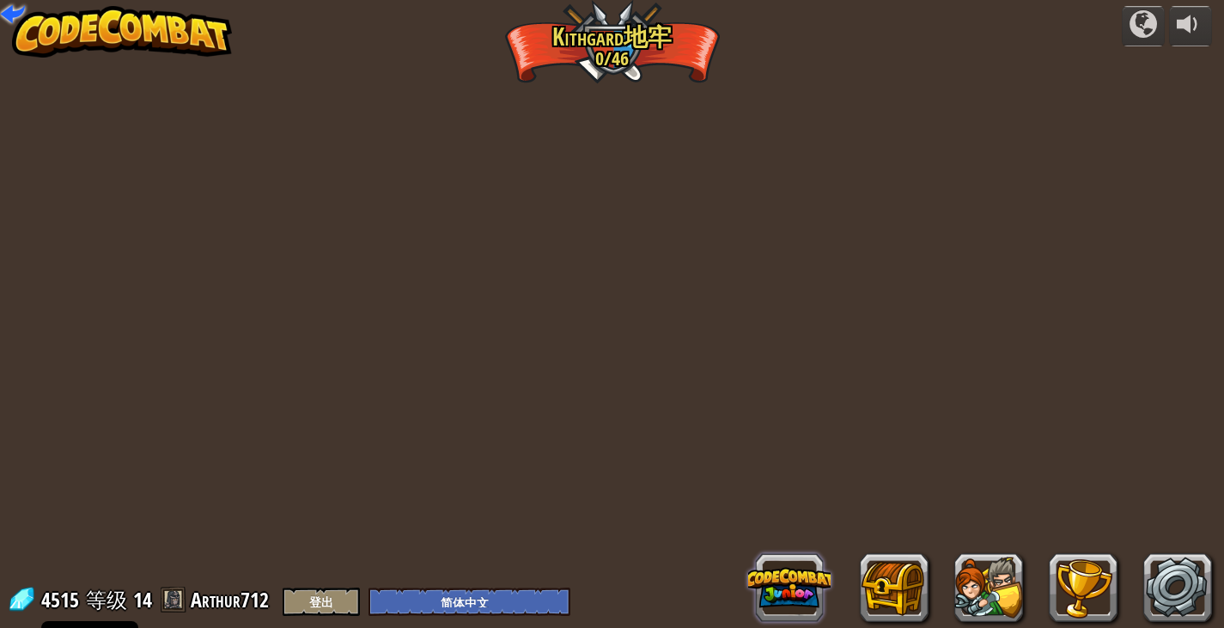
select select "zh-HANS"
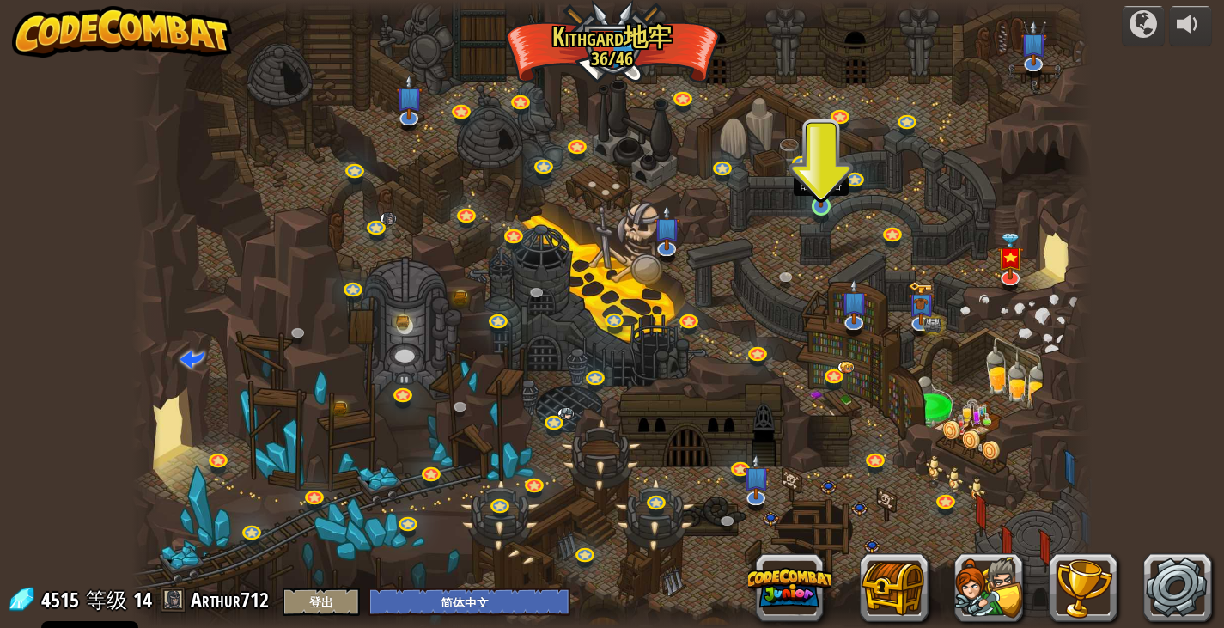
click at [823, 204] on img at bounding box center [821, 180] width 24 height 55
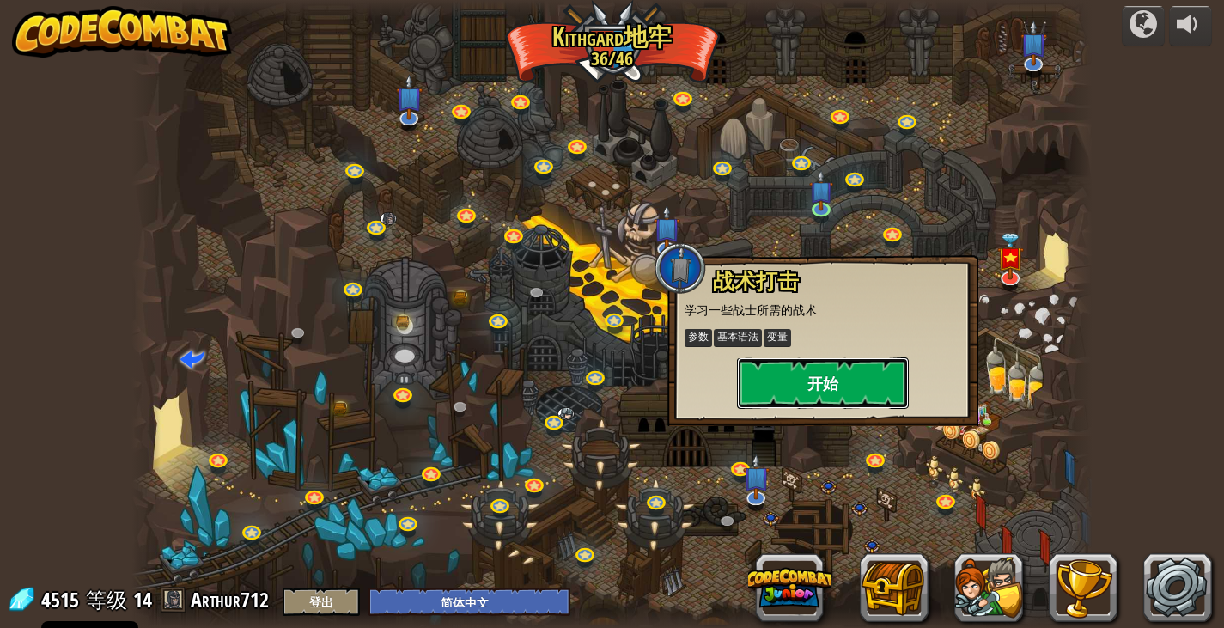
click at [804, 391] on button "开始" at bounding box center [823, 383] width 172 height 52
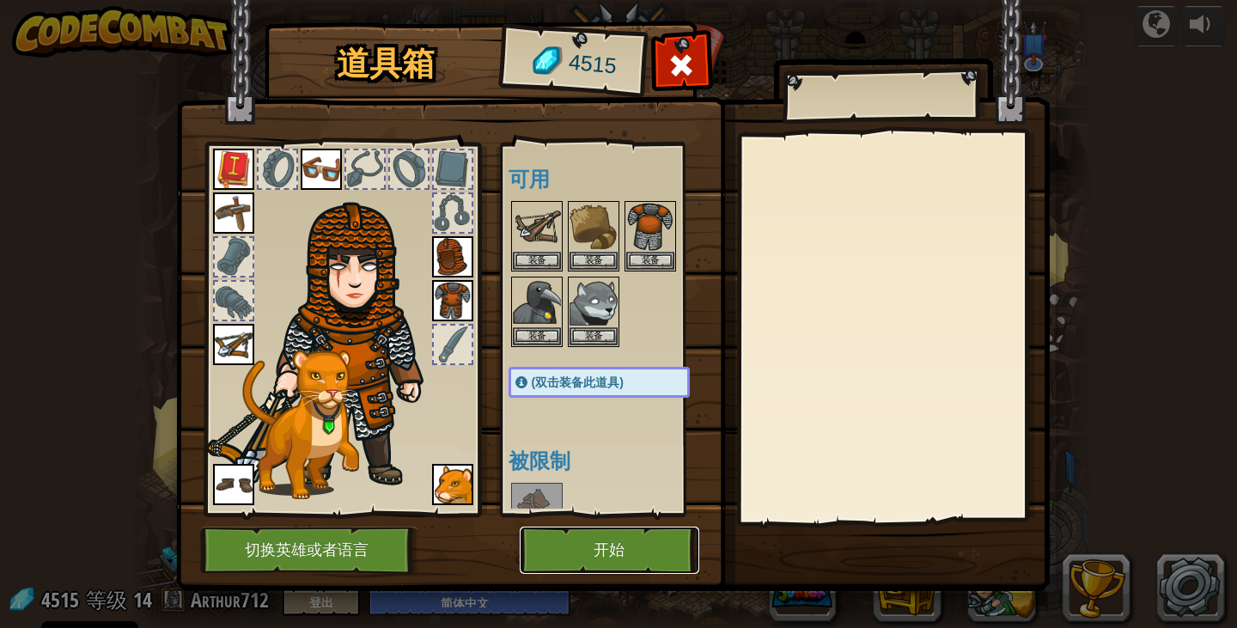
click at [606, 559] on button "开始" at bounding box center [610, 550] width 180 height 47
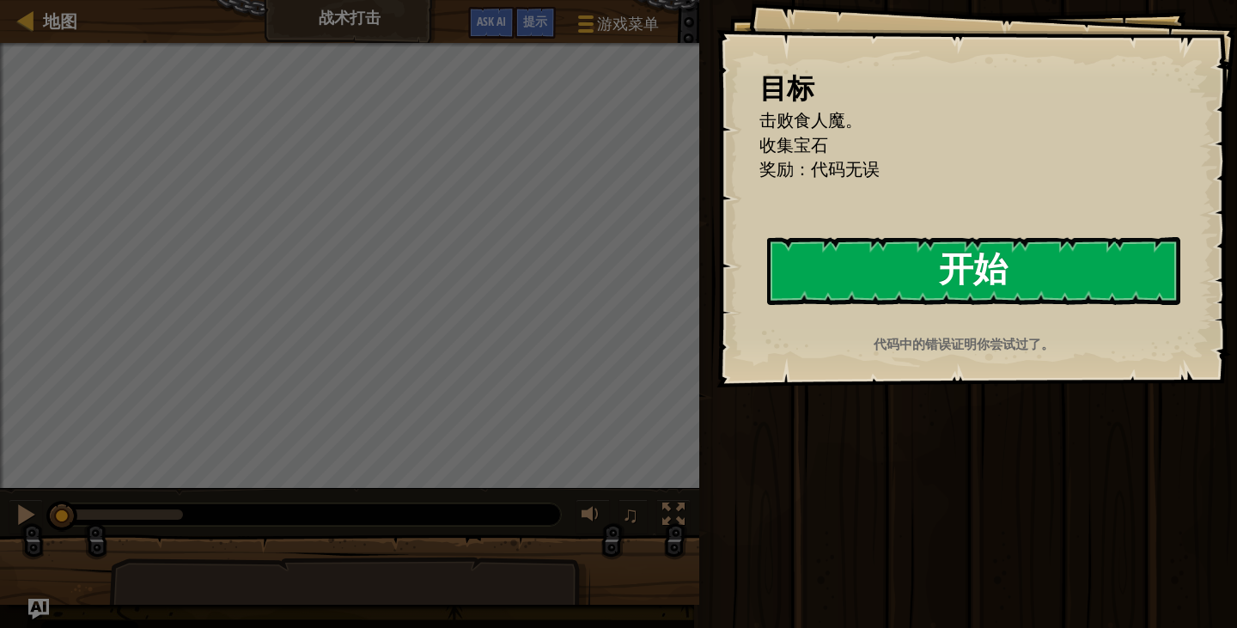
click at [965, 263] on button "开始" at bounding box center [973, 271] width 413 height 68
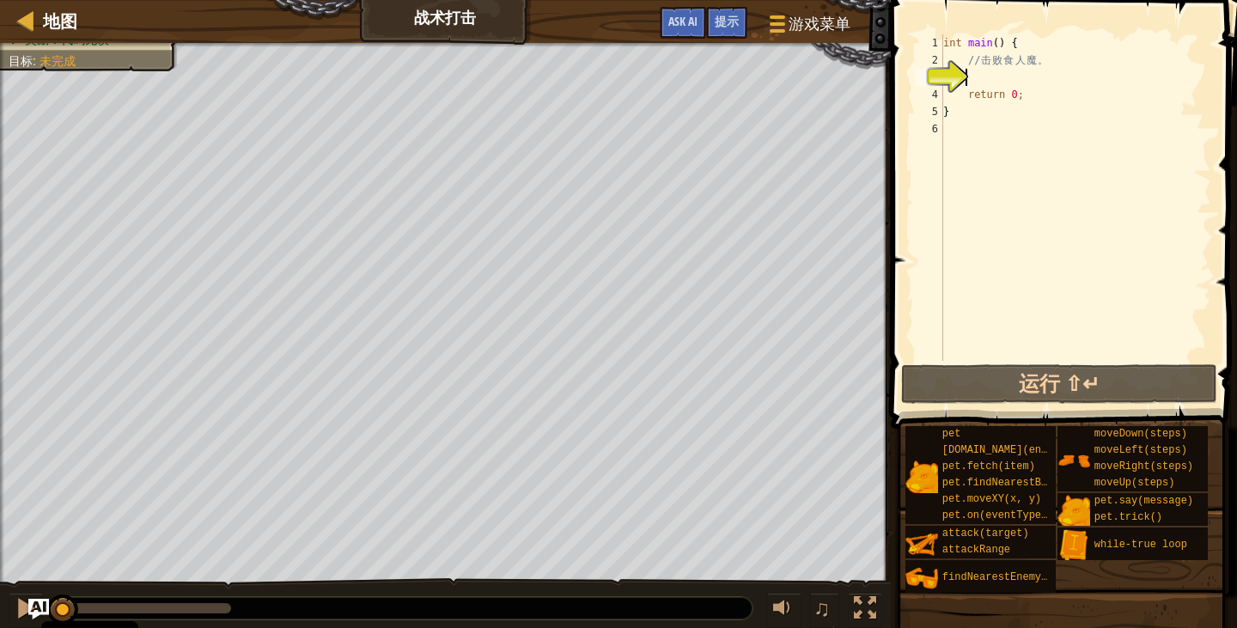
click at [979, 71] on div "int main ( ) { // 击 败 食 人 魔 。 return 0 ; }" at bounding box center [1075, 214] width 271 height 361
type textarea "h"
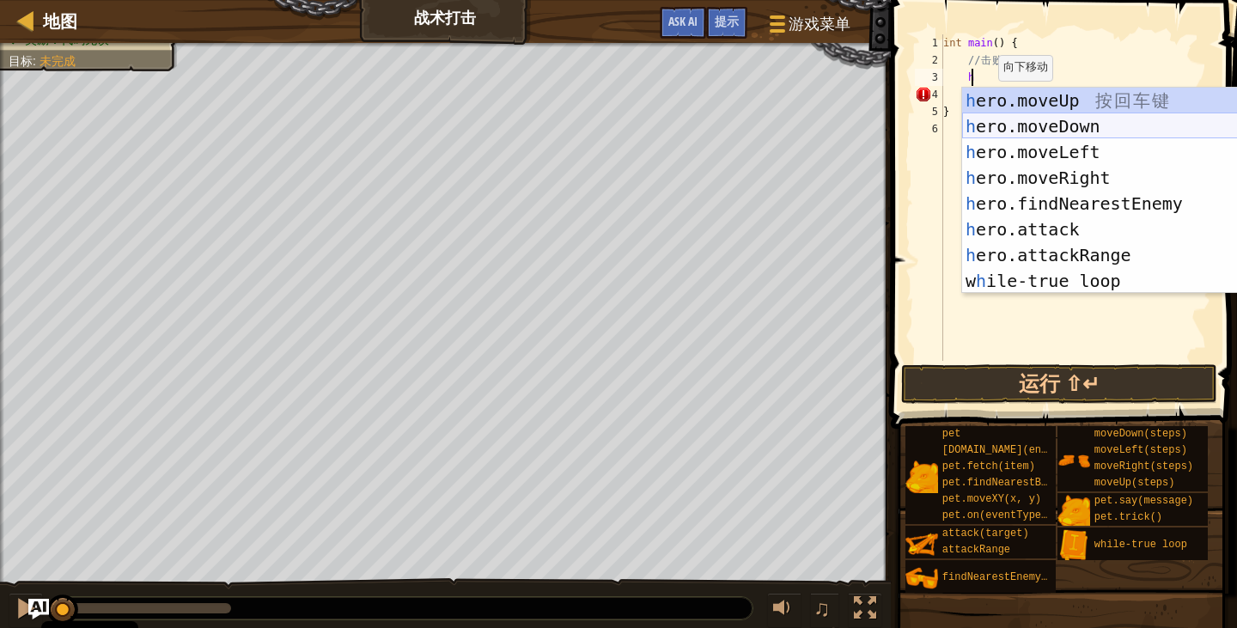
click at [1075, 113] on div "h ero.moveUp 按 回 车 键 h ero.moveDown 按 回 车 键 h ero.moveLeft 按 回 车 键 h ero.moveRi…" at bounding box center [1118, 217] width 312 height 258
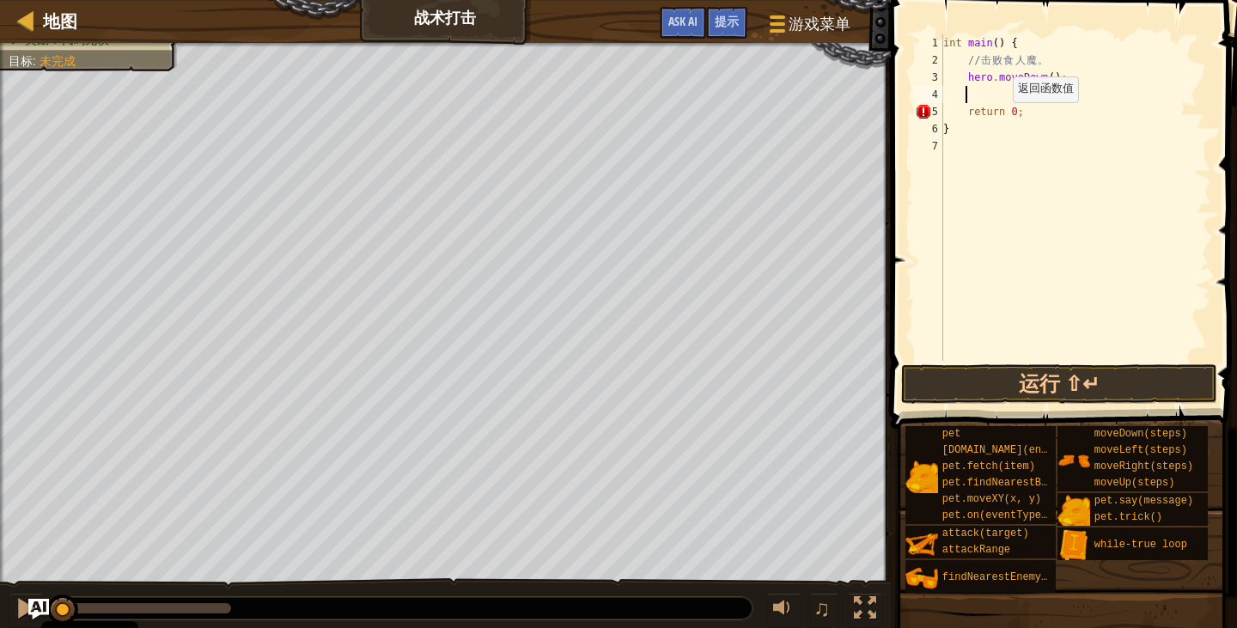
type textarea "h"
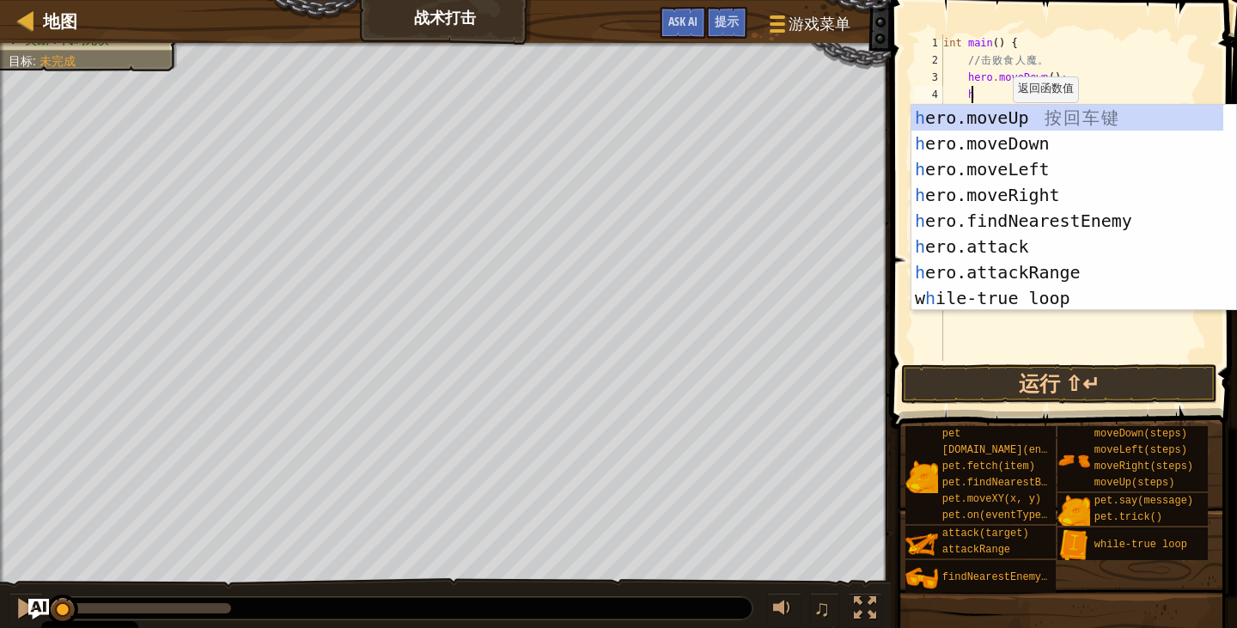
scroll to position [8, 2]
click at [1031, 192] on div "h ero.moveUp 按 回 车 键 h ero.moveDown 按 回 车 键 h ero.moveLeft 按 回 车 键 h ero.moveRi…" at bounding box center [1067, 234] width 312 height 258
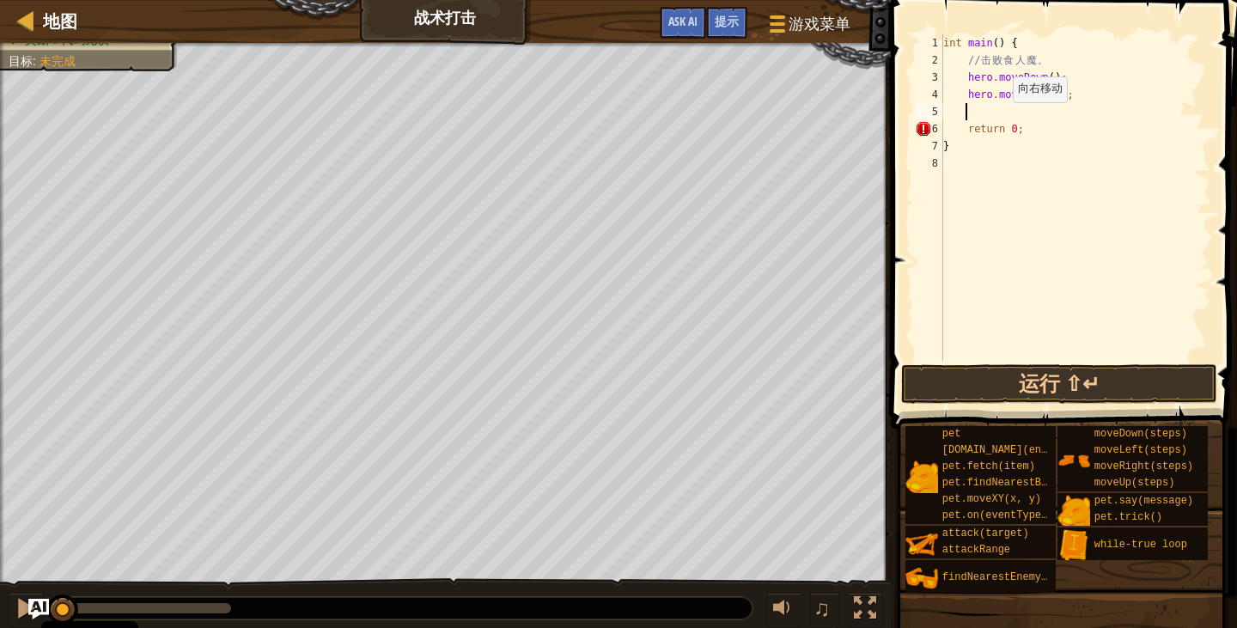
scroll to position [8, 1]
click at [1048, 94] on div "int main ( ) { // 击 败 食 人 魔 。 hero . moveDown ( ) ; hero . moveRight ( ) ; retu…" at bounding box center [1075, 214] width 271 height 361
type textarea "hero.moveRight(2);"
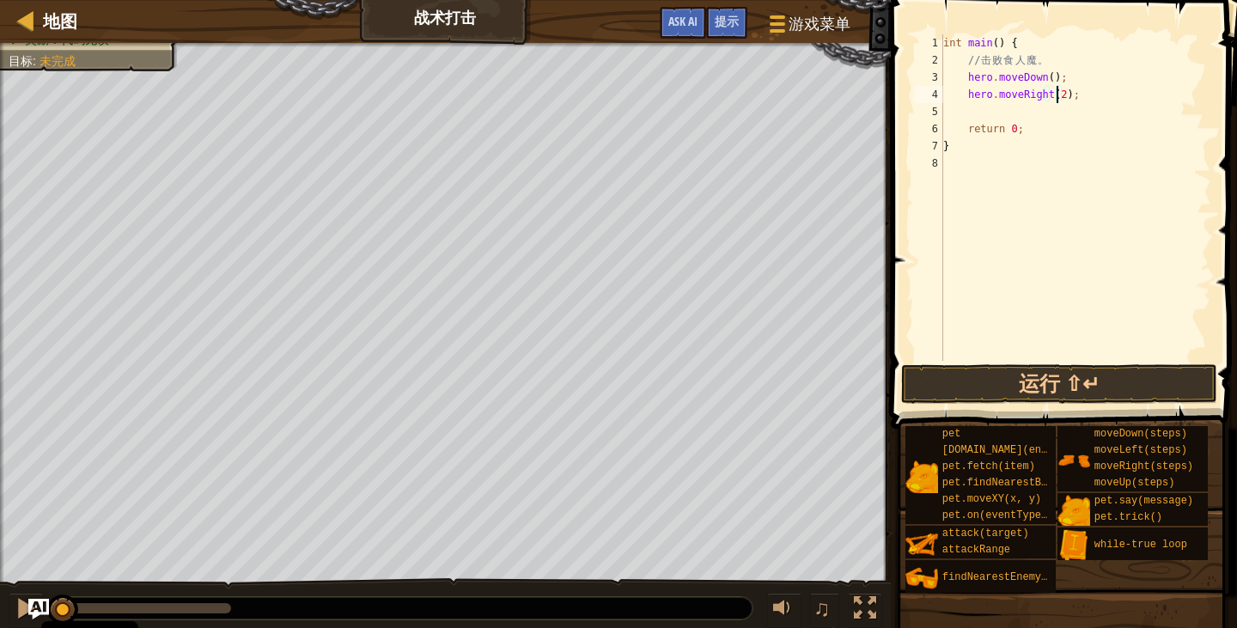
click at [970, 108] on div "int main ( ) { // 击 败 食 人 魔 。 hero . moveDown ( ) ; hero . moveRight ( 2 ) ; re…" at bounding box center [1075, 214] width 271 height 361
type textarea "h"
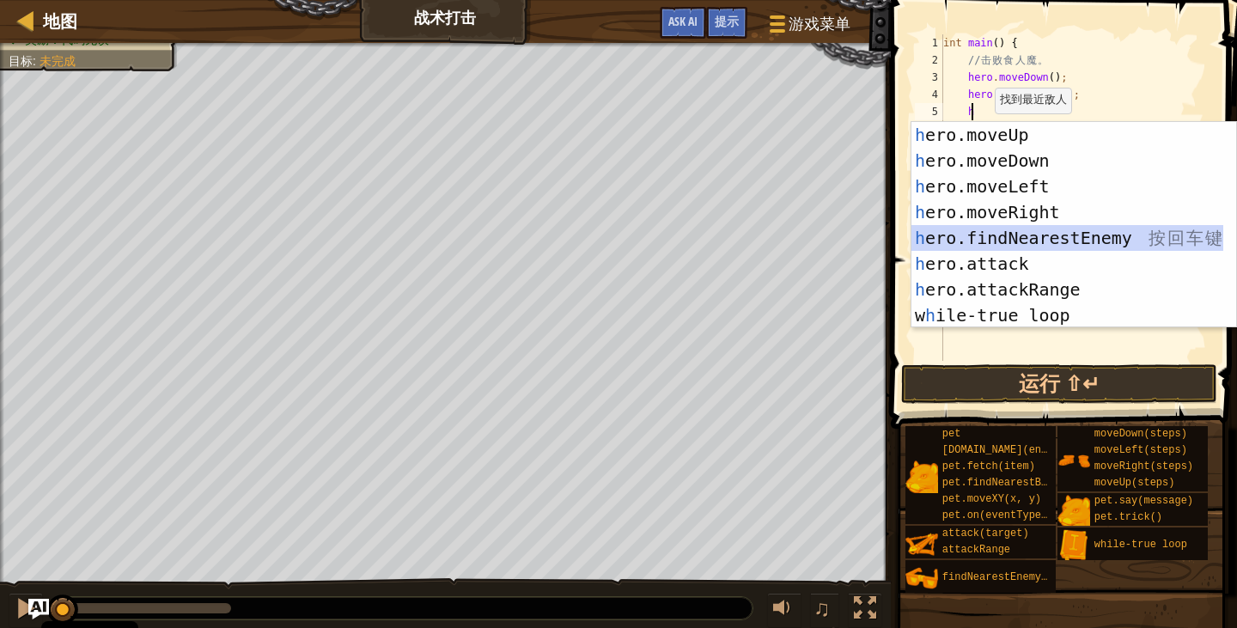
click at [1027, 236] on div "h ero.moveUp 按 回 车 键 h ero.moveDown 按 回 车 键 h ero.moveLeft 按 回 车 键 h ero.moveRi…" at bounding box center [1067, 251] width 312 height 258
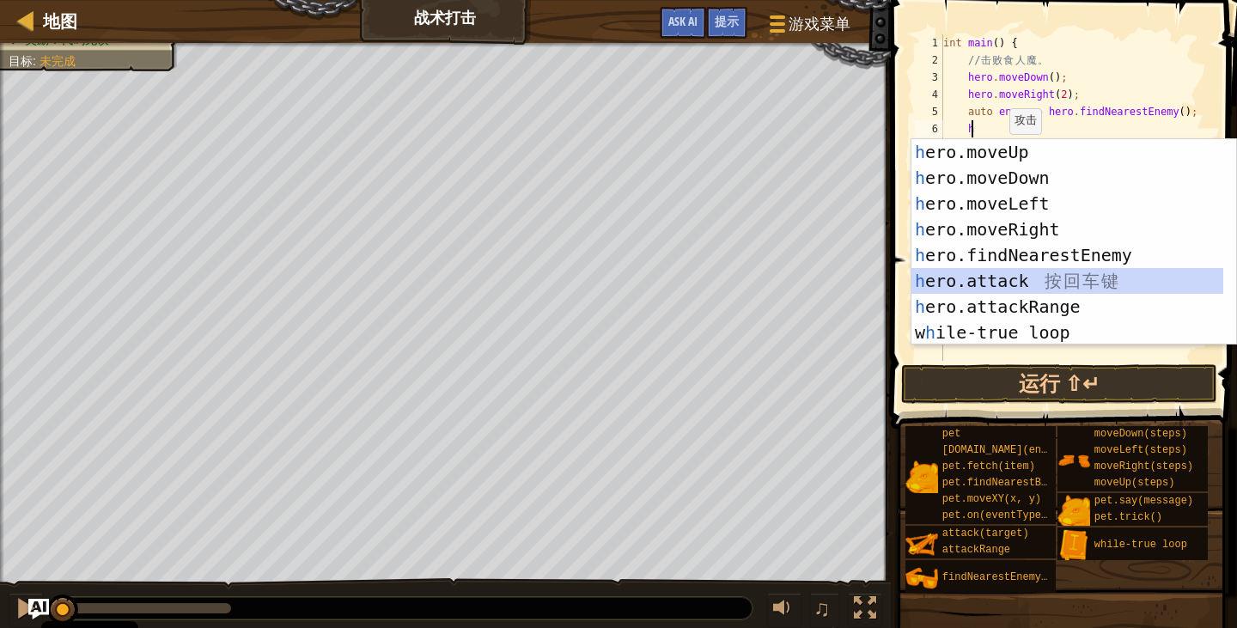
click at [994, 274] on div "h ero.moveUp 按 回 车 键 h ero.moveDown 按 回 车 键 h ero.moveLeft 按 回 车 键 h ero.moveRi…" at bounding box center [1067, 268] width 312 height 258
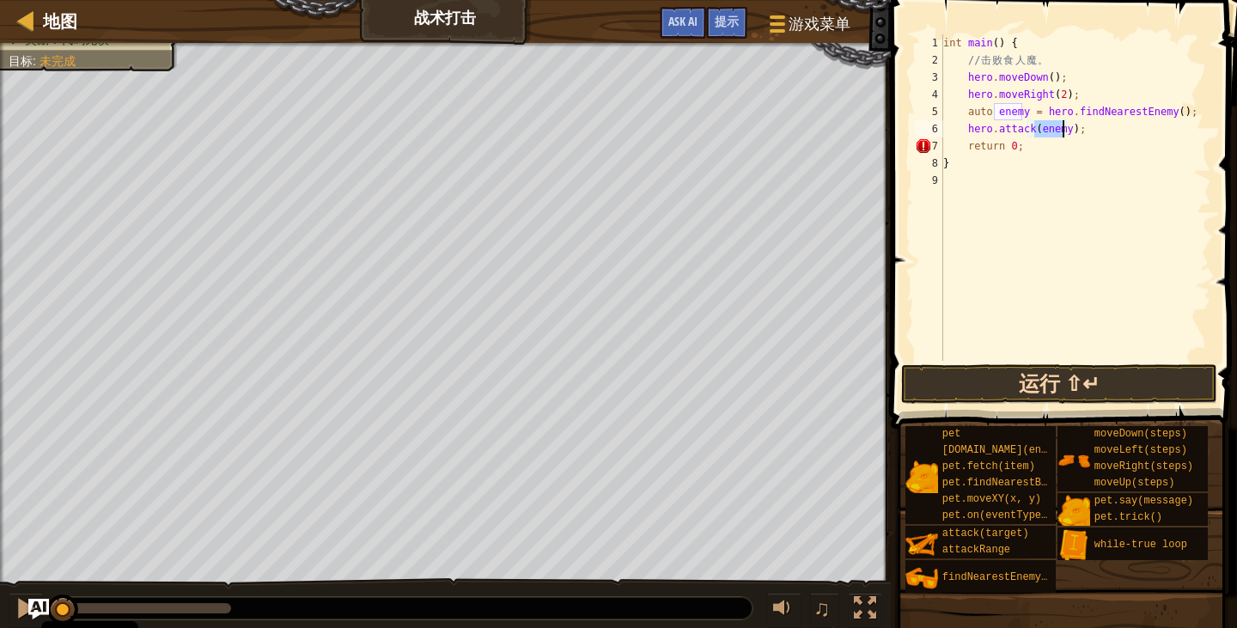
type textarea "hero.attack(enemy);"
click at [1068, 393] on button "运行 ⇧↵" at bounding box center [1059, 384] width 316 height 40
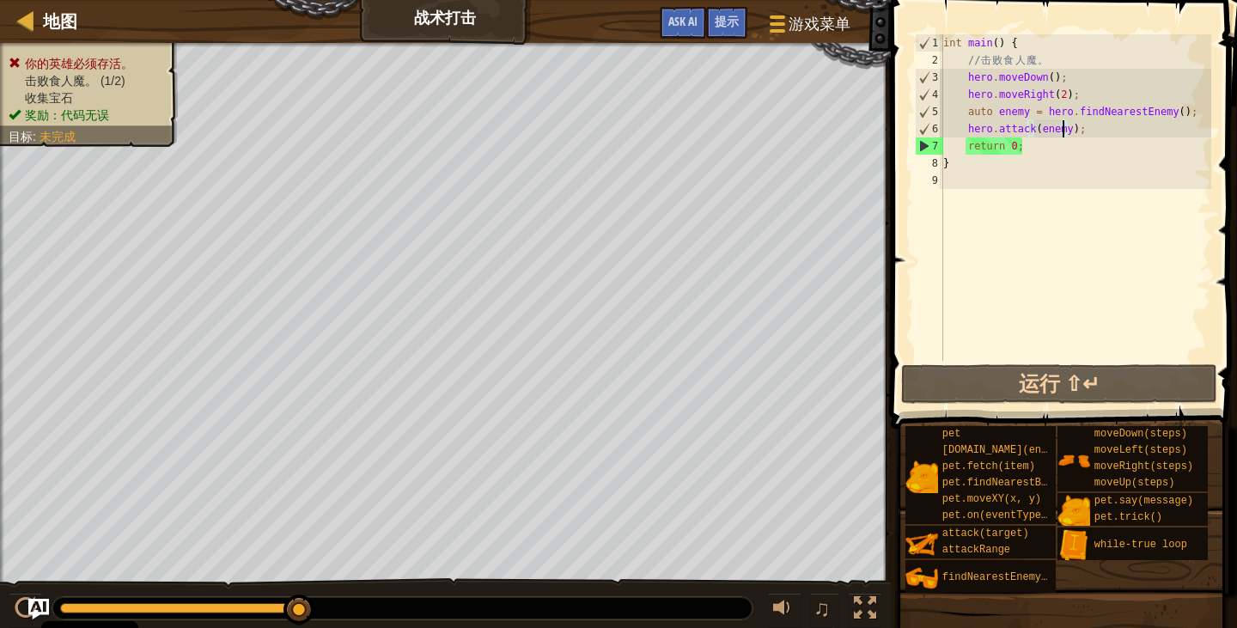
click at [25, 6] on div "地图 战术打击 游戏菜单 完成 提示 Ask AI" at bounding box center [445, 21] width 891 height 43
click at [28, 15] on div at bounding box center [25, 19] width 21 height 21
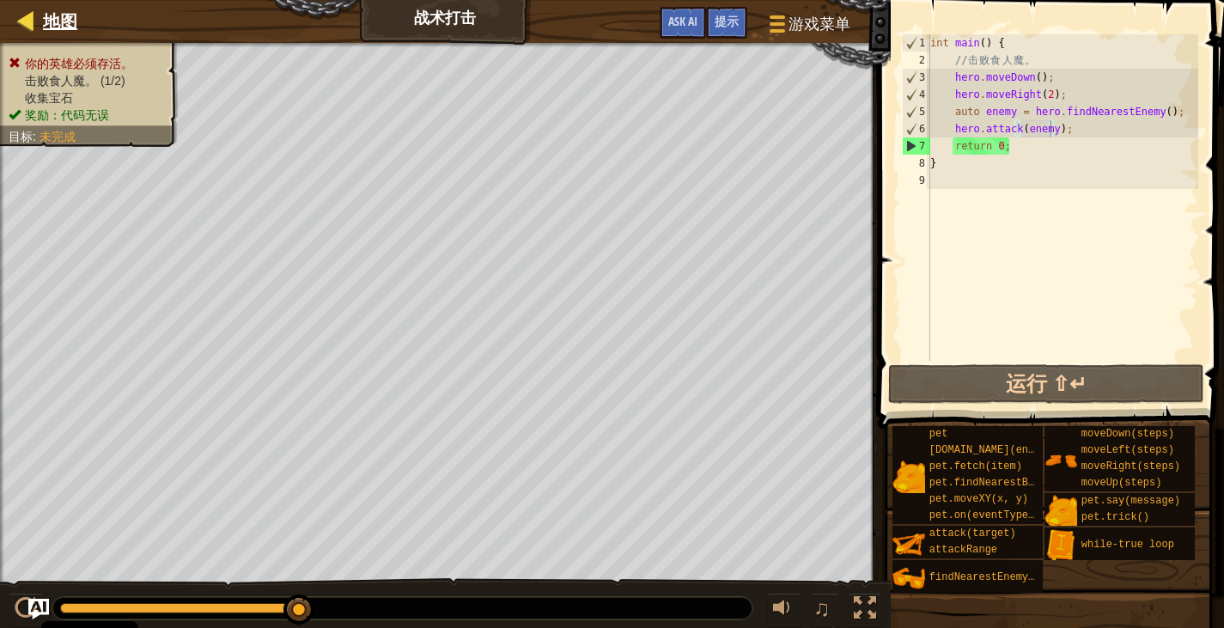
select select "zh-HANS"
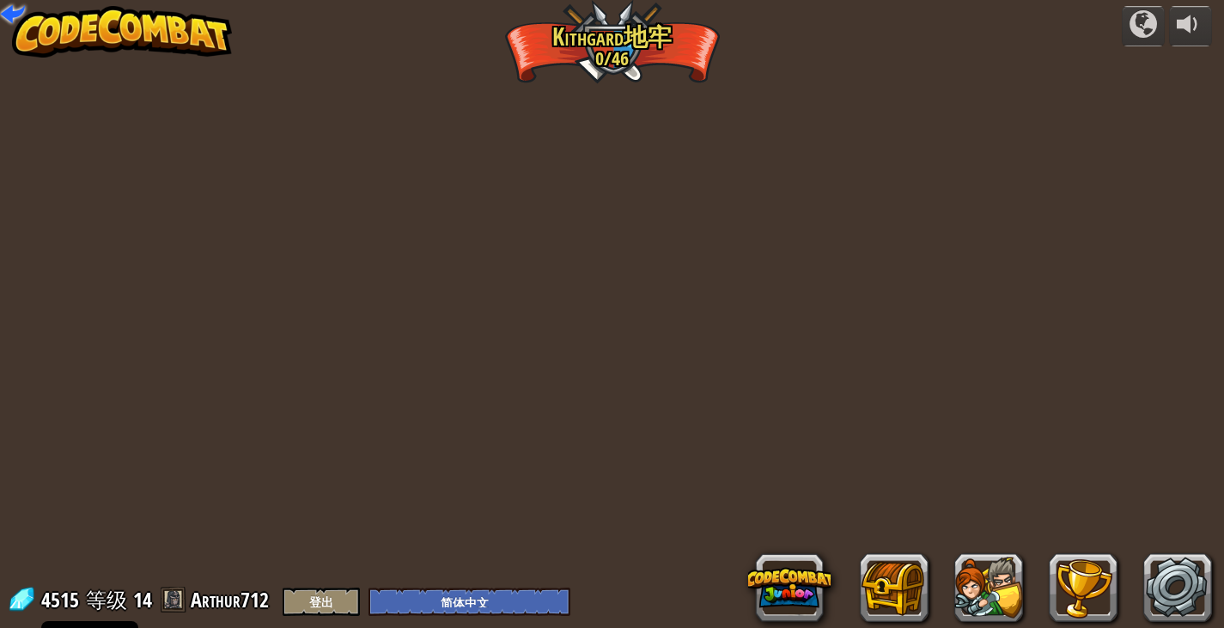
select select "zh-HANS"
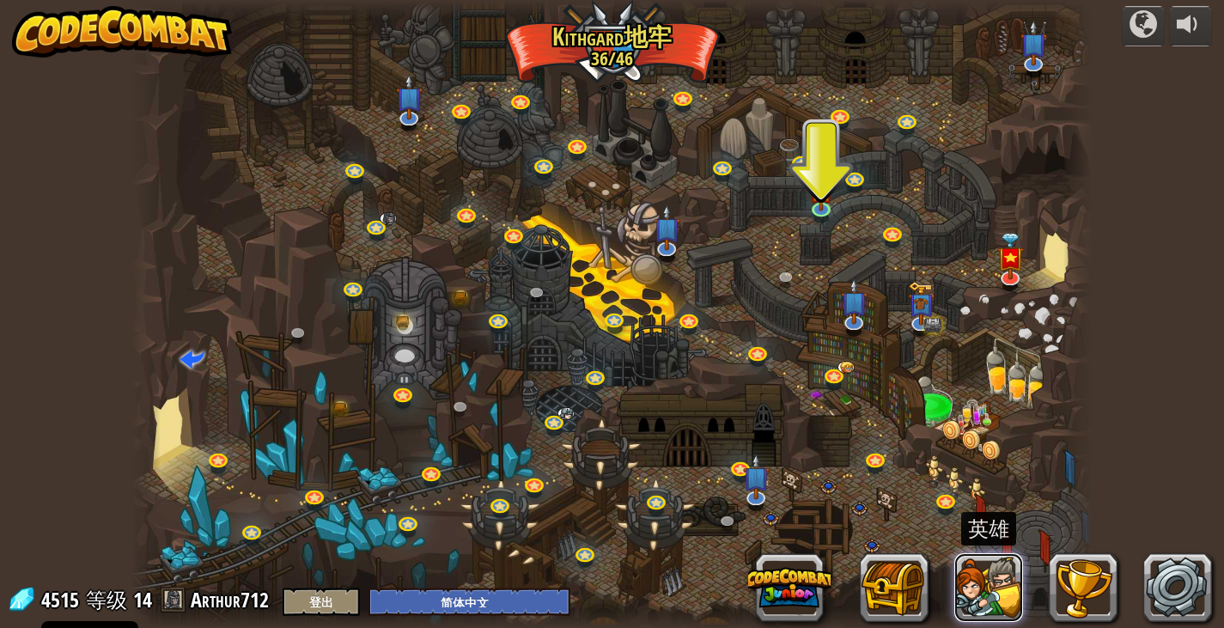
click at [983, 604] on button at bounding box center [988, 587] width 69 height 69
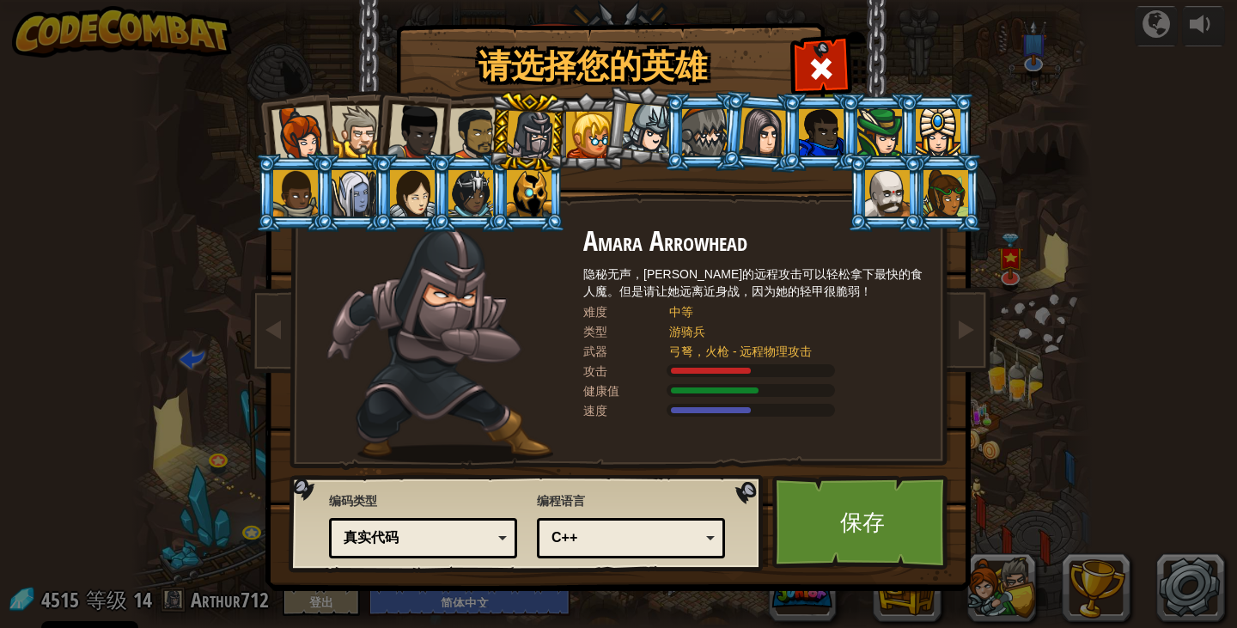
click at [574, 138] on div at bounding box center [589, 135] width 46 height 46
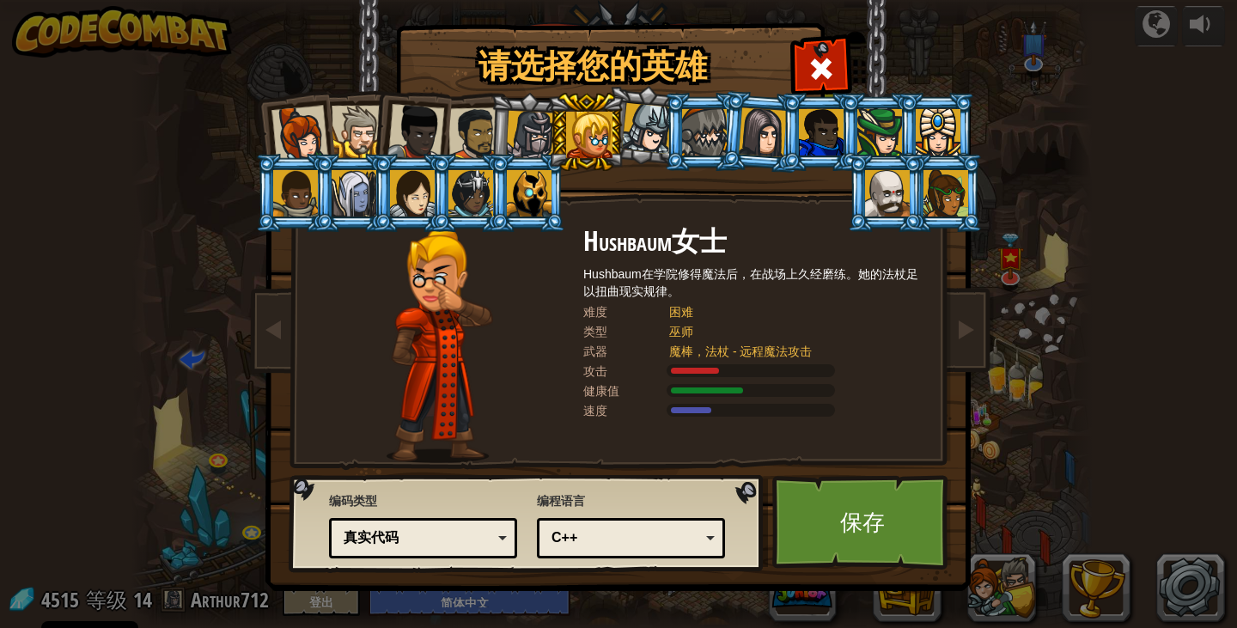
click at [641, 142] on div at bounding box center [647, 128] width 51 height 51
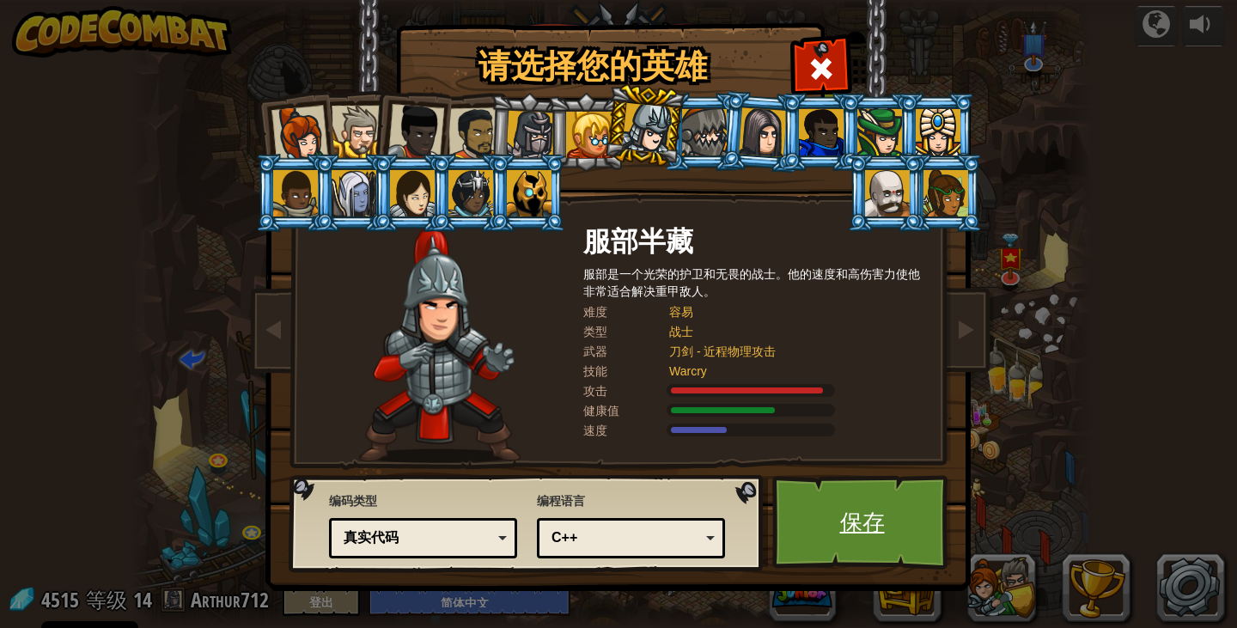
click at [830, 530] on link "保存" at bounding box center [862, 522] width 180 height 94
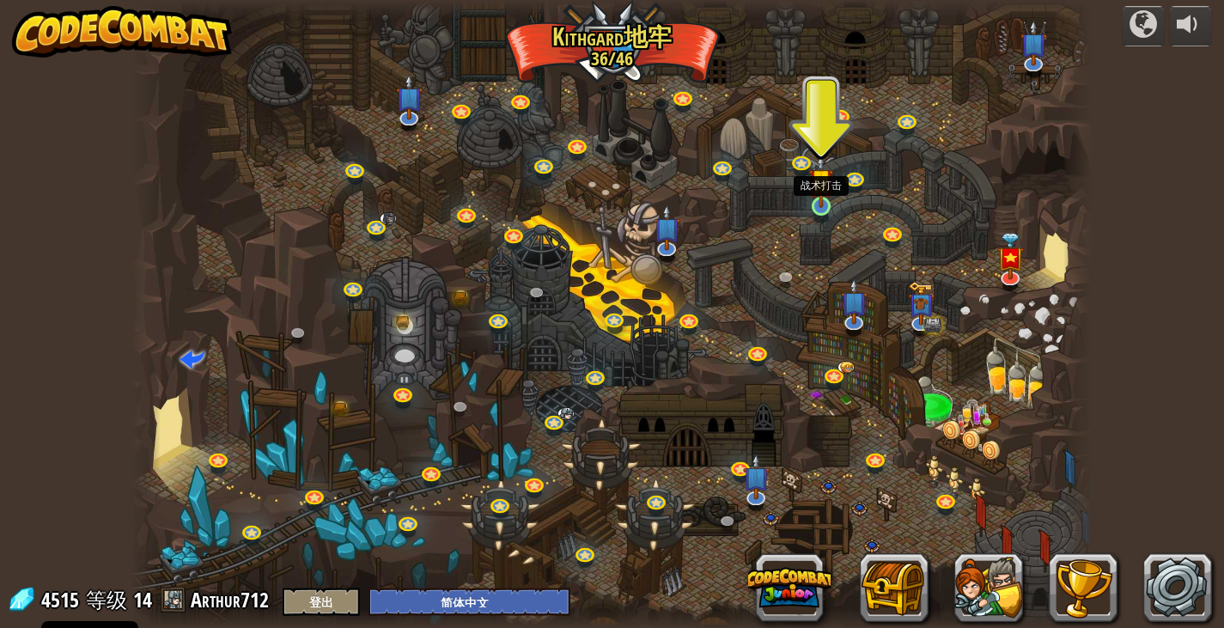
click at [821, 198] on img at bounding box center [821, 180] width 24 height 55
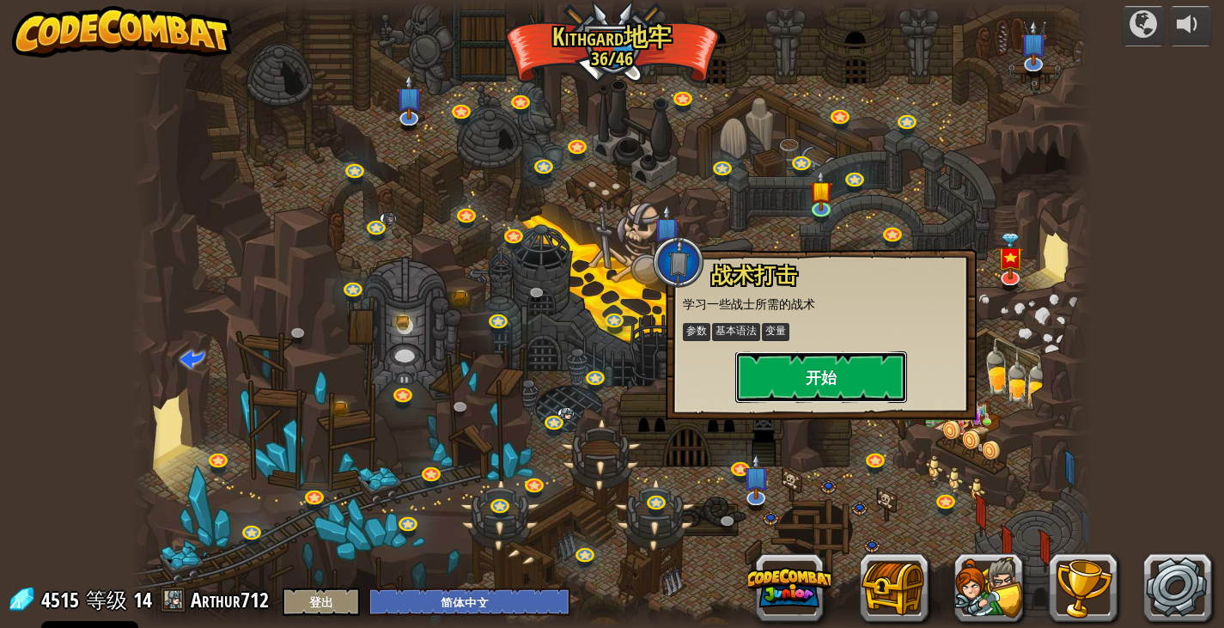
click at [853, 377] on button "开始" at bounding box center [821, 377] width 172 height 52
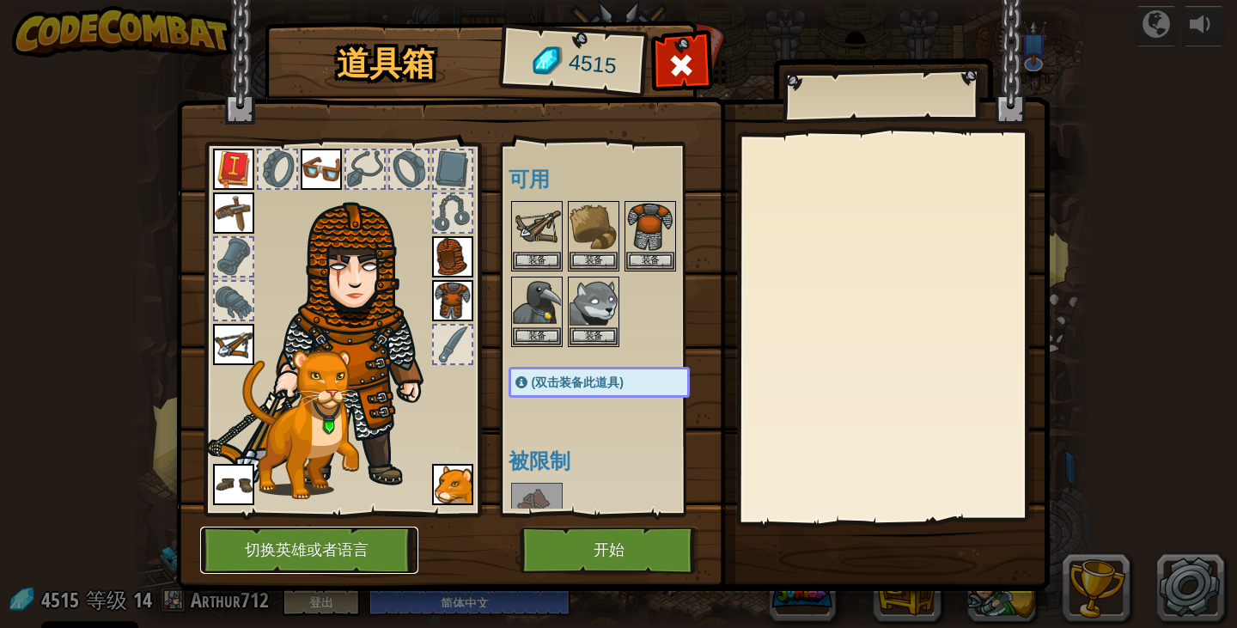
click at [387, 535] on button "切换英雄或者语言" at bounding box center [309, 550] width 218 height 47
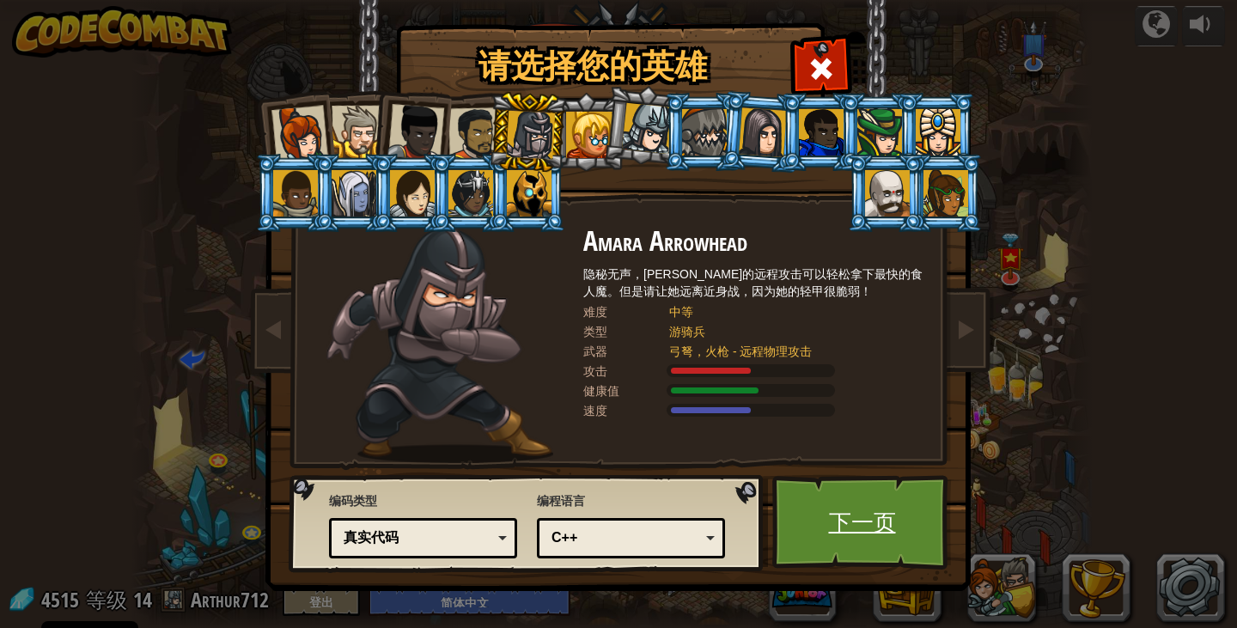
click at [853, 528] on link "下一页" at bounding box center [862, 522] width 180 height 94
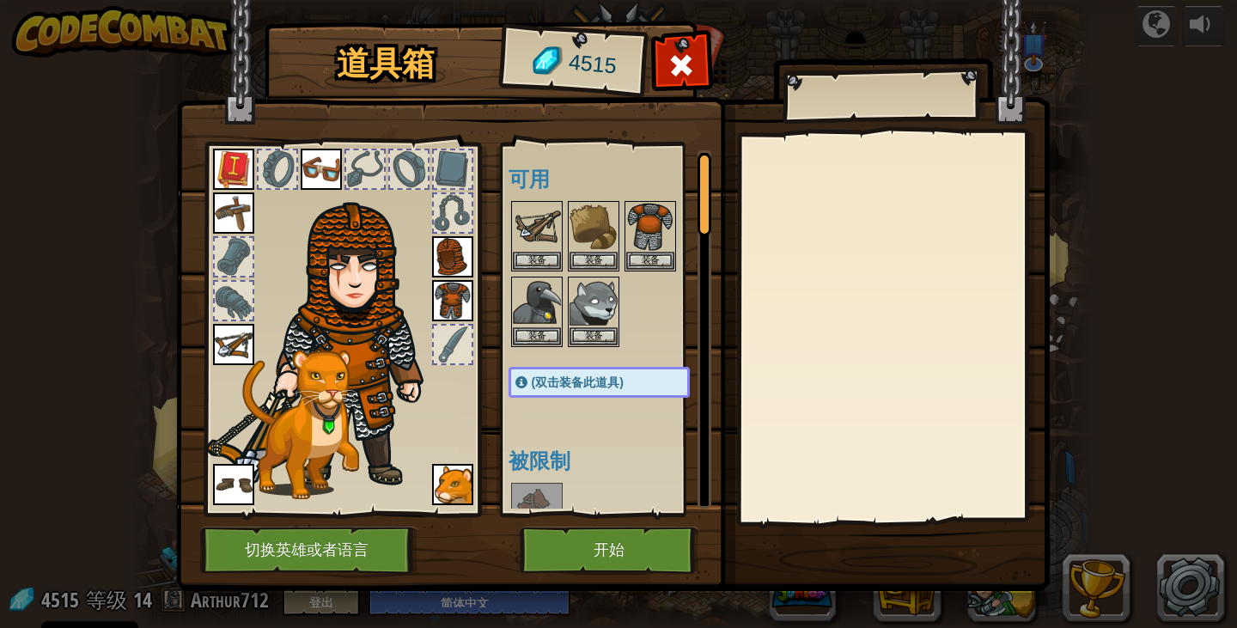
click at [351, 520] on div "道具箱 4515 可用 装备 装备 装备 装备 装备 装备 装备 装备 装备 装备 装备 装备 装备 (双击装备此道具) 被限制 需解锁 装备 脱下 订阅解锁…" at bounding box center [619, 309] width 874 height 567
click at [351, 524] on img at bounding box center [613, 279] width 874 height 624
click at [352, 541] on button "切换英雄或者语言" at bounding box center [309, 550] width 218 height 47
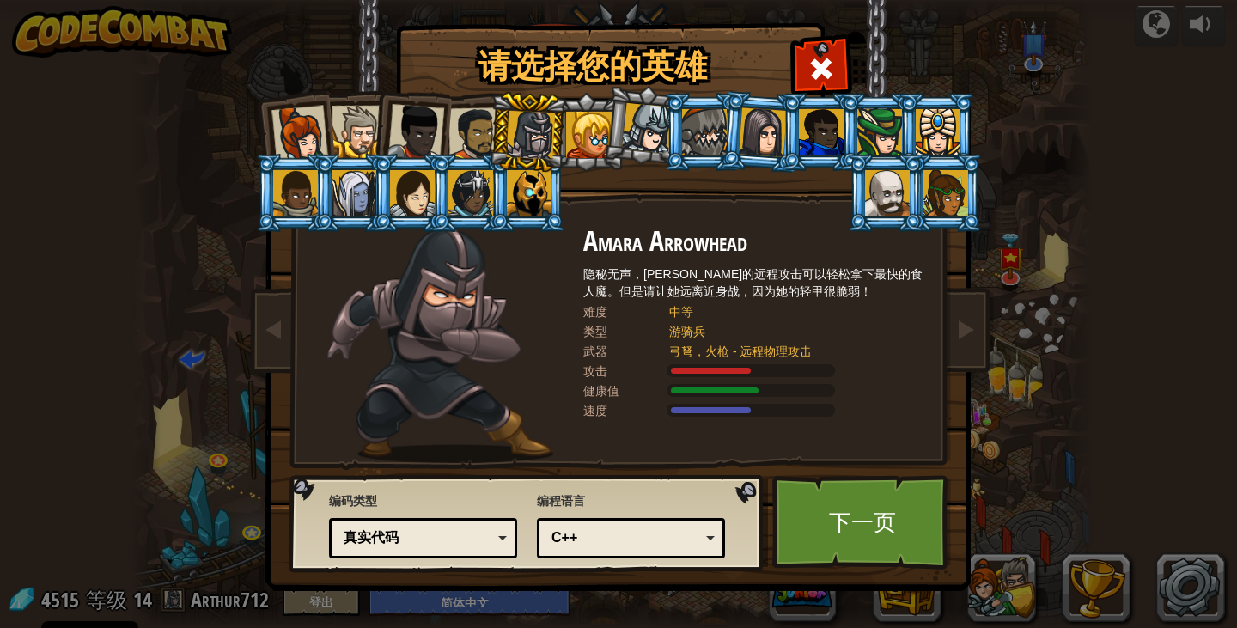
click at [639, 126] on div at bounding box center [647, 128] width 51 height 51
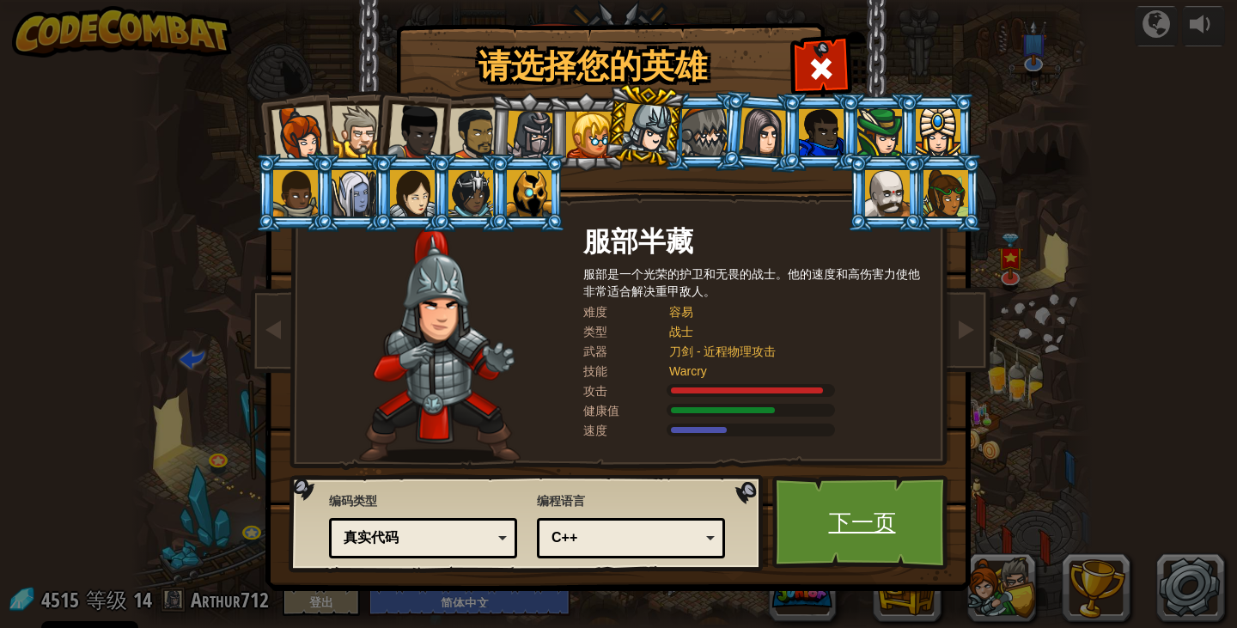
click at [808, 526] on link "下一页" at bounding box center [862, 522] width 180 height 94
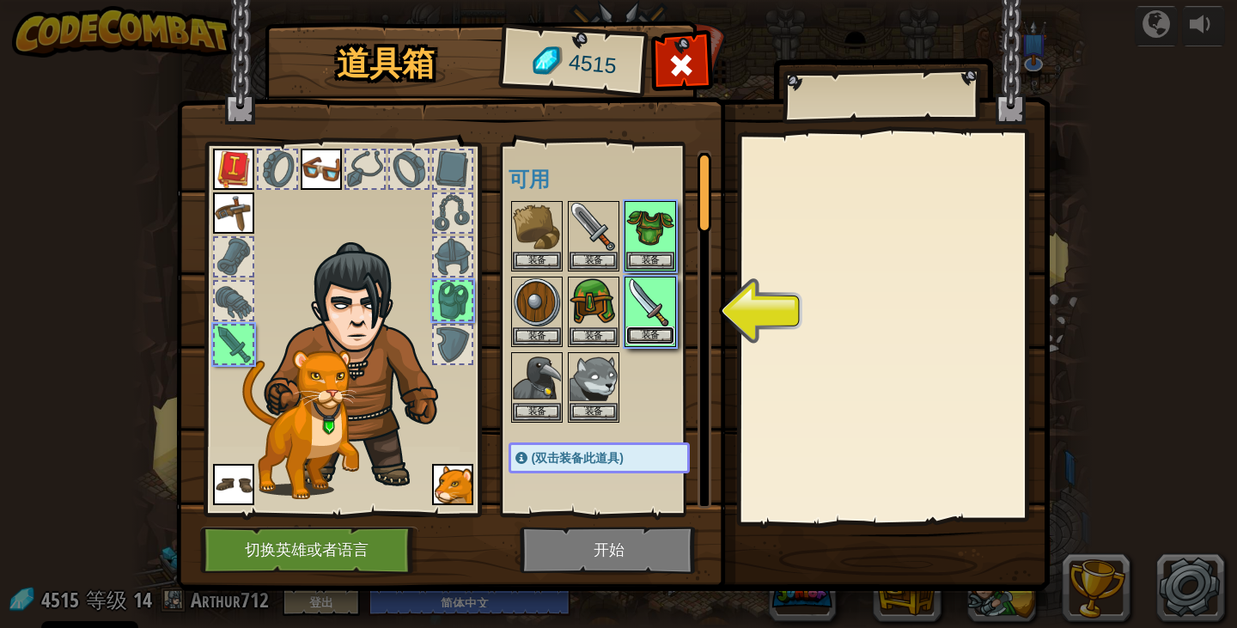
click at [644, 329] on button "装备" at bounding box center [650, 335] width 48 height 18
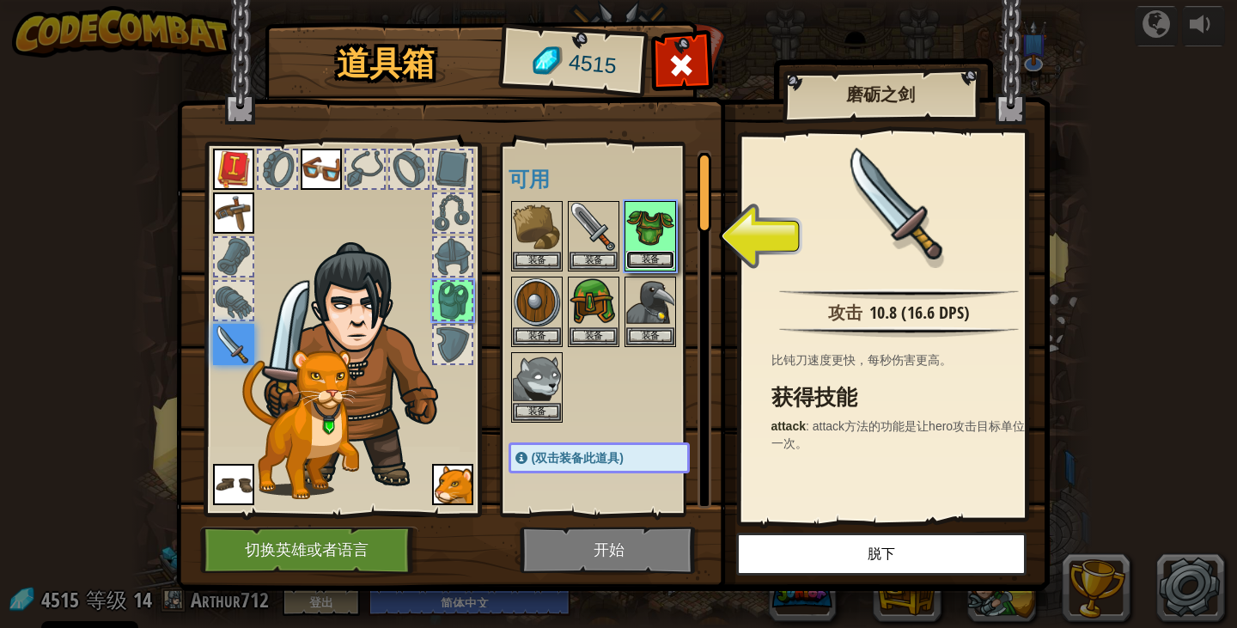
click at [657, 258] on button "装备" at bounding box center [650, 260] width 48 height 18
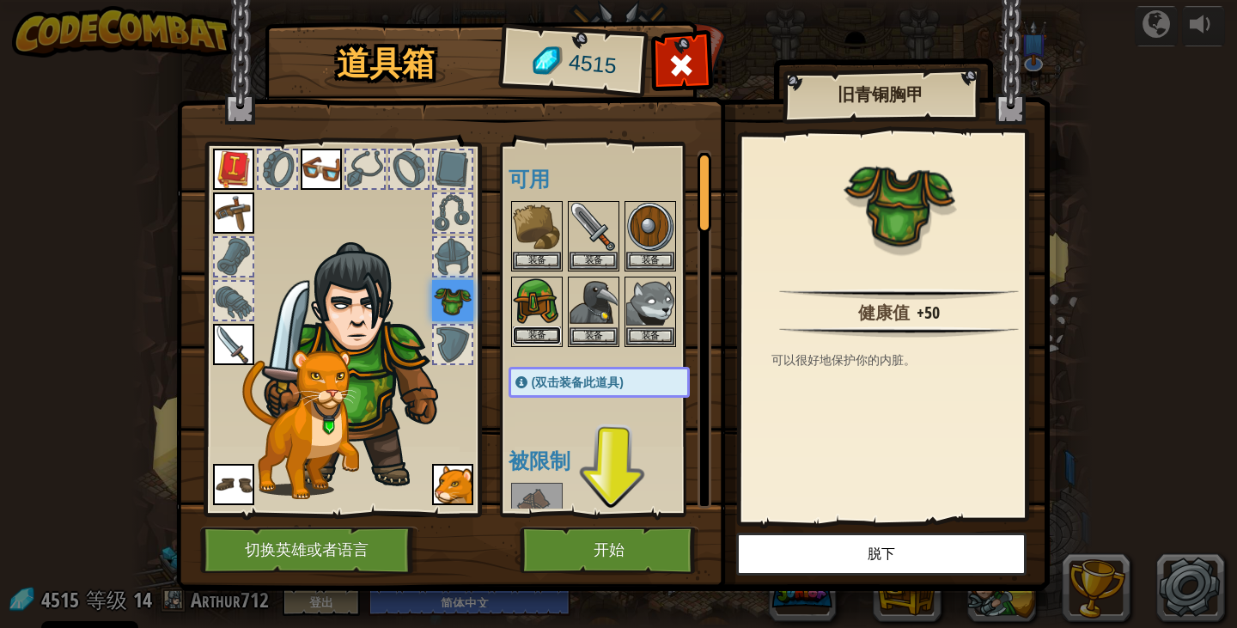
click at [543, 332] on button "装备" at bounding box center [537, 335] width 48 height 18
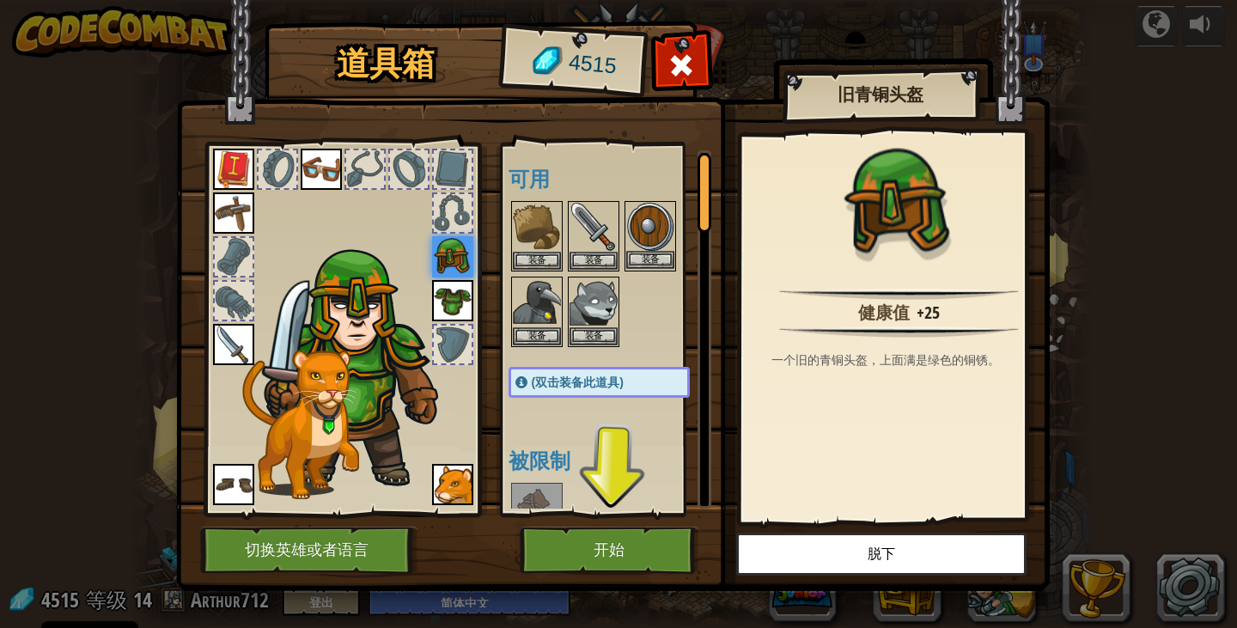
click at [655, 247] on img at bounding box center [650, 227] width 48 height 48
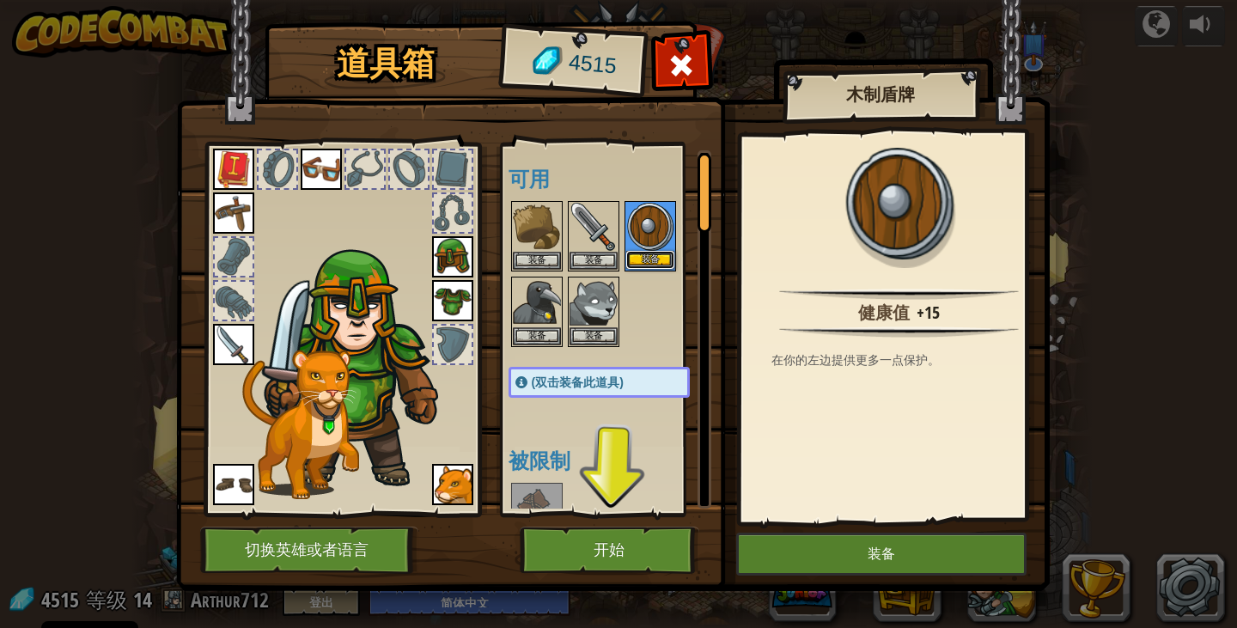
click at [659, 266] on button "装备" at bounding box center [650, 260] width 48 height 18
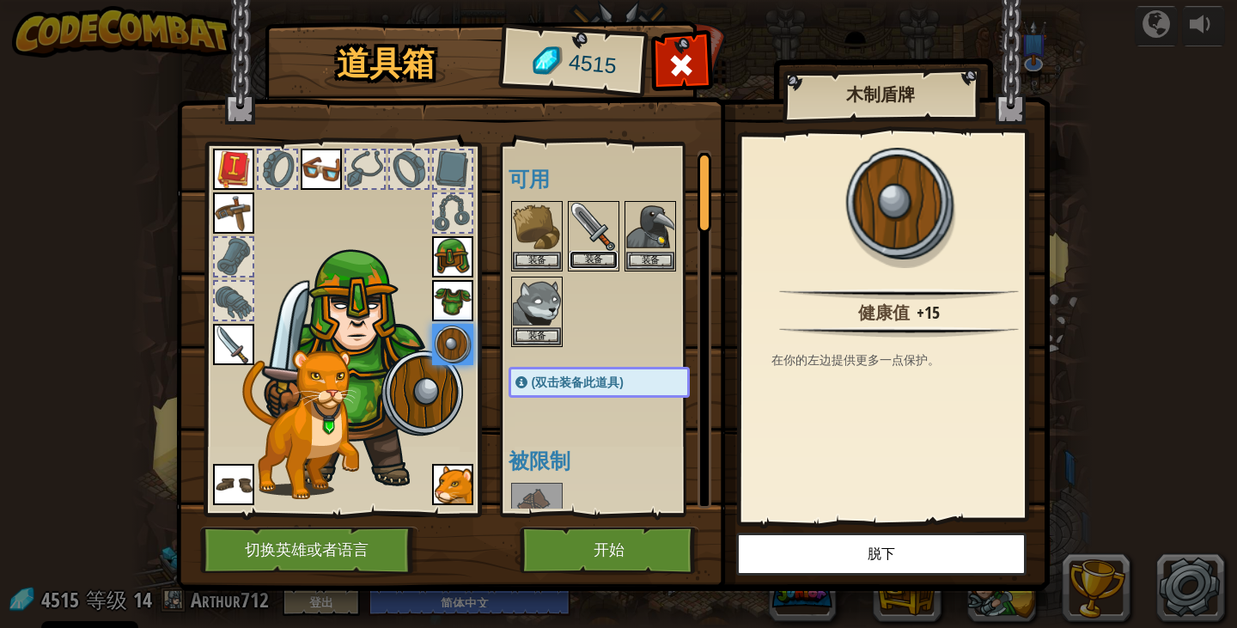
click at [602, 260] on button "装备" at bounding box center [594, 260] width 48 height 18
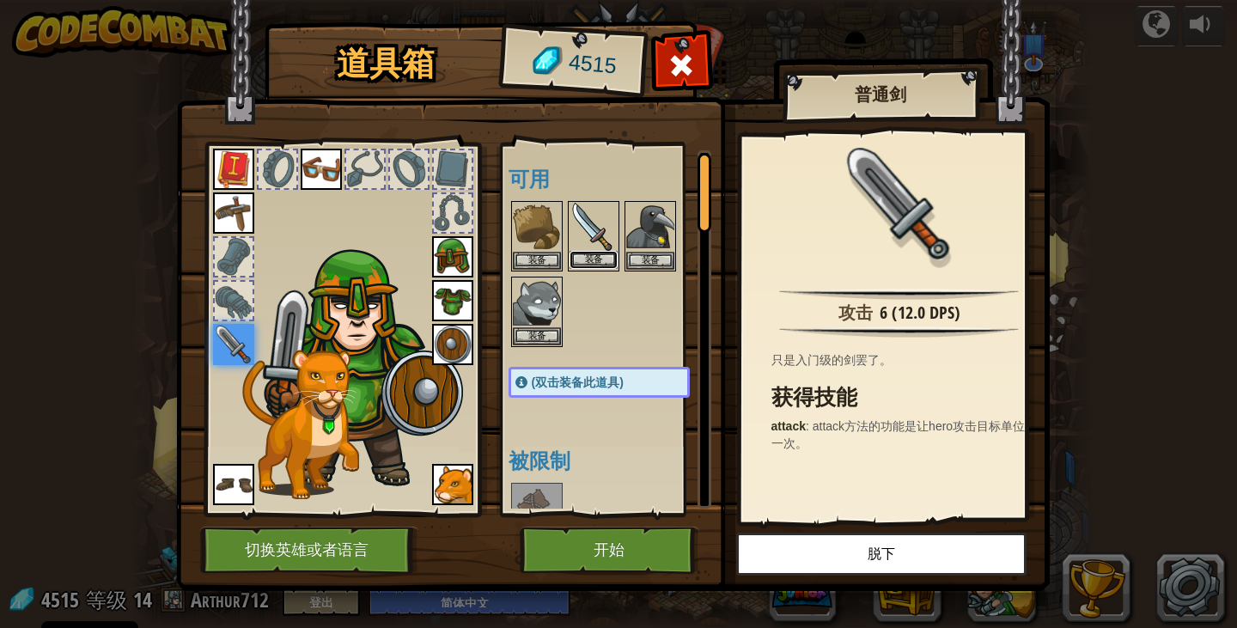
click at [591, 251] on button "装备" at bounding box center [594, 260] width 48 height 18
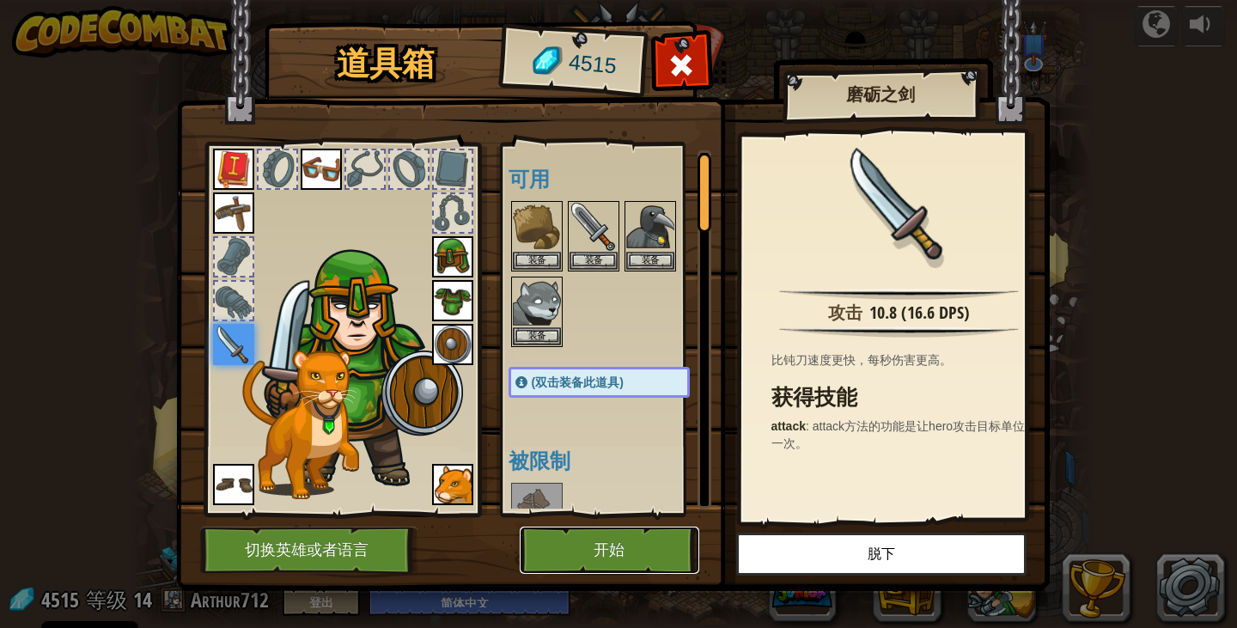
click at [582, 542] on button "开始" at bounding box center [610, 550] width 180 height 47
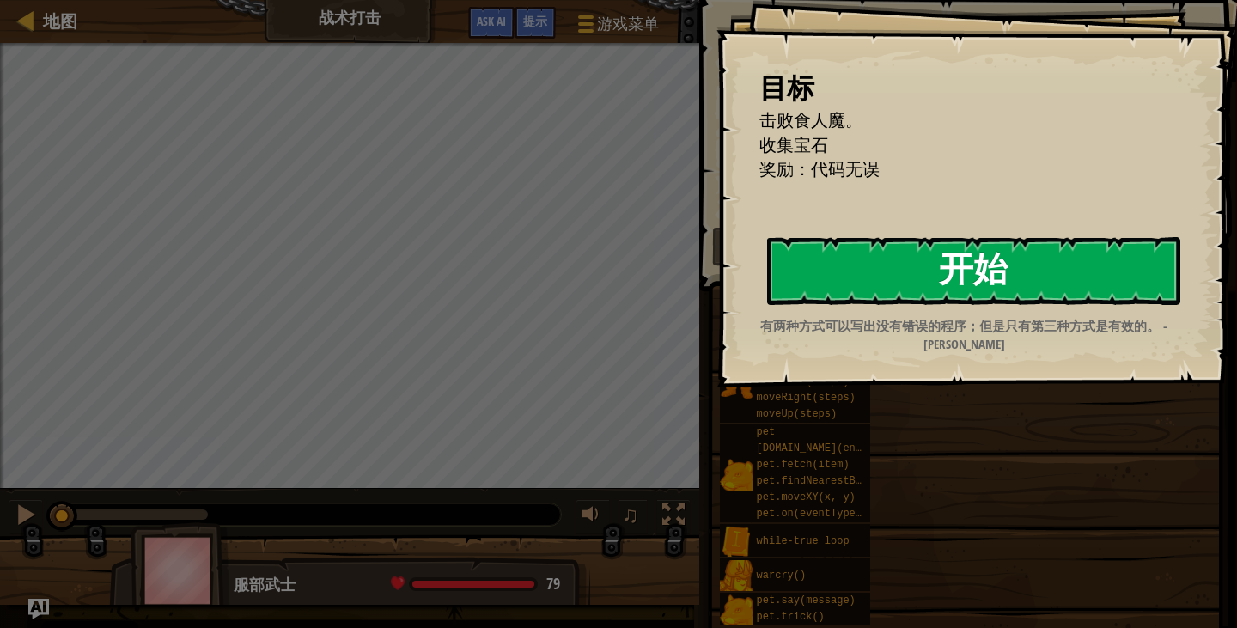
click at [859, 279] on button "开始" at bounding box center [973, 271] width 413 height 68
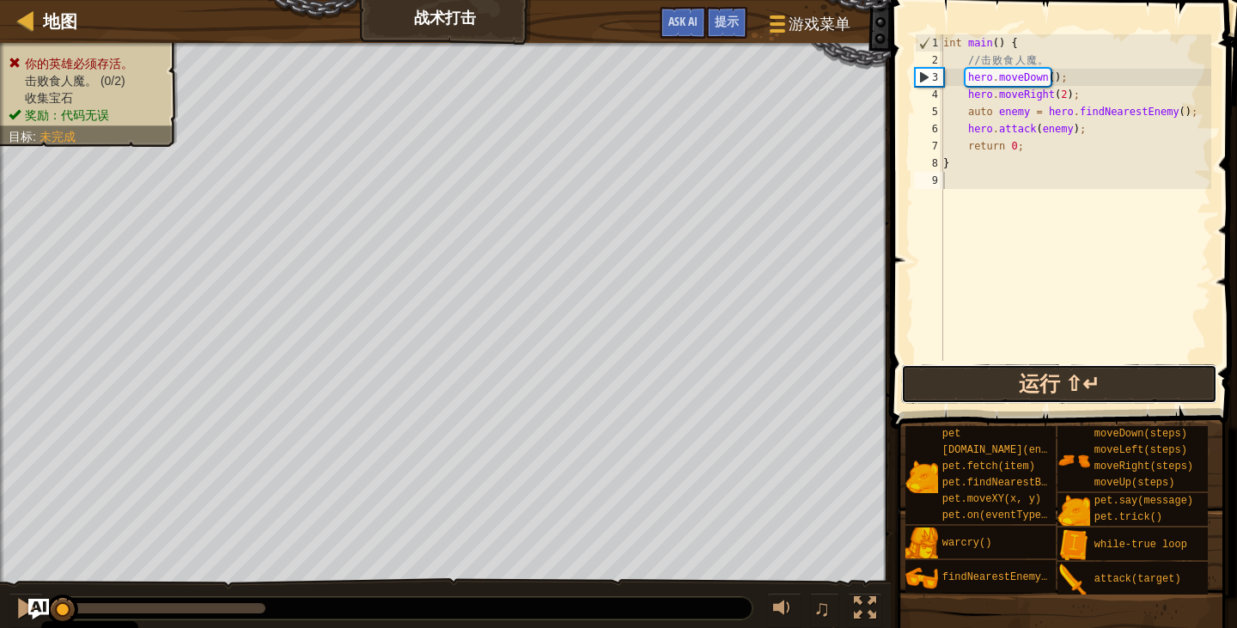
click at [975, 399] on button "运行 ⇧↵" at bounding box center [1059, 384] width 316 height 40
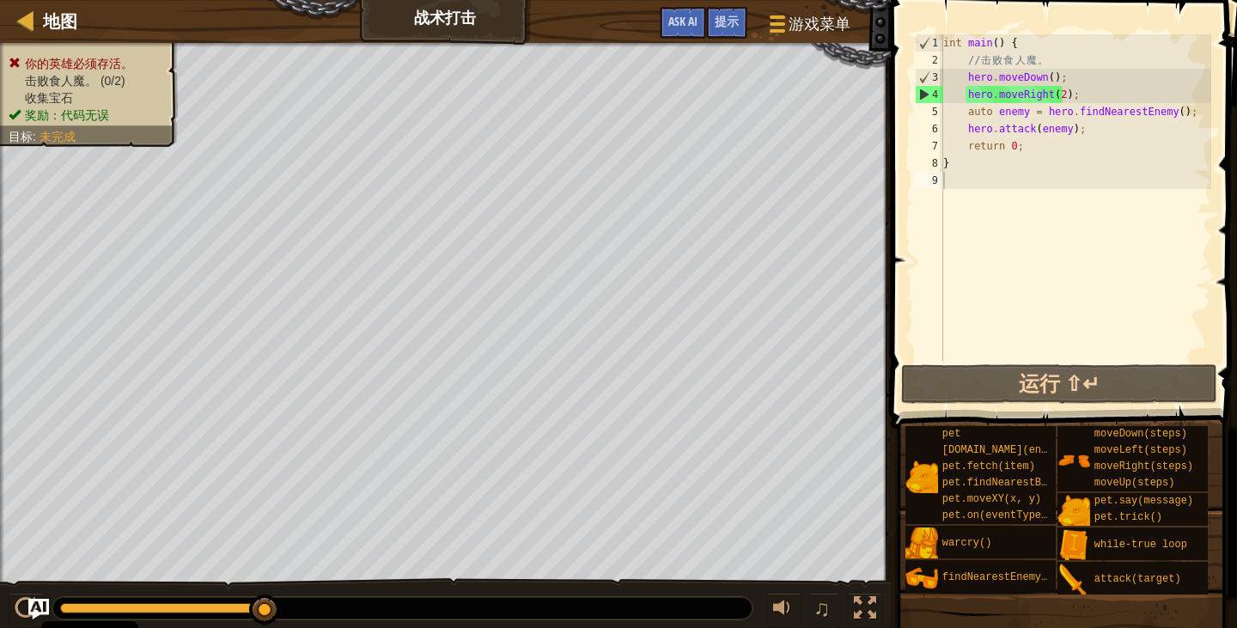
click at [7, 9] on div "地图 战术打击 游戏菜单 完成 提示 Ask AI" at bounding box center [445, 21] width 891 height 43
click at [27, 12] on div at bounding box center [25, 19] width 21 height 21
select select "zh-HANS"
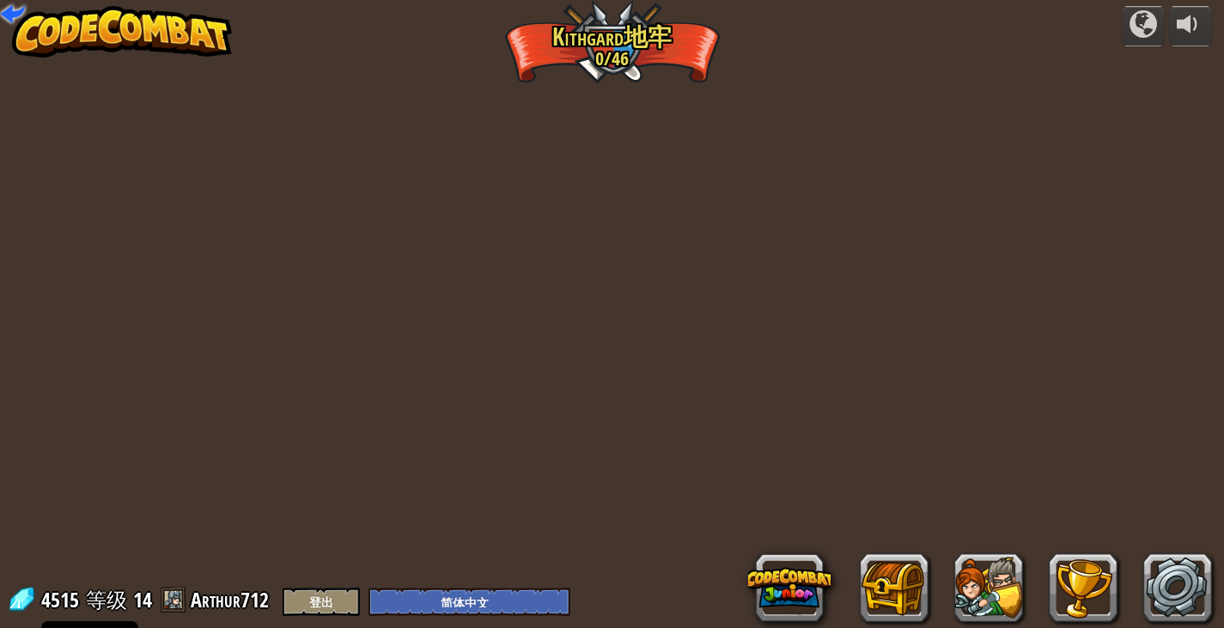
select select "zh-HANS"
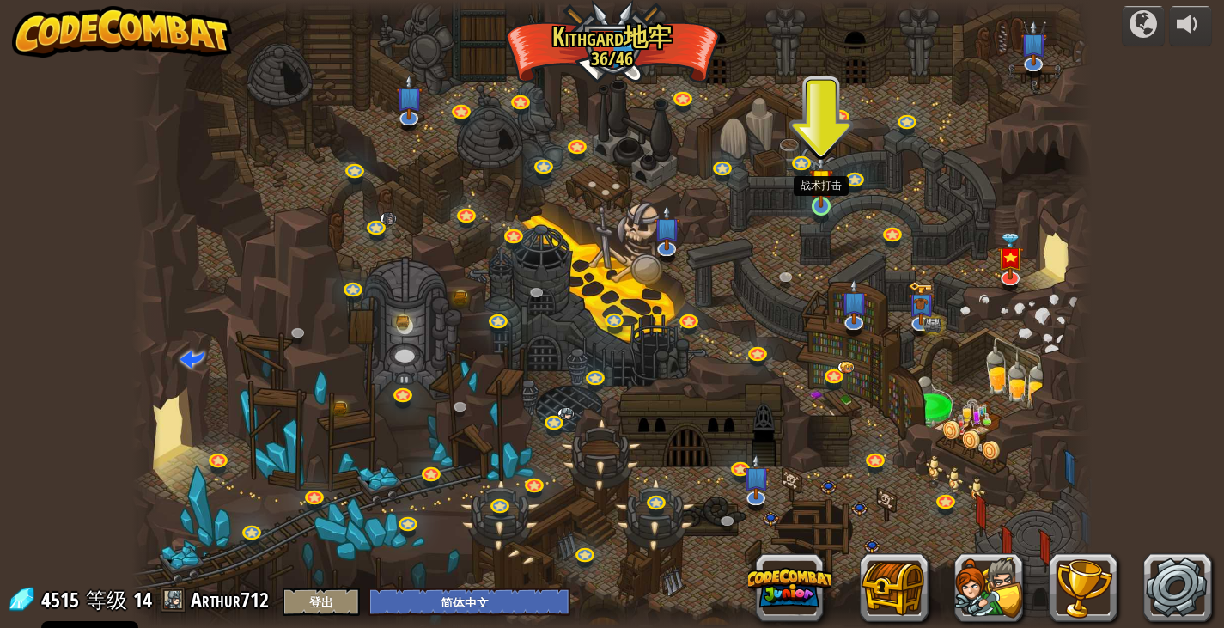
click at [822, 206] on img at bounding box center [821, 180] width 24 height 55
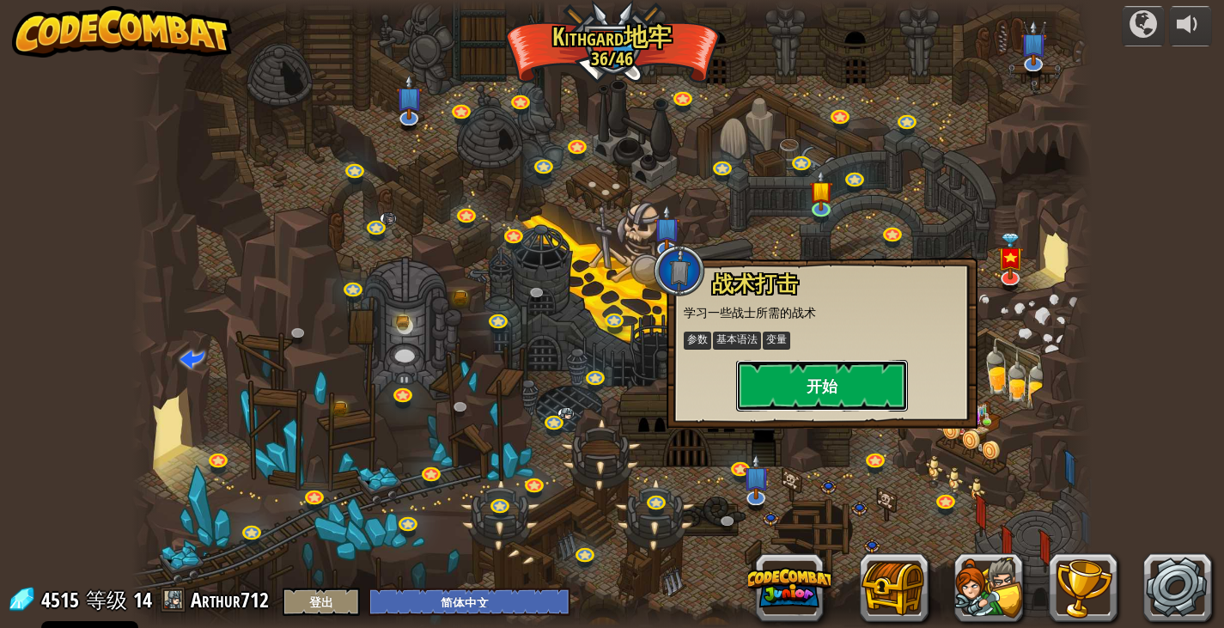
click at [798, 391] on button "开始" at bounding box center [822, 386] width 172 height 52
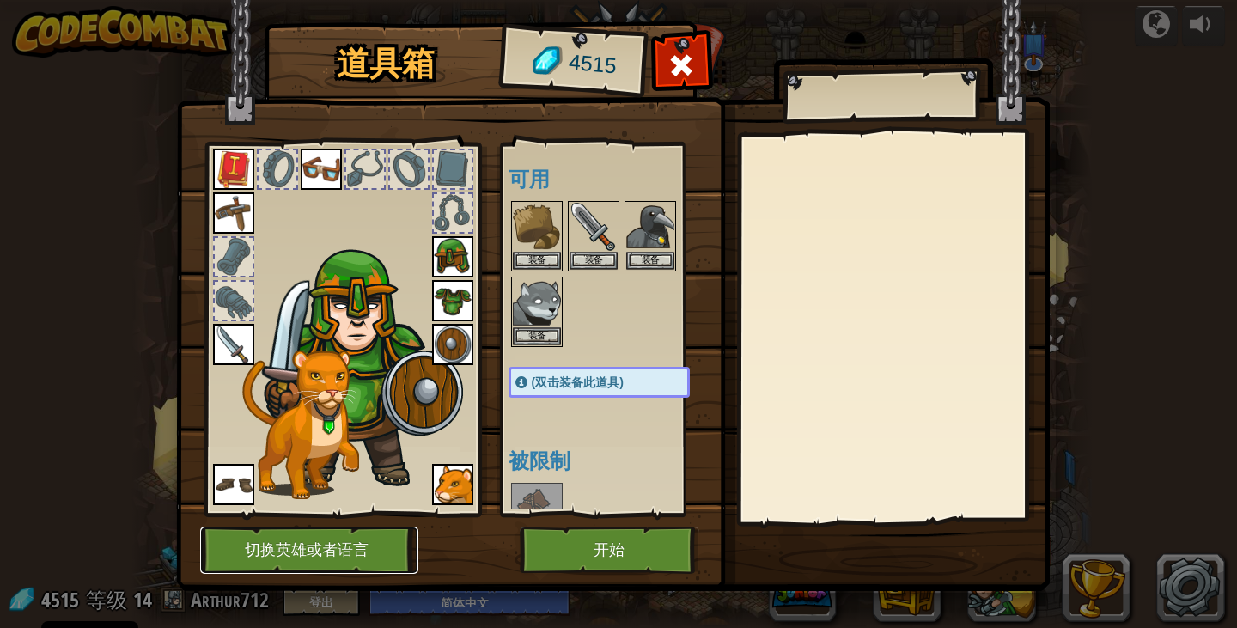
click at [298, 546] on button "切换英雄或者语言" at bounding box center [309, 550] width 218 height 47
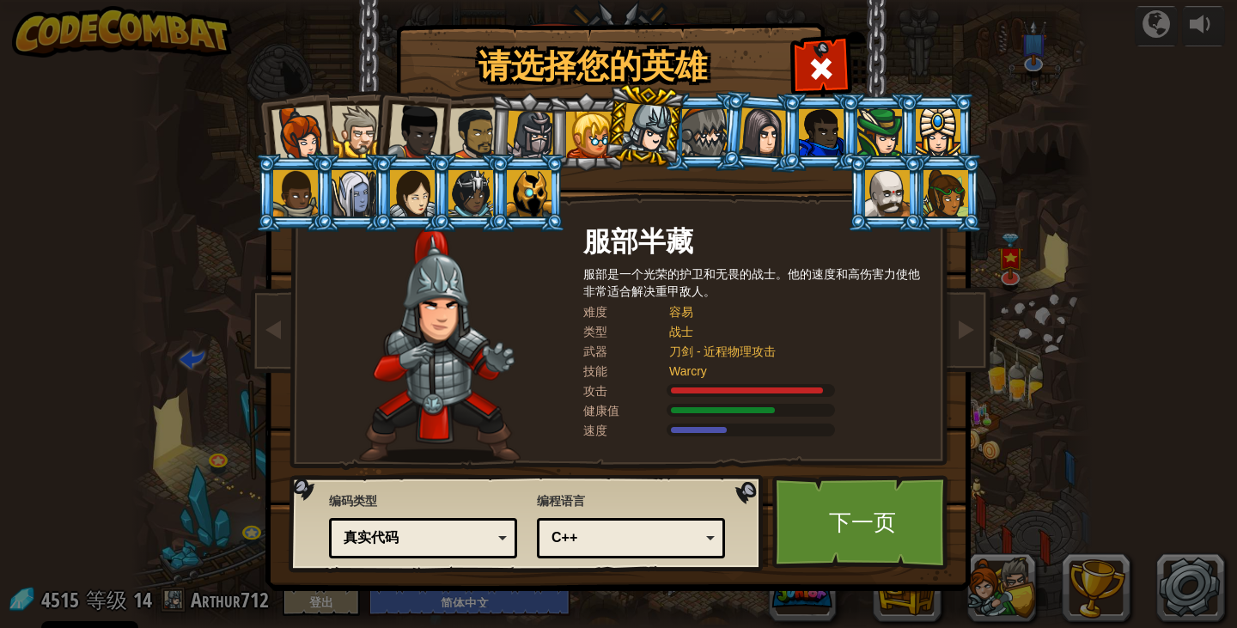
click at [512, 139] on div at bounding box center [530, 135] width 49 height 49
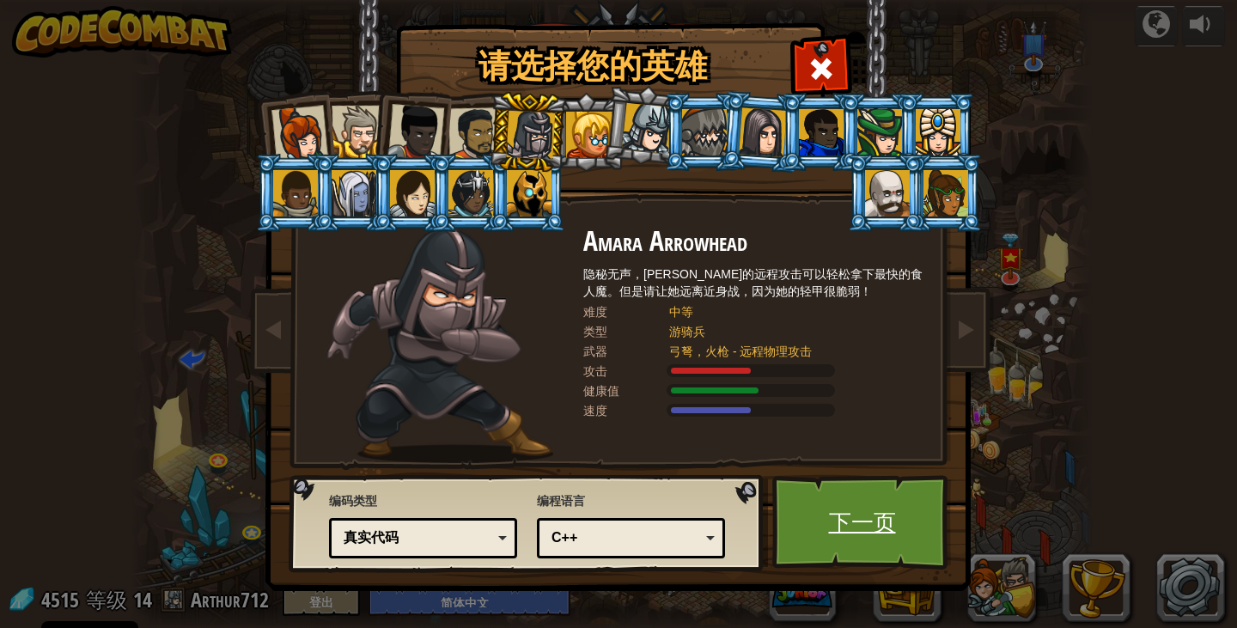
click at [856, 528] on link "下一页" at bounding box center [862, 522] width 180 height 94
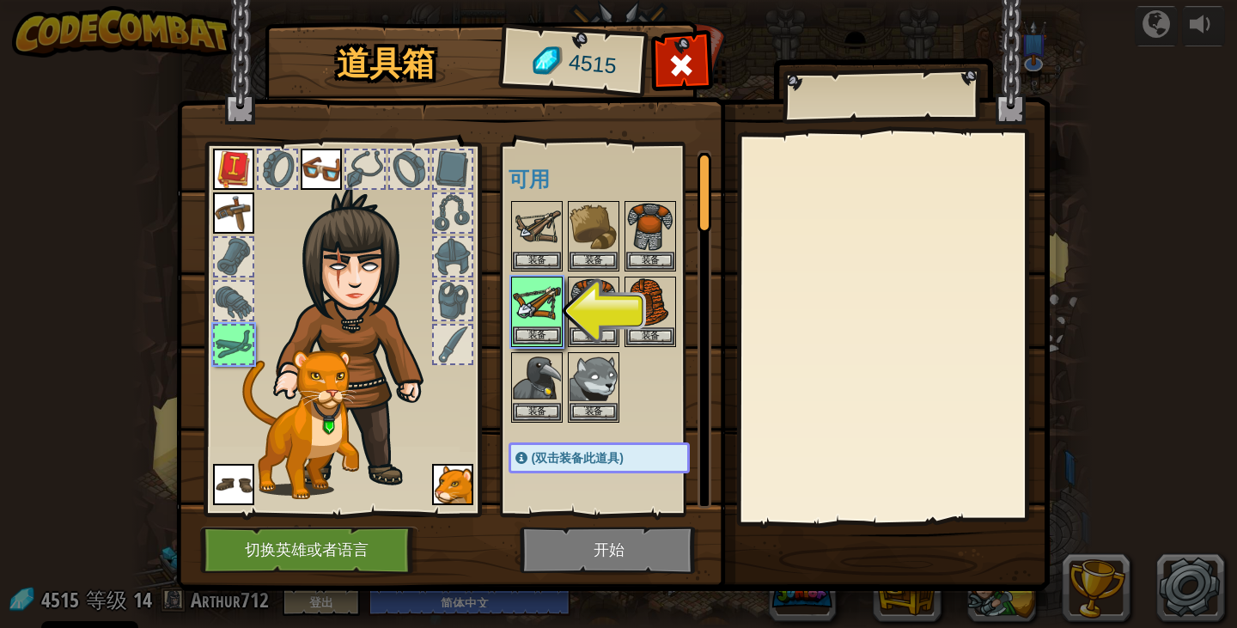
click at [533, 315] on img at bounding box center [537, 302] width 48 height 48
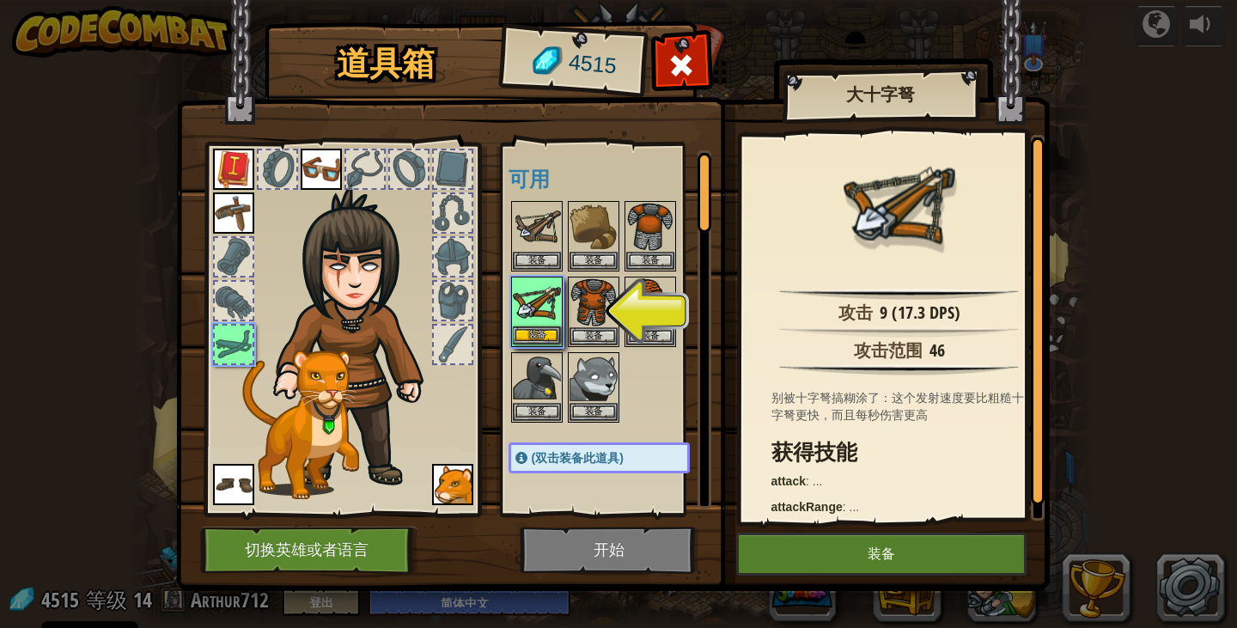
click at [533, 322] on img at bounding box center [537, 302] width 48 height 48
click at [519, 322] on img at bounding box center [537, 302] width 48 height 48
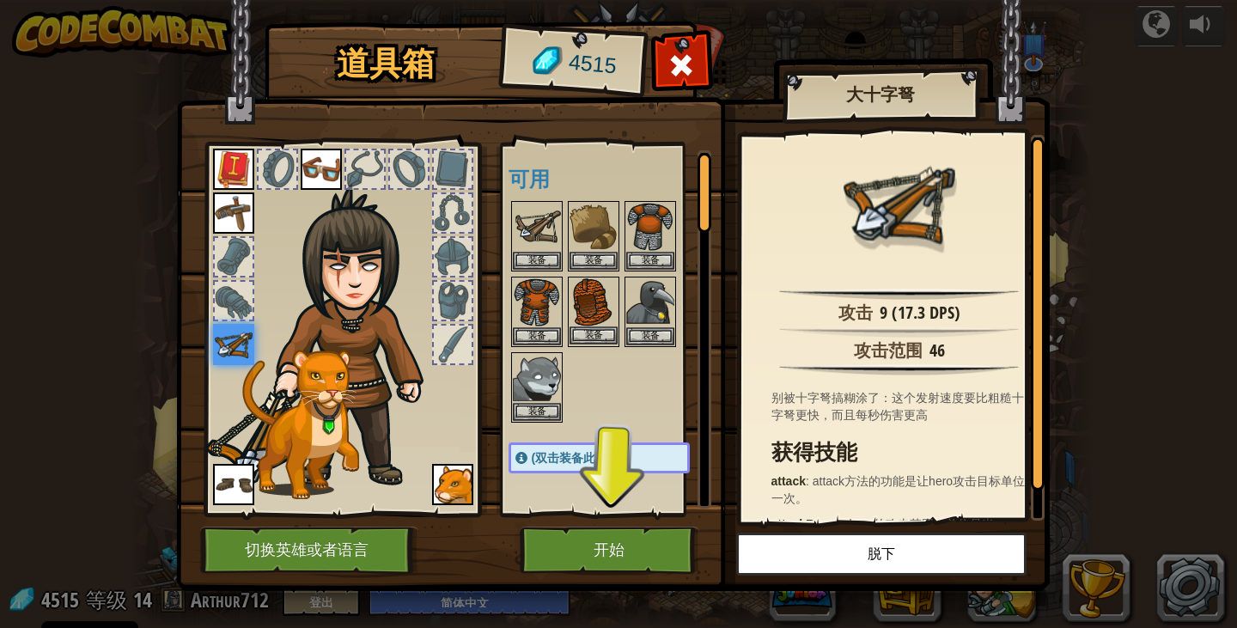
click at [588, 313] on img at bounding box center [594, 302] width 48 height 48
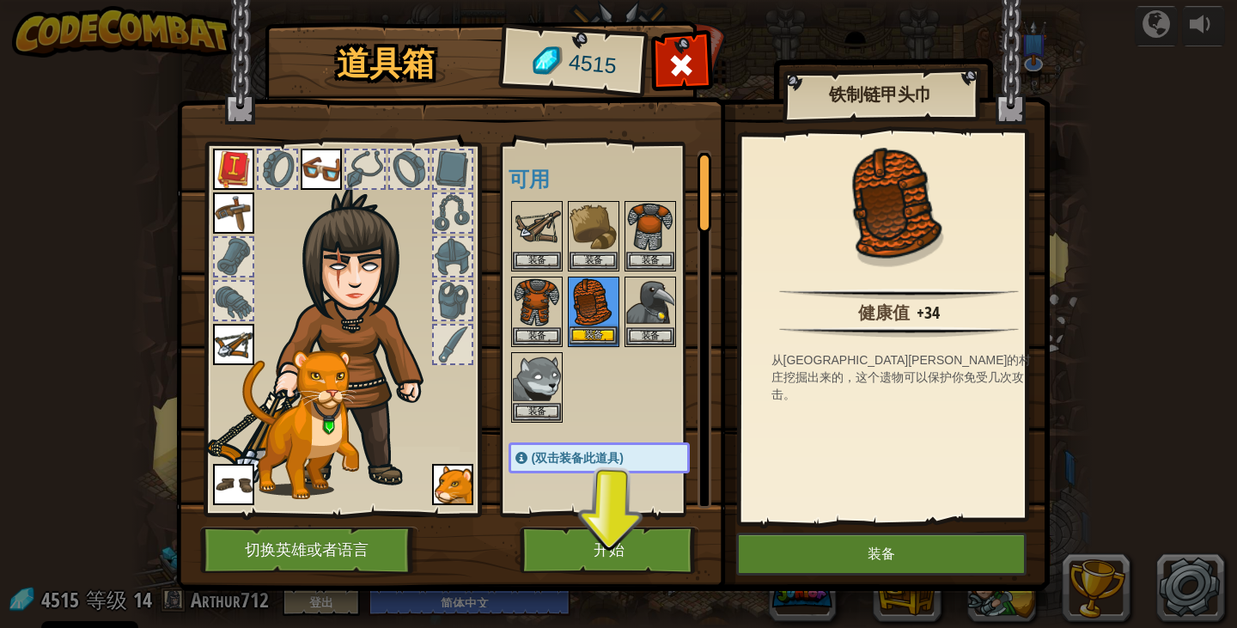
click at [588, 313] on img at bounding box center [594, 302] width 48 height 48
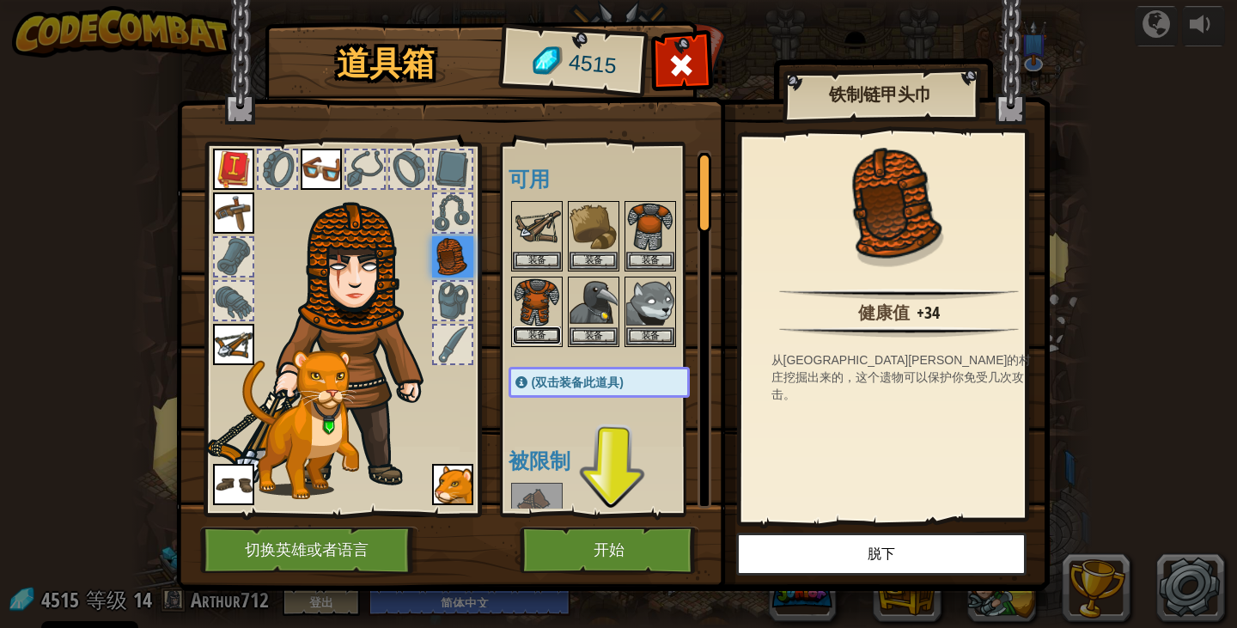
click at [544, 326] on button "装备" at bounding box center [537, 335] width 48 height 18
click at [570, 327] on button "装备" at bounding box center [594, 336] width 48 height 18
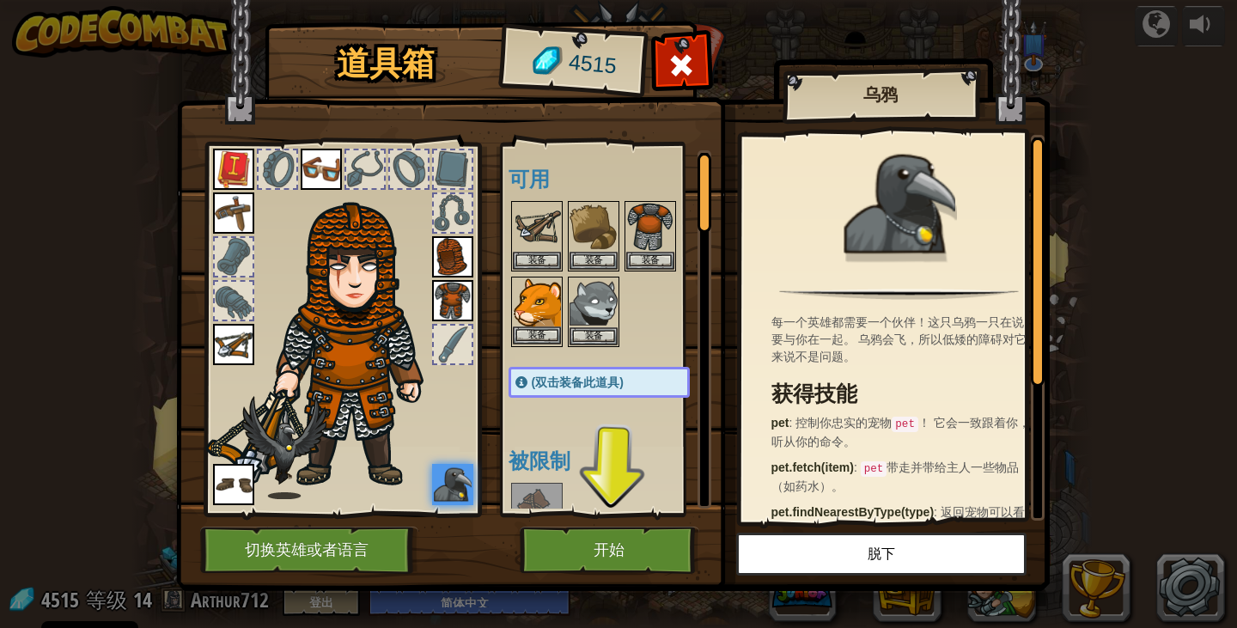
click at [527, 325] on img at bounding box center [537, 302] width 48 height 48
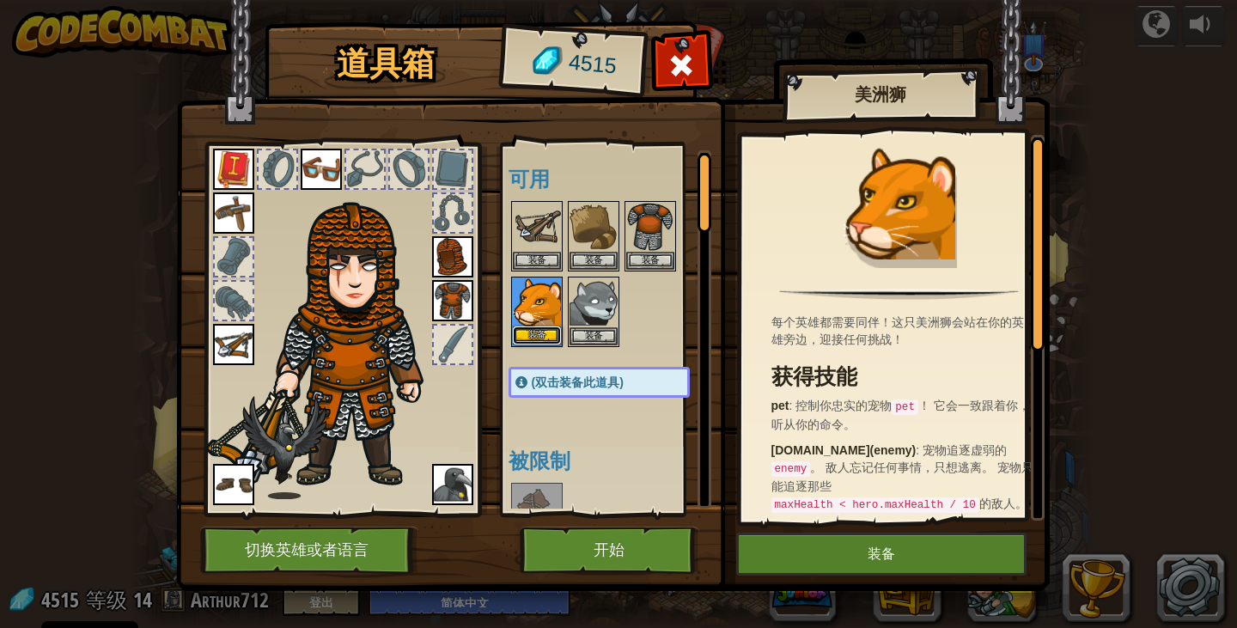
click at [530, 335] on button "装备" at bounding box center [537, 335] width 48 height 18
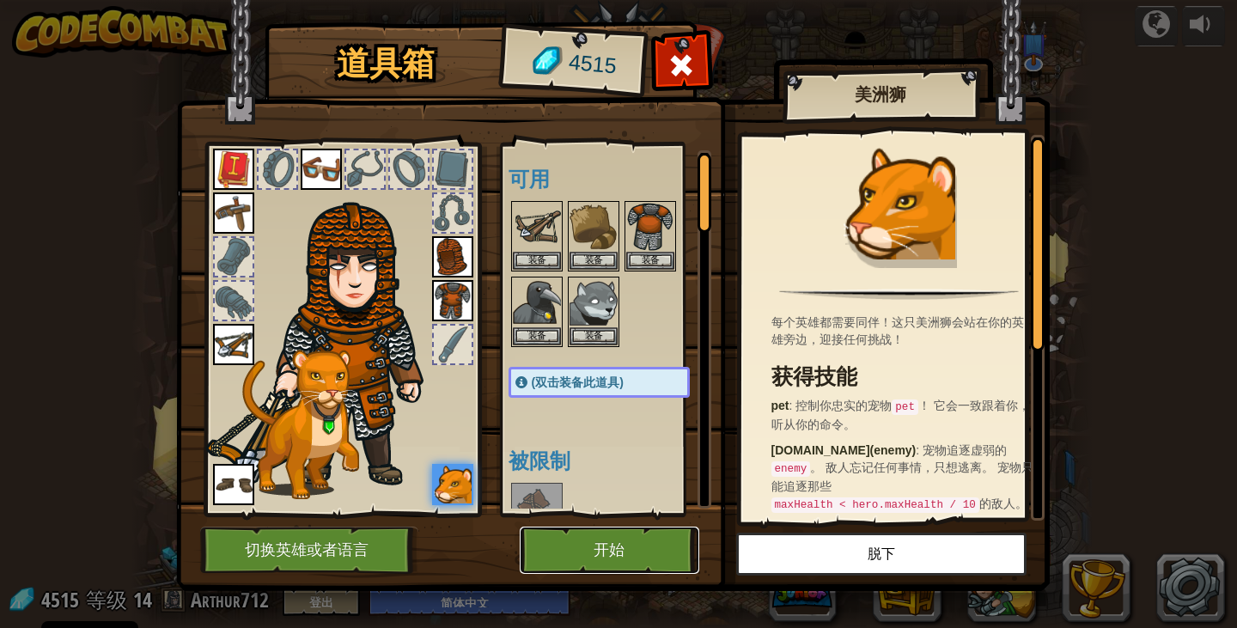
click at [594, 546] on button "开始" at bounding box center [610, 550] width 180 height 47
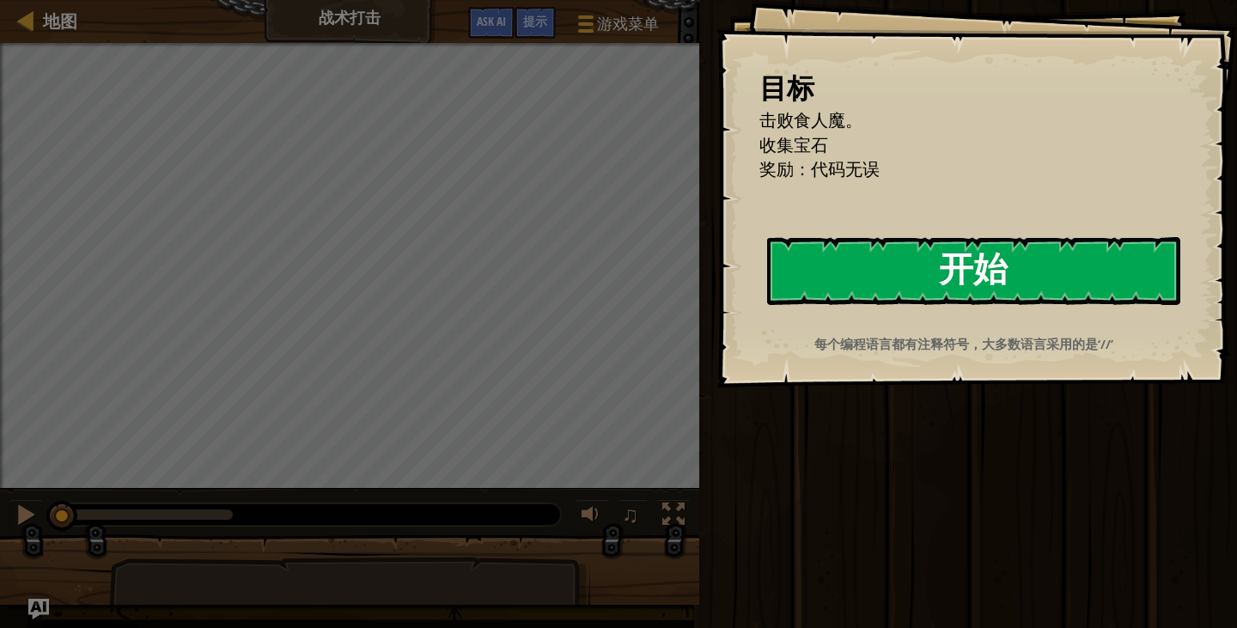
click at [963, 286] on button "开始" at bounding box center [973, 271] width 413 height 68
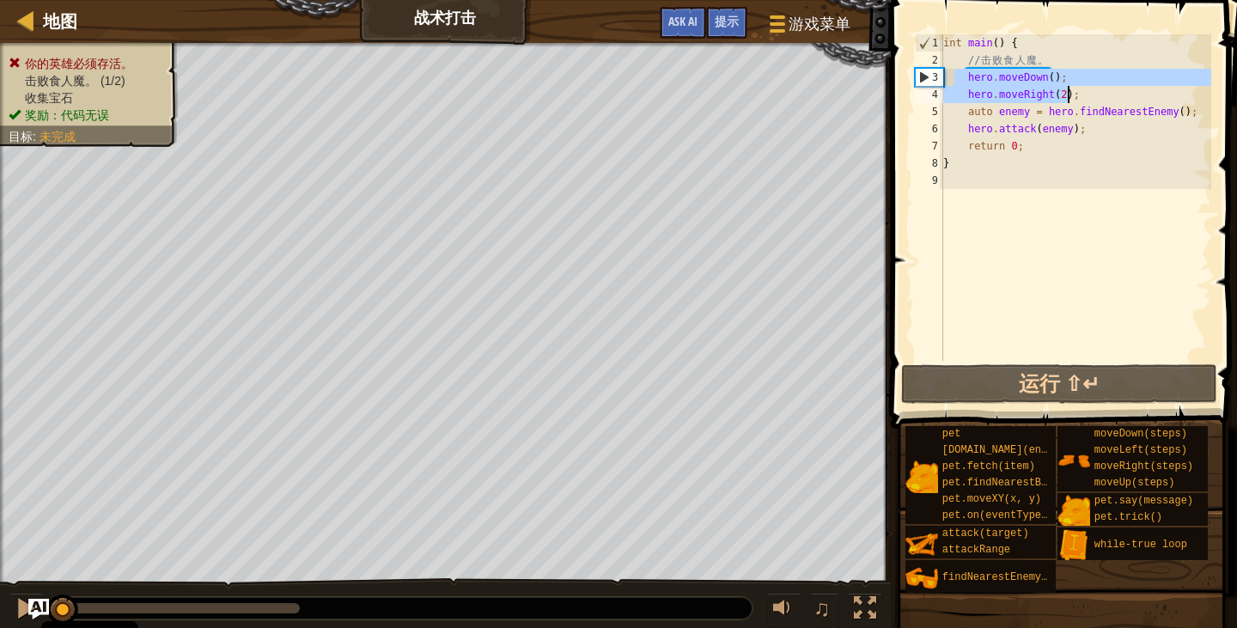
drag, startPoint x: 952, startPoint y: 74, endPoint x: 1069, endPoint y: 94, distance: 118.6
click at [1069, 94] on div "int main ( ) { // 击 败 食 人 魔 。 hero . moveDown ( ) ; hero . moveRight ( 2 ) ; au…" at bounding box center [1075, 214] width 271 height 361
type textarea "hero.moveDown(); hero.moveRight(2);"
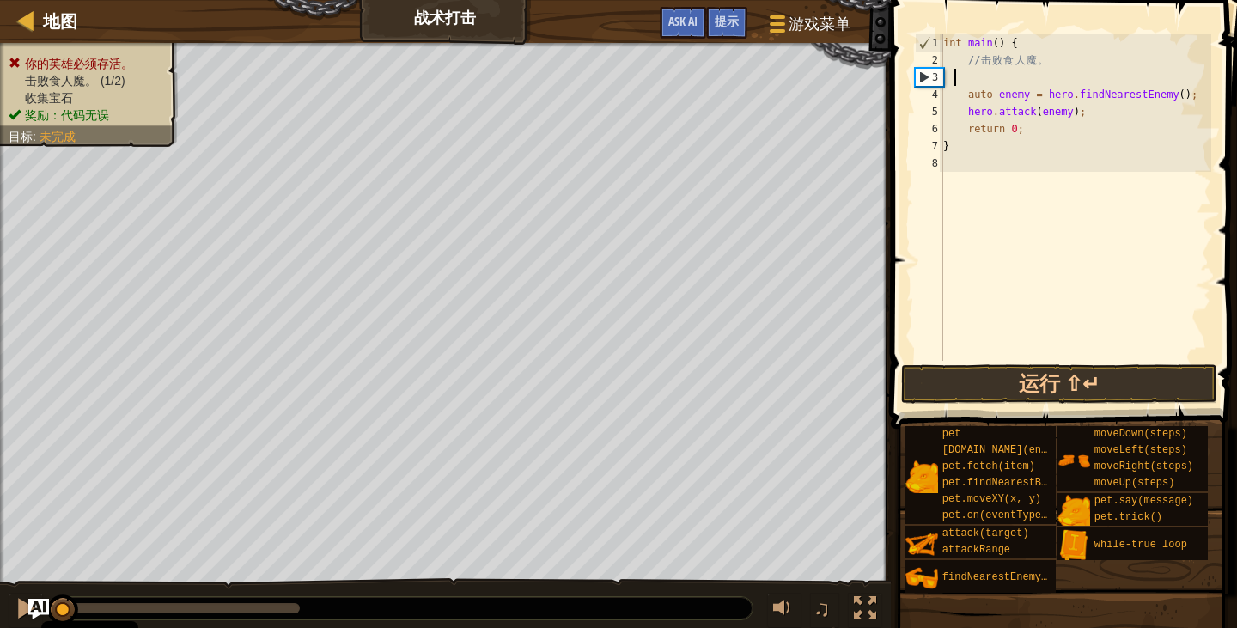
type textarea "h"
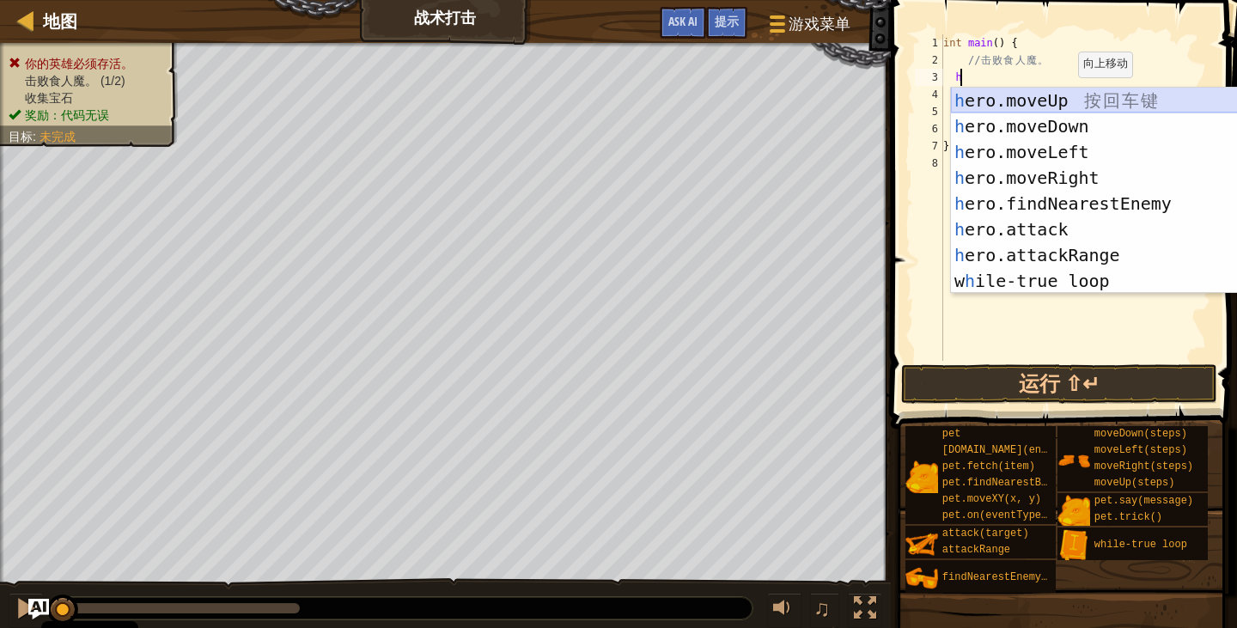
click at [1087, 102] on div "h ero.moveUp 按 回 车 键 h ero.moveDown 按 回 车 键 h ero.moveLeft 按 回 车 键 h ero.moveRi…" at bounding box center [1107, 217] width 312 height 258
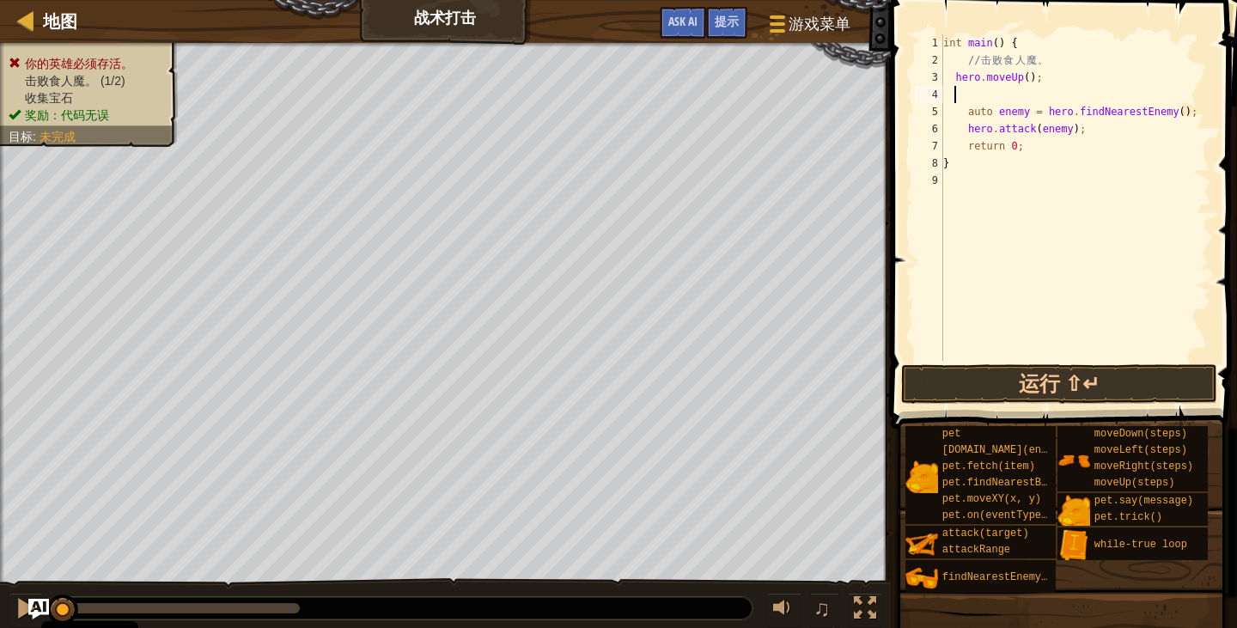
type textarea "h"
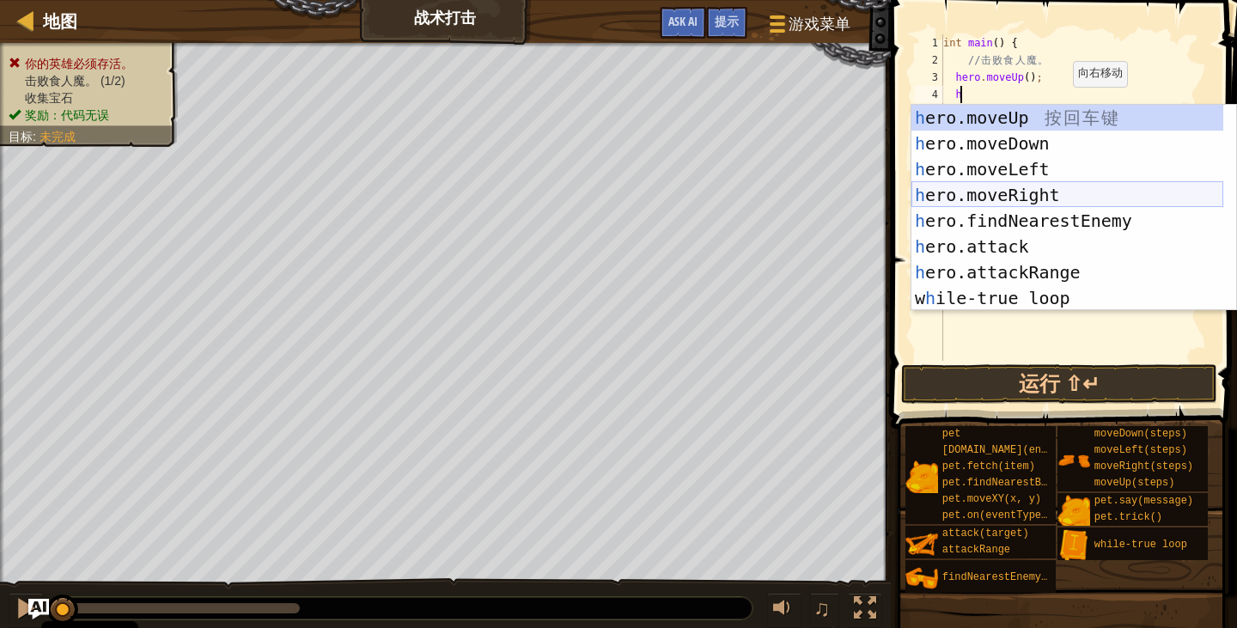
click at [1038, 197] on div "h ero.moveUp 按 回 车 键 h ero.moveDown 按 回 车 键 h ero.moveLeft 按 回 车 键 h ero.moveRi…" at bounding box center [1067, 234] width 312 height 258
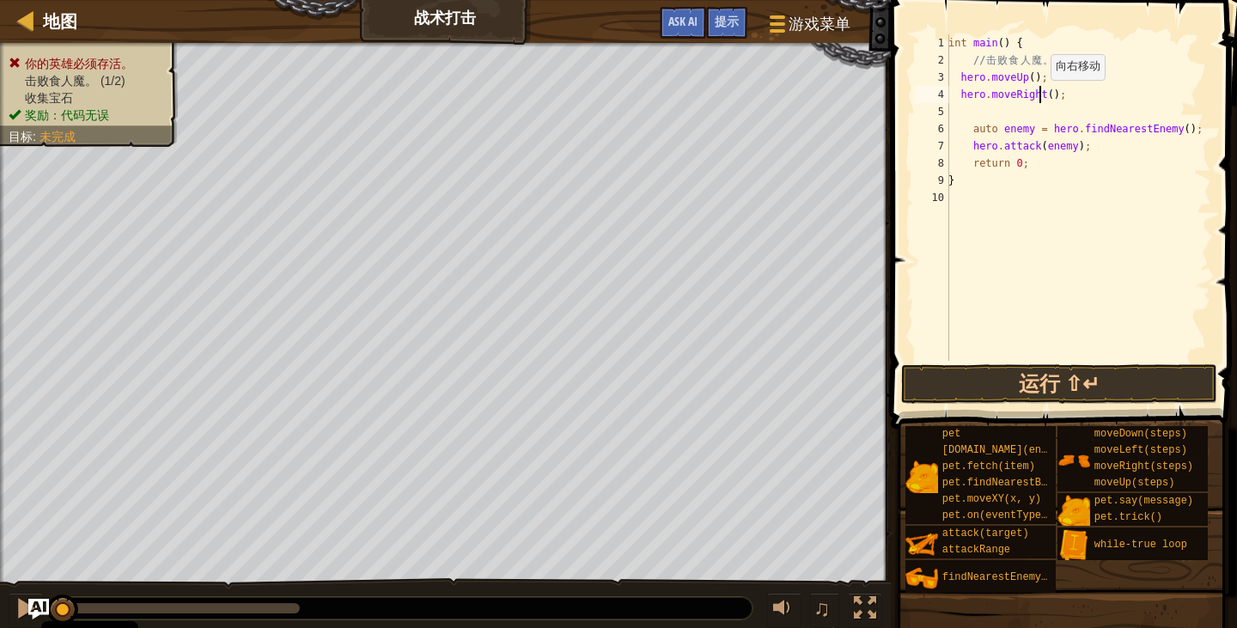
click at [1041, 96] on div "int main ( ) { // 击 败 食 人 魔 。 hero . moveUp ( ) ; hero . moveRight ( ) ; auto e…" at bounding box center [1078, 214] width 266 height 361
click at [1045, 95] on div "int main ( ) { // 击 败 食 人 魔 。 hero . moveUp ( ) ; hero . moveRight ( ) ; auto e…" at bounding box center [1078, 214] width 266 height 361
type textarea "hero.moveRight(3);"
click at [969, 119] on div "int main ( ) { // 击 败 食 人 魔 。 hero . moveUp ( ) ; hero . moveRight ( 3 ) ; auto…" at bounding box center [1078, 214] width 266 height 361
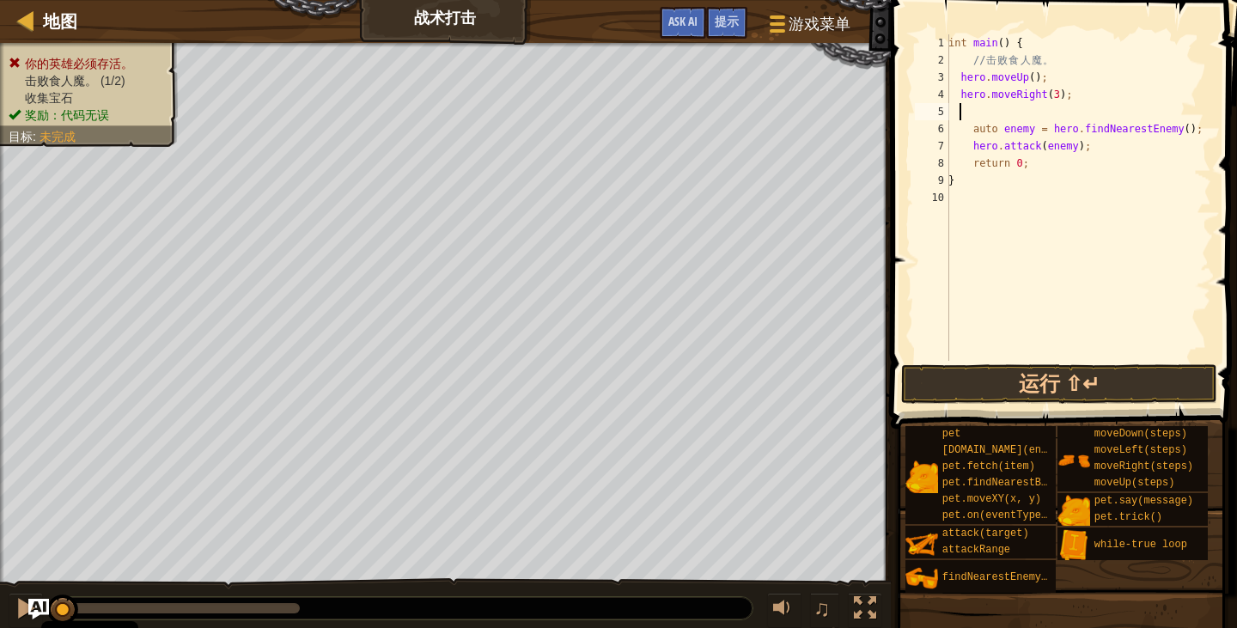
scroll to position [8, 0]
type textarea "h"
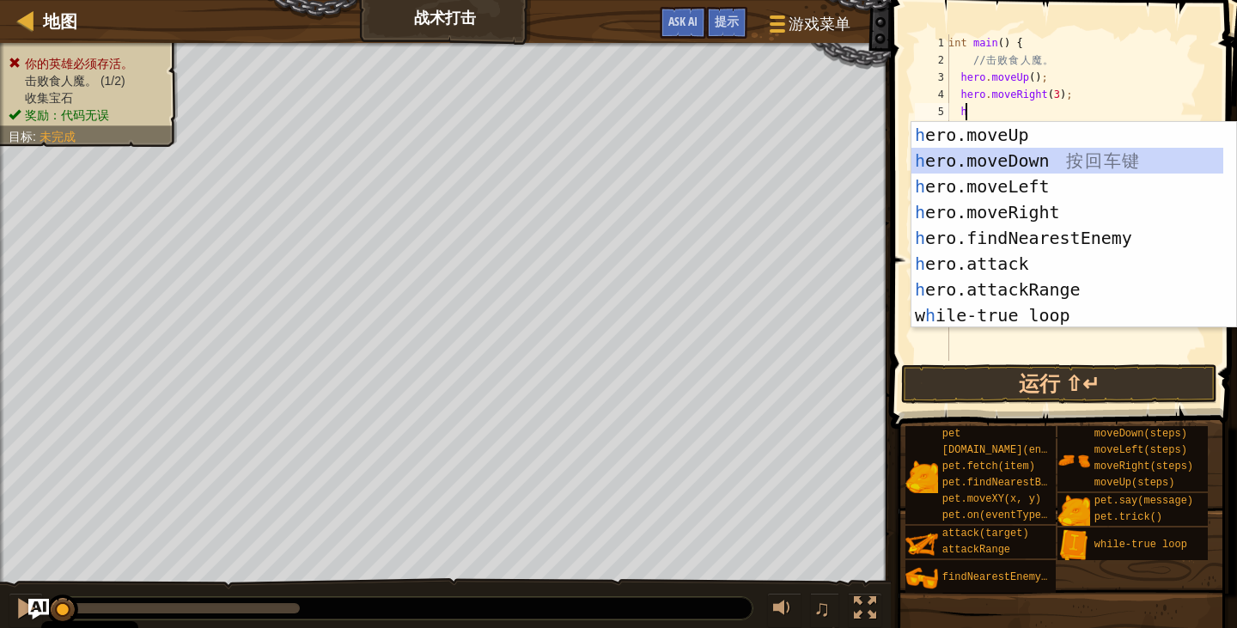
click at [1036, 162] on div "h ero.moveUp 按 回 车 键 h ero.moveDown 按 回 车 键 h ero.moveLeft 按 回 车 键 h ero.moveRi…" at bounding box center [1067, 251] width 312 height 258
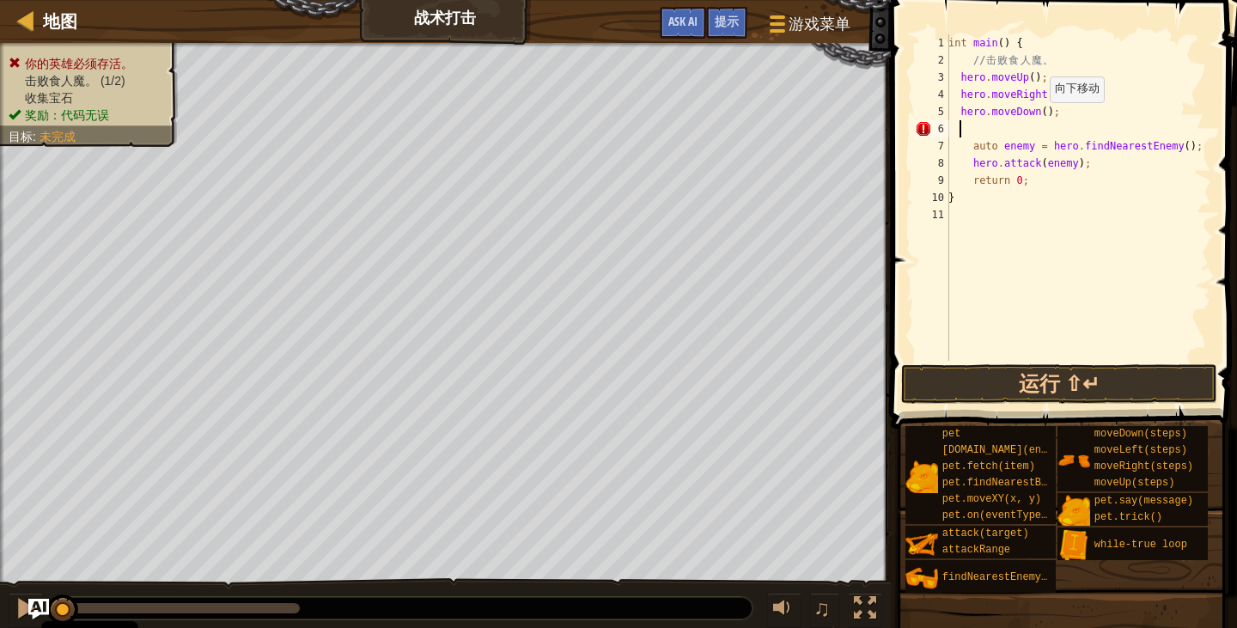
click at [1039, 119] on div "int main ( ) { // 击 败 食 人 魔 。 hero . moveUp ( ) ; hero . moveRight ( 3 ) ; hero…" at bounding box center [1078, 214] width 266 height 361
type textarea "hero.moveDown(2);"
click at [1090, 383] on button "运行 ⇧↵" at bounding box center [1059, 384] width 316 height 40
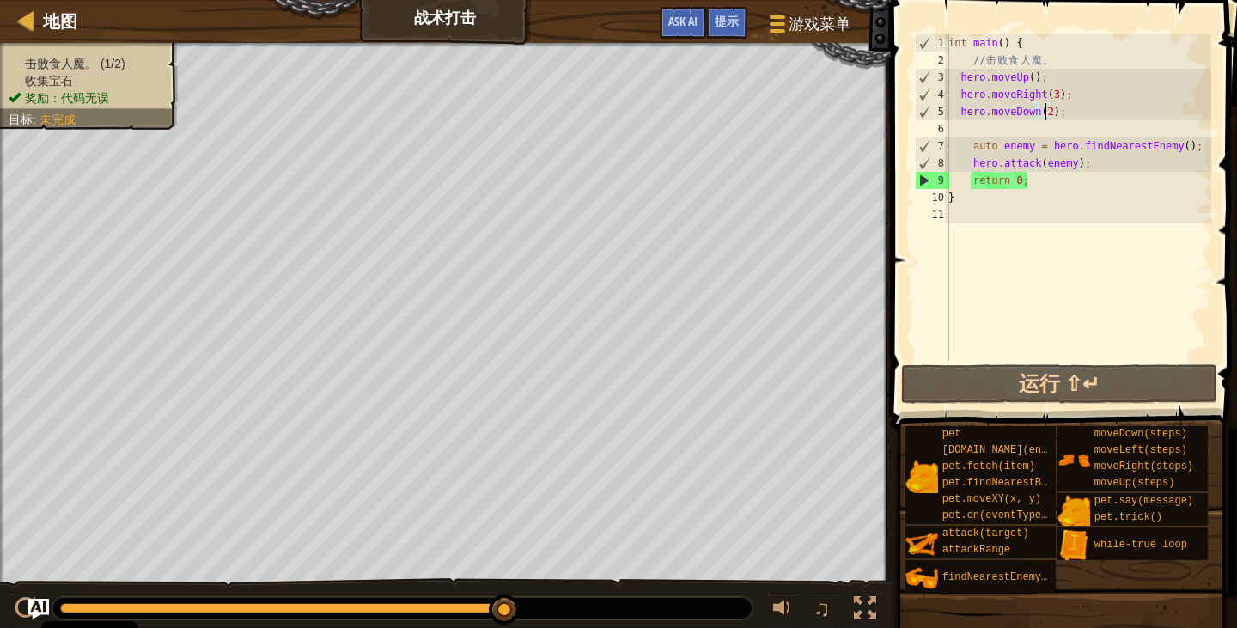
click at [967, 129] on div "int main ( ) { // 击 败 食 人 魔 。 hero . moveUp ( ) ; hero . moveRight ( 3 ) ; hero…" at bounding box center [1078, 214] width 266 height 361
type textarea "h"
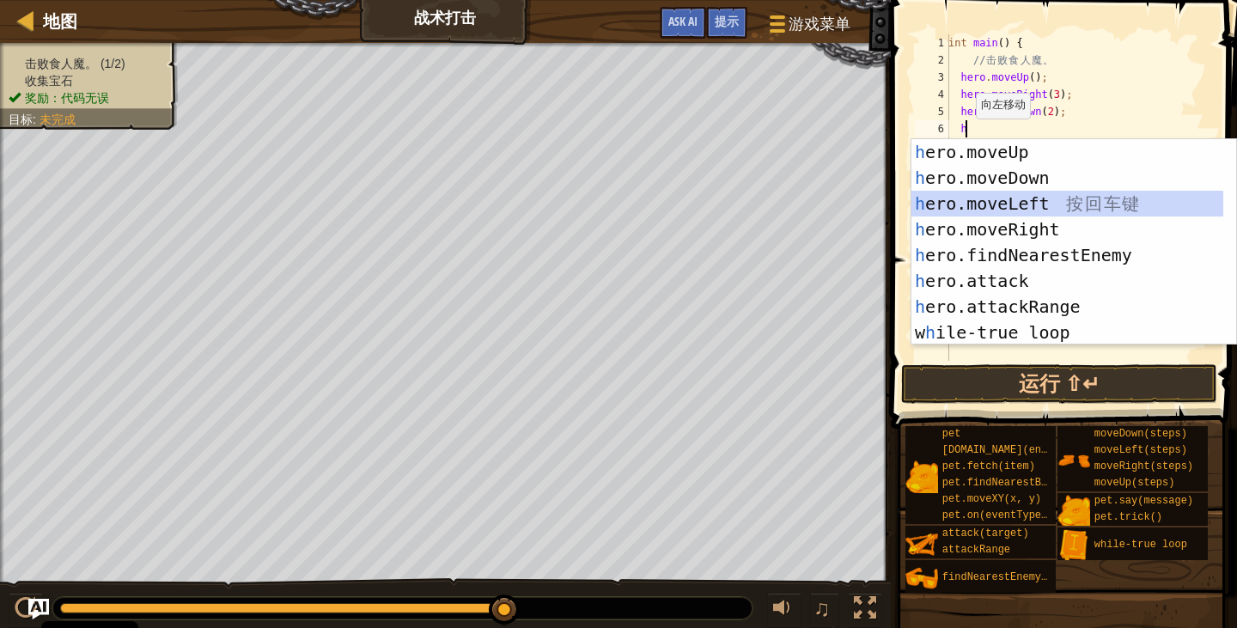
click at [1028, 200] on div "h ero.moveUp 按 回 车 键 h ero.moveDown 按 回 车 键 h ero.moveLeft 按 回 车 键 h ero.moveRi…" at bounding box center [1067, 268] width 312 height 258
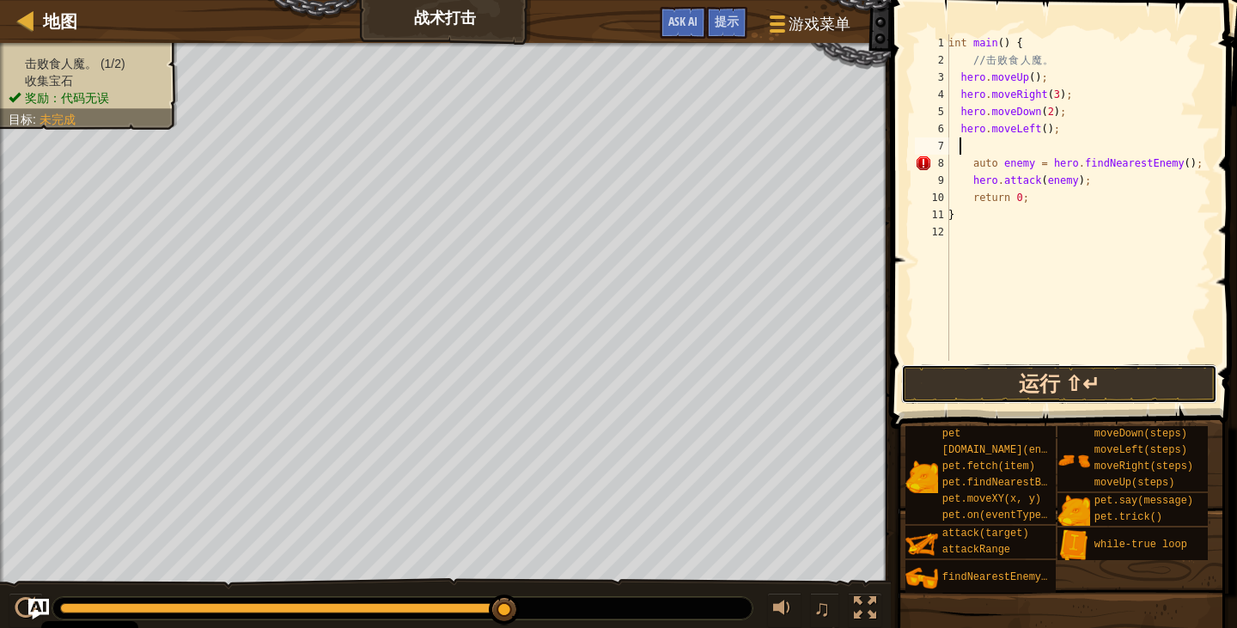
click at [1094, 378] on button "运行 ⇧↵" at bounding box center [1059, 384] width 316 height 40
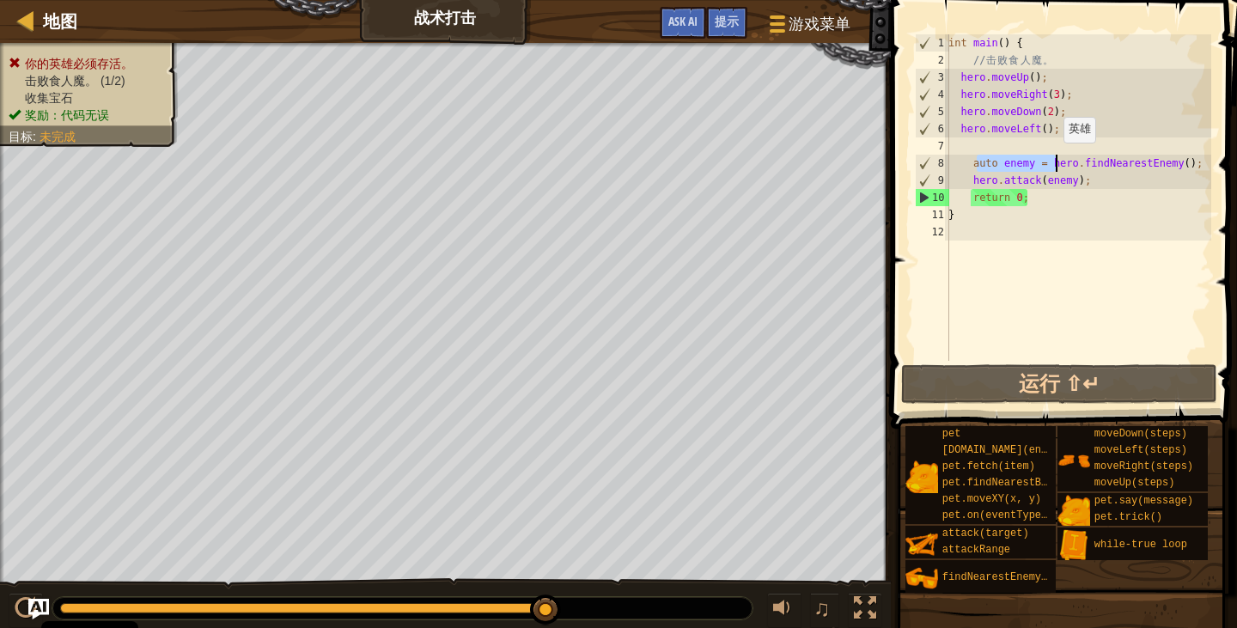
drag, startPoint x: 974, startPoint y: 161, endPoint x: 1034, endPoint y: 161, distance: 60.1
click at [1057, 159] on div "int main ( ) { // 击 败 食 人 魔 。 hero . moveUp ( ) ; hero . moveRight ( 3 ) ; hero…" at bounding box center [1078, 214] width 266 height 361
drag, startPoint x: 965, startPoint y: 160, endPoint x: 1228, endPoint y: 176, distance: 264.2
click at [1233, 176] on div "auto enemy = hero.findNearestEnemy(); 1 2 3 4 5 6 7 8 9 10 11 12 int main ( ) {…" at bounding box center [1061, 248] width 351 height 479
type textarea "hero.attack(enemy);"
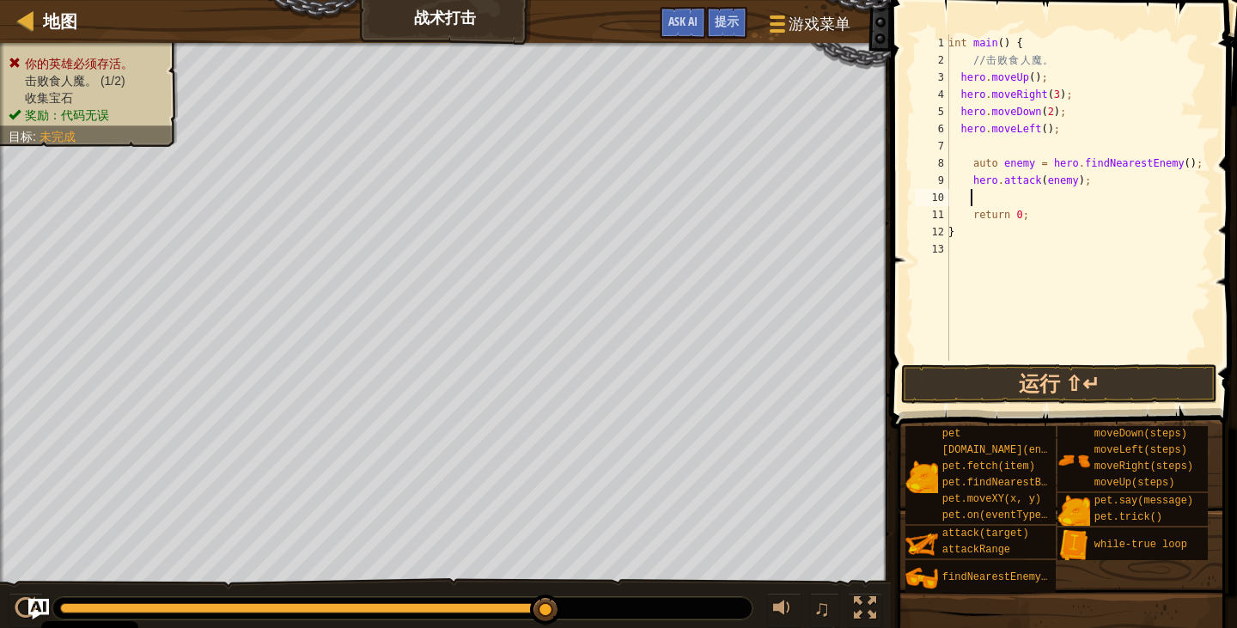
paste textarea "hero.attack(enemy);"
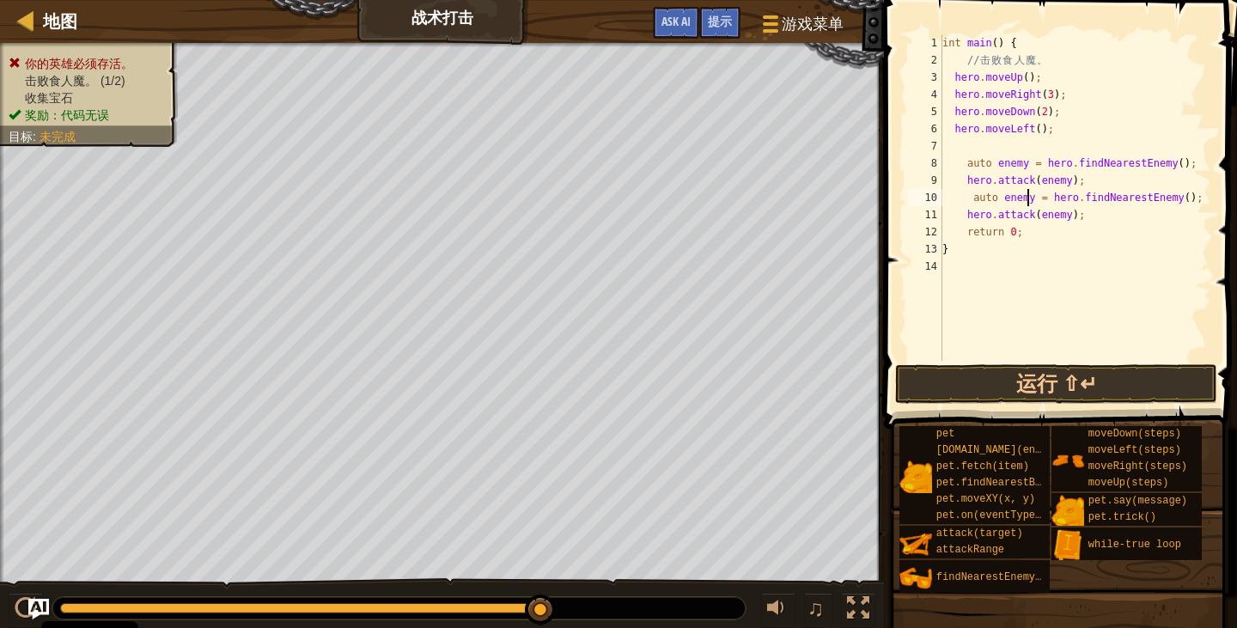
click at [1027, 197] on div "int main ( ) { // 击 败 食 人 魔 。 hero . moveUp ( ) ; hero . moveRight ( 3 ) ; hero…" at bounding box center [1075, 214] width 272 height 361
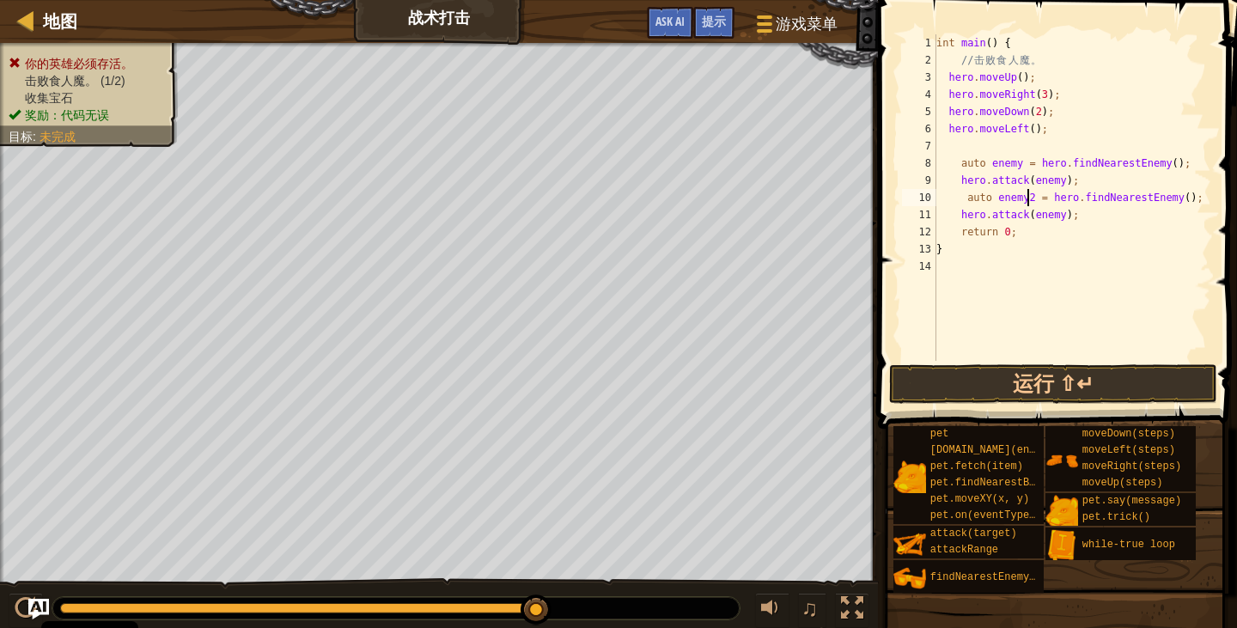
scroll to position [8, 8]
click at [1057, 214] on div "int main ( ) { // 击 败 食 人 魔 。 hero . moveUp ( ) ; hero . moveRight ( 3 ) ; hero…" at bounding box center [1072, 214] width 278 height 361
type textarea "hero.attack(enemy2);"
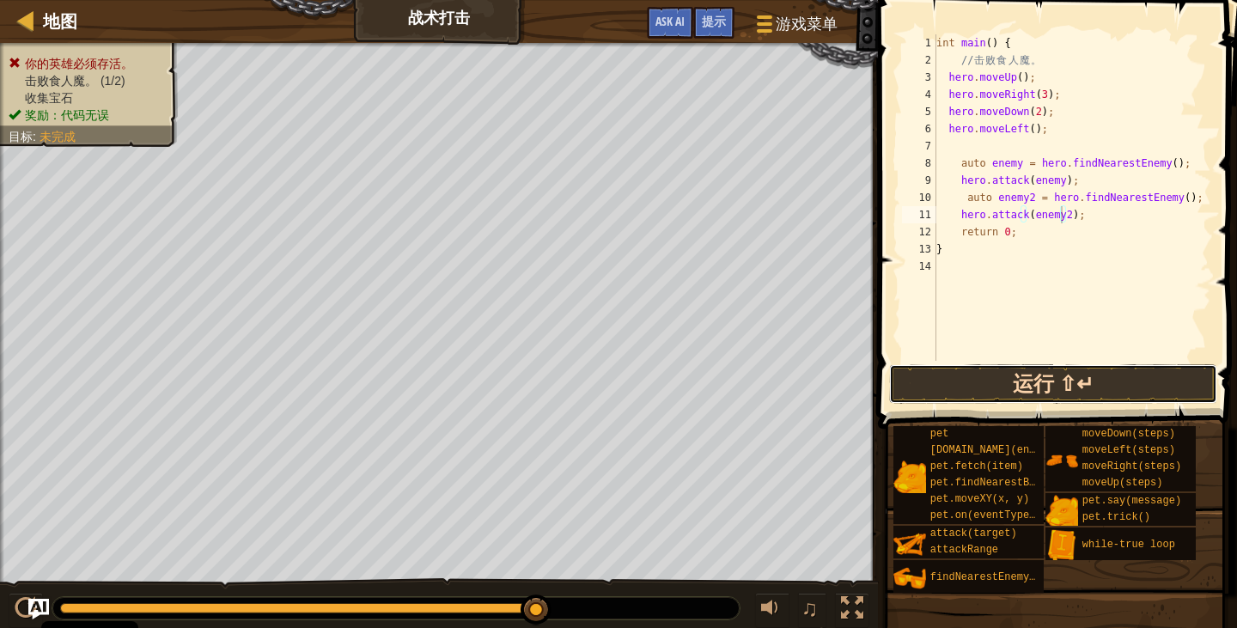
click at [1097, 385] on button "运行 ⇧↵" at bounding box center [1053, 384] width 328 height 40
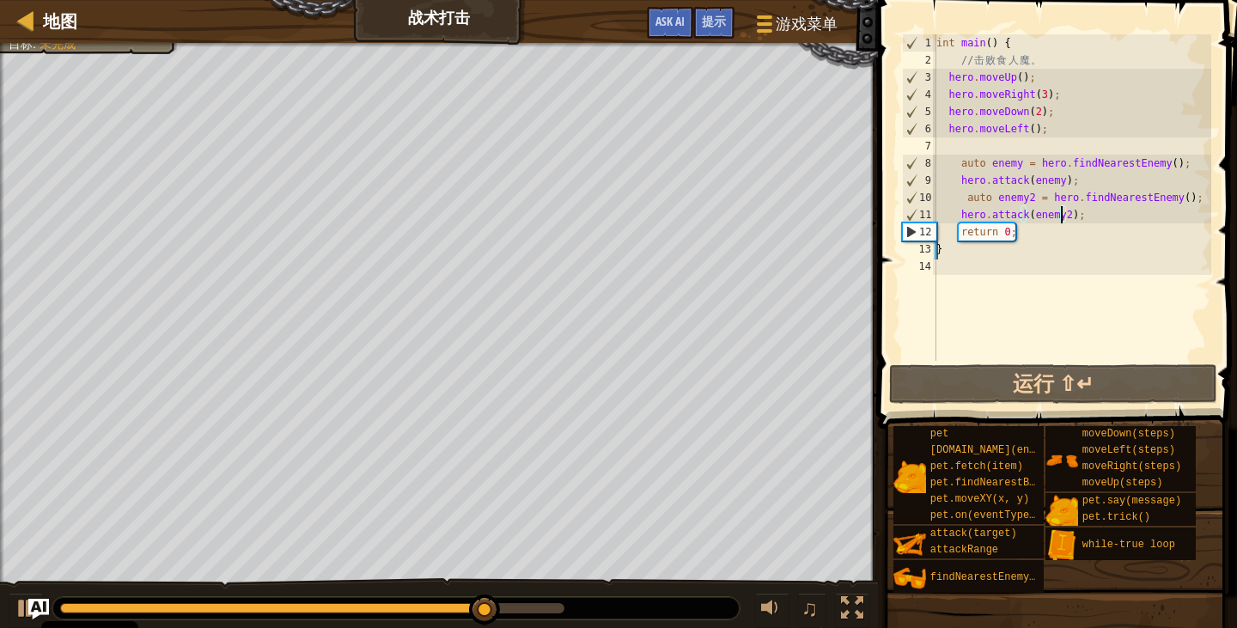
click at [1082, 222] on div "int main ( ) { // 击 败 食 人 魔 。 hero . moveUp ( ) ; hero . moveRight ( 3 ) ; hero…" at bounding box center [1072, 214] width 278 height 361
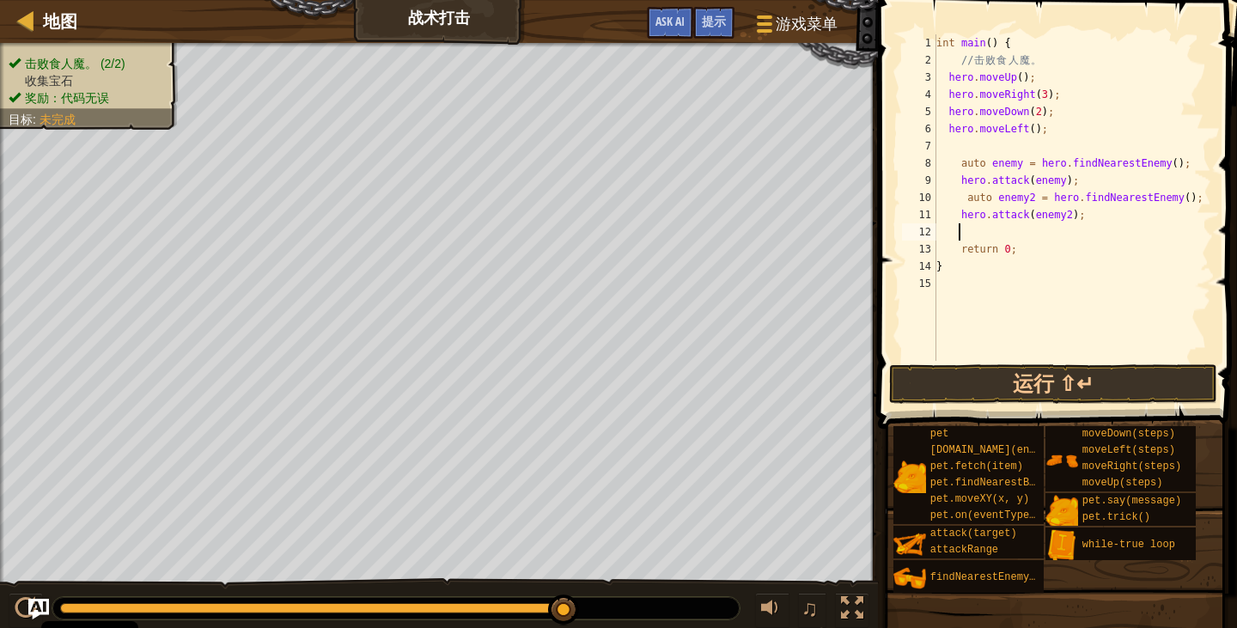
type textarea "h"
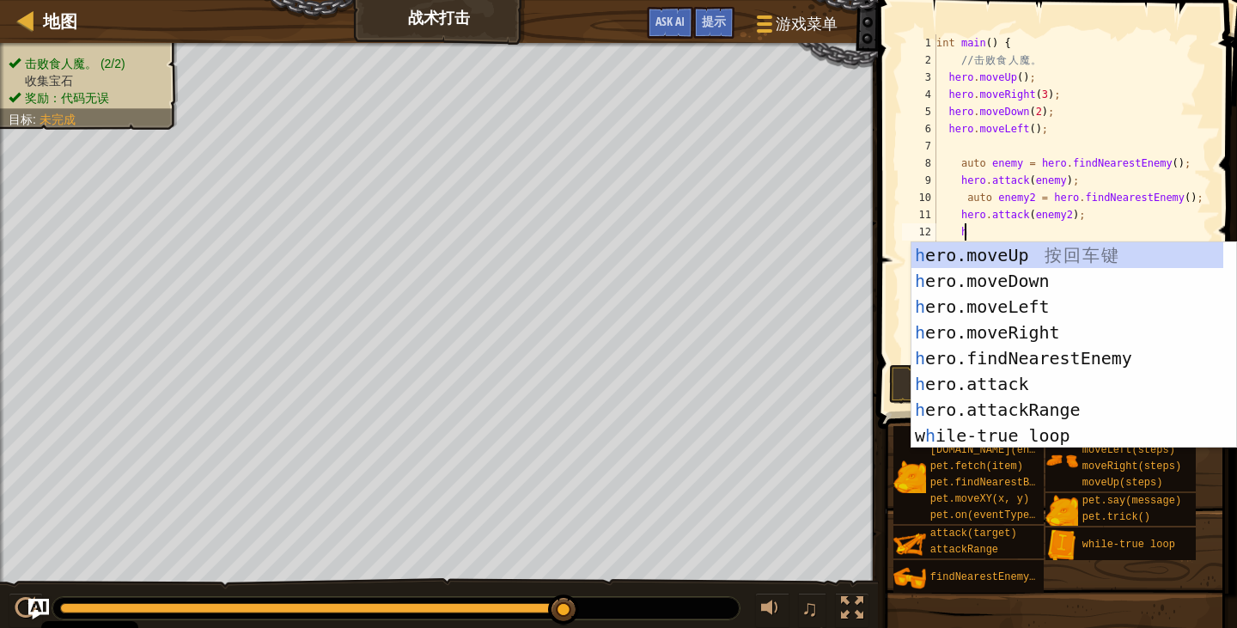
scroll to position [8, 2]
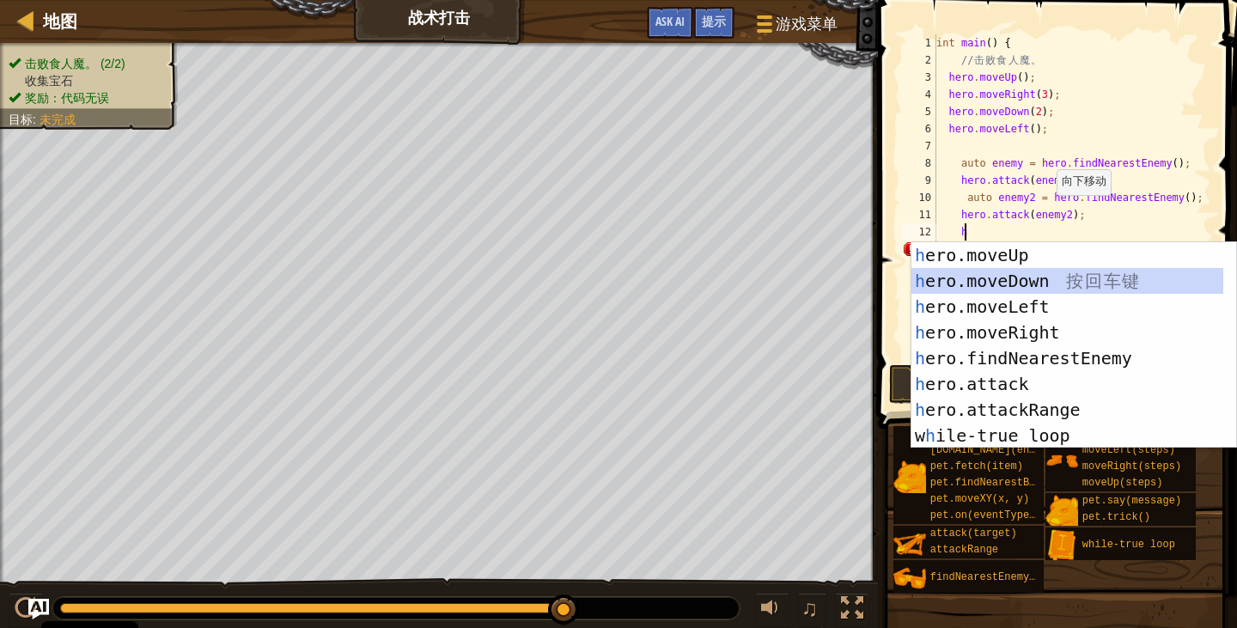
click at [1030, 280] on div "h ero.moveUp 按 回 车 键 h ero.moveDown 按 回 车 键 h ero.moveLeft 按 回 车 键 h ero.moveRi…" at bounding box center [1067, 371] width 312 height 258
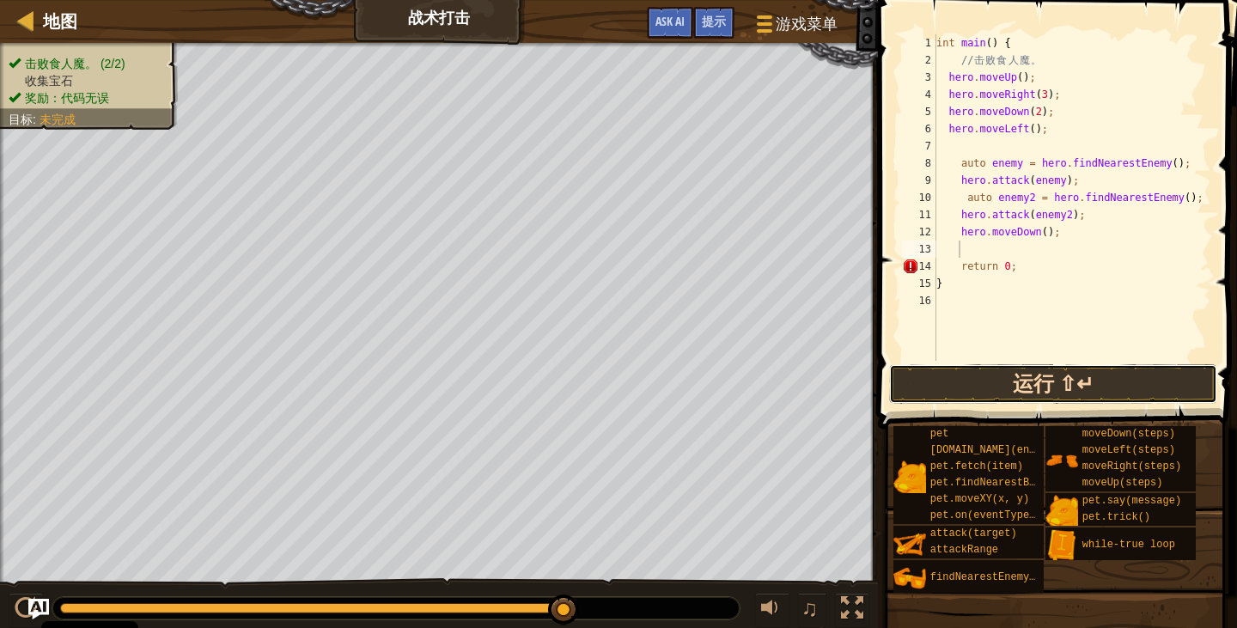
click at [1088, 394] on button "运行 ⇧↵" at bounding box center [1053, 384] width 328 height 40
click at [1136, 381] on button "运行 ⇧↵" at bounding box center [1053, 384] width 328 height 40
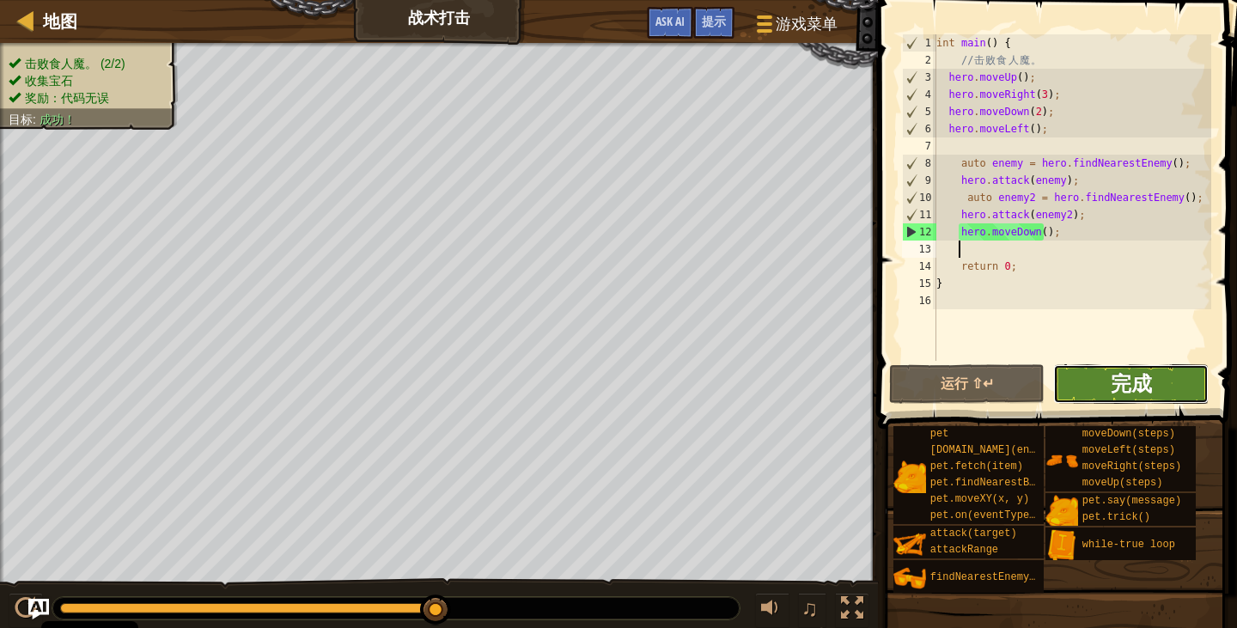
click at [1124, 390] on span "完成" at bounding box center [1131, 382] width 41 height 27
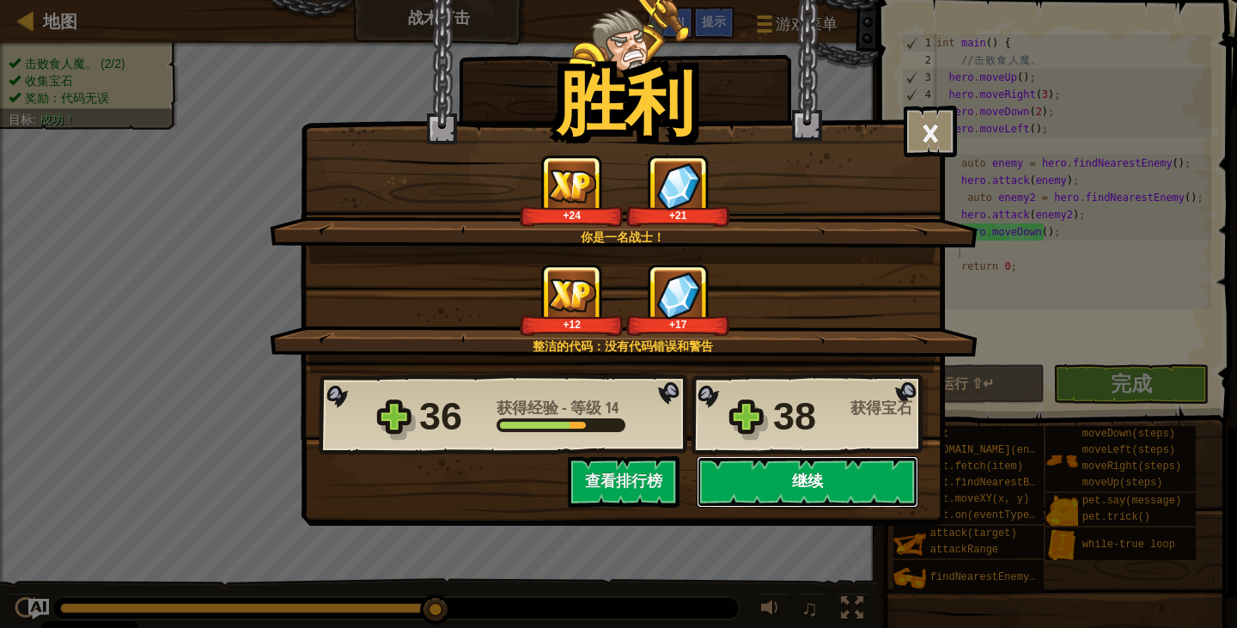
click at [792, 479] on button "继续" at bounding box center [808, 482] width 222 height 52
select select "zh-HANS"
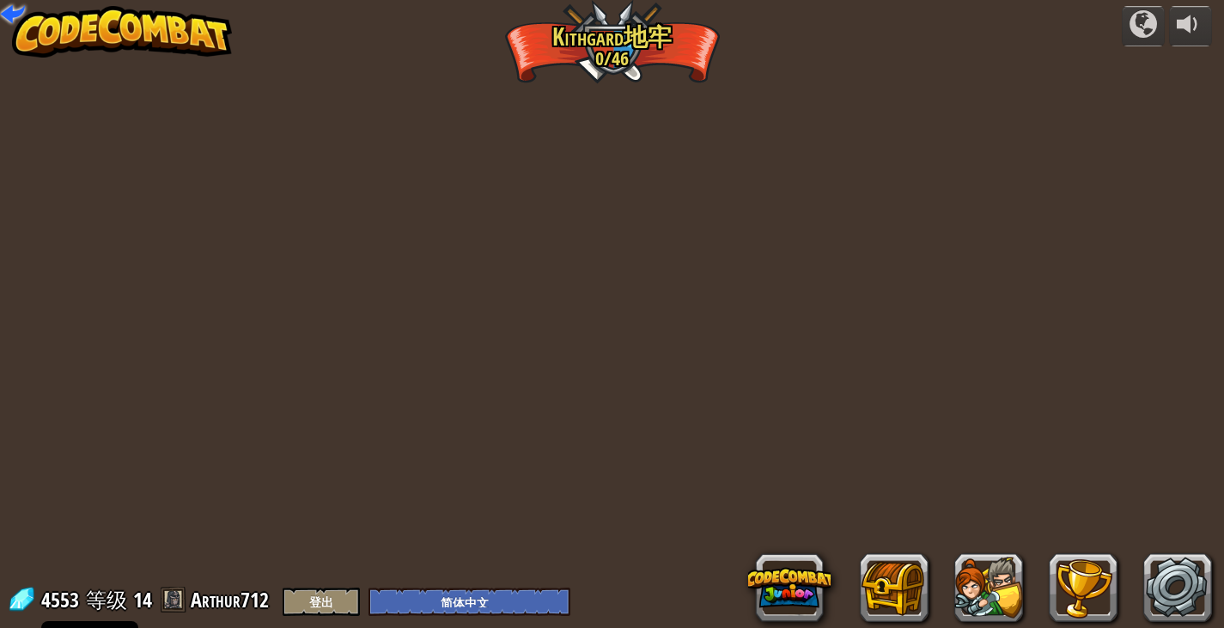
select select "zh-HANS"
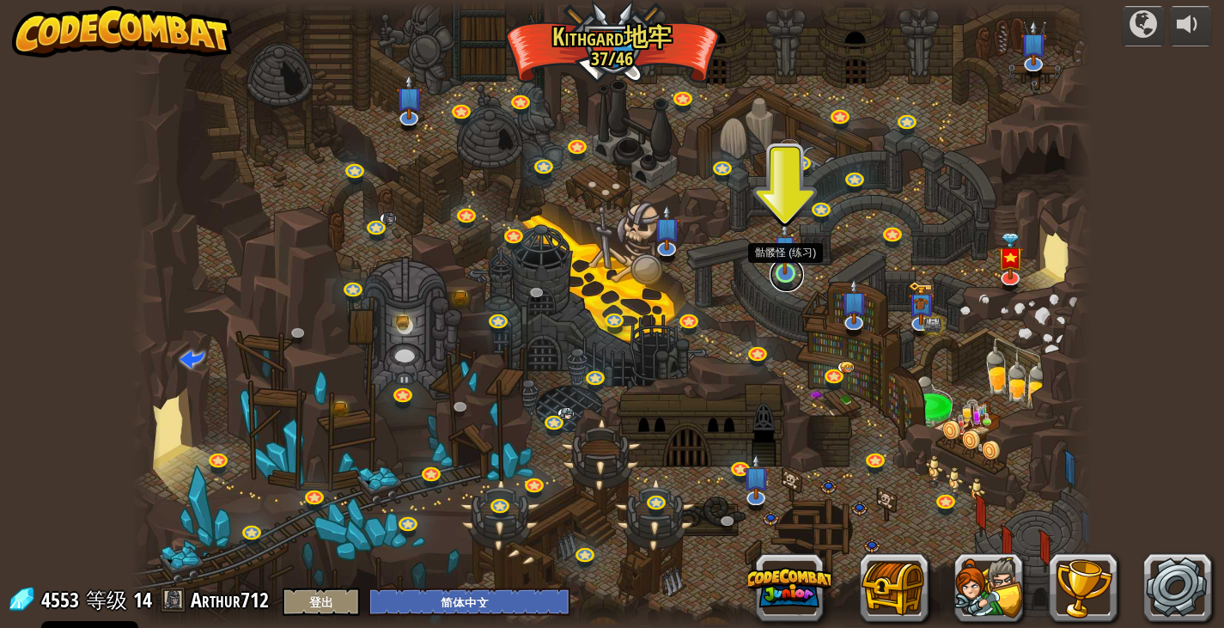
click at [782, 277] on link at bounding box center [787, 275] width 34 height 34
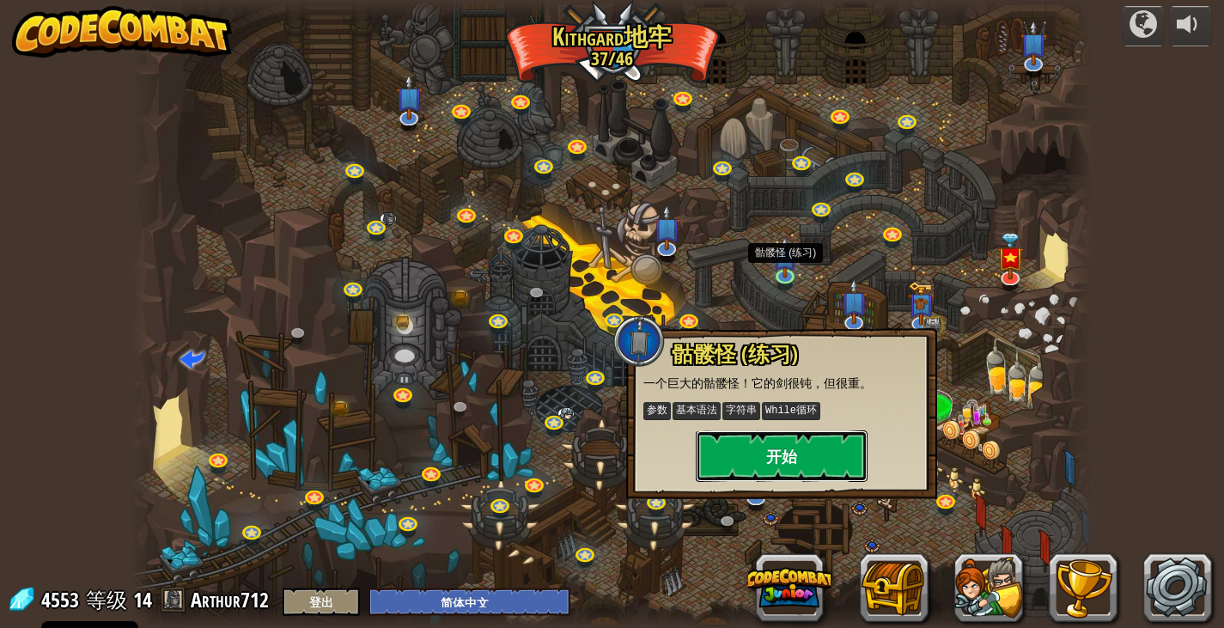
click at [824, 479] on button "开始" at bounding box center [782, 456] width 172 height 52
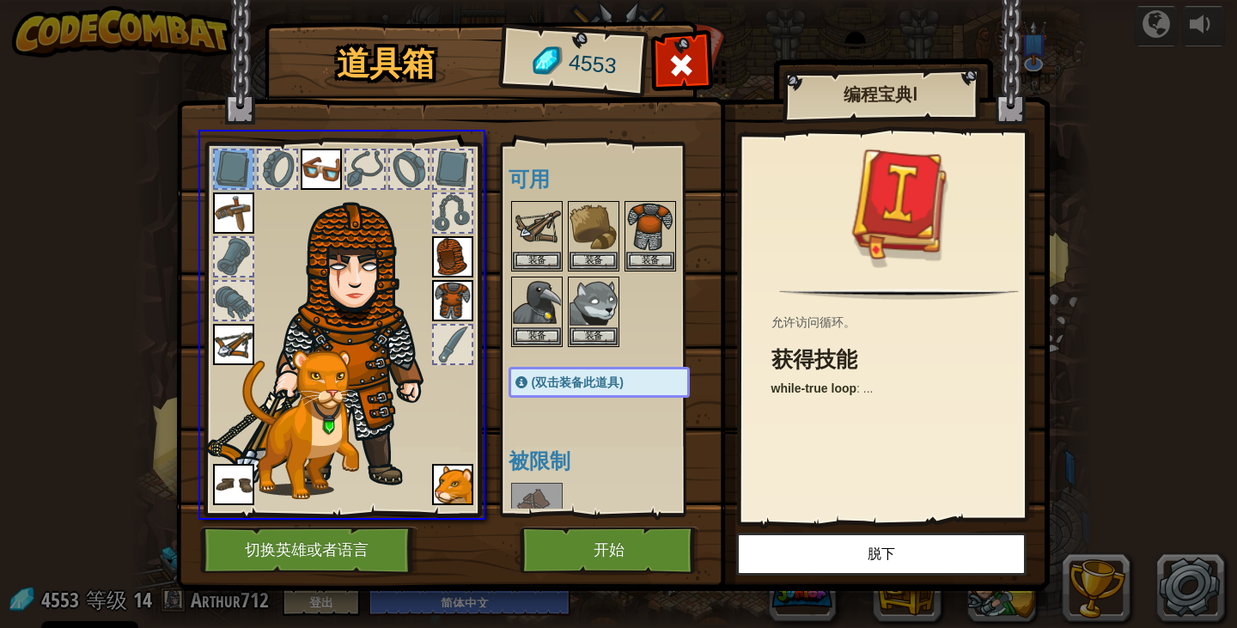
drag, startPoint x: 240, startPoint y: 174, endPoint x: 777, endPoint y: 265, distance: 544.5
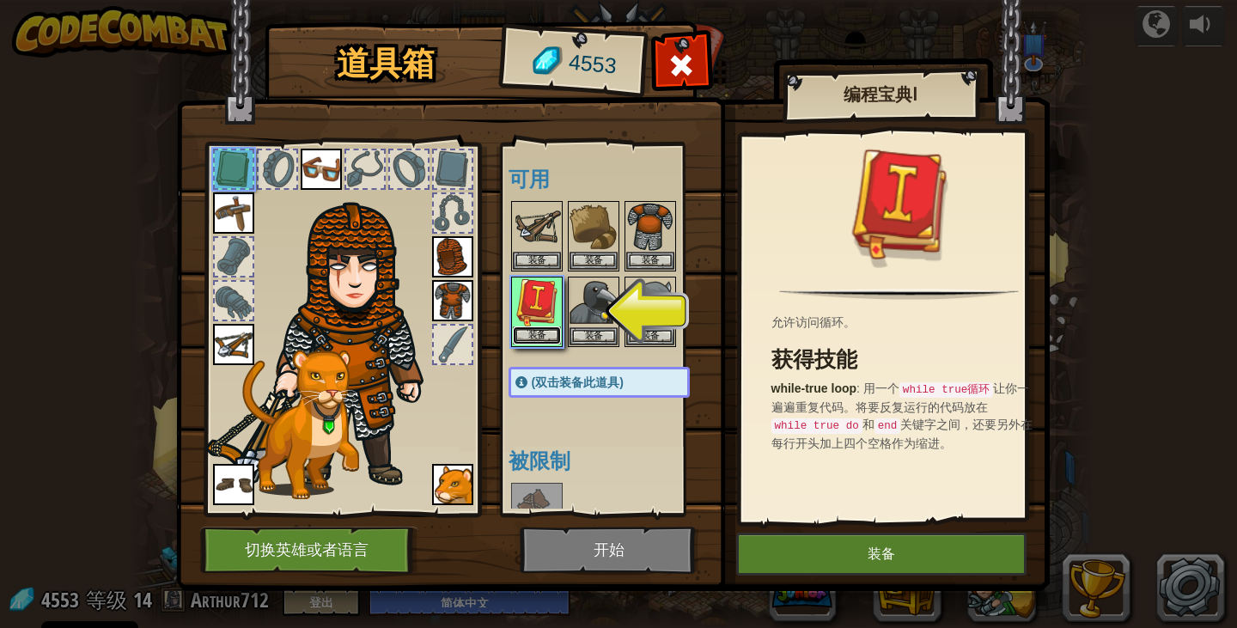
click at [535, 338] on button "装备" at bounding box center [537, 335] width 48 height 18
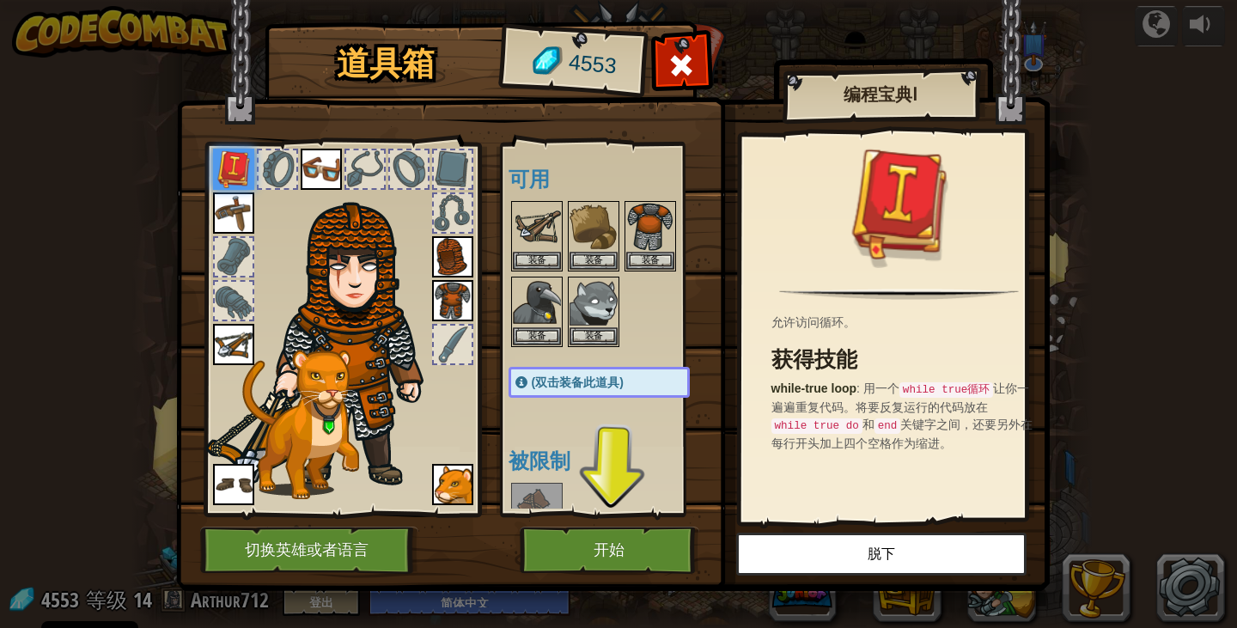
click at [235, 224] on img at bounding box center [233, 212] width 41 height 41
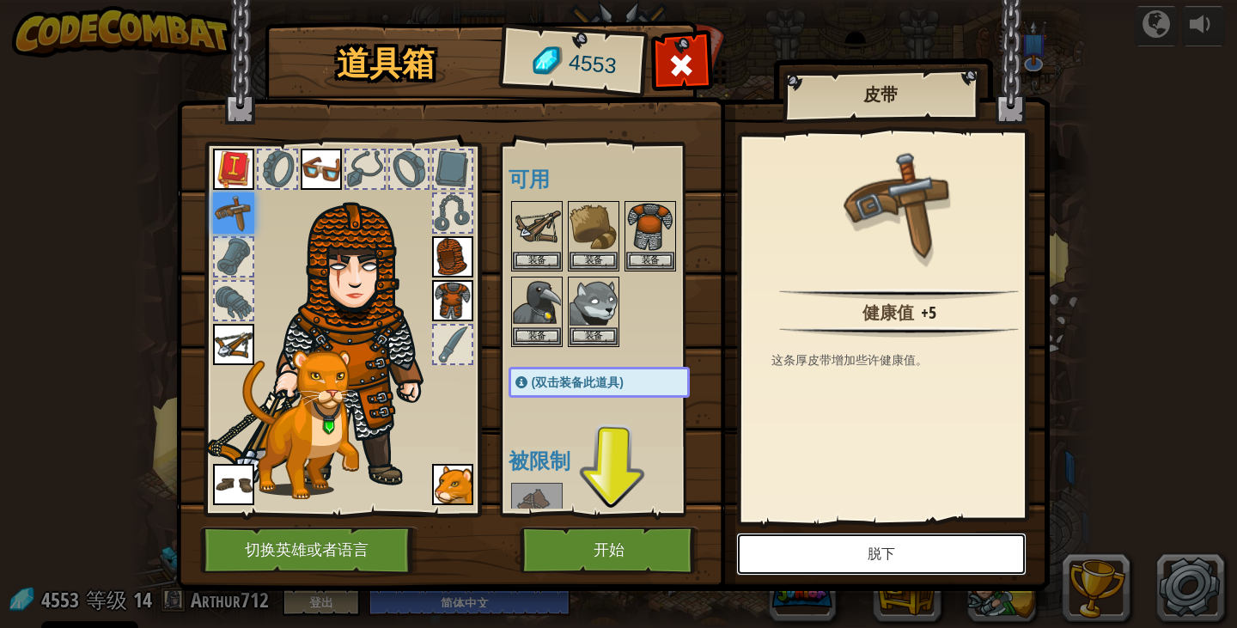
click at [850, 574] on button "脱下" at bounding box center [881, 554] width 290 height 43
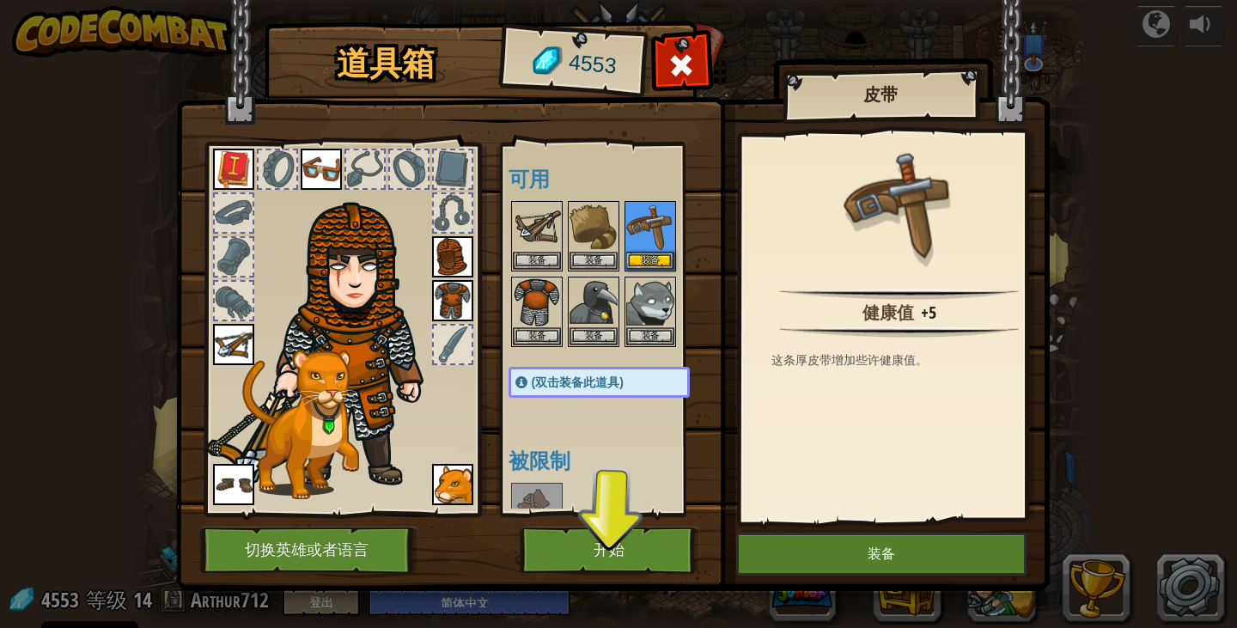
click at [227, 335] on img at bounding box center [233, 344] width 41 height 41
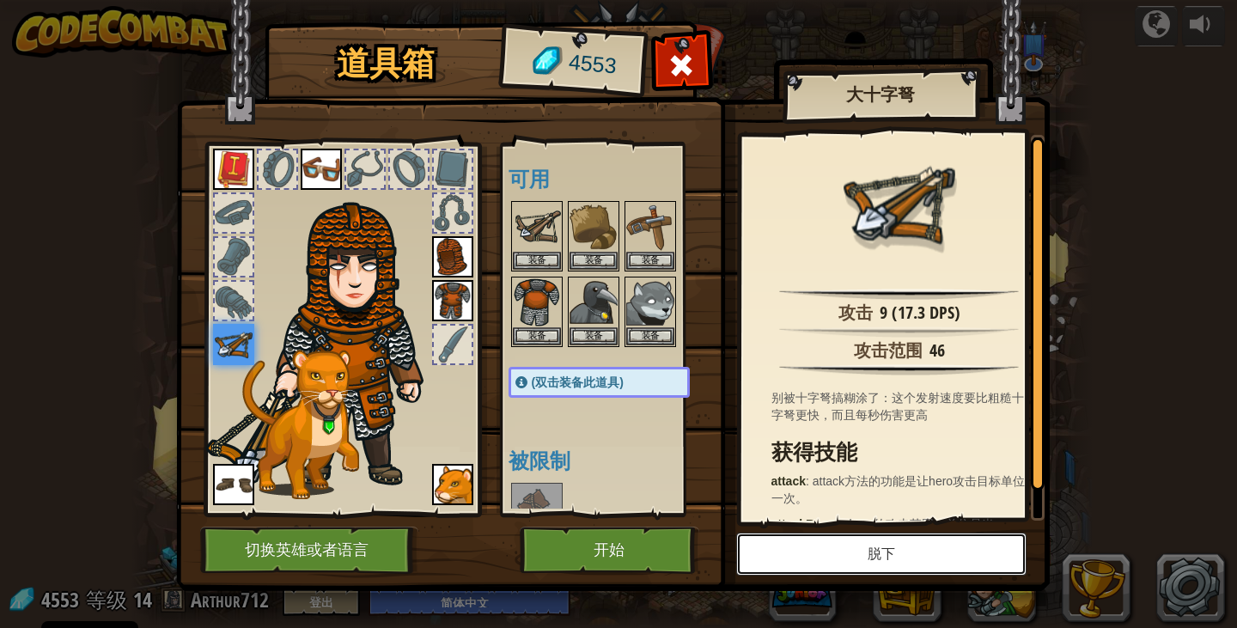
click at [953, 560] on button "脱下" at bounding box center [881, 554] width 290 height 43
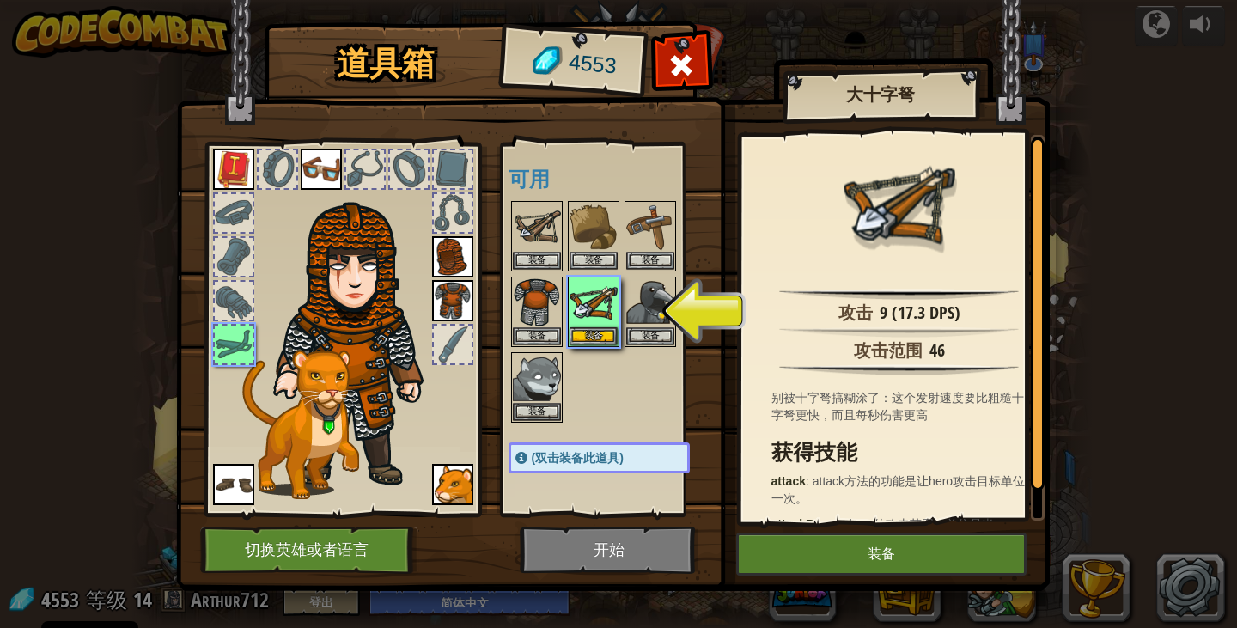
click at [445, 268] on img at bounding box center [452, 256] width 41 height 41
click at [452, 253] on img at bounding box center [452, 256] width 41 height 41
click at [444, 269] on img at bounding box center [452, 256] width 41 height 41
click at [441, 296] on img at bounding box center [452, 300] width 41 height 41
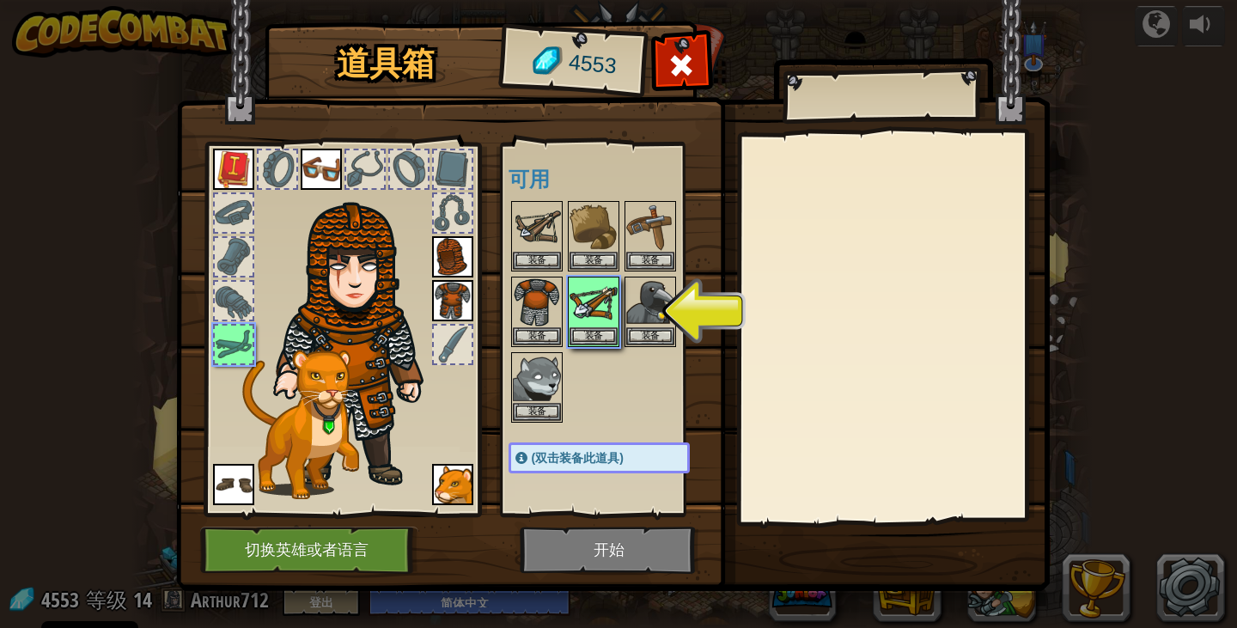
click at [451, 305] on img at bounding box center [452, 300] width 41 height 41
click at [451, 303] on img at bounding box center [452, 300] width 41 height 41
click at [453, 295] on img at bounding box center [452, 300] width 41 height 41
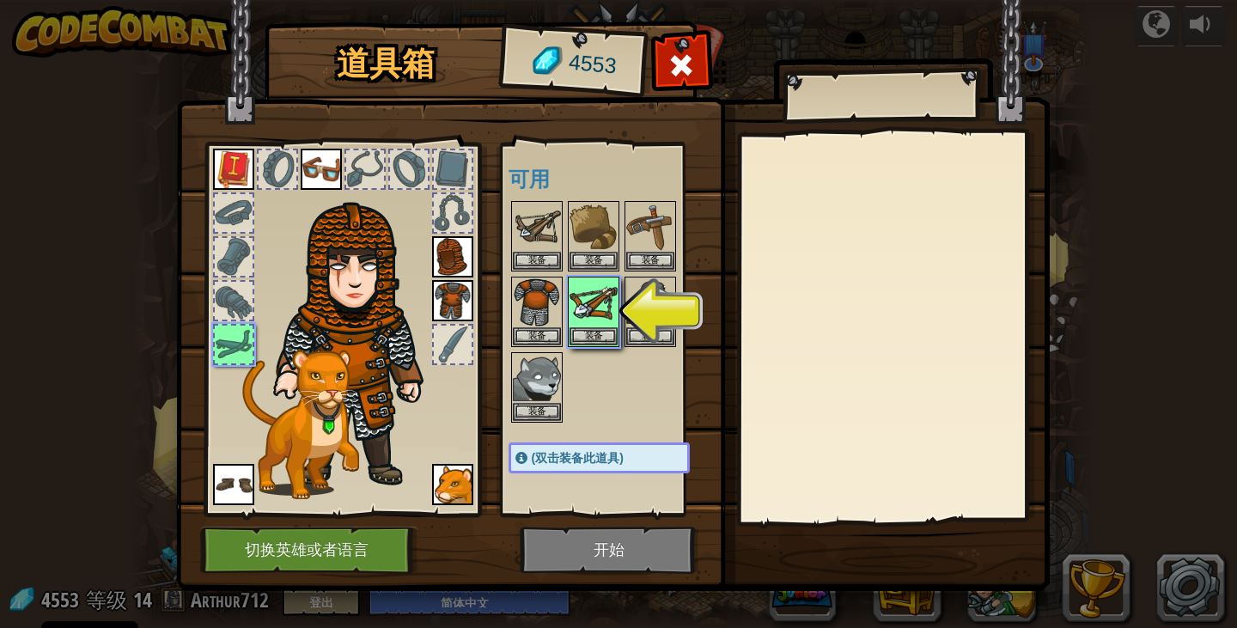
click at [453, 295] on img at bounding box center [452, 300] width 41 height 41
click at [449, 277] on img at bounding box center [361, 333] width 185 height 316
click at [583, 338] on button "装备" at bounding box center [594, 335] width 48 height 18
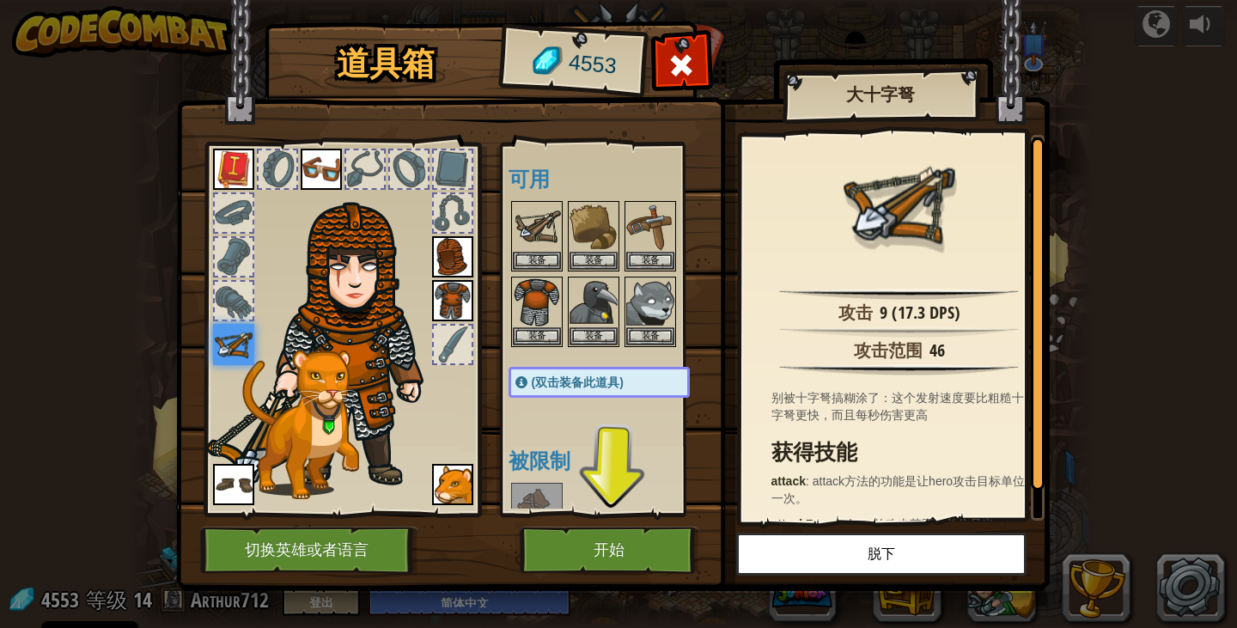
click at [458, 300] on img at bounding box center [452, 300] width 41 height 41
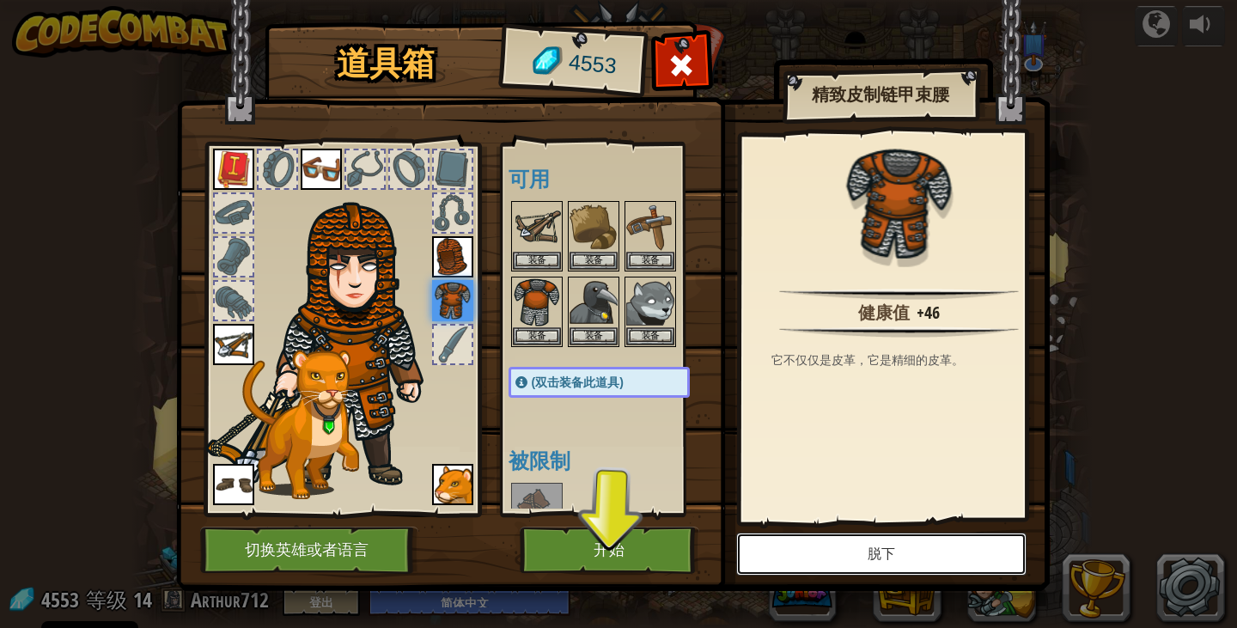
click at [851, 575] on button "脱下" at bounding box center [881, 554] width 290 height 43
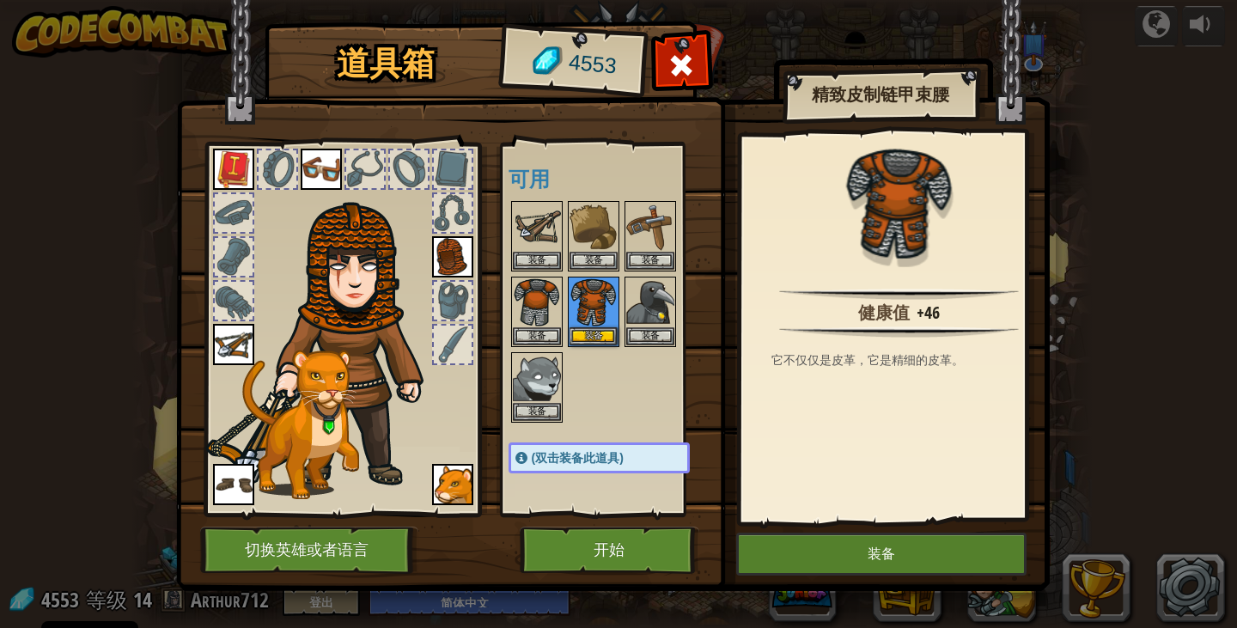
click at [458, 259] on img at bounding box center [452, 256] width 41 height 41
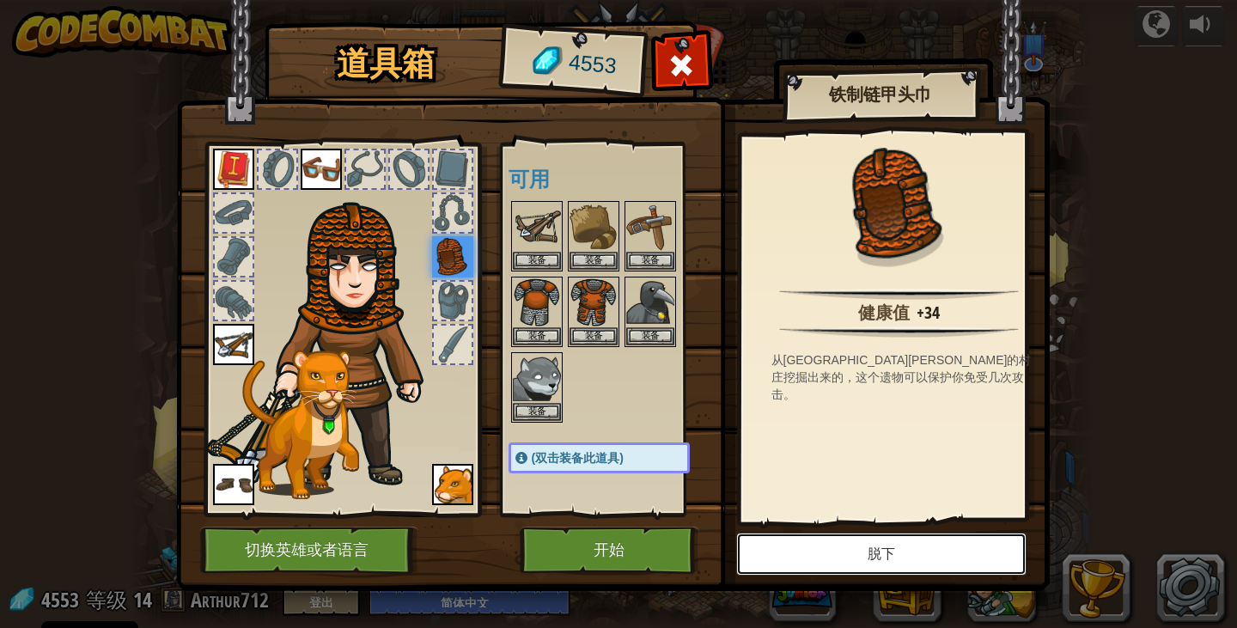
click at [969, 565] on button "脱下" at bounding box center [881, 554] width 290 height 43
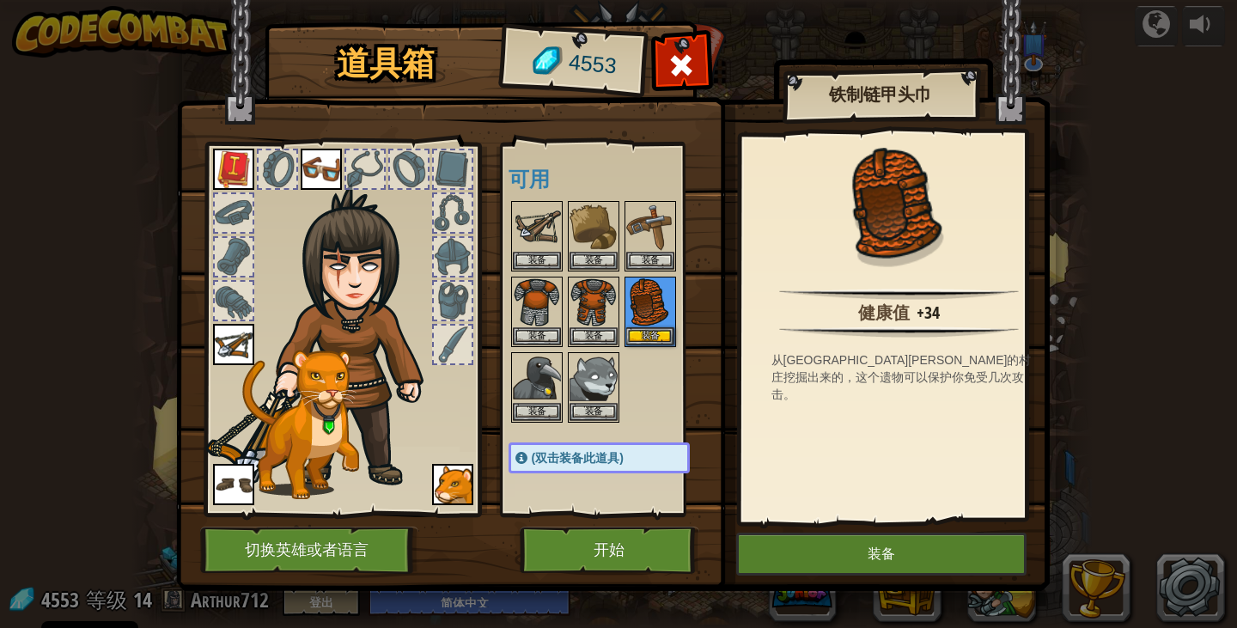
click at [444, 491] on img at bounding box center [452, 484] width 41 height 41
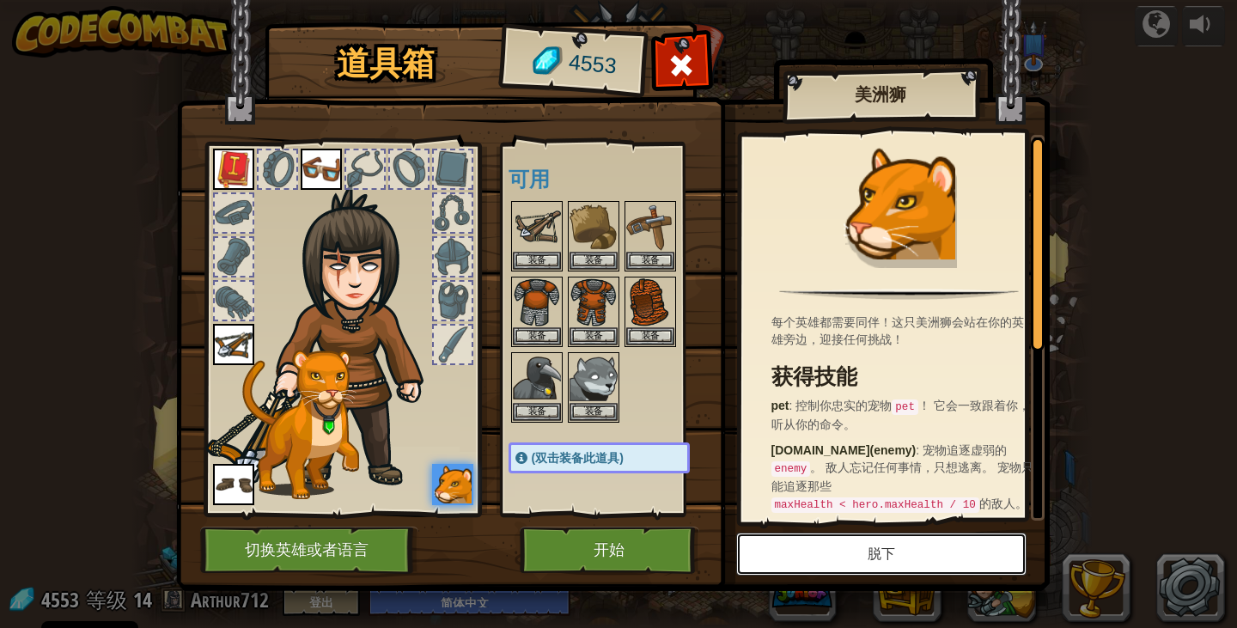
click at [806, 568] on button "脱下" at bounding box center [881, 554] width 290 height 43
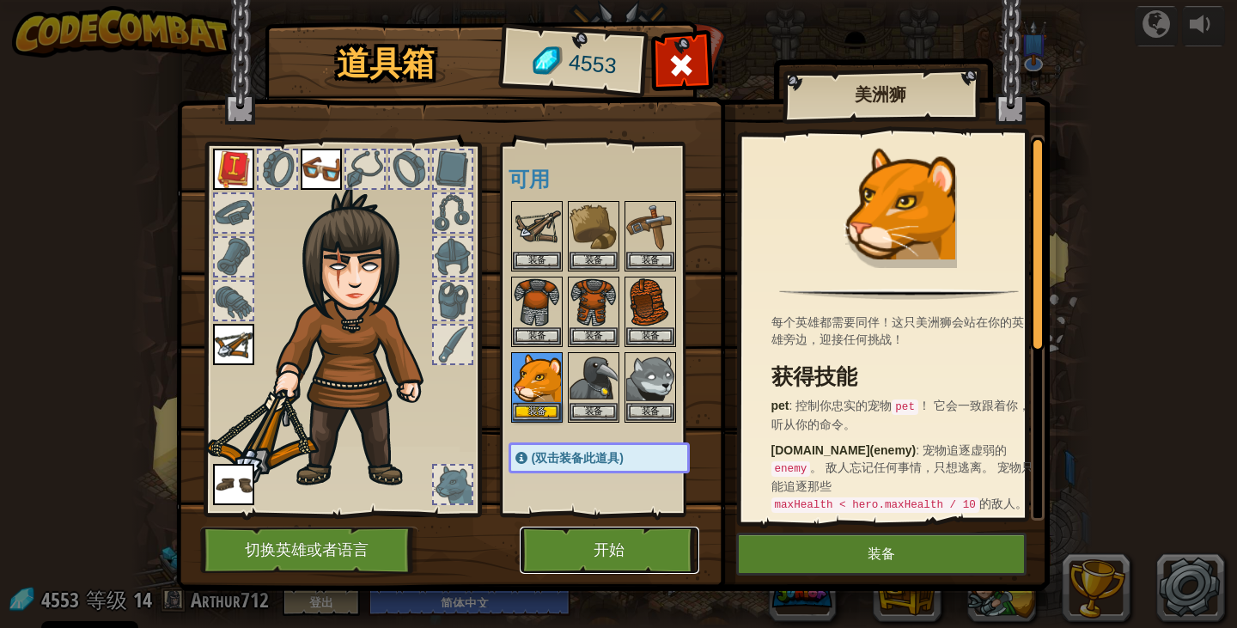
click at [643, 540] on button "开始" at bounding box center [610, 550] width 180 height 47
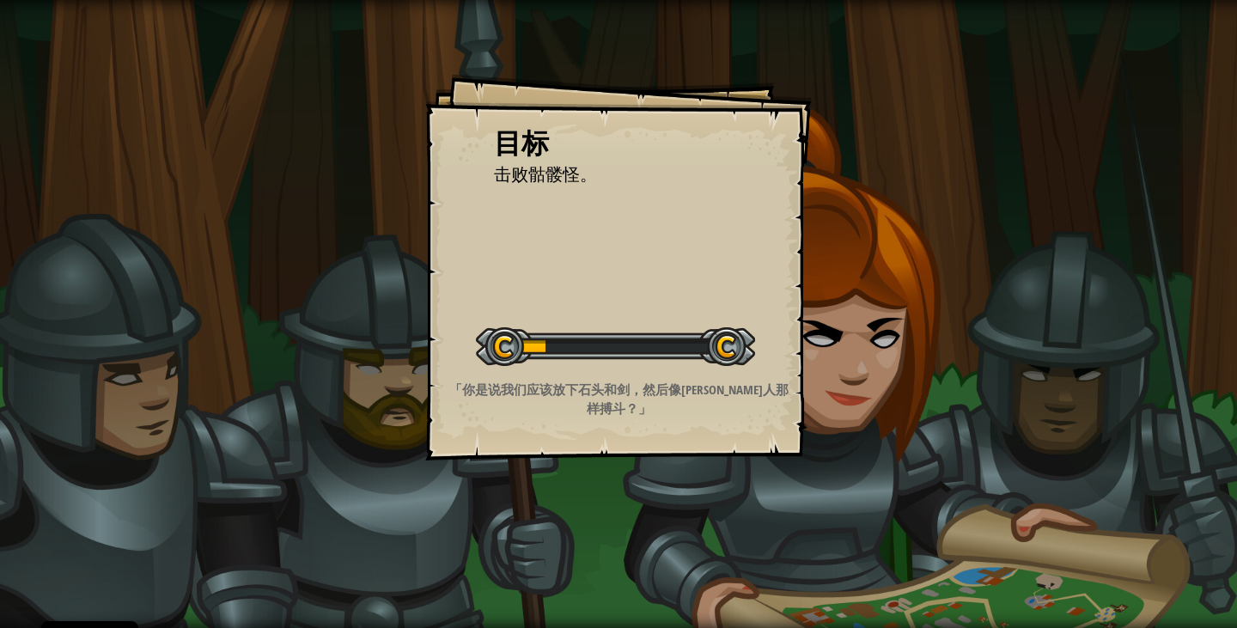
click at [634, 549] on div "目标 击败骷髅怪。 开始 载入失败 订阅后才可开始本关 订阅 你将需要加入一个课程来玩这个关卡 回到我的课程 请询问老师分配后续课程，或者联系客服购买课程或学…" at bounding box center [618, 314] width 1237 height 628
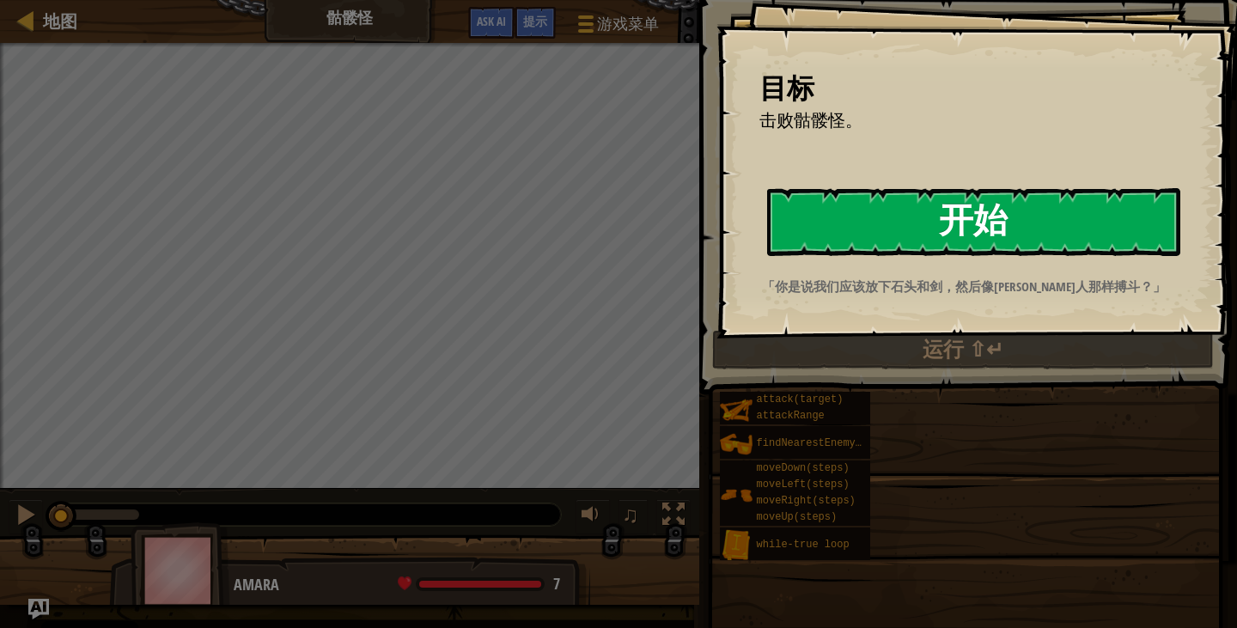
click at [1154, 228] on button "开始" at bounding box center [973, 222] width 413 height 68
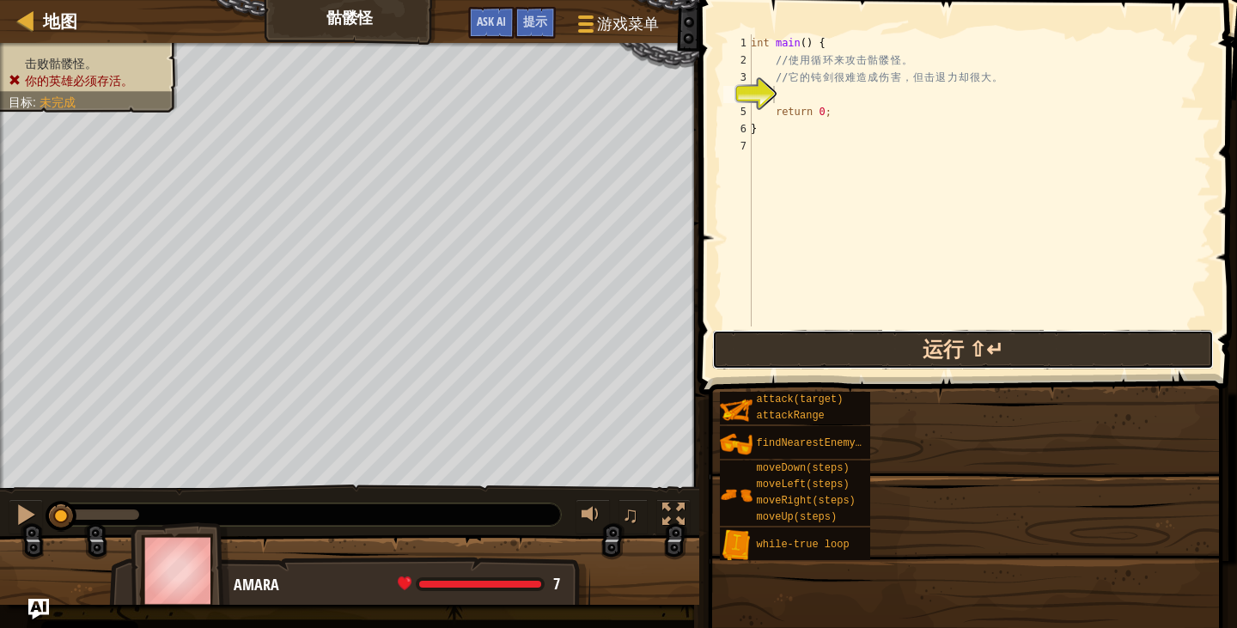
click at [1035, 341] on button "运行 ⇧↵" at bounding box center [963, 350] width 502 height 40
